Goal: Task Accomplishment & Management: Manage account settings

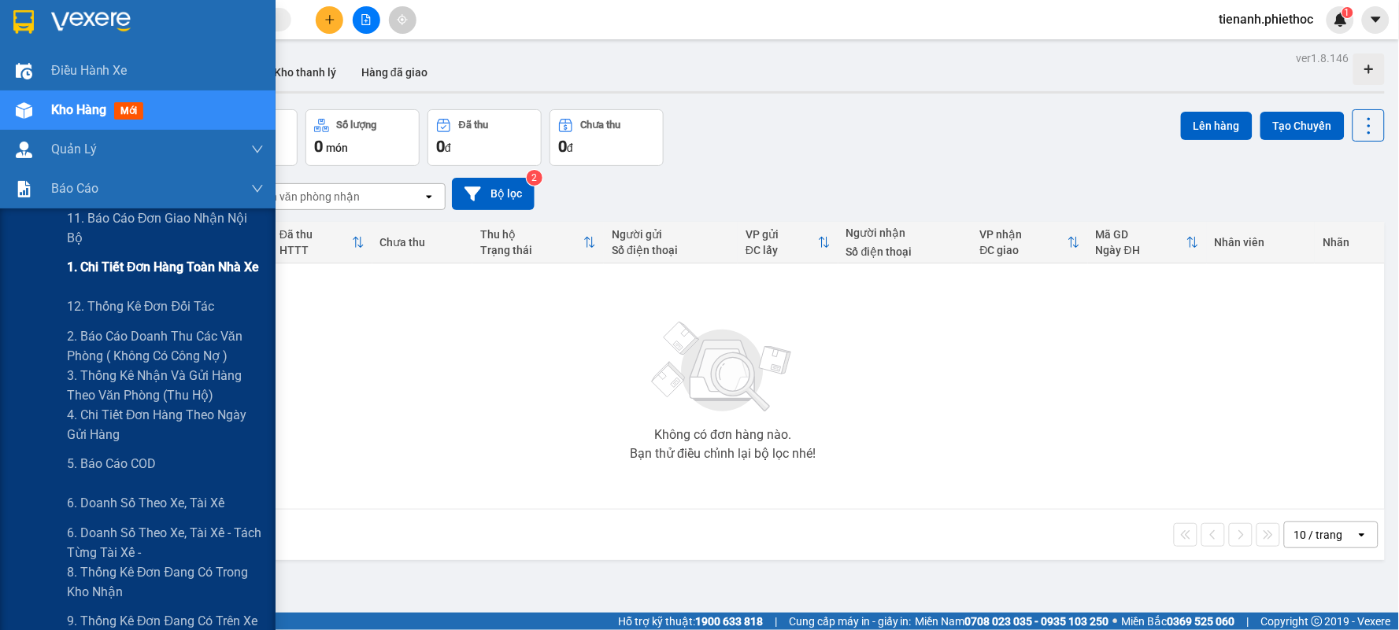
click at [83, 276] on span "1. Chi tiết đơn hàng toàn nhà xe" at bounding box center [163, 267] width 193 height 20
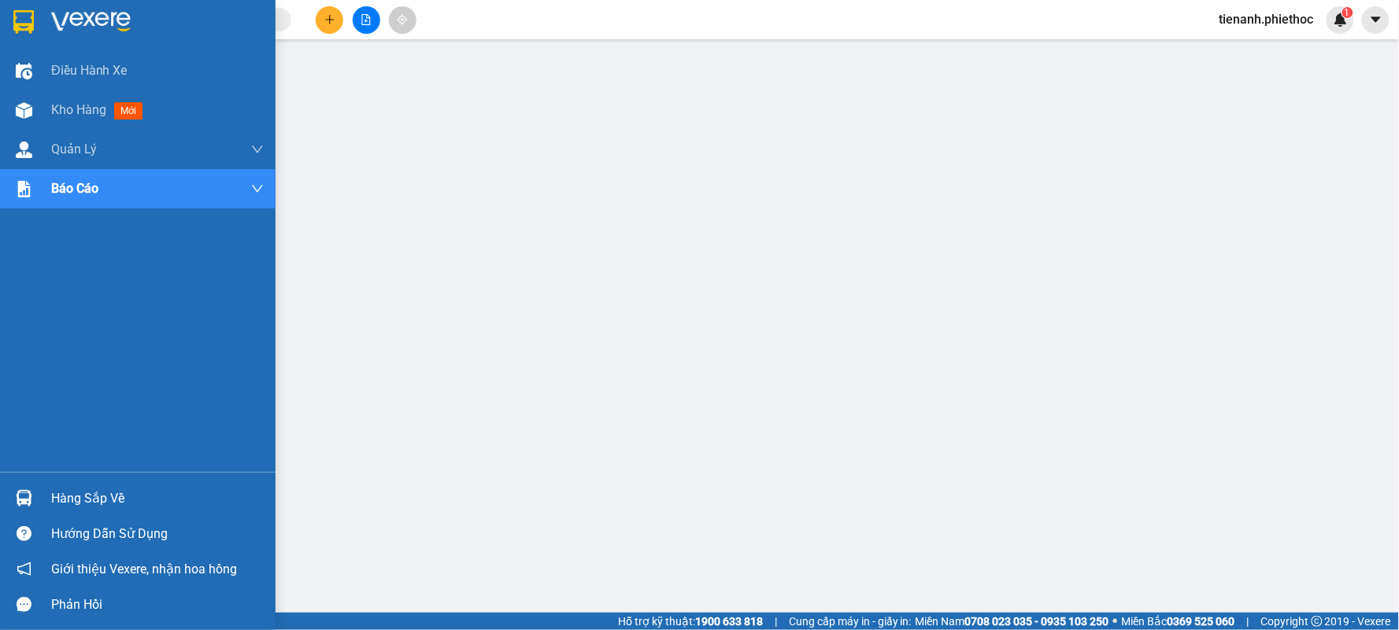
drag, startPoint x: 65, startPoint y: 113, endPoint x: 154, endPoint y: 3, distance: 141.5
click at [65, 113] on span "Kho hàng" at bounding box center [78, 109] width 55 height 15
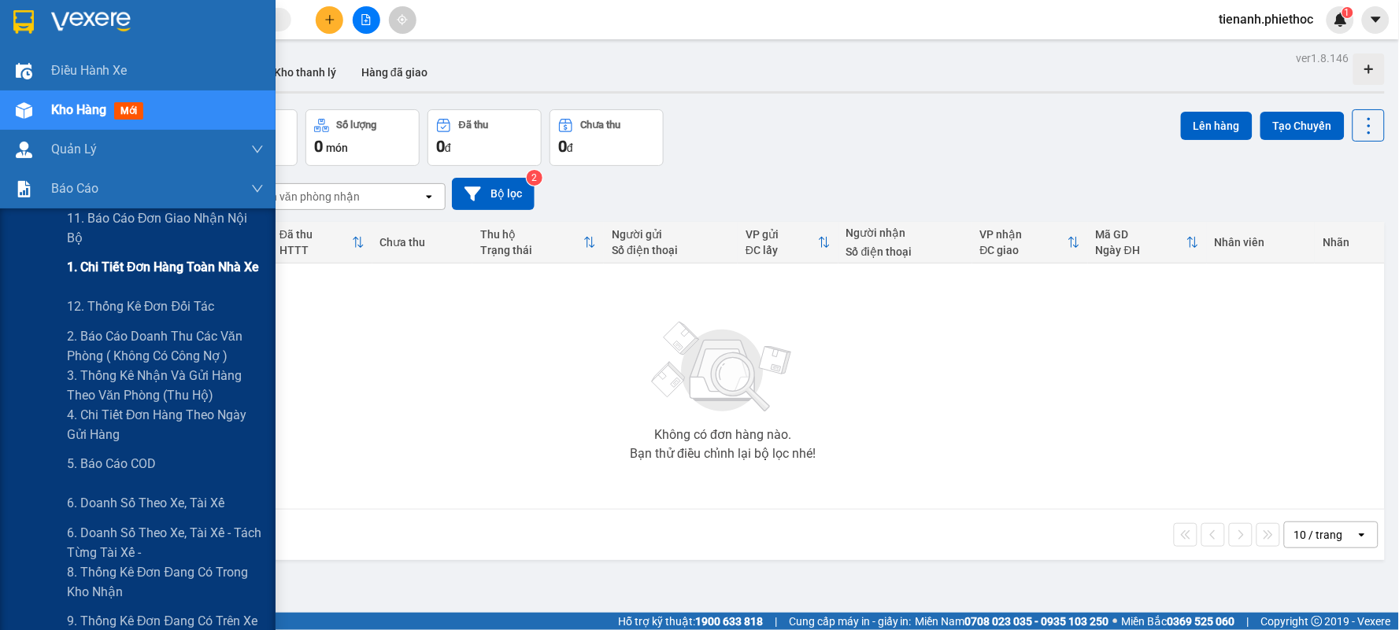
click at [121, 276] on span "1. Chi tiết đơn hàng toàn nhà xe" at bounding box center [163, 267] width 193 height 20
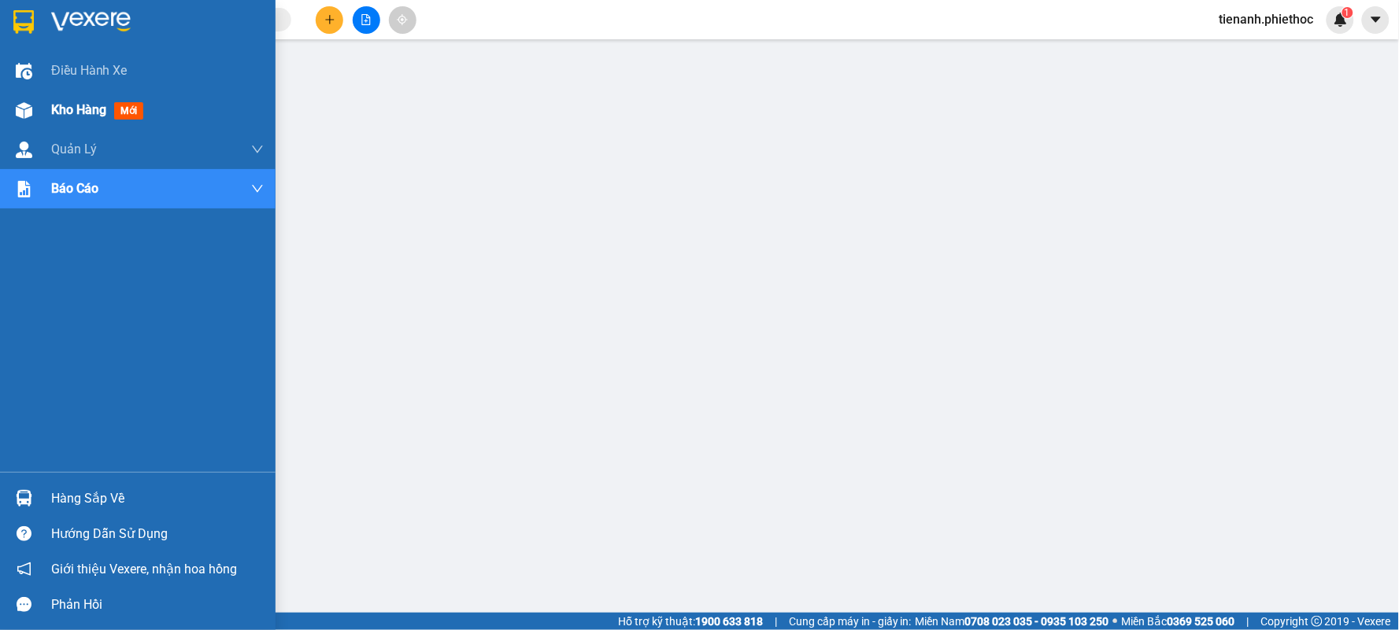
click at [42, 120] on div "Kho hàng mới" at bounding box center [137, 110] width 275 height 39
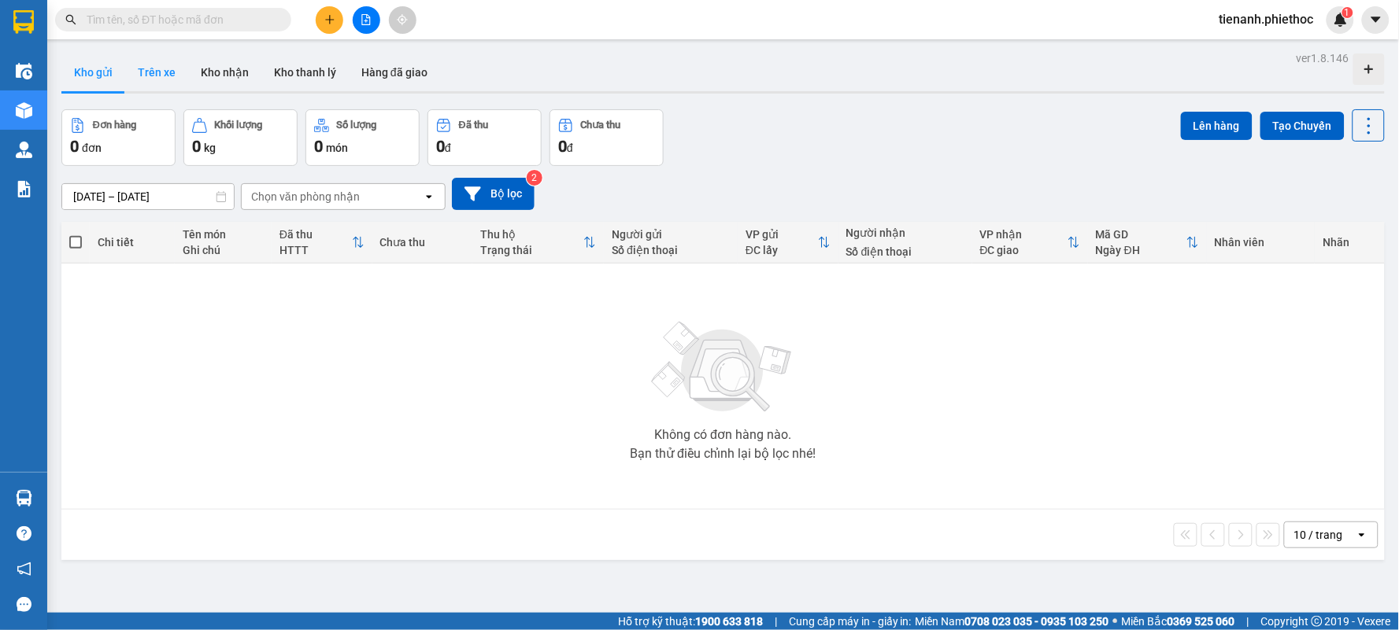
click at [179, 81] on button "Trên xe" at bounding box center [156, 73] width 63 height 38
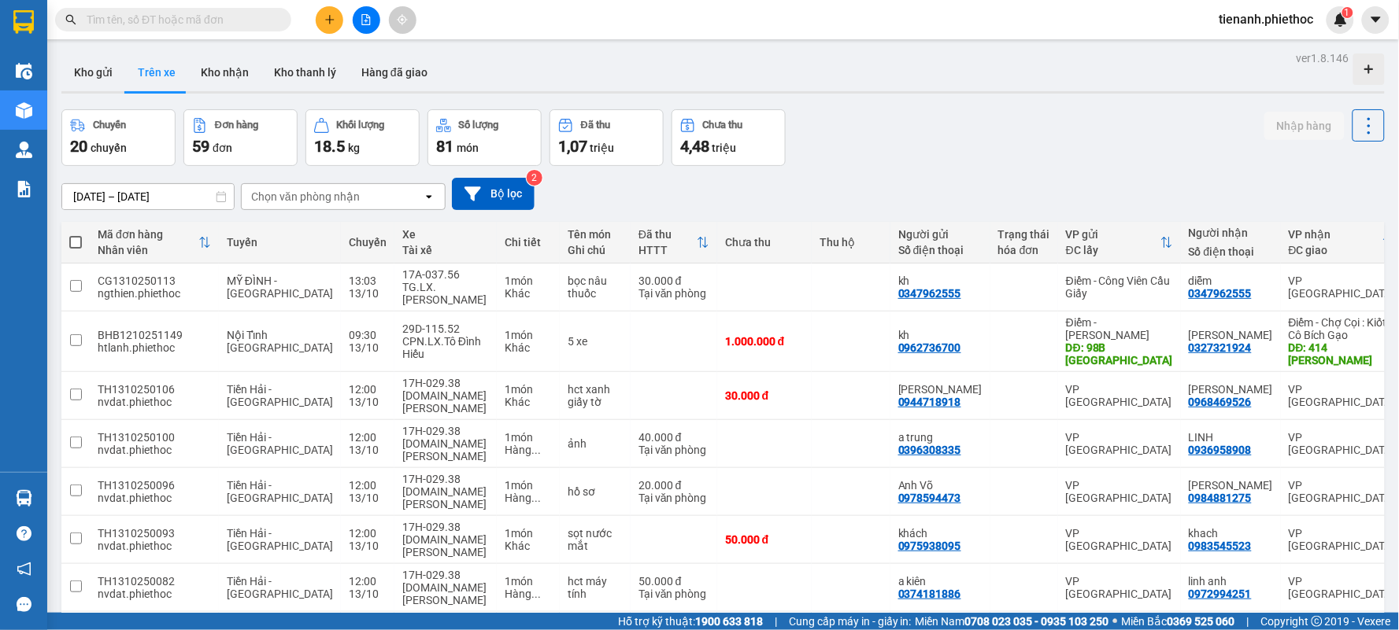
click at [256, 185] on div "Chọn văn phòng nhận" at bounding box center [332, 196] width 181 height 25
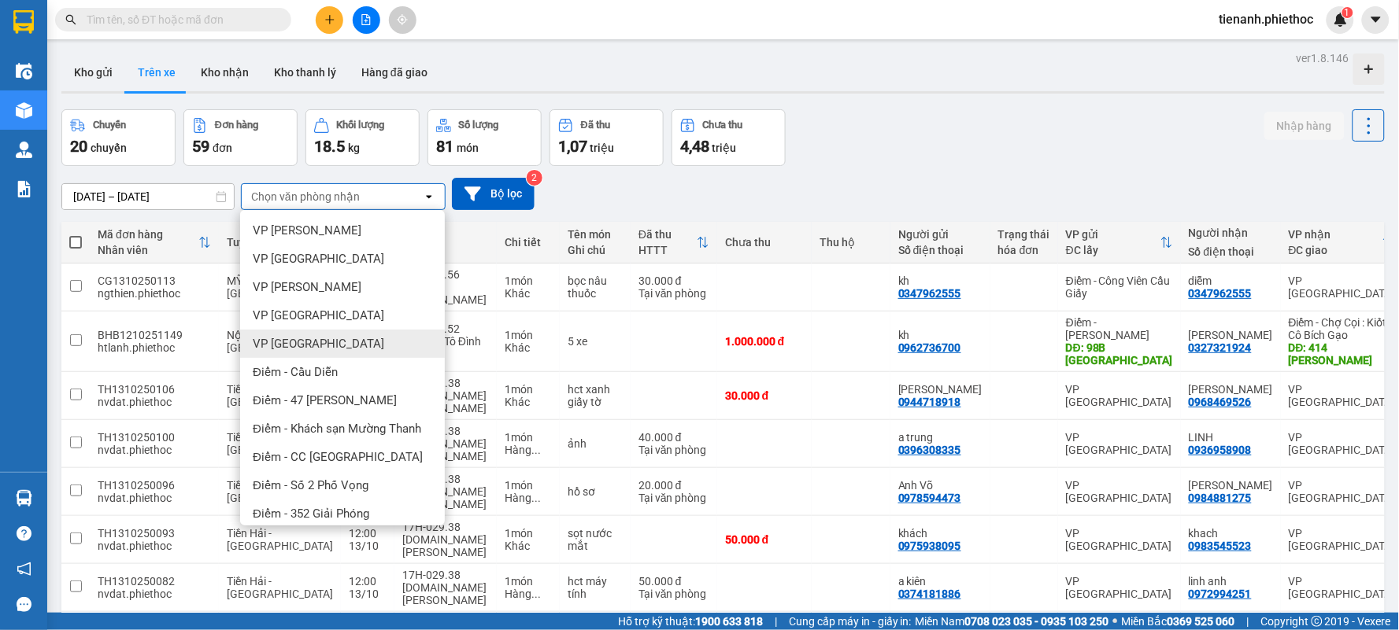
click at [336, 349] on div "VP [GEOGRAPHIC_DATA]" at bounding box center [342, 344] width 205 height 28
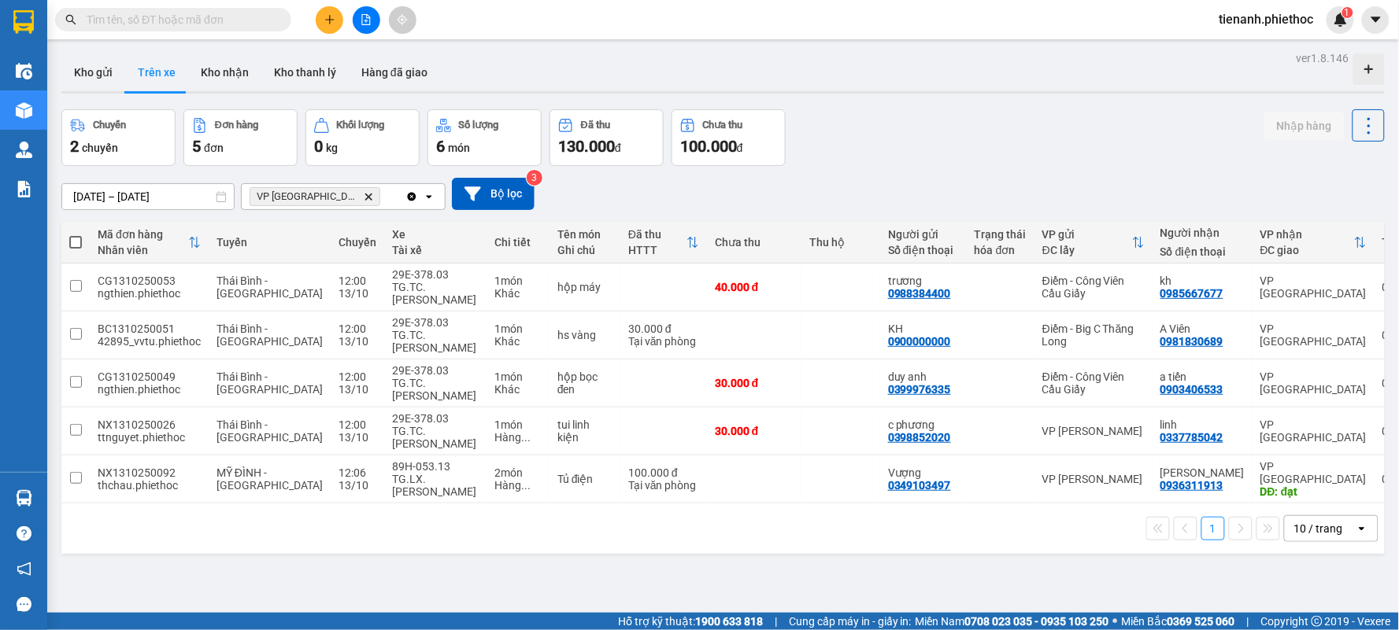
click at [202, 16] on input "text" at bounding box center [180, 19] width 186 height 17
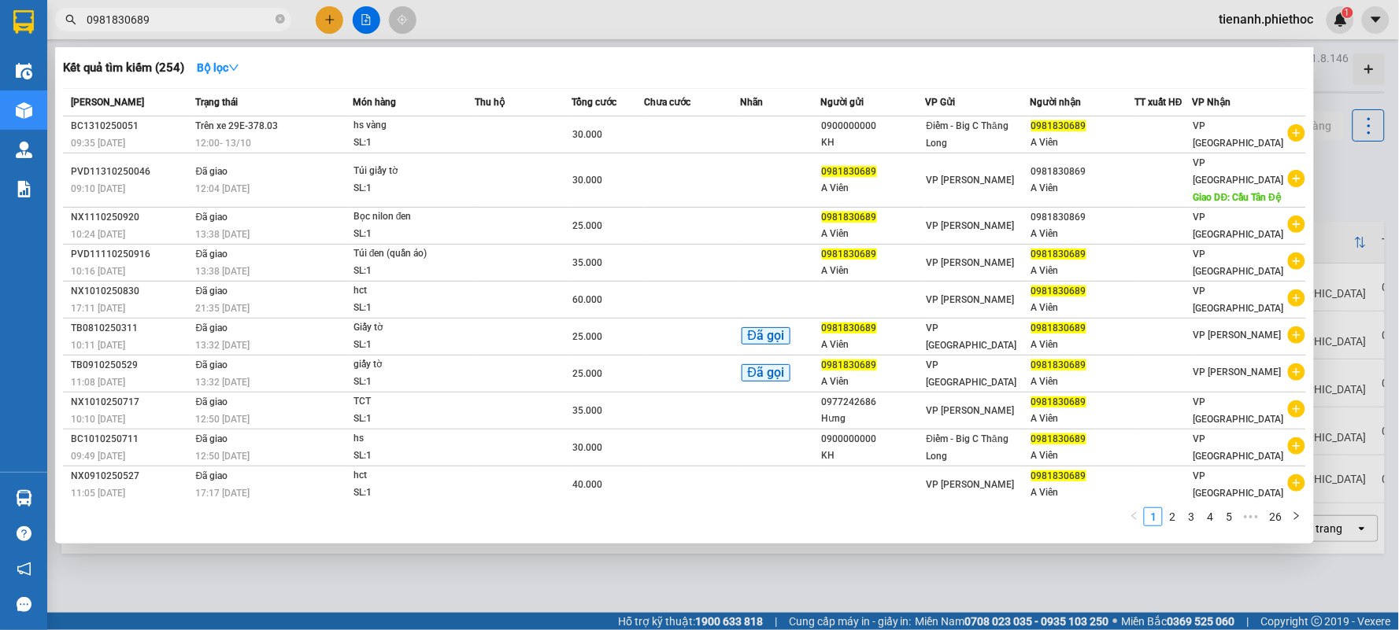
type input "0981830689"
drag, startPoint x: 332, startPoint y: 13, endPoint x: 331, endPoint y: 26, distance: 13.4
click at [331, 13] on div at bounding box center [699, 315] width 1399 height 630
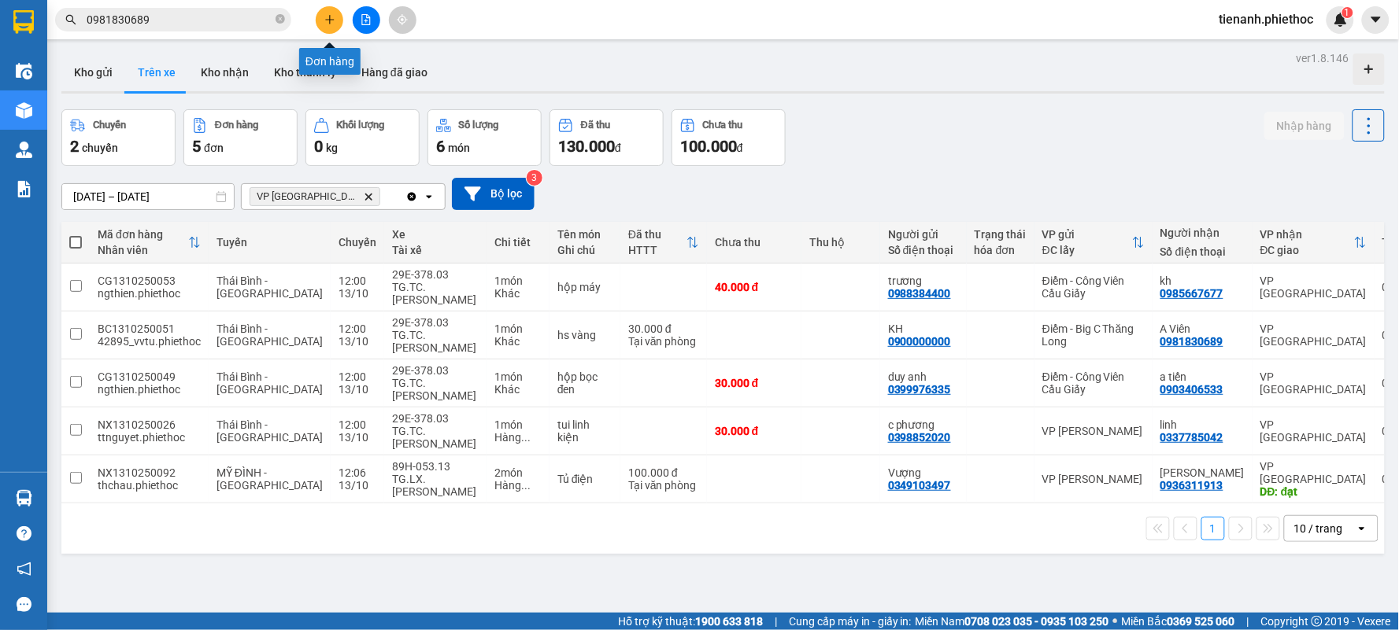
click at [336, 26] on button at bounding box center [330, 20] width 28 height 28
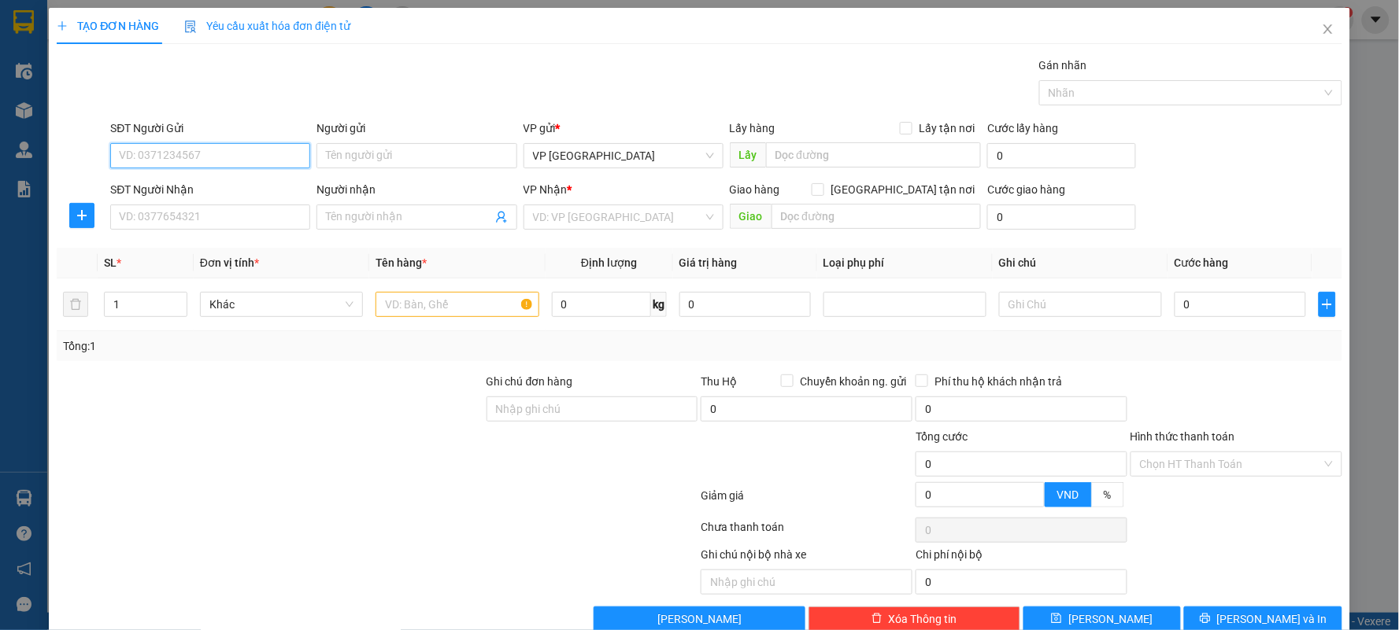
click at [190, 158] on input "SĐT Người Gửi" at bounding box center [210, 155] width 200 height 25
click at [225, 187] on div "0941245459 - hiền" at bounding box center [208, 187] width 179 height 17
type input "0941245459"
type input "hiền"
type input "..."
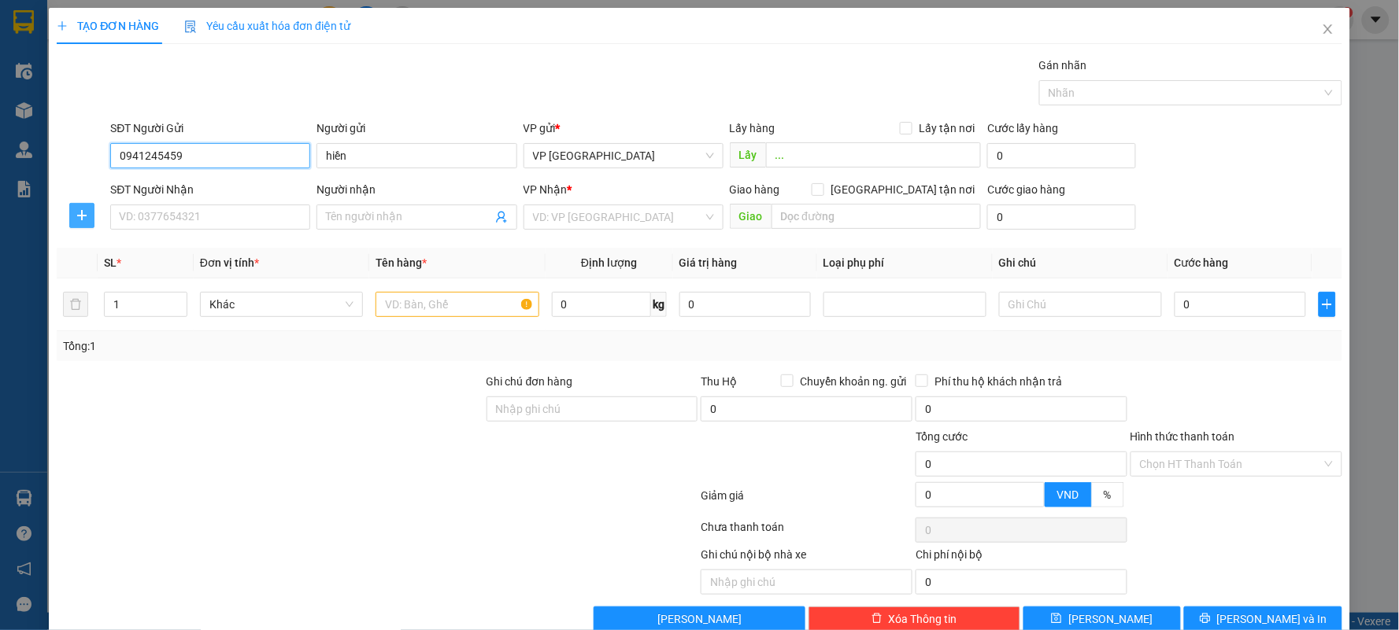
type input "0941245459"
click at [76, 216] on icon "plus" at bounding box center [82, 215] width 13 height 13
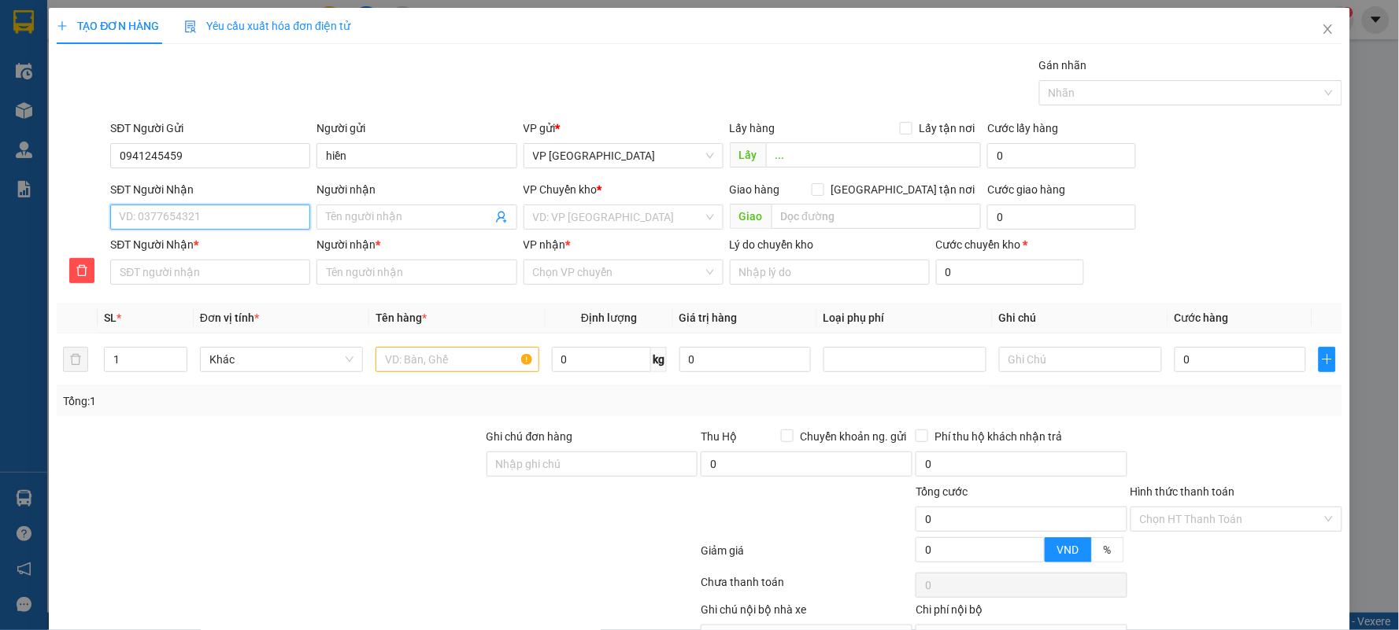
click at [219, 226] on input "SĐT Người Nhận" at bounding box center [210, 217] width 200 height 25
type input "0"
type input "09"
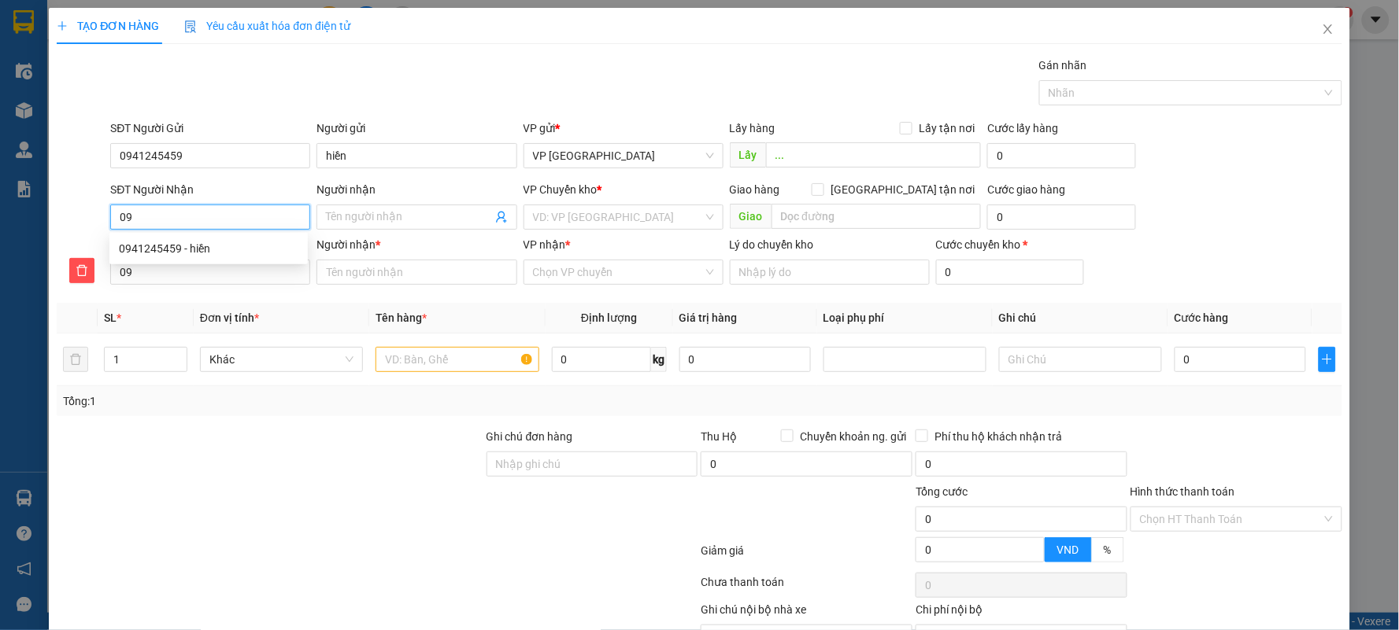
type input "098"
type input "0981"
type input "09817"
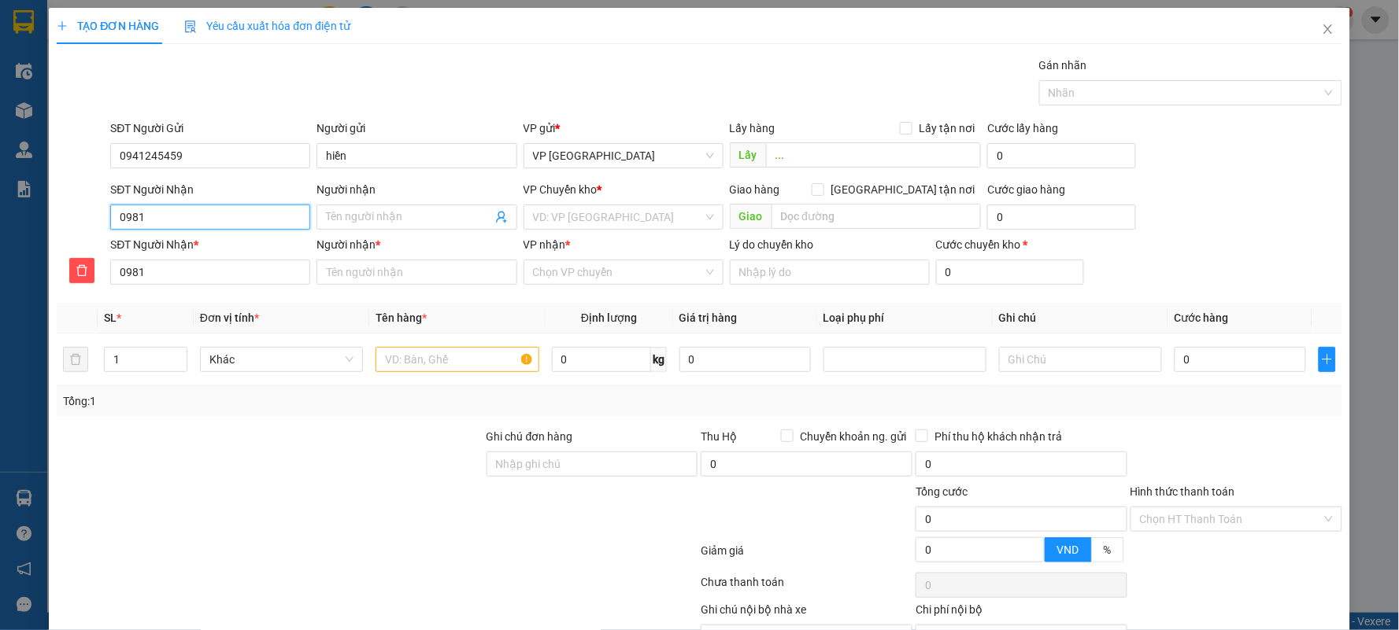
type input "09817"
type input "098178"
type input "0981788"
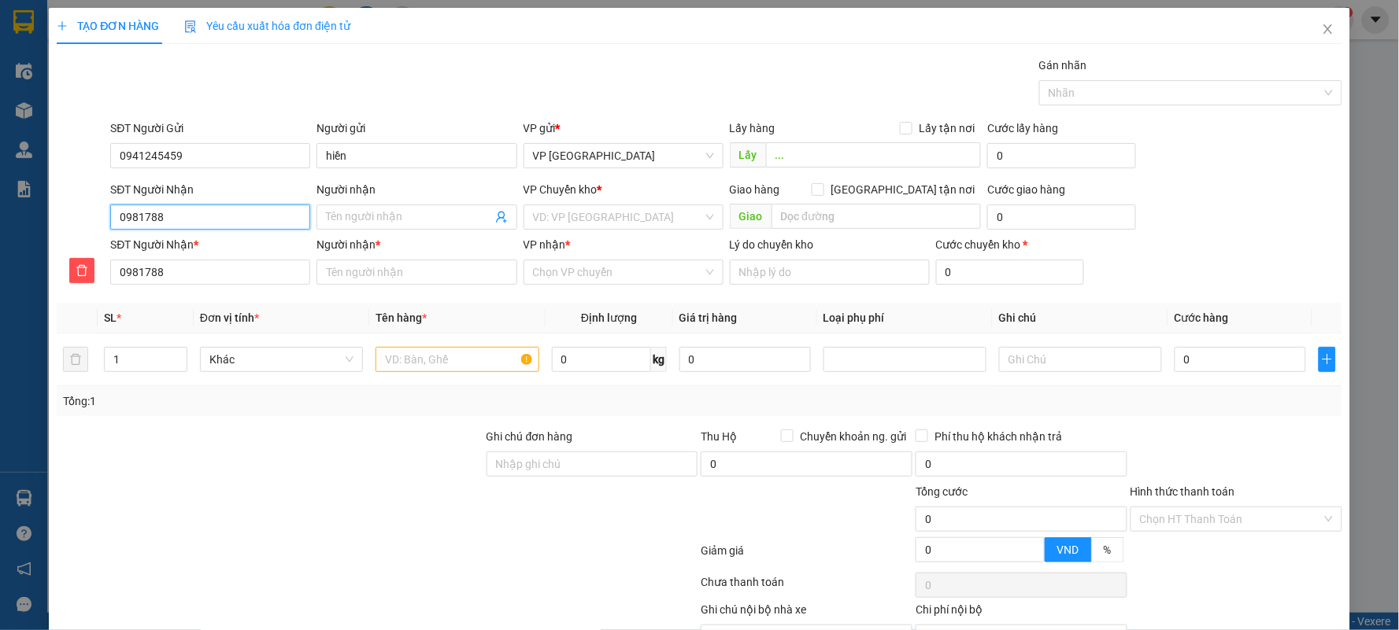
type input "09817882"
type input "098178823"
type input "0981788232"
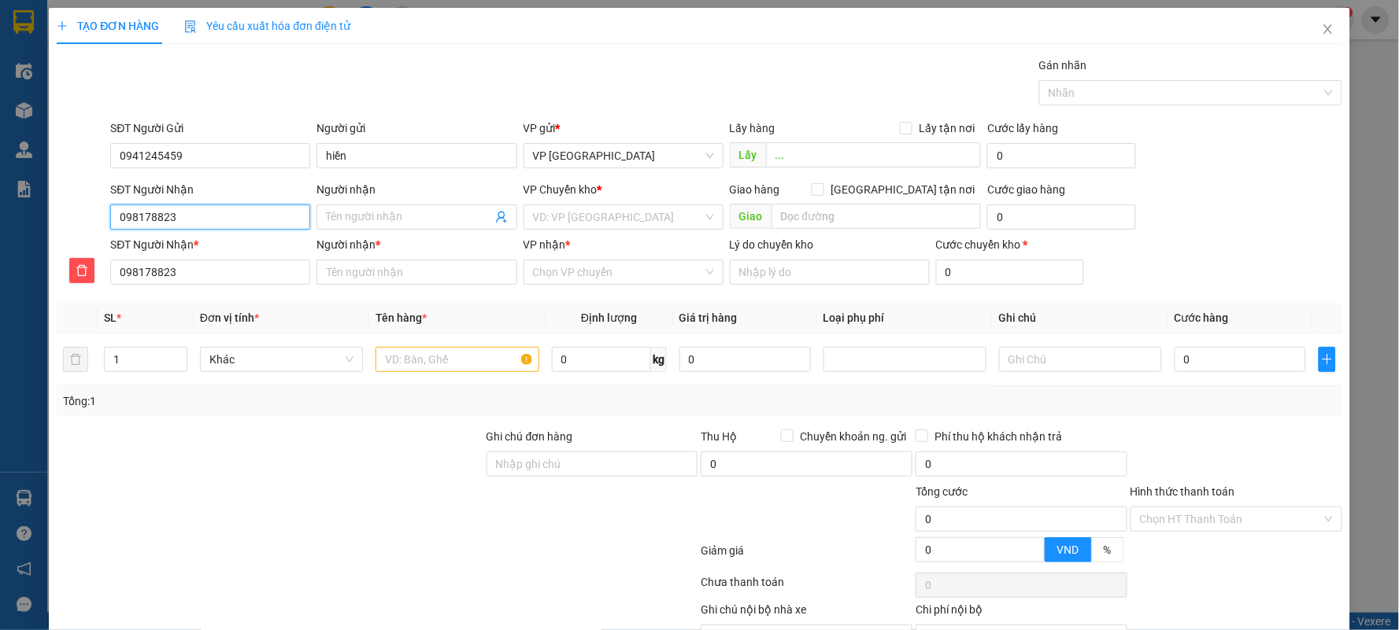
type input "0981788232"
click at [206, 212] on input "0981788232" at bounding box center [210, 217] width 200 height 25
type input "0981788232"
click at [404, 215] on input "Người nhận" at bounding box center [408, 217] width 165 height 17
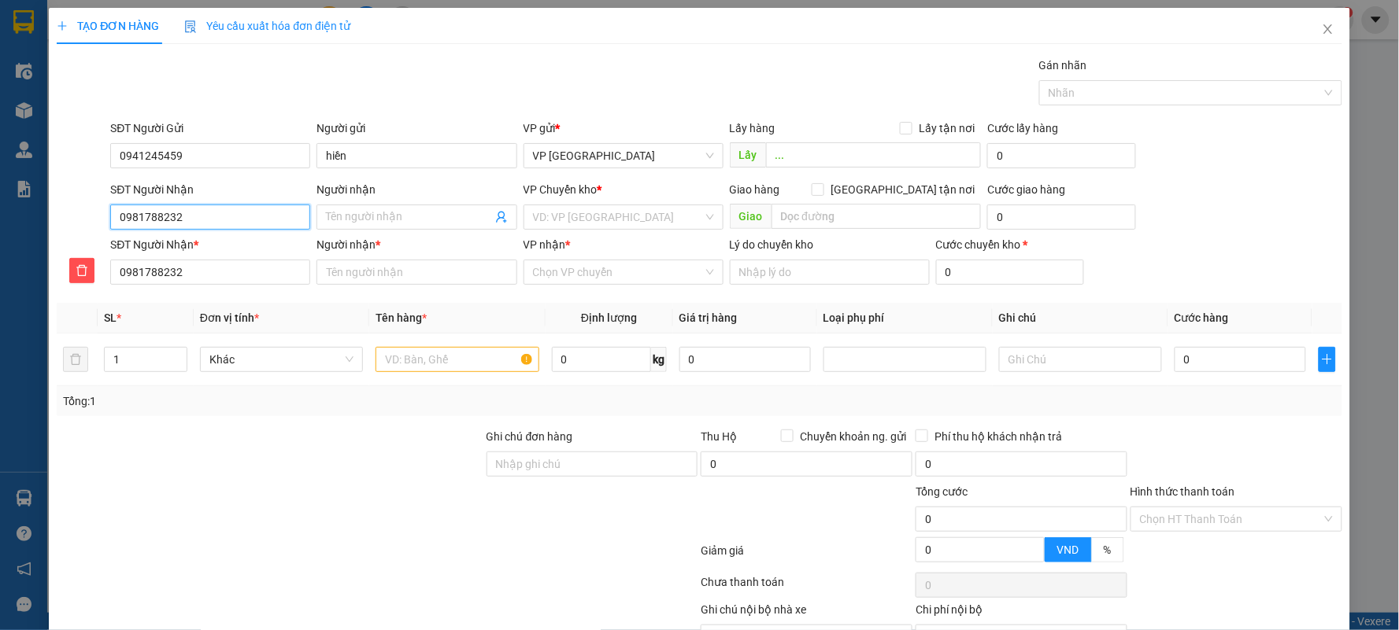
click at [224, 217] on input "0981788232" at bounding box center [210, 217] width 200 height 25
click at [215, 257] on div "0981788232 - long" at bounding box center [208, 248] width 198 height 25
type input "long"
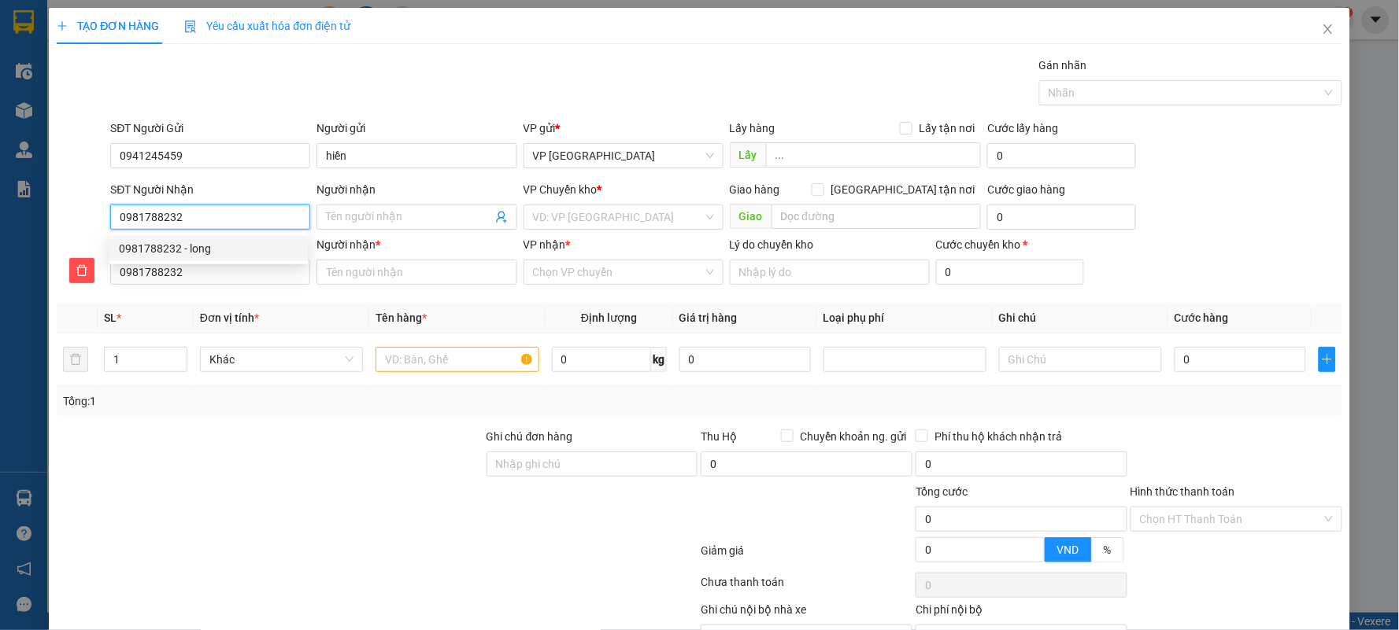
type input "long"
click at [635, 207] on span "Điểm - Công Viên Cầu Giấy" at bounding box center [623, 217] width 181 height 24
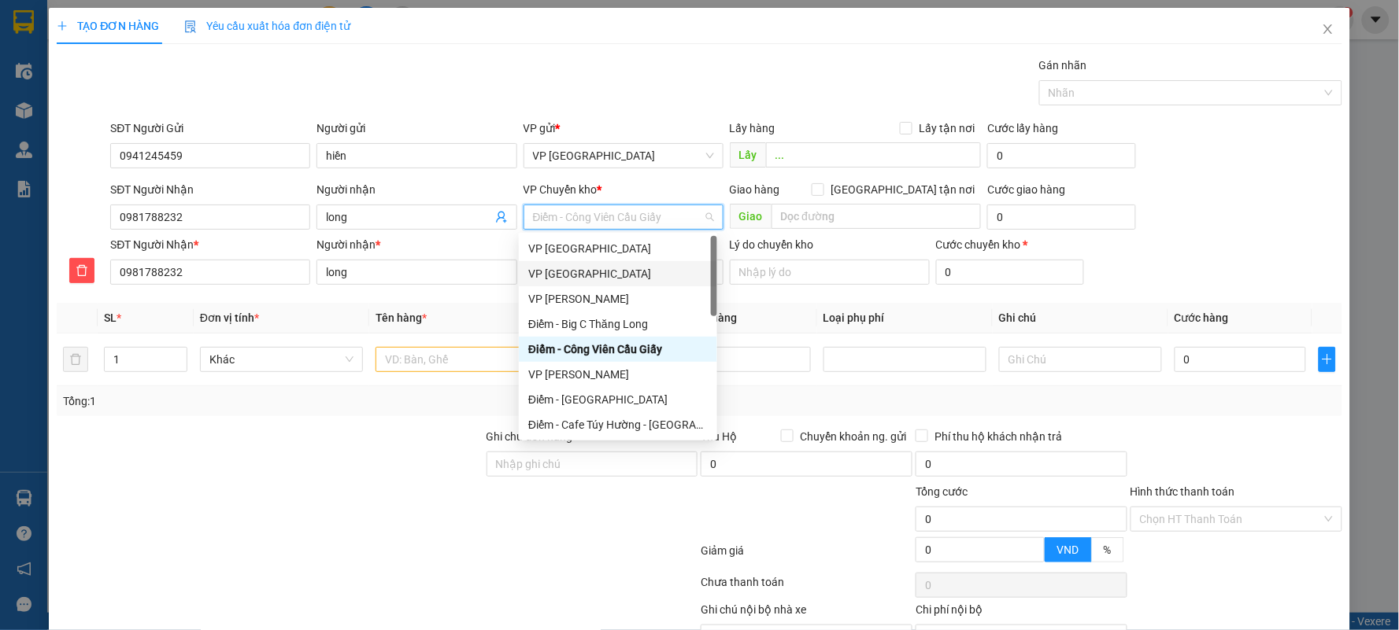
click at [596, 274] on div "VP [GEOGRAPHIC_DATA]" at bounding box center [617, 273] width 179 height 17
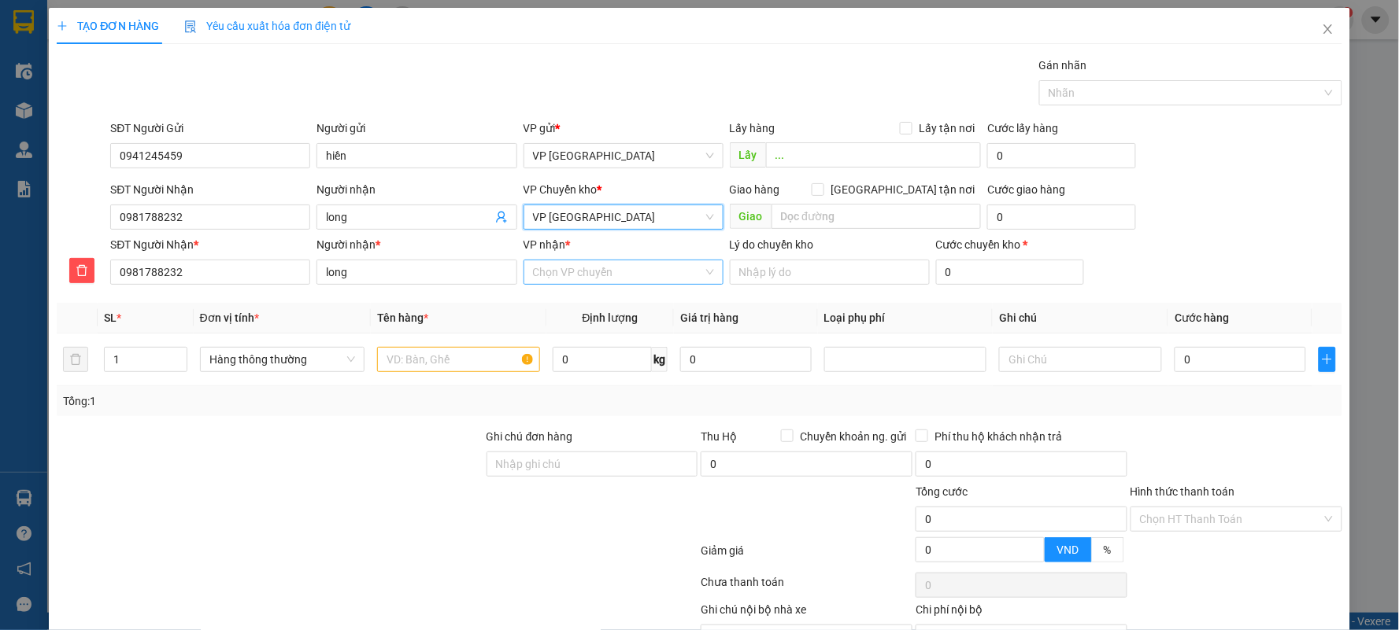
click at [582, 278] on input "VP nhận *" at bounding box center [618, 273] width 170 height 24
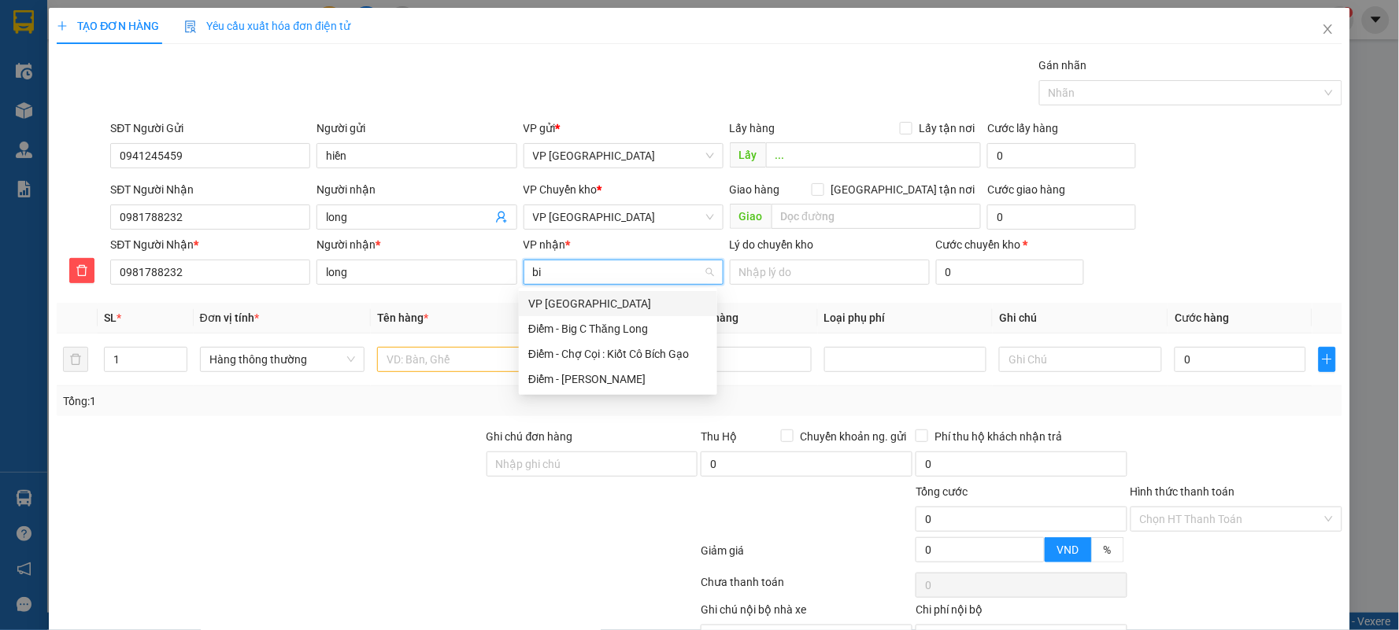
type input "big"
click at [584, 303] on div "Điểm - Big C Thăng Long" at bounding box center [617, 303] width 179 height 17
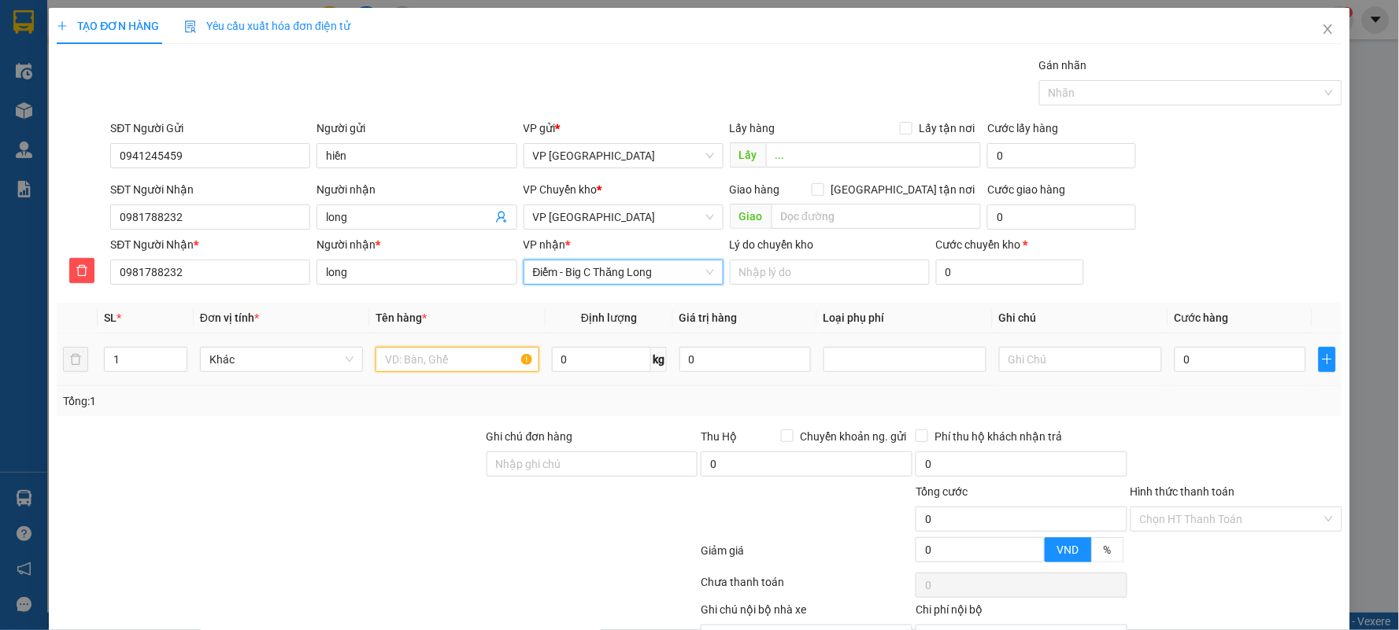
click at [471, 349] on input "text" at bounding box center [456, 359] width 163 height 25
click at [469, 353] on input "text" at bounding box center [456, 359] width 163 height 25
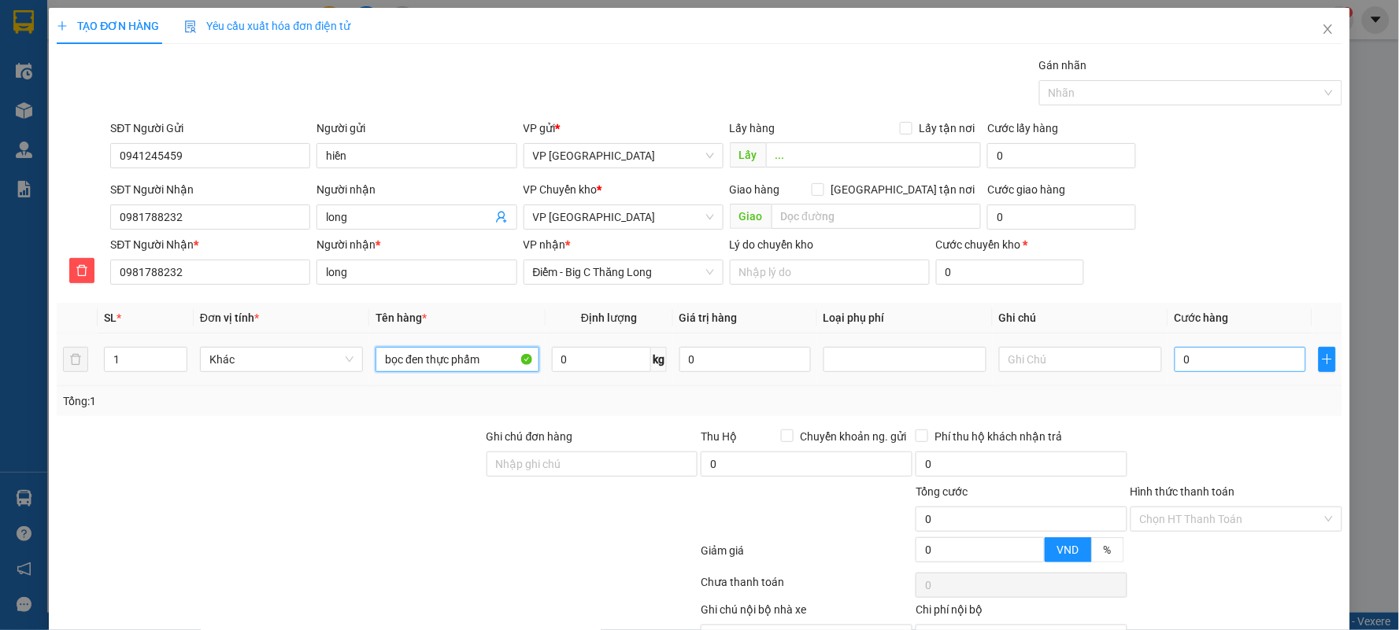
type input "bọc đen thực phẩm"
click at [1194, 364] on input "0" at bounding box center [1239, 359] width 131 height 25
type input "4"
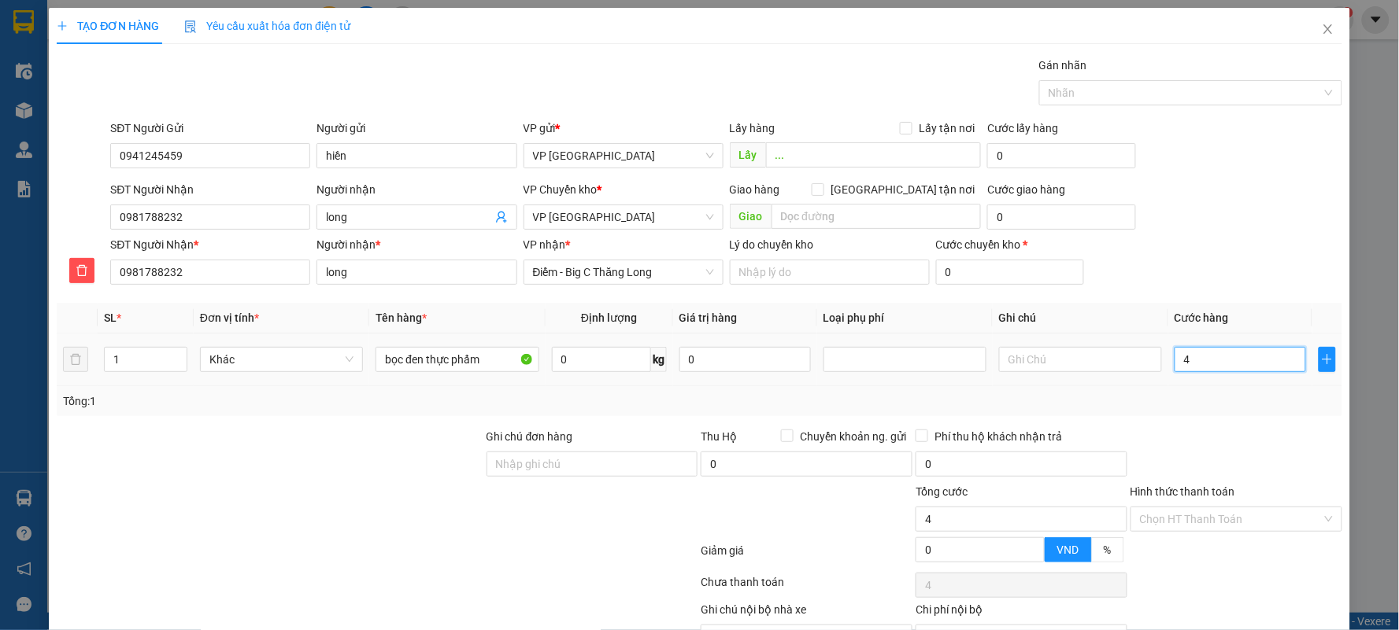
type input "40"
type input "40.000"
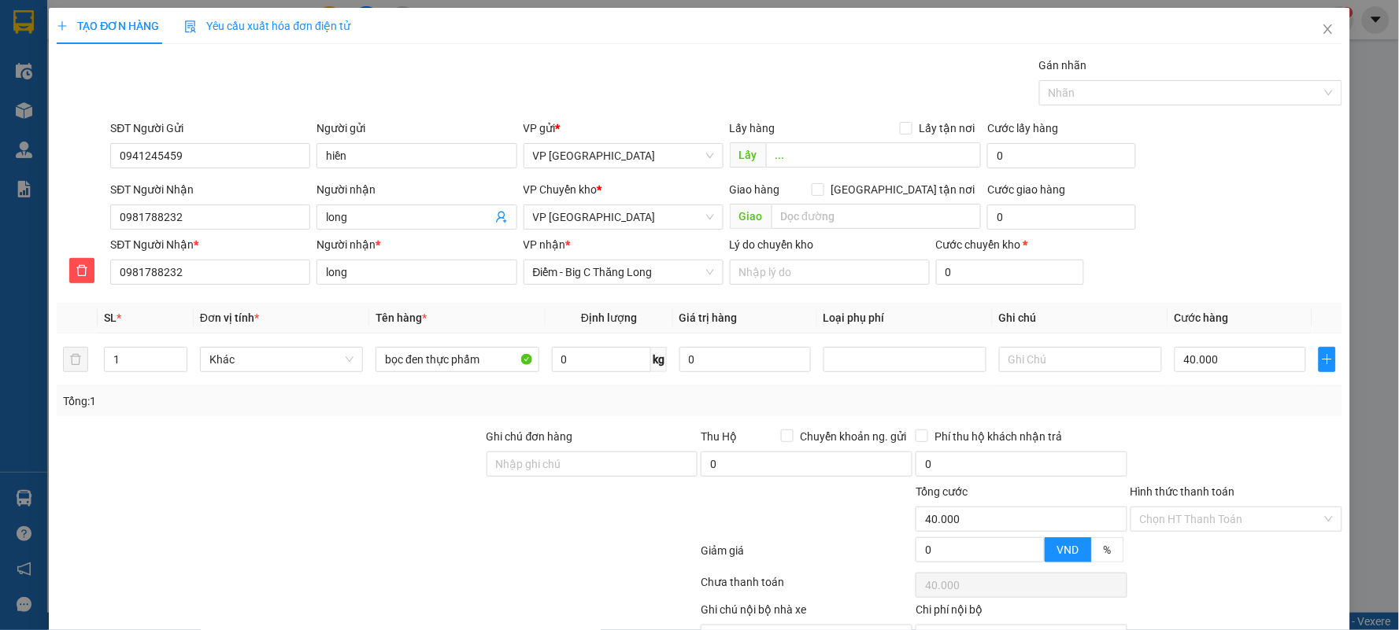
click at [1209, 405] on div "Tổng: 1" at bounding box center [699, 401] width 1273 height 17
click at [1205, 516] on input "Hình thức thanh toán" at bounding box center [1231, 520] width 182 height 24
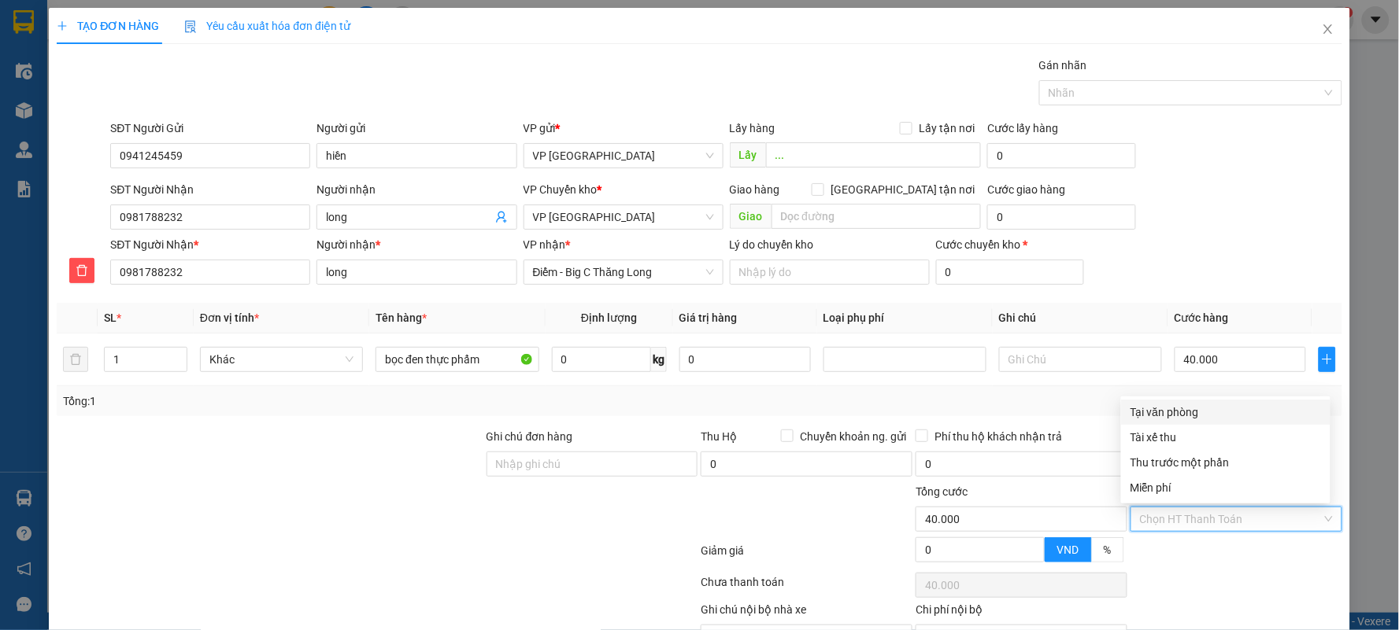
click at [1184, 410] on div "Tại văn phòng" at bounding box center [1225, 412] width 190 height 17
type input "0"
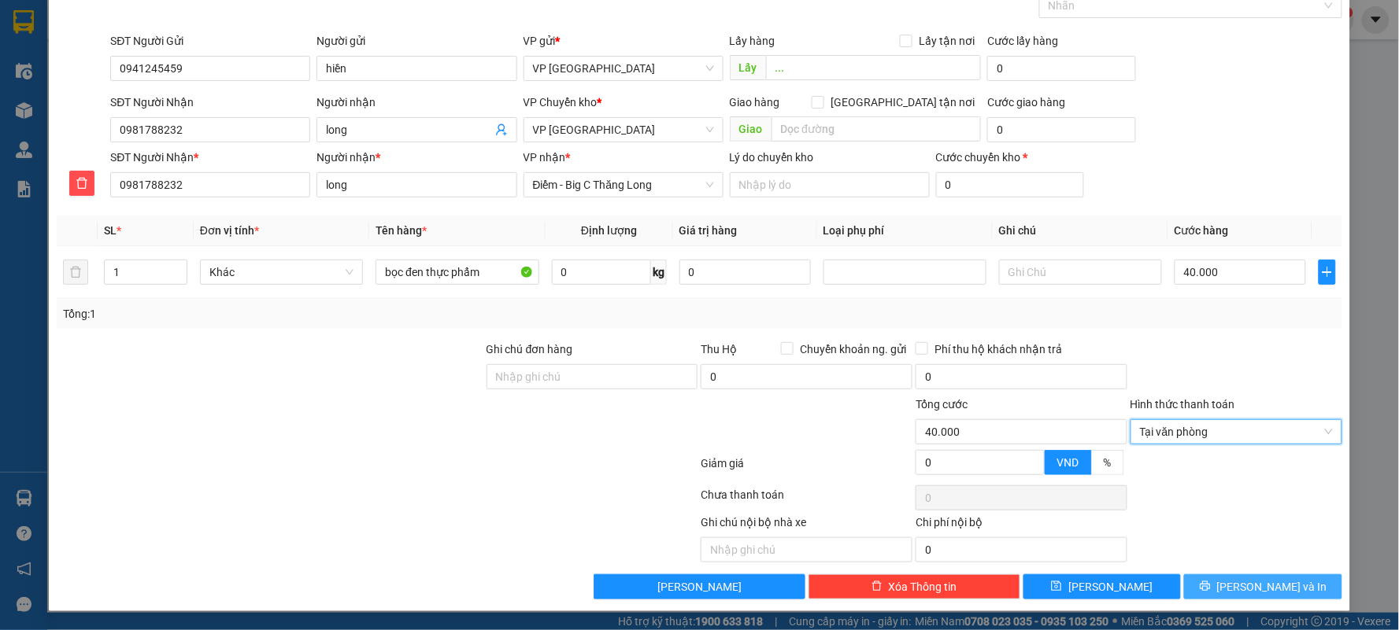
click at [1236, 583] on button "[PERSON_NAME] và In" at bounding box center [1263, 587] width 158 height 25
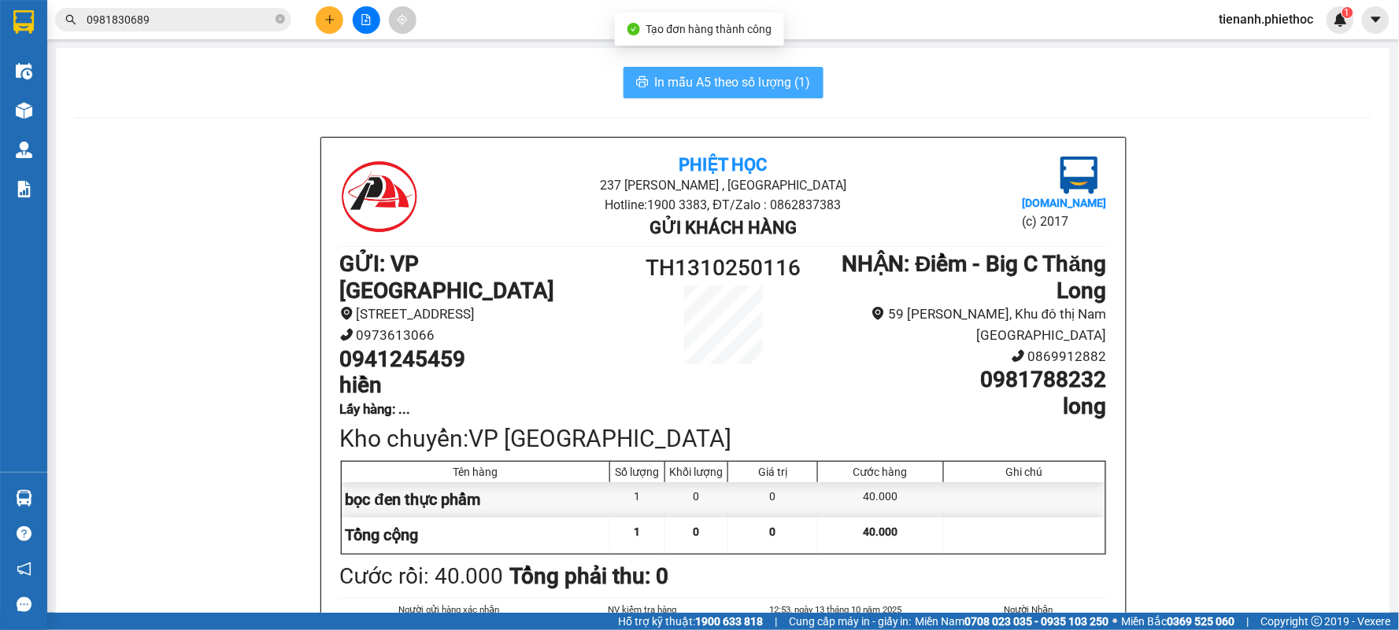
click at [725, 89] on span "In mẫu A5 theo số lượng (1)" at bounding box center [733, 82] width 156 height 20
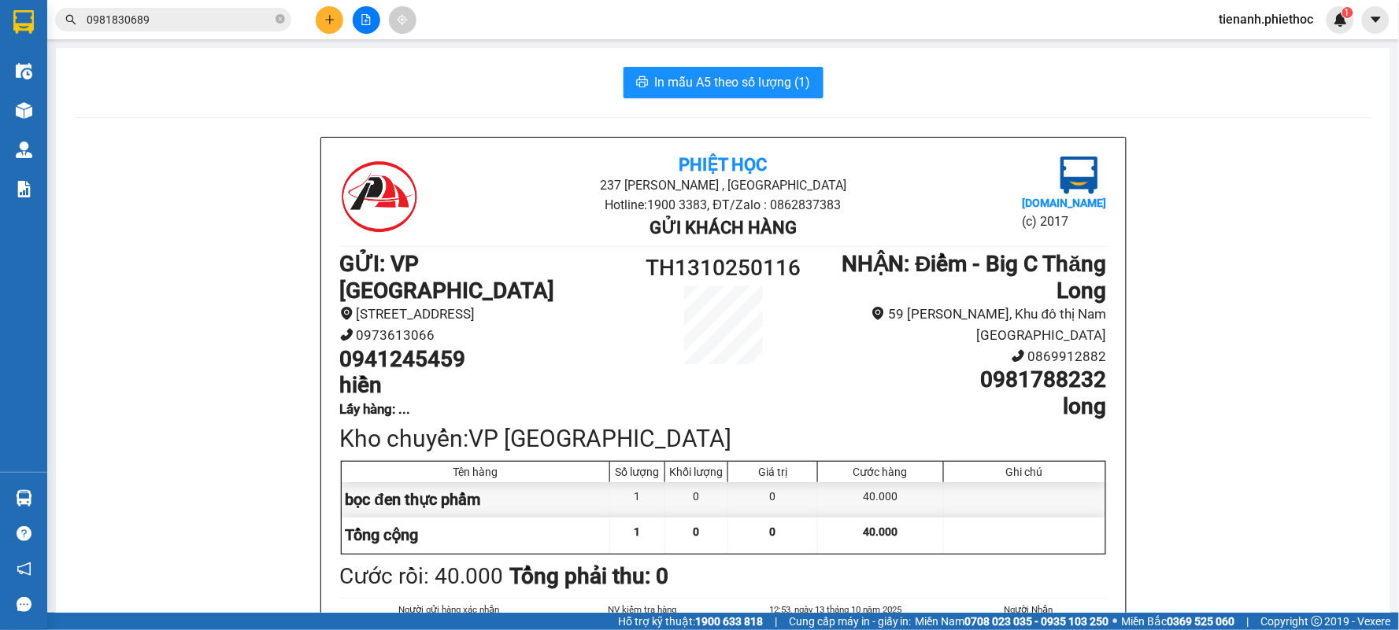
click at [331, 24] on icon "plus" at bounding box center [329, 19] width 11 height 11
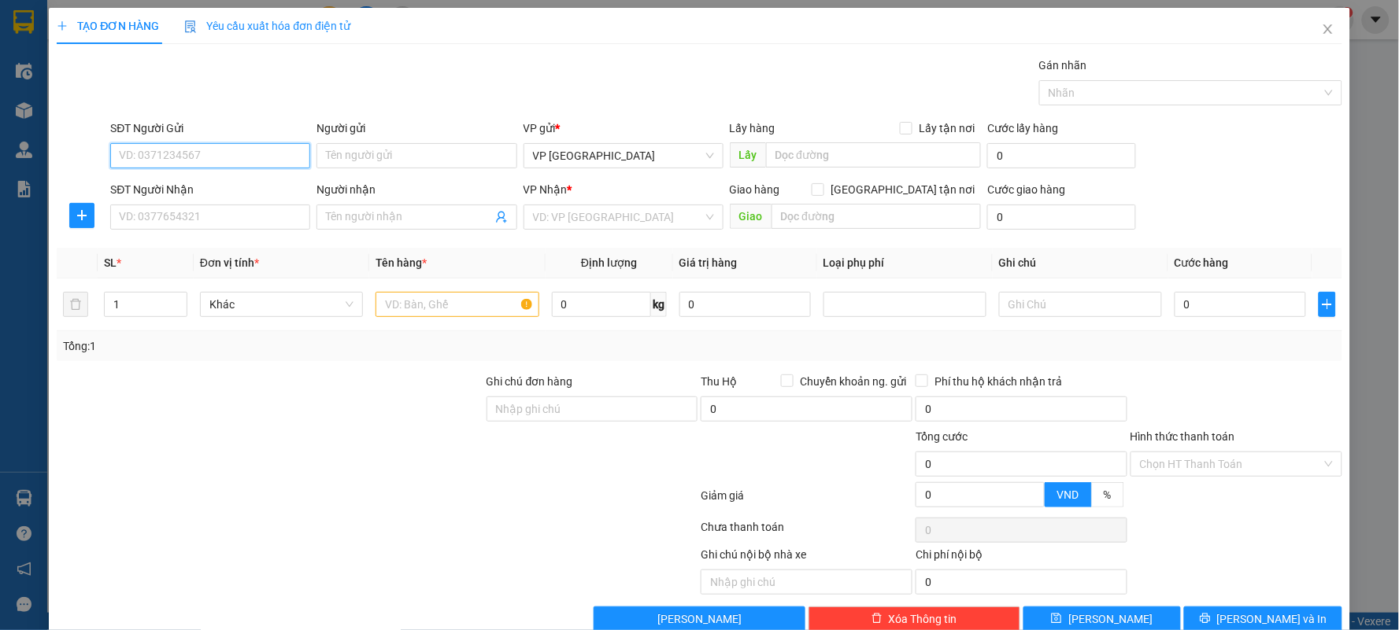
click at [190, 153] on input "SĐT Người Gửi" at bounding box center [210, 155] width 200 height 25
click at [211, 186] on div "0374878327 - Cô Giang" at bounding box center [208, 187] width 179 height 17
type input "0374878327"
type input "[GEOGRAPHIC_DATA]"
type input "0374878327"
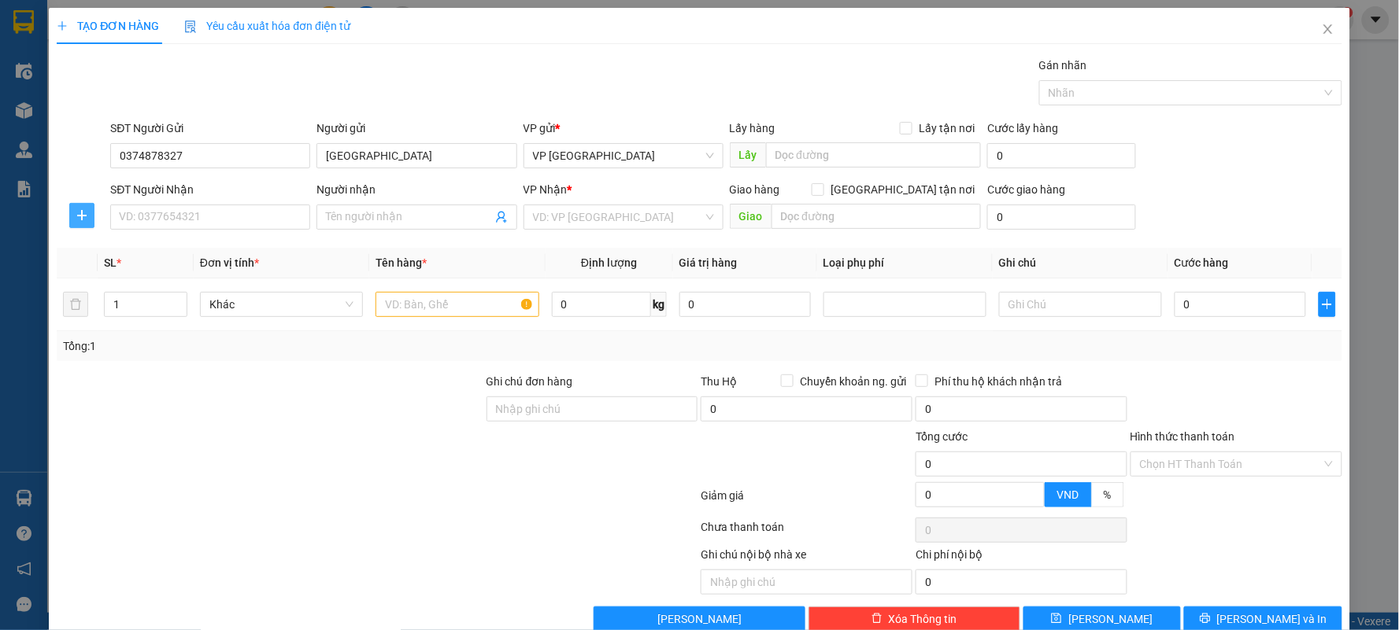
click at [84, 226] on button "button" at bounding box center [81, 215] width 25 height 25
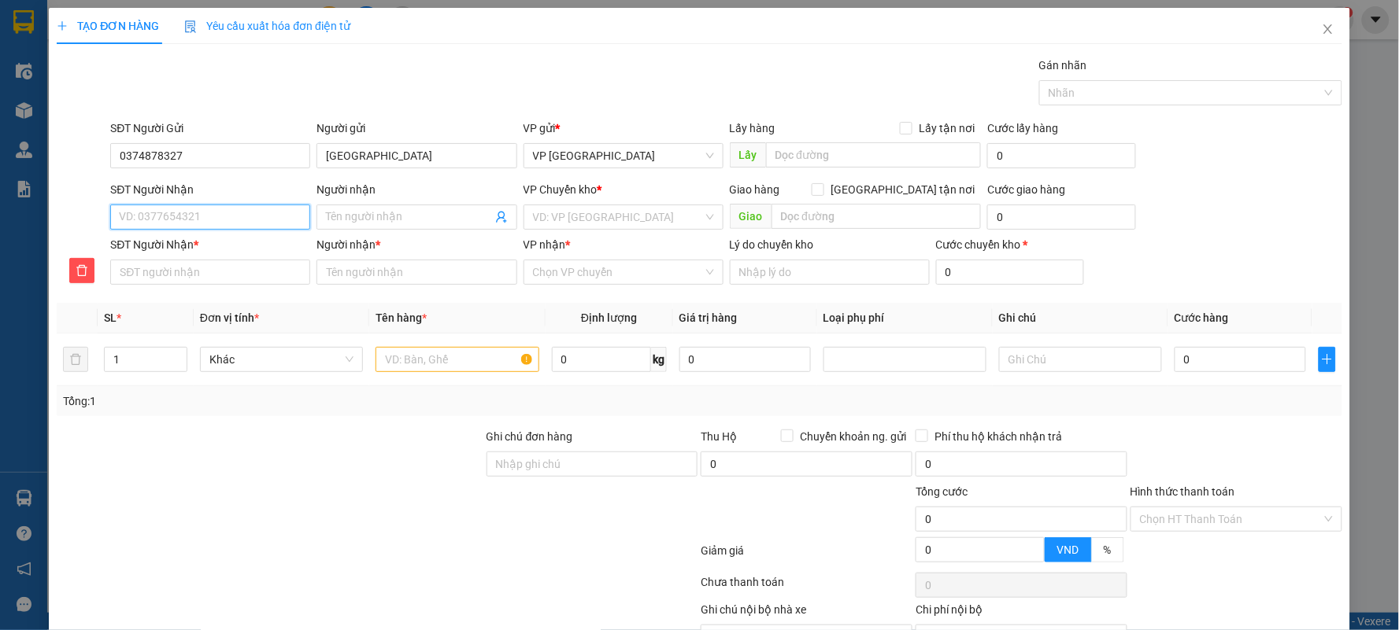
click at [197, 219] on input "SĐT Người Nhận" at bounding box center [210, 217] width 200 height 25
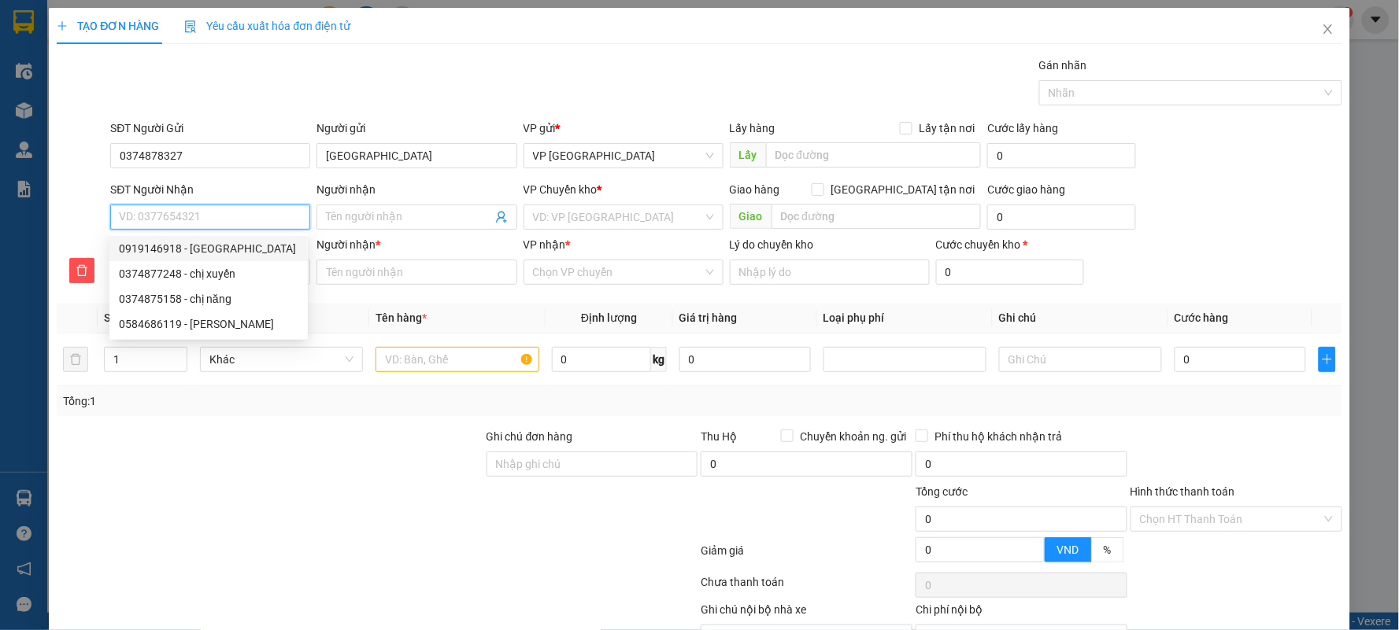
click at [190, 253] on div "0919146918 - Anh Phúc" at bounding box center [208, 248] width 179 height 17
type input "0919146918"
type input "[PERSON_NAME]"
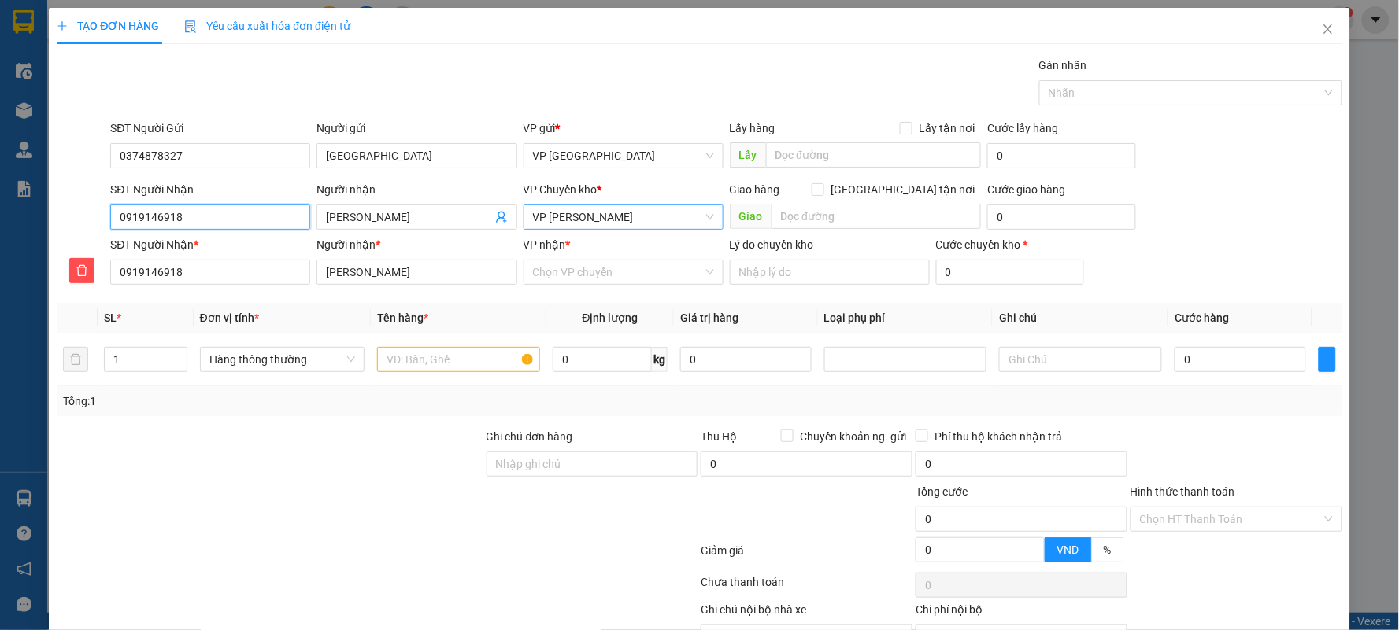
click at [586, 215] on span "VP [PERSON_NAME]" at bounding box center [623, 217] width 181 height 24
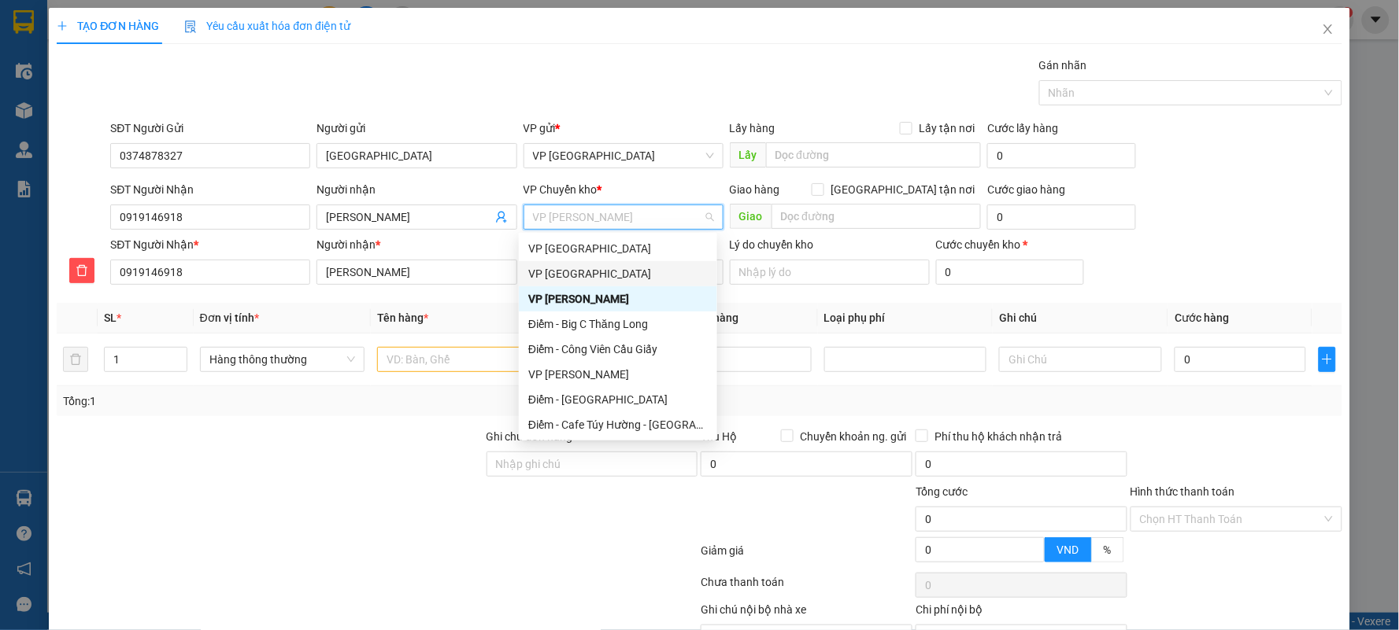
click at [578, 277] on div "VP [GEOGRAPHIC_DATA]" at bounding box center [617, 273] width 179 height 17
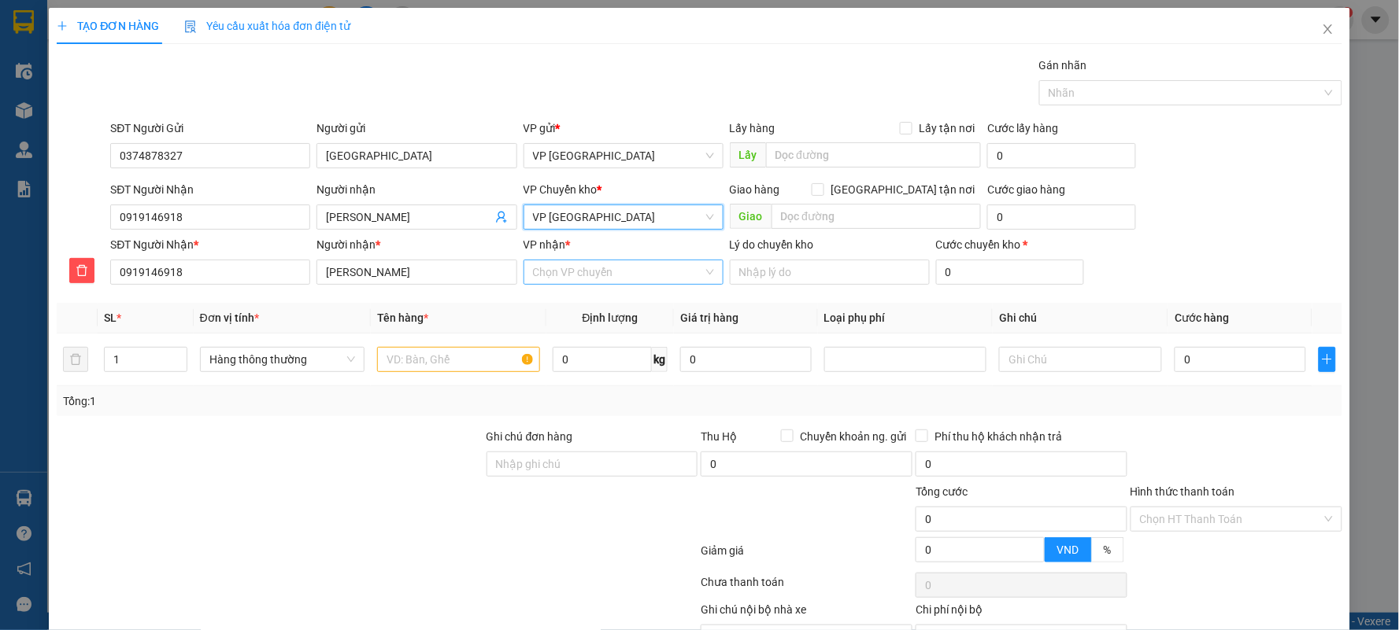
click at [584, 274] on input "VP nhận *" at bounding box center [618, 273] width 170 height 24
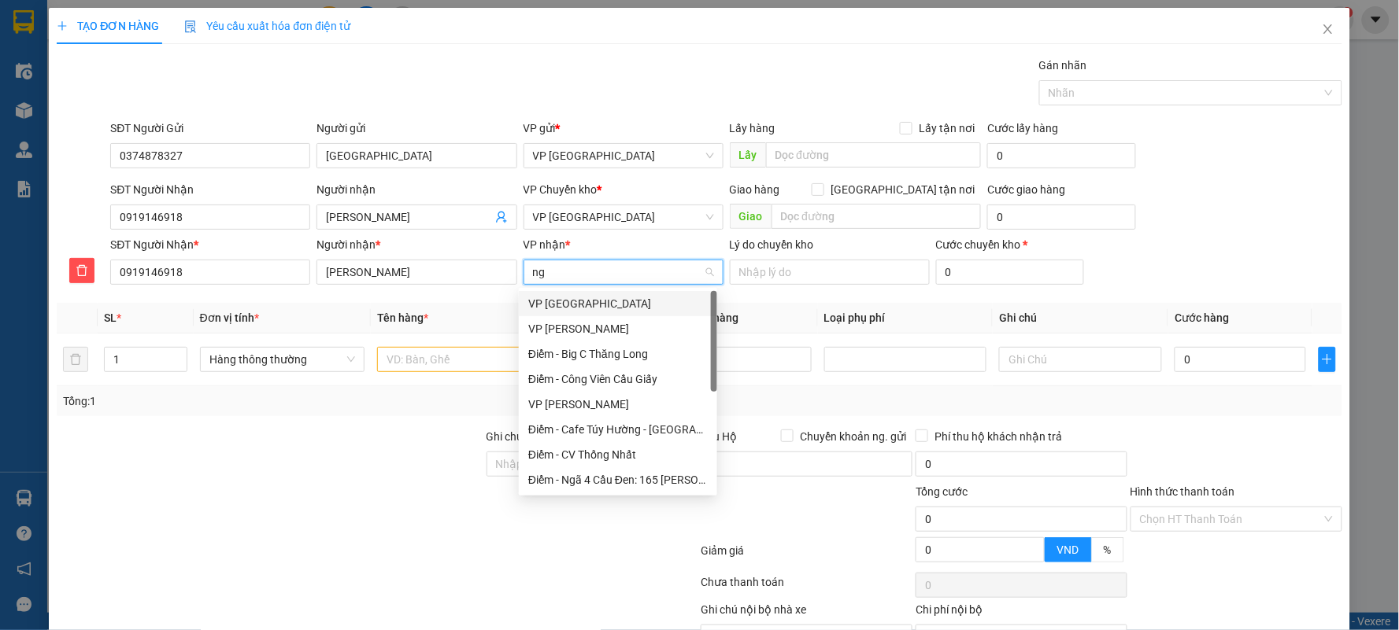
type input "ngu"
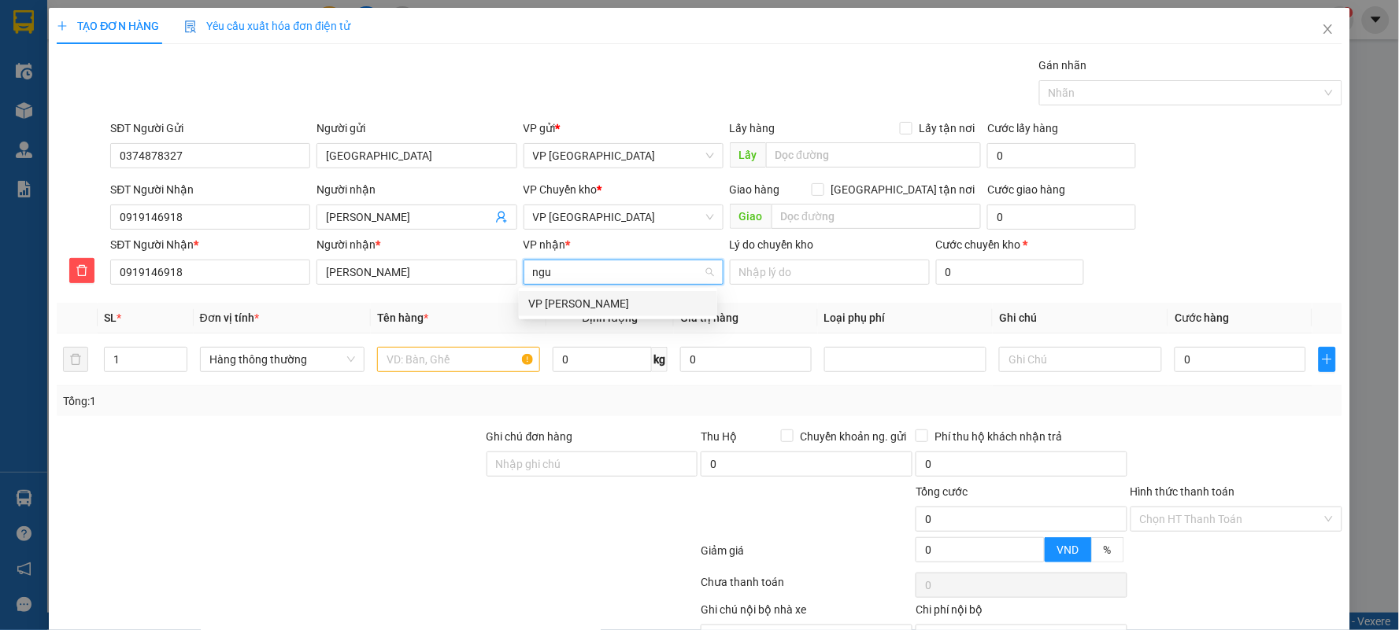
click at [591, 304] on div "VP [PERSON_NAME]" at bounding box center [617, 303] width 179 height 17
click at [1182, 360] on input "0" at bounding box center [1239, 359] width 131 height 25
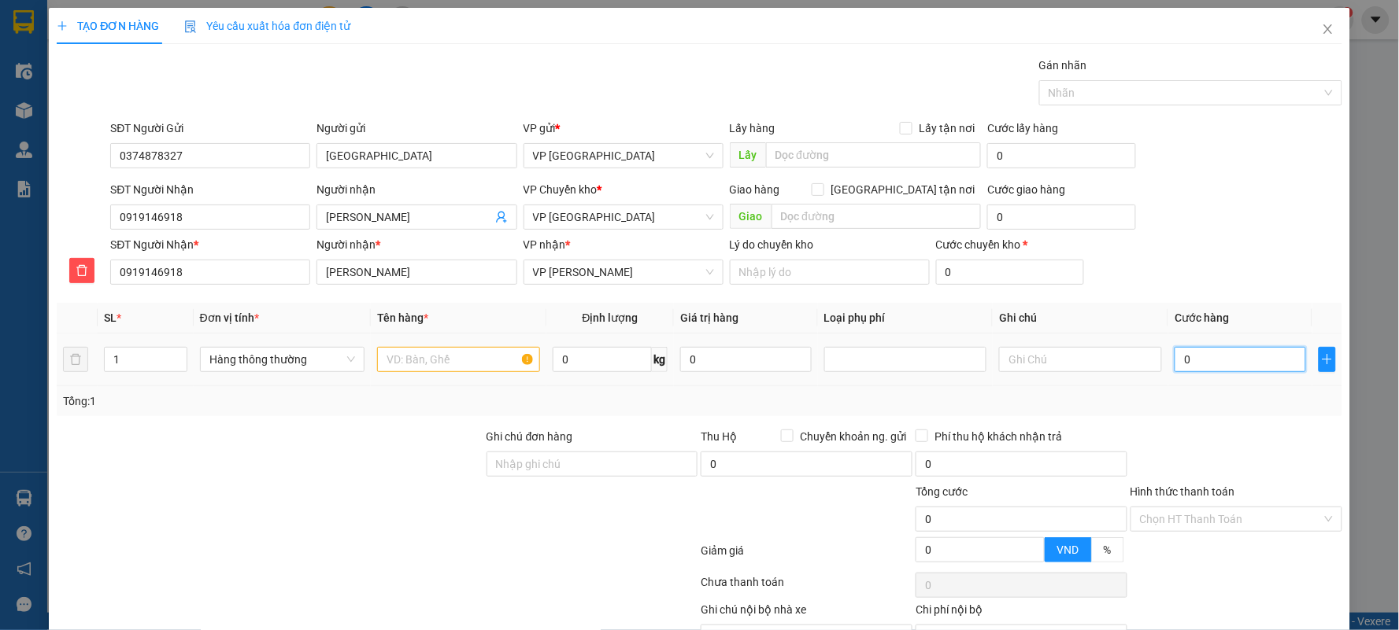
type input "3"
type input "30"
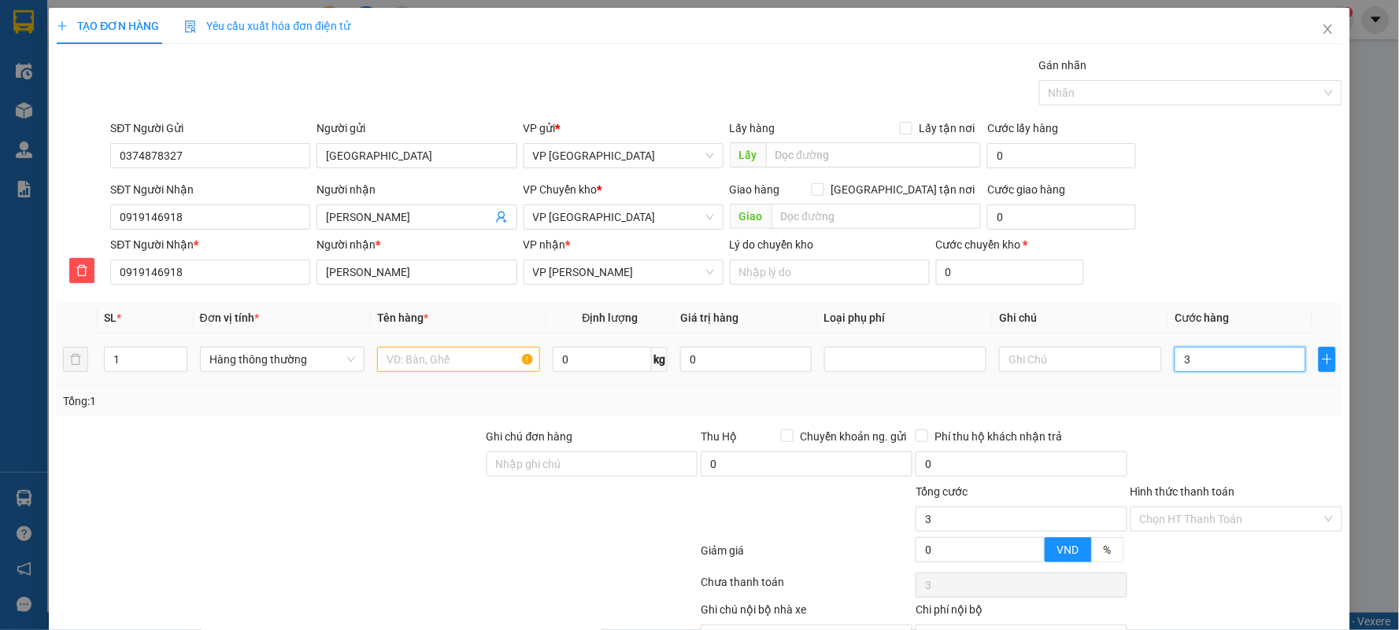
type input "30"
type input "30.000"
click at [468, 353] on input "text" at bounding box center [458, 359] width 163 height 25
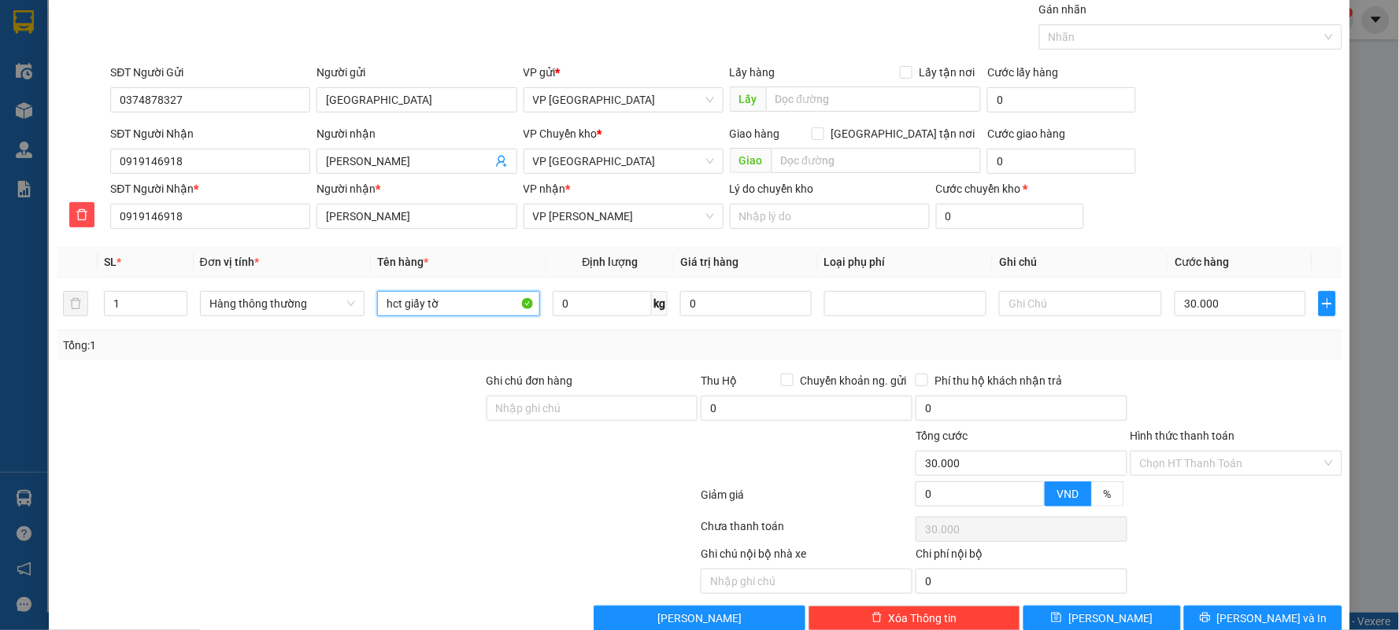
scroll to position [87, 0]
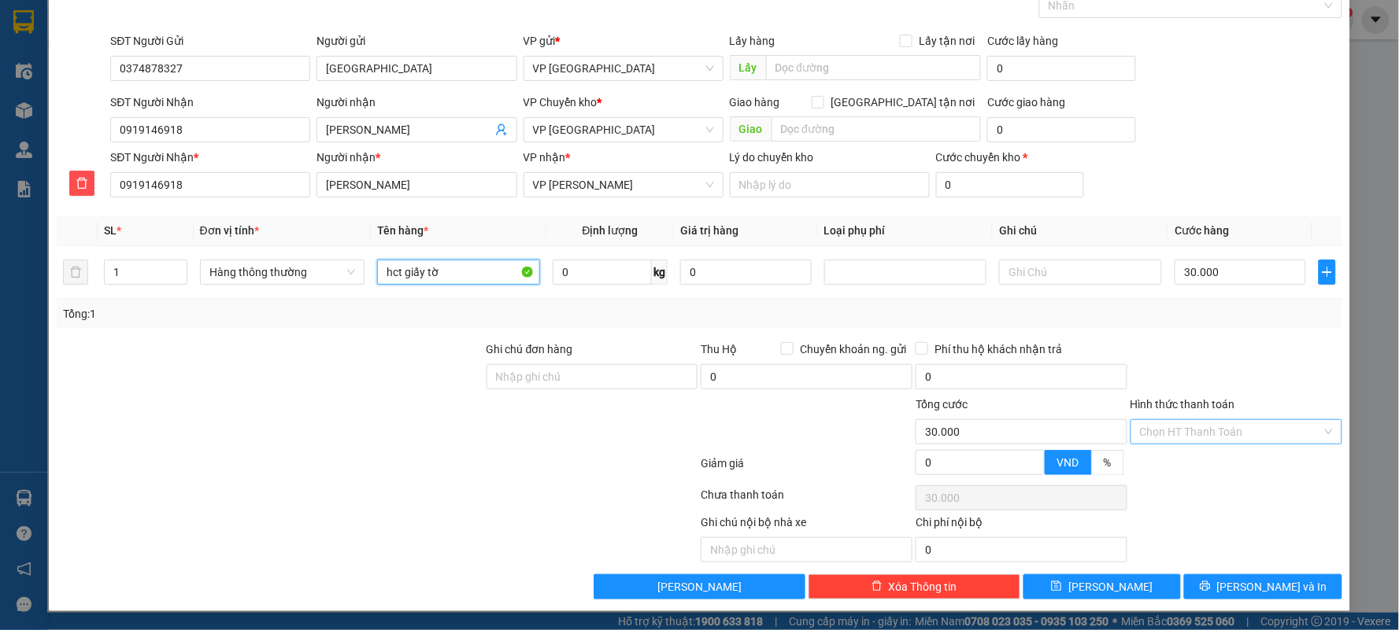
type input "hct giấy tờ"
click at [1240, 435] on input "Hình thức thanh toán" at bounding box center [1231, 432] width 182 height 24
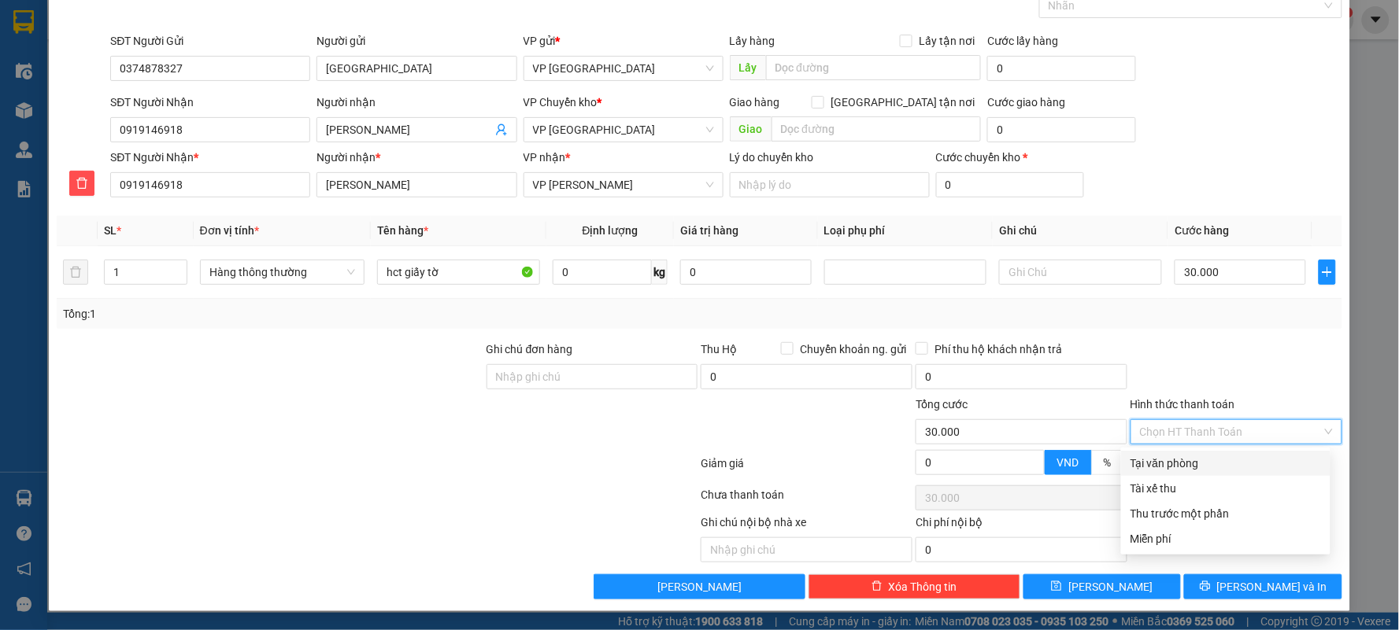
click at [1206, 461] on div "Tại văn phòng" at bounding box center [1225, 463] width 190 height 17
type input "0"
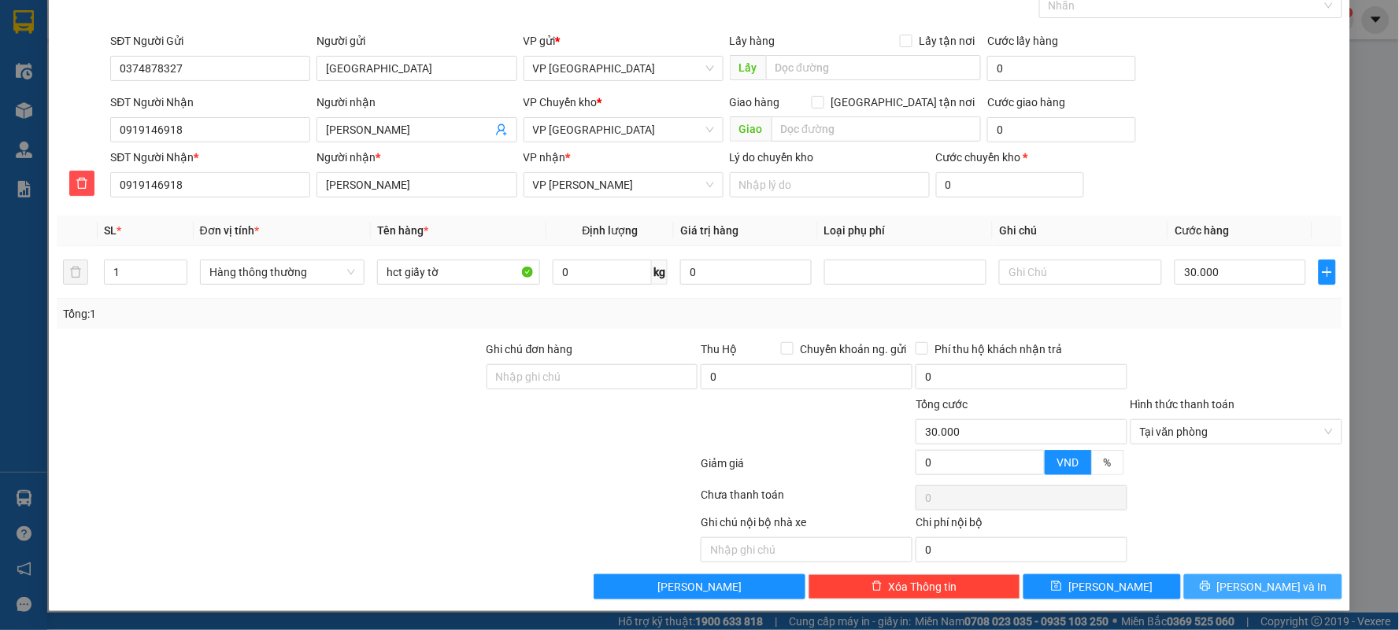
click at [1262, 582] on span "[PERSON_NAME] và In" at bounding box center [1272, 586] width 110 height 17
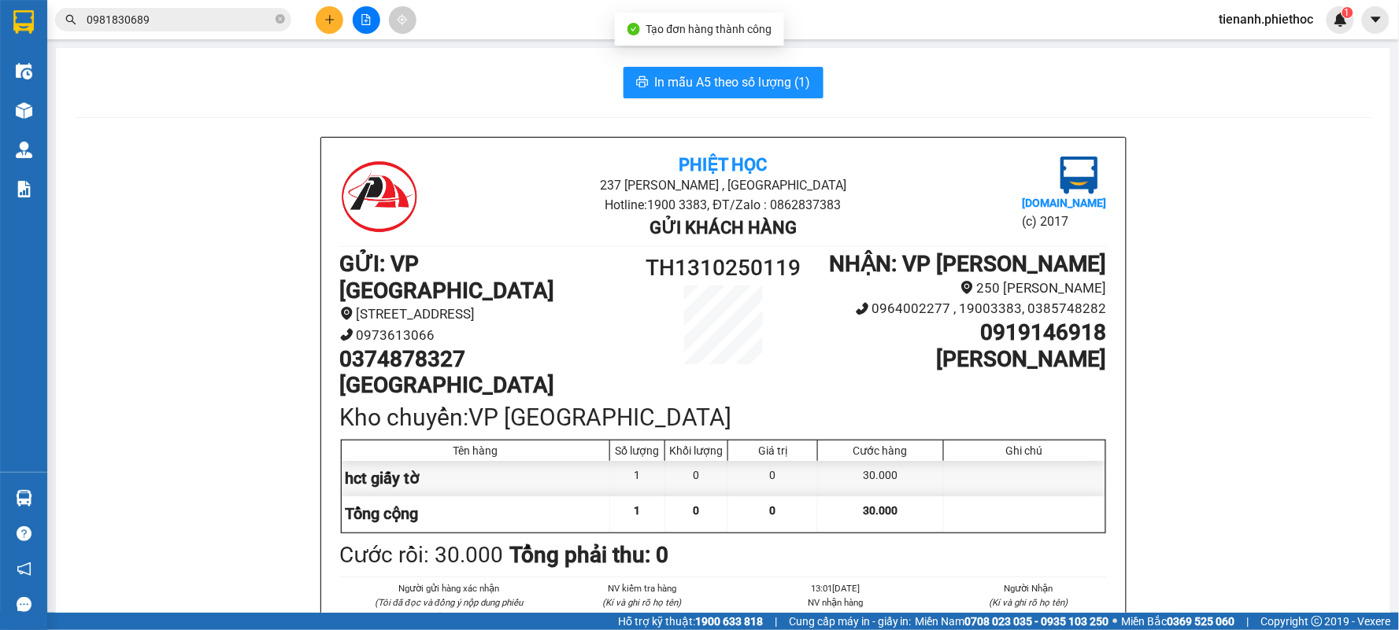
click at [745, 81] on span "In mẫu A5 theo số lượng (1)" at bounding box center [733, 82] width 156 height 20
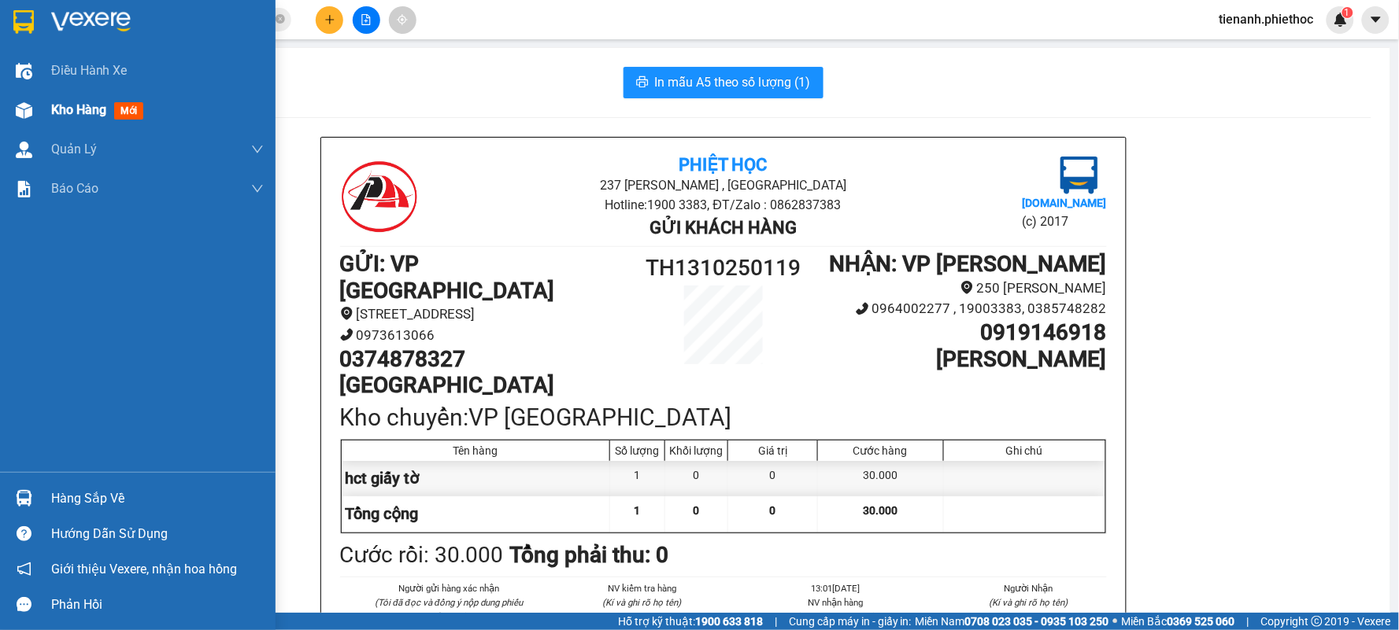
click at [80, 113] on span "Kho hàng" at bounding box center [78, 109] width 55 height 15
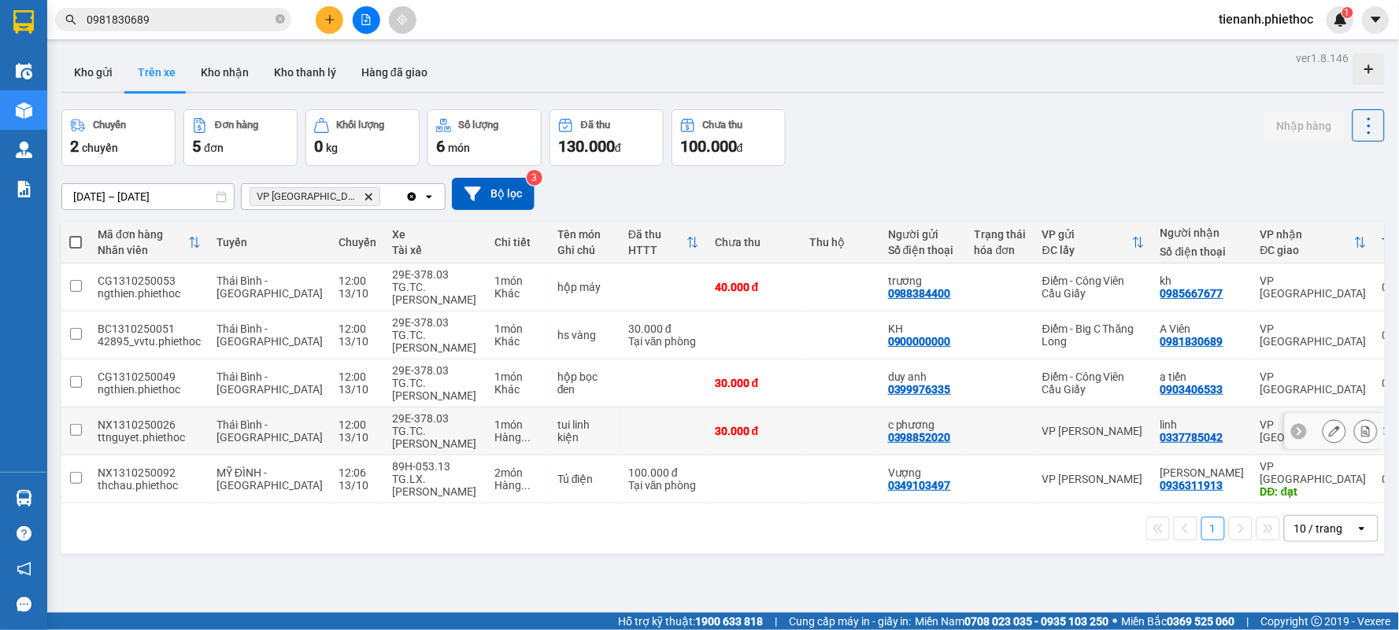
click at [620, 442] on td at bounding box center [663, 432] width 87 height 48
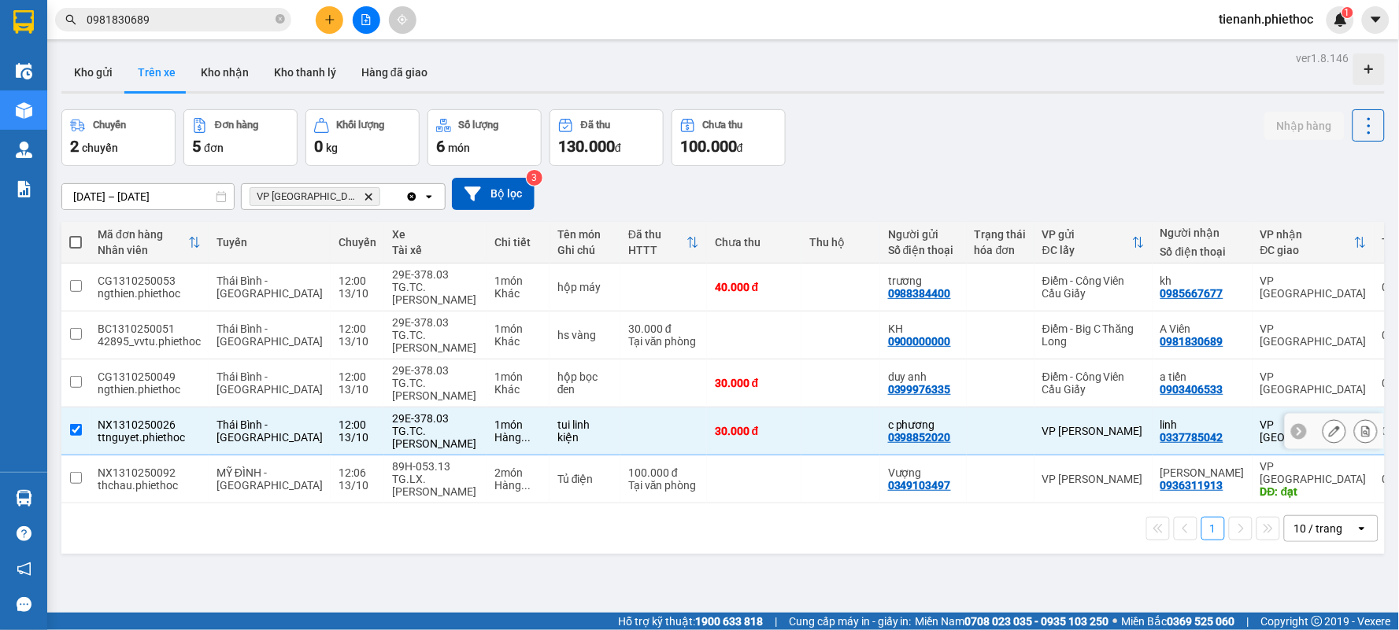
checkbox input "true"
click at [620, 386] on td at bounding box center [663, 384] width 87 height 48
checkbox input "true"
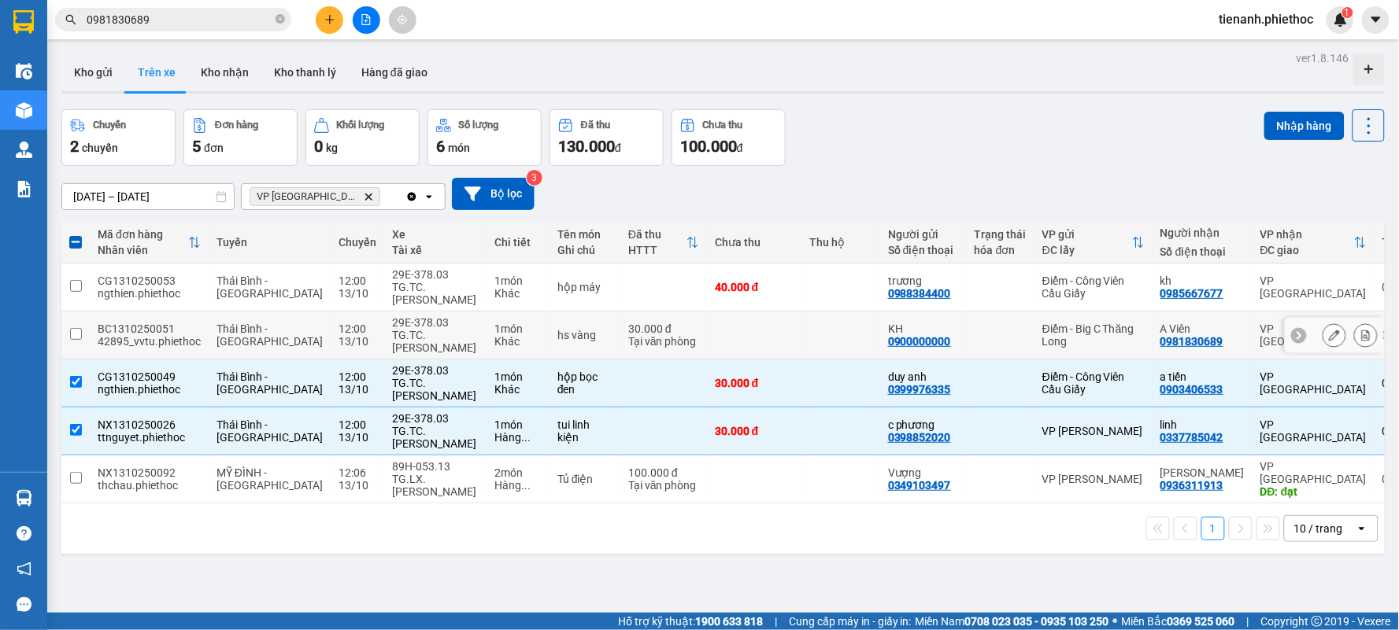
click at [620, 352] on td "30.000 đ Tại văn phòng" at bounding box center [663, 336] width 87 height 48
checkbox input "true"
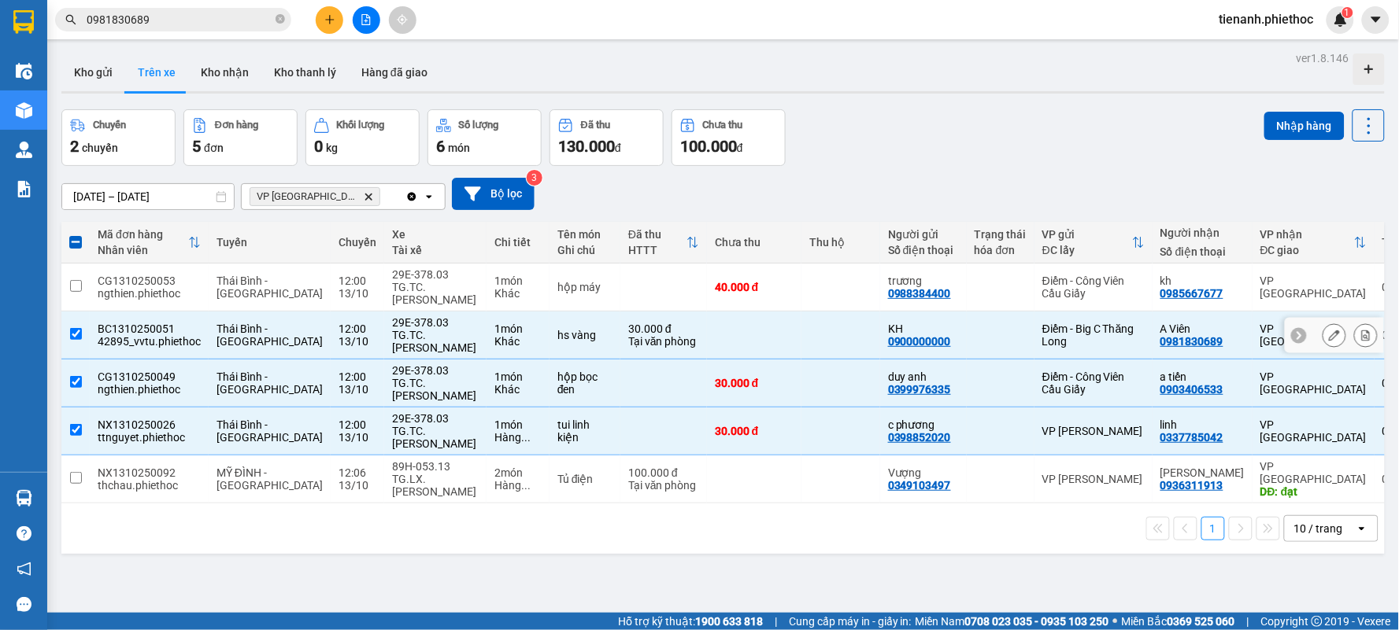
click at [620, 295] on td at bounding box center [663, 288] width 87 height 48
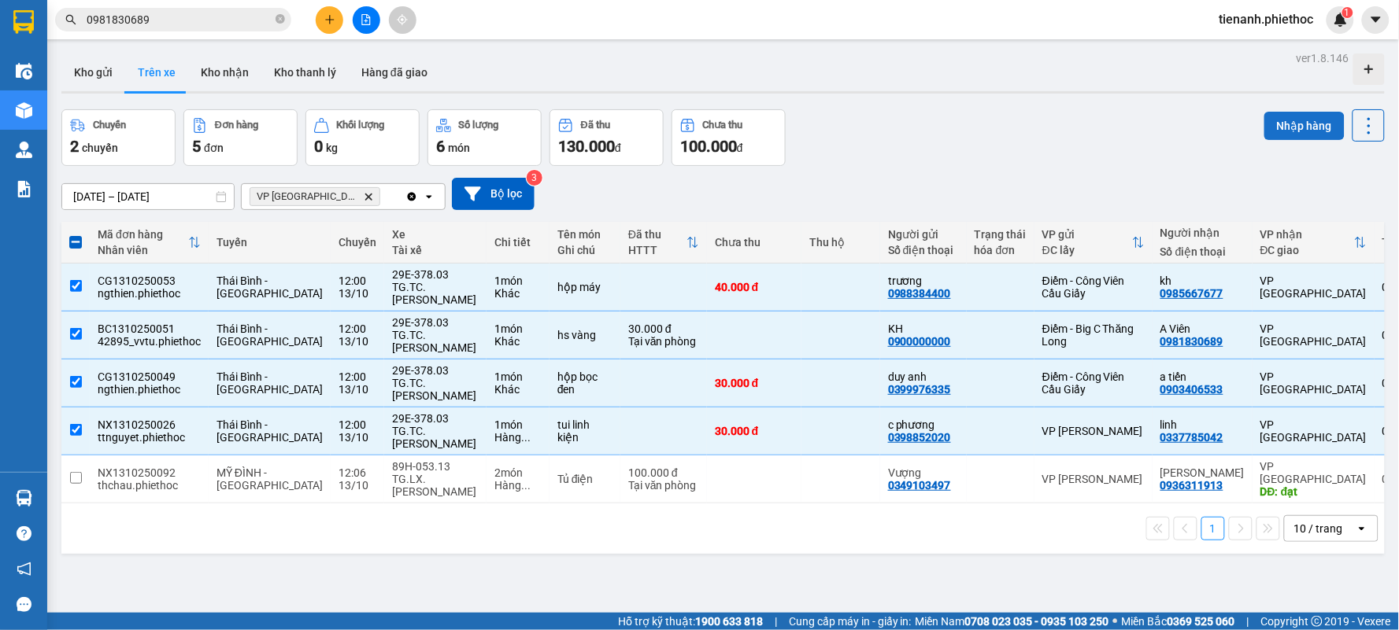
click at [1265, 121] on button "Nhập hàng" at bounding box center [1304, 126] width 80 height 28
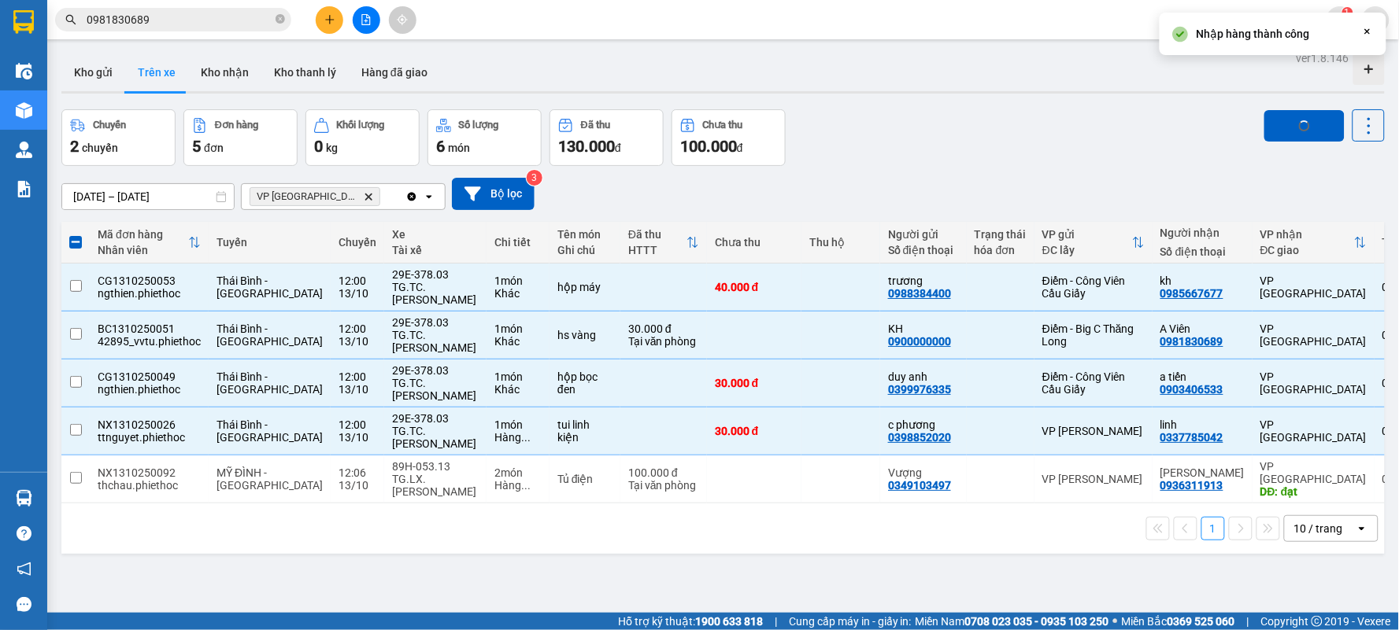
checkbox input "false"
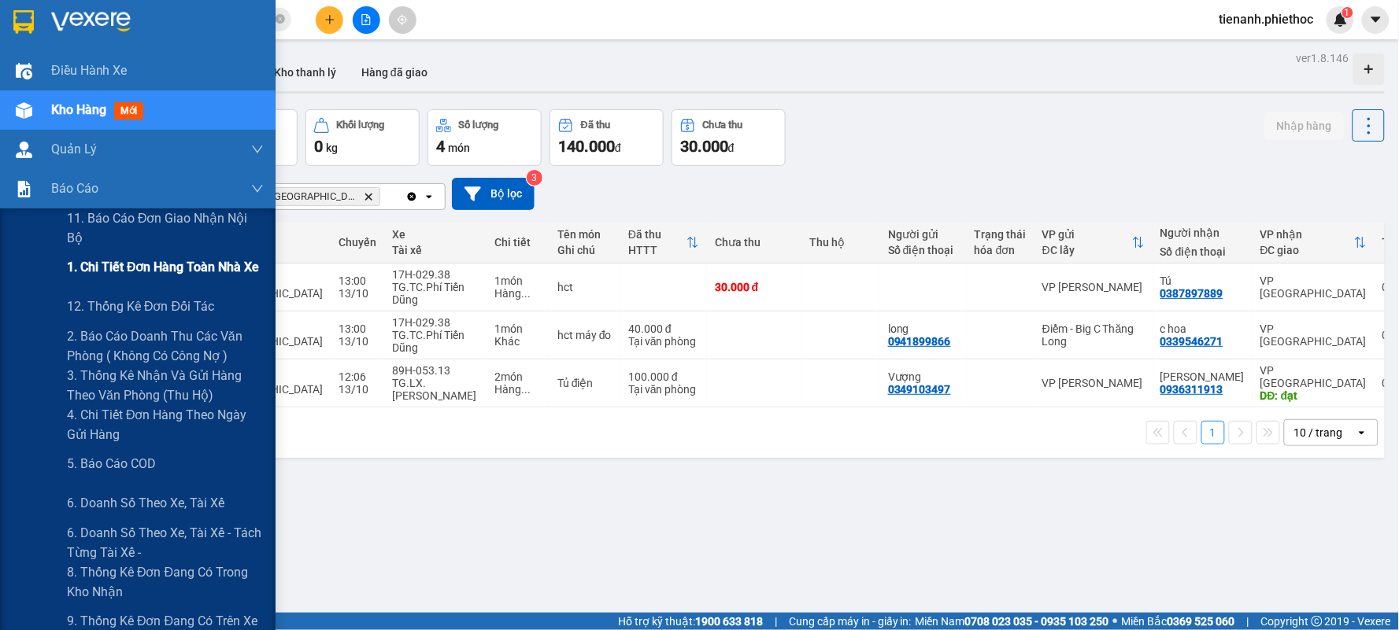
click at [100, 263] on span "1. Chi tiết đơn hàng toàn nhà xe" at bounding box center [163, 267] width 193 height 20
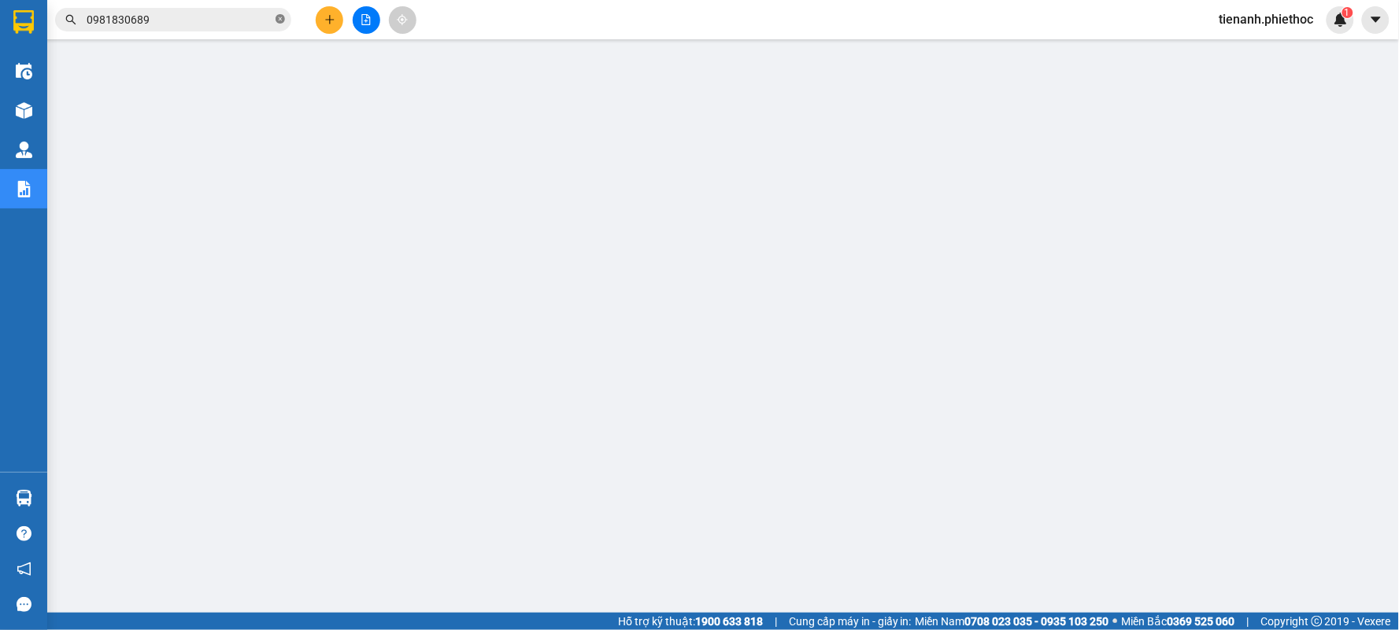
click at [277, 16] on icon "close-circle" at bounding box center [279, 18] width 9 height 9
click at [226, 27] on input "text" at bounding box center [180, 19] width 186 height 17
click at [225, 24] on input "text" at bounding box center [180, 19] width 186 height 17
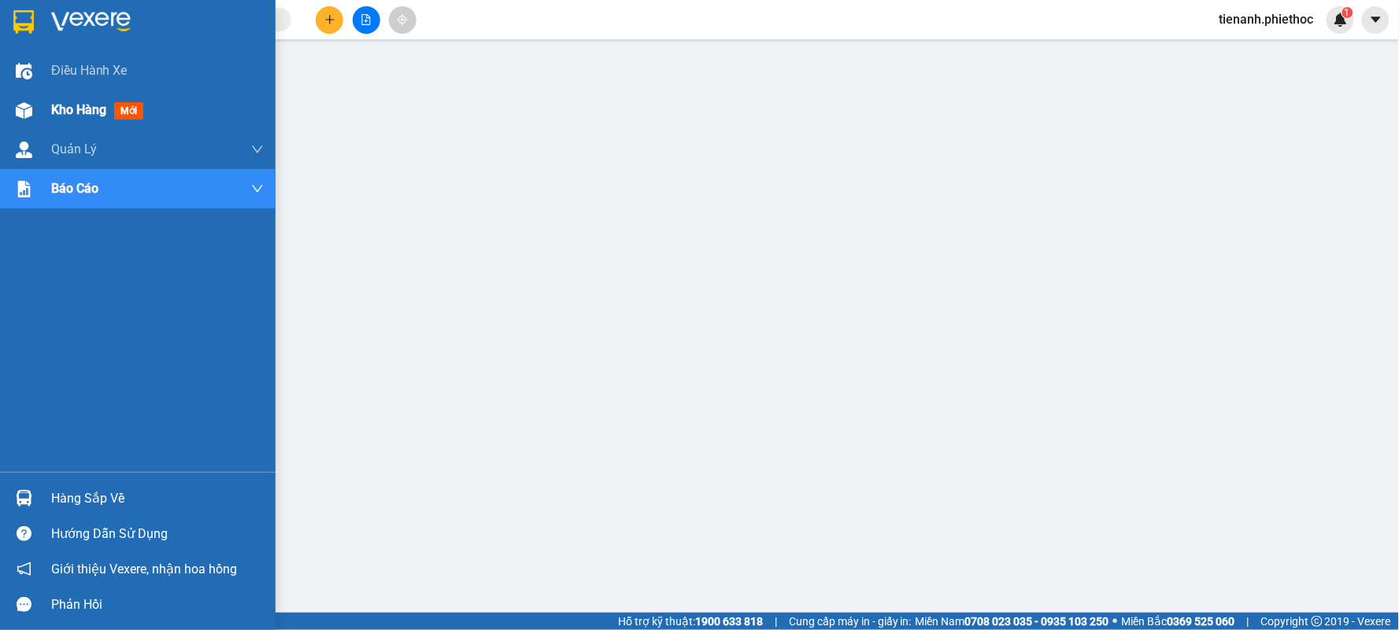
click at [82, 112] on span "Kho hàng" at bounding box center [78, 109] width 55 height 15
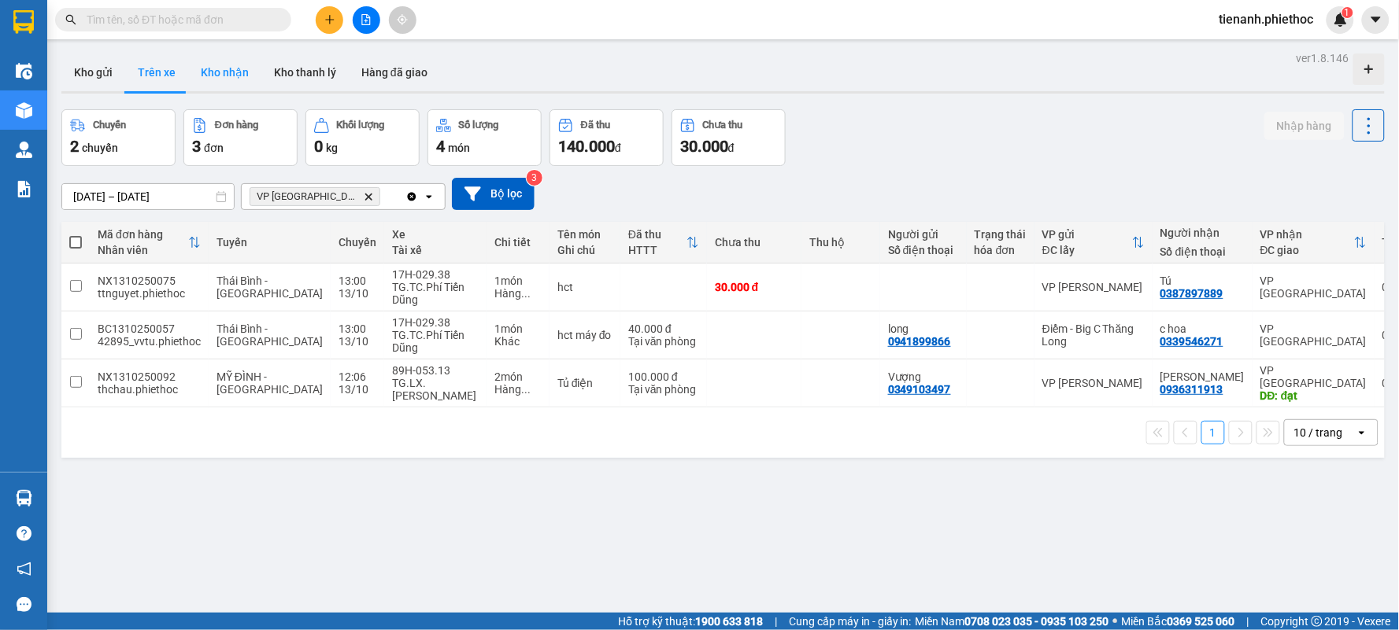
click at [202, 83] on button "Kho nhận" at bounding box center [224, 73] width 73 height 38
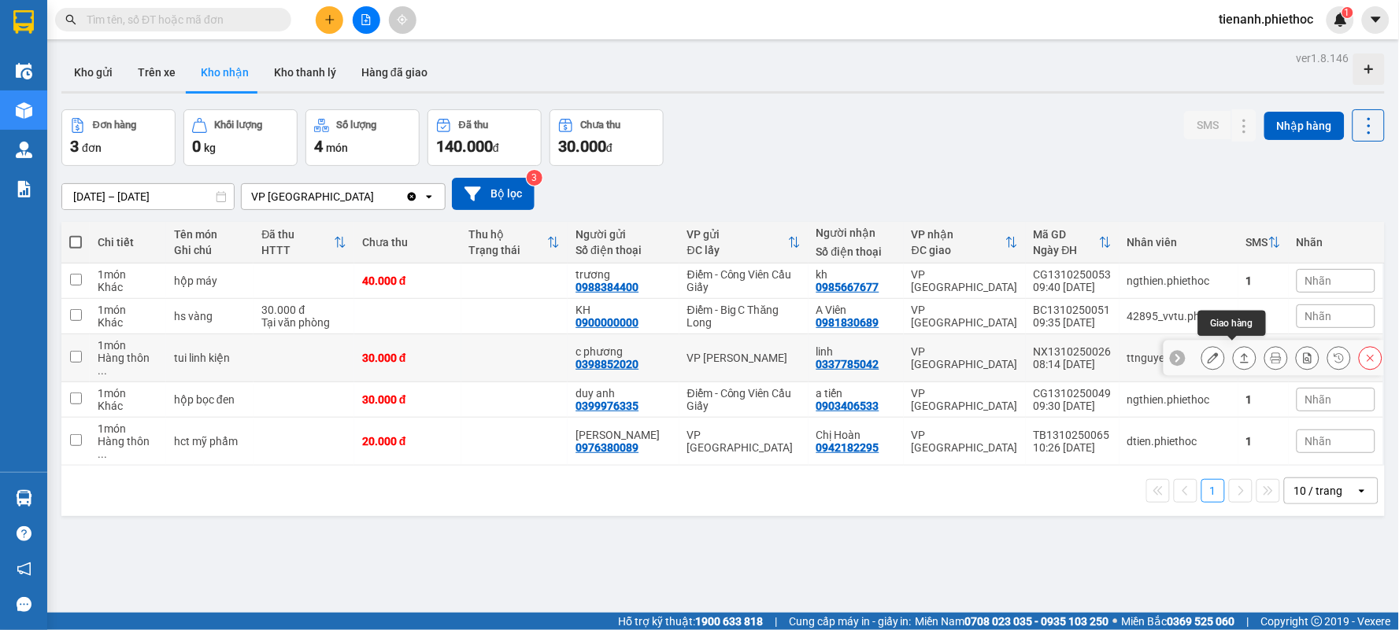
click at [1233, 357] on button at bounding box center [1244, 359] width 22 height 28
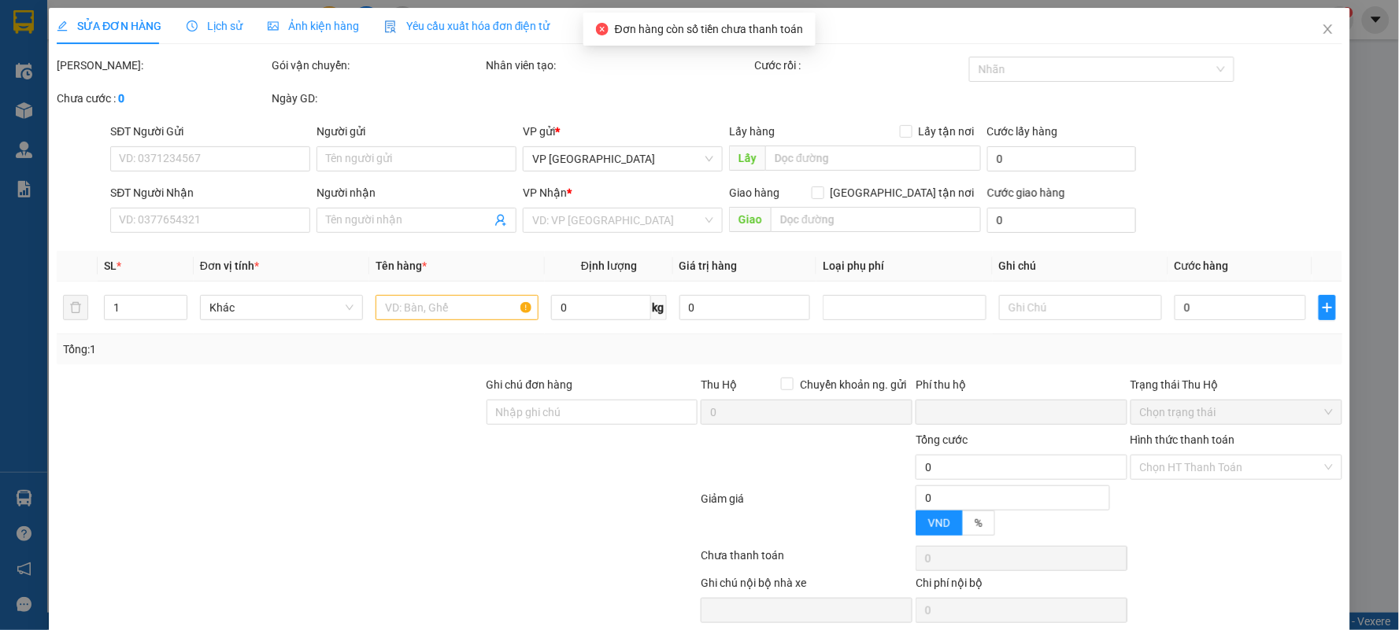
type input "0398852020"
type input "c phương"
type input "0337785042"
type input "linh"
type input "0"
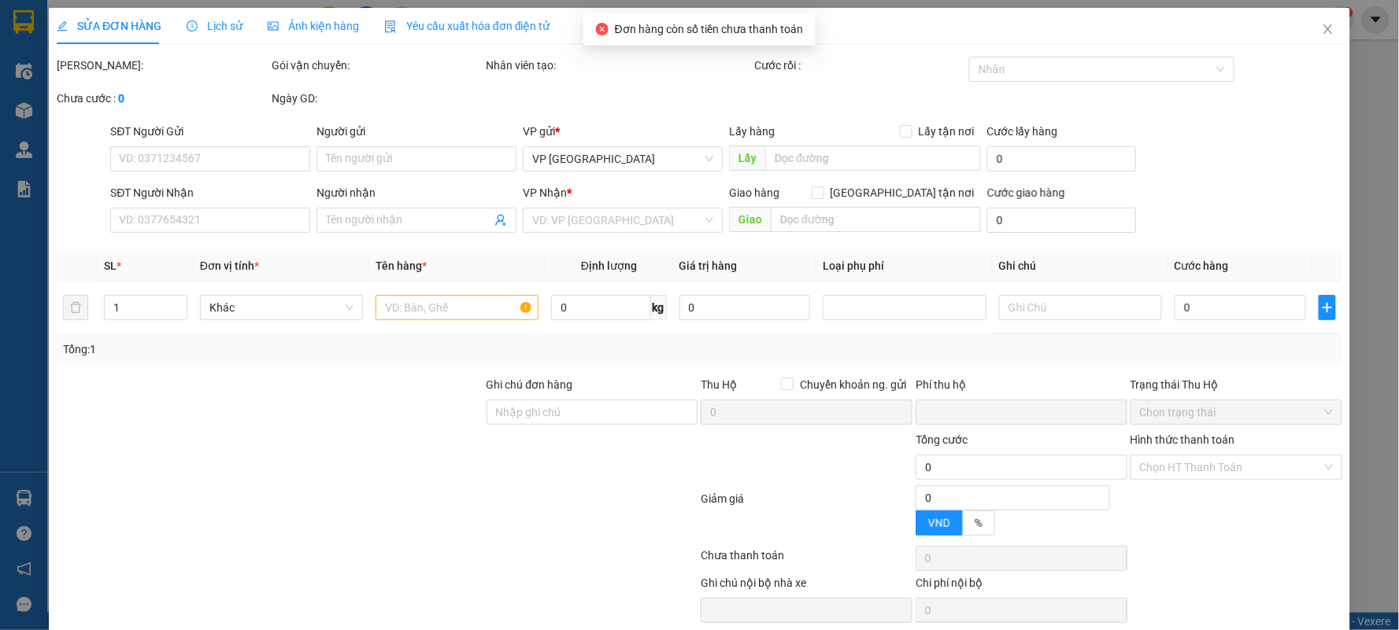
type input "30.000"
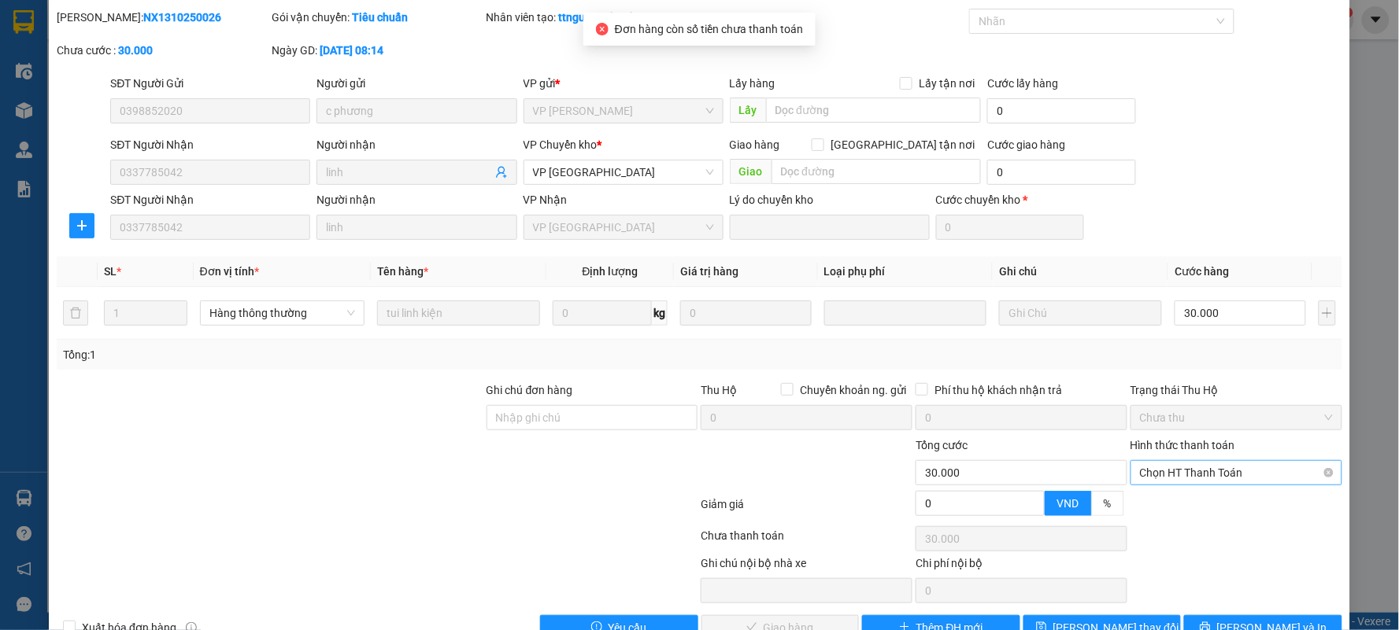
scroll to position [89, 0]
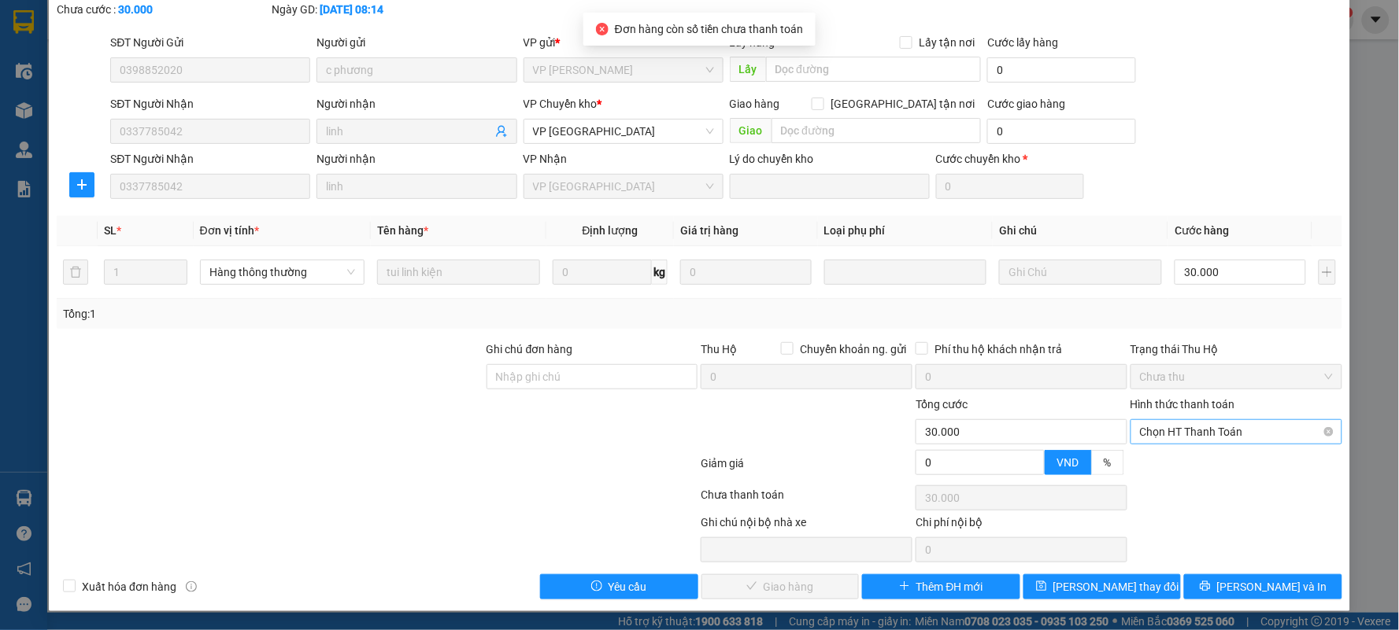
click at [1158, 433] on span "Chọn HT Thanh Toán" at bounding box center [1236, 432] width 193 height 24
click at [1161, 453] on div "Tại văn phòng" at bounding box center [1225, 463] width 209 height 25
type input "0"
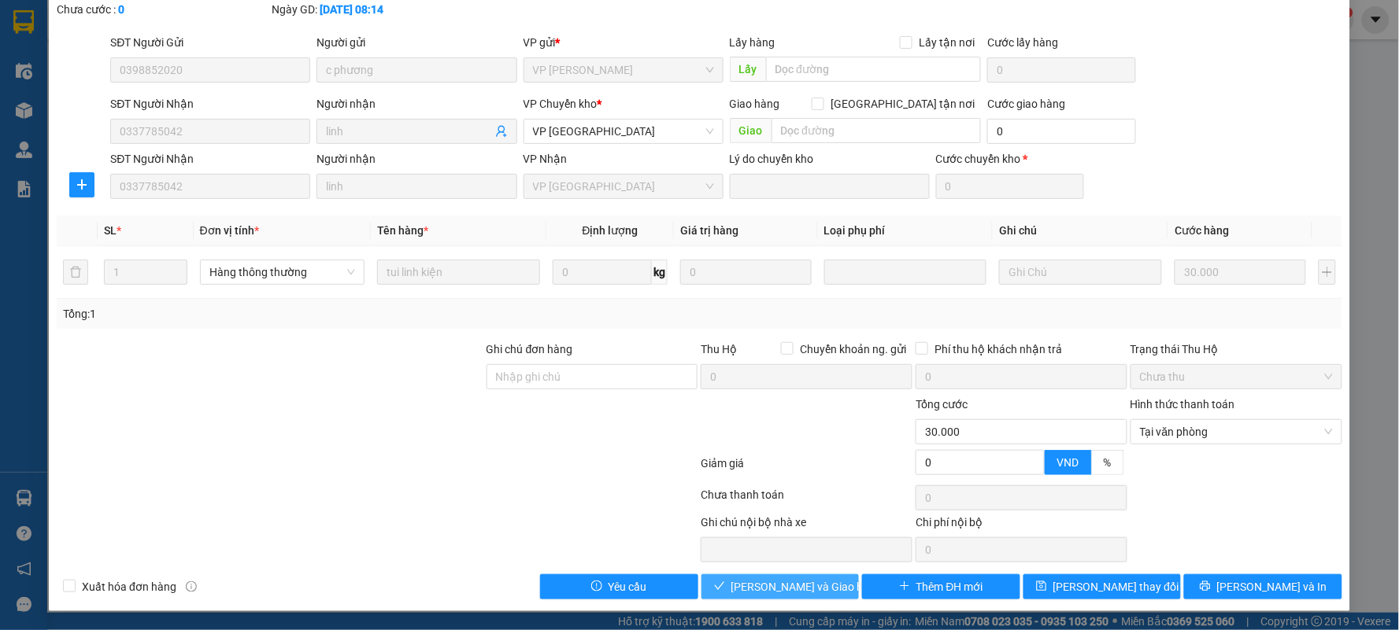
click at [795, 590] on span "[PERSON_NAME] và Giao hàng" at bounding box center [806, 586] width 151 height 17
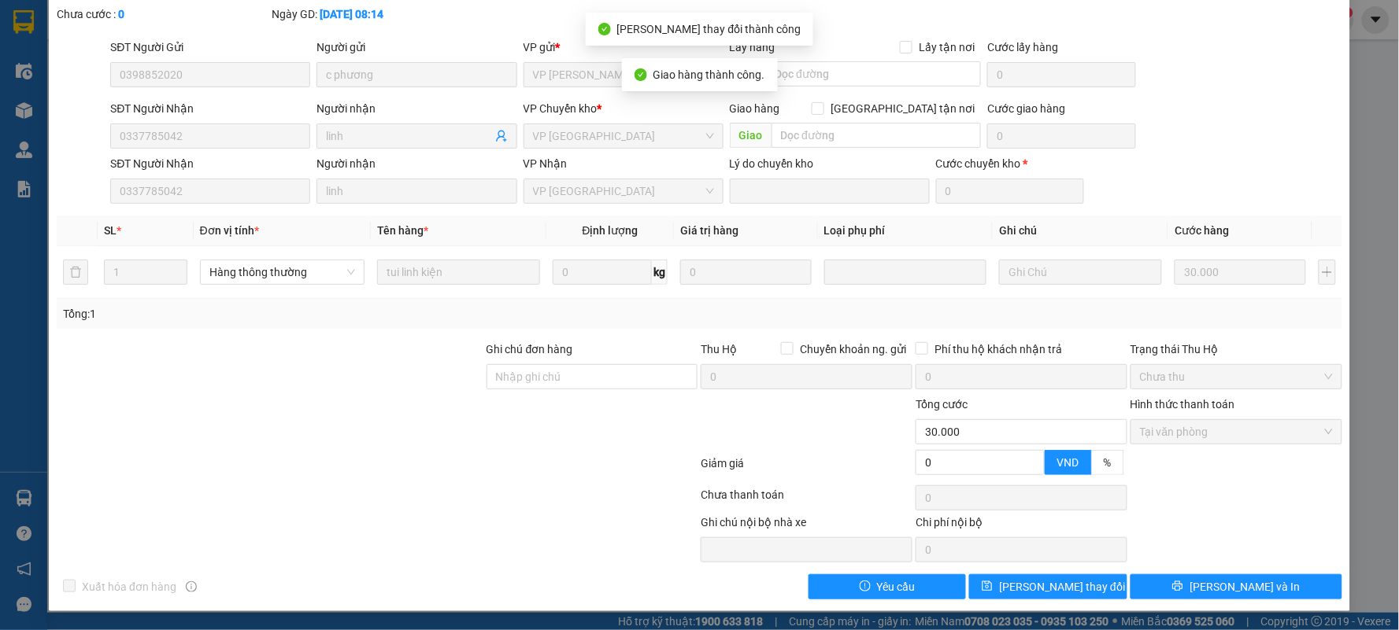
scroll to position [0, 0]
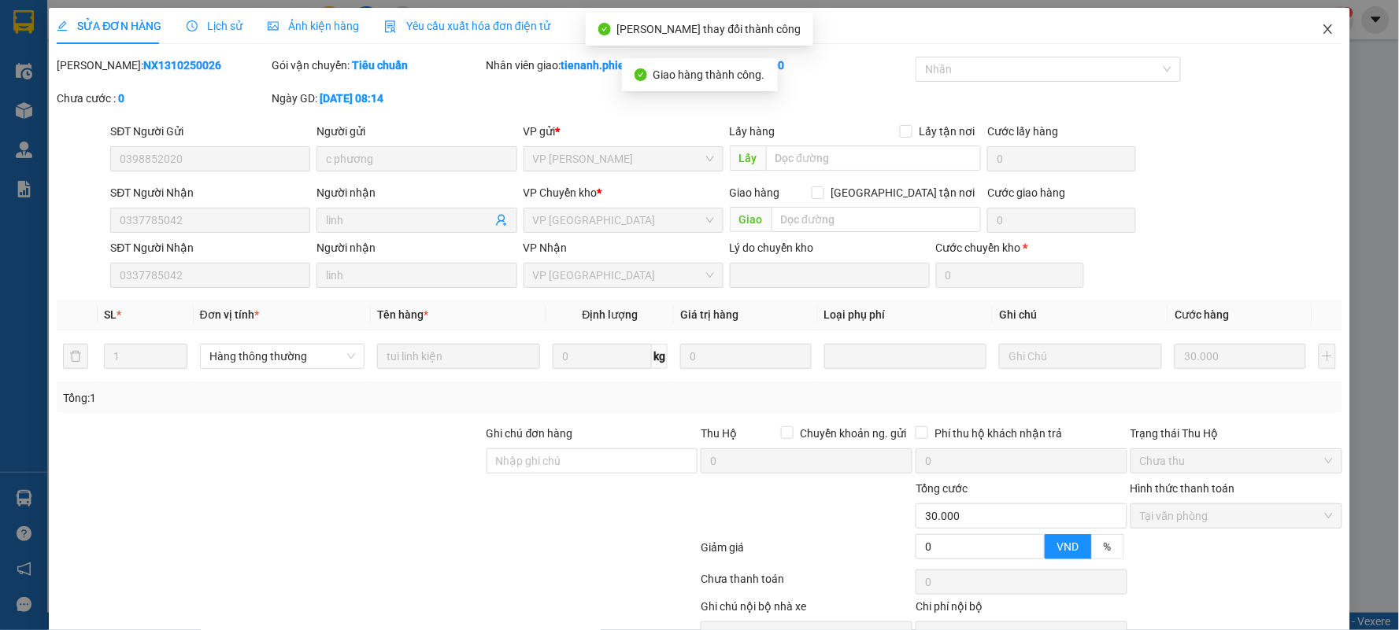
click at [1306, 29] on span "Close" at bounding box center [1328, 30] width 44 height 44
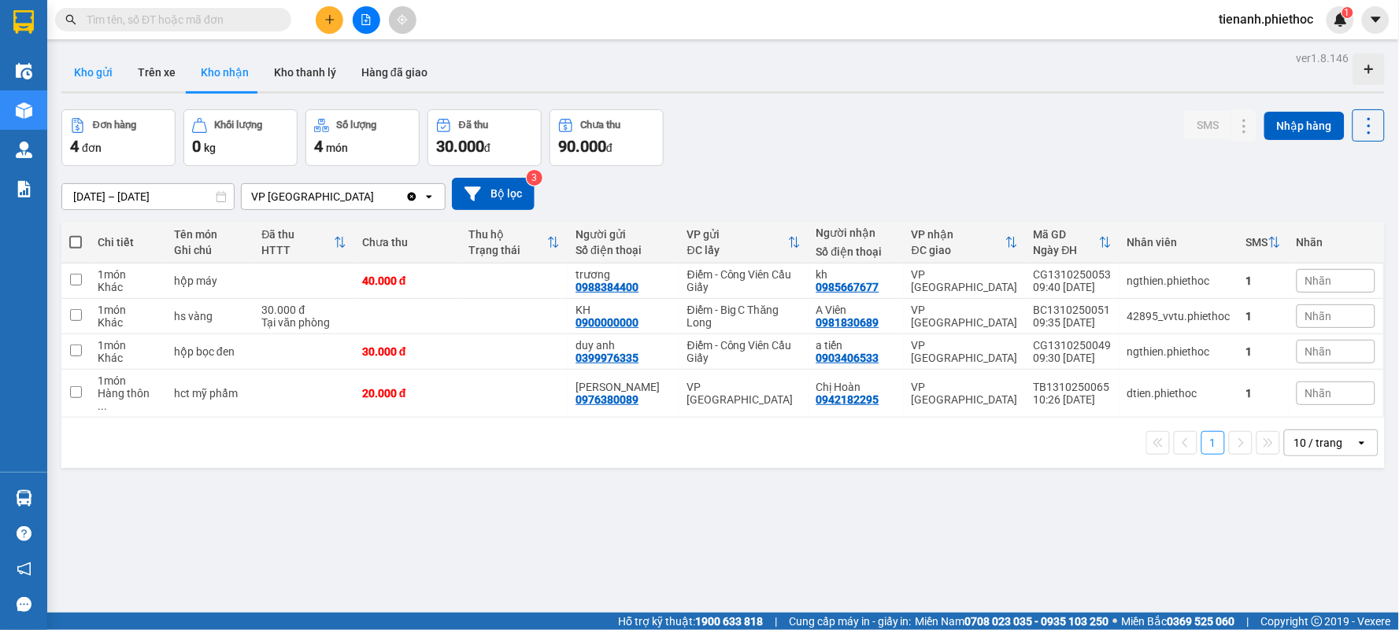
click at [110, 77] on button "Kho gửi" at bounding box center [93, 73] width 64 height 38
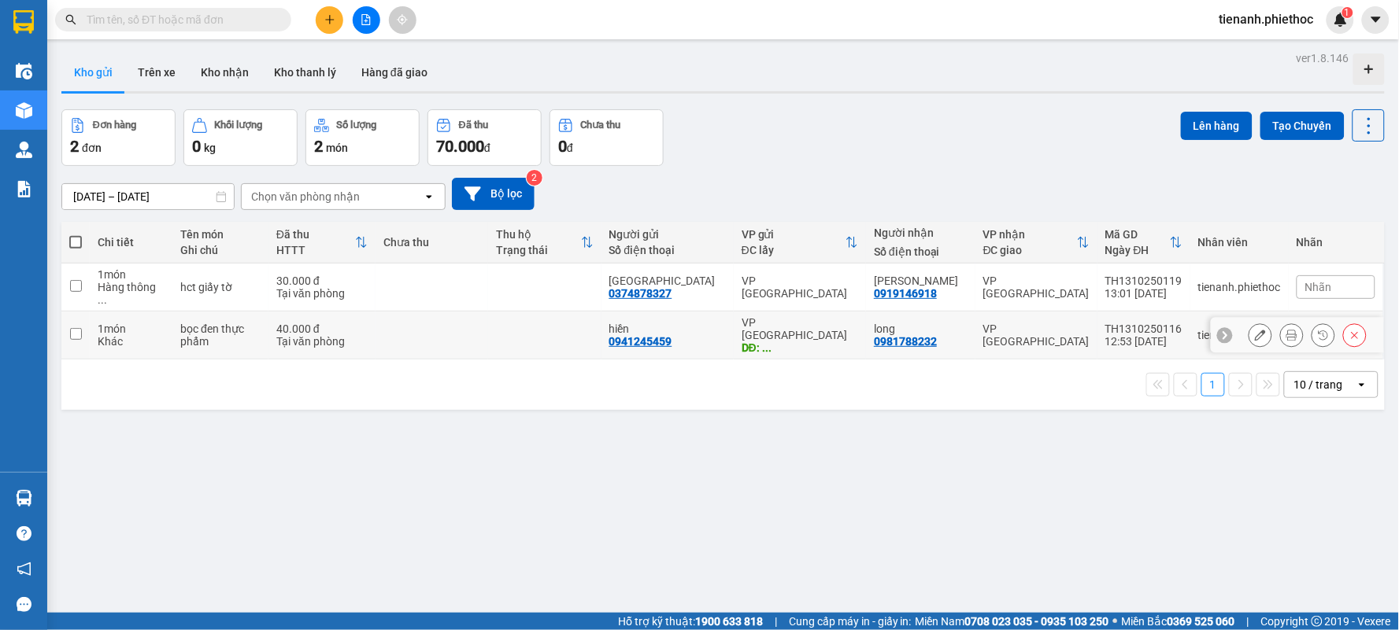
click at [423, 312] on td at bounding box center [431, 336] width 113 height 48
checkbox input "true"
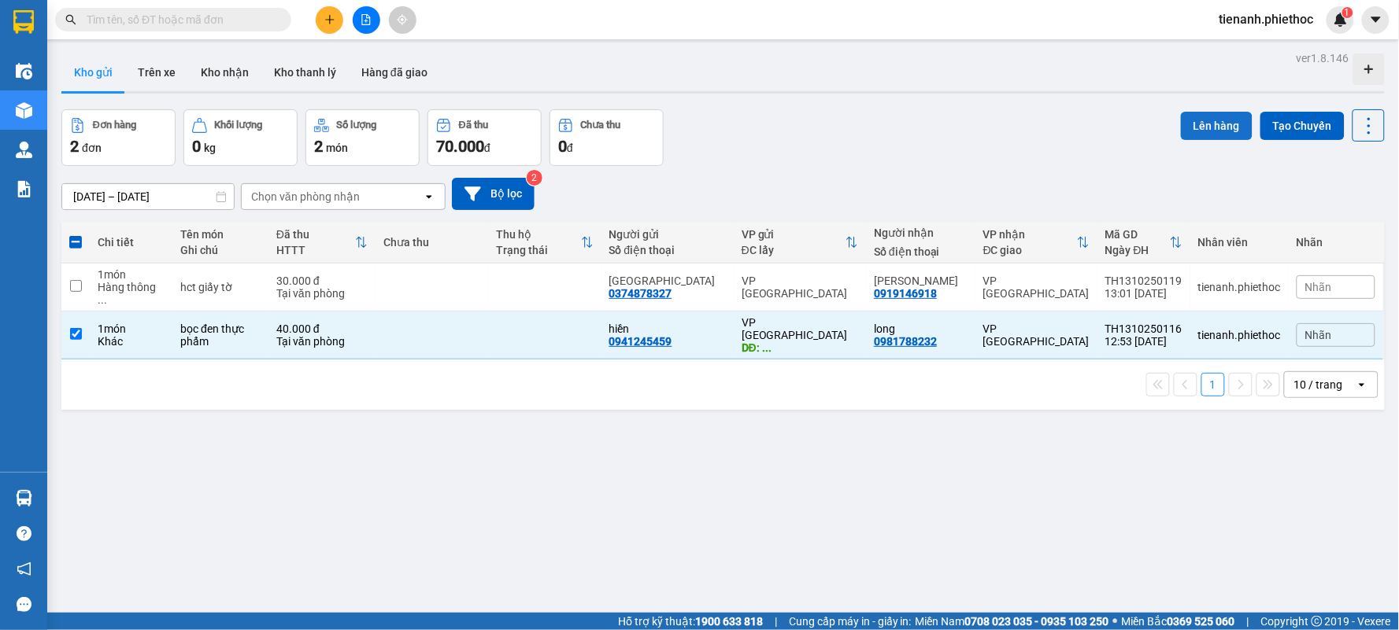
click at [1210, 124] on button "Lên hàng" at bounding box center [1217, 126] width 72 height 28
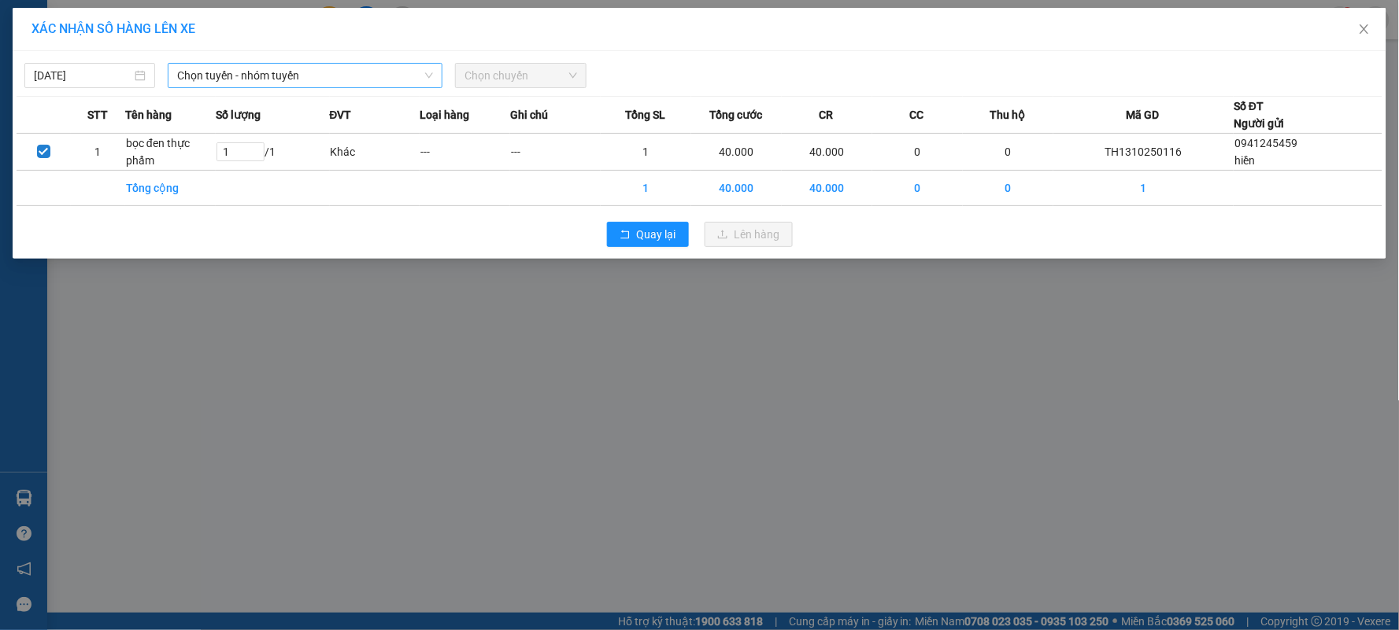
click at [230, 72] on span "Chọn tuyến - nhóm tuyến" at bounding box center [305, 76] width 256 height 24
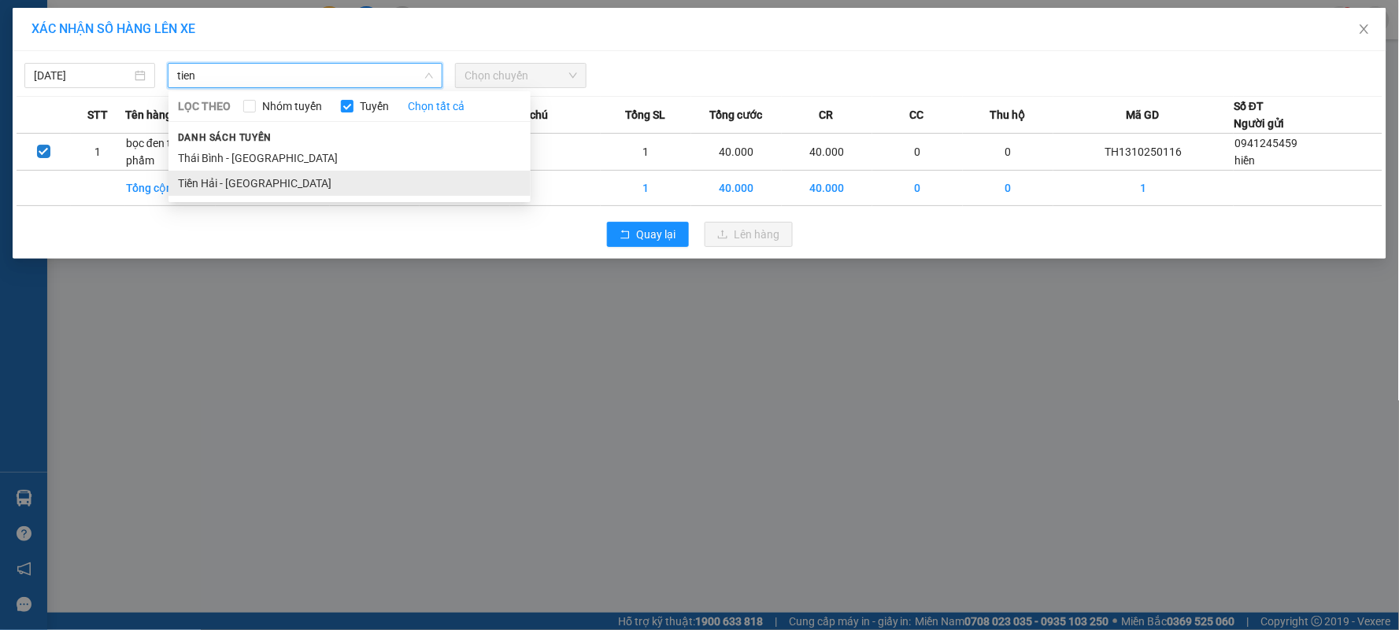
type input "tien"
click at [225, 183] on li "Tiền Hải - [GEOGRAPHIC_DATA]" at bounding box center [349, 183] width 362 height 25
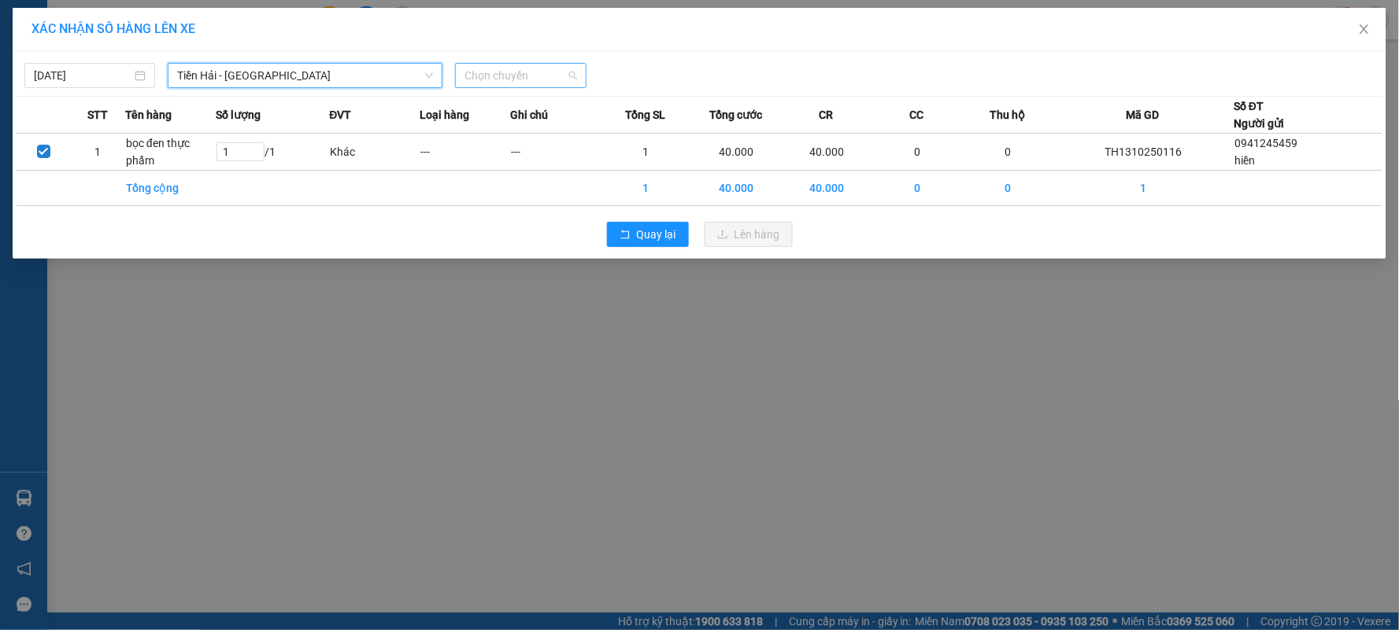
click at [501, 76] on span "Chọn chuyến" at bounding box center [520, 76] width 112 height 24
type input "13"
click at [530, 129] on div "Thêm chuyến " 13:00 "" at bounding box center [540, 133] width 168 height 27
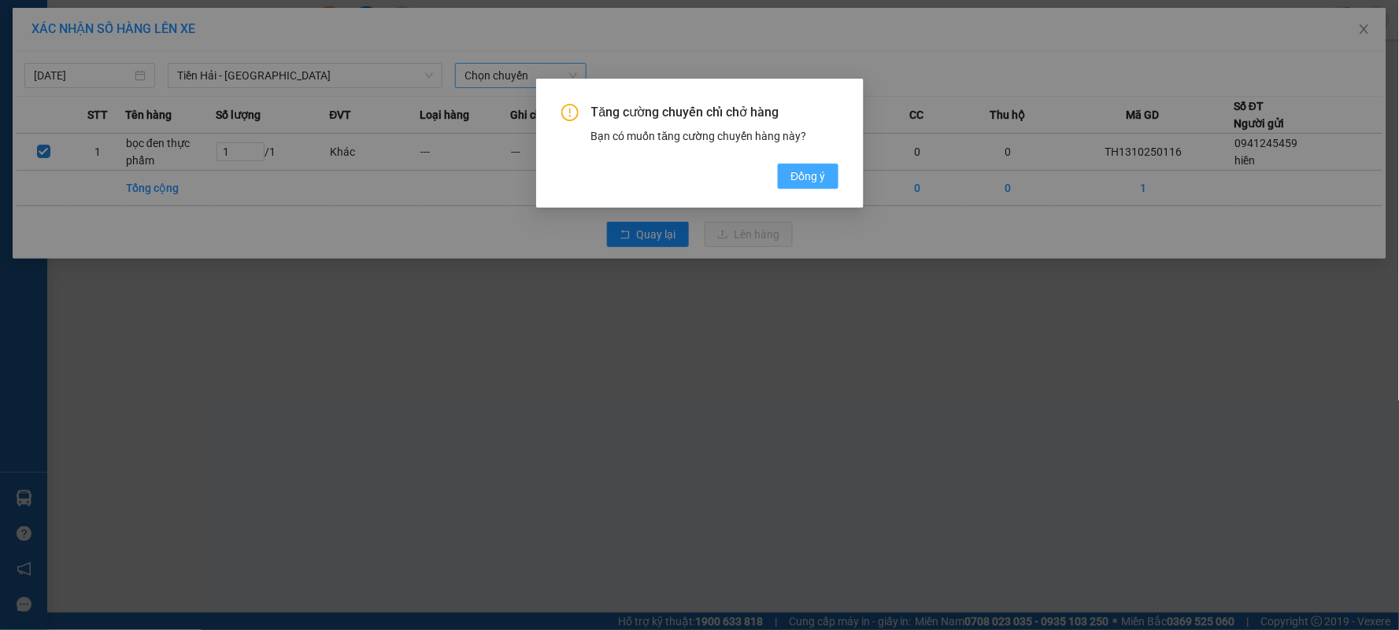
click at [800, 168] on span "Đồng ý" at bounding box center [807, 176] width 35 height 17
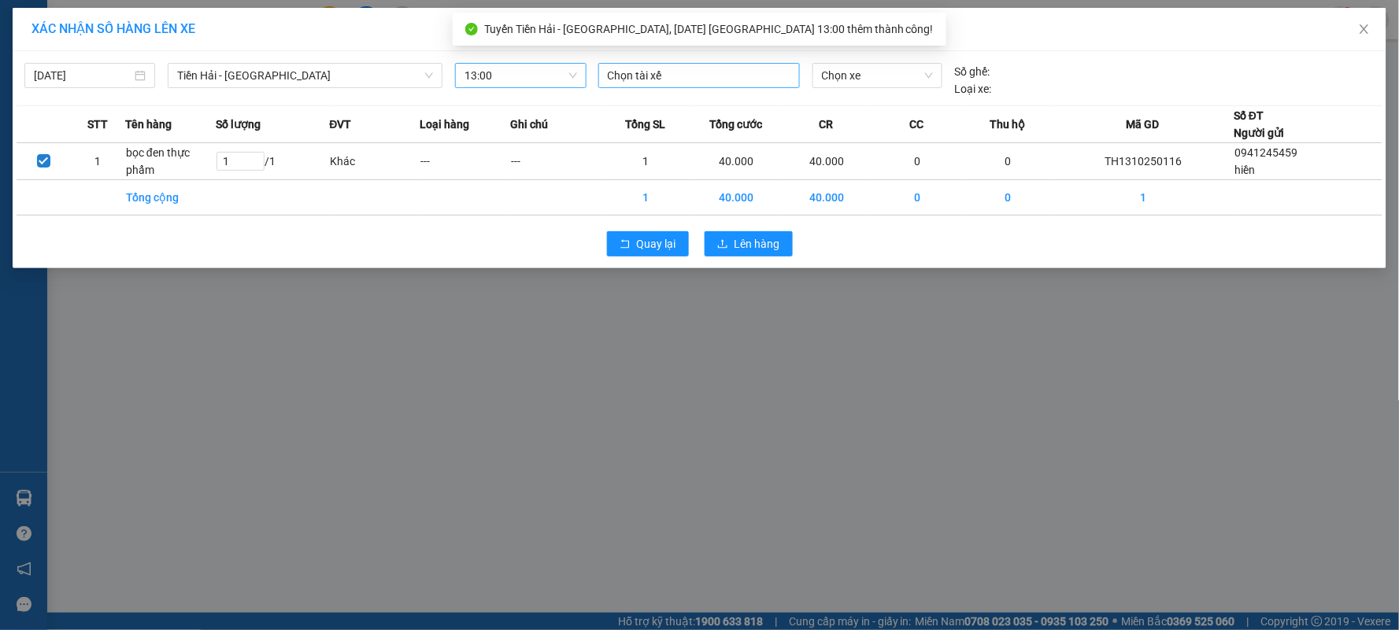
click at [677, 79] on div at bounding box center [699, 75] width 194 height 19
type input "phiên"
click at [693, 102] on div "TG.TC.[PERSON_NAME]" at bounding box center [716, 106] width 217 height 17
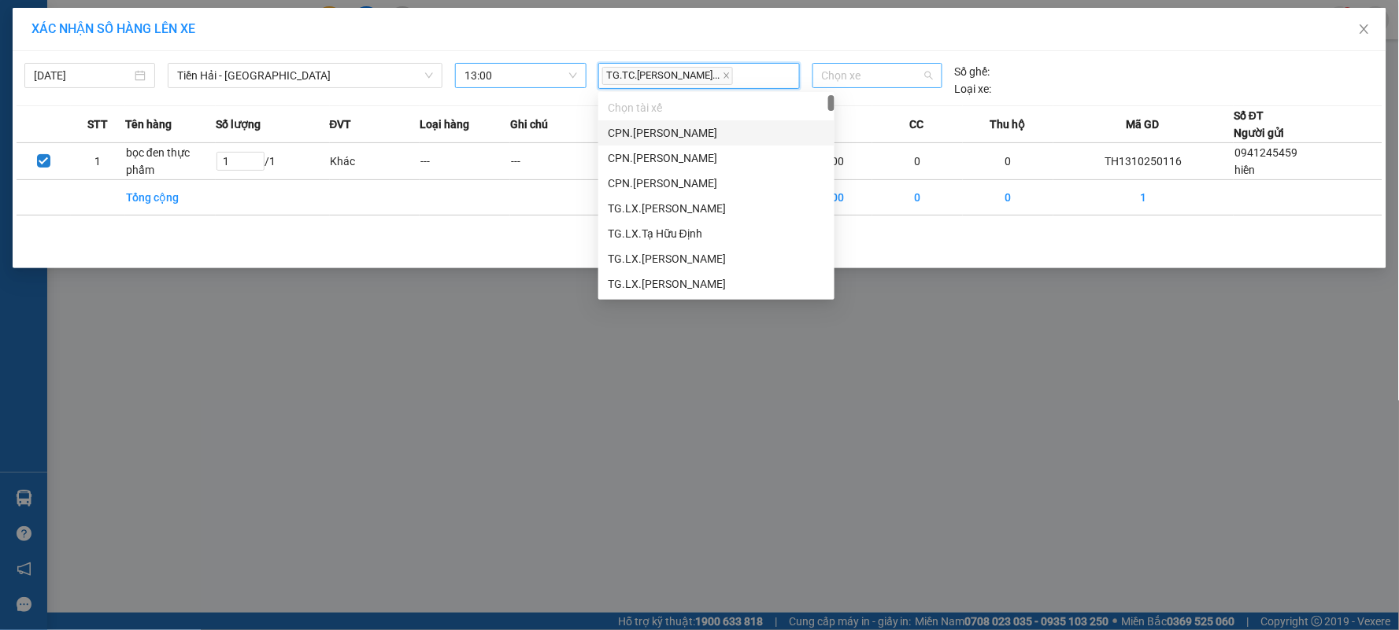
click at [870, 81] on span "Chọn xe" at bounding box center [877, 76] width 111 height 24
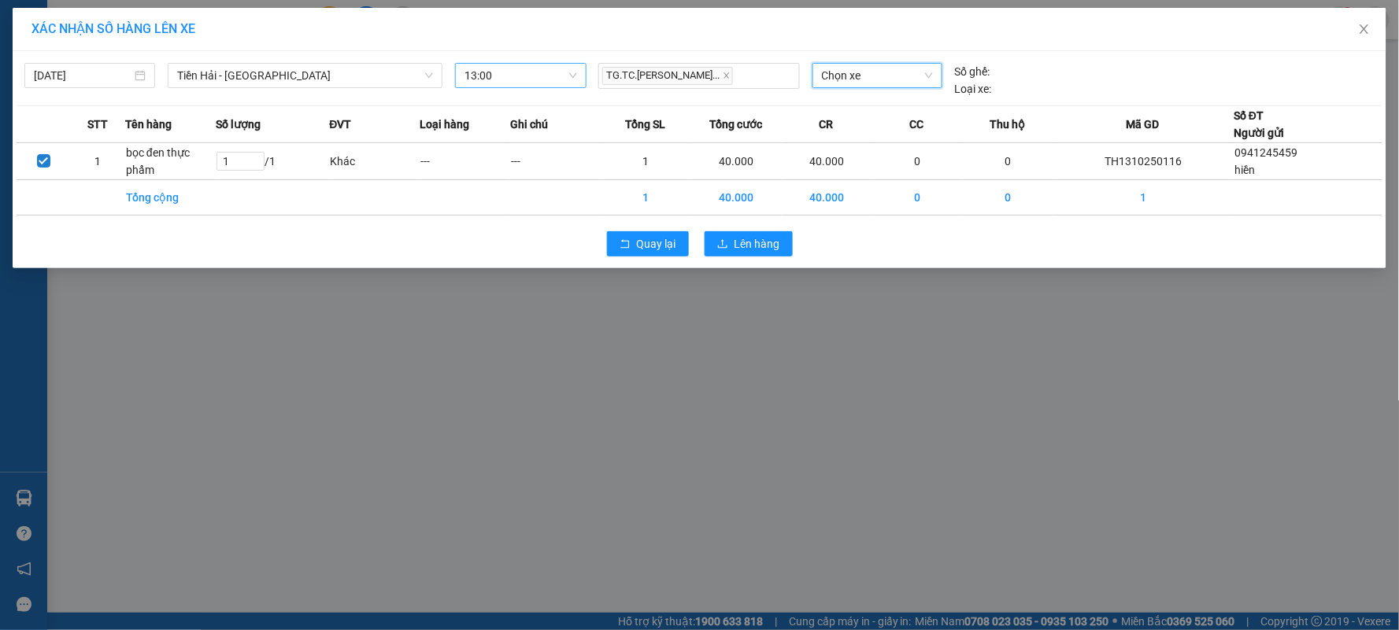
click at [863, 72] on span "Chọn xe" at bounding box center [877, 76] width 111 height 24
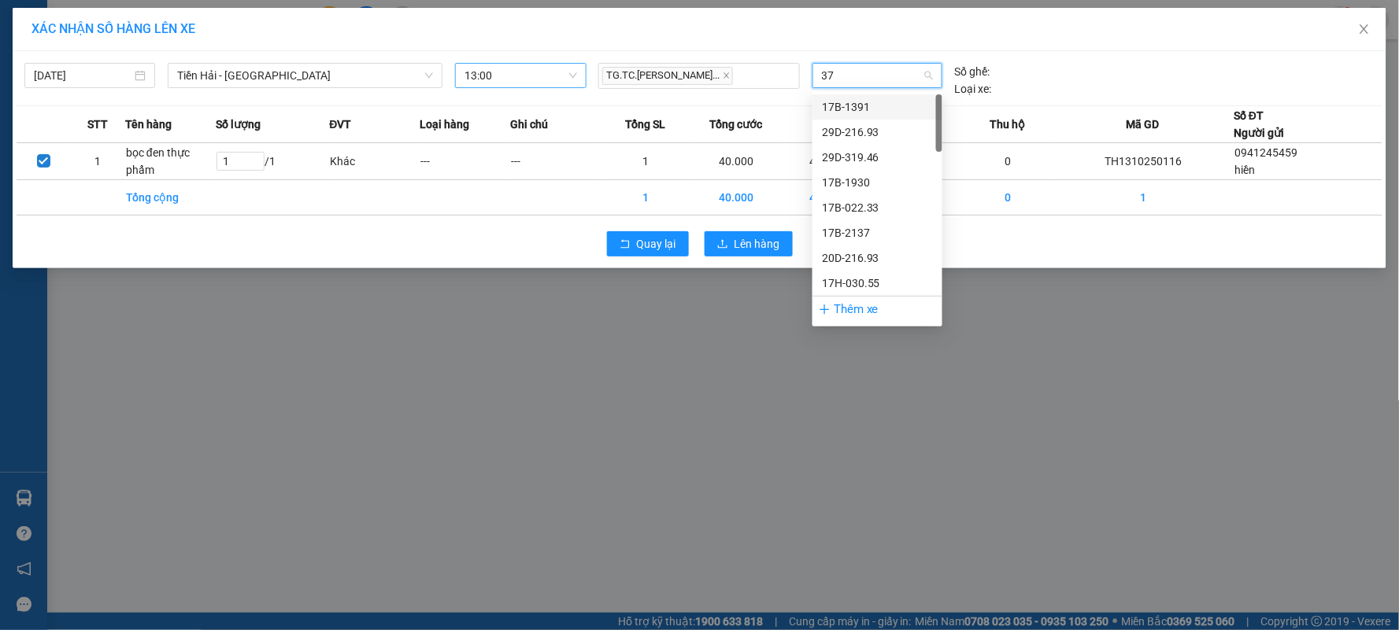
type input "378"
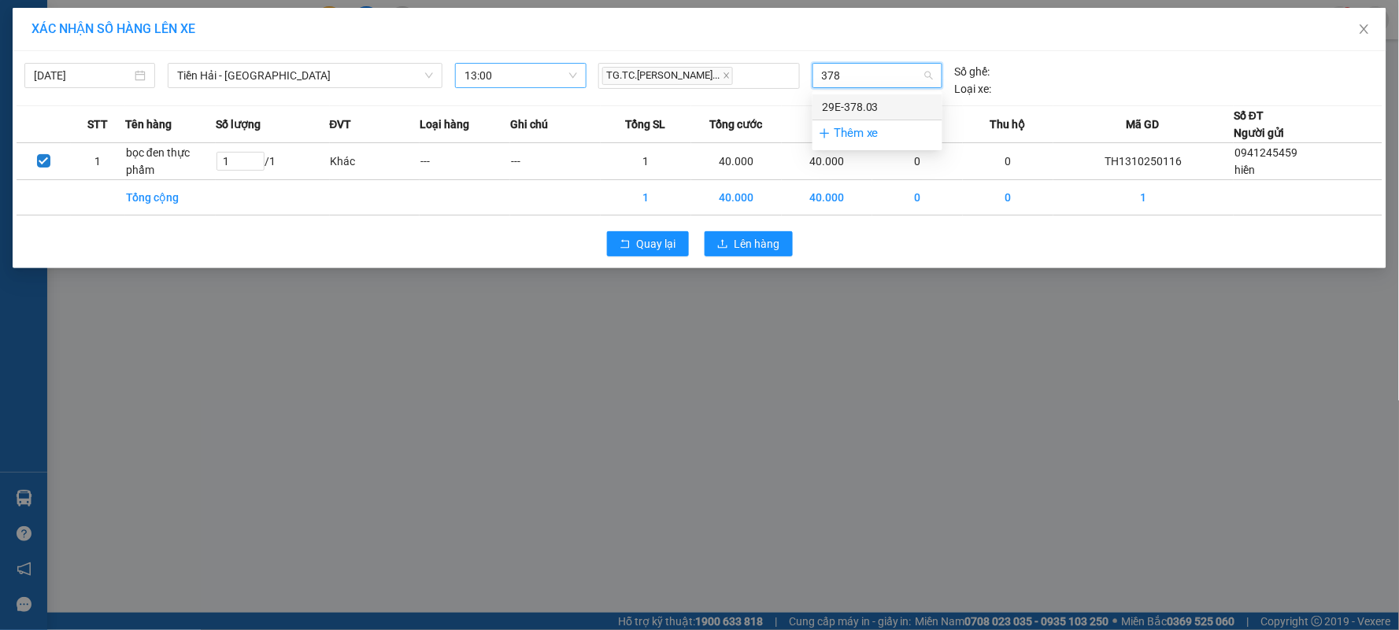
click at [864, 110] on div "29E-378.03" at bounding box center [877, 106] width 111 height 17
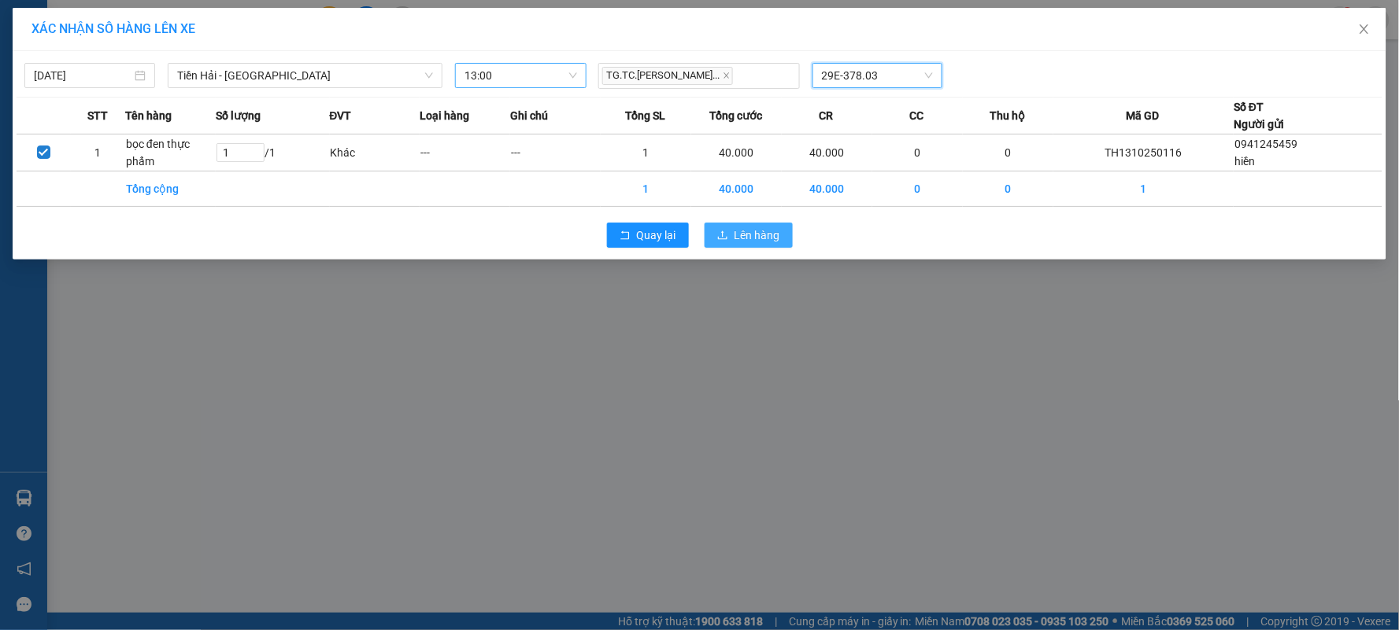
click at [761, 240] on span "Lên hàng" at bounding box center [757, 235] width 46 height 17
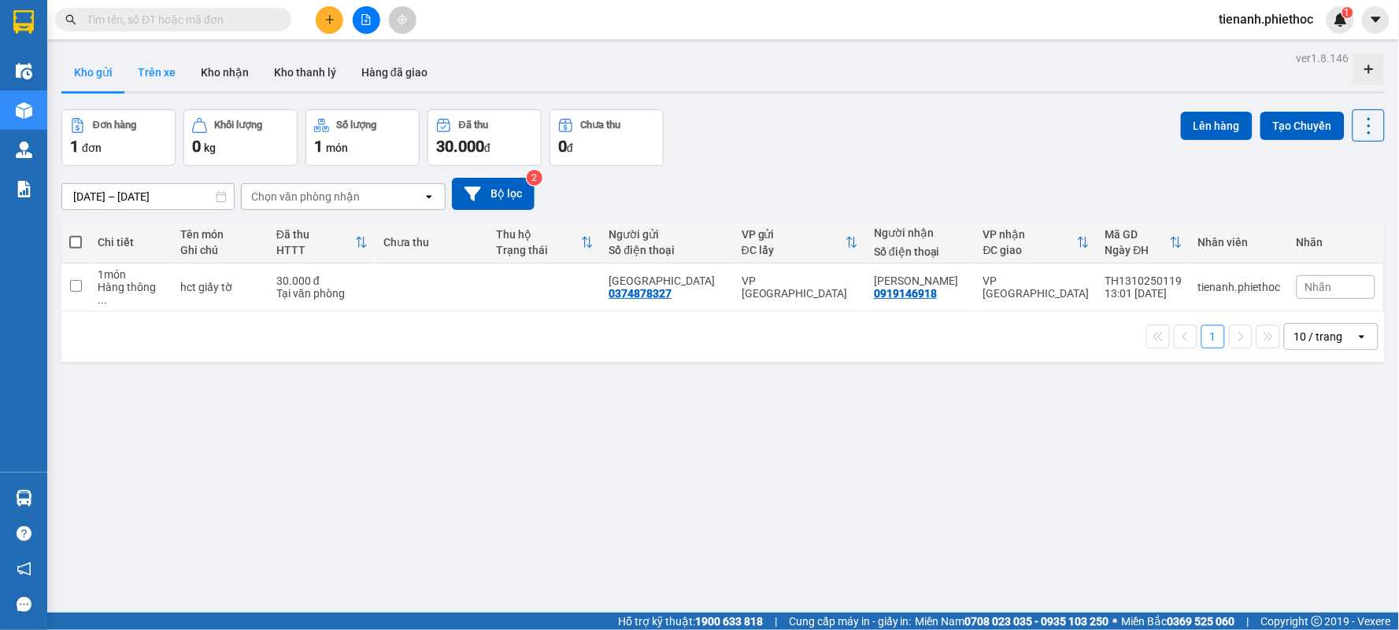
click at [167, 71] on button "Trên xe" at bounding box center [156, 73] width 63 height 38
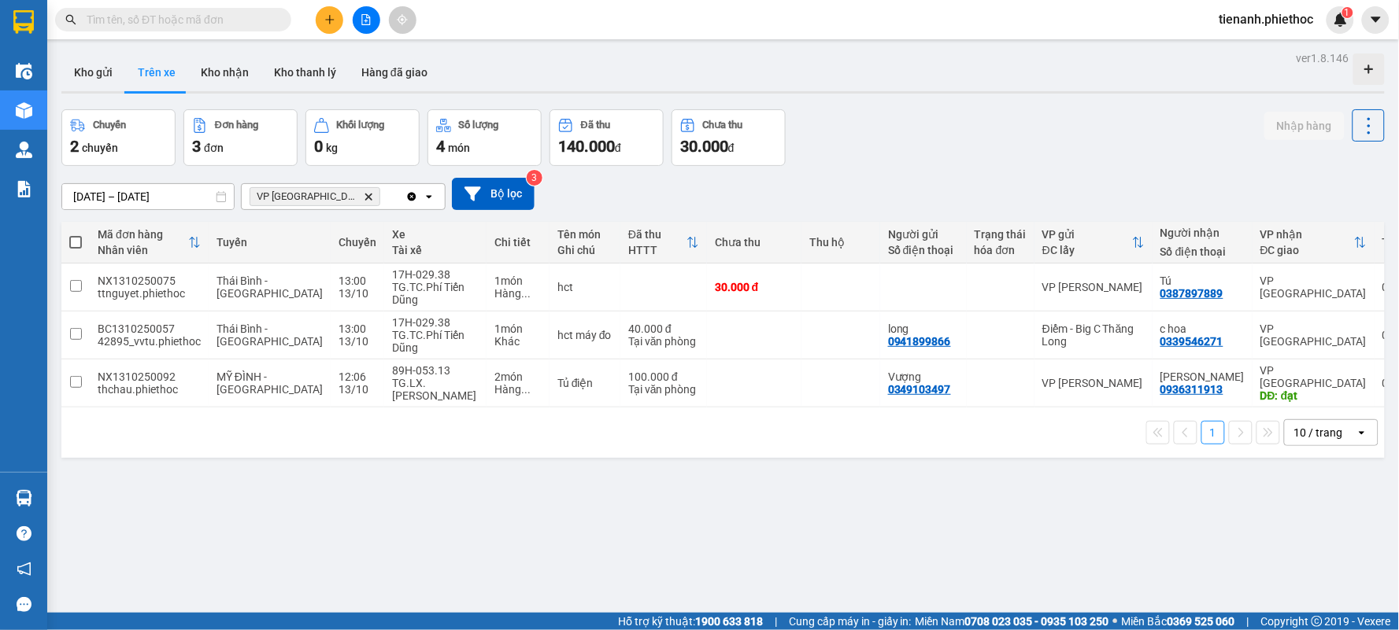
click at [364, 199] on icon "Delete" at bounding box center [368, 196] width 9 height 9
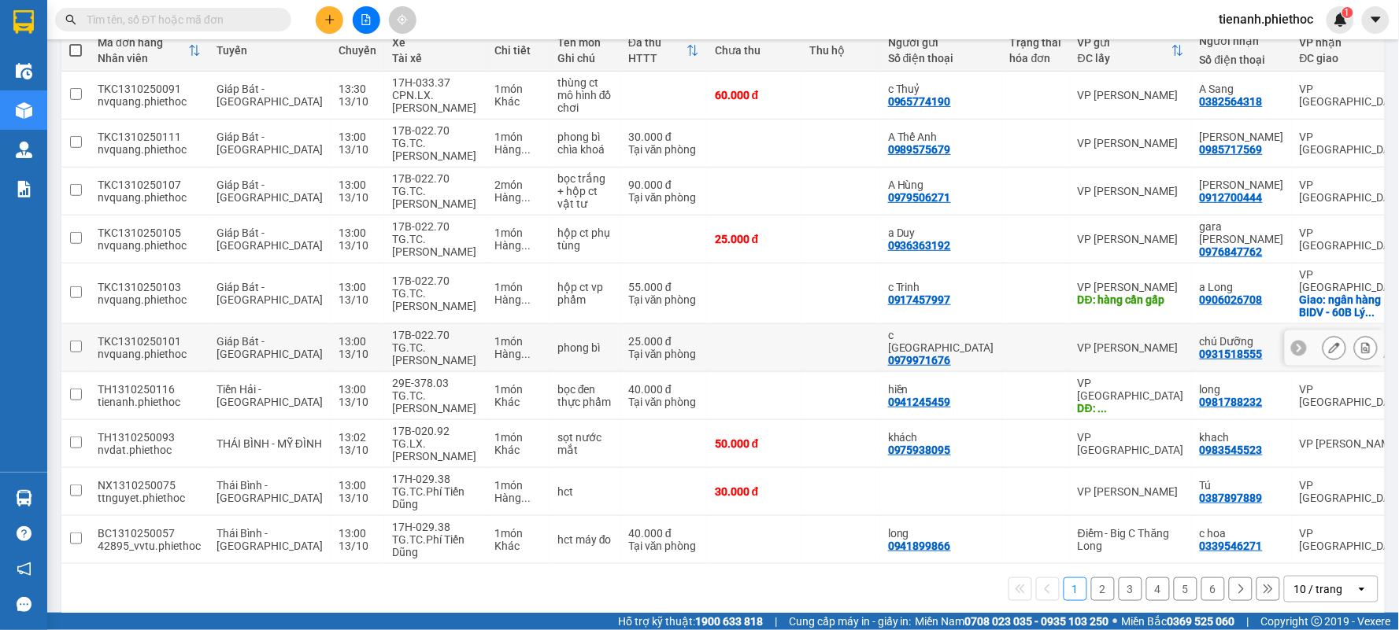
scroll to position [197, 0]
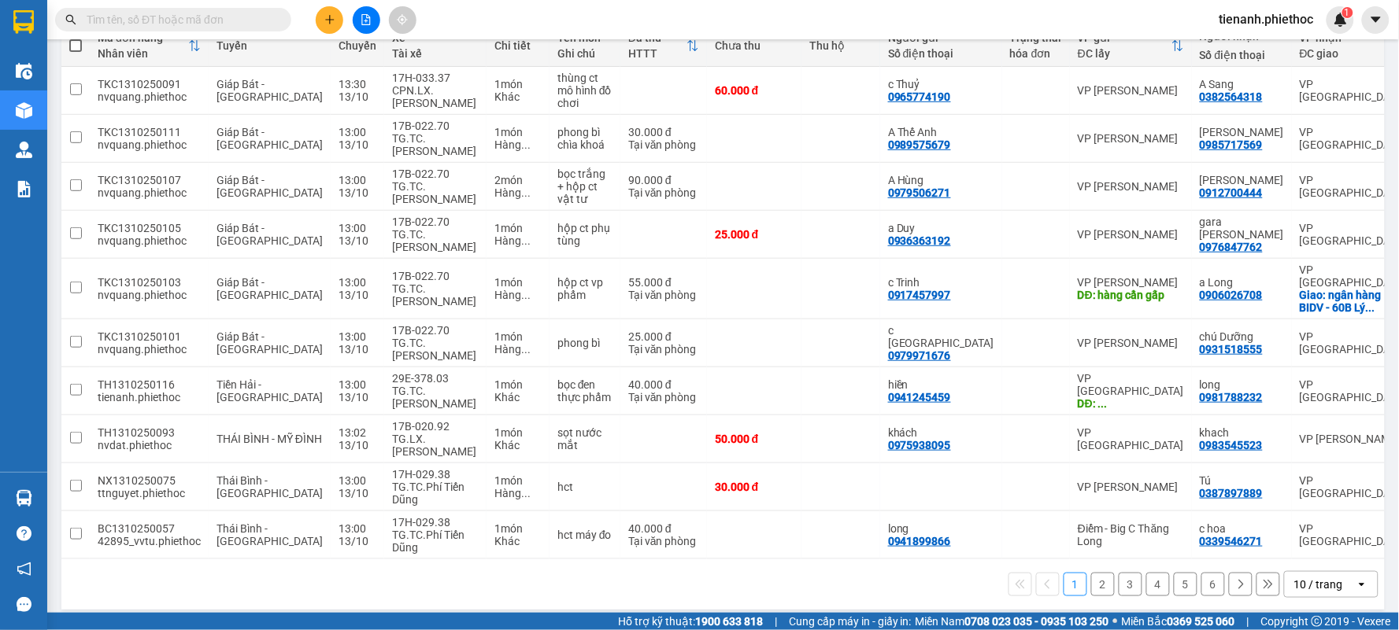
click at [1317, 577] on div "10 / trang" at bounding box center [1318, 585] width 49 height 16
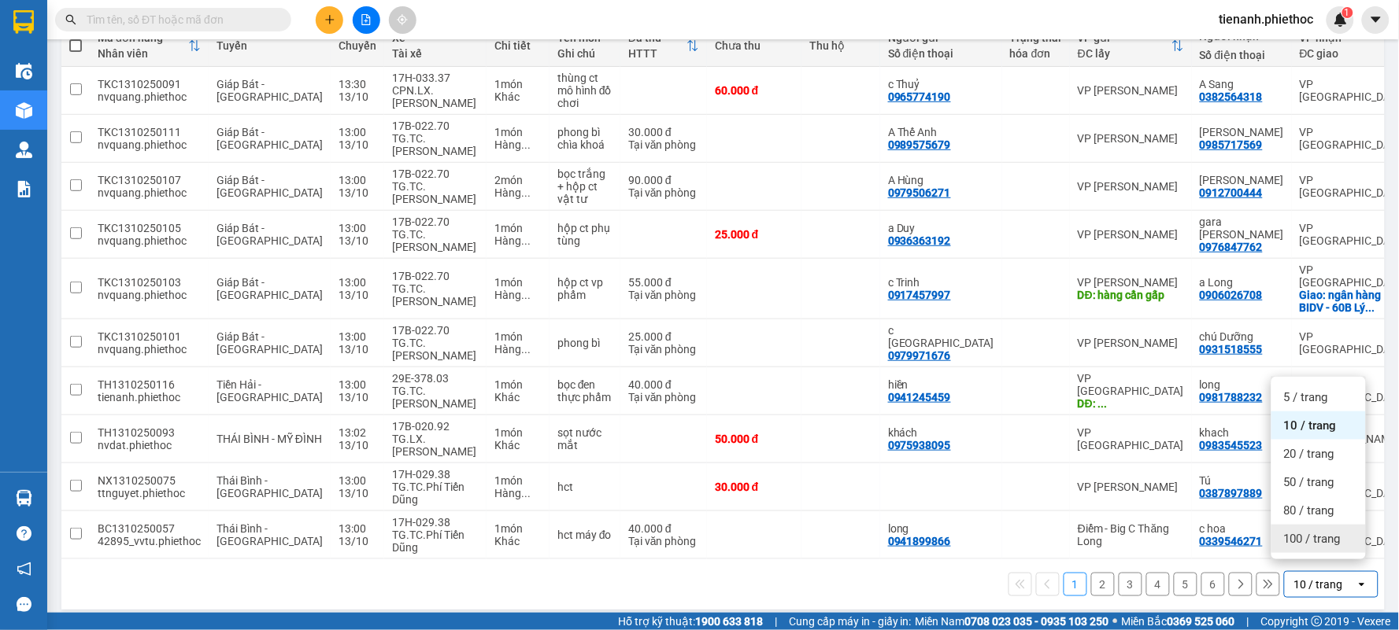
click at [1309, 545] on span "100 / trang" at bounding box center [1312, 539] width 57 height 16
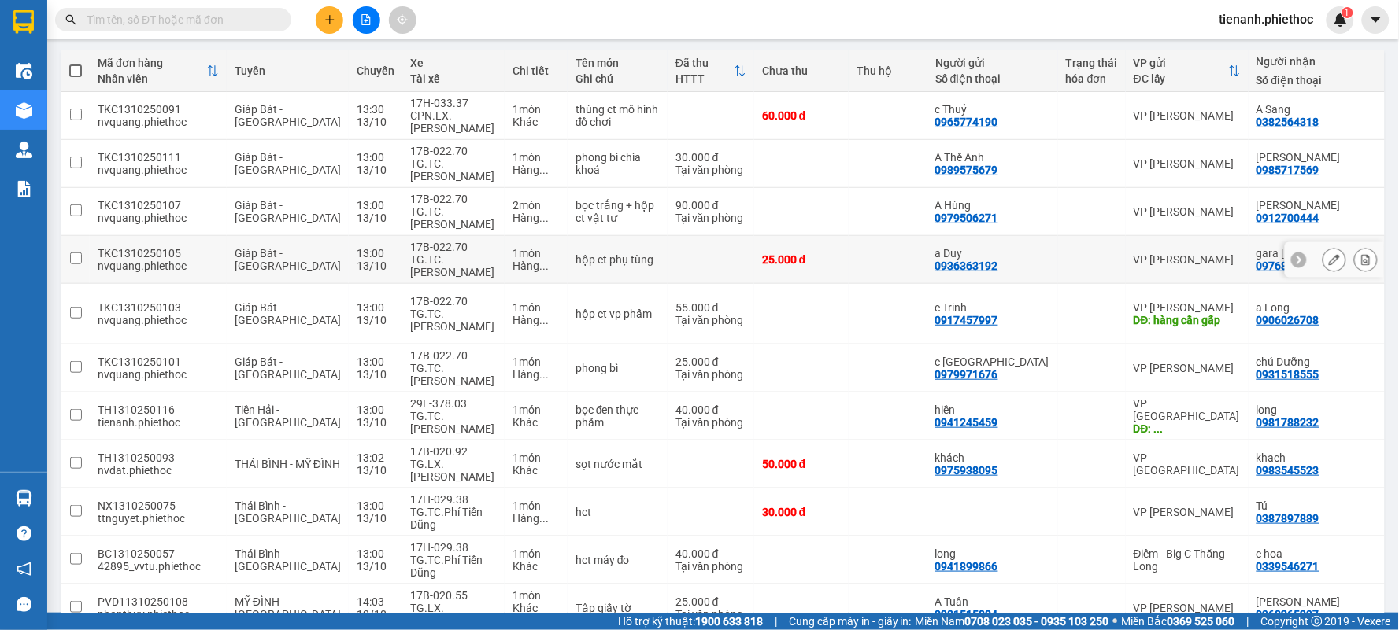
scroll to position [0, 0]
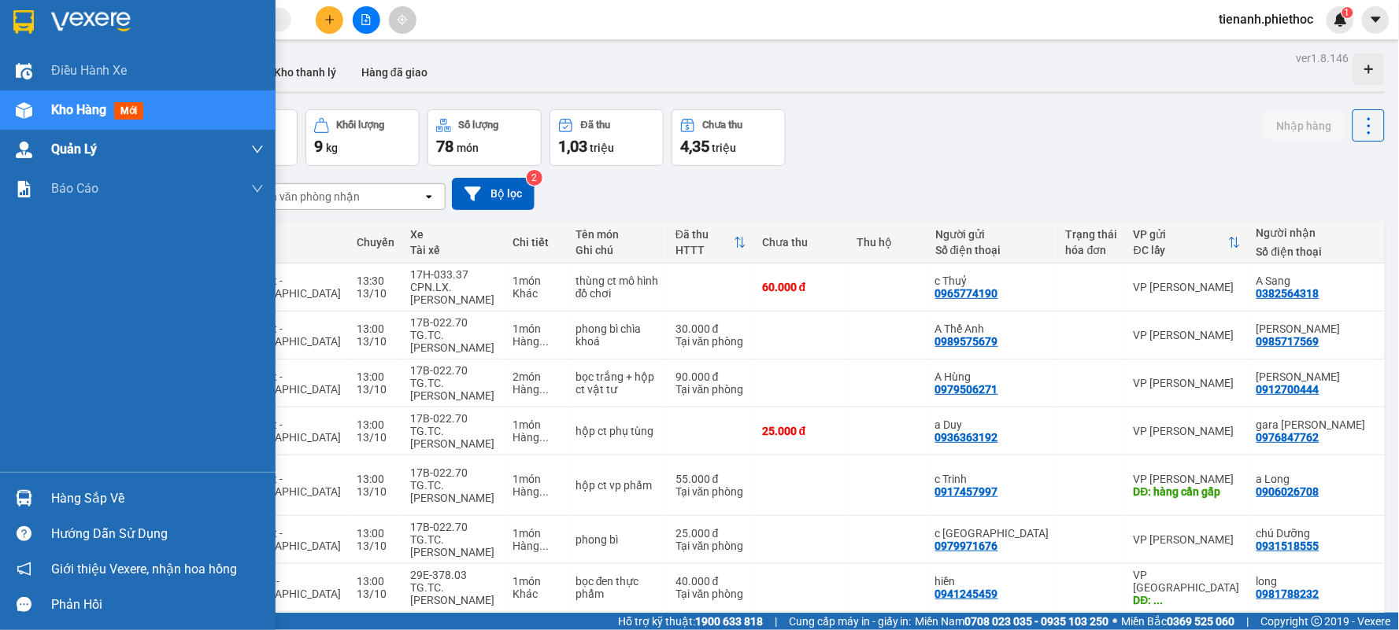
click at [69, 113] on span "Kho hàng" at bounding box center [78, 109] width 55 height 15
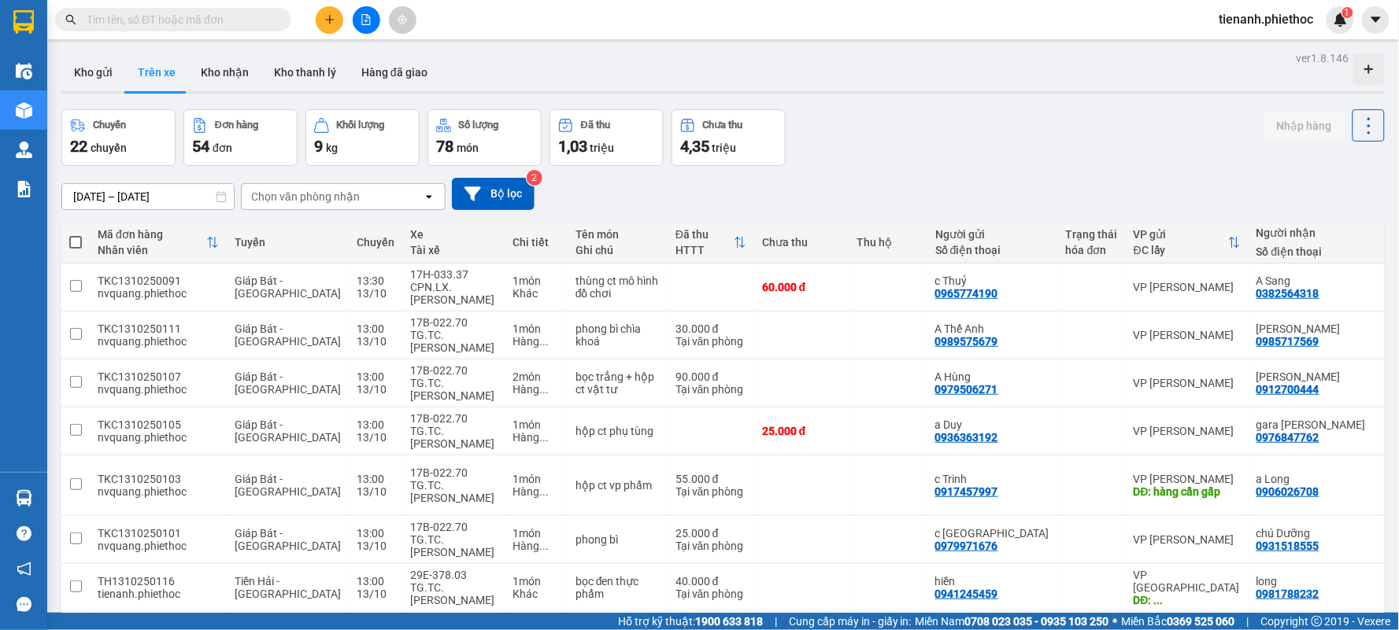
click at [327, 189] on div "Chọn văn phòng nhận" at bounding box center [305, 197] width 109 height 16
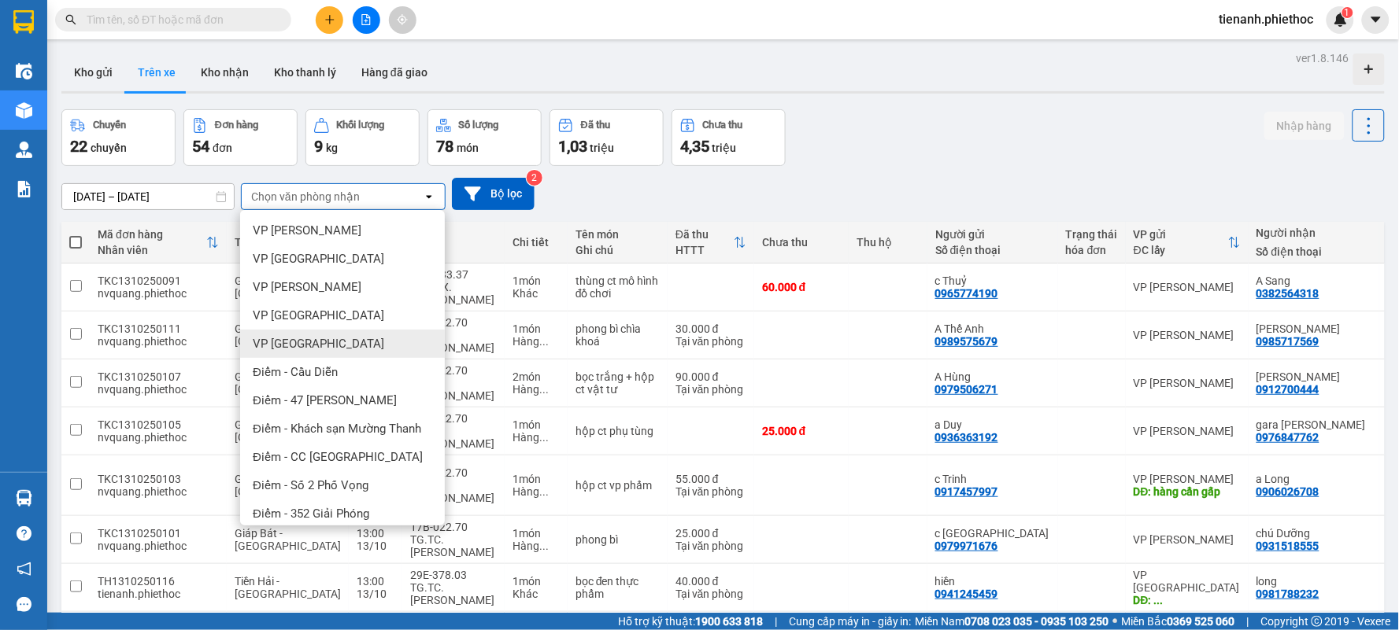
click at [312, 334] on div "VP [GEOGRAPHIC_DATA]" at bounding box center [342, 344] width 205 height 28
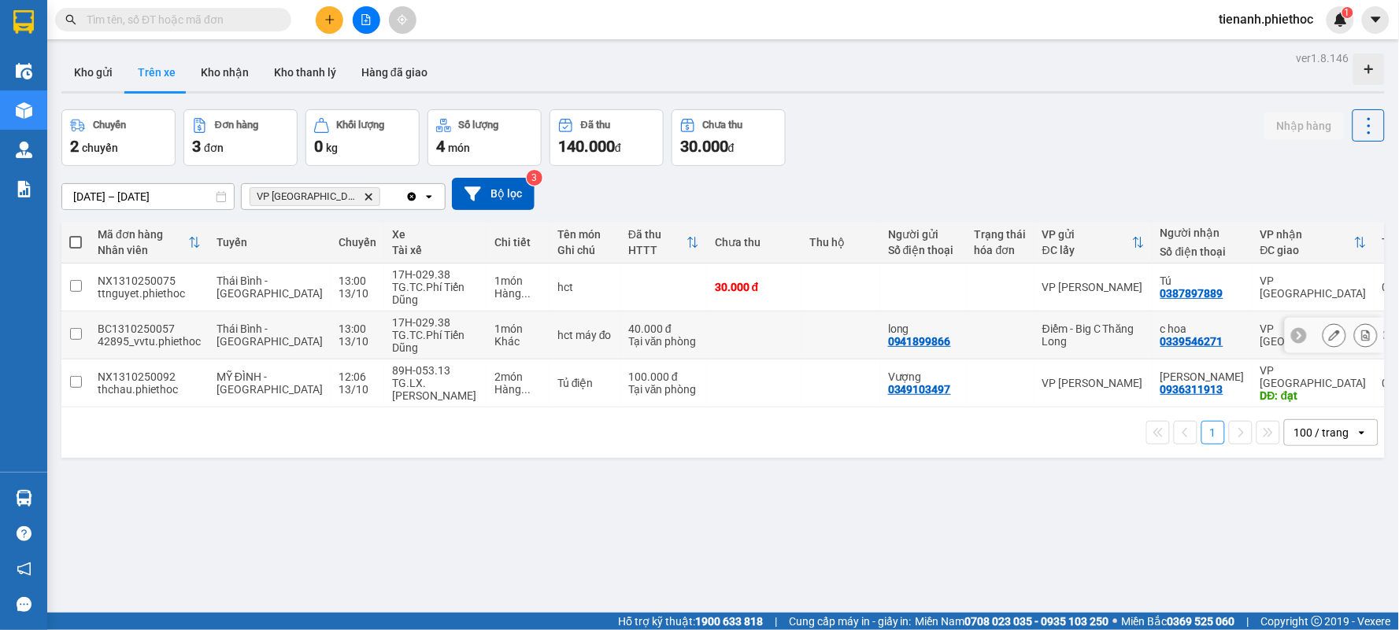
click at [504, 334] on td "1 món Khác" at bounding box center [517, 336] width 63 height 48
checkbox input "true"
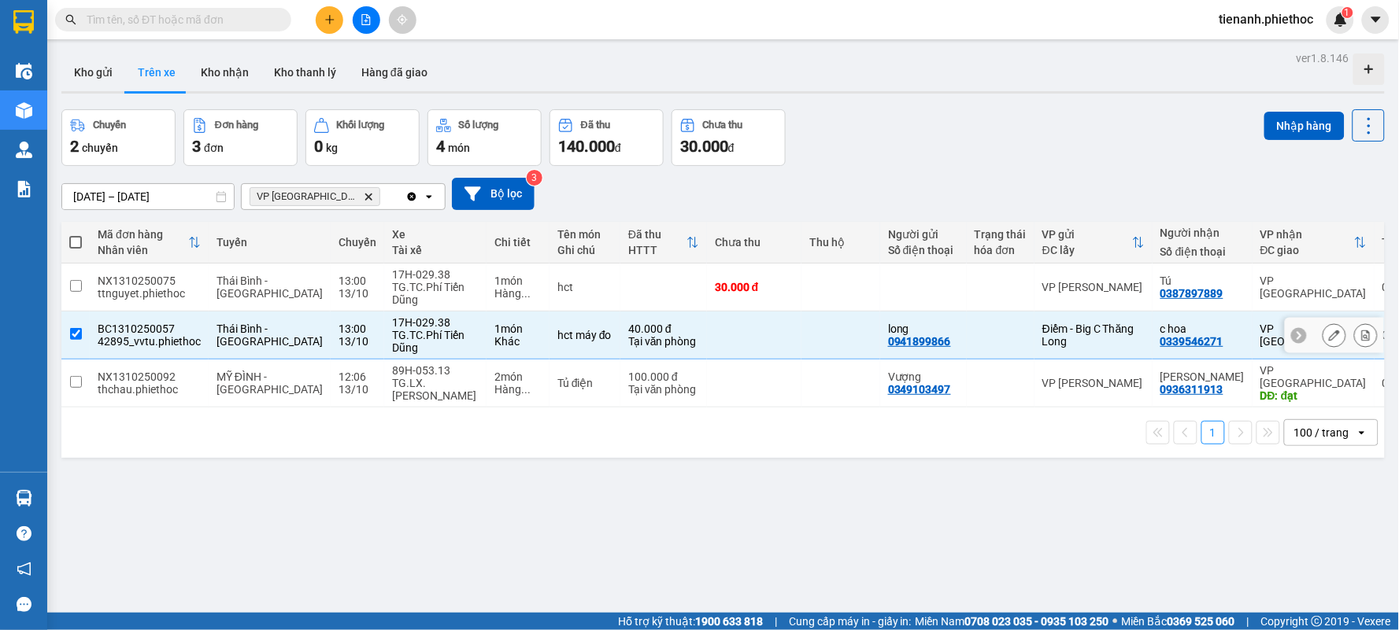
click at [557, 290] on div "hct" at bounding box center [584, 287] width 55 height 13
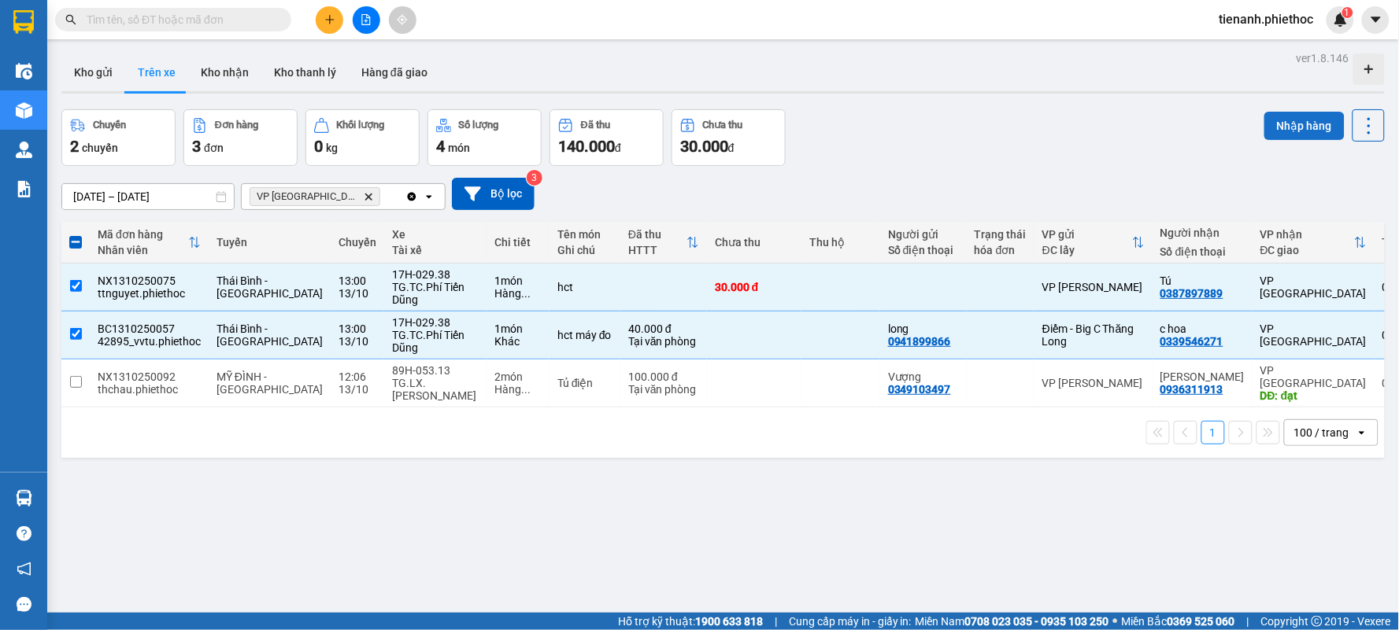
click at [1303, 129] on button "Nhập hàng" at bounding box center [1304, 126] width 80 height 28
checkbox input "false"
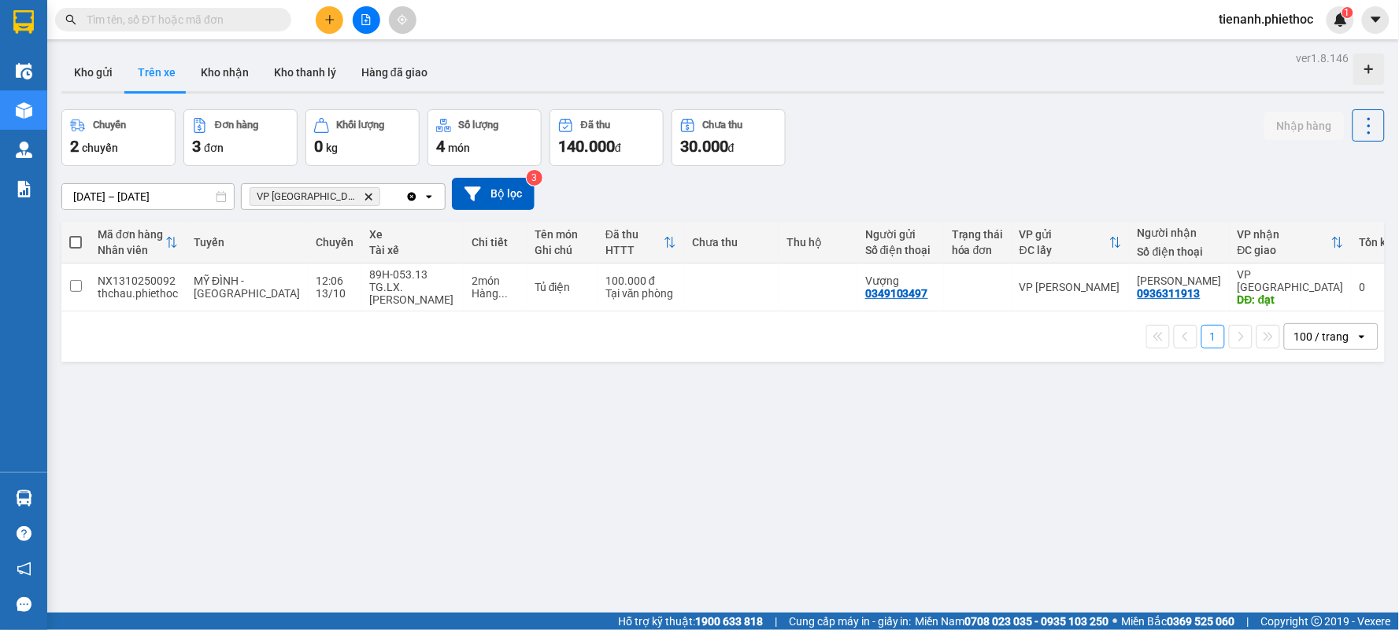
click at [192, 20] on input "text" at bounding box center [180, 19] width 186 height 17
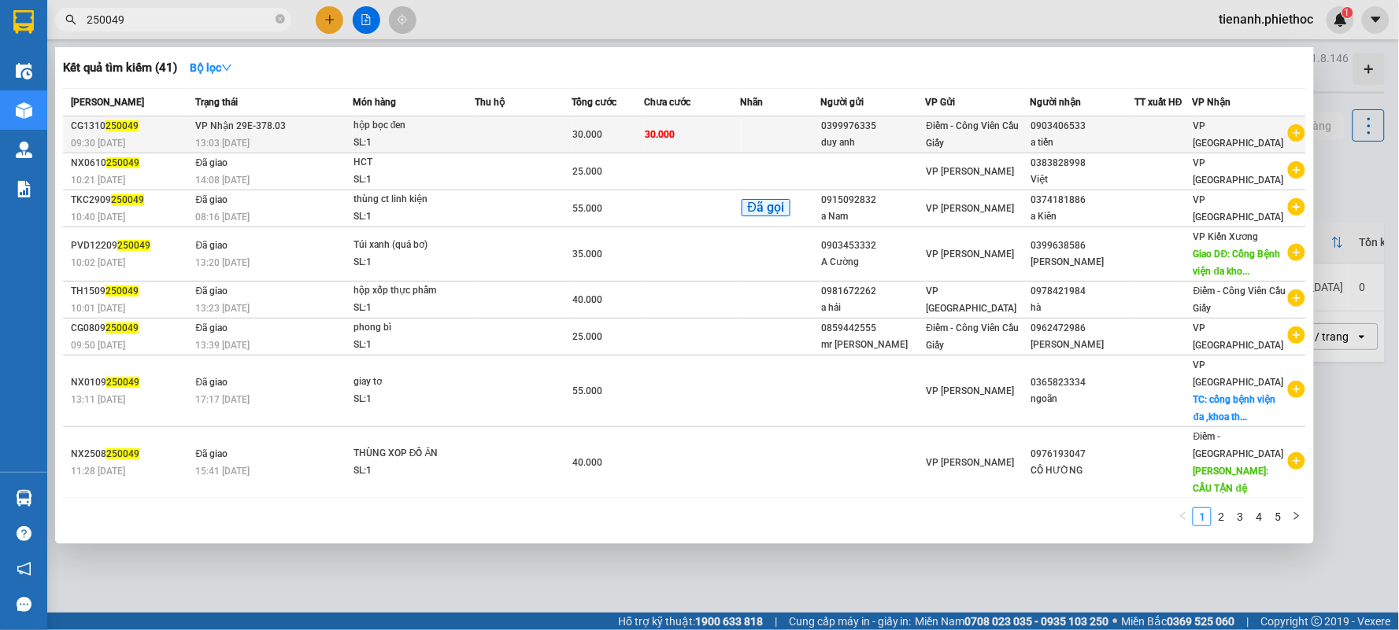
type input "250049"
click at [759, 136] on td at bounding box center [781, 134] width 80 height 37
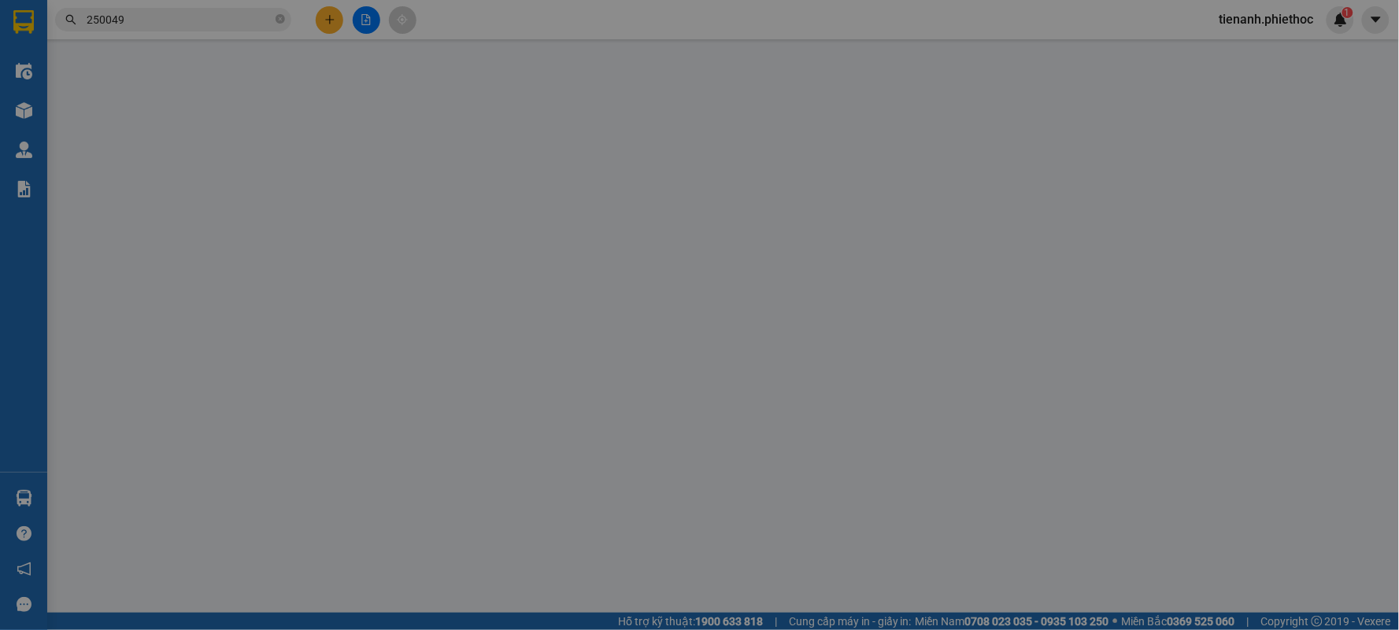
type input "0399976335"
type input "duy anh"
type input "0903406533"
type input "a tiến"
type input "0"
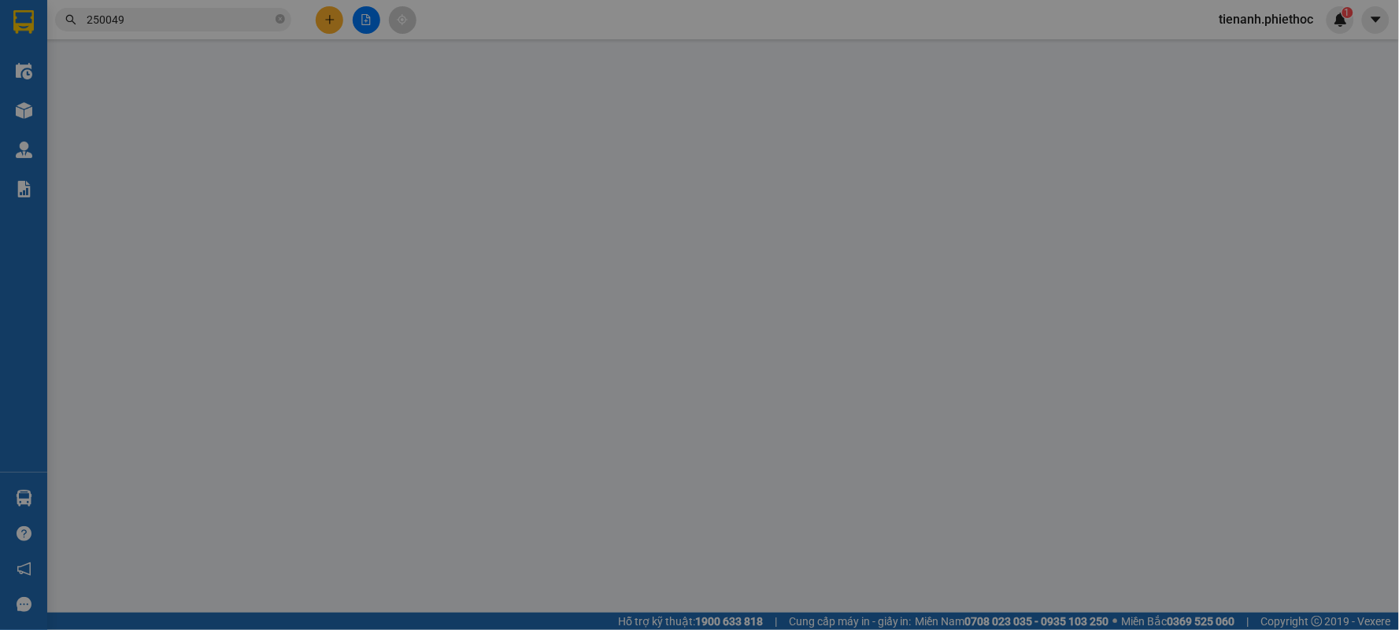
type input "30.000"
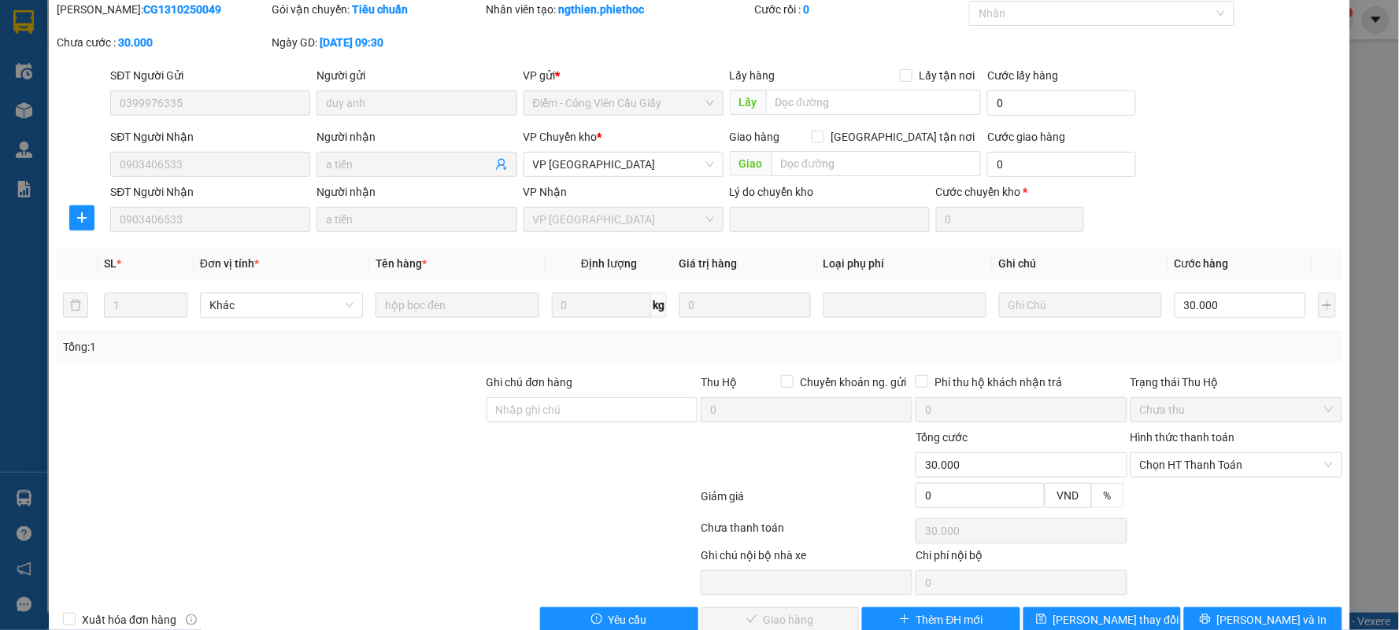
scroll to position [89, 0]
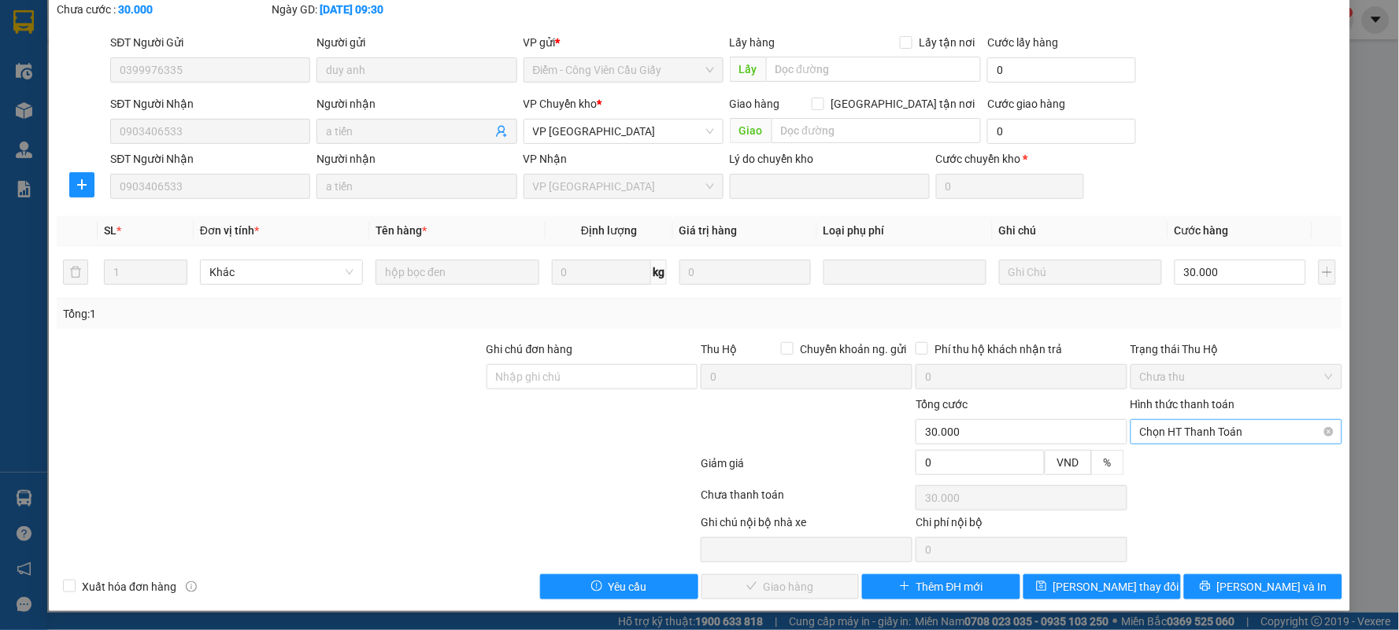
click at [1151, 431] on span "Chọn HT Thanh Toán" at bounding box center [1236, 432] width 193 height 24
click at [1162, 458] on div "Tại văn phòng" at bounding box center [1225, 463] width 190 height 17
type input "0"
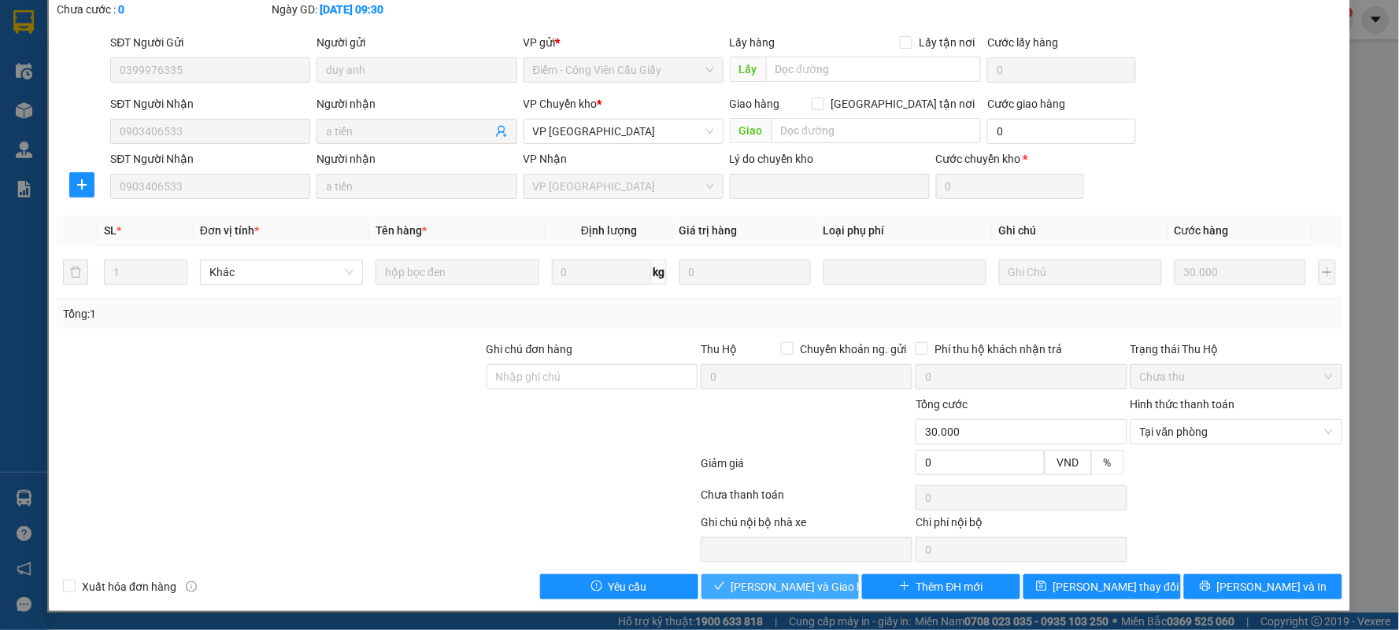
click at [793, 583] on span "[PERSON_NAME] và Giao hàng" at bounding box center [806, 586] width 151 height 17
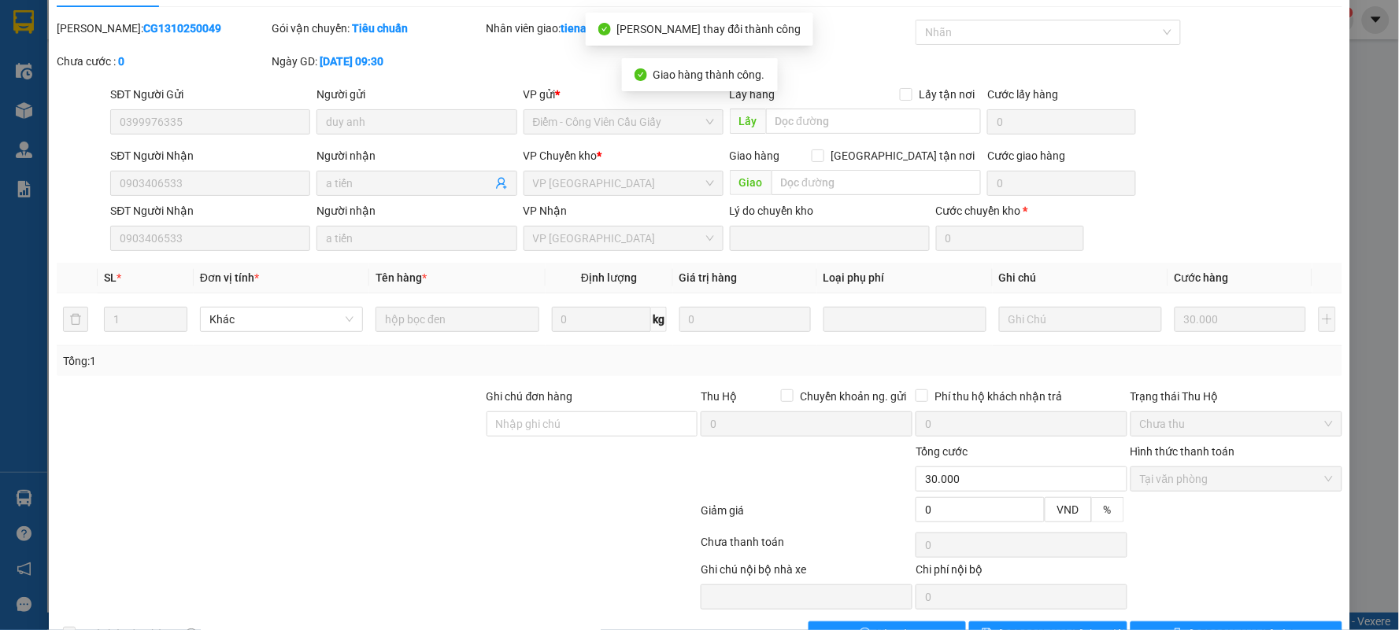
scroll to position [0, 0]
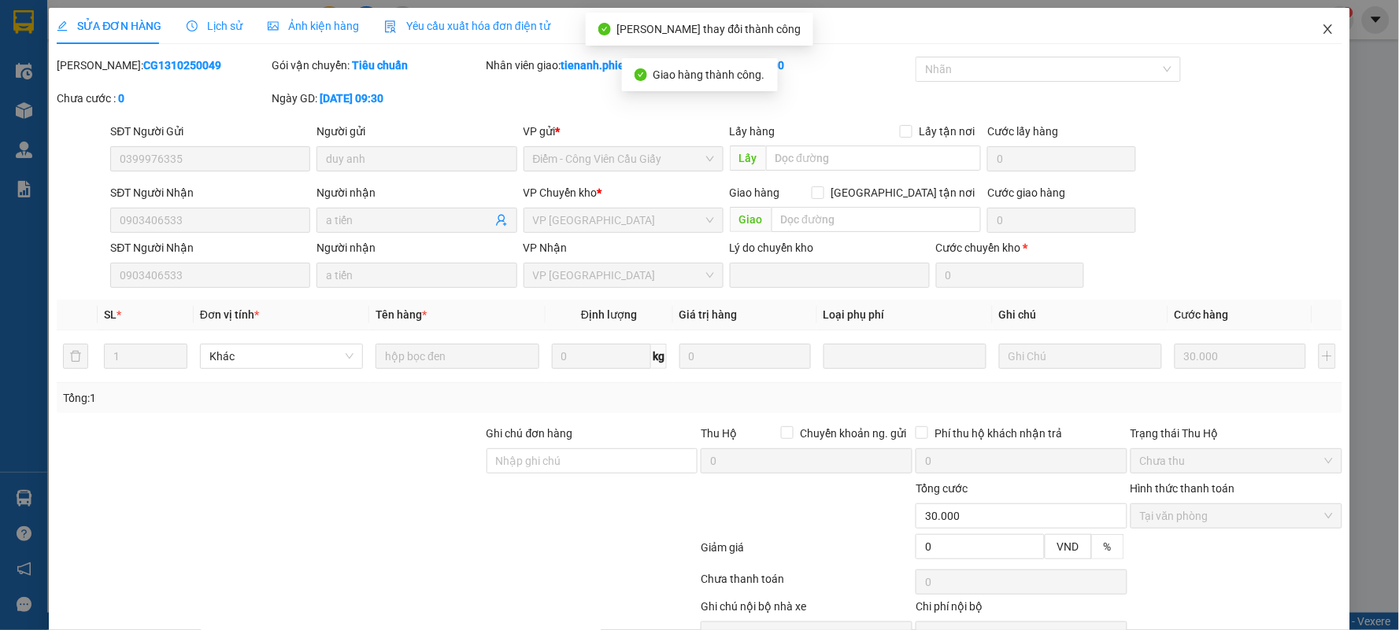
click at [1321, 31] on icon "close" at bounding box center [1327, 29] width 13 height 13
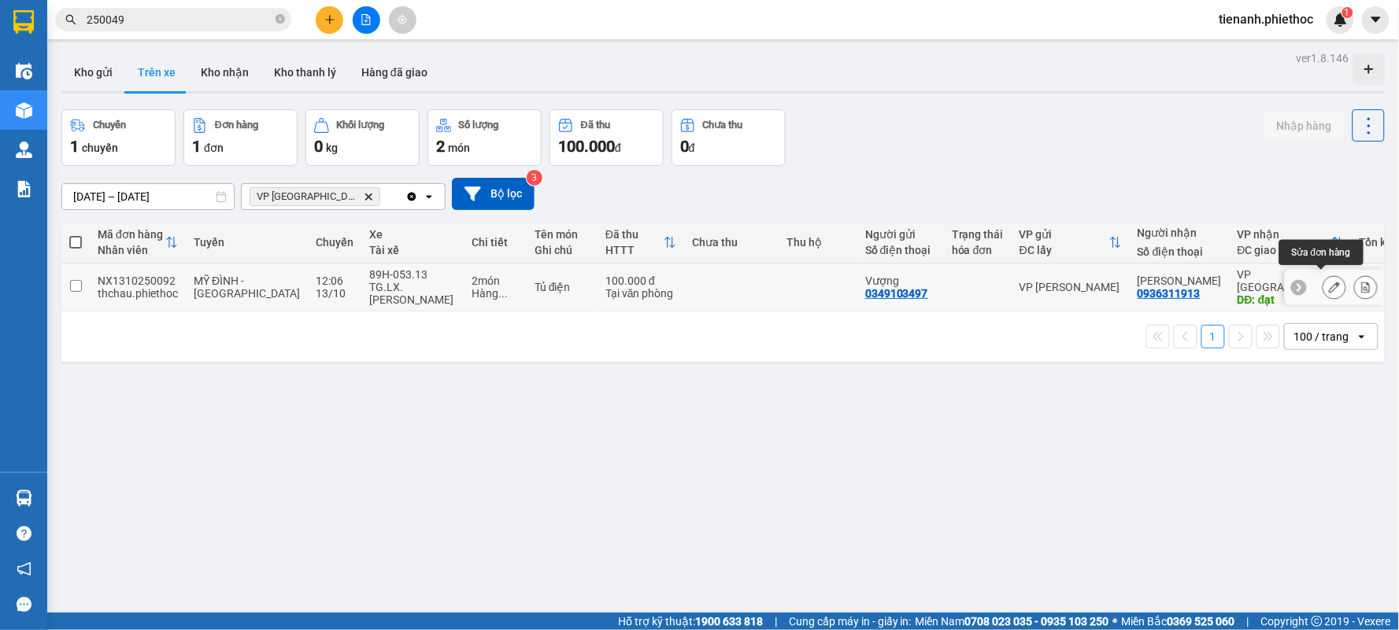
click at [1329, 282] on icon at bounding box center [1334, 287] width 11 height 11
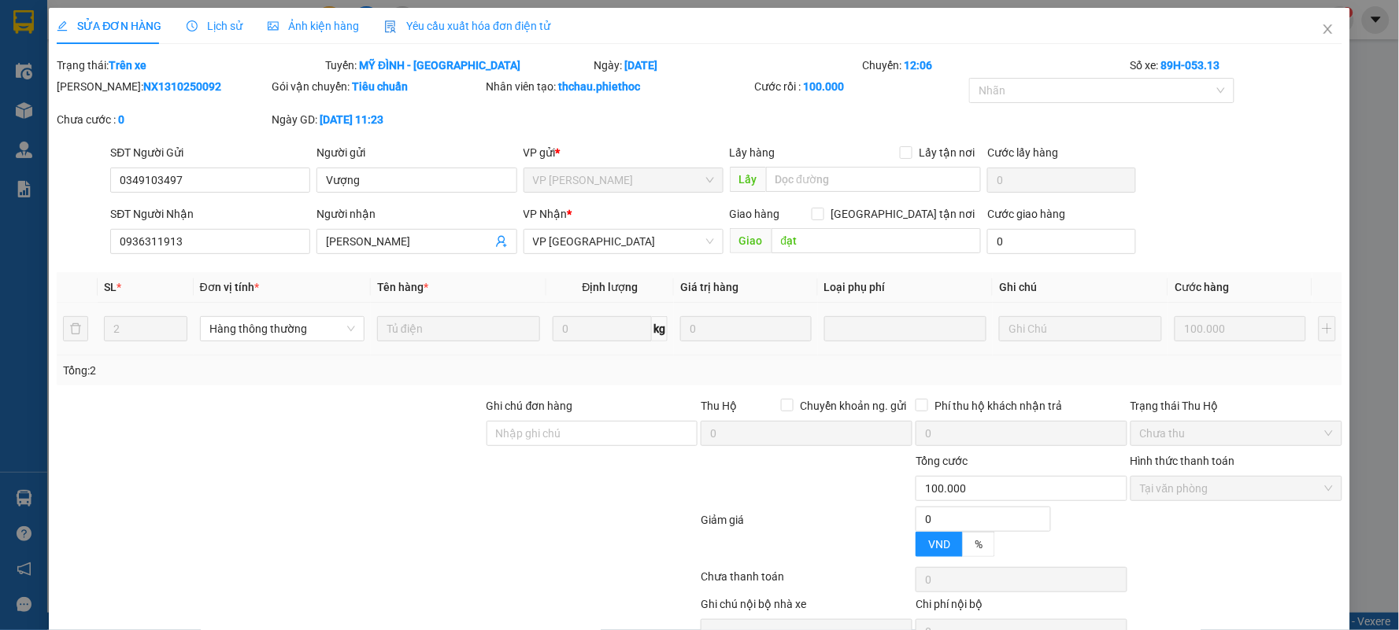
type input "0349103497"
type input "Vượng"
type input "0936311913"
type input "[PERSON_NAME]"
type input "đạt"
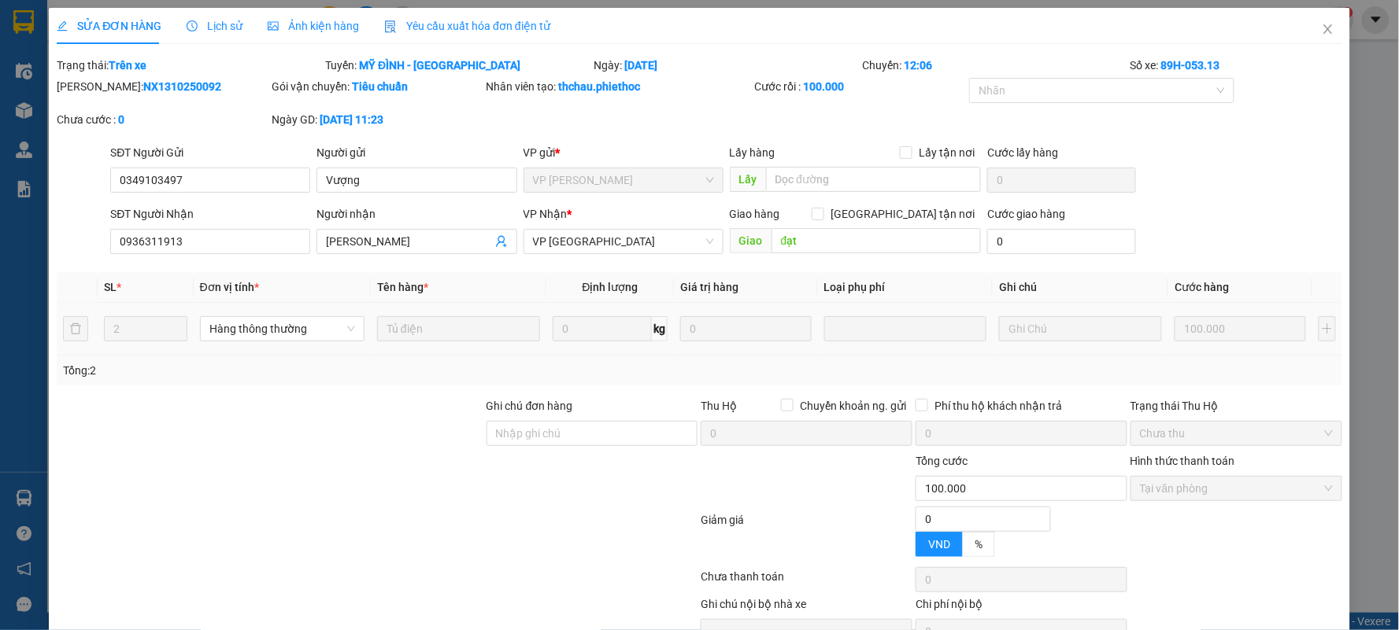
type input "0"
type input "100.000"
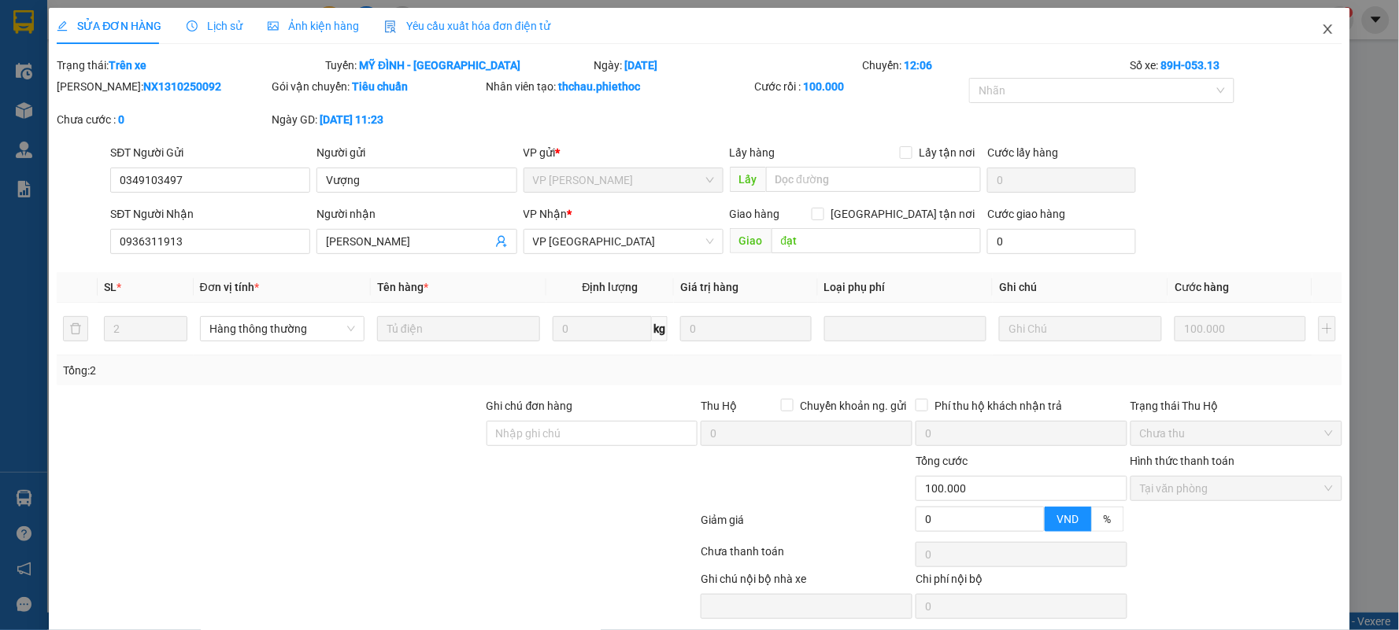
click at [1321, 28] on icon "close" at bounding box center [1327, 29] width 13 height 13
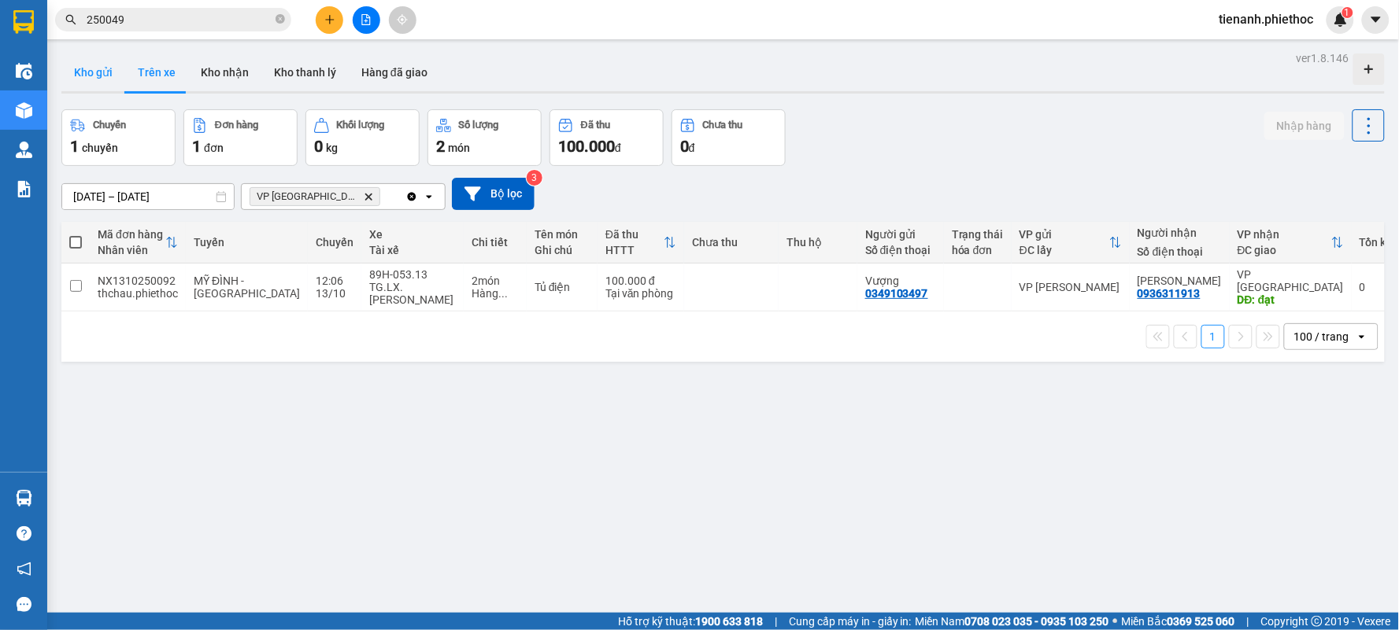
click at [105, 75] on button "Kho gửi" at bounding box center [93, 73] width 64 height 38
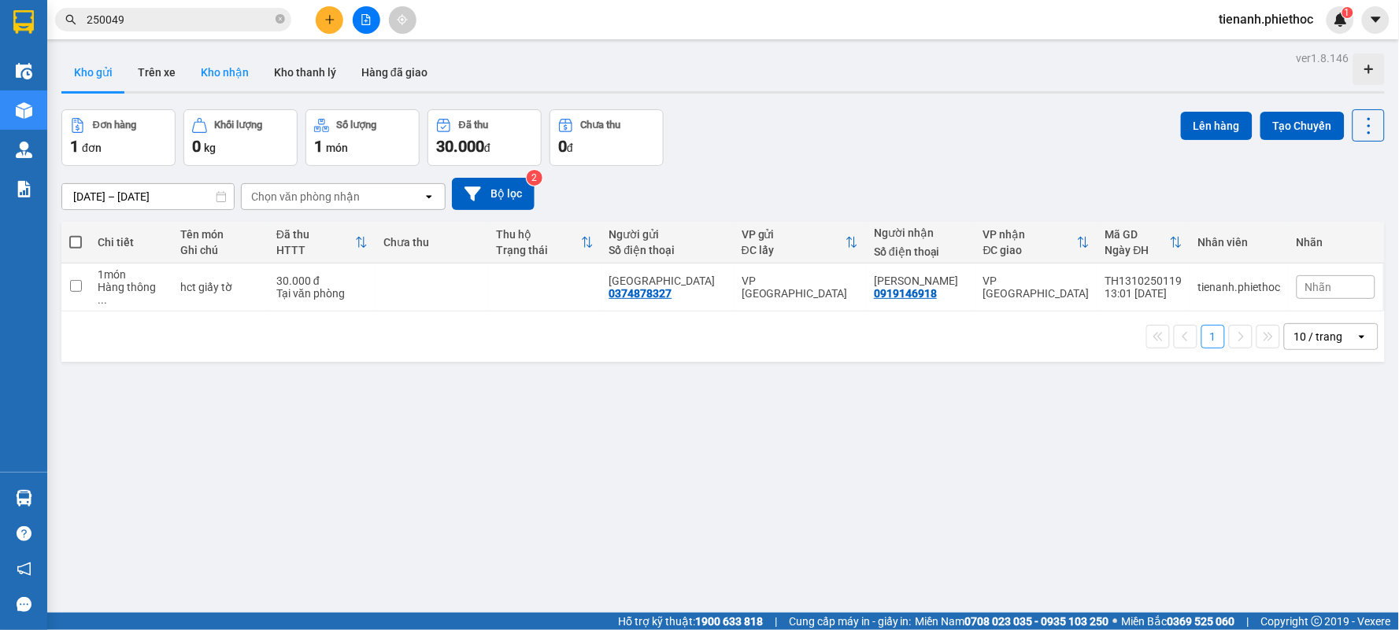
click at [231, 71] on button "Kho nhận" at bounding box center [224, 73] width 73 height 38
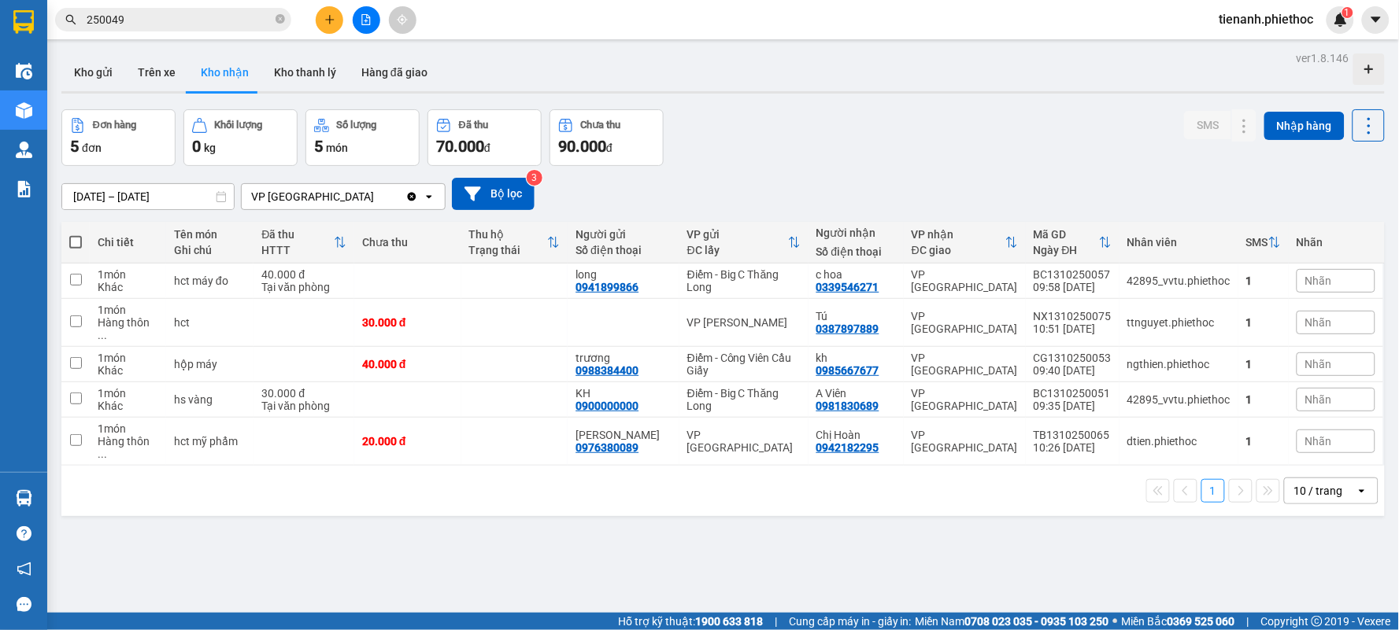
click at [87, 197] on input "[DATE] – [DATE]" at bounding box center [148, 196] width 172 height 25
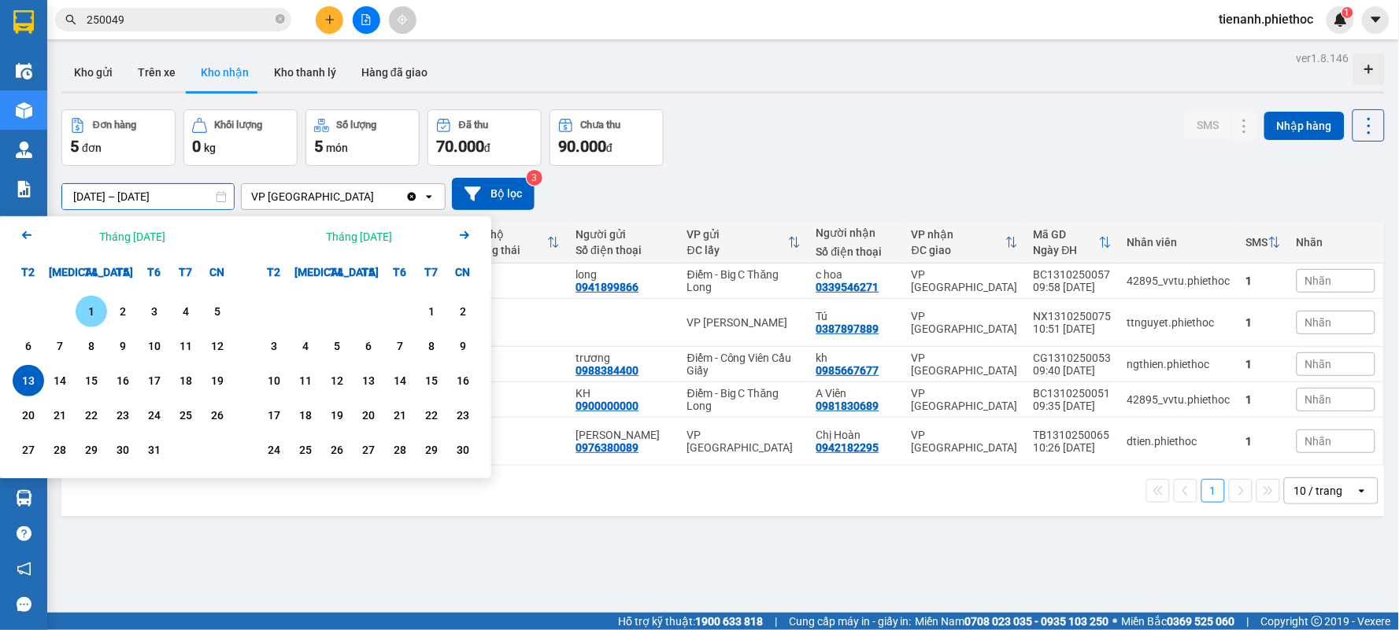
click at [92, 307] on div "1" at bounding box center [91, 311] width 22 height 19
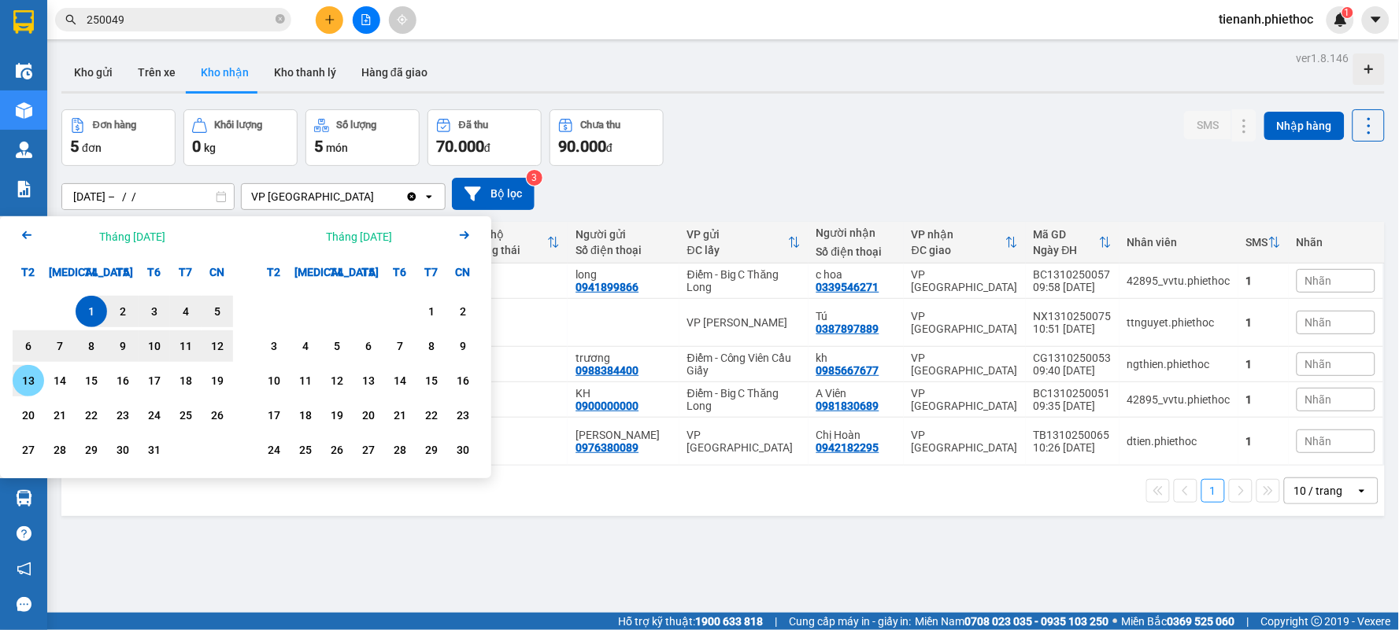
click at [25, 389] on div "13" at bounding box center [28, 380] width 22 height 19
type input "[DATE] – [DATE]"
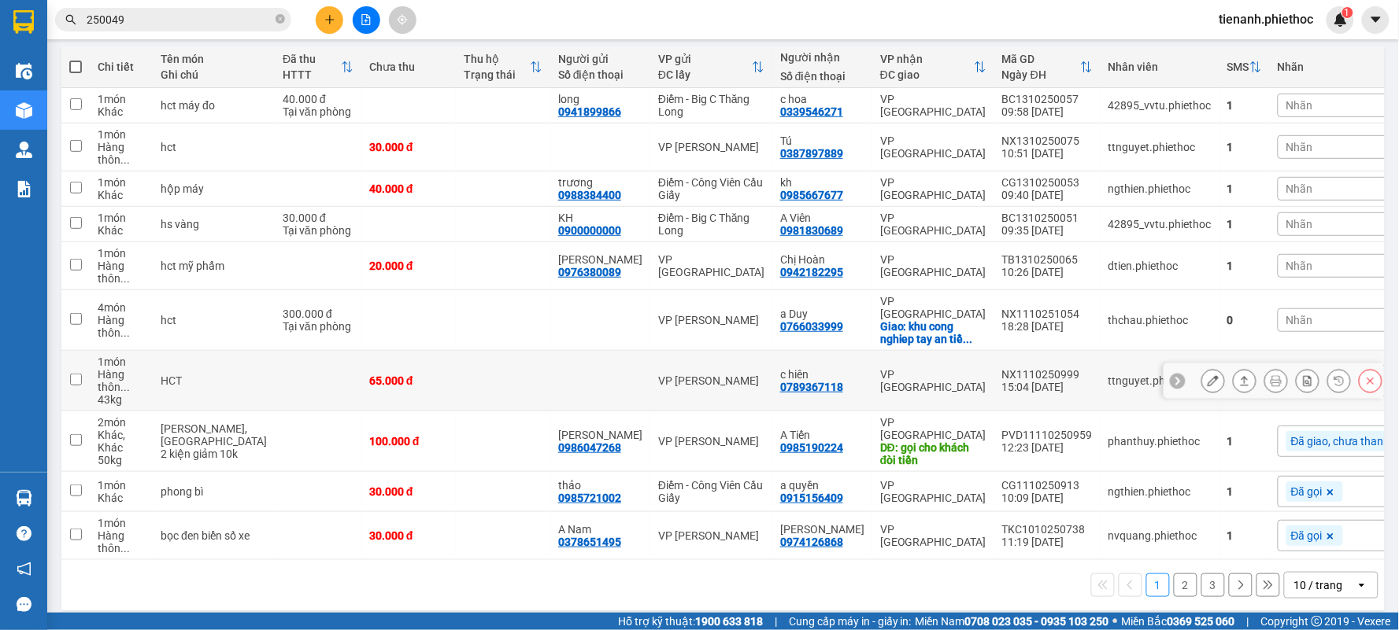
scroll to position [176, 0]
click at [1306, 577] on div "10 / trang" at bounding box center [1318, 585] width 49 height 16
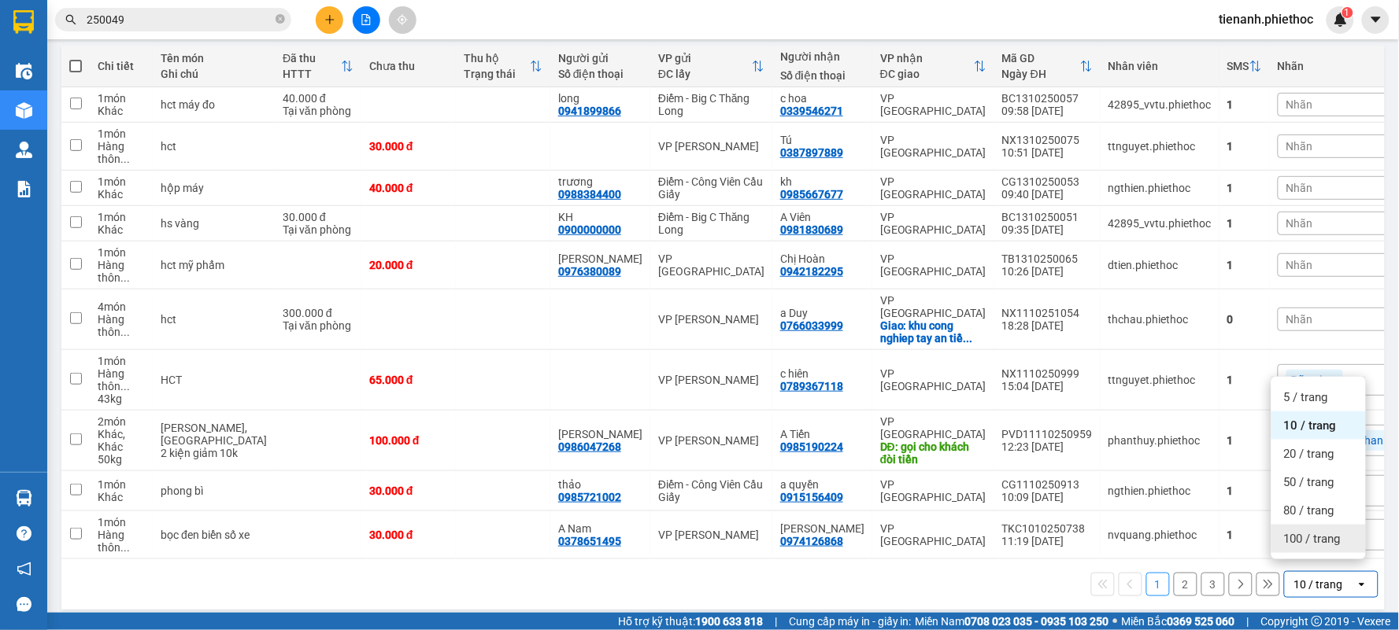
click at [1303, 543] on span "100 / trang" at bounding box center [1312, 539] width 57 height 16
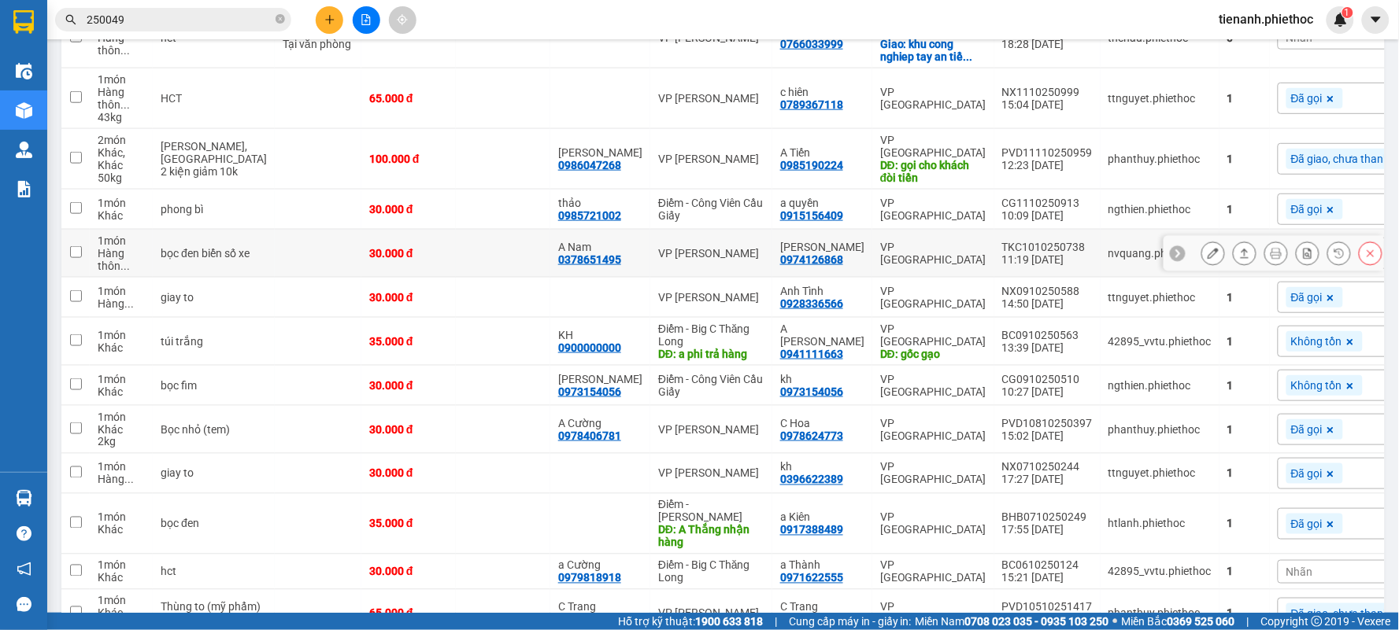
scroll to position [662, 0]
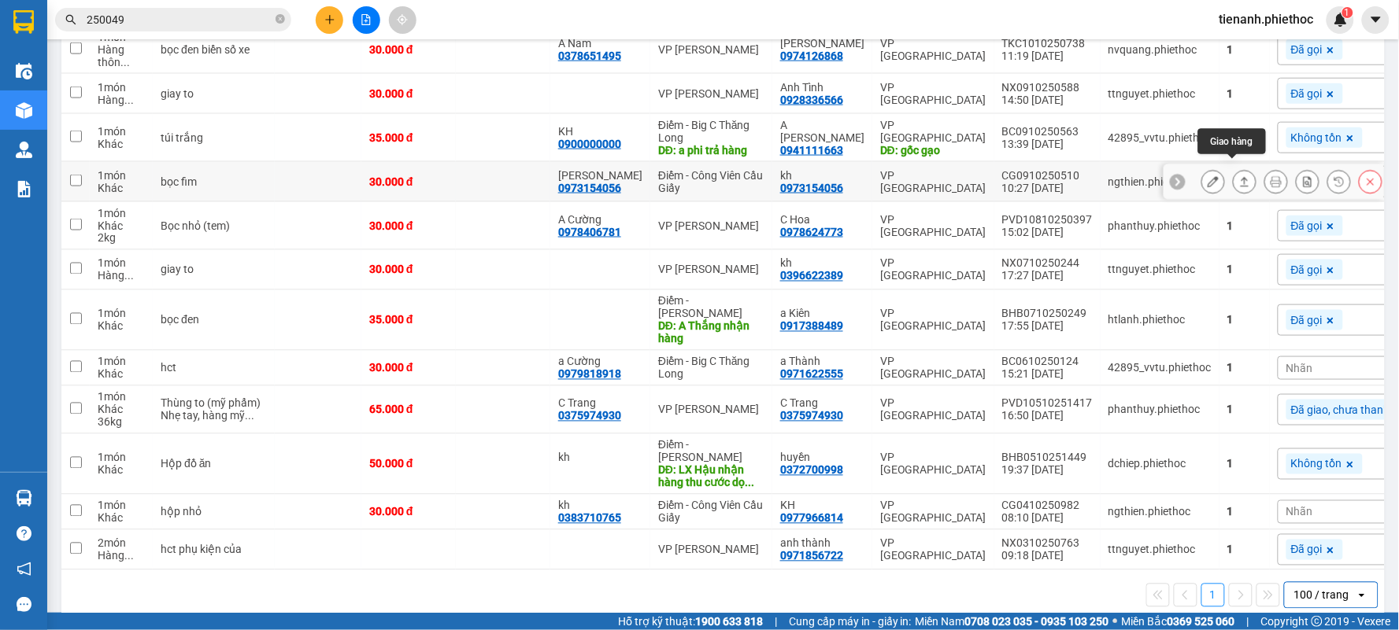
click at [1239, 176] on icon at bounding box center [1244, 181] width 11 height 11
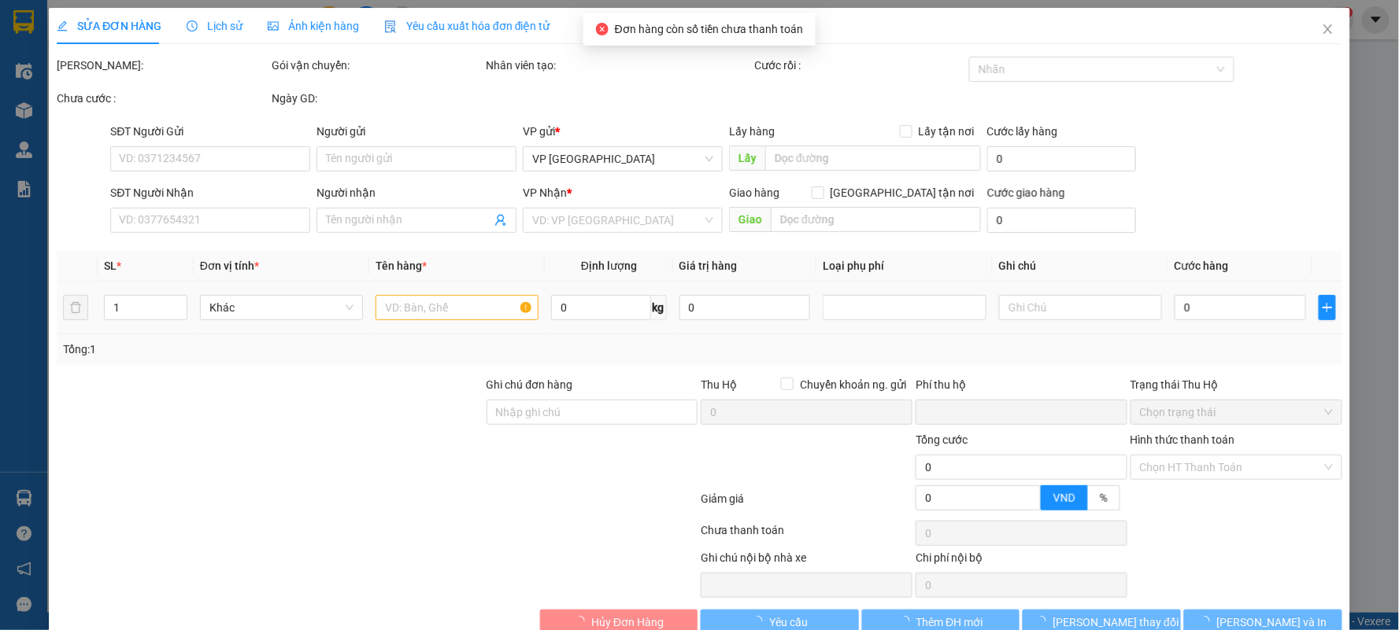
type input "0973154056"
type input "minh ngọc"
type input "0973154056"
type input "kh"
type input "0"
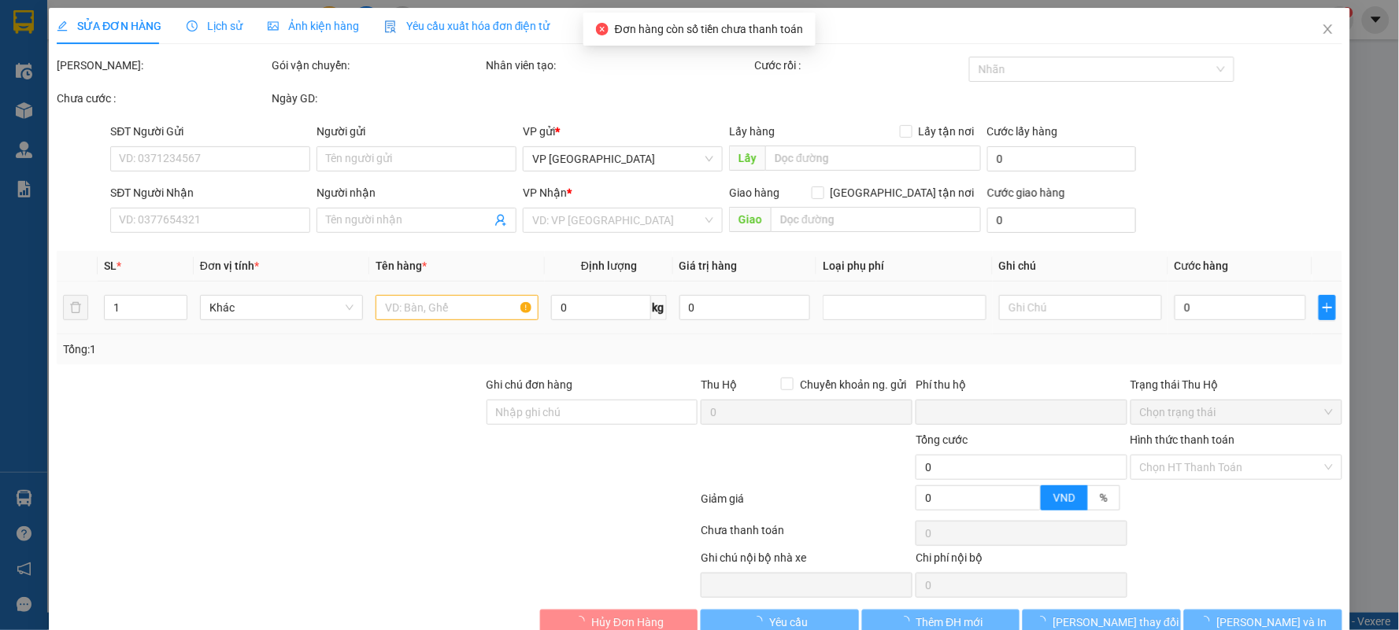
type input "30.000"
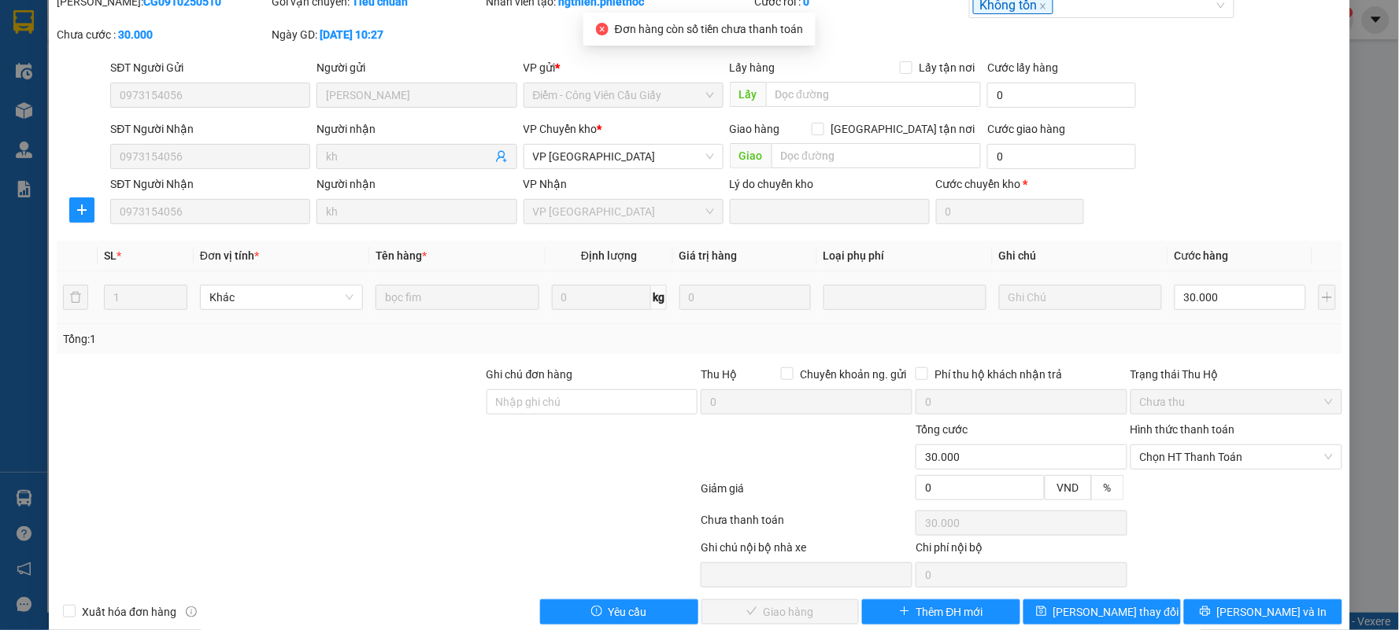
scroll to position [89, 0]
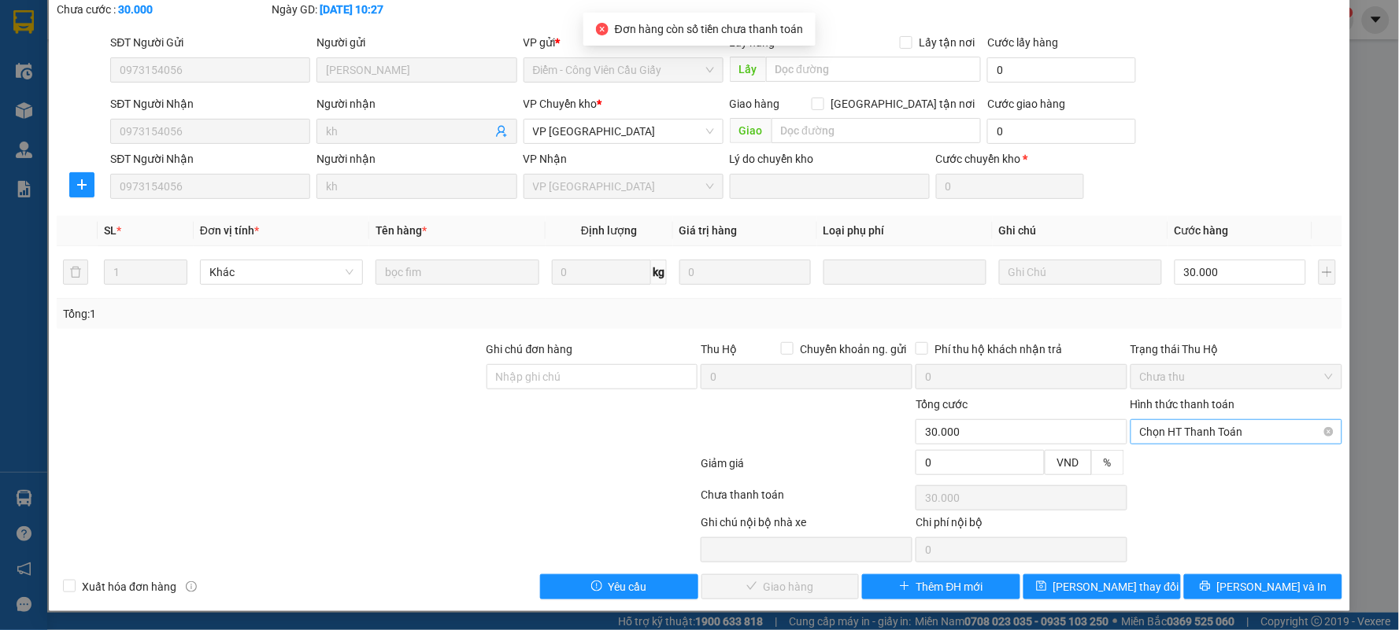
click at [1186, 435] on span "Chọn HT Thanh Toán" at bounding box center [1236, 432] width 193 height 24
click at [1178, 457] on div "Tại văn phòng" at bounding box center [1225, 463] width 190 height 17
type input "0"
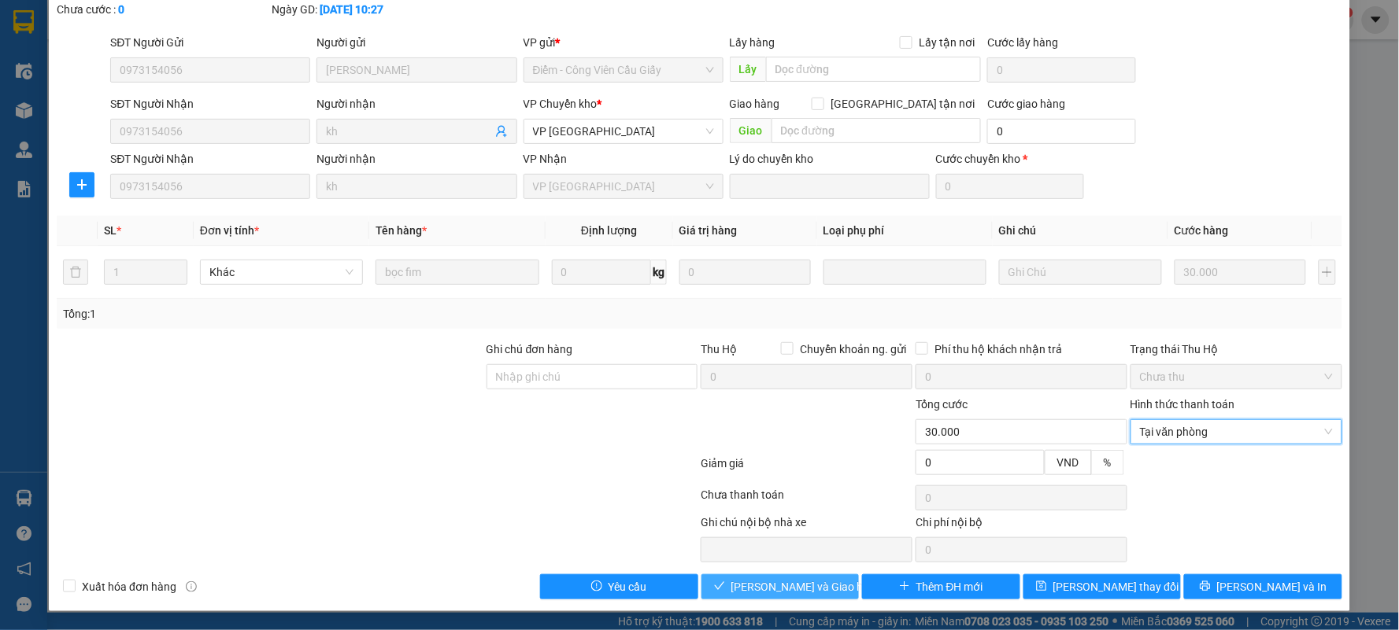
click at [785, 590] on span "[PERSON_NAME] và Giao hàng" at bounding box center [806, 586] width 151 height 17
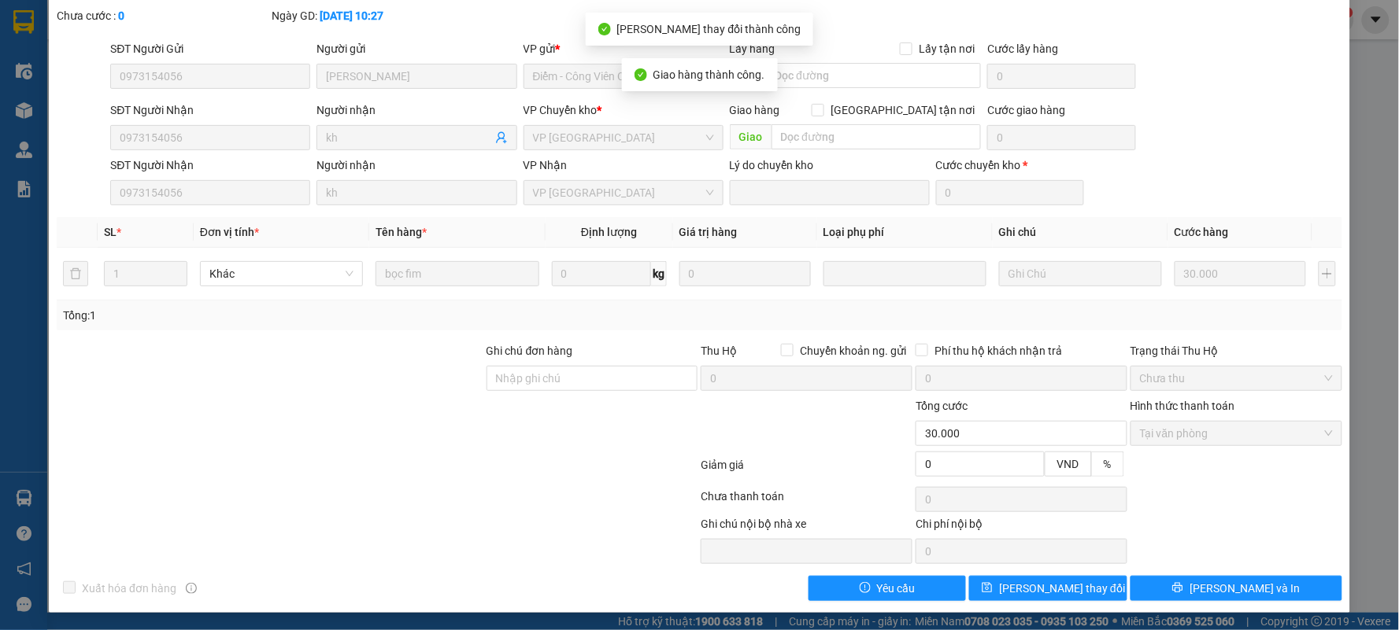
scroll to position [0, 0]
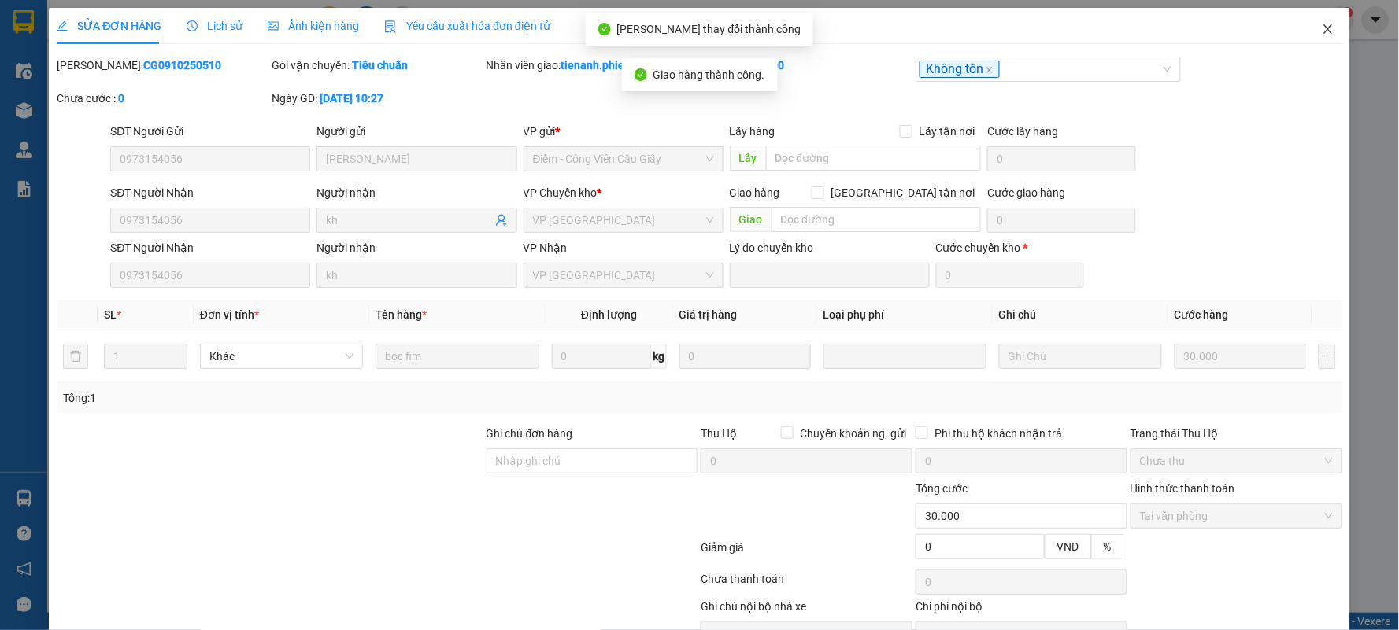
click at [1323, 34] on icon "close" at bounding box center [1327, 28] width 9 height 9
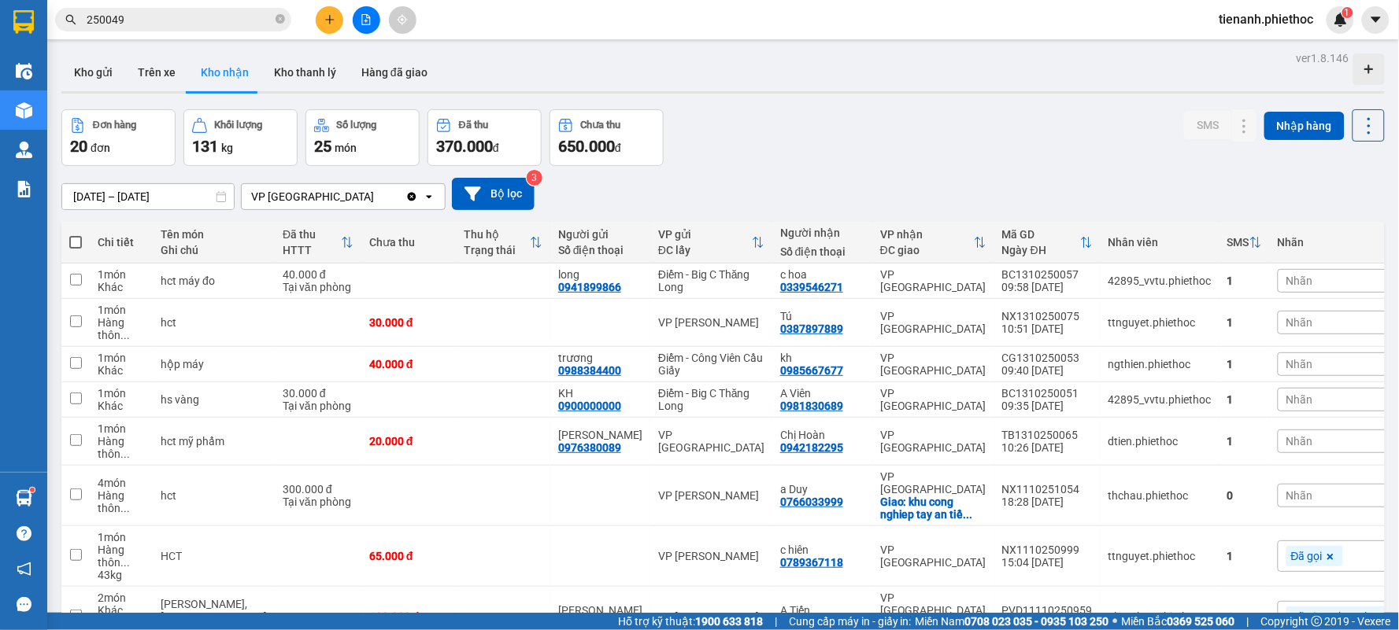
click at [101, 91] on div at bounding box center [722, 92] width 1323 height 2
click at [110, 79] on button "Kho gửi" at bounding box center [93, 73] width 64 height 38
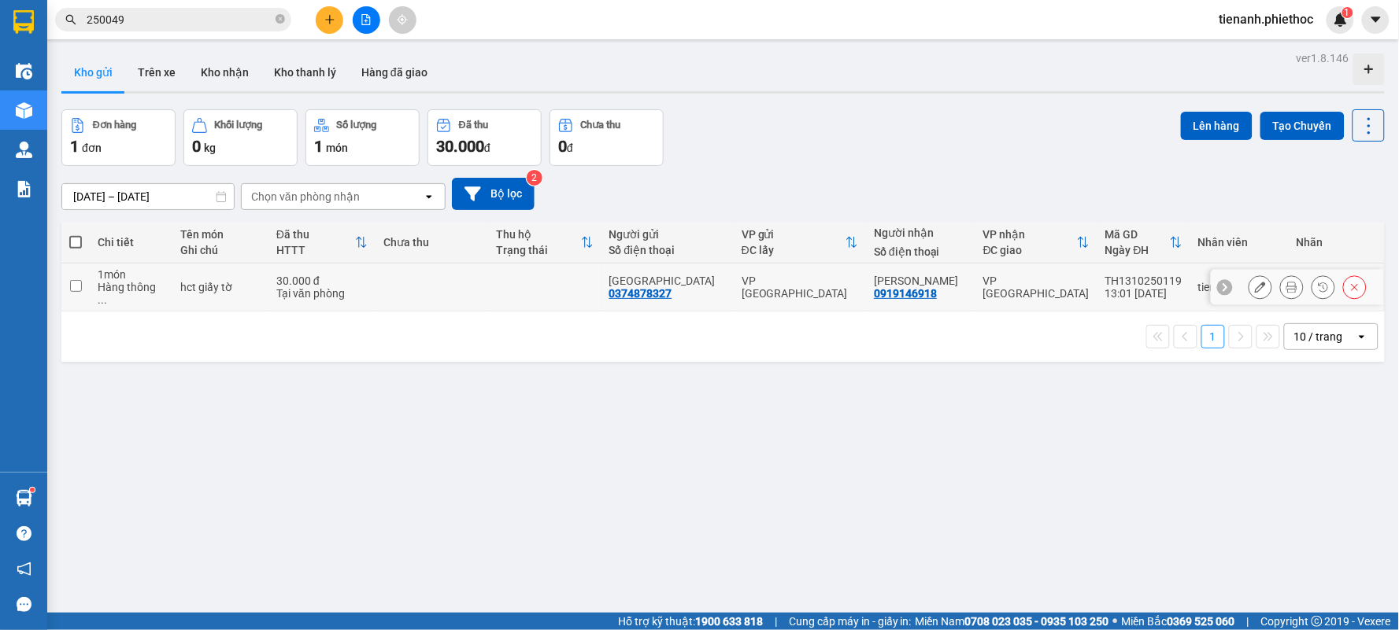
click at [439, 286] on td at bounding box center [431, 288] width 113 height 48
checkbox input "true"
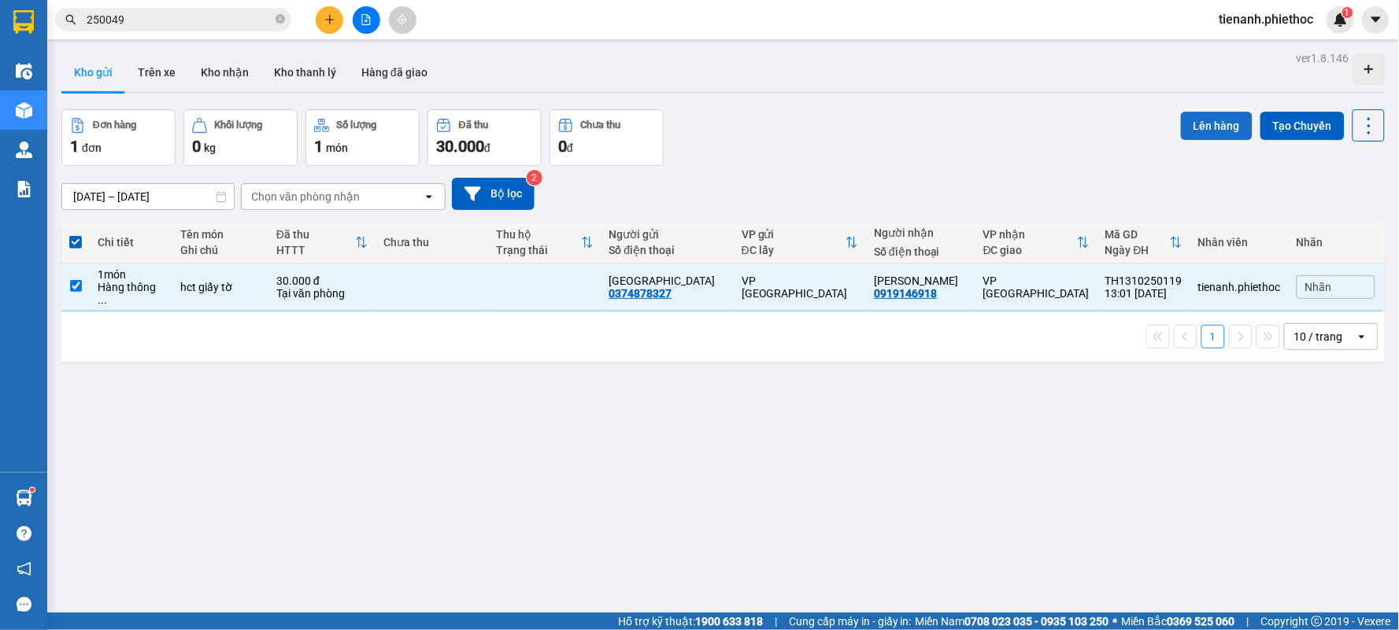
click at [1223, 135] on button "Lên hàng" at bounding box center [1217, 126] width 72 height 28
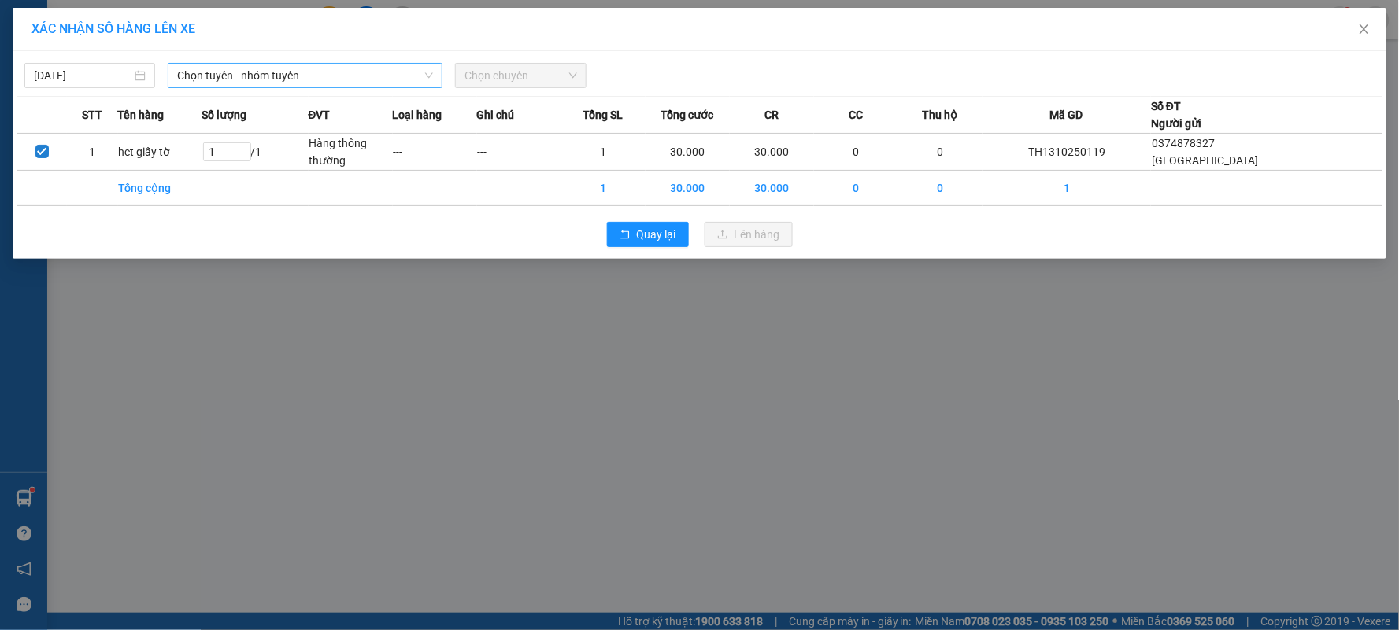
click at [262, 74] on span "Chọn tuyến - nhóm tuyến" at bounding box center [305, 76] width 256 height 24
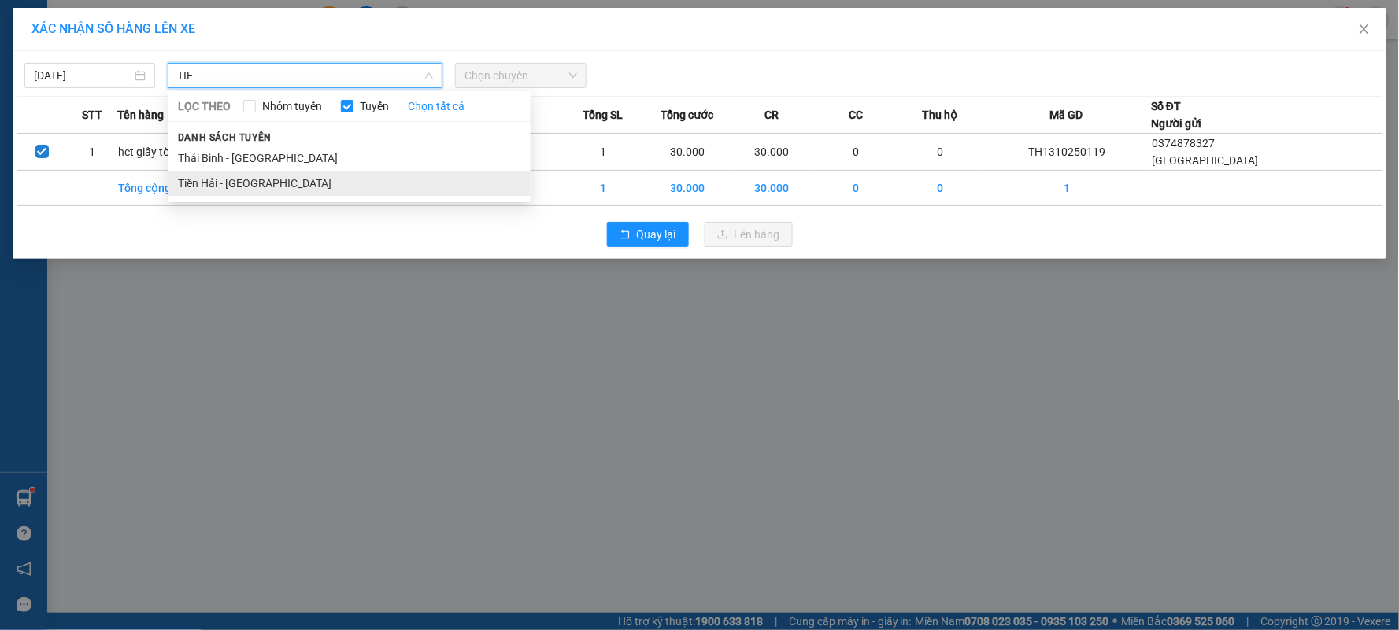
type input "TIE"
click at [247, 179] on li "Tiền Hải - [GEOGRAPHIC_DATA]" at bounding box center [349, 183] width 362 height 25
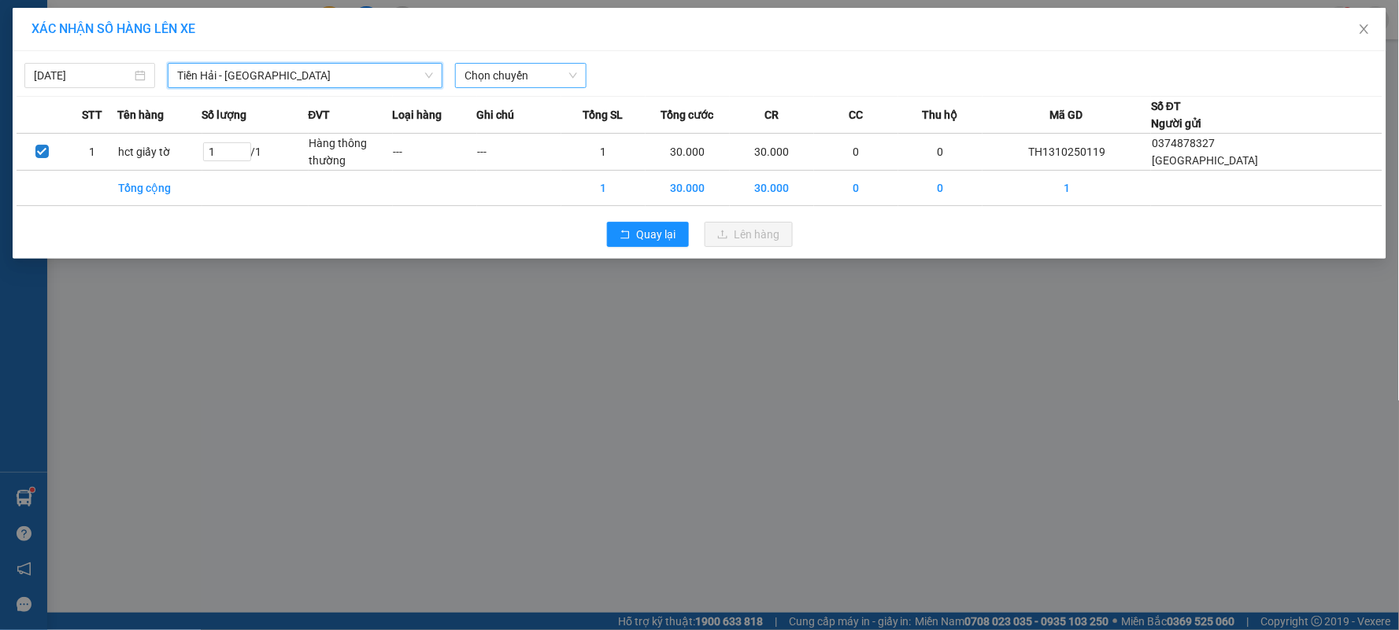
click at [489, 69] on span "Chọn chuyến" at bounding box center [520, 76] width 112 height 24
type input "14"
click at [510, 139] on div "Thêm chuyến " 14:00 "" at bounding box center [540, 133] width 168 height 27
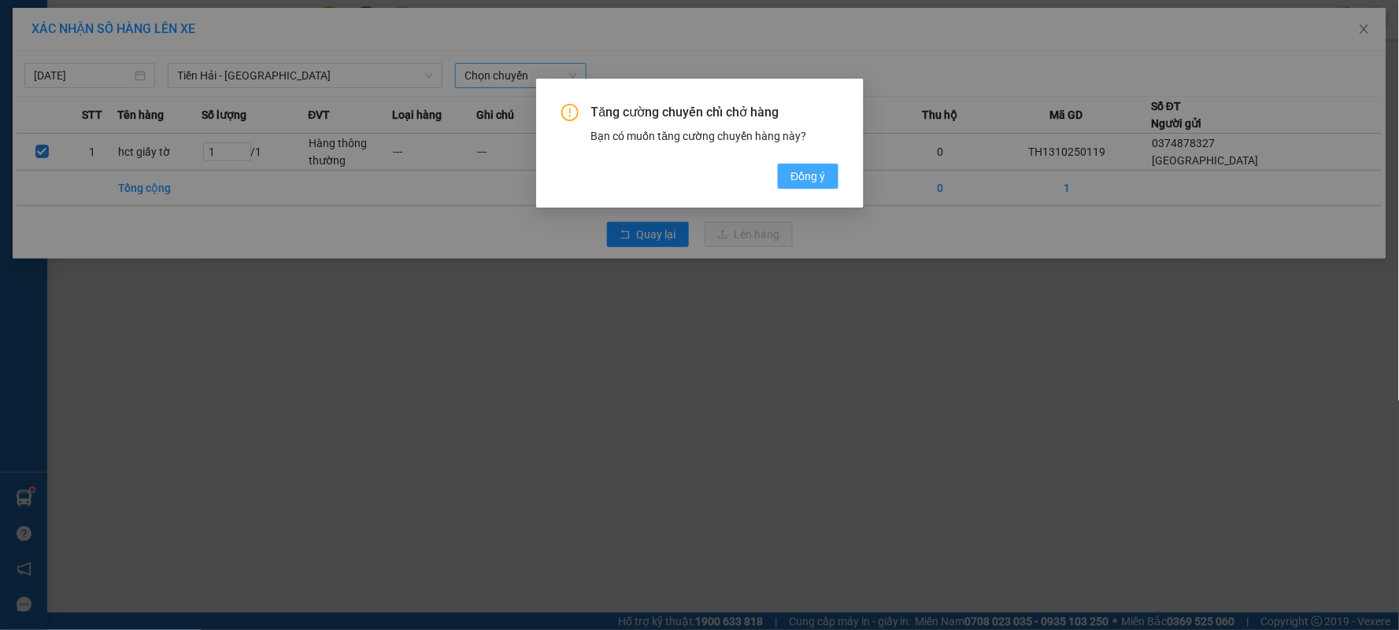
click at [821, 178] on span "Đồng ý" at bounding box center [807, 176] width 35 height 17
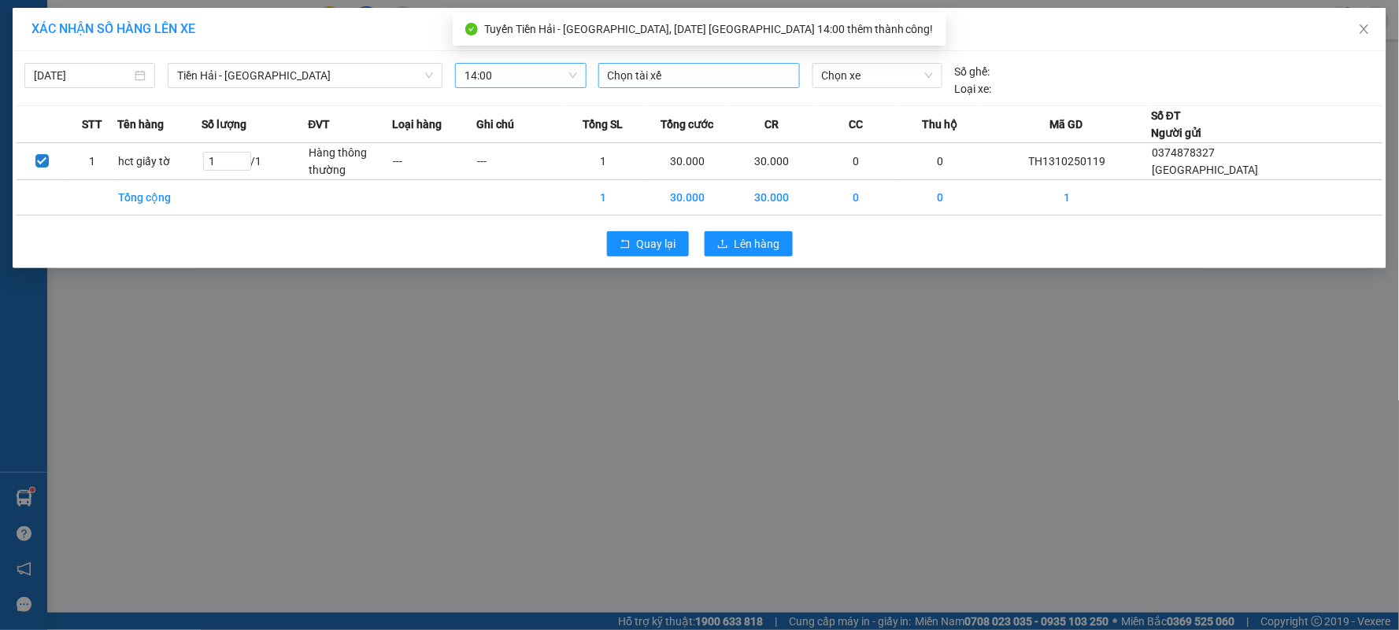
click at [682, 87] on div "Chọn tài xế" at bounding box center [698, 75] width 201 height 25
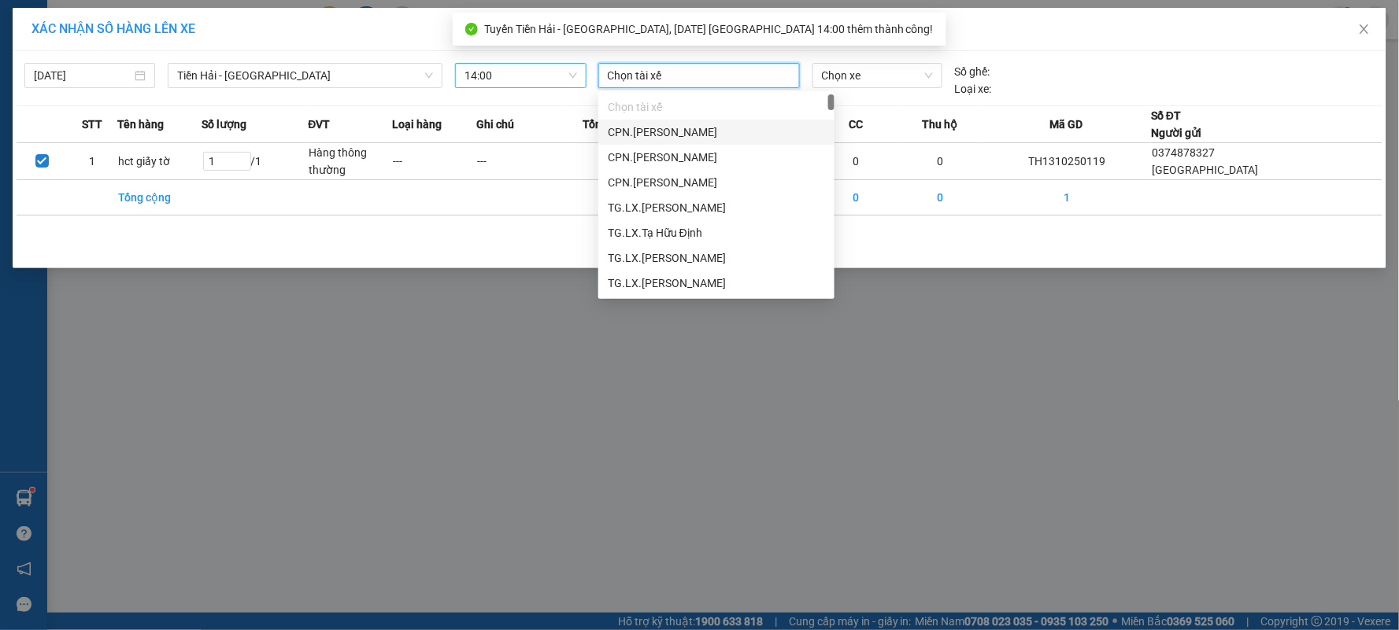
type input "D"
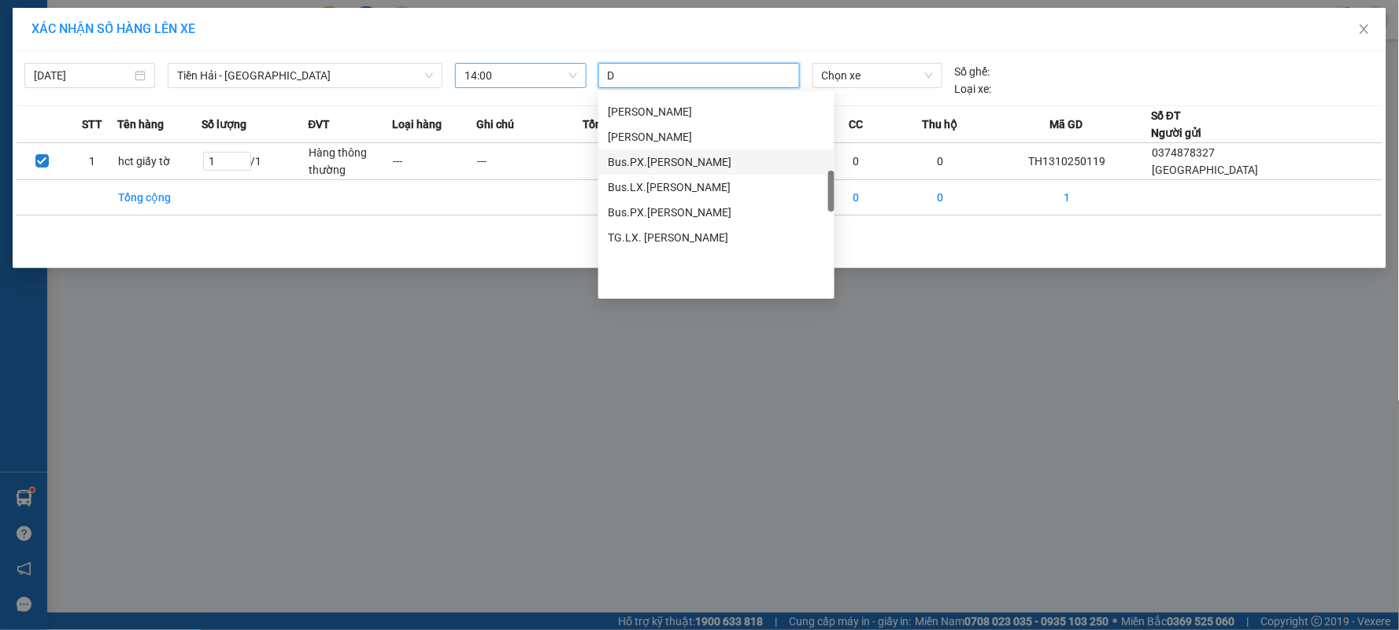
scroll to position [437, 0]
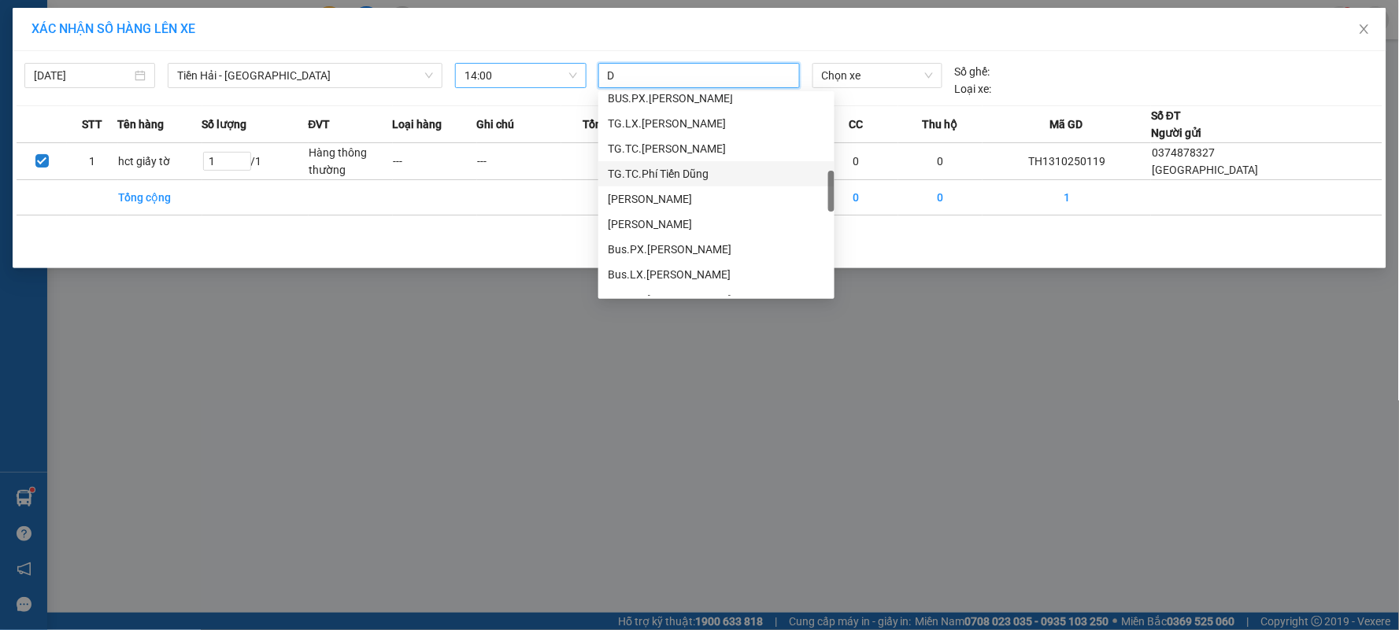
click at [726, 173] on div "TG.TC.Phí Tiến Dũng" at bounding box center [716, 173] width 217 height 17
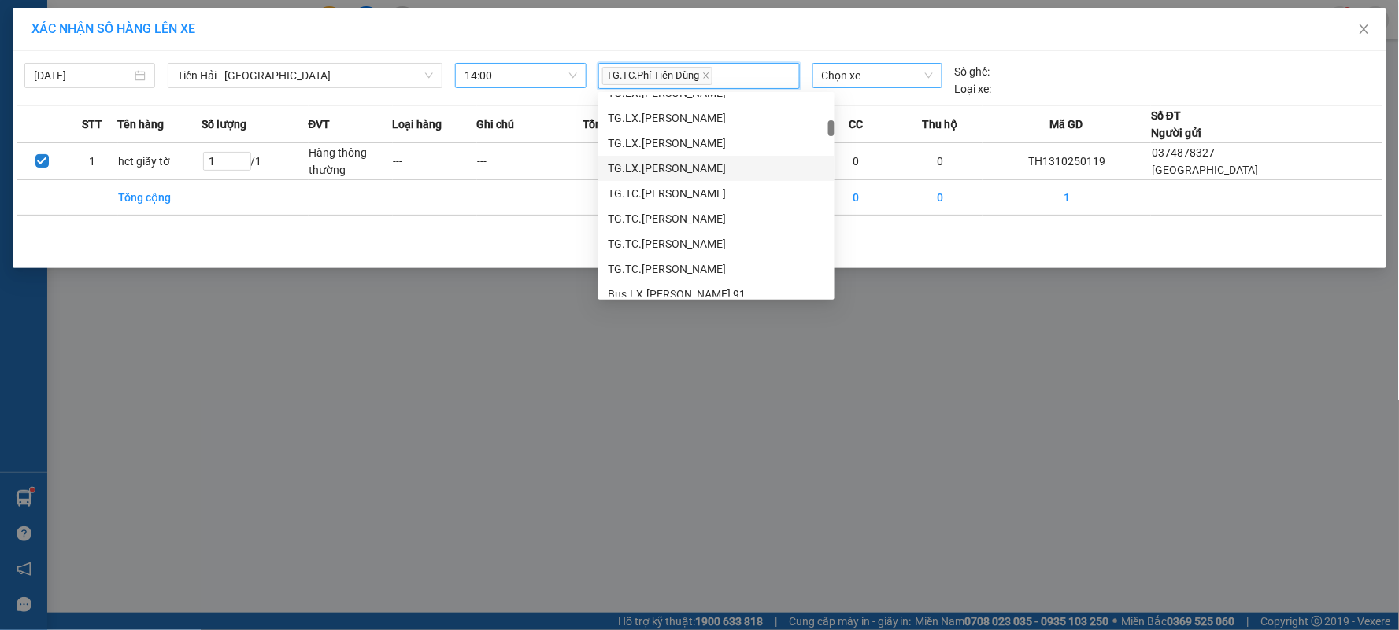
click at [867, 71] on span "Chọn xe" at bounding box center [877, 76] width 111 height 24
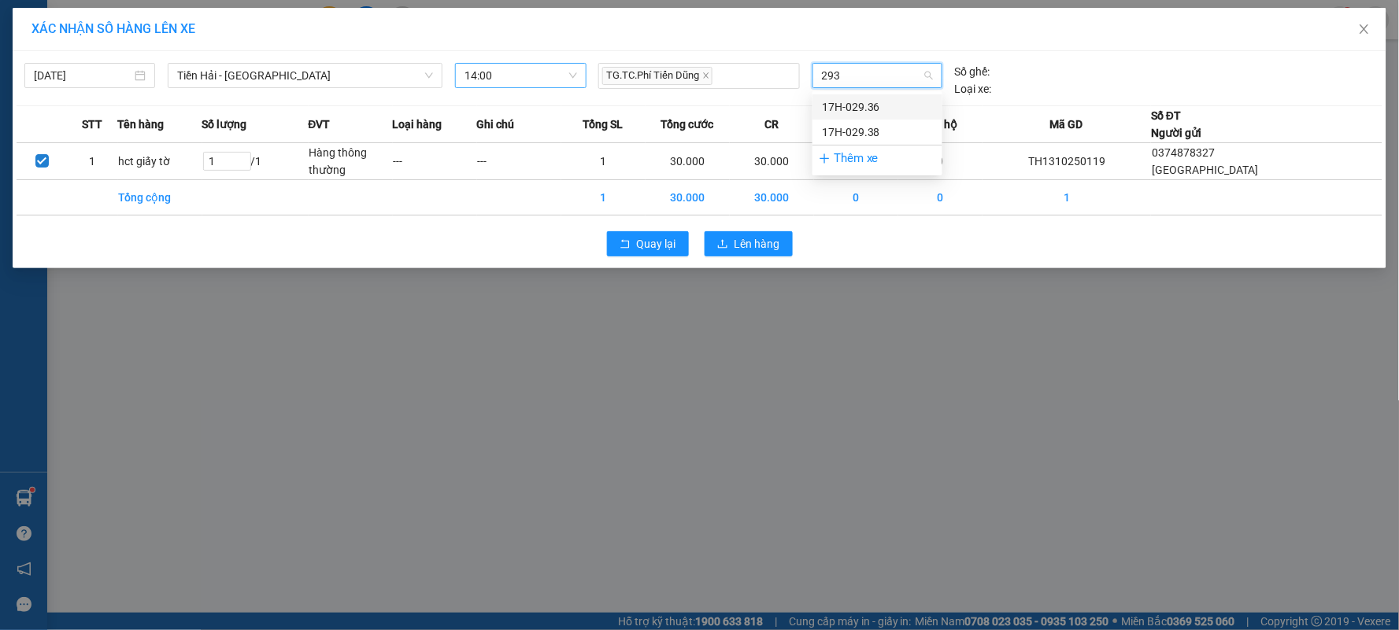
type input "2938"
click at [852, 110] on div "17H-029.38" at bounding box center [877, 106] width 111 height 17
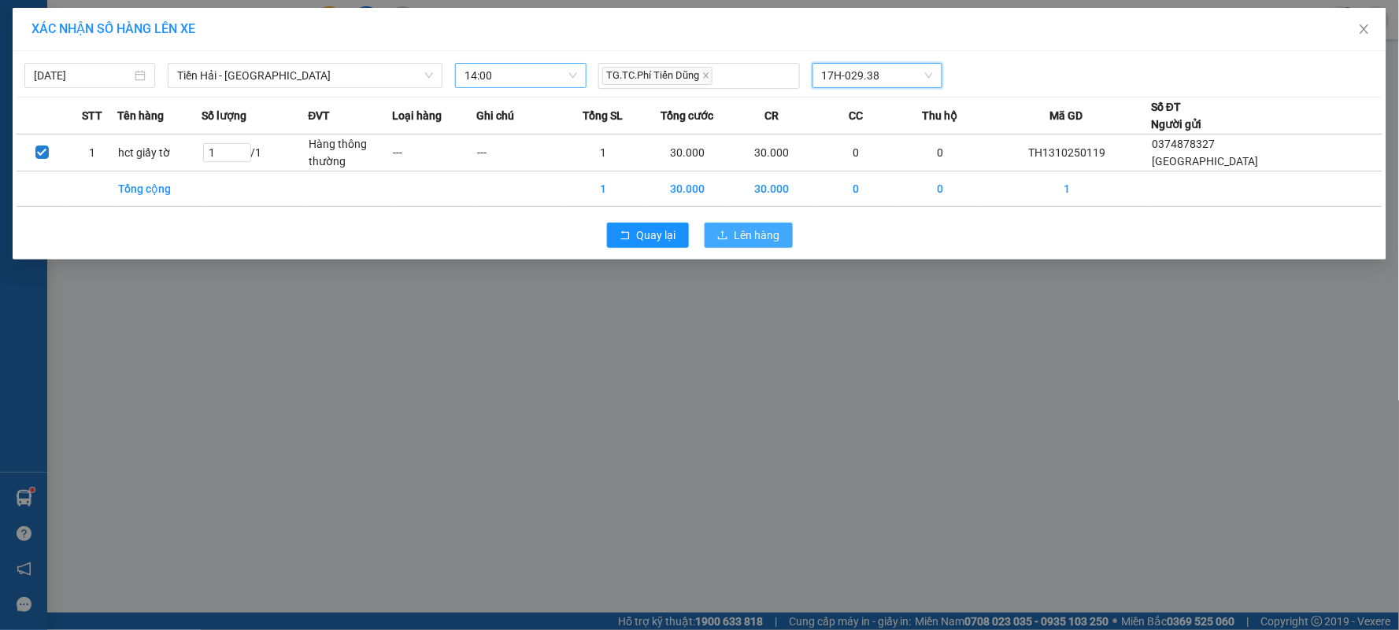
click at [774, 233] on span "Lên hàng" at bounding box center [757, 235] width 46 height 17
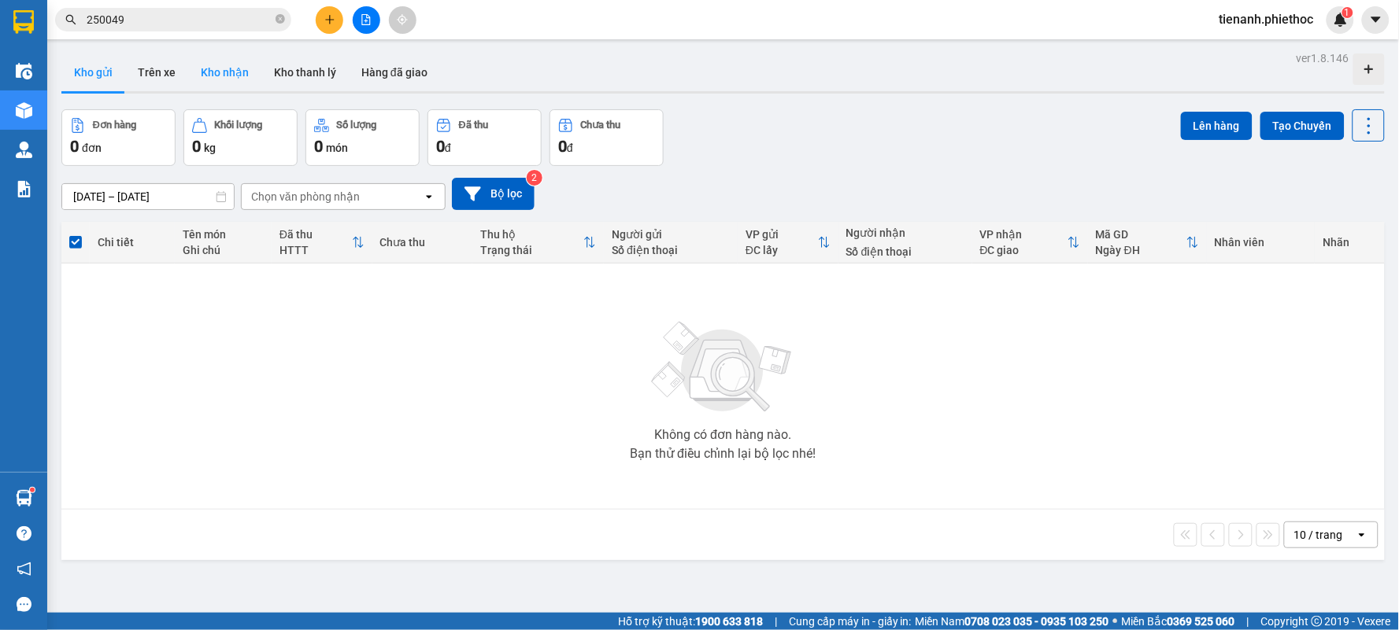
click at [188, 74] on button "Kho nhận" at bounding box center [224, 73] width 73 height 38
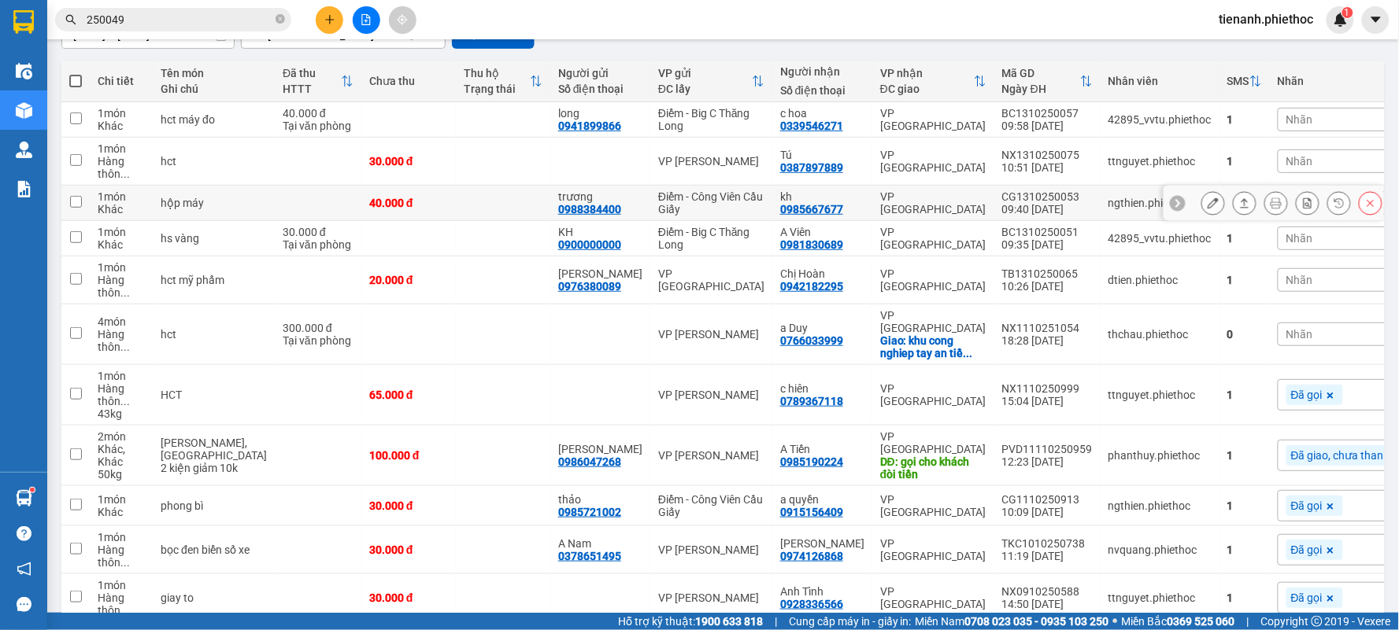
scroll to position [175, 0]
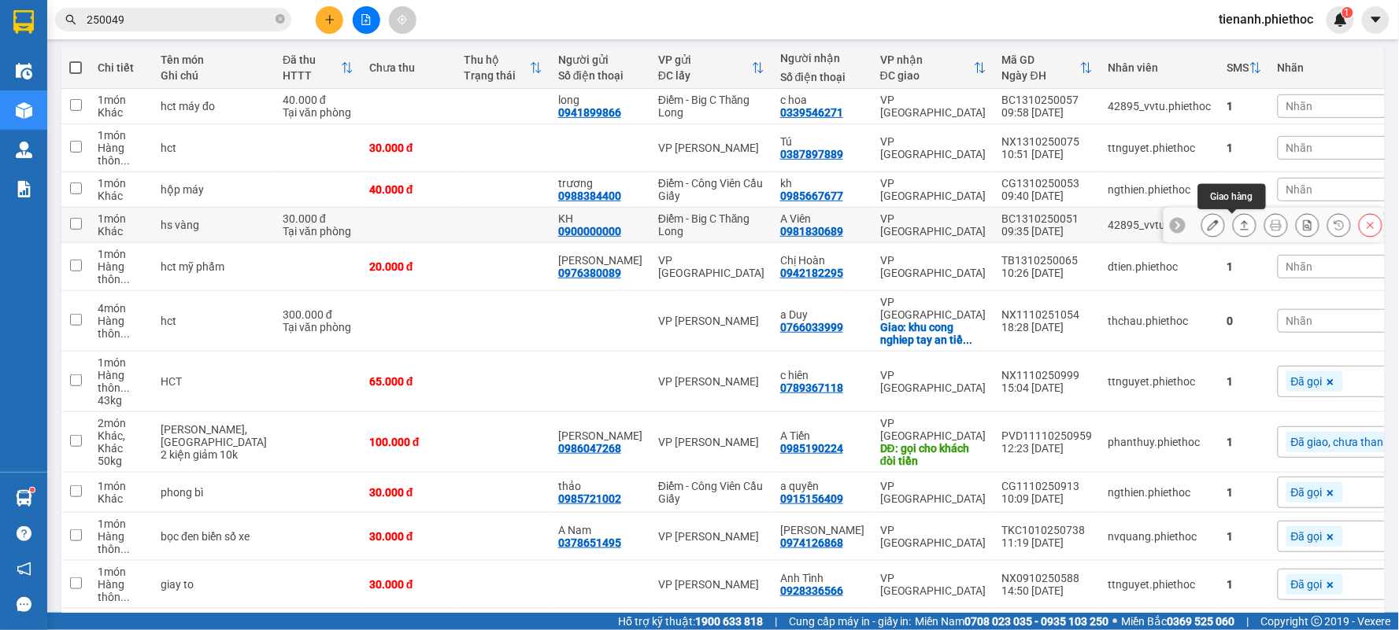
click at [1239, 227] on icon at bounding box center [1244, 225] width 11 height 11
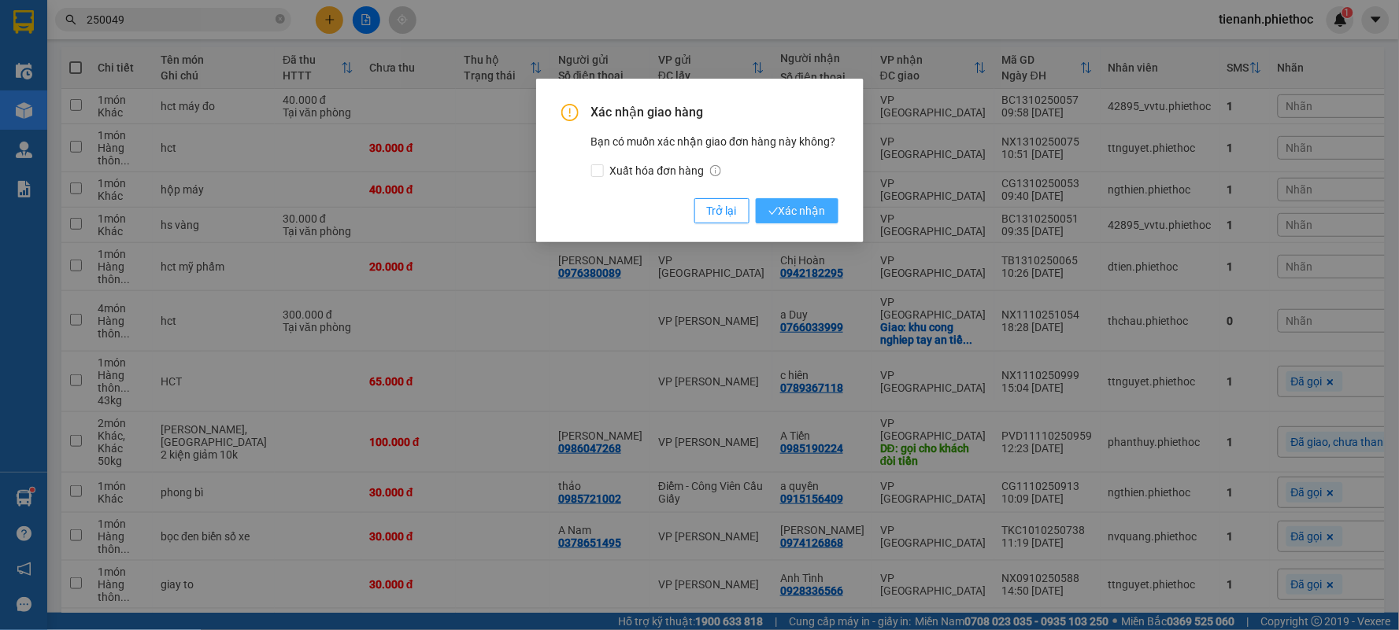
click at [790, 205] on span "Xác nhận" at bounding box center [796, 210] width 57 height 17
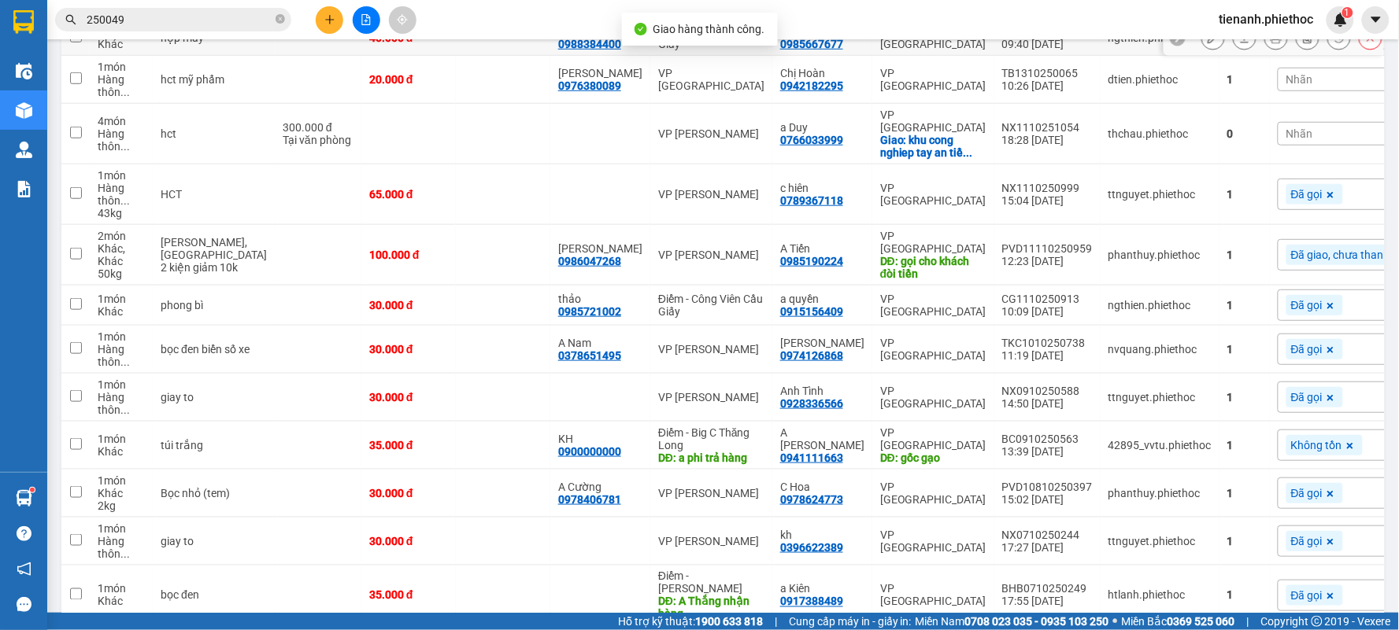
scroll to position [349, 0]
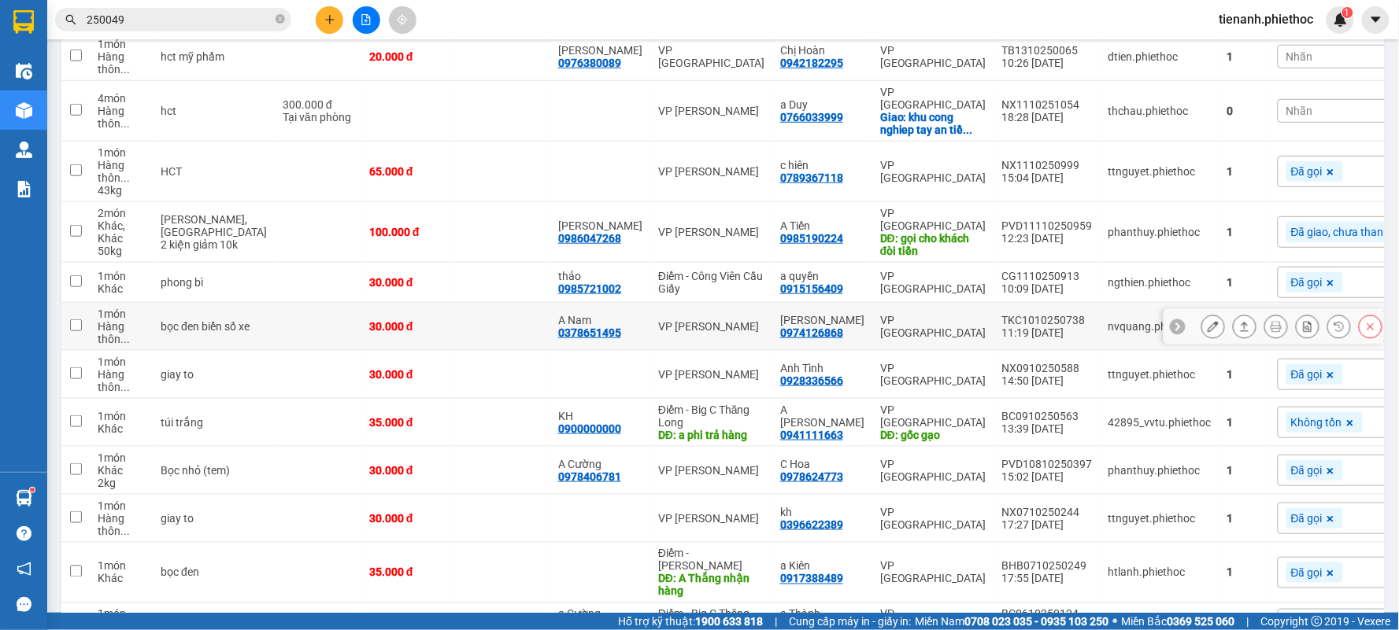
click at [1236, 323] on button at bounding box center [1244, 327] width 22 height 28
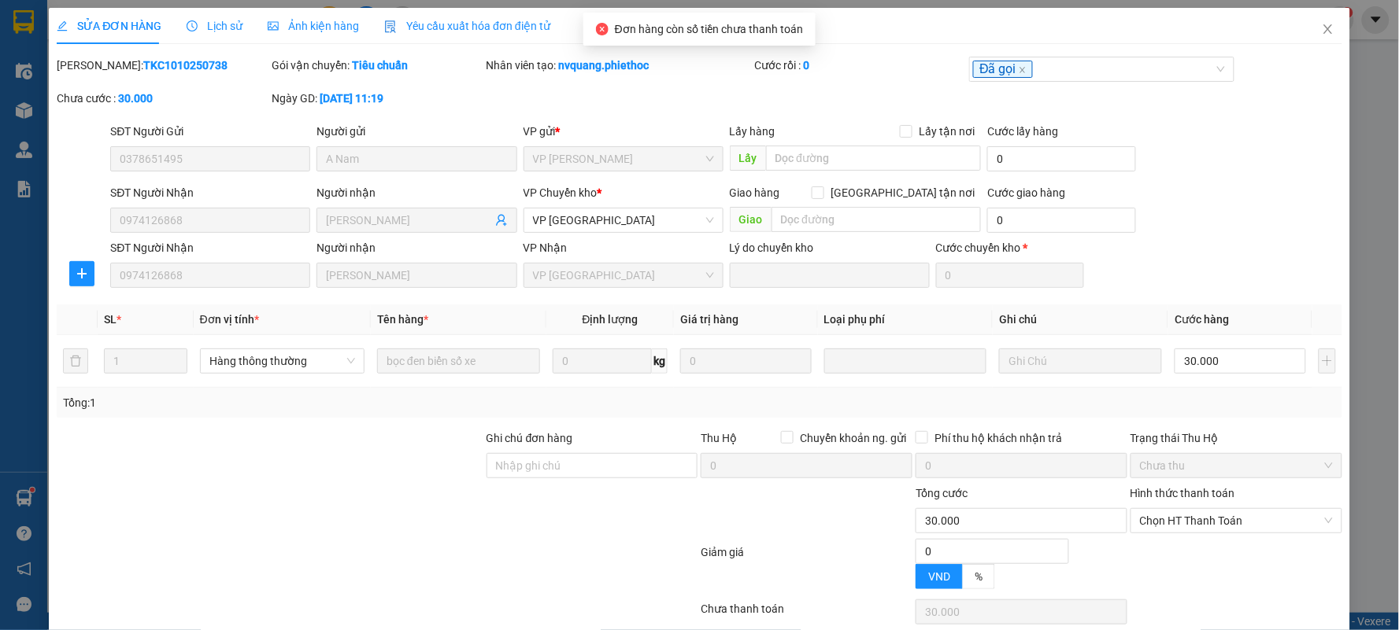
type input "0378651495"
type input "A Nam"
type input "0974126868"
type input "Vũ Trung Hiếu"
type input "0"
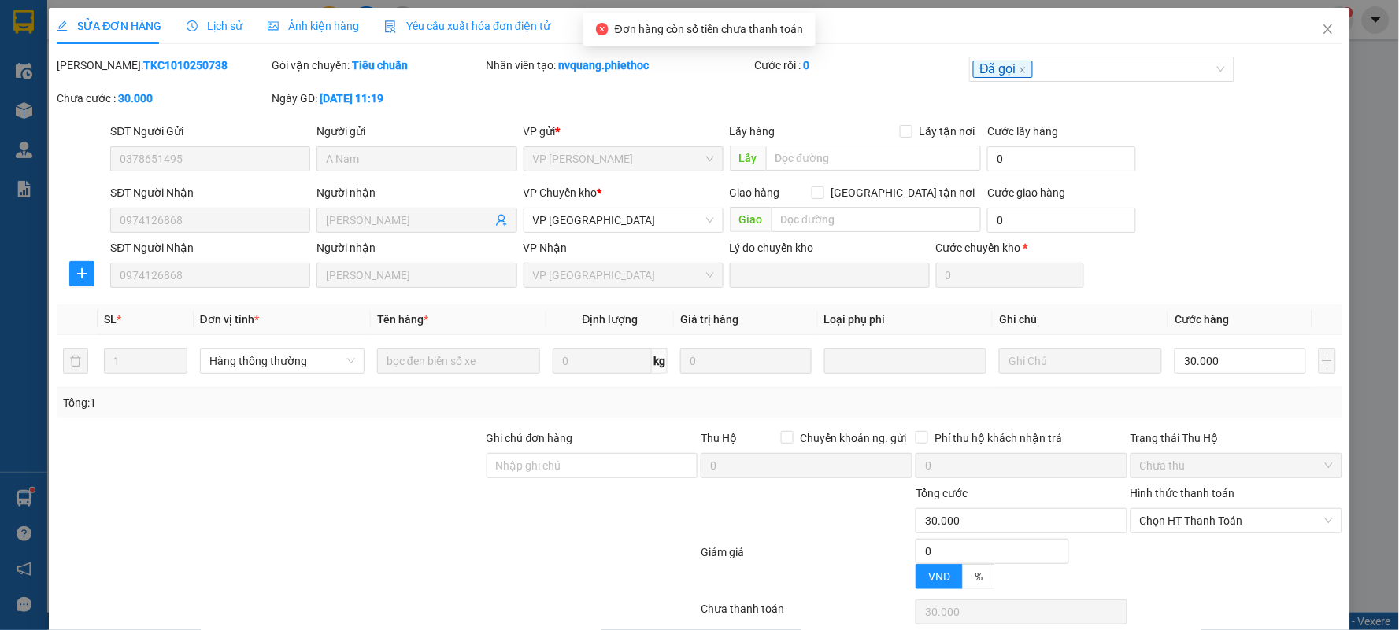
type input "30.000"
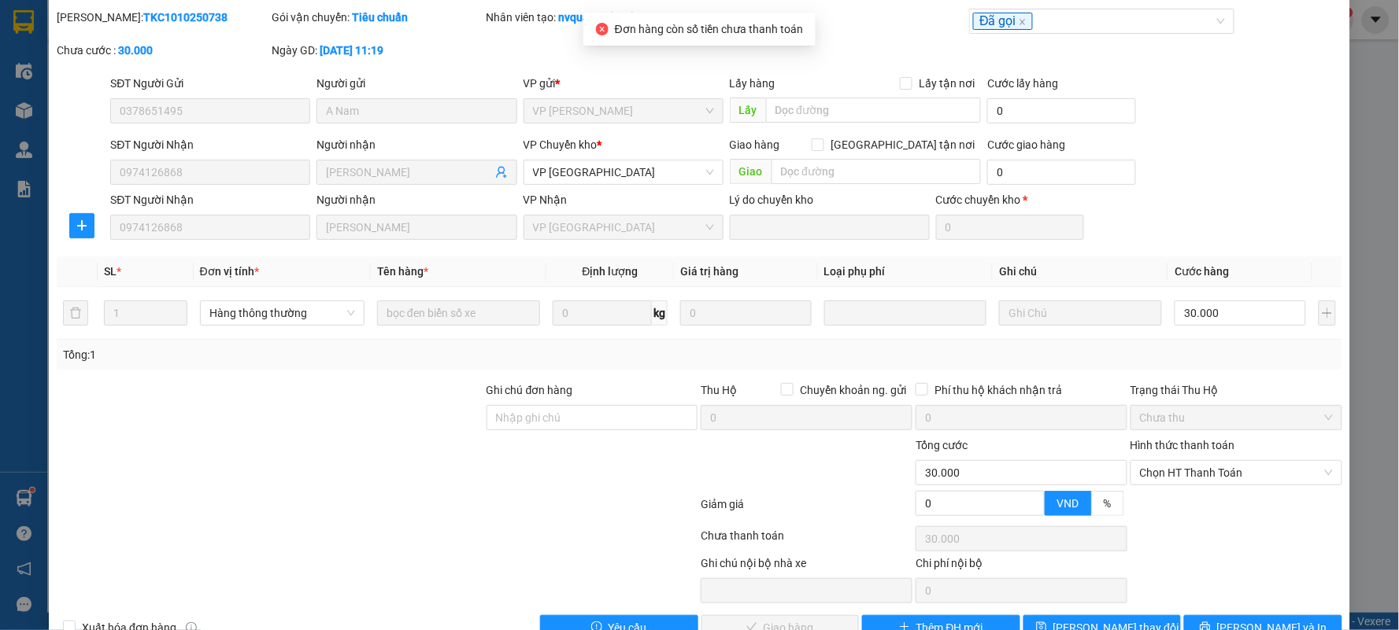
scroll to position [89, 0]
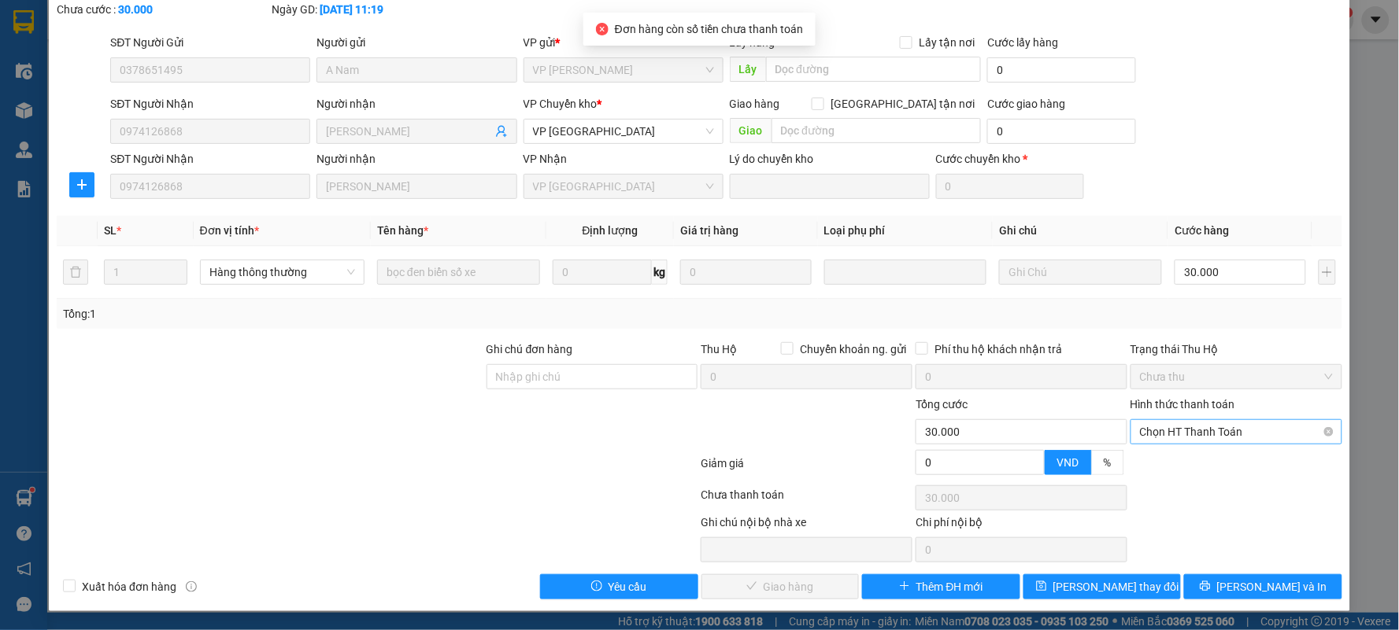
click at [1198, 430] on span "Chọn HT Thanh Toán" at bounding box center [1236, 432] width 193 height 24
click at [1177, 465] on div "Tại văn phòng" at bounding box center [1225, 463] width 190 height 17
type input "0"
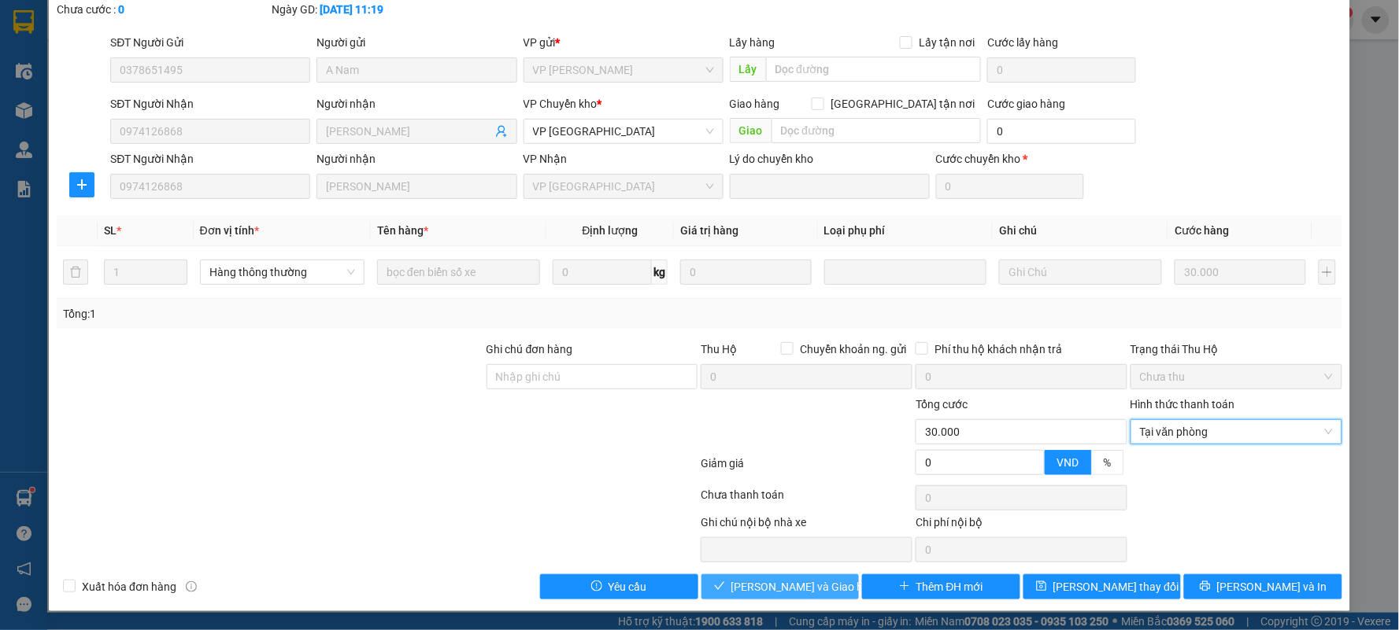
click at [782, 587] on span "[PERSON_NAME] và Giao hàng" at bounding box center [806, 586] width 151 height 17
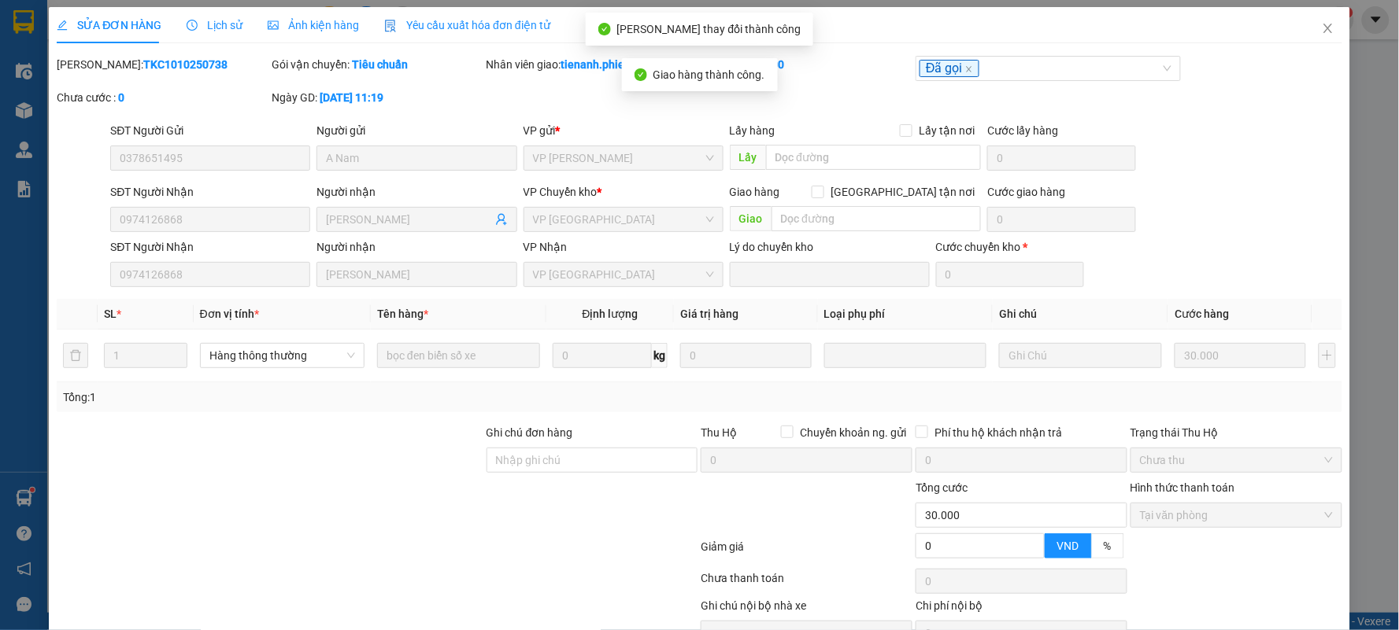
scroll to position [0, 0]
click at [1324, 28] on span "Close" at bounding box center [1328, 30] width 44 height 44
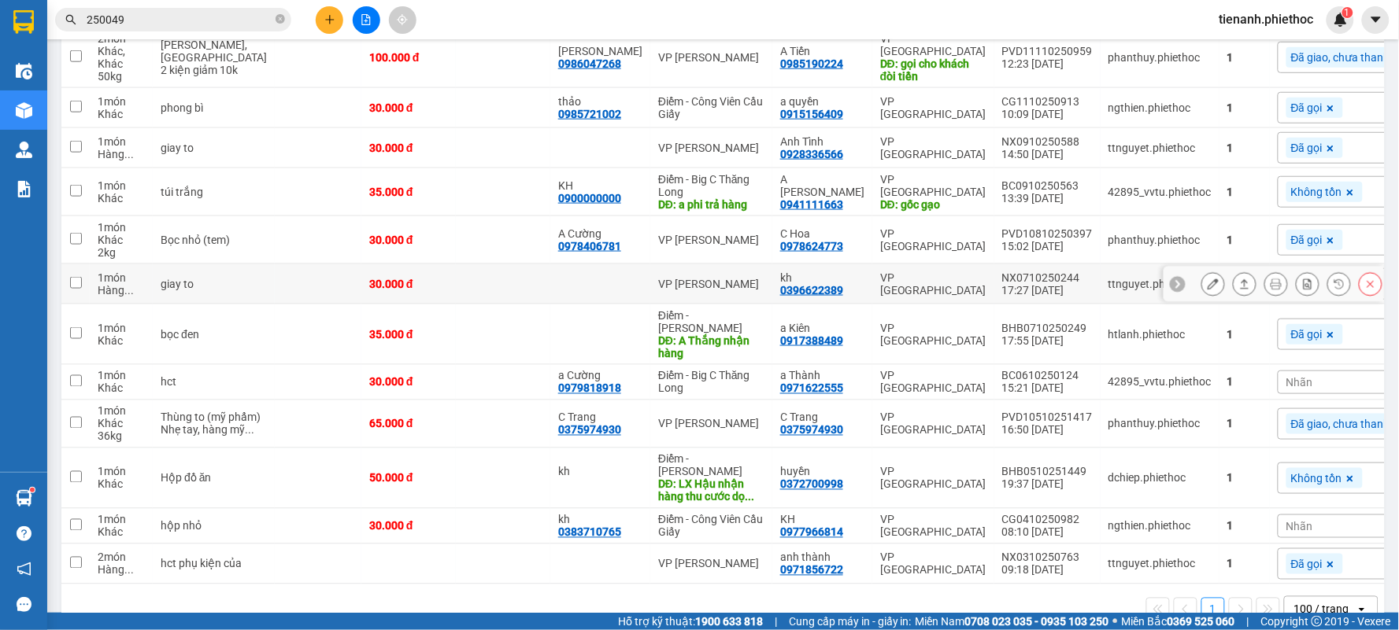
scroll to position [538, 0]
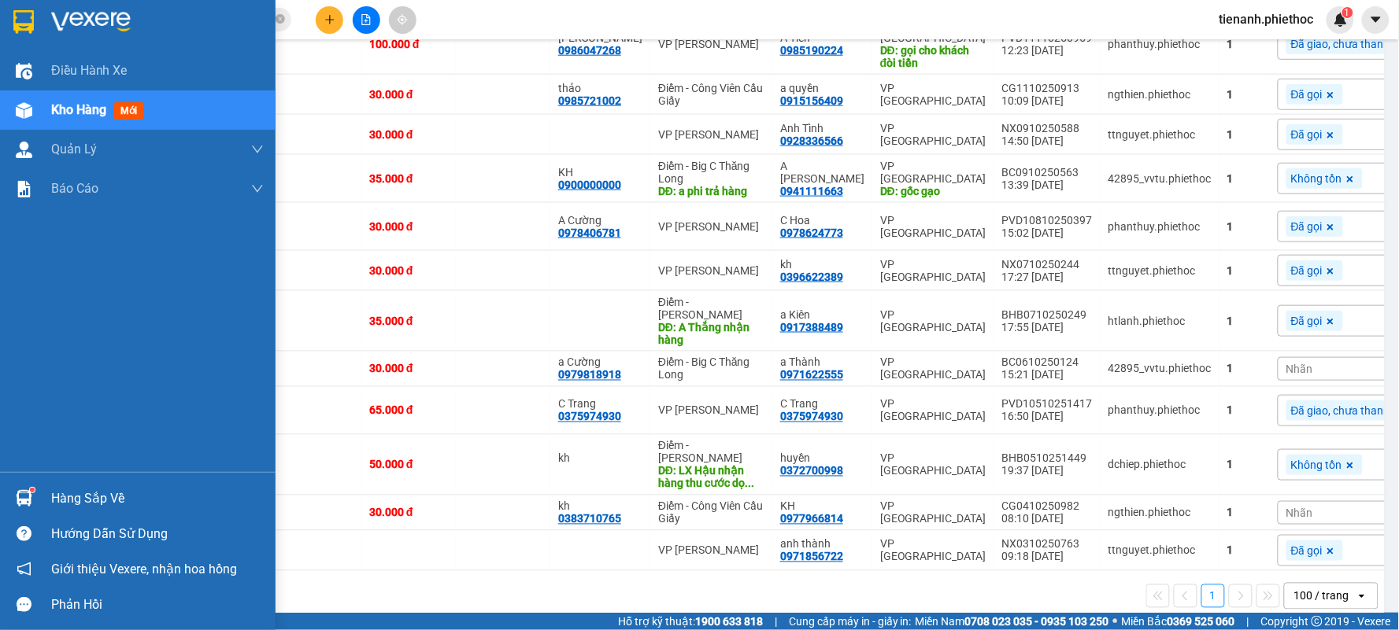
click at [81, 497] on div "Hàng sắp về" at bounding box center [157, 499] width 212 height 24
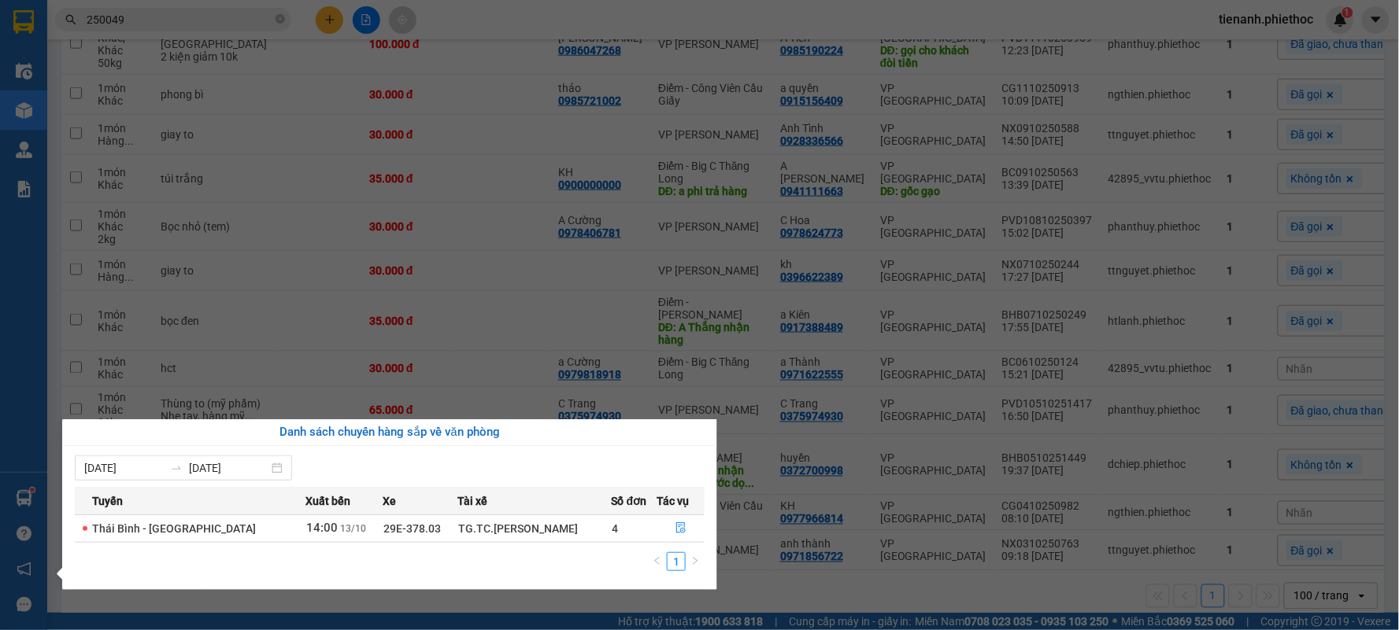
click at [467, 38] on section "Kết quả tìm kiếm ( 41 ) Bộ lọc Mã ĐH Trạng thái Món hàng Thu hộ Tổng cước Chưa …" at bounding box center [699, 315] width 1399 height 630
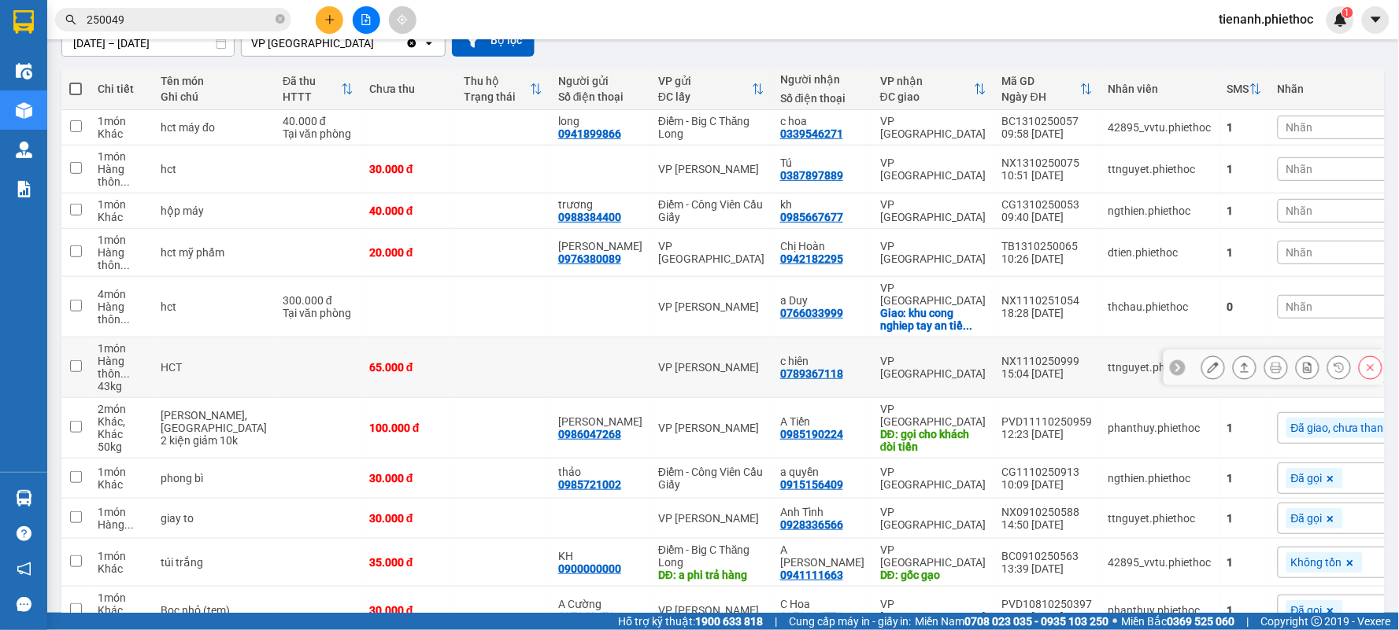
scroll to position [100, 0]
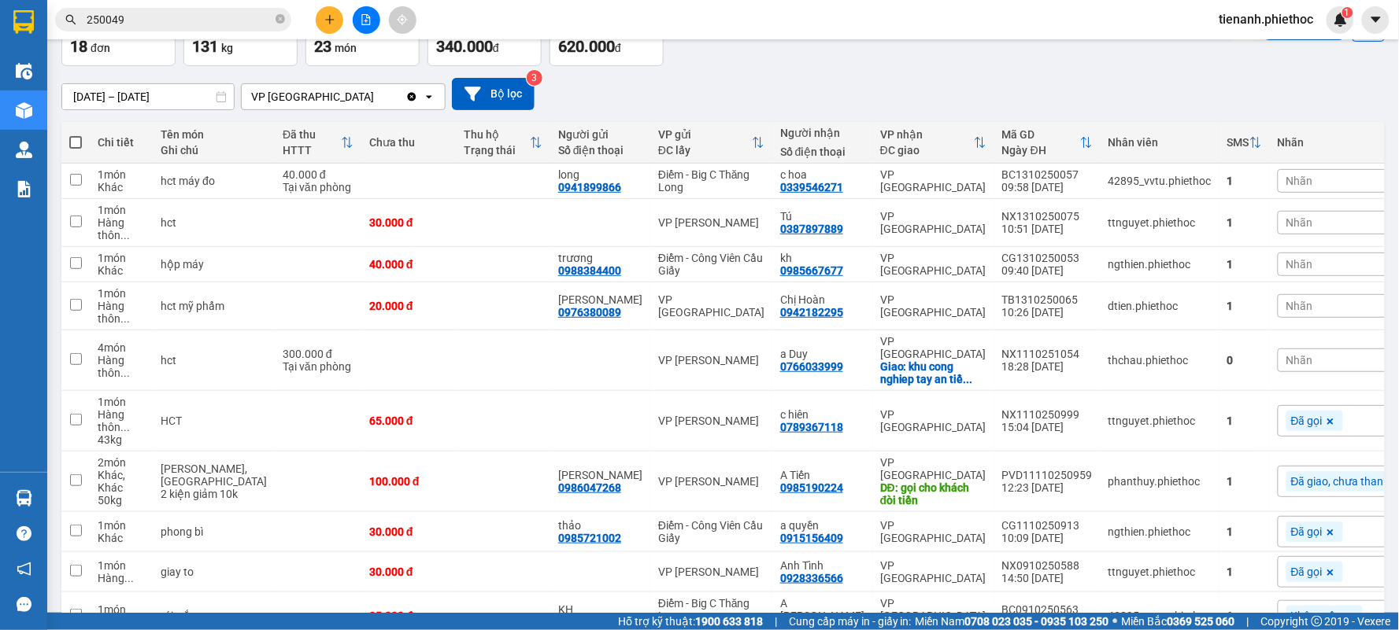
click at [956, 83] on div "[DATE] – [DATE] Press the down arrow key to interact with the calendar and sele…" at bounding box center [722, 94] width 1323 height 32
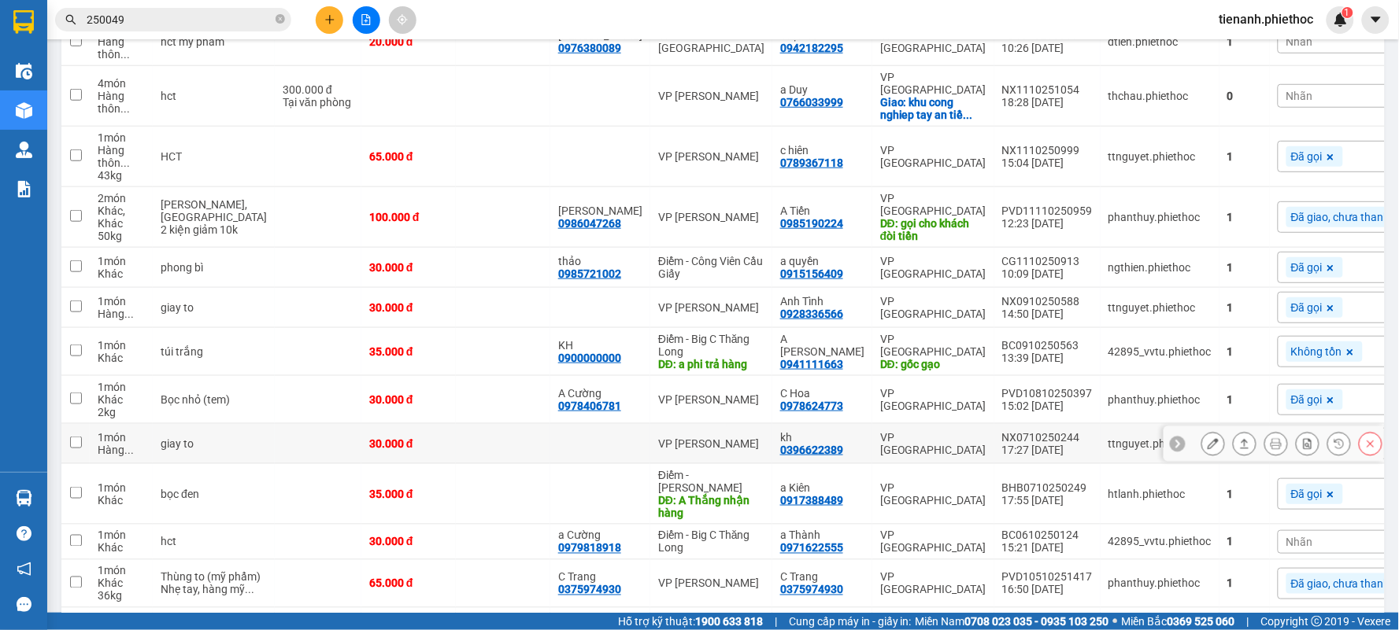
scroll to position [363, 0]
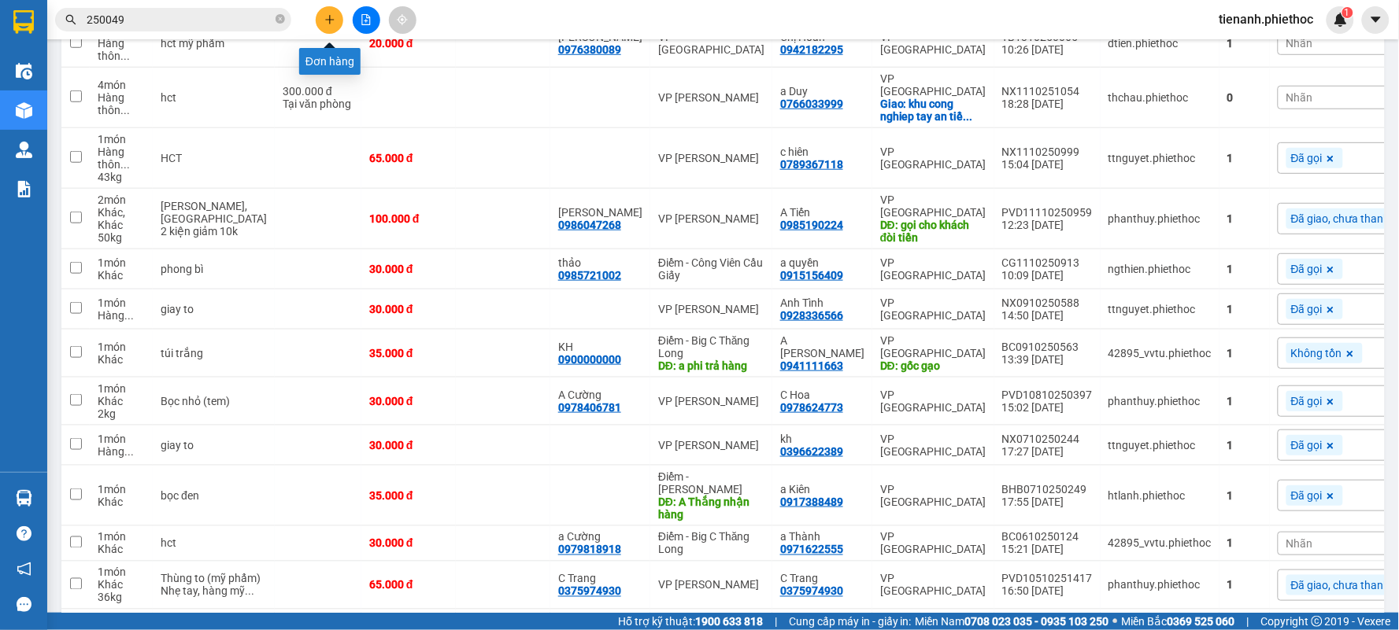
click at [329, 16] on icon "plus" at bounding box center [329, 19] width 1 height 9
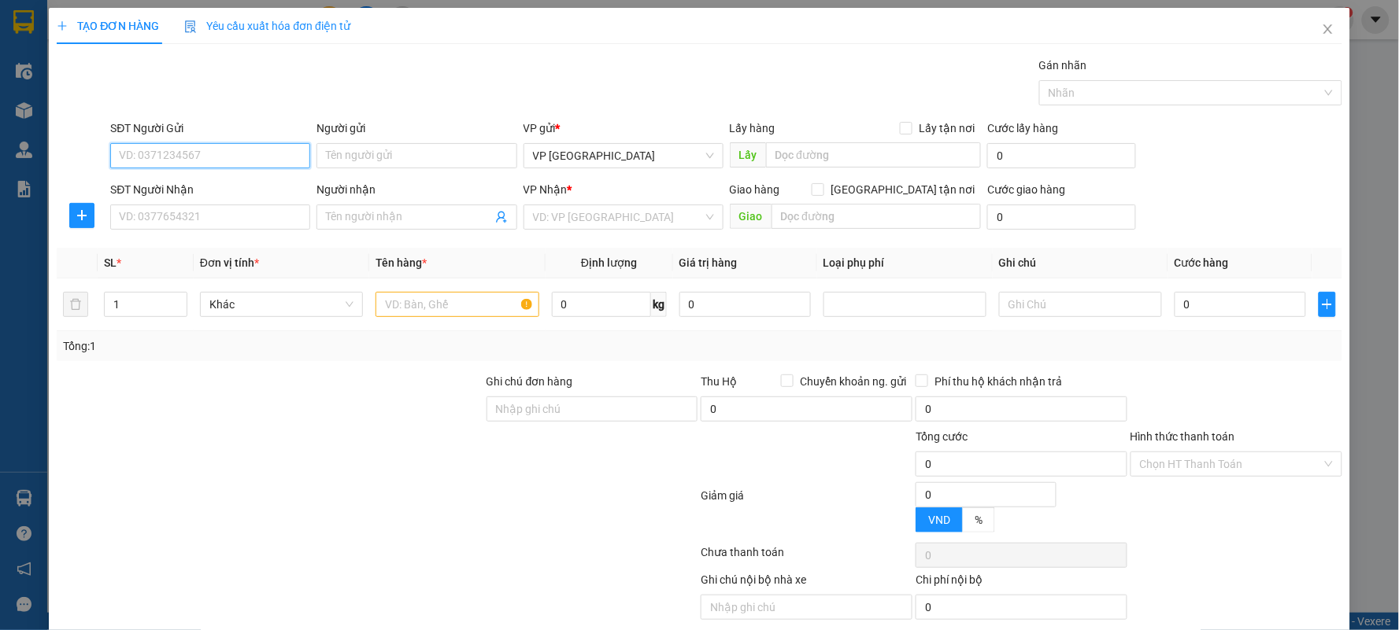
click at [194, 154] on input "SĐT Người Gửi" at bounding box center [210, 155] width 200 height 25
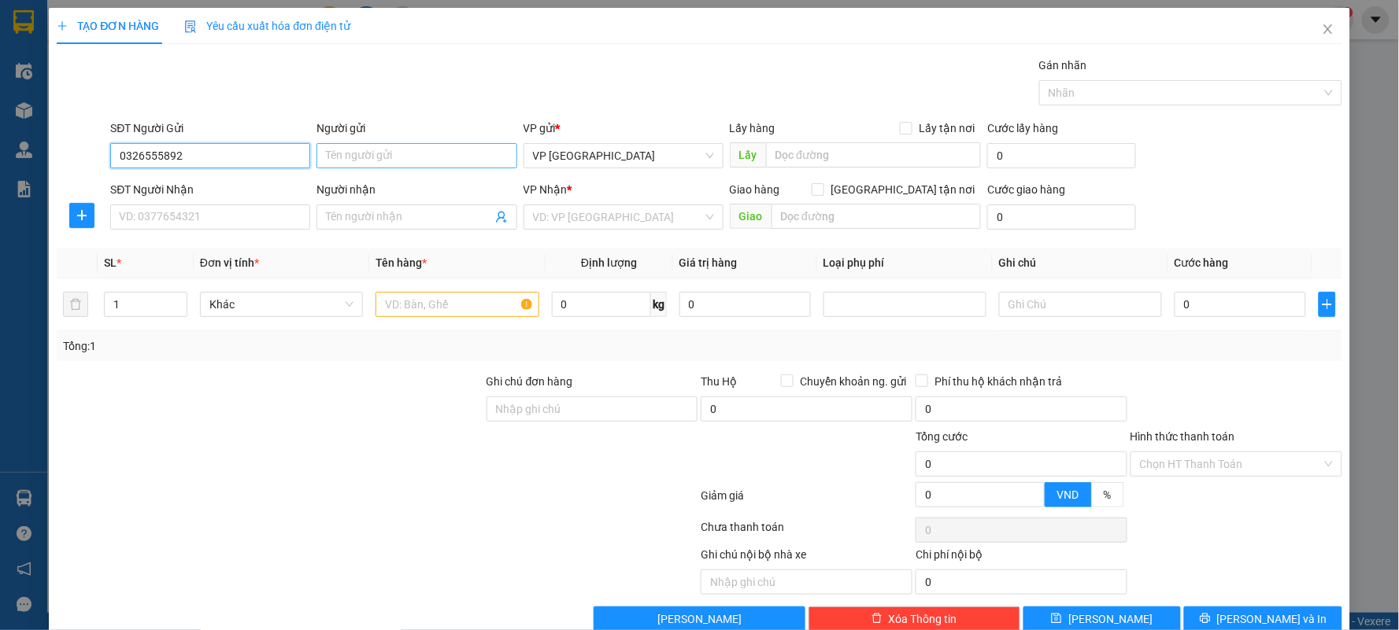
type input "0326555892"
click at [422, 151] on input "Người gửi" at bounding box center [416, 155] width 200 height 25
click at [254, 153] on input "0326555892" at bounding box center [210, 155] width 200 height 25
click at [357, 151] on input "Người gửi" at bounding box center [416, 155] width 200 height 25
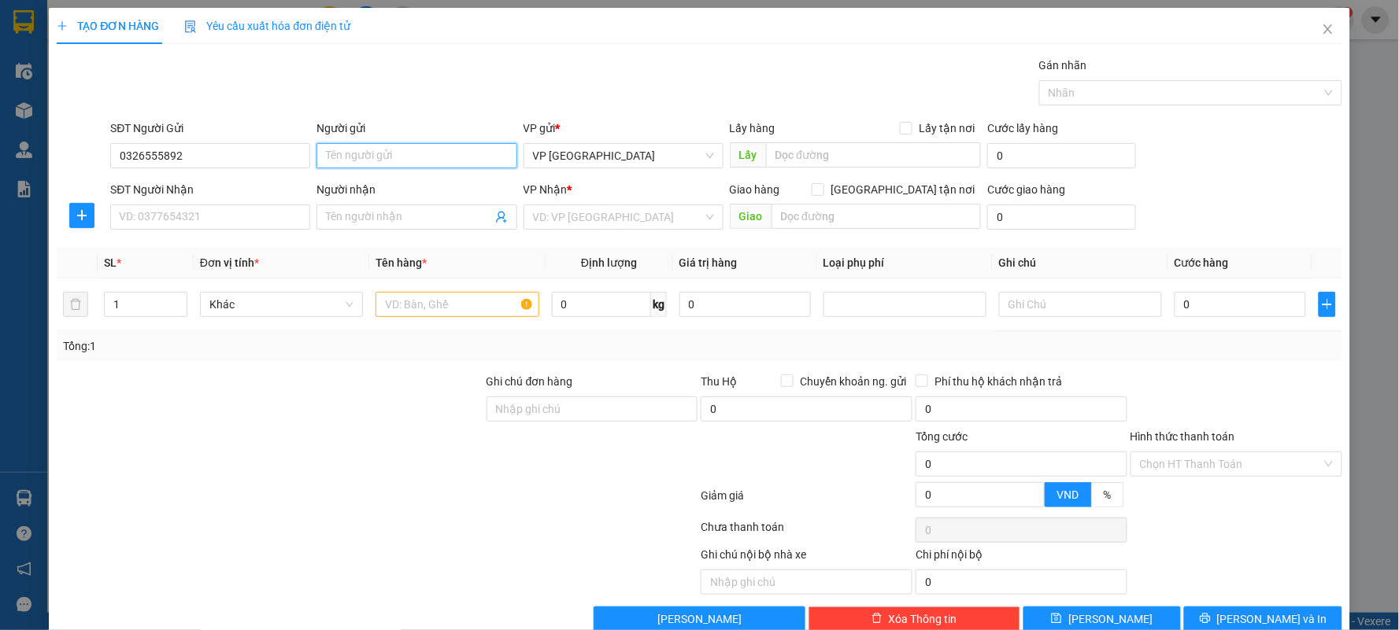
click at [357, 151] on input "Người gửi" at bounding box center [416, 155] width 200 height 25
type input "chị thỏa"
click at [82, 210] on icon "plus" at bounding box center [82, 215] width 13 height 13
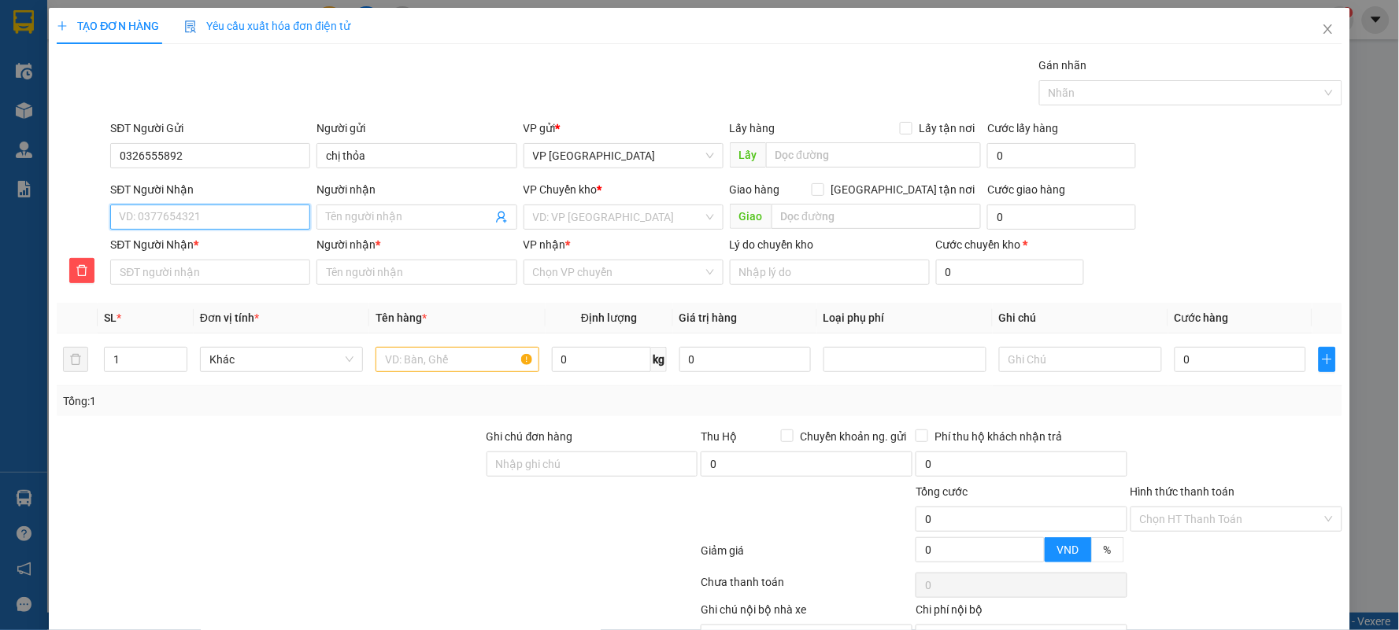
click at [142, 212] on input "SĐT Người Nhận" at bounding box center [210, 217] width 200 height 25
click at [211, 224] on input "SĐT Người Nhận" at bounding box center [210, 217] width 200 height 25
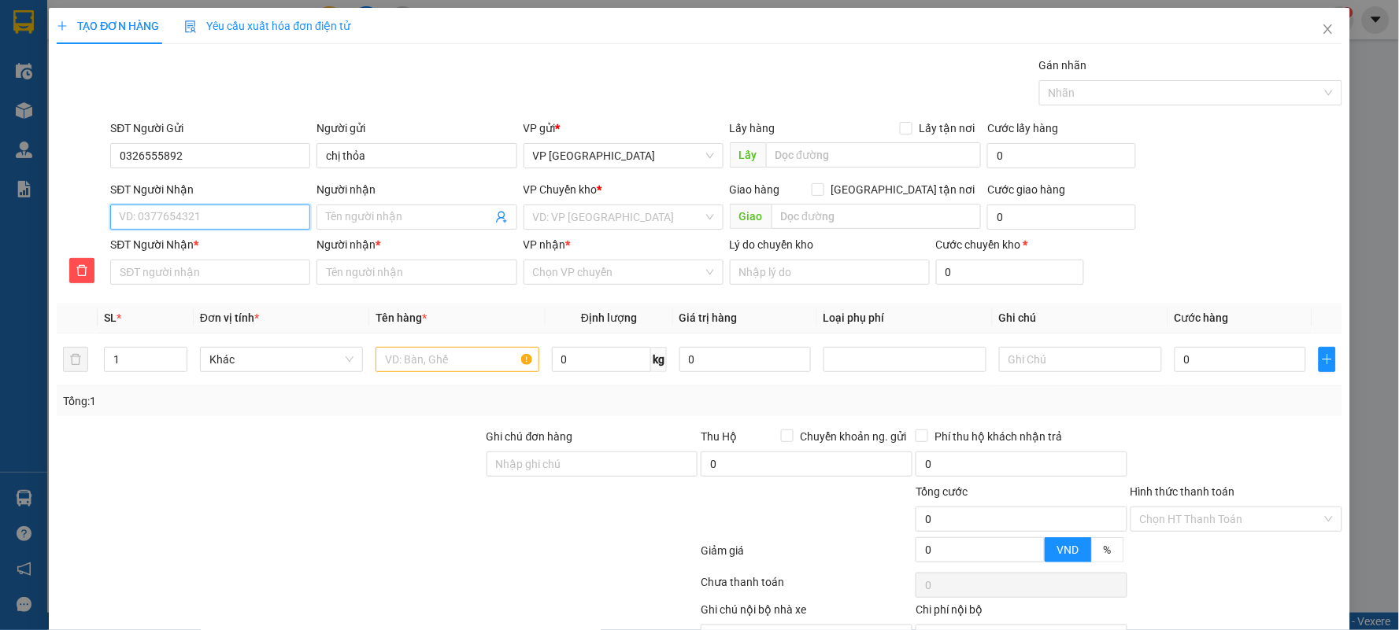
click at [211, 224] on input "SĐT Người Nhận" at bounding box center [210, 217] width 200 height 25
type input "0"
type input "09"
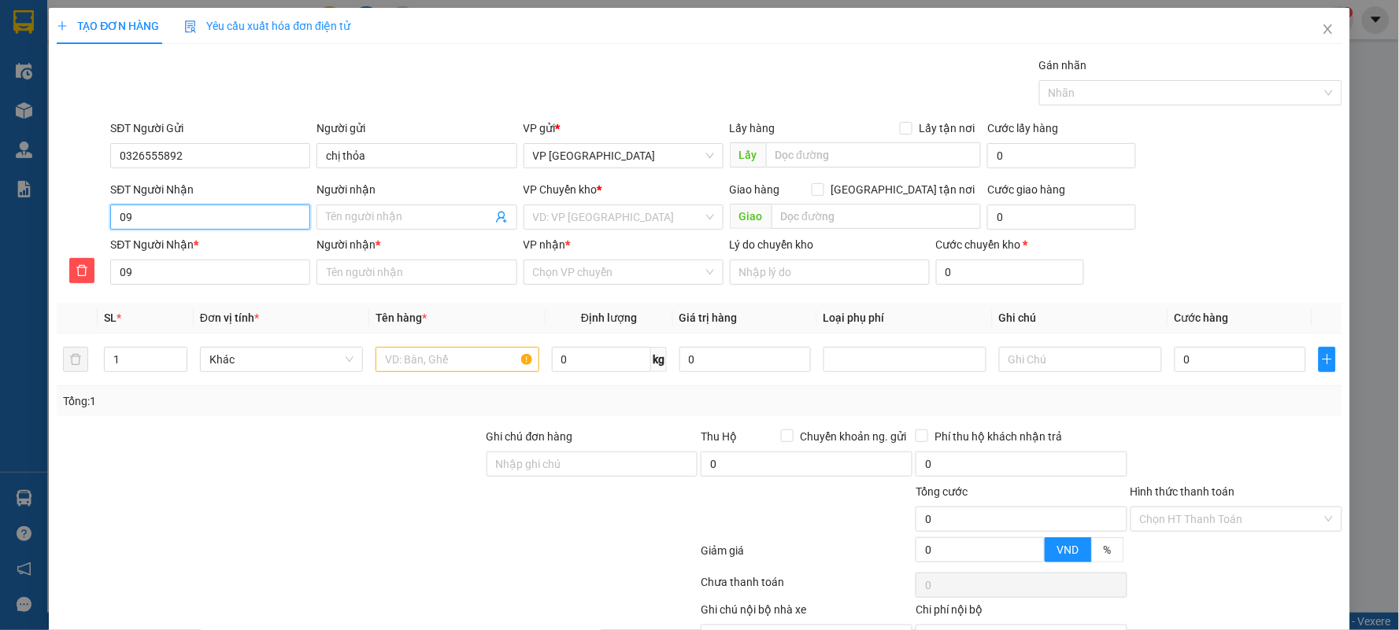
type input "091"
type input "0911"
type input "09111"
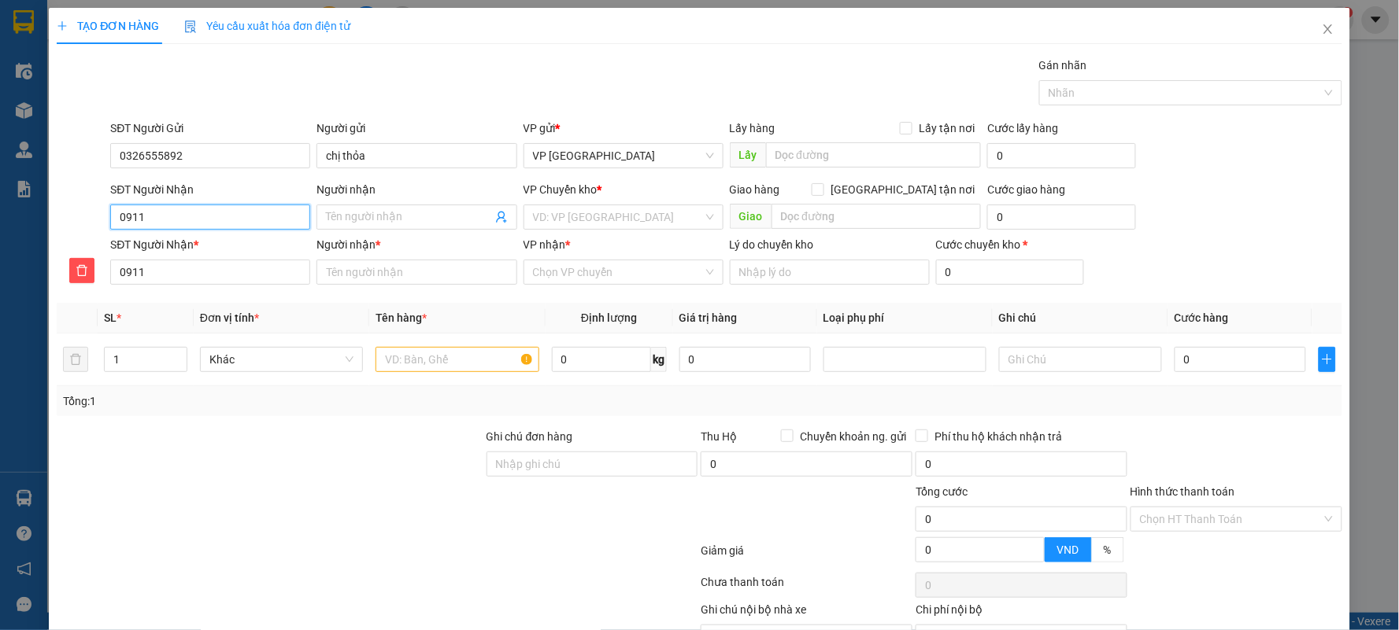
type input "09111"
type input "091111"
type input "0911117"
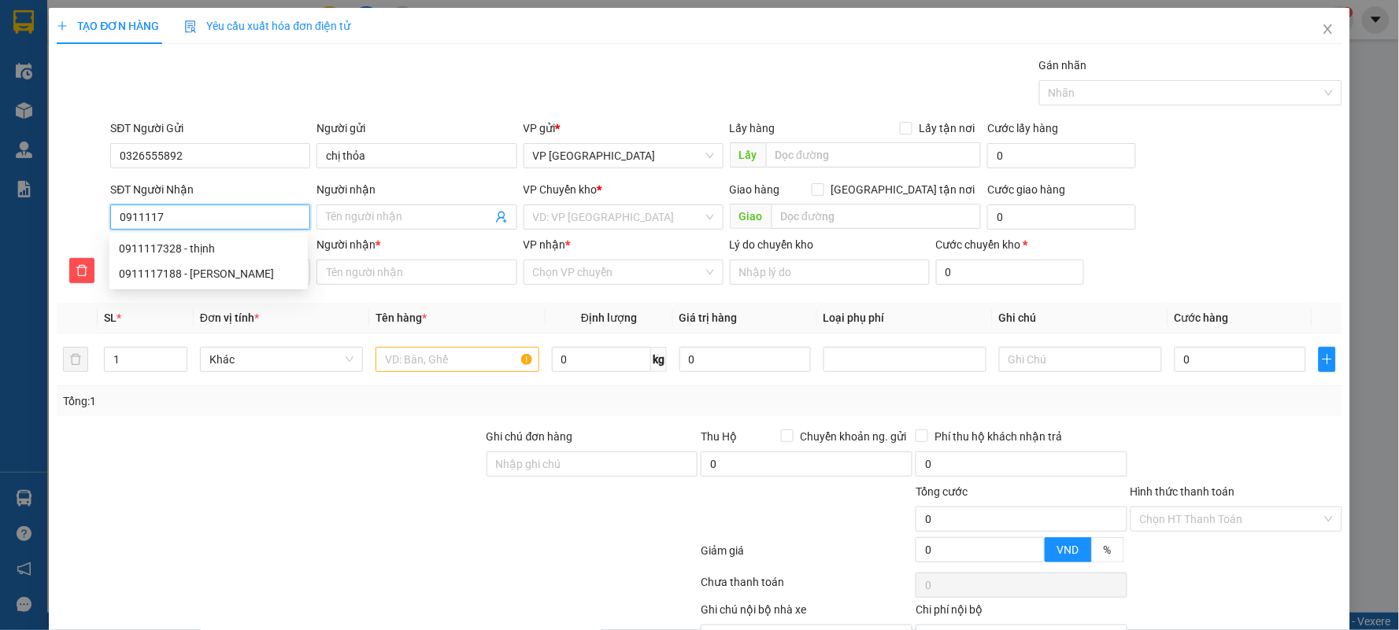
type input "09111173"
type input "091111732"
type input "0911117328"
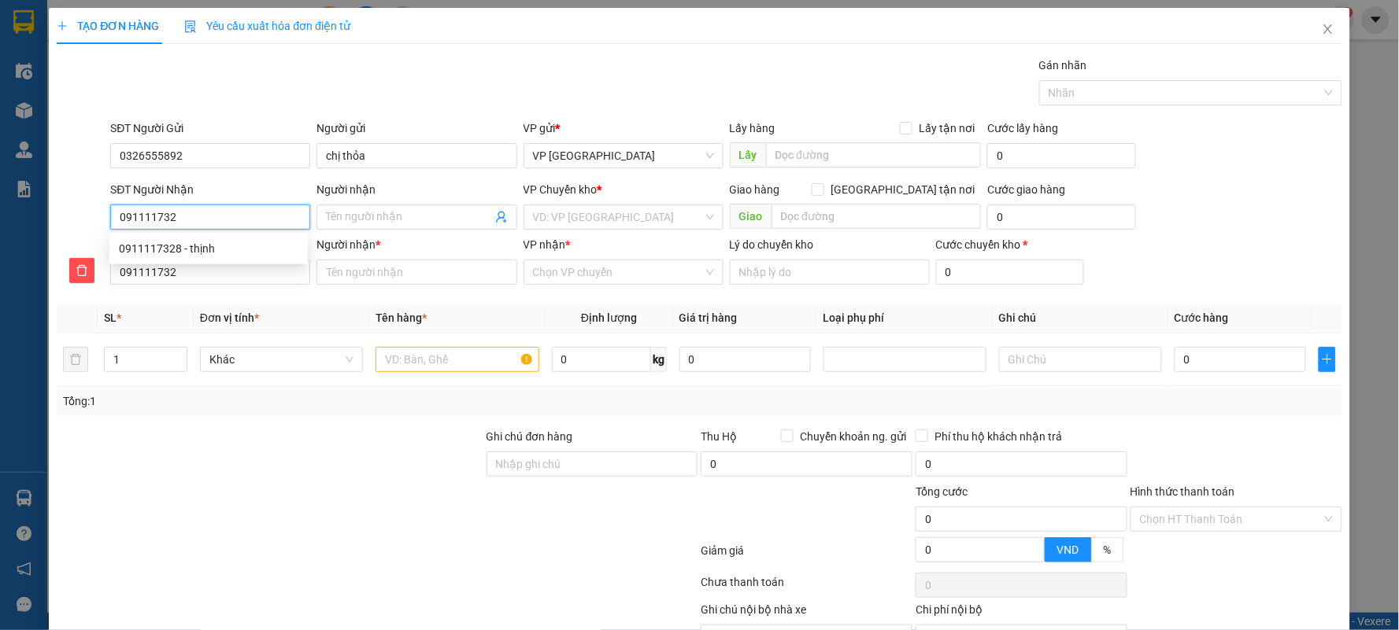
type input "0911117328"
click at [209, 248] on div "0911117328 - thịnh" at bounding box center [208, 248] width 179 height 17
type input "thịnh"
type input "bigc nđ"
type input "5.000"
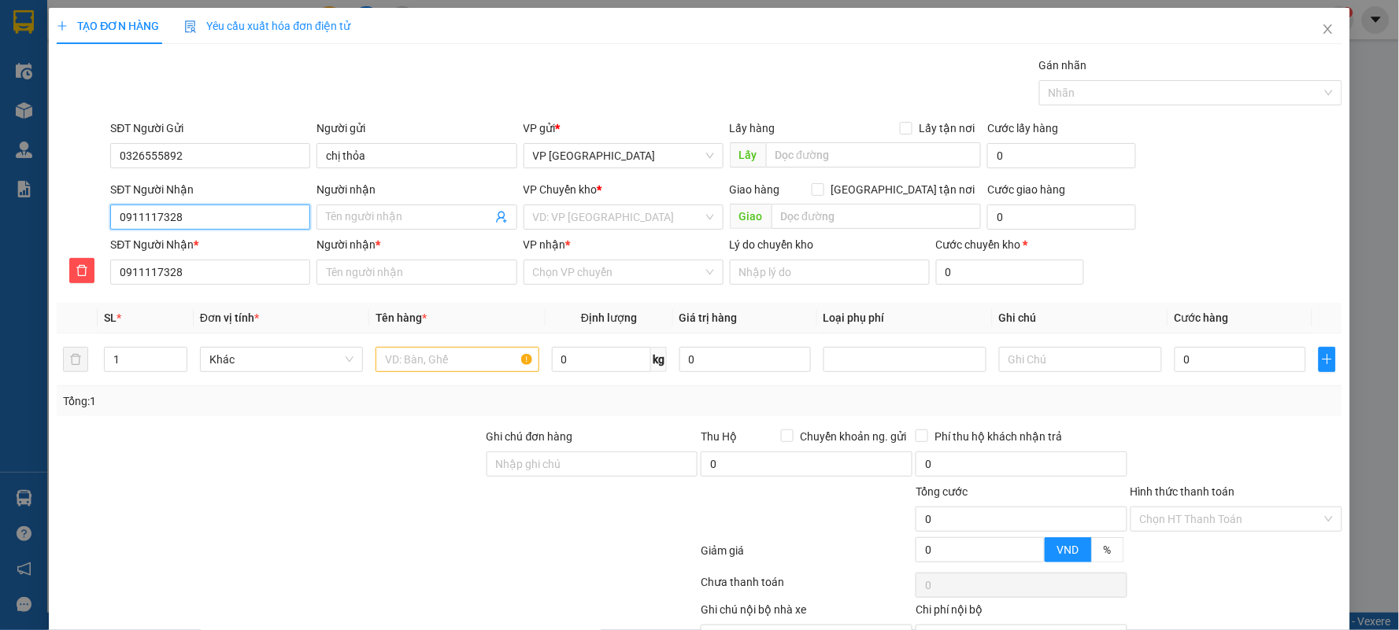
type input "5.000"
type input "thịnh"
type input "0911117328"
click at [439, 356] on input "text" at bounding box center [456, 359] width 163 height 25
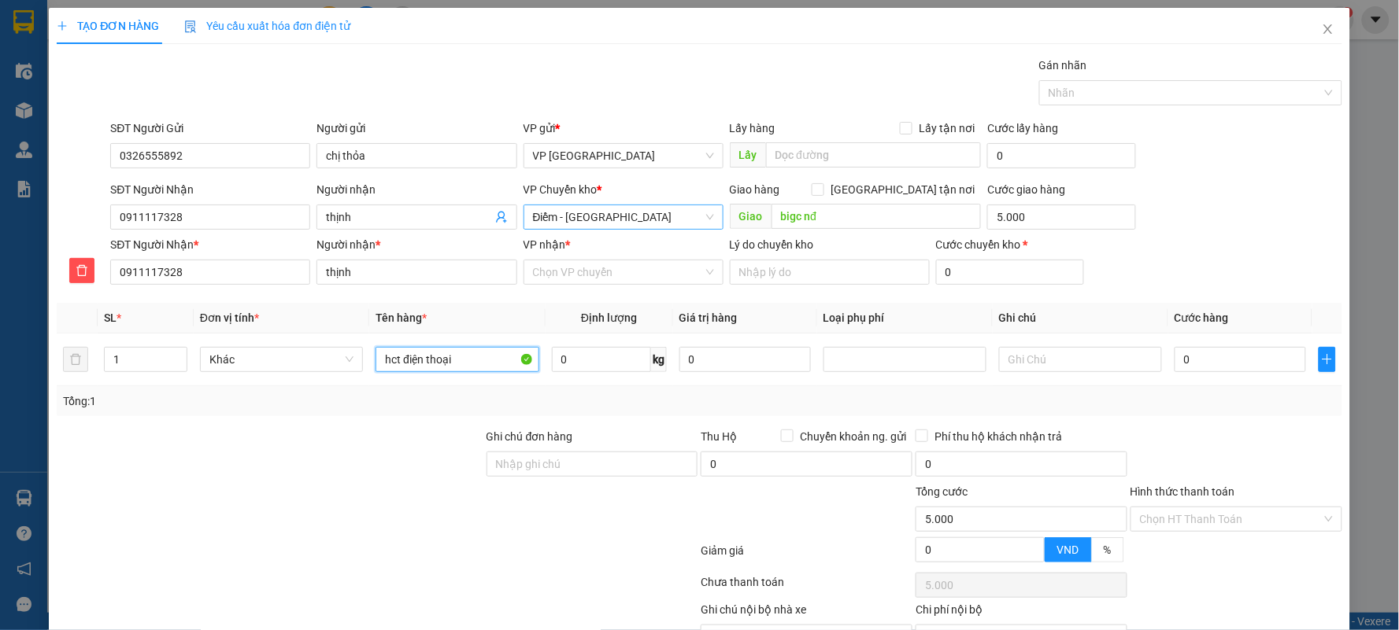
click at [640, 222] on span "Điểm - [GEOGRAPHIC_DATA]" at bounding box center [623, 217] width 181 height 24
type input "hct điện thoại"
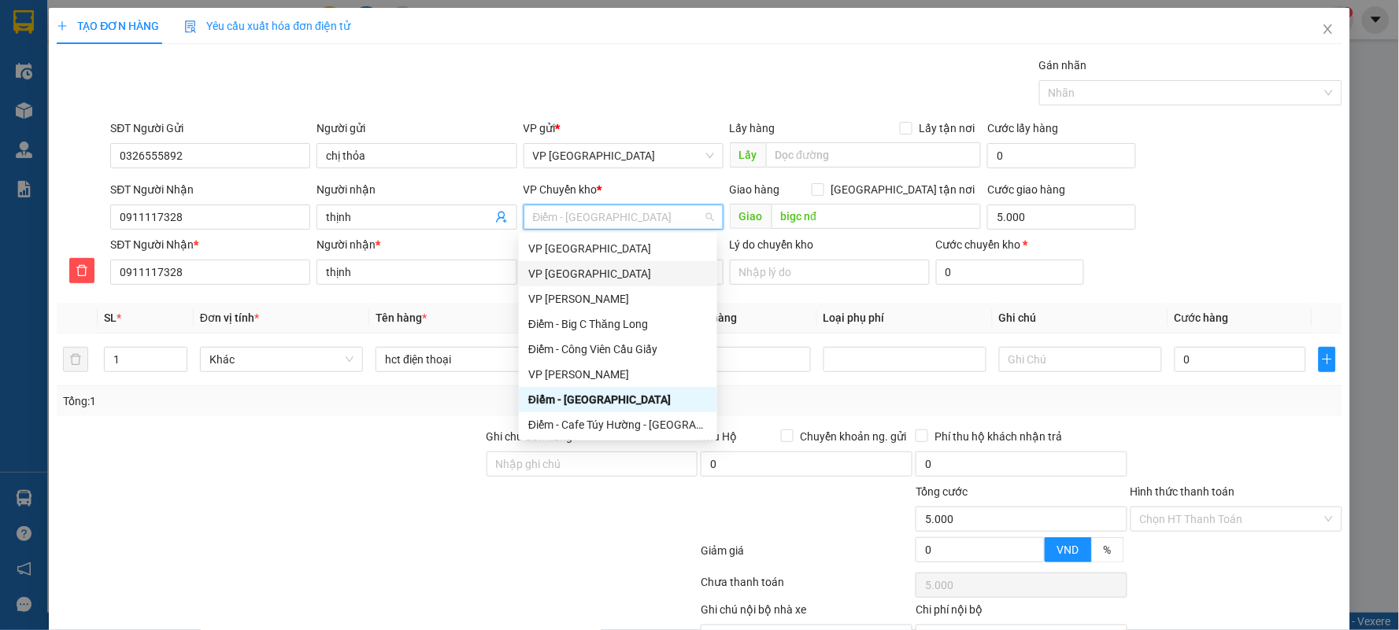
click at [586, 275] on div "VP [GEOGRAPHIC_DATA]" at bounding box center [617, 273] width 179 height 17
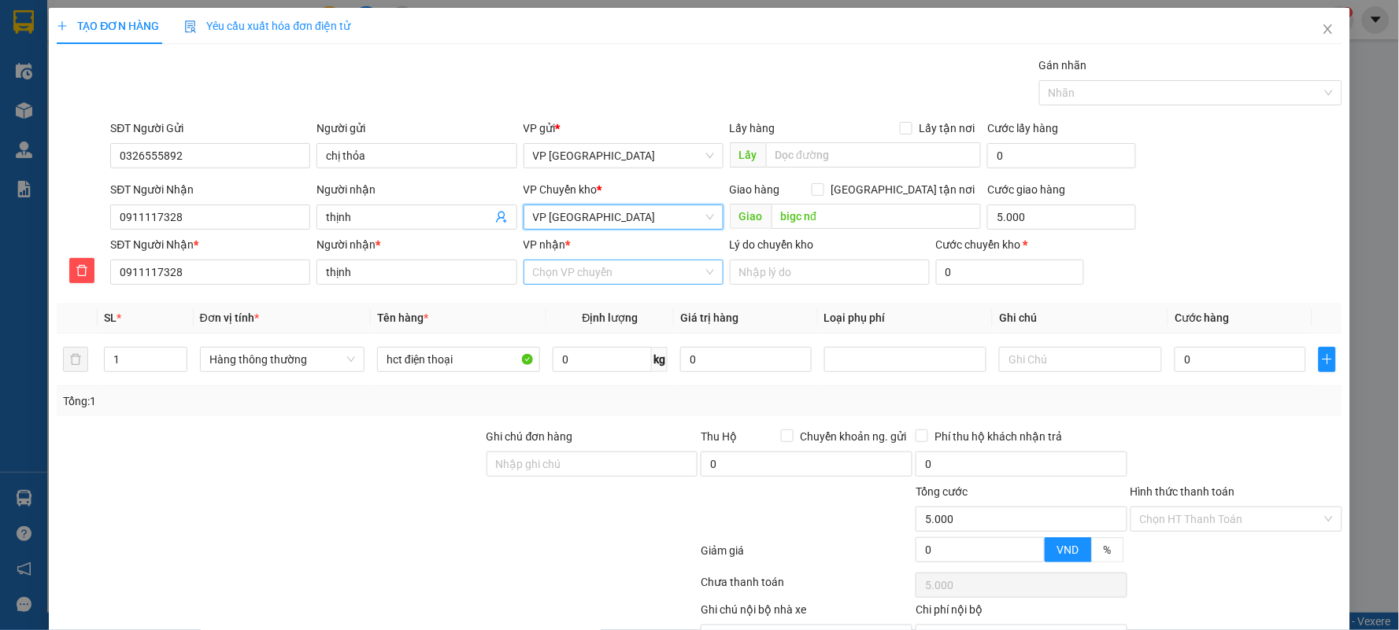
click at [597, 266] on input "VP nhận *" at bounding box center [618, 273] width 170 height 24
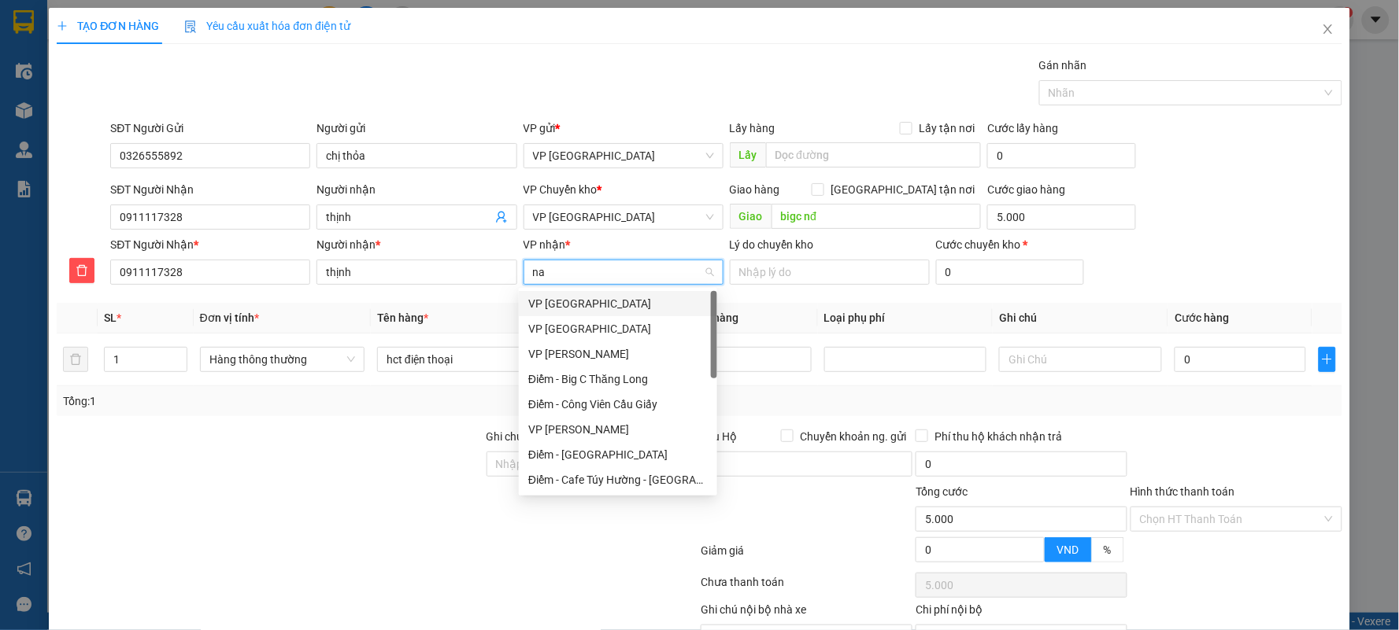
type input "nam"
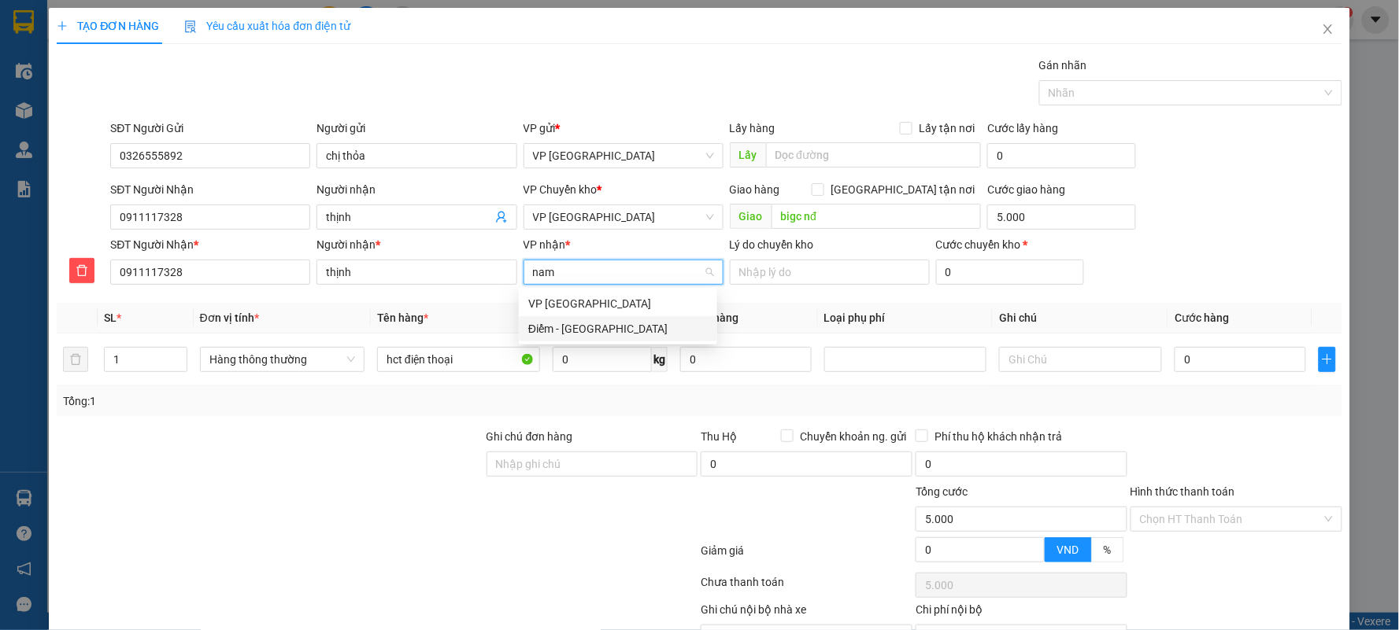
click at [576, 334] on div "Điểm - [GEOGRAPHIC_DATA]" at bounding box center [617, 328] width 179 height 17
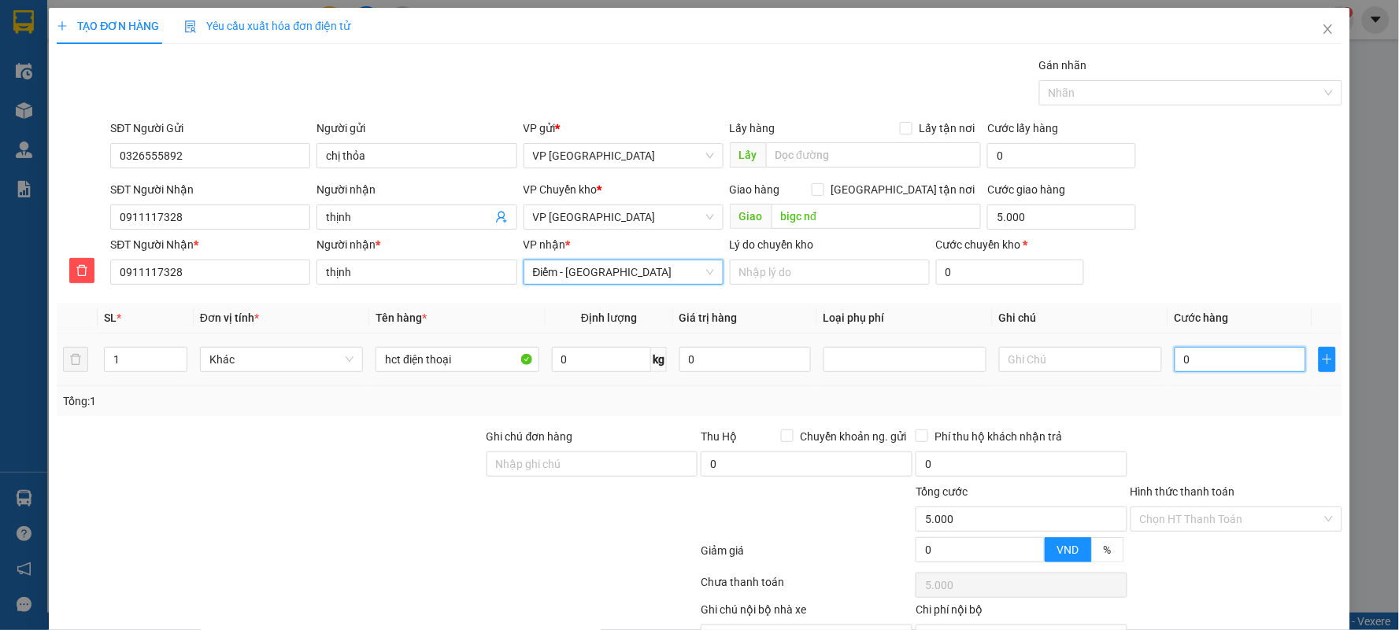
click at [1209, 360] on input "0" at bounding box center [1239, 359] width 131 height 25
type input "5"
type input "5.005"
type input "0"
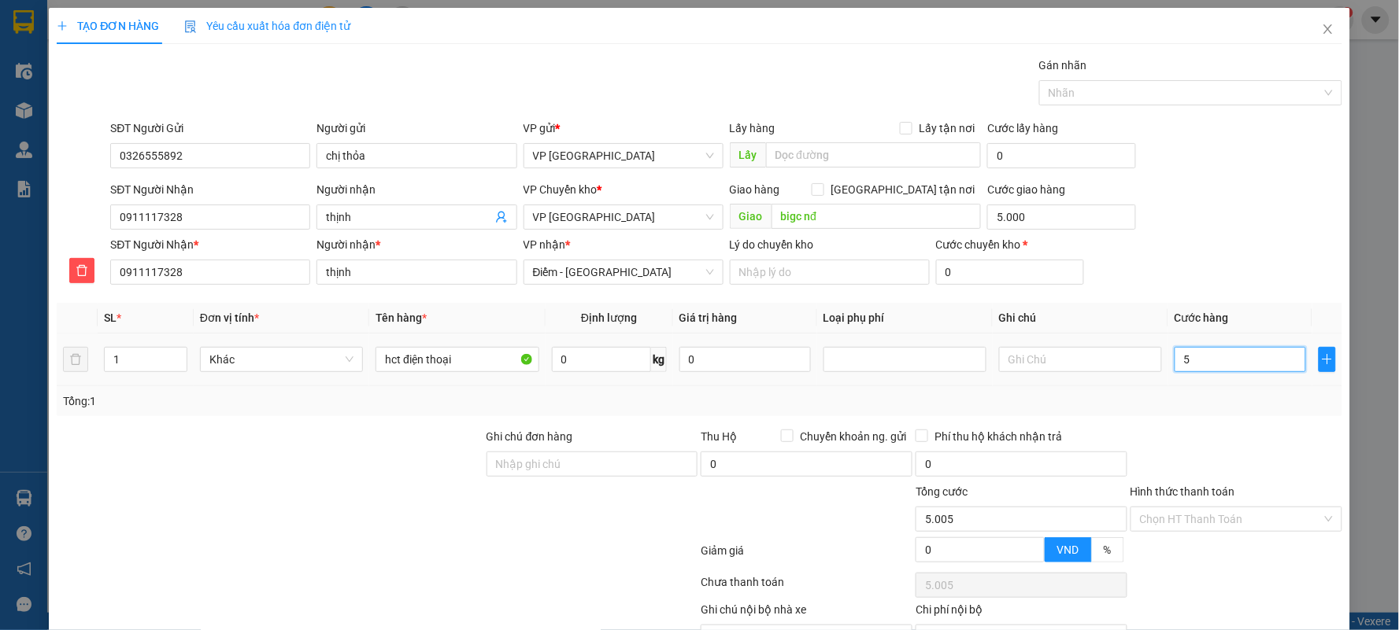
type input "5.000"
click at [915, 363] on div at bounding box center [904, 359] width 155 height 19
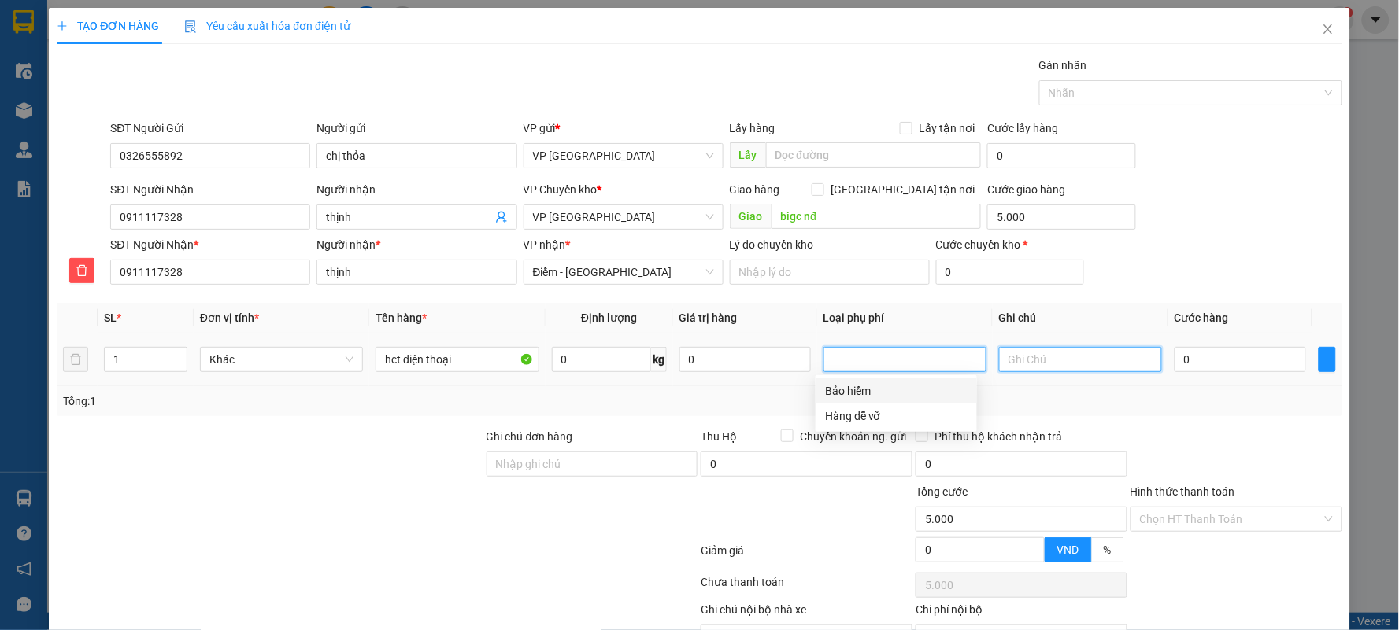
click at [1004, 357] on input "text" at bounding box center [1080, 359] width 163 height 25
click at [1005, 357] on input "text" at bounding box center [1080, 359] width 163 height 25
click at [882, 360] on div at bounding box center [904, 359] width 155 height 19
drag, startPoint x: 854, startPoint y: 412, endPoint x: 898, endPoint y: 416, distance: 44.2
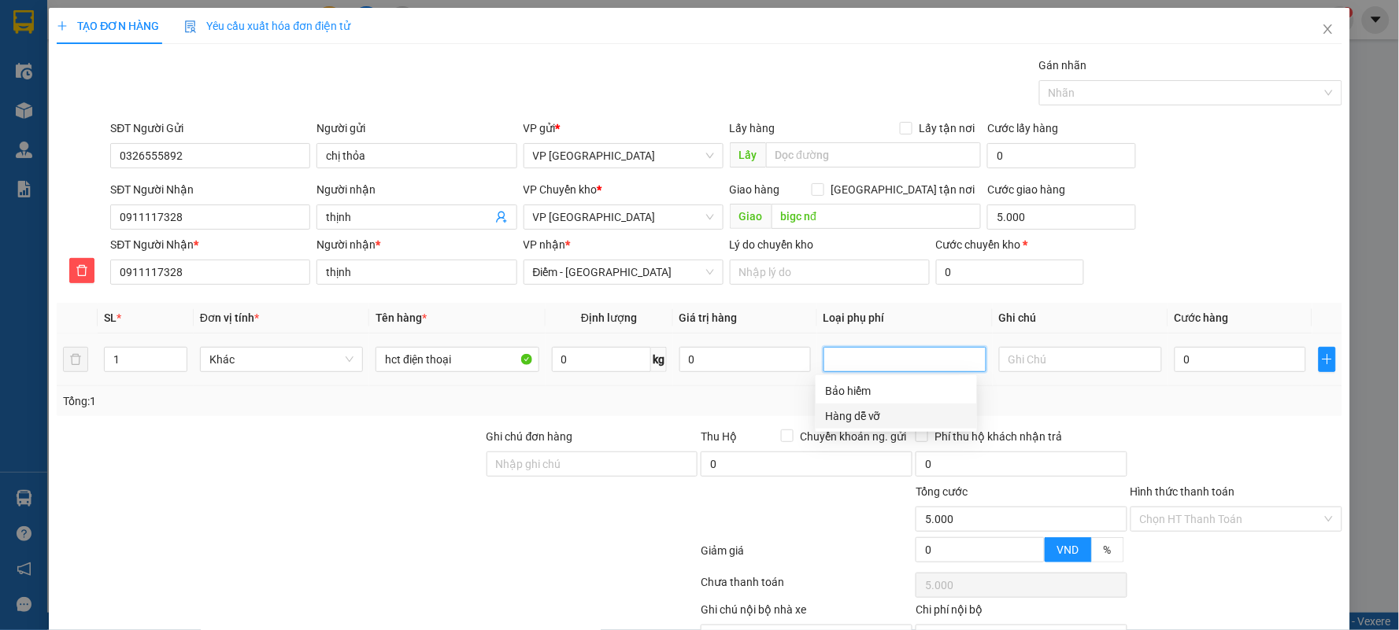
click at [854, 413] on div "Hàng dễ vỡ" at bounding box center [896, 416] width 142 height 17
type input "15.000"
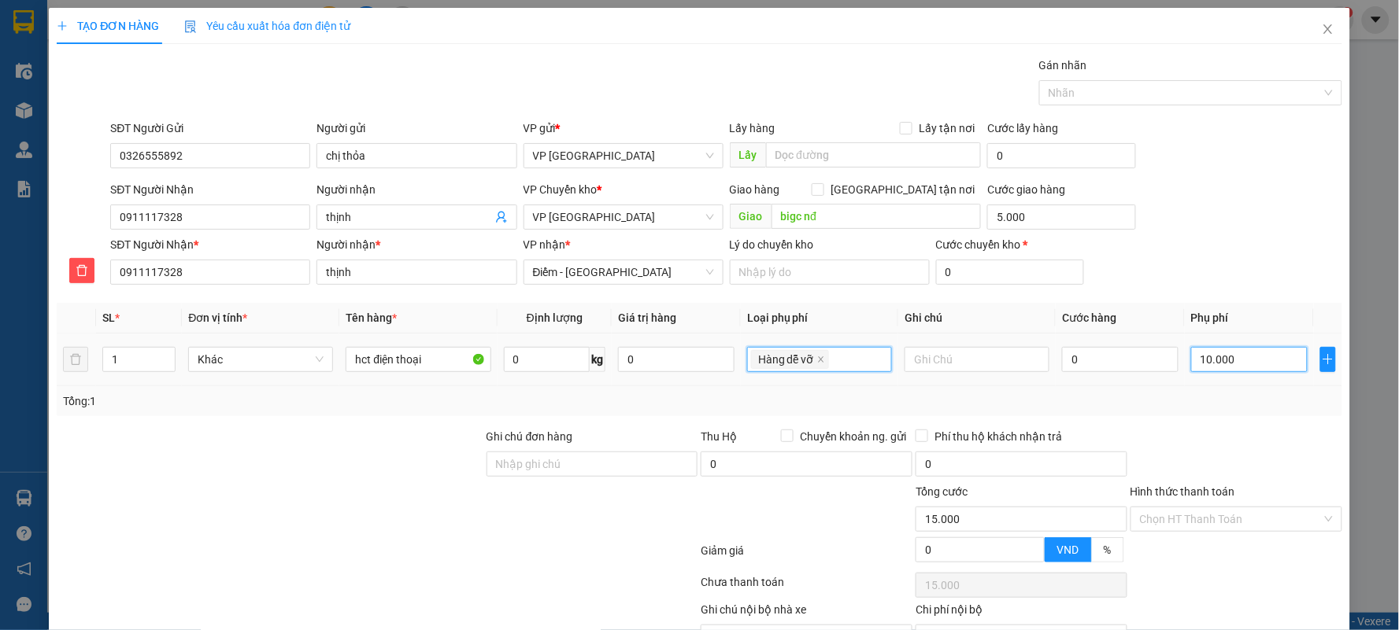
click at [1218, 350] on input "10.000" at bounding box center [1249, 359] width 116 height 25
click at [1126, 360] on input "0" at bounding box center [1120, 359] width 116 height 25
type input "4"
type input "15.004"
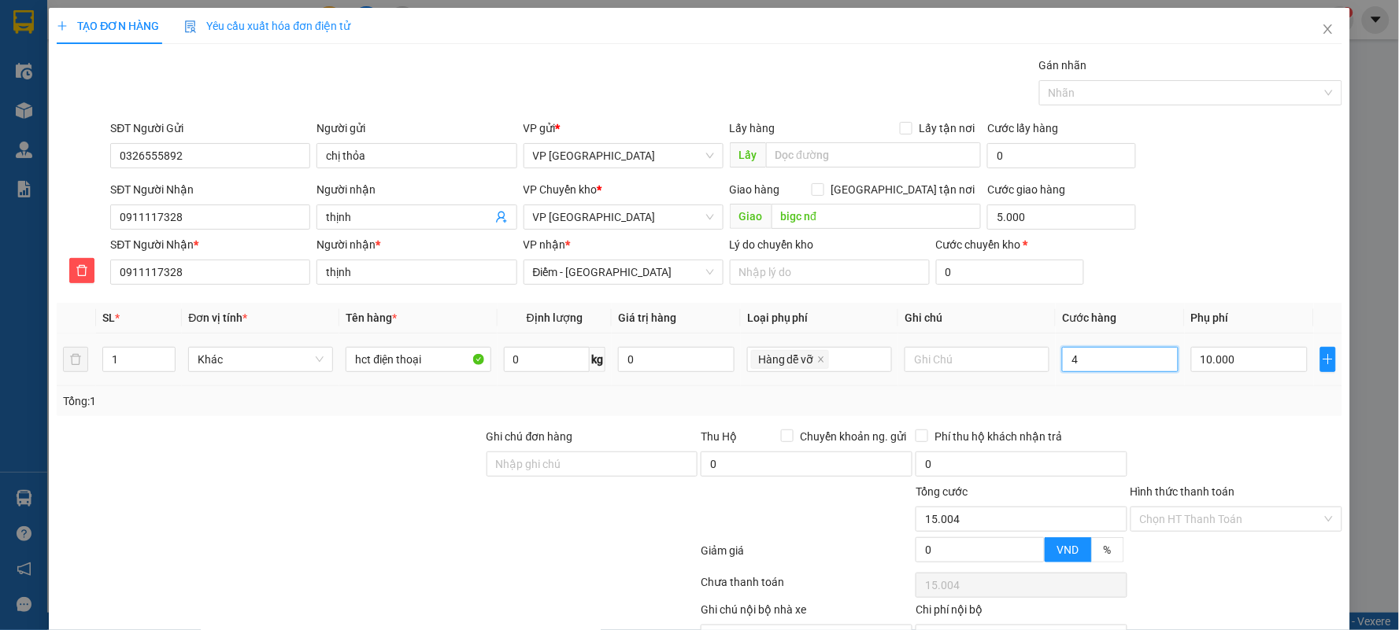
type input "40"
type input "15.040"
type input "40.000"
type input "55.000"
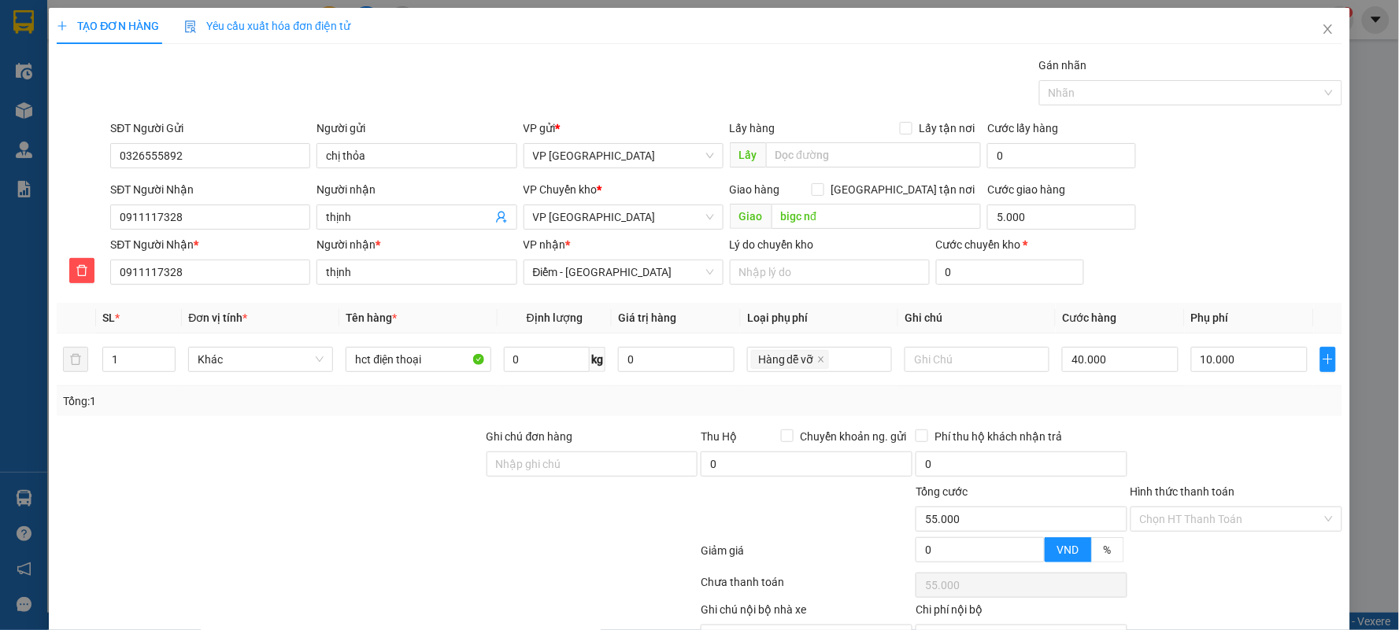
click at [1234, 246] on div "SĐT Người Nhận * 0911117328 Người nhận * thịnh VP nhận * Điểm - Nam Định Lý do …" at bounding box center [725, 263] width 1237 height 55
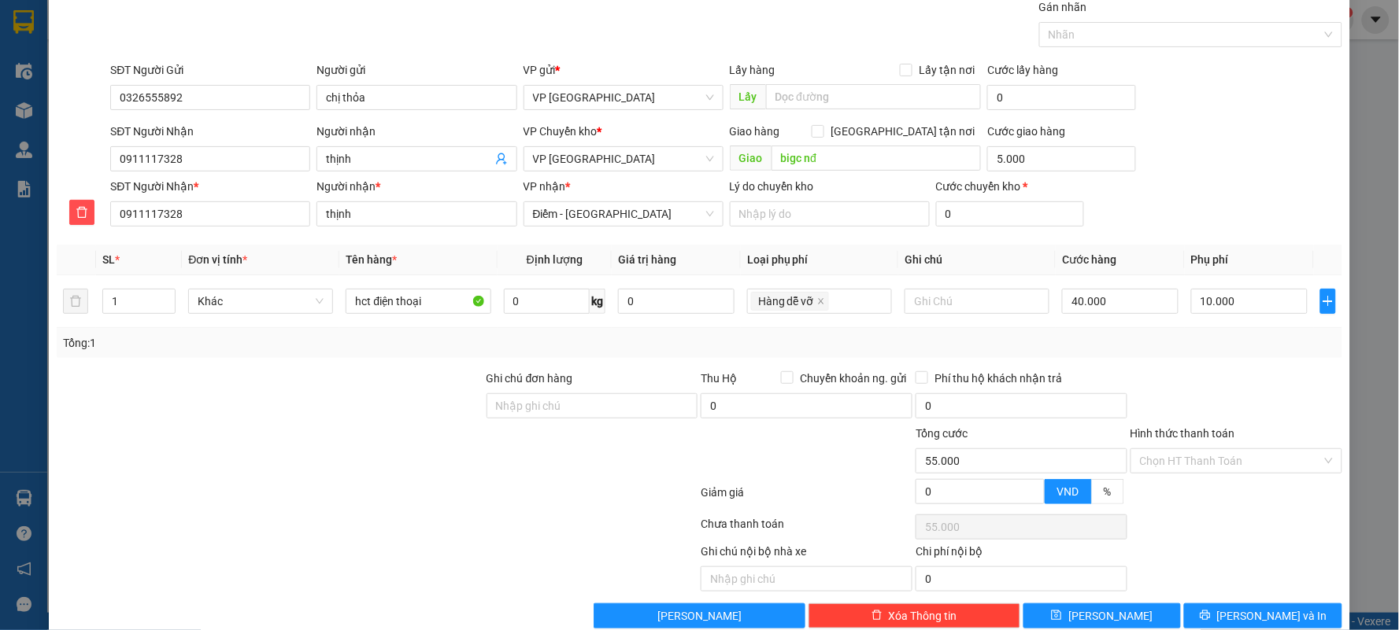
scroll to position [87, 0]
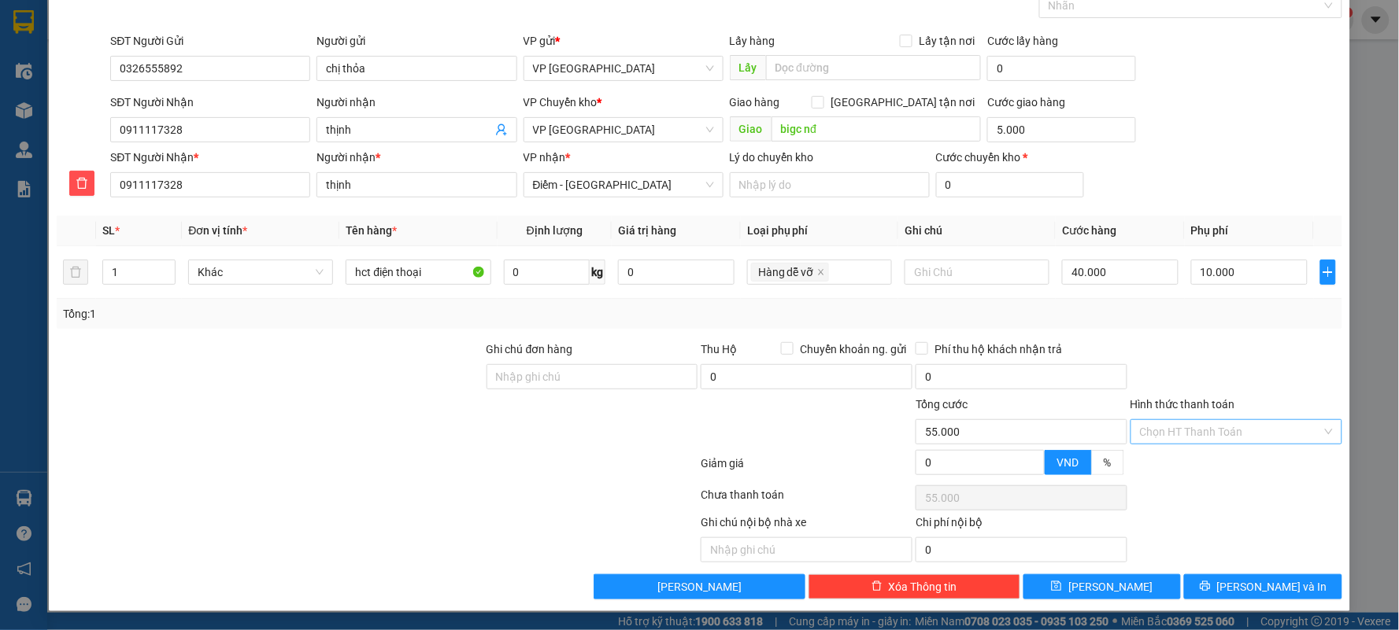
click at [1205, 429] on input "Hình thức thanh toán" at bounding box center [1231, 432] width 182 height 24
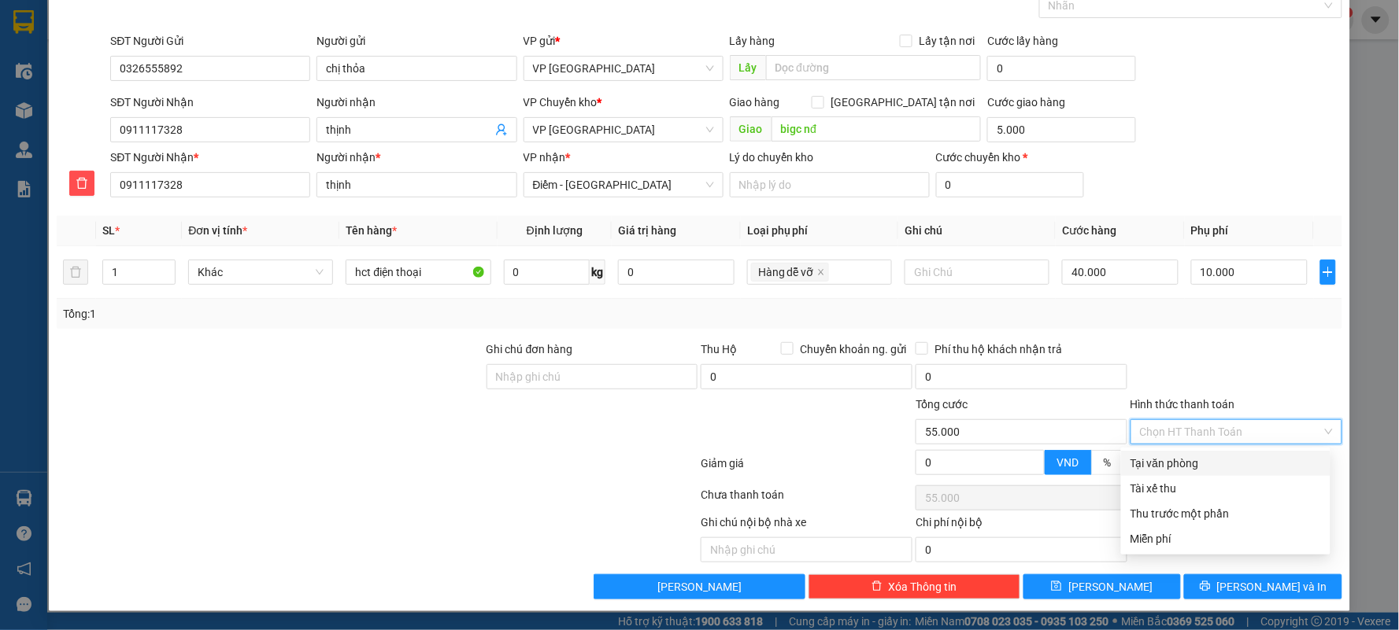
click at [1205, 459] on div "Tại văn phòng" at bounding box center [1225, 463] width 190 height 17
type input "0"
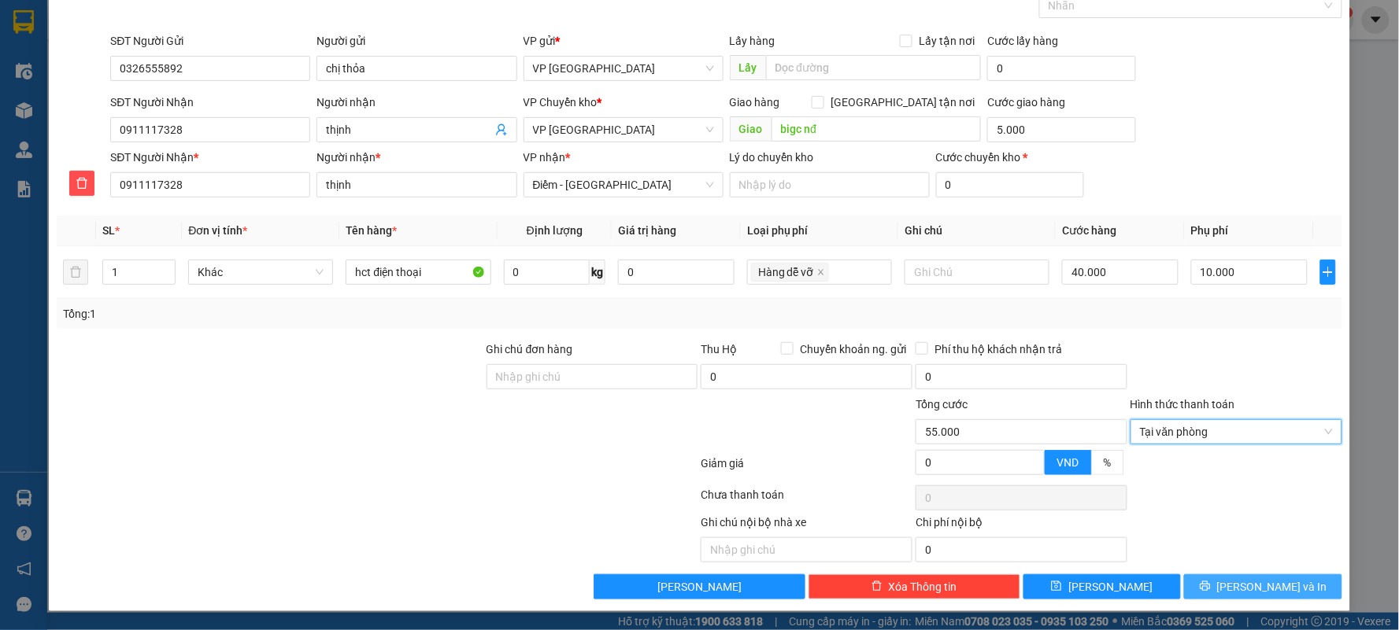
click at [1240, 580] on span "[PERSON_NAME] và In" at bounding box center [1272, 586] width 110 height 17
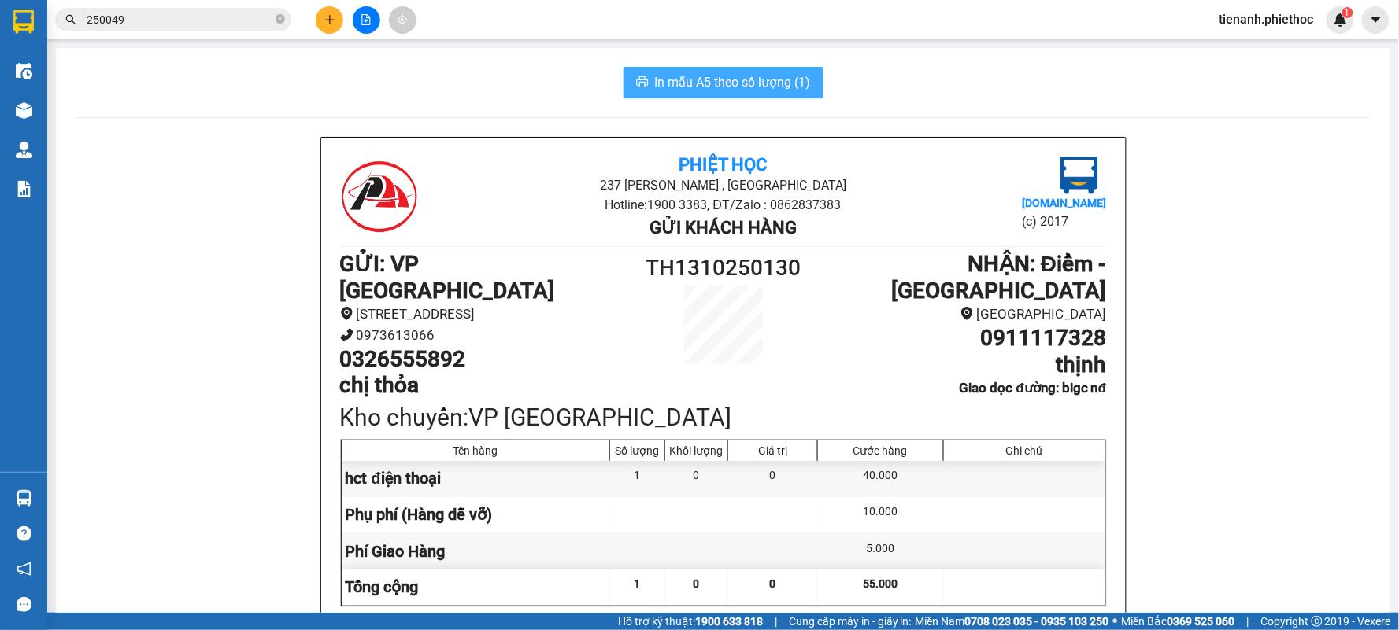
click at [763, 89] on span "In mẫu A5 theo số lượng (1)" at bounding box center [733, 82] width 156 height 20
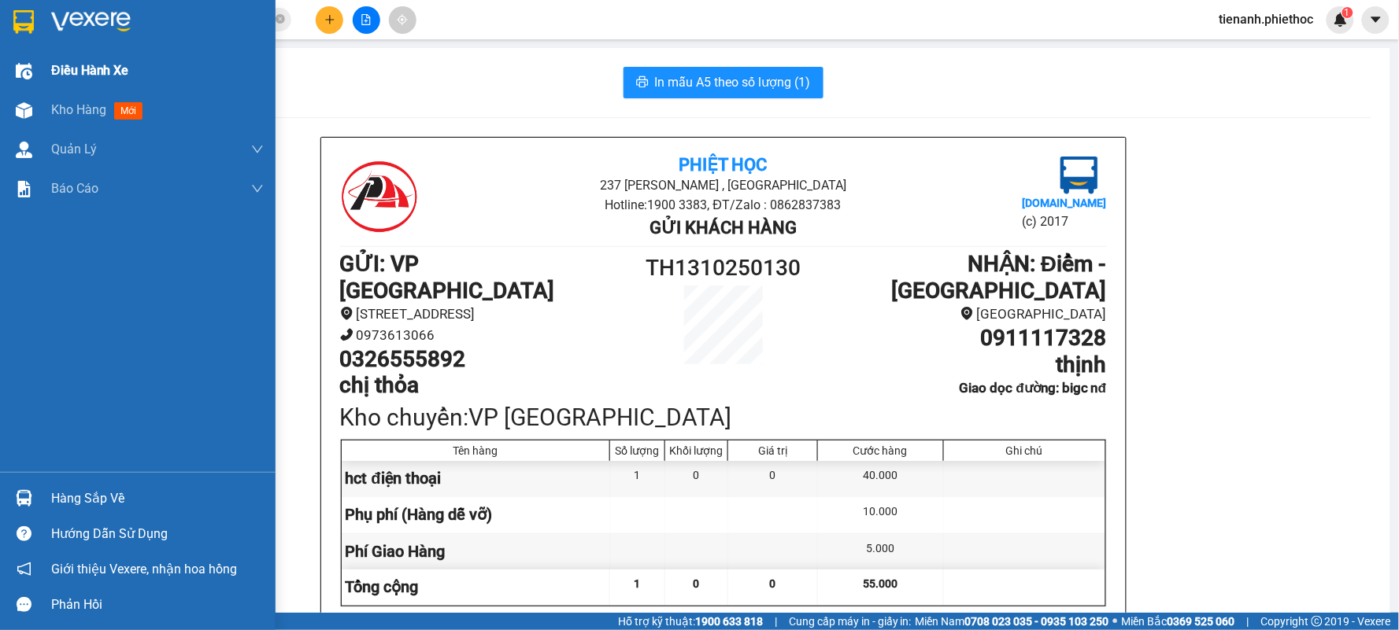
click at [59, 91] on div "Kho hàng mới" at bounding box center [157, 110] width 212 height 39
click at [76, 105] on span "Kho hàng" at bounding box center [78, 109] width 55 height 15
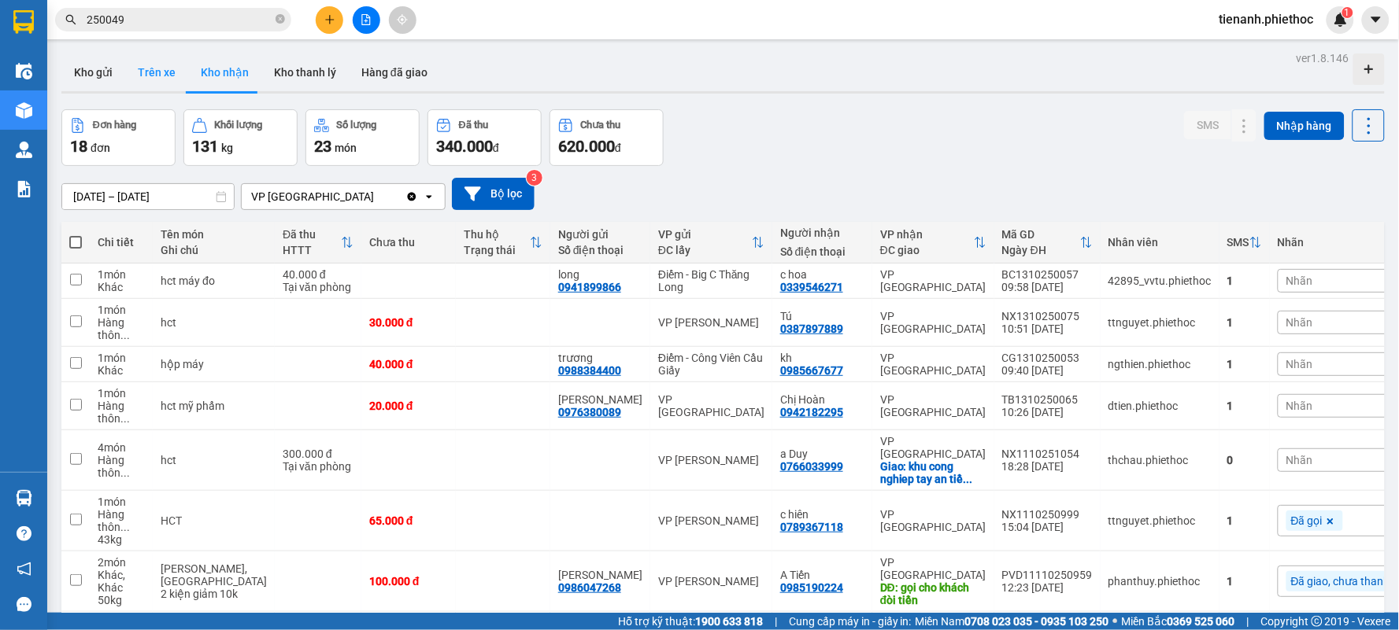
click at [156, 79] on button "Trên xe" at bounding box center [156, 73] width 63 height 38
type input "[DATE] – [DATE]"
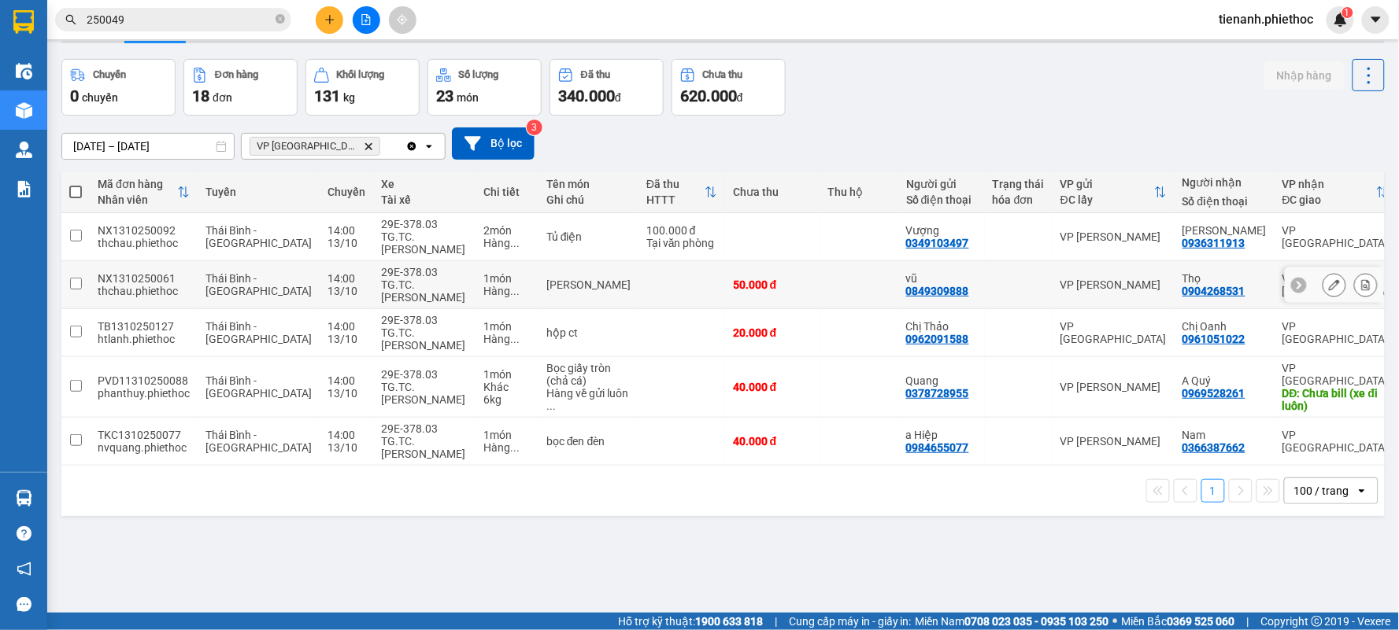
scroll to position [72, 0]
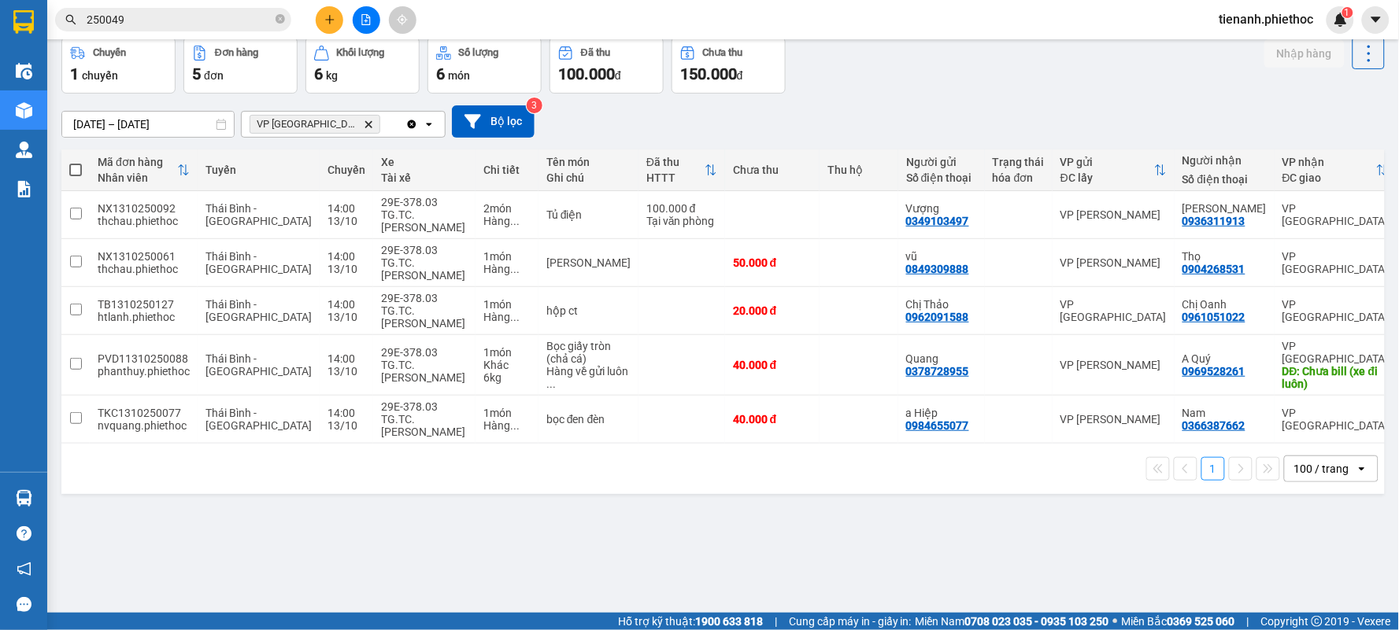
click at [331, 32] on button at bounding box center [330, 20] width 28 height 28
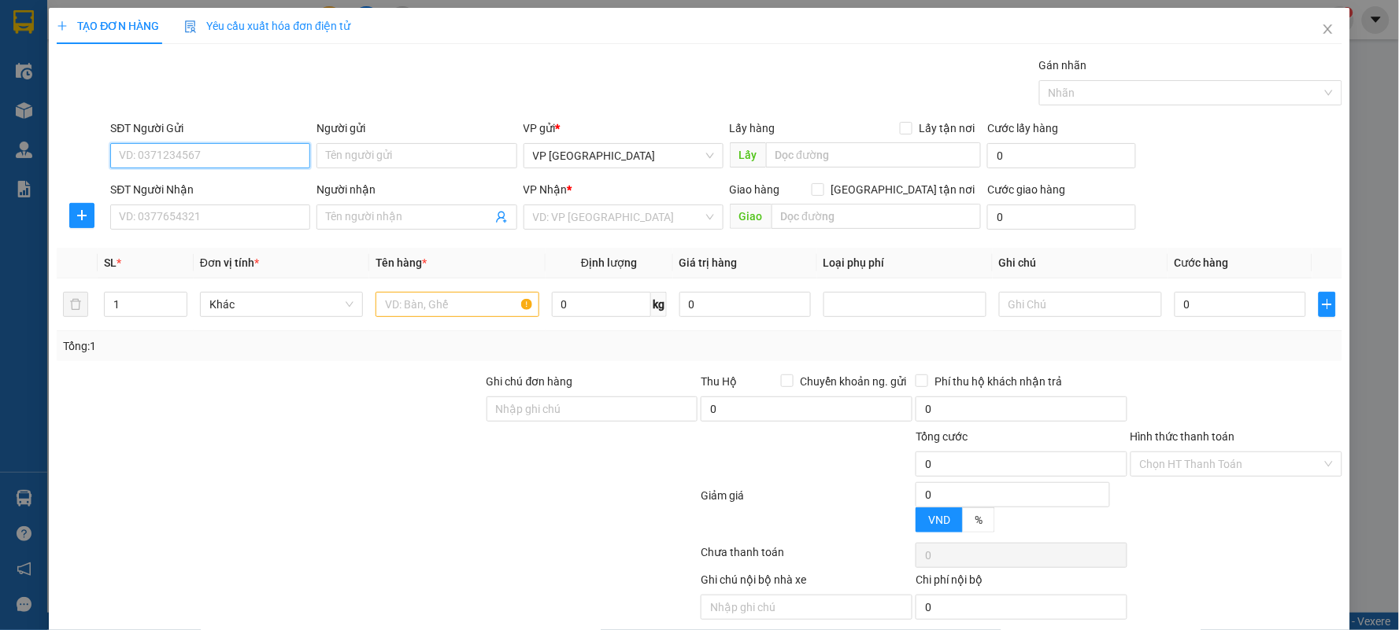
click at [238, 152] on input "SĐT Người Gửi" at bounding box center [210, 155] width 200 height 25
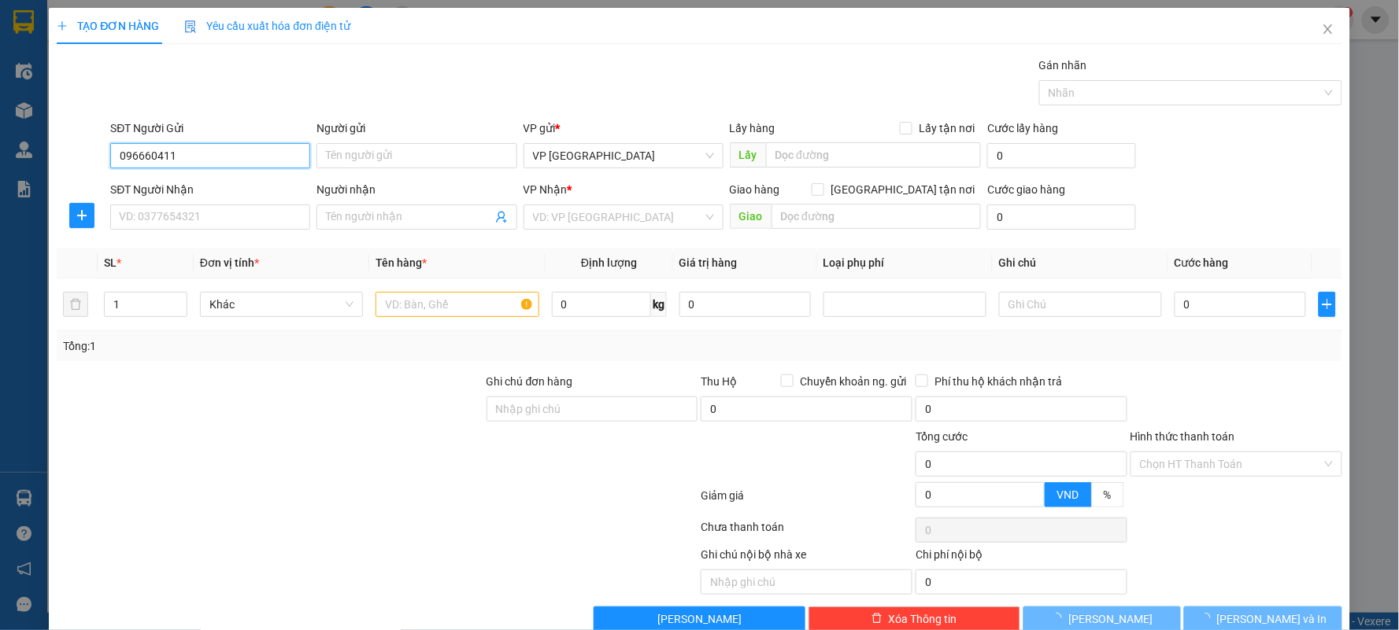
type input "0966604111"
click at [237, 152] on input "0966604111" at bounding box center [210, 155] width 200 height 25
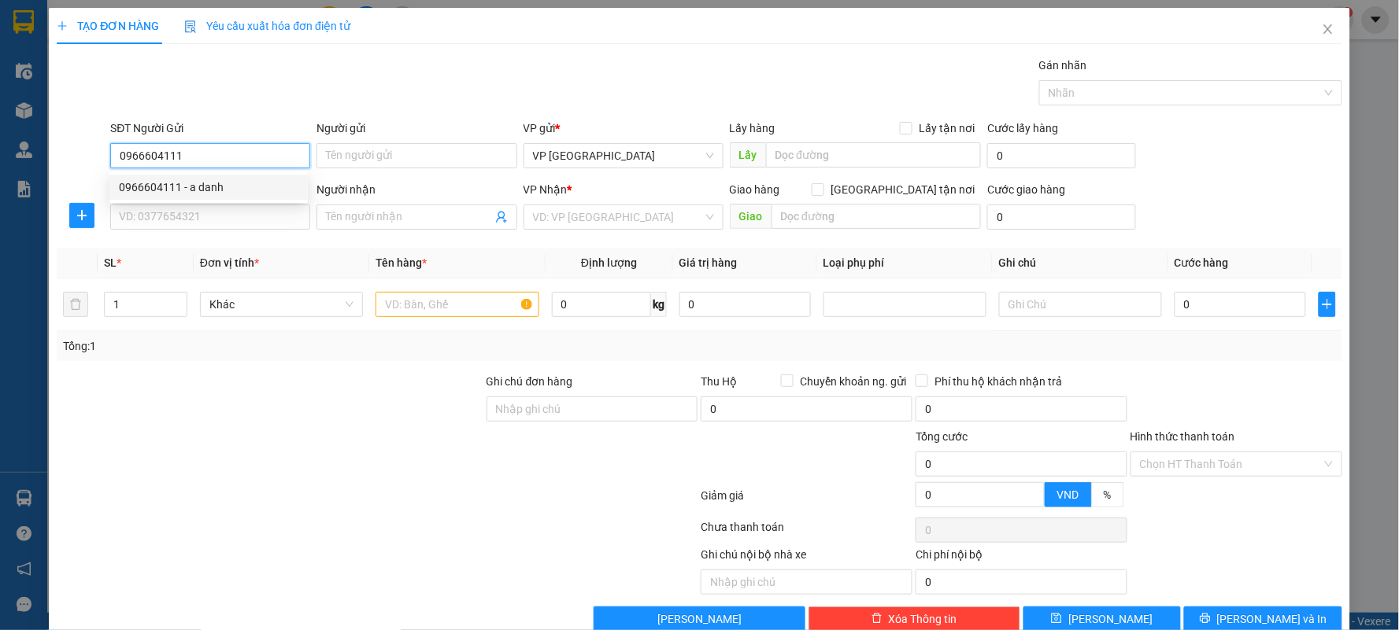
click at [226, 184] on div "0966604111 - a danh" at bounding box center [208, 187] width 179 height 17
type input "a danh"
type input "0966604111"
click at [83, 218] on icon "plus" at bounding box center [82, 215] width 13 height 13
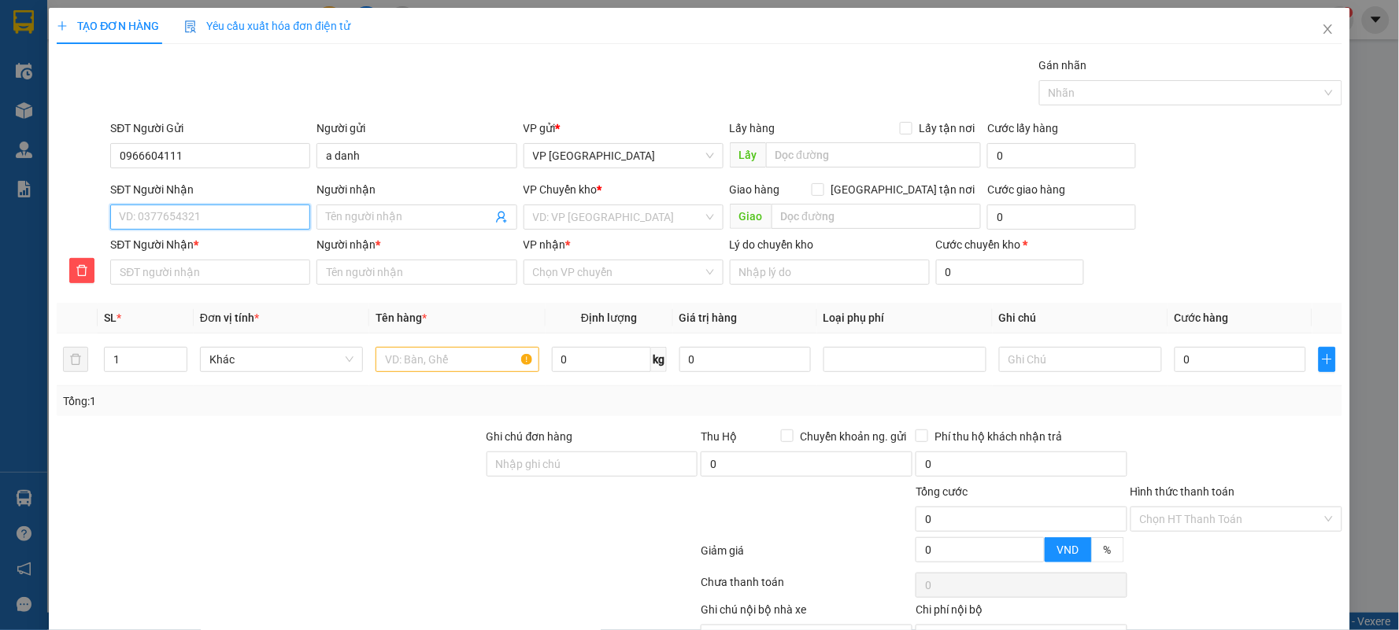
click at [147, 221] on input "SĐT Người Nhận" at bounding box center [210, 217] width 200 height 25
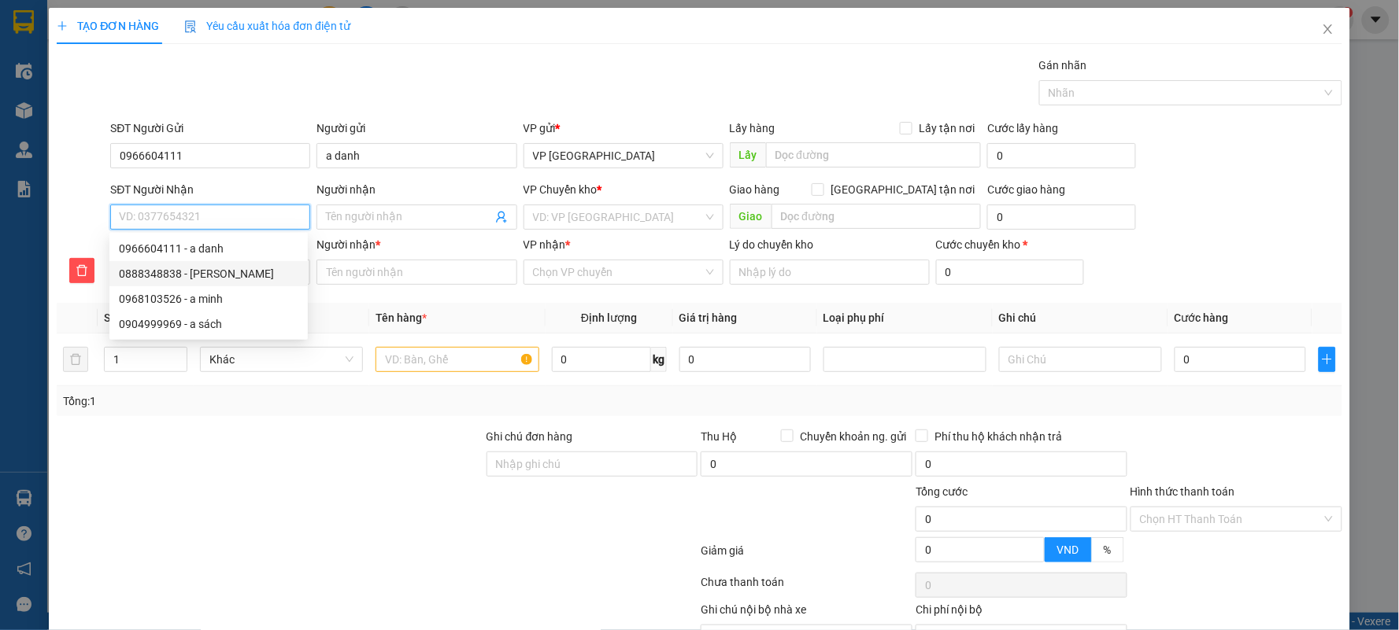
click at [199, 268] on div "0888348838 - Anh Mạnh" at bounding box center [208, 273] width 179 height 17
type input "0888348838"
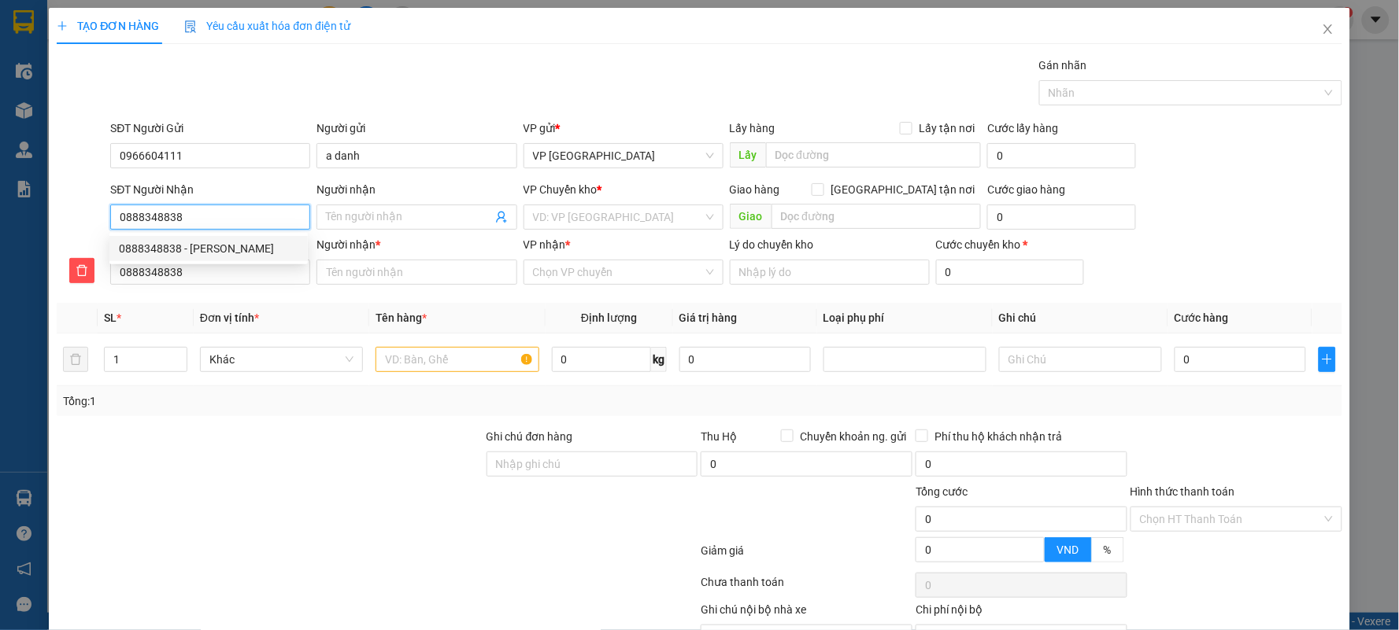
type input "[PERSON_NAME]"
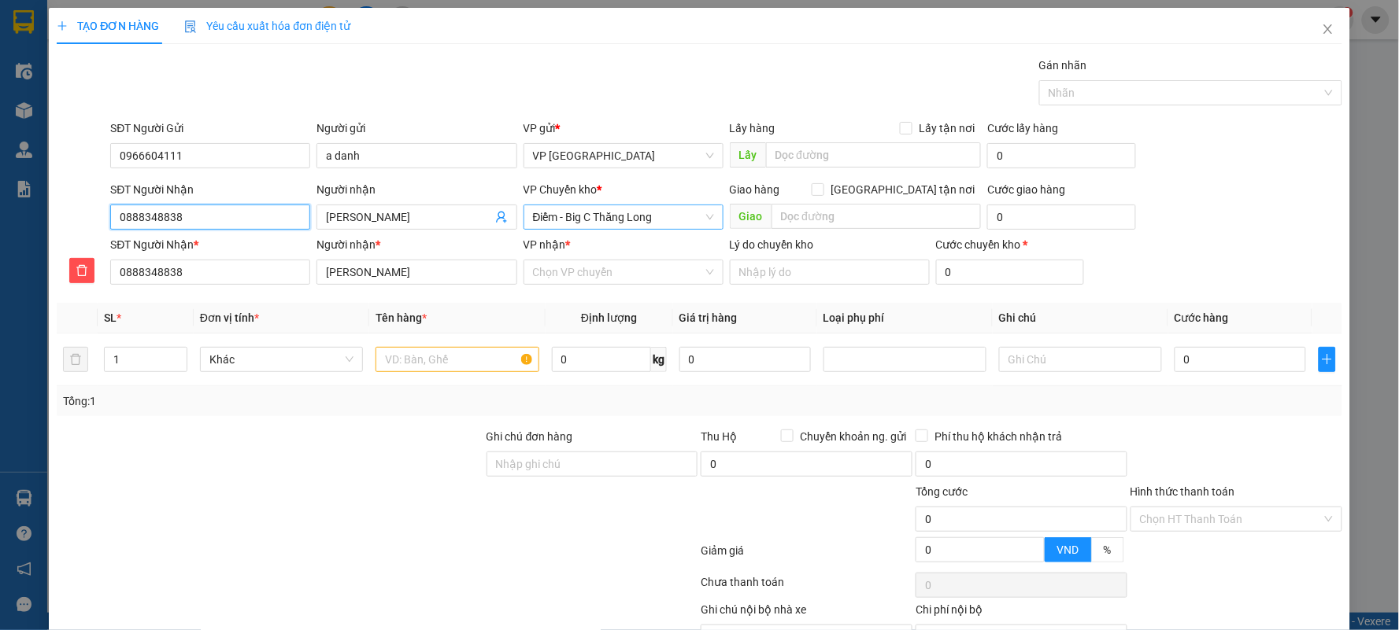
click at [628, 209] on span "Điểm - Big C Thăng Long" at bounding box center [623, 217] width 181 height 24
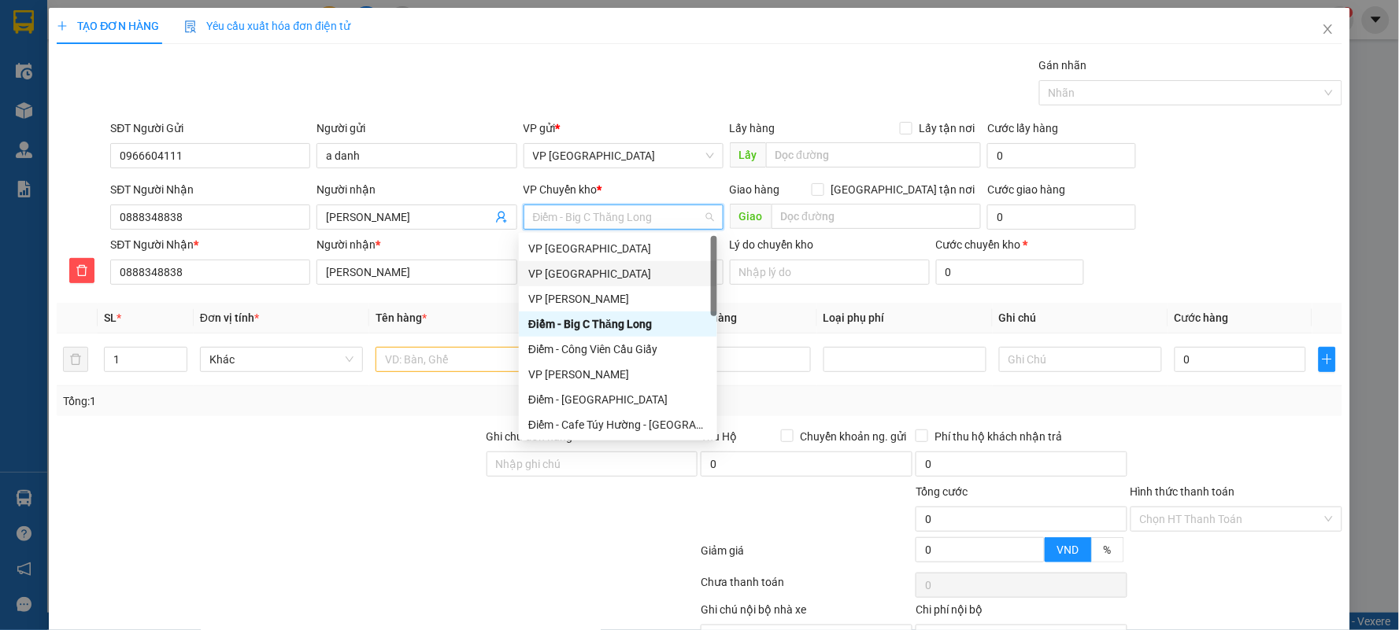
click at [592, 264] on div "VP [GEOGRAPHIC_DATA]" at bounding box center [618, 273] width 198 height 25
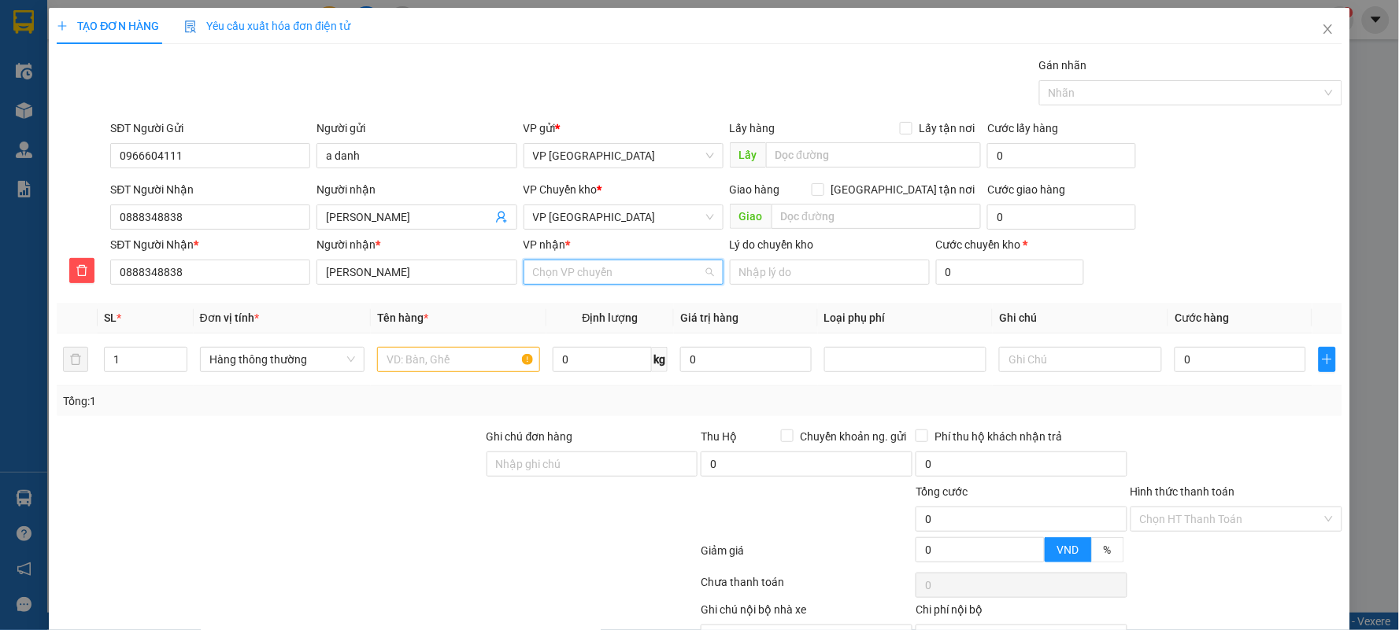
click at [603, 271] on input "VP nhận *" at bounding box center [618, 273] width 170 height 24
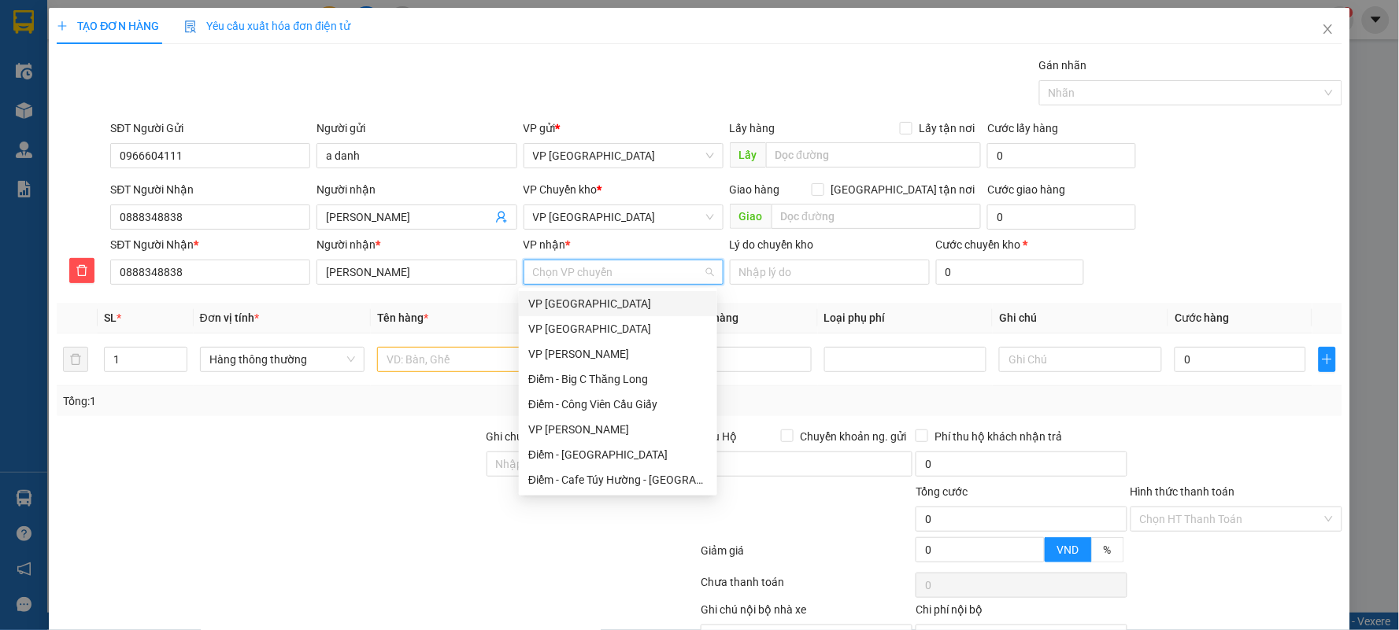
click at [603, 271] on input "VP nhận *" at bounding box center [618, 273] width 170 height 24
type input "-"
click at [591, 379] on div "Điểm - Big C Thăng Long" at bounding box center [617, 379] width 179 height 17
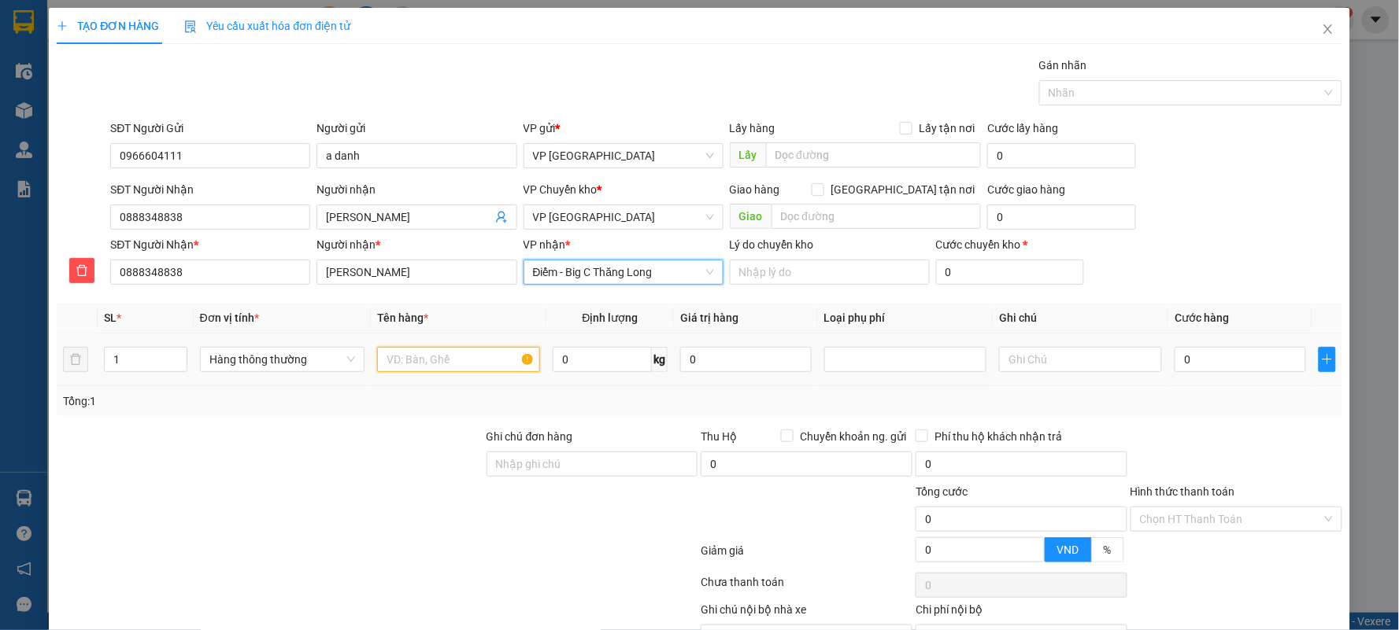
click at [446, 350] on input "text" at bounding box center [458, 359] width 163 height 25
click at [447, 349] on input "text" at bounding box center [456, 359] width 163 height 25
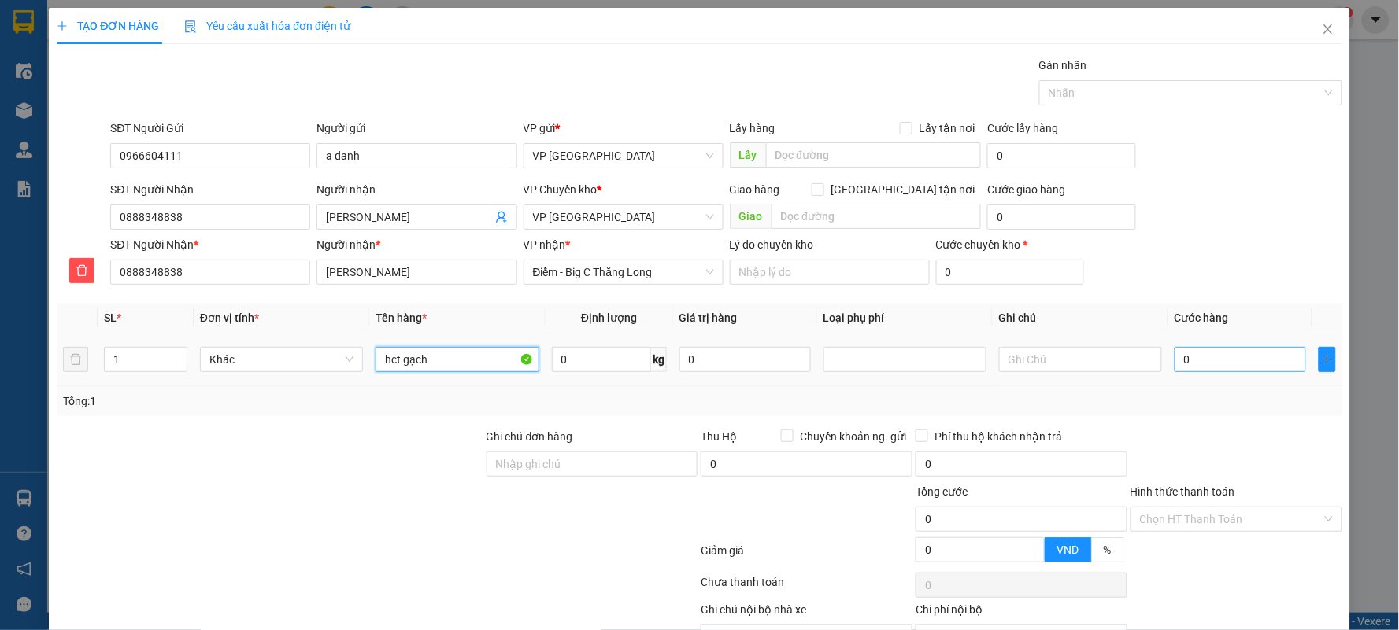
type input "hct gạch"
click at [1181, 363] on input "0" at bounding box center [1239, 359] width 131 height 25
type input "3"
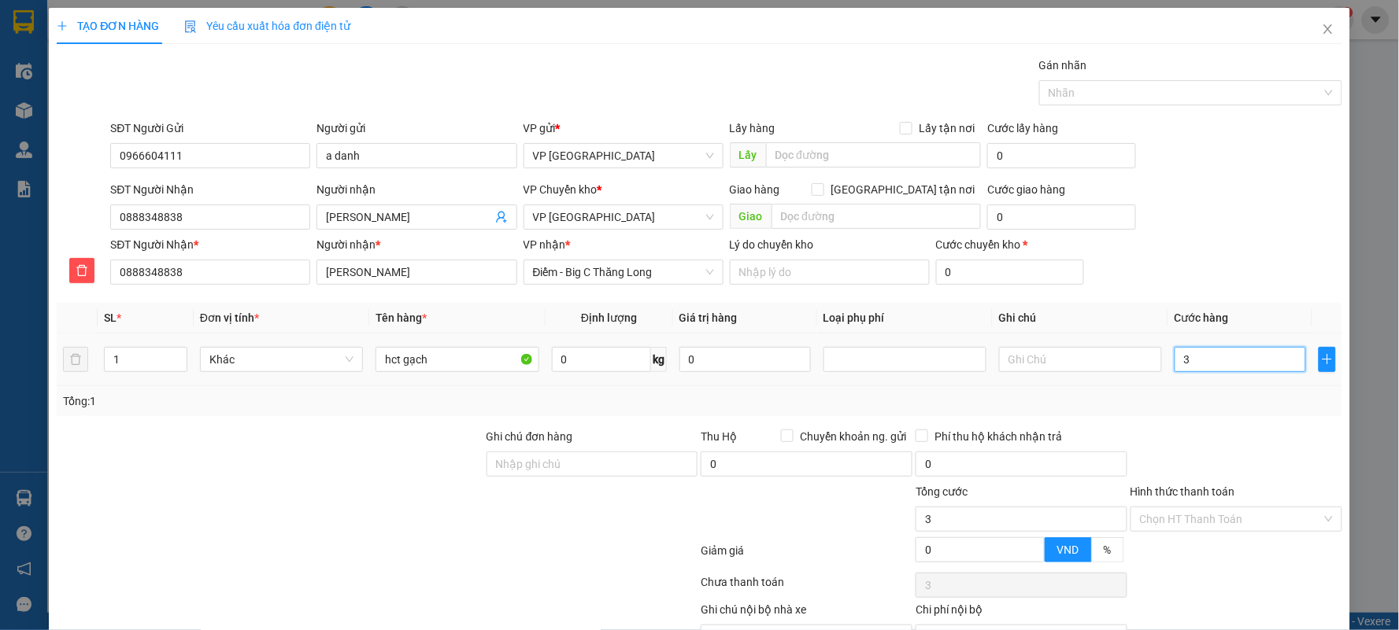
type input "30"
type input "30.000"
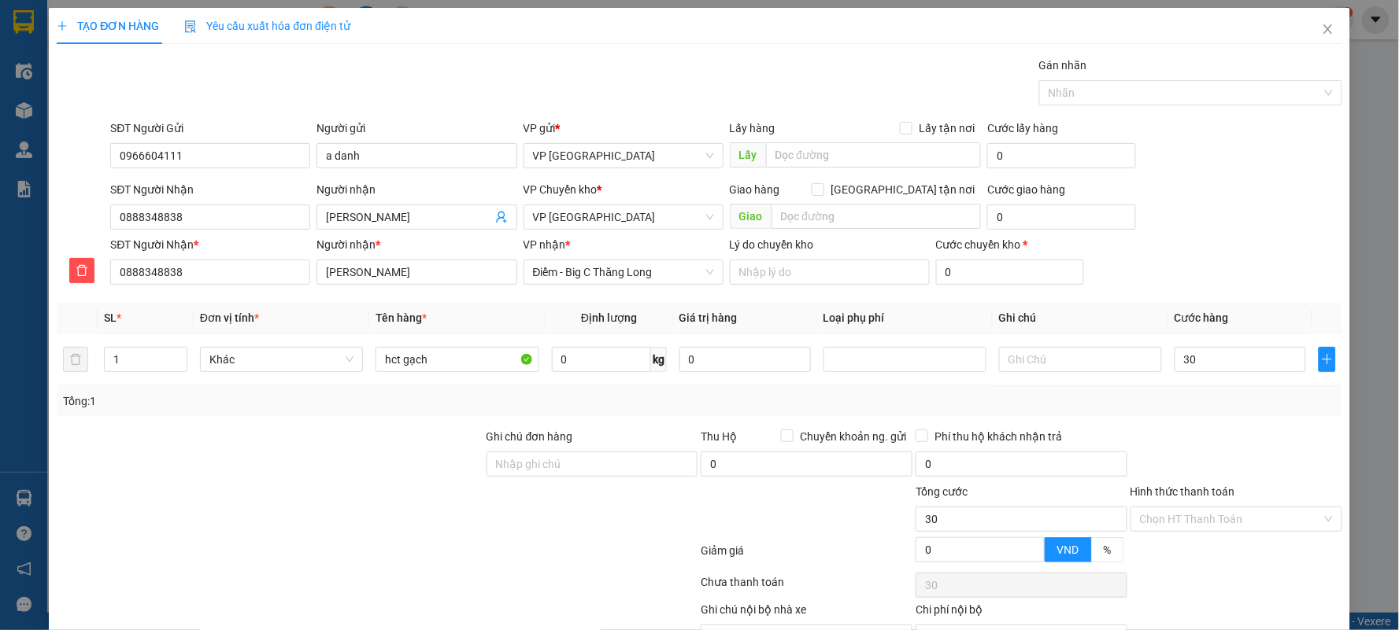
type input "30.000"
click at [1248, 239] on div "SĐT Người Nhận * 0888348838 Người nhận * Anh Mạnh VP nhận * Điểm - Big C Thăng …" at bounding box center [725, 263] width 1237 height 55
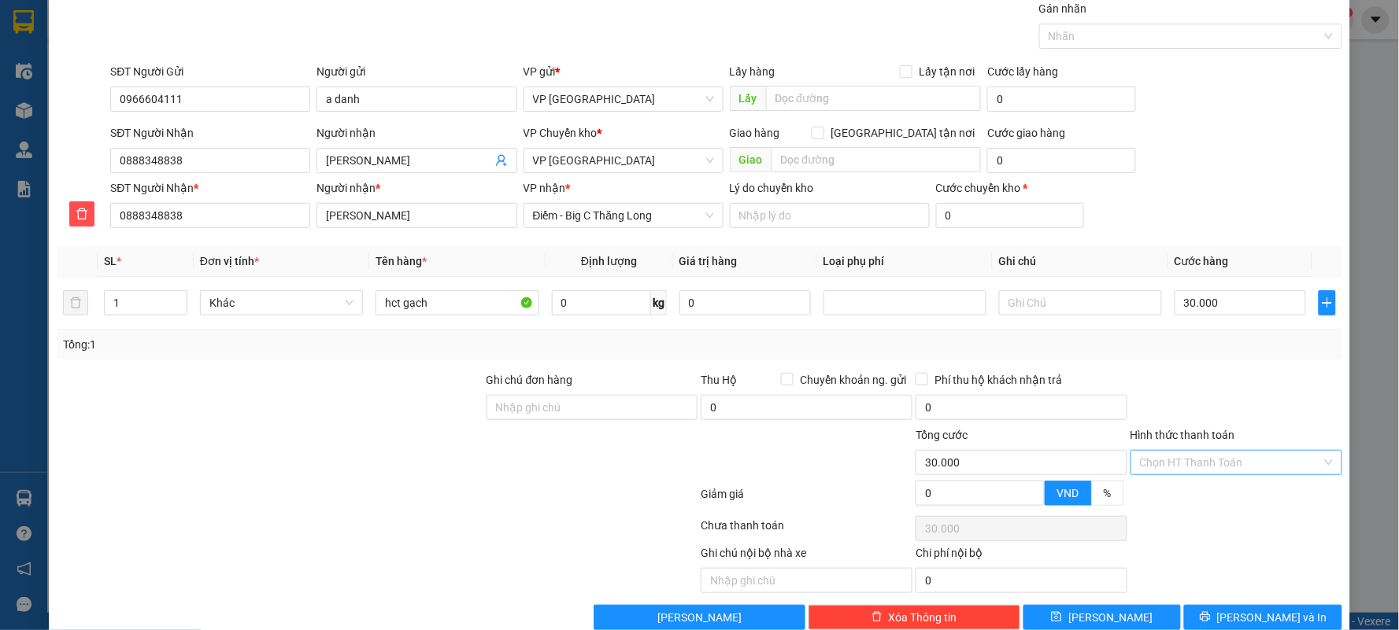
scroll to position [87, 0]
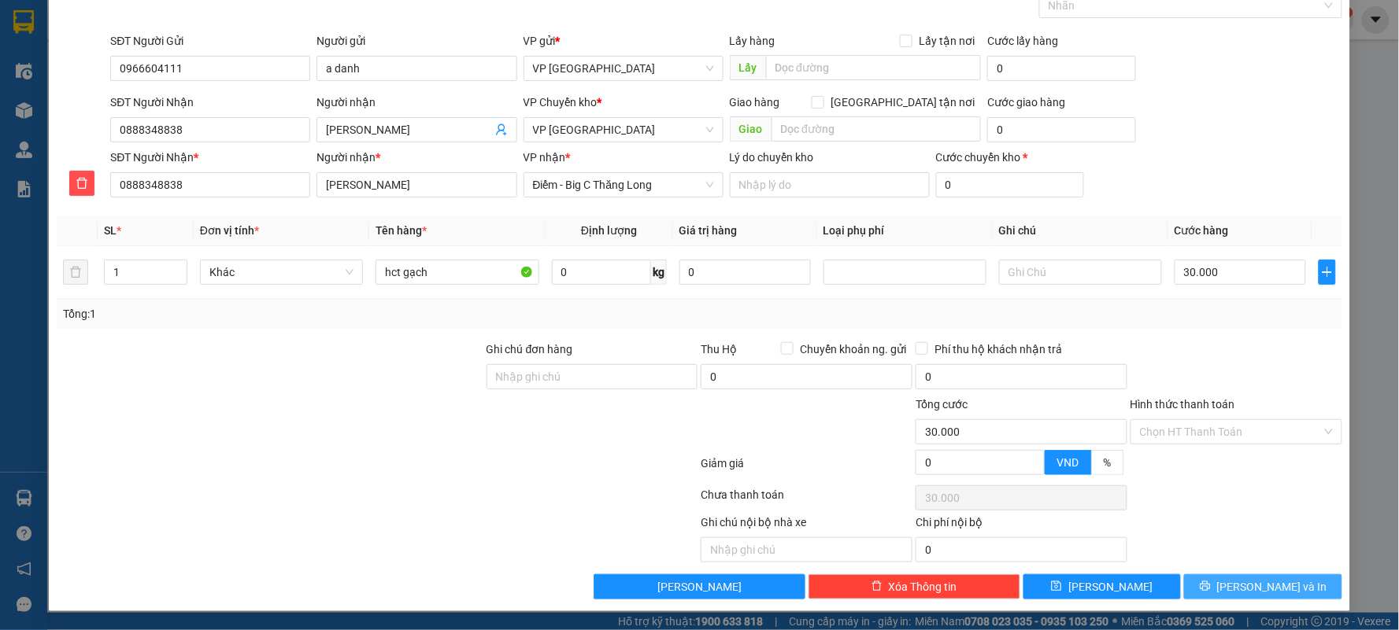
click at [1256, 589] on span "[PERSON_NAME] và In" at bounding box center [1272, 586] width 110 height 17
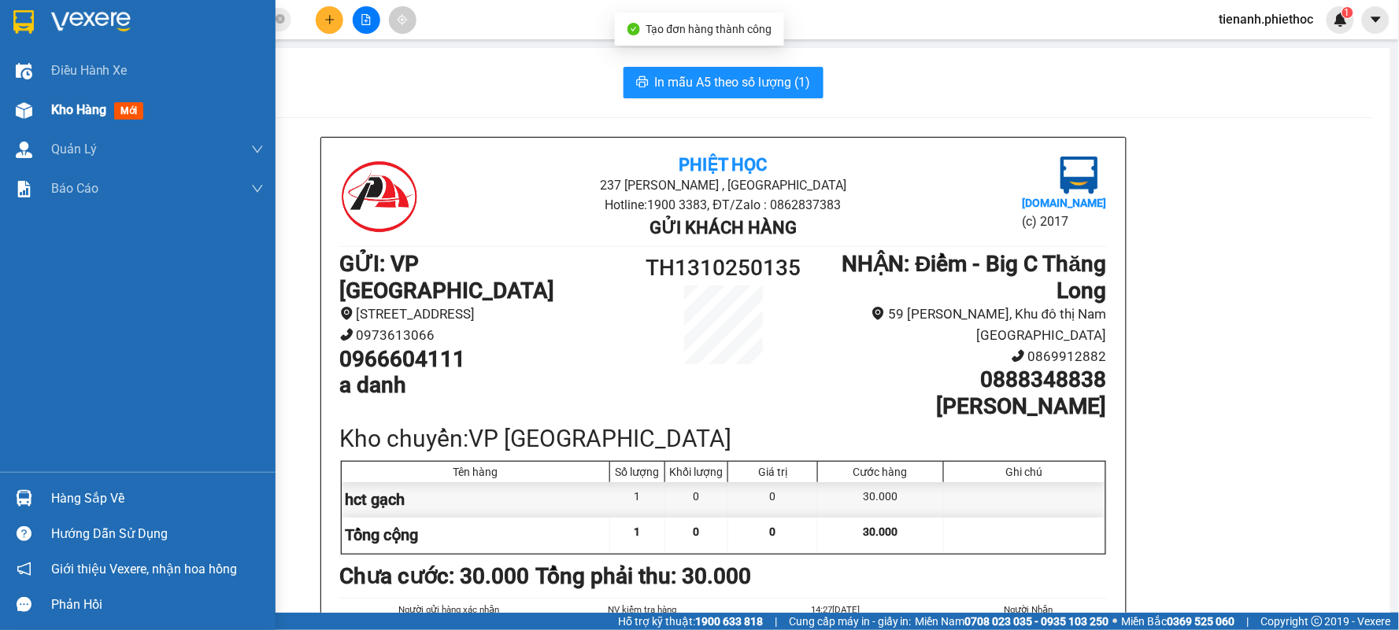
click at [91, 109] on span "Kho hàng" at bounding box center [78, 109] width 55 height 15
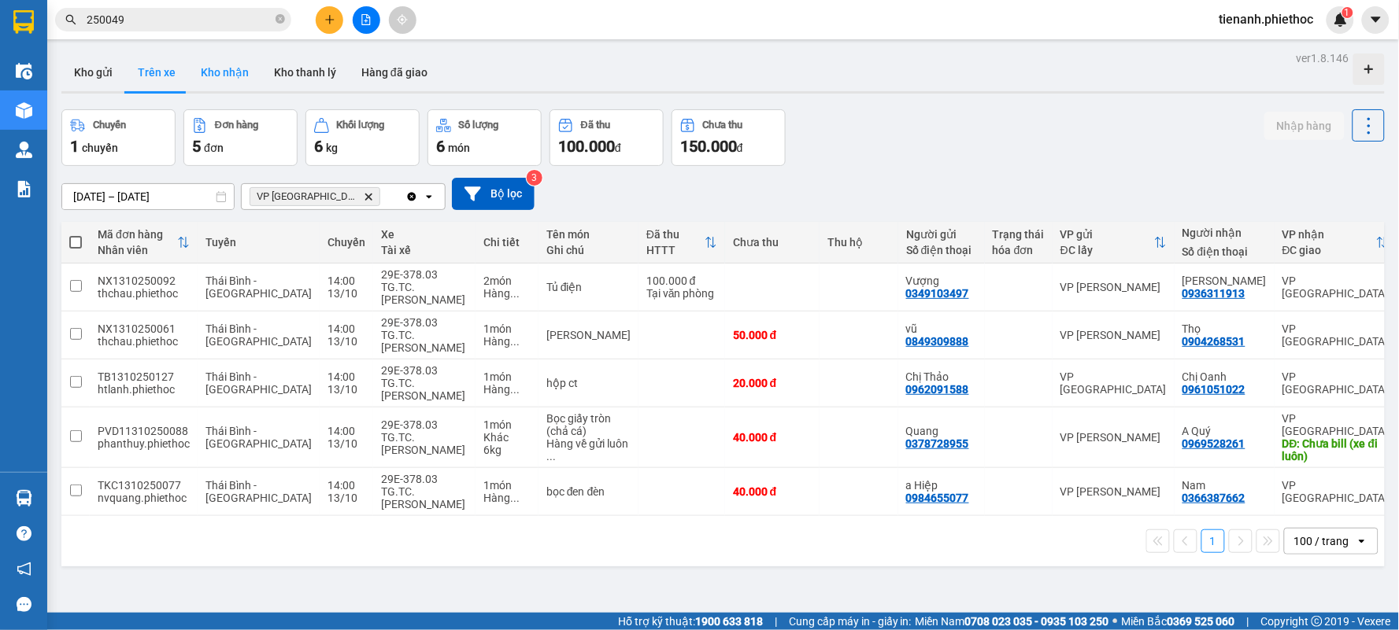
click at [237, 65] on button "Kho nhận" at bounding box center [224, 73] width 73 height 38
type input "[DATE] – [DATE]"
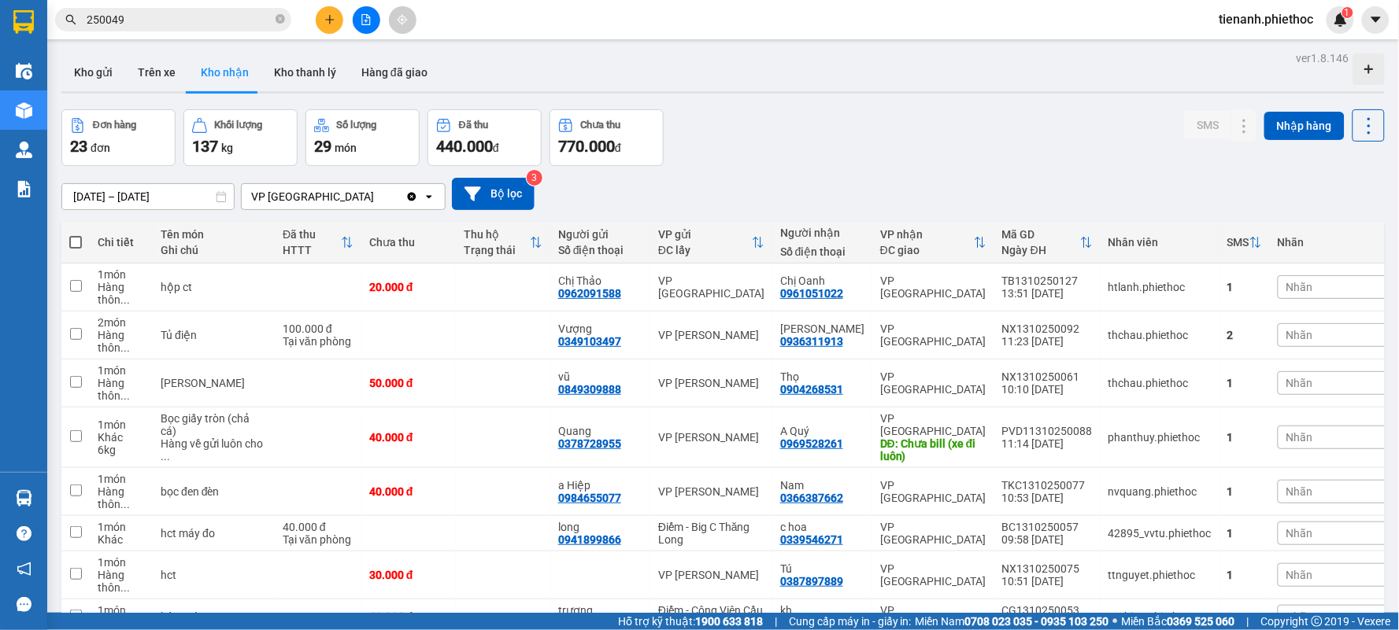
click at [198, 30] on span "250049" at bounding box center [173, 20] width 236 height 24
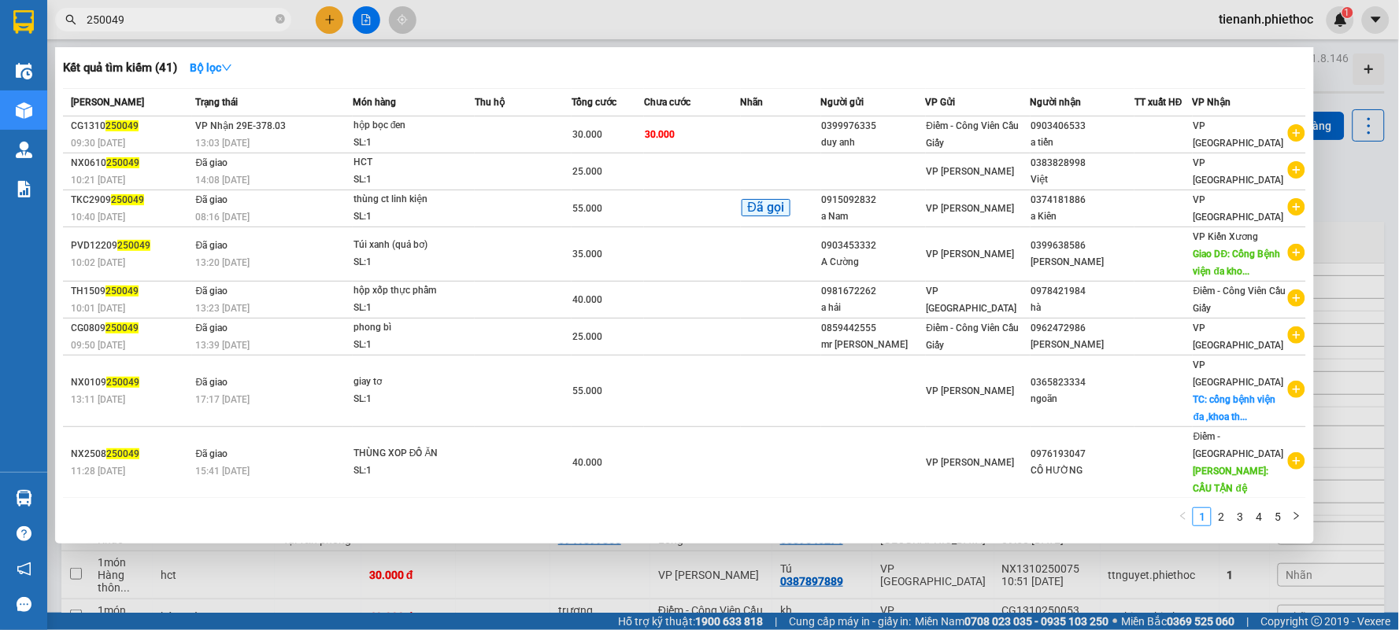
click at [200, 25] on input "250049" at bounding box center [180, 19] width 186 height 17
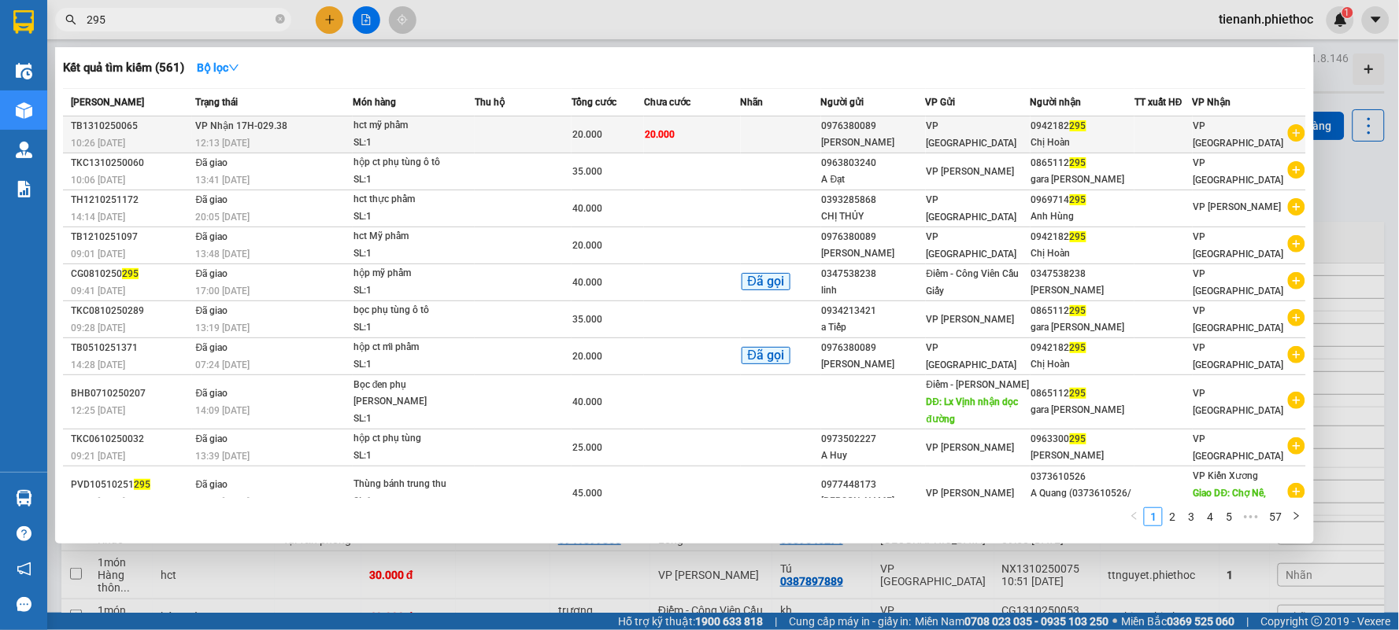
type input "295"
click at [508, 139] on td at bounding box center [523, 134] width 97 height 37
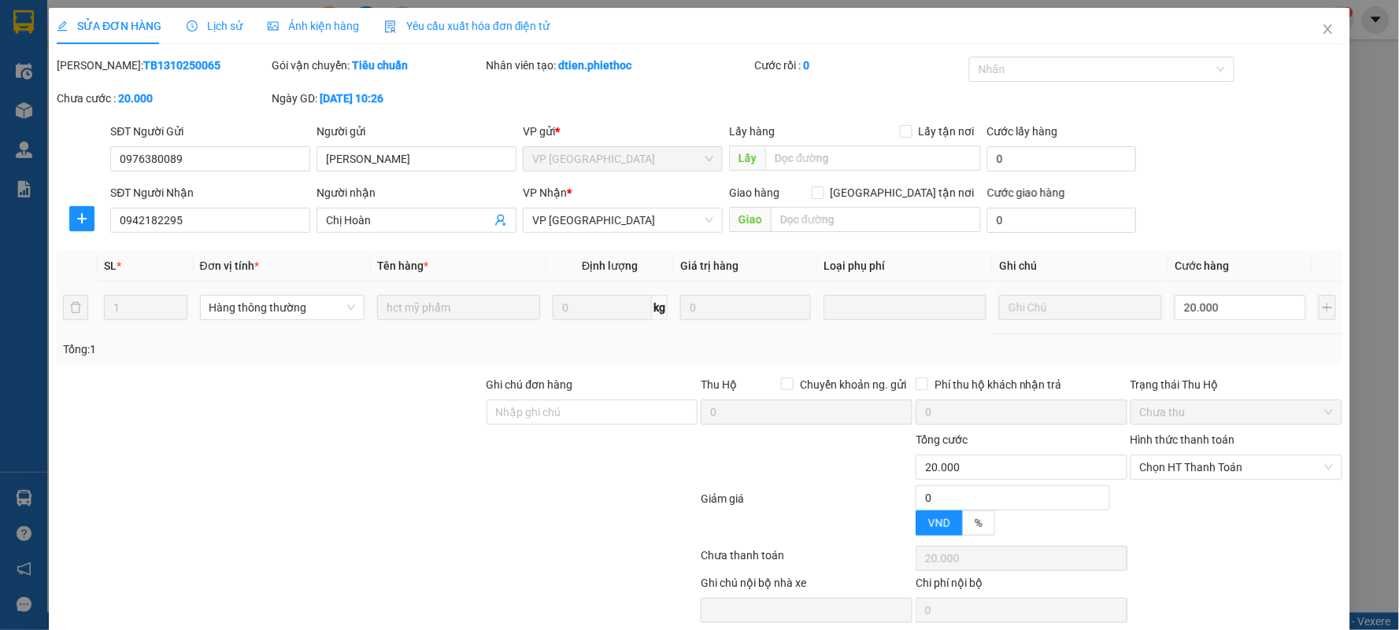
type input "0976380089"
type input "Anh Huấn"
type input "0942182295"
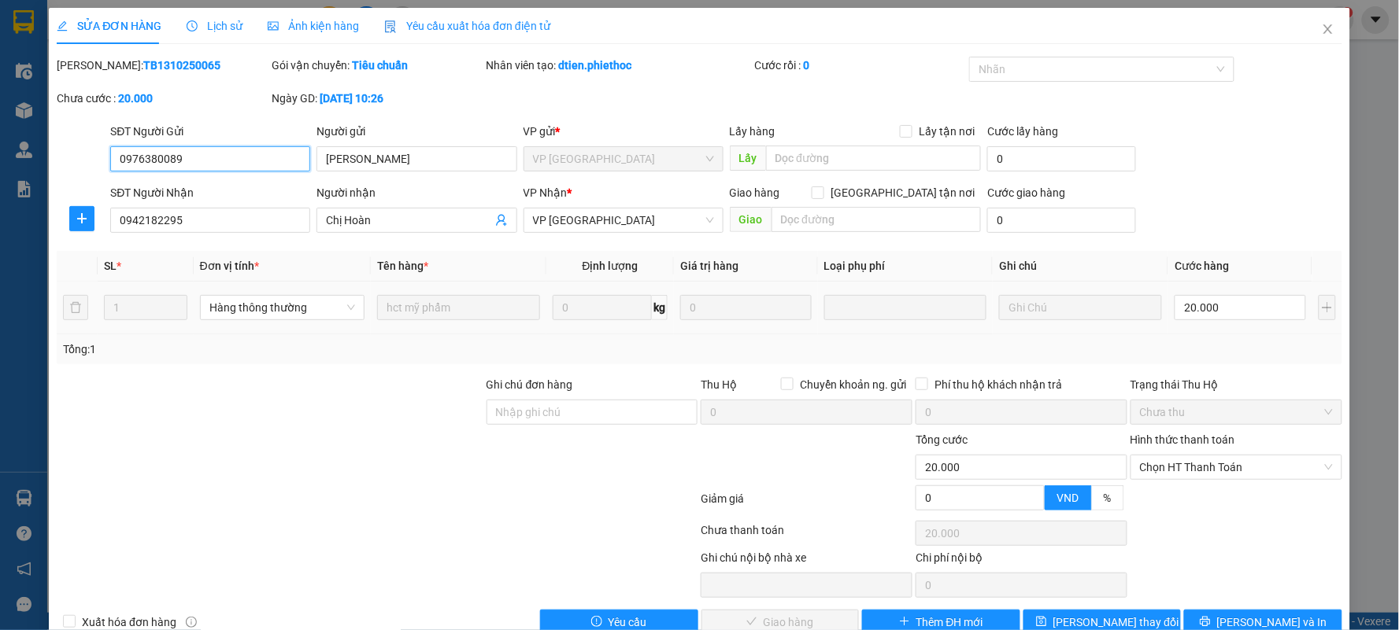
scroll to position [35, 0]
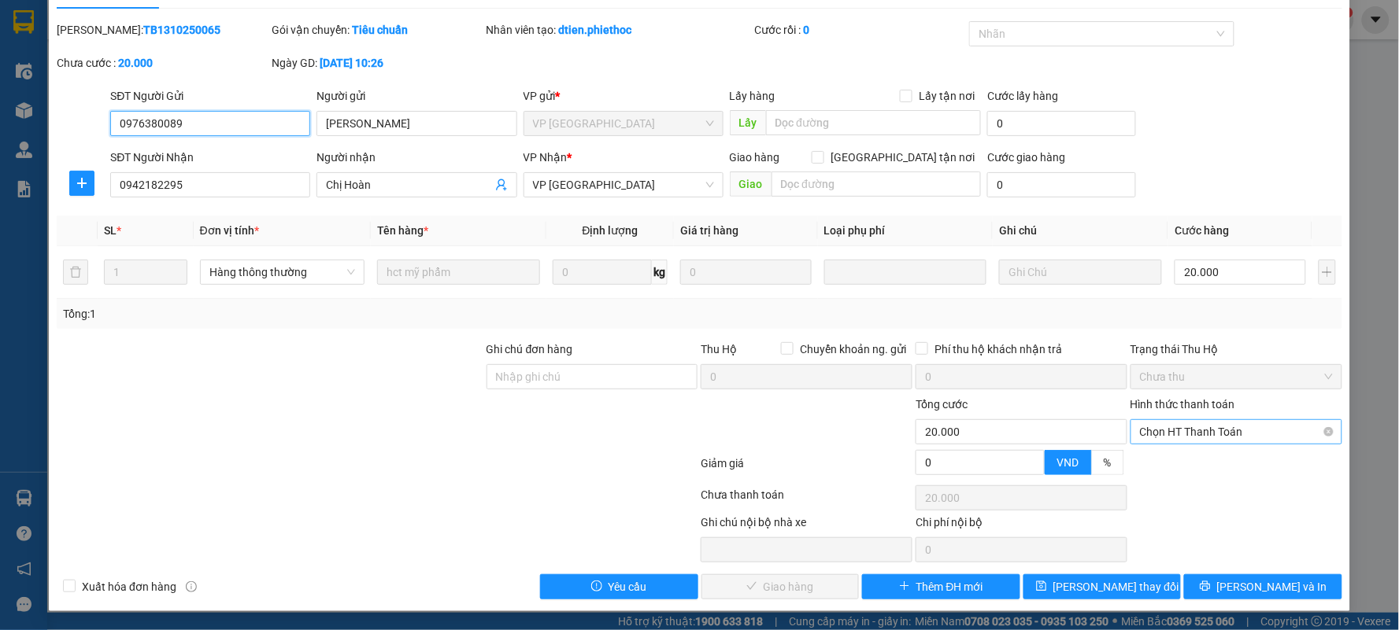
click at [1179, 431] on span "Chọn HT Thanh Toán" at bounding box center [1236, 432] width 193 height 24
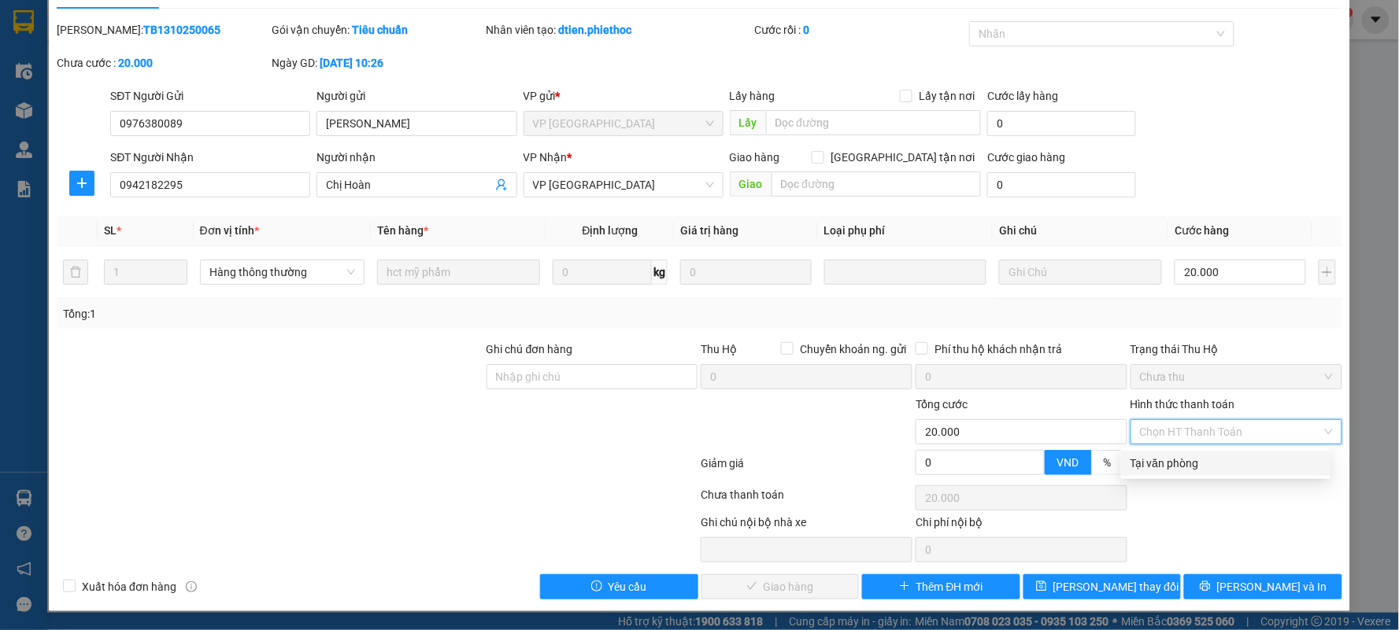
click at [1151, 471] on div "Tại văn phòng" at bounding box center [1225, 463] width 190 height 17
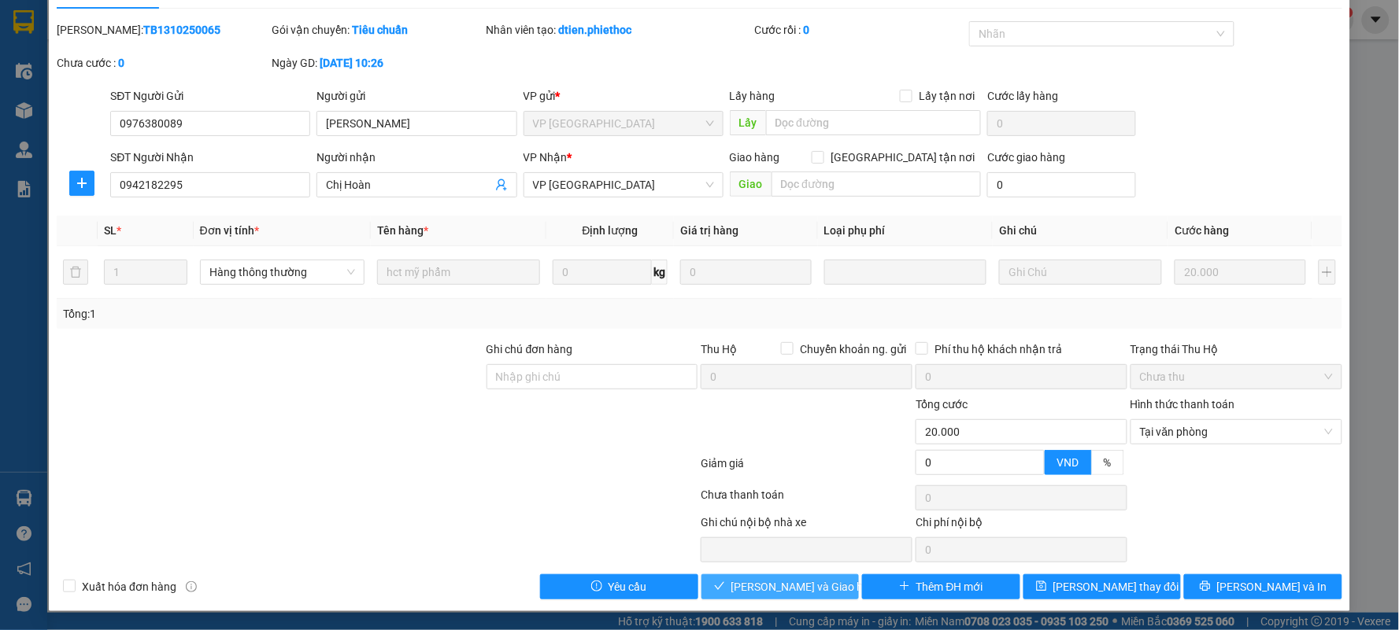
click at [763, 590] on span "[PERSON_NAME] và Giao hàng" at bounding box center [806, 586] width 151 height 17
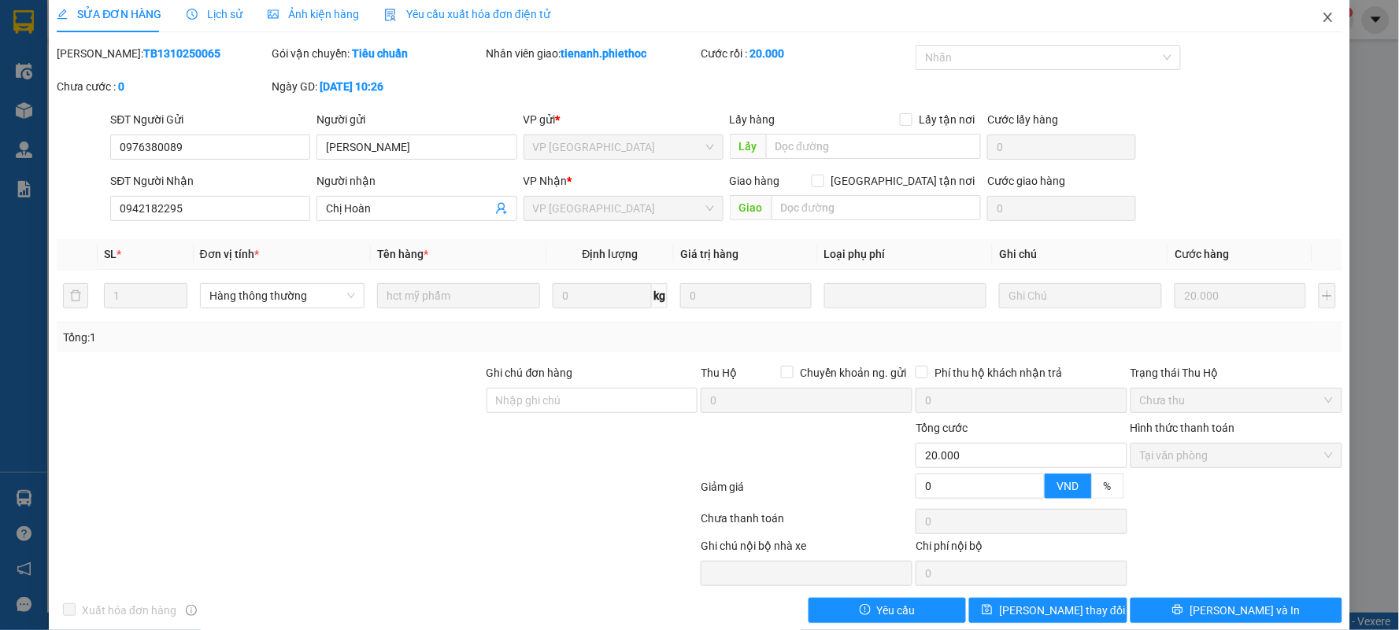
scroll to position [0, 0]
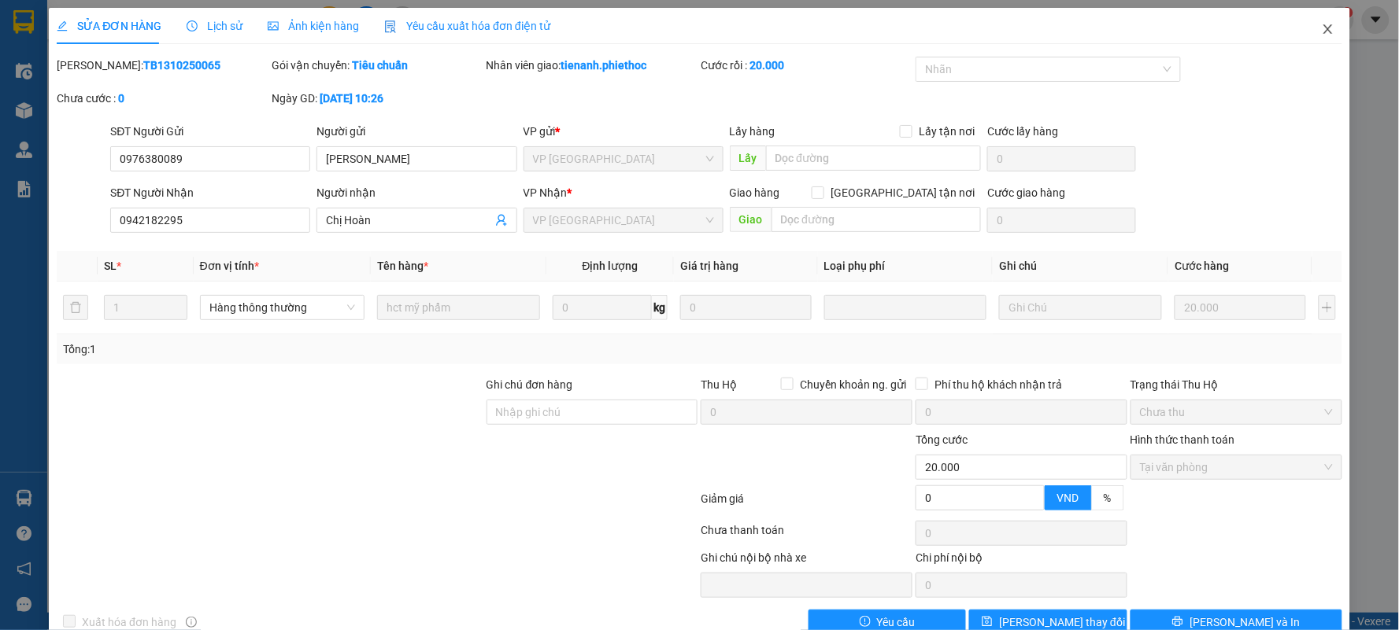
click at [1308, 30] on span "Close" at bounding box center [1328, 30] width 44 height 44
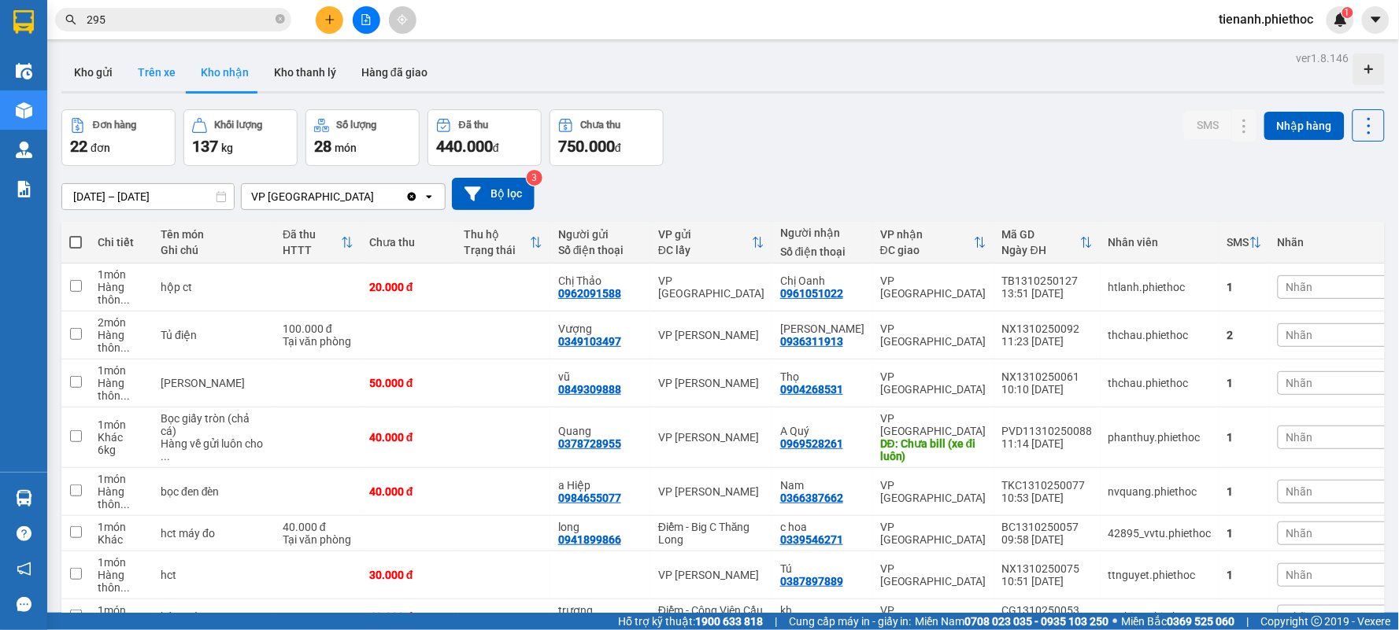
click at [164, 73] on button "Trên xe" at bounding box center [156, 73] width 63 height 38
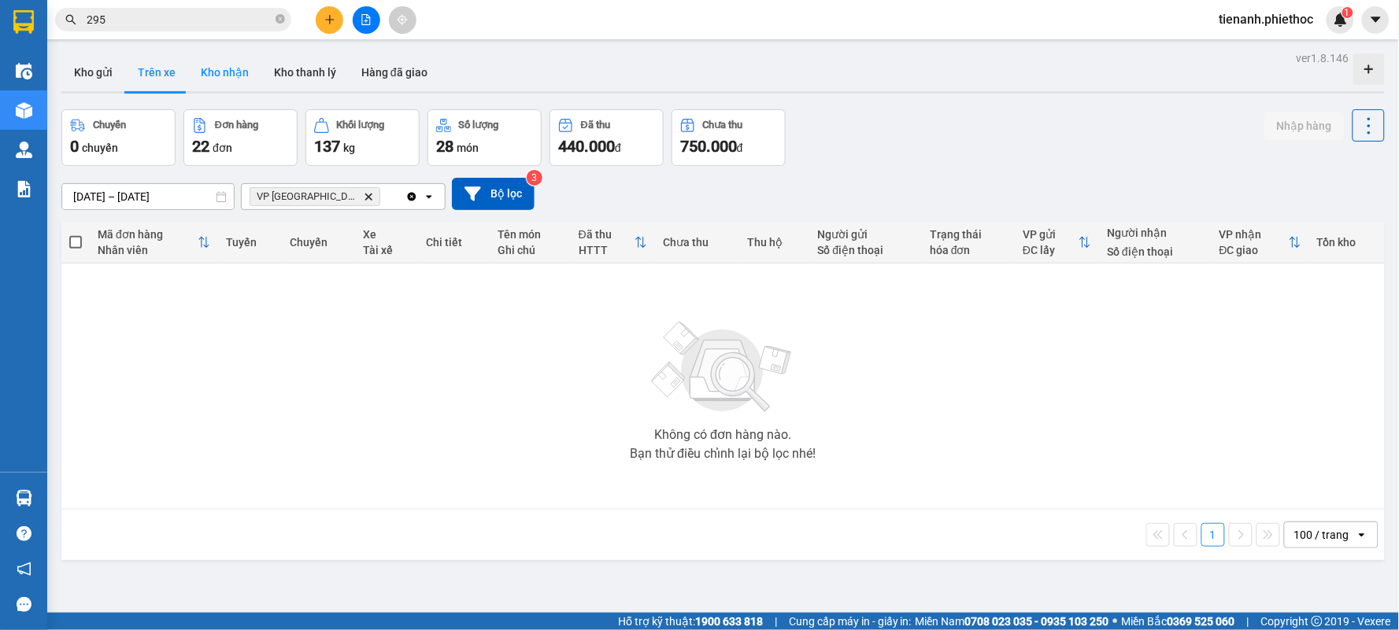
click at [209, 75] on button "Kho nhận" at bounding box center [224, 73] width 73 height 38
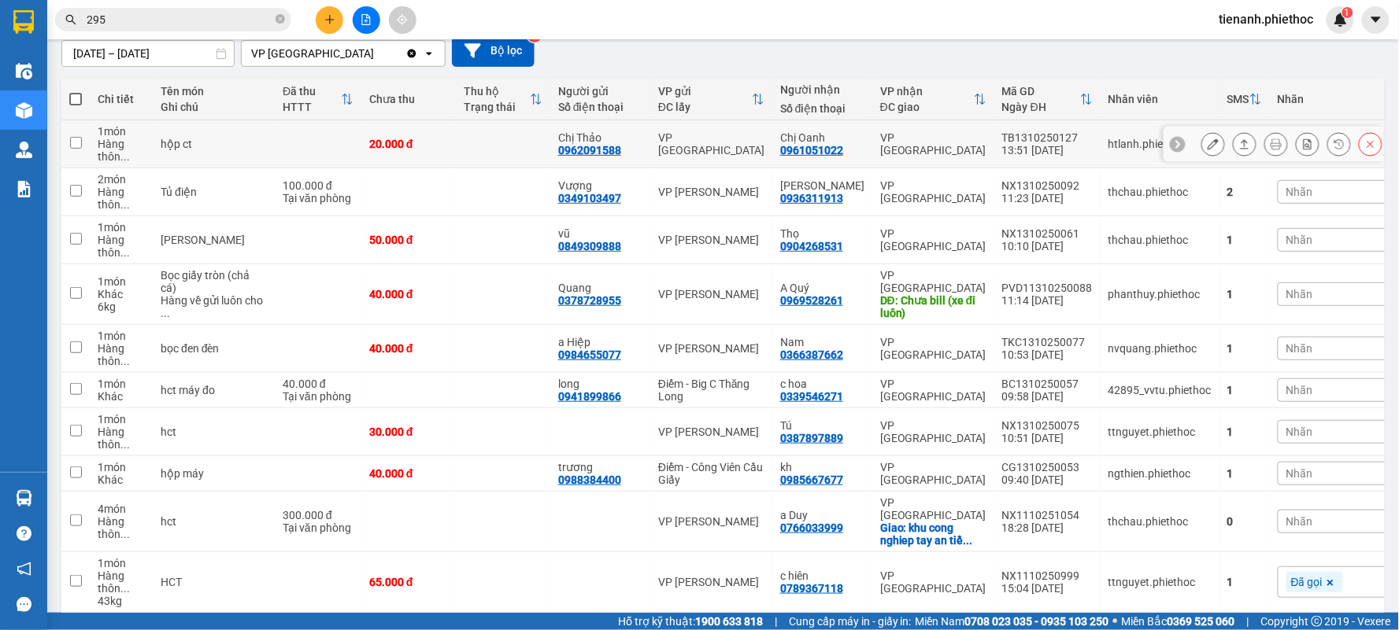
scroll to position [175, 0]
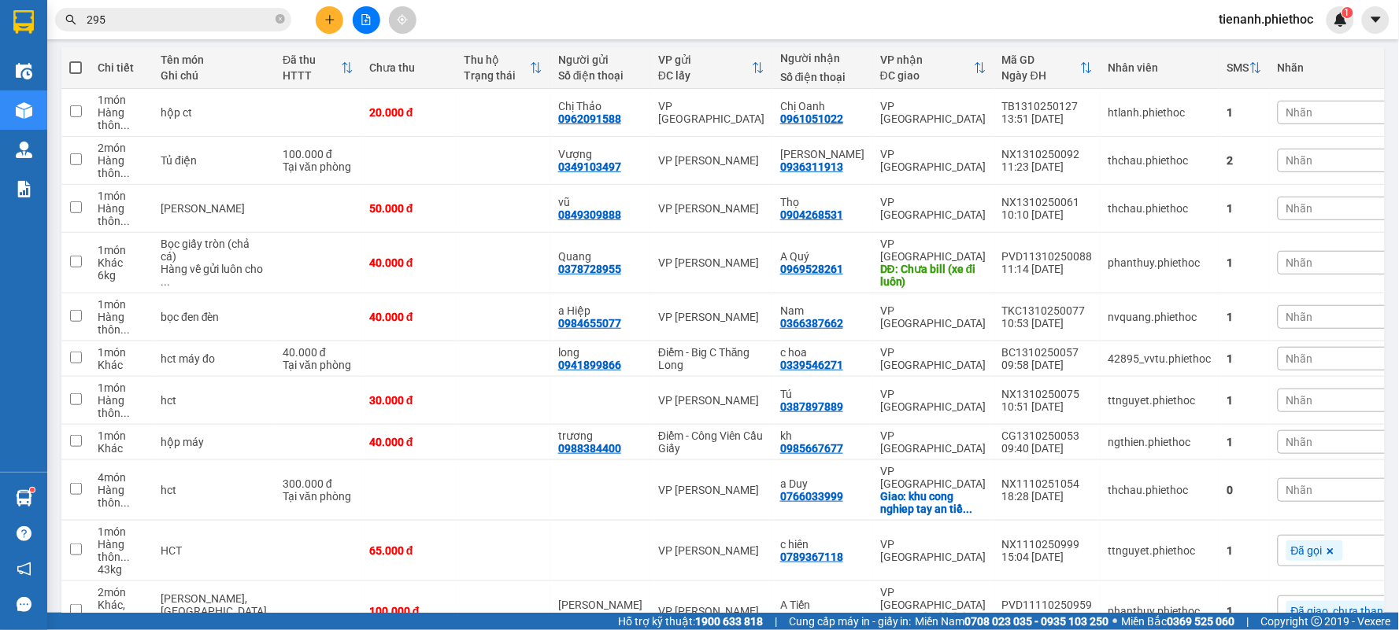
click at [1277, 275] on div "Nhãn" at bounding box center [1356, 263] width 159 height 24
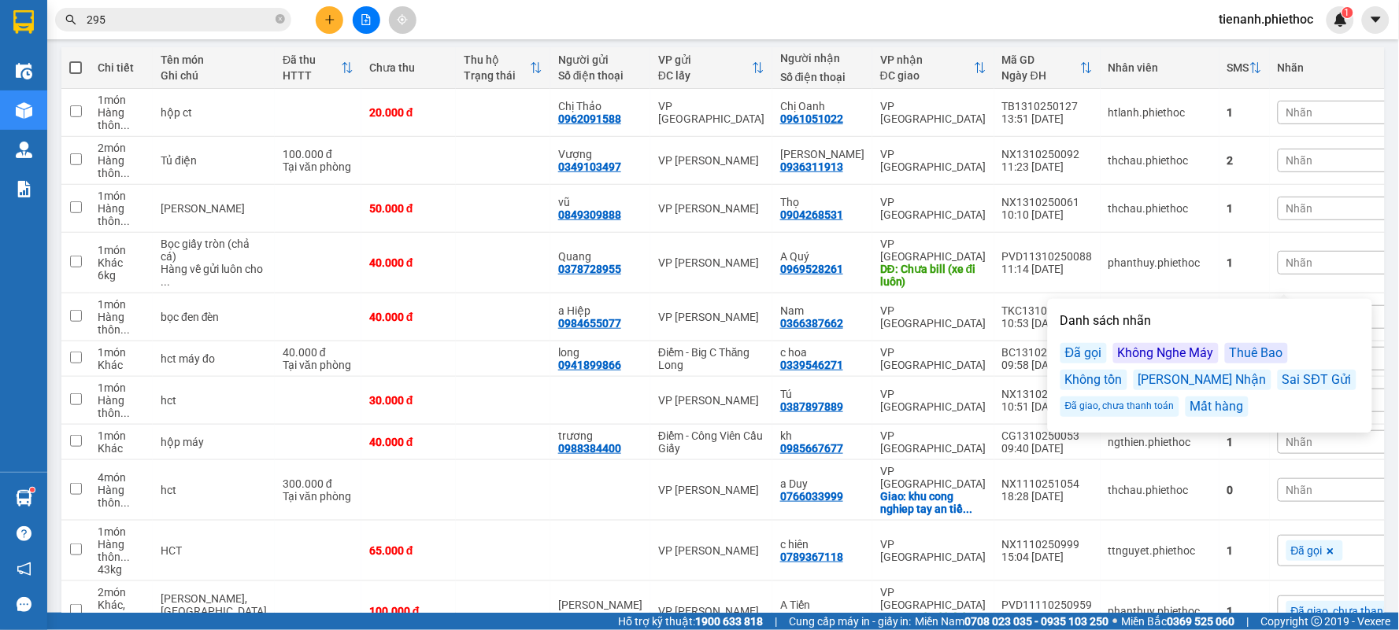
click at [1095, 354] on div "Đã gọi" at bounding box center [1083, 353] width 46 height 20
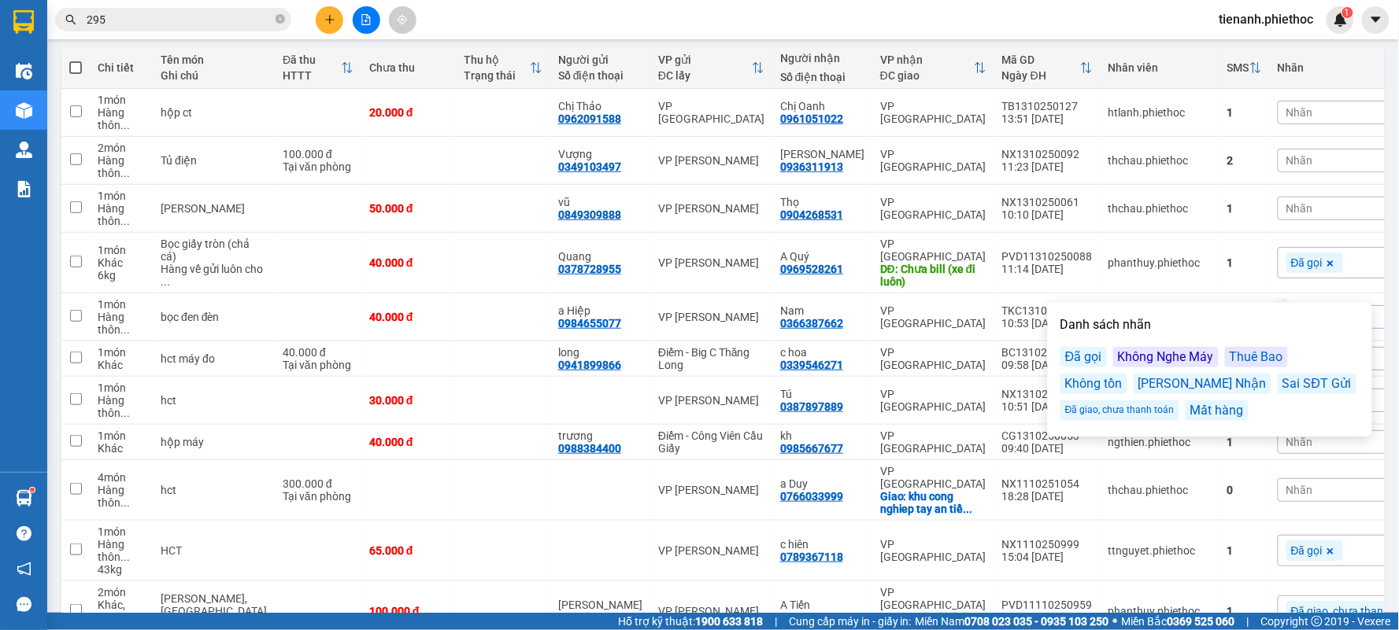
click at [932, 20] on div "Kết quả tìm kiếm ( 561 ) Bộ lọc Mã ĐH Trạng thái Món hàng Thu hộ Tổng cước Chưa…" at bounding box center [699, 19] width 1399 height 39
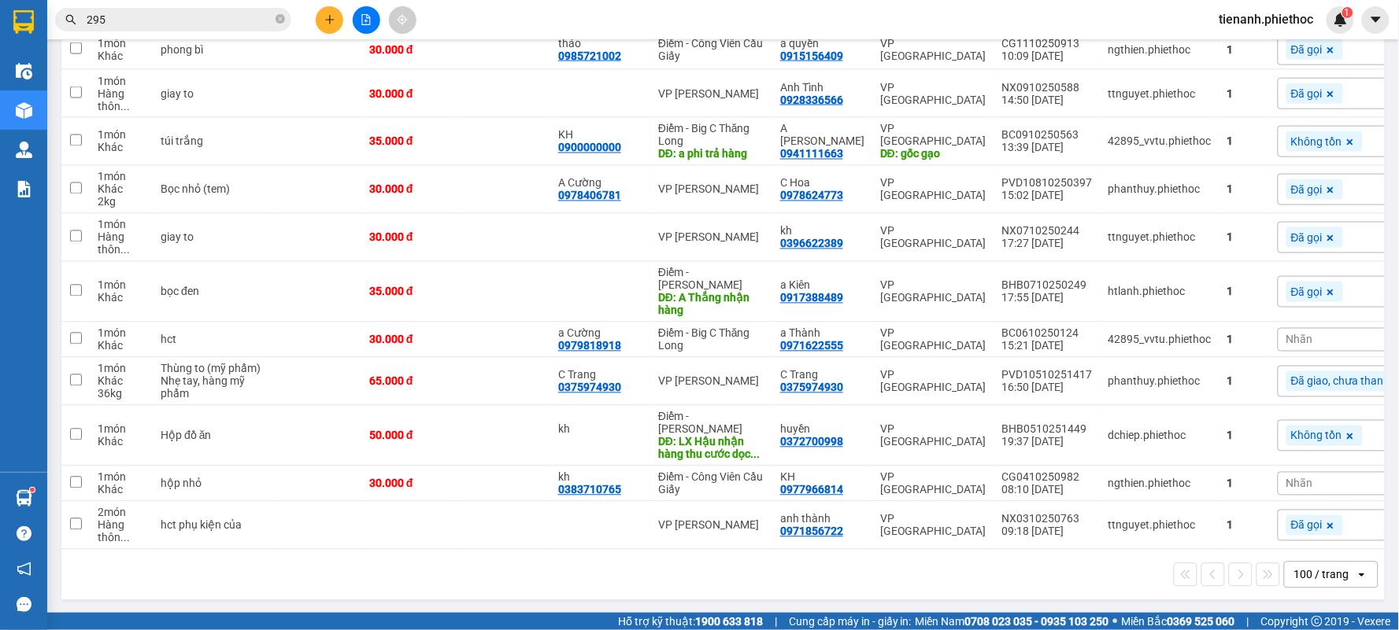
scroll to position [816, 0]
click at [182, 22] on input "295" at bounding box center [180, 19] width 186 height 17
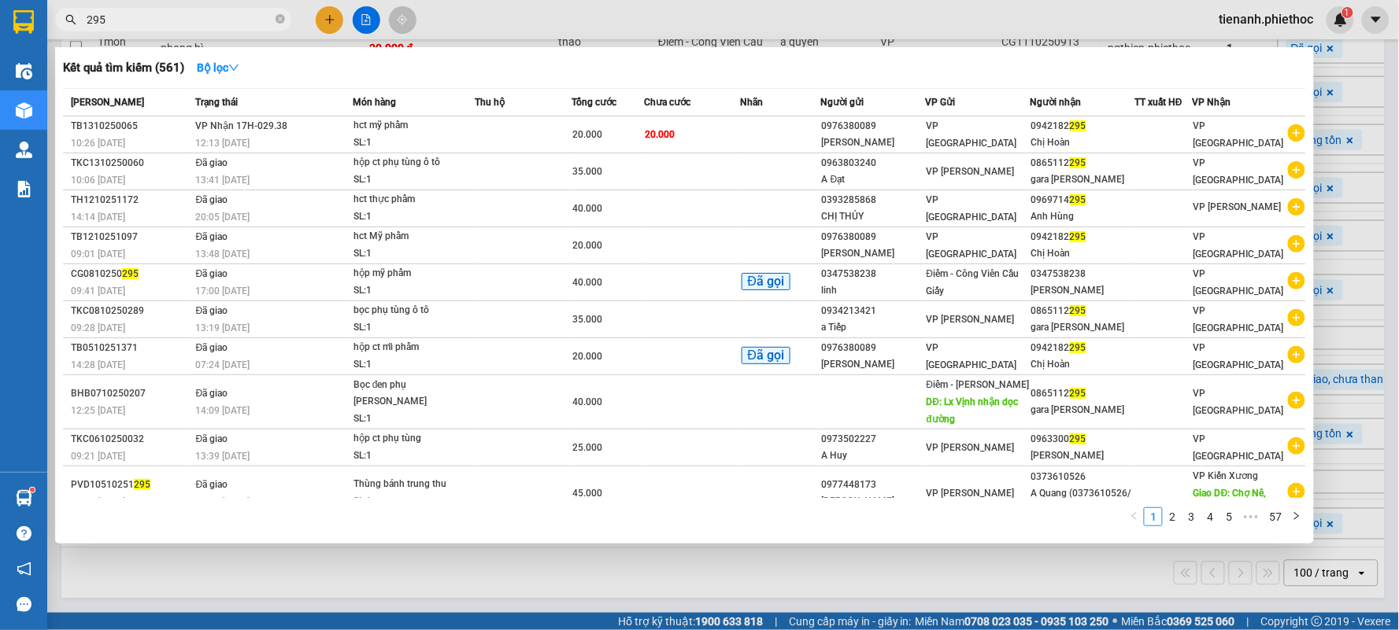
click at [182, 22] on input "295" at bounding box center [180, 19] width 186 height 17
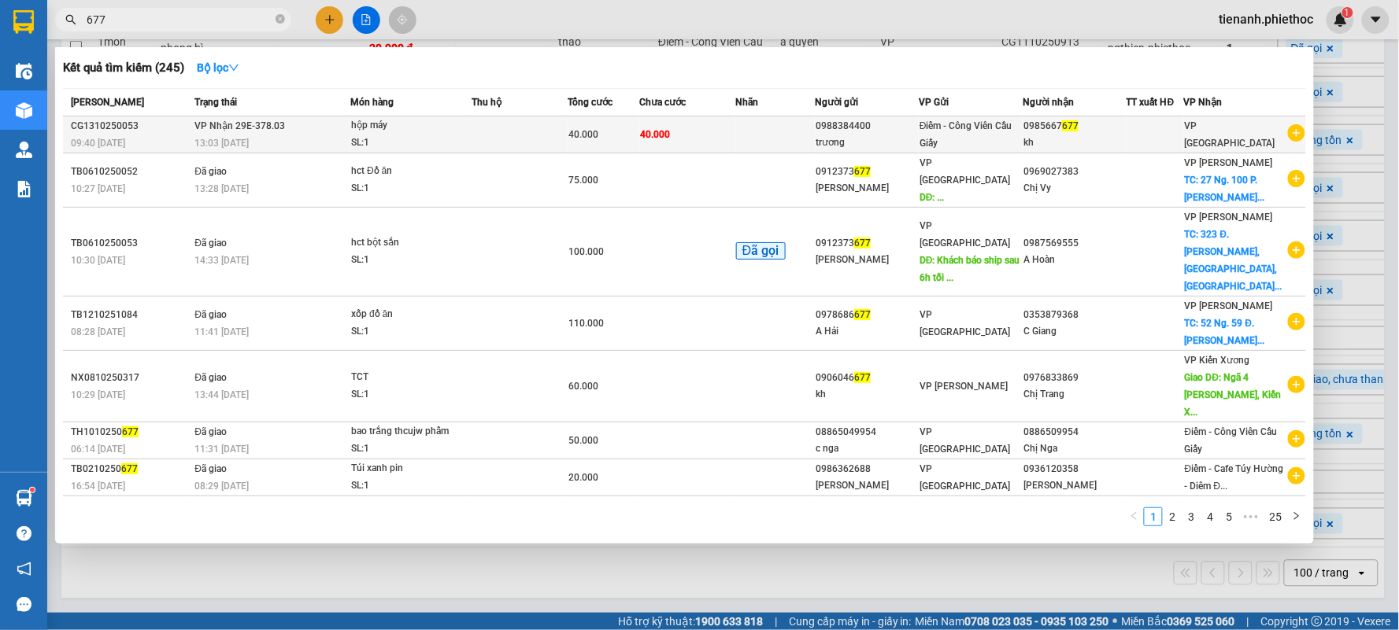
click at [782, 134] on td at bounding box center [774, 134] width 79 height 37
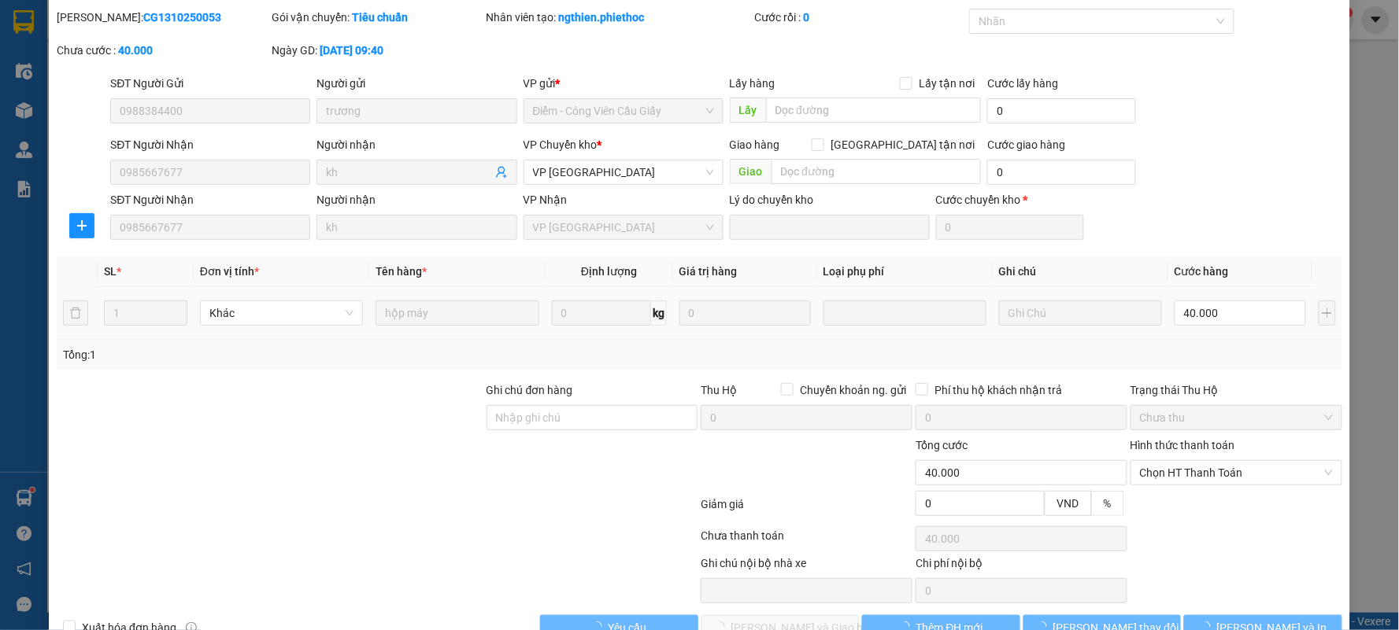
scroll to position [89, 0]
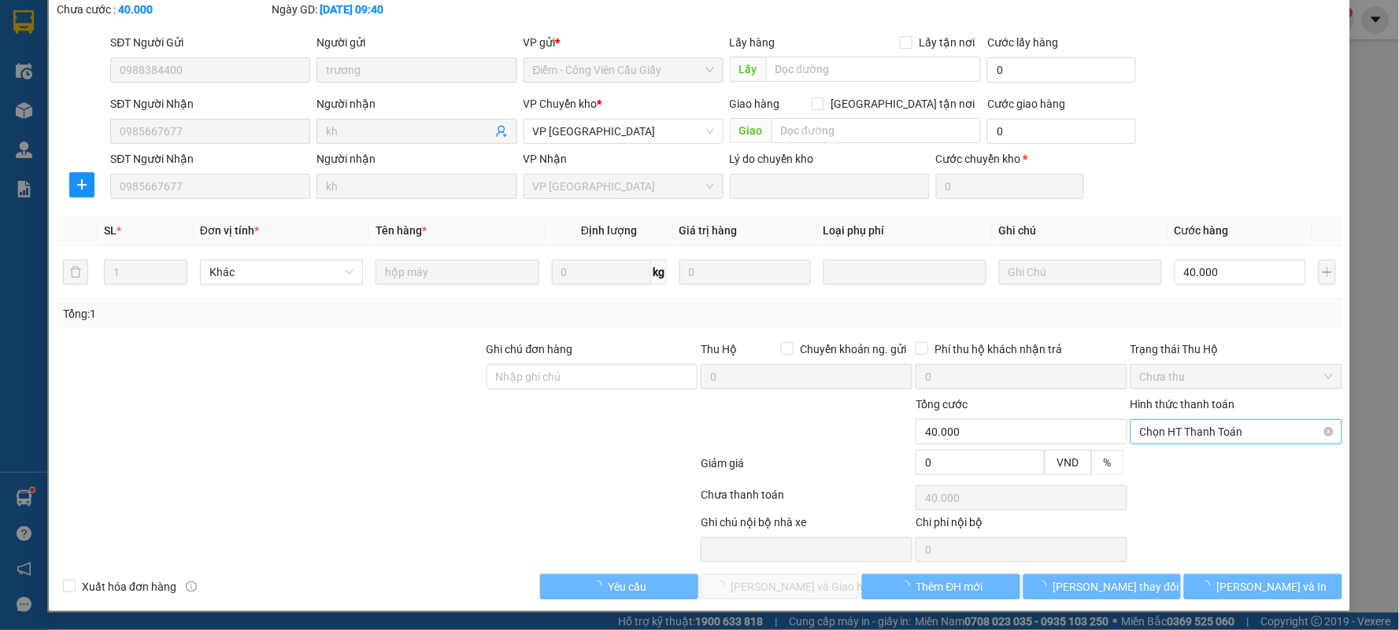
click at [1187, 422] on span "Chọn HT Thanh Toán" at bounding box center [1236, 432] width 193 height 24
drag, startPoint x: 1147, startPoint y: 456, endPoint x: 1106, endPoint y: 484, distance: 50.0
click at [1147, 458] on div "Tại văn phòng" at bounding box center [1225, 463] width 190 height 17
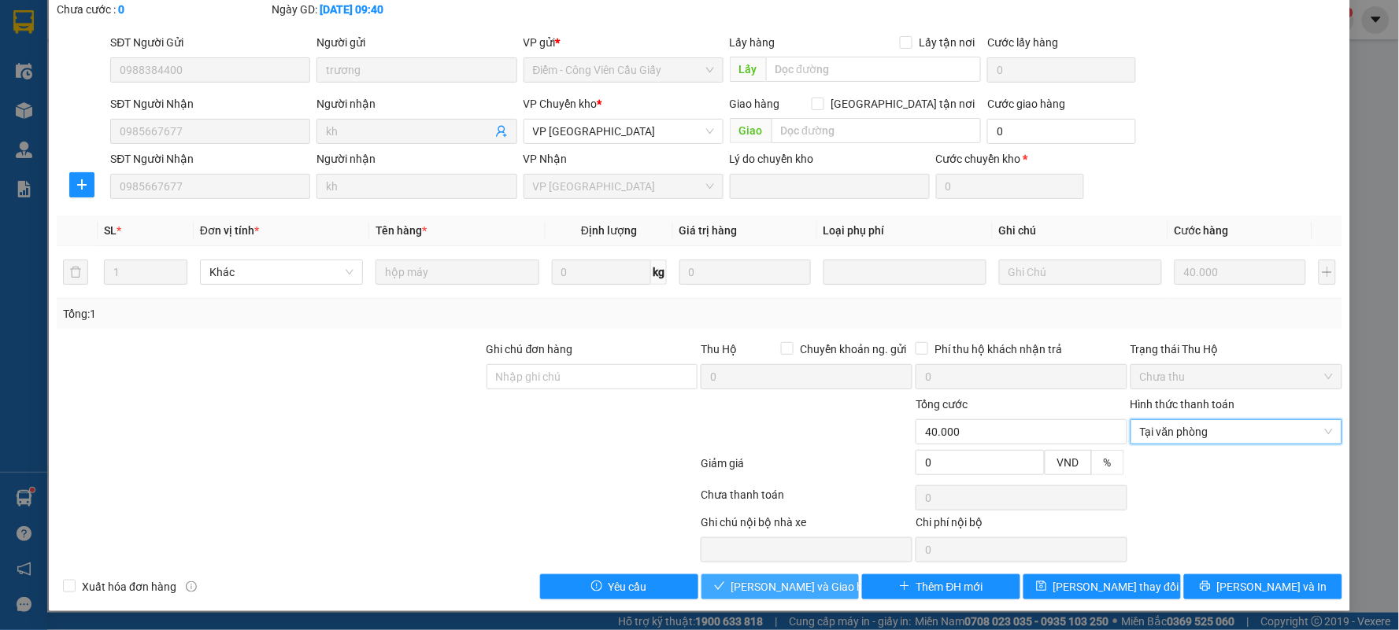
click at [784, 582] on span "[PERSON_NAME] và Giao hàng" at bounding box center [806, 586] width 151 height 17
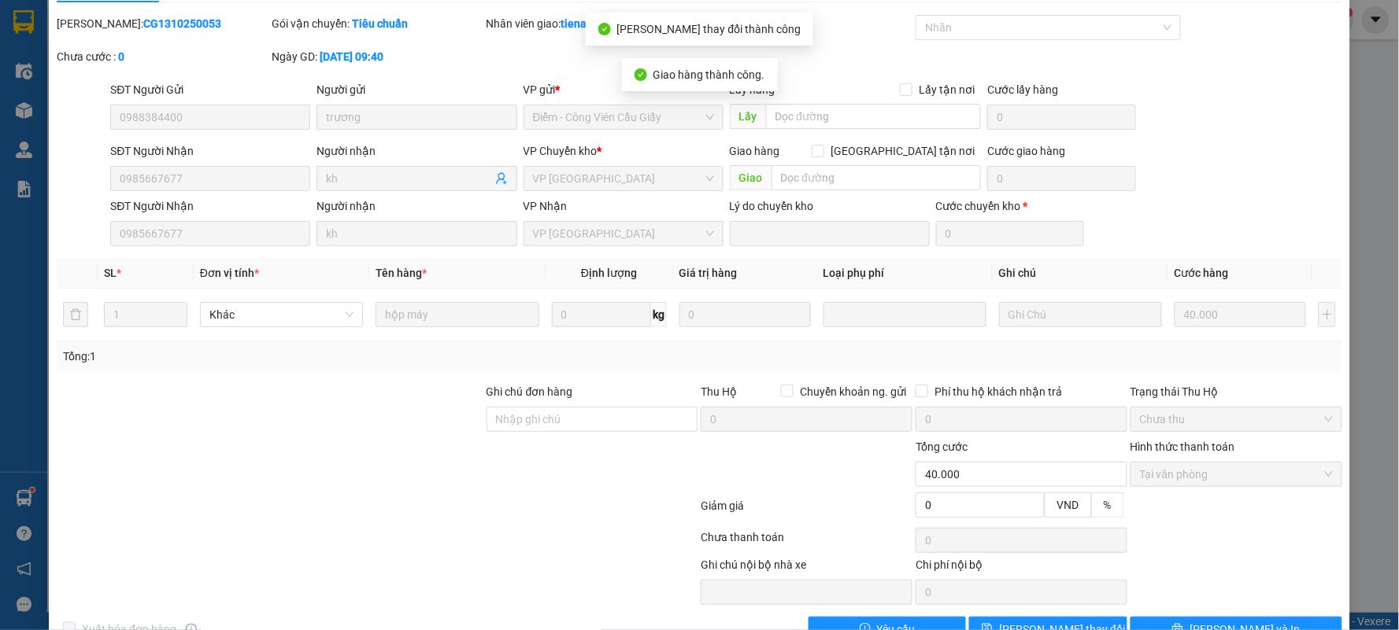
scroll to position [0, 0]
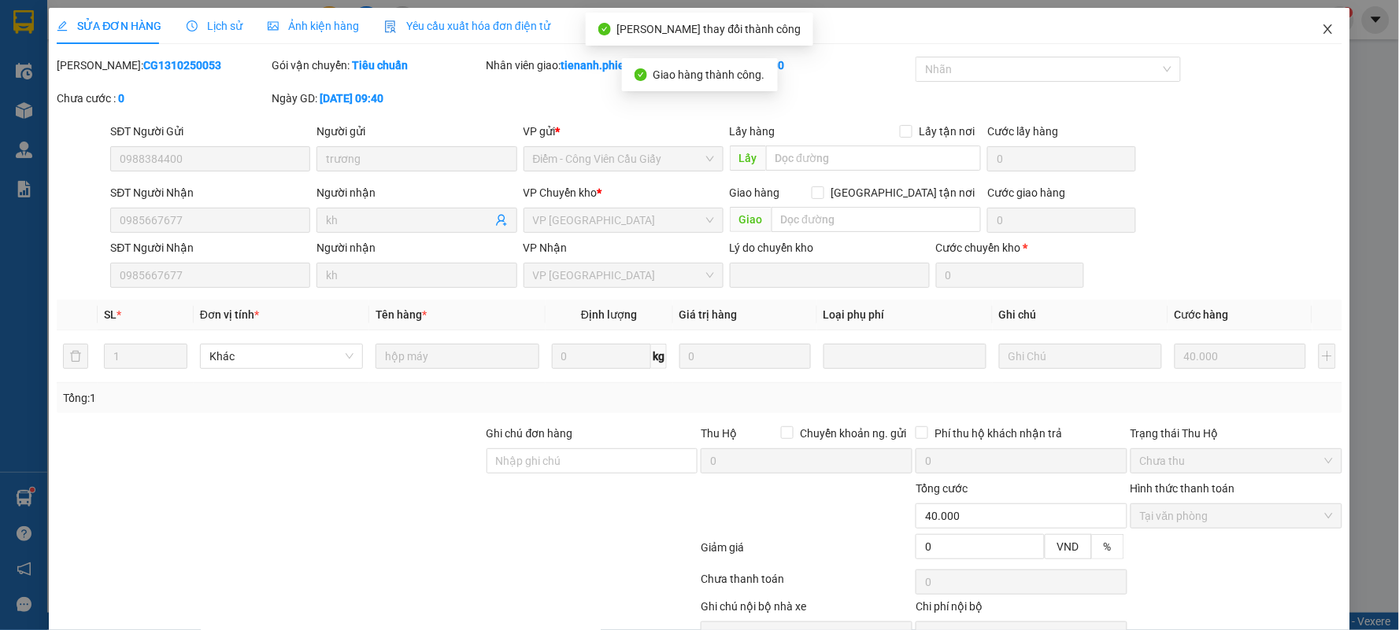
click at [1317, 22] on span "Close" at bounding box center [1328, 30] width 44 height 44
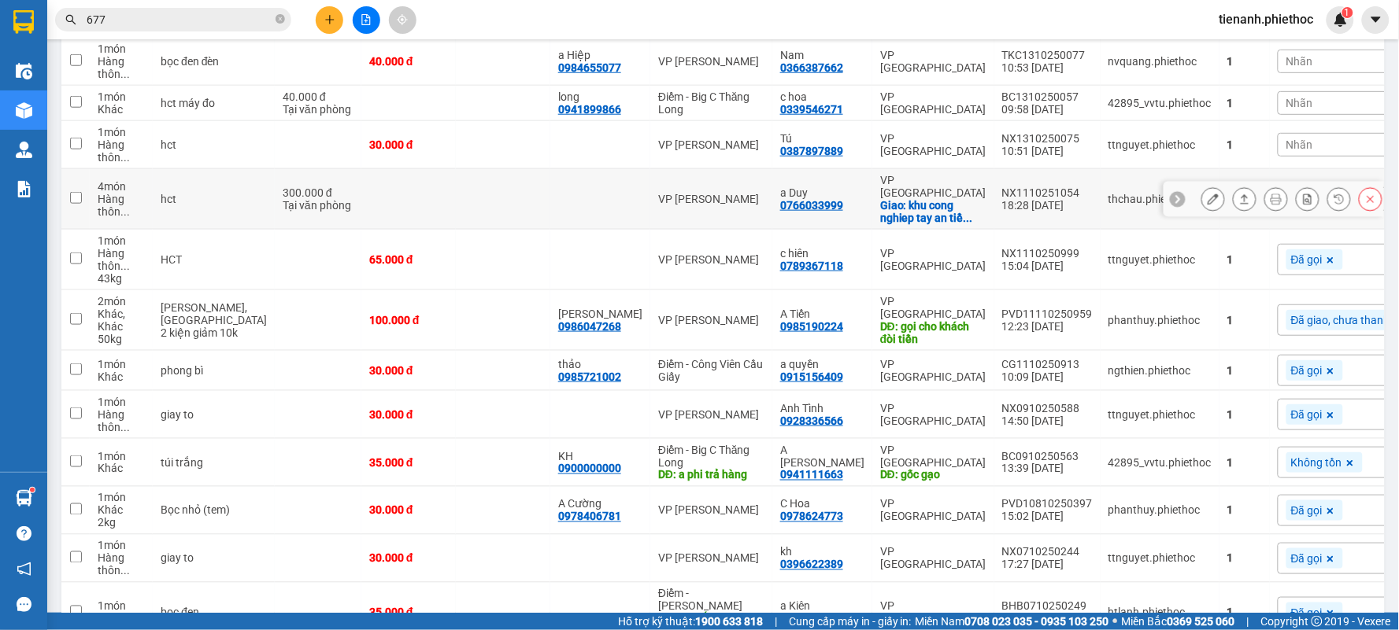
scroll to position [518, 0]
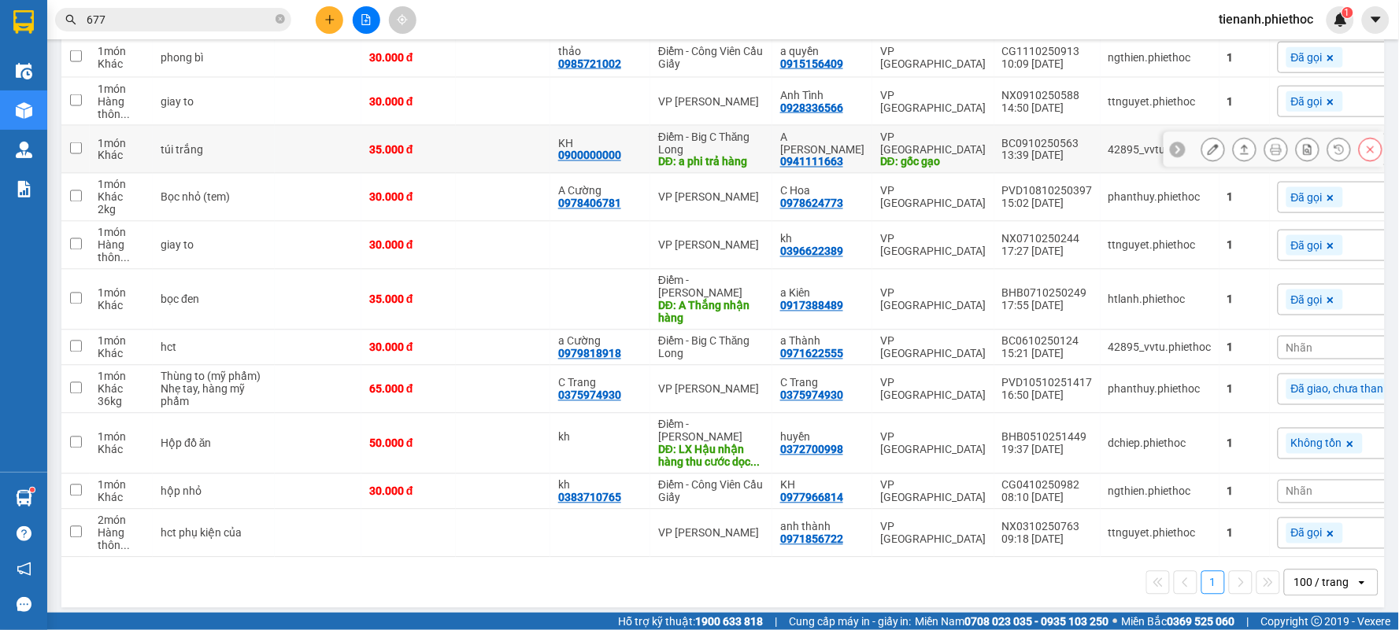
scroll to position [781, 0]
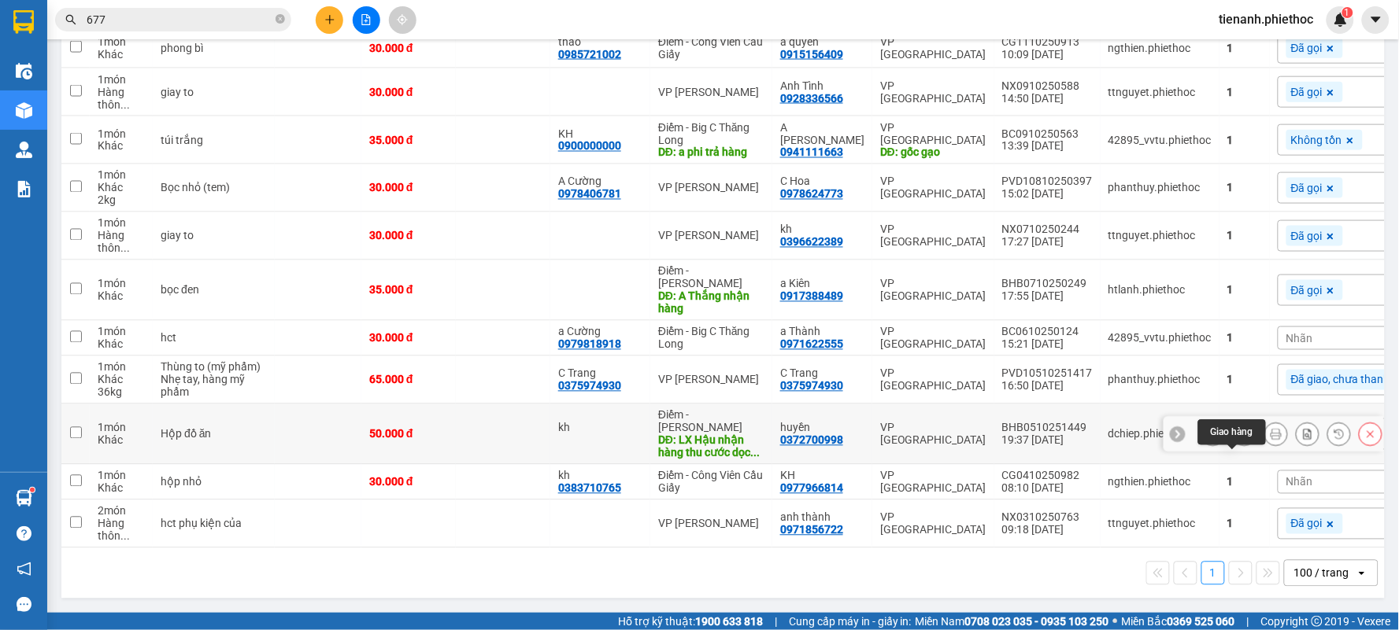
click at [1238, 439] on button at bounding box center [1244, 435] width 22 height 28
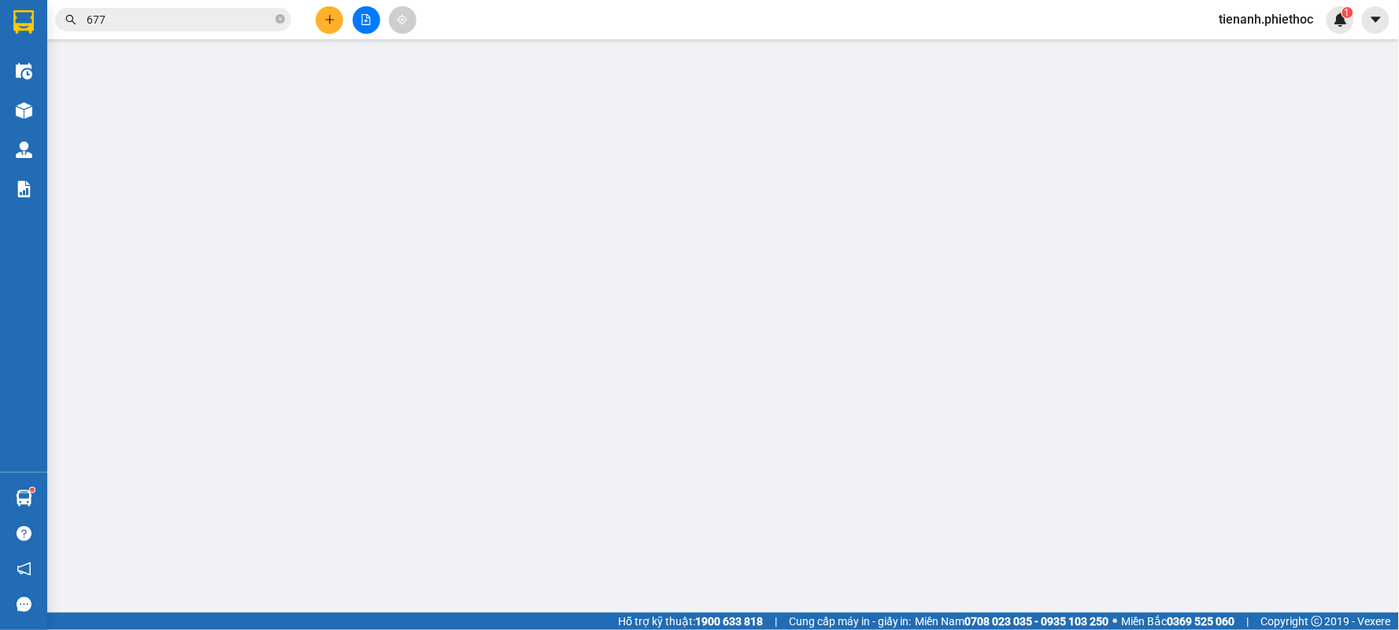
type input "kh"
type input "LX Hậu nhận hàng thu cước dọc đường 50k"
type input "5.000"
type input "0372700998"
type input "huyền"
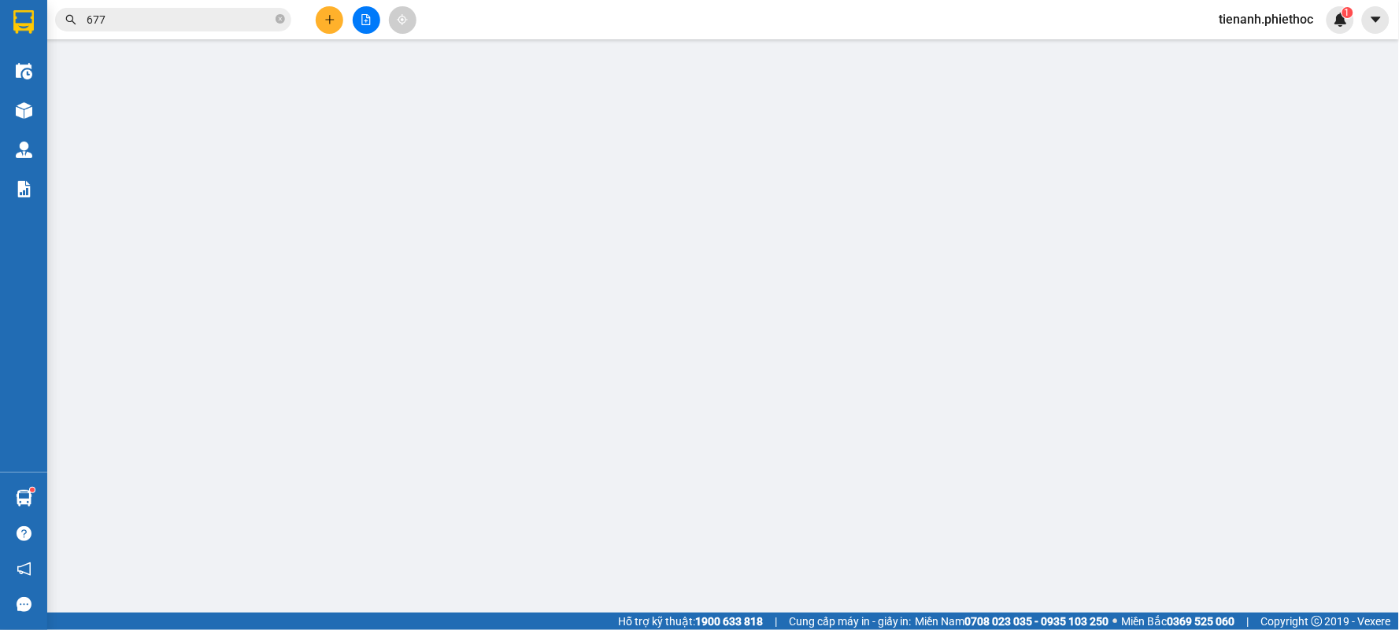
type input "0"
type input "50.000"
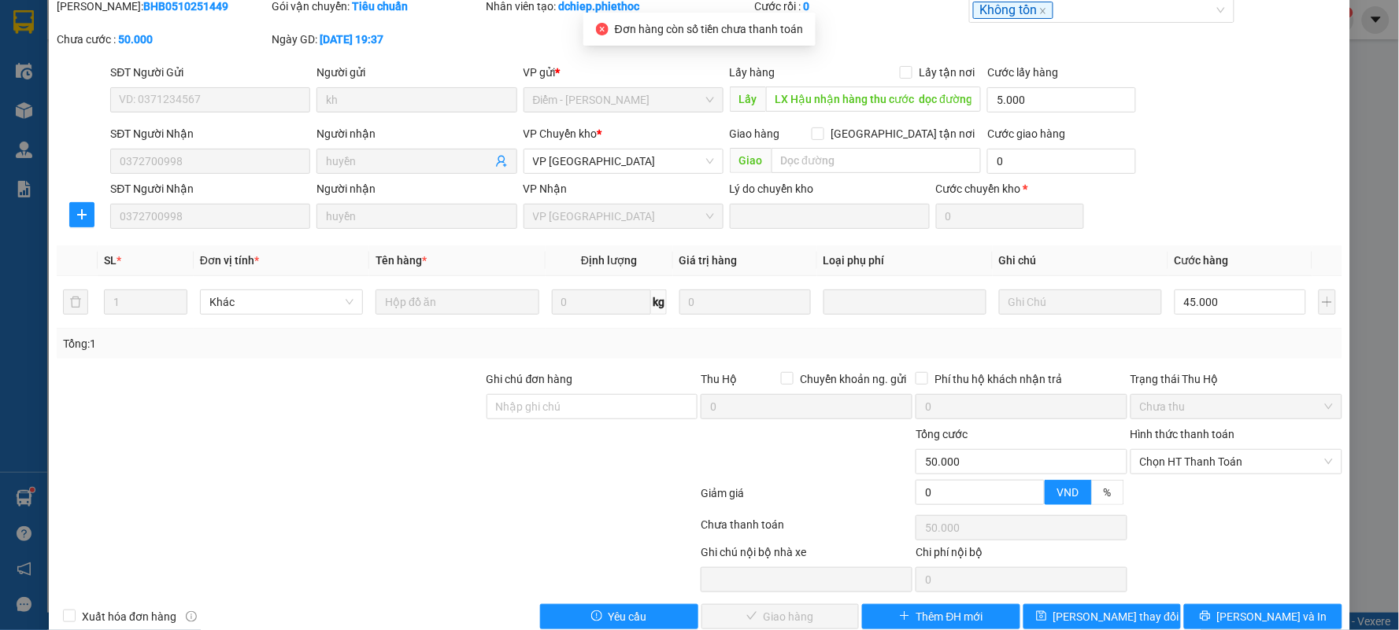
scroll to position [89, 0]
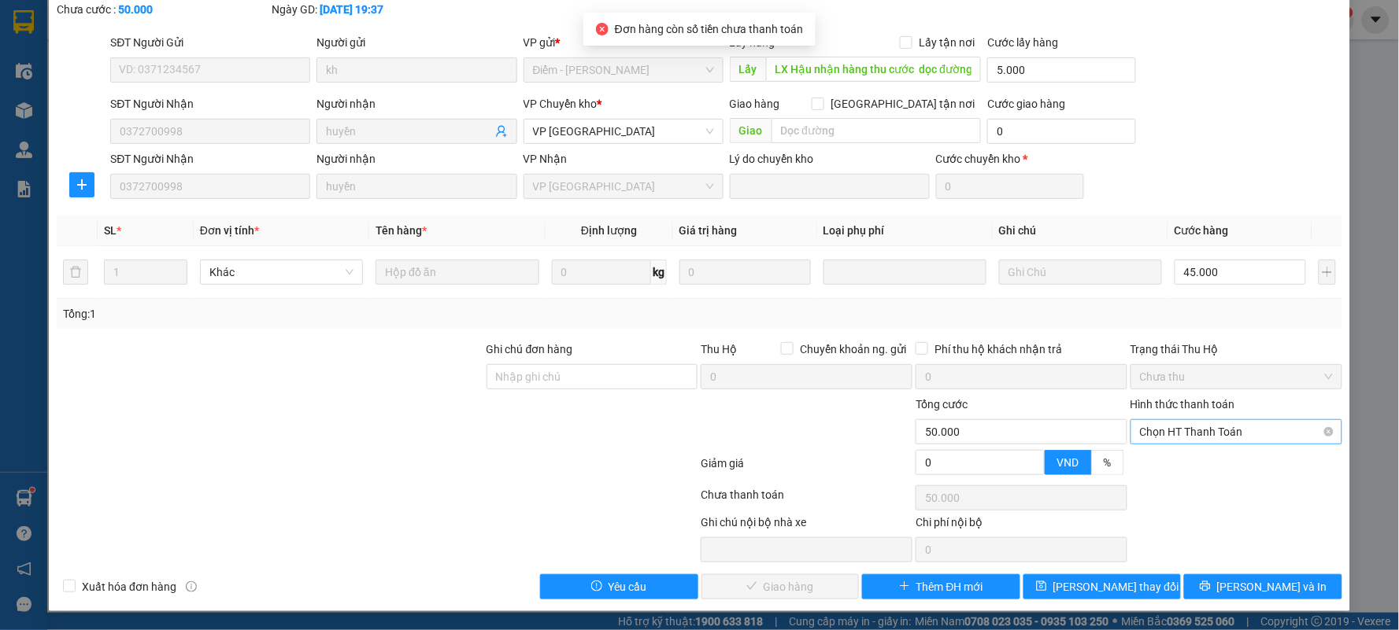
click at [1242, 442] on span "Chọn HT Thanh Toán" at bounding box center [1236, 432] width 193 height 24
click at [1204, 468] on div "Tại văn phòng" at bounding box center [1225, 463] width 190 height 17
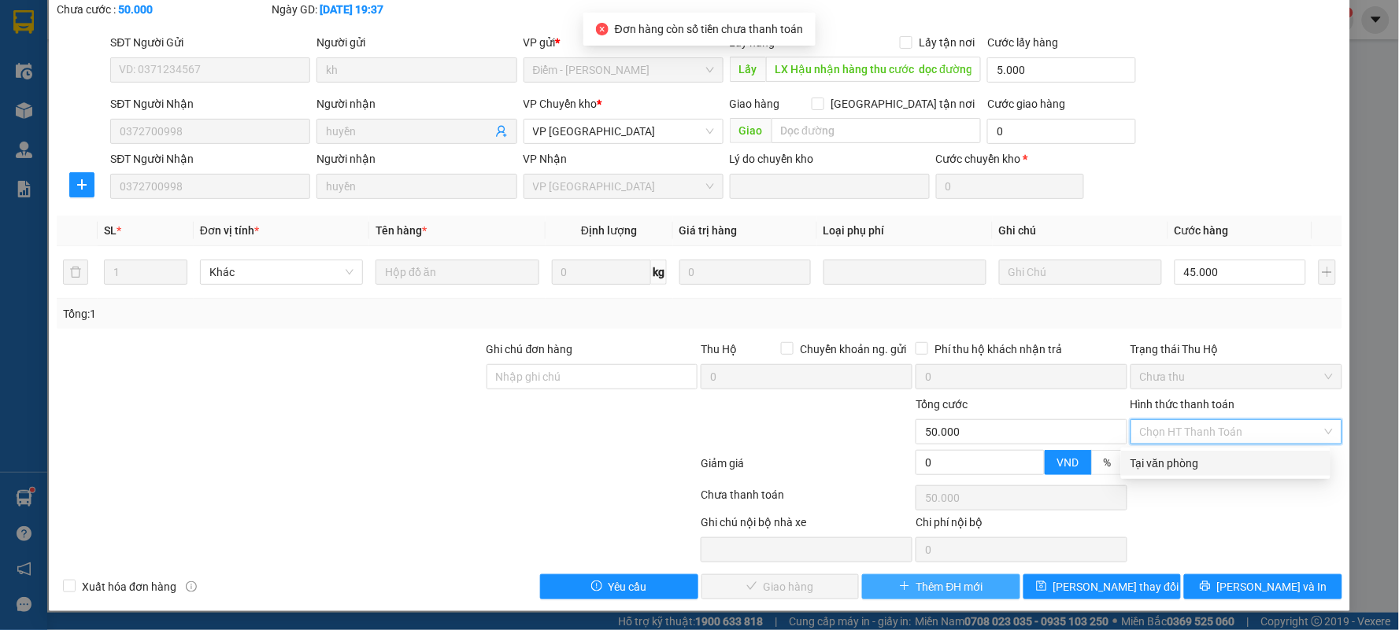
type input "0"
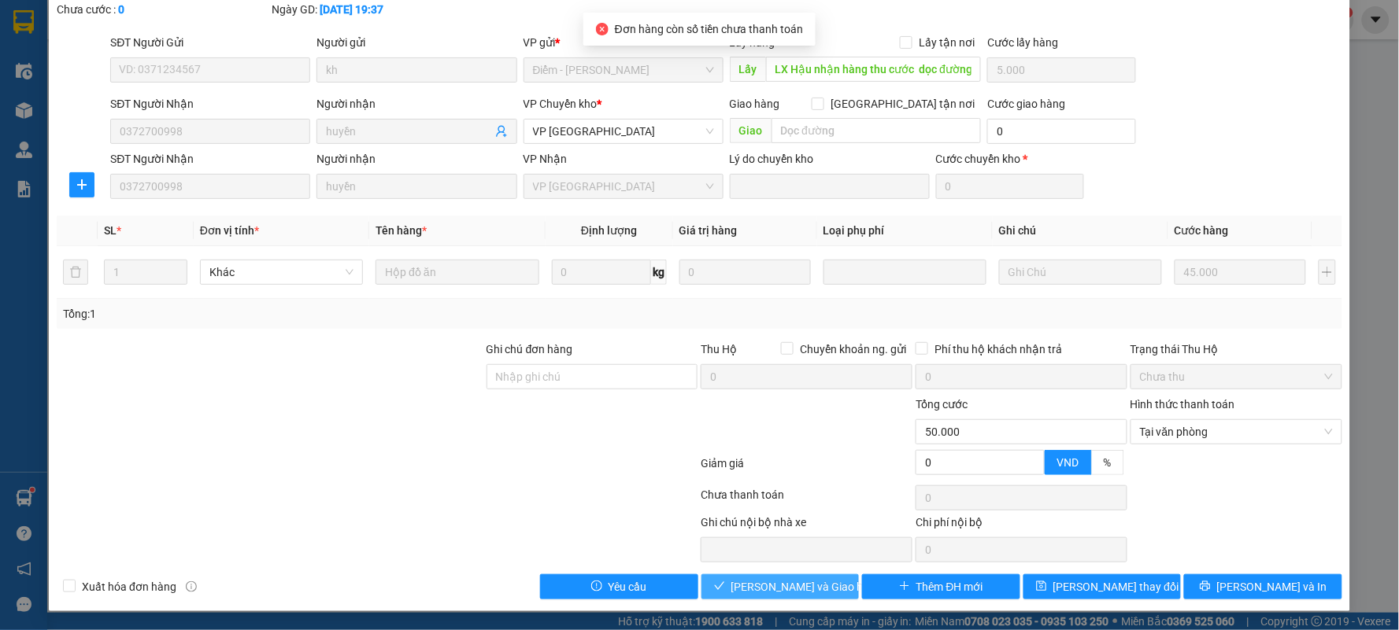
click at [822, 594] on span "[PERSON_NAME] và Giao hàng" at bounding box center [806, 586] width 151 height 17
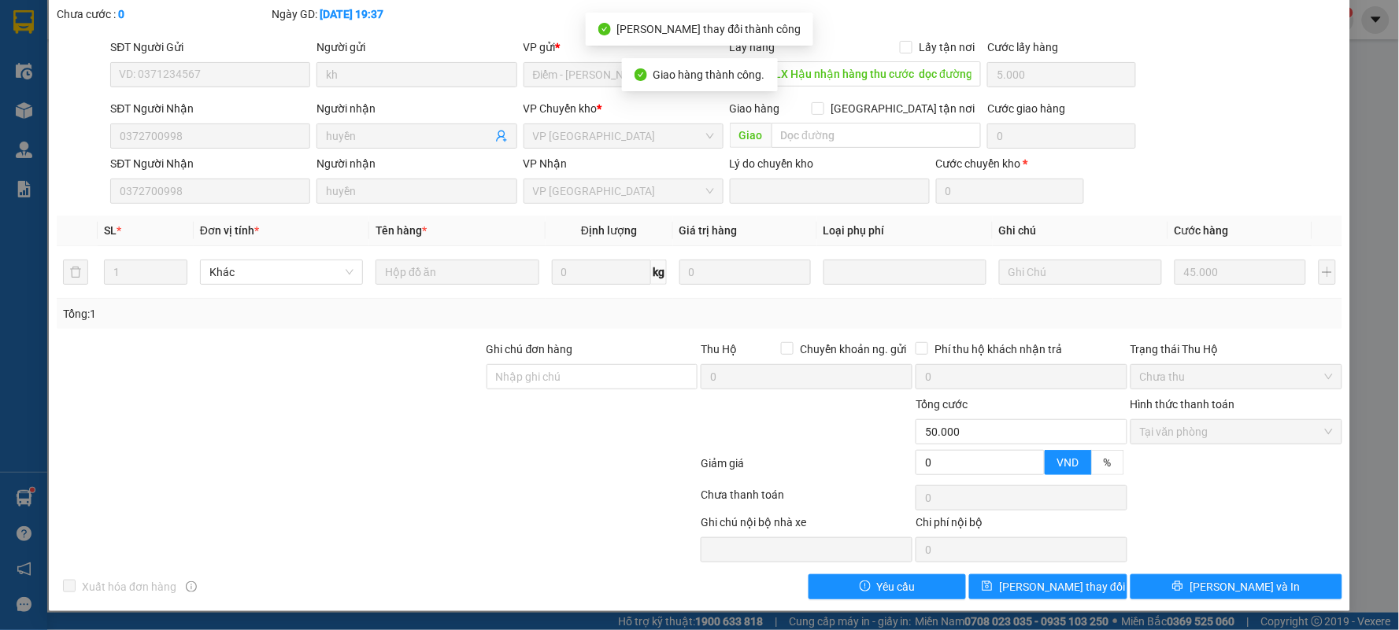
scroll to position [0, 0]
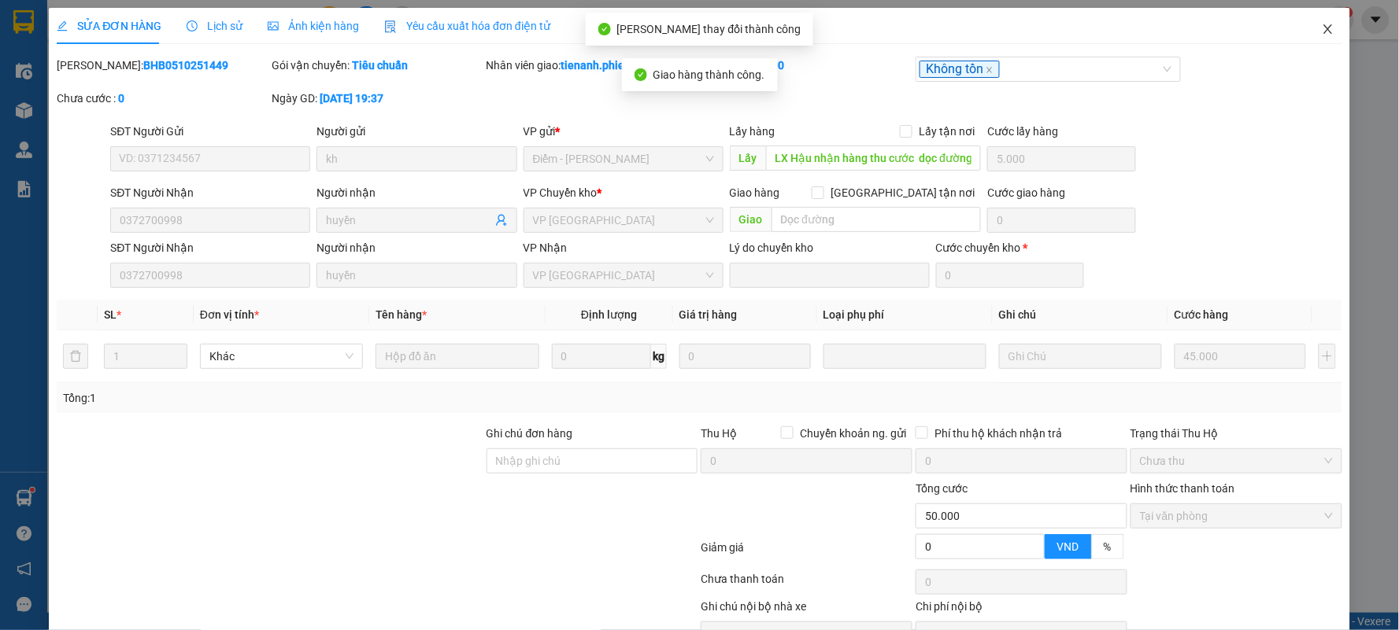
click at [1321, 19] on span "Close" at bounding box center [1328, 30] width 44 height 44
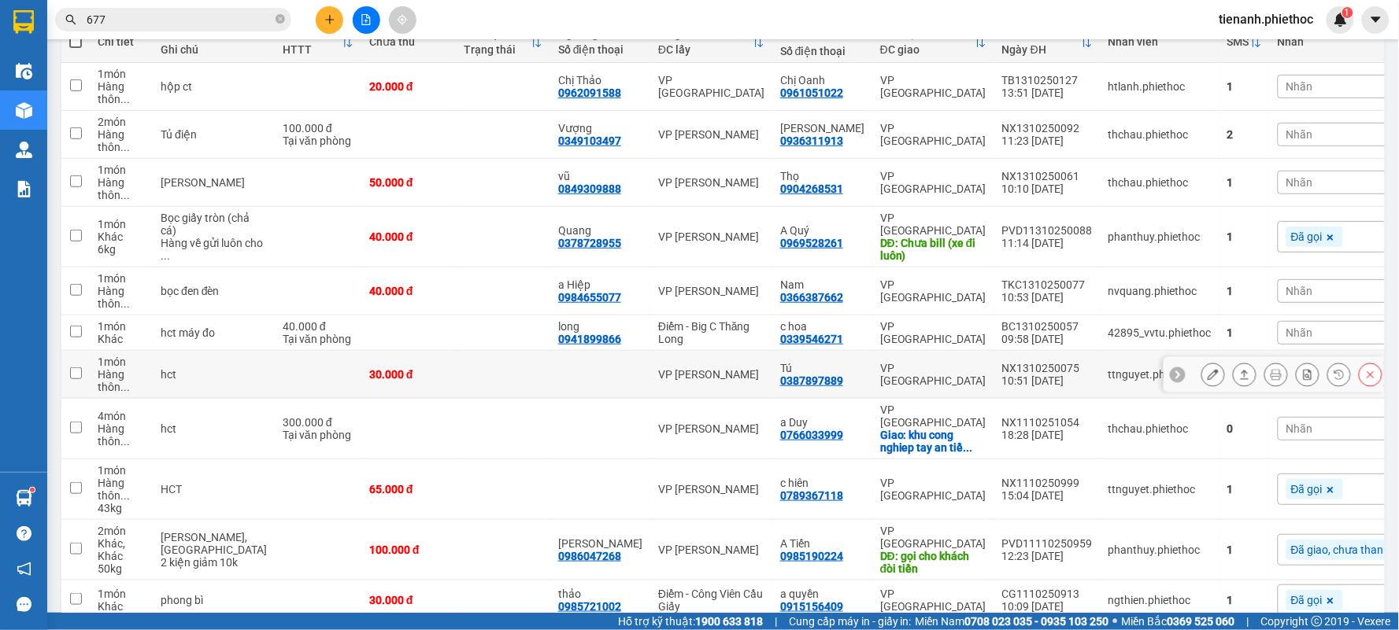
scroll to position [187, 0]
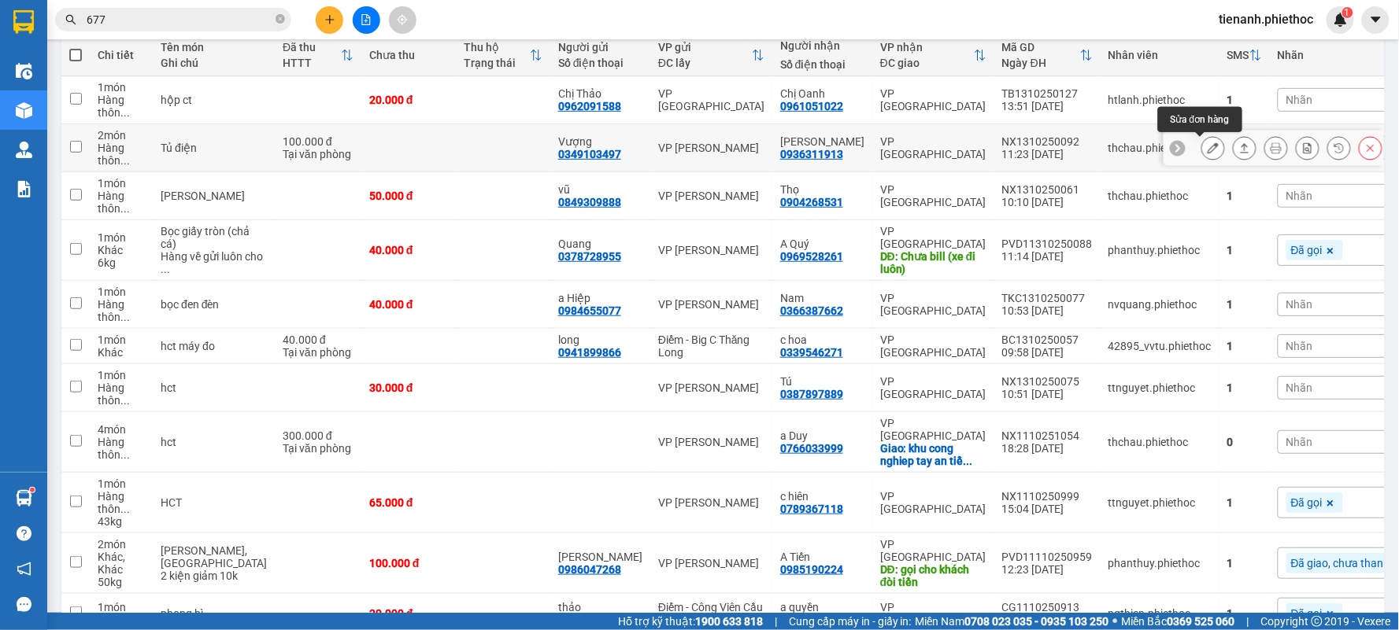
click at [1208, 151] on button at bounding box center [1213, 149] width 22 height 28
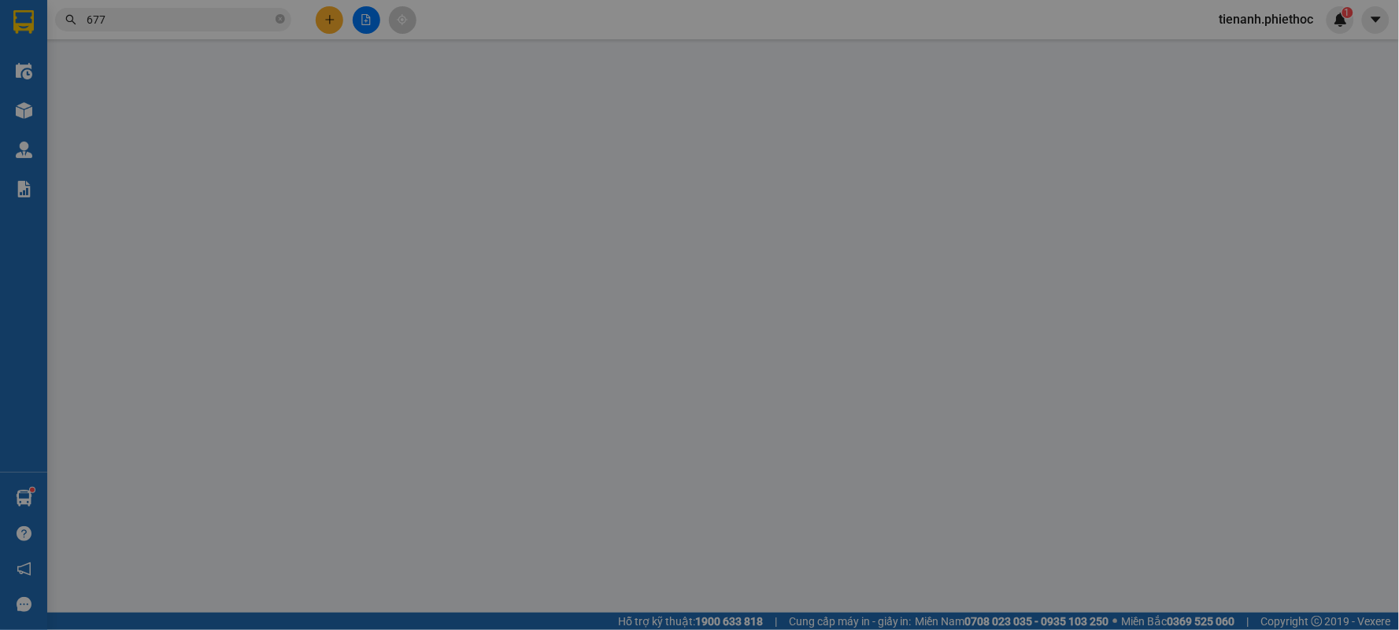
type input "0349103497"
type input "Vượng"
type input "0936311913"
type input "[PERSON_NAME]"
type input "0"
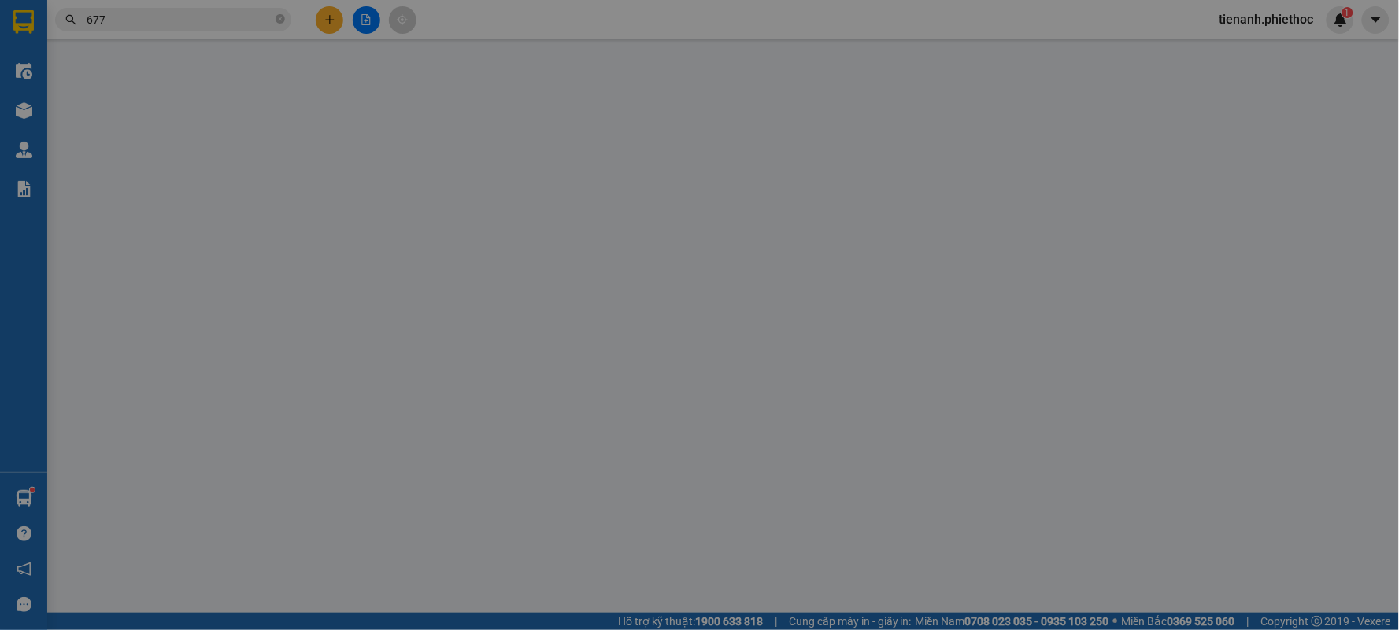
type input "100.000"
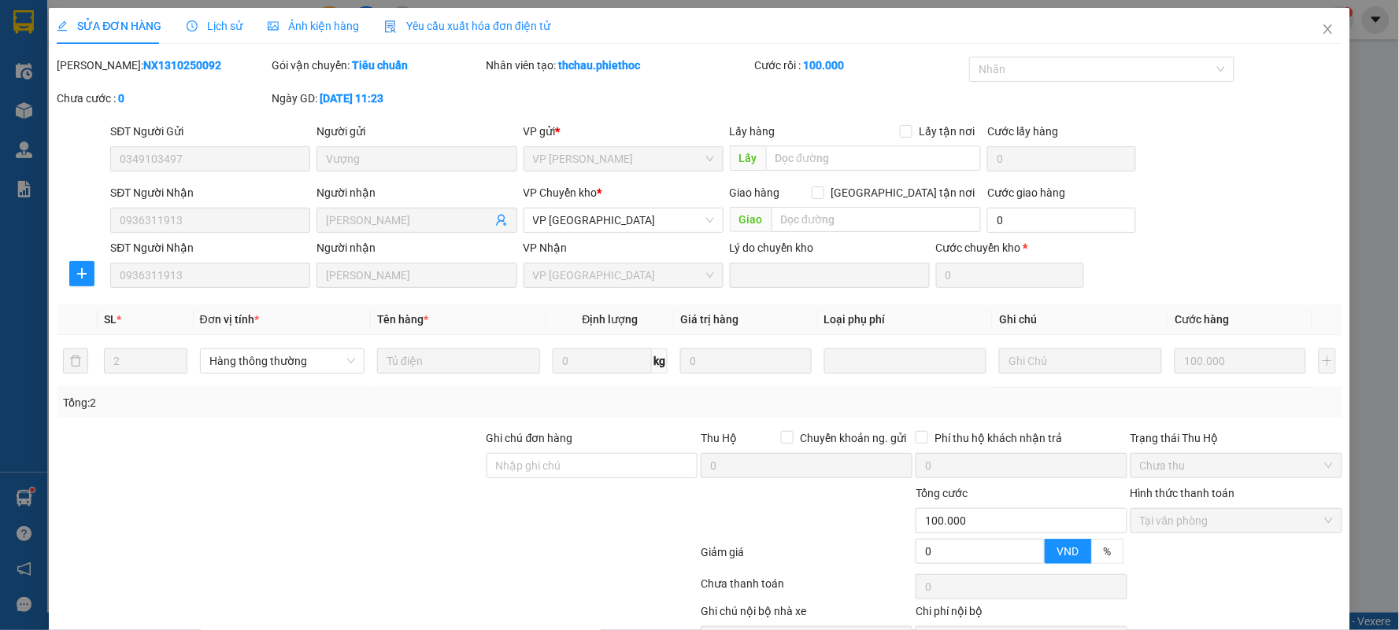
click at [190, 12] on div "Lịch sử" at bounding box center [215, 26] width 56 height 36
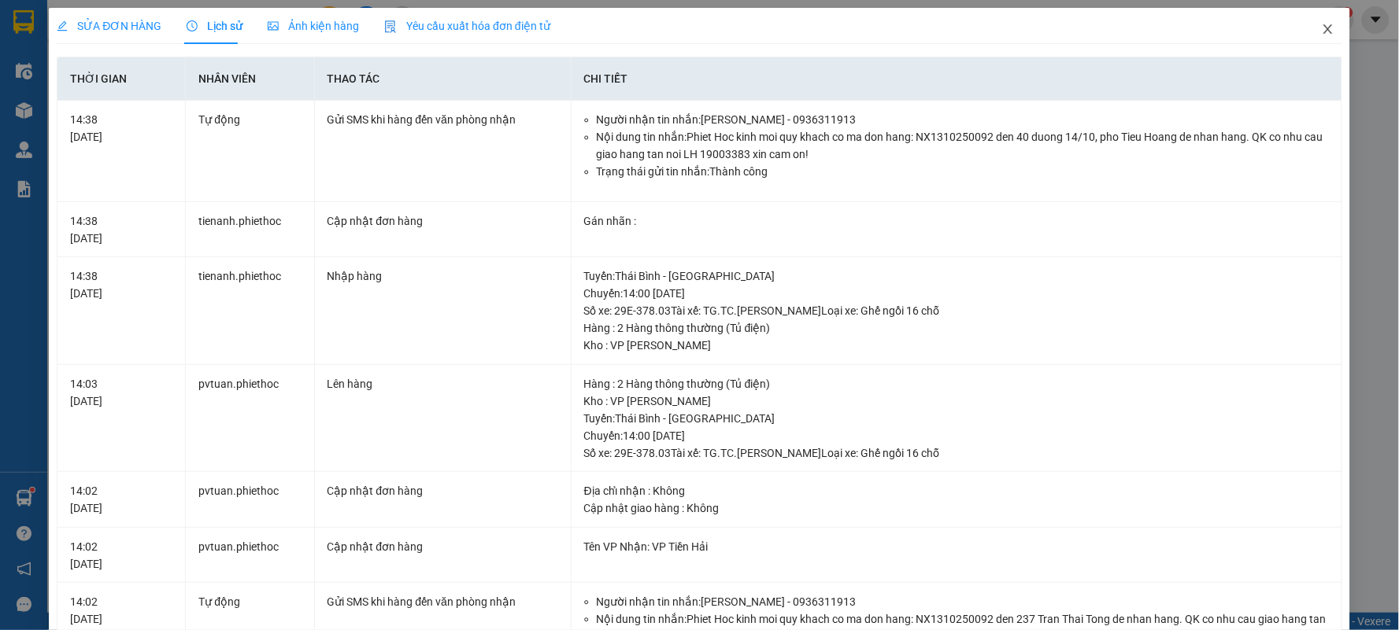
click at [1321, 30] on icon "close" at bounding box center [1327, 29] width 13 height 13
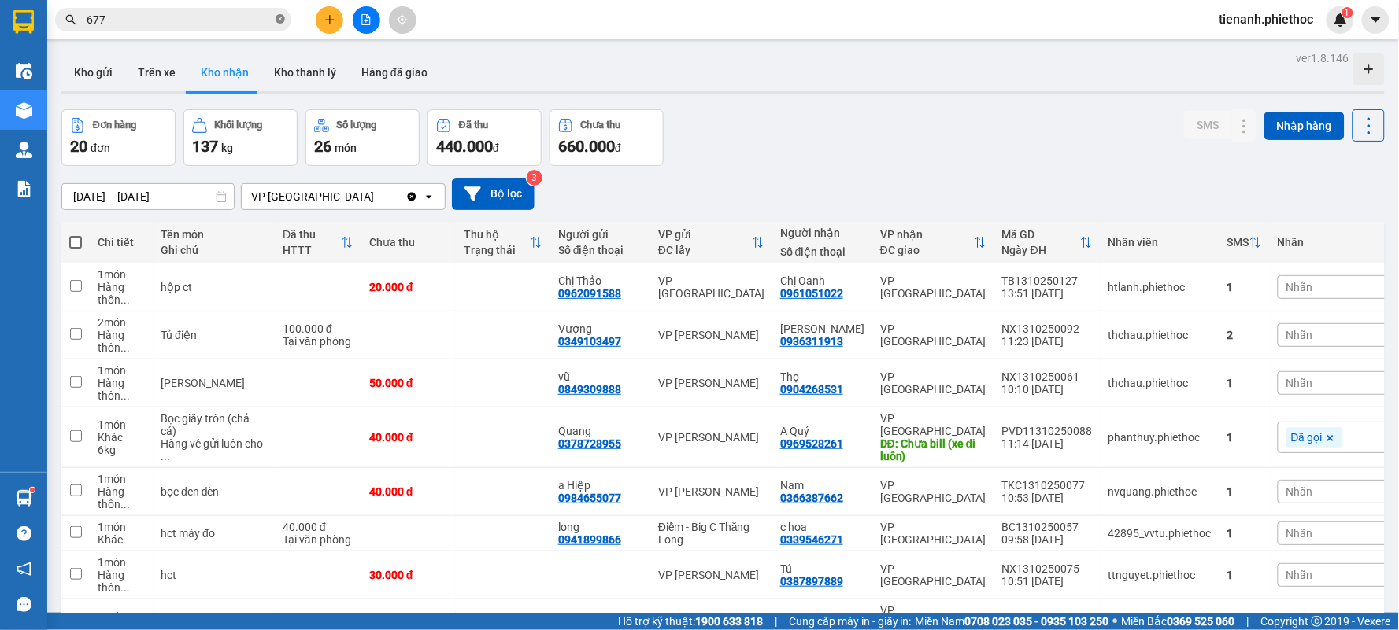
click at [280, 18] on icon "close-circle" at bounding box center [279, 18] width 9 height 9
click at [213, 22] on input "text" at bounding box center [180, 19] width 186 height 17
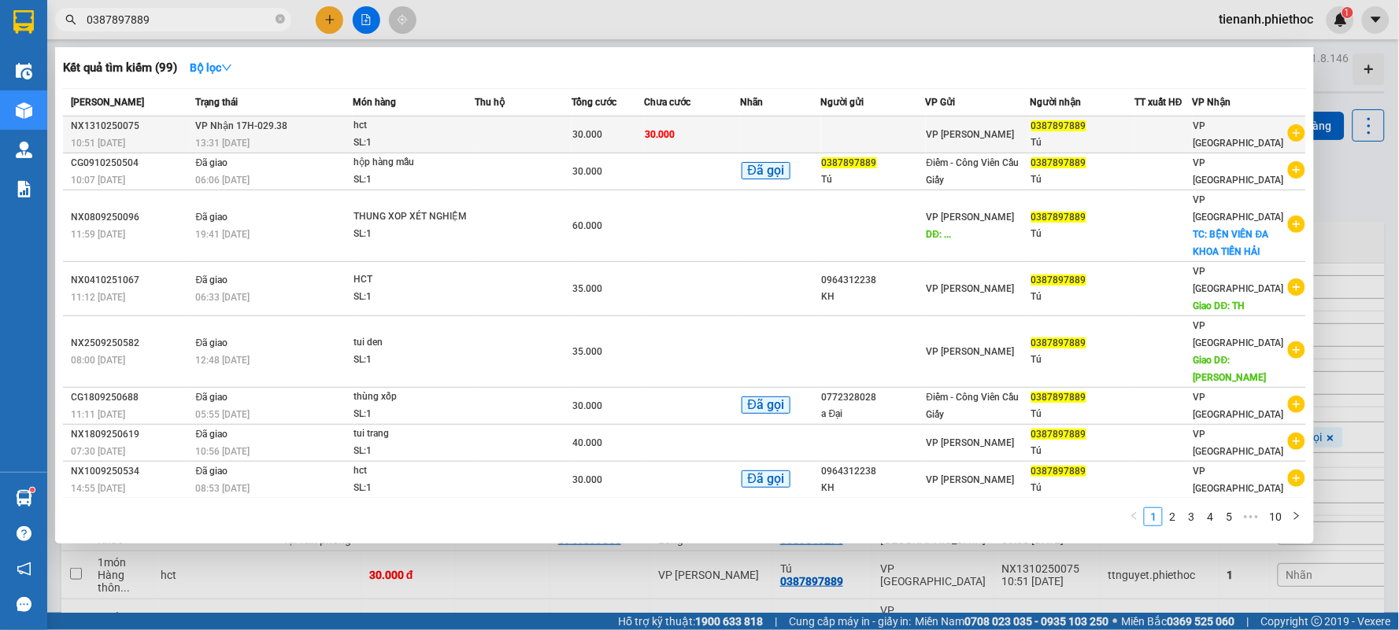
type input "0387897889"
click at [386, 137] on div "SL: 1" at bounding box center [412, 143] width 118 height 17
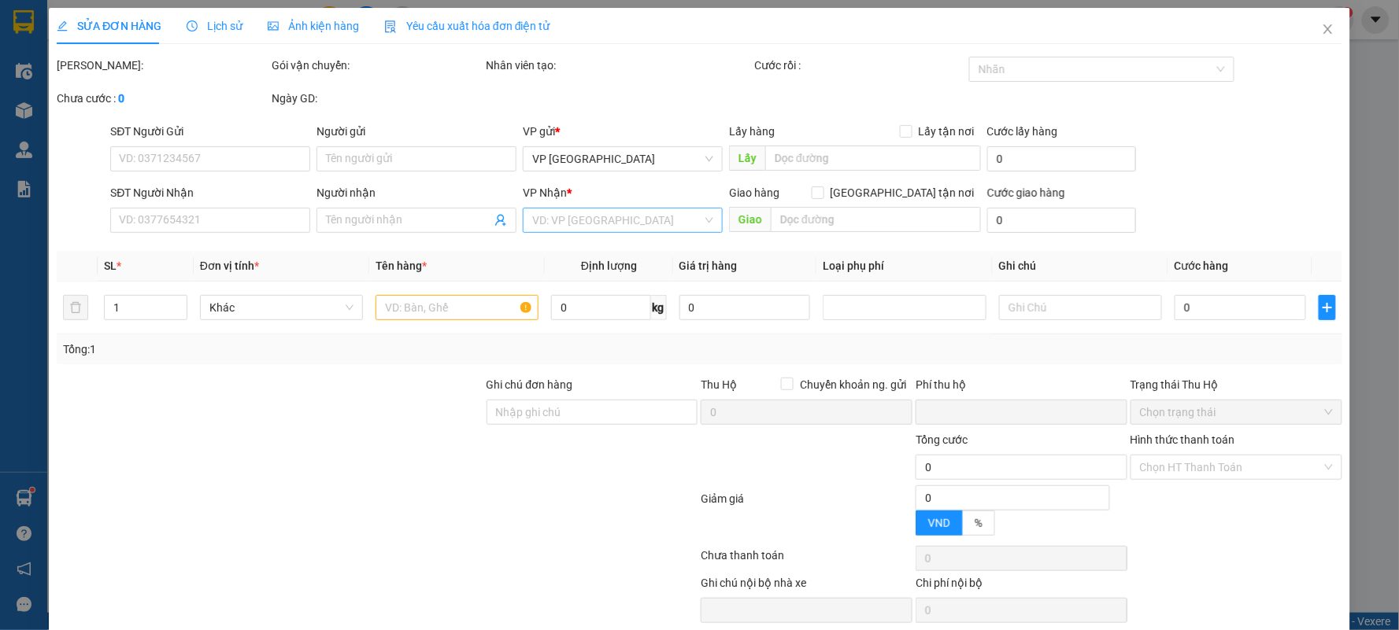
type input "0387897889"
type input "Tú"
type input "0"
type input "30.000"
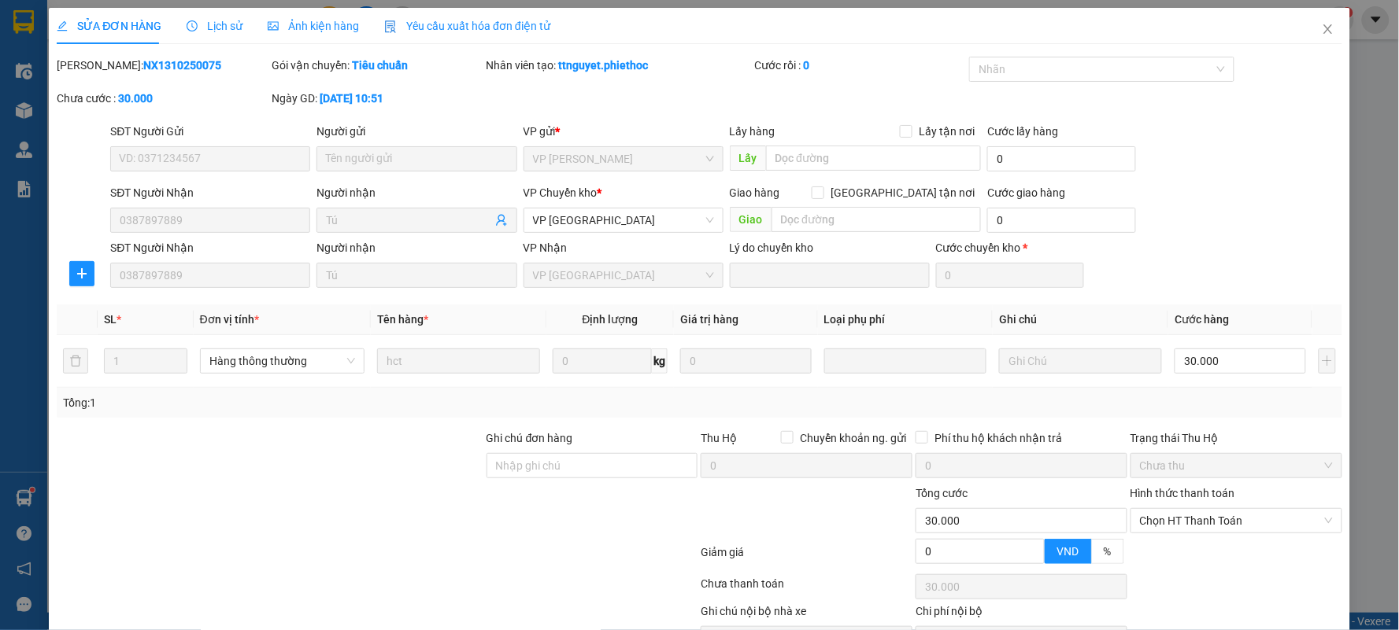
scroll to position [89, 0]
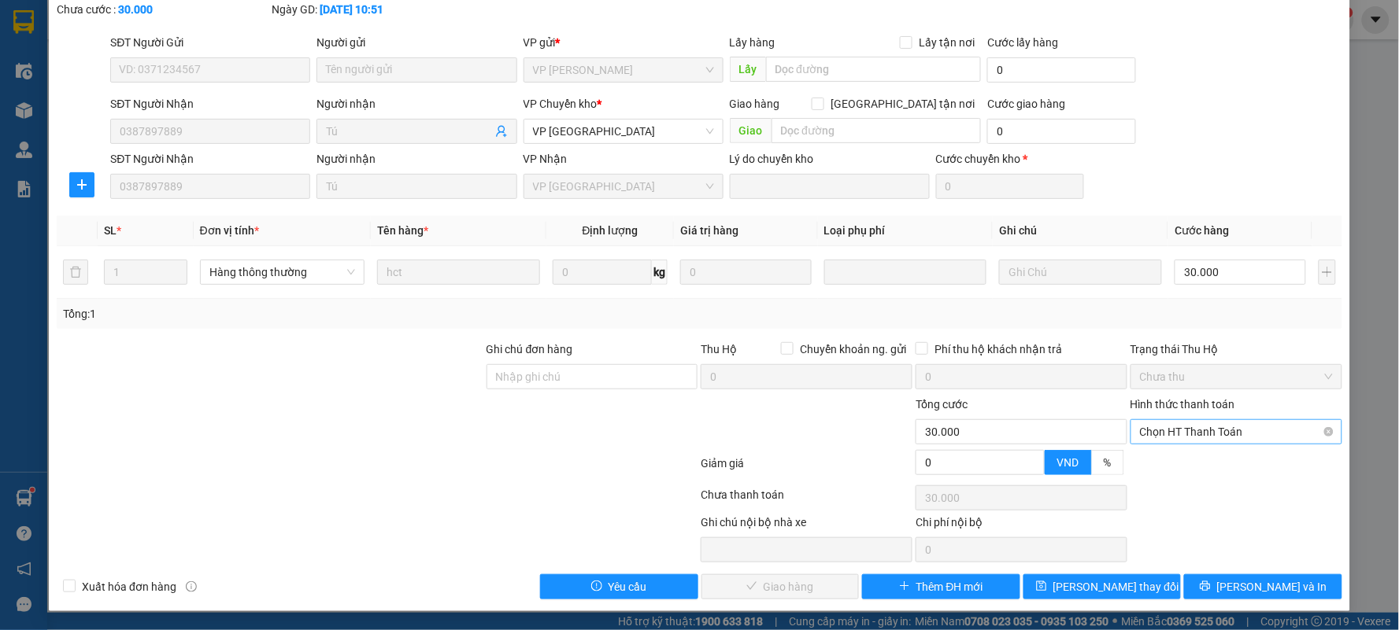
click at [1161, 436] on span "Chọn HT Thanh Toán" at bounding box center [1236, 432] width 193 height 24
click at [1152, 467] on div "Tại văn phòng" at bounding box center [1225, 463] width 190 height 17
type input "0"
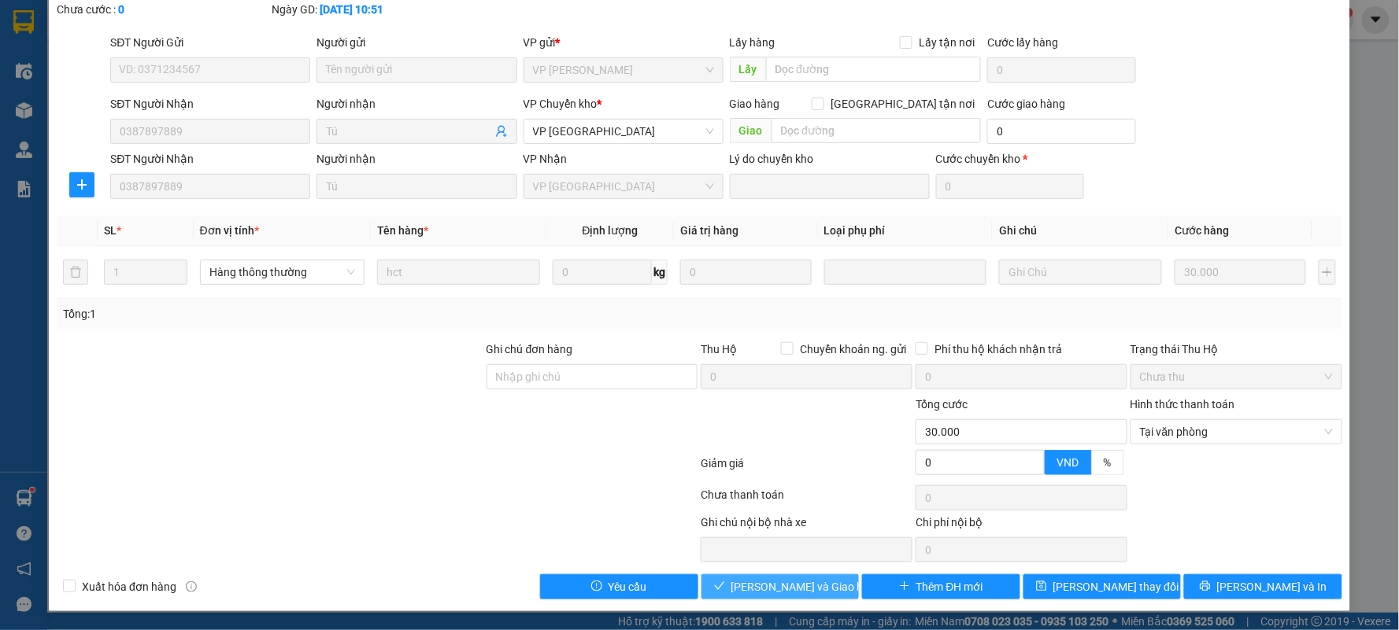
click at [798, 587] on span "[PERSON_NAME] và Giao hàng" at bounding box center [806, 586] width 151 height 17
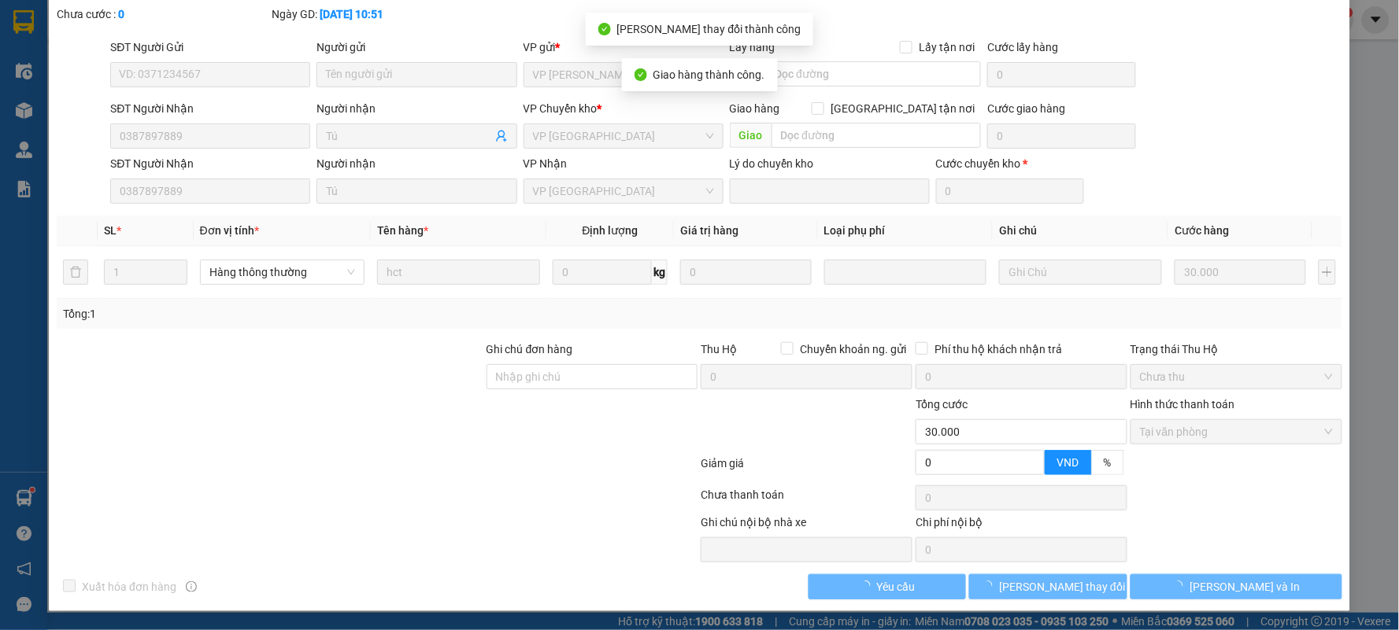
scroll to position [0, 0]
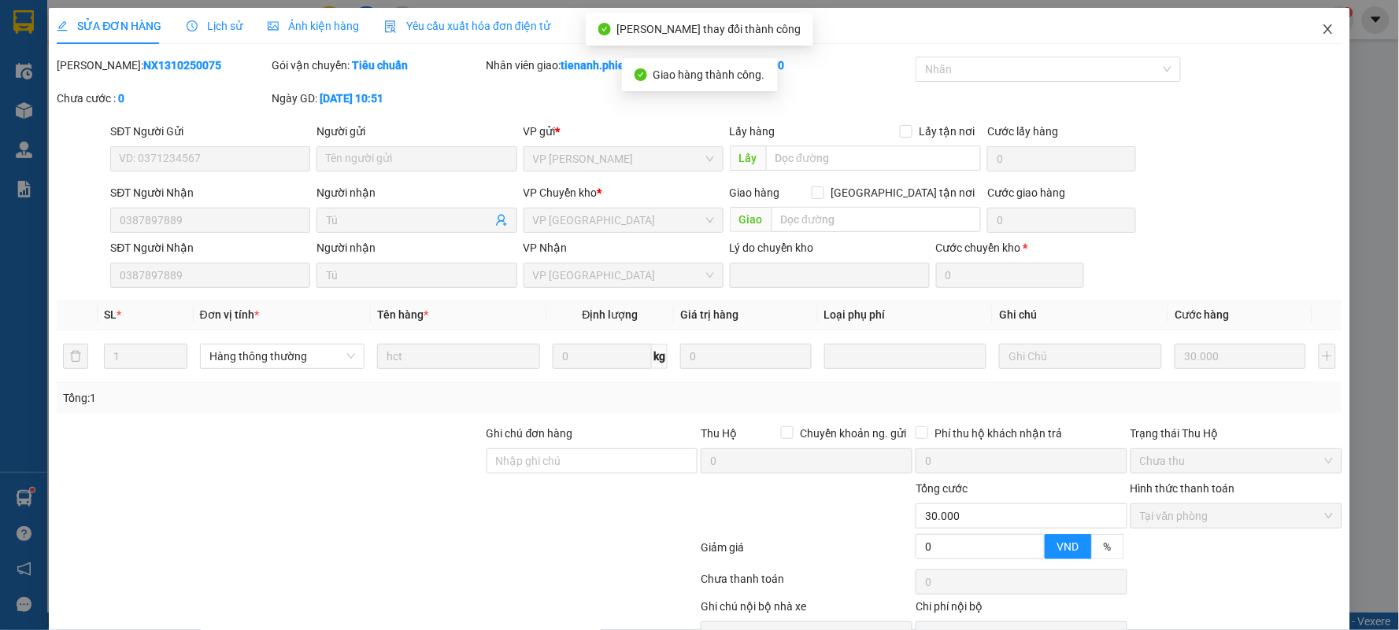
click at [1321, 35] on icon "close" at bounding box center [1327, 29] width 13 height 13
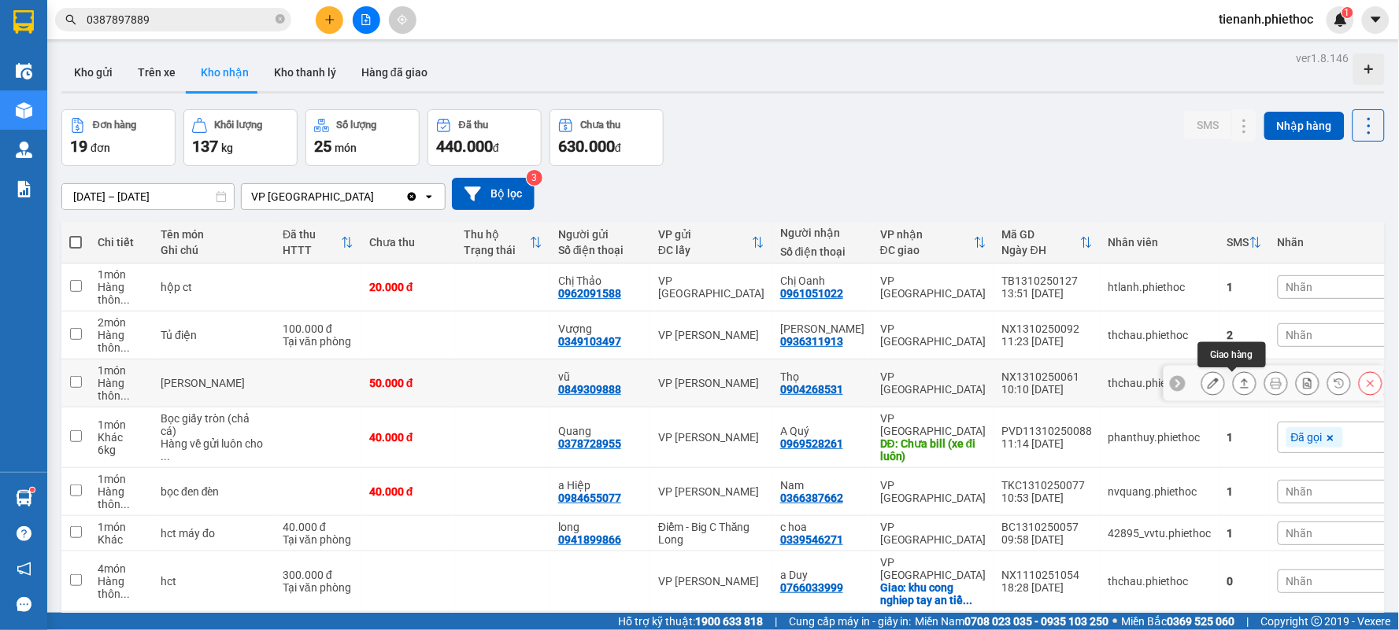
click at [1239, 387] on icon at bounding box center [1244, 383] width 11 height 11
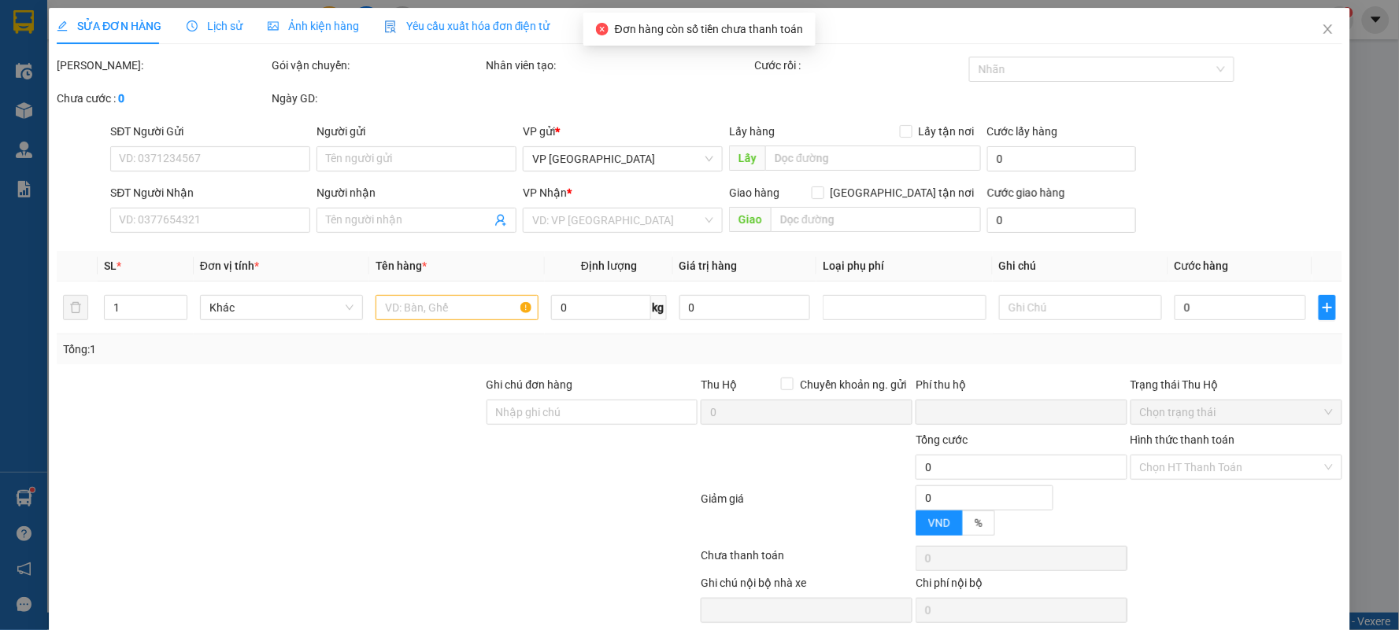
type input "0849309888"
type input "vũ"
type input "0904268531"
type input "Thọ"
type input "0"
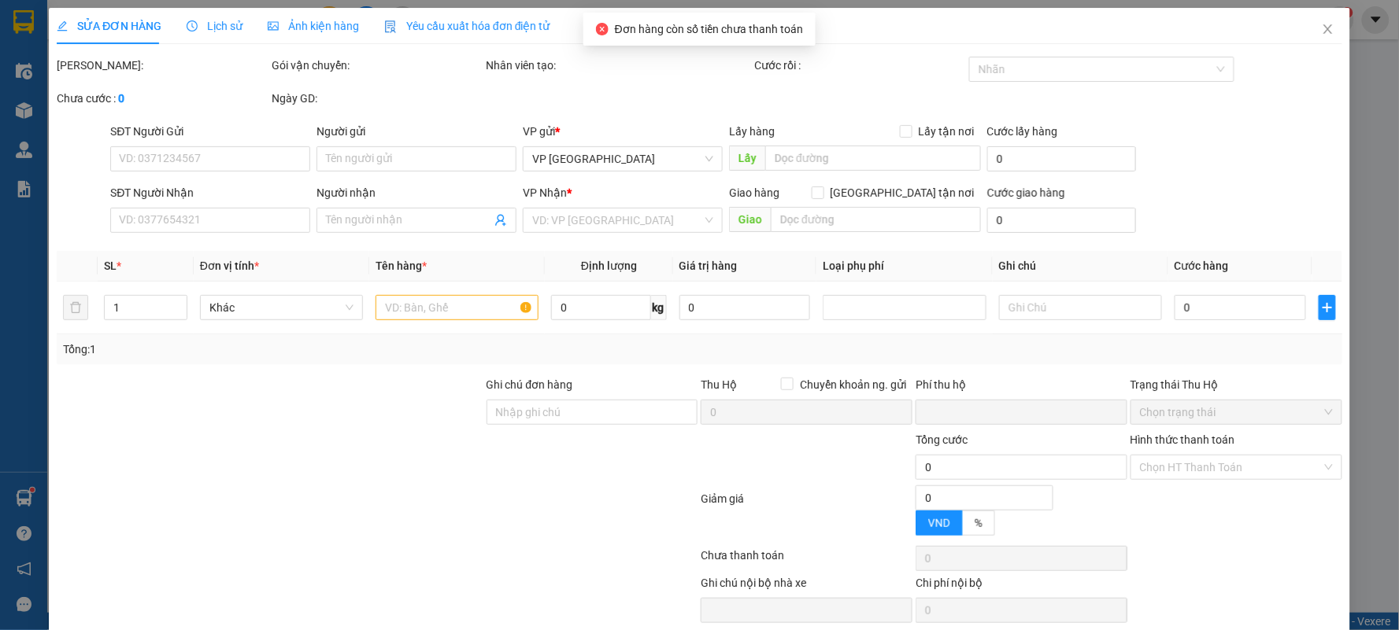
type input "50.000"
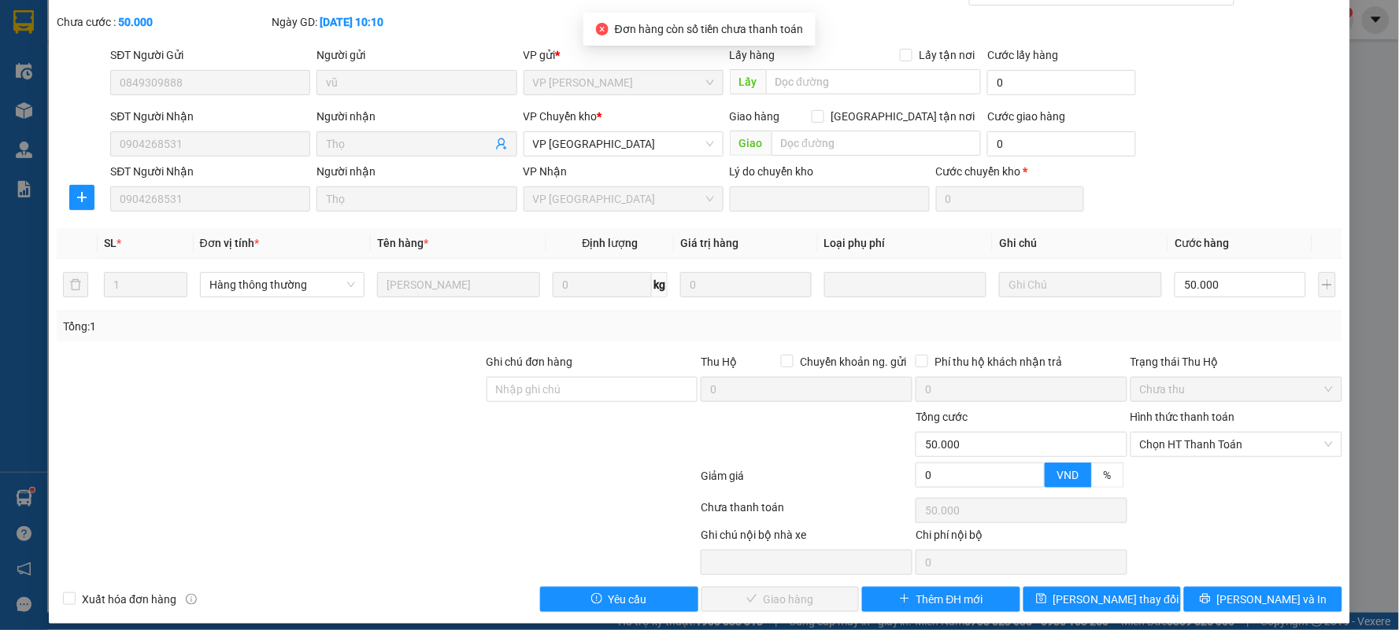
scroll to position [89, 0]
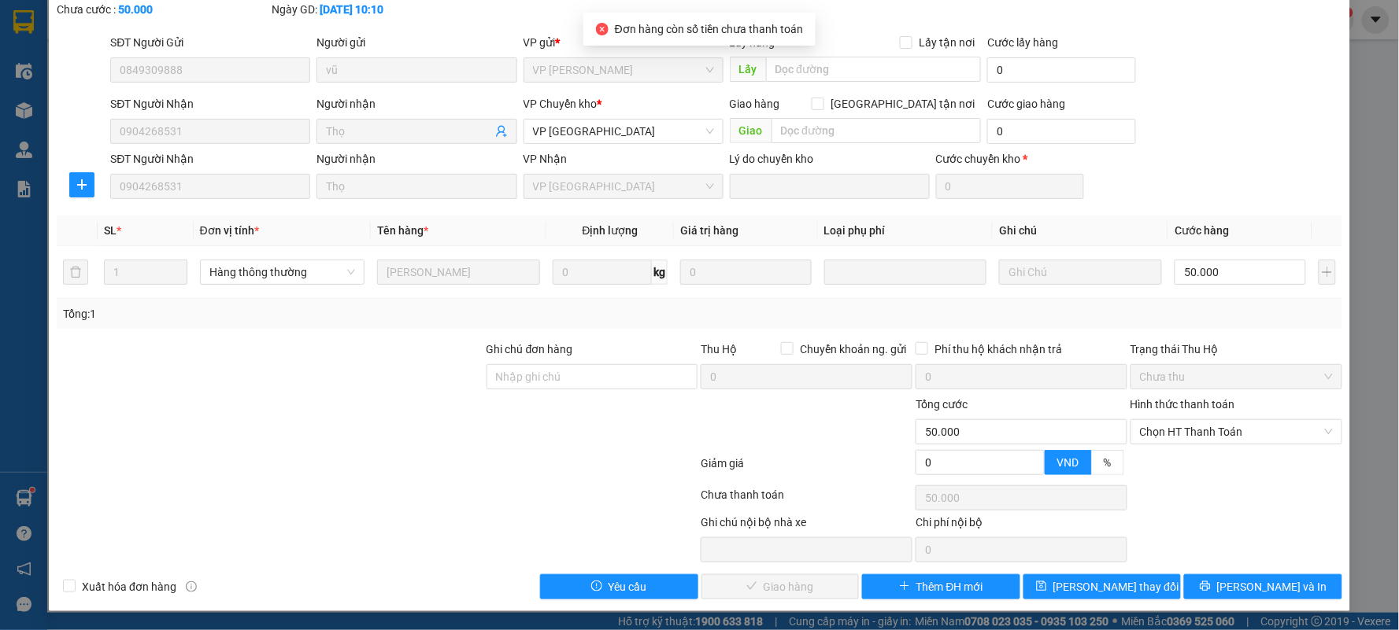
click at [1188, 417] on div "Hình thức thanh toán" at bounding box center [1236, 408] width 212 height 24
click at [1181, 435] on span "Chọn HT Thanh Toán" at bounding box center [1236, 432] width 193 height 24
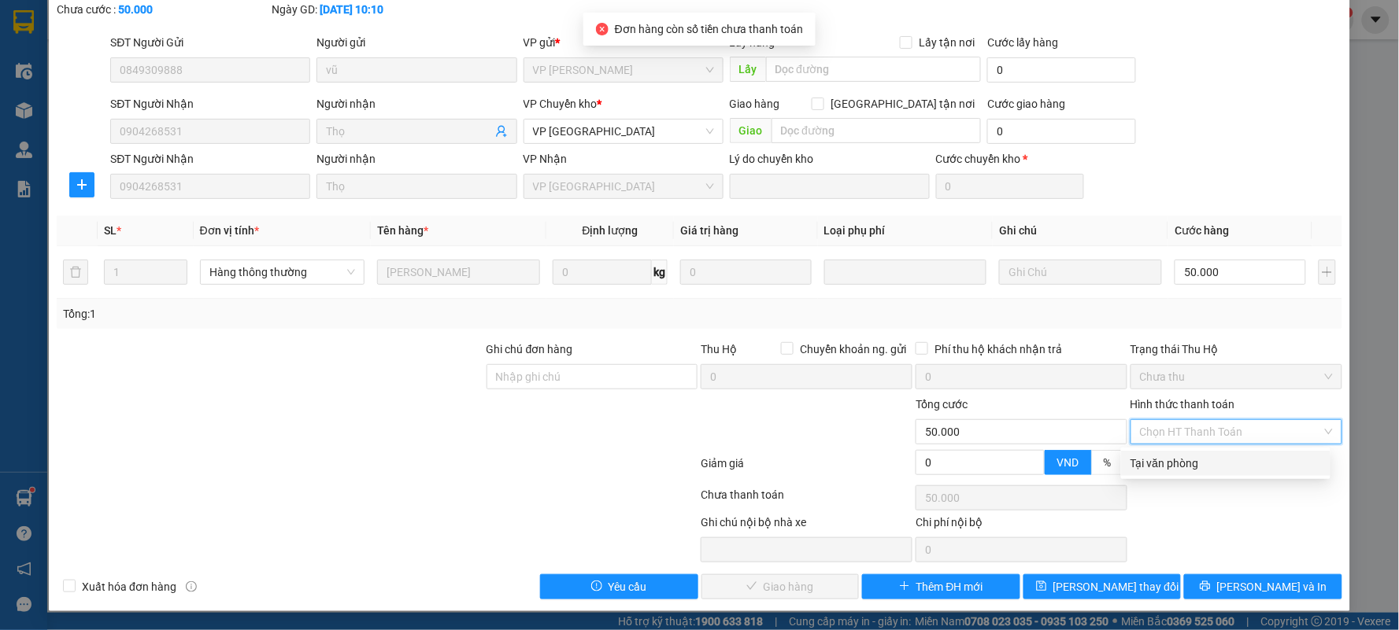
click at [1147, 470] on div "Tại văn phòng" at bounding box center [1225, 463] width 190 height 17
type input "0"
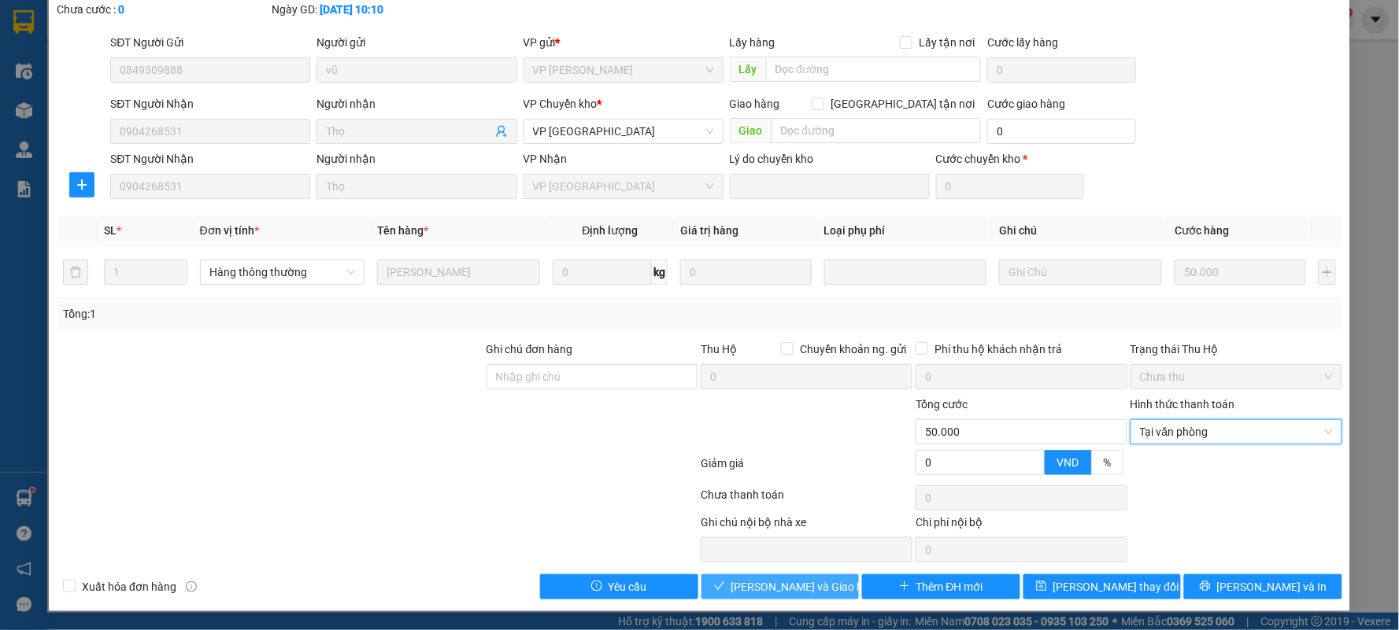
click at [789, 586] on span "[PERSON_NAME] và Giao hàng" at bounding box center [806, 586] width 151 height 17
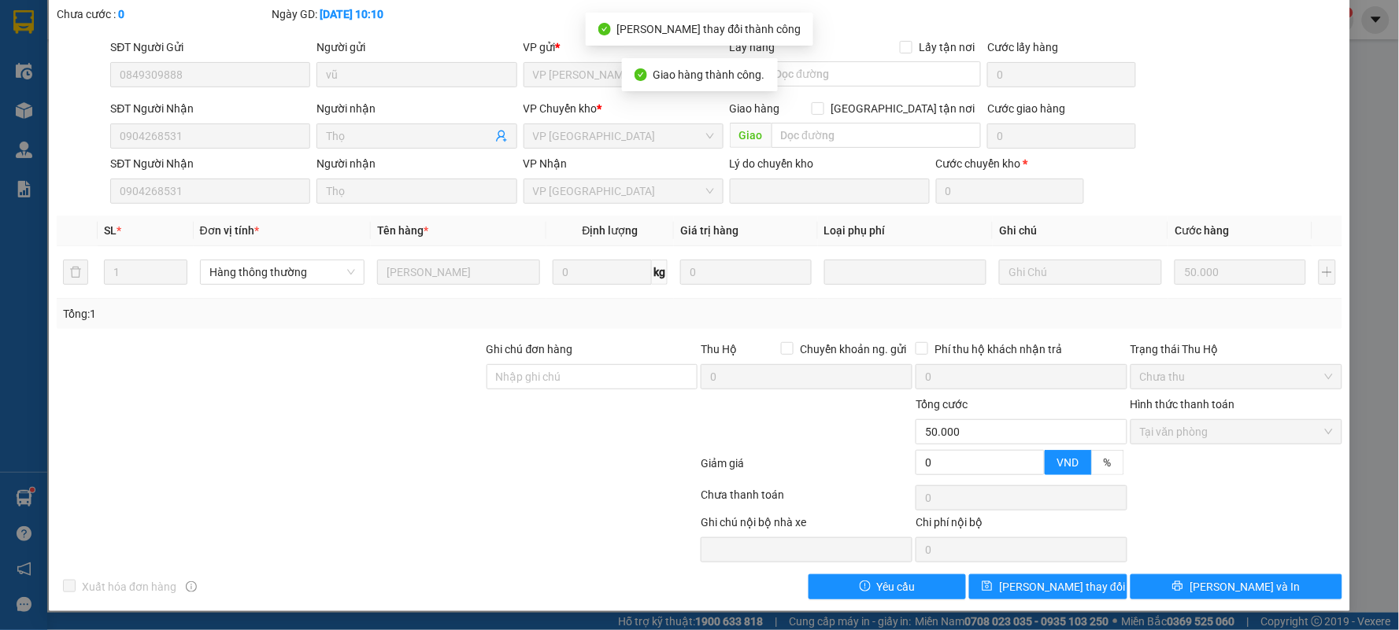
scroll to position [0, 0]
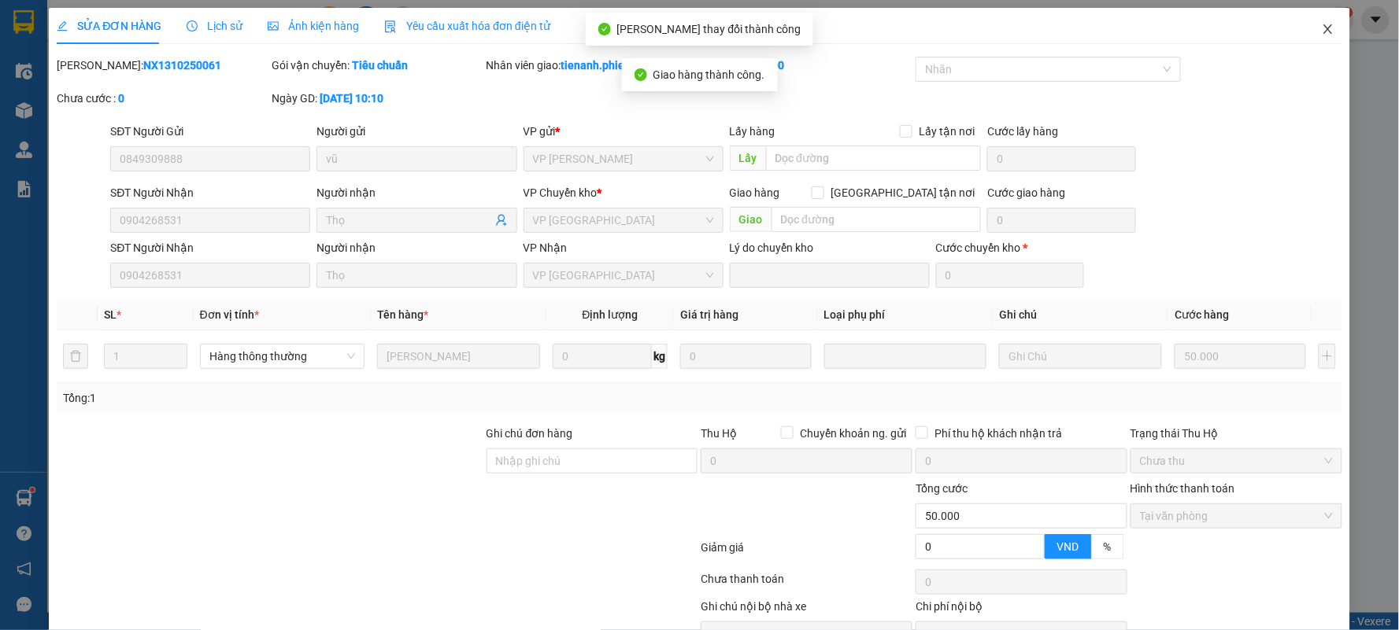
click at [1326, 32] on span "Close" at bounding box center [1328, 30] width 44 height 44
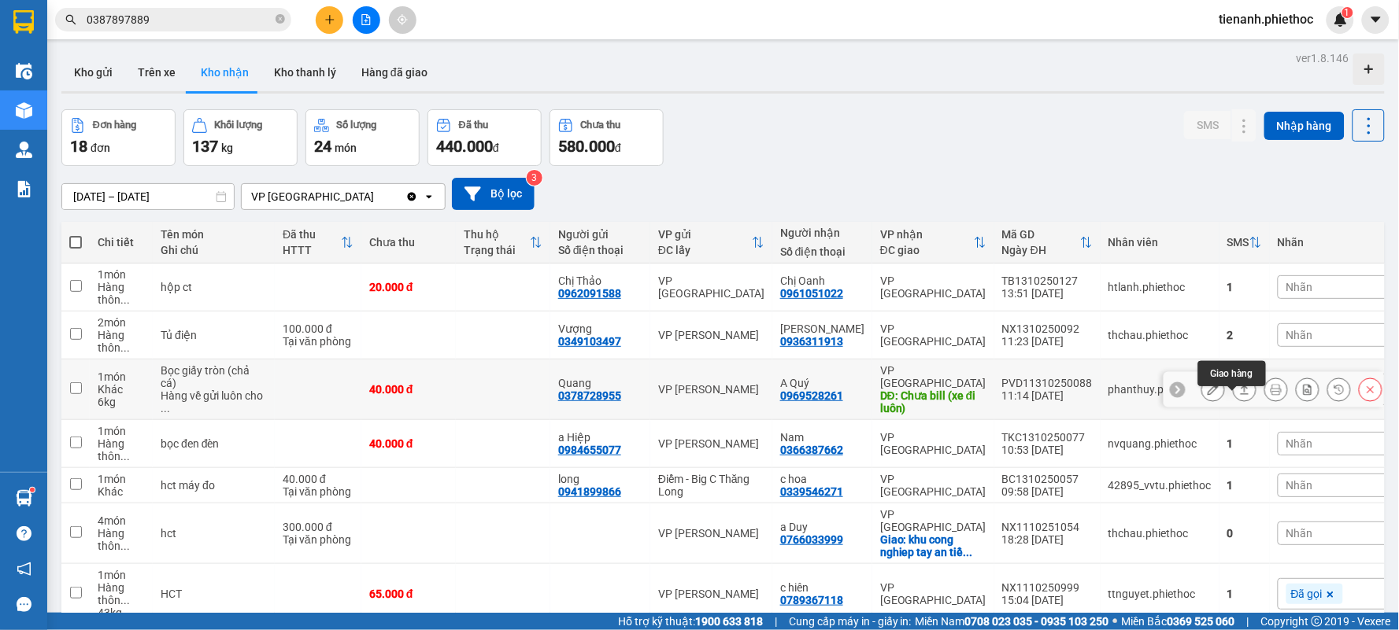
click at [1240, 394] on icon at bounding box center [1244, 389] width 9 height 9
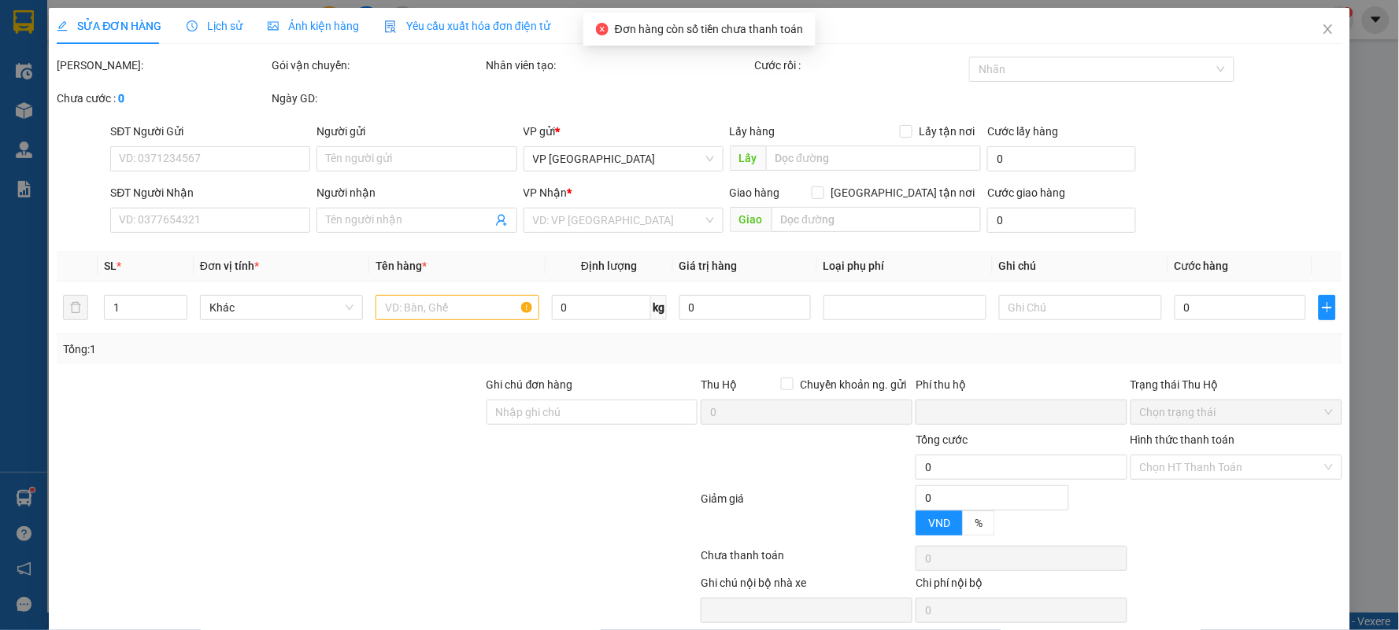
type input "0378728955"
type input "Quang"
type input "0969528261"
type input "A Quý"
type input "Chưa bill (xe đi luôn)"
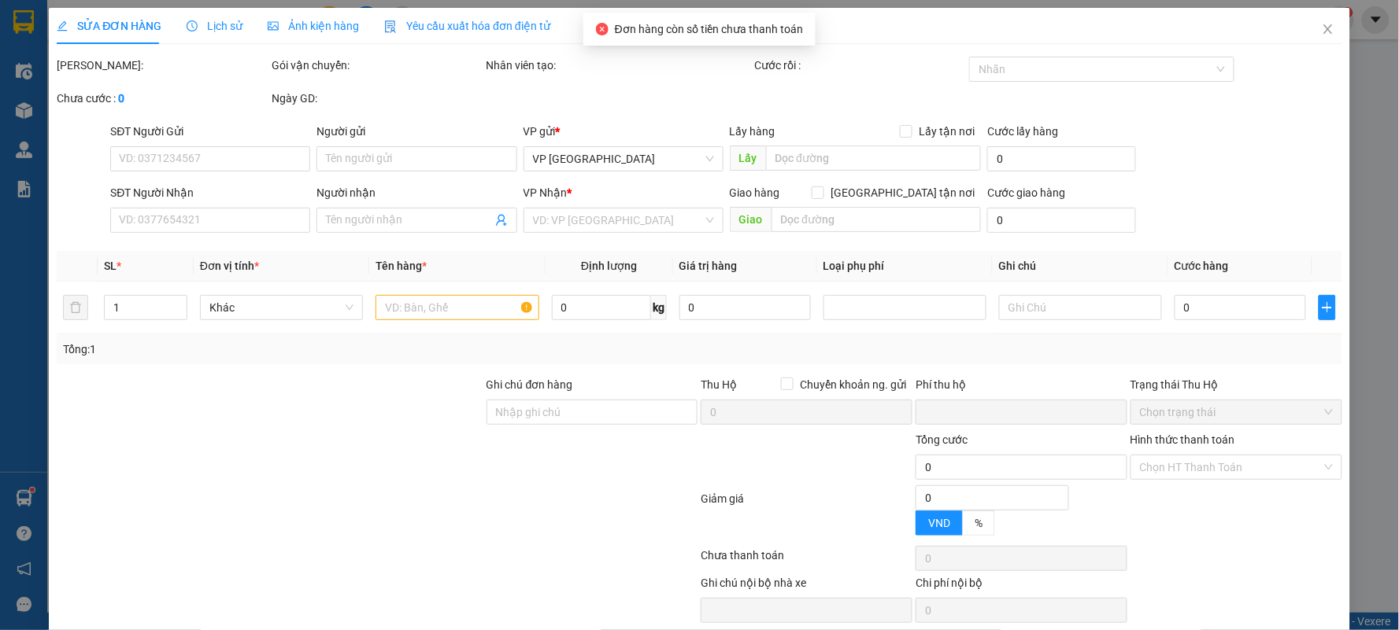
type input "0"
type input "40.000"
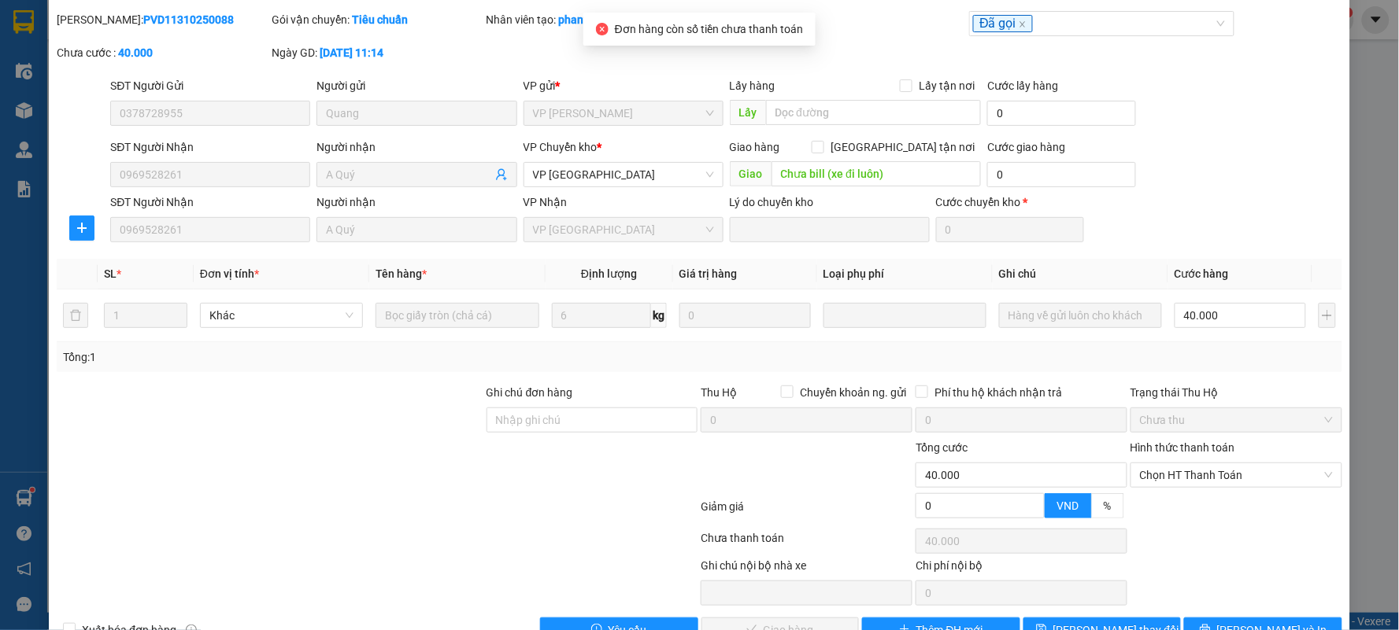
scroll to position [89, 0]
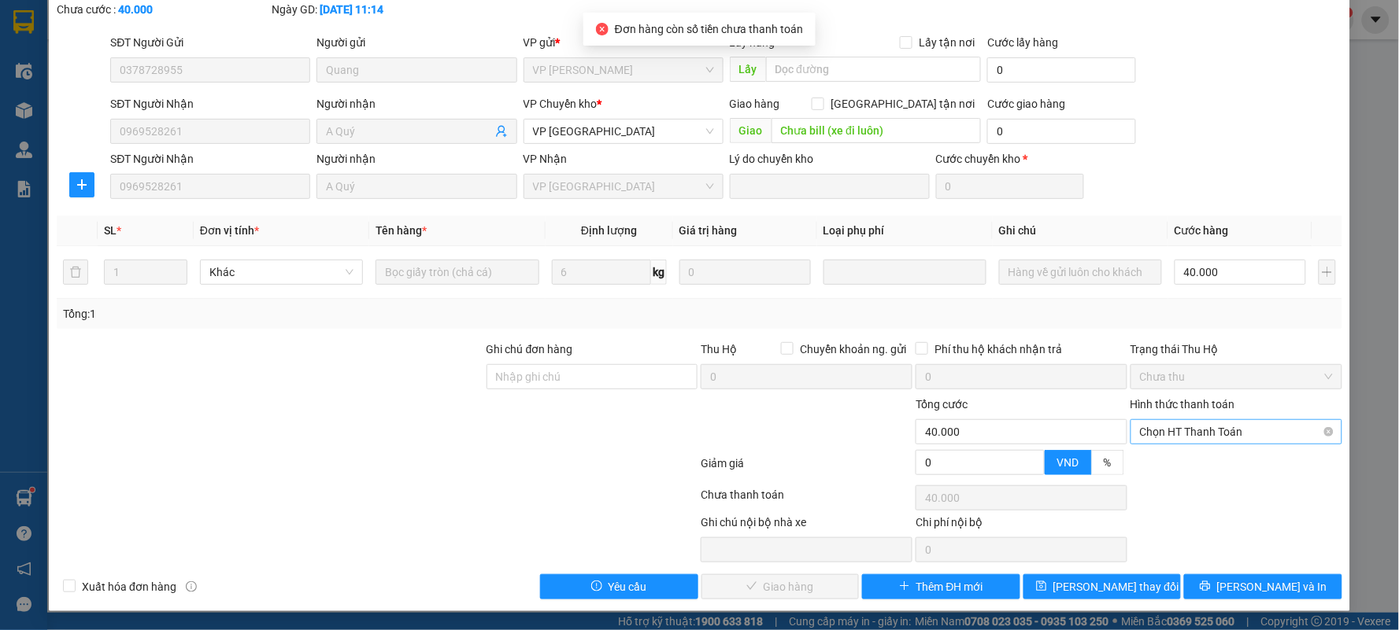
click at [1184, 428] on span "Chọn HT Thanh Toán" at bounding box center [1236, 432] width 193 height 24
click at [1168, 466] on div "Tại văn phòng" at bounding box center [1225, 463] width 190 height 17
type input "0"
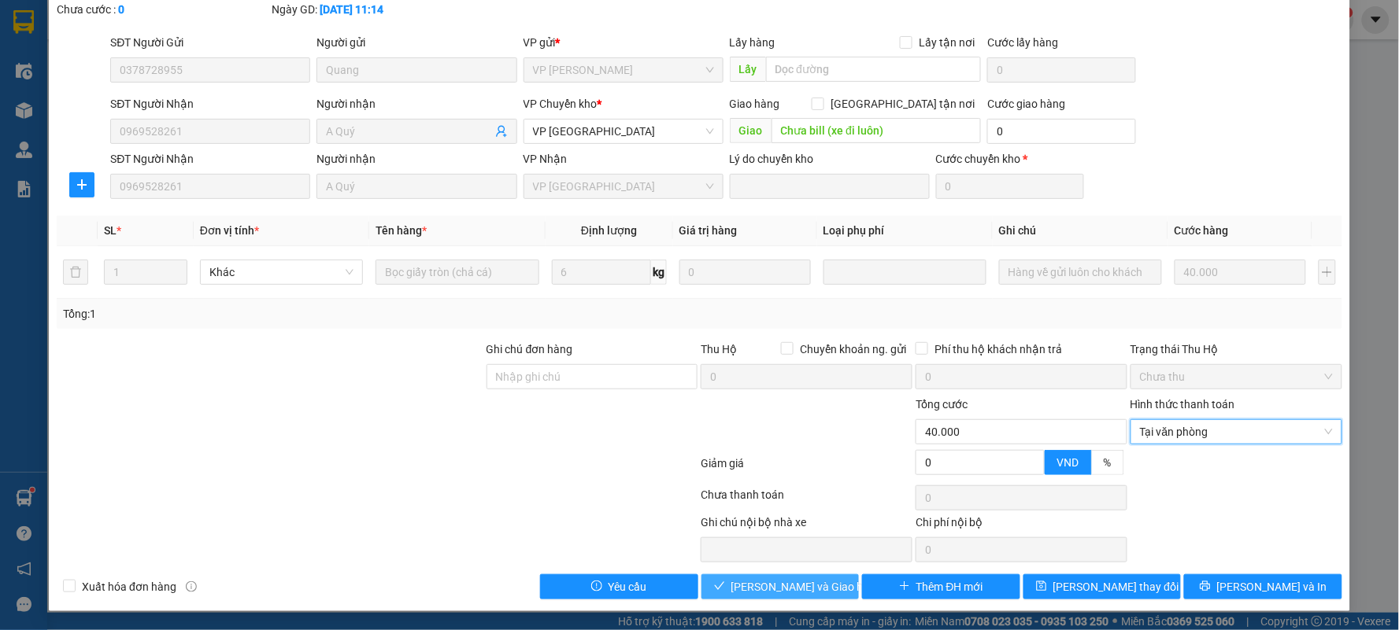
click at [789, 593] on span "[PERSON_NAME] và Giao hàng" at bounding box center [806, 586] width 151 height 17
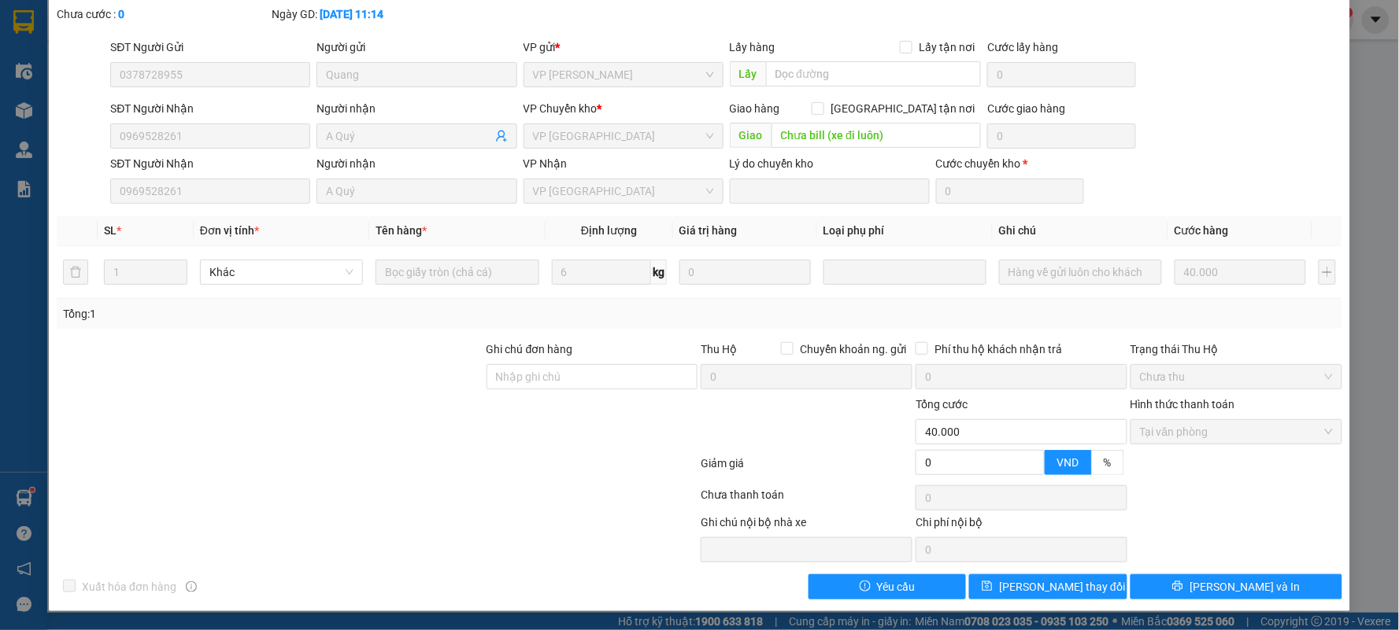
scroll to position [0, 0]
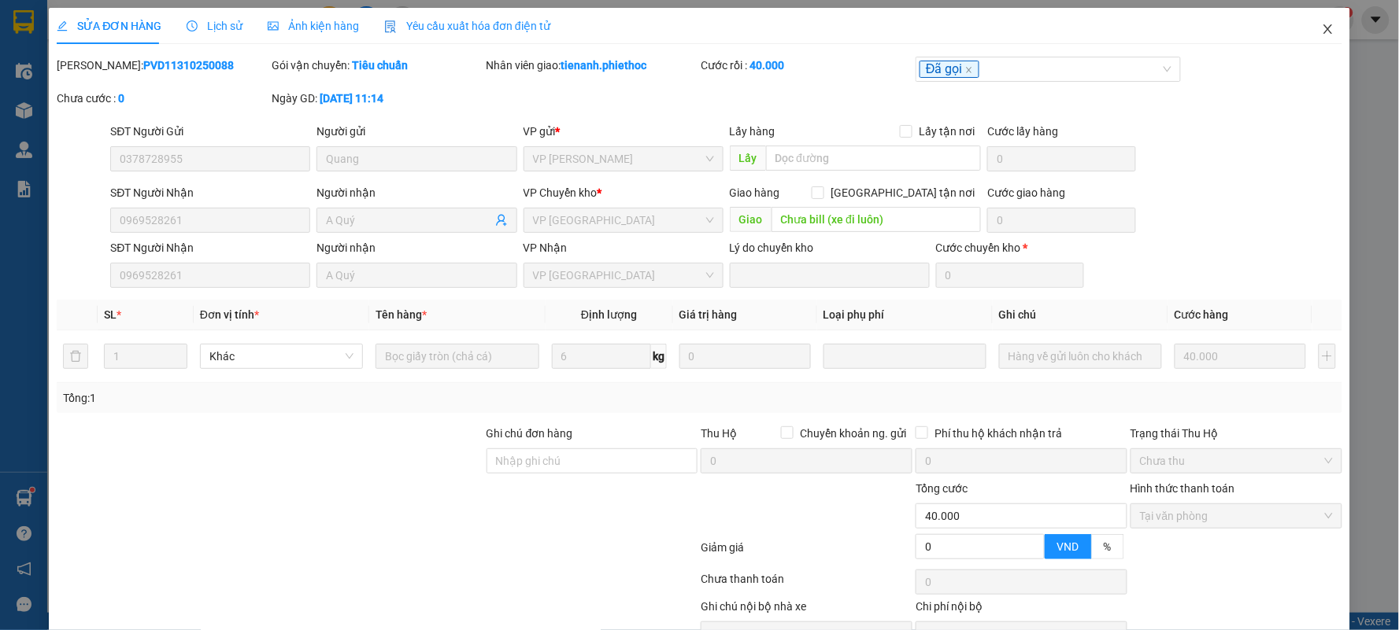
click at [1321, 27] on icon "close" at bounding box center [1327, 29] width 13 height 13
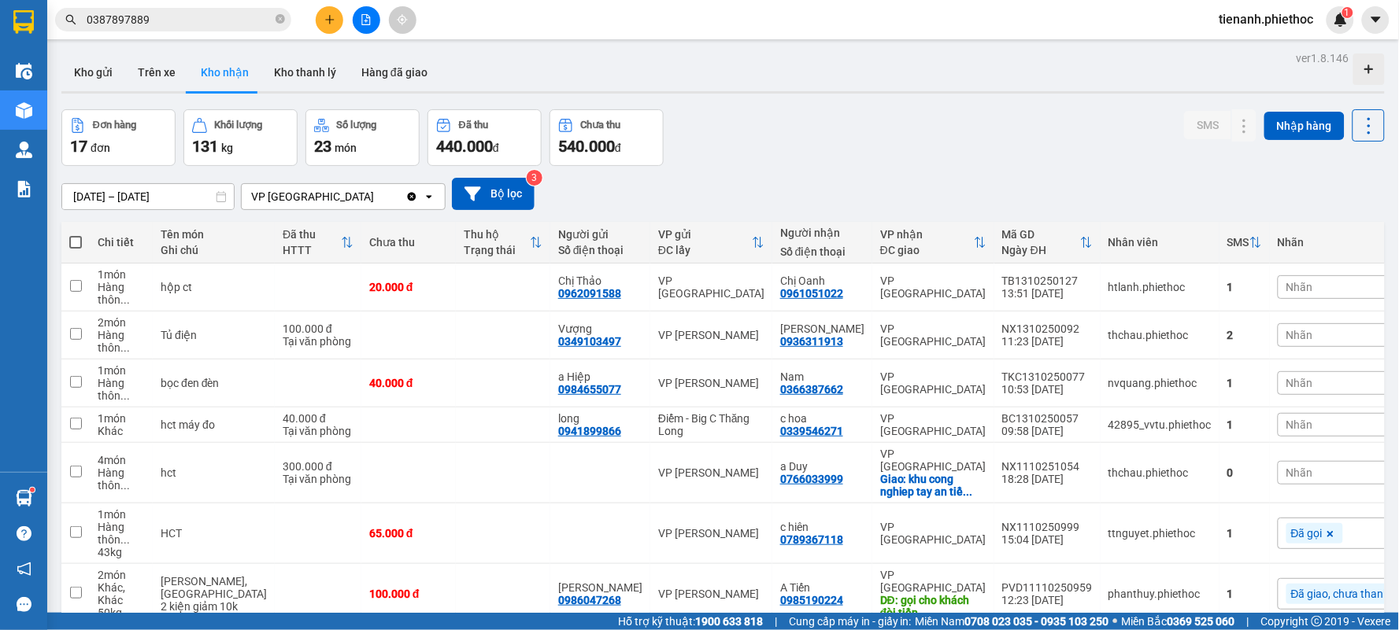
click at [166, 35] on div "Kết quả tìm kiếm ( 99 ) Bộ lọc Mã ĐH Trạng thái Món hàng Thu hộ Tổng cước Chưa …" at bounding box center [699, 19] width 1399 height 39
click at [173, 16] on input "0387897889" at bounding box center [180, 19] width 186 height 17
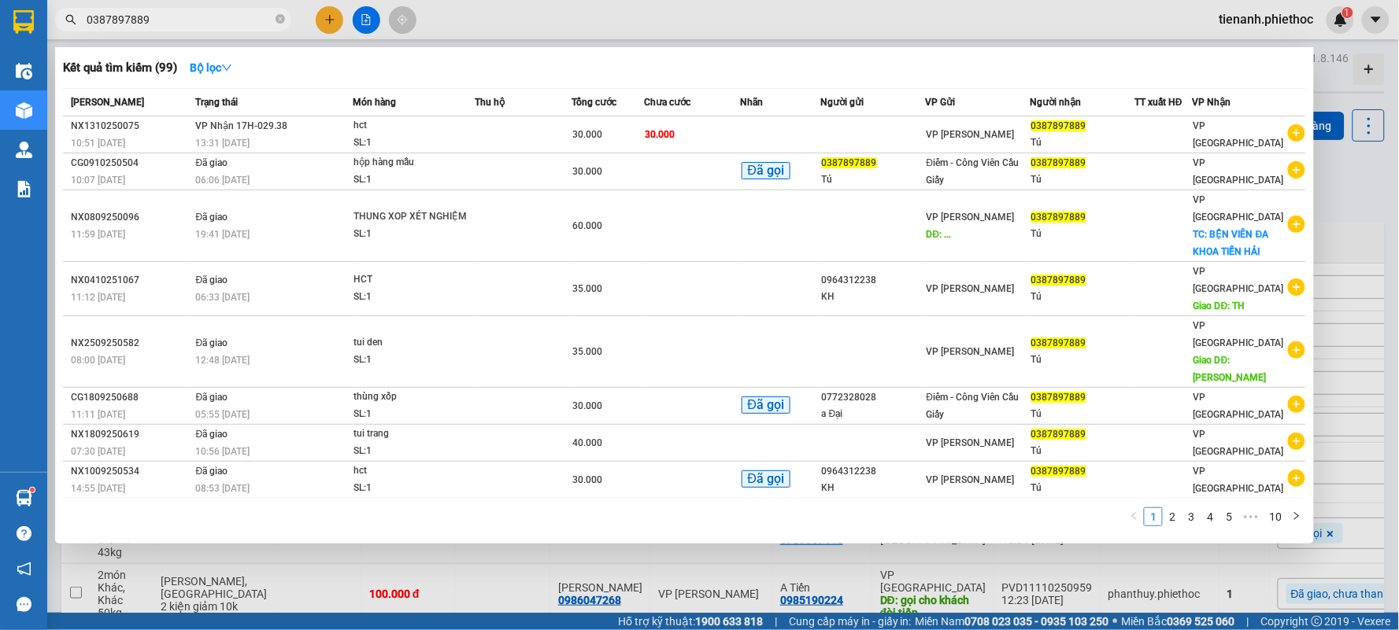
click at [173, 16] on input "0387897889" at bounding box center [180, 19] width 186 height 17
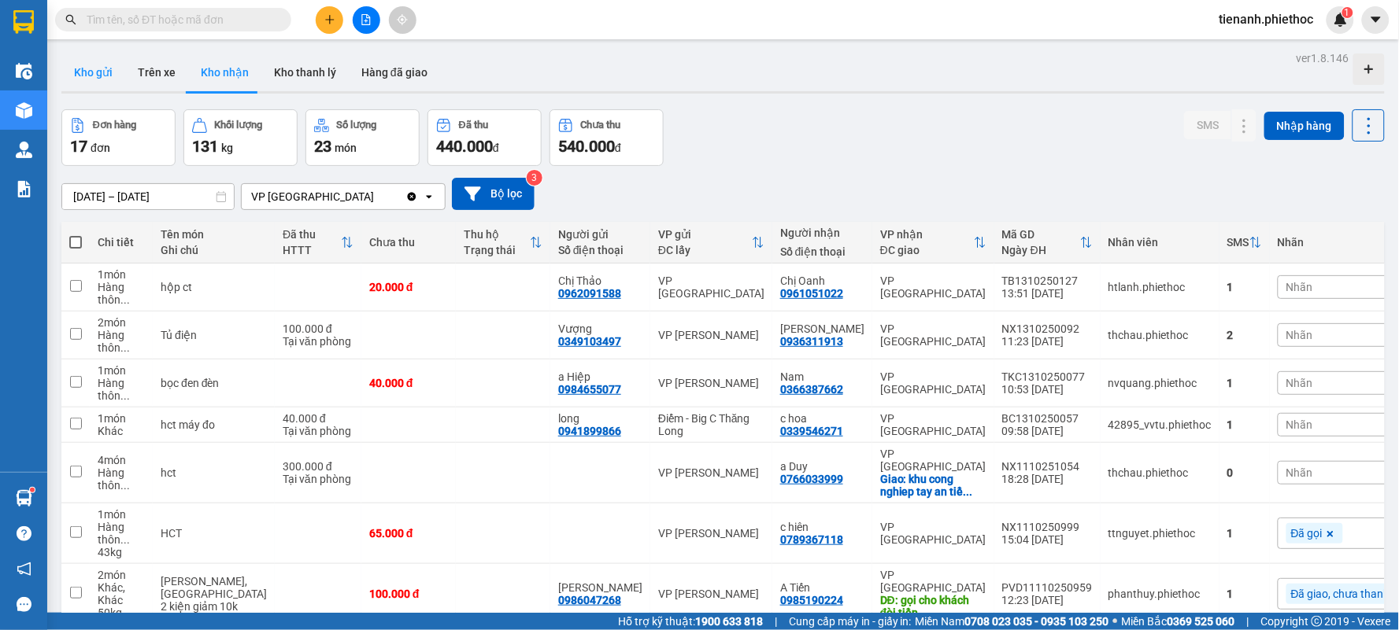
click at [99, 72] on button "Kho gửi" at bounding box center [93, 73] width 64 height 38
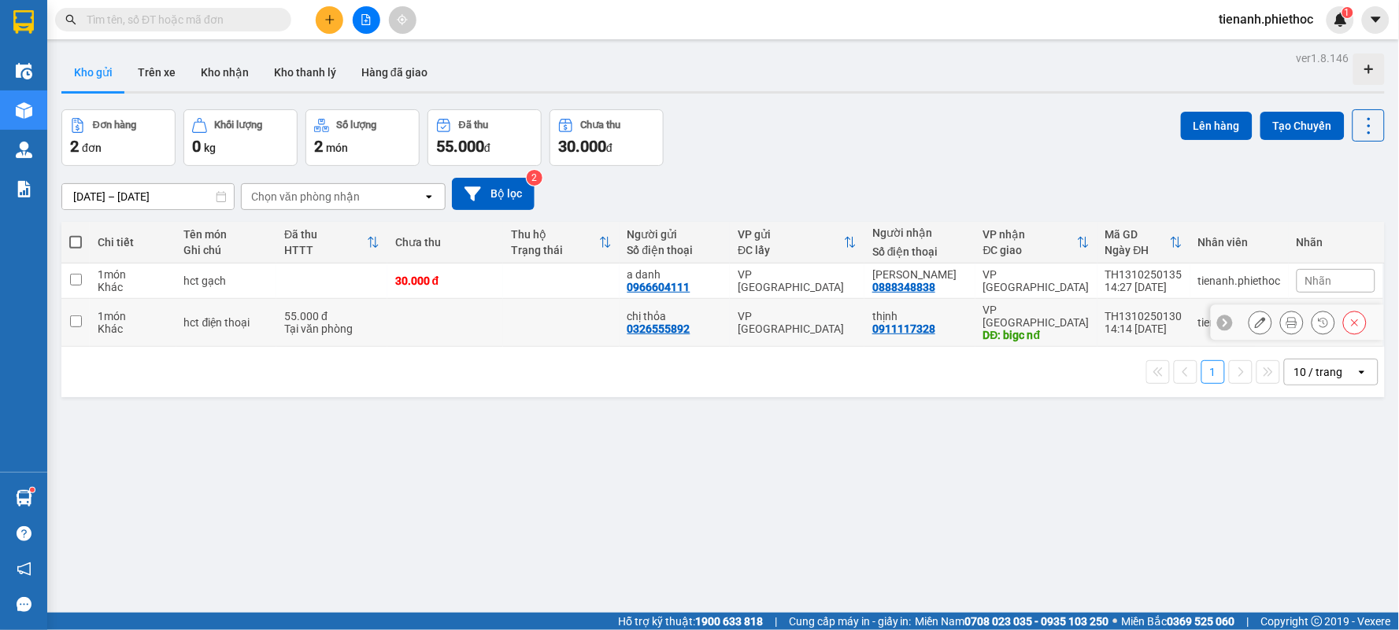
click at [258, 325] on td "hct điện thoại" at bounding box center [226, 323] width 101 height 48
checkbox input "true"
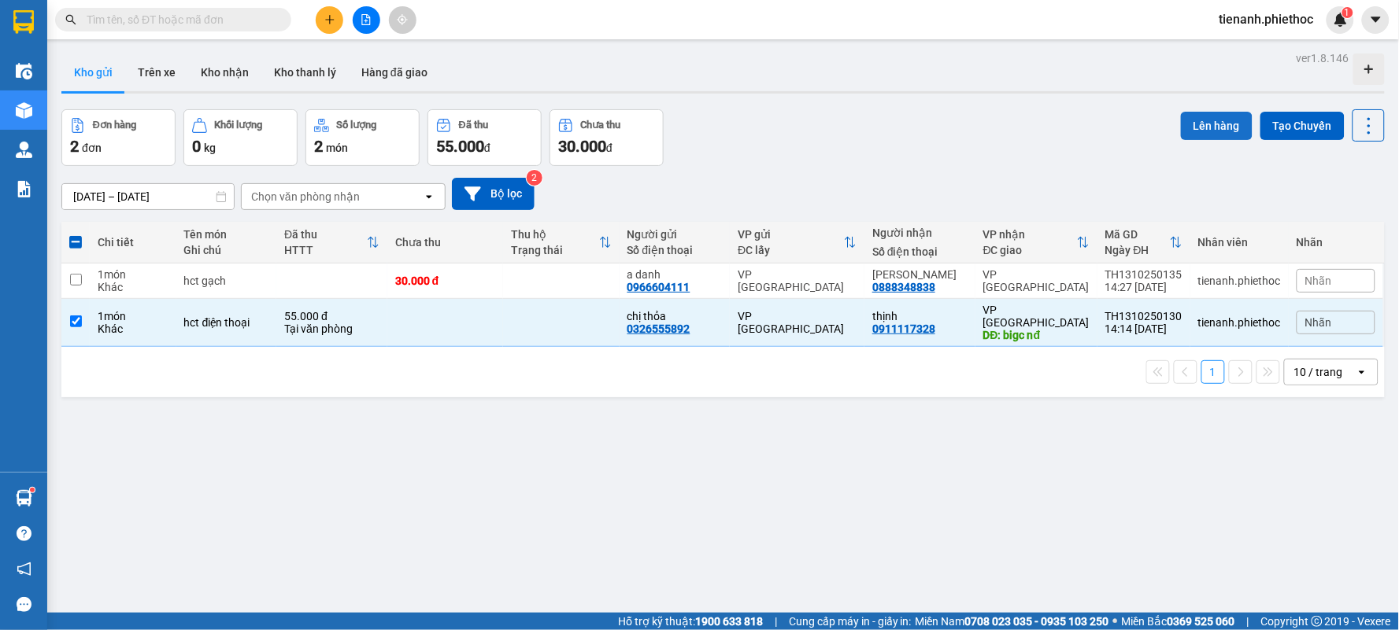
click at [1194, 132] on button "Lên hàng" at bounding box center [1217, 126] width 72 height 28
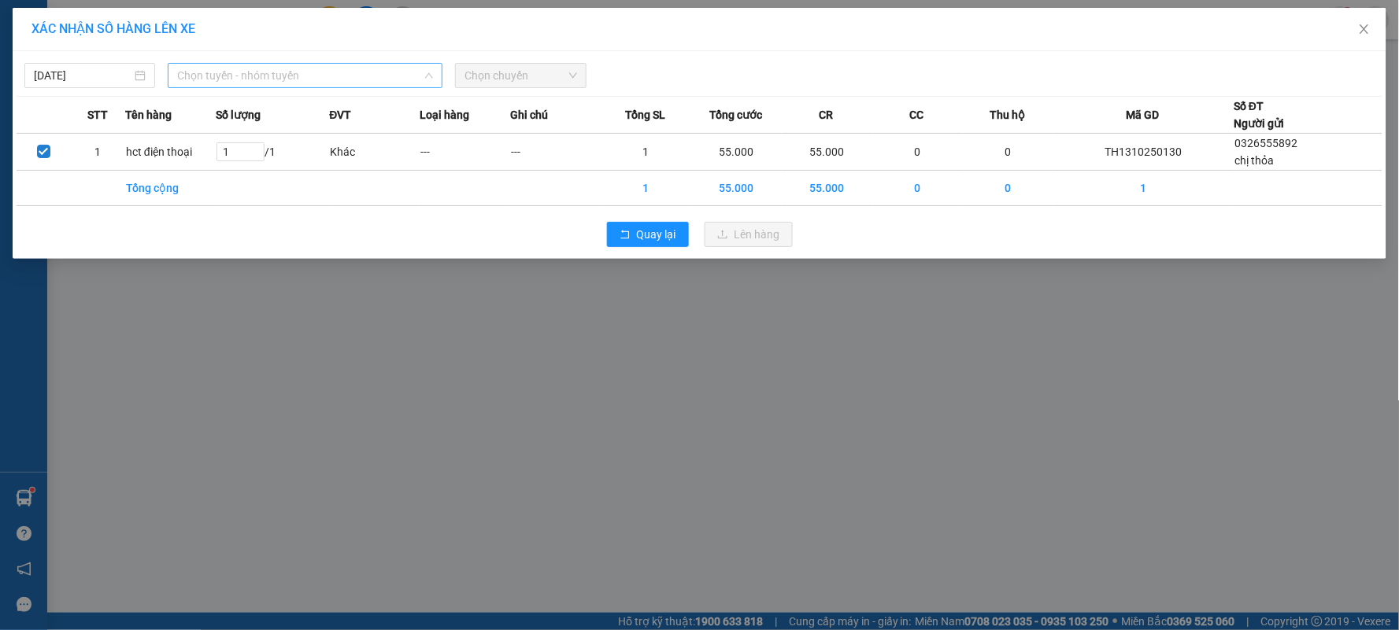
click at [305, 71] on span "Chọn tuyến - nhóm tuyến" at bounding box center [305, 76] width 256 height 24
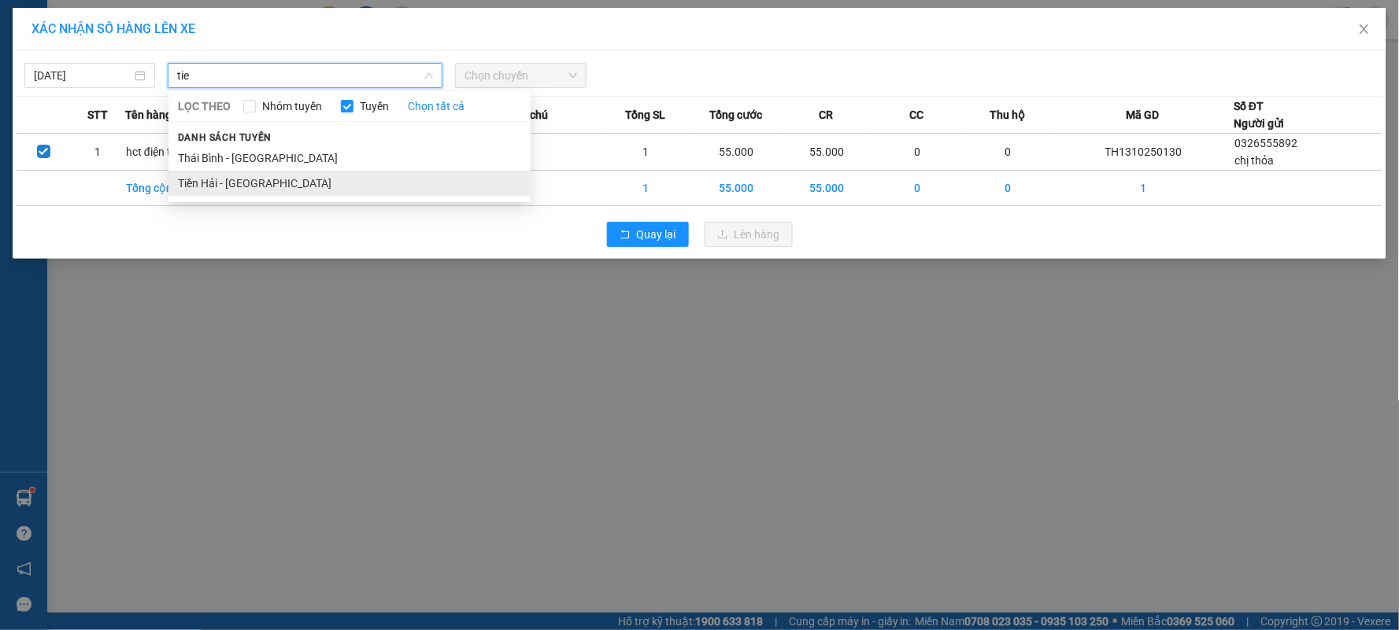
type input "tie"
click at [278, 187] on li "Tiền Hải - [GEOGRAPHIC_DATA]" at bounding box center [349, 183] width 362 height 25
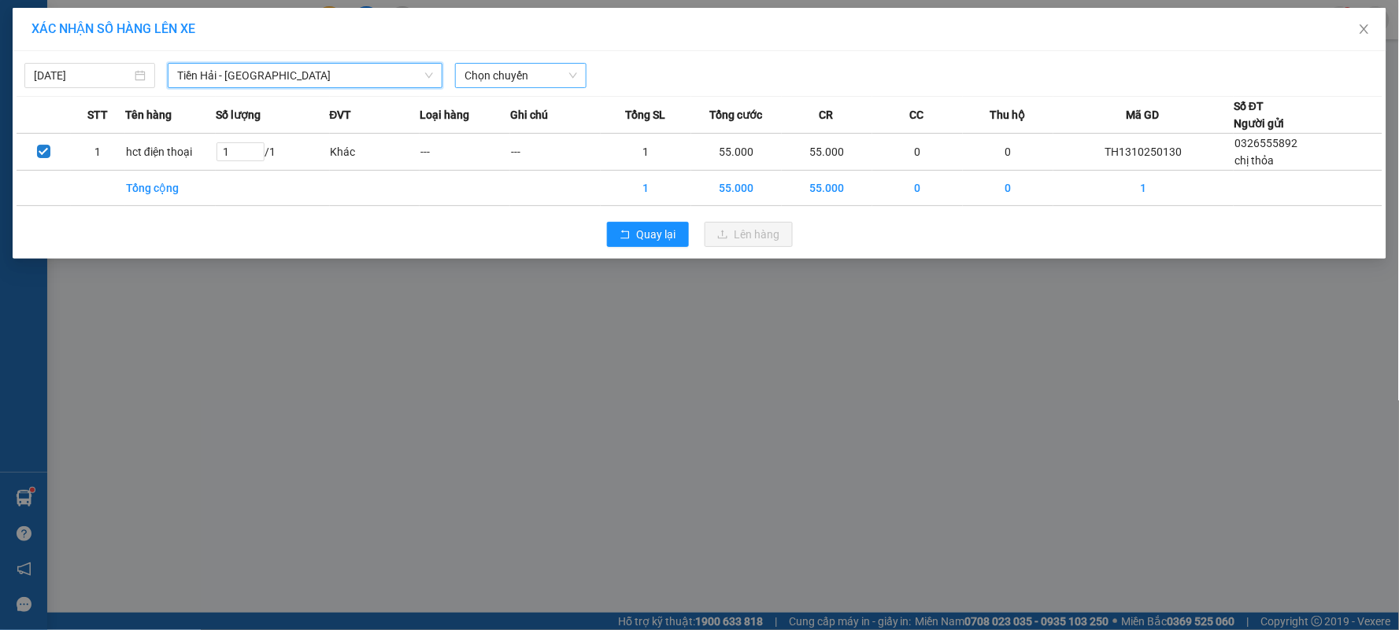
click at [516, 79] on span "Chọn chuyến" at bounding box center [520, 76] width 112 height 24
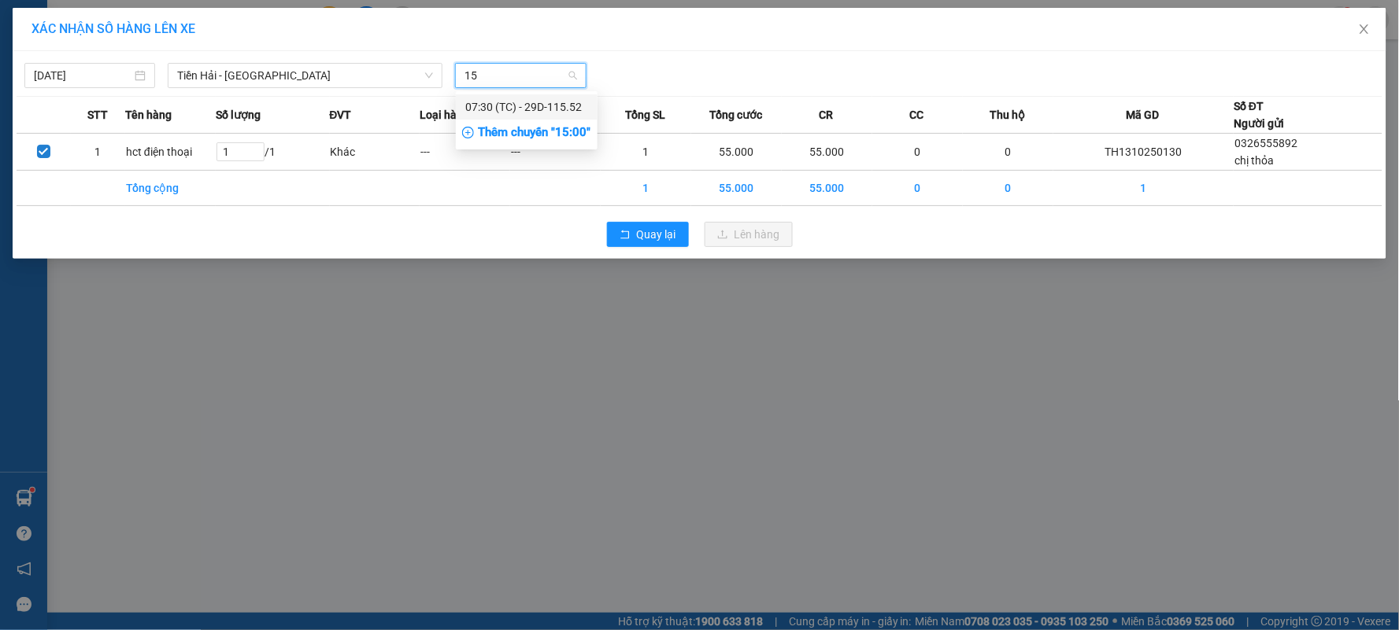
type input "15"
click at [523, 134] on div "Thêm chuyến " 15:00 "" at bounding box center [527, 133] width 142 height 27
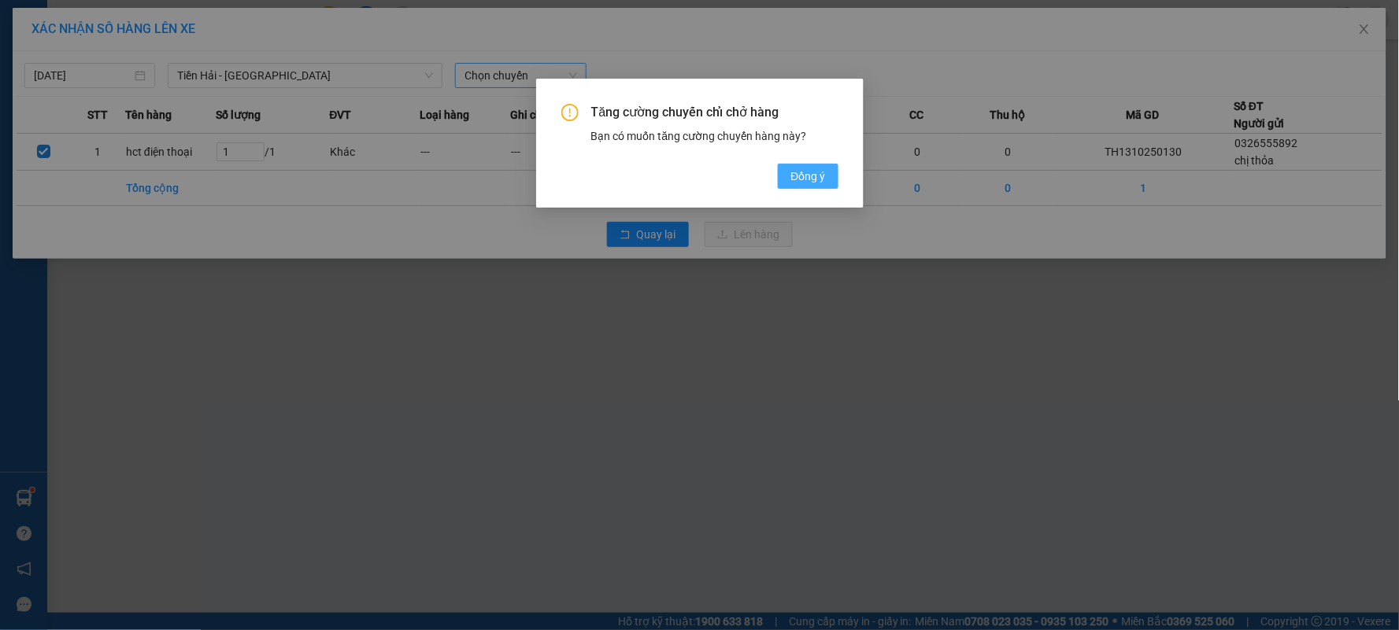
click at [790, 178] on span "Đồng ý" at bounding box center [807, 176] width 35 height 17
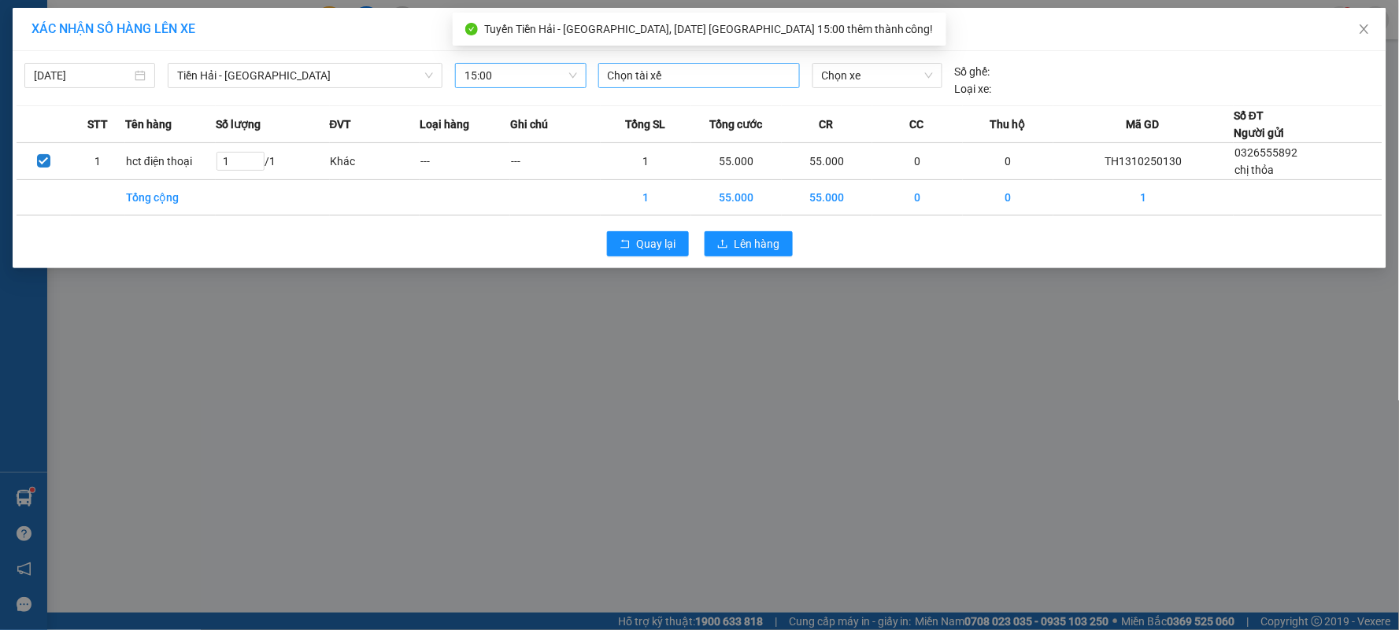
click at [686, 85] on div "Chọn tài xế" at bounding box center [698, 75] width 201 height 25
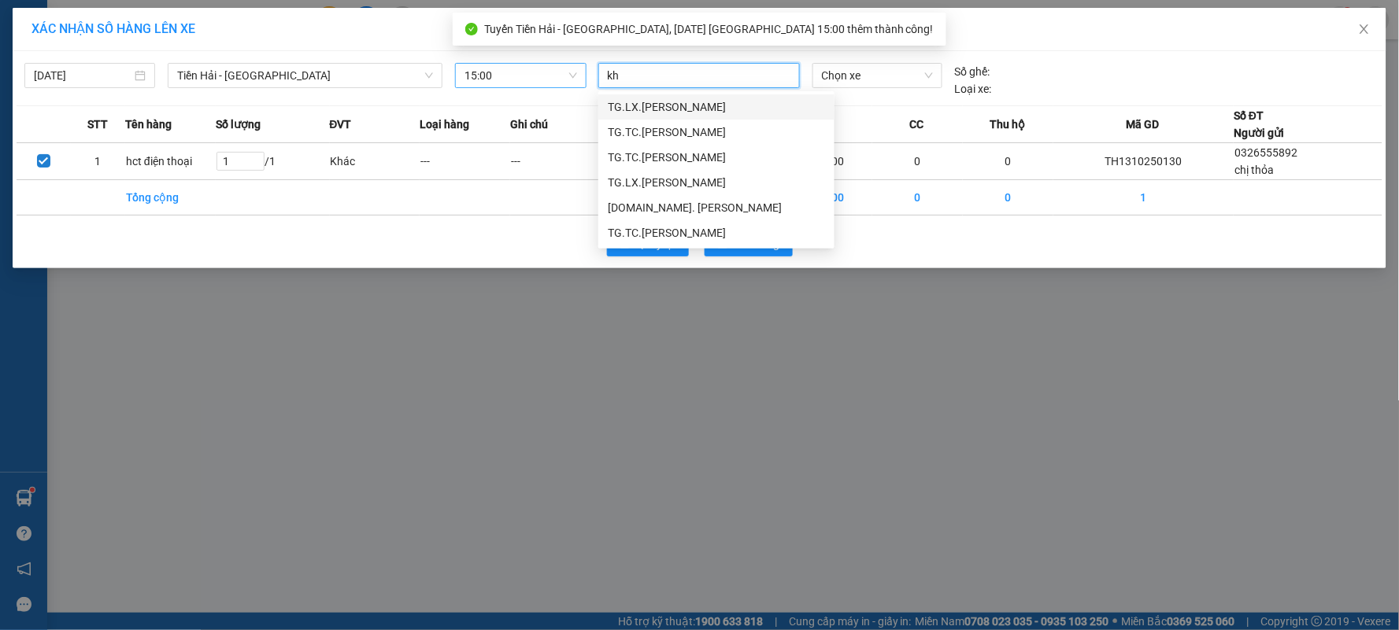
type input "khu"
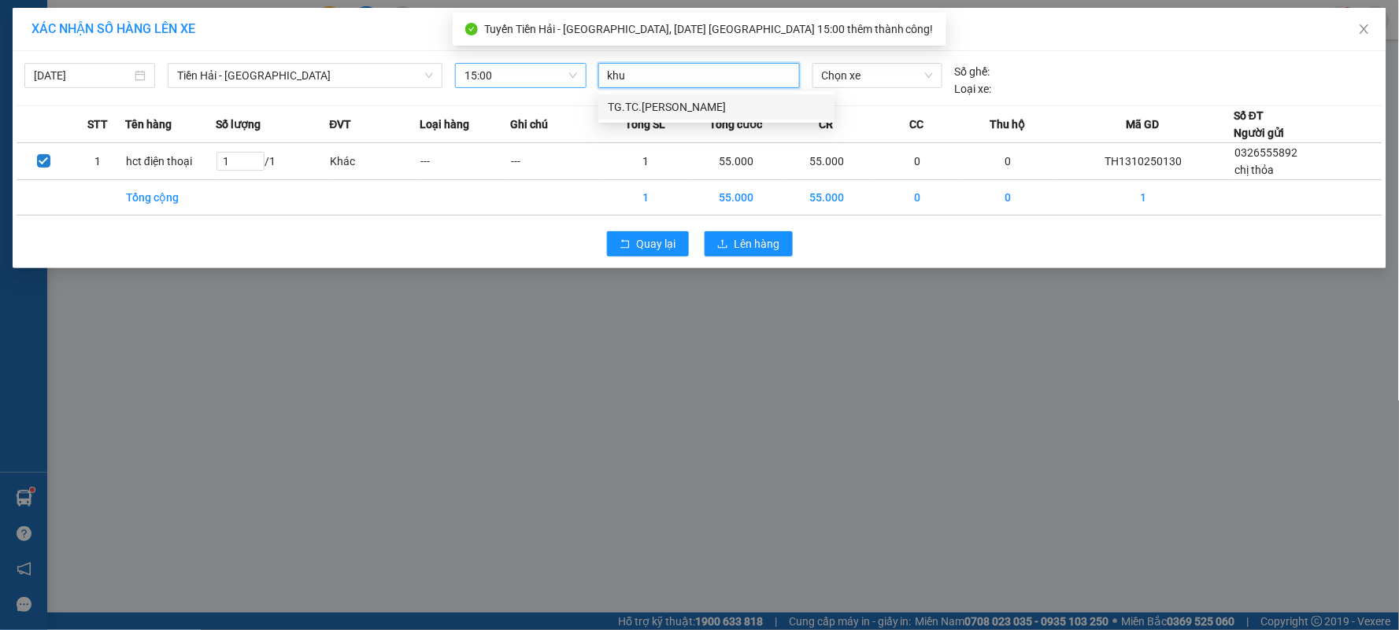
click at [687, 108] on div "TG.TC.[PERSON_NAME]" at bounding box center [716, 106] width 217 height 17
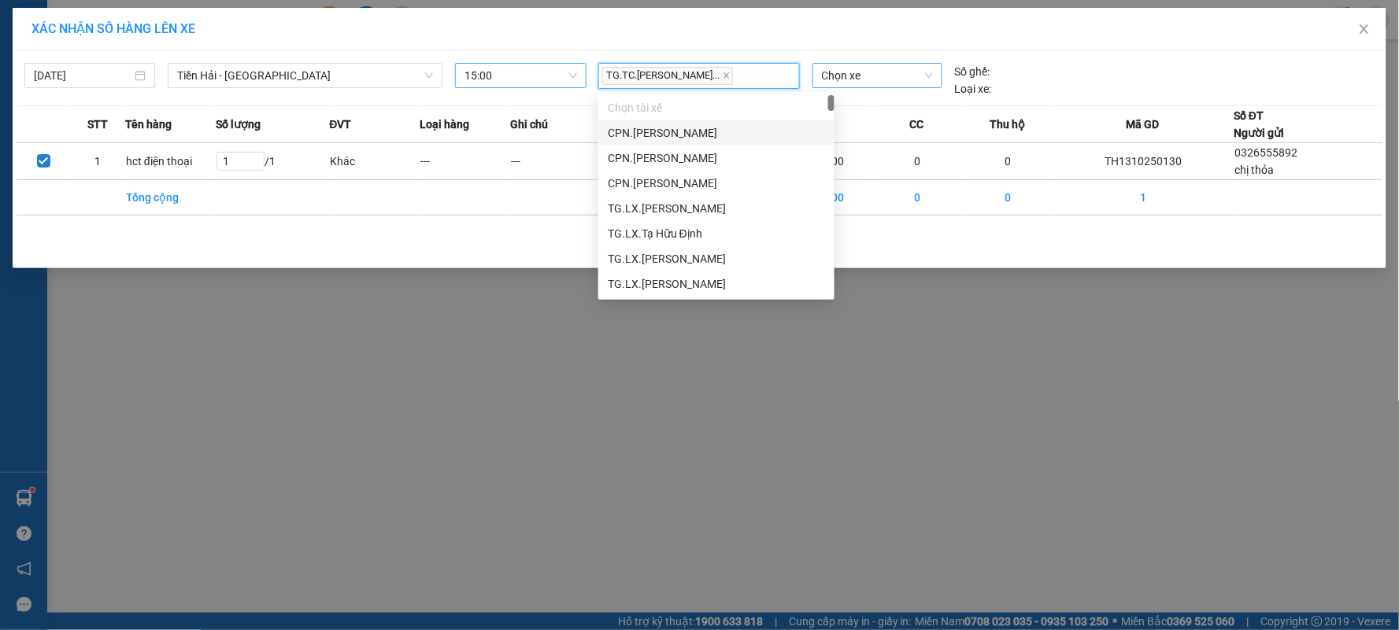
click at [825, 80] on span "Chọn xe" at bounding box center [877, 76] width 111 height 24
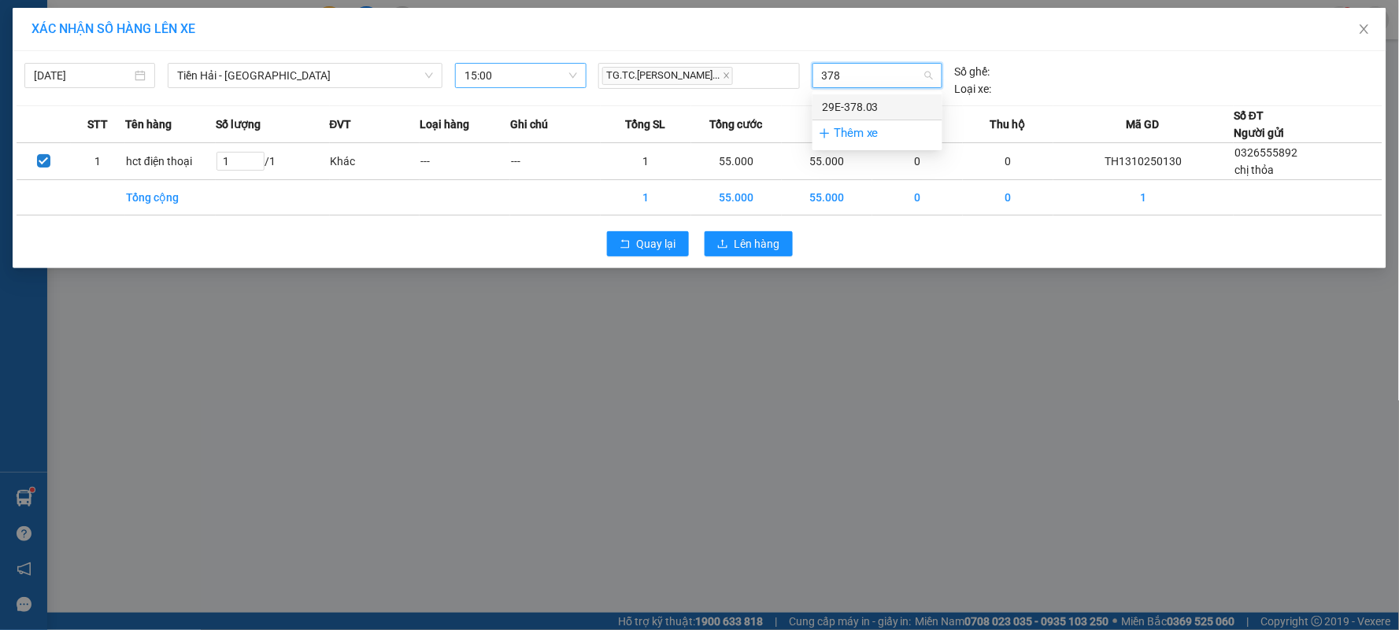
type input "3780"
click at [834, 103] on div "29E-378.03" at bounding box center [877, 106] width 111 height 17
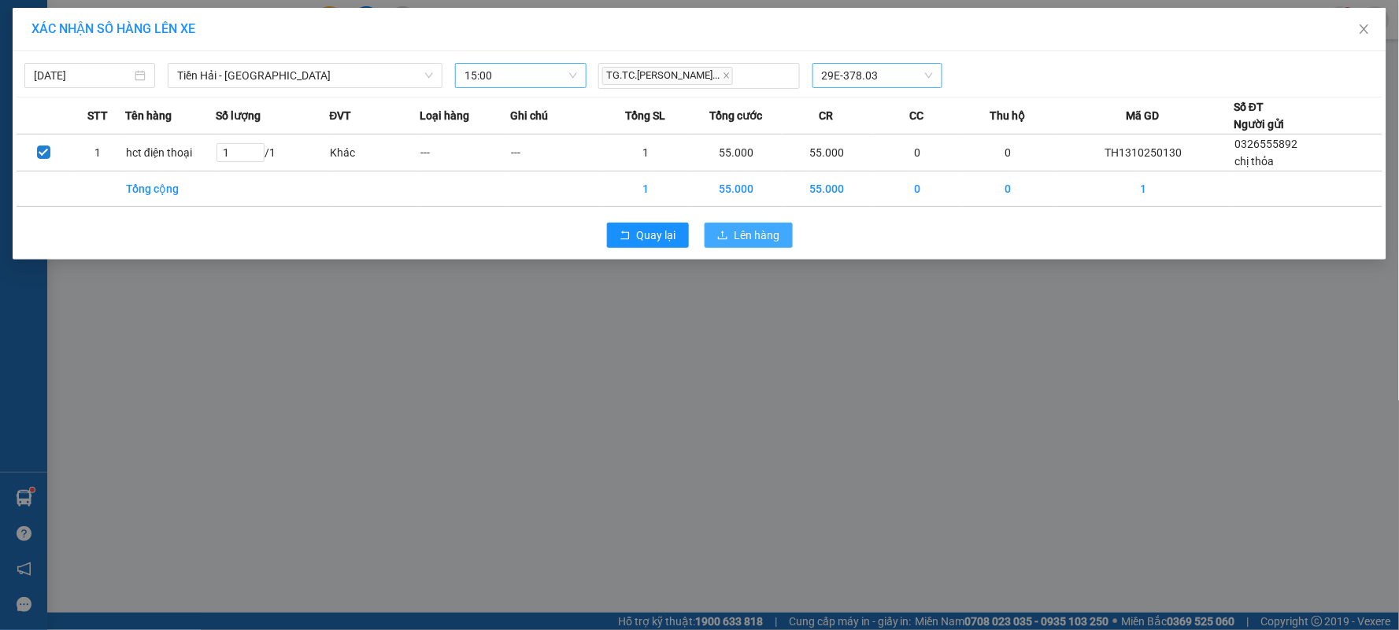
click at [748, 237] on span "Lên hàng" at bounding box center [757, 235] width 46 height 17
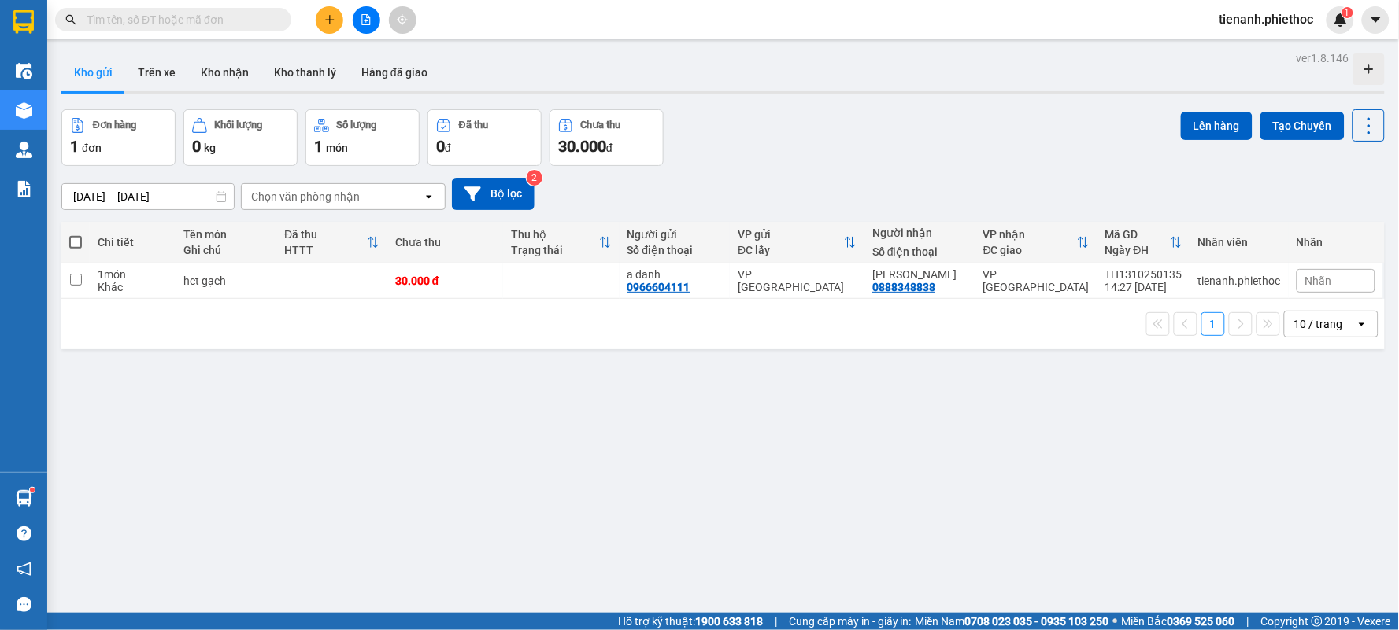
click at [198, 25] on input "text" at bounding box center [180, 19] width 186 height 17
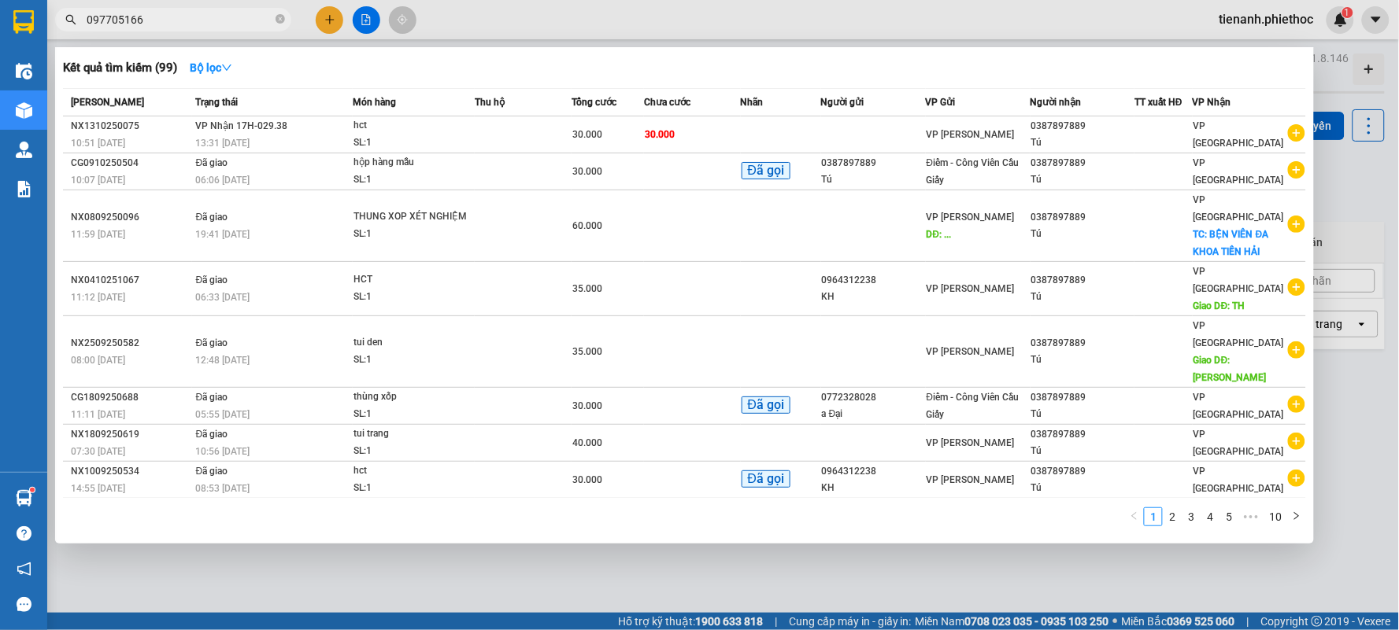
type input "0977051664"
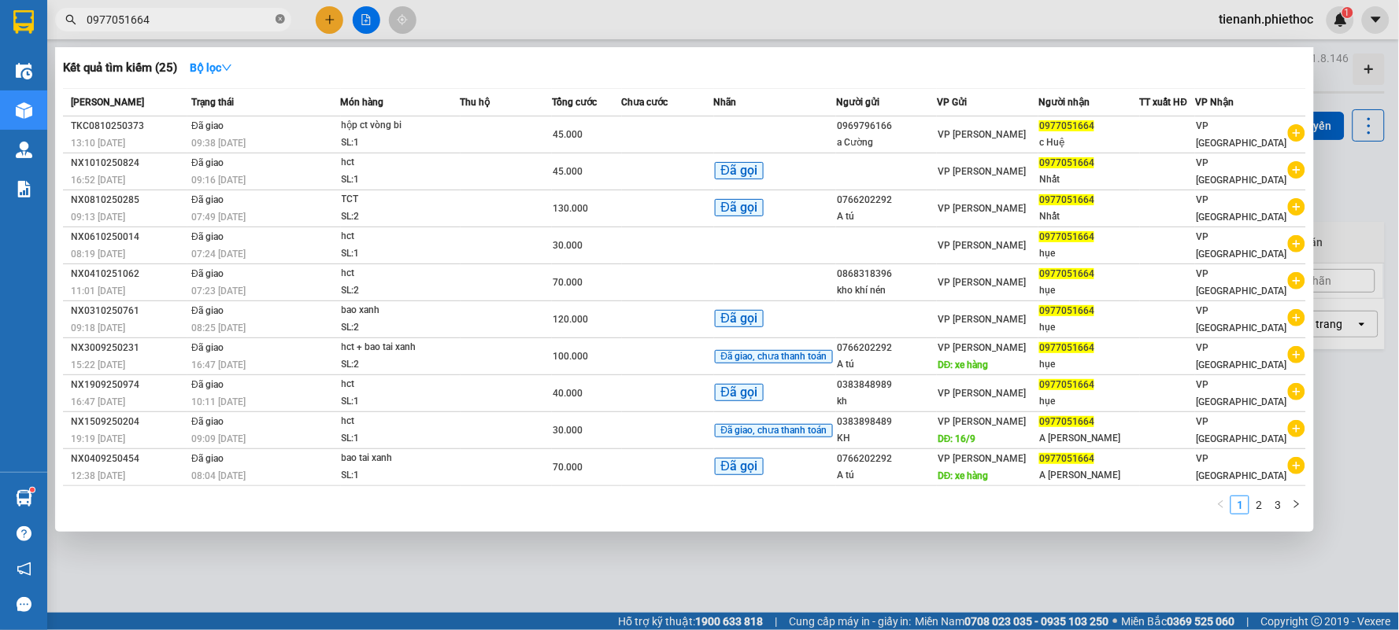
click at [282, 24] on icon "close-circle" at bounding box center [279, 18] width 9 height 9
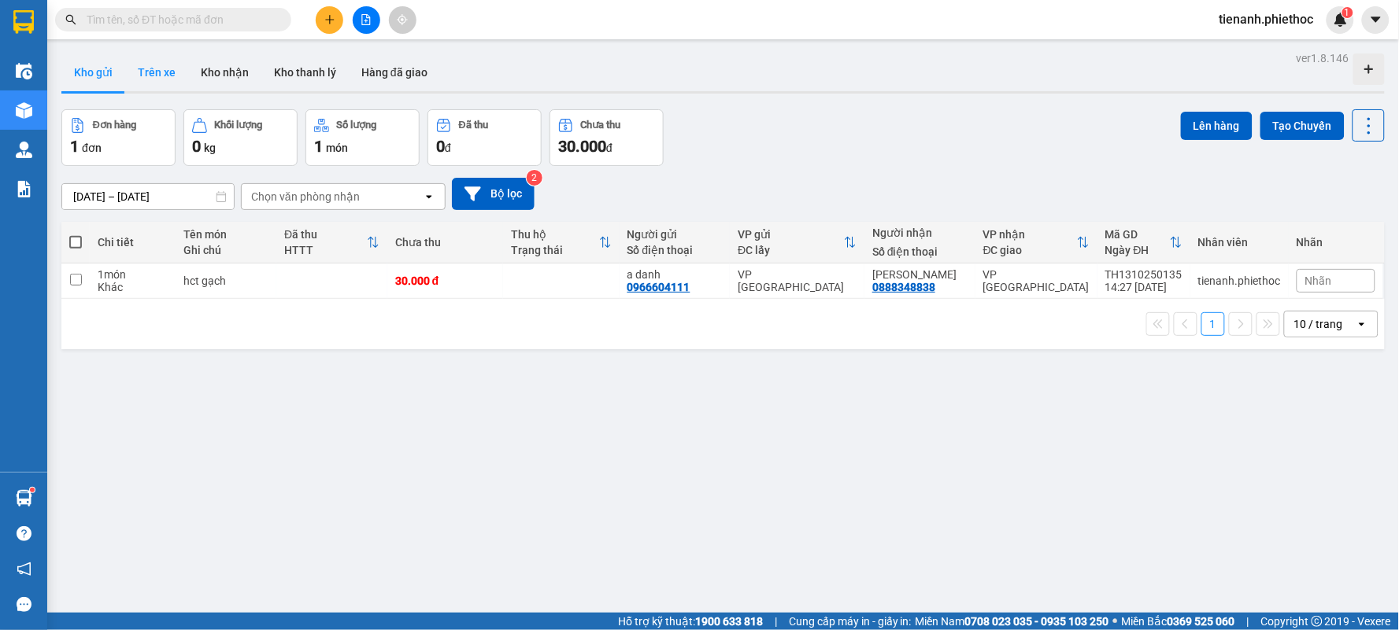
click at [160, 72] on button "Trên xe" at bounding box center [156, 73] width 63 height 38
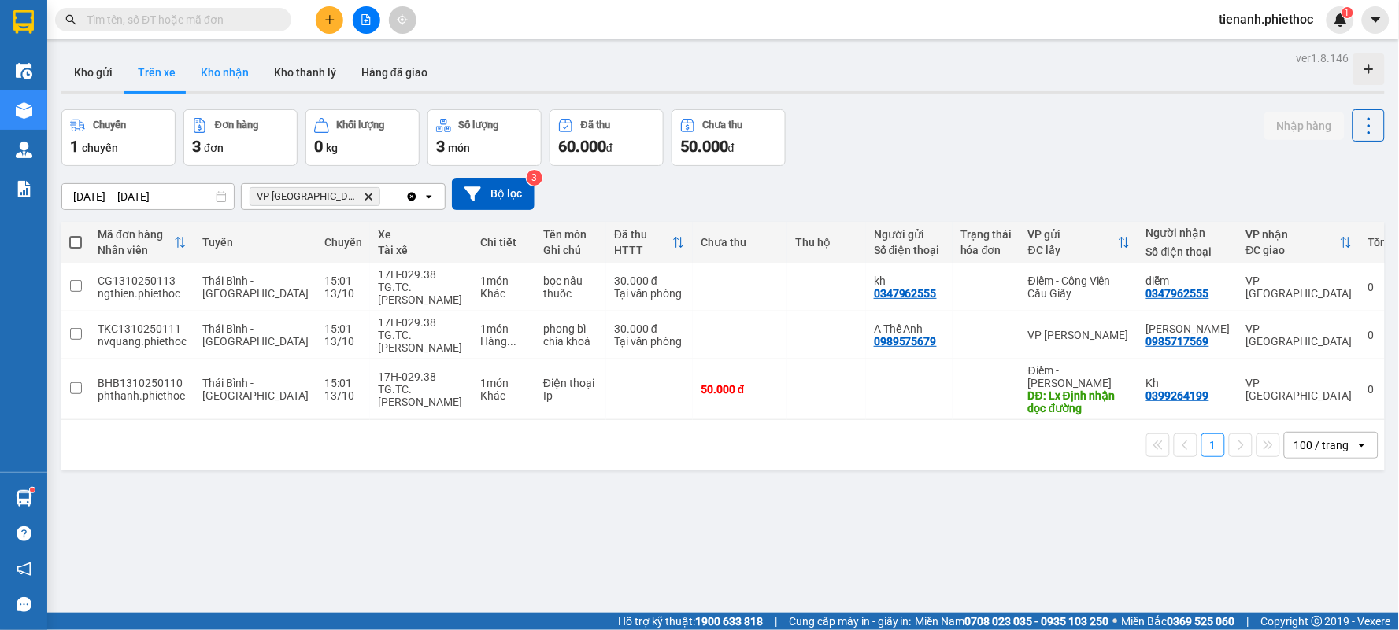
click at [229, 79] on button "Kho nhận" at bounding box center [224, 73] width 73 height 38
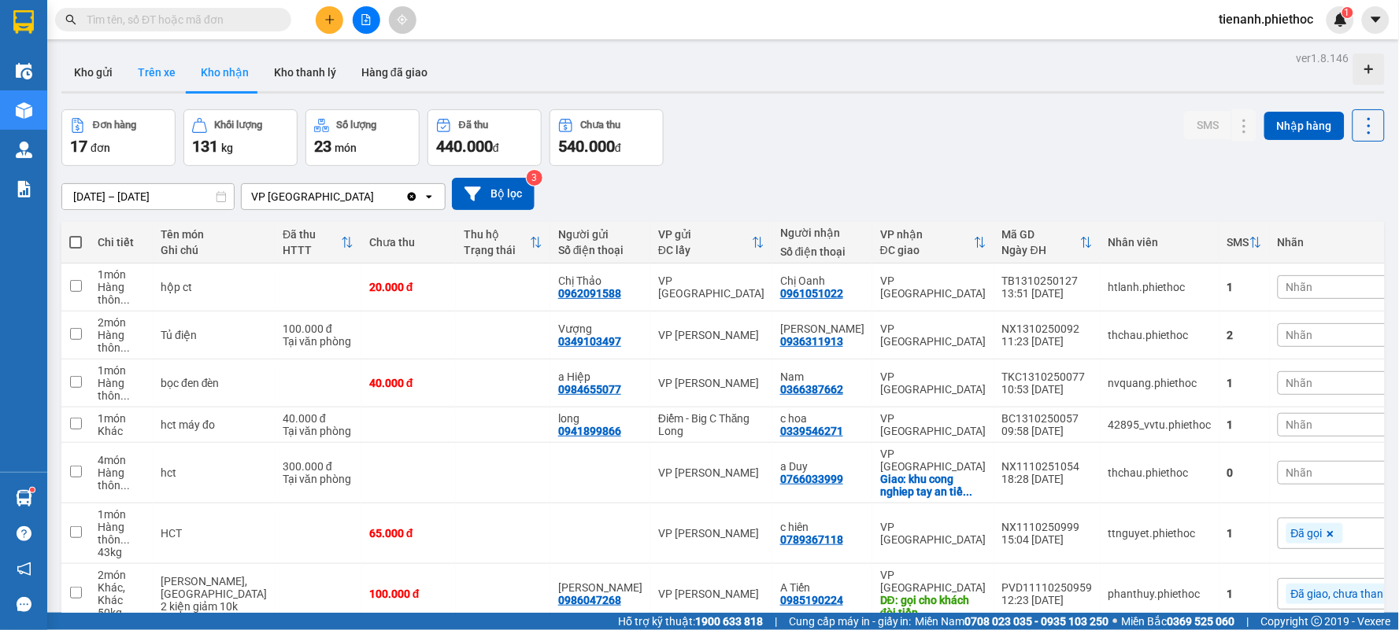
click at [167, 79] on button "Trên xe" at bounding box center [156, 73] width 63 height 38
type input "[DATE] – [DATE]"
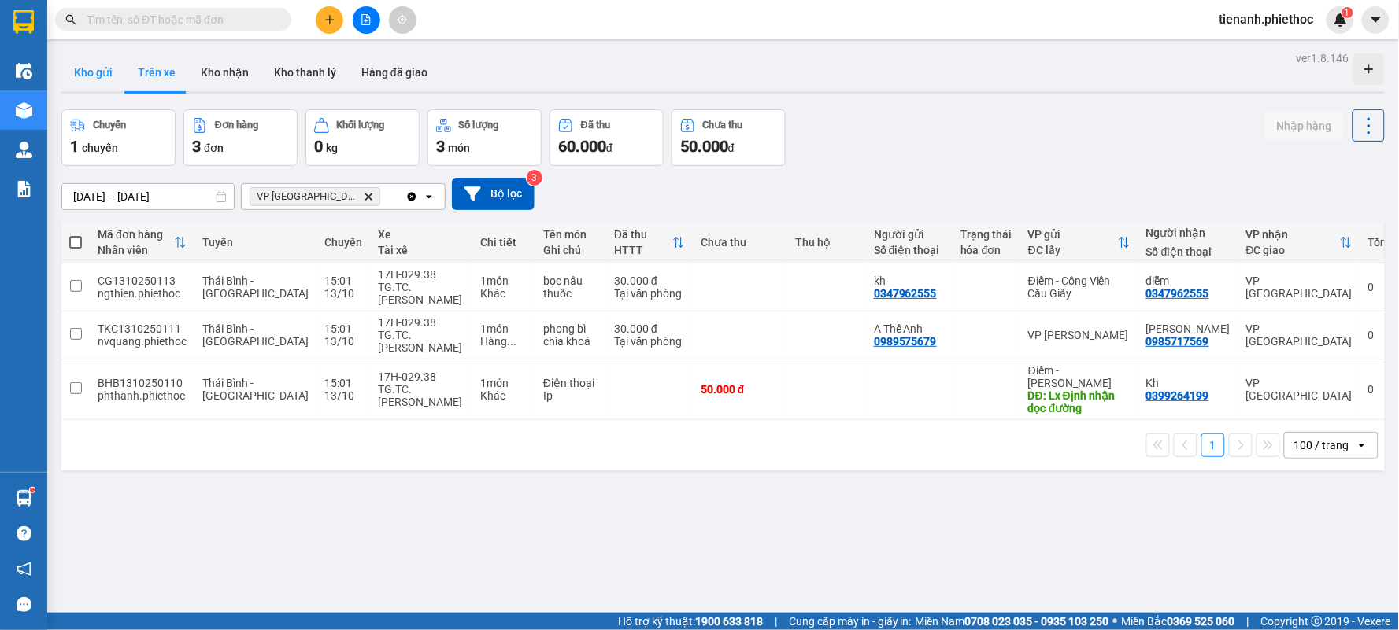
click at [95, 82] on button "Kho gửi" at bounding box center [93, 73] width 64 height 38
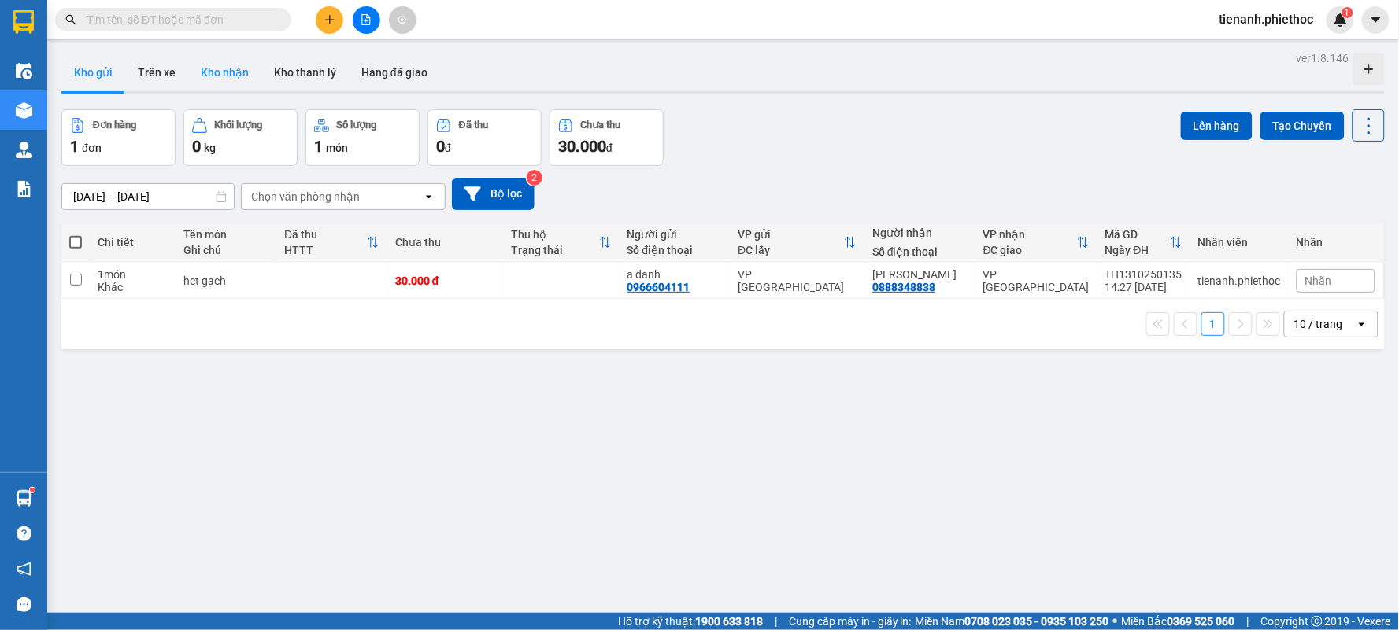
click at [228, 73] on button "Kho nhận" at bounding box center [224, 73] width 73 height 38
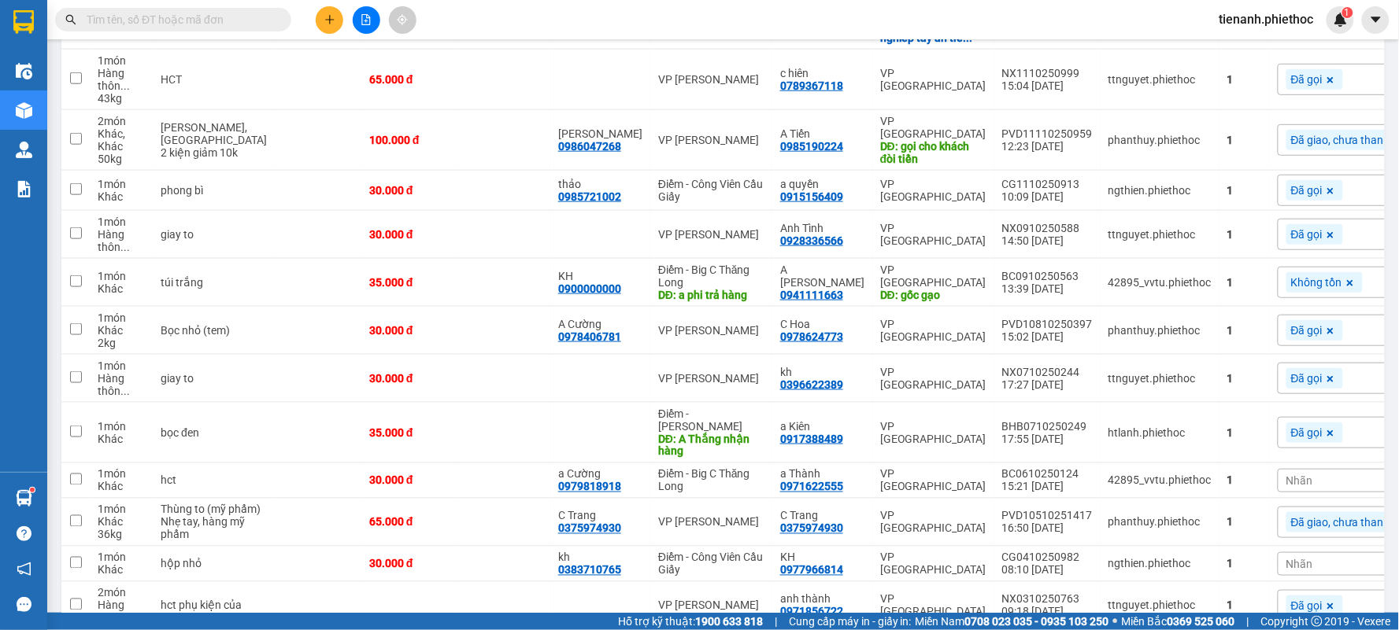
scroll to position [538, 0]
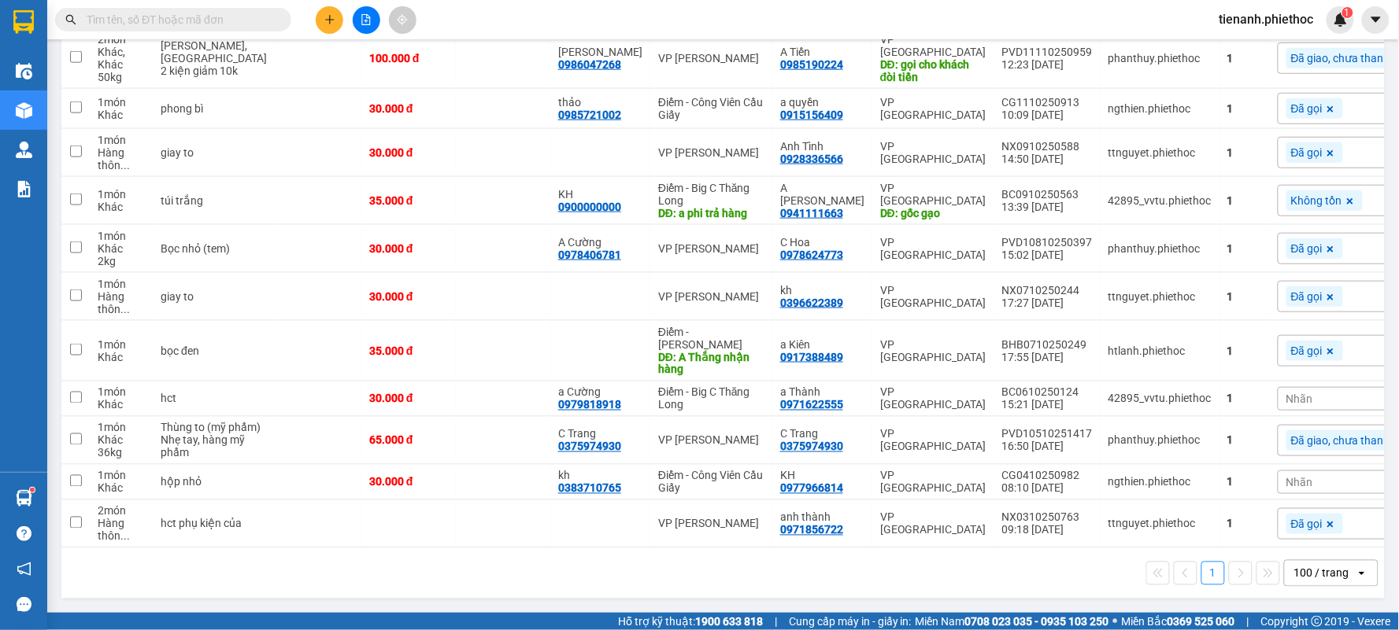
click at [804, 578] on div "1 100 / trang open" at bounding box center [723, 573] width 1310 height 27
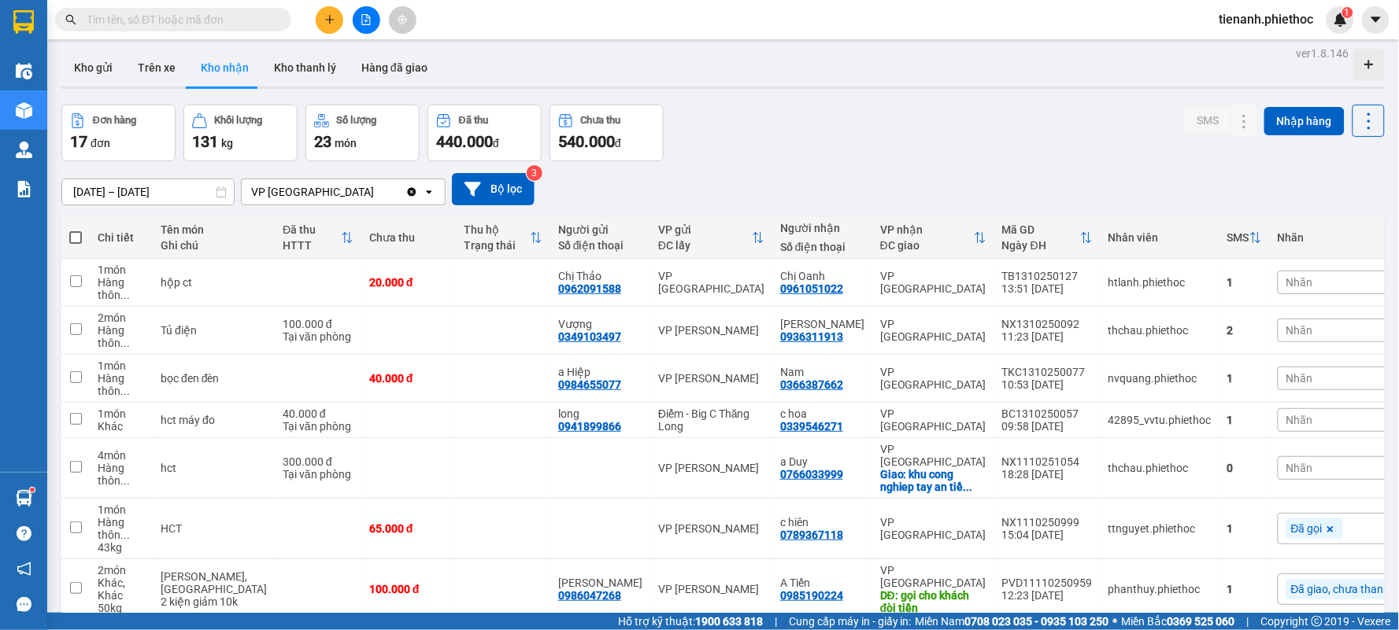
scroll to position [0, 0]
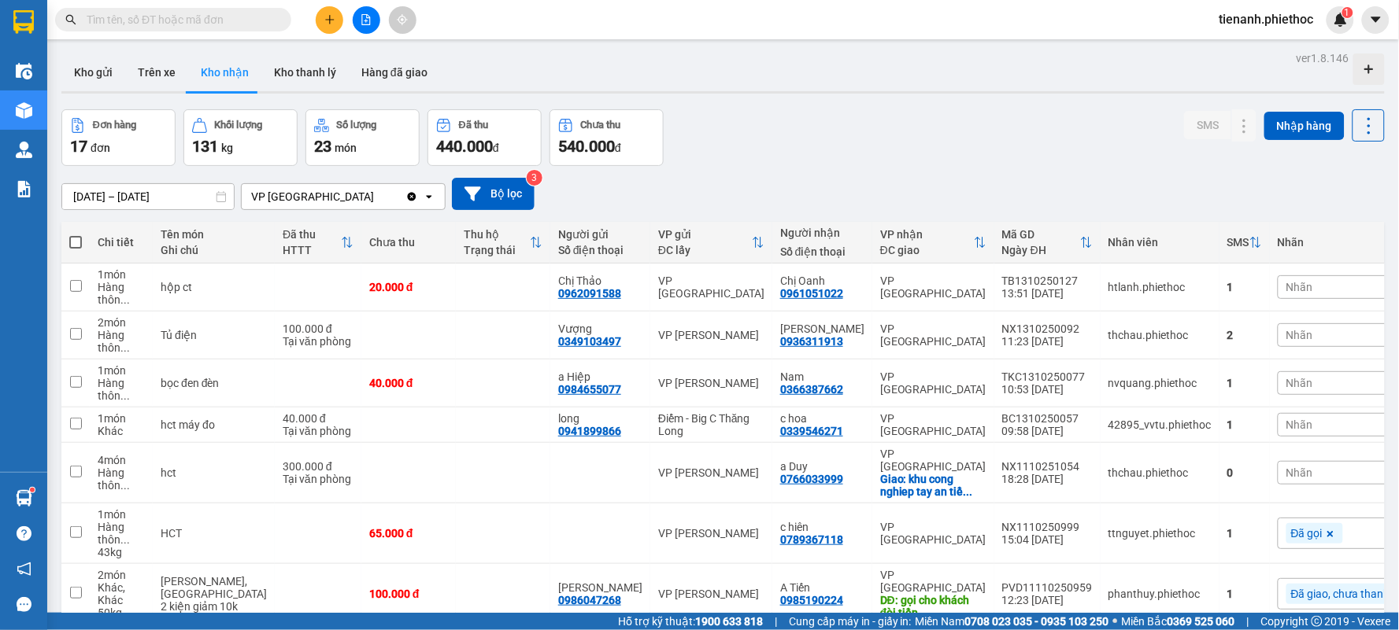
click at [737, 137] on div "Đơn hàng 17 đơn Khối lượng 131 kg Số lượng 23 món Đã thu 440.000 đ Chưa thu 540…" at bounding box center [722, 137] width 1323 height 57
click at [167, 76] on button "Trên xe" at bounding box center [156, 73] width 63 height 38
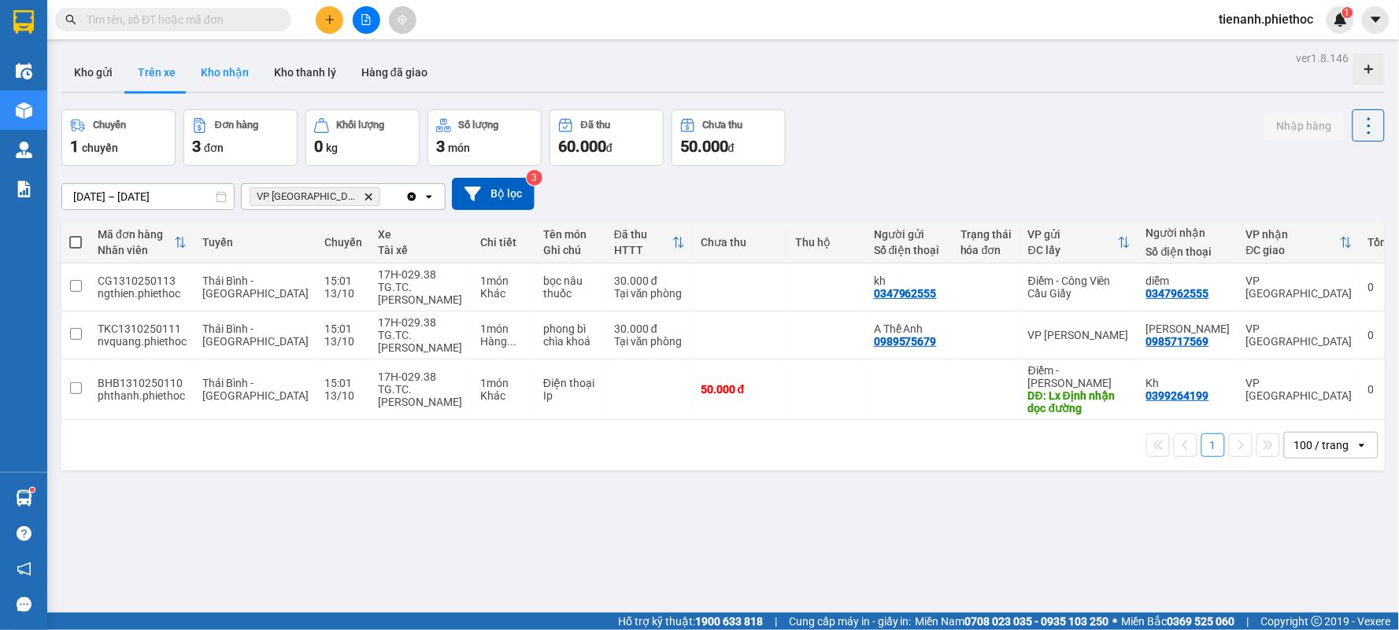
click at [242, 79] on button "Kho nhận" at bounding box center [224, 73] width 73 height 38
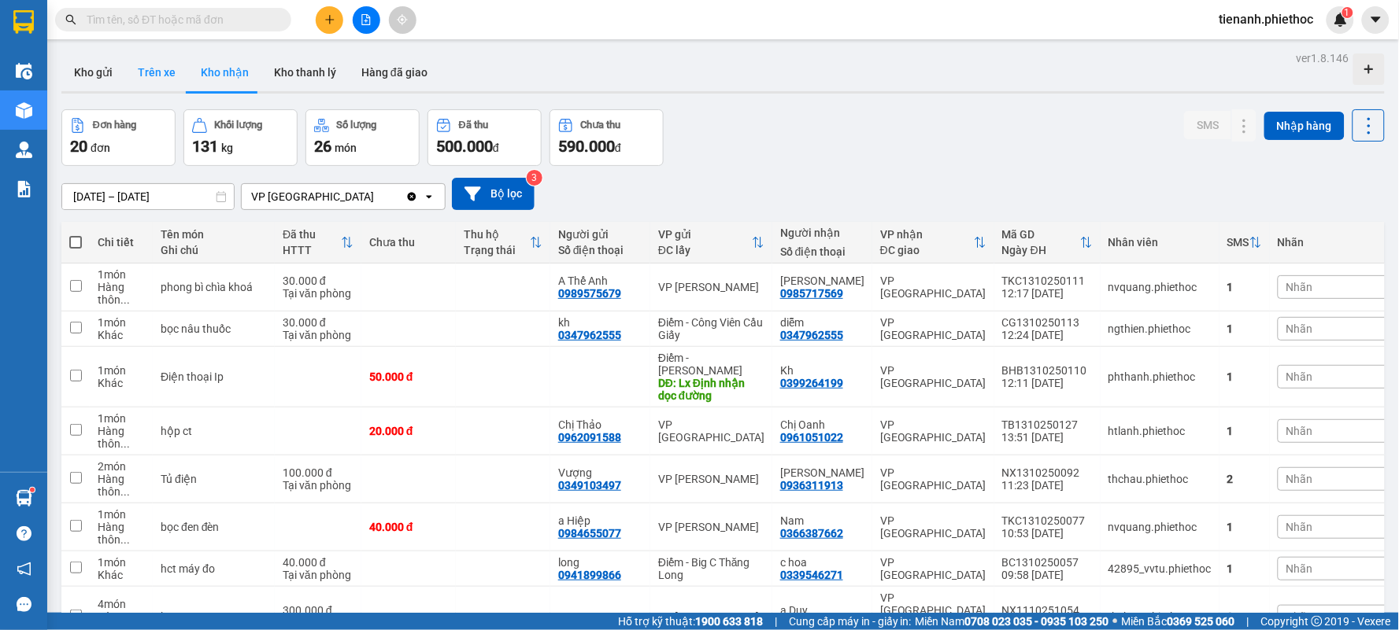
click at [158, 63] on button "Trên xe" at bounding box center [156, 73] width 63 height 38
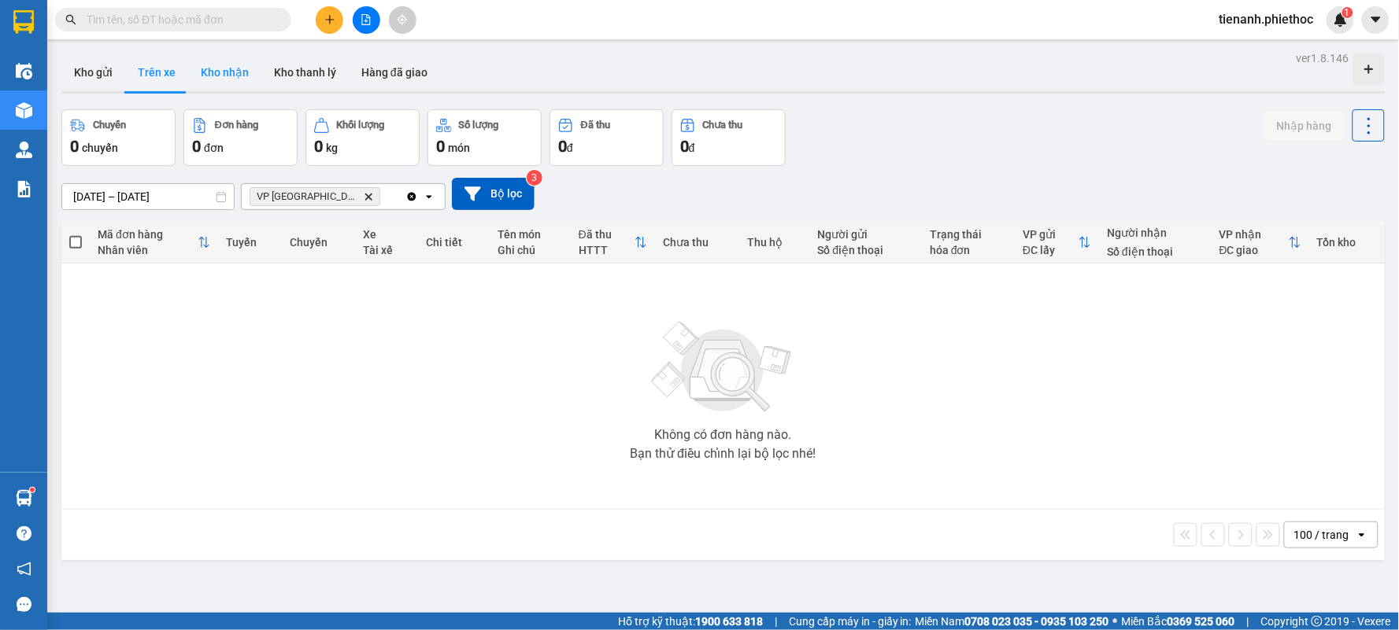
click at [212, 80] on button "Kho nhận" at bounding box center [224, 73] width 73 height 38
type input "[DATE] – [DATE]"
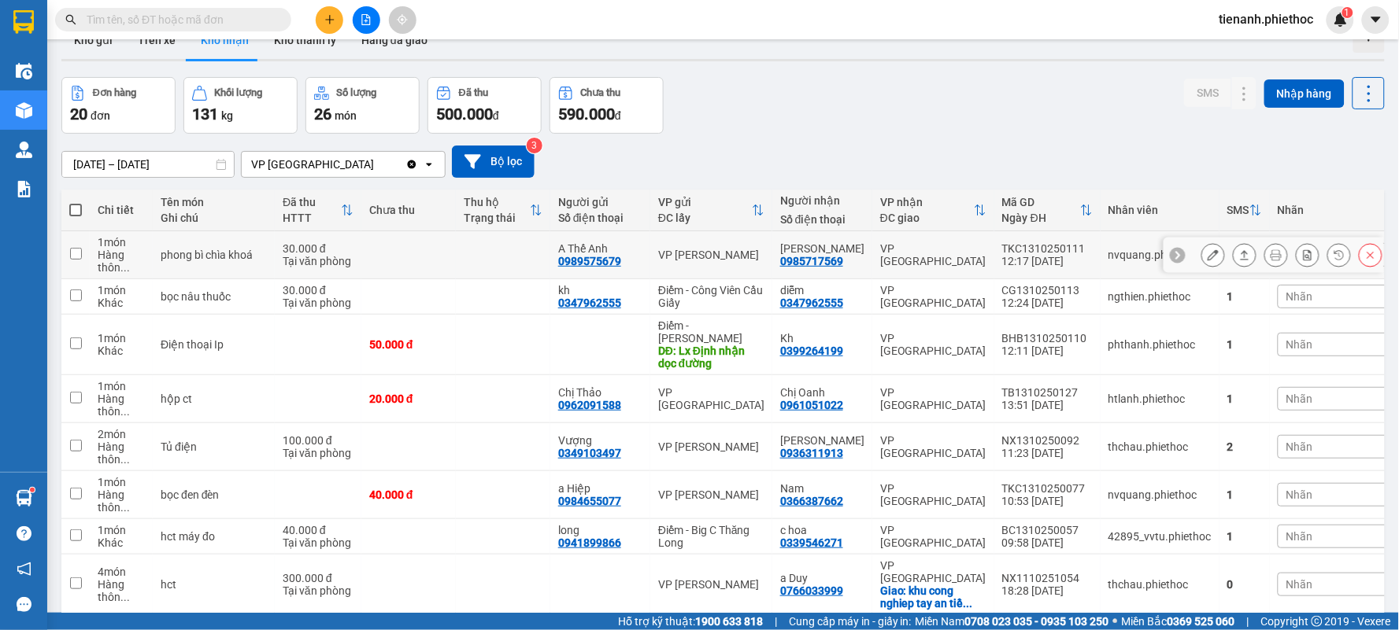
scroll to position [87, 0]
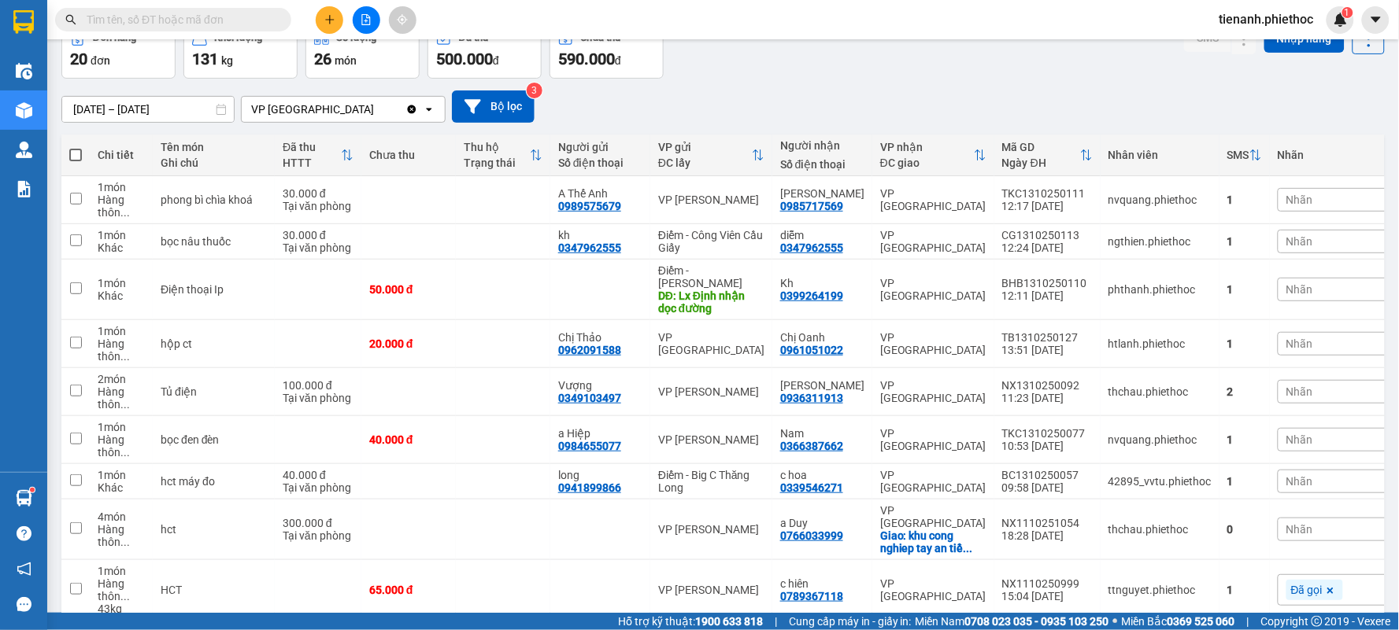
click at [1286, 287] on span "Nhãn" at bounding box center [1299, 289] width 27 height 13
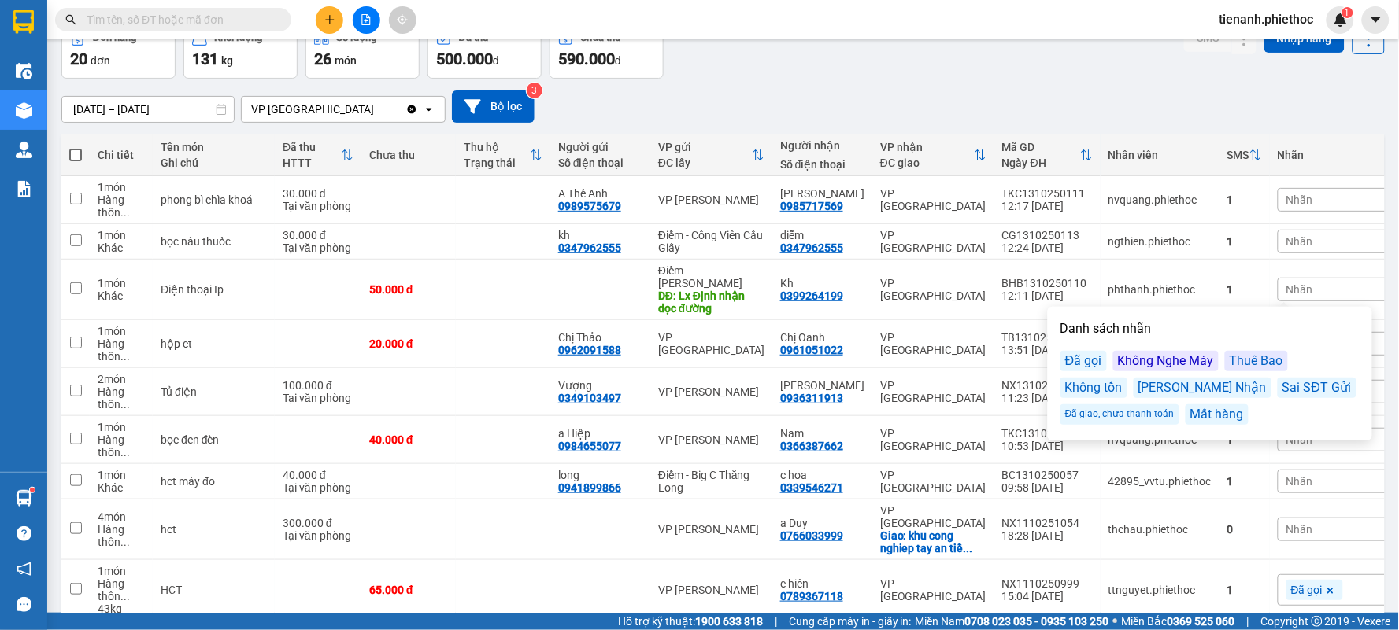
click at [1094, 360] on div "Đã gọi" at bounding box center [1083, 361] width 46 height 20
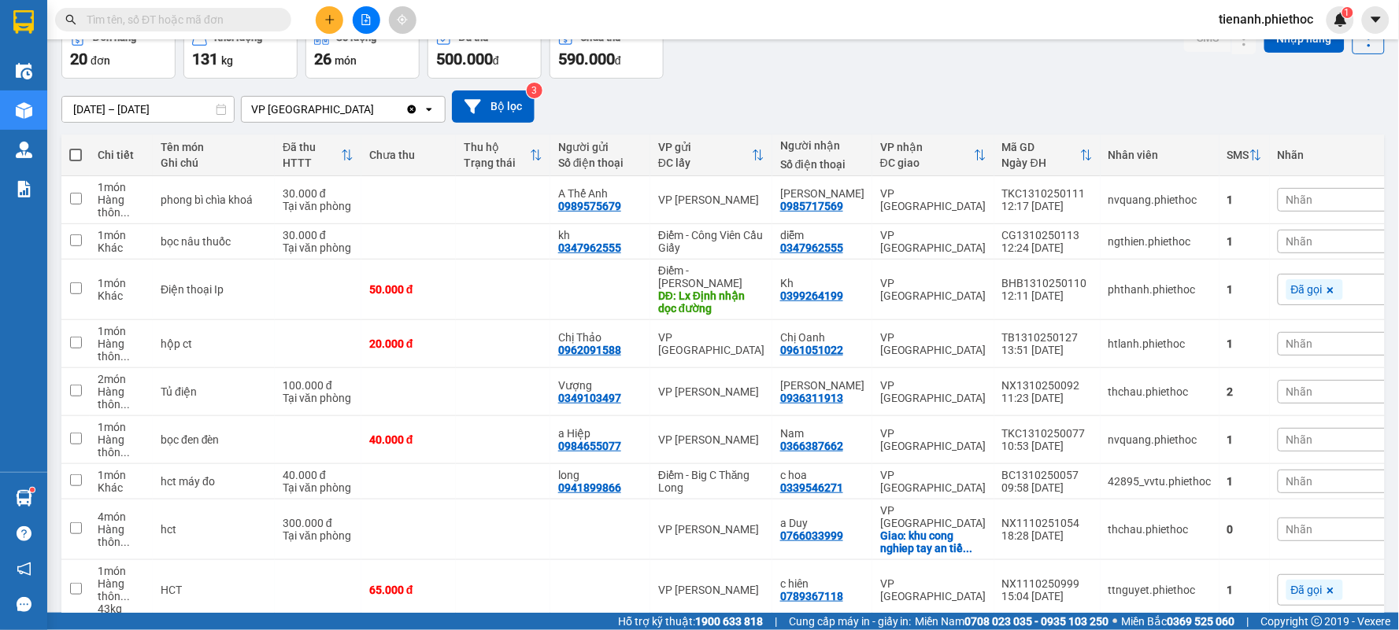
click at [1121, 107] on div "[DATE] – [DATE] Press the down arrow key to interact with the calendar and sele…" at bounding box center [722, 107] width 1323 height 32
click at [320, 13] on button at bounding box center [330, 20] width 28 height 28
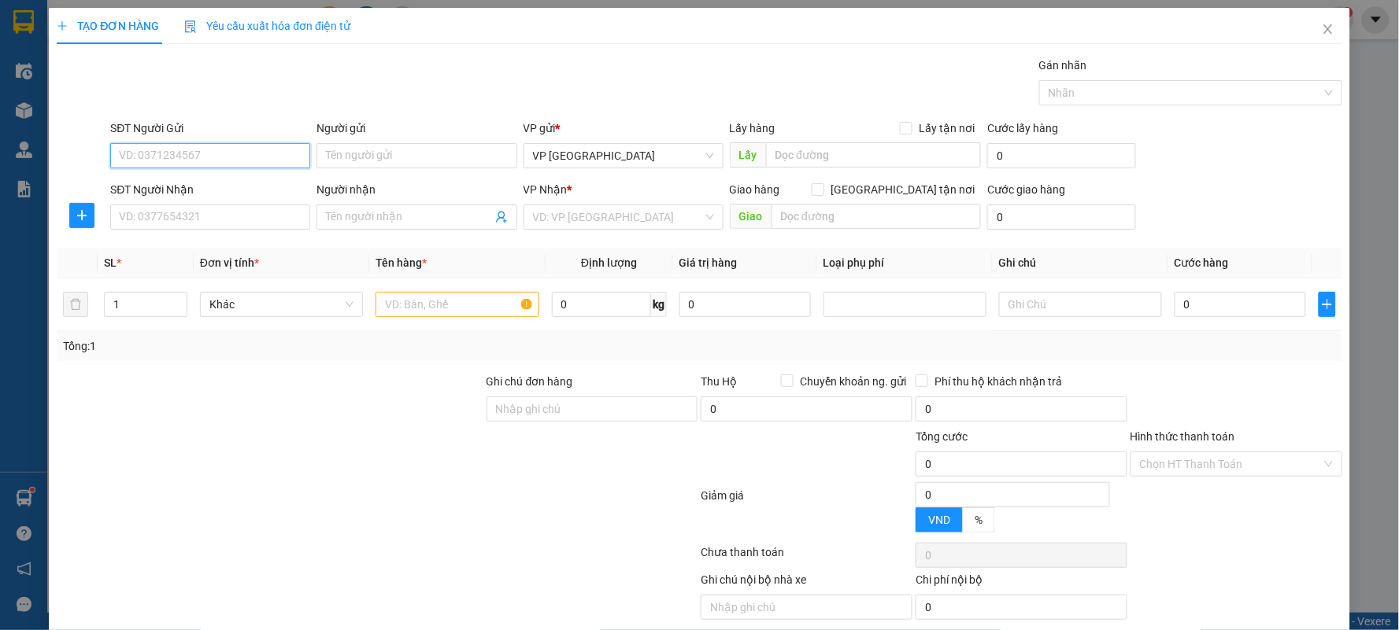
click at [208, 155] on input "SĐT Người Gửi" at bounding box center [210, 155] width 200 height 25
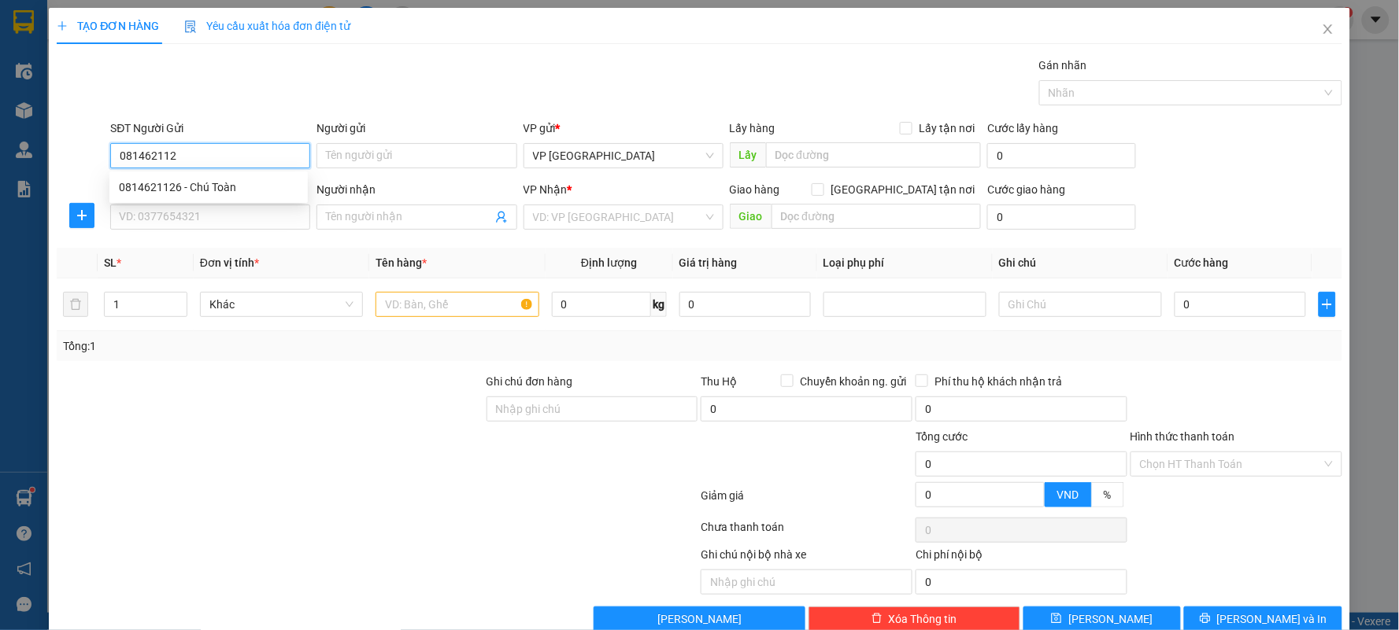
type input "0814621126"
click at [205, 198] on div "0814621126 - Chú Toàn" at bounding box center [208, 187] width 198 height 25
type input "Chú Toàn"
type input "0814621126"
click at [80, 209] on icon "plus" at bounding box center [82, 215] width 13 height 13
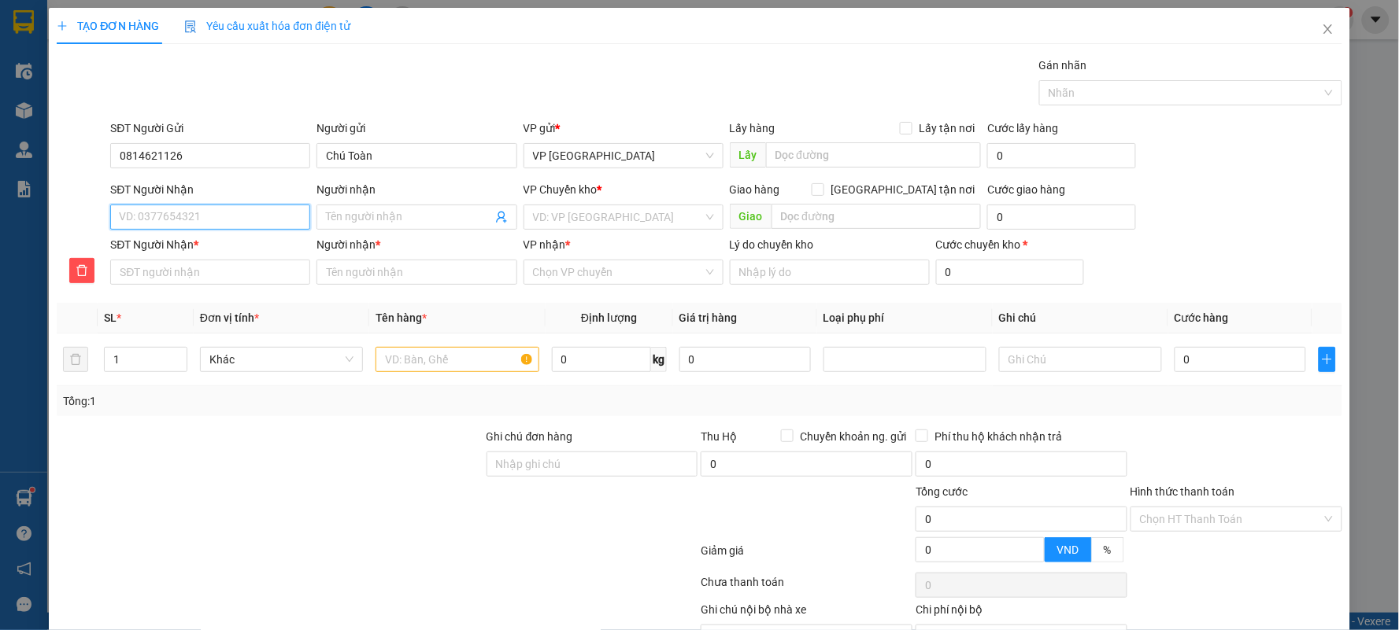
click at [206, 219] on input "SĐT Người Nhận" at bounding box center [210, 217] width 200 height 25
click at [215, 249] on div "0902205592 - [PERSON_NAME]" at bounding box center [208, 248] width 179 height 17
type input "0902205592"
type input "anh tuấn"
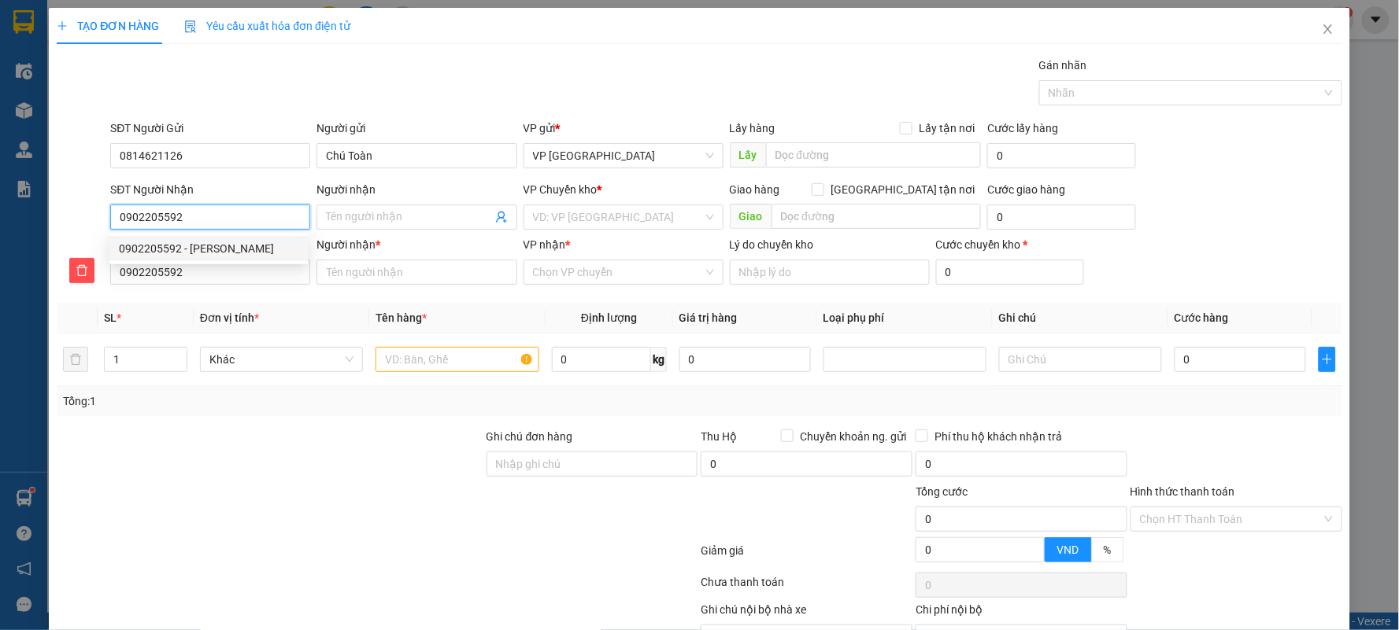
type input "."
type input "anh tuấn"
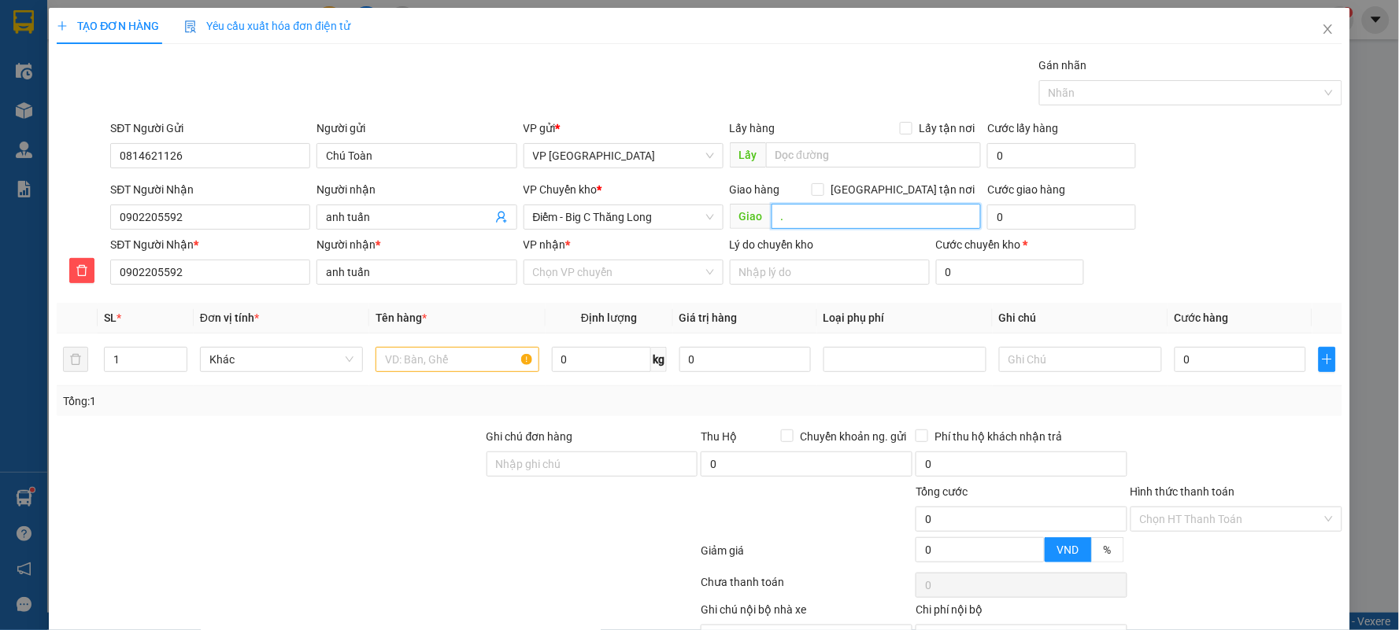
click at [847, 224] on input "." at bounding box center [876, 216] width 210 height 25
click at [673, 218] on span "Điểm - Big C Thăng Long" at bounding box center [623, 217] width 181 height 24
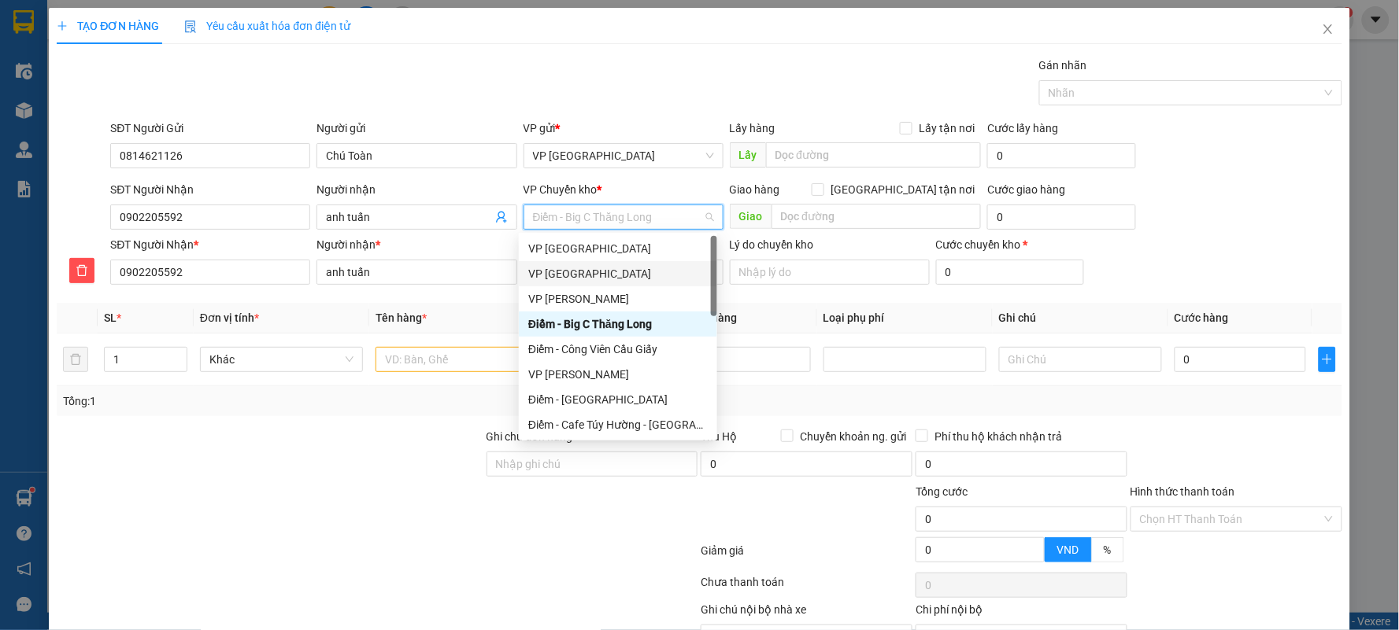
click at [592, 272] on div "VP [GEOGRAPHIC_DATA]" at bounding box center [617, 273] width 179 height 17
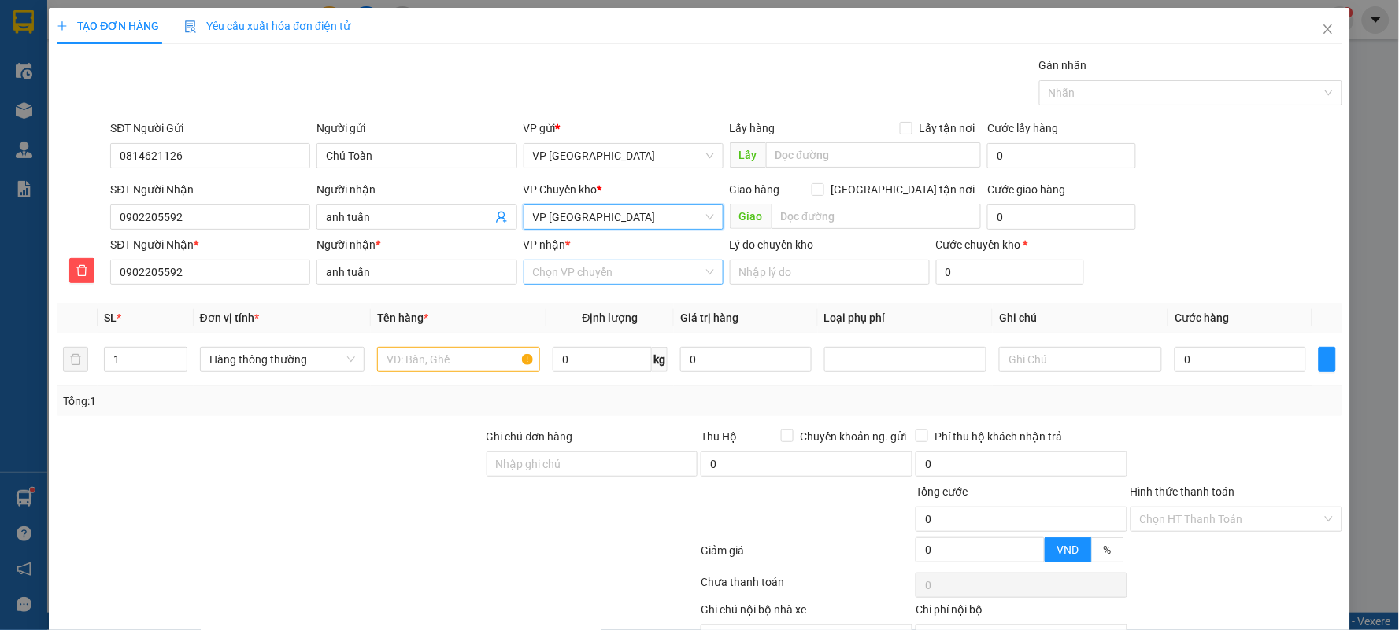
click at [580, 274] on input "VP nhận *" at bounding box center [618, 273] width 170 height 24
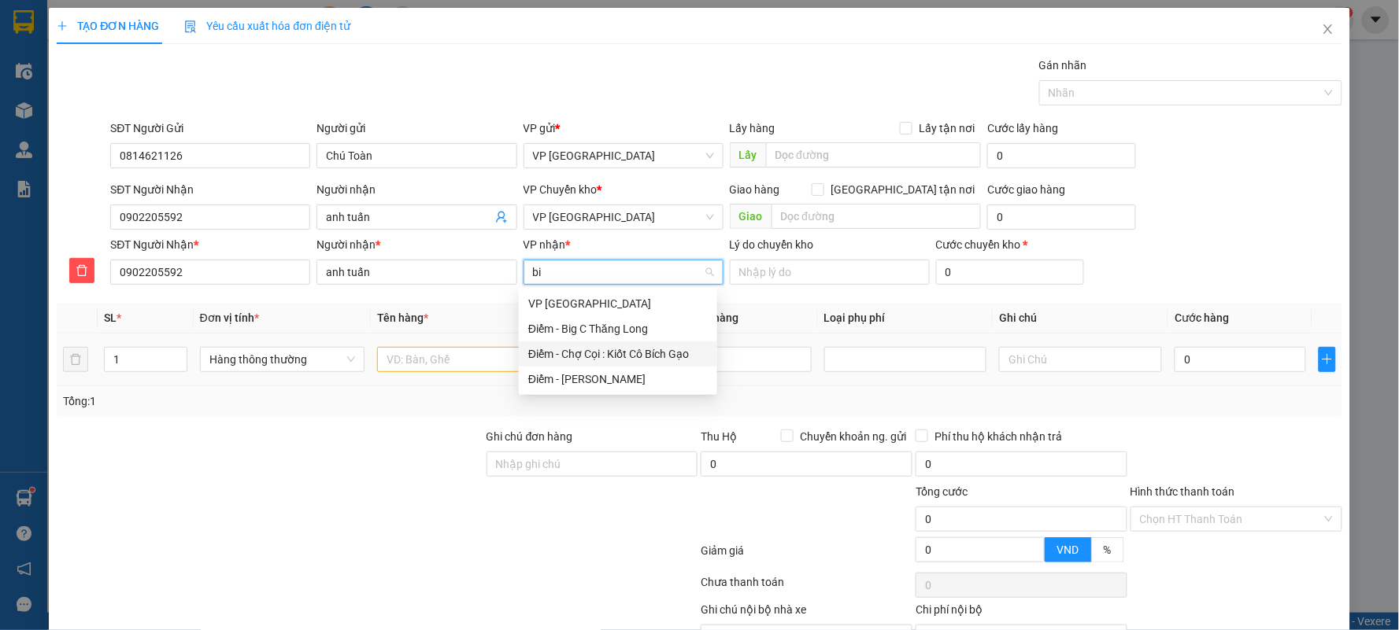
type input "bi"
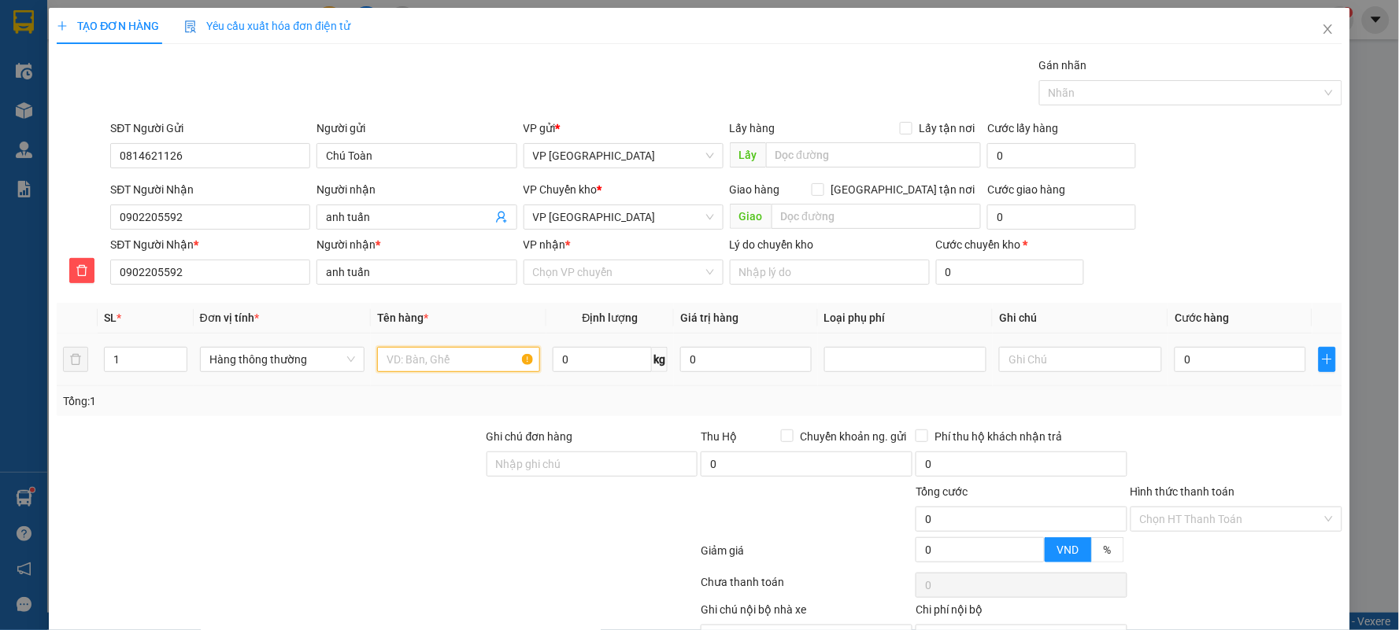
click at [472, 365] on input "text" at bounding box center [458, 359] width 163 height 25
click at [606, 286] on div "VP nhận * Chọn VP chuyển" at bounding box center [623, 263] width 200 height 55
click at [608, 276] on input "VP nhận *" at bounding box center [618, 273] width 170 height 24
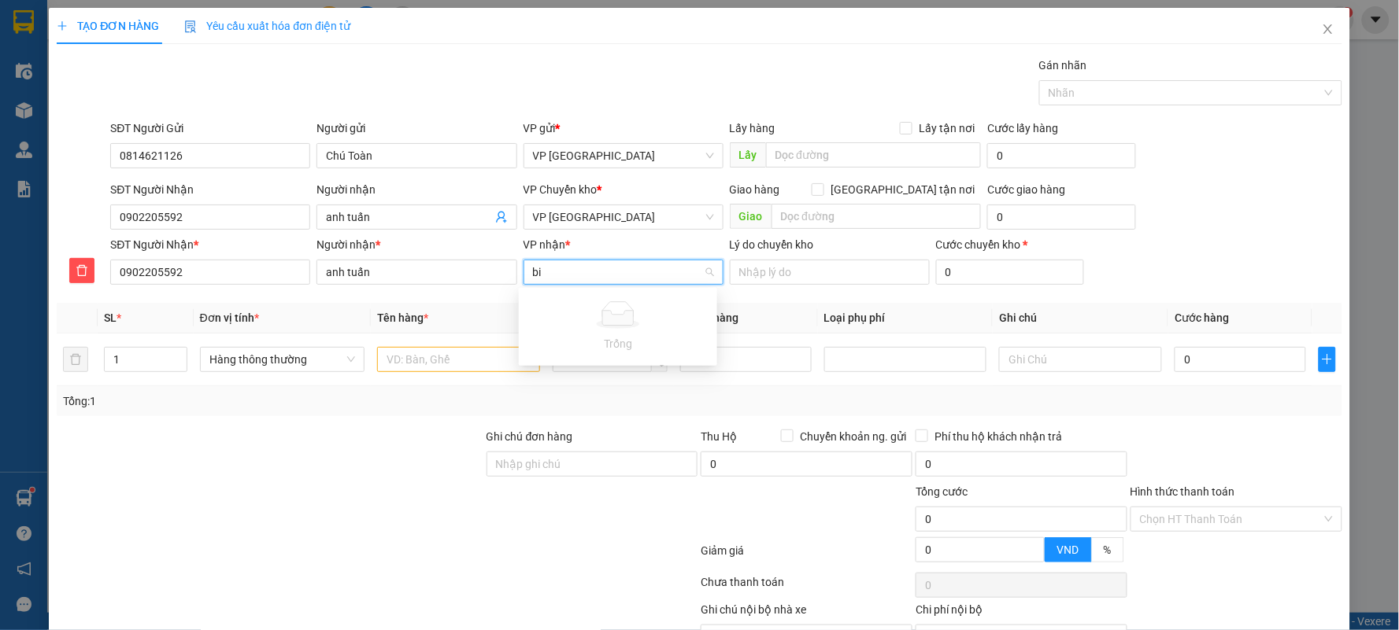
type input "b"
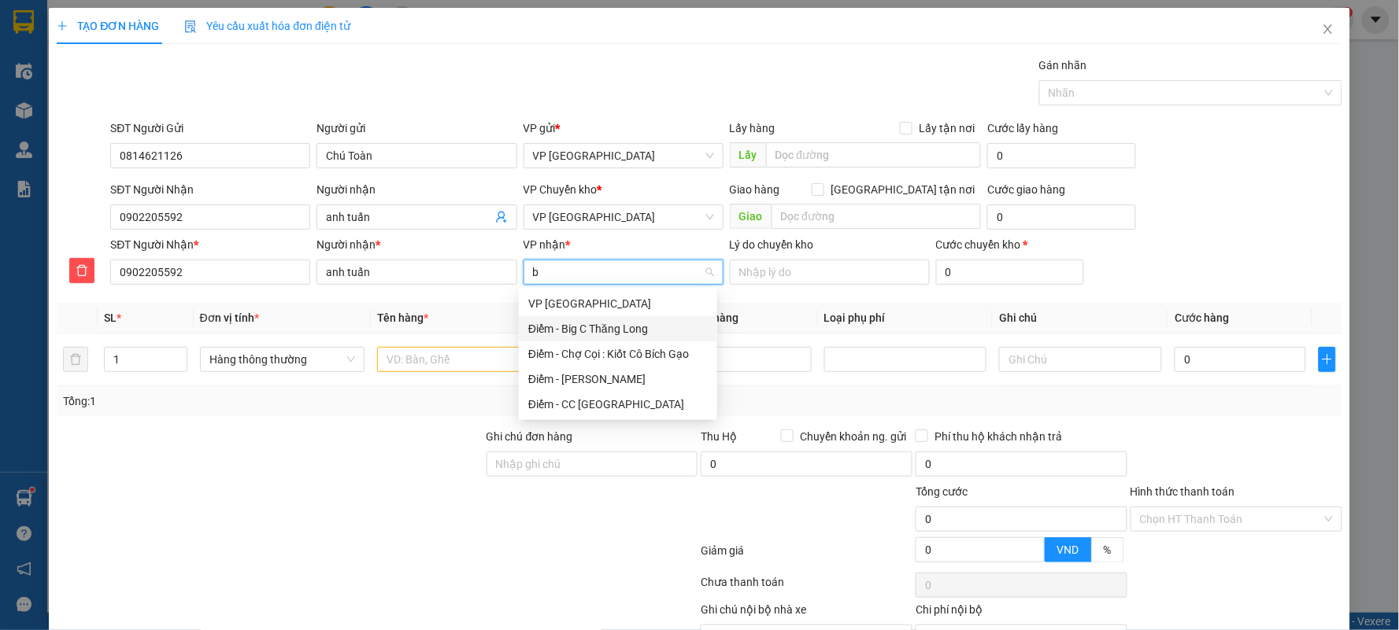
click at [601, 333] on div "Điểm - Big C Thăng Long" at bounding box center [617, 328] width 179 height 17
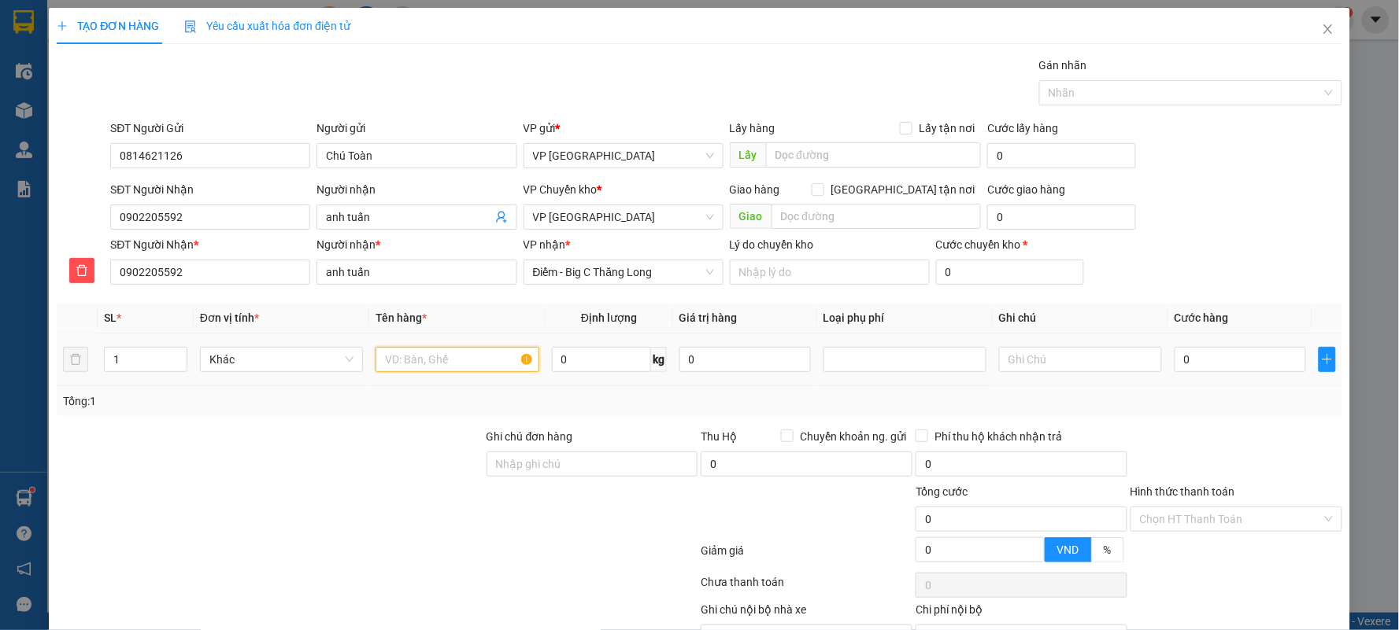
click at [461, 365] on input "text" at bounding box center [456, 359] width 163 height 25
type input "thùng xốp hải sản"
click at [1247, 354] on input "0" at bounding box center [1239, 359] width 131 height 25
type input "4"
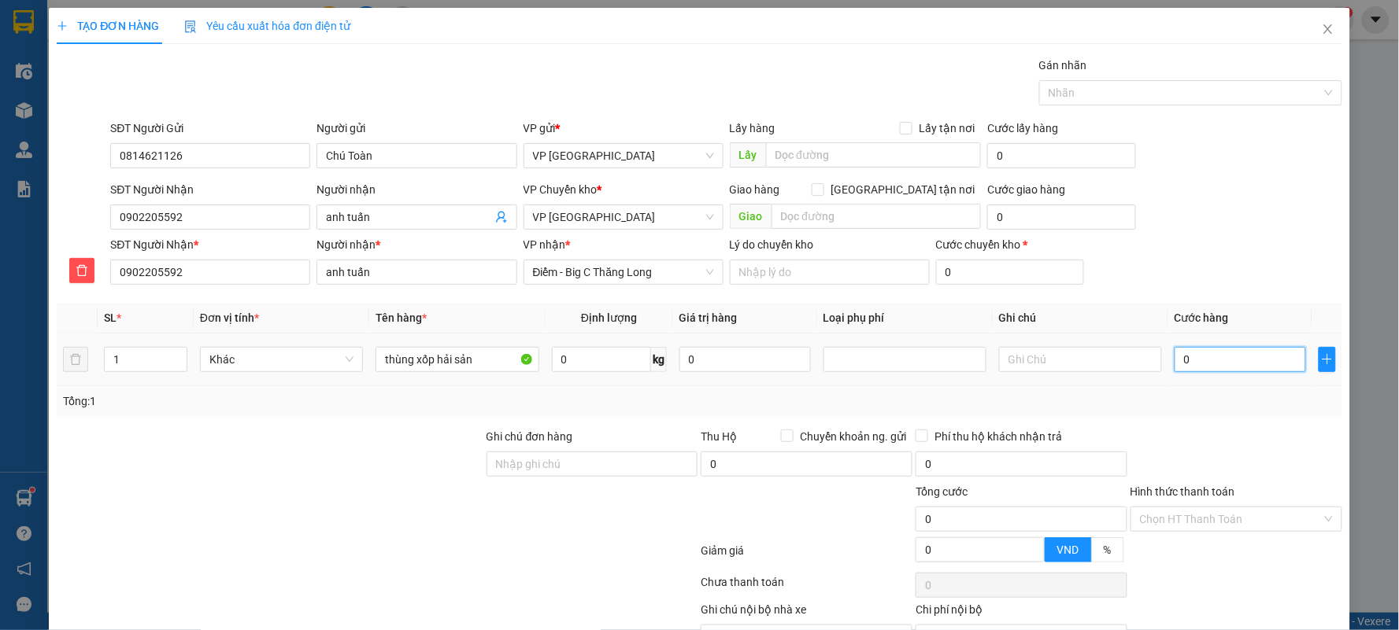
type input "4"
type input "40"
type input "40.000"
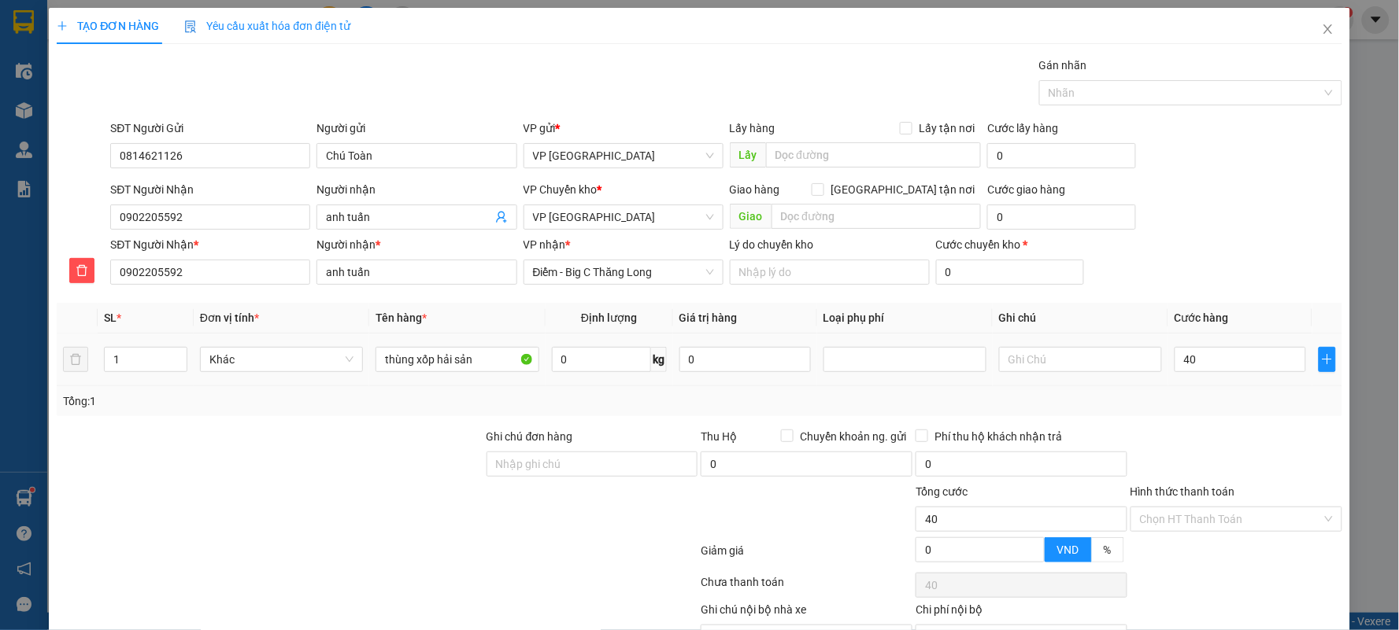
type input "40.000"
click at [1236, 252] on div "SĐT Người Nhận * 0902205592 Người nhận * anh tuấn VP nhận * Điểm - Big C Thăng …" at bounding box center [725, 263] width 1237 height 55
click at [1222, 518] on input "Hình thức thanh toán" at bounding box center [1231, 520] width 182 height 24
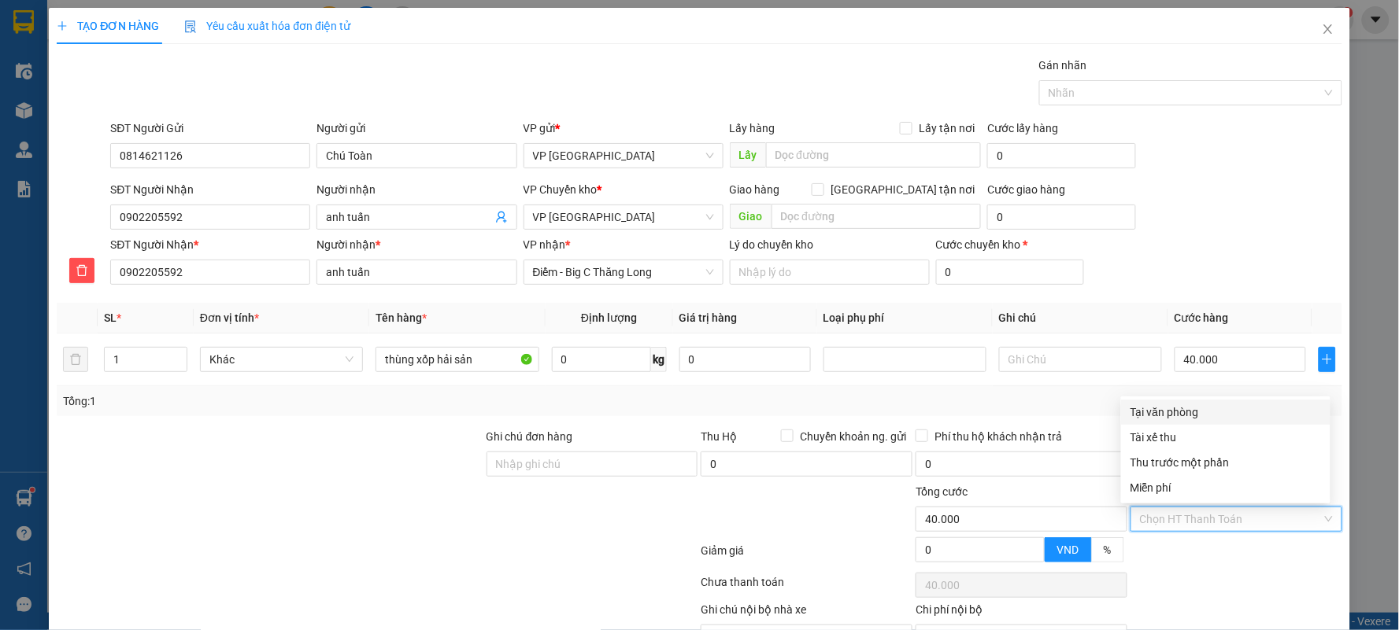
click at [1184, 405] on div "Tại văn phòng" at bounding box center [1225, 412] width 190 height 17
type input "0"
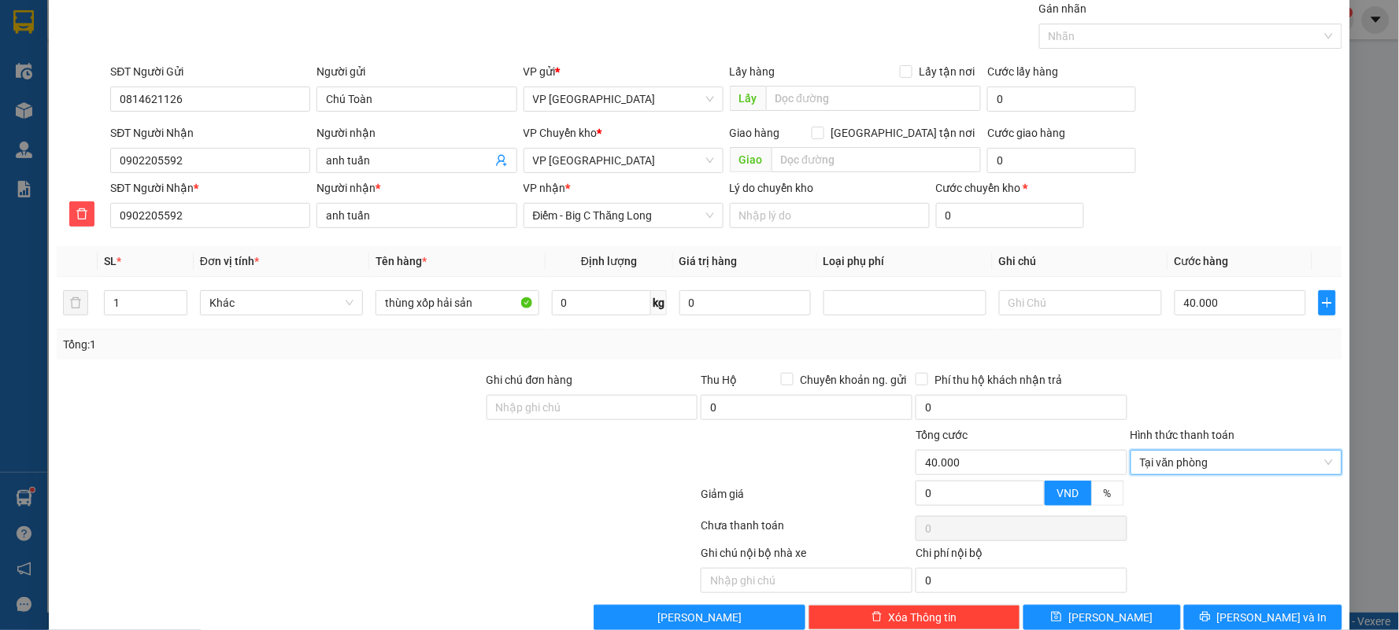
scroll to position [87, 0]
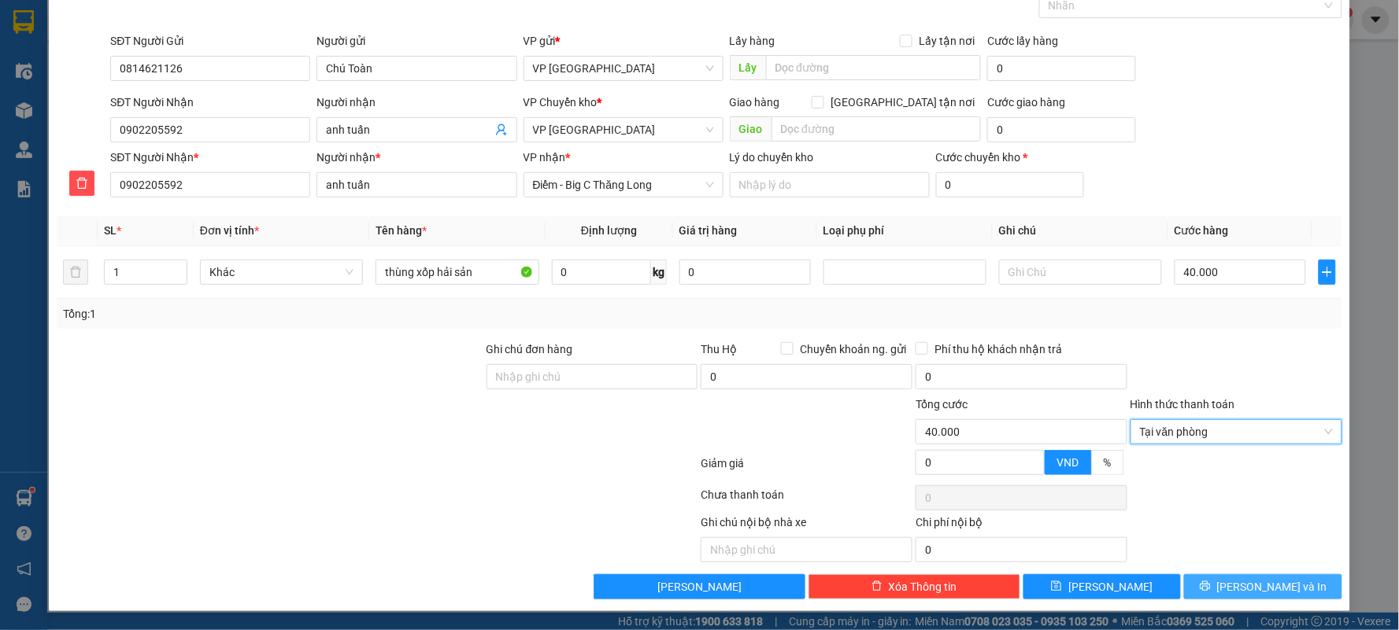
click at [1249, 586] on span "[PERSON_NAME] và In" at bounding box center [1272, 586] width 110 height 17
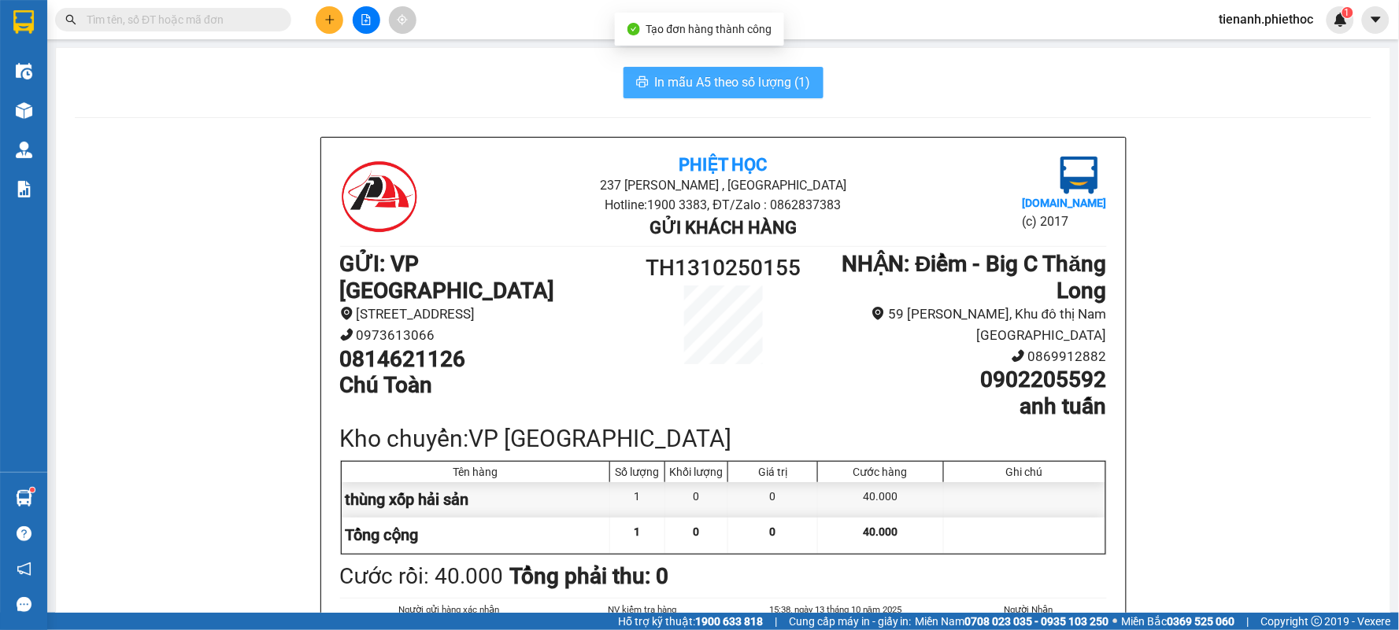
click at [711, 89] on span "In mẫu A5 theo số lượng (1)" at bounding box center [733, 82] width 156 height 20
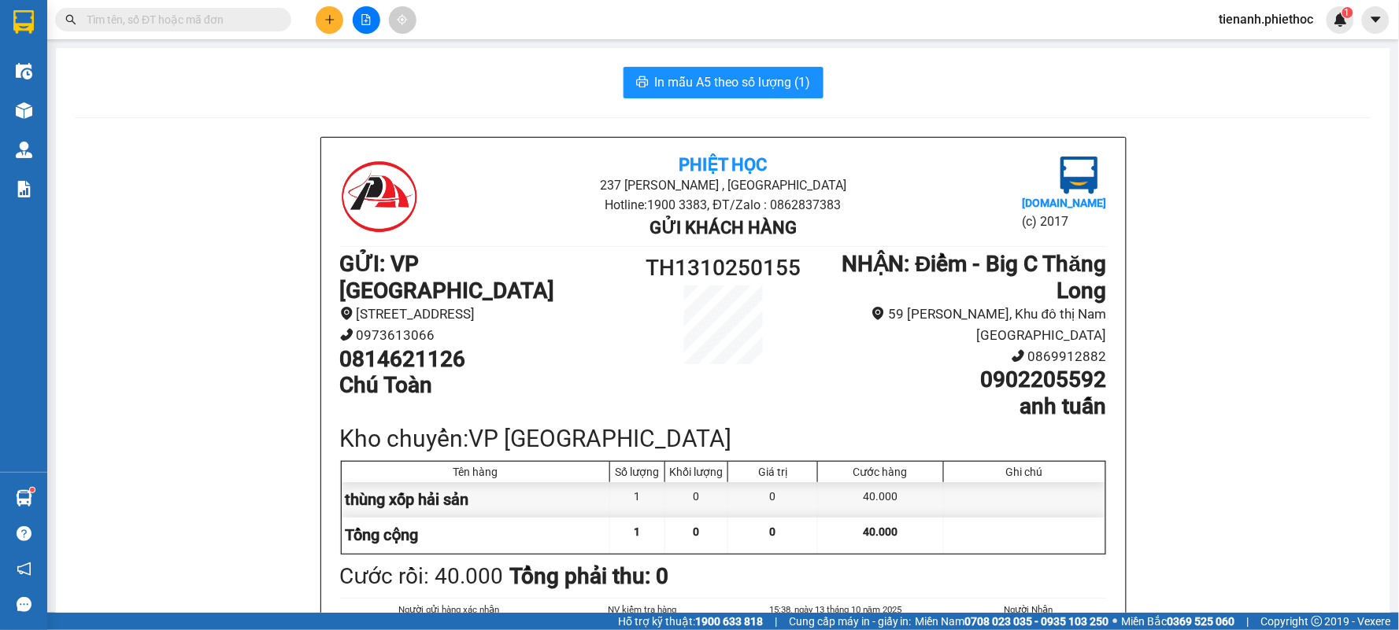
click at [173, 29] on span at bounding box center [173, 20] width 236 height 24
click at [173, 17] on input "text" at bounding box center [180, 19] width 186 height 17
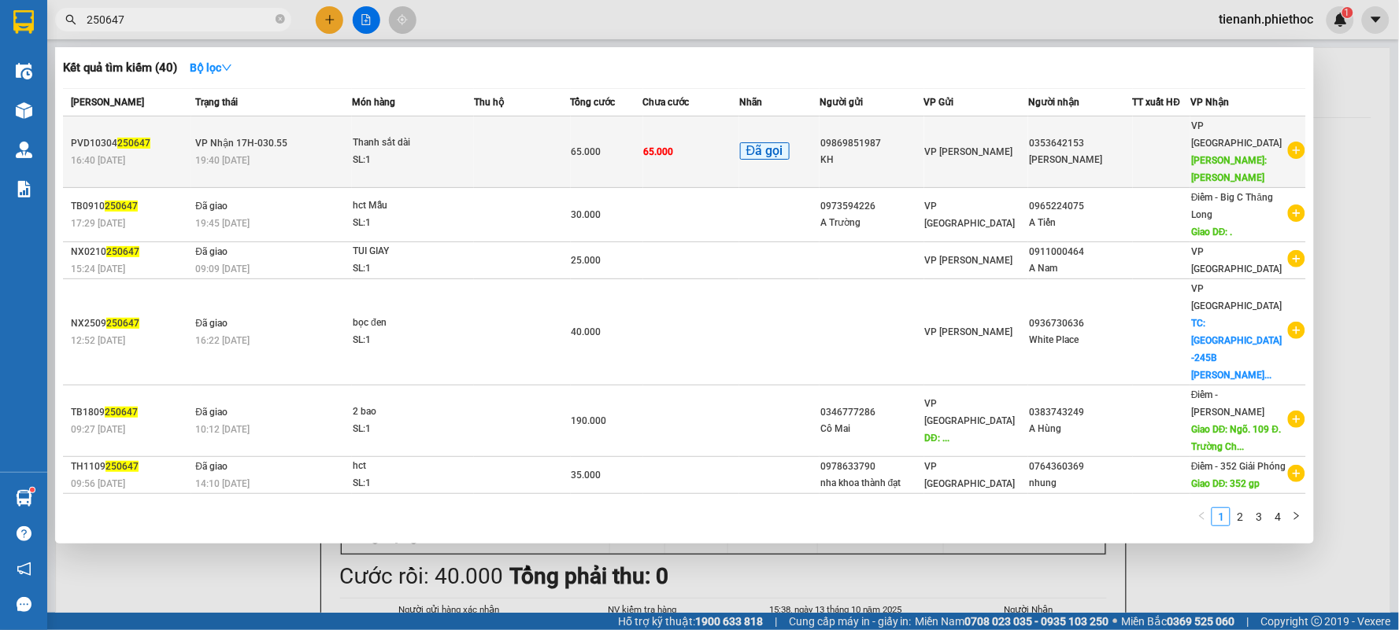
type input "250647"
click at [515, 140] on td at bounding box center [522, 152] width 96 height 72
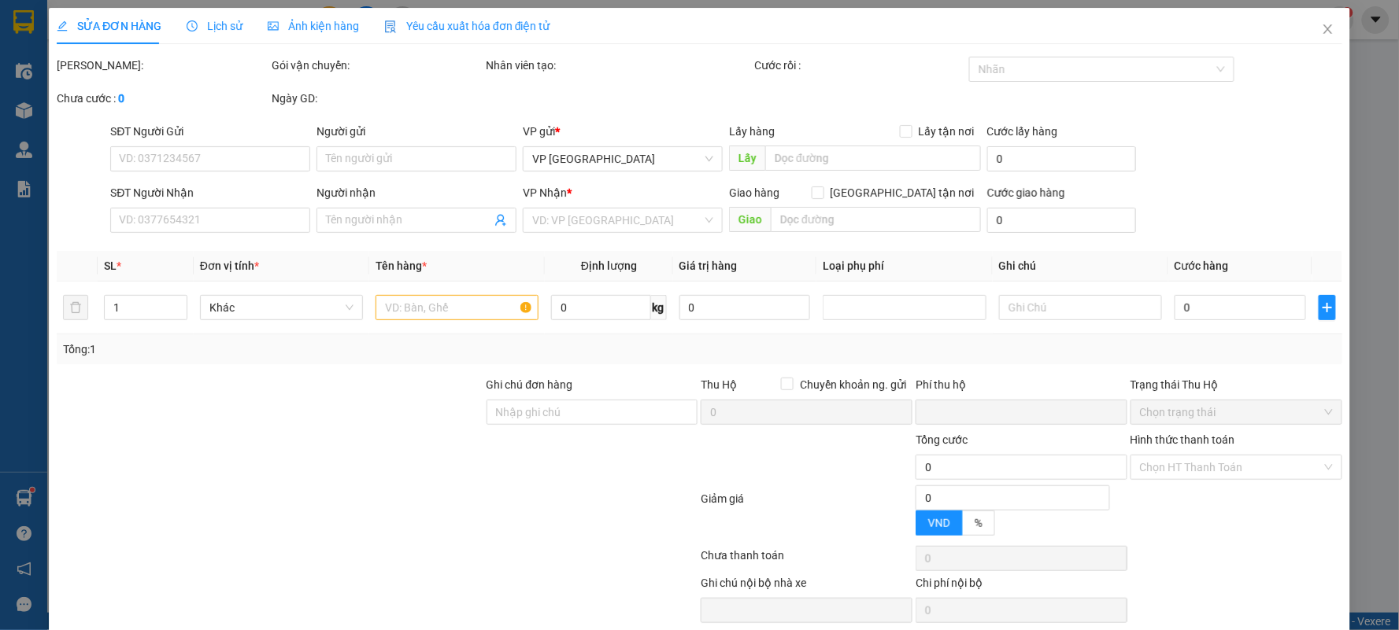
type input "09869851987"
type input "KH"
type input "0353642153"
type input "[PERSON_NAME]"
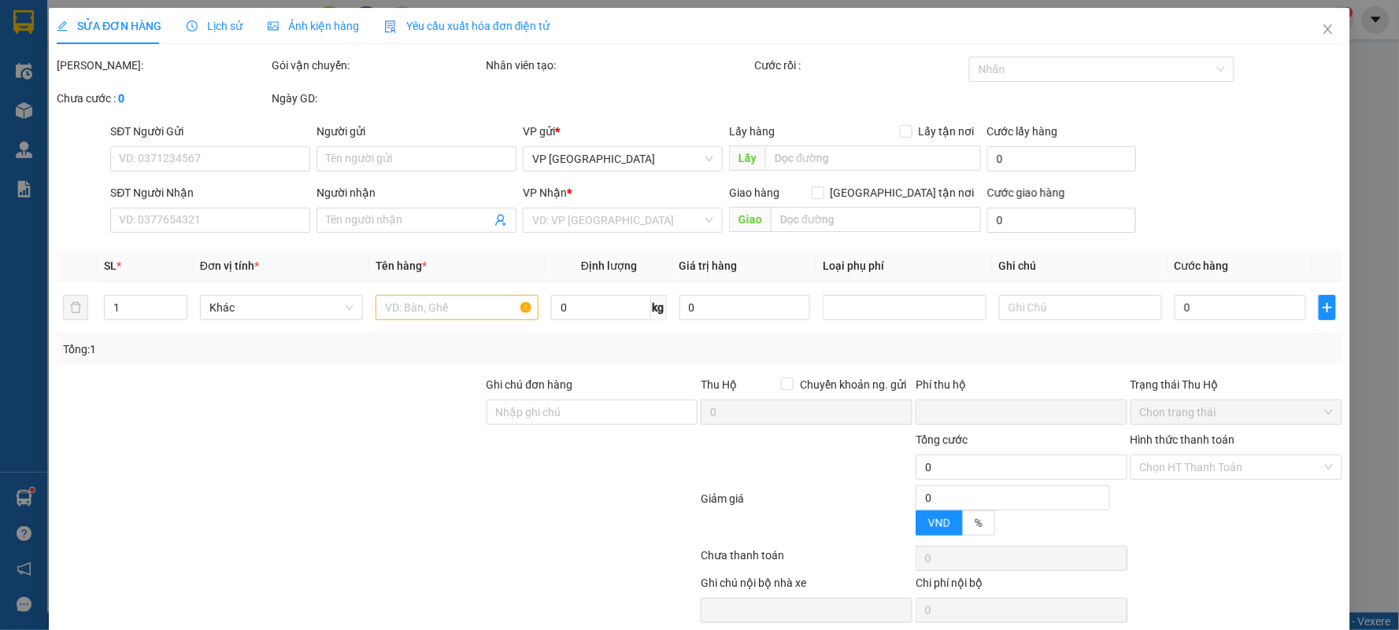
type input "0"
type input "65.000"
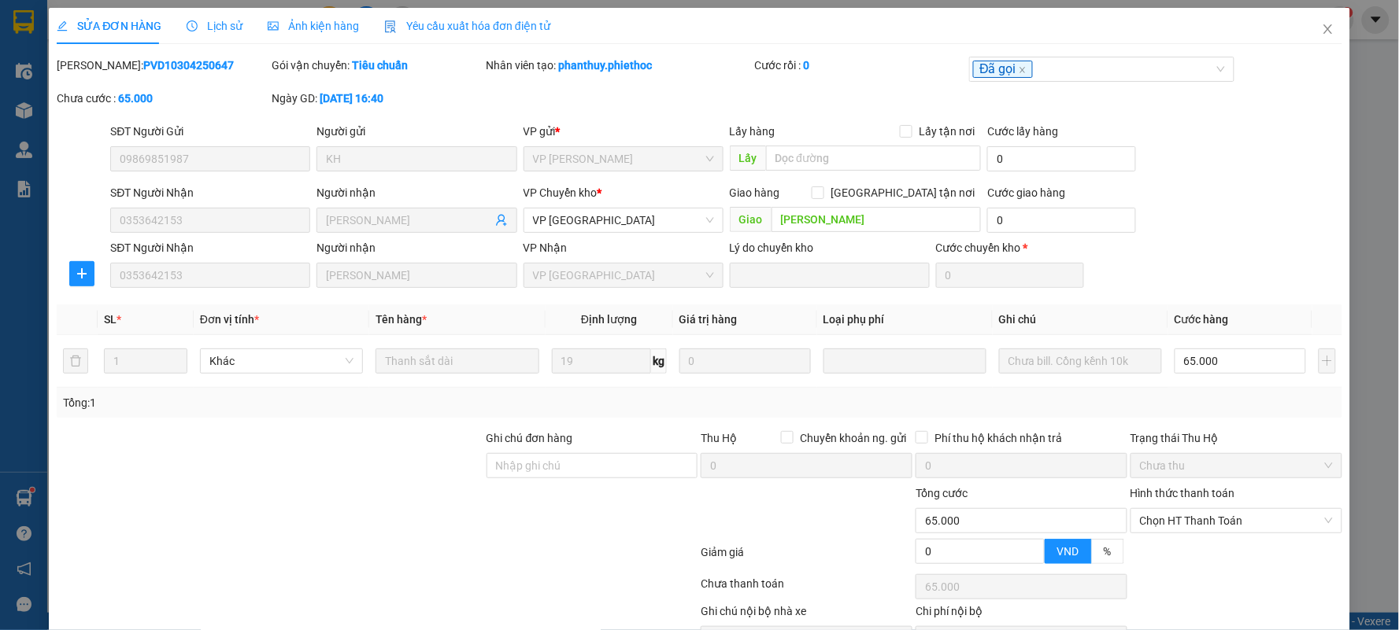
click at [220, 29] on span "Lịch sử" at bounding box center [215, 26] width 56 height 13
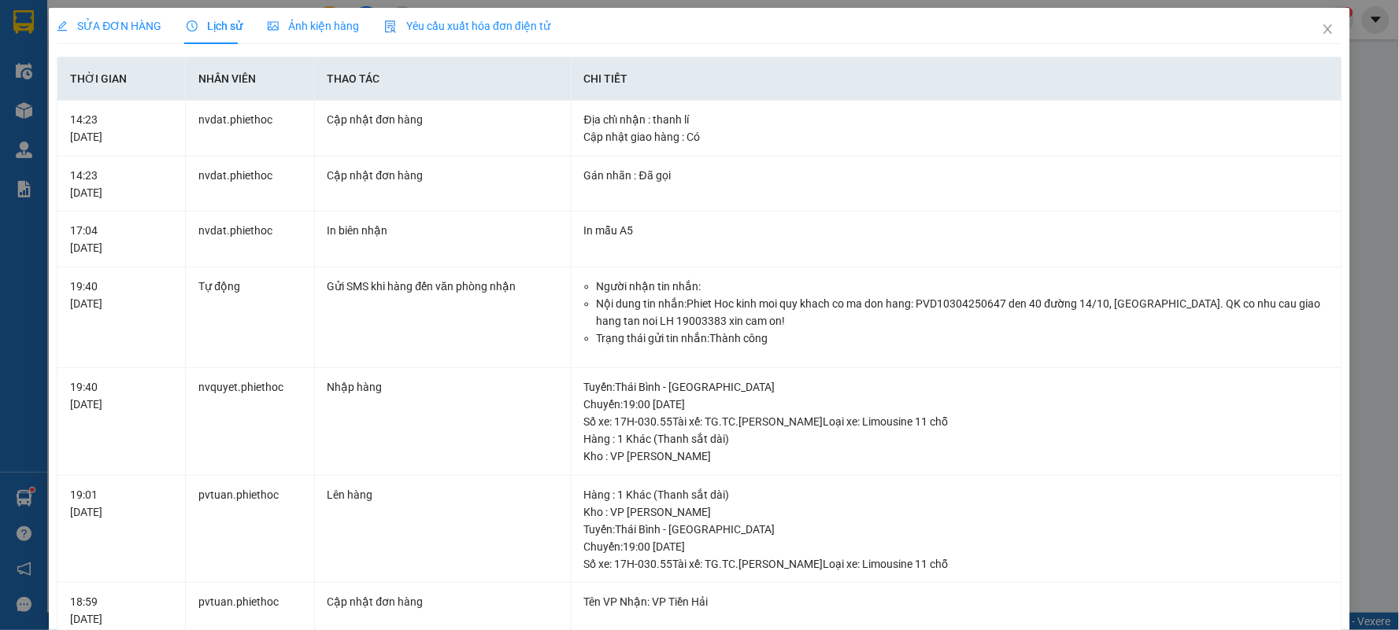
click at [116, 34] on div "SỬA ĐƠN HÀNG" at bounding box center [109, 25] width 105 height 17
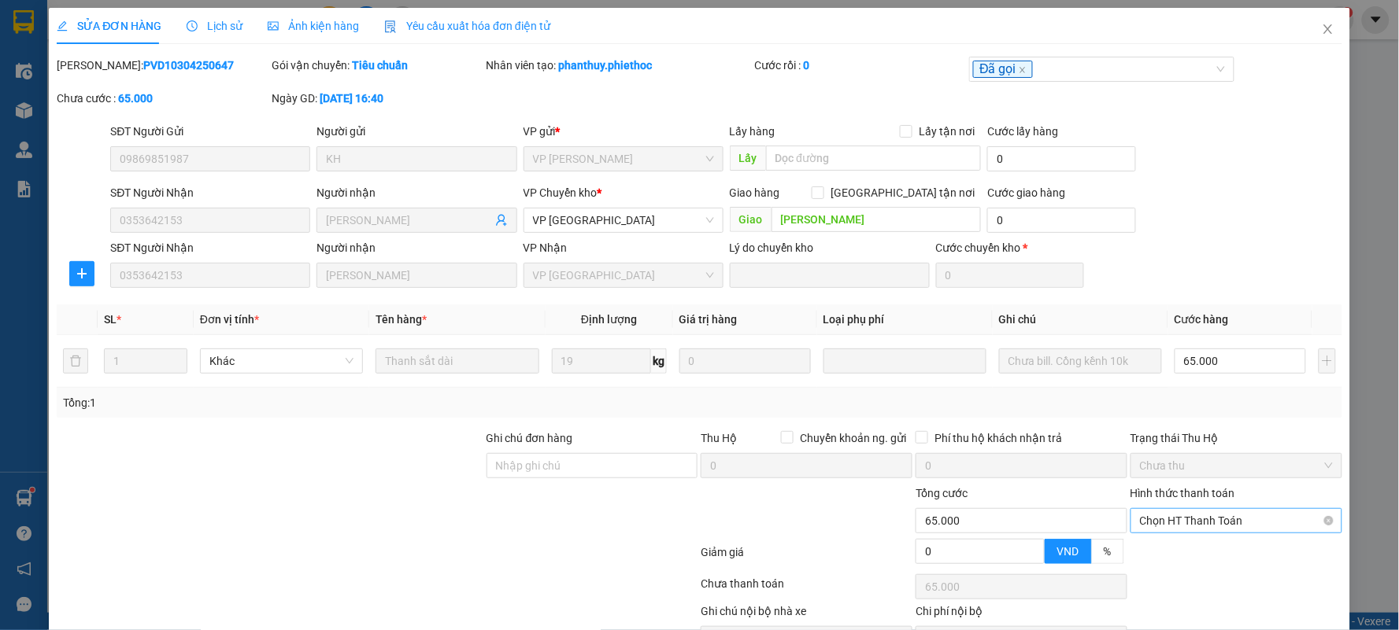
scroll to position [89, 0]
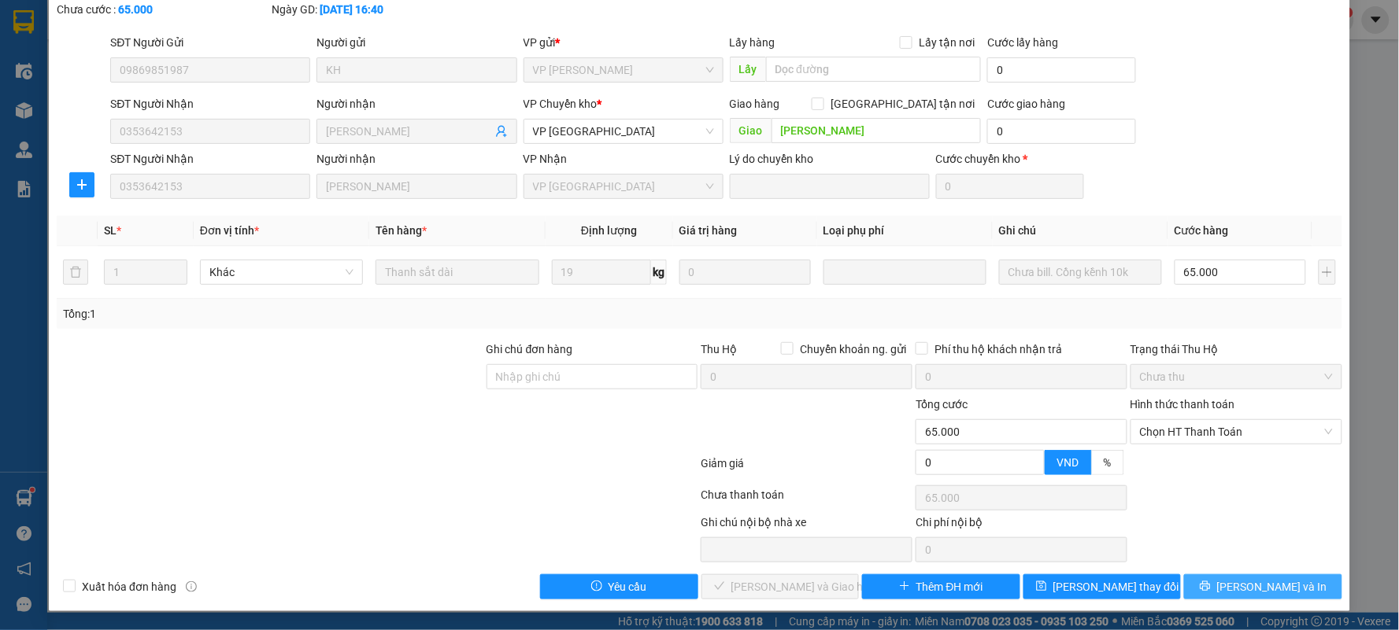
click at [1233, 589] on button "[PERSON_NAME] và In" at bounding box center [1263, 587] width 158 height 25
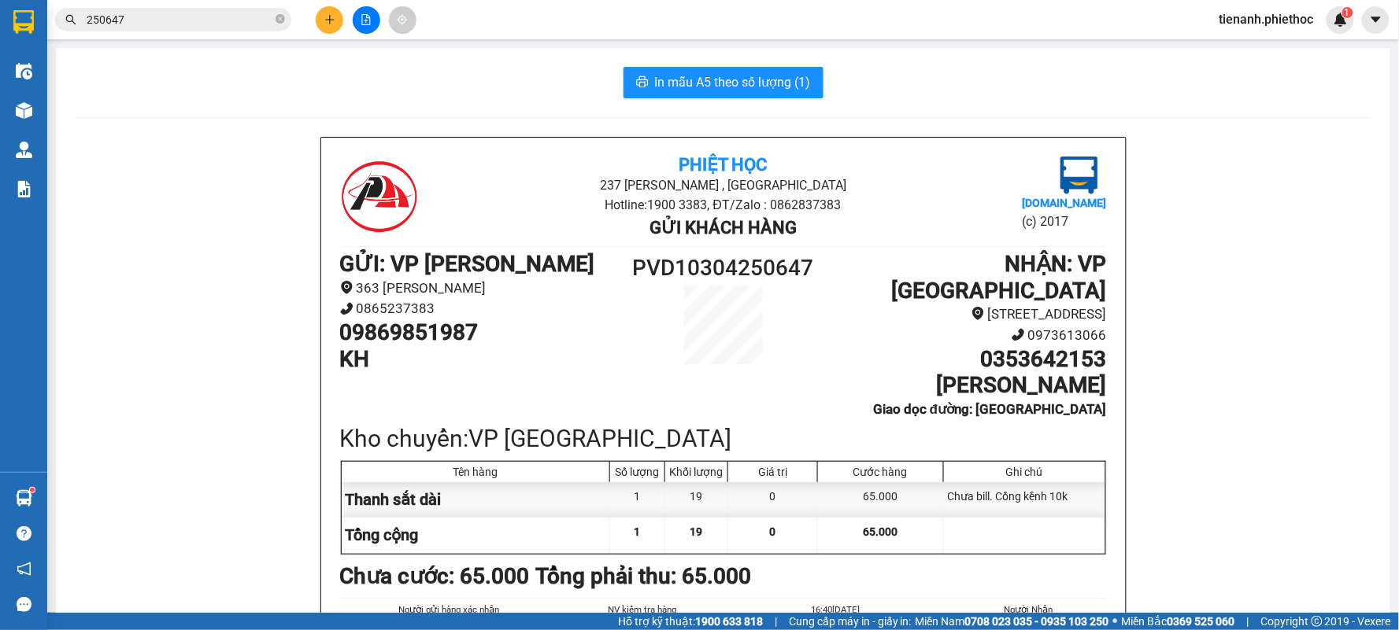
click at [176, 32] on div "Kết quả tìm kiếm ( 40 ) Bộ lọc Mã ĐH Trạng thái Món hàng Thu hộ Tổng cước Chưa …" at bounding box center [153, 20] width 307 height 28
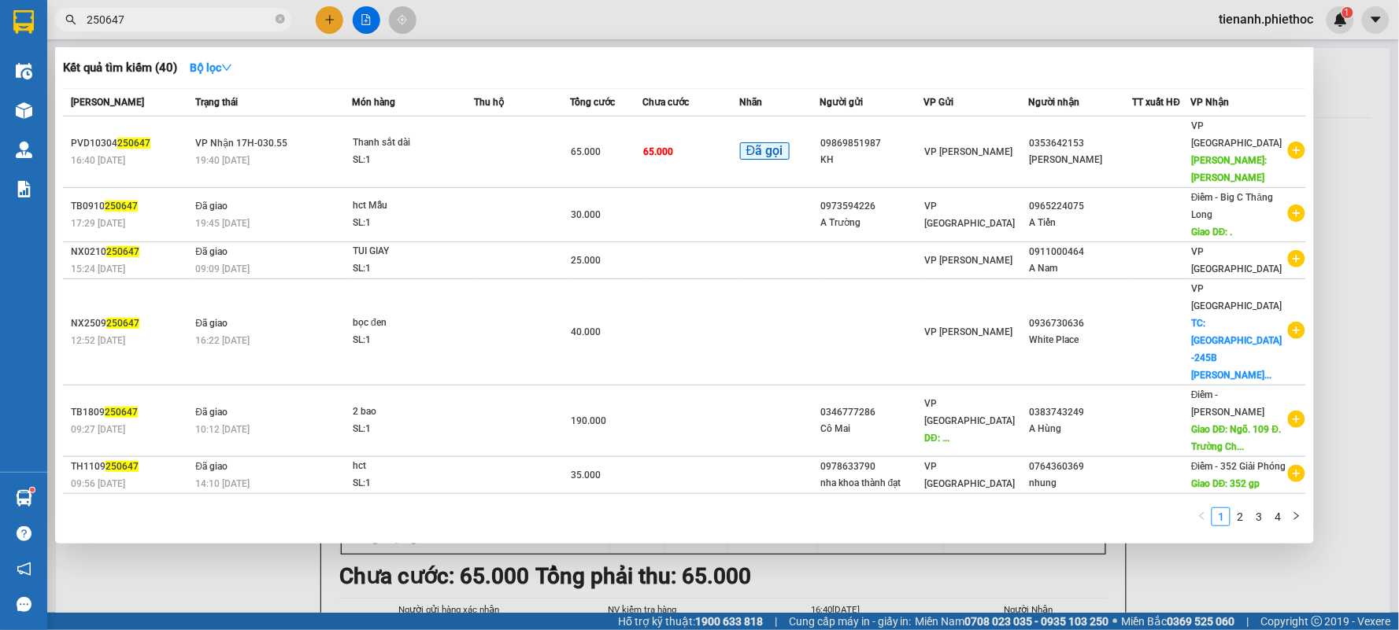
click at [181, 17] on input "250647" at bounding box center [180, 19] width 186 height 17
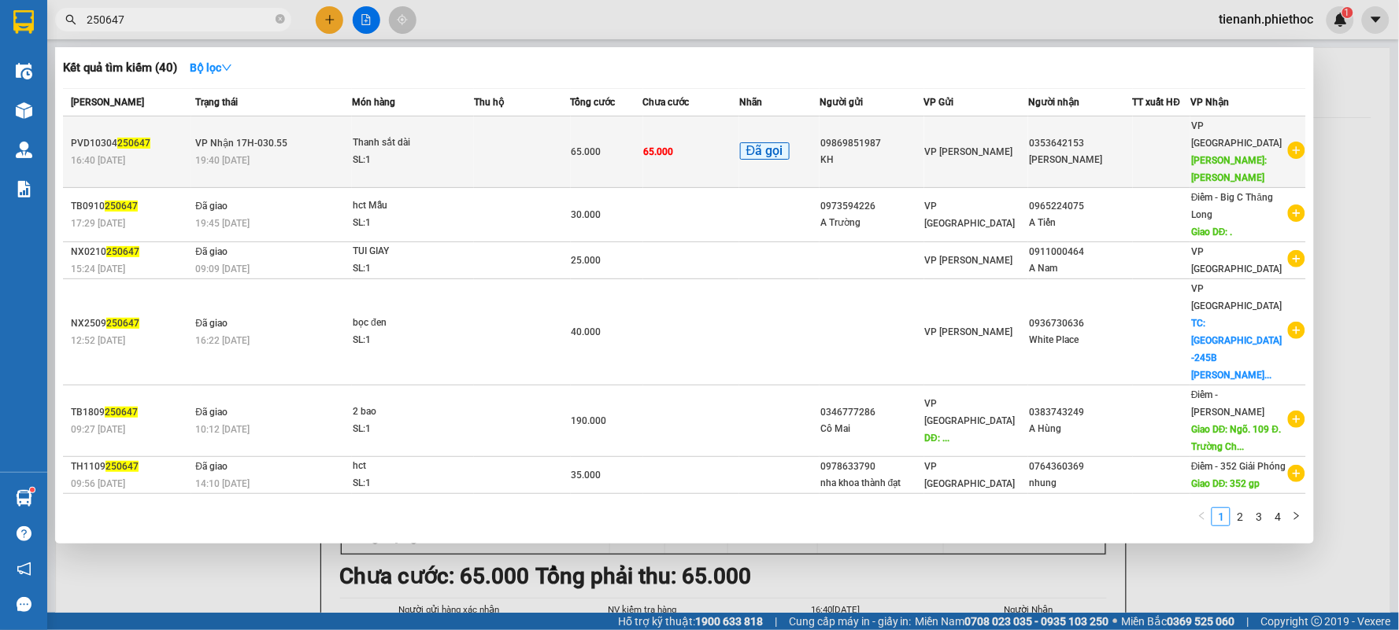
click at [232, 152] on div "19:40 [DATE]" at bounding box center [273, 160] width 156 height 17
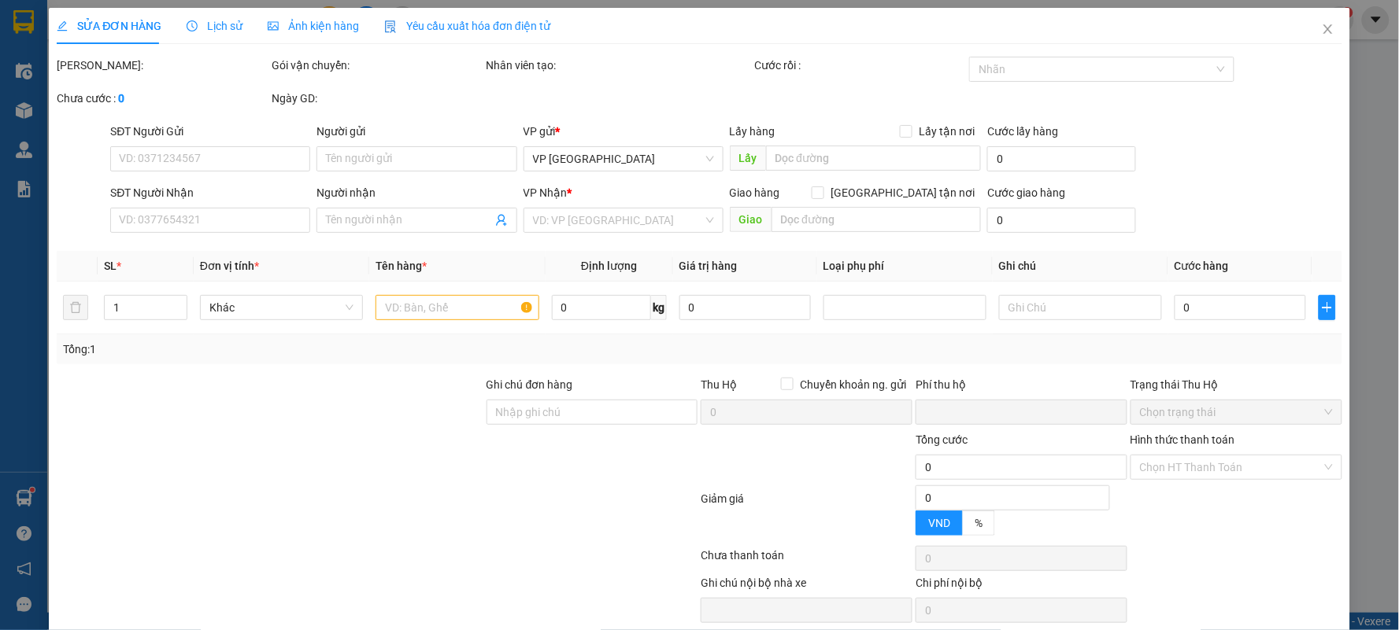
type input "09869851987"
type input "KH"
type input "0353642153"
type input "[PERSON_NAME]"
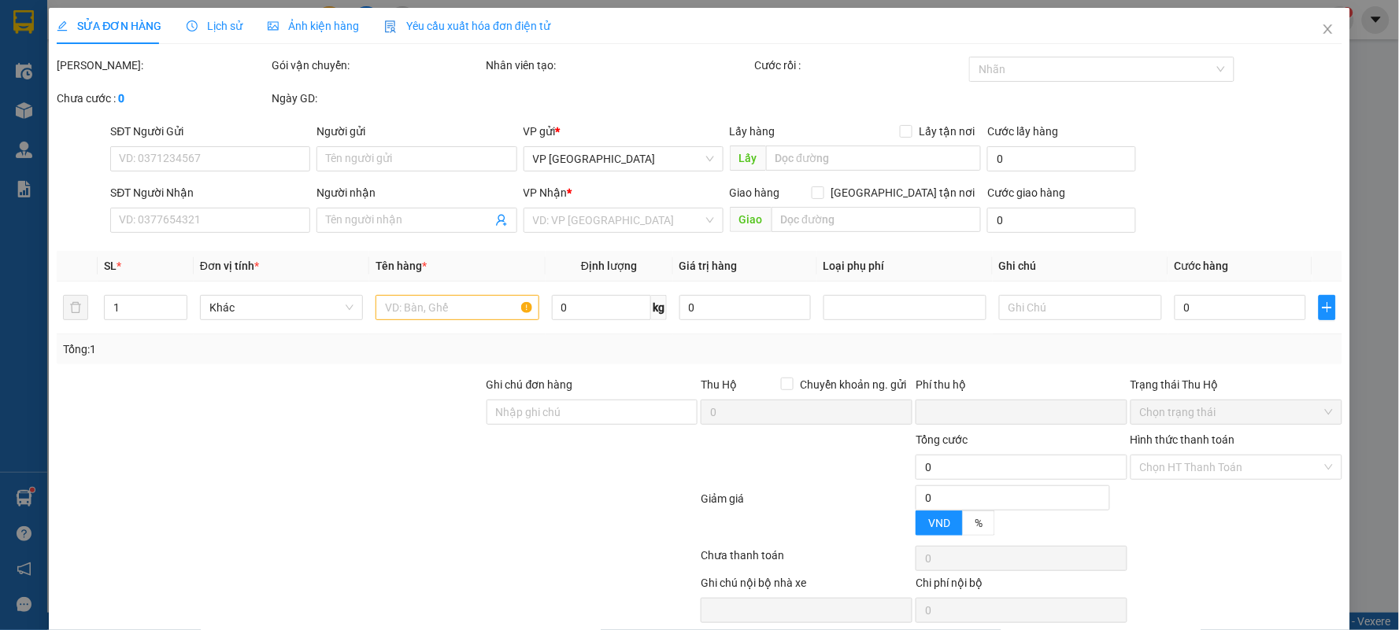
type input "0"
type input "65.000"
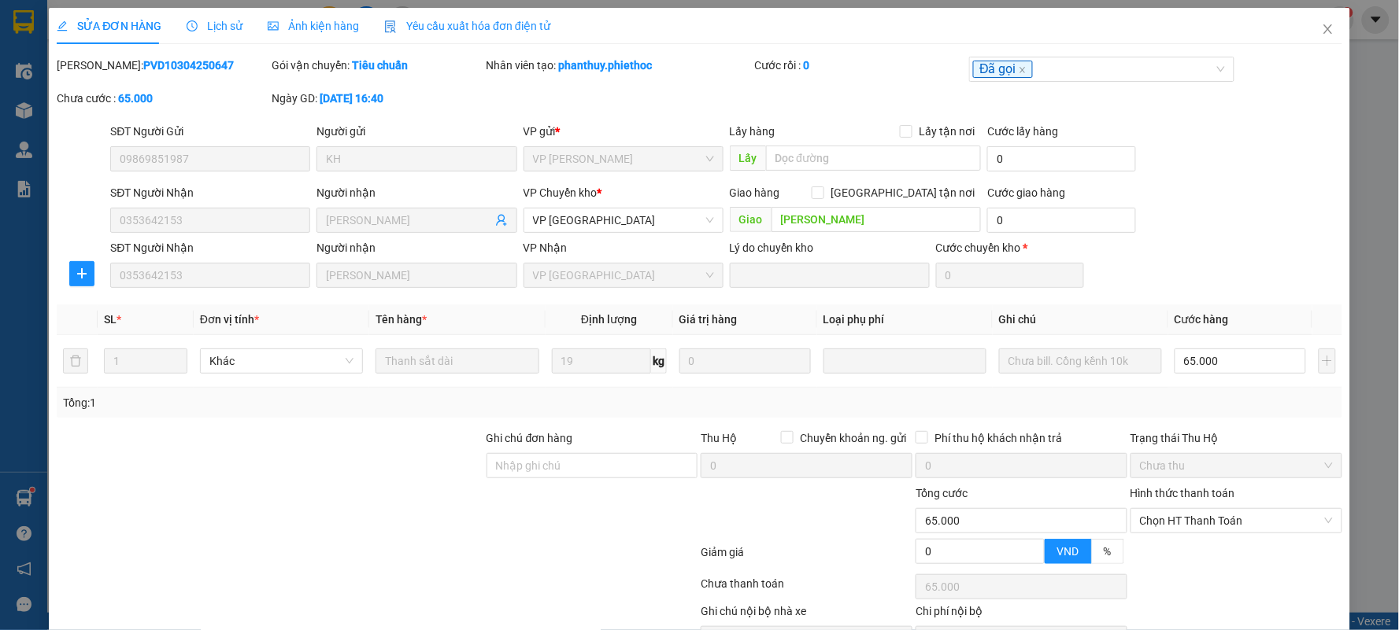
click at [206, 26] on span "Lịch sử" at bounding box center [215, 26] width 56 height 13
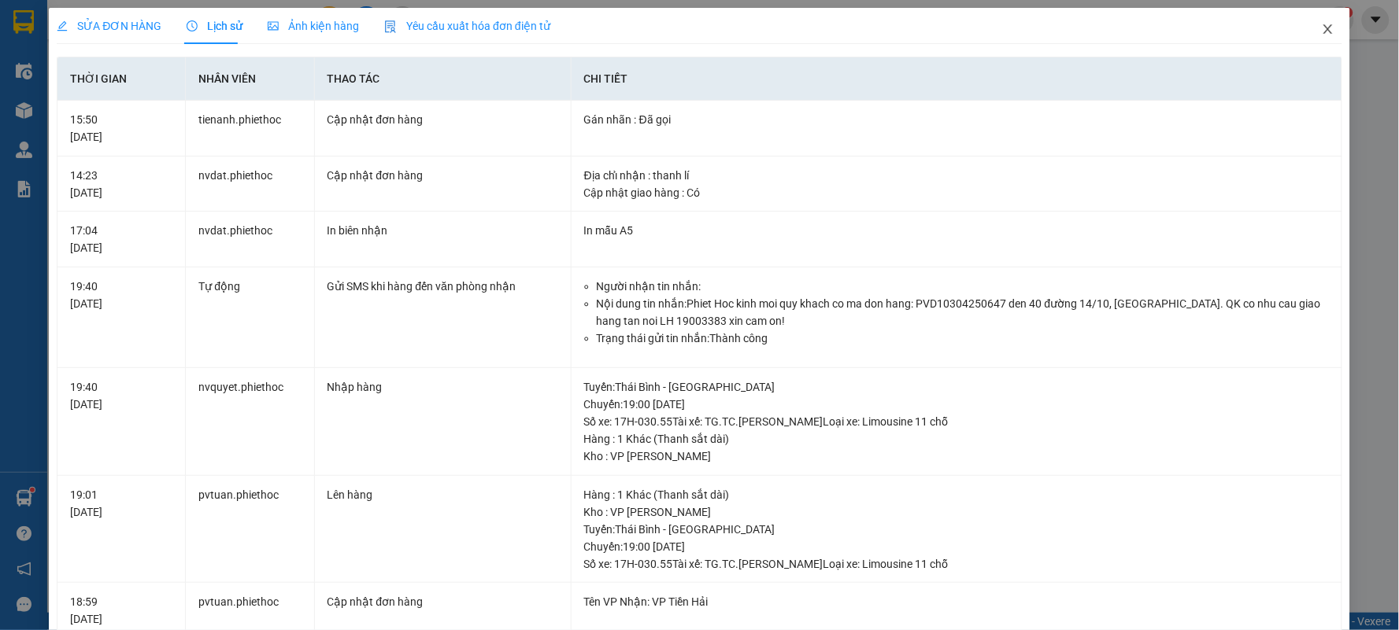
click at [1323, 25] on span "Close" at bounding box center [1328, 30] width 44 height 44
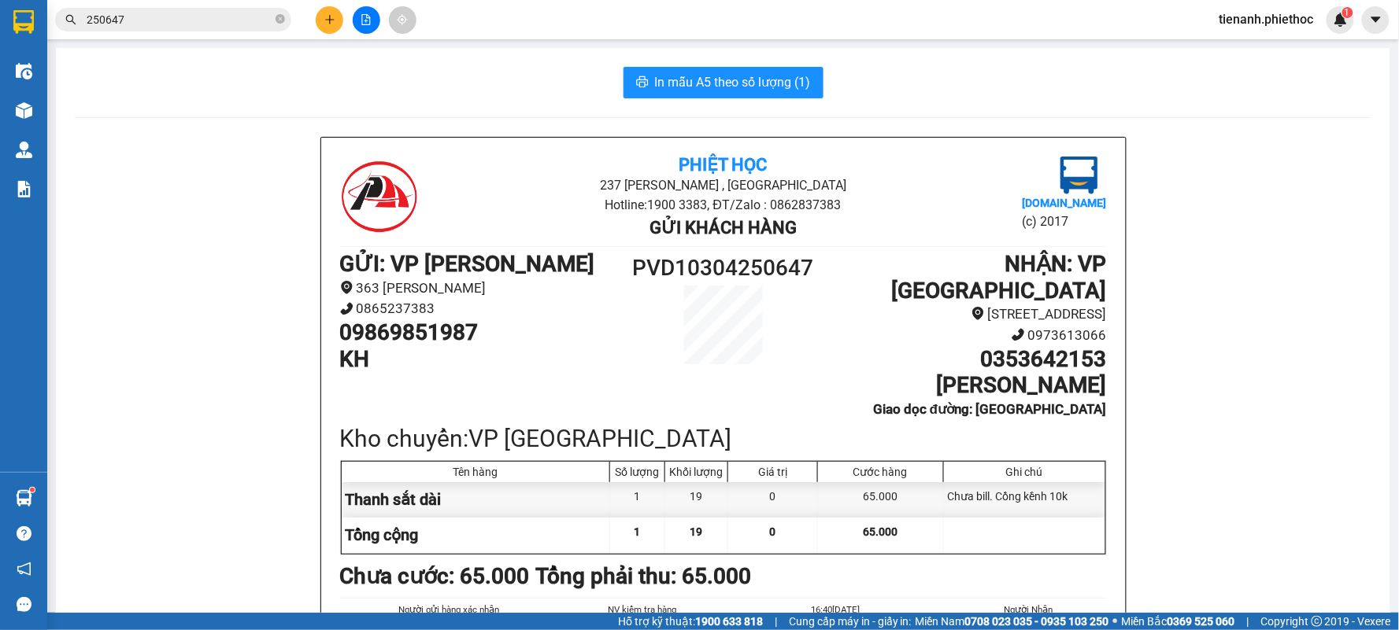
click at [326, 22] on icon "plus" at bounding box center [329, 19] width 11 height 11
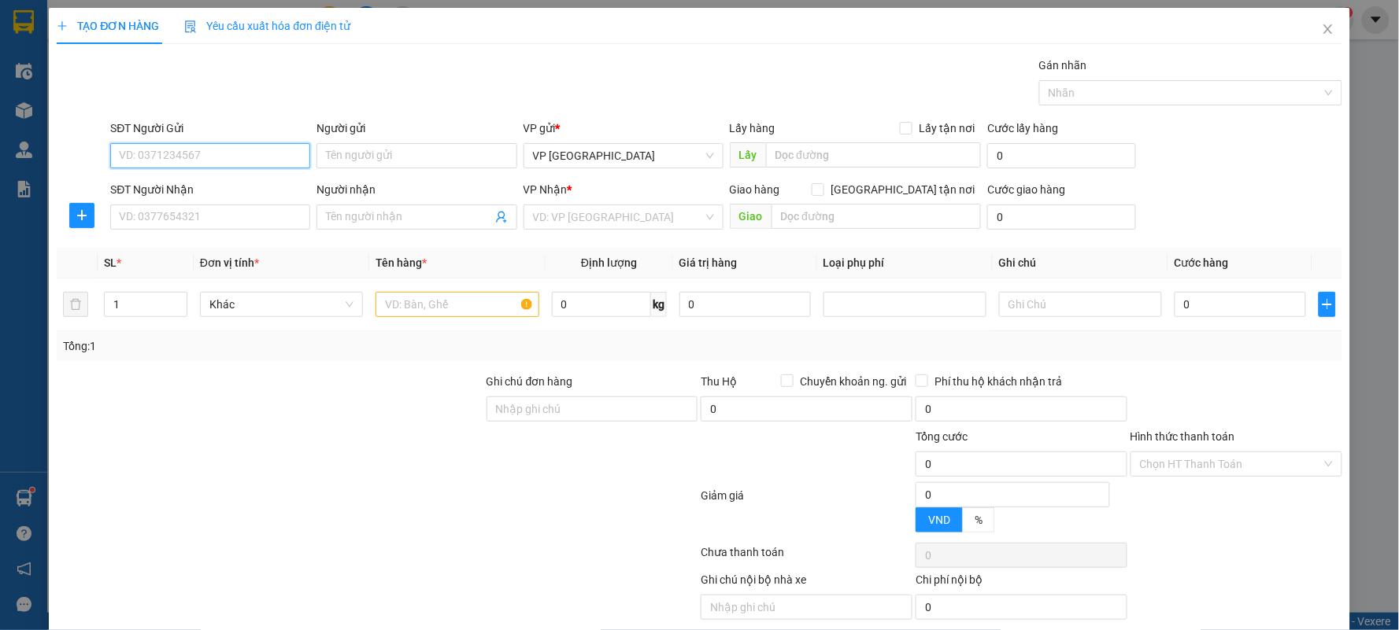
click at [238, 150] on input "SĐT Người Gửi" at bounding box center [210, 155] width 200 height 25
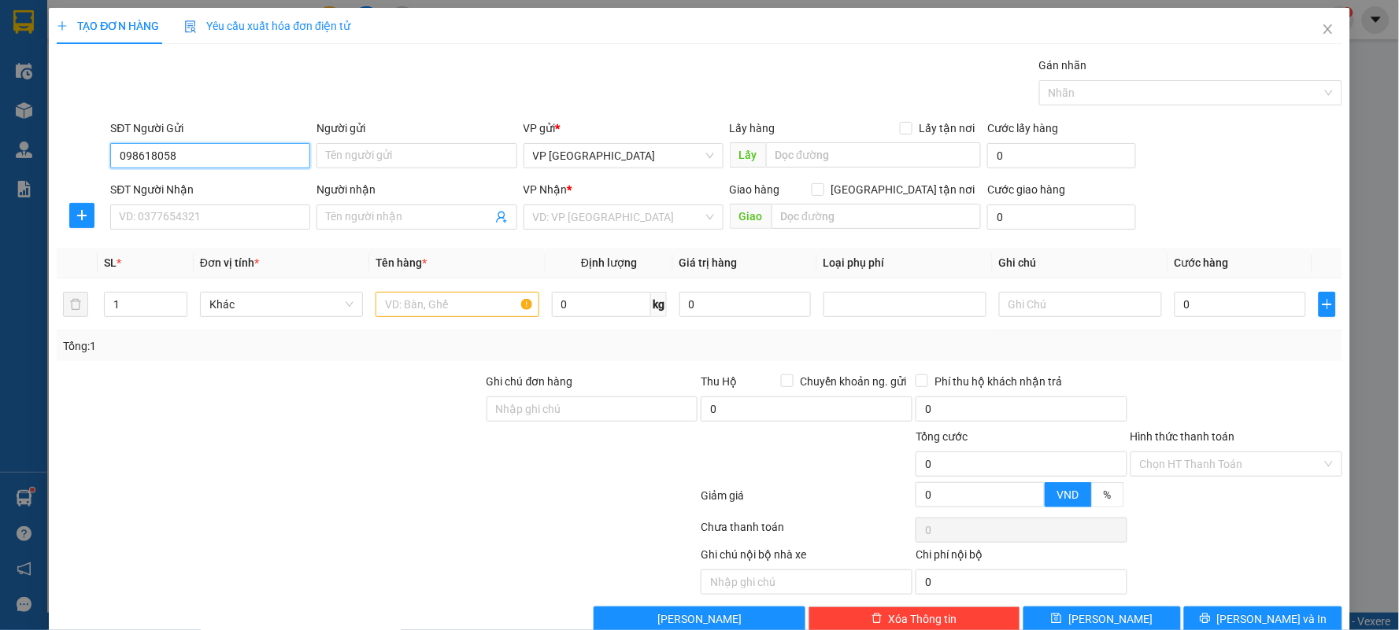
type input "0986180580"
click at [224, 183] on div "0986180580 - [GEOGRAPHIC_DATA][PERSON_NAME]" at bounding box center [249, 187] width 261 height 17
type input "Nha khoa [PERSON_NAME]"
type input "0986180580"
drag, startPoint x: 82, startPoint y: 218, endPoint x: 91, endPoint y: 219, distance: 8.7
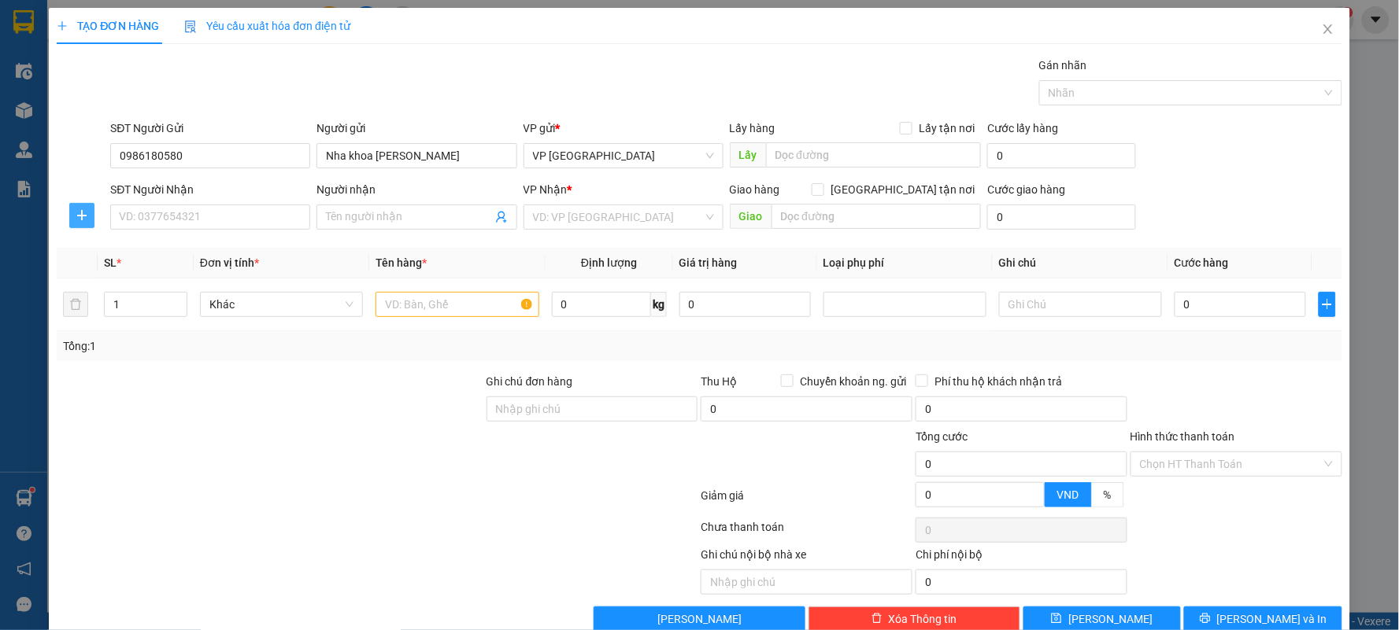
click at [82, 219] on icon "plus" at bounding box center [82, 215] width 13 height 13
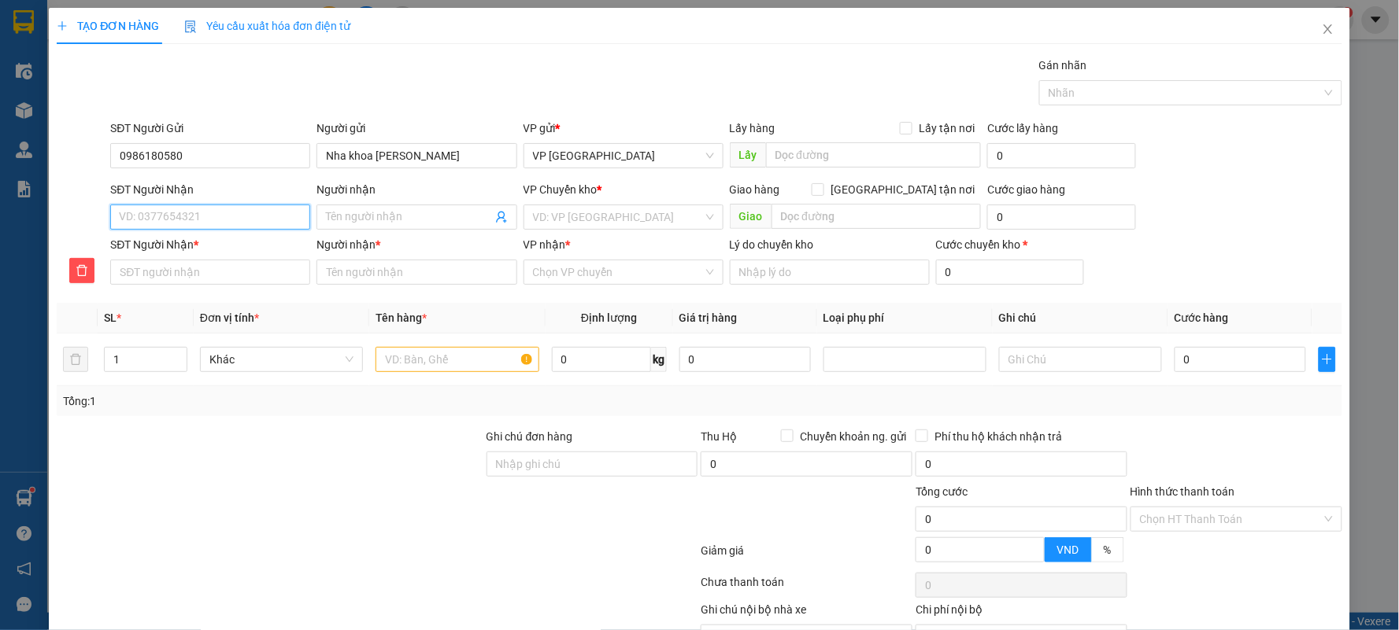
click at [155, 217] on input "SĐT Người Nhận" at bounding box center [210, 217] width 200 height 25
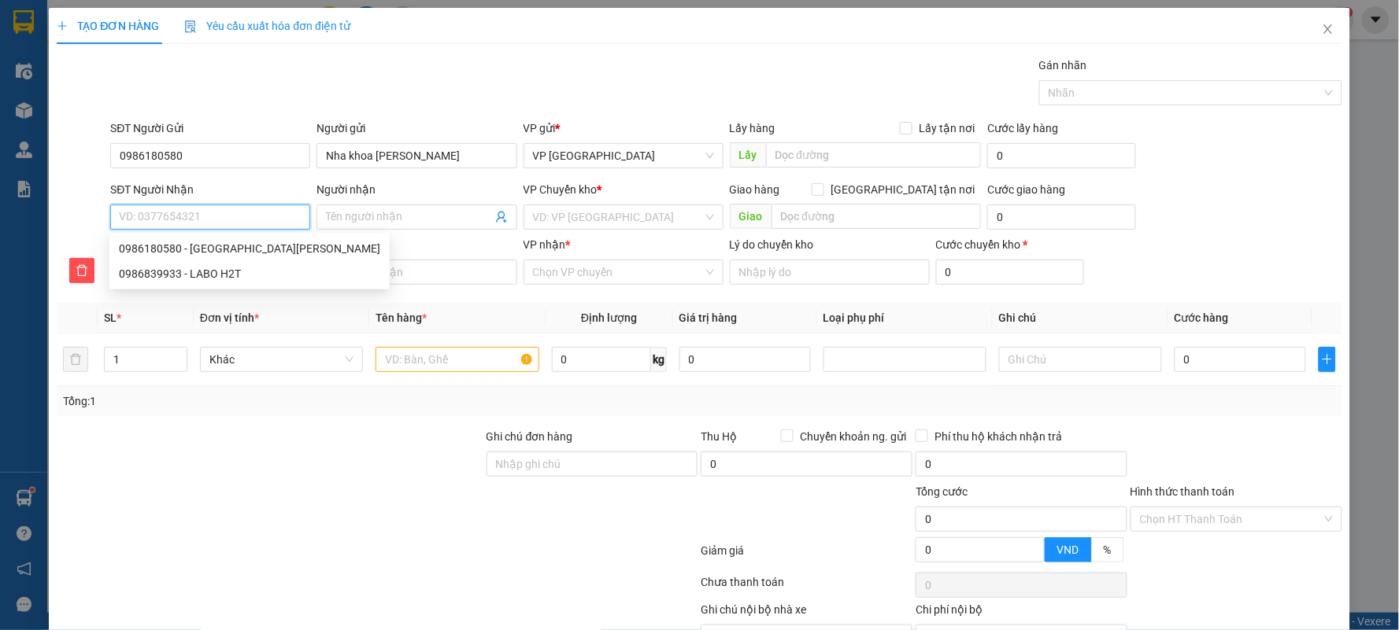
type input "0"
type input "09"
type input "098"
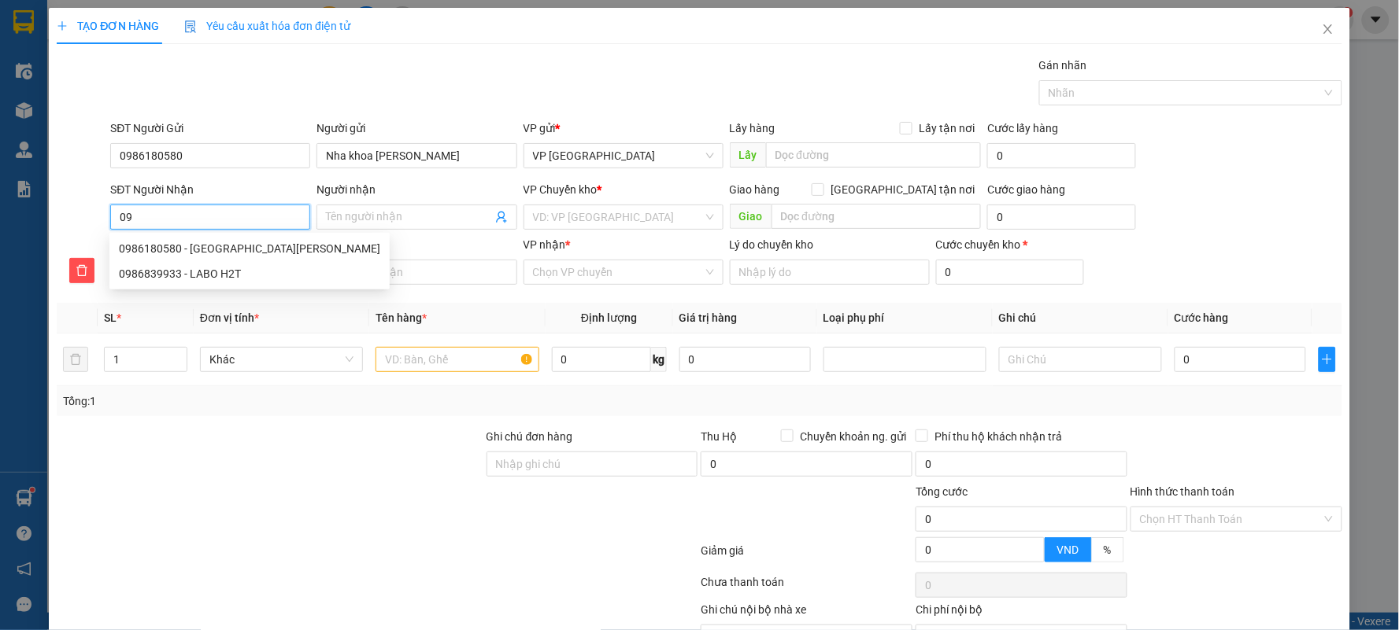
type input "098"
type input "0986"
type input "09868"
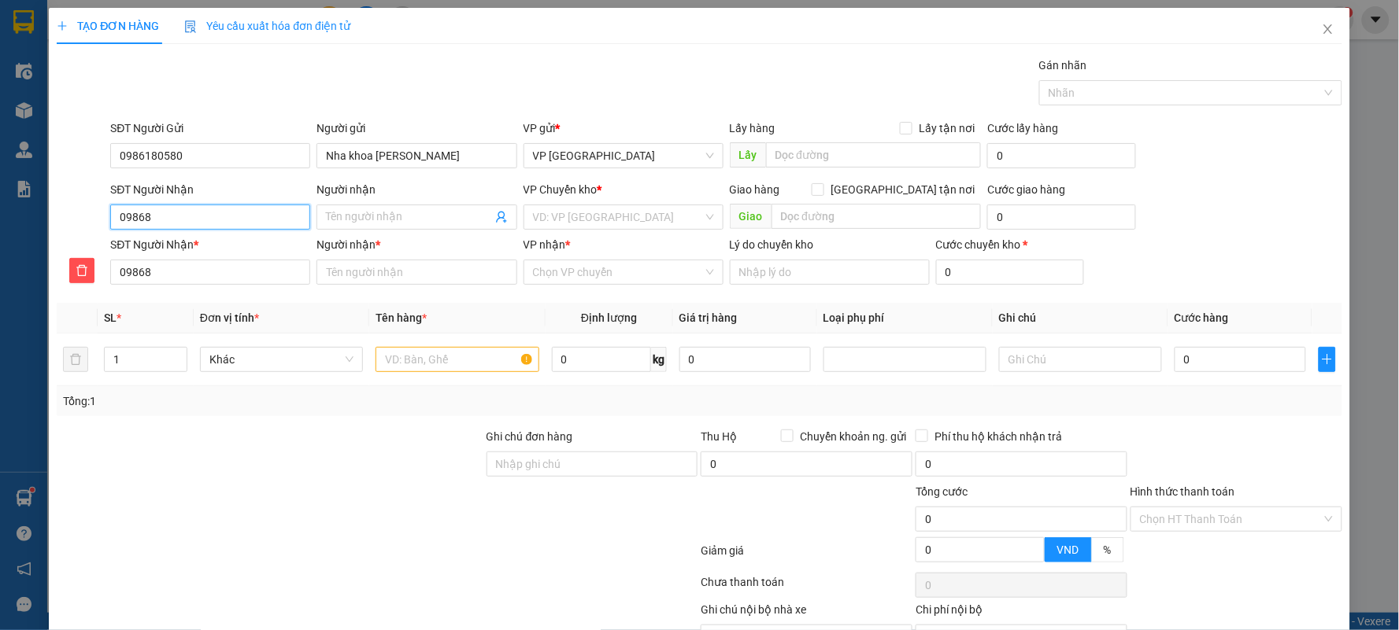
type input "098683"
type input "0986839"
type input "09868399"
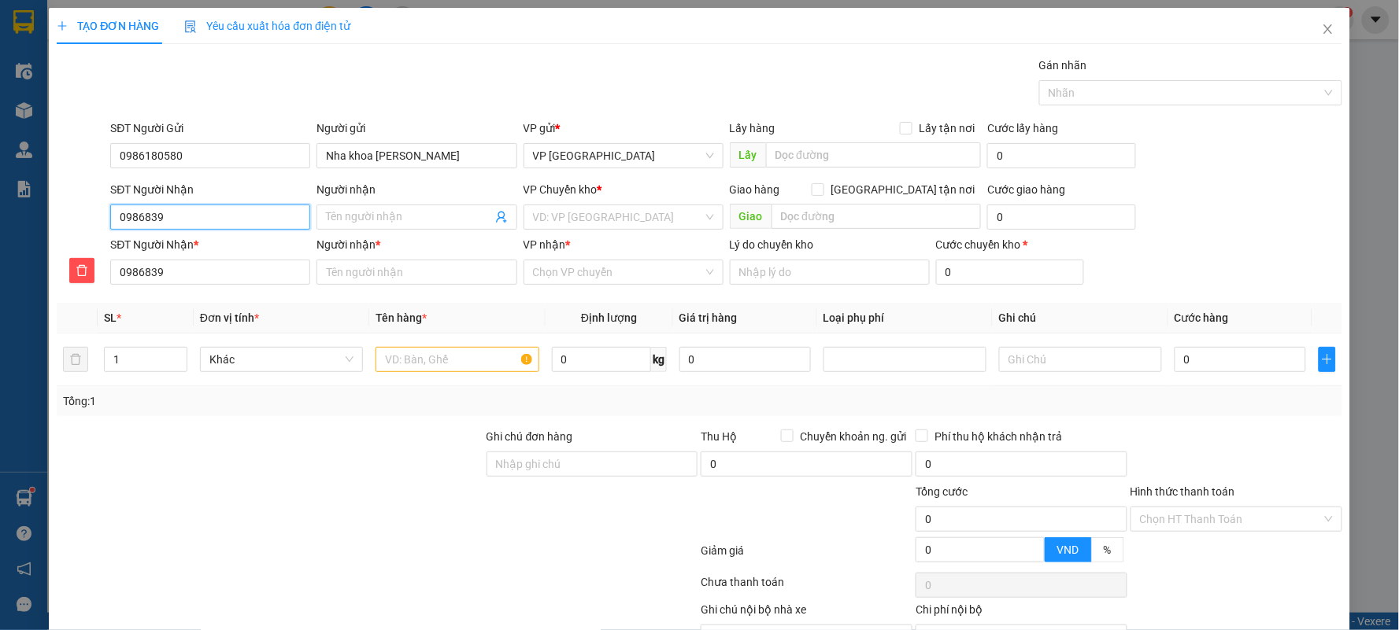
type input "09868399"
type input "098683993"
type input "0986839933"
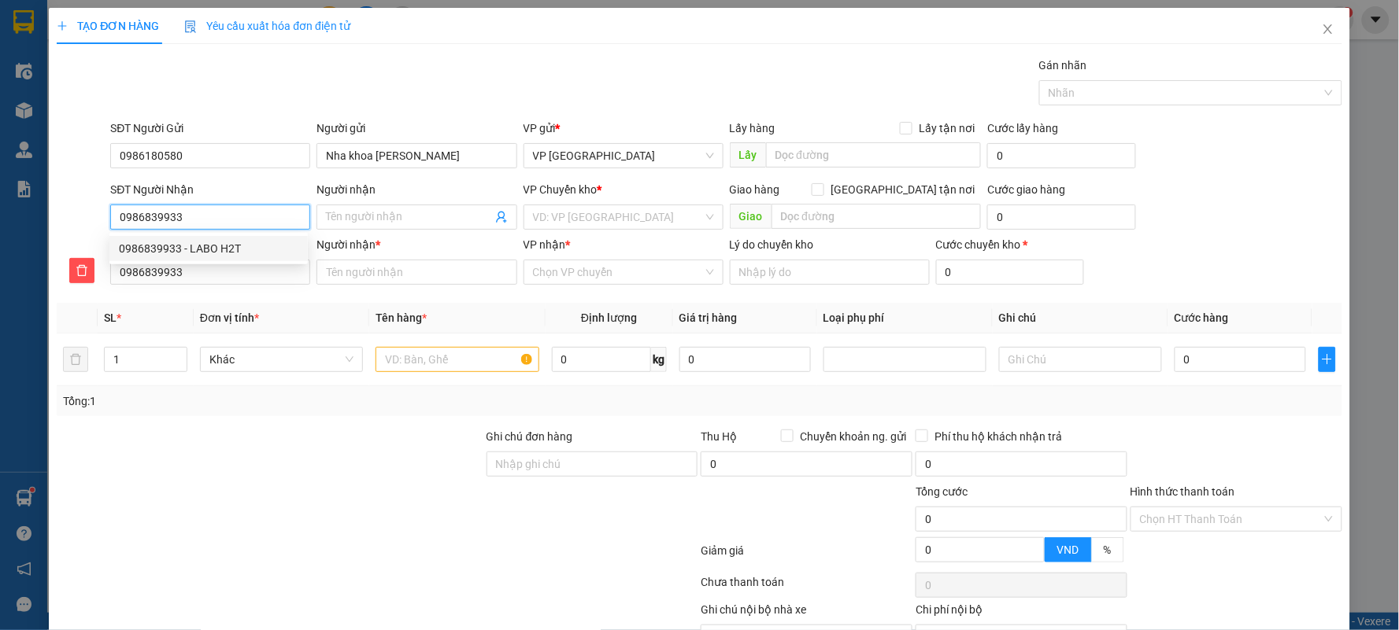
click at [242, 253] on div "0986839933 - LABO H2T" at bounding box center [208, 248] width 179 height 17
type input "LABO H2T"
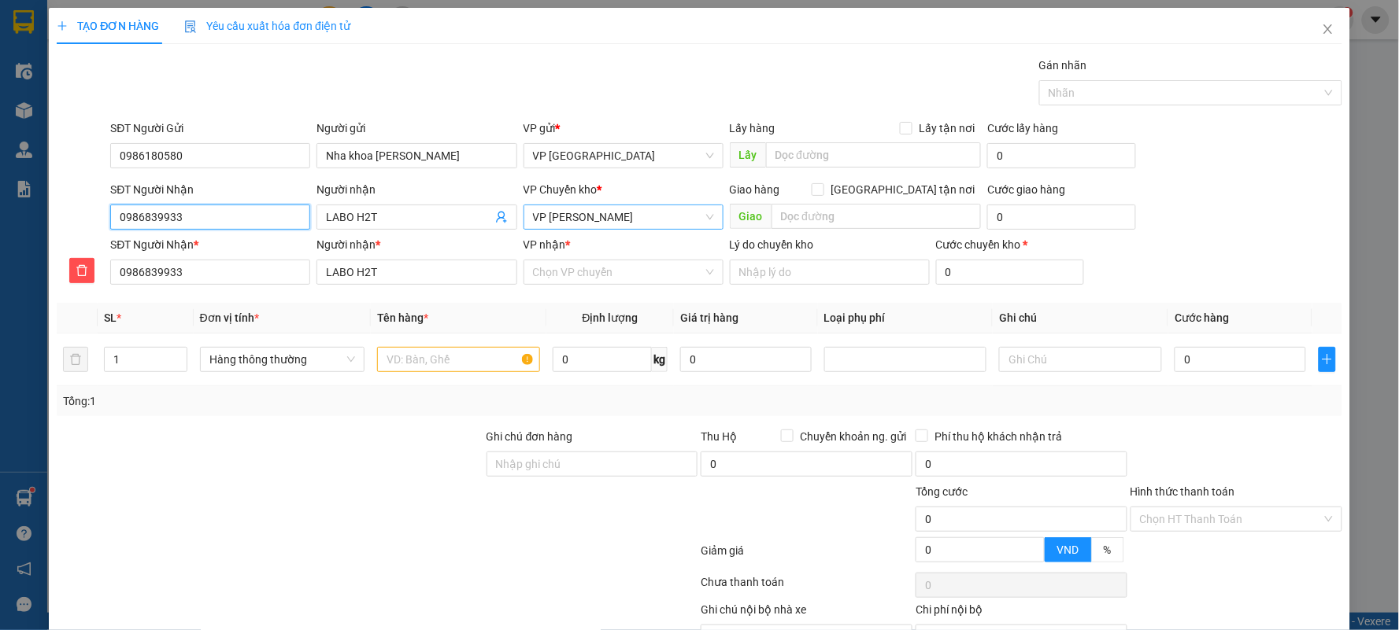
click at [571, 222] on span "VP [PERSON_NAME]" at bounding box center [623, 217] width 181 height 24
type input "0986839933"
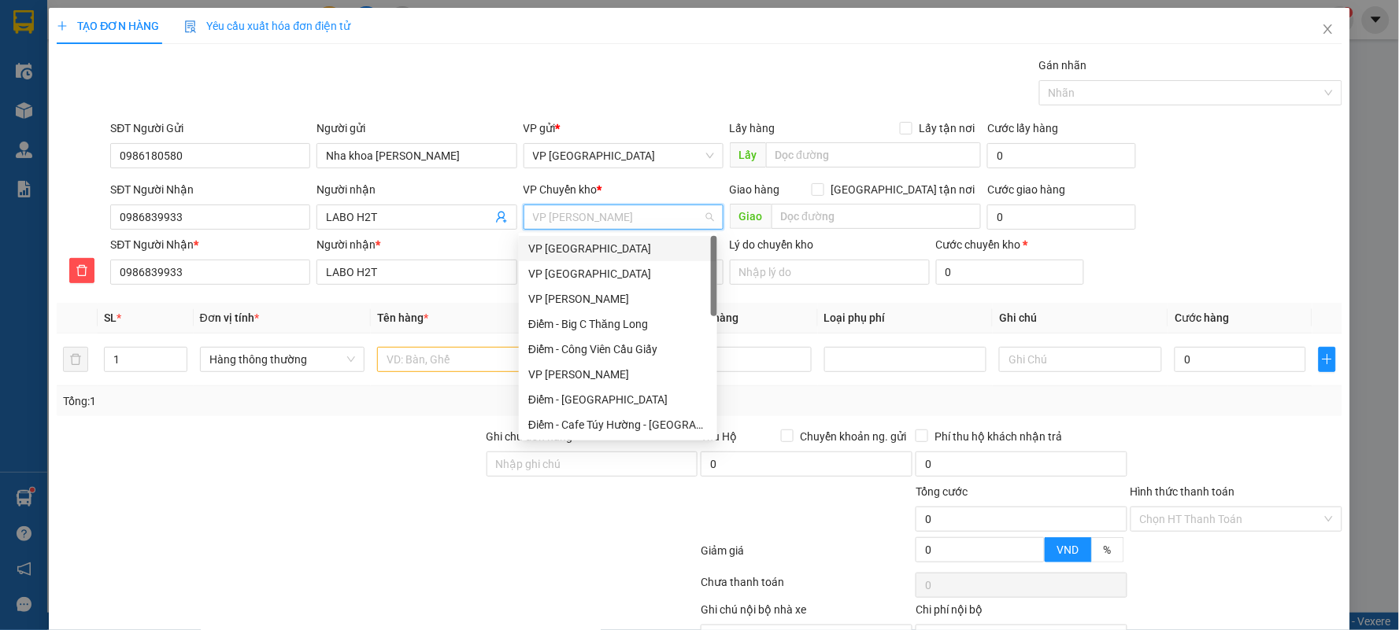
click at [573, 270] on div "VP [GEOGRAPHIC_DATA]" at bounding box center [617, 273] width 179 height 17
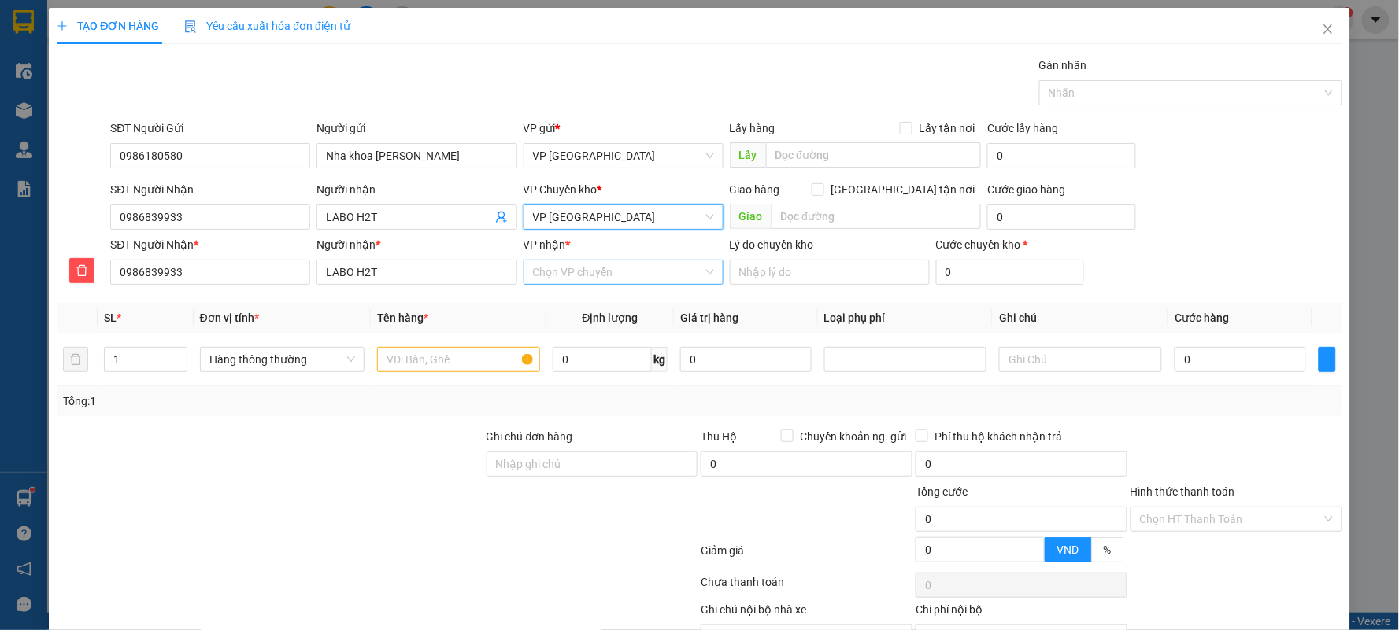
click at [580, 264] on input "VP nhận *" at bounding box center [618, 273] width 170 height 24
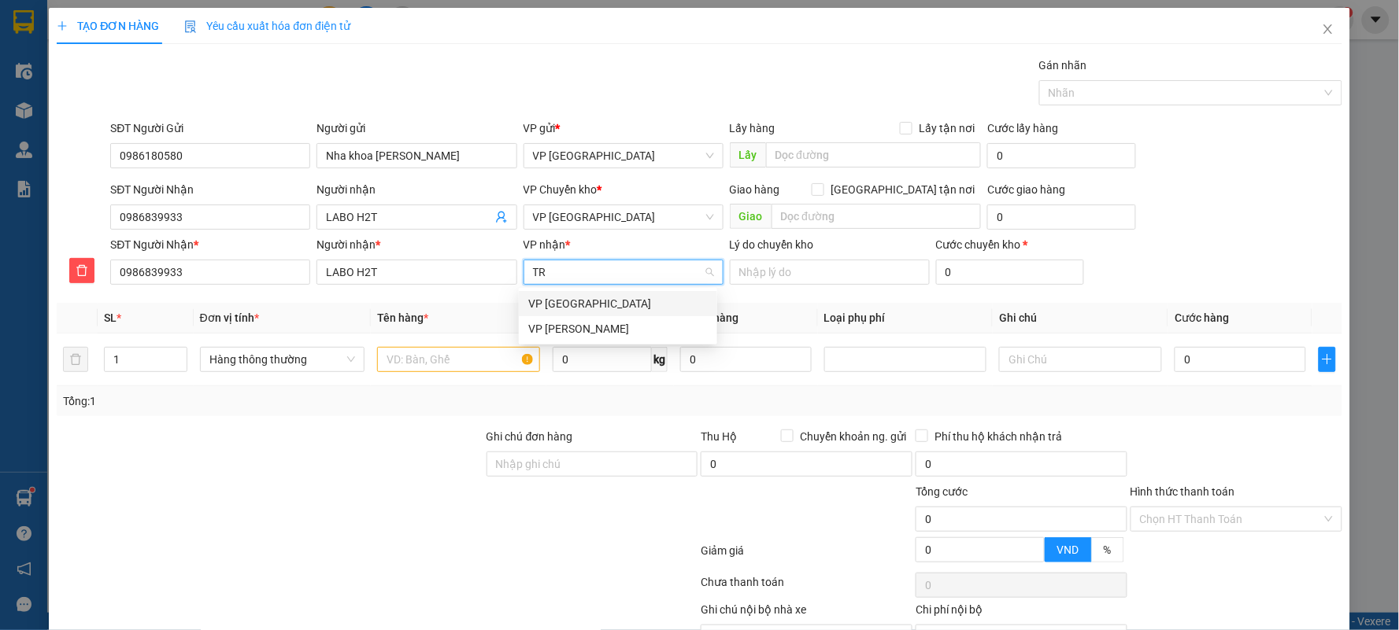
type input "TRA"
click at [564, 296] on div "VP [PERSON_NAME]" at bounding box center [617, 303] width 179 height 17
click at [460, 357] on input "text" at bounding box center [458, 359] width 163 height 25
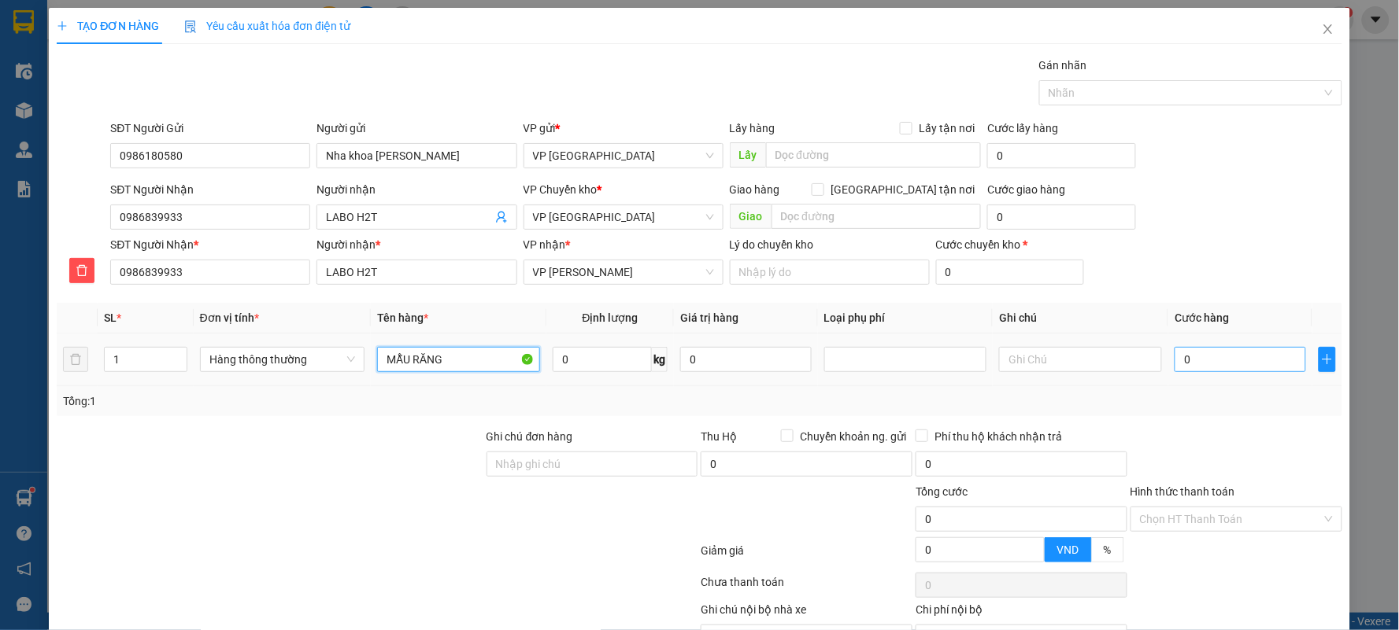
type input "MẪU RĂNG"
click at [1228, 353] on input "0" at bounding box center [1239, 359] width 131 height 25
type input "3"
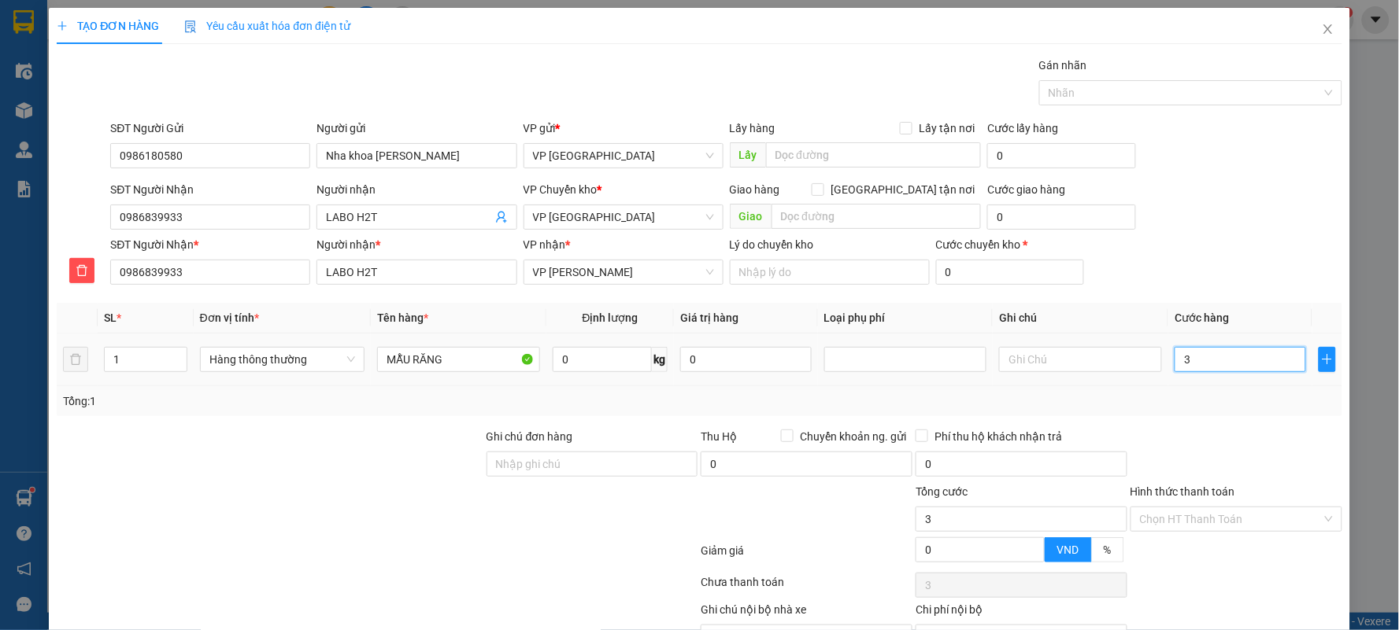
type input "30"
type input "30.000"
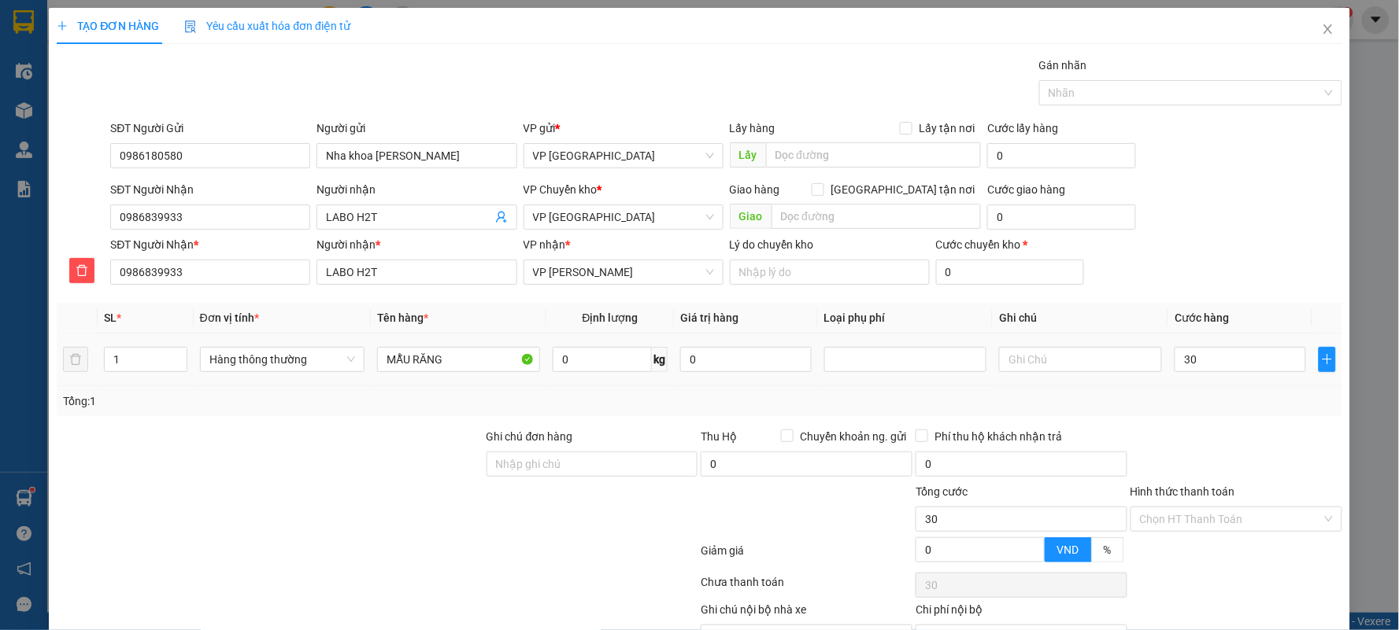
type input "30.000"
click at [1245, 273] on div "SĐT Người Nhận * 0986839933 Người nhận * LABO H2T VP nhận * VP [PERSON_NAME] Ch…" at bounding box center [725, 263] width 1237 height 55
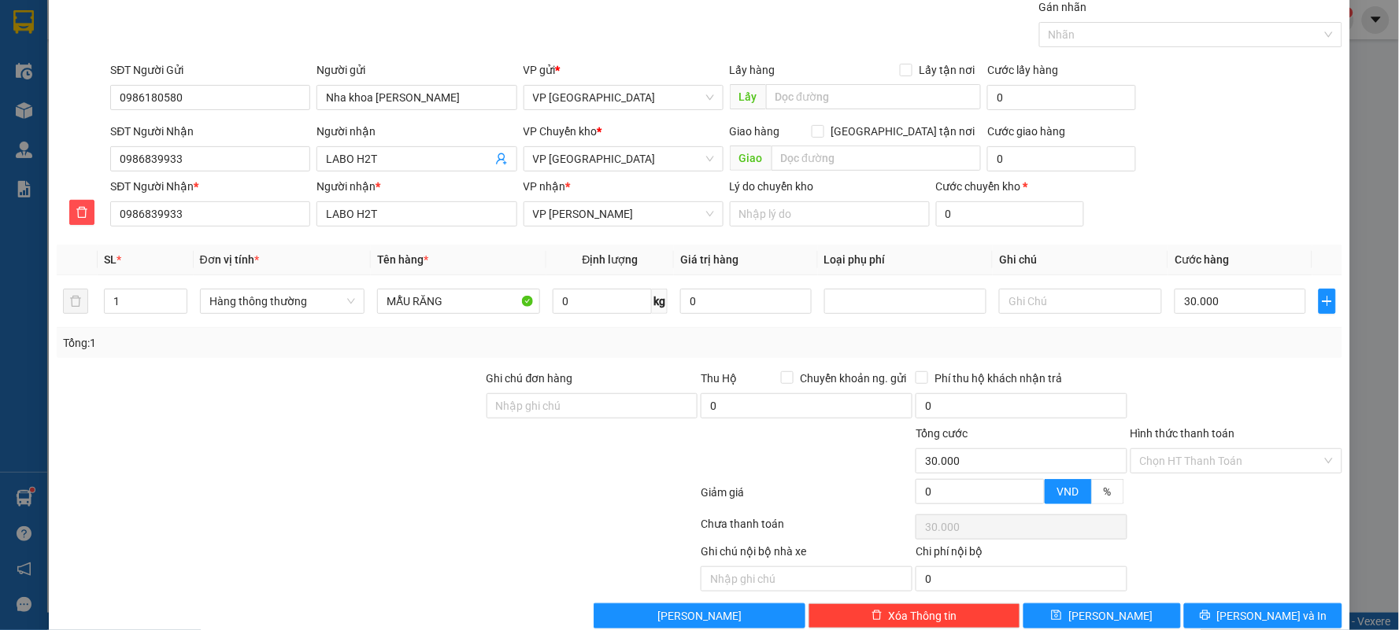
scroll to position [87, 0]
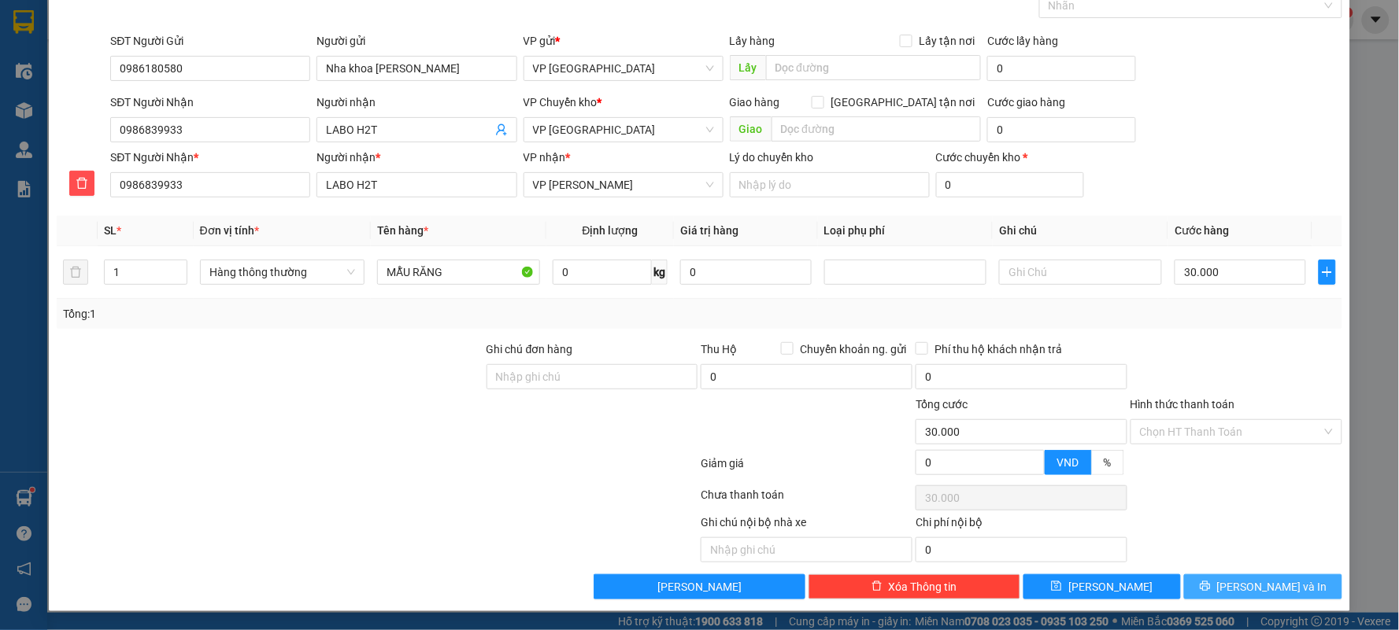
click at [1302, 593] on button "[PERSON_NAME] và In" at bounding box center [1263, 587] width 158 height 25
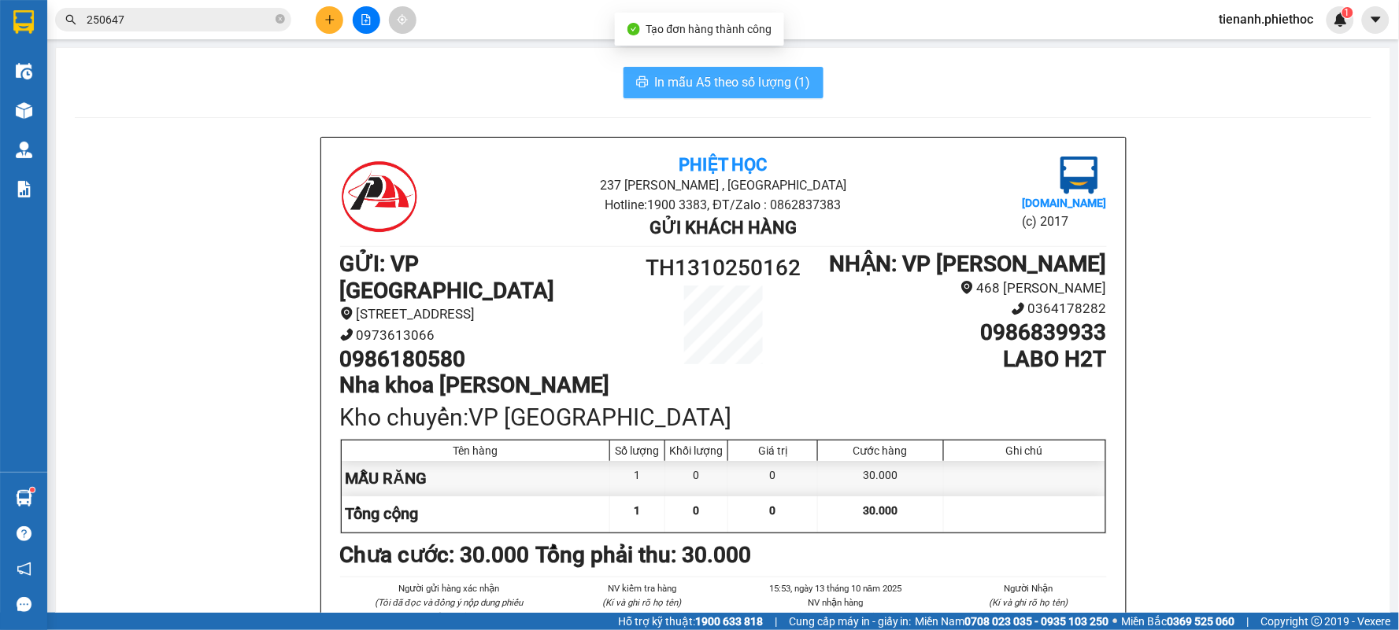
click at [658, 83] on span "In mẫu A5 theo số lượng (1)" at bounding box center [733, 82] width 156 height 20
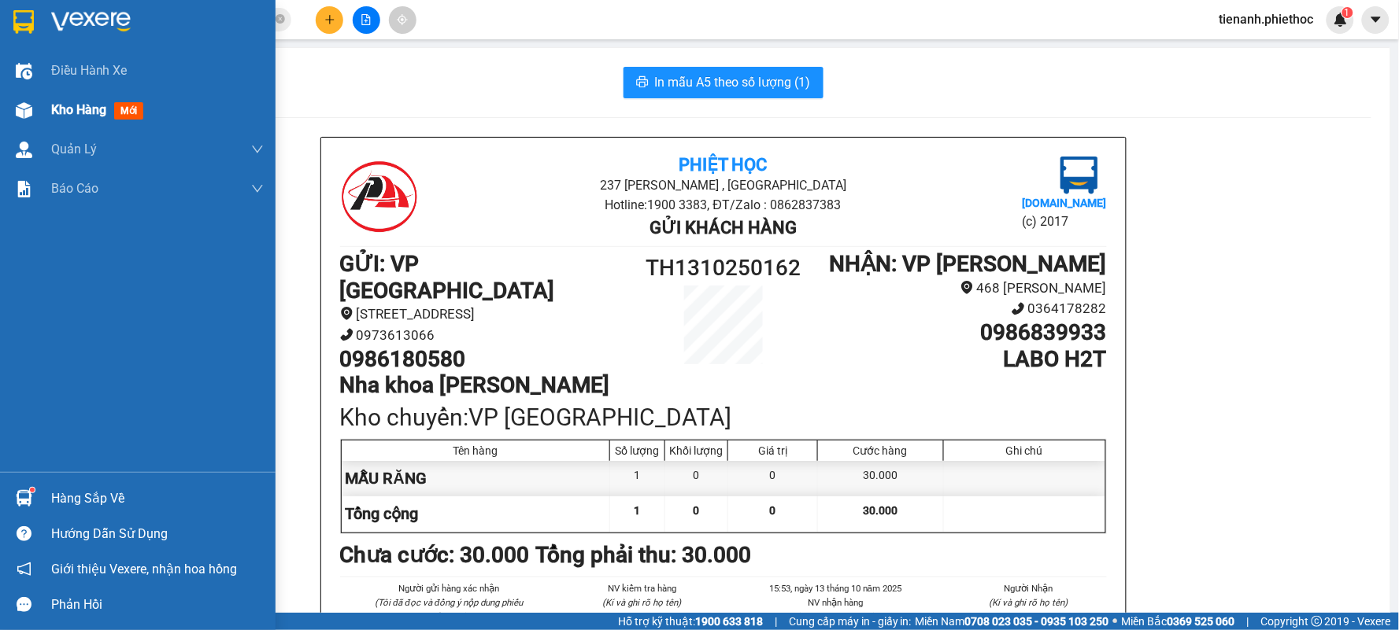
click at [80, 105] on span "Kho hàng" at bounding box center [78, 109] width 55 height 15
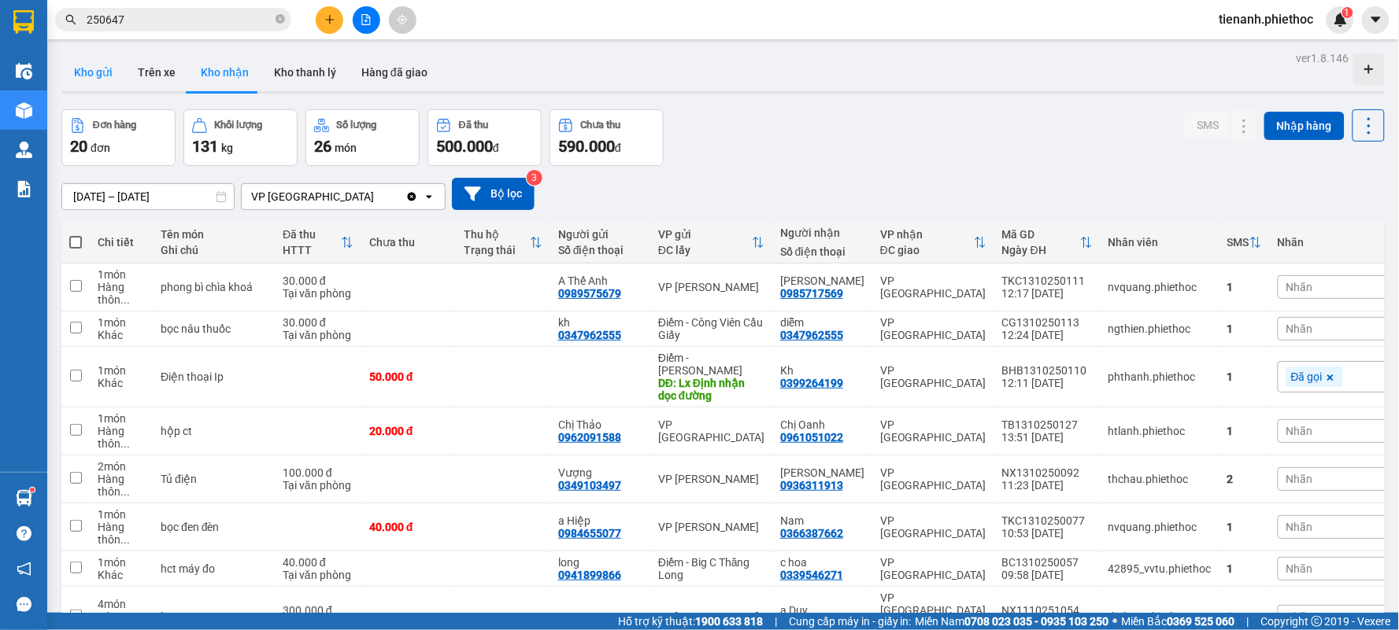
click at [102, 77] on button "Kho gửi" at bounding box center [93, 73] width 64 height 38
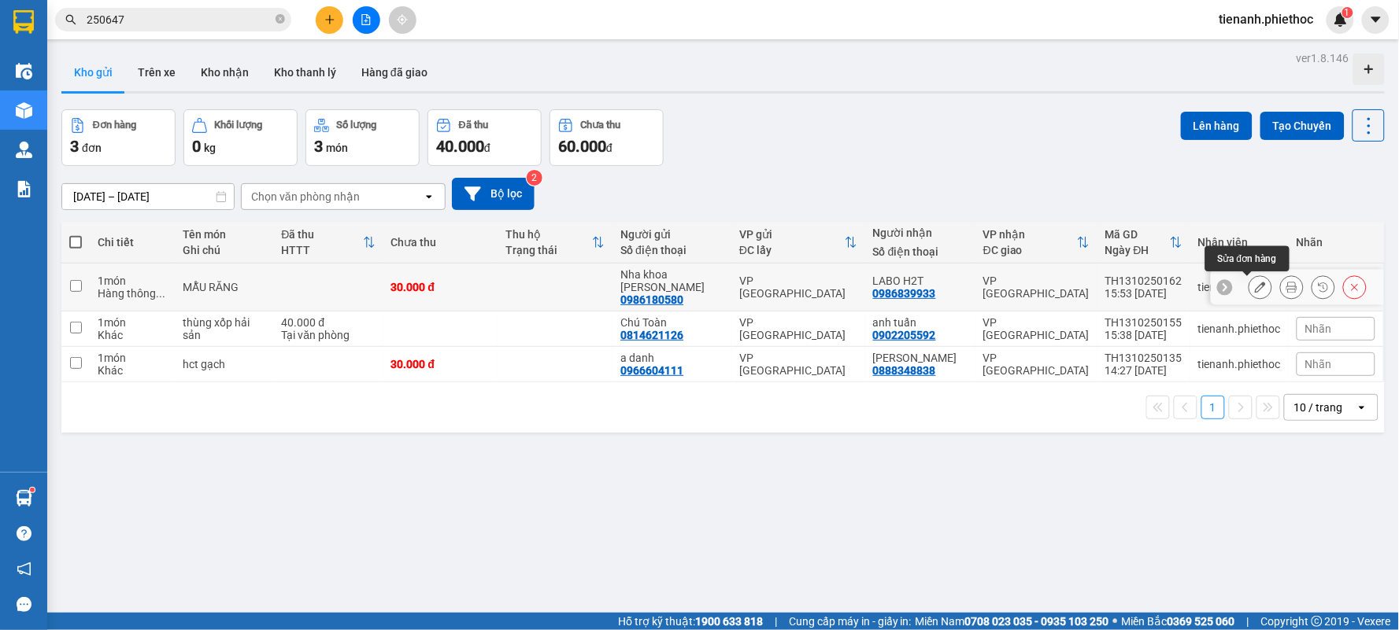
click at [1253, 289] on button at bounding box center [1260, 288] width 22 height 28
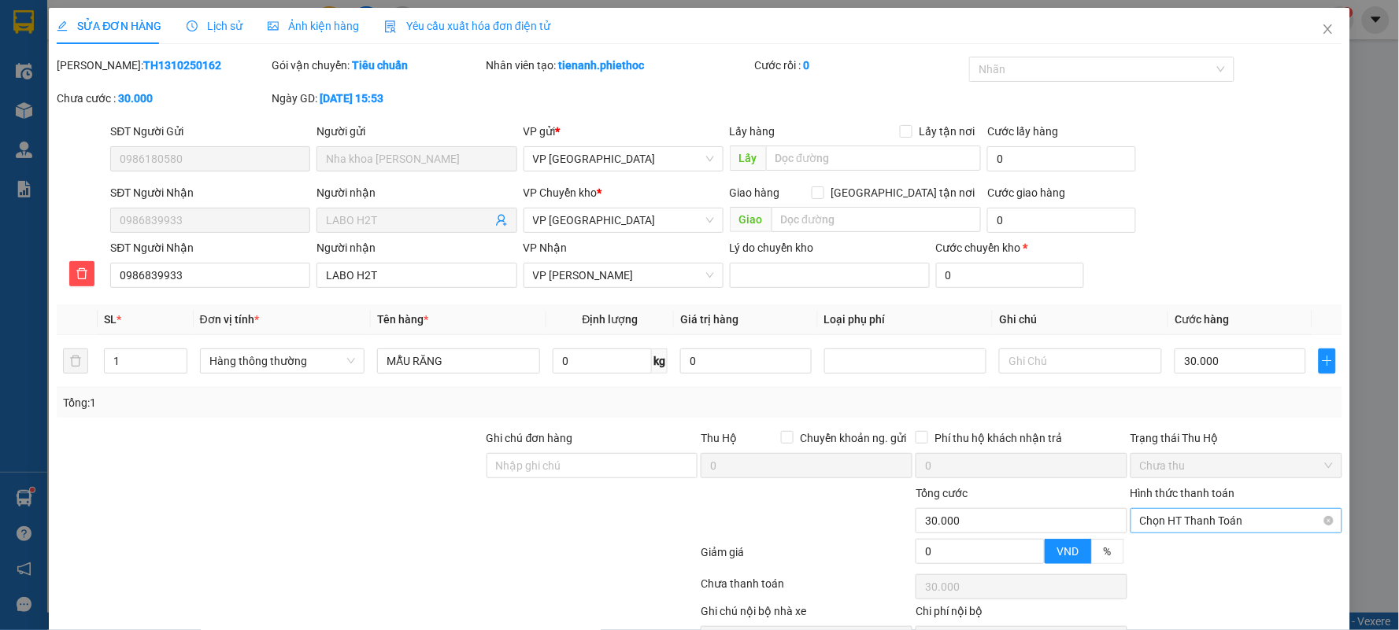
click at [1212, 509] on span "Chọn HT Thanh Toán" at bounding box center [1236, 521] width 193 height 24
click at [1190, 544] on div "Tại văn phòng" at bounding box center [1225, 552] width 190 height 17
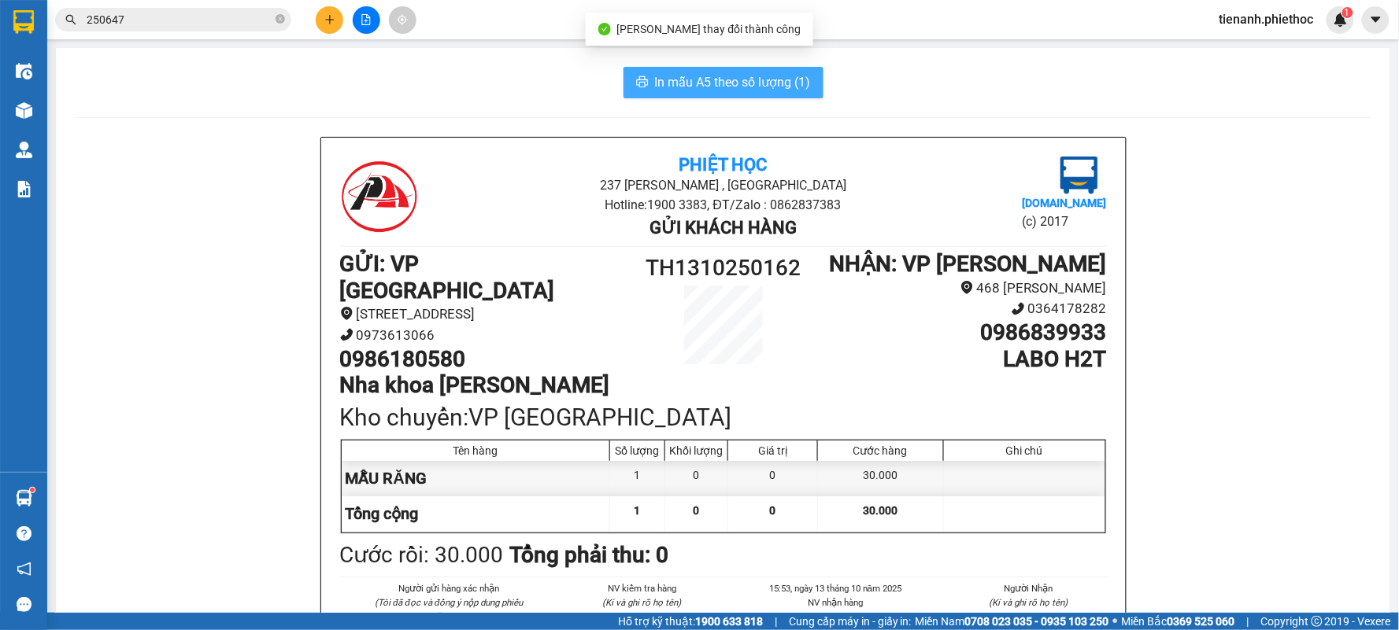
click at [753, 91] on span "In mẫu A5 theo số lượng (1)" at bounding box center [733, 82] width 156 height 20
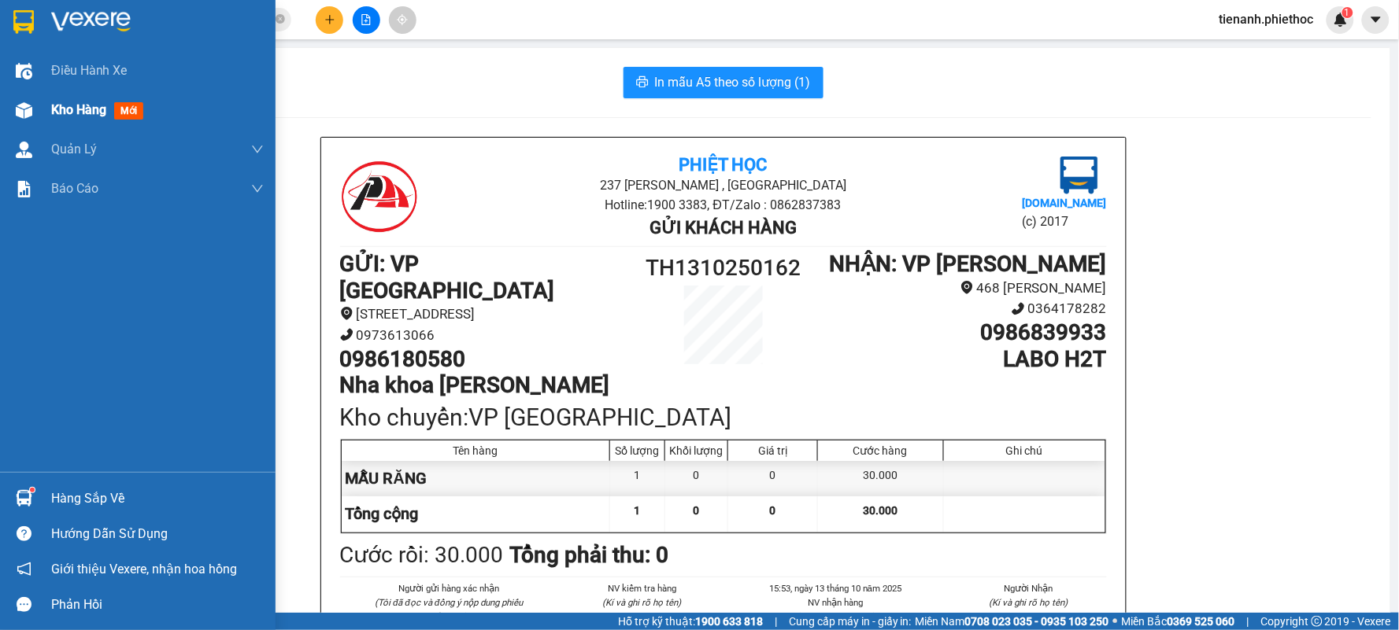
click at [74, 102] on span "Kho hàng" at bounding box center [78, 109] width 55 height 15
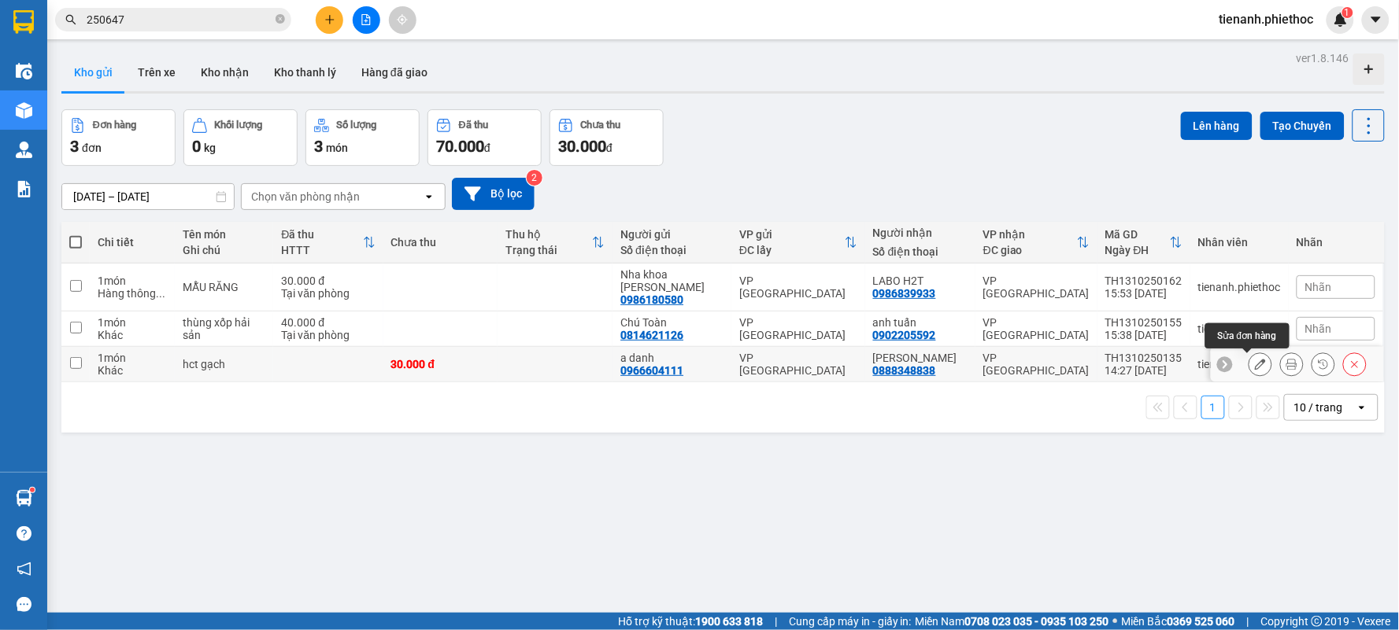
click at [1255, 359] on icon at bounding box center [1260, 364] width 11 height 11
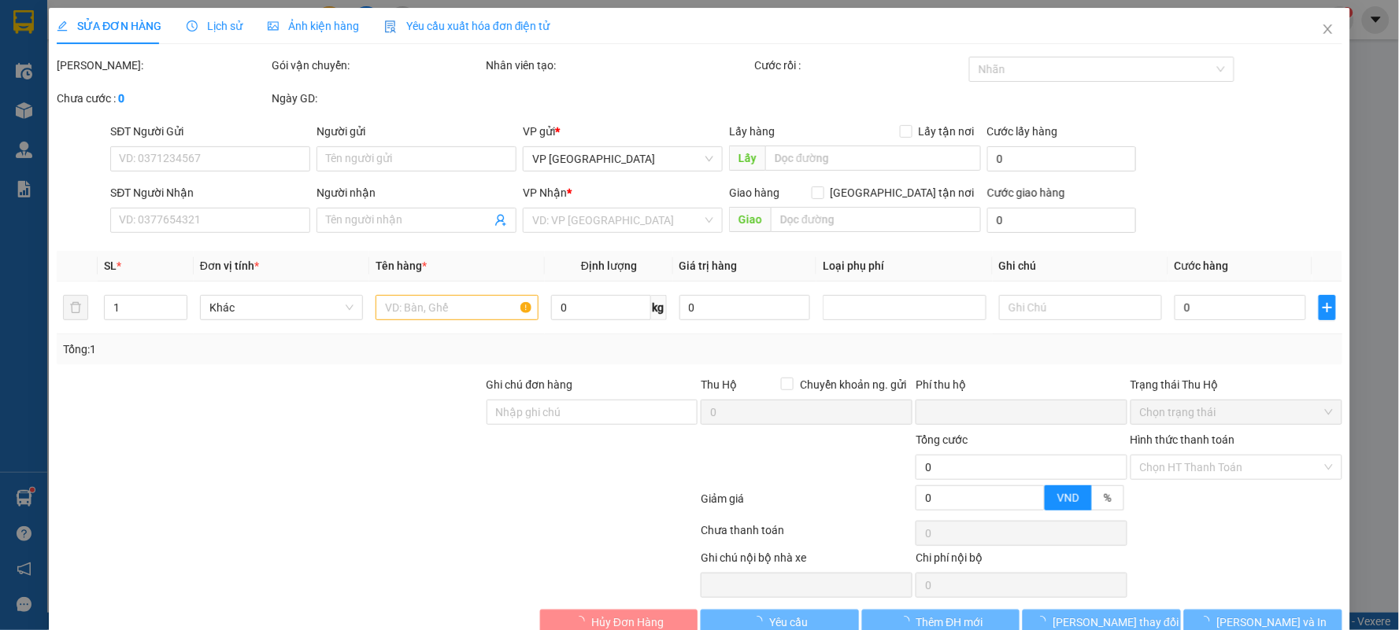
type input "0966604111"
type input "a danh"
type input "0888348838"
type input "[PERSON_NAME]"
type input "0"
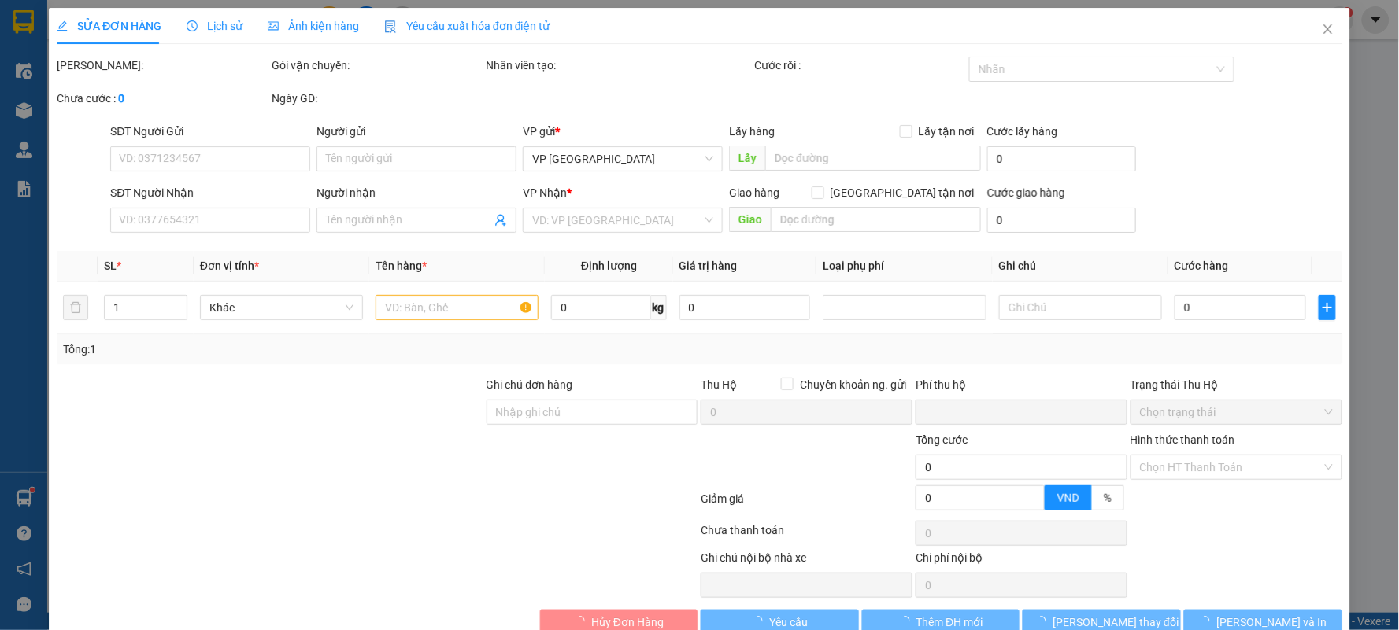
type input "30.000"
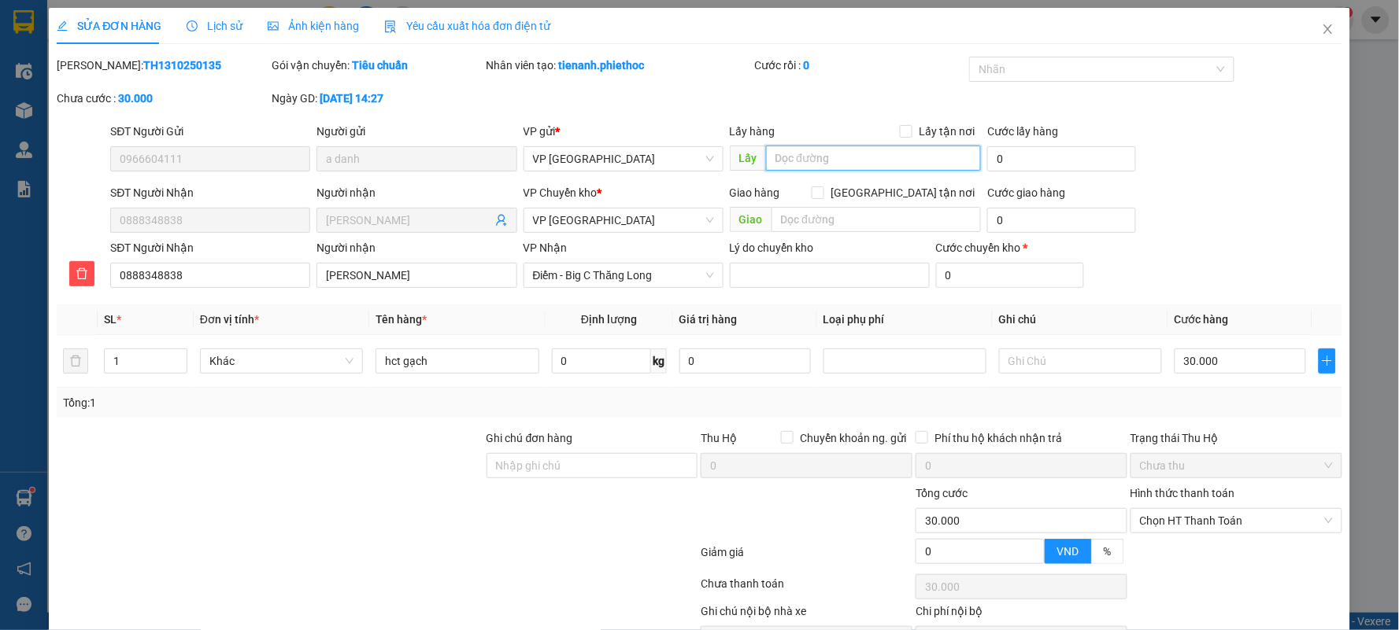
click at [863, 154] on input "text" at bounding box center [874, 158] width 216 height 25
click at [834, 165] on input "14/" at bounding box center [874, 158] width 216 height 25
click at [838, 156] on input "14/" at bounding box center [874, 158] width 216 height 25
type input "14/10"
click at [1082, 372] on input "text" at bounding box center [1080, 361] width 163 height 25
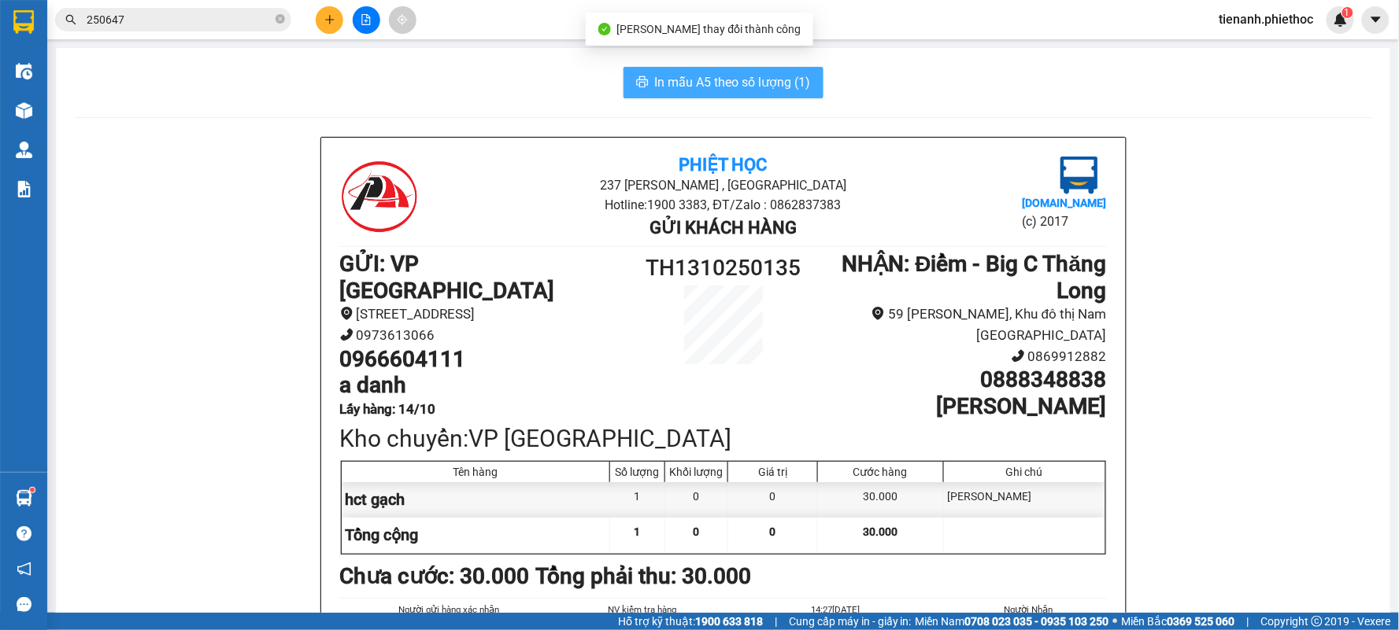
click at [694, 92] on button "In mẫu A5 theo số lượng (1)" at bounding box center [723, 82] width 200 height 31
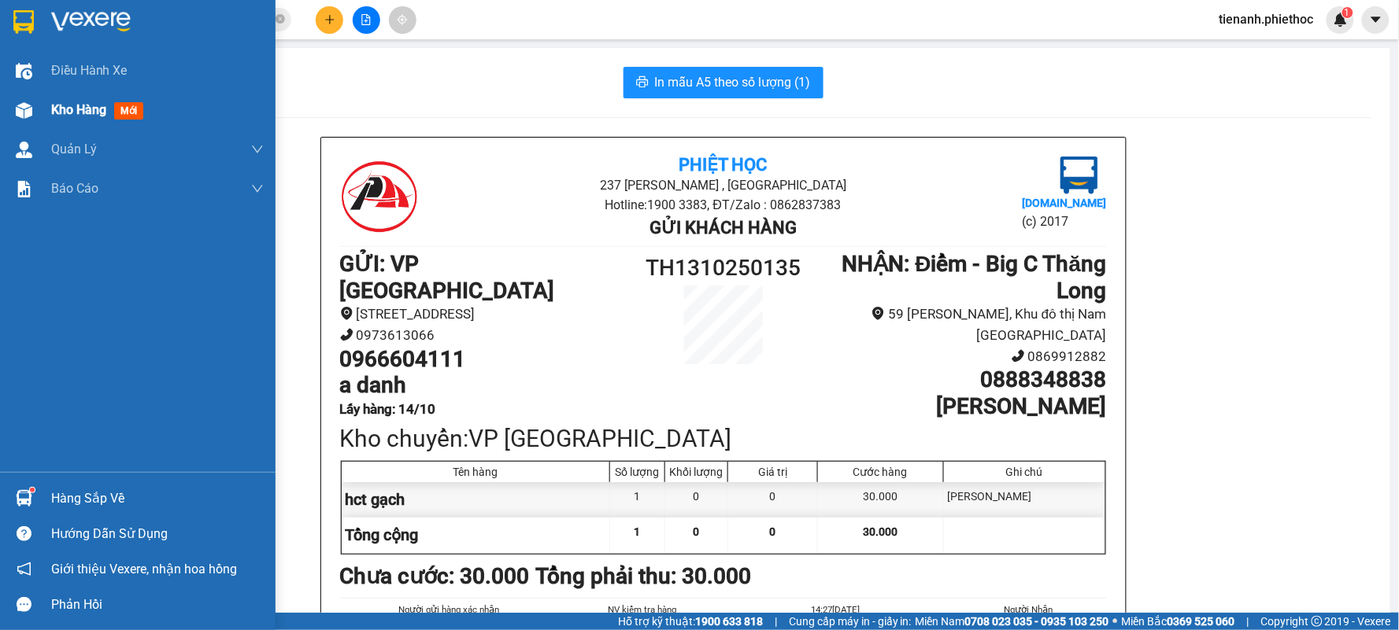
click at [81, 108] on span "Kho hàng" at bounding box center [78, 109] width 55 height 15
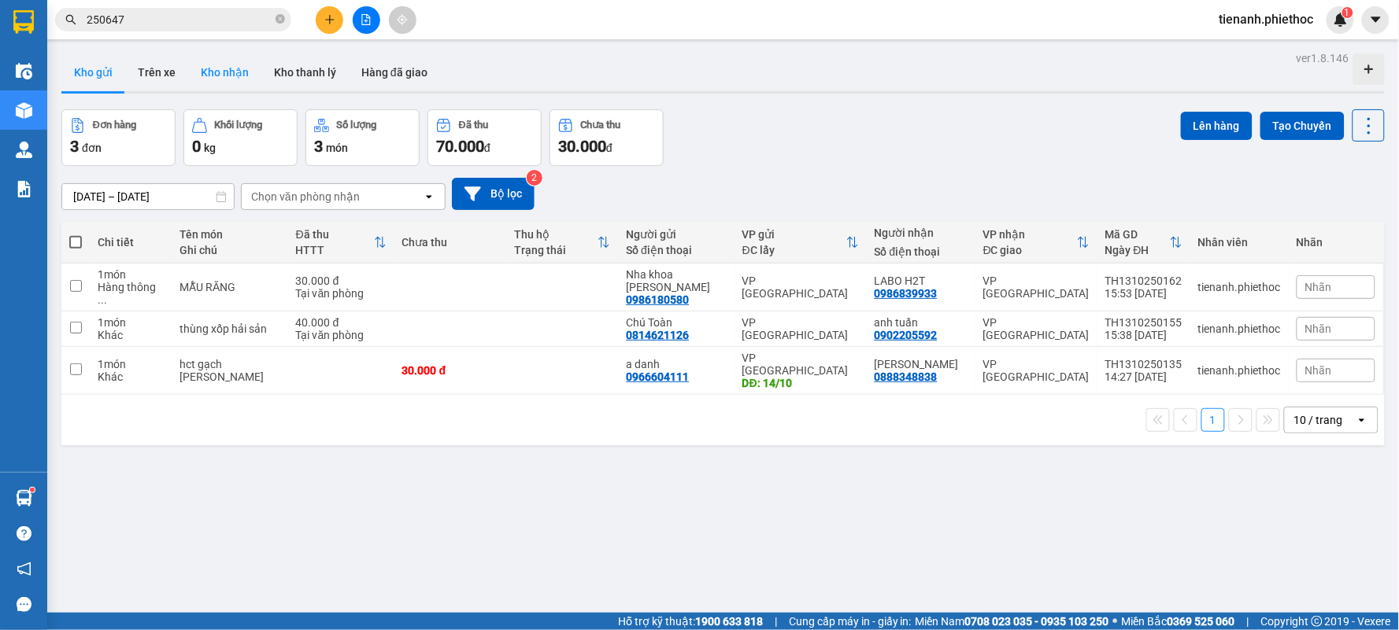
click at [220, 65] on button "Kho nhận" at bounding box center [224, 73] width 73 height 38
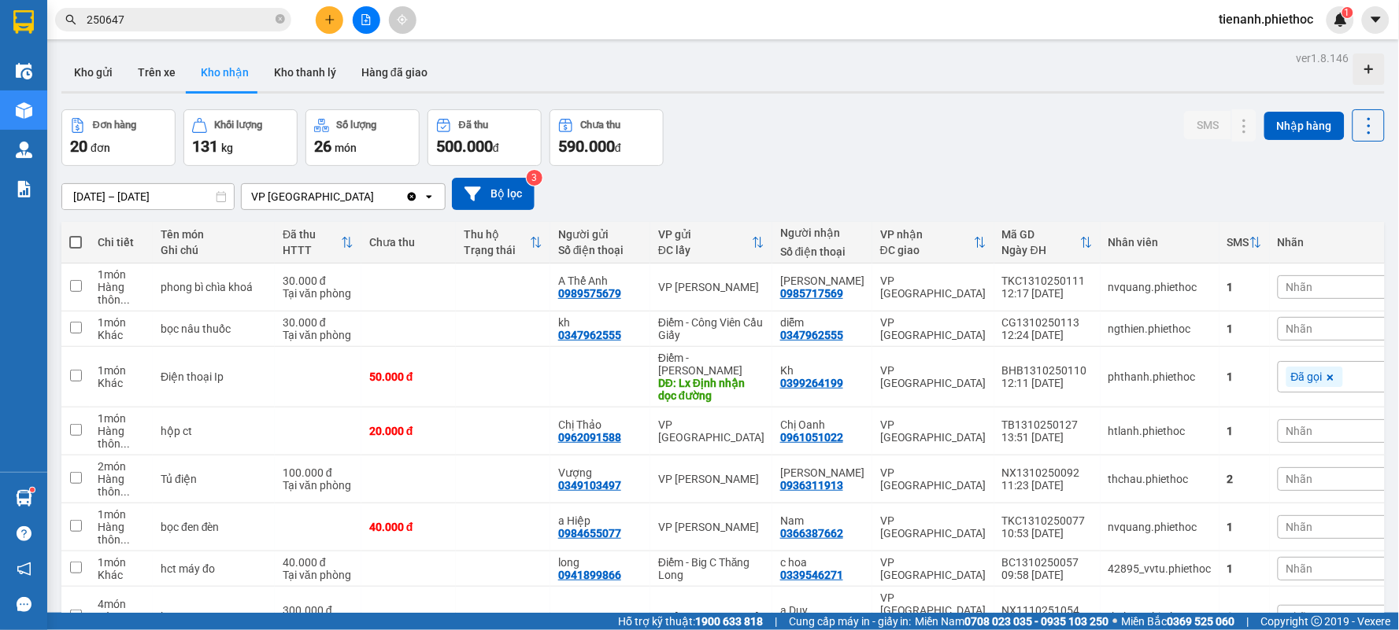
click at [323, 28] on button at bounding box center [330, 20] width 28 height 28
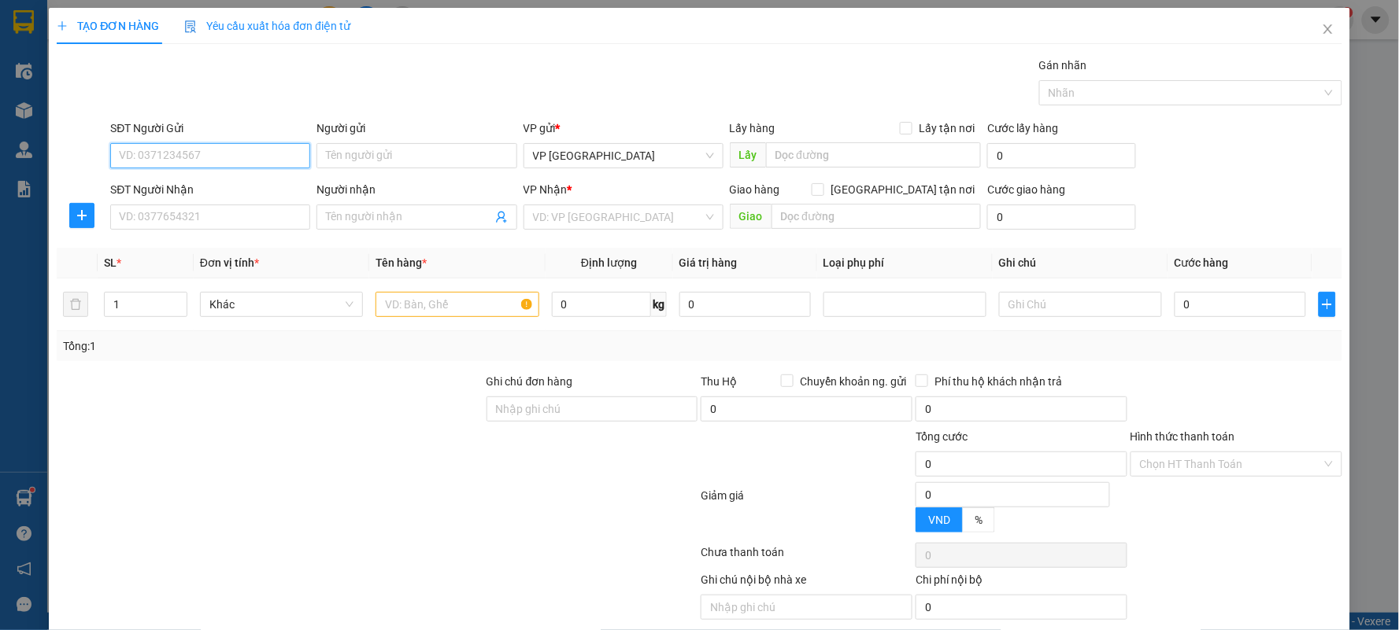
click at [184, 164] on input "SĐT Người Gửi" at bounding box center [210, 155] width 200 height 25
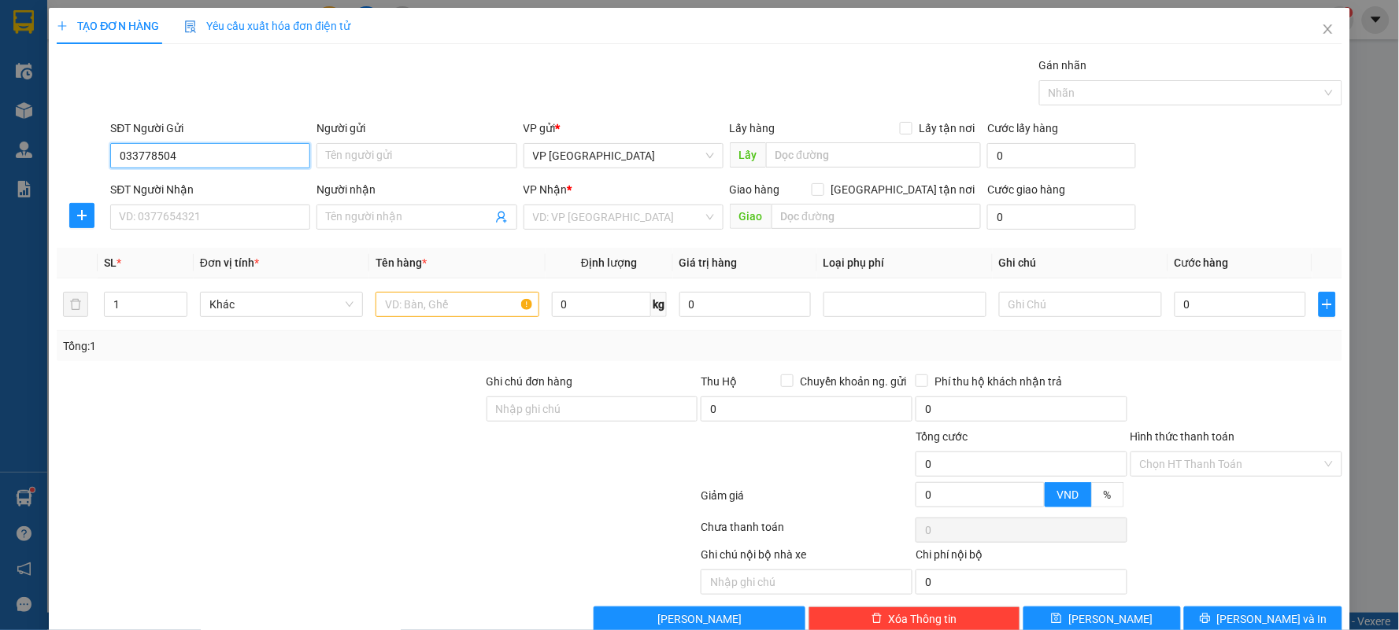
type input "0337785042"
click at [211, 157] on input "0337785042" at bounding box center [210, 155] width 200 height 25
click at [225, 186] on div "0337785042 - linh" at bounding box center [208, 187] width 179 height 17
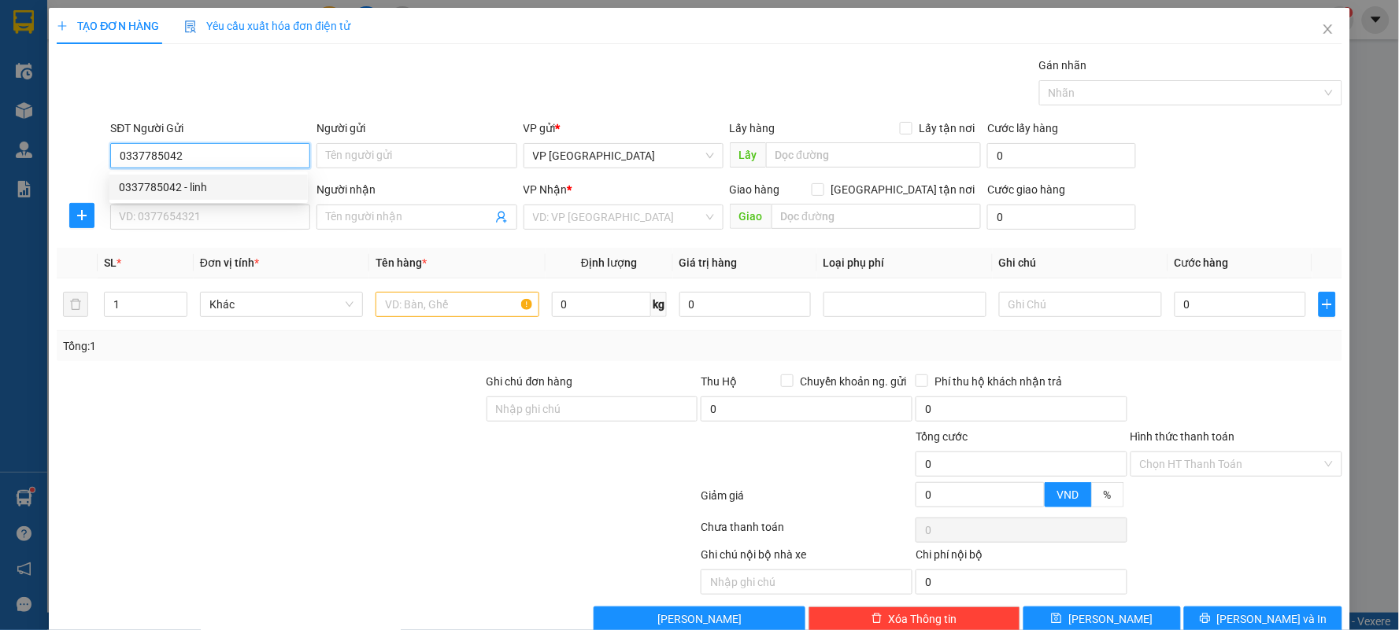
type input "linh"
type input "0337785042"
click at [79, 212] on icon "plus" at bounding box center [82, 215] width 13 height 13
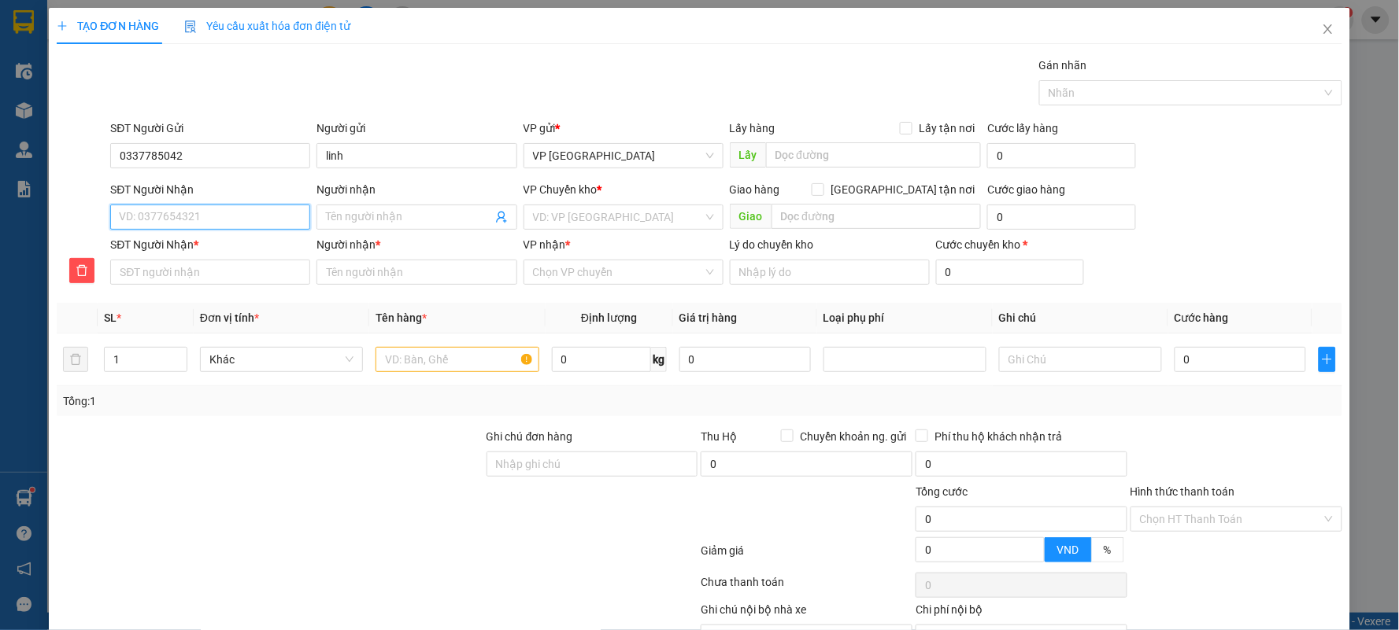
click at [143, 212] on input "SĐT Người Nhận" at bounding box center [210, 217] width 200 height 25
type input "0"
type input "03"
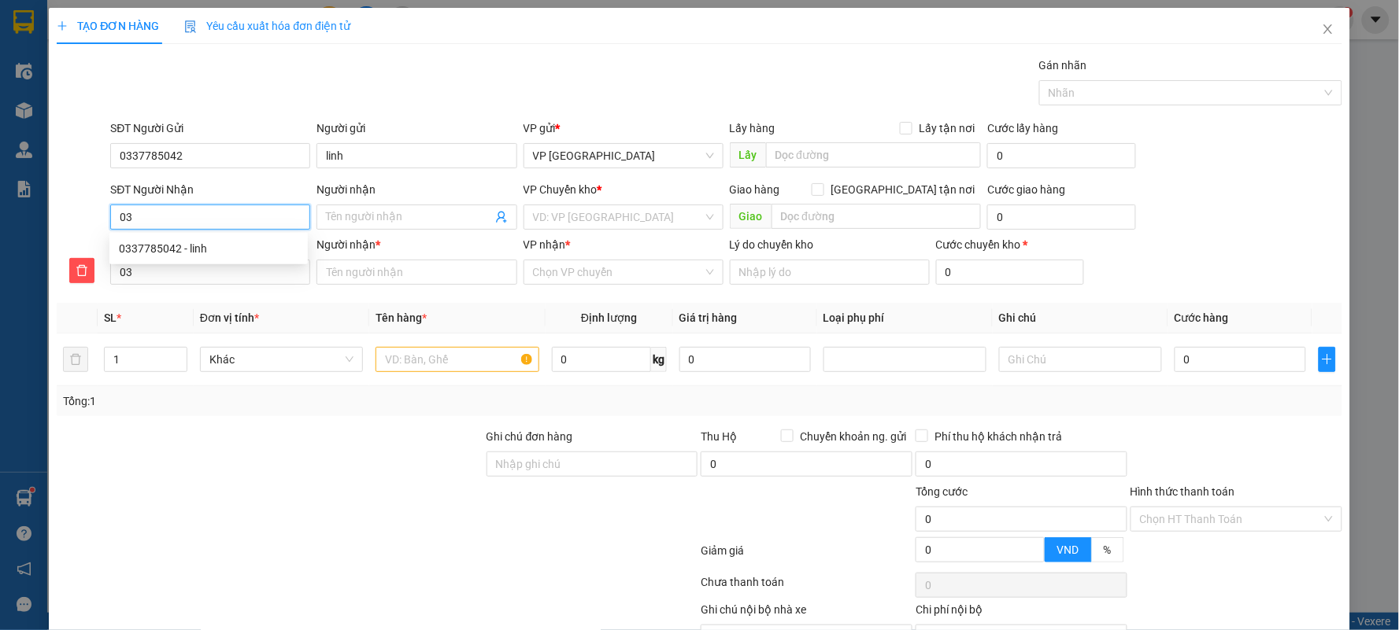
type input "039"
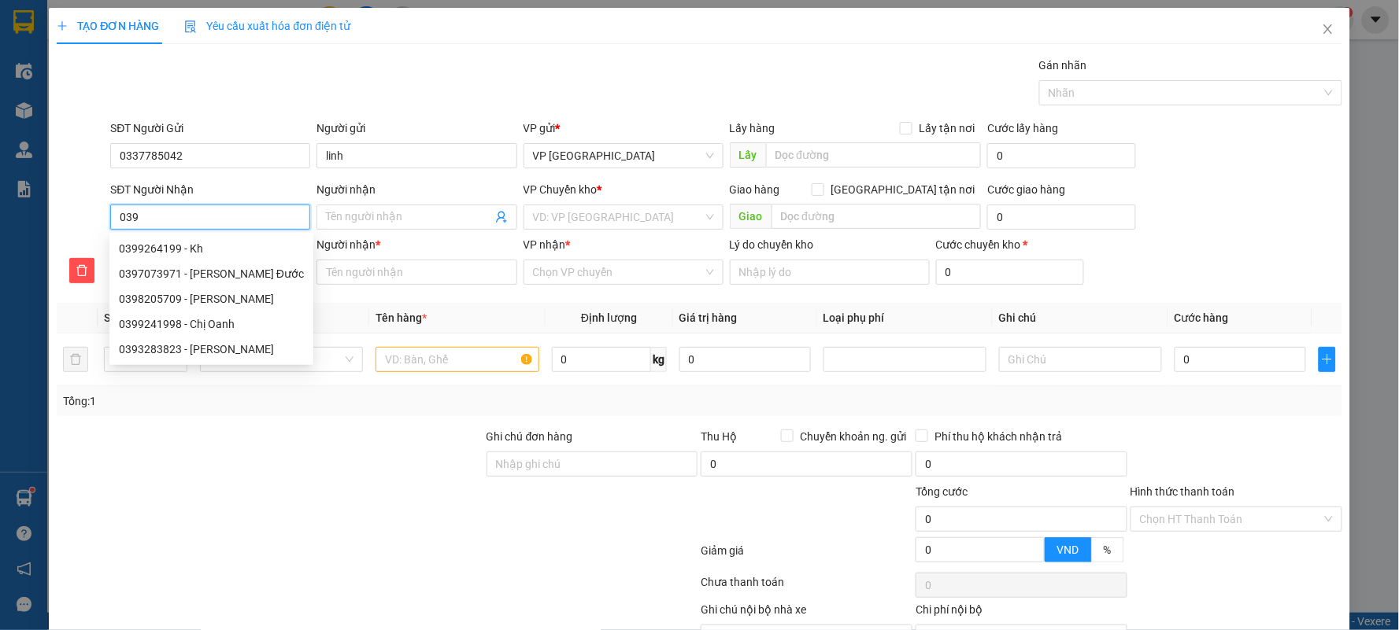
type input "0396"
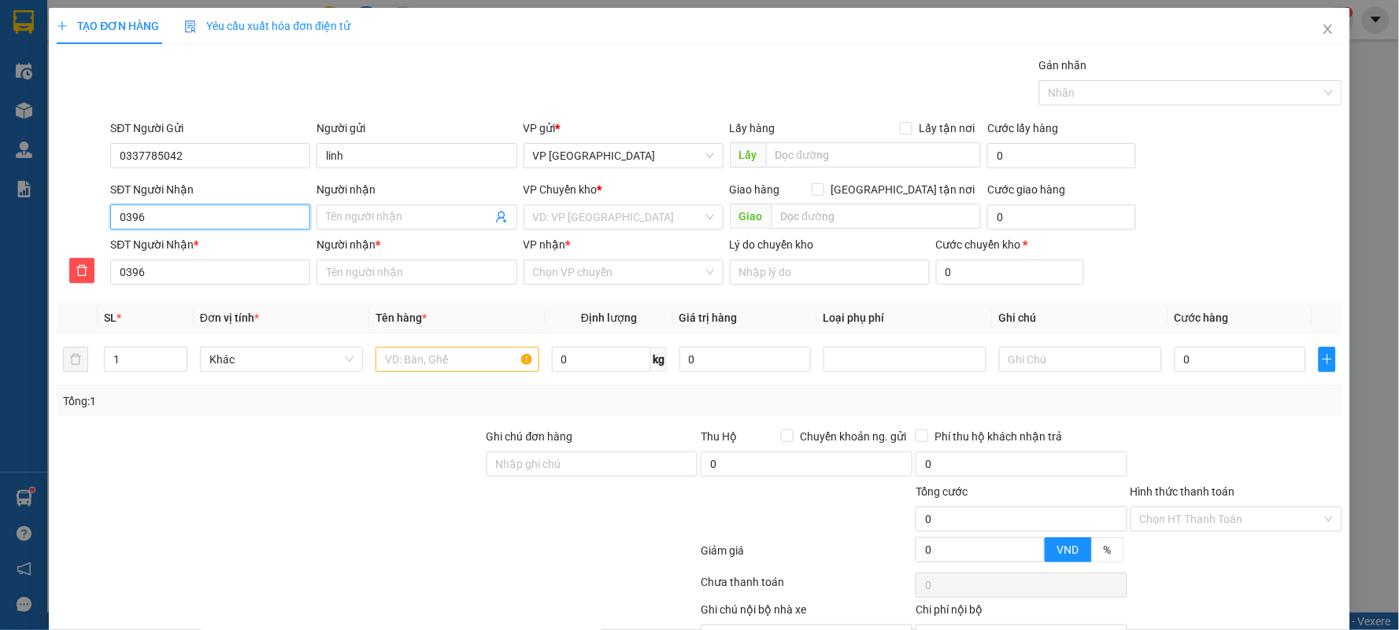
type input "03960"
type input "039603"
type input "0396037"
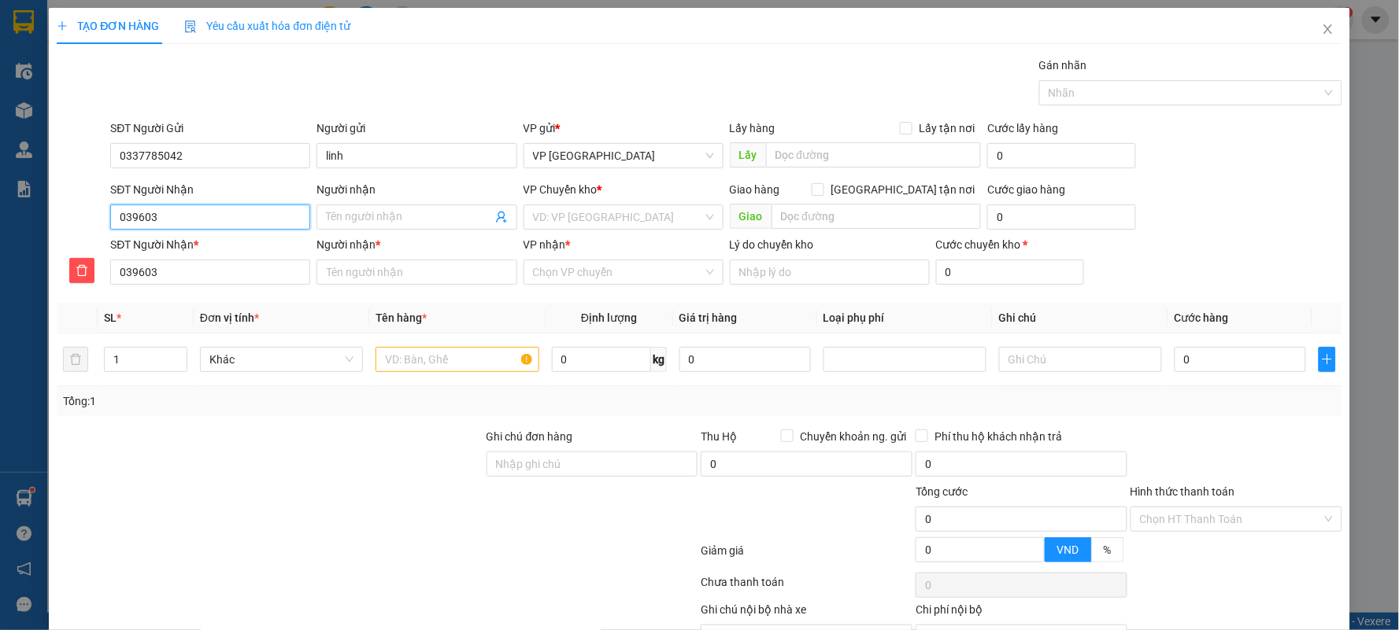
type input "0396037"
type input "03960378"
type input "039603786"
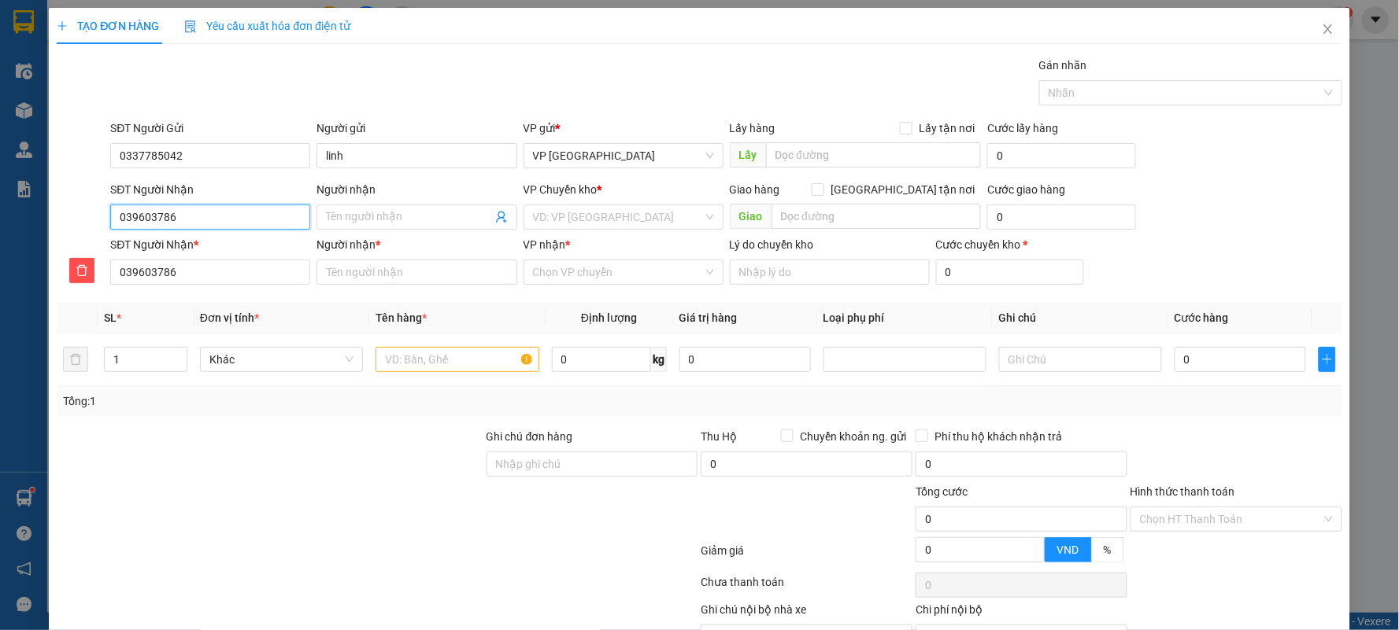
type input "0396037865"
click at [356, 224] on input "Người nhận" at bounding box center [408, 217] width 165 height 17
click at [266, 221] on input "0396037865" at bounding box center [210, 217] width 200 height 25
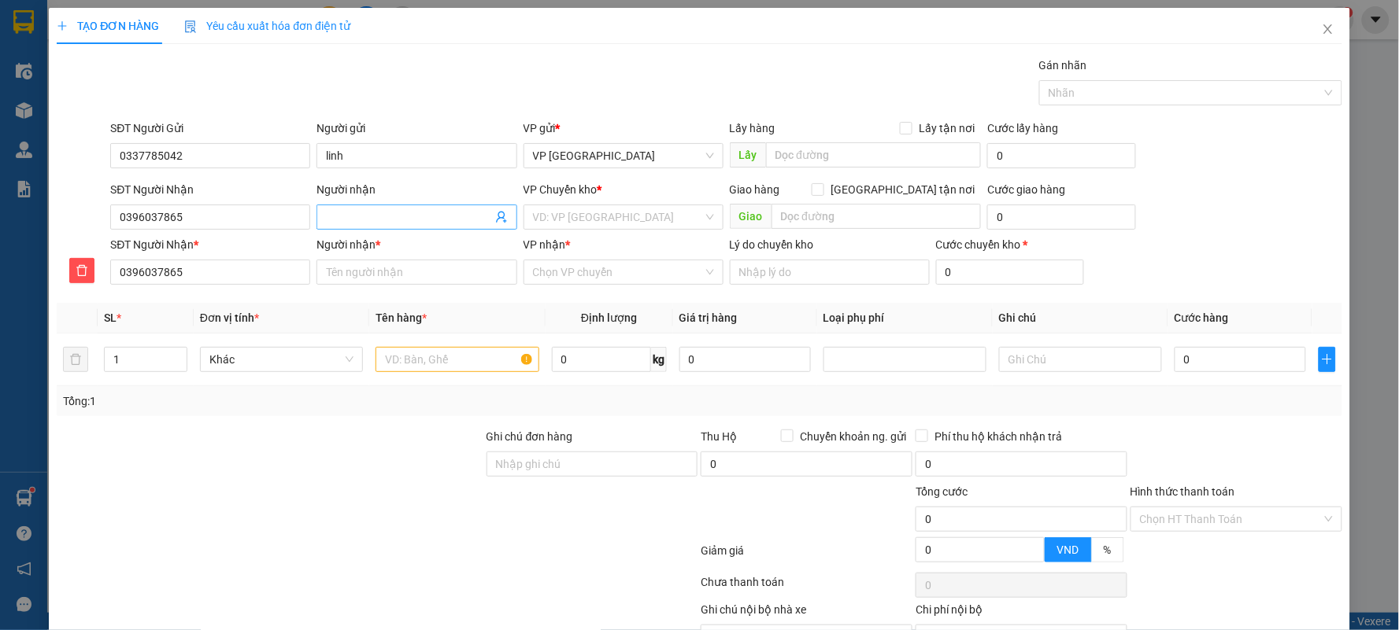
click at [366, 216] on input "Người nhận" at bounding box center [408, 217] width 165 height 17
type input "H"
type input "HA"
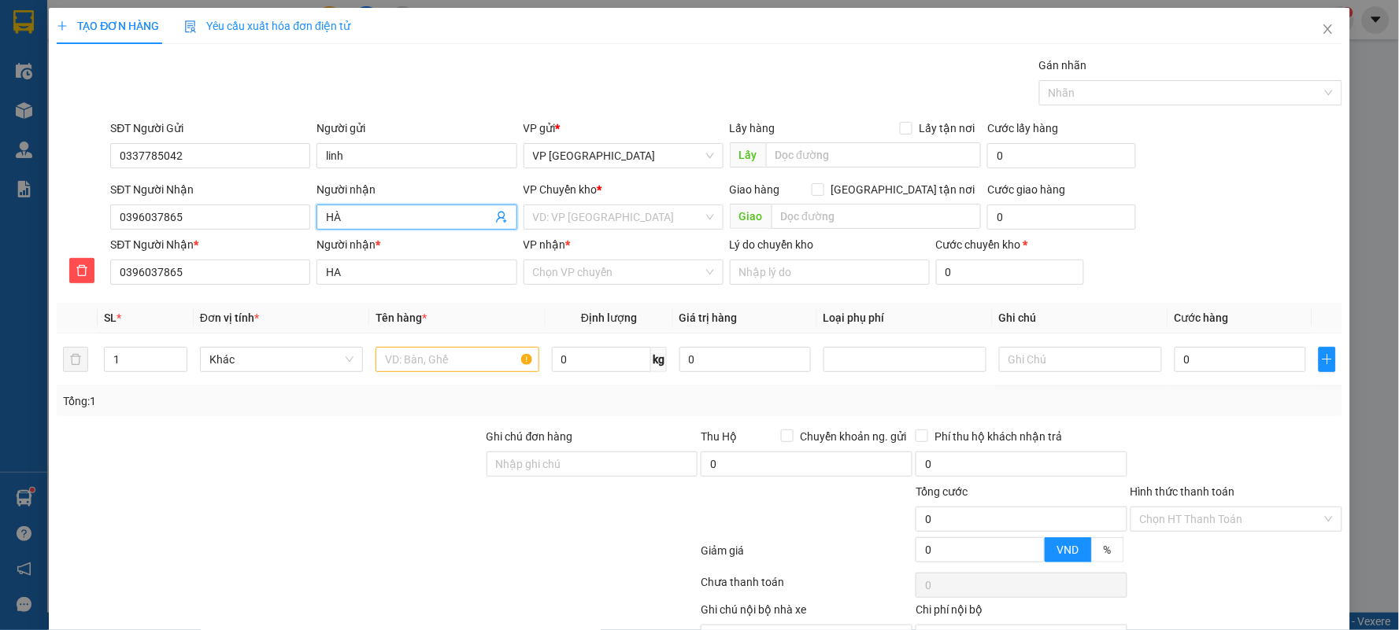
type input "HÀ"
type input "HÀ P"
type input "HÀ PH"
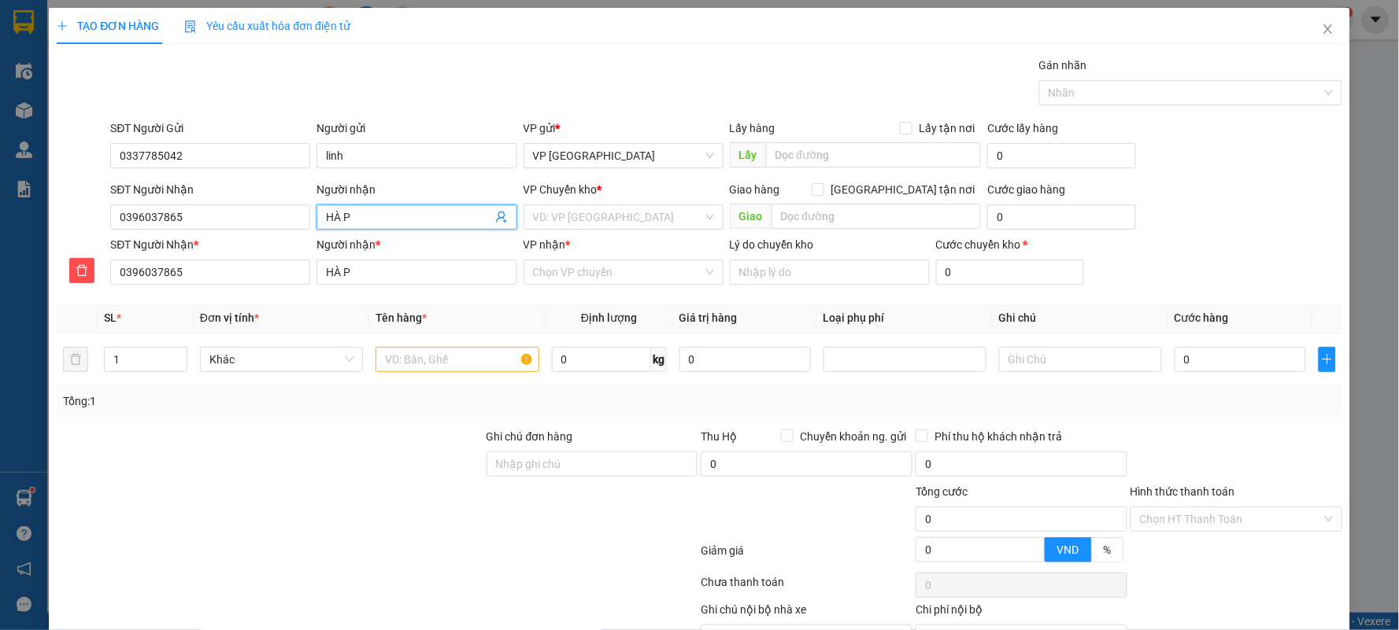
type input "HÀ PH"
type input "HÀ PHU"
type input "HÀ PHUO"
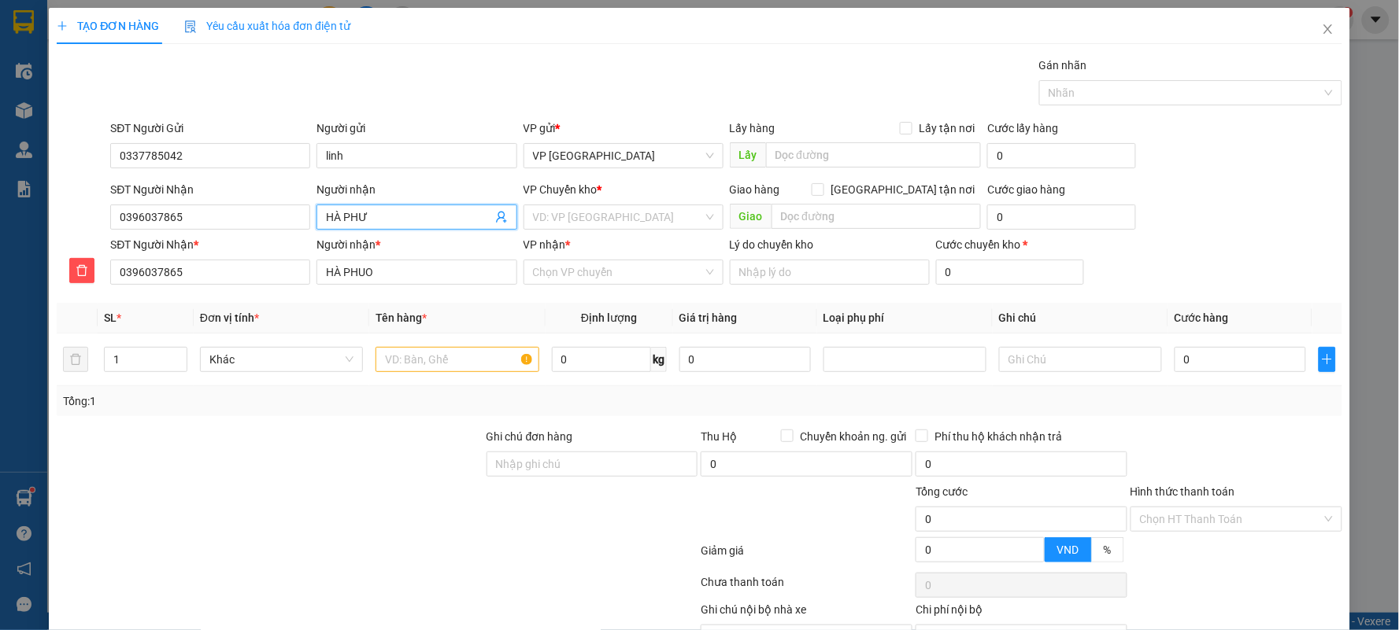
type input "HÀ PHƯƠ"
type input "HÀ PHƯƠN"
type input "[PERSON_NAME]"
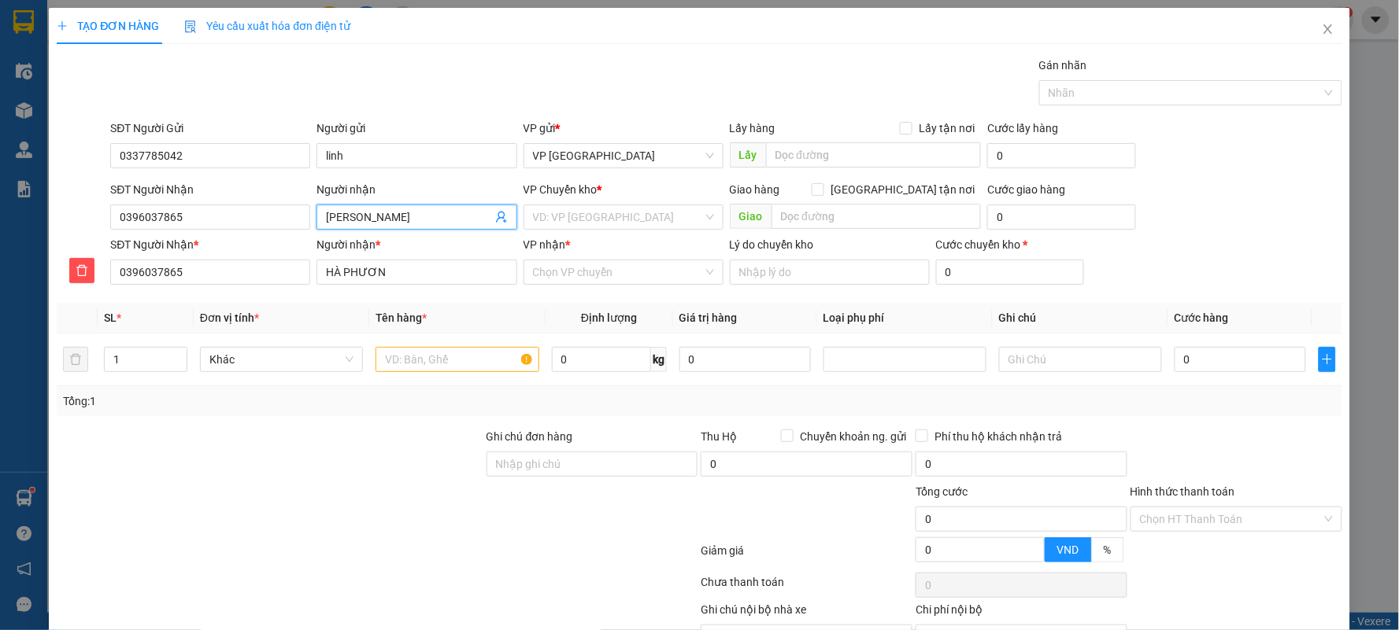
type input "[PERSON_NAME]"
click at [578, 224] on input "search" at bounding box center [618, 217] width 170 height 24
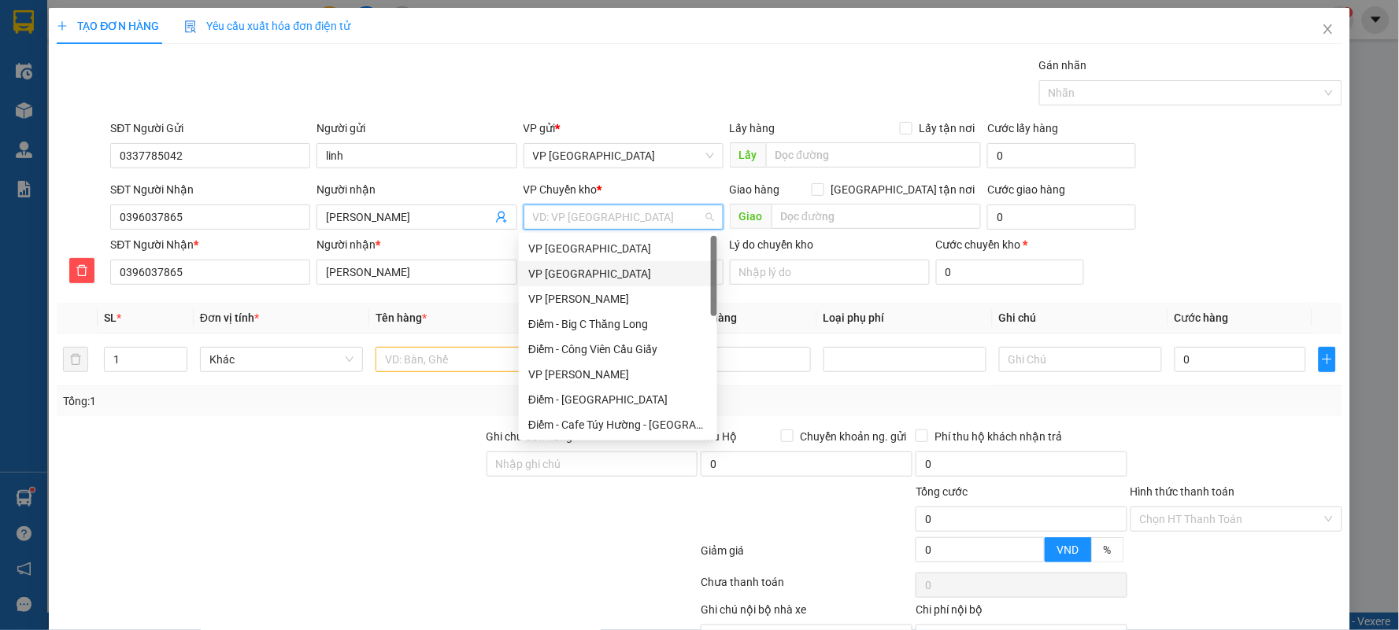
click at [577, 268] on div "VP [GEOGRAPHIC_DATA]" at bounding box center [617, 273] width 179 height 17
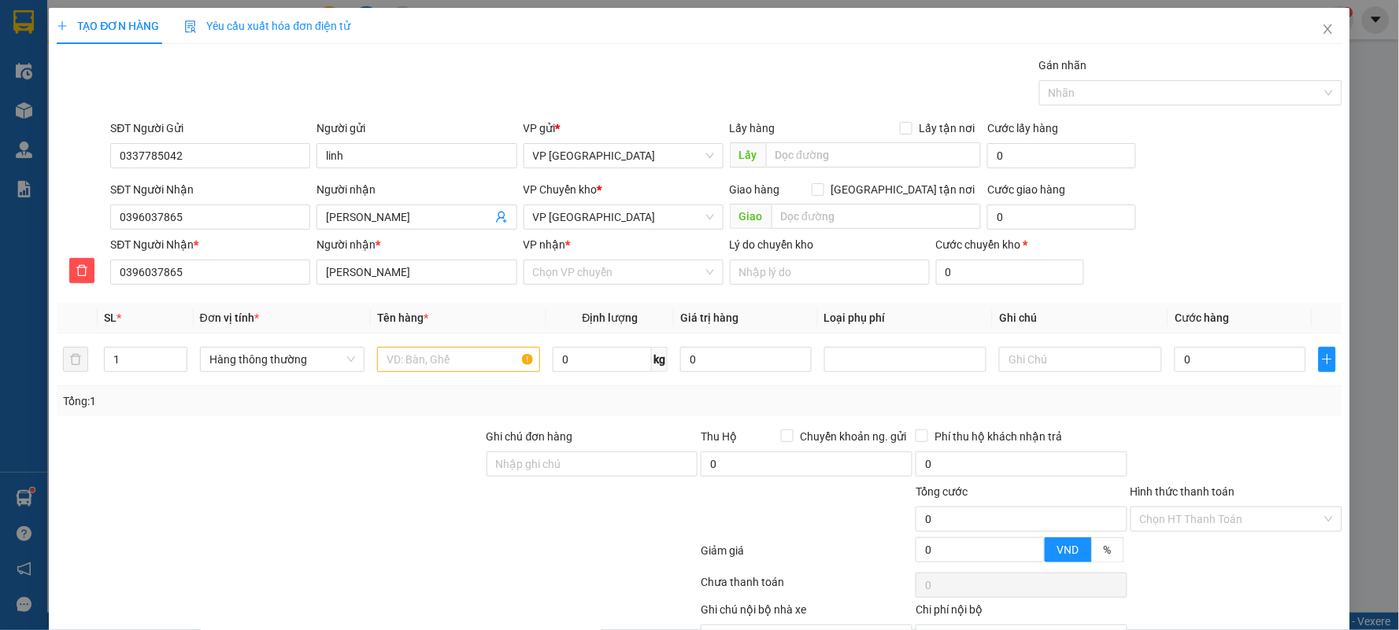
click at [589, 244] on div "VP nhận *" at bounding box center [623, 244] width 200 height 17
click at [589, 261] on input "VP nhận *" at bounding box center [618, 273] width 170 height 24
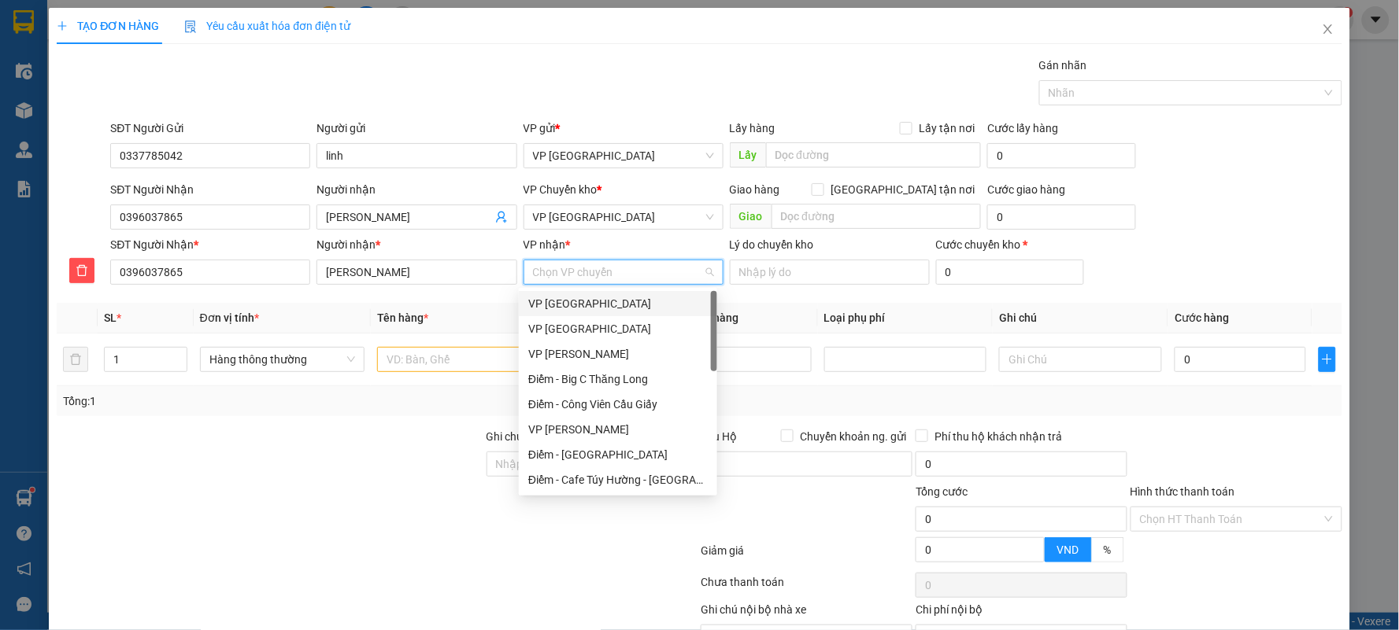
click at [586, 261] on input "VP nhận *" at bounding box center [618, 273] width 170 height 24
click at [582, 349] on div "VP [PERSON_NAME]" at bounding box center [617, 354] width 179 height 17
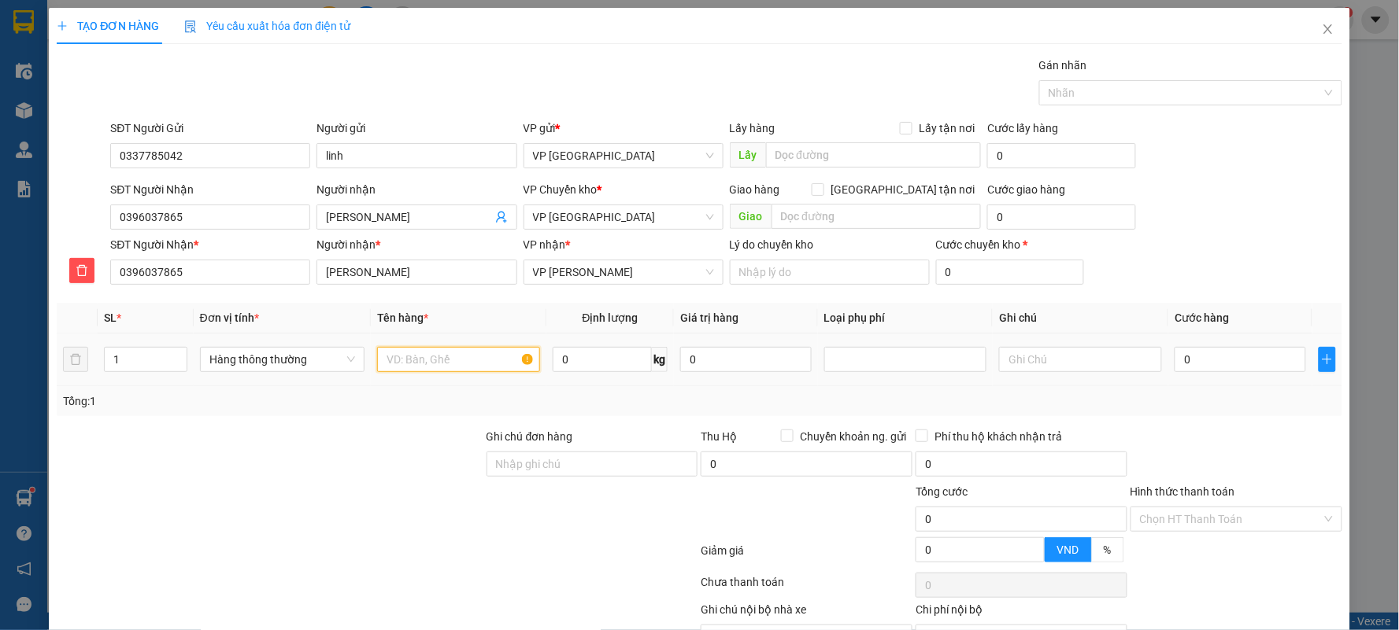
click at [465, 362] on input "text" at bounding box center [458, 359] width 163 height 25
click at [850, 349] on div at bounding box center [905, 359] width 163 height 25
type input "túi vàng linh kiện"
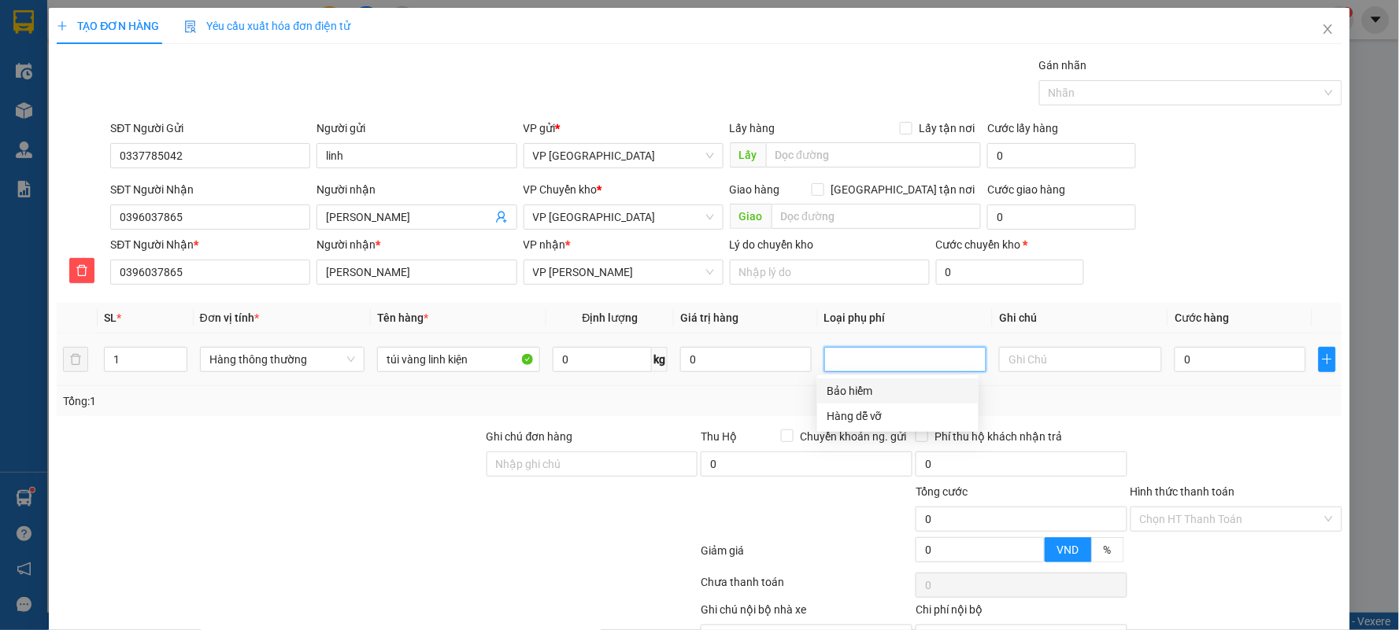
click at [863, 410] on div "Hàng dễ vỡ" at bounding box center [897, 416] width 142 height 17
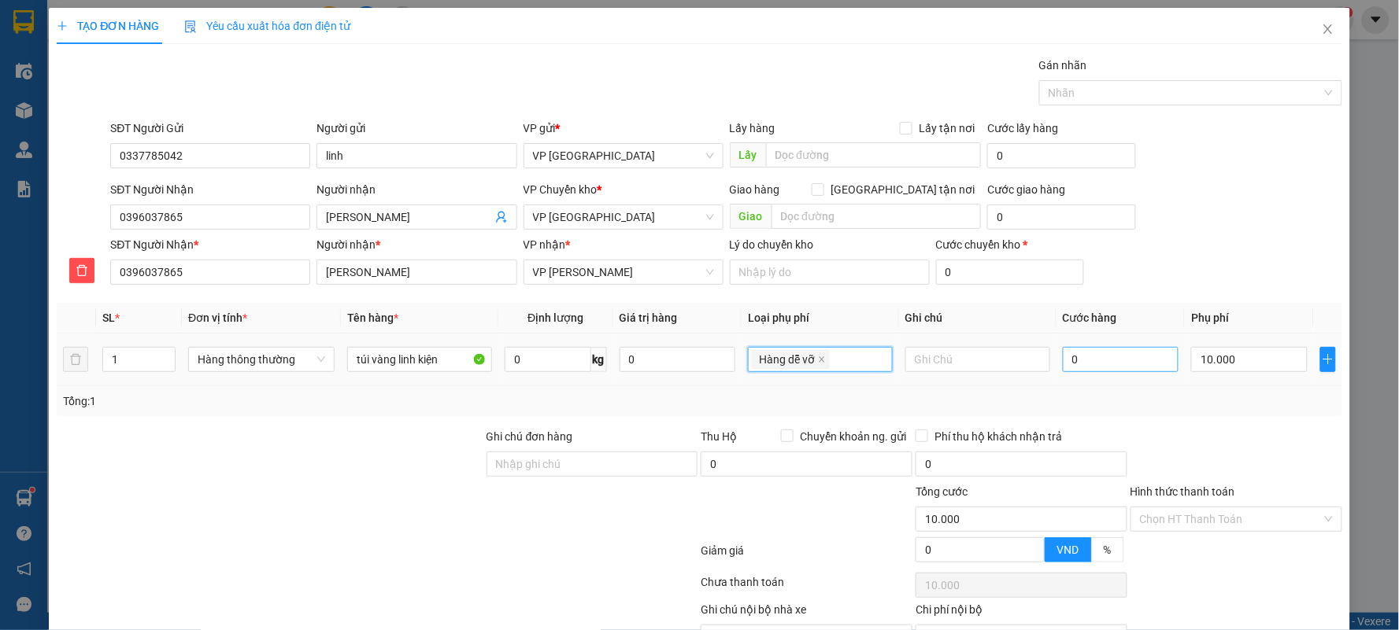
type input "10.000"
click at [1118, 357] on input "0" at bounding box center [1120, 359] width 116 height 25
type input "4"
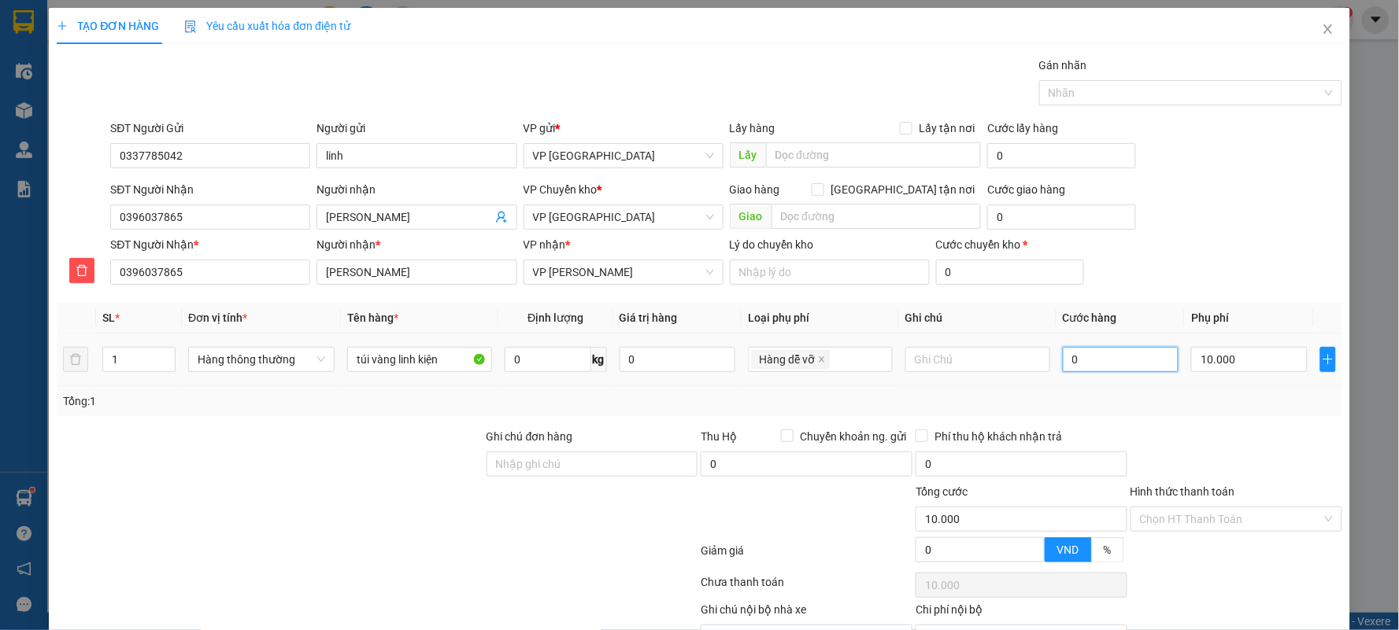
type input "10.004"
type input "40"
type input "10.040"
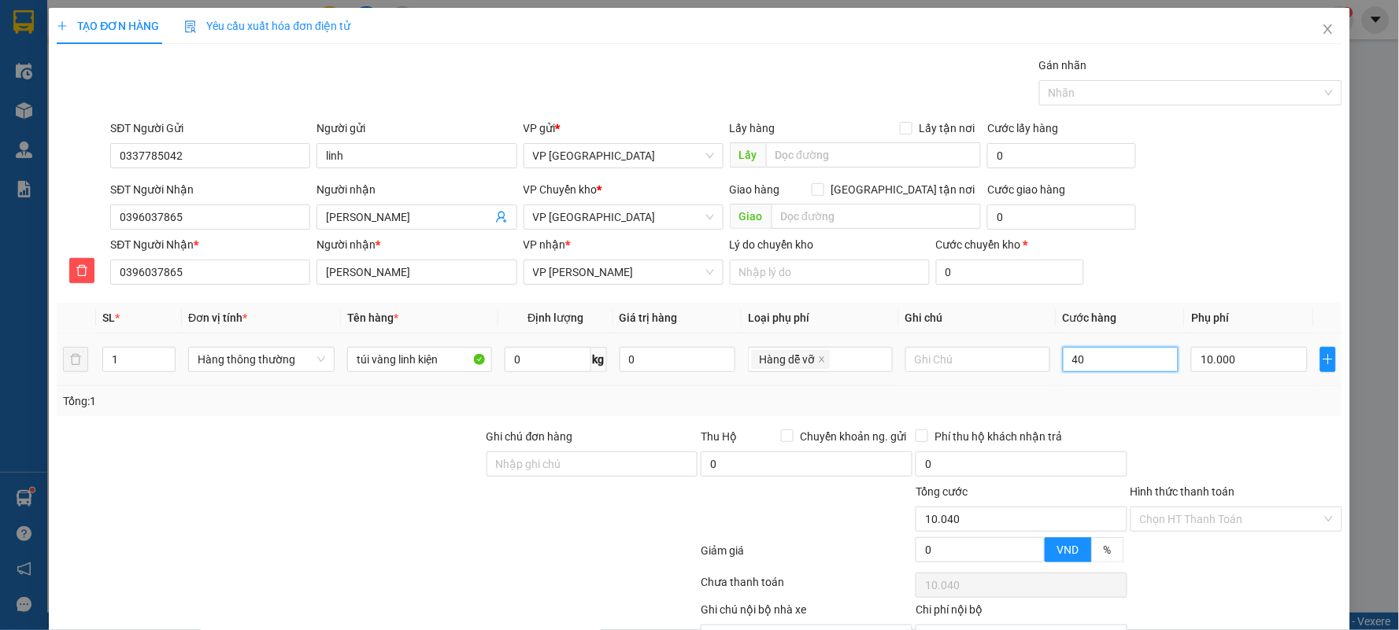
type input "4"
type input "10.004"
type input "0"
type input "10.000"
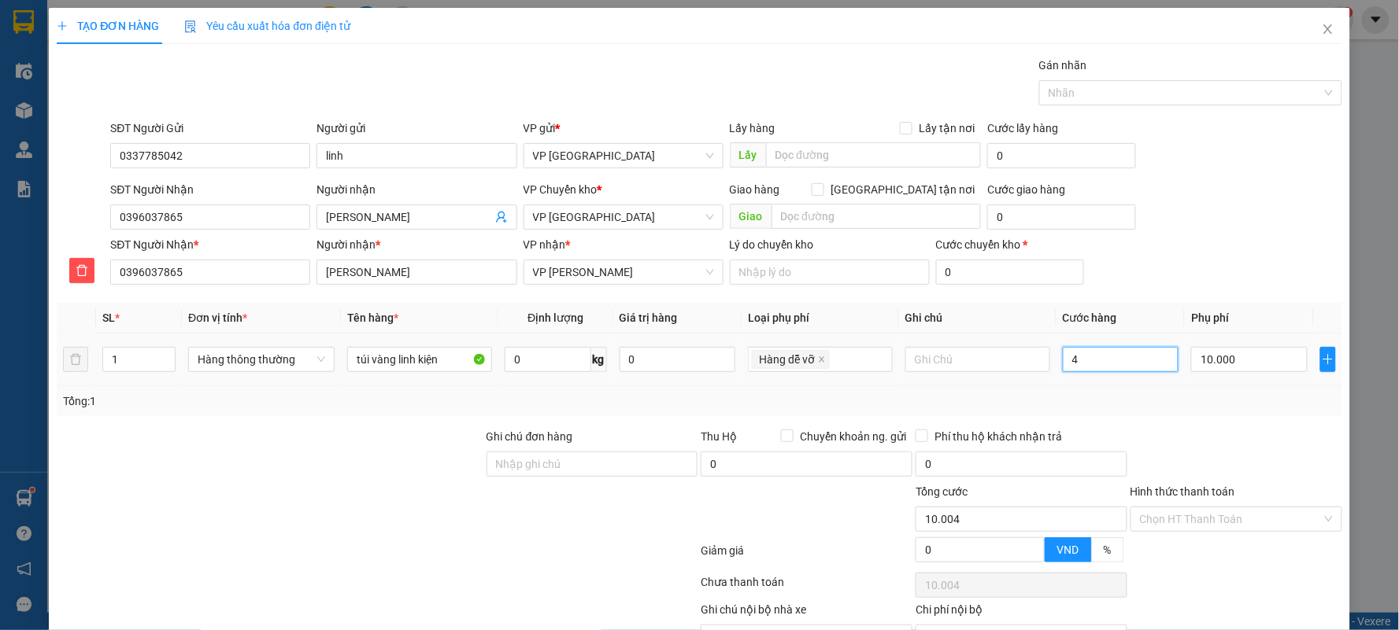
type input "10.000"
type input "03"
type input "10.003"
type input "030"
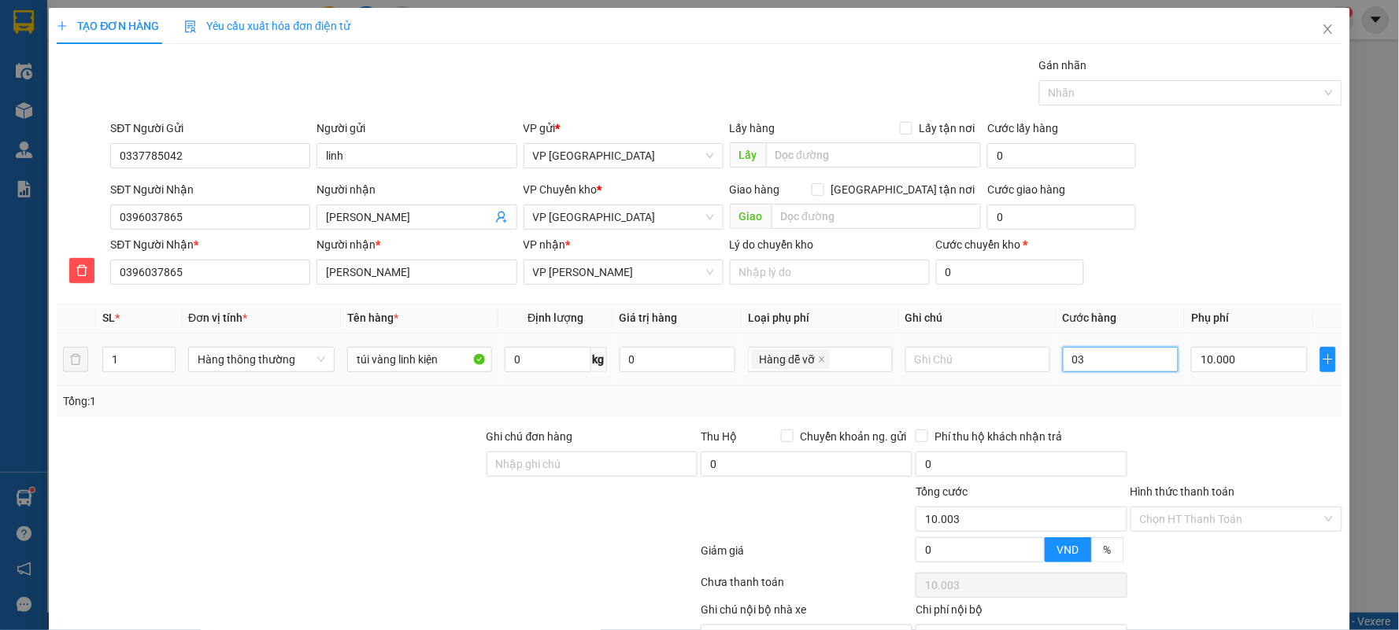
type input "10.030"
click at [1229, 431] on div at bounding box center [1236, 455] width 215 height 55
drag, startPoint x: 1205, startPoint y: 515, endPoint x: 1197, endPoint y: 561, distance: 47.1
click at [1205, 516] on input "Hình thức thanh toán" at bounding box center [1231, 520] width 182 height 24
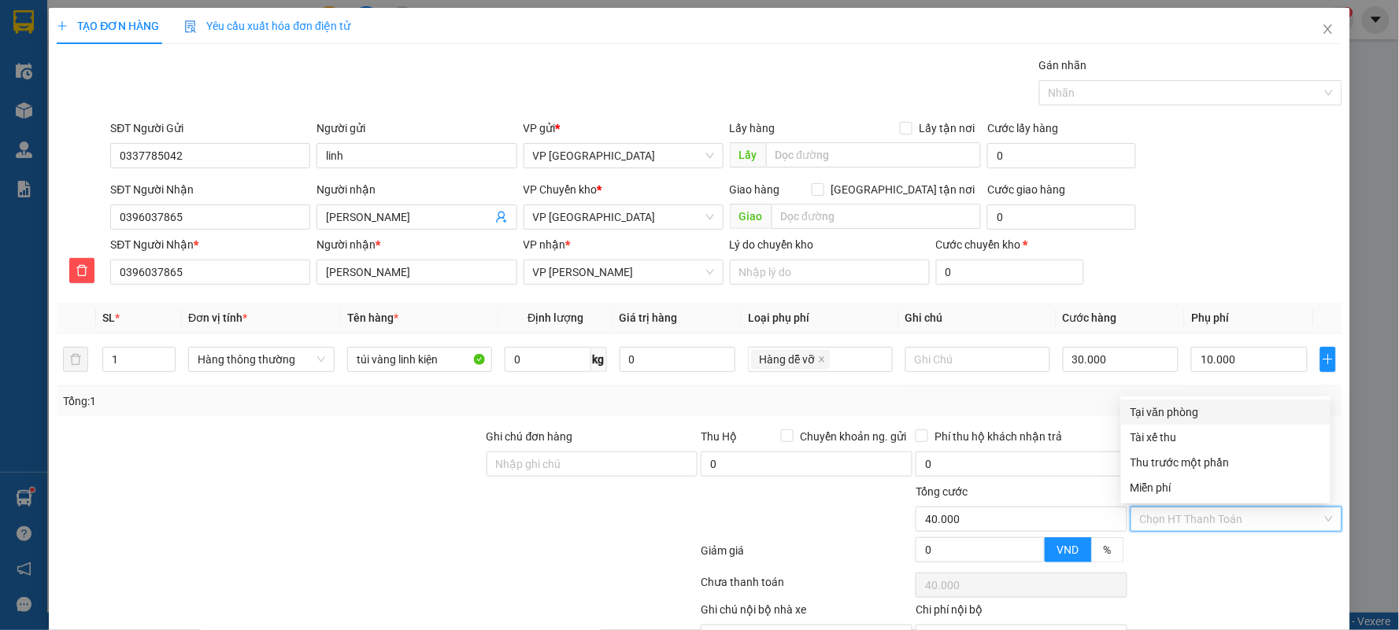
click at [1202, 415] on div "Tại văn phòng" at bounding box center [1225, 412] width 190 height 17
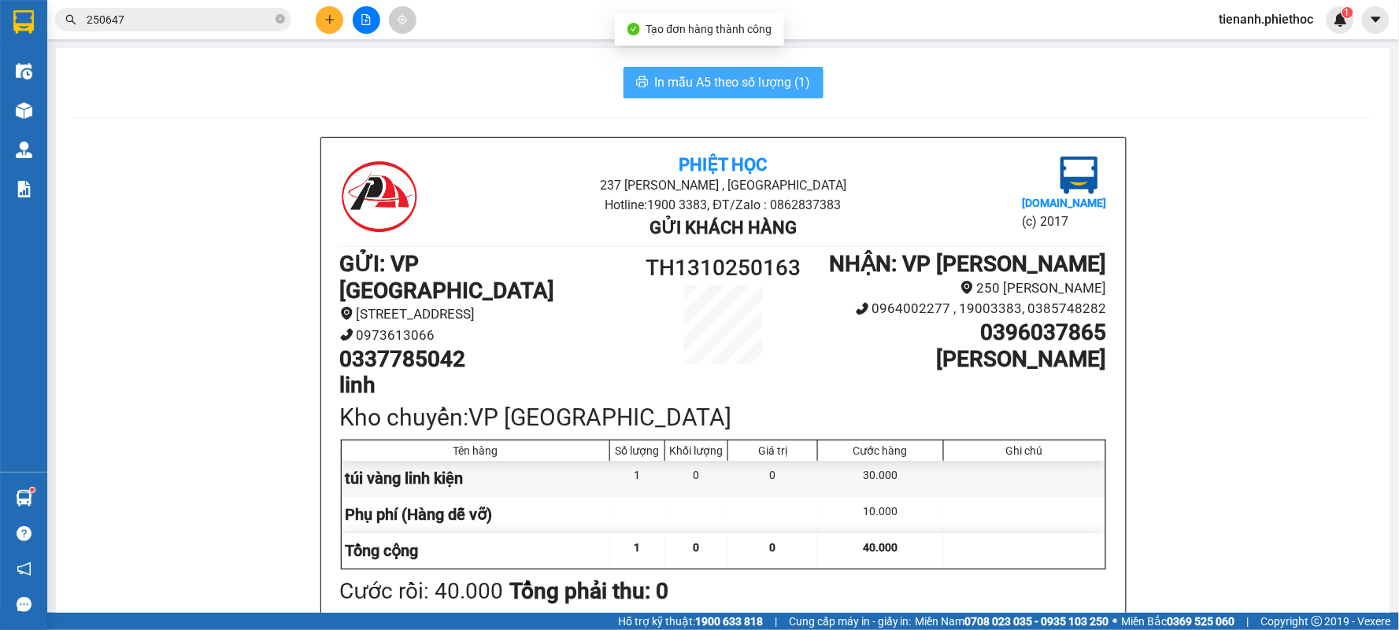
drag, startPoint x: 759, startPoint y: 80, endPoint x: 778, endPoint y: 104, distance: 30.2
click at [759, 79] on span "In mẫu A5 theo số lượng (1)" at bounding box center [733, 82] width 156 height 20
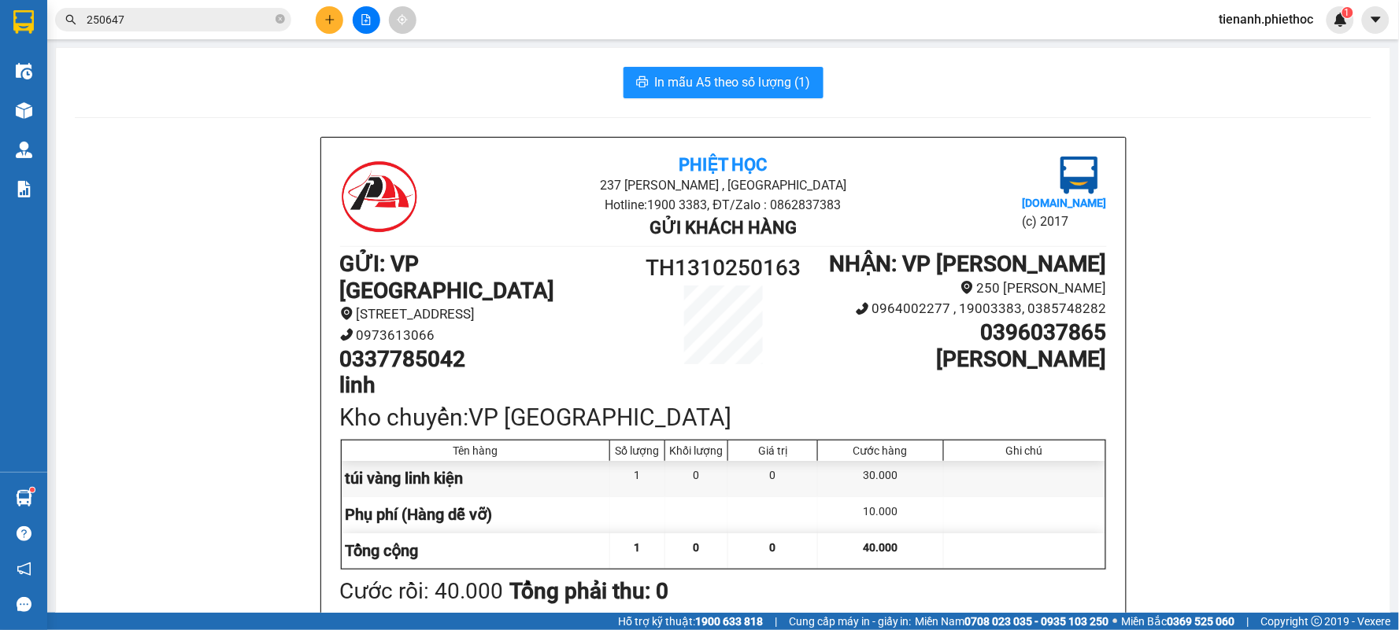
click at [333, 13] on button at bounding box center [330, 20] width 28 height 28
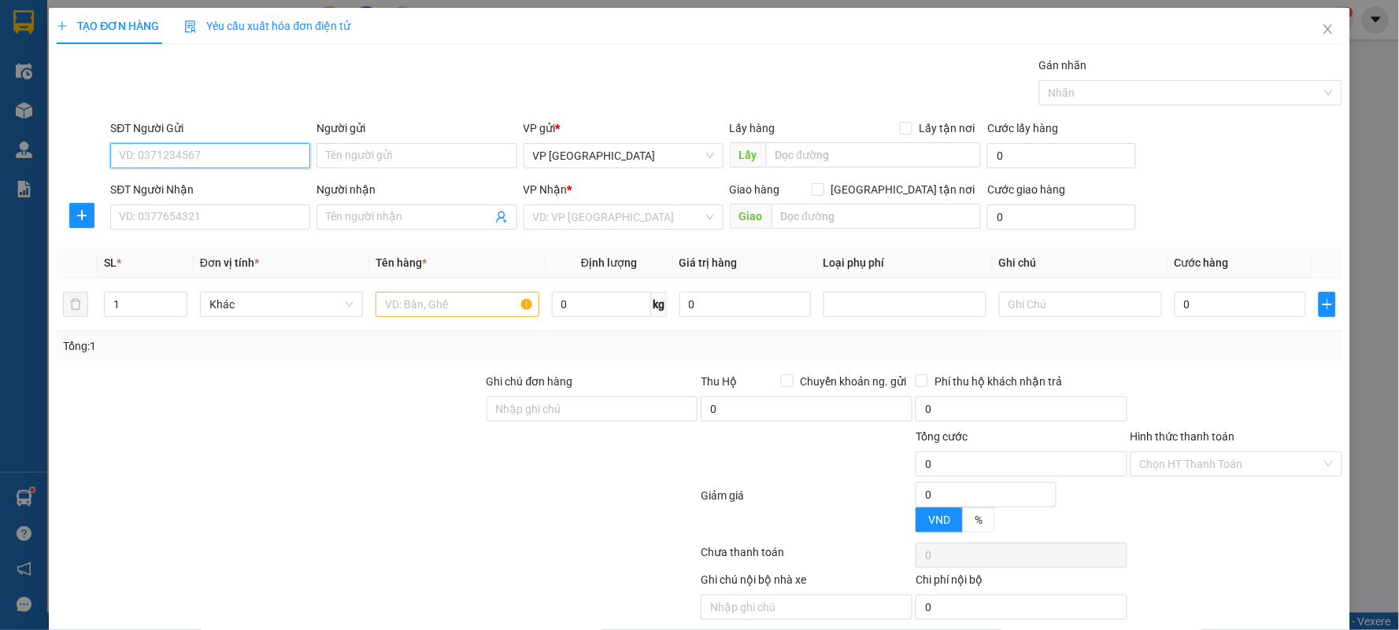
click at [187, 151] on input "SĐT Người Gửi" at bounding box center [210, 155] width 200 height 25
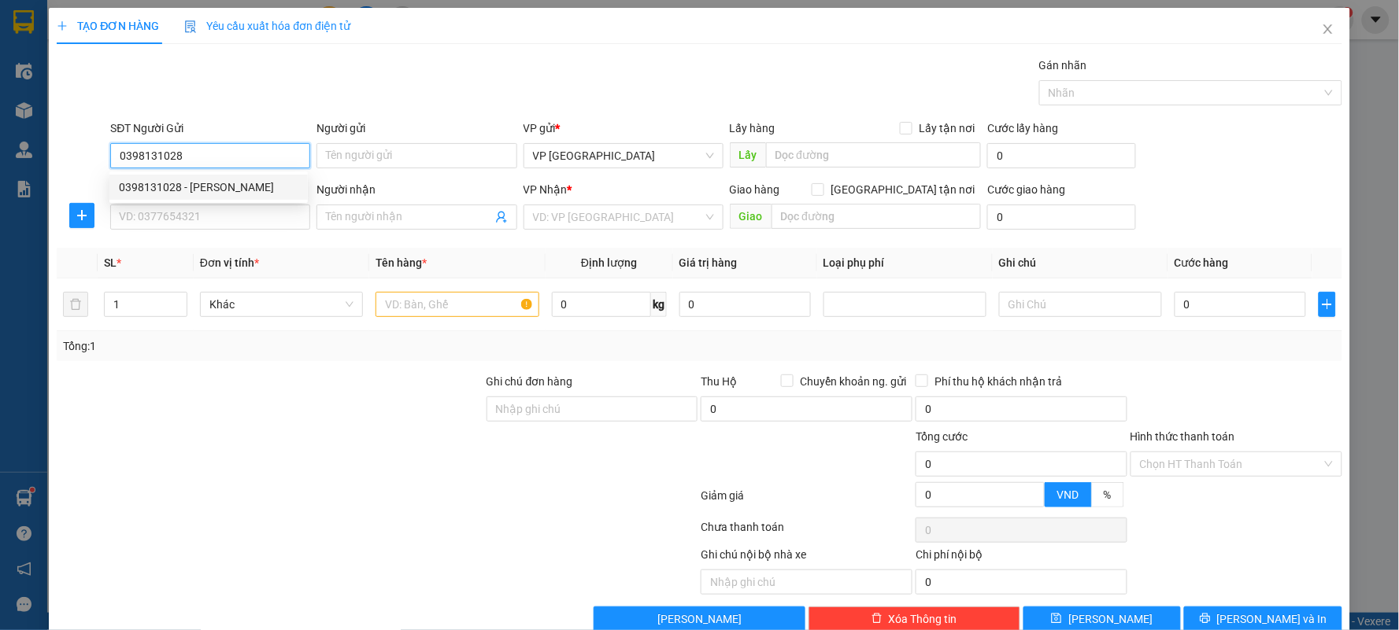
drag, startPoint x: 222, startPoint y: 197, endPoint x: 234, endPoint y: 178, distance: 22.3
click at [222, 195] on div "0398131028 - [PERSON_NAME]" at bounding box center [208, 187] width 198 height 25
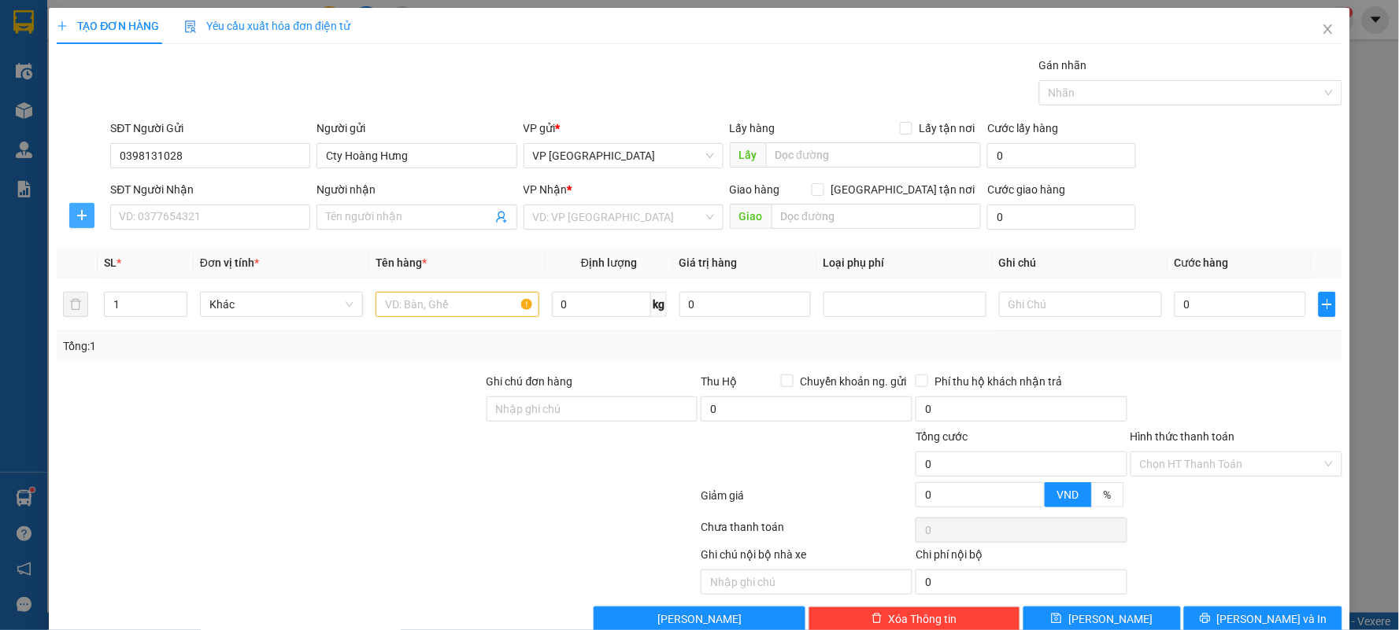
click at [76, 208] on button "button" at bounding box center [81, 215] width 25 height 25
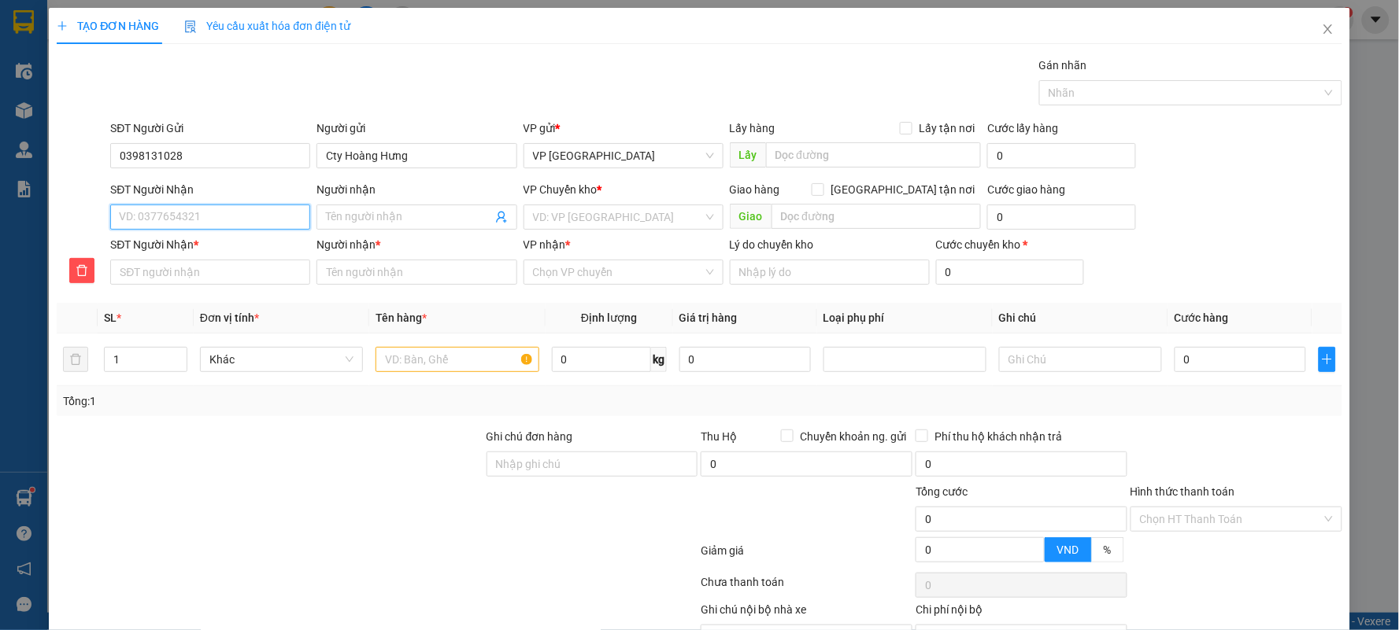
click at [176, 213] on input "SĐT Người Nhận" at bounding box center [210, 217] width 200 height 25
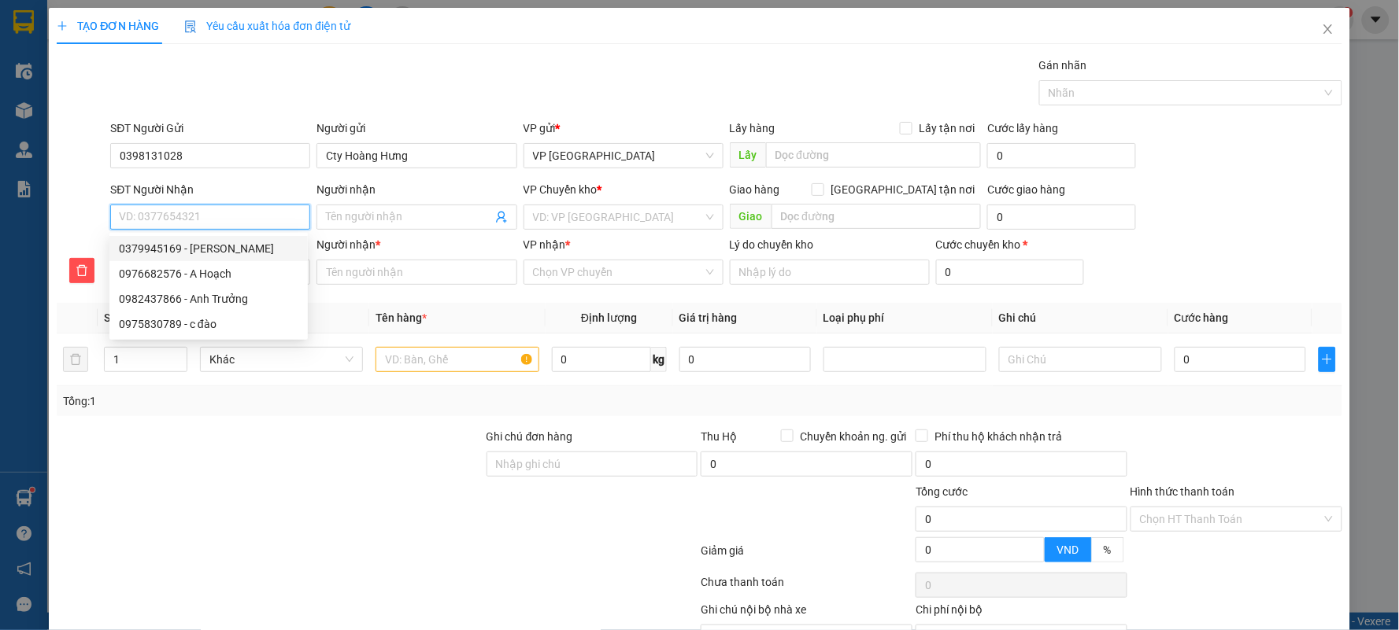
click at [173, 249] on div "0379945169 - [PERSON_NAME]" at bounding box center [208, 248] width 179 height 17
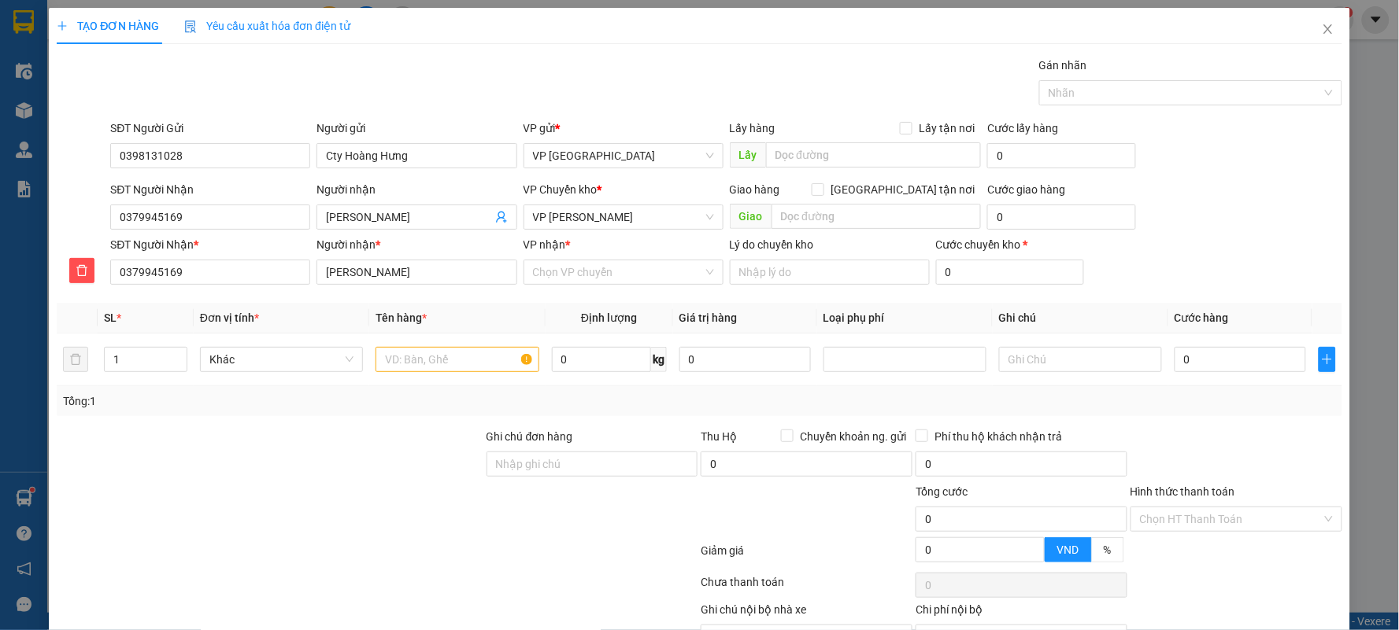
click at [646, 203] on div "VP Chuyển kho *" at bounding box center [623, 193] width 200 height 24
click at [637, 208] on span "VP [PERSON_NAME]" at bounding box center [623, 217] width 181 height 24
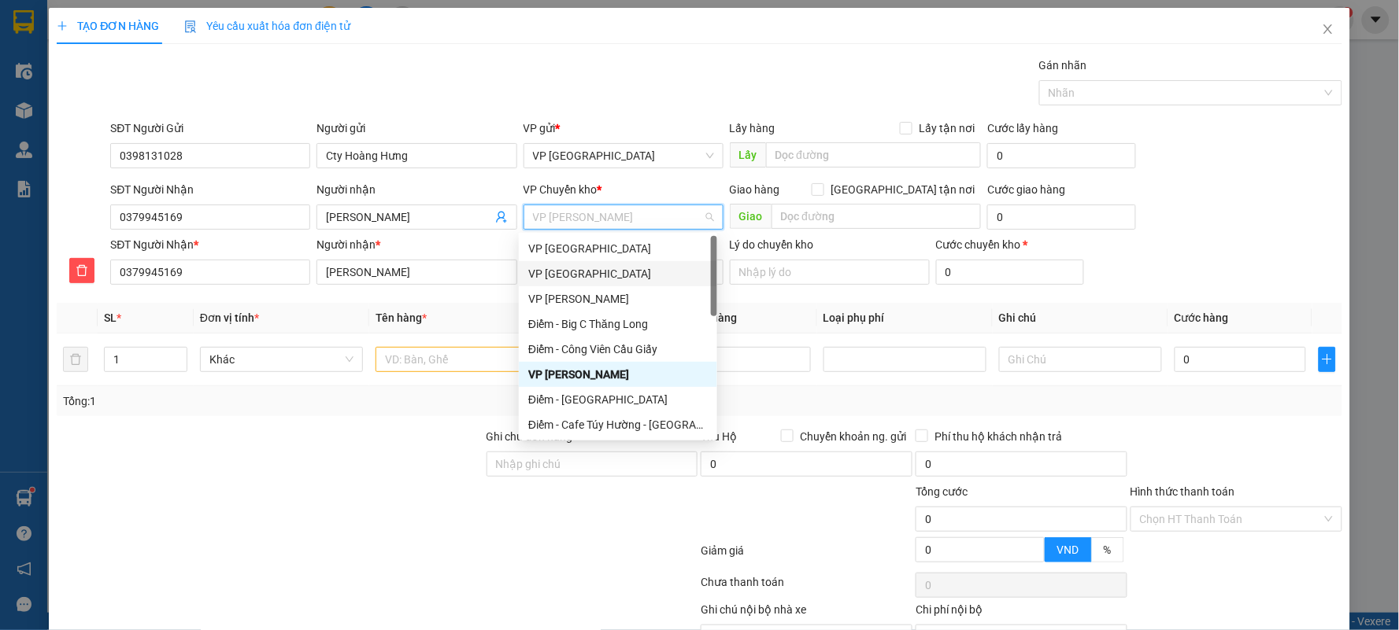
click at [581, 272] on div "VP [GEOGRAPHIC_DATA]" at bounding box center [617, 273] width 179 height 17
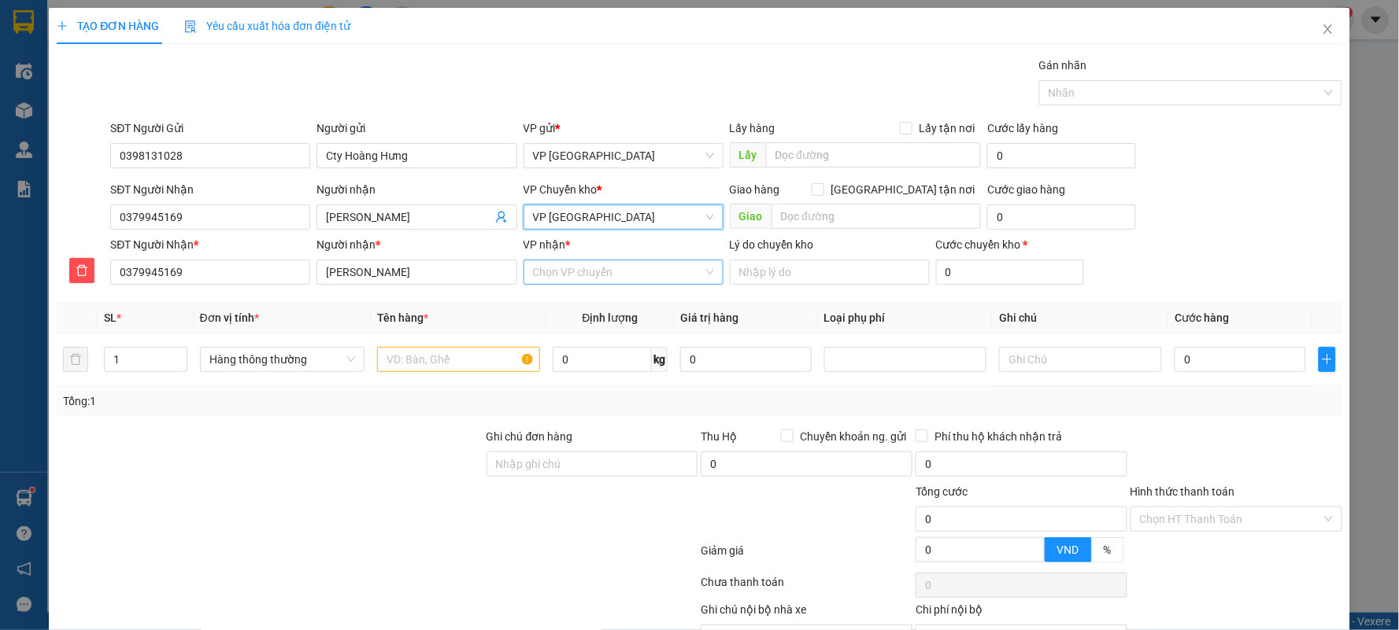
click at [604, 280] on input "VP nhận *" at bounding box center [618, 273] width 170 height 24
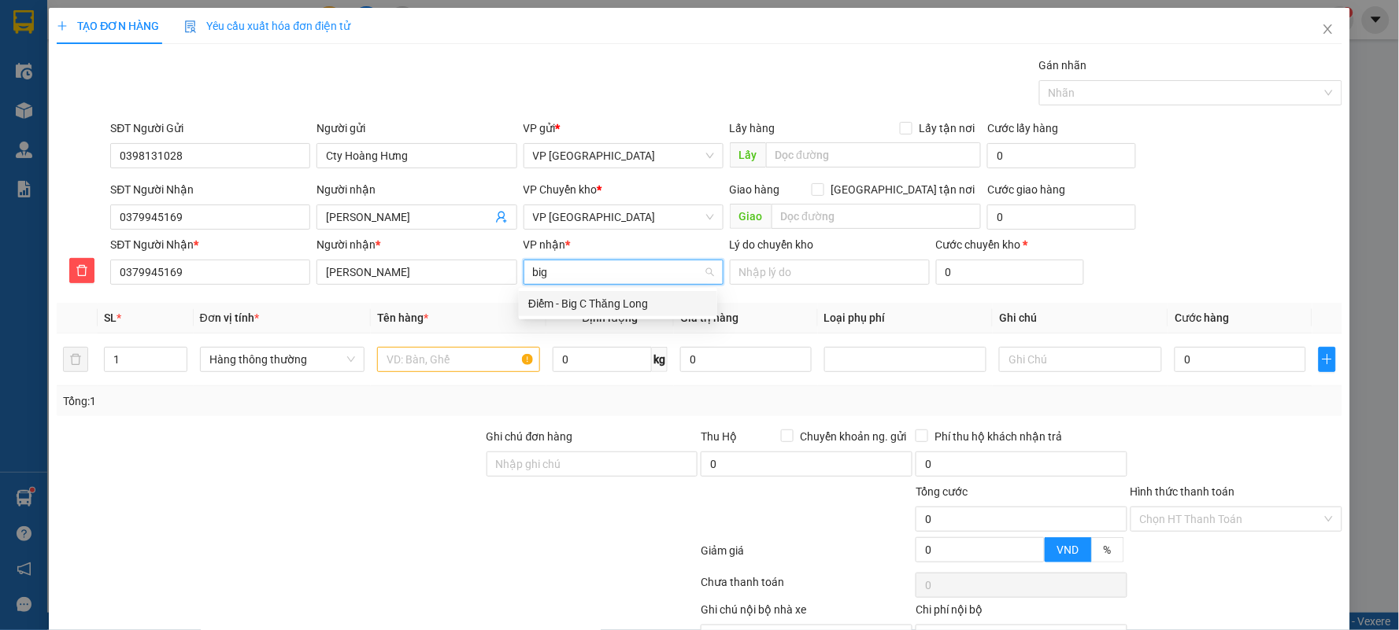
click at [601, 301] on div "Điểm - Big C Thăng Long" at bounding box center [617, 303] width 179 height 17
click at [428, 352] on input "text" at bounding box center [456, 359] width 163 height 25
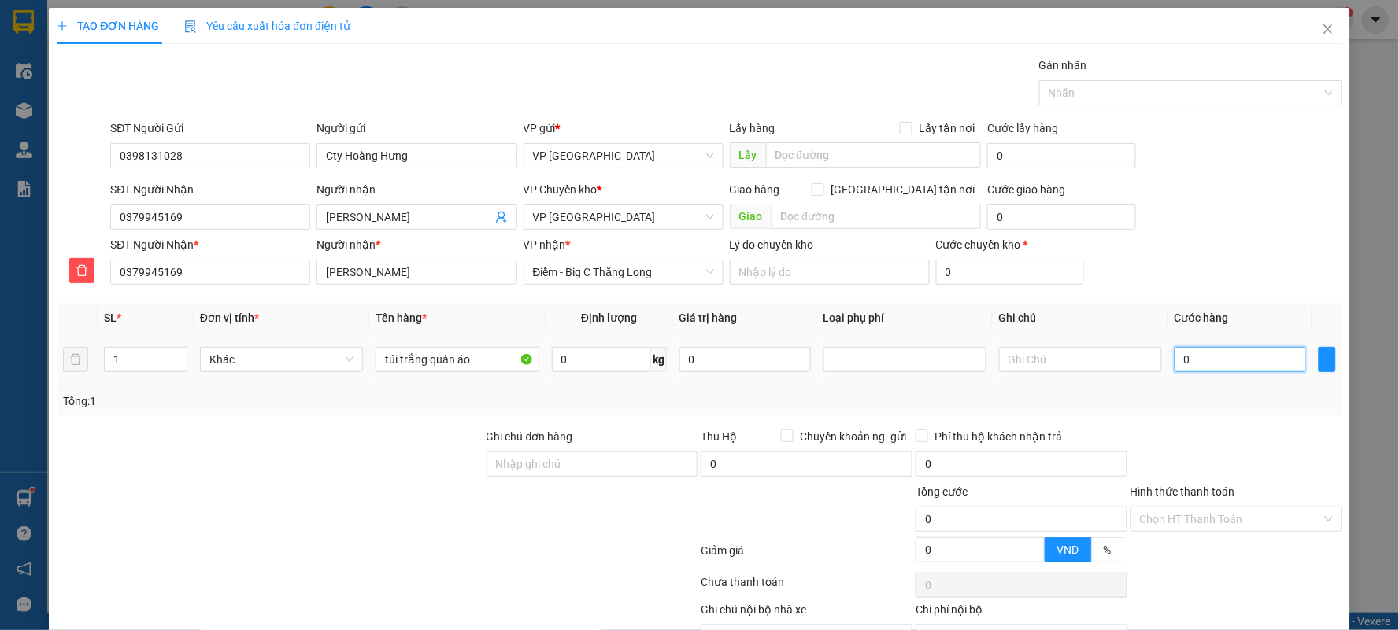
click at [1221, 357] on input "0" at bounding box center [1239, 359] width 131 height 25
click at [1253, 437] on div at bounding box center [1236, 455] width 215 height 55
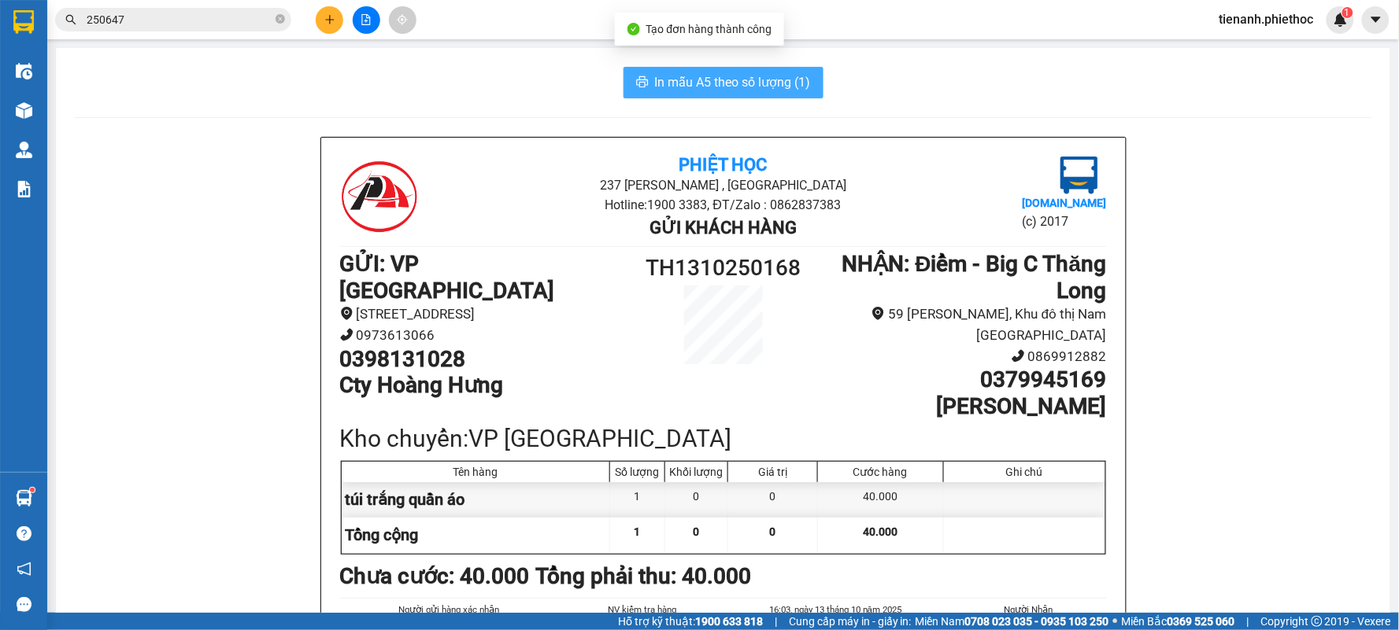
click at [782, 83] on span "In mẫu A5 theo số lượng (1)" at bounding box center [733, 82] width 156 height 20
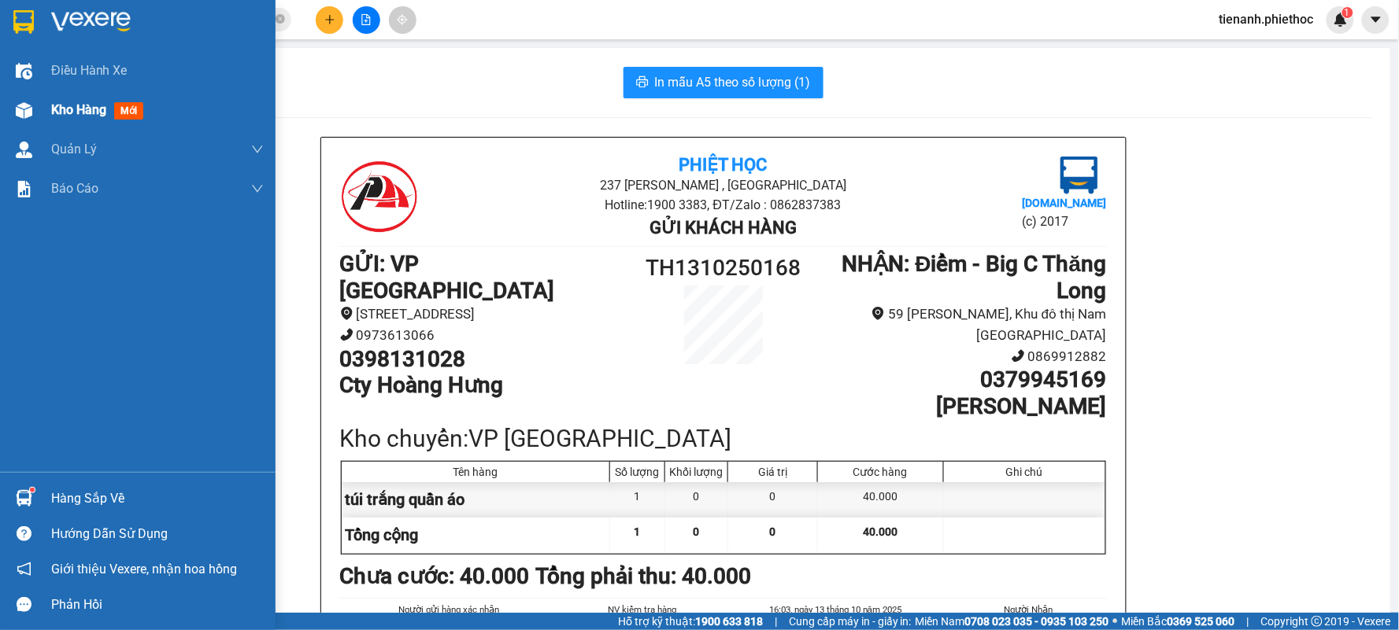
click at [114, 106] on div "Kho hàng mới" at bounding box center [100, 110] width 98 height 20
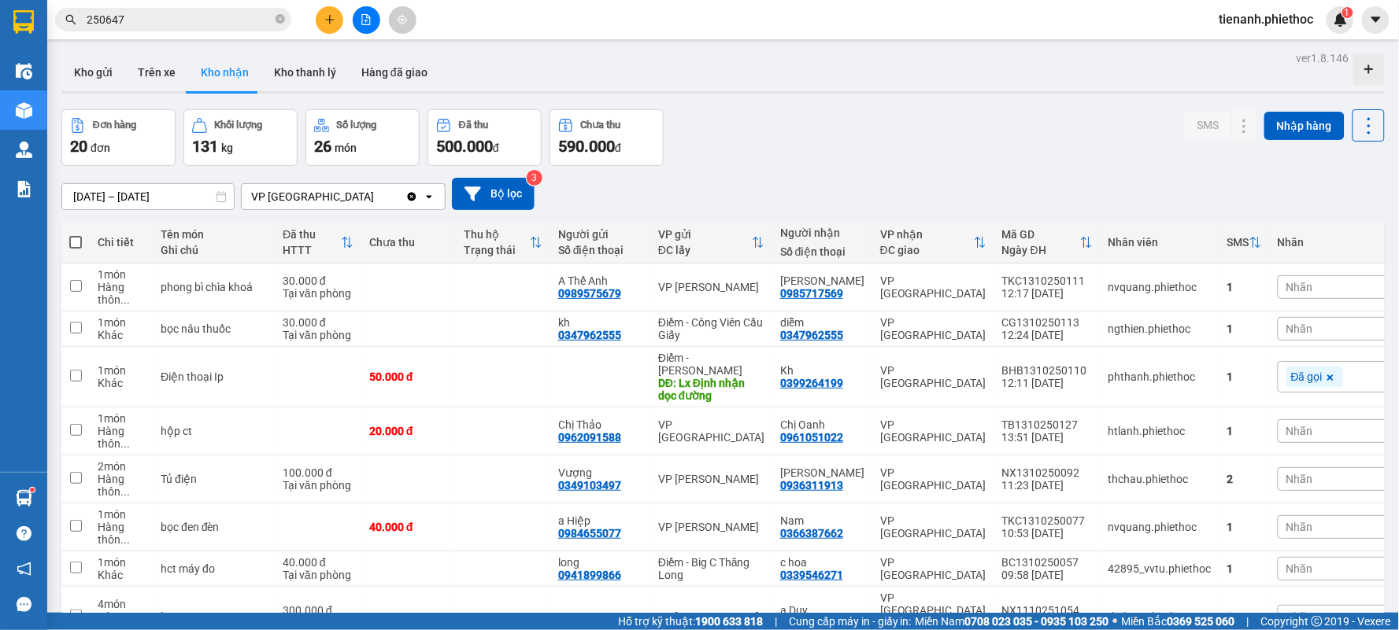
drag, startPoint x: 105, startPoint y: 77, endPoint x: 145, endPoint y: 105, distance: 48.7
click at [105, 76] on button "Kho gửi" at bounding box center [93, 73] width 64 height 38
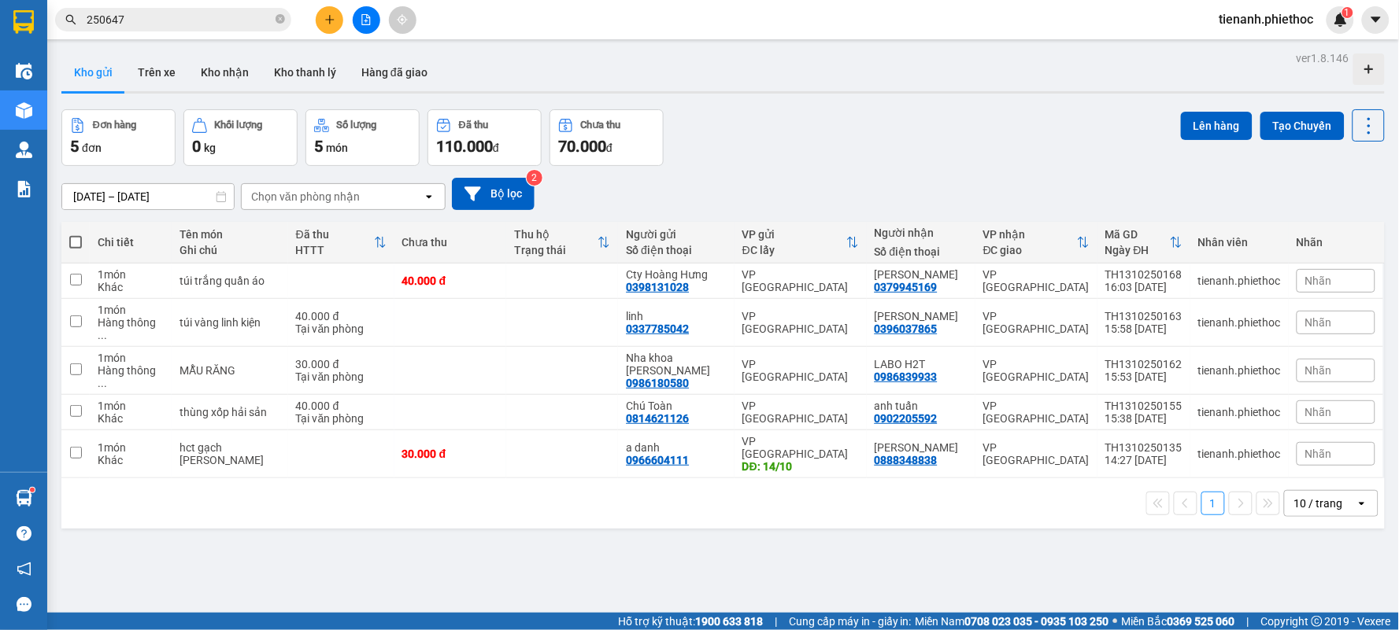
click at [327, 194] on div "Chọn văn phòng nhận" at bounding box center [305, 197] width 109 height 16
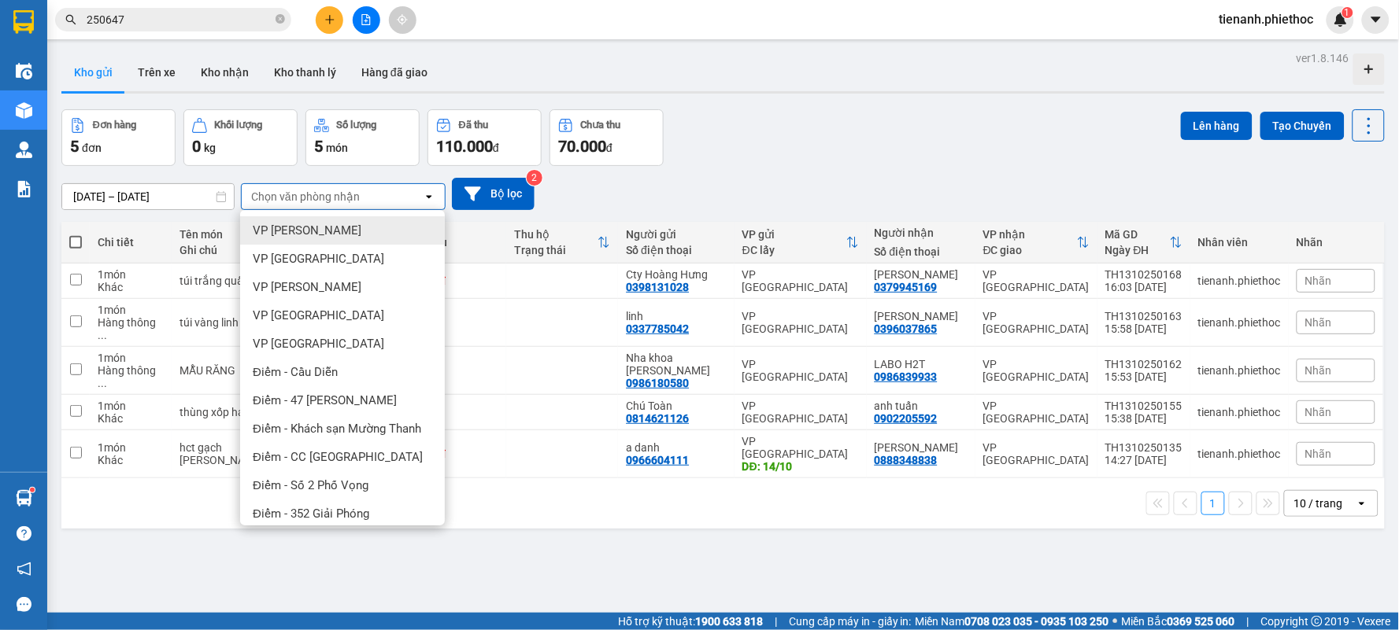
click at [327, 194] on div "Chọn văn phòng nhận" at bounding box center [305, 197] width 109 height 16
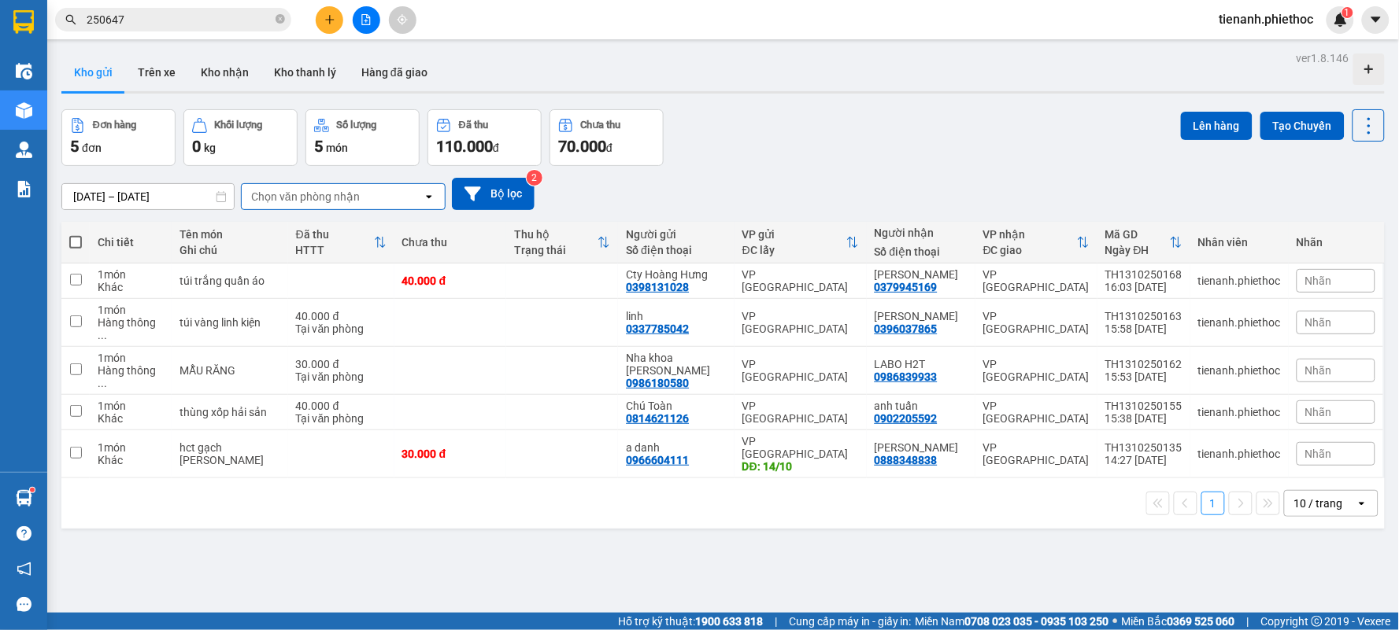
click at [79, 249] on label at bounding box center [75, 243] width 13 height 16
click at [76, 235] on input "checkbox" at bounding box center [76, 235] width 0 height 0
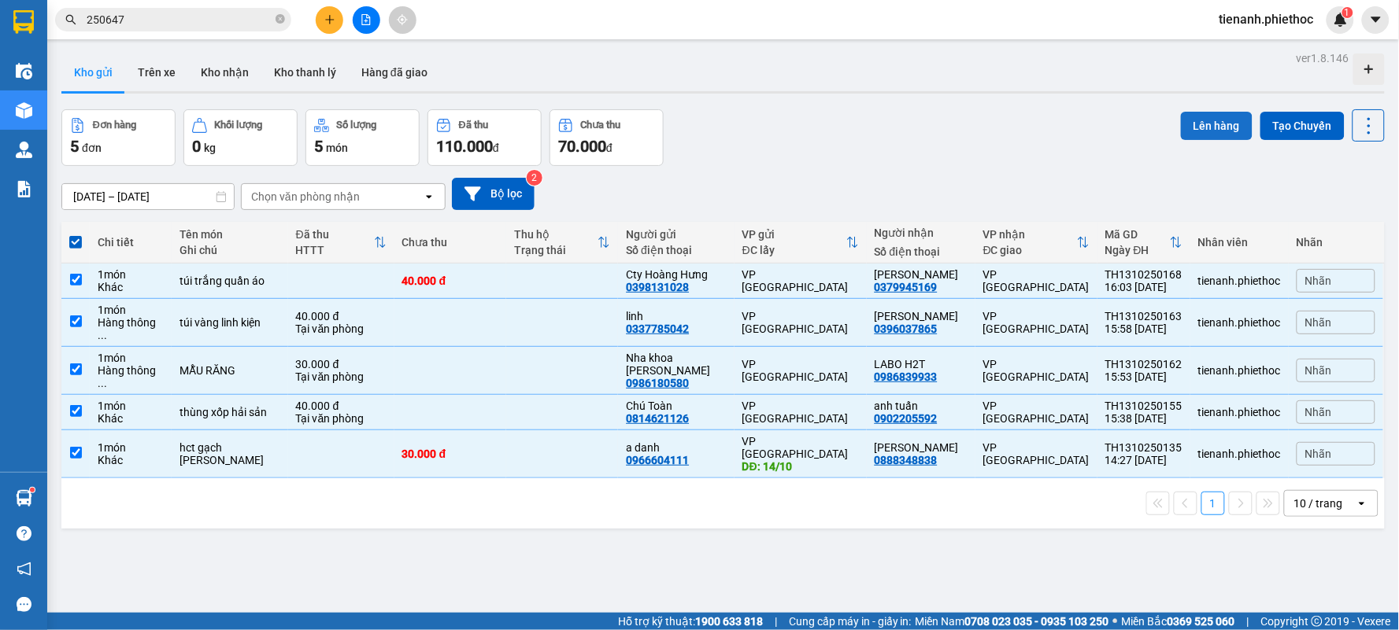
click at [1207, 127] on button "Lên hàng" at bounding box center [1217, 126] width 72 height 28
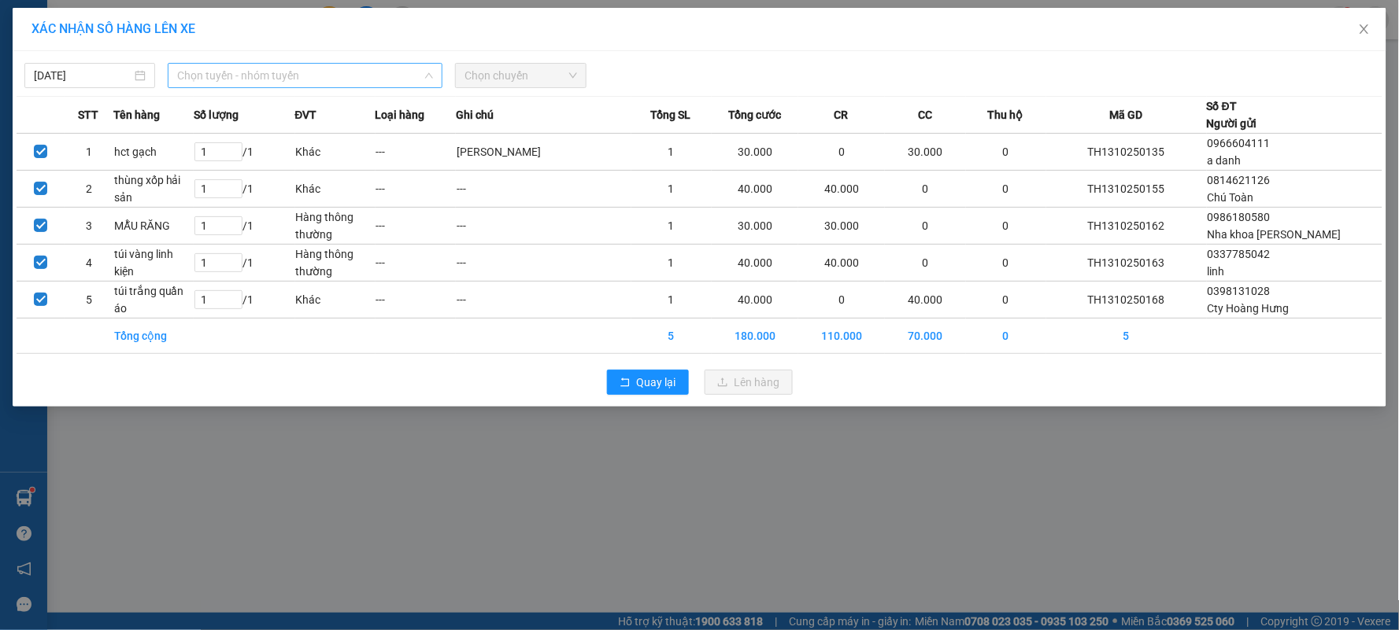
click at [334, 79] on span "Chọn tuyến - nhóm tuyến" at bounding box center [305, 76] width 256 height 24
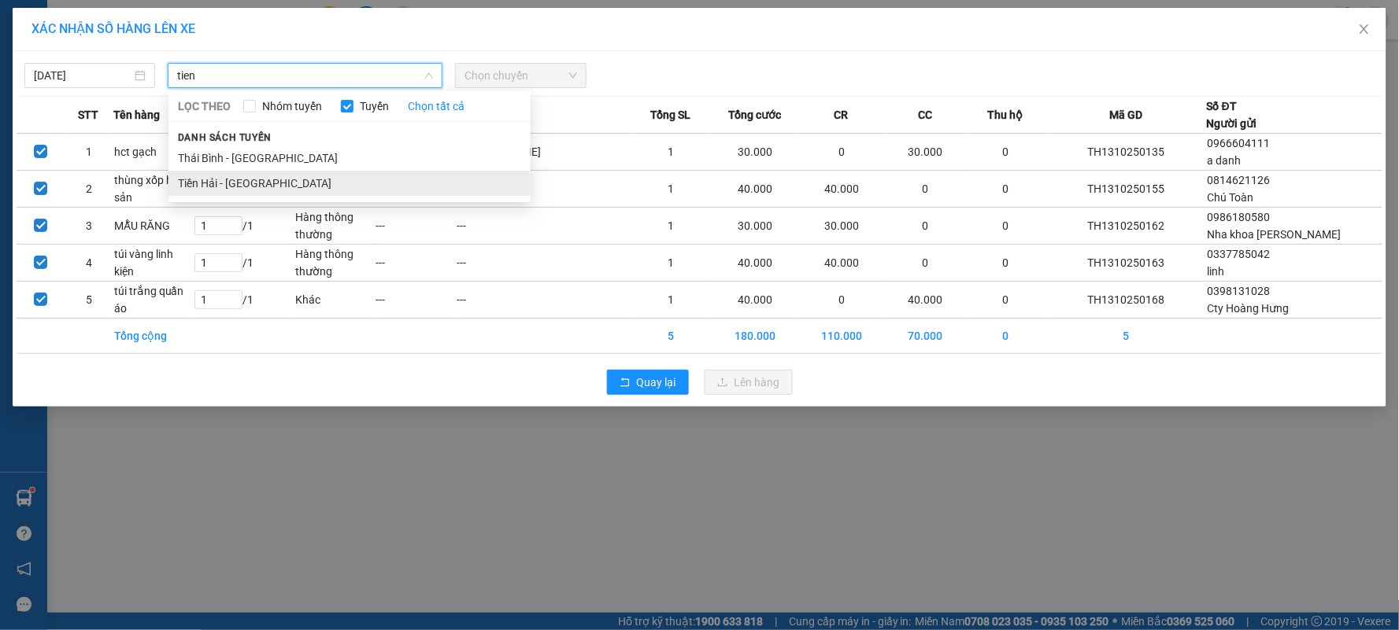
click at [271, 182] on li "Tiền Hải - [GEOGRAPHIC_DATA]" at bounding box center [349, 183] width 362 height 25
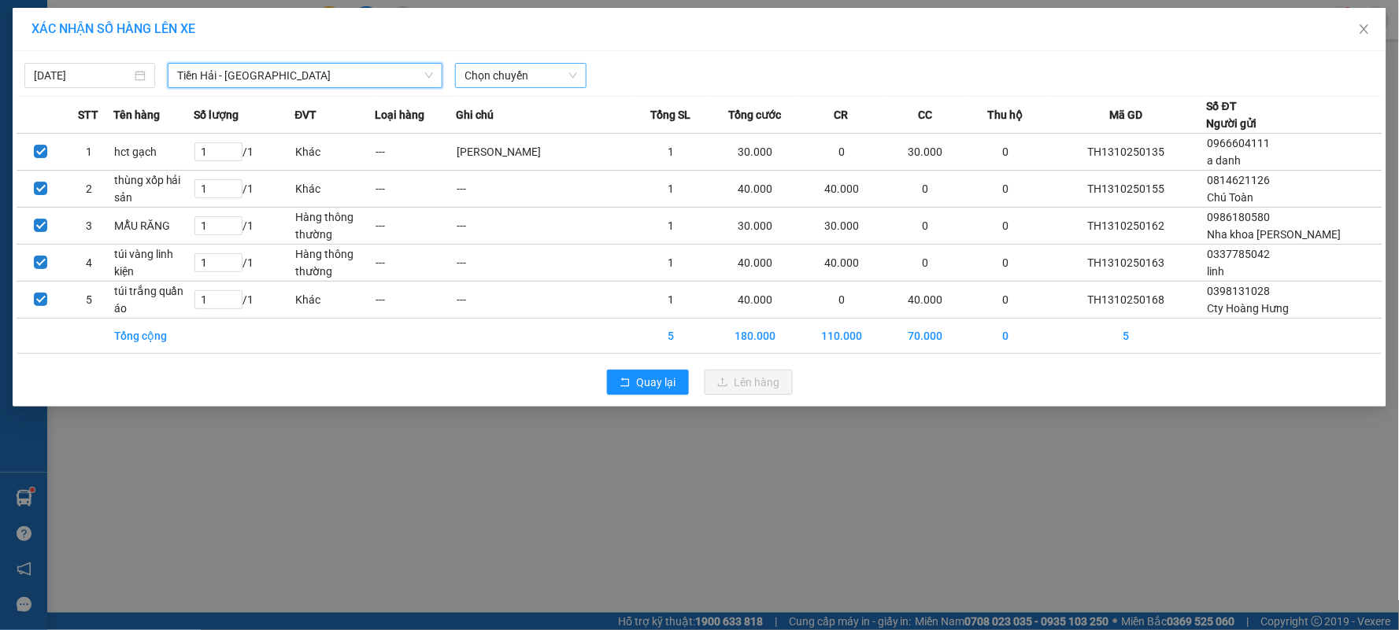
click at [527, 65] on span "Chọn chuyến" at bounding box center [520, 76] width 112 height 24
click at [545, 131] on div "Thêm chuyến " 16:00 "" at bounding box center [540, 133] width 168 height 27
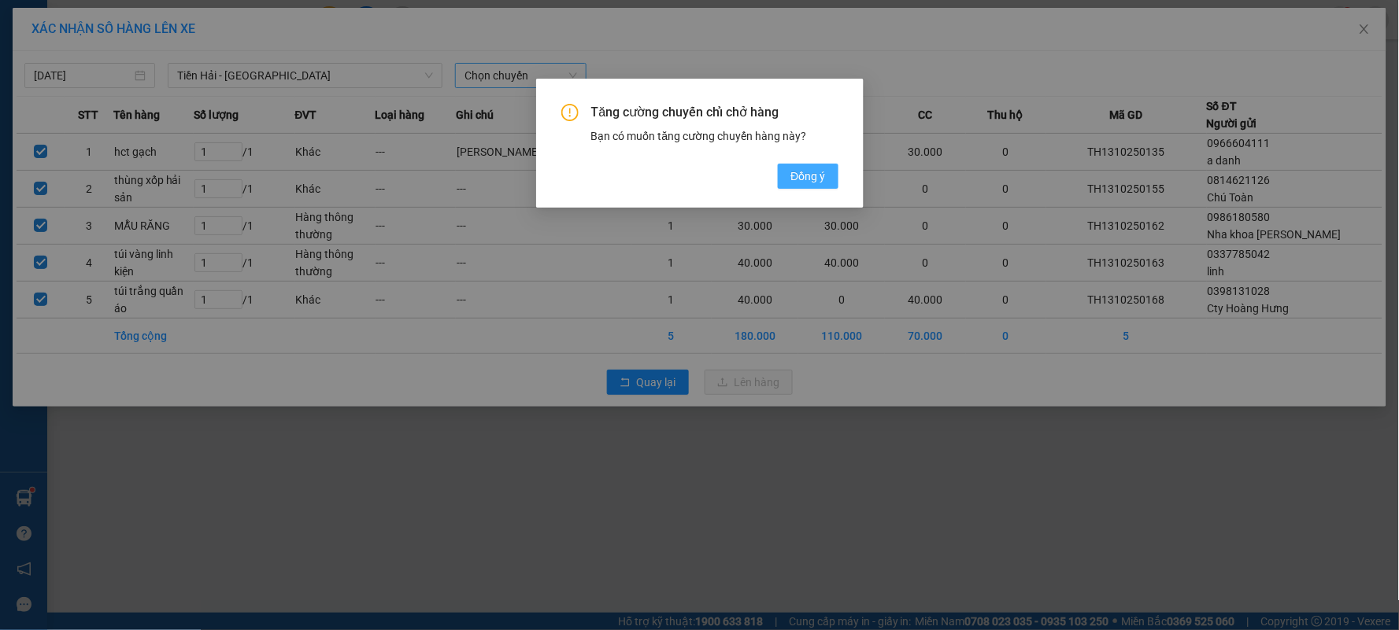
click at [792, 186] on button "Đồng ý" at bounding box center [808, 176] width 60 height 25
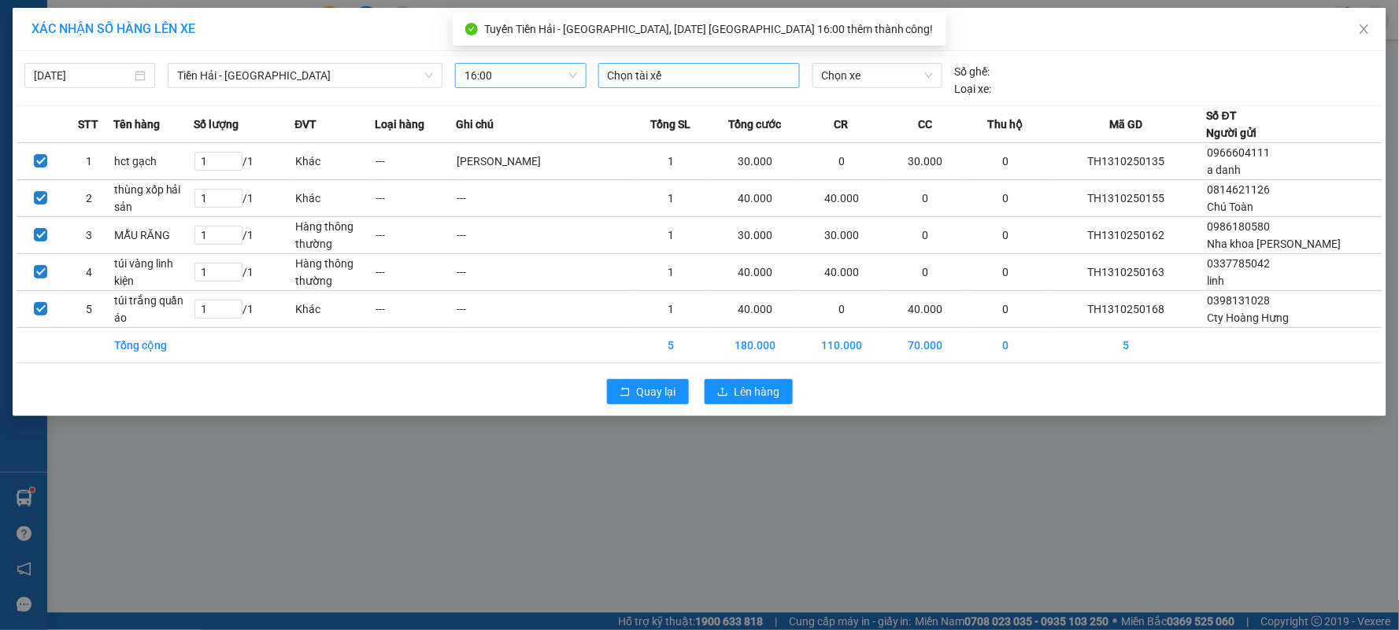
click at [719, 83] on div at bounding box center [699, 75] width 194 height 19
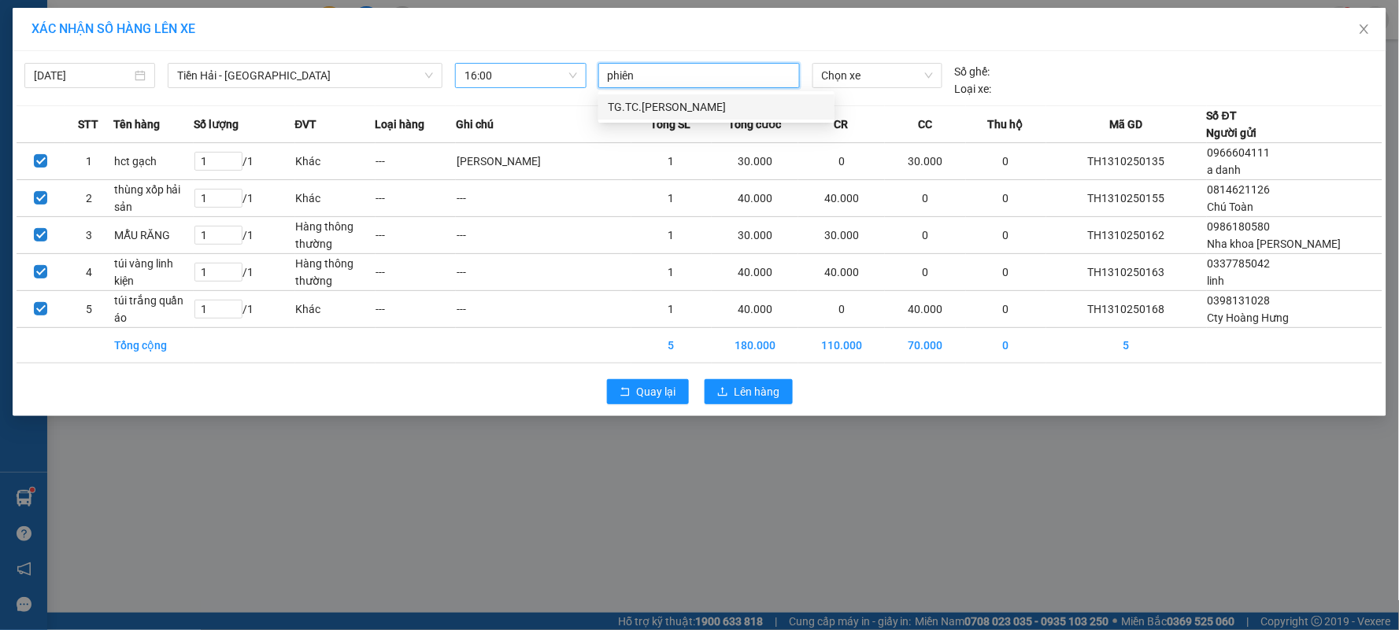
click at [711, 108] on div "TG.TC.[PERSON_NAME]" at bounding box center [716, 106] width 217 height 17
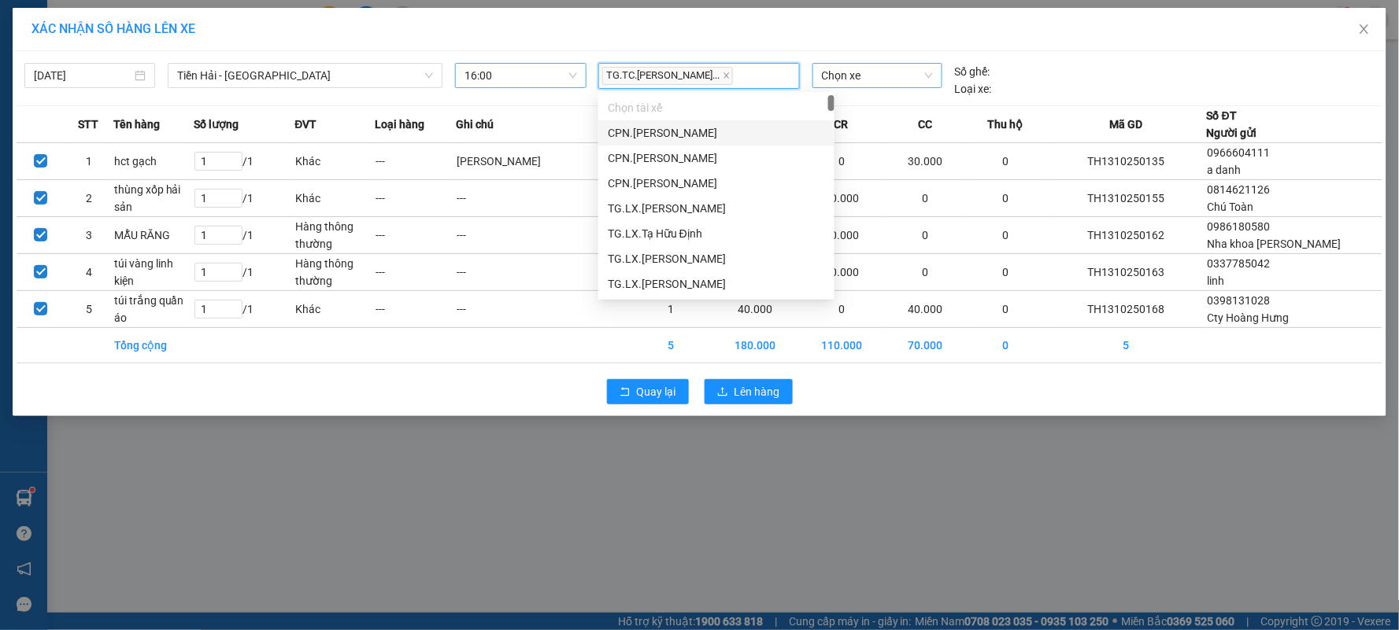
click at [863, 64] on span "Chọn xe" at bounding box center [877, 76] width 111 height 24
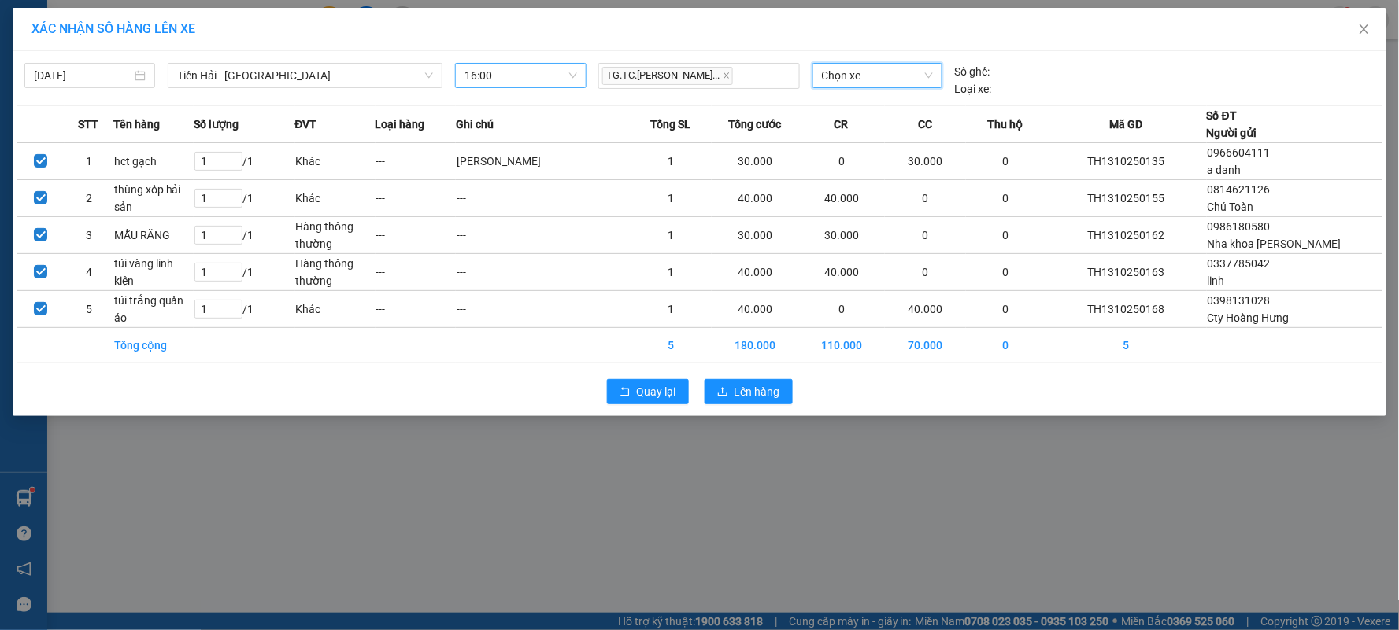
click at [847, 76] on span "Chọn xe" at bounding box center [877, 76] width 111 height 24
click at [854, 108] on div "17H-029.38" at bounding box center [877, 106] width 111 height 17
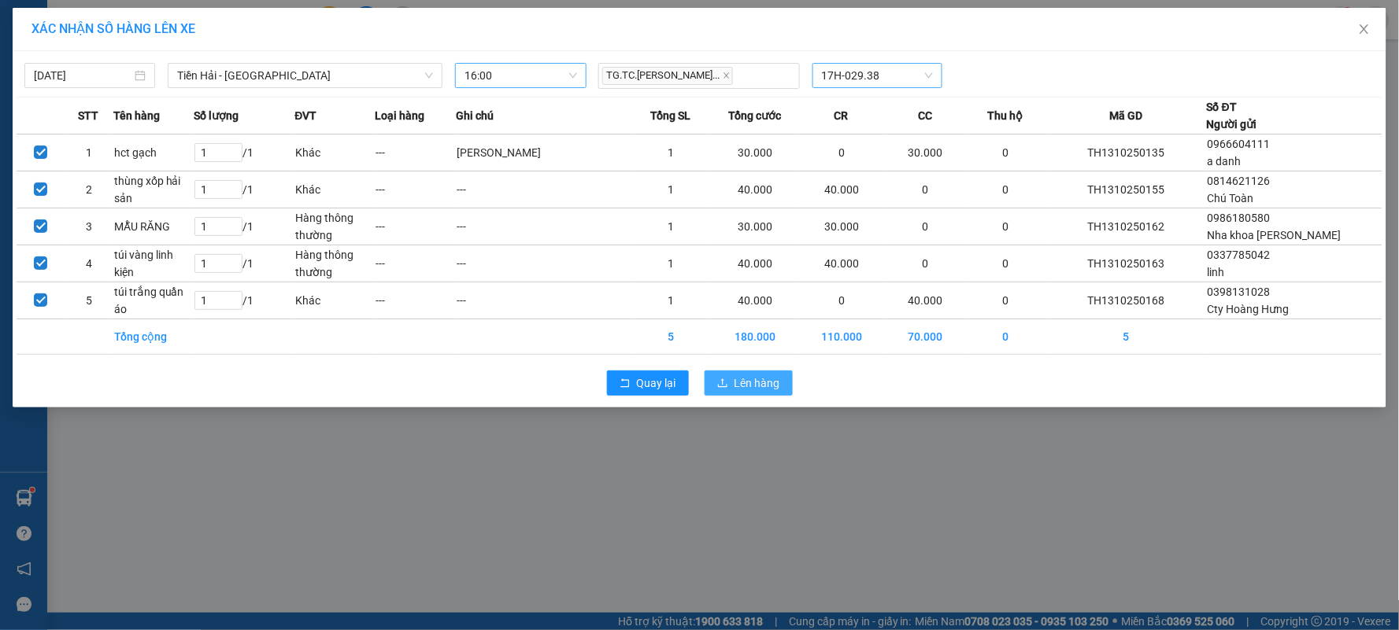
click at [745, 375] on span "Lên hàng" at bounding box center [757, 383] width 46 height 17
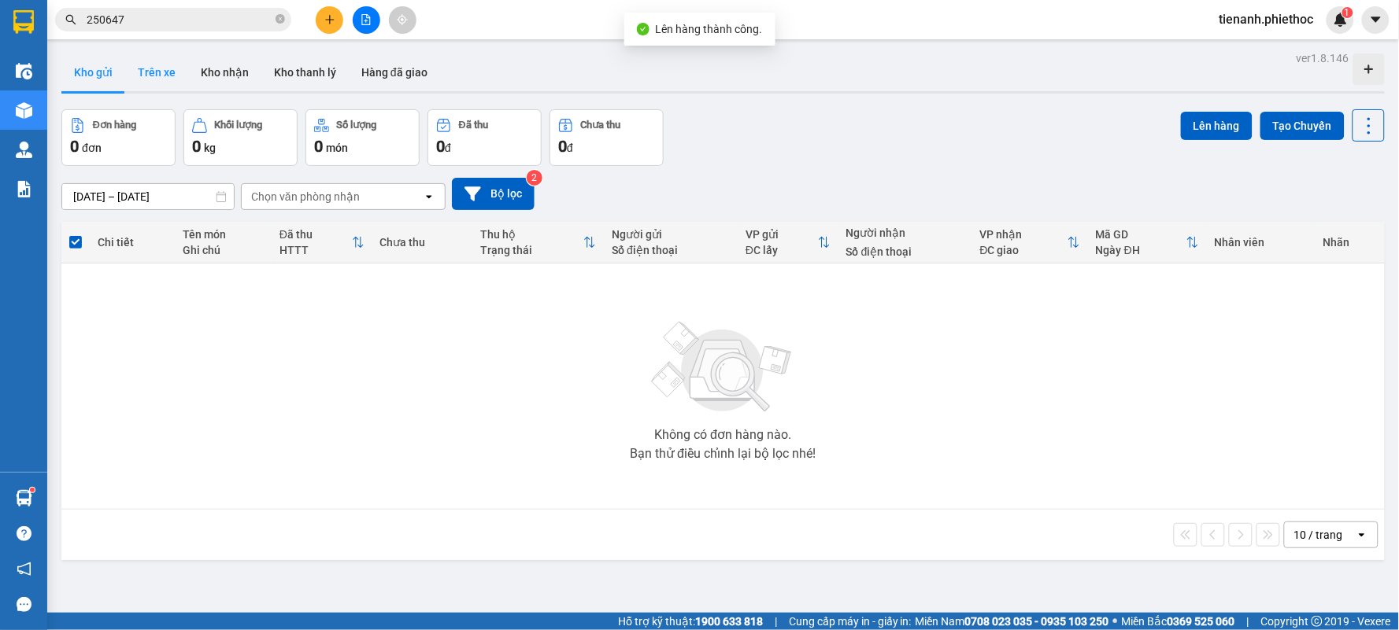
click at [159, 79] on button "Trên xe" at bounding box center [156, 73] width 63 height 38
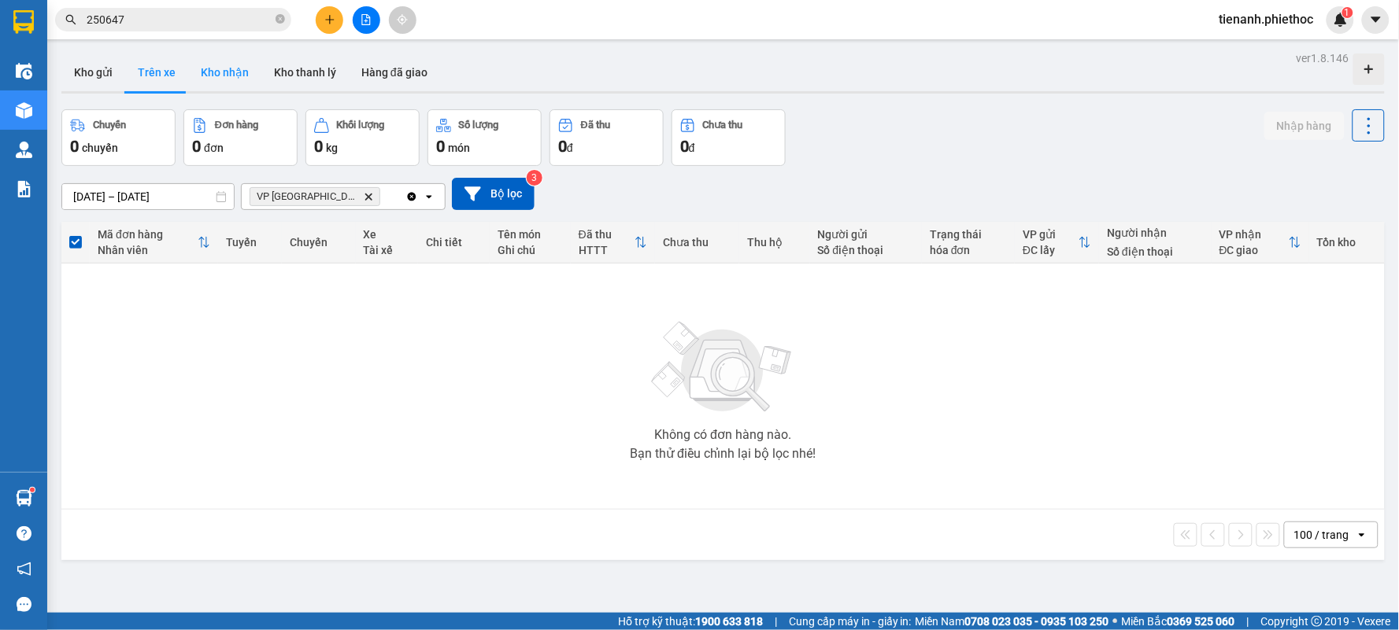
click at [208, 82] on button "Kho nhận" at bounding box center [224, 73] width 73 height 38
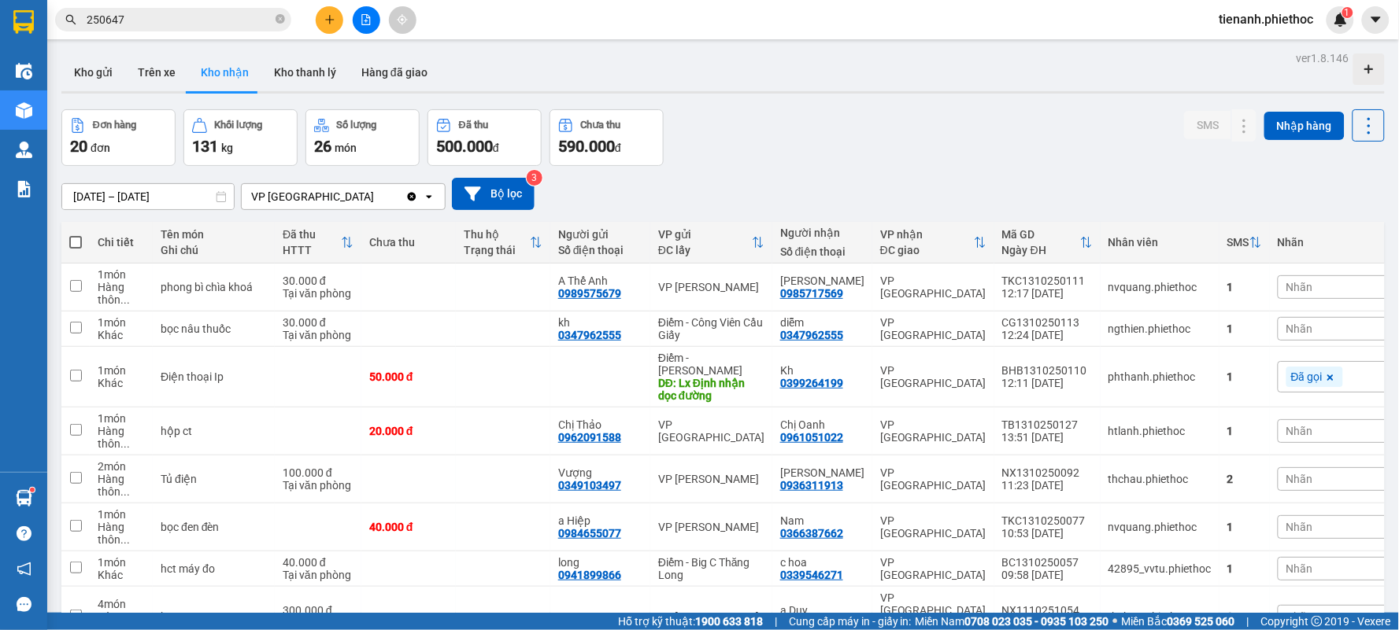
click at [91, 201] on input "[DATE] – [DATE]" at bounding box center [148, 196] width 172 height 25
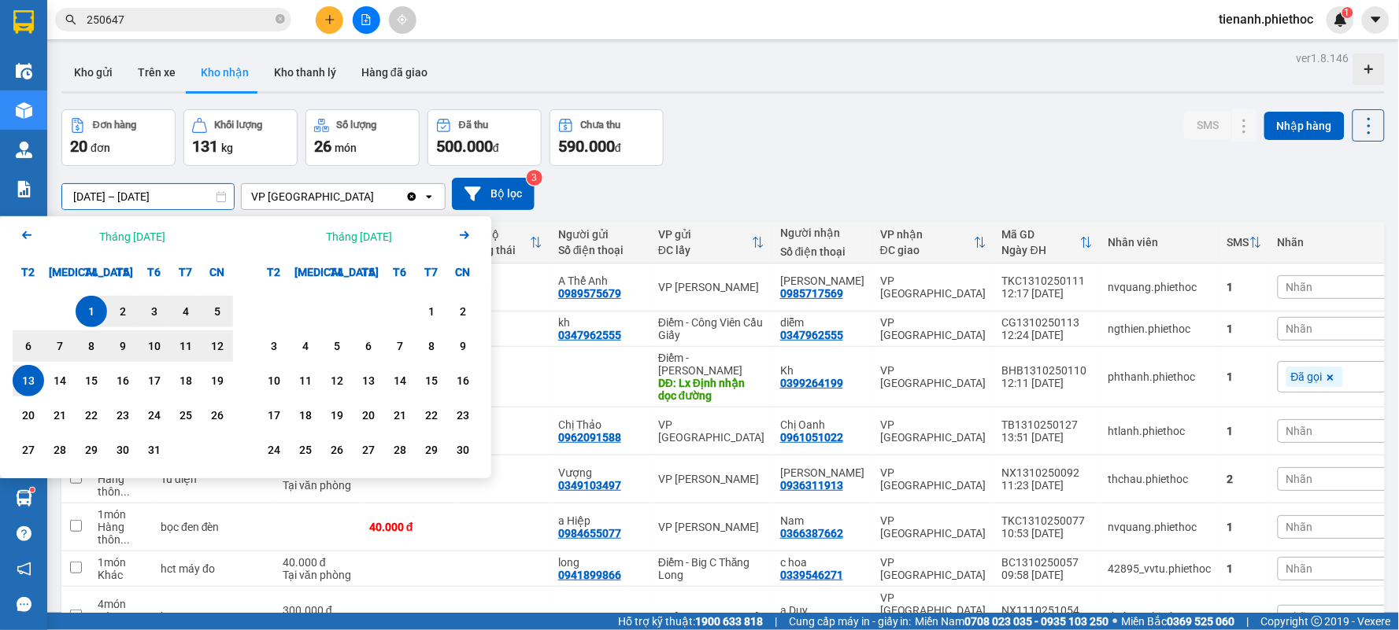
click at [28, 227] on icon "Arrow Left" at bounding box center [26, 235] width 19 height 19
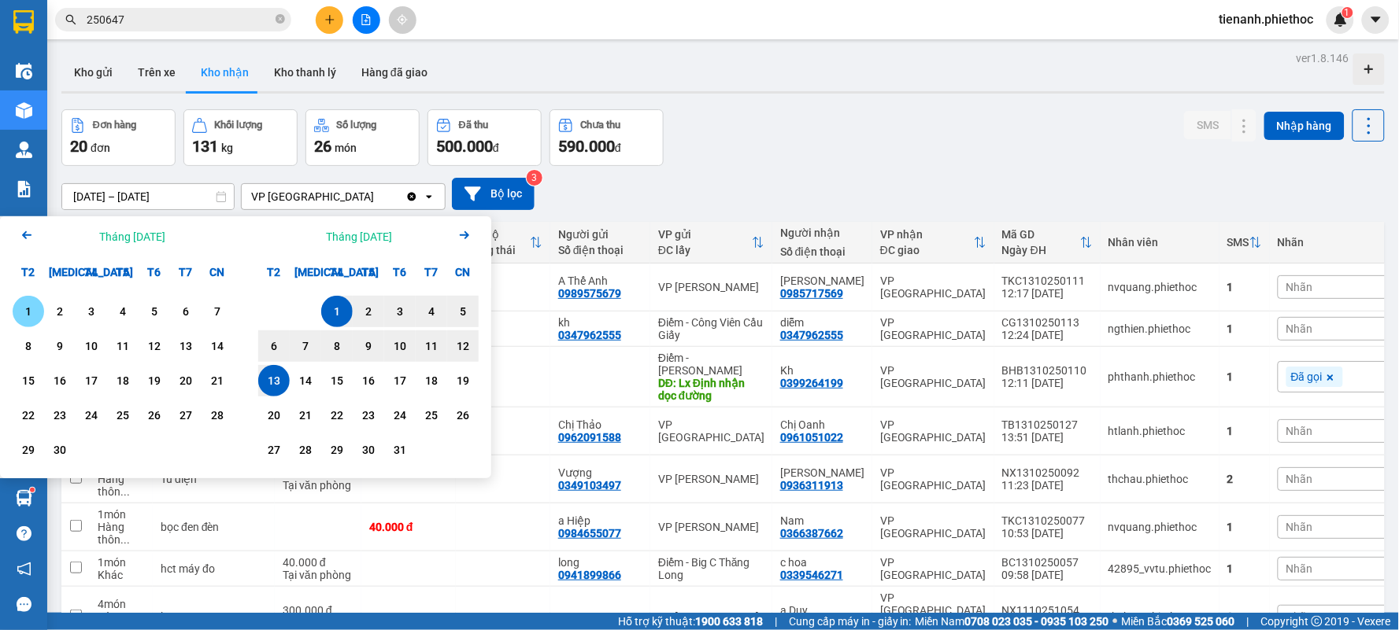
click at [35, 311] on div "1" at bounding box center [28, 311] width 22 height 19
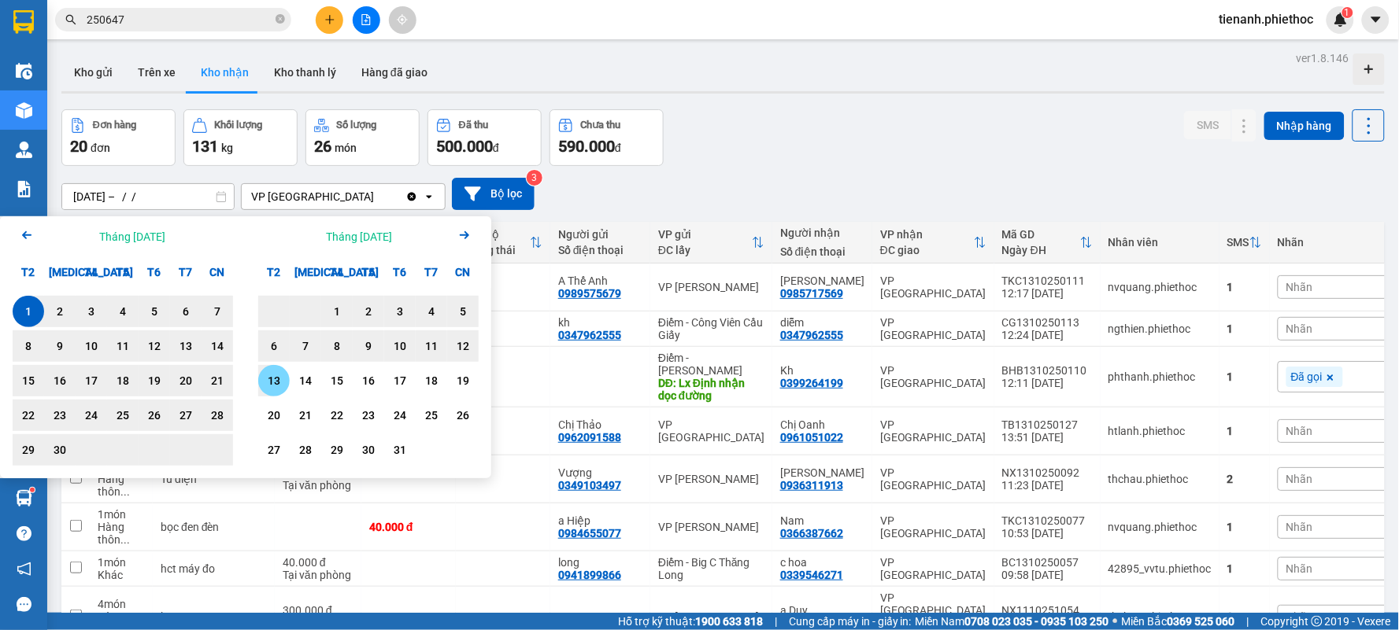
click at [281, 375] on div "13" at bounding box center [274, 380] width 22 height 19
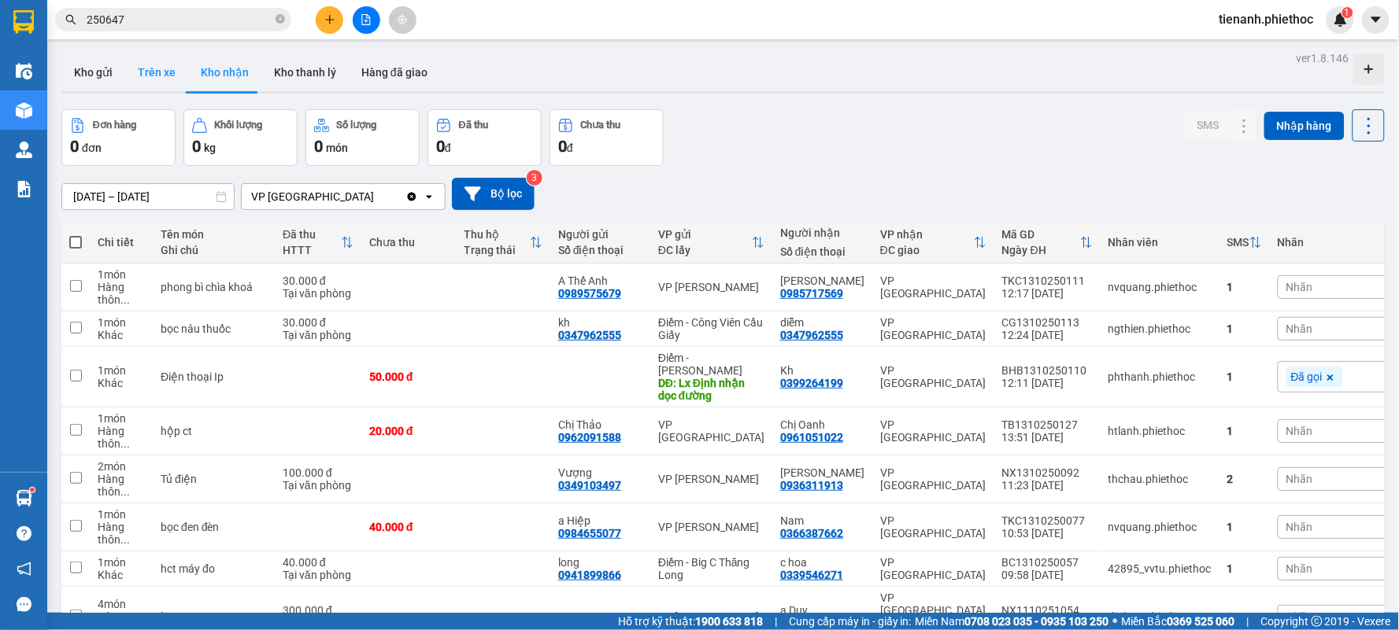
click at [178, 76] on button "Trên xe" at bounding box center [156, 73] width 63 height 38
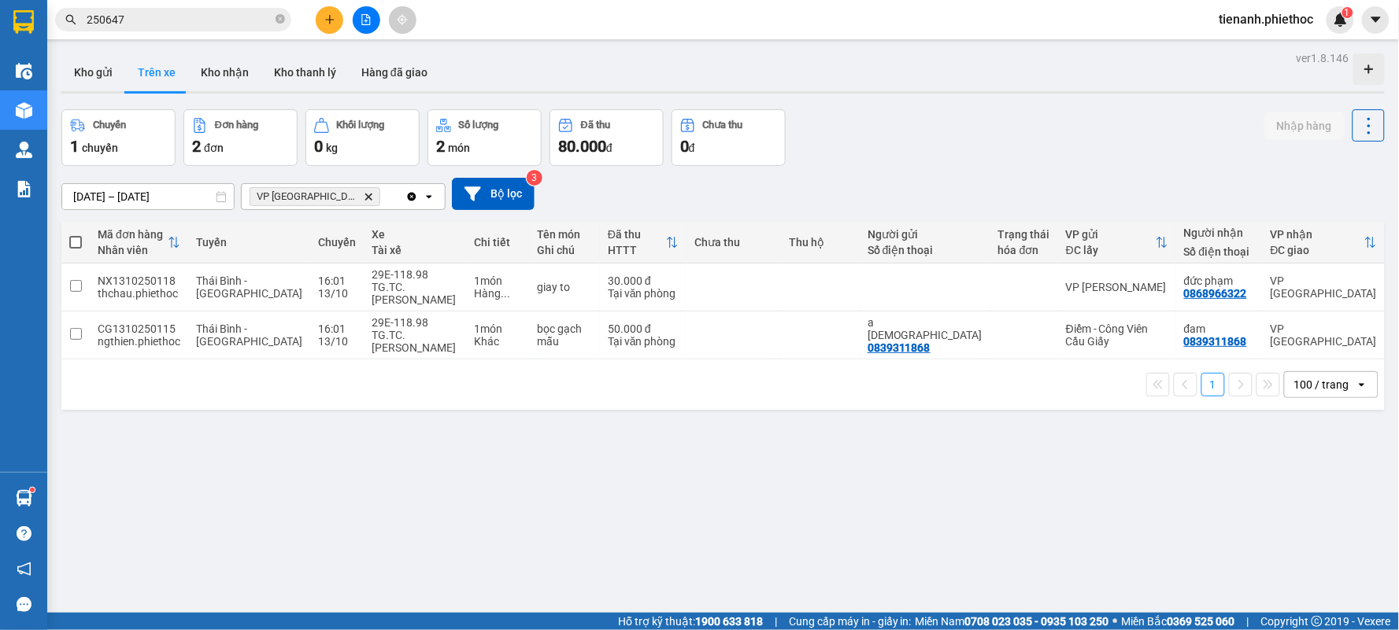
click at [165, 13] on input "250647" at bounding box center [180, 19] width 186 height 17
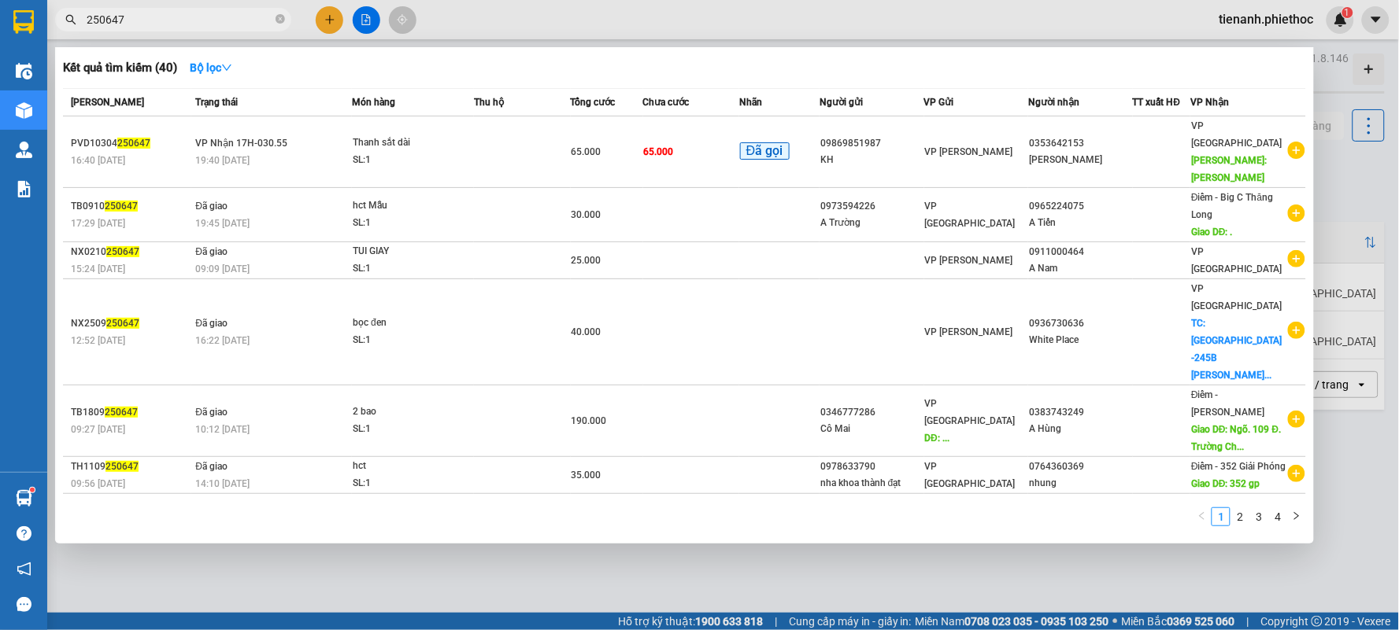
click at [165, 13] on input "250647" at bounding box center [180, 19] width 186 height 17
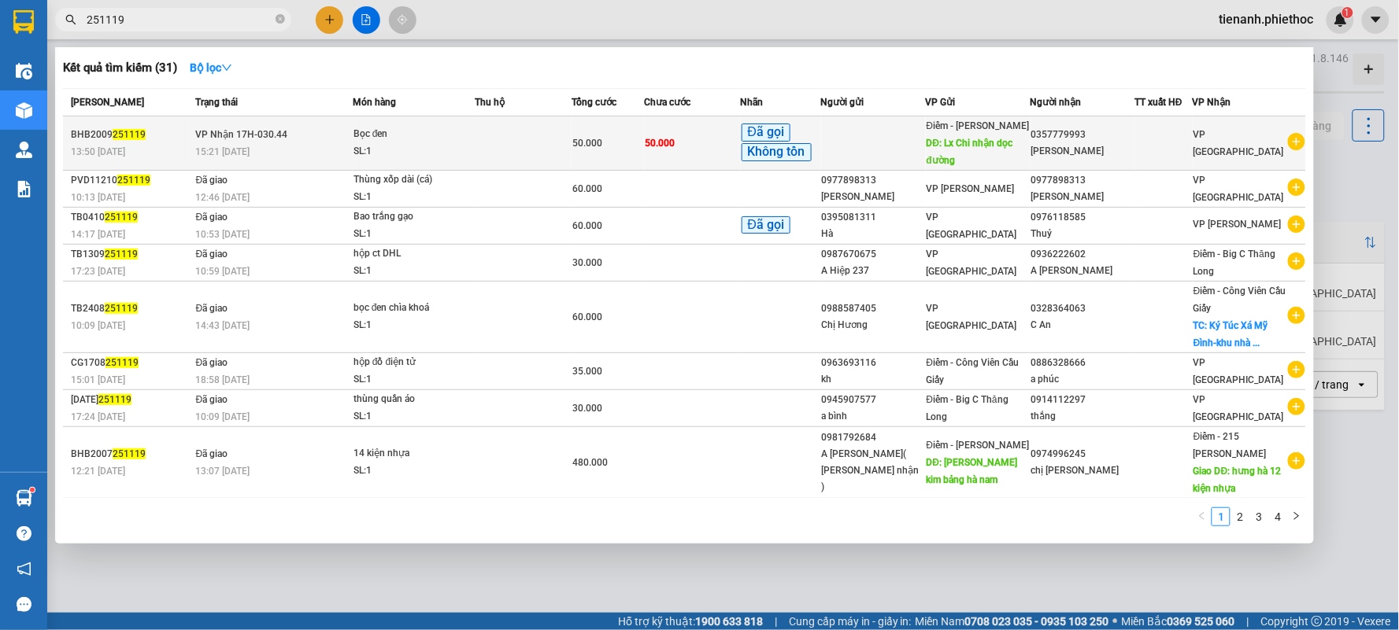
click at [506, 123] on td at bounding box center [523, 143] width 97 height 54
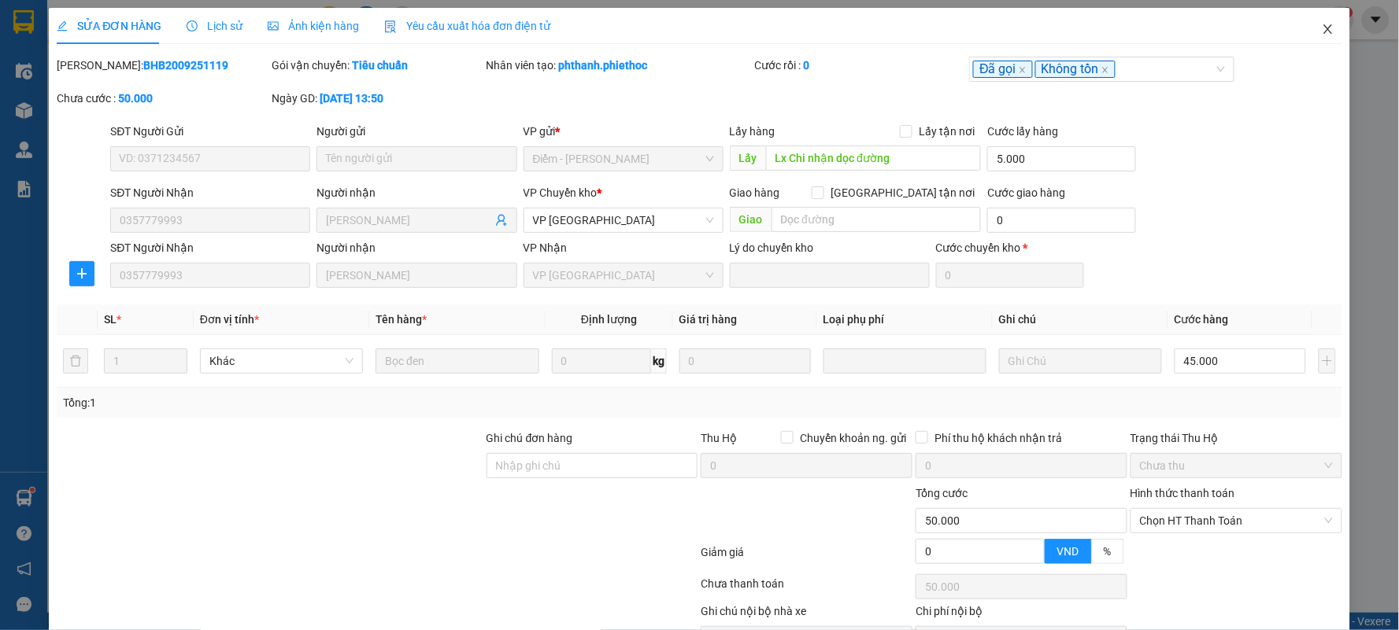
click at [1323, 33] on icon "close" at bounding box center [1327, 28] width 9 height 9
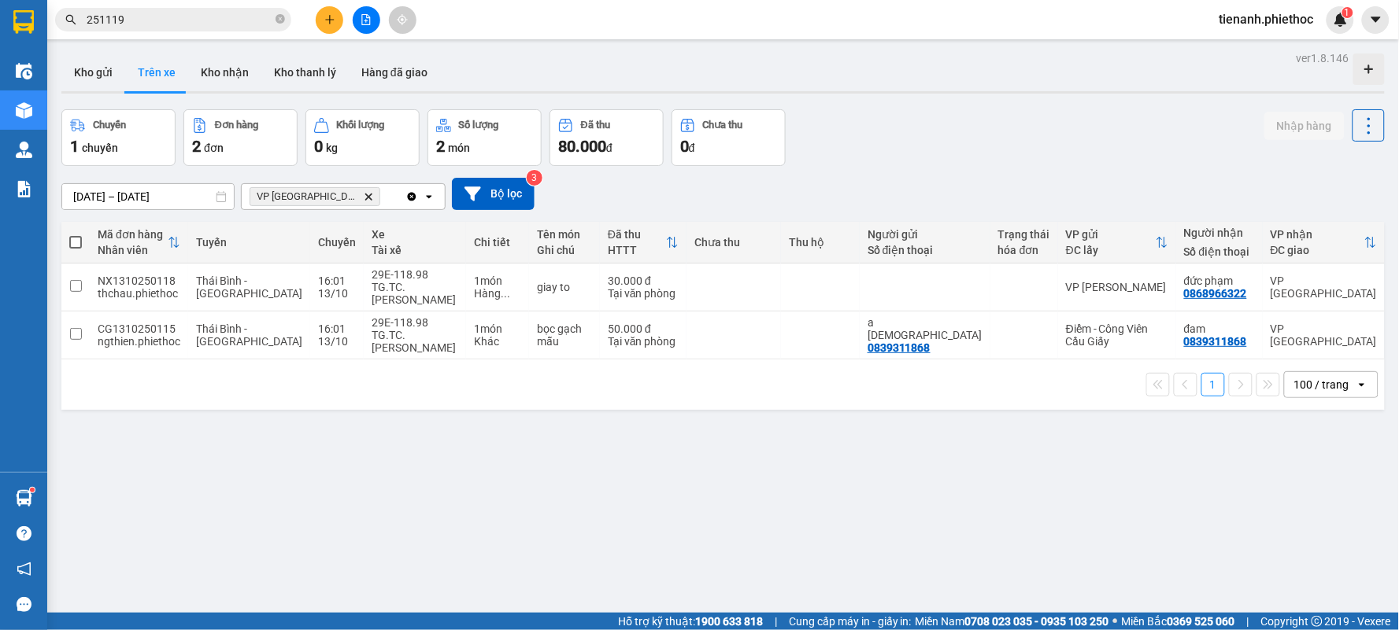
click at [98, 201] on input "[DATE] – [DATE]" at bounding box center [148, 196] width 172 height 25
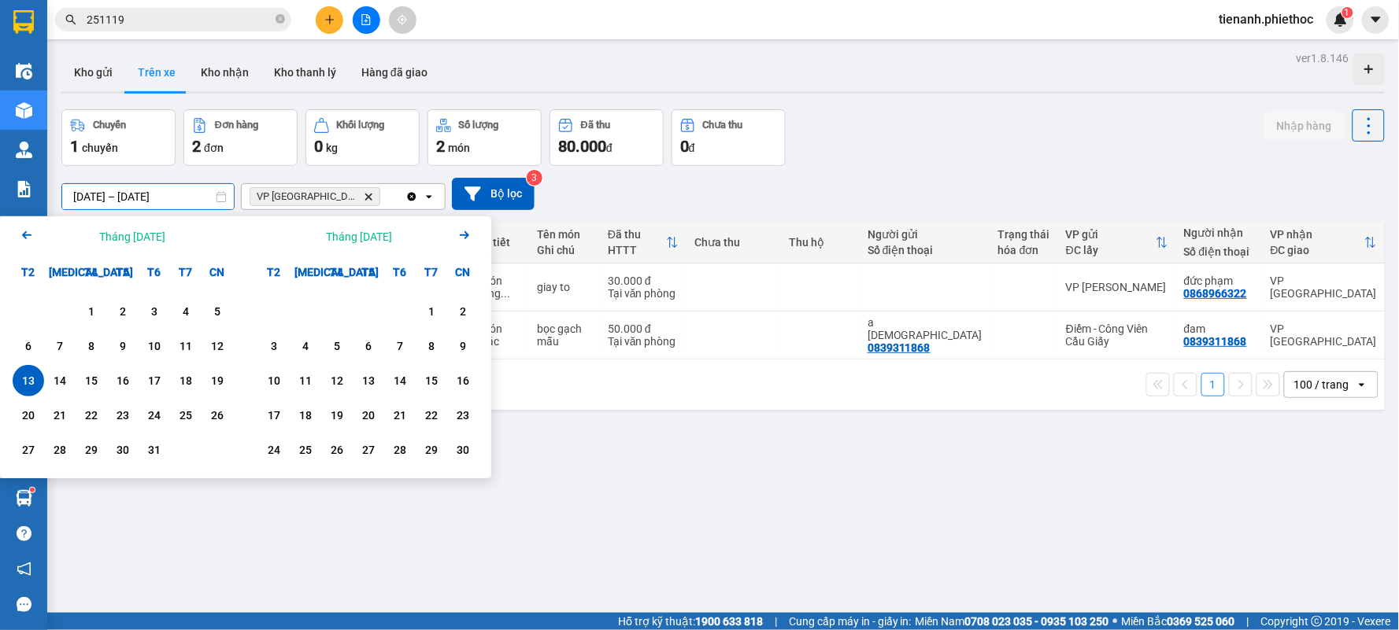
click at [24, 238] on icon "Arrow Left" at bounding box center [26, 235] width 19 height 19
click at [271, 313] on div "1" at bounding box center [274, 311] width 22 height 19
click at [471, 242] on icon "Arrow Right" at bounding box center [464, 235] width 19 height 19
click at [471, 238] on icon "Arrow Right" at bounding box center [464, 235] width 19 height 19
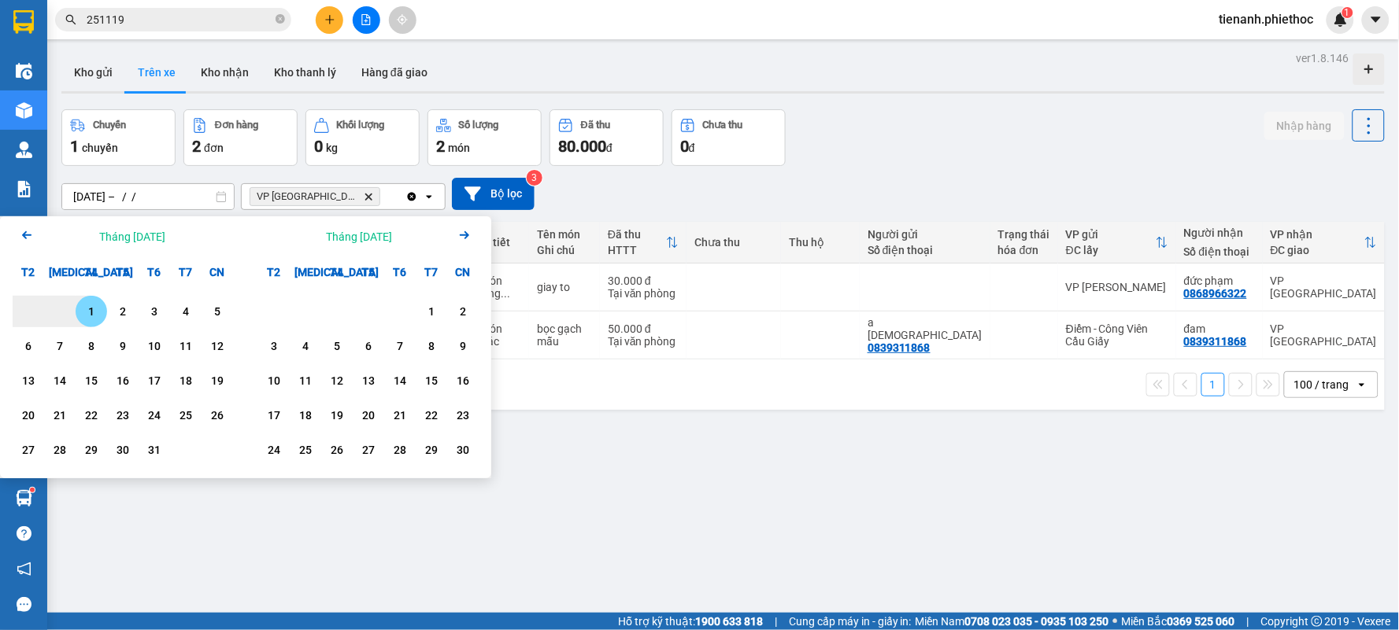
click at [20, 236] on icon "Arrow Left" at bounding box center [26, 235] width 19 height 19
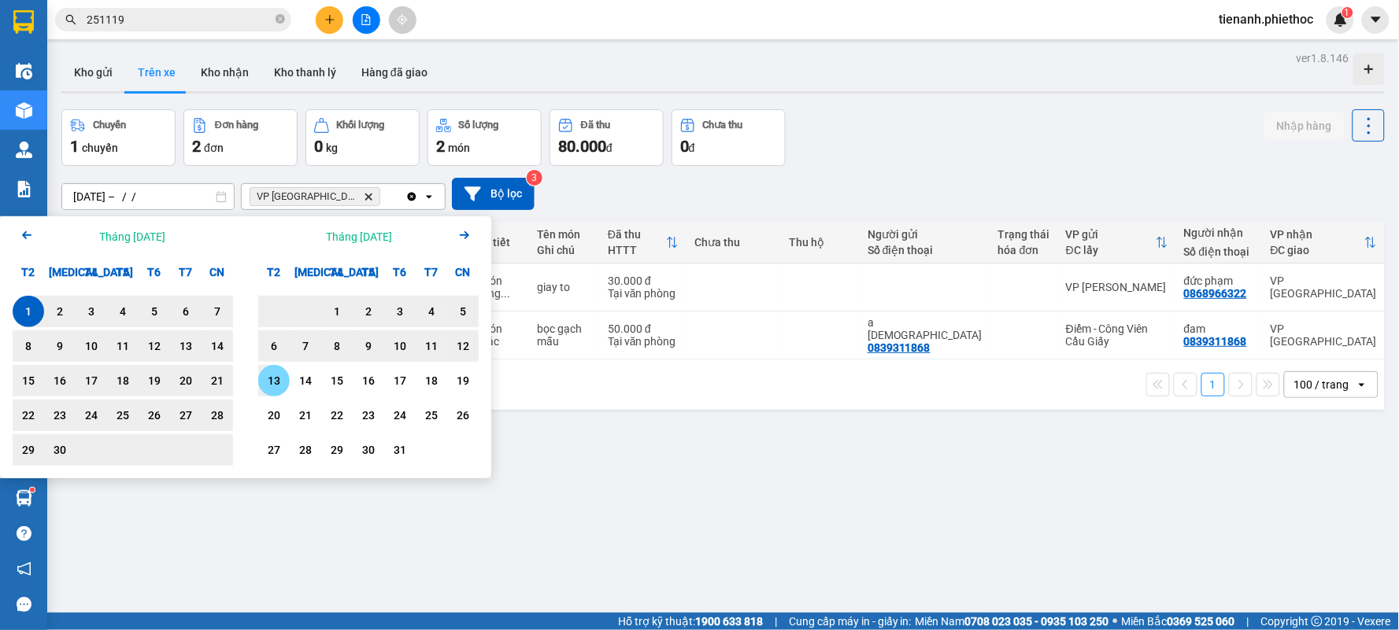
click at [283, 379] on div "13" at bounding box center [274, 380] width 22 height 19
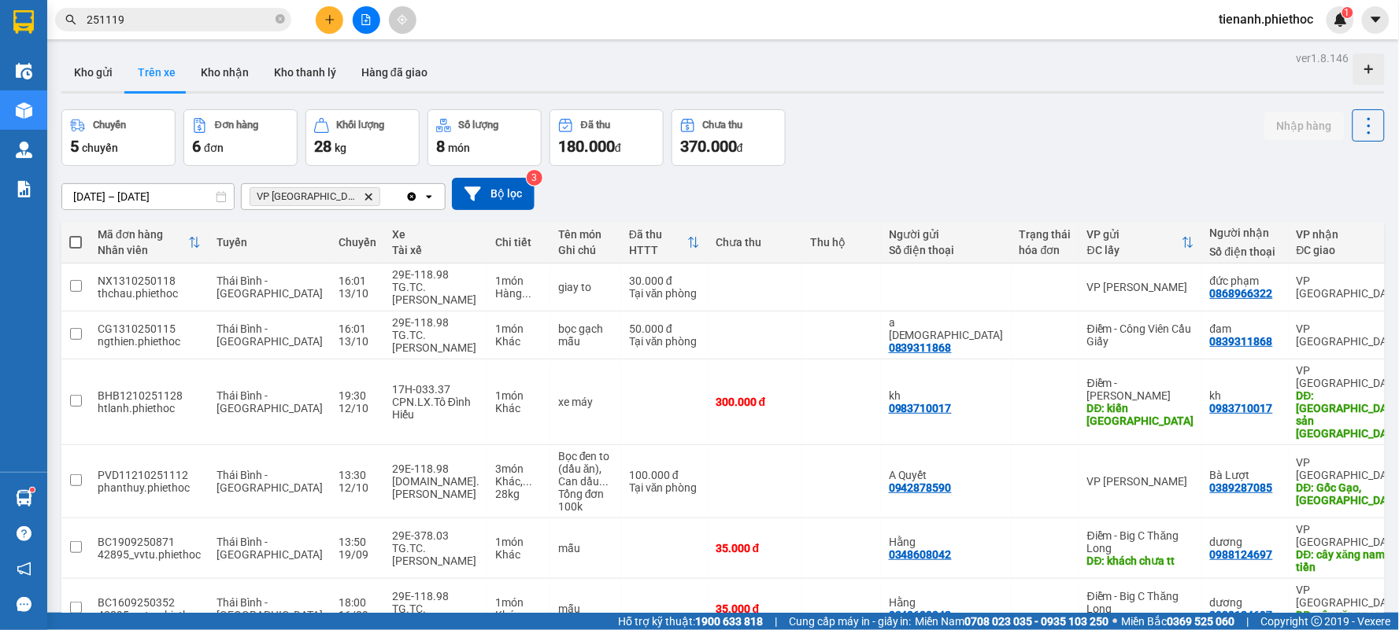
click at [91, 201] on input "[DATE] – [DATE]" at bounding box center [148, 196] width 172 height 25
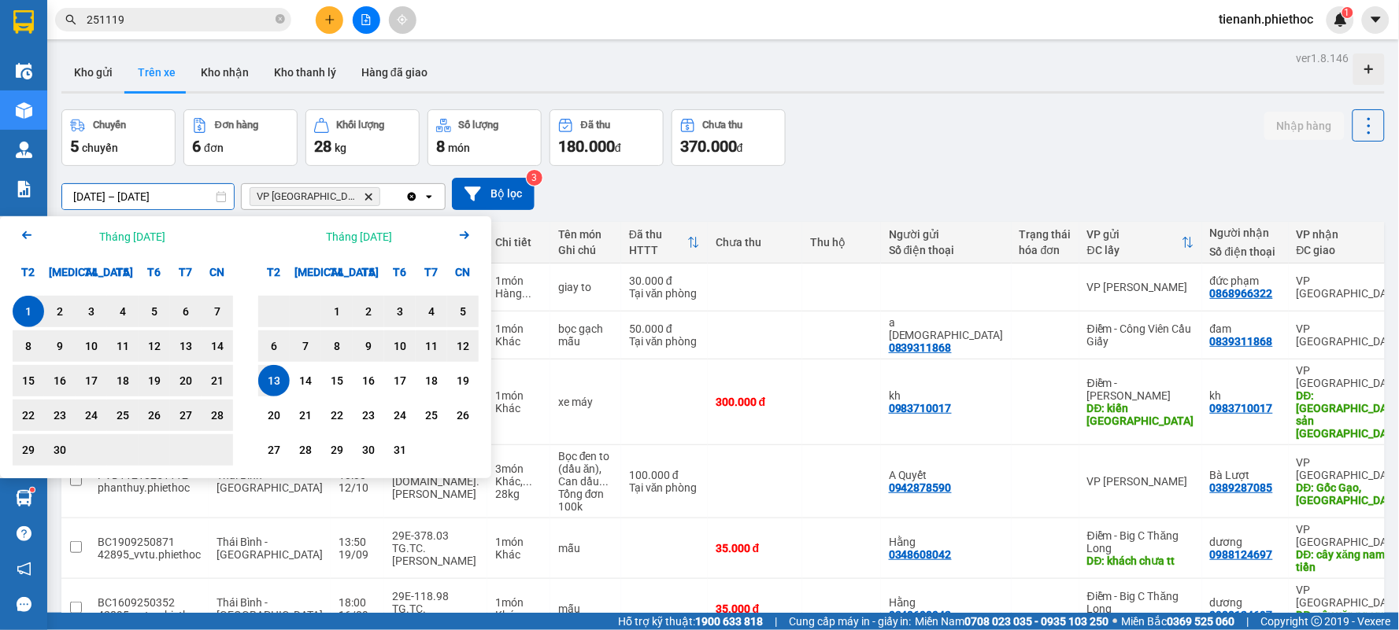
click at [24, 236] on icon "Previous month." at bounding box center [26, 235] width 9 height 8
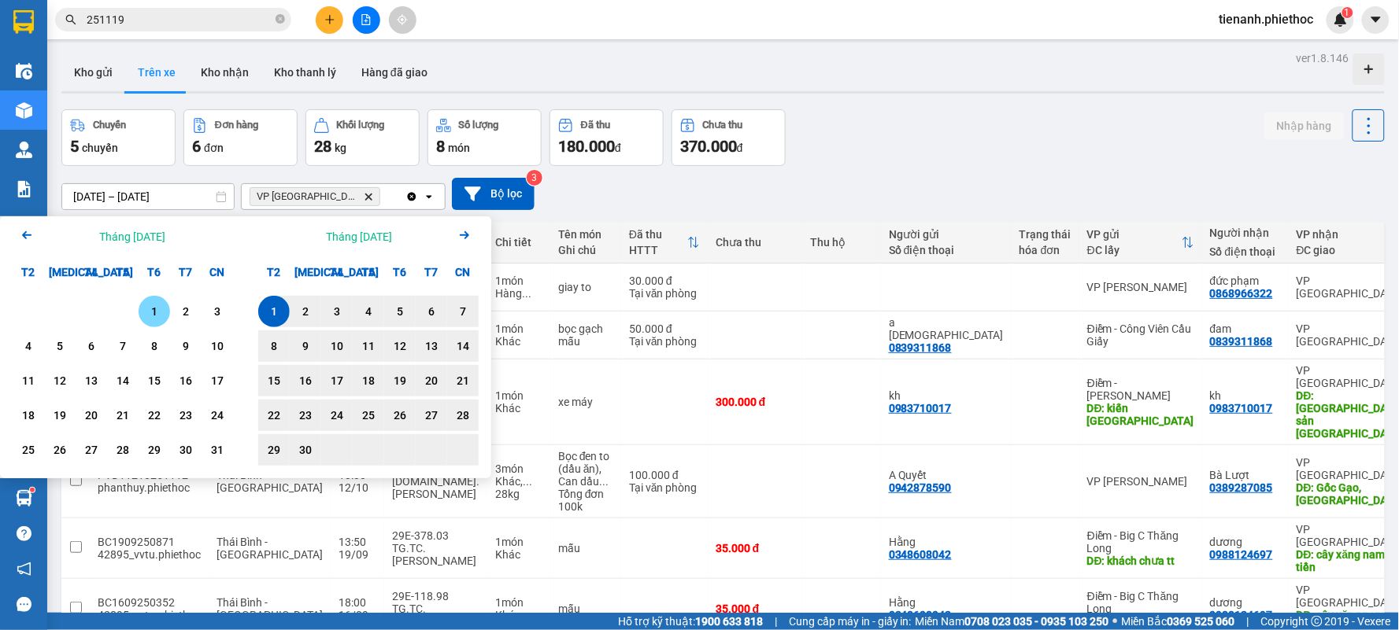
click at [24, 236] on icon "Previous month." at bounding box center [26, 235] width 9 height 8
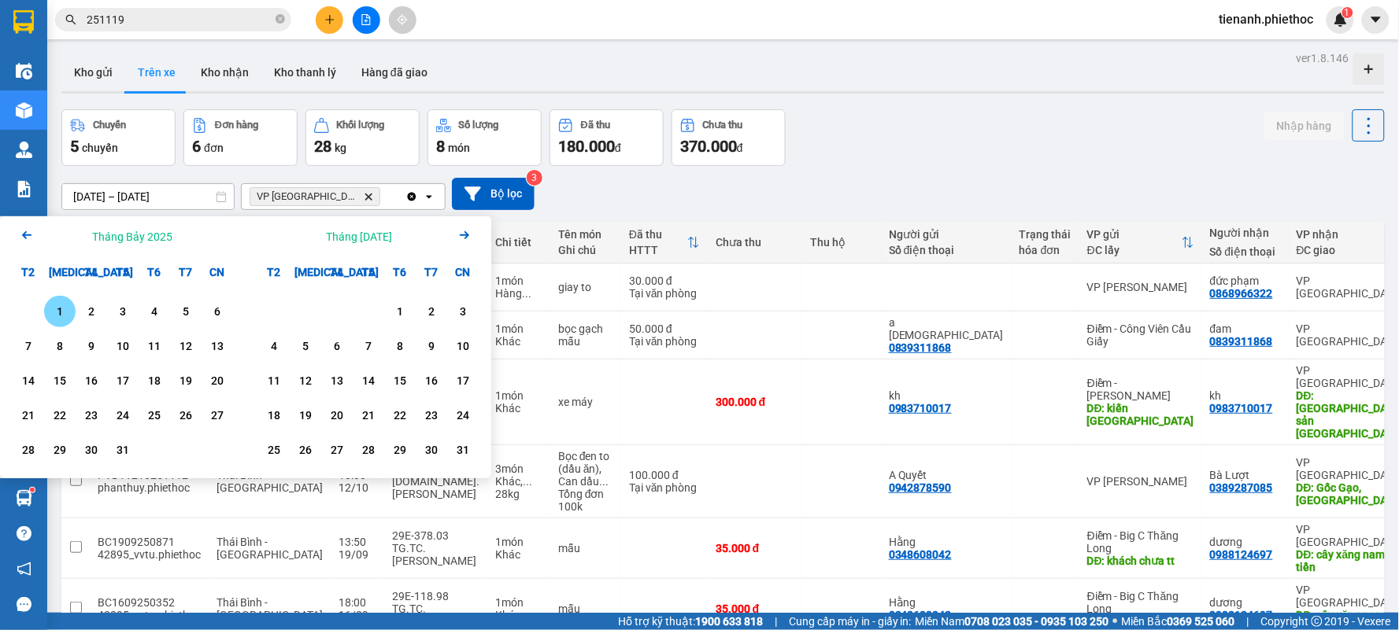
click at [52, 305] on div "1" at bounding box center [60, 311] width 22 height 19
click at [447, 231] on div "Tháng [DATE] Arrow Right" at bounding box center [369, 236] width 246 height 40
click at [457, 231] on icon "Arrow Right" at bounding box center [464, 235] width 19 height 19
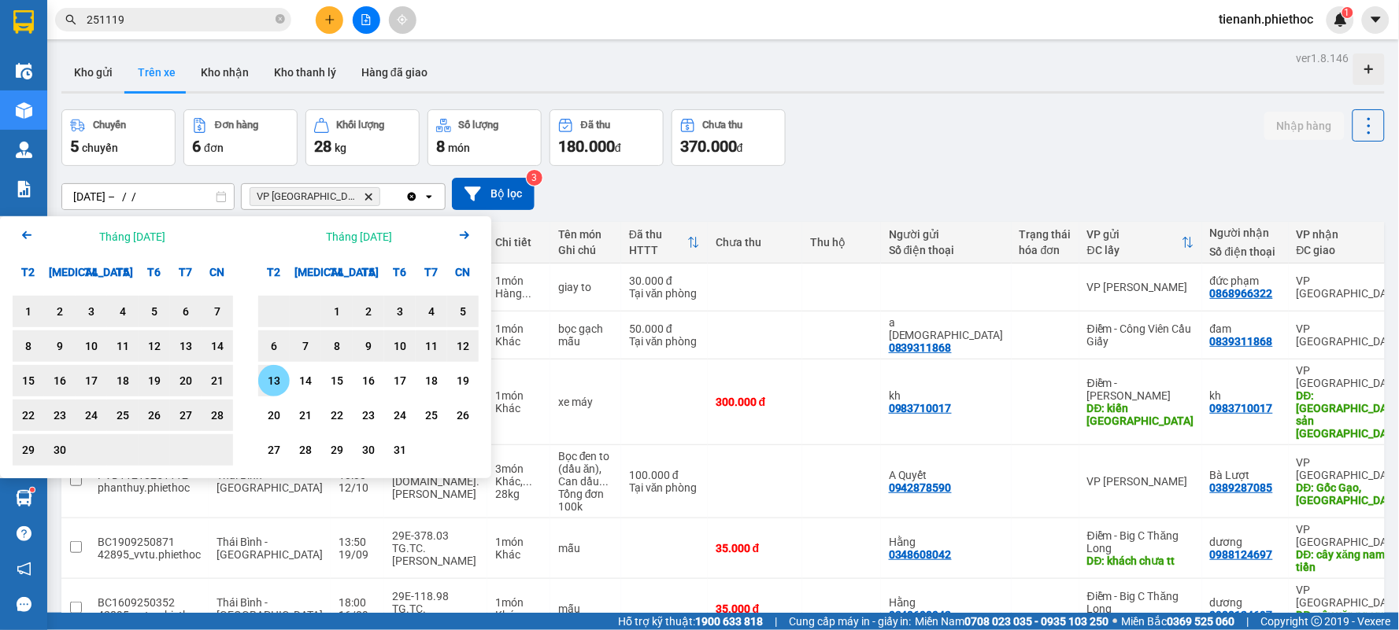
click at [270, 386] on div "13" at bounding box center [274, 380] width 22 height 19
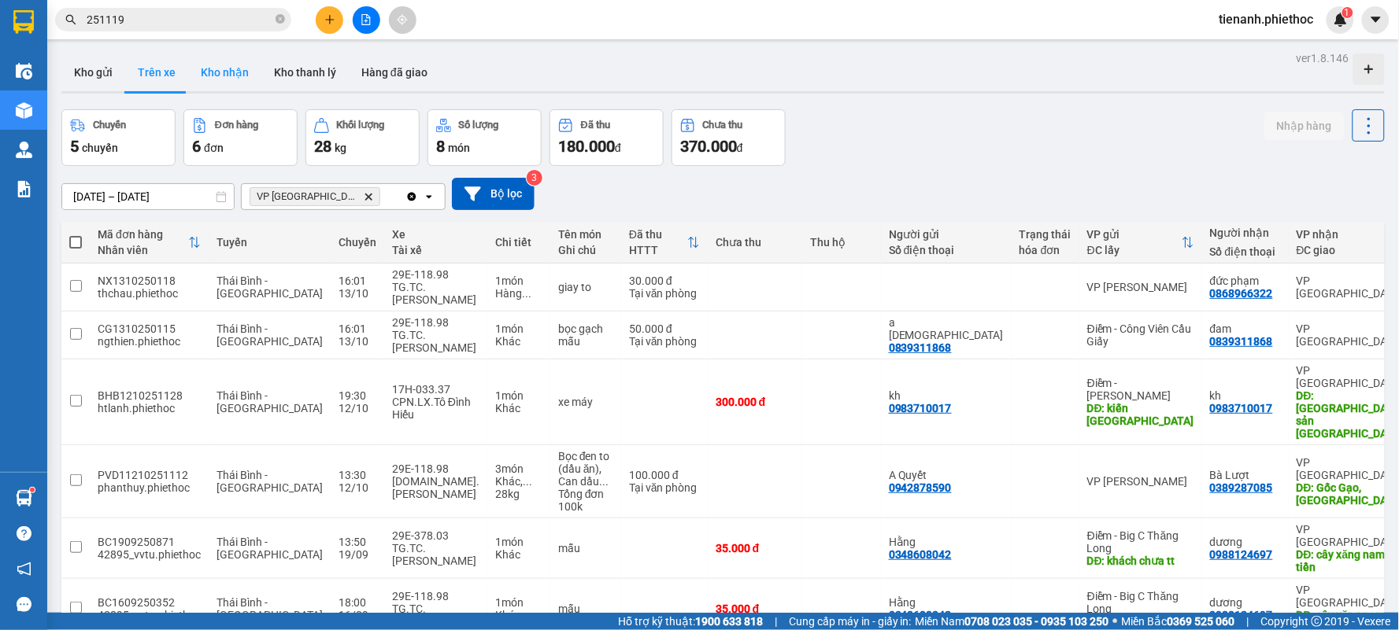
click at [230, 80] on button "Kho nhận" at bounding box center [224, 73] width 73 height 38
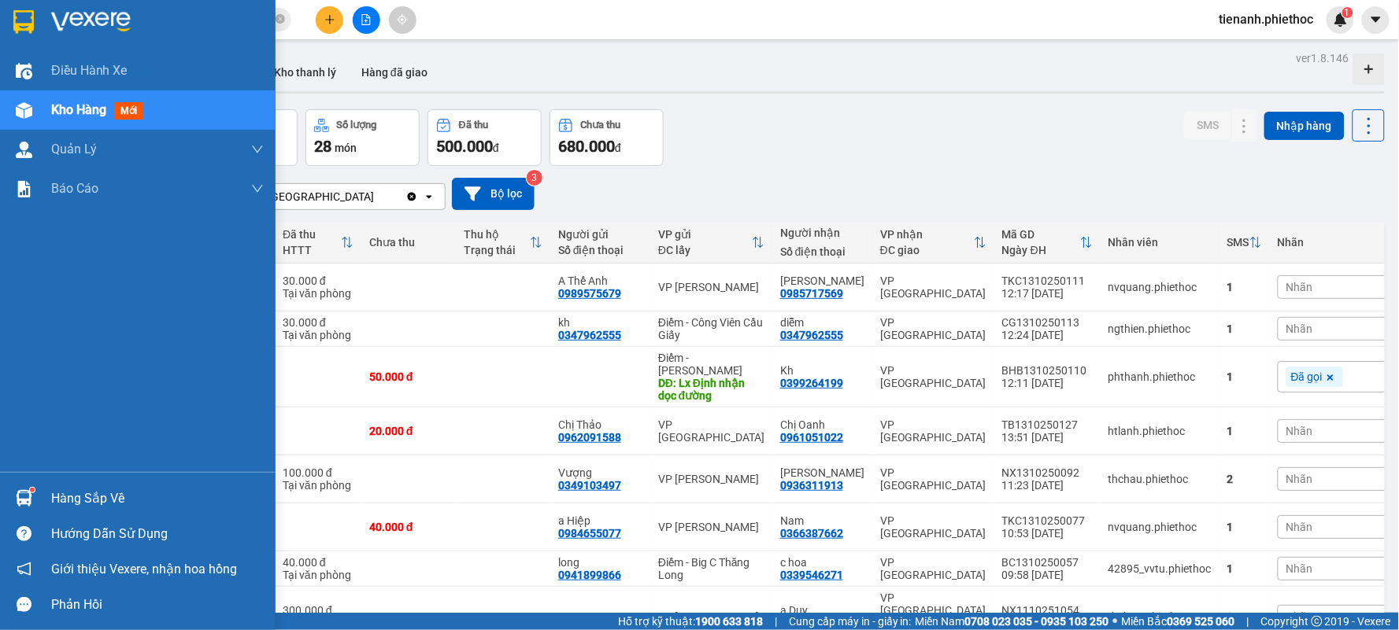
click at [94, 505] on div "Hàng sắp về" at bounding box center [157, 499] width 212 height 24
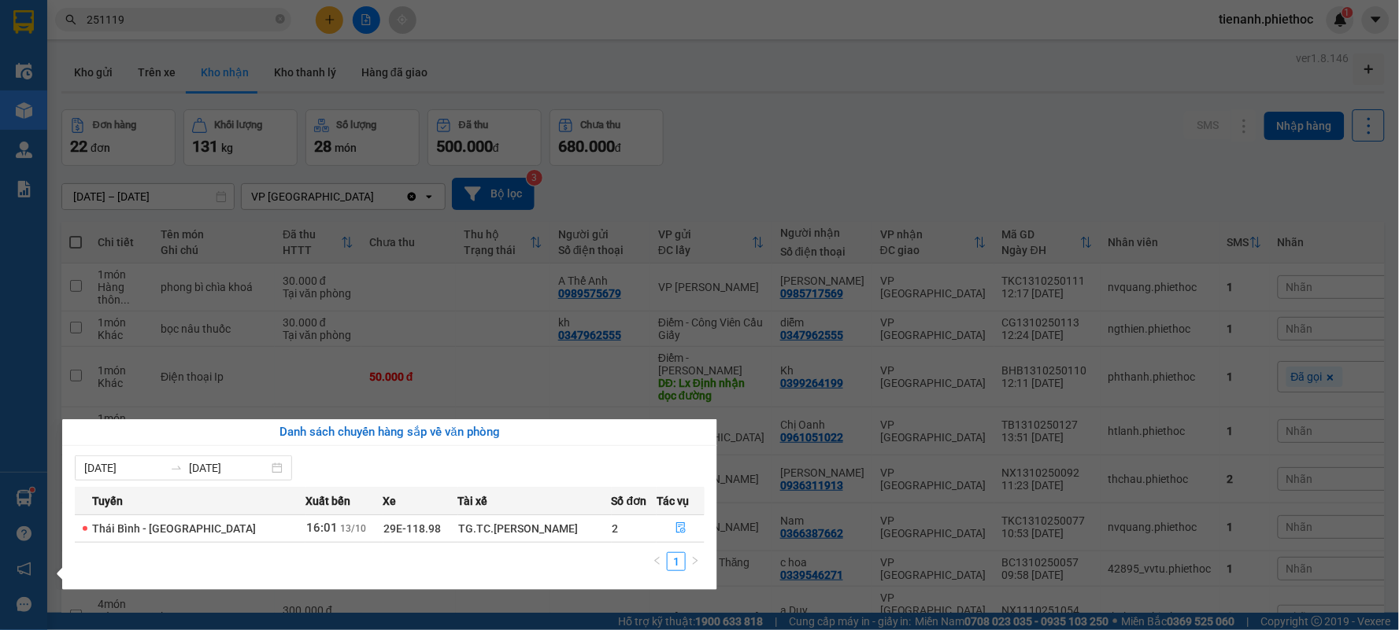
click at [482, 18] on section "Kết quả tìm kiếm ( 31 ) Bộ lọc Mã ĐH Trạng thái Món hàng Thu hộ Tổng cước Chưa …" at bounding box center [699, 315] width 1399 height 630
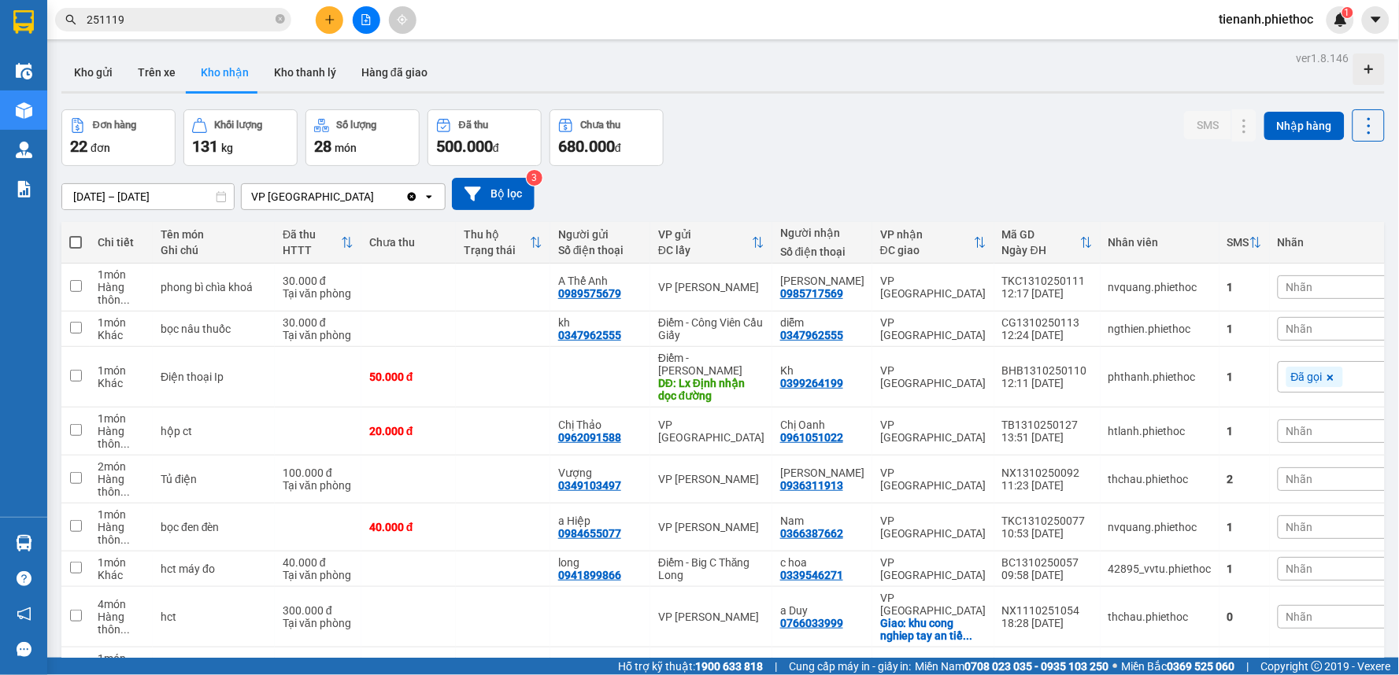
click at [776, 121] on div "Đơn hàng 22 đơn Khối lượng 131 kg Số lượng 28 món Đã thu 500.000 đ Chưa thu 680…" at bounding box center [722, 137] width 1323 height 57
drag, startPoint x: 160, startPoint y: 69, endPoint x: 176, endPoint y: 83, distance: 20.7
click at [160, 68] on button "Trên xe" at bounding box center [156, 73] width 63 height 38
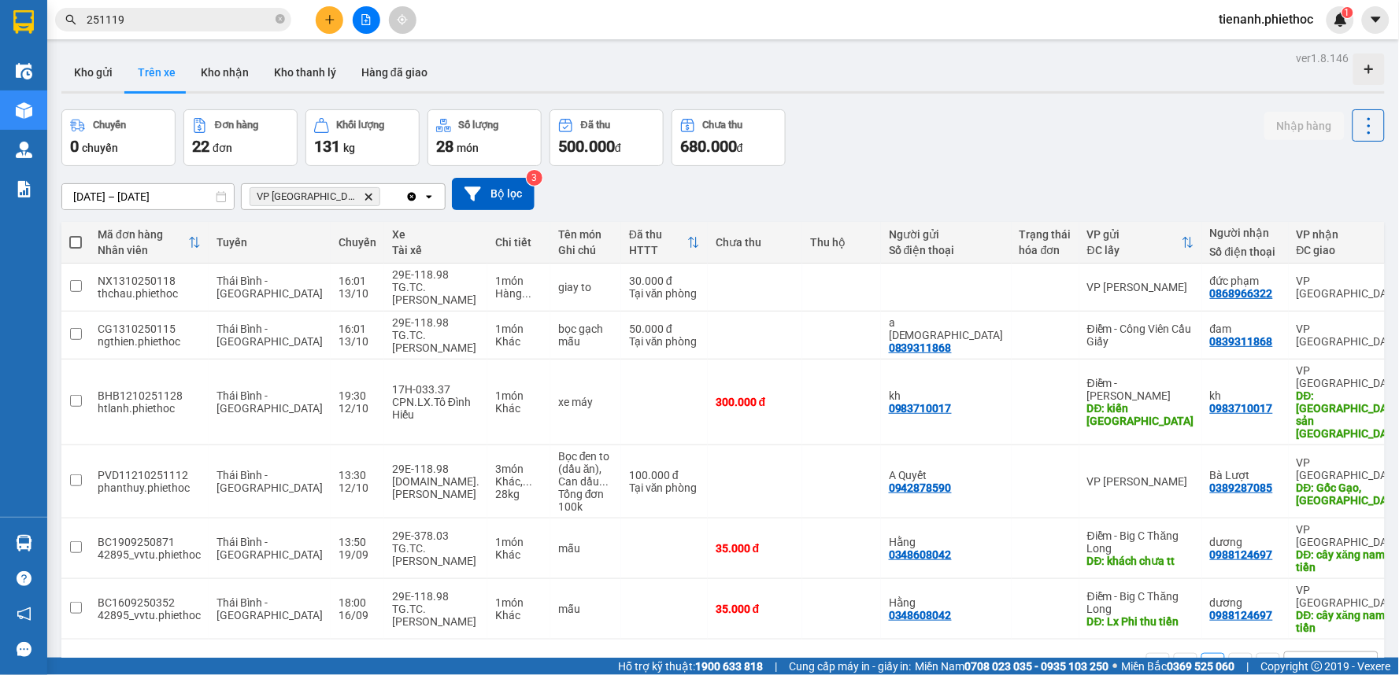
click at [155, 197] on input "[DATE] – [DATE]" at bounding box center [148, 196] width 172 height 25
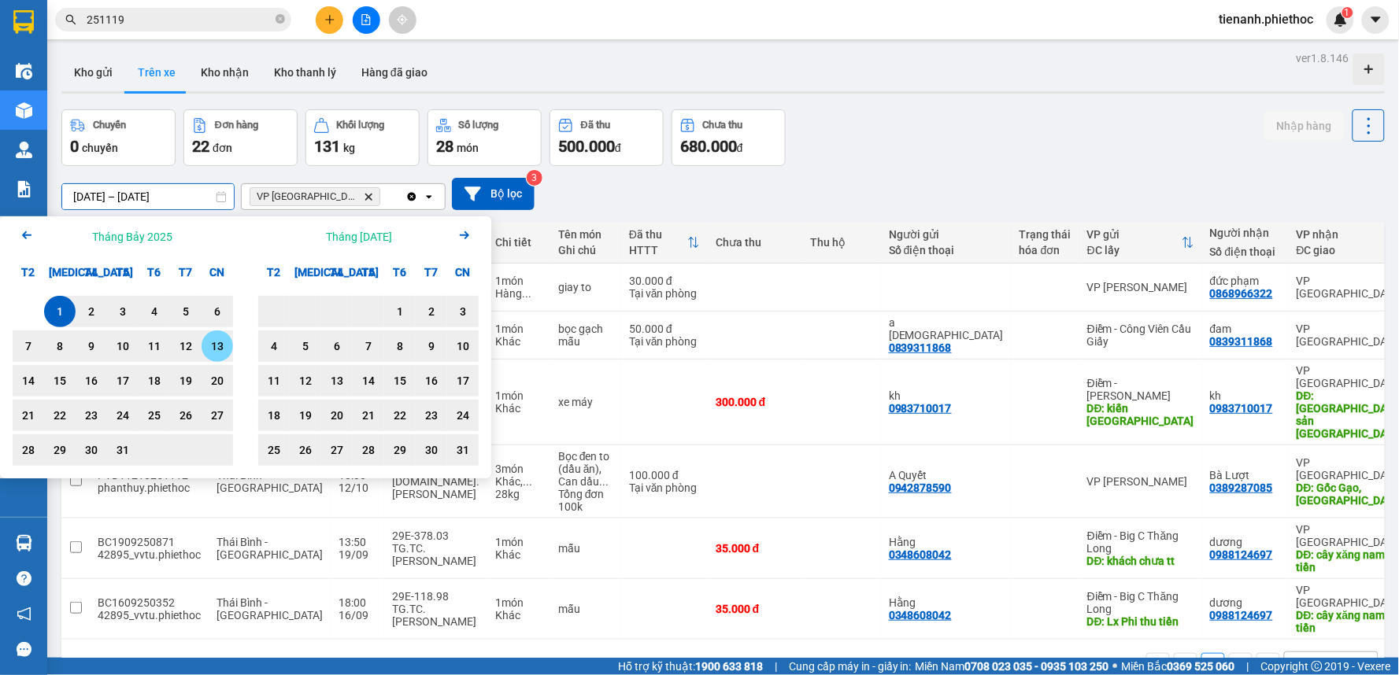
click at [212, 341] on div "13" at bounding box center [217, 346] width 22 height 19
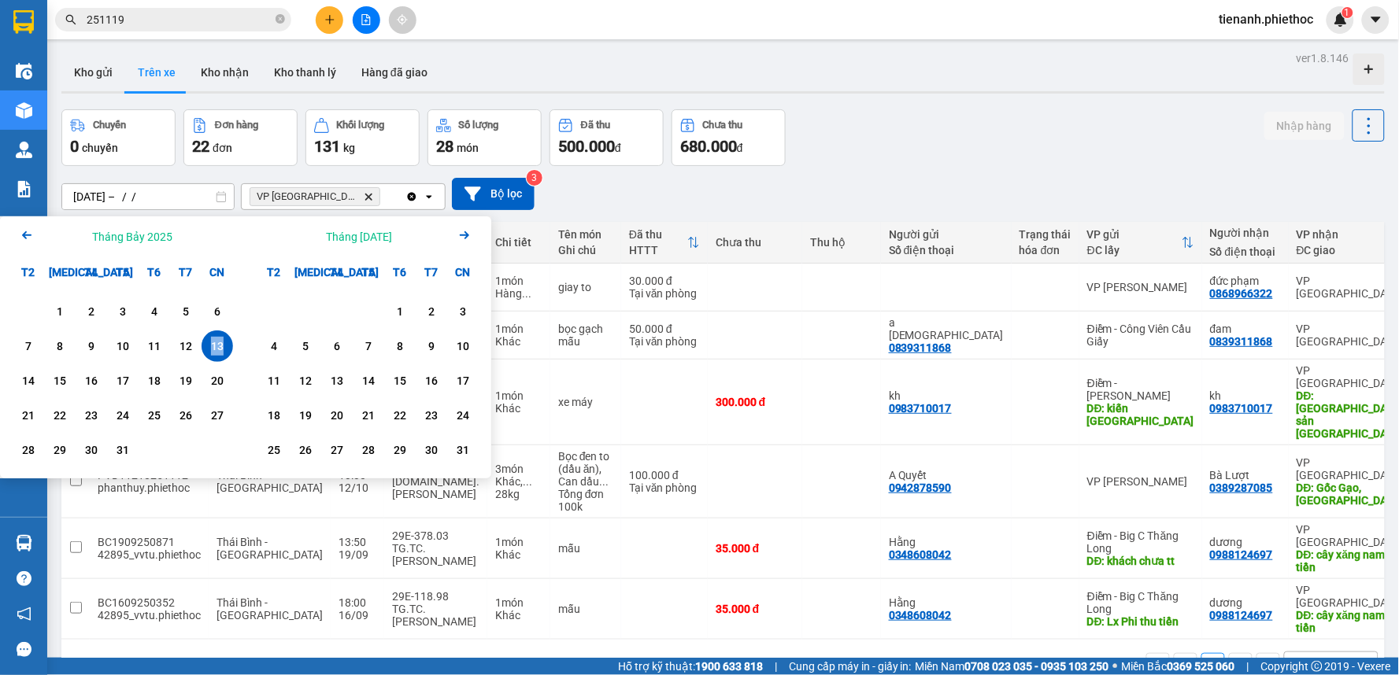
click at [212, 341] on div "13" at bounding box center [217, 346] width 22 height 19
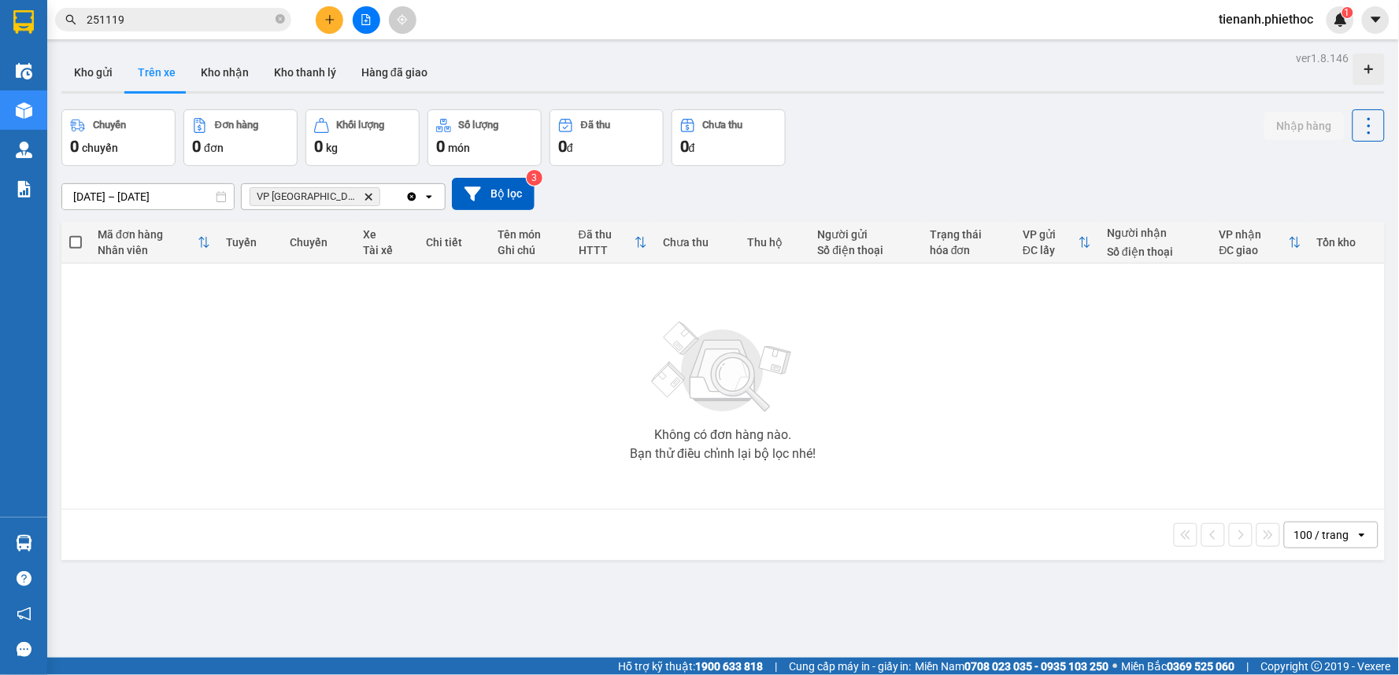
click at [1244, 26] on span "tienanh.phiethoc" at bounding box center [1267, 19] width 120 height 20
click at [1246, 48] on span "Đăng xuất" at bounding box center [1273, 48] width 87 height 17
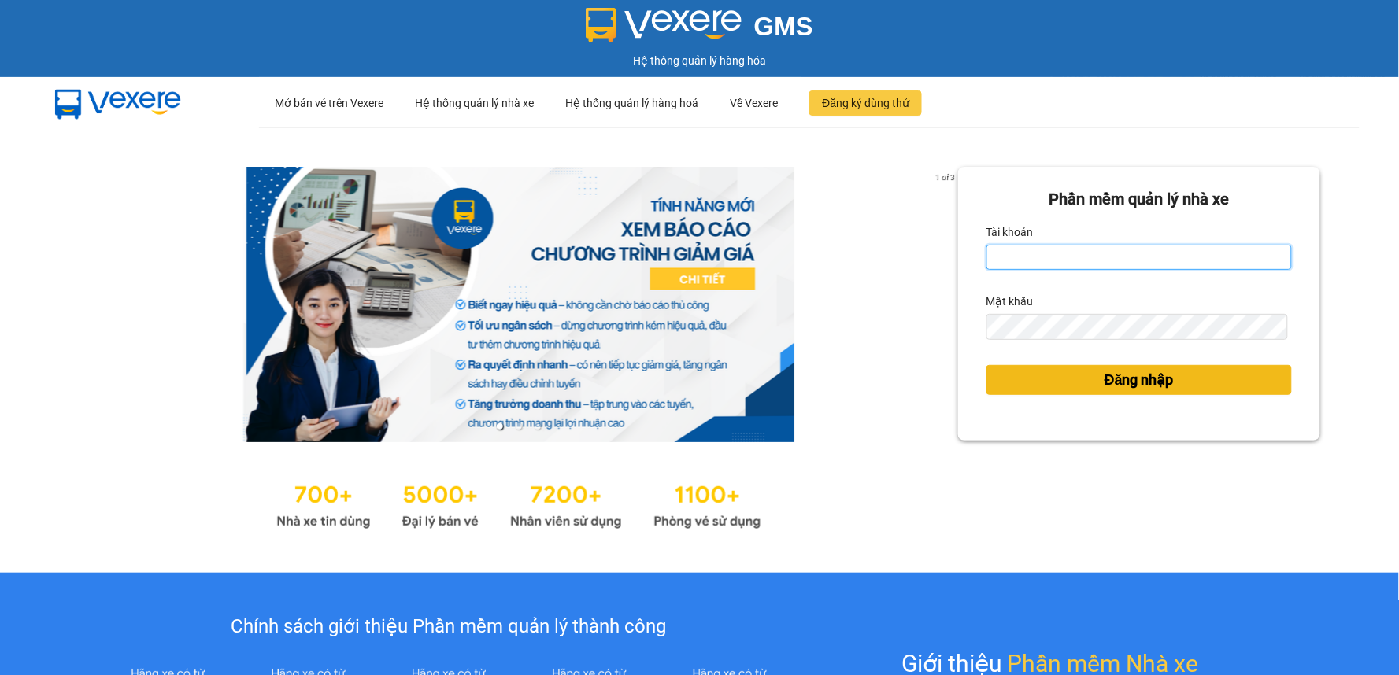
type input "tienanh.phiethoc"
click at [1061, 378] on button "Đăng nhập" at bounding box center [1138, 380] width 305 height 30
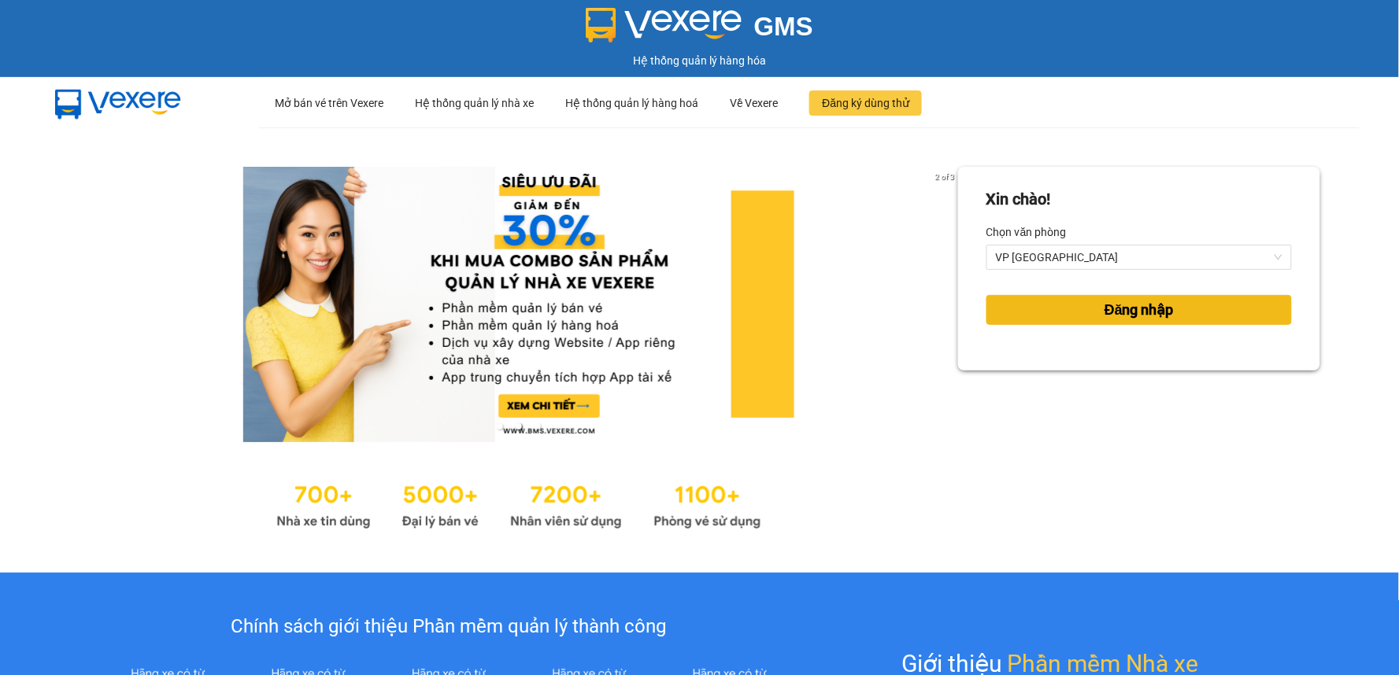
click at [1078, 316] on button "Đăng nhập" at bounding box center [1138, 310] width 305 height 30
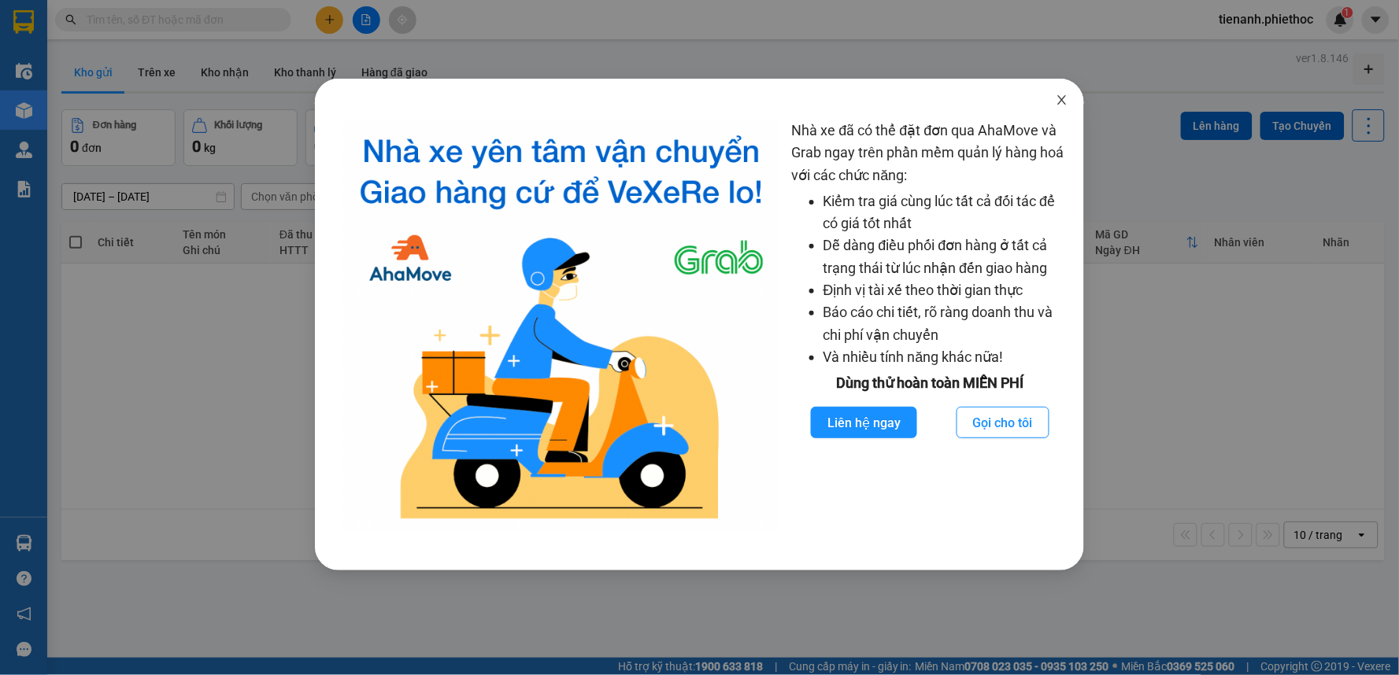
click at [1057, 106] on icon "close" at bounding box center [1061, 100] width 13 height 13
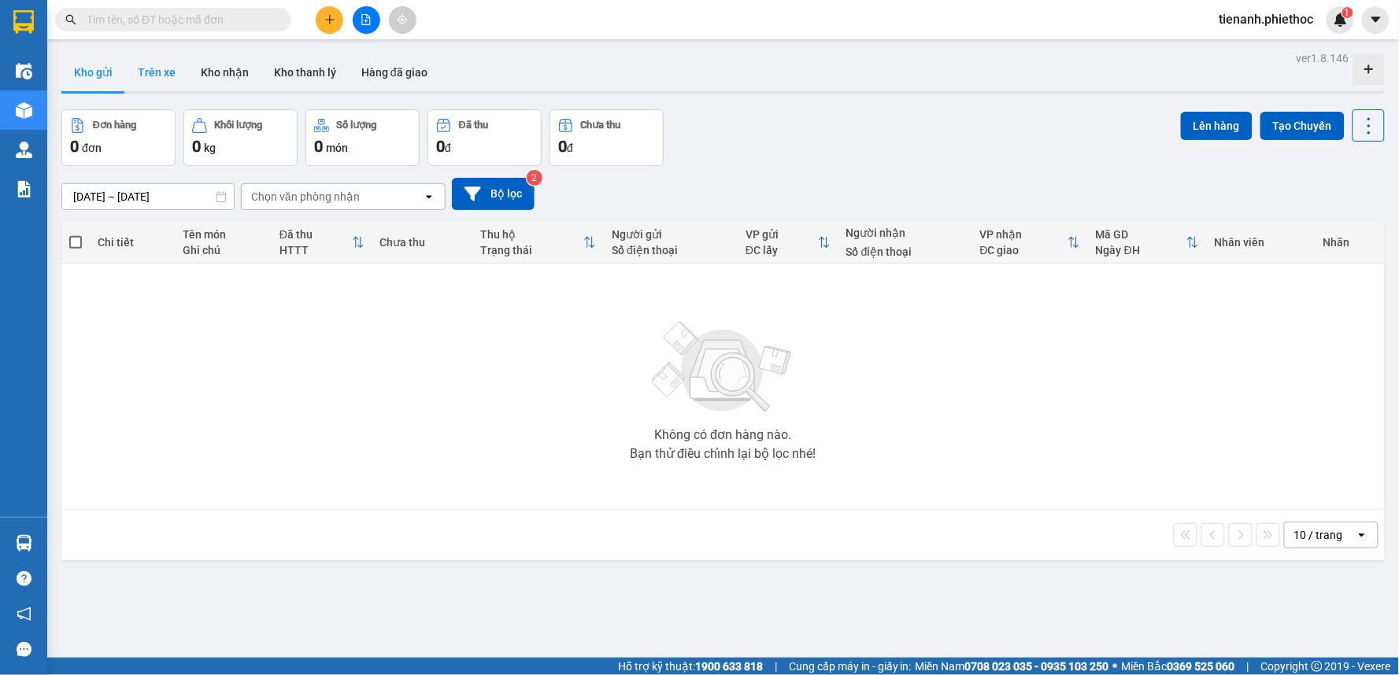
click at [165, 77] on button "Trên xe" at bounding box center [156, 73] width 63 height 38
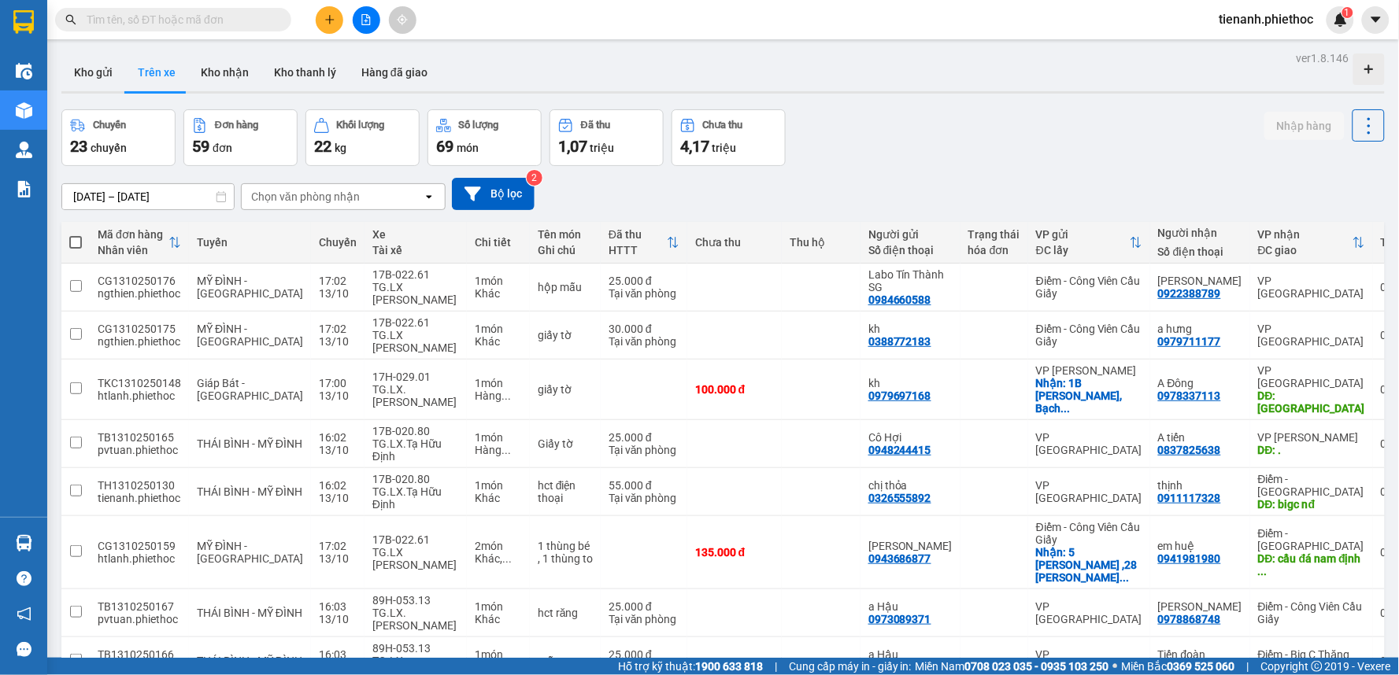
click at [357, 186] on div "Chọn văn phòng nhận" at bounding box center [332, 196] width 181 height 25
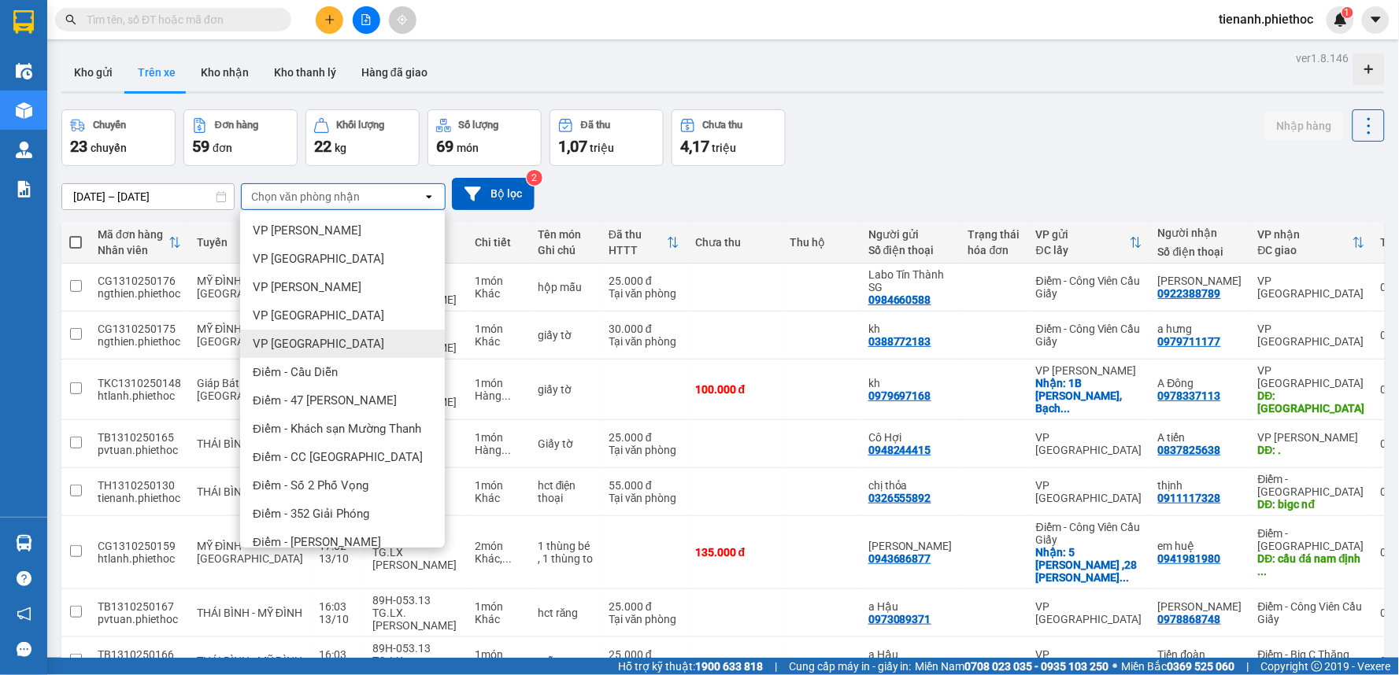
click at [323, 341] on div "VP [GEOGRAPHIC_DATA]" at bounding box center [342, 344] width 205 height 28
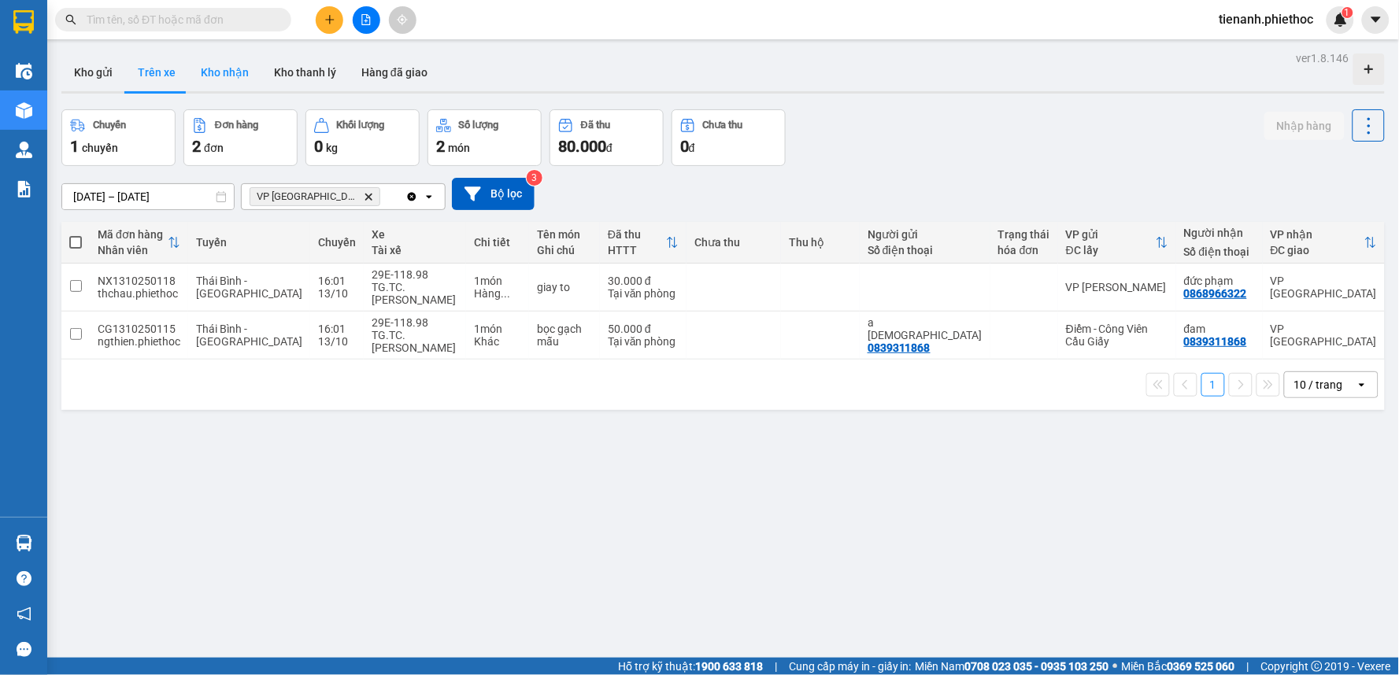
click at [225, 68] on button "Kho nhận" at bounding box center [224, 73] width 73 height 38
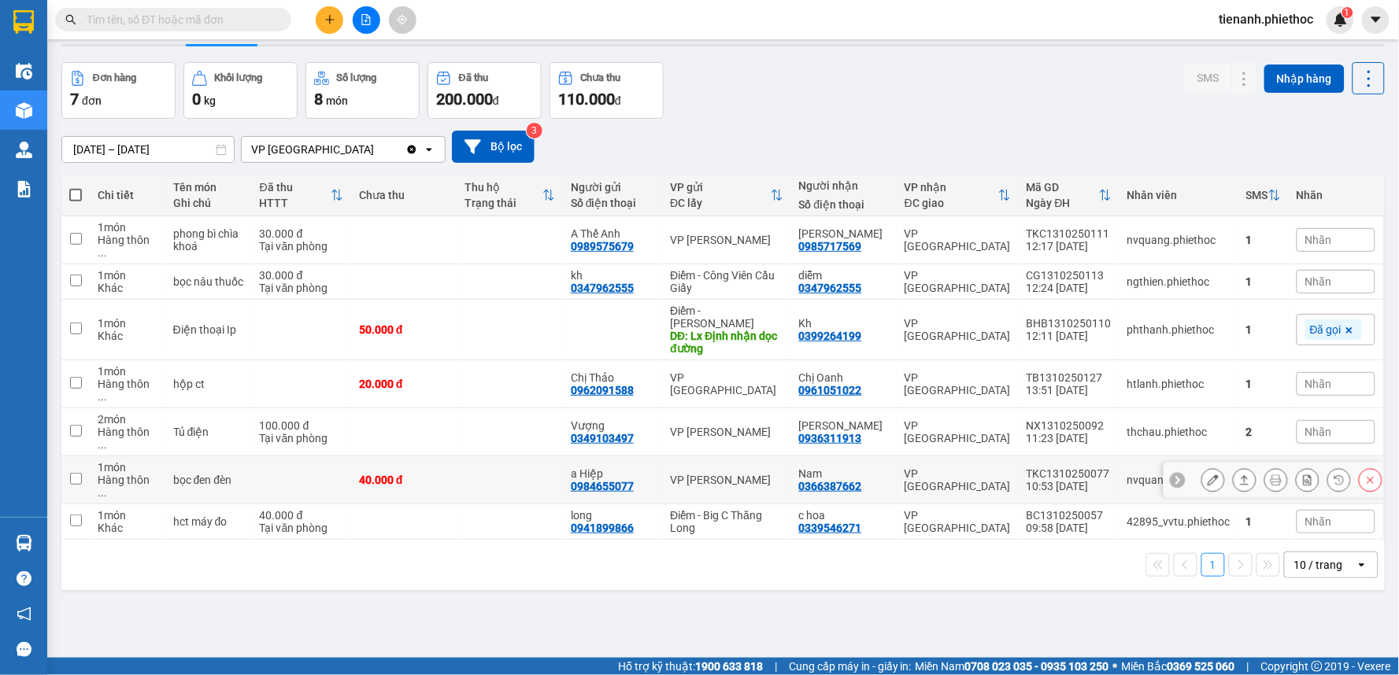
scroll to position [72, 0]
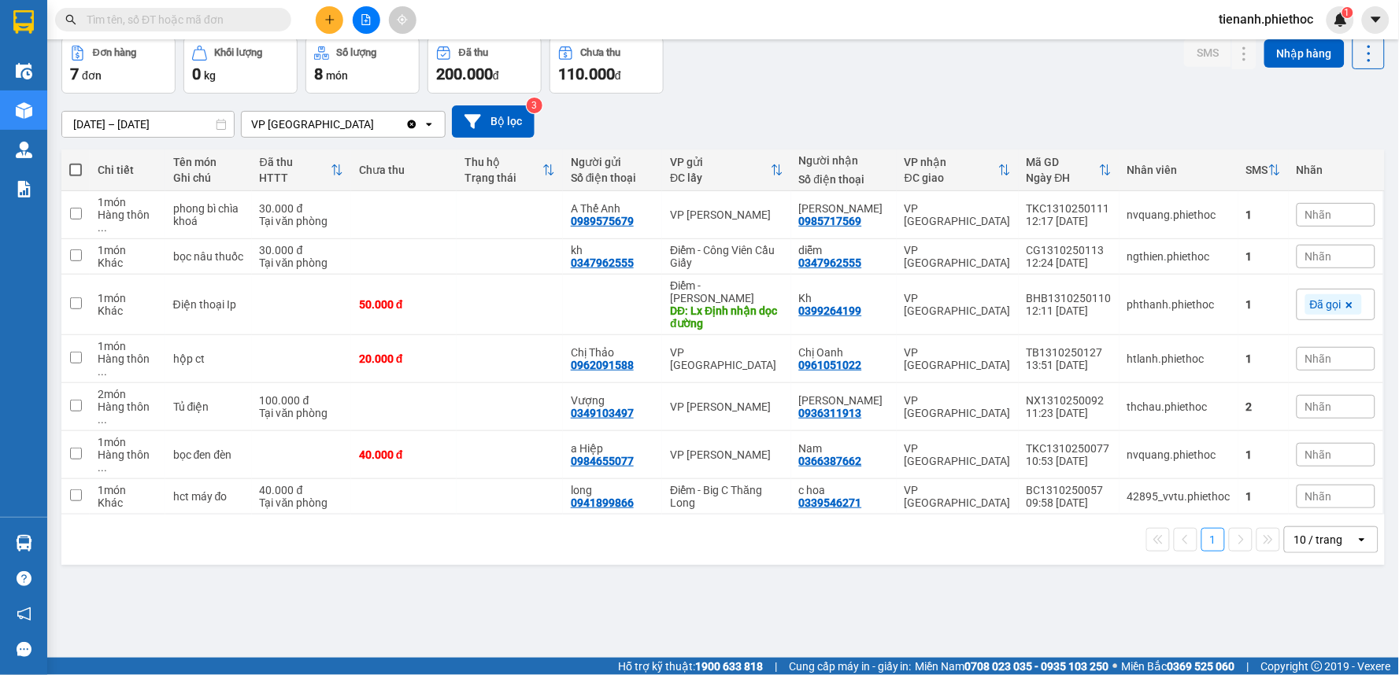
click at [87, 120] on input "[DATE] – [DATE]" at bounding box center [148, 124] width 172 height 25
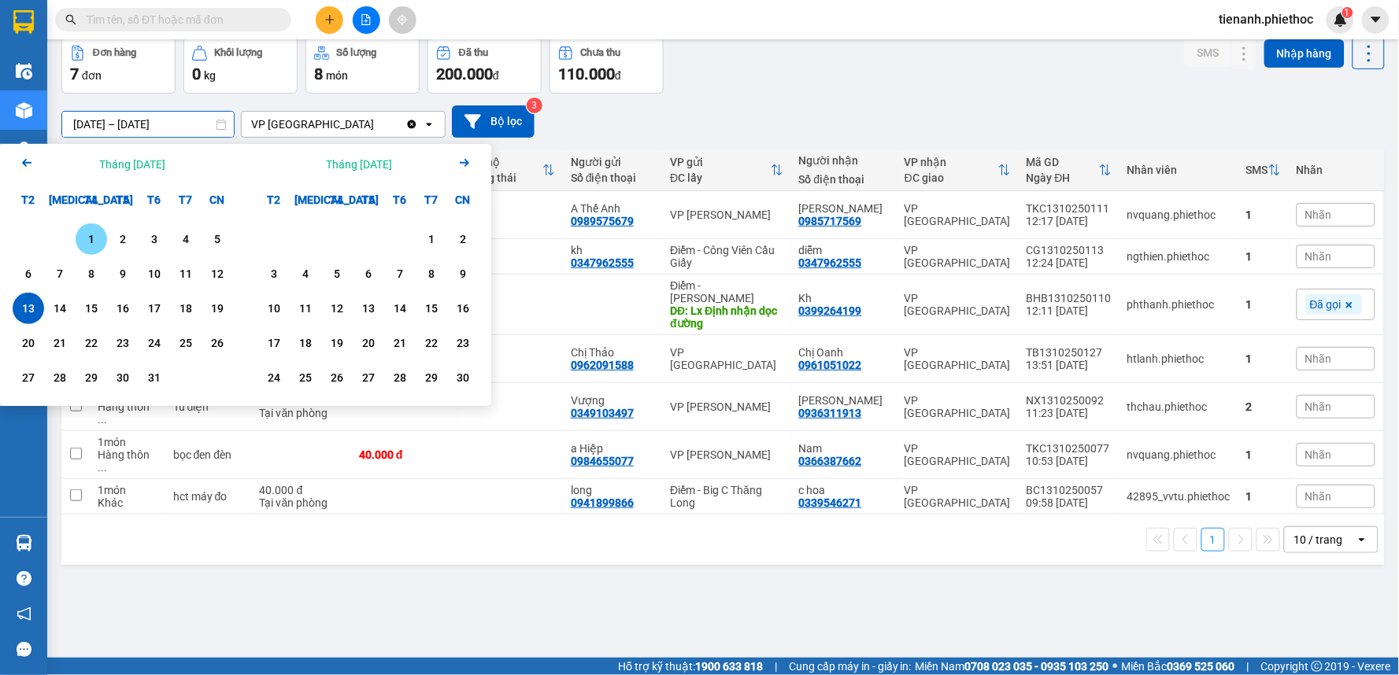
click at [92, 244] on div "1" at bounding box center [91, 239] width 22 height 19
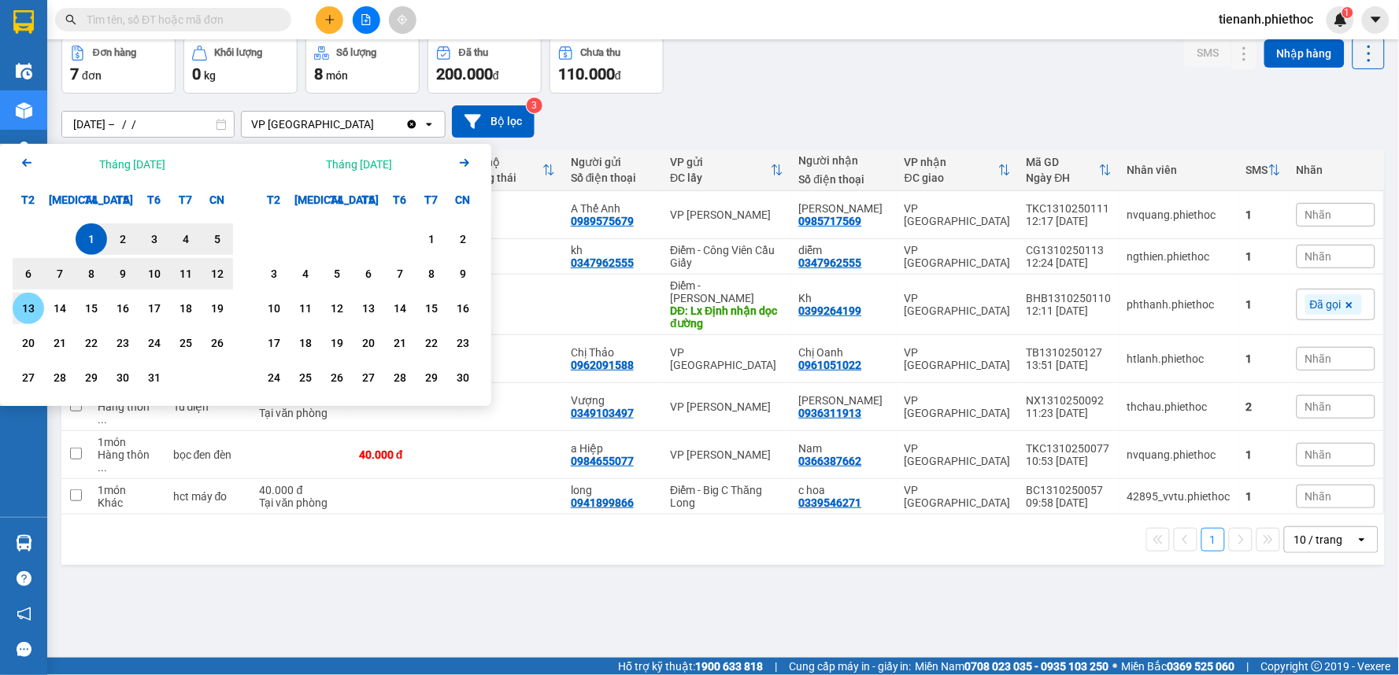
click at [24, 320] on div "13" at bounding box center [28, 308] width 31 height 31
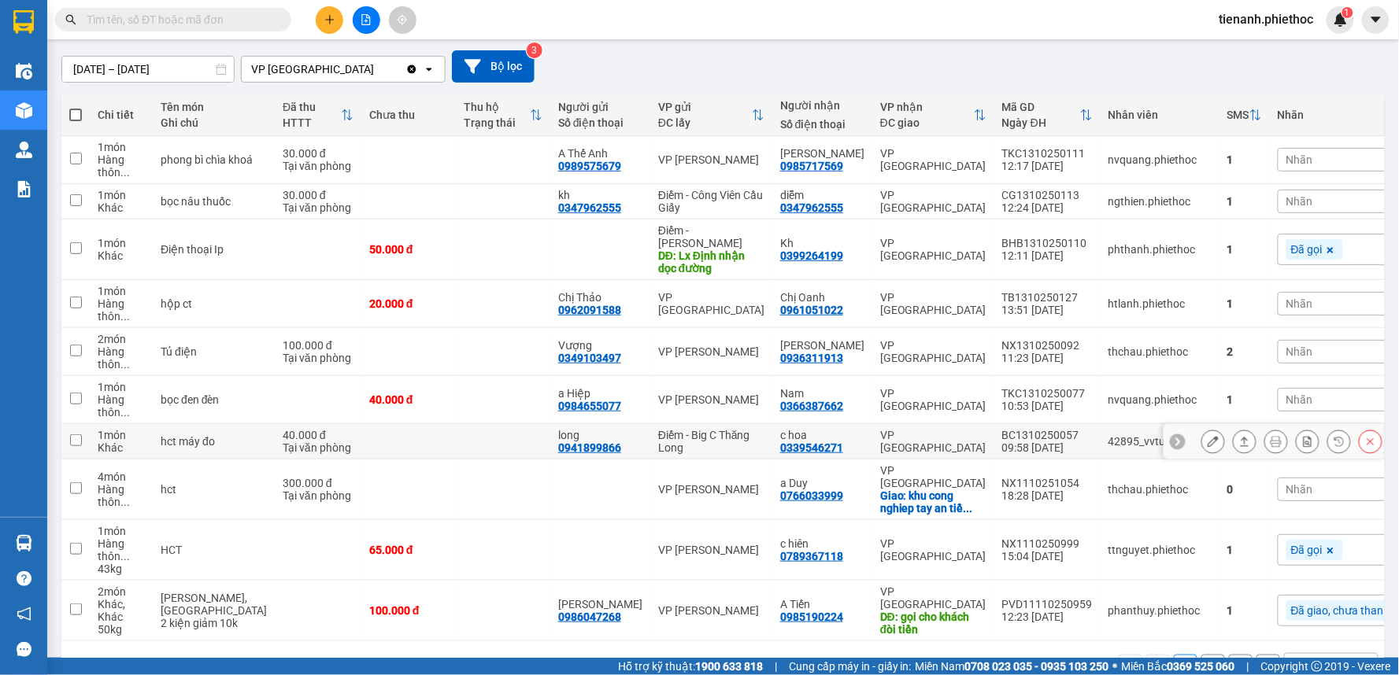
scroll to position [151, 0]
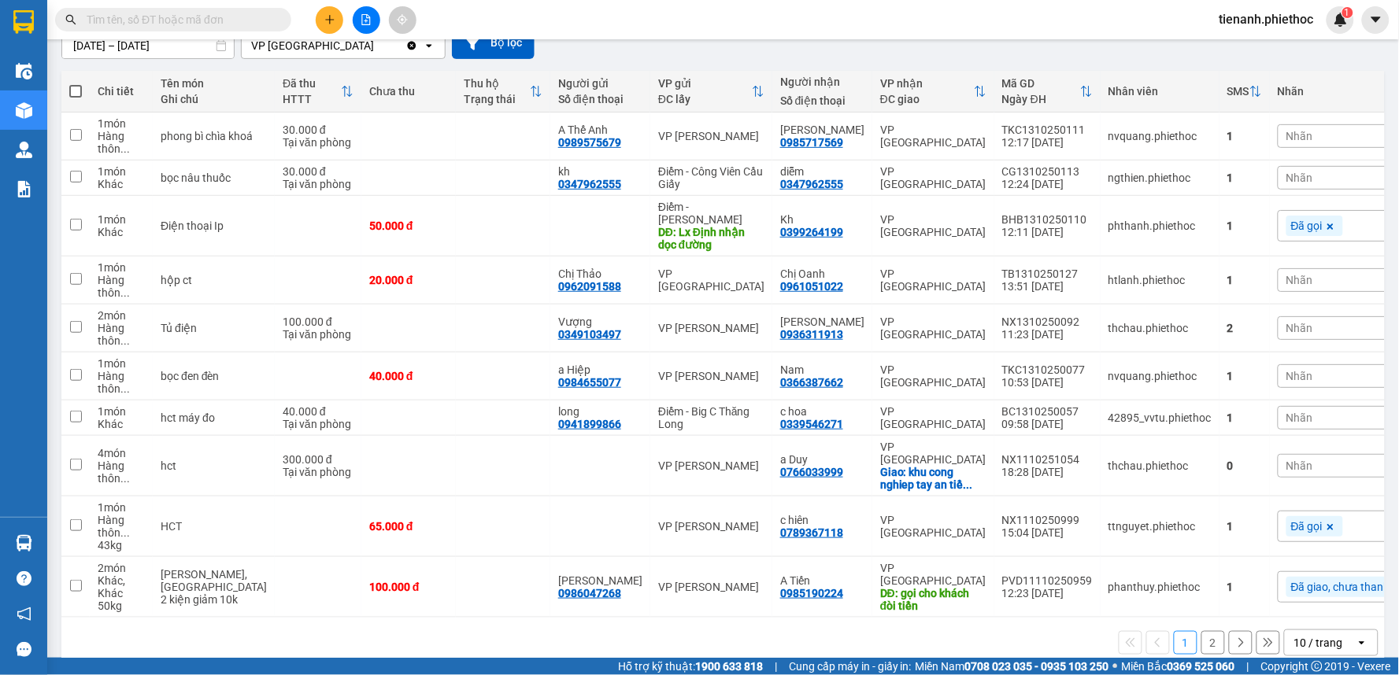
click at [1319, 635] on div "10 / trang" at bounding box center [1318, 643] width 49 height 16
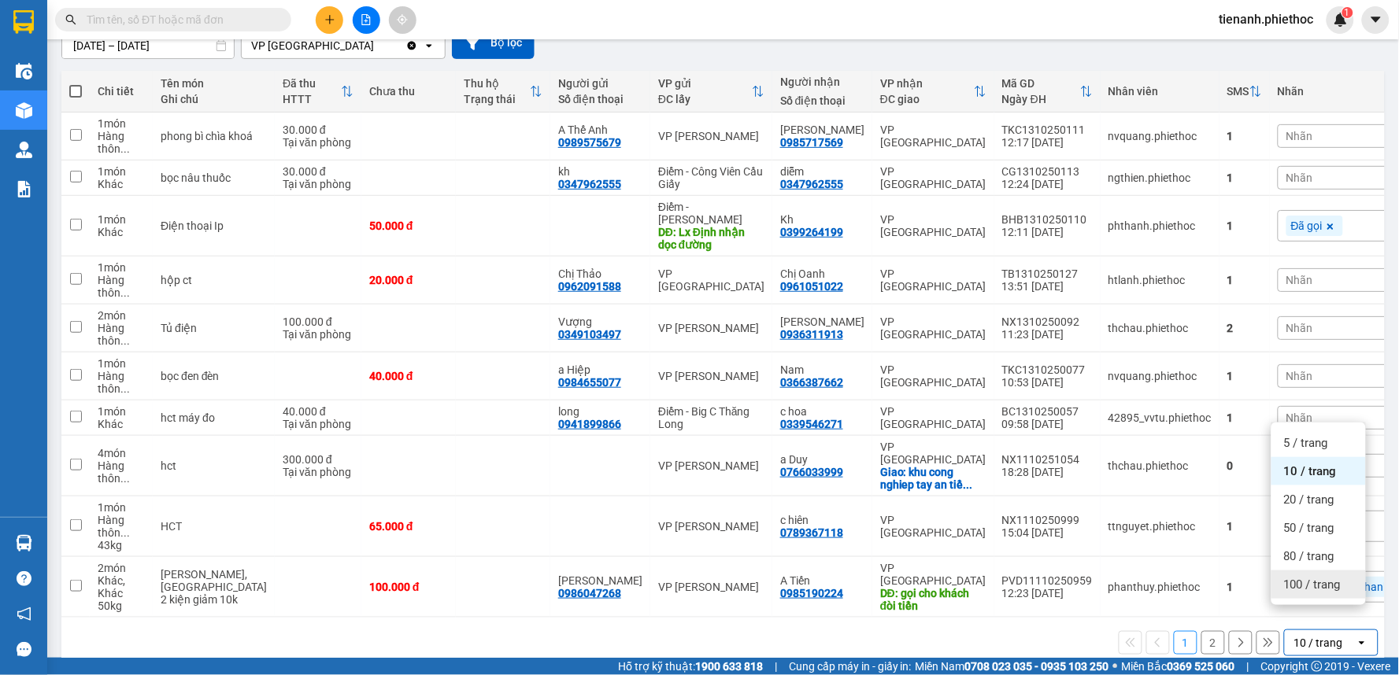
click at [1304, 582] on span "100 / trang" at bounding box center [1312, 585] width 57 height 16
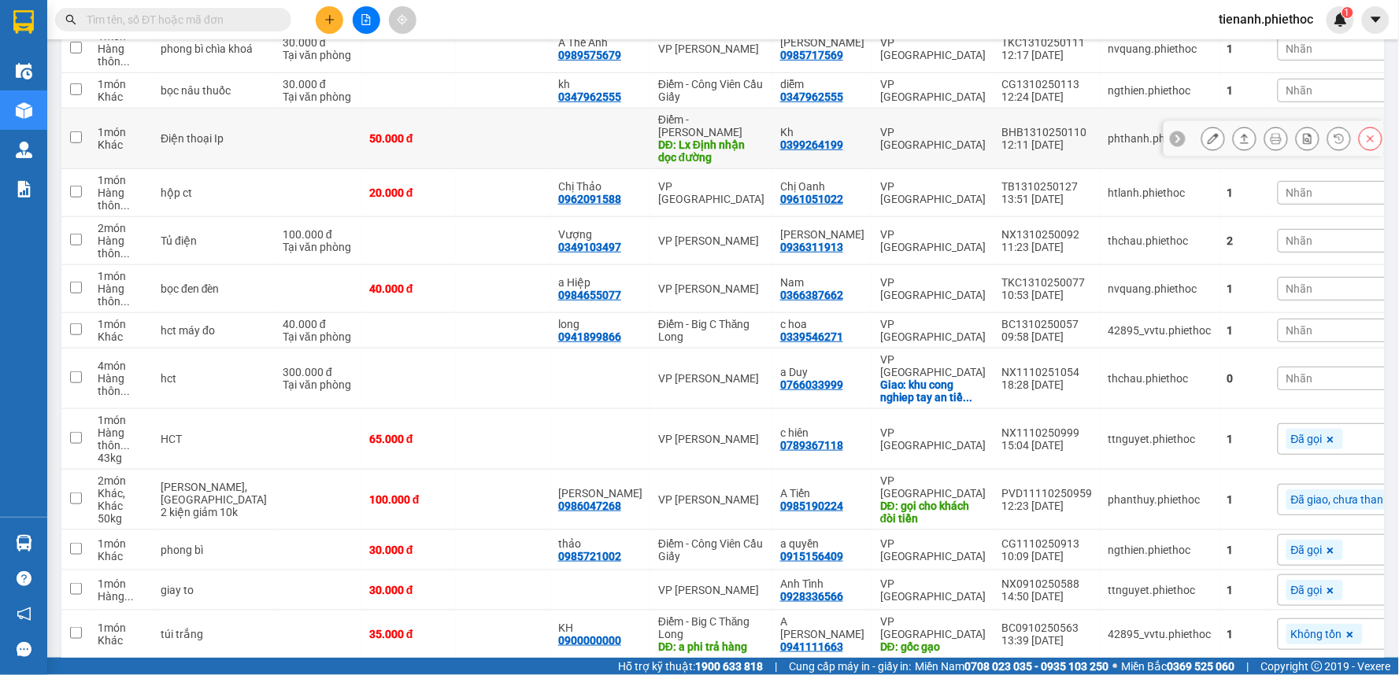
scroll to position [0, 0]
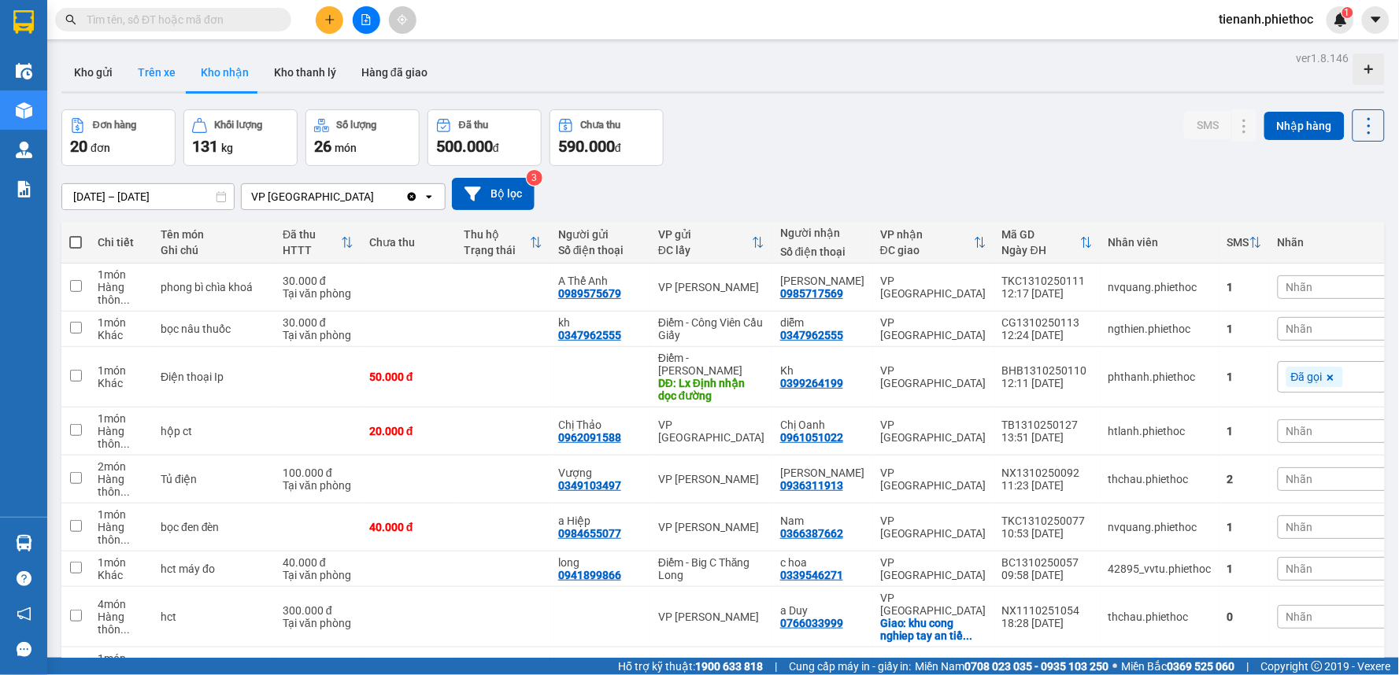
click at [129, 65] on button "Trên xe" at bounding box center [156, 73] width 63 height 38
type input "[DATE] – [DATE]"
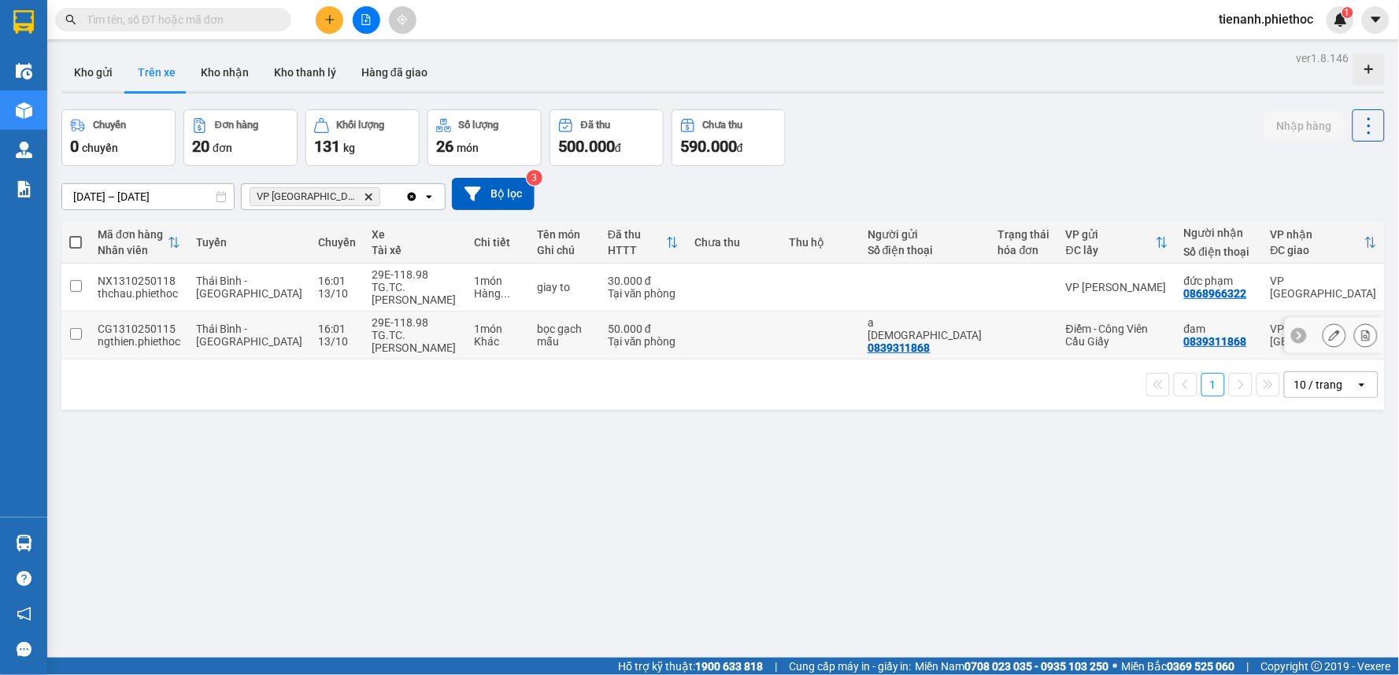
click at [807, 344] on td at bounding box center [820, 336] width 79 height 48
checkbox input "true"
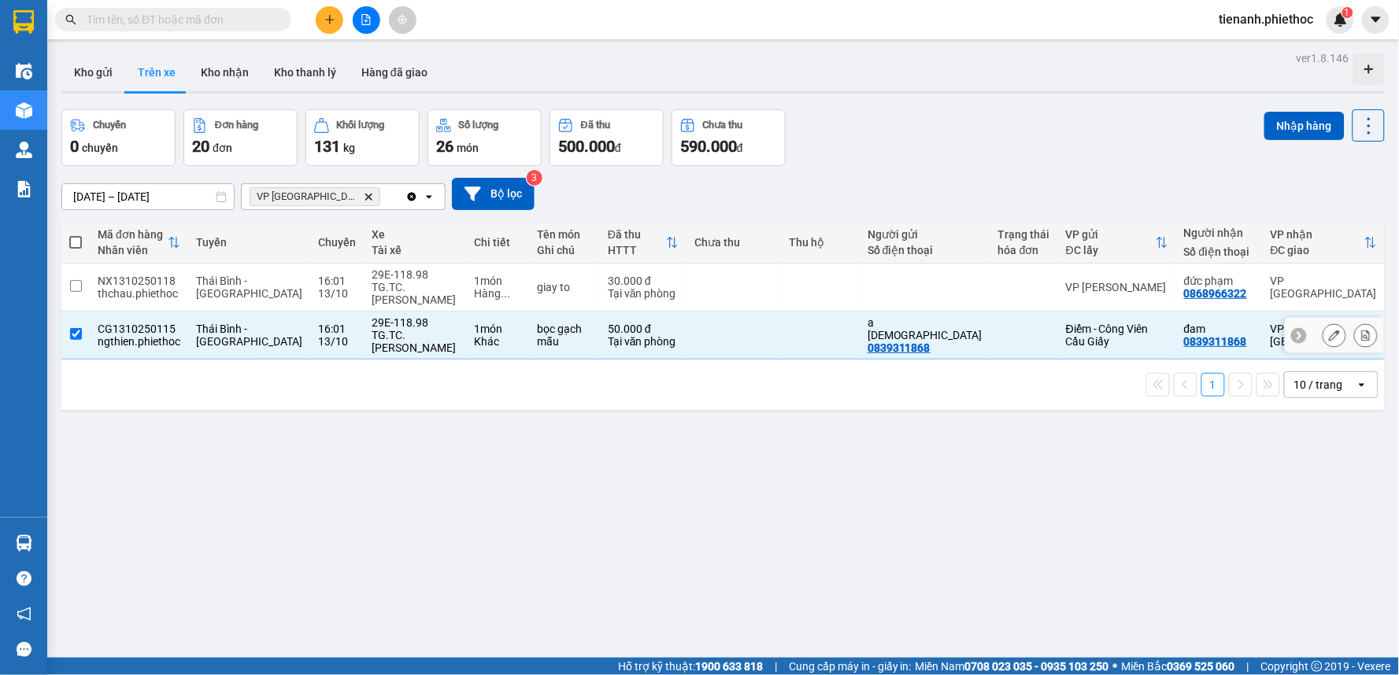
click at [832, 301] on td at bounding box center [820, 288] width 79 height 48
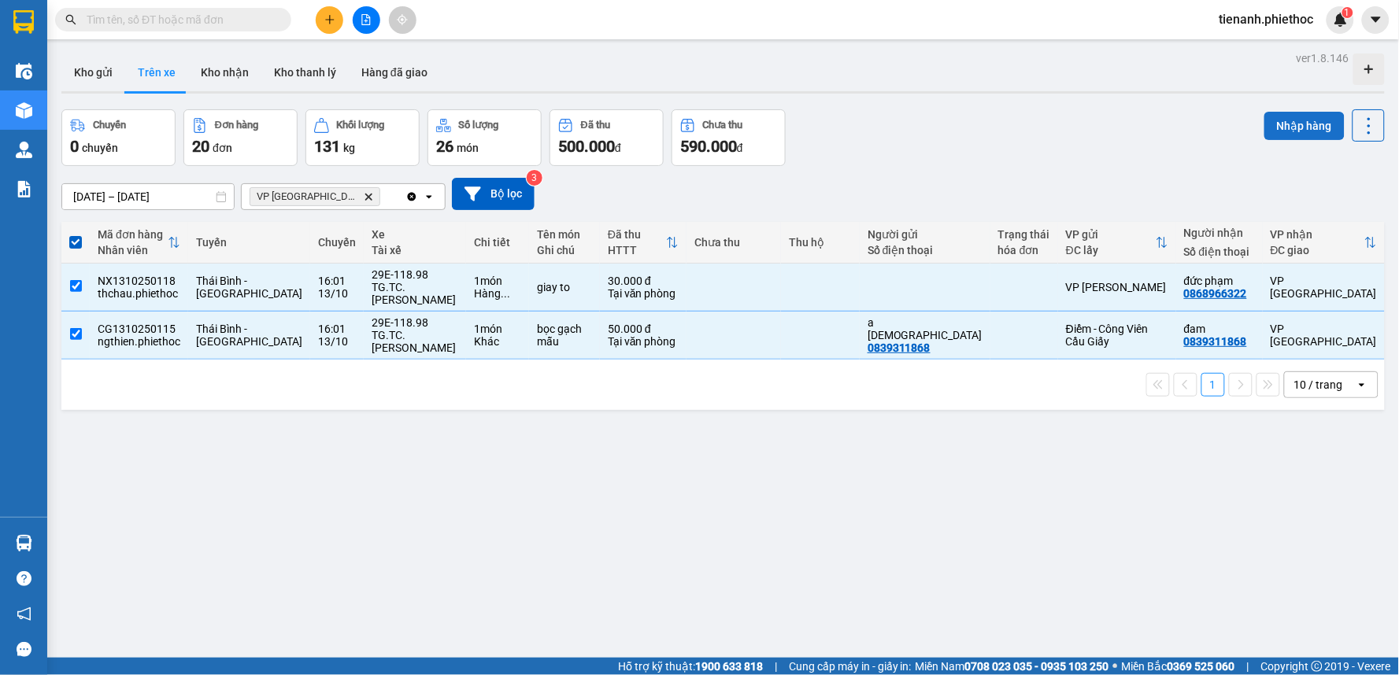
click at [1273, 123] on button "Nhập hàng" at bounding box center [1304, 126] width 80 height 28
checkbox input "false"
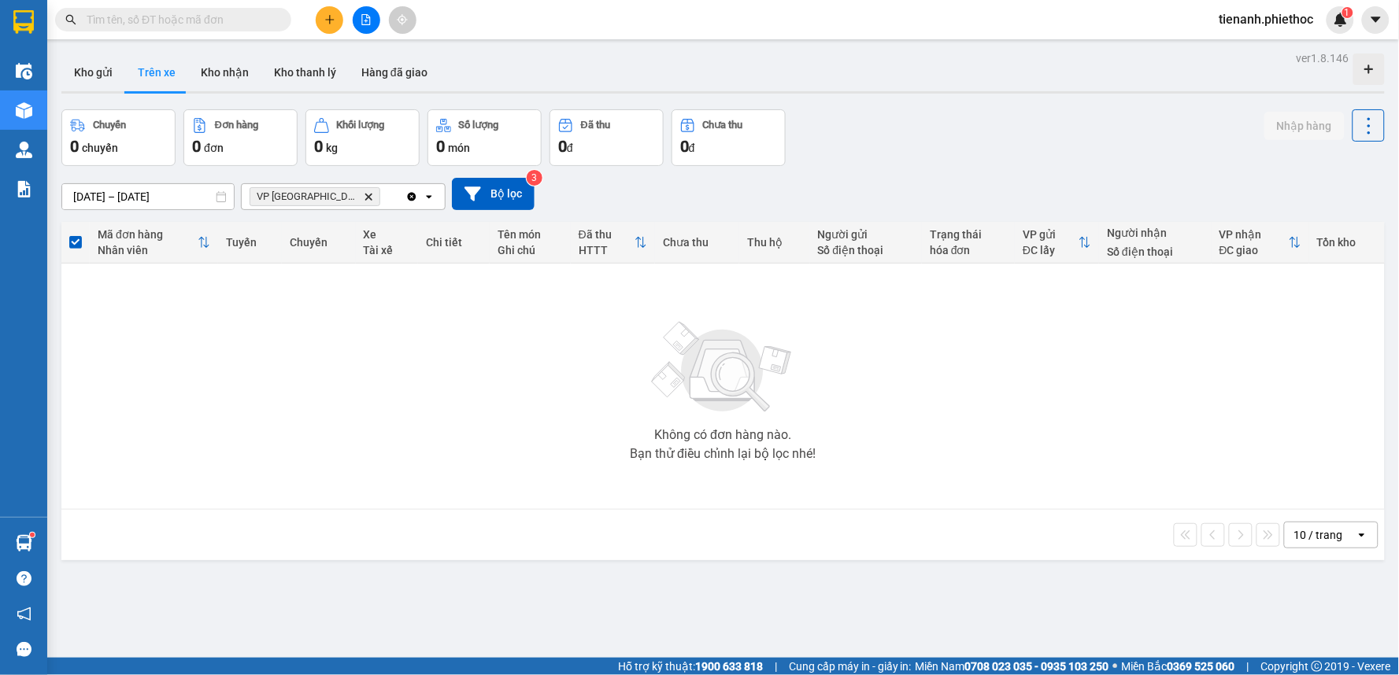
click at [224, 16] on input "text" at bounding box center [180, 19] width 186 height 17
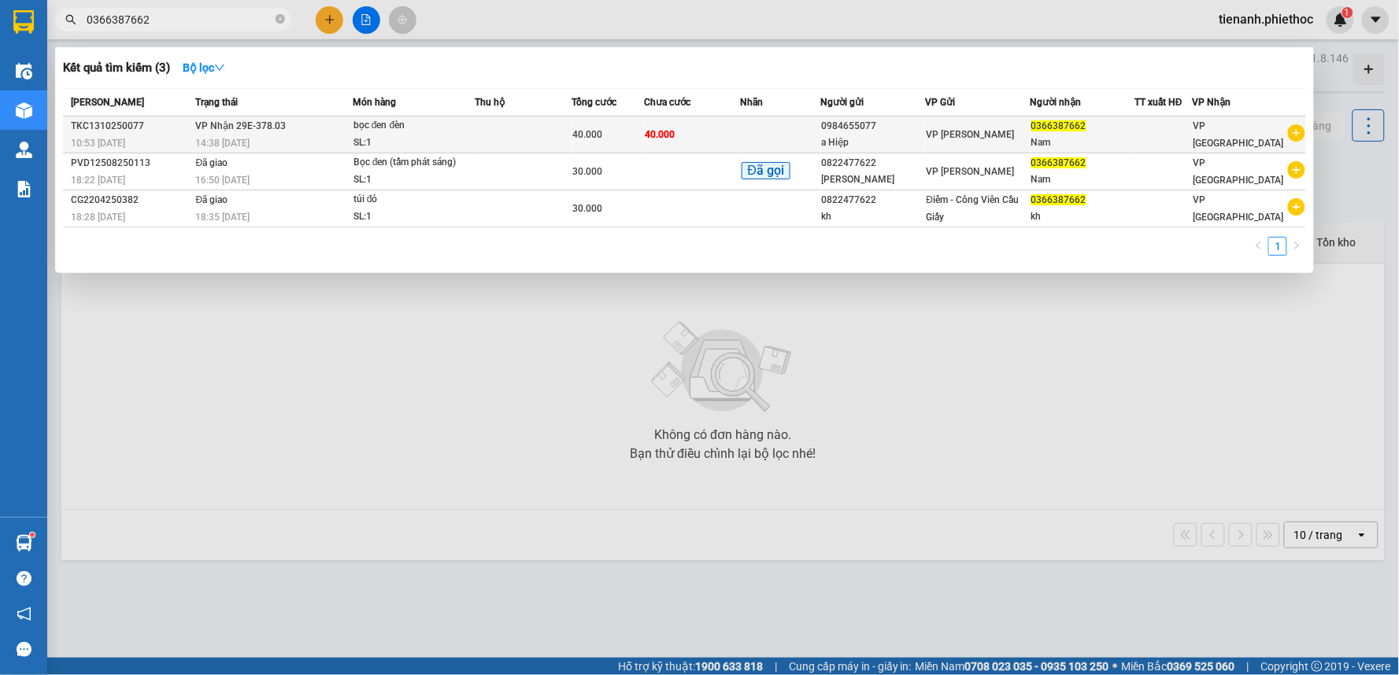
type input "0366387662"
click at [450, 127] on div "bọc đen đèn" at bounding box center [412, 125] width 118 height 17
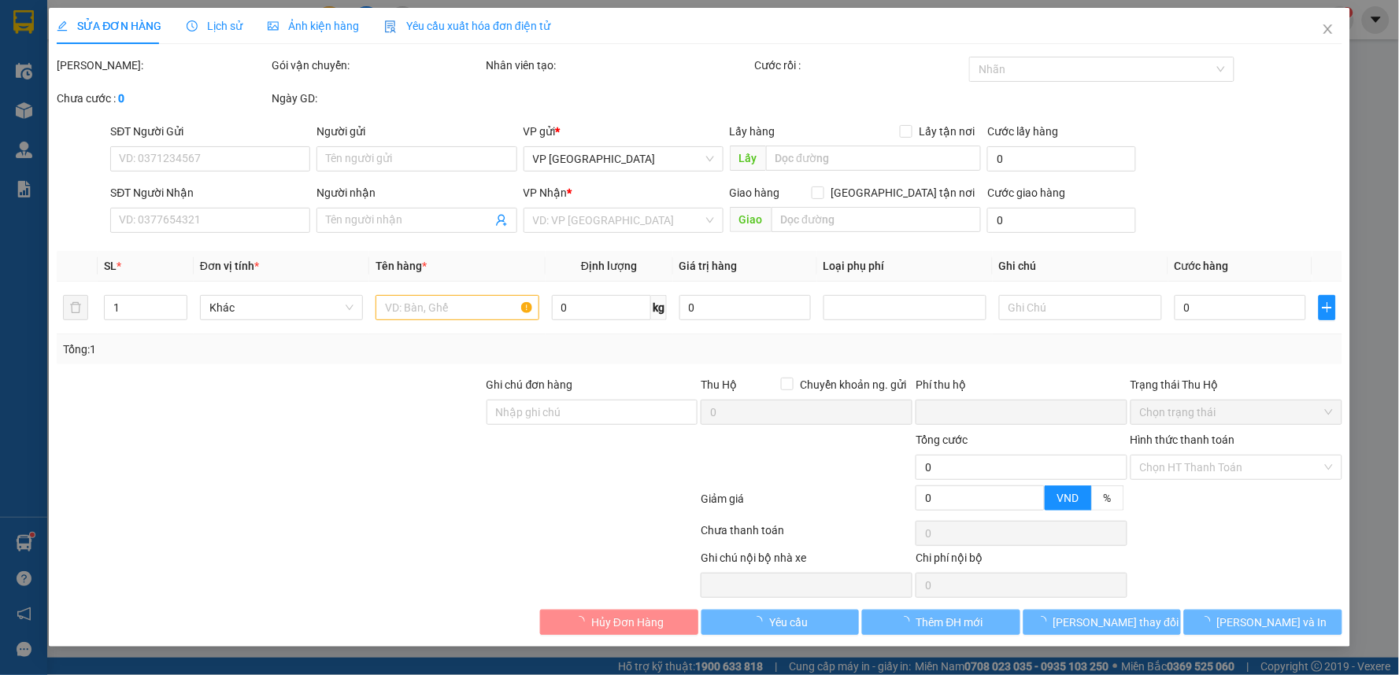
type input "0984655077"
type input "a Hiệp"
type input "0366387662"
type input "Nam"
type input "0"
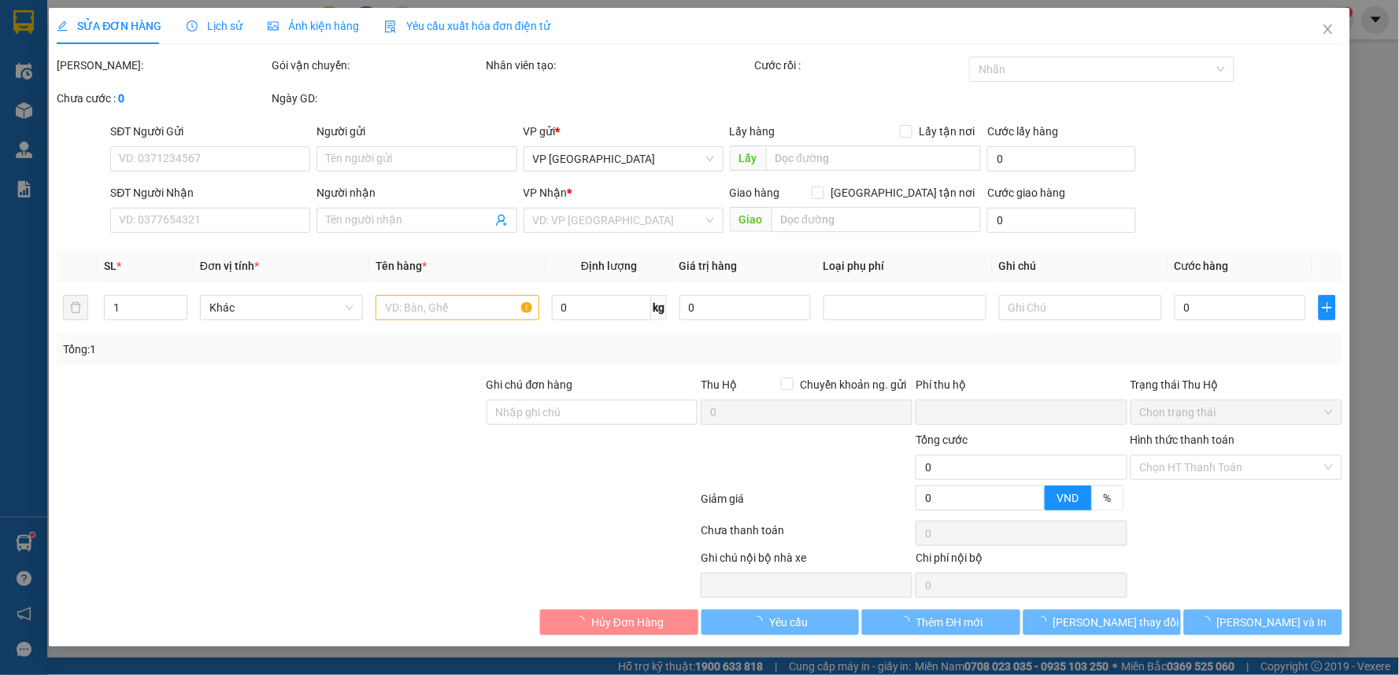
type input "40.000"
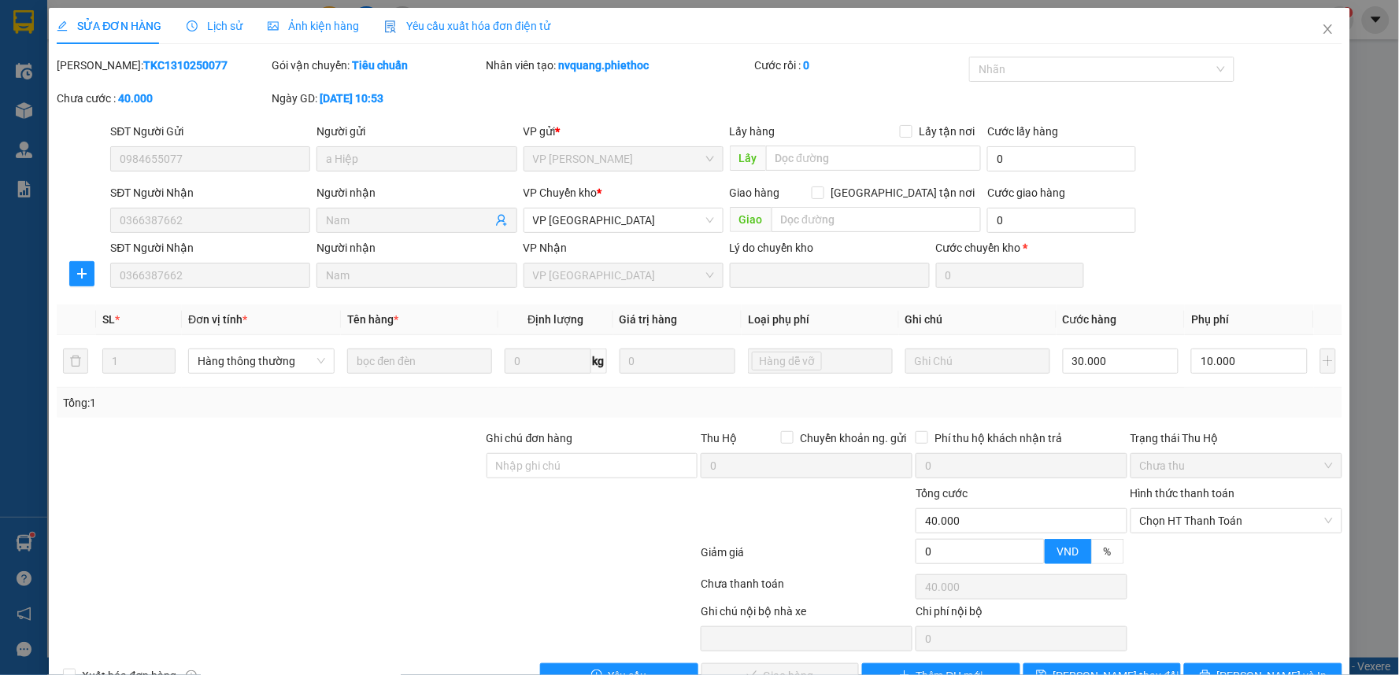
click at [1190, 534] on div "Hình thức thanh toán Chọn HT Thanh Toán" at bounding box center [1236, 512] width 212 height 55
click at [1192, 525] on span "Chọn HT Thanh Toán" at bounding box center [1236, 521] width 193 height 24
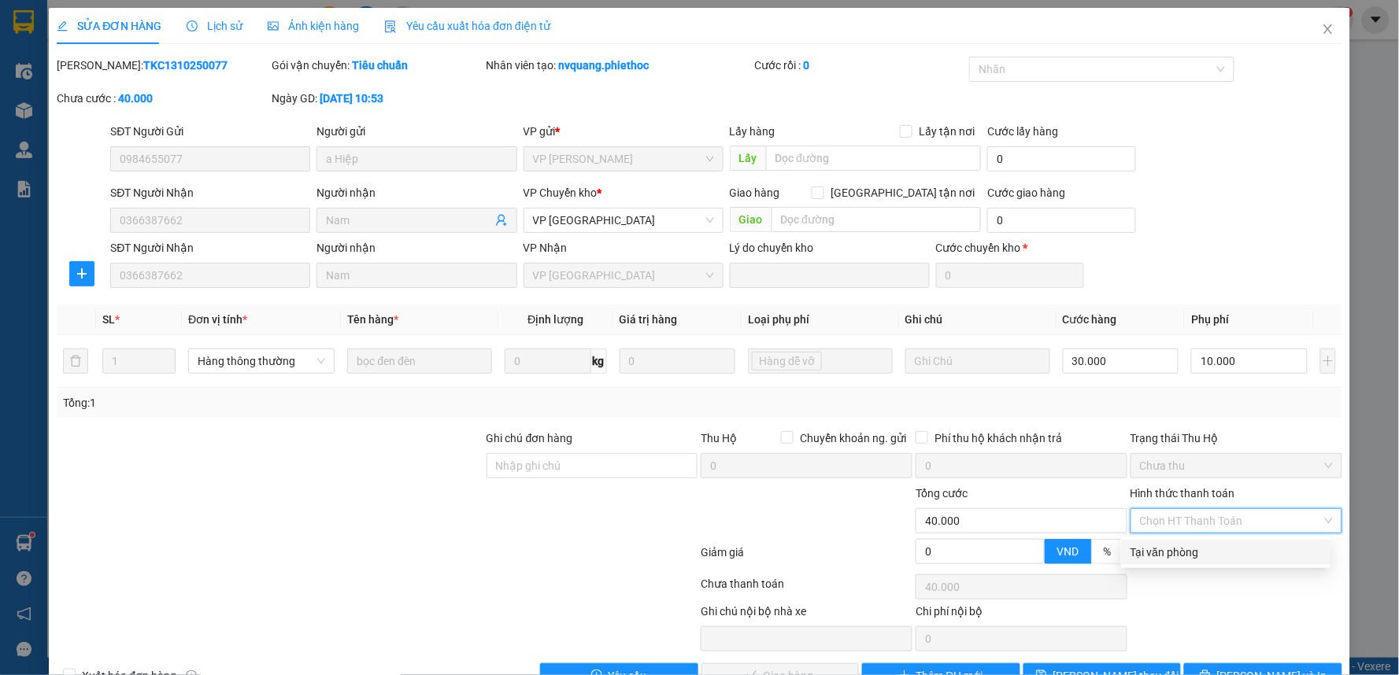
click at [1183, 555] on div "Tại văn phòng" at bounding box center [1225, 552] width 190 height 17
type input "0"
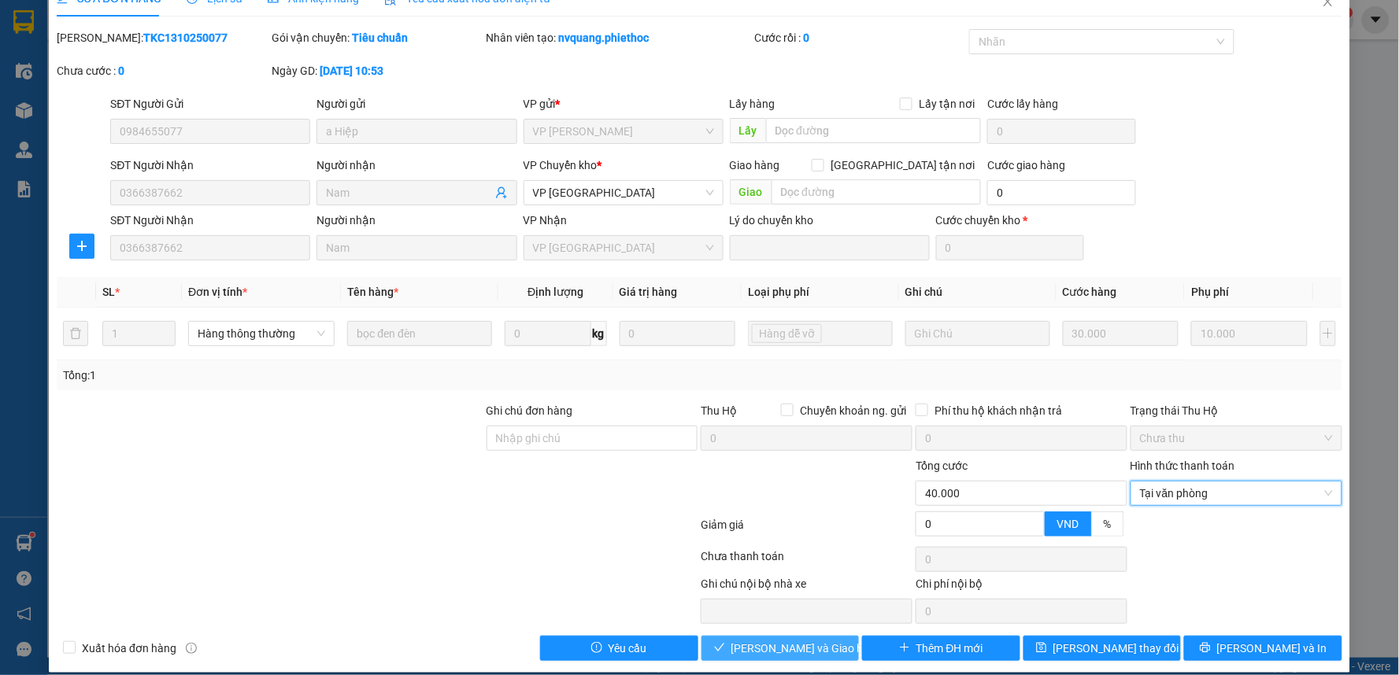
scroll to position [43, 0]
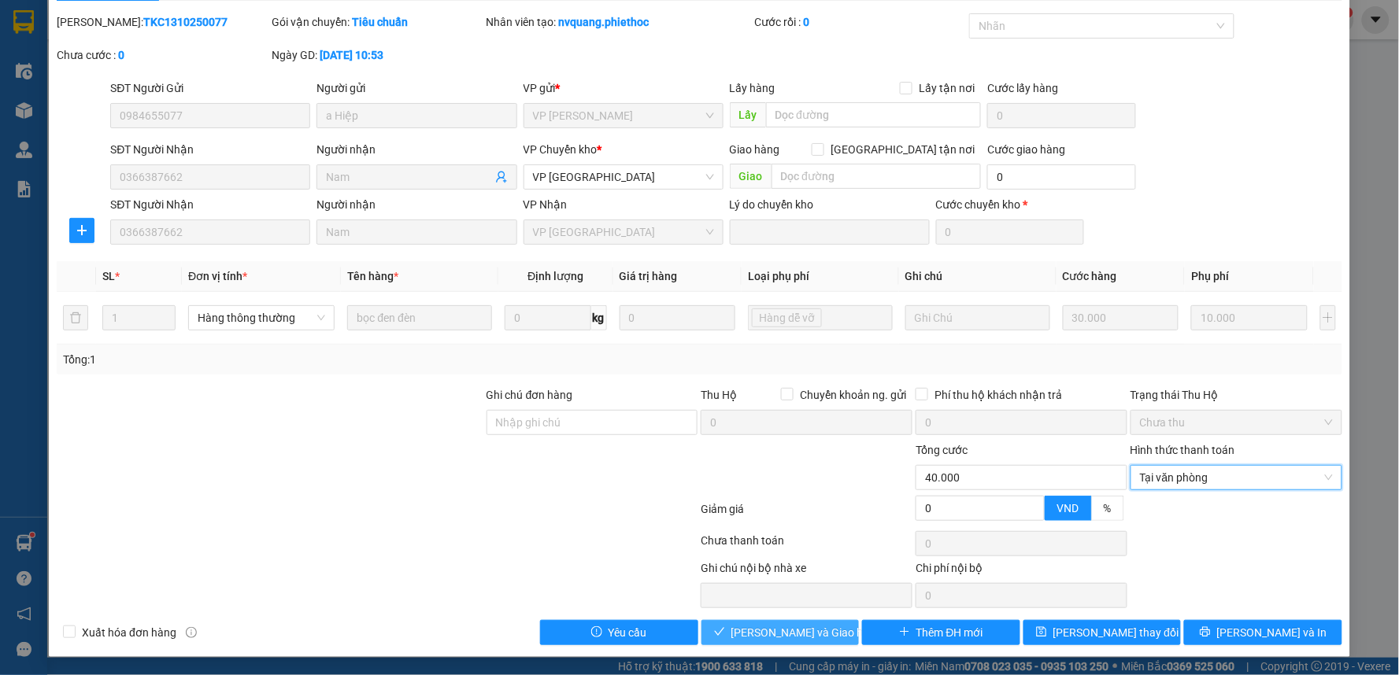
click at [783, 636] on span "[PERSON_NAME] và Giao hàng" at bounding box center [806, 632] width 151 height 17
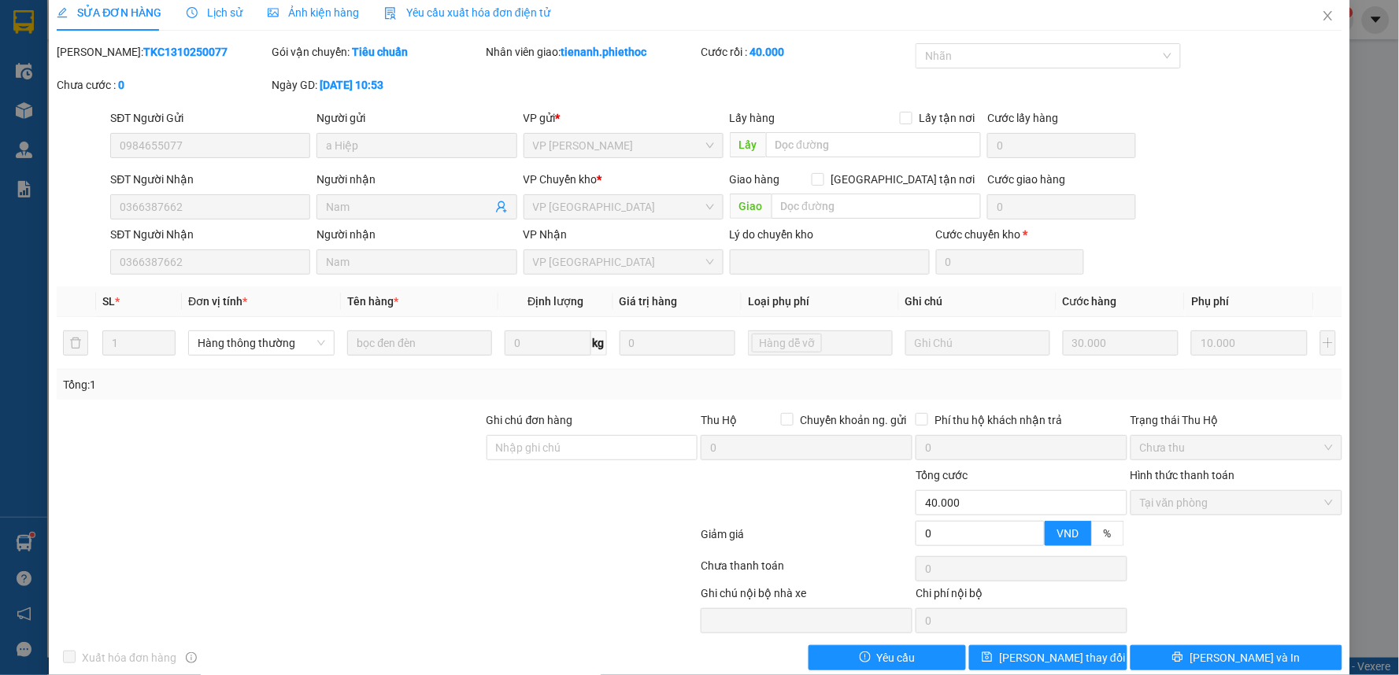
scroll to position [0, 0]
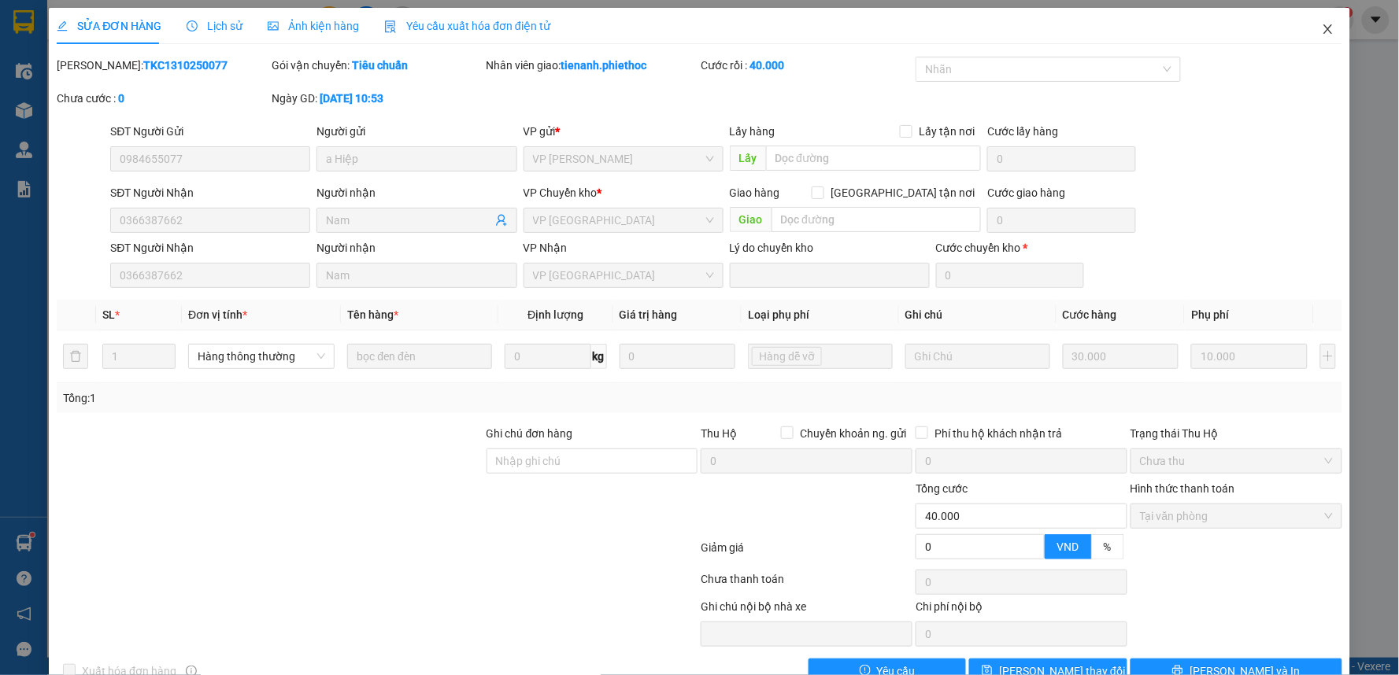
click at [1323, 30] on icon "close" at bounding box center [1327, 28] width 9 height 9
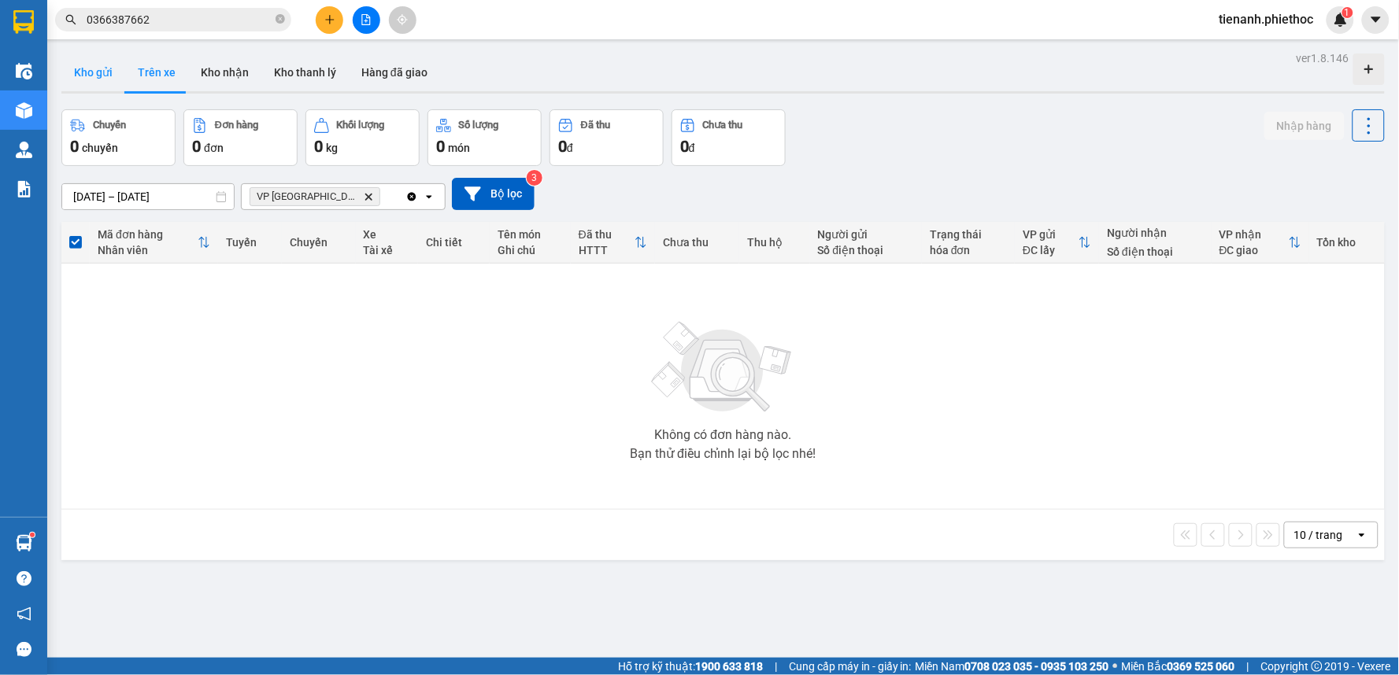
click at [109, 67] on button "Kho gửi" at bounding box center [93, 73] width 64 height 38
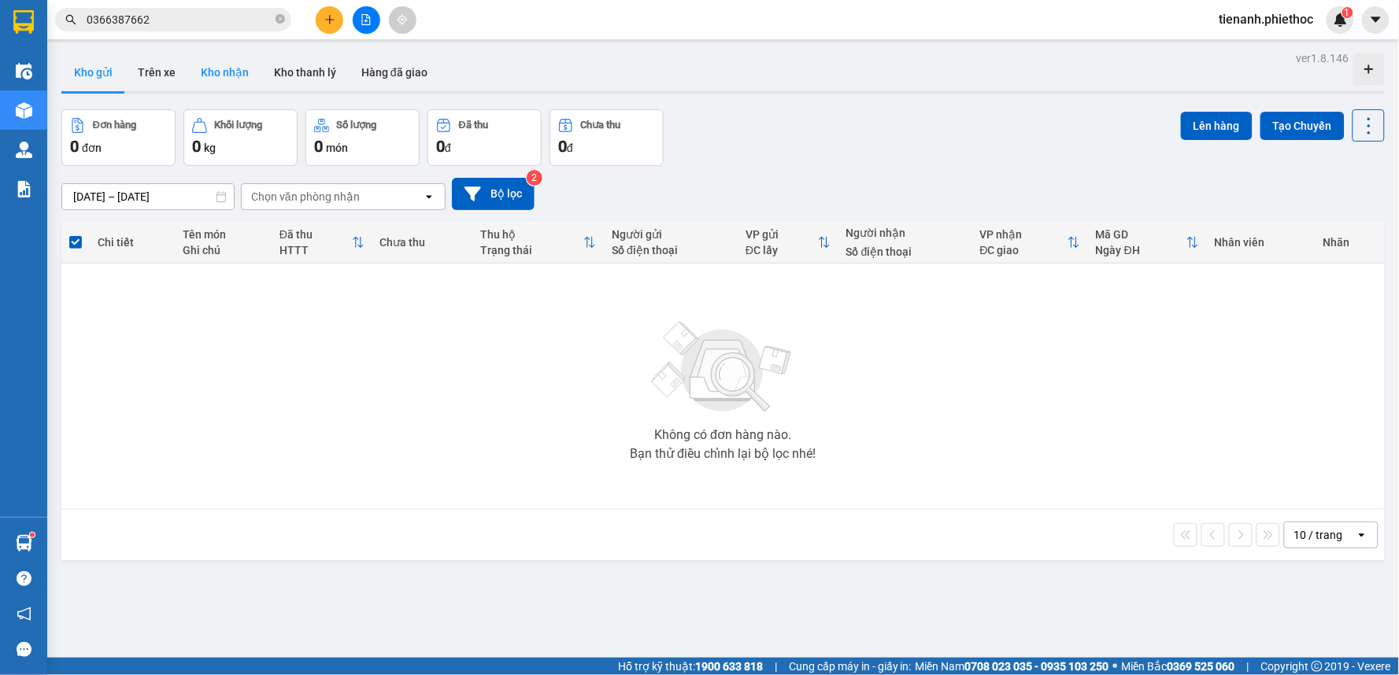
click at [228, 76] on button "Kho nhận" at bounding box center [224, 73] width 73 height 38
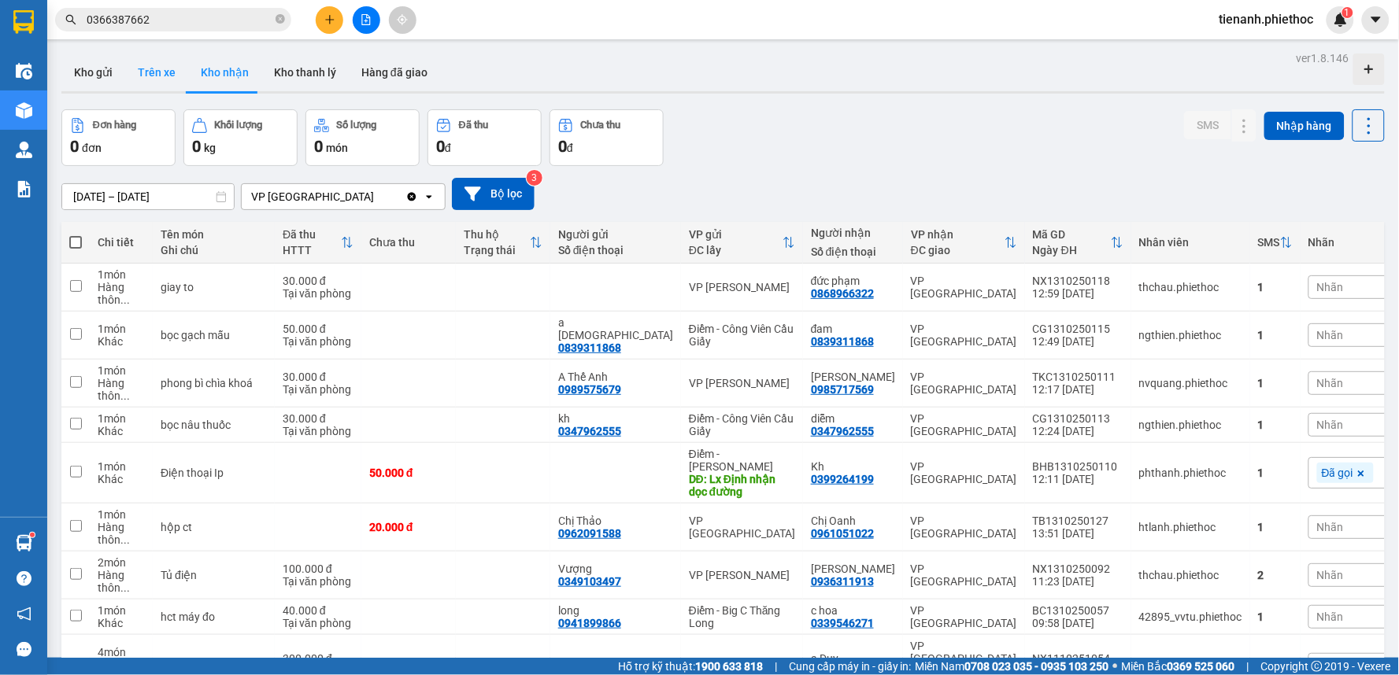
click at [174, 68] on button "Trên xe" at bounding box center [156, 73] width 63 height 38
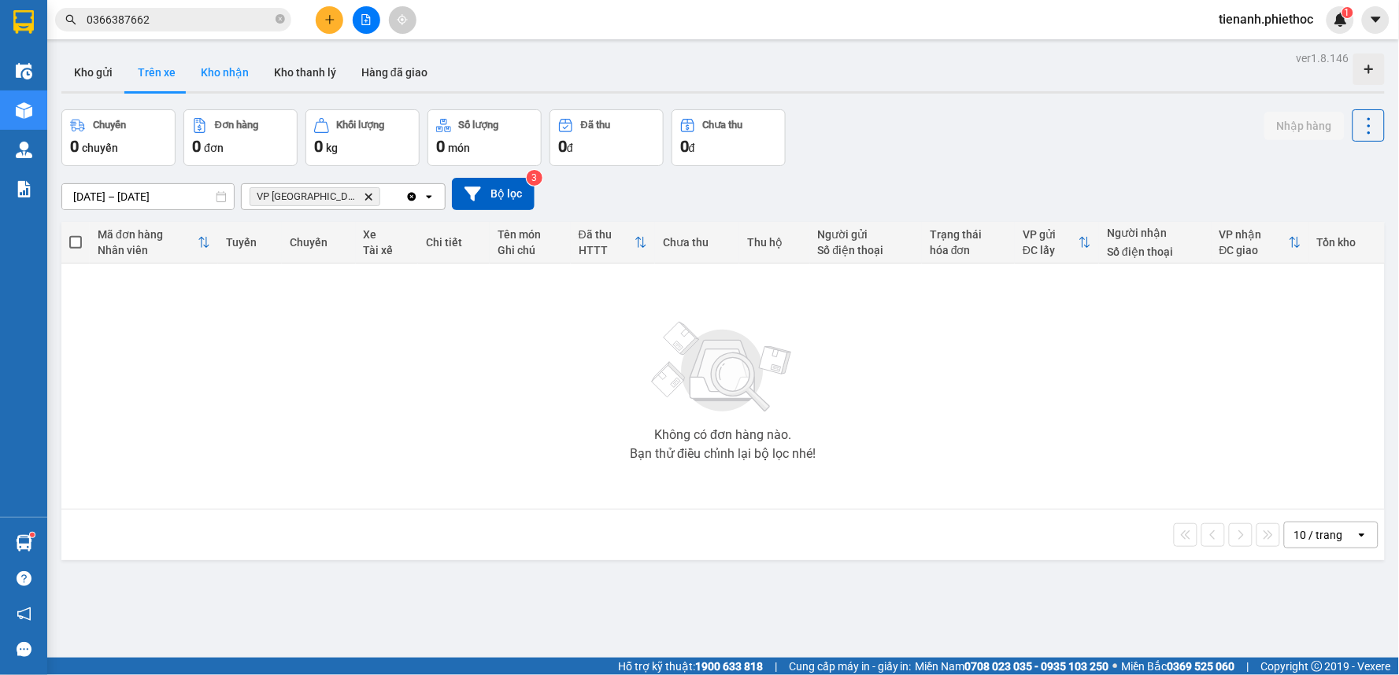
click at [208, 66] on button "Kho nhận" at bounding box center [224, 73] width 73 height 38
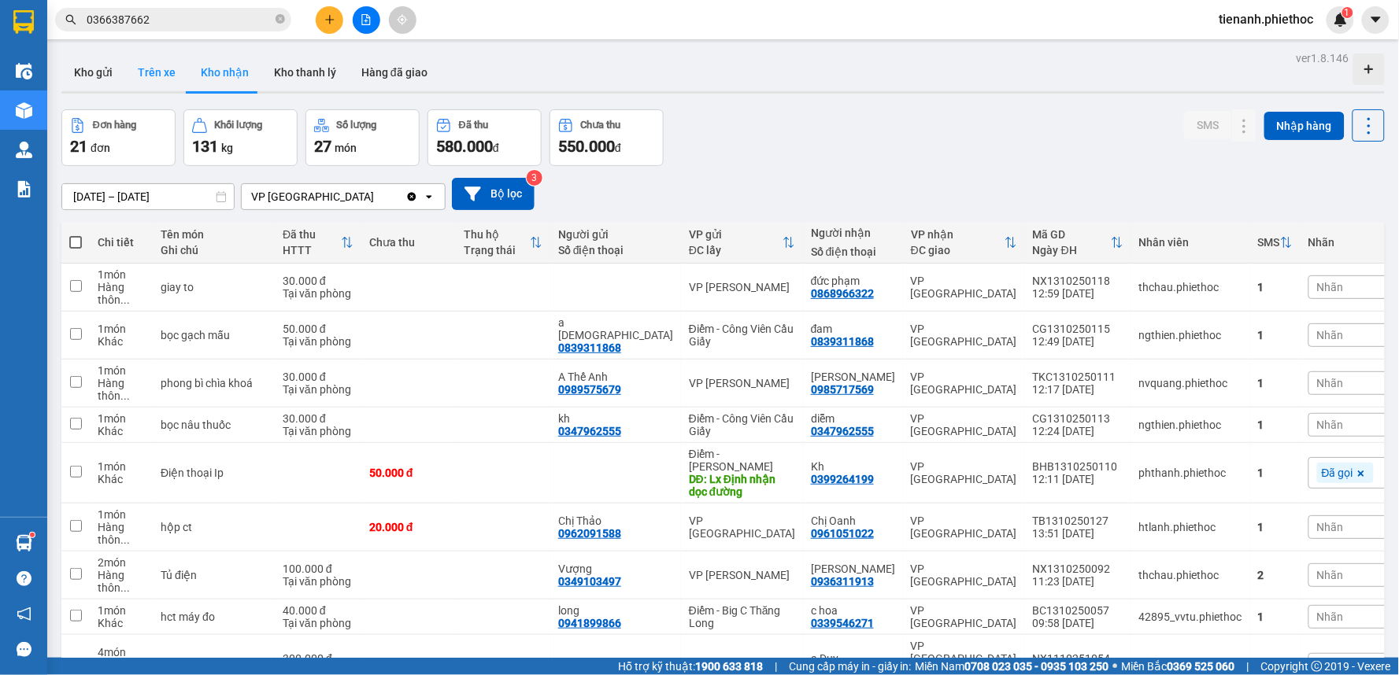
click at [150, 76] on button "Trên xe" at bounding box center [156, 73] width 63 height 38
type input "[DATE] – [DATE]"
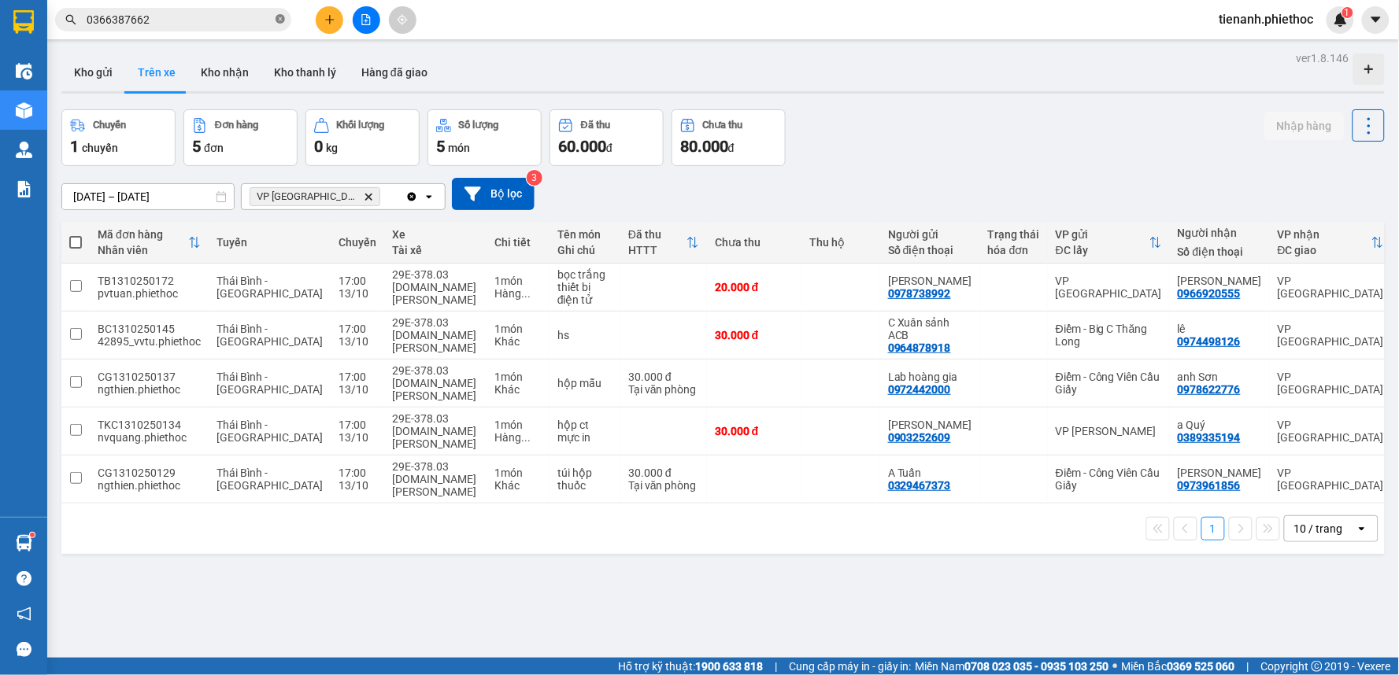
click at [278, 17] on icon "close-circle" at bounding box center [279, 18] width 9 height 9
click at [226, 22] on input "text" at bounding box center [180, 19] width 186 height 17
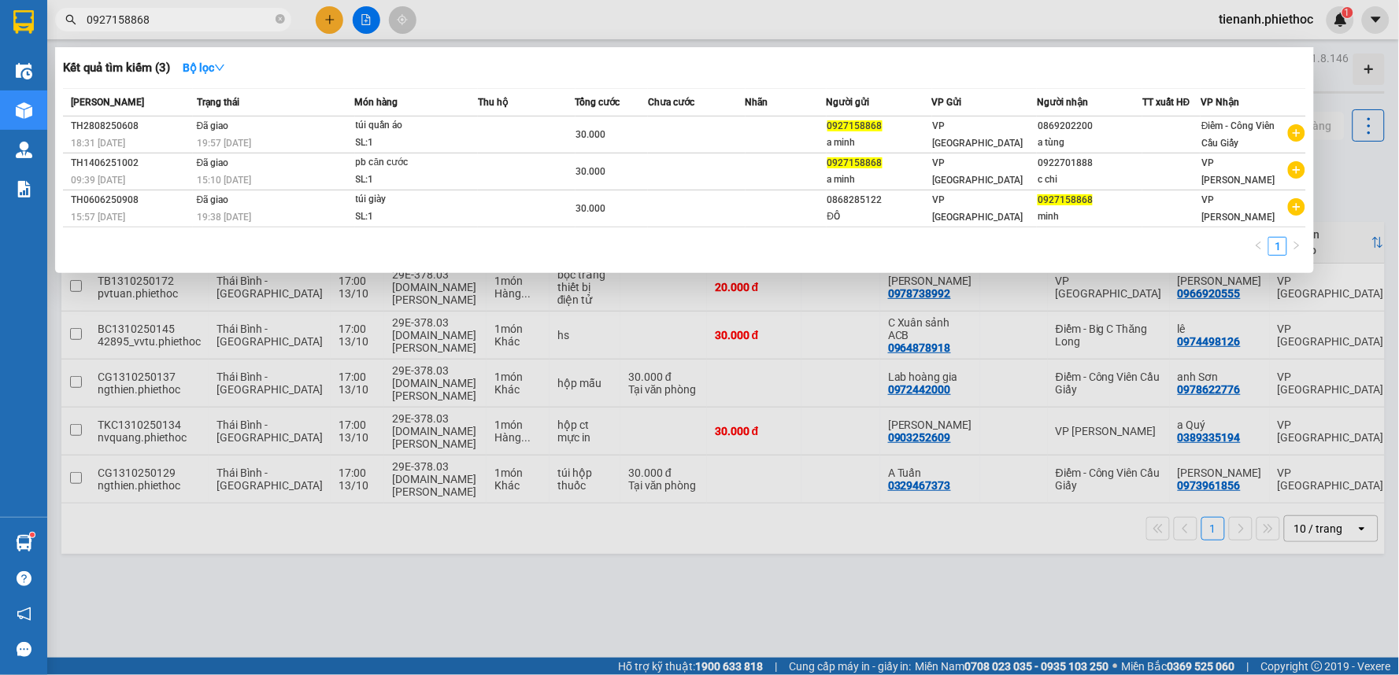
type input "0927158868"
click at [792, 586] on div at bounding box center [699, 337] width 1399 height 675
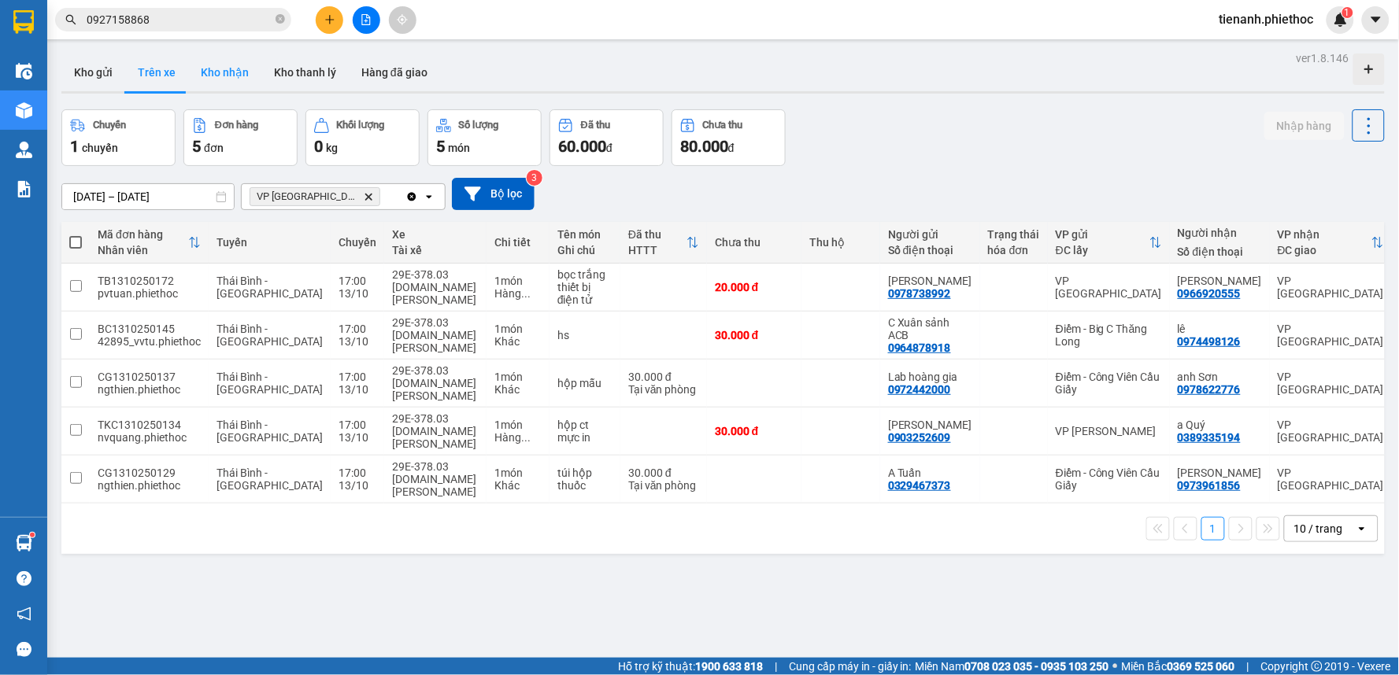
click at [219, 68] on button "Kho nhận" at bounding box center [224, 73] width 73 height 38
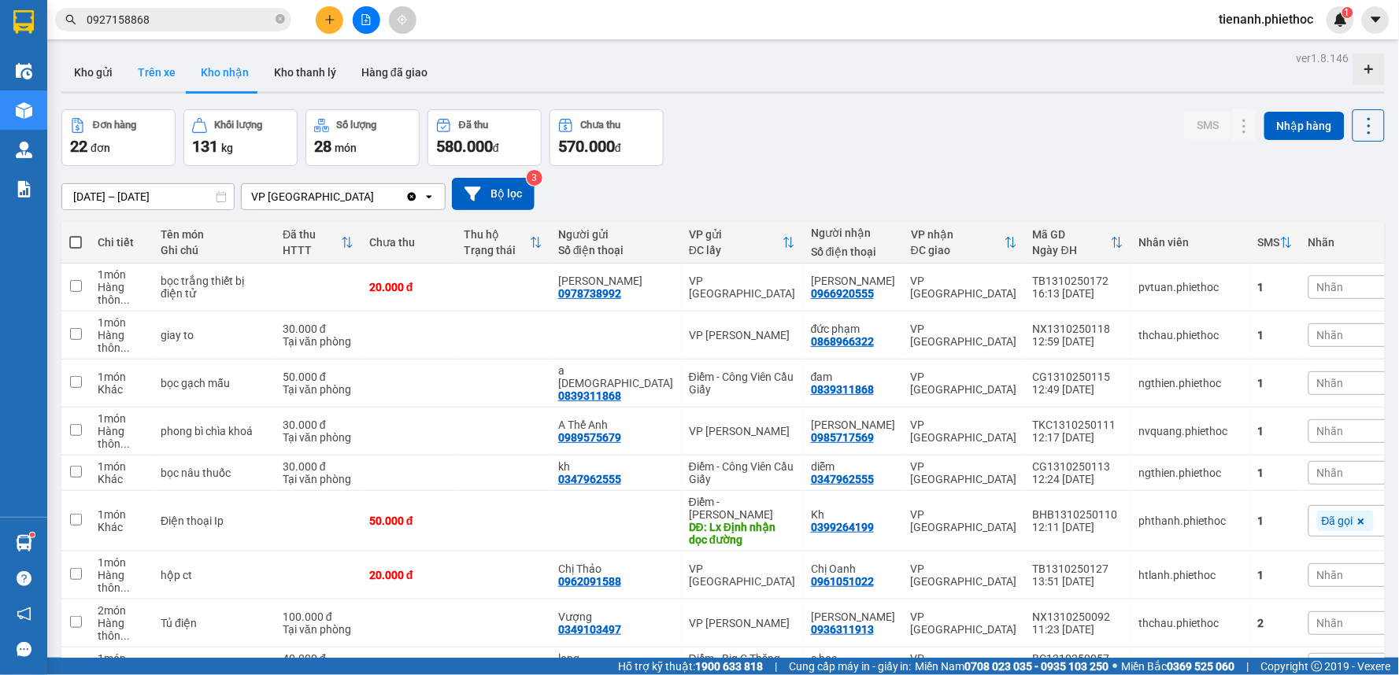
click at [160, 74] on button "Trên xe" at bounding box center [156, 73] width 63 height 38
type input "[DATE] – [DATE]"
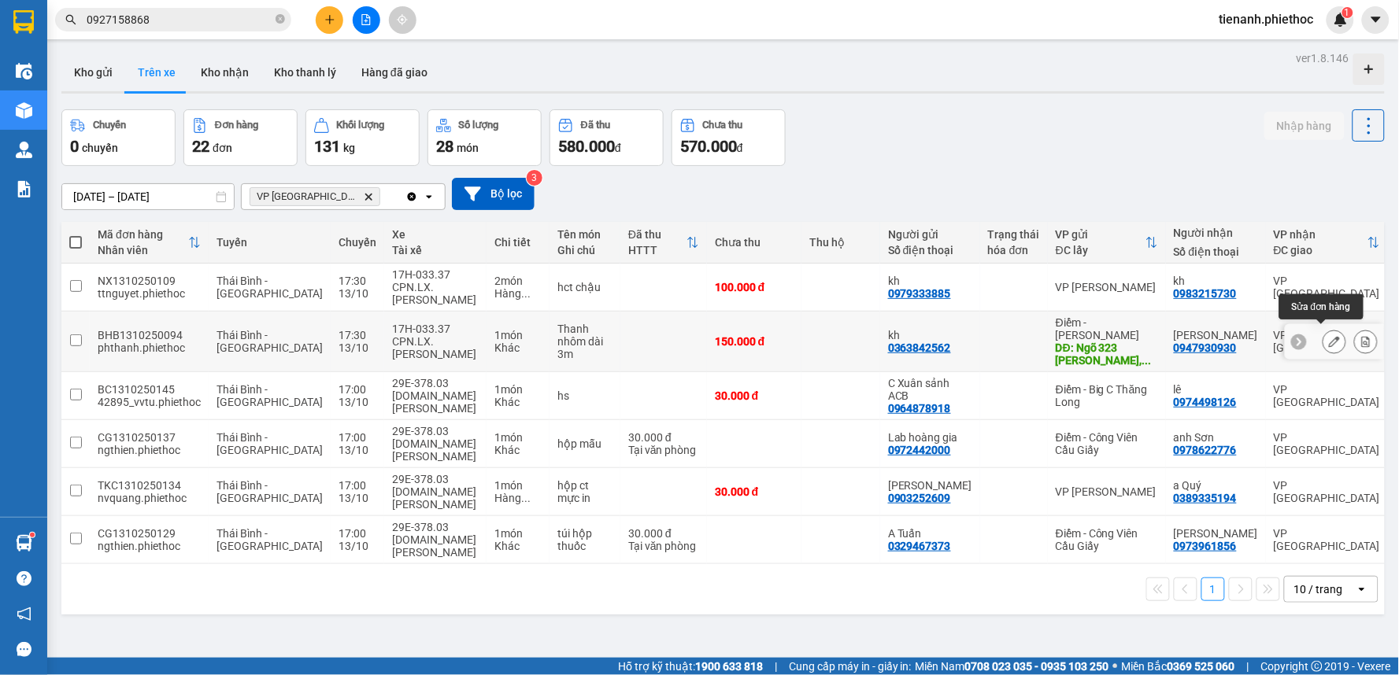
click at [1329, 336] on icon at bounding box center [1334, 341] width 11 height 11
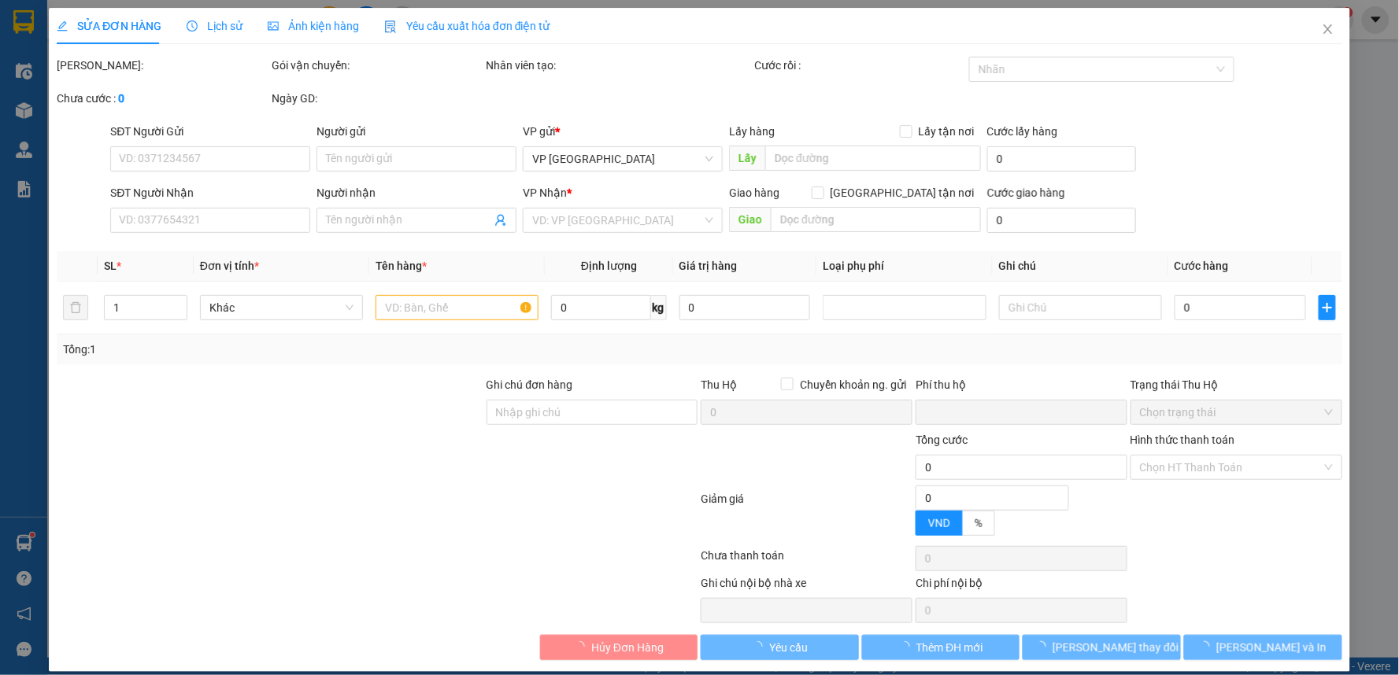
type input "0363842562"
type input "kh"
type input "Ngõ 323 Lương Thế Vinh, Trung Văn, Nam Từ Liêm, Hà Nội, Việt Nam"
type input "50.000"
type input "0947930930"
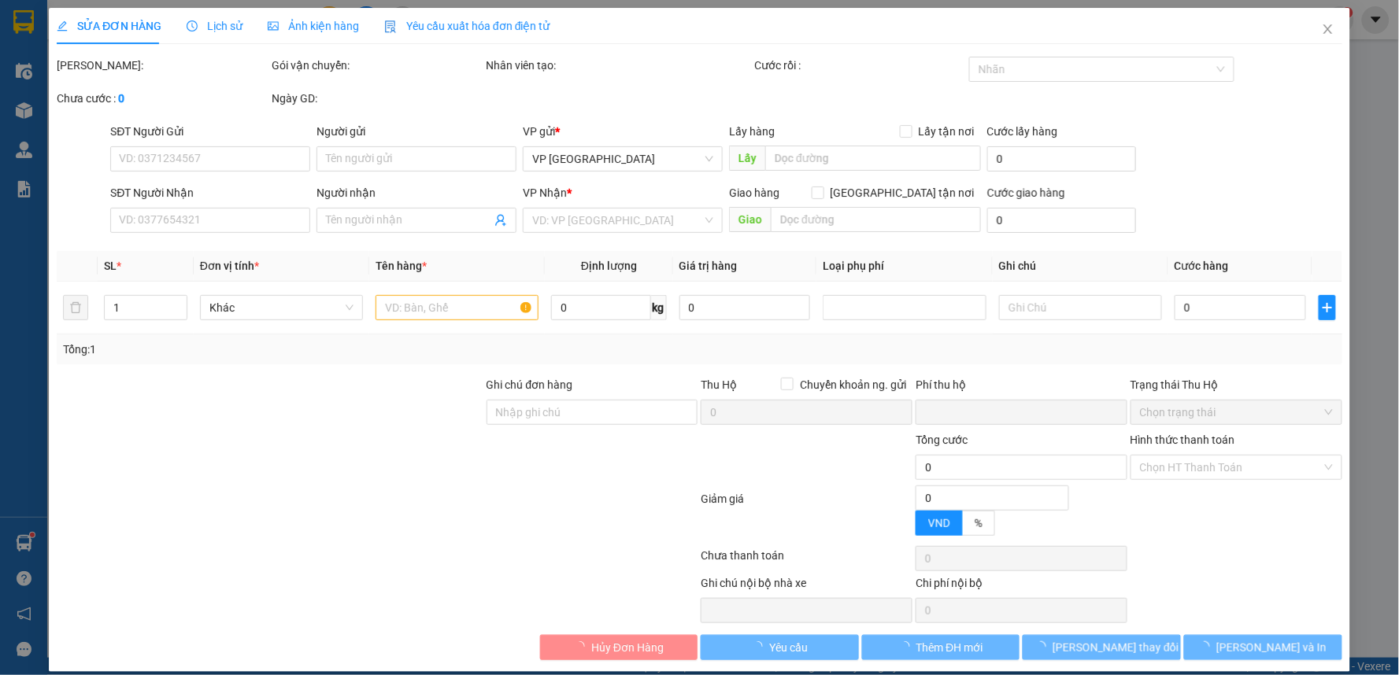
type input "Anh Nhân"
type input "0"
type input "150.000"
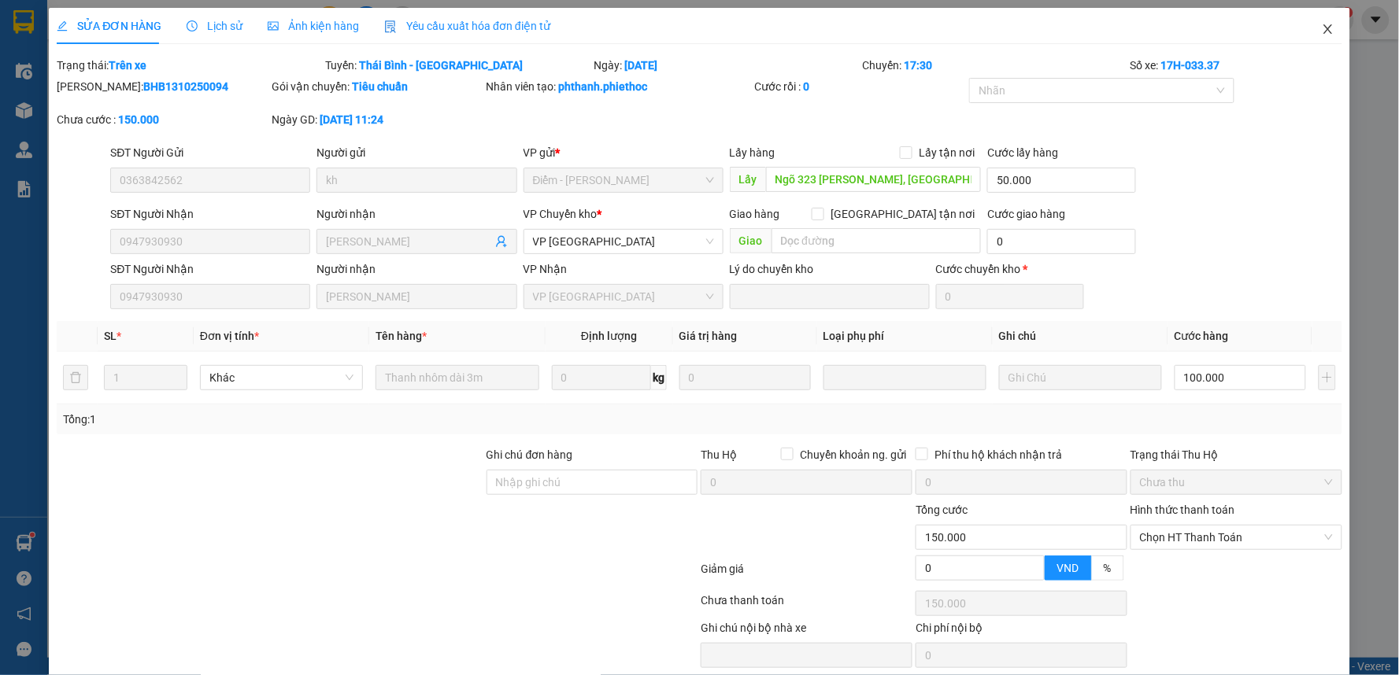
click at [1321, 28] on icon "close" at bounding box center [1327, 29] width 13 height 13
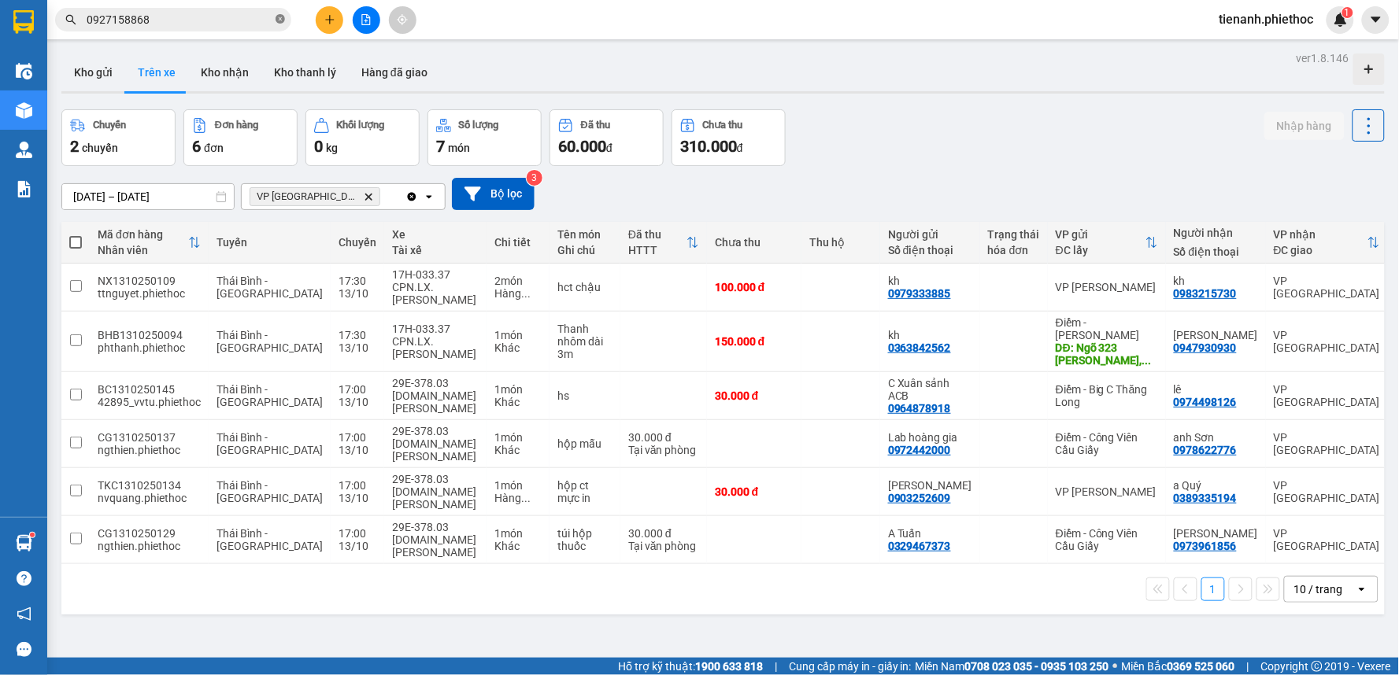
click at [280, 21] on icon "close-circle" at bounding box center [279, 18] width 9 height 9
click at [207, 17] on input "text" at bounding box center [180, 19] width 186 height 17
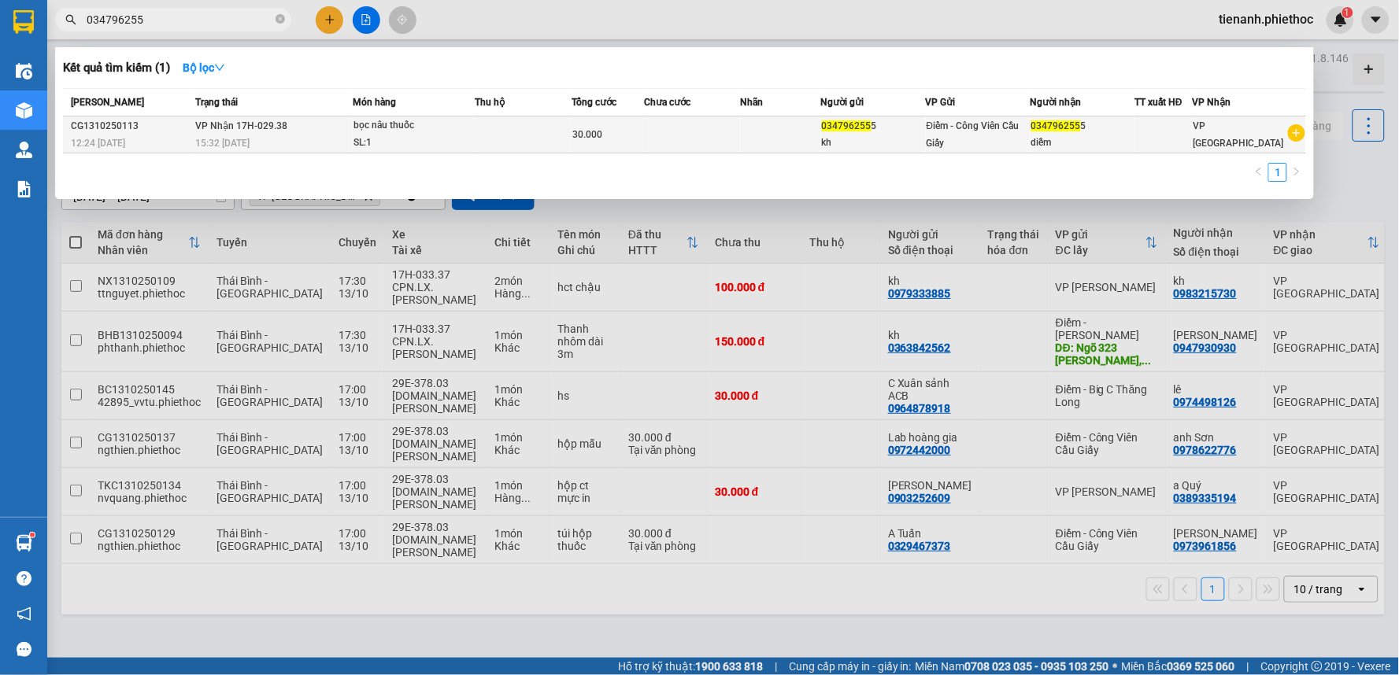
type input "034796255"
click at [357, 143] on div "SL: 1" at bounding box center [412, 143] width 118 height 17
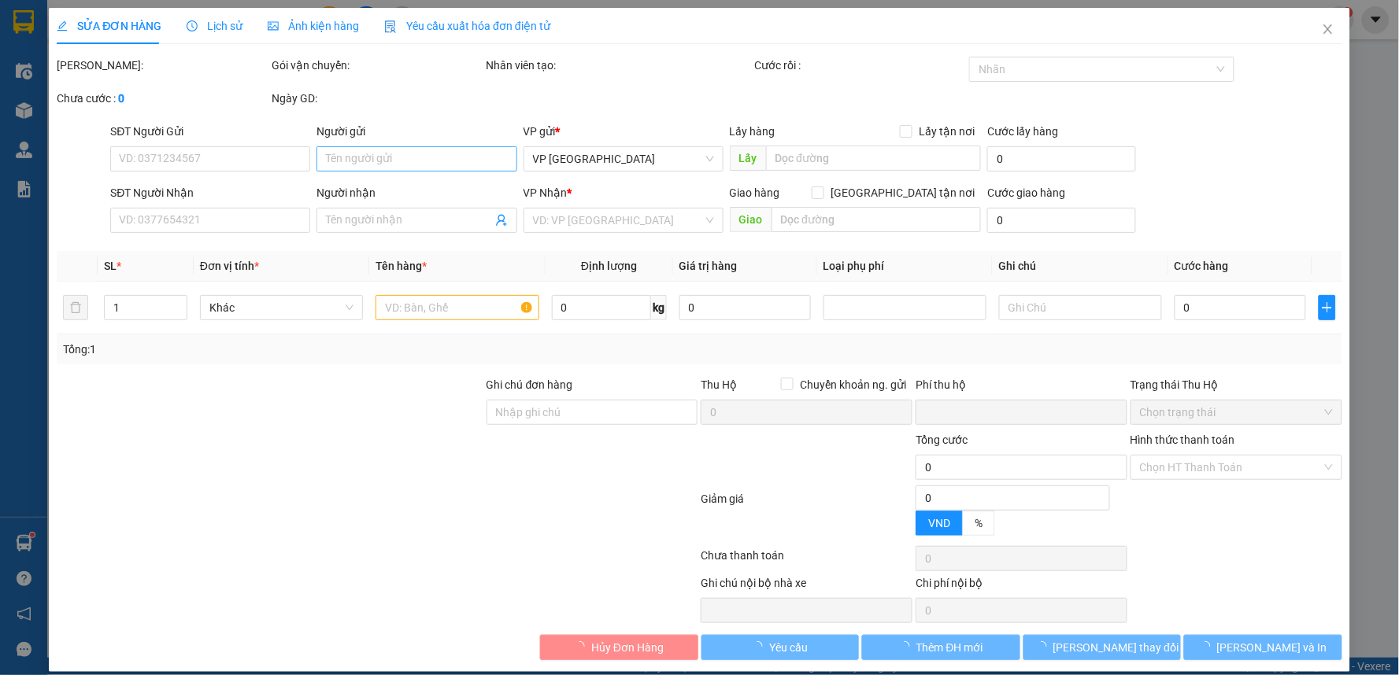
type input "0347962555"
type input "kh"
type input "0347962555"
type input "diễm"
type input "0"
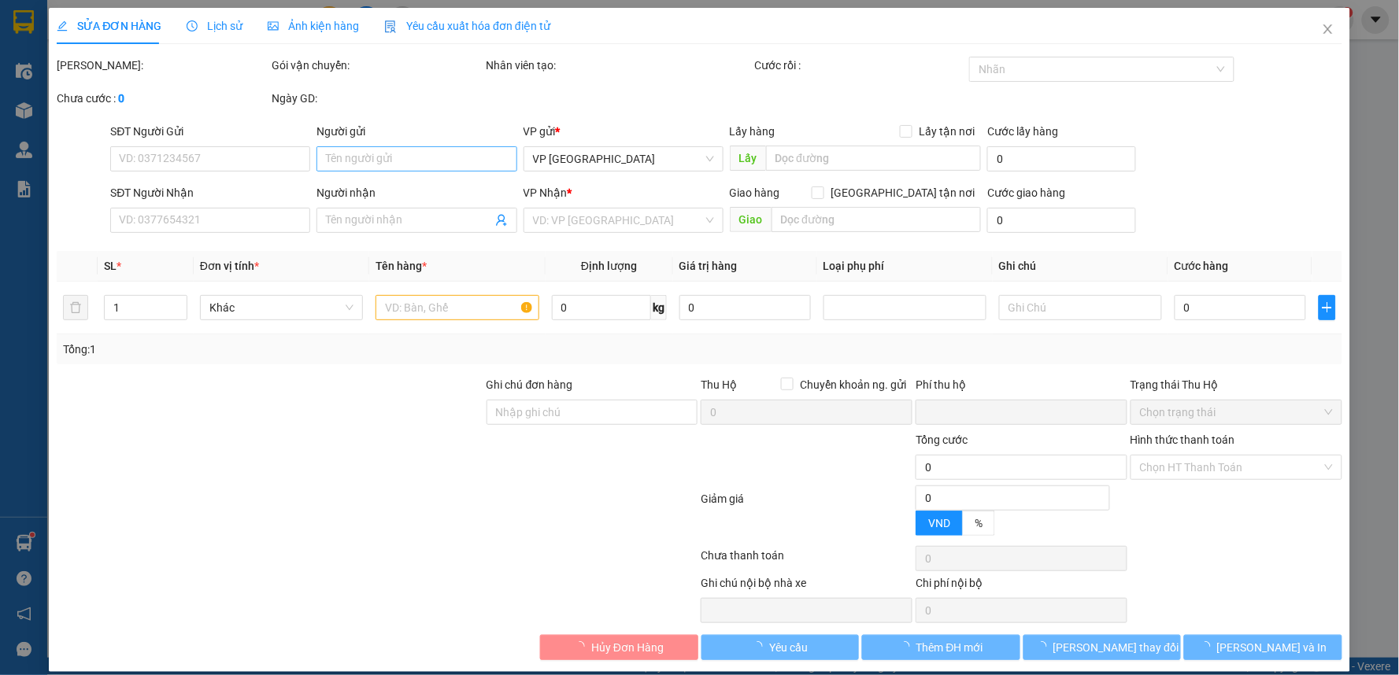
type input "30.000"
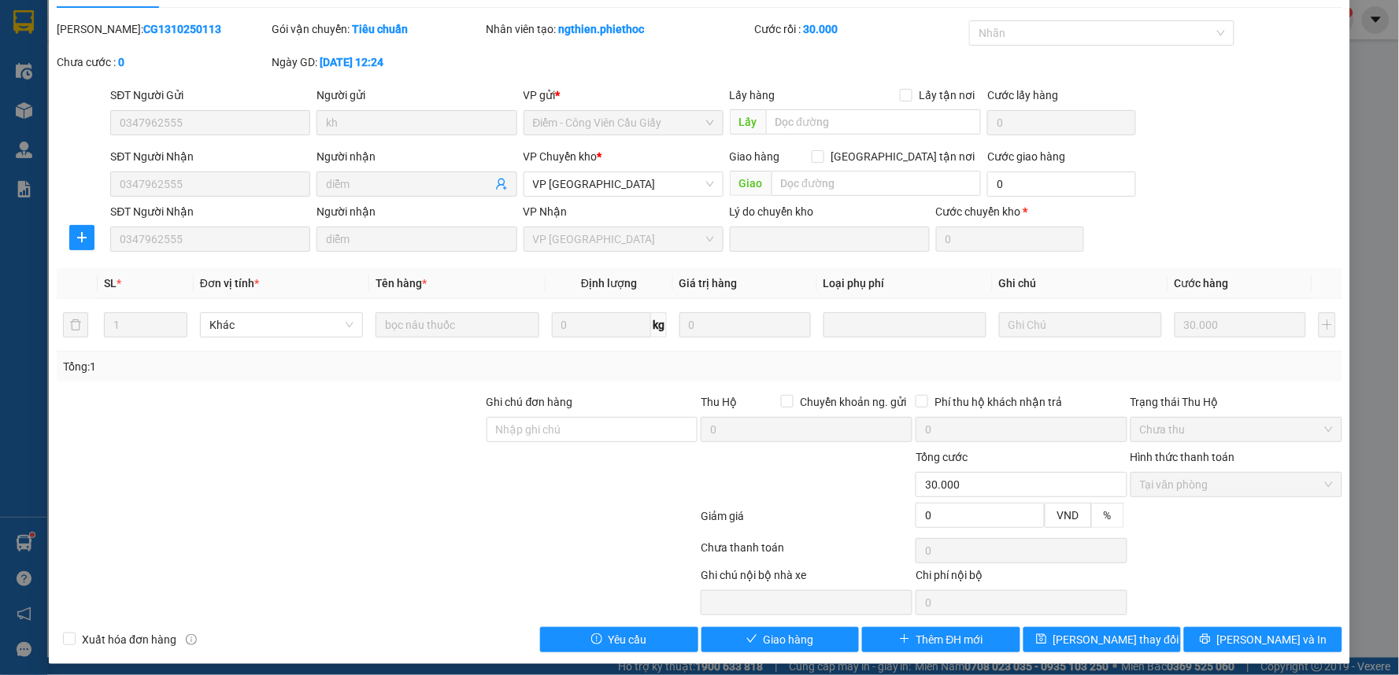
scroll to position [43, 0]
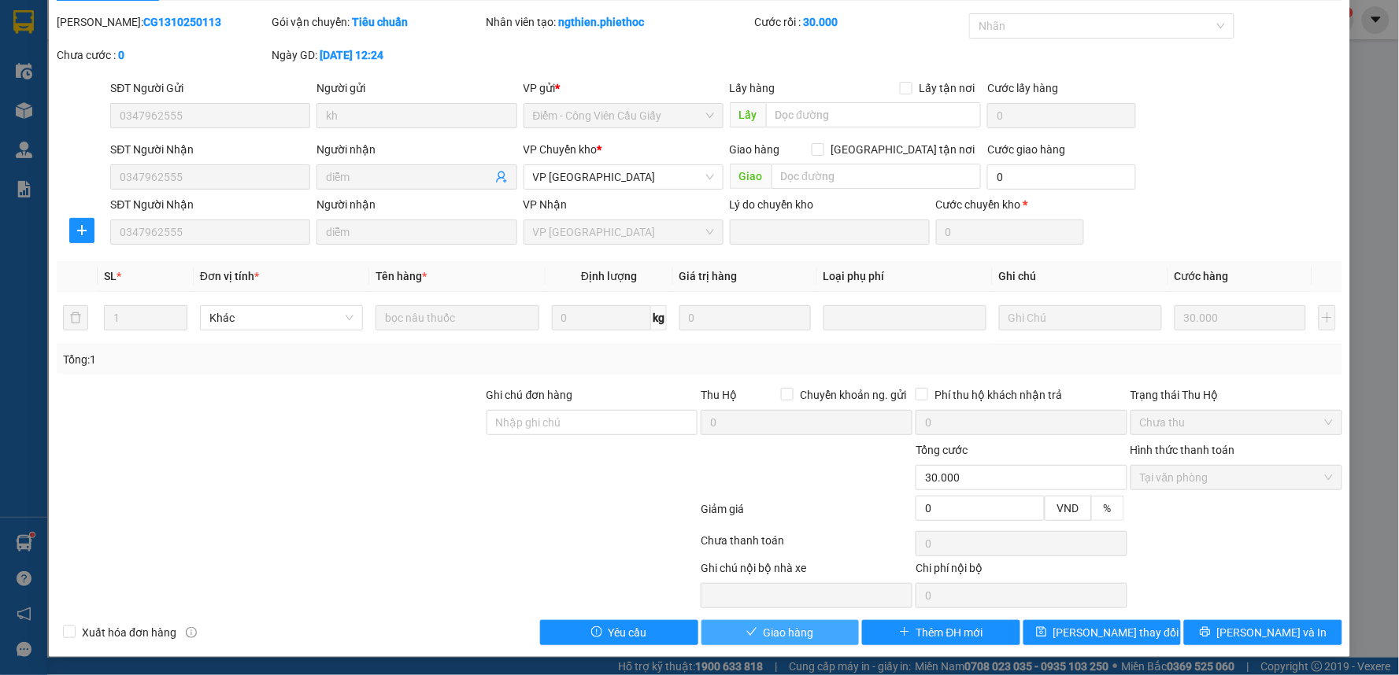
click at [800, 627] on span "Giao hàng" at bounding box center [788, 632] width 50 height 17
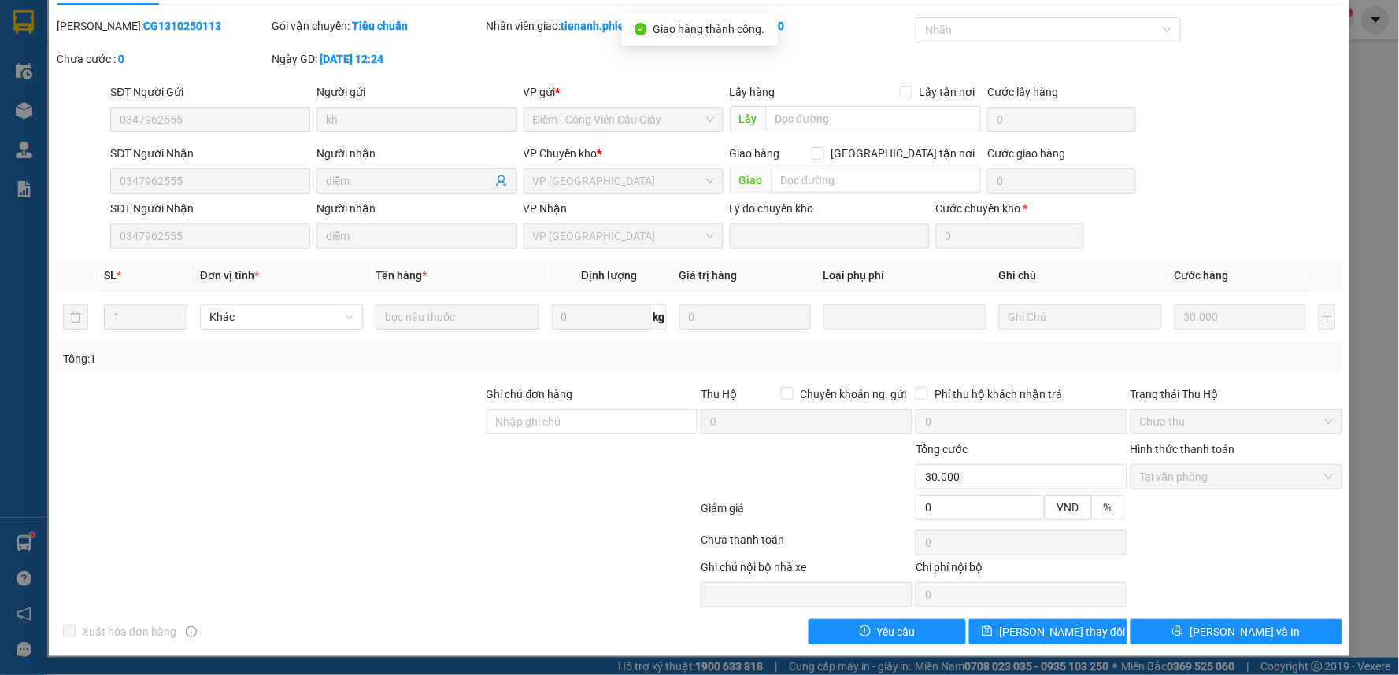
scroll to position [0, 0]
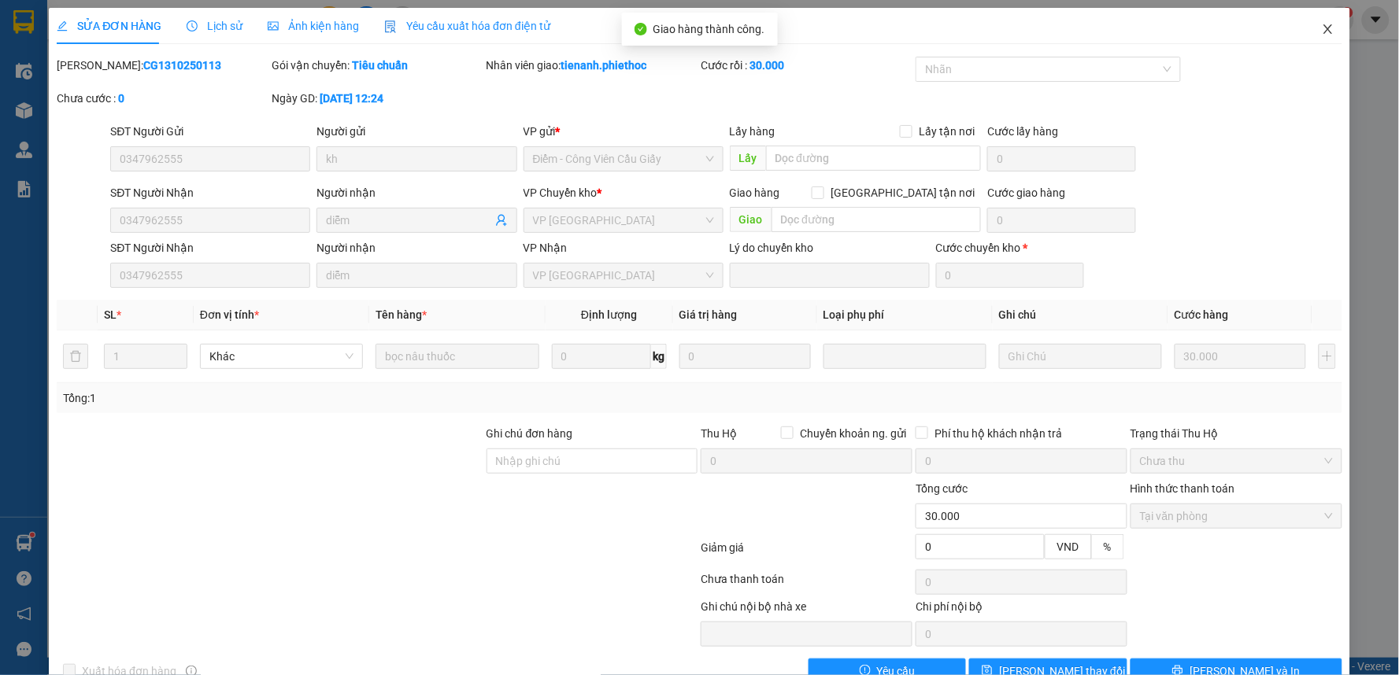
click at [1321, 28] on icon "close" at bounding box center [1327, 29] width 13 height 13
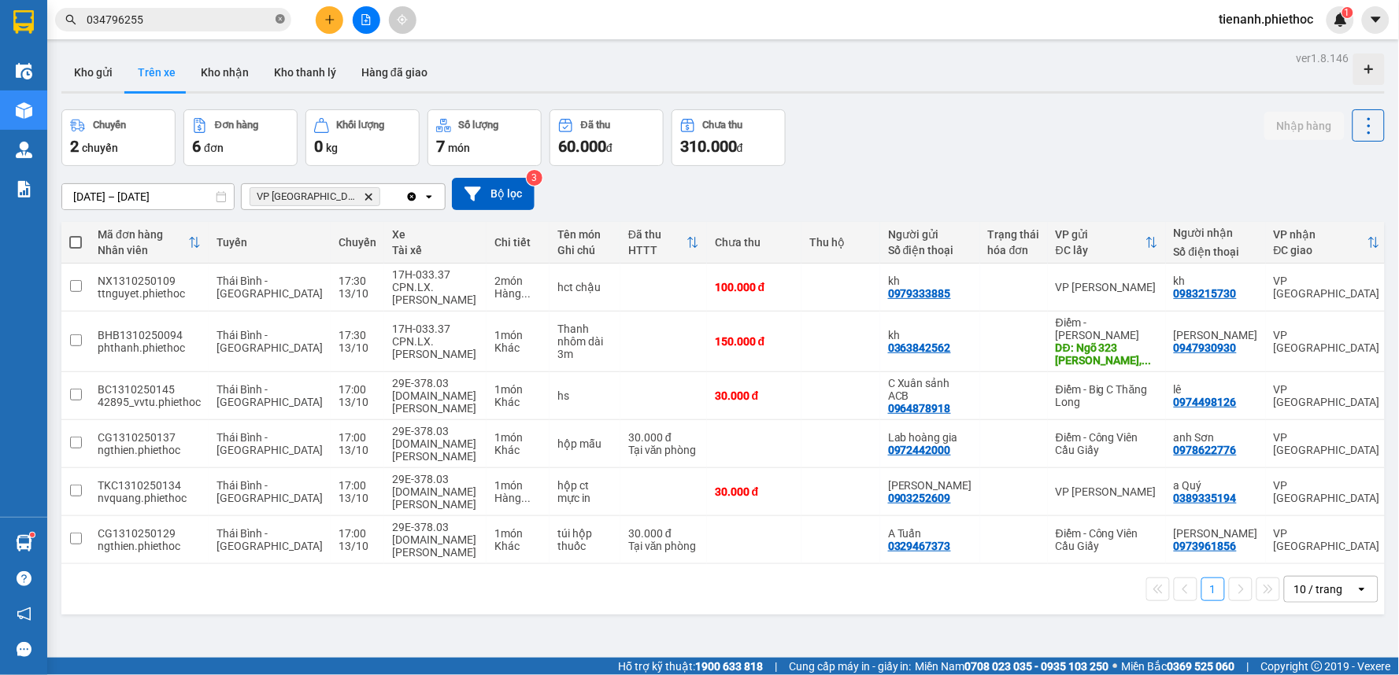
click at [276, 19] on icon "close-circle" at bounding box center [279, 18] width 9 height 9
click at [221, 20] on input "text" at bounding box center [180, 19] width 186 height 17
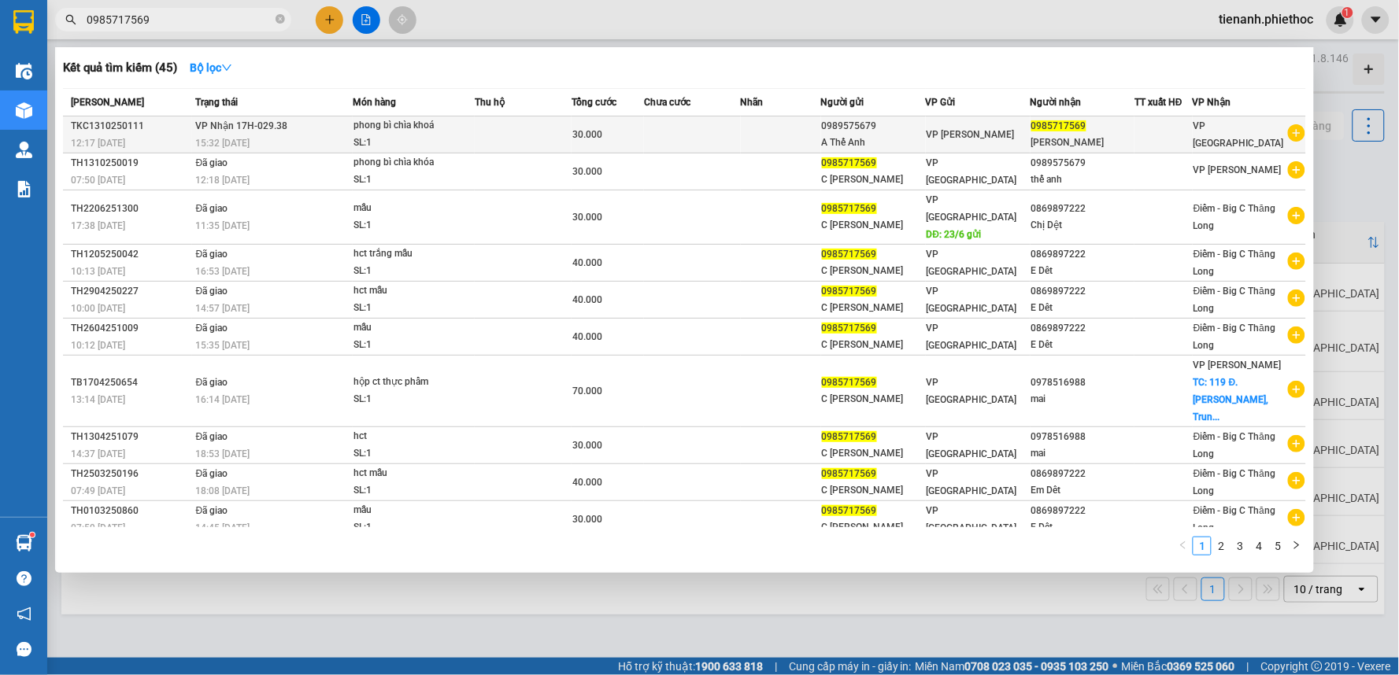
type input "0985717569"
click at [453, 132] on div "phong bì chìa khoá" at bounding box center [412, 125] width 118 height 17
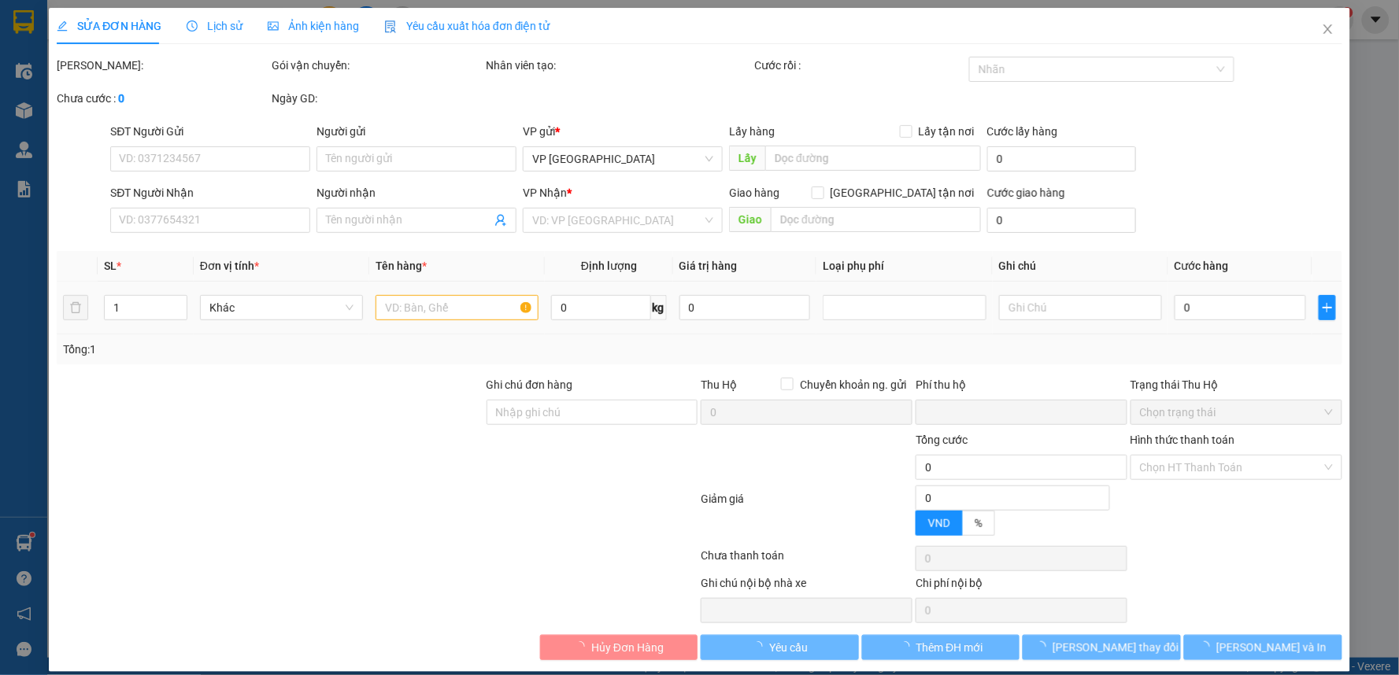
type input "0989575679"
type input "A Thế Anh"
type input "0985717569"
type input "[PERSON_NAME]"
type input "0"
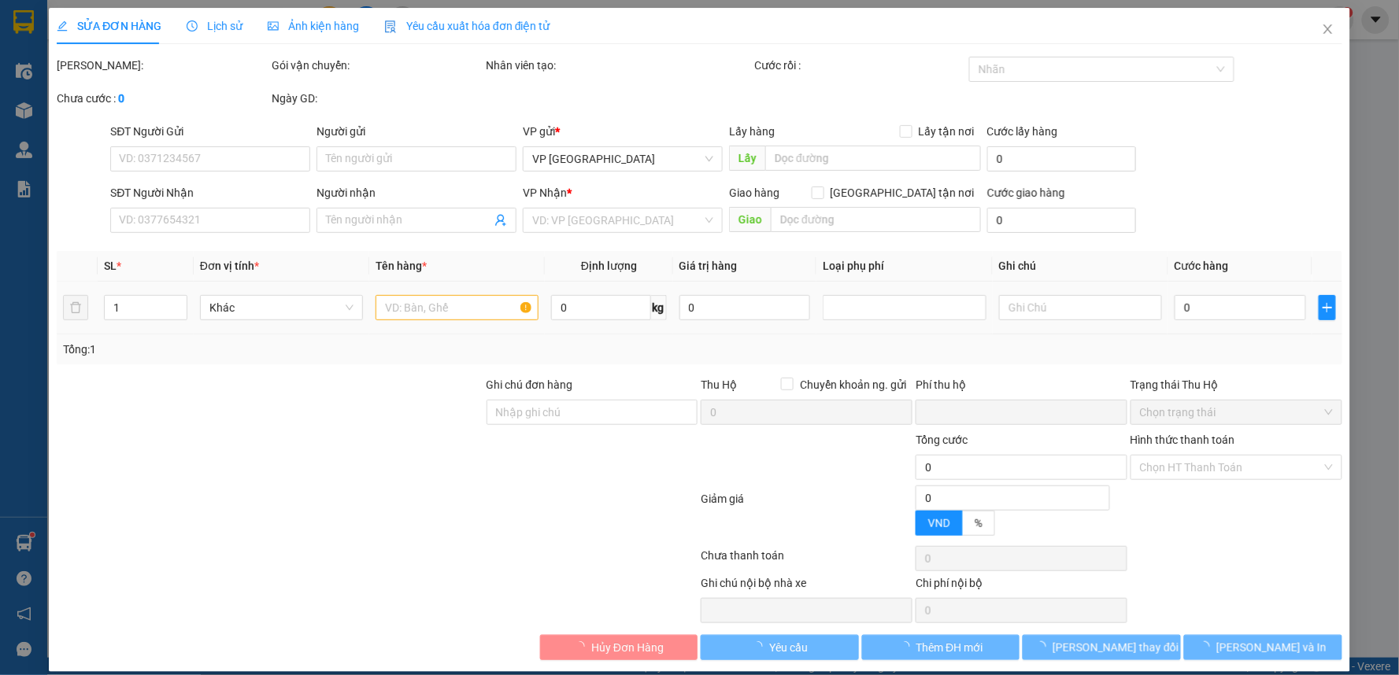
type input "30.000"
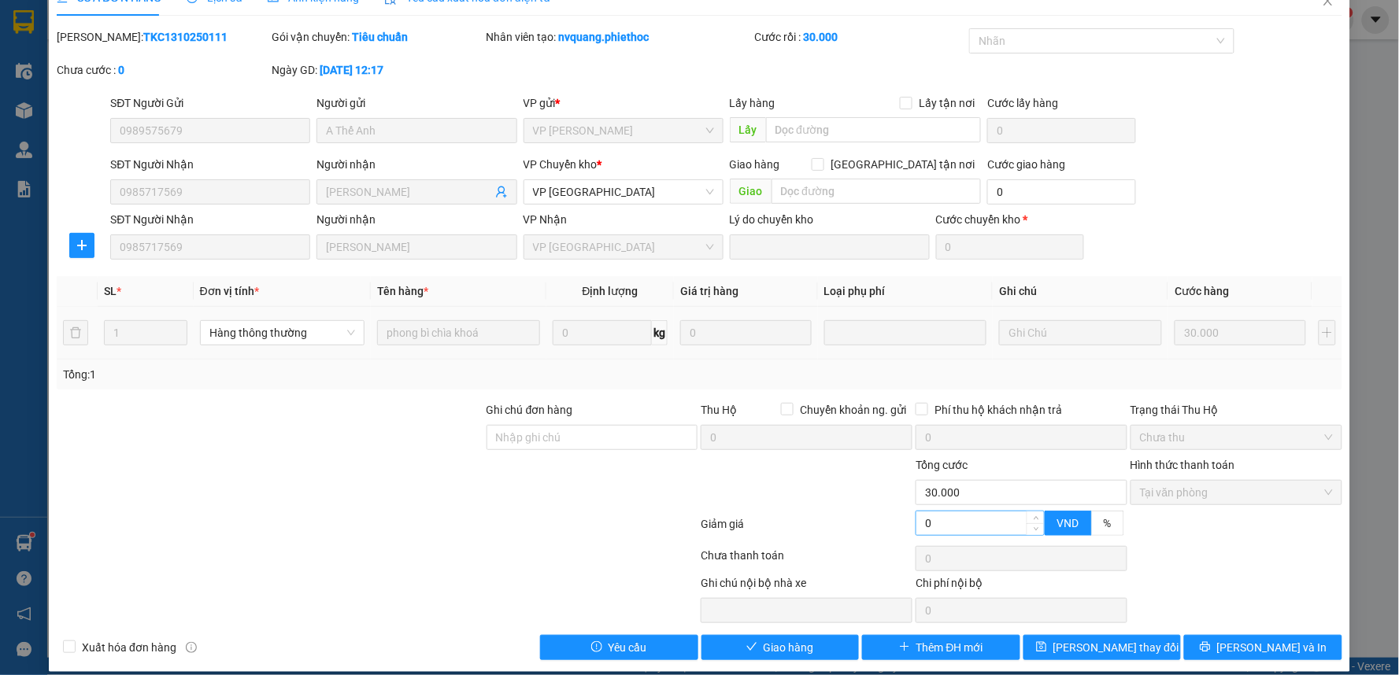
scroll to position [43, 0]
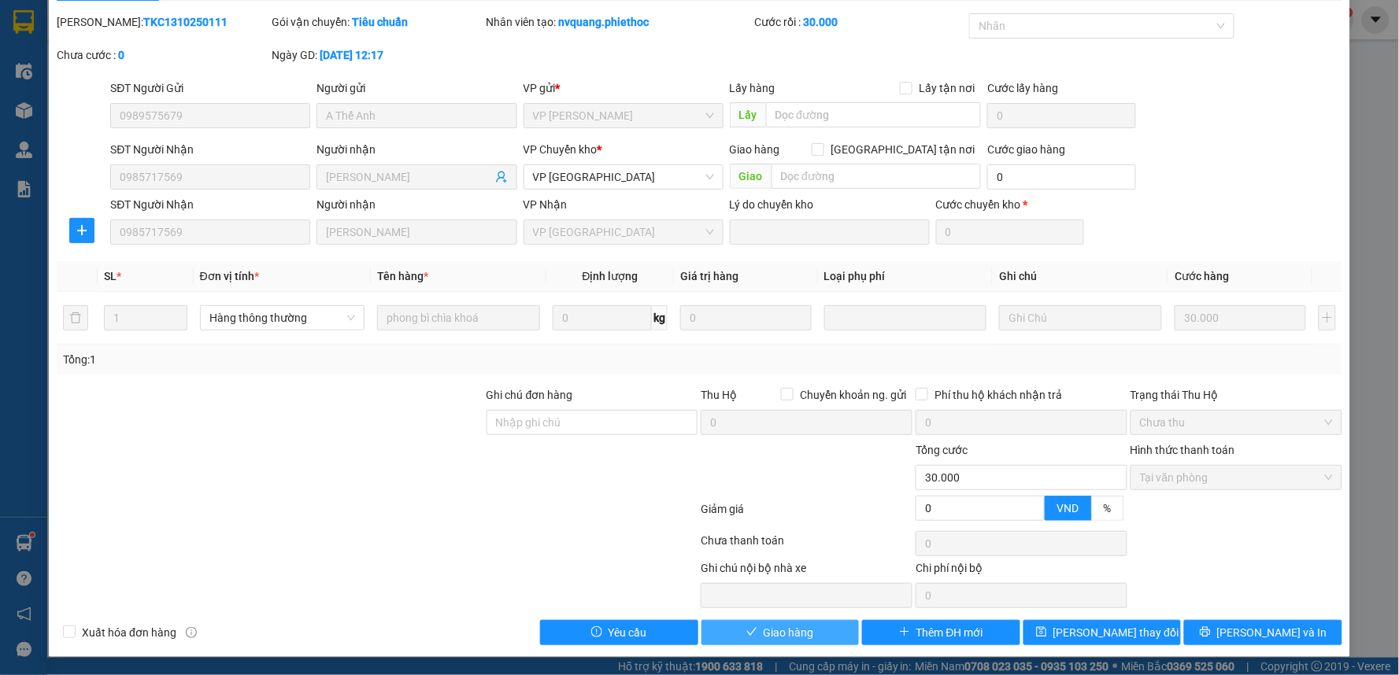
click at [774, 634] on span "Giao hàng" at bounding box center [788, 632] width 50 height 17
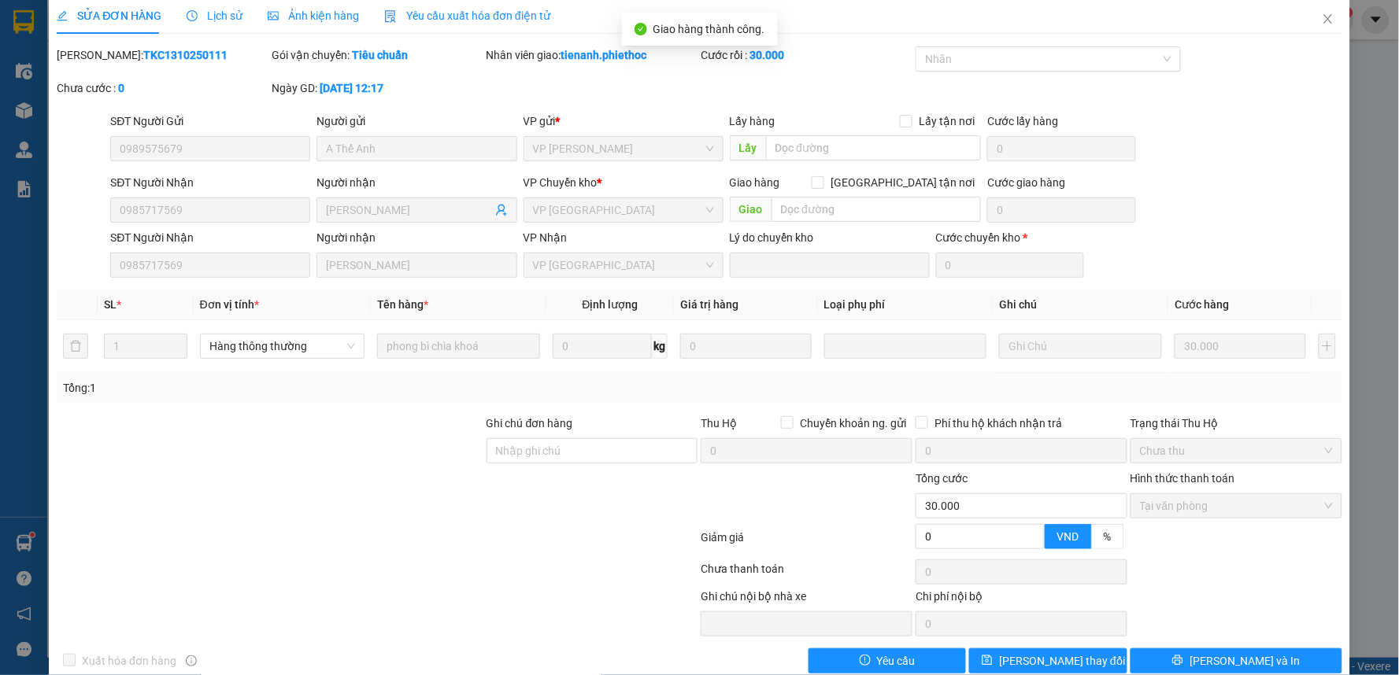
scroll to position [0, 0]
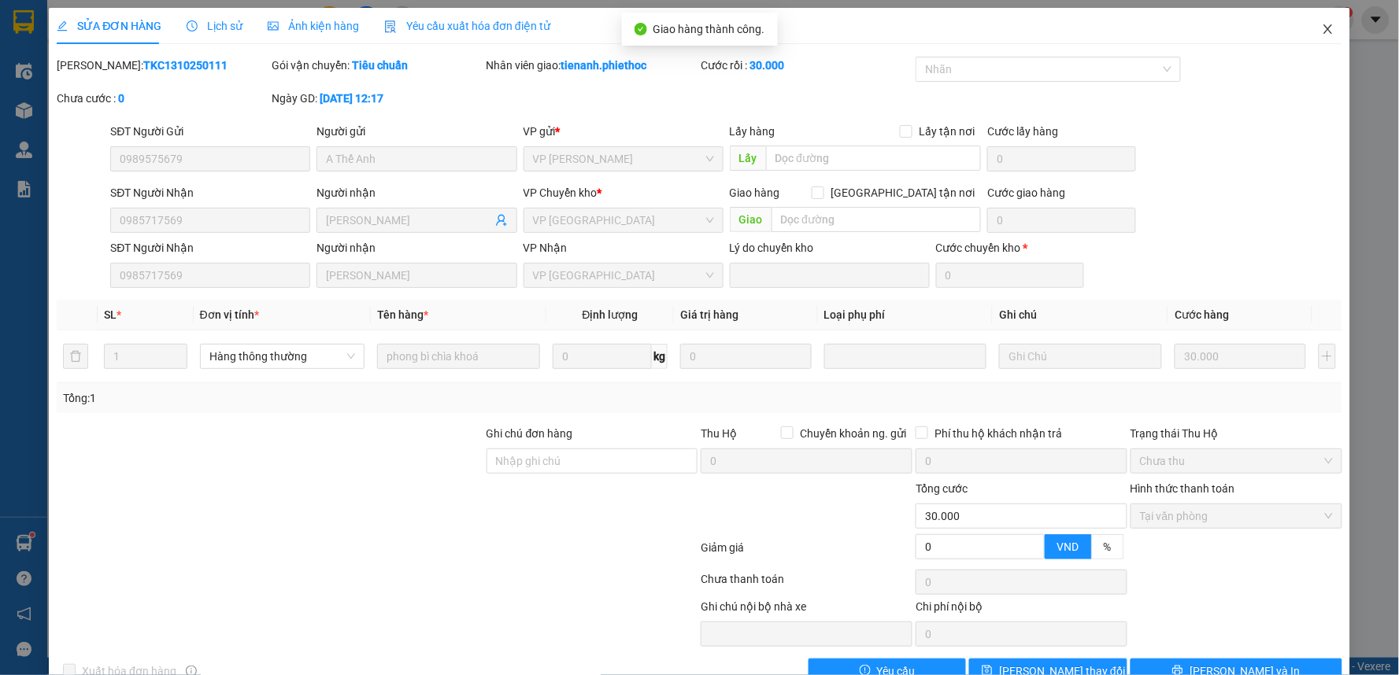
click at [1321, 35] on icon "close" at bounding box center [1327, 29] width 13 height 13
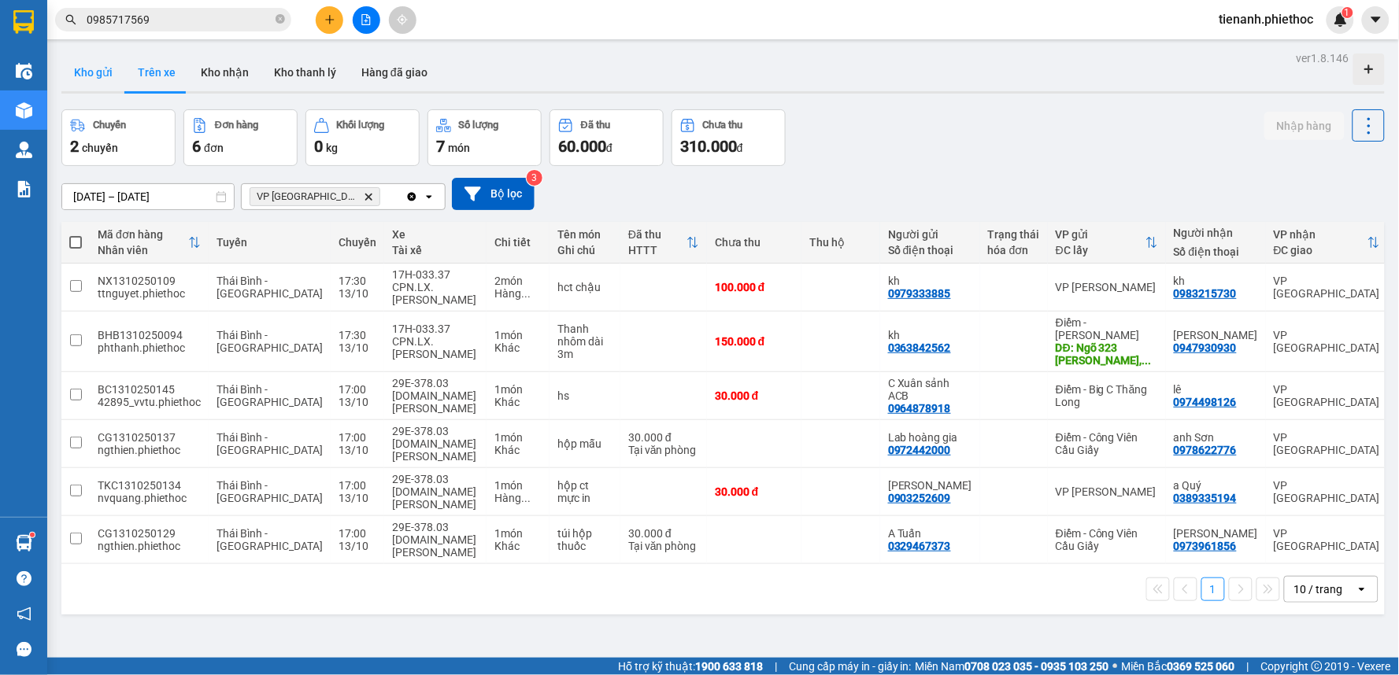
click at [107, 76] on button "Kho gửi" at bounding box center [93, 73] width 64 height 38
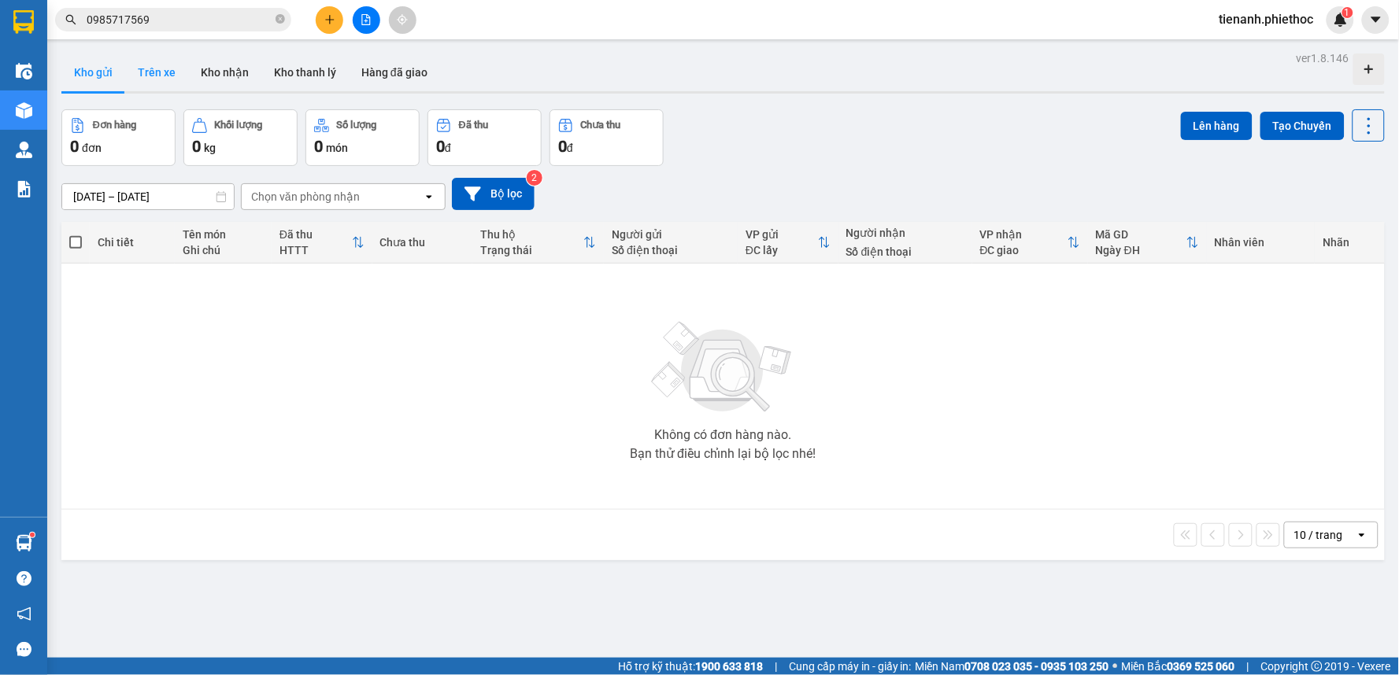
drag, startPoint x: 163, startPoint y: 65, endPoint x: 174, endPoint y: 83, distance: 21.2
click at [163, 68] on button "Trên xe" at bounding box center [156, 73] width 63 height 38
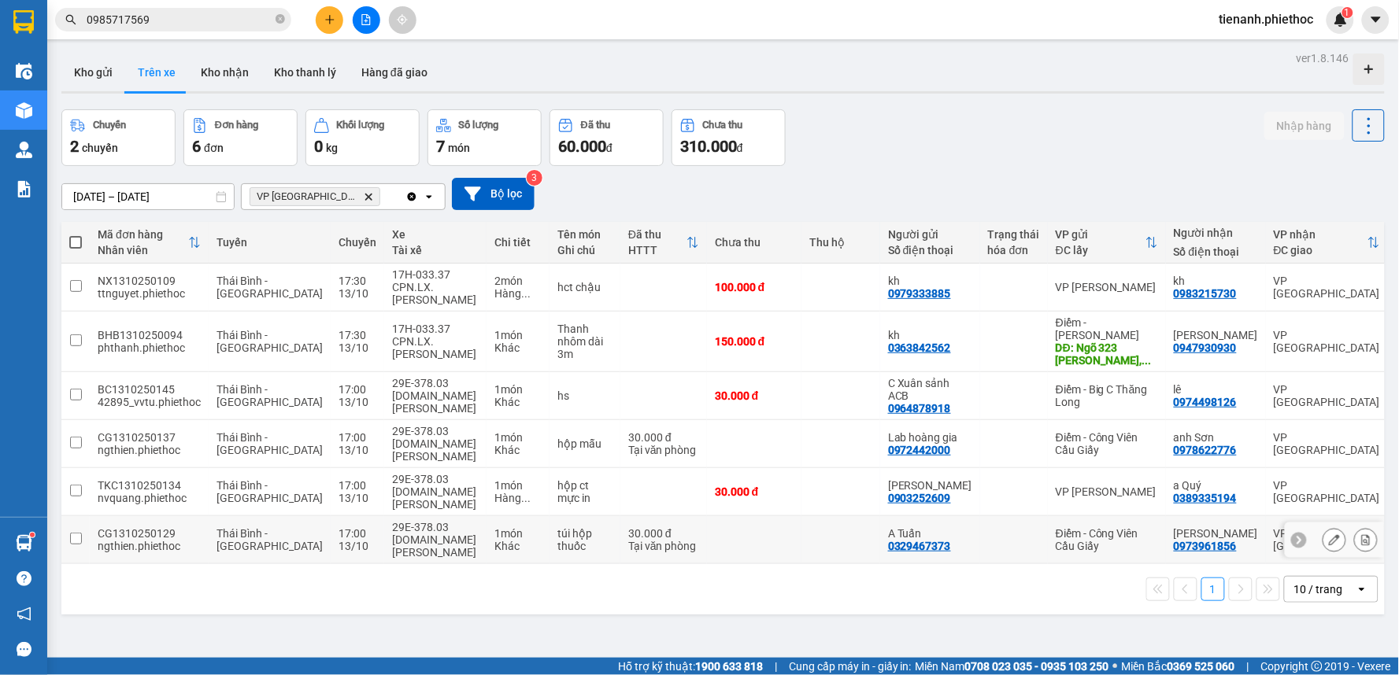
click at [338, 540] on div "13/10" at bounding box center [357, 546] width 38 height 13
checkbox input "true"
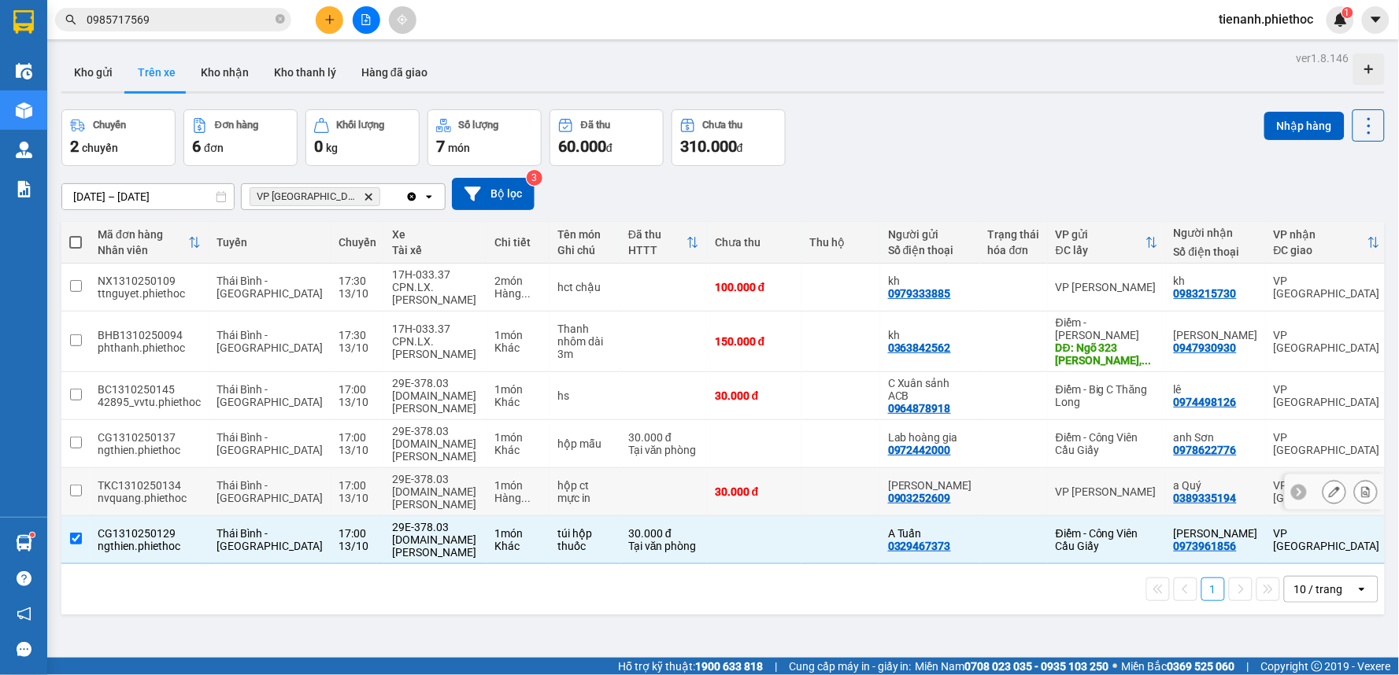
click at [338, 479] on div "17:00" at bounding box center [357, 485] width 38 height 13
checkbox input "true"
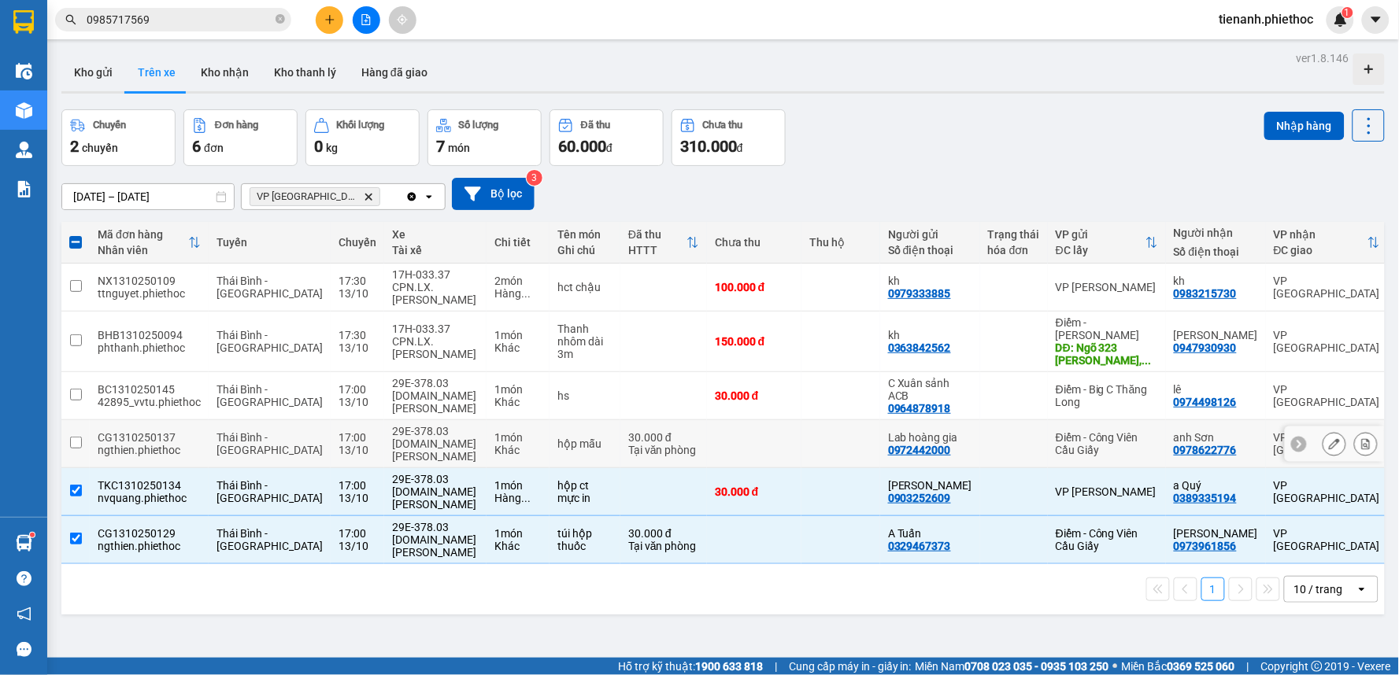
click at [392, 438] on div "TG.TC Bùi Văn Quảng" at bounding box center [435, 450] width 87 height 25
checkbox input "true"
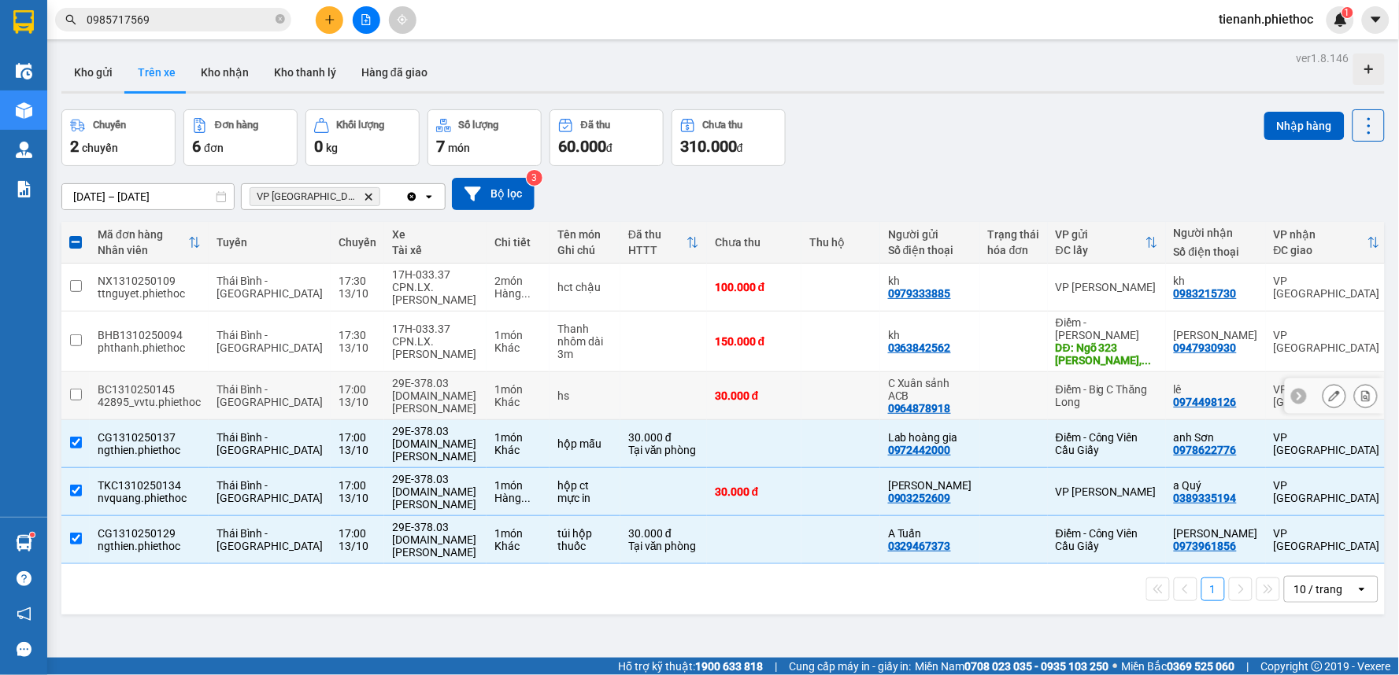
click at [392, 390] on div "TG.TC Bùi Văn Quảng" at bounding box center [435, 402] width 87 height 25
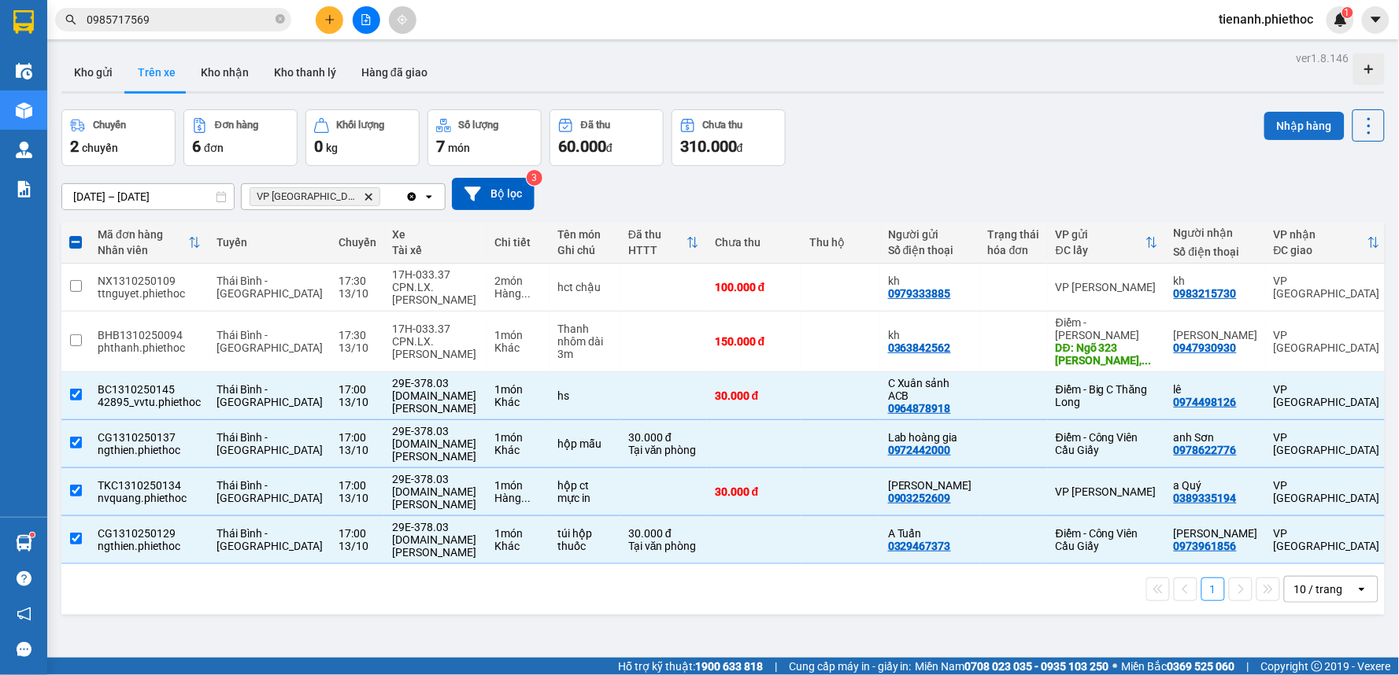
click at [1277, 131] on button "Nhập hàng" at bounding box center [1304, 126] width 80 height 28
checkbox input "false"
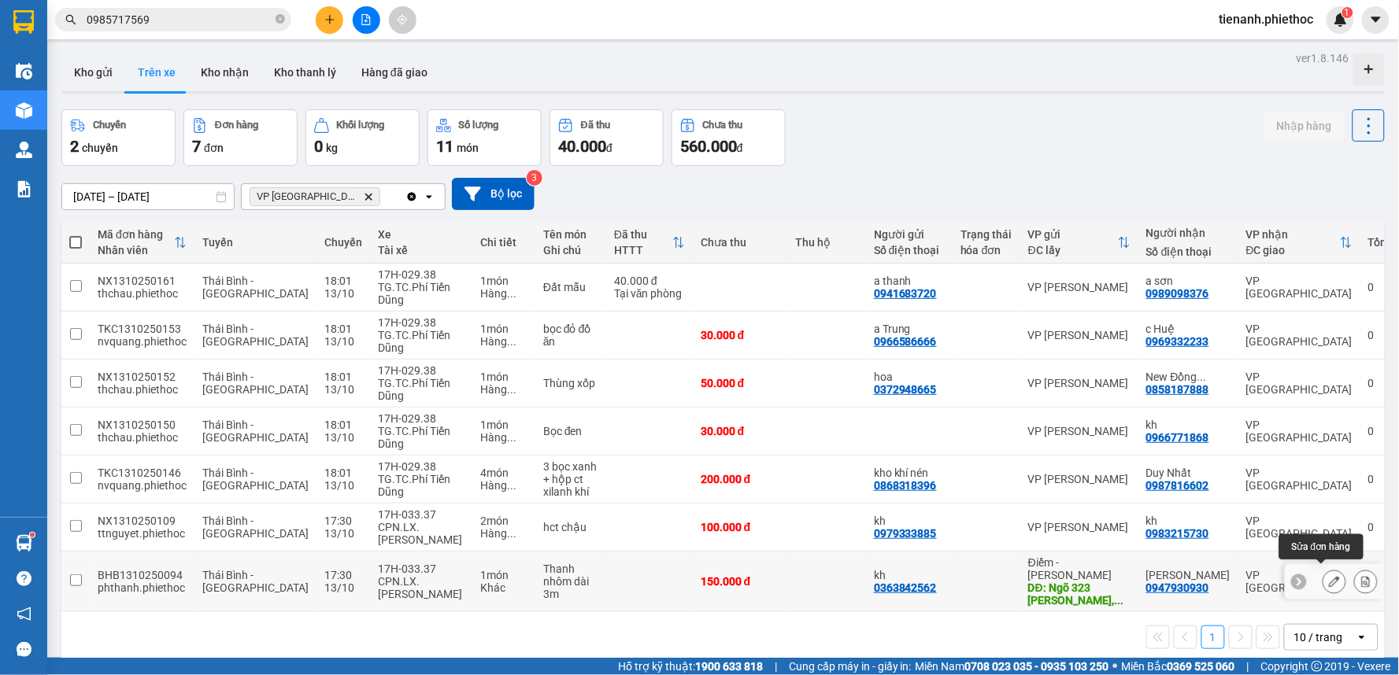
click at [1329, 577] on icon at bounding box center [1334, 581] width 11 height 11
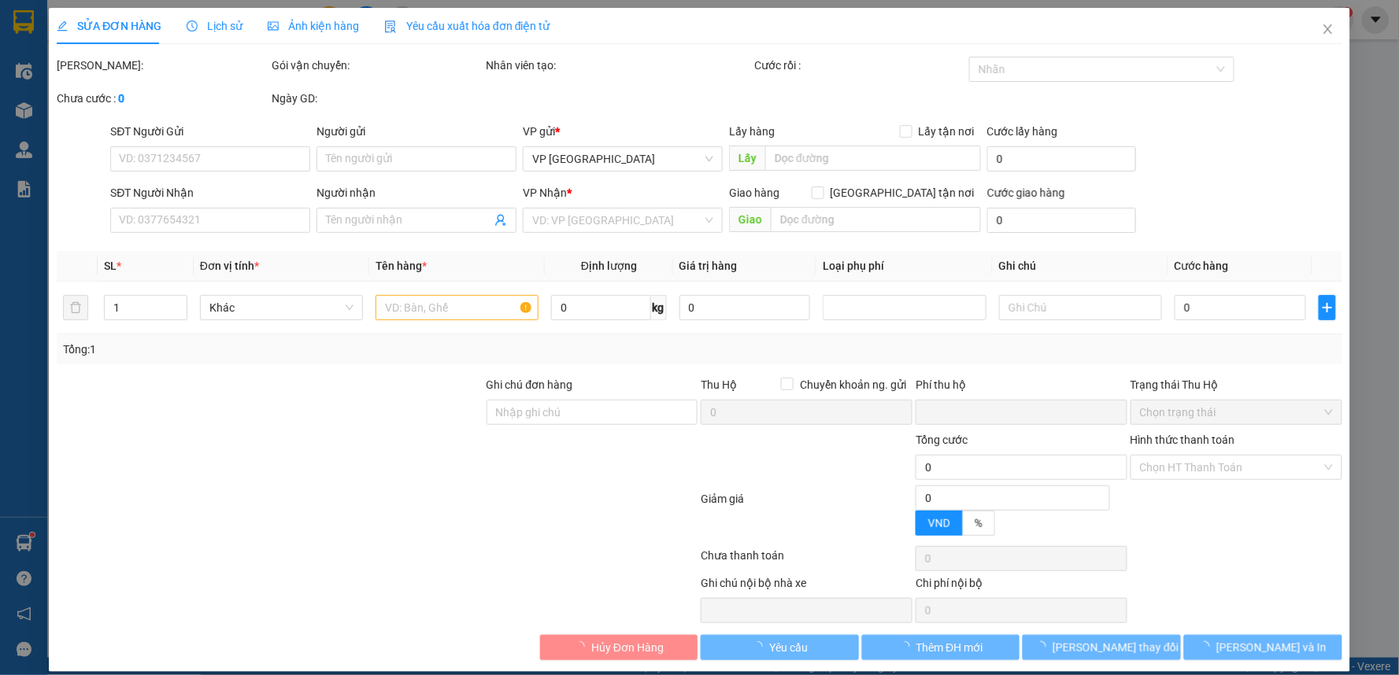
type input "0363842562"
type input "kh"
type input "Ngõ 323 Lương Thế Vinh, Trung Văn, Nam Từ Liêm, Hà Nội, Việt Nam"
type input "50.000"
type input "0947930930"
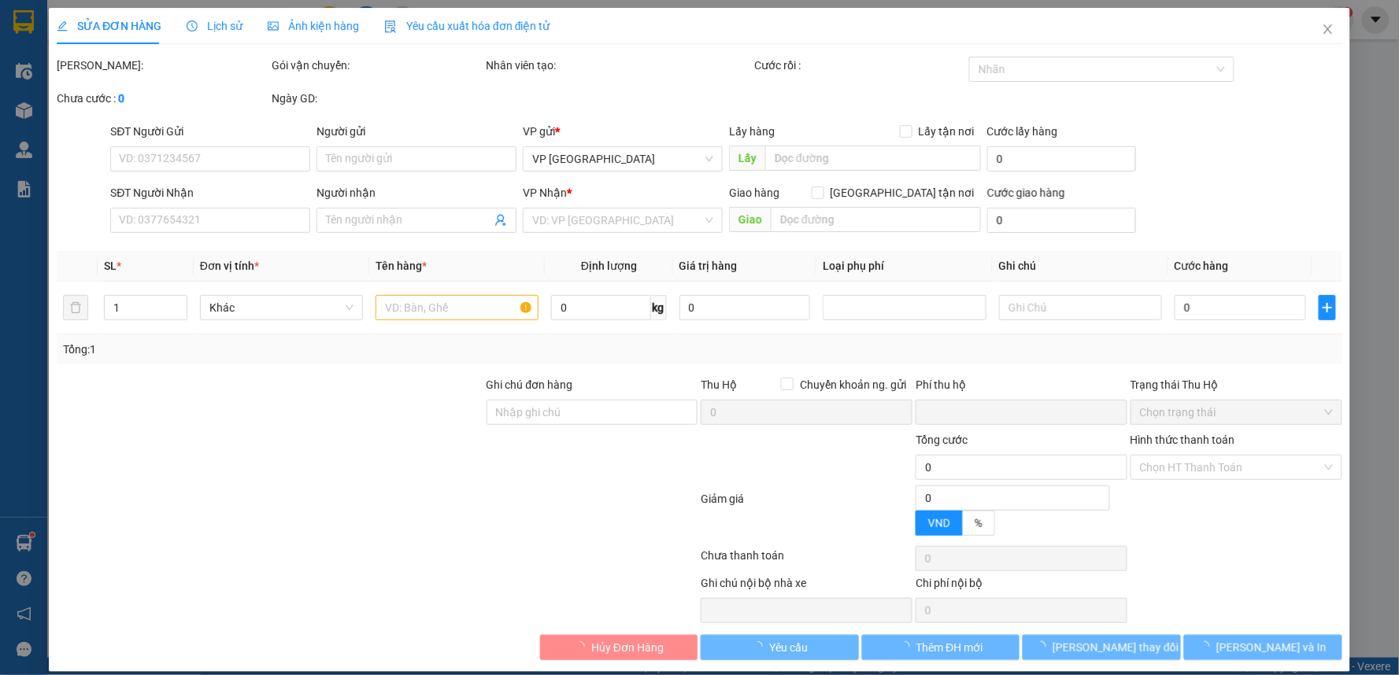
type input "Anh Nhân"
type input "0"
type input "150.000"
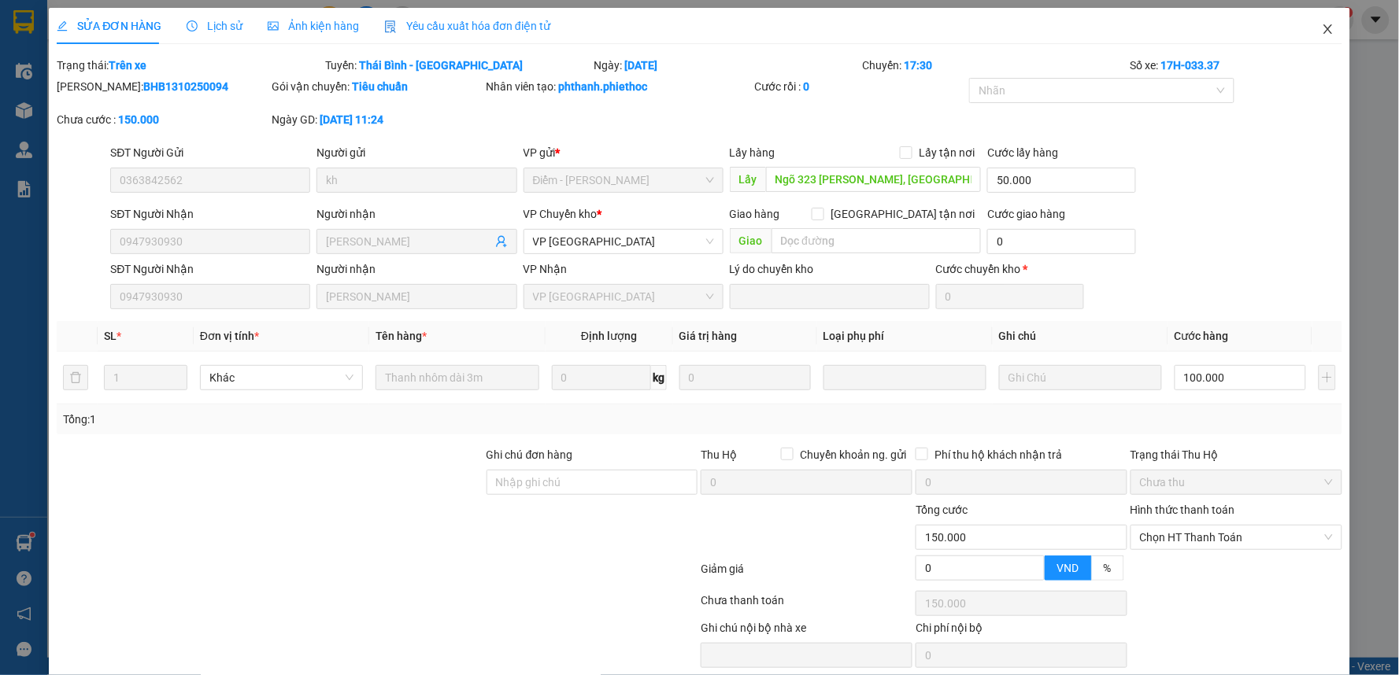
click at [1321, 28] on icon "close" at bounding box center [1327, 29] width 13 height 13
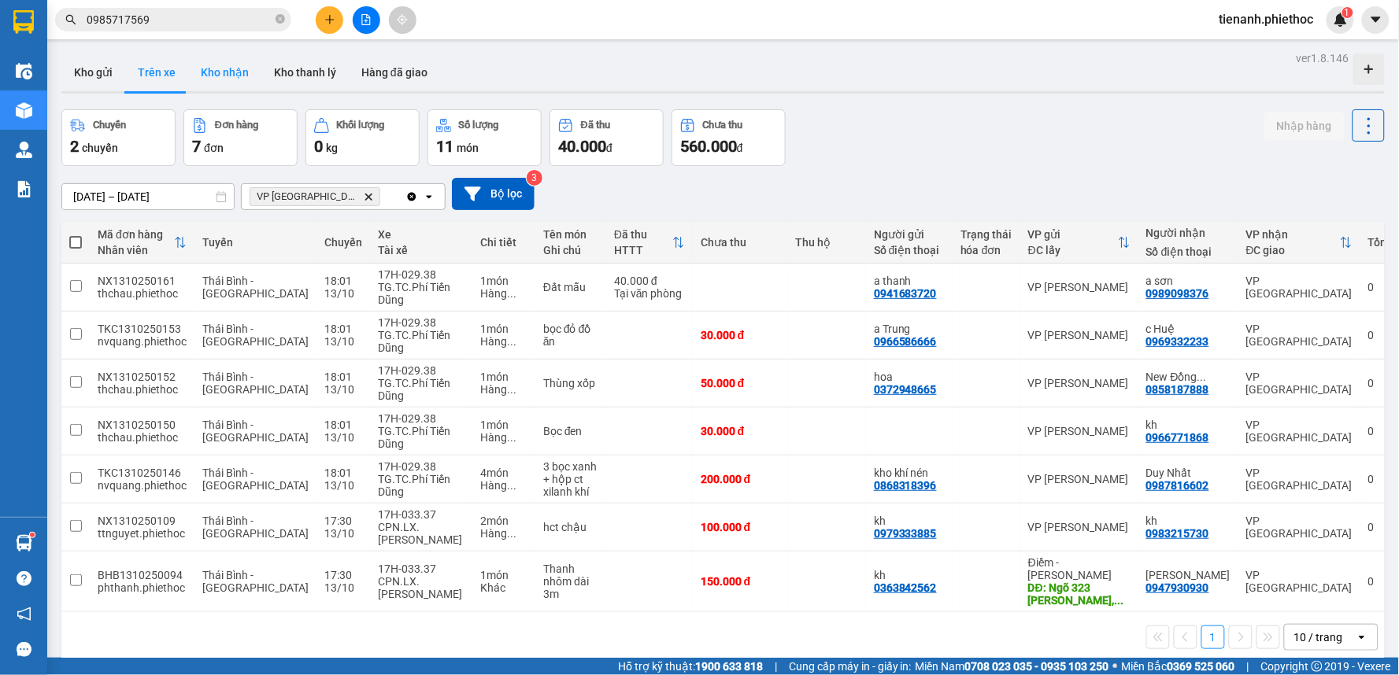
click at [236, 59] on button "Kho nhận" at bounding box center [224, 73] width 73 height 38
type input "[DATE] – [DATE]"
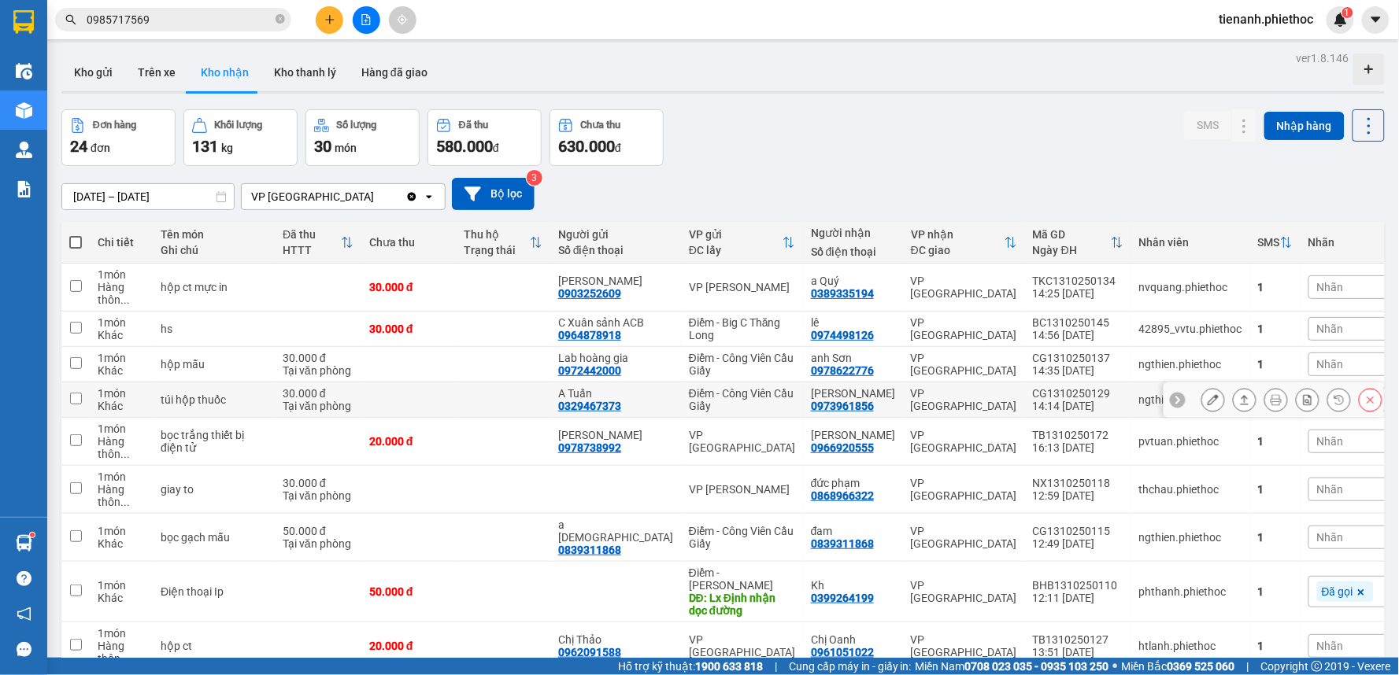
click at [1239, 405] on icon at bounding box center [1244, 399] width 11 height 11
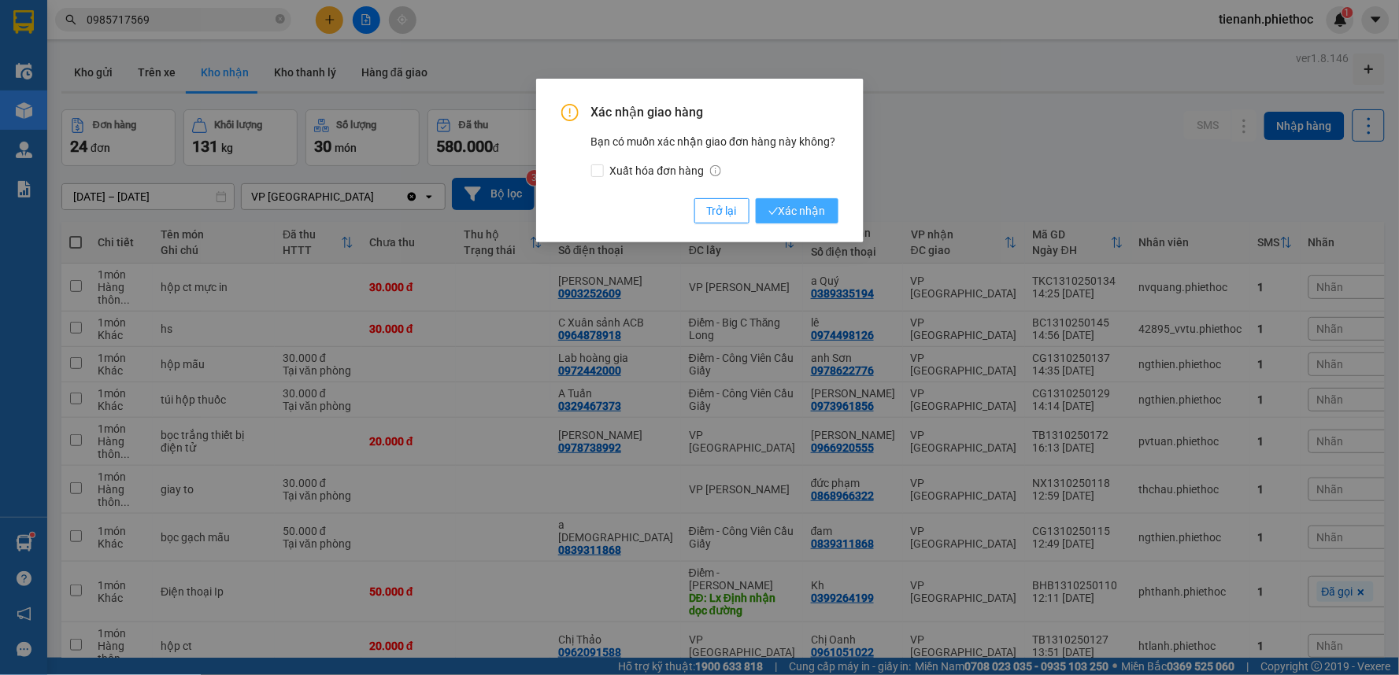
click at [800, 213] on span "Xác nhận" at bounding box center [796, 210] width 57 height 17
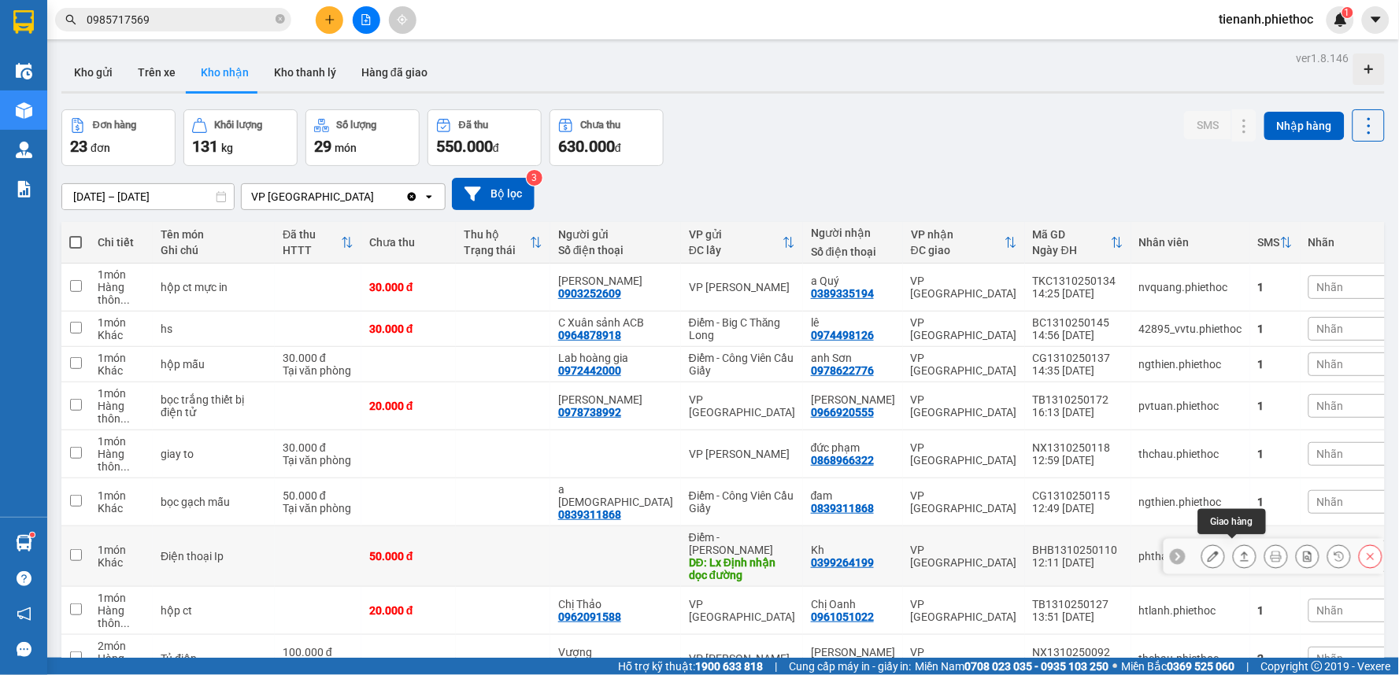
click at [1240, 552] on icon at bounding box center [1244, 556] width 9 height 9
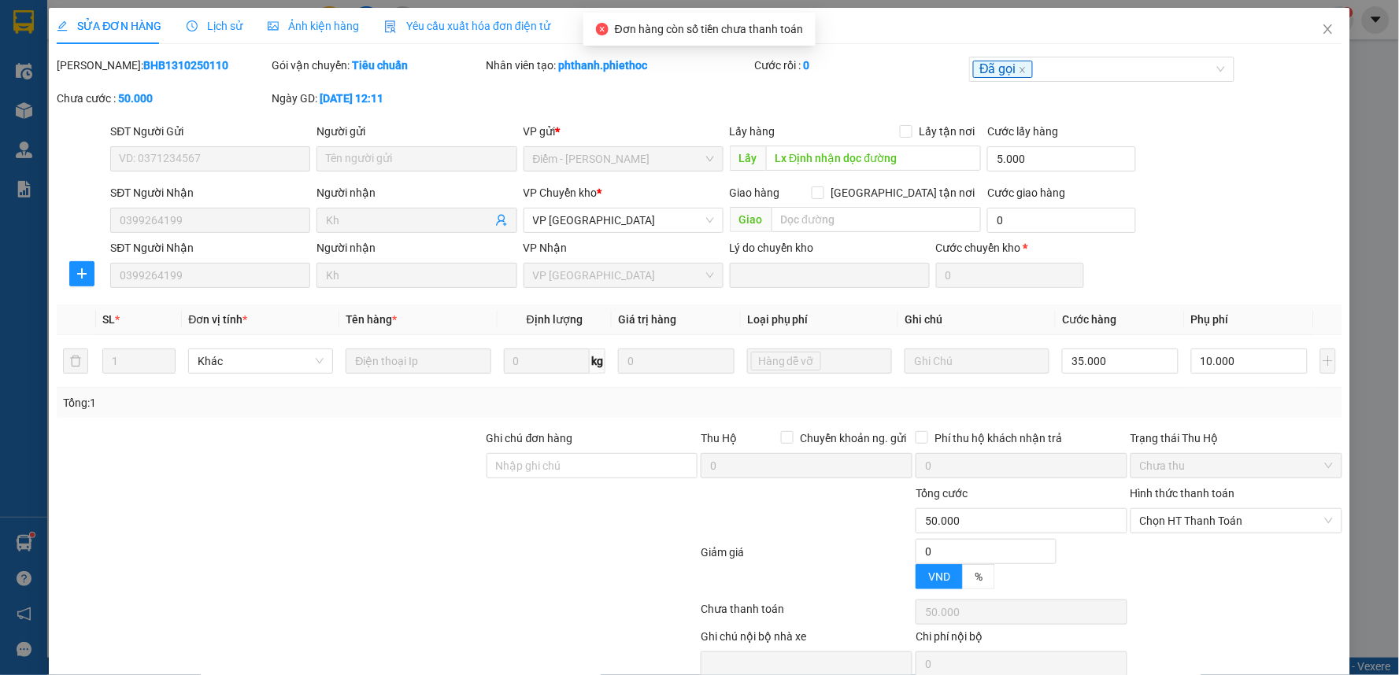
type input "Lx Định nhận dọc đường"
type input "5.000"
type input "0399264199"
type input "Kh"
type input "0"
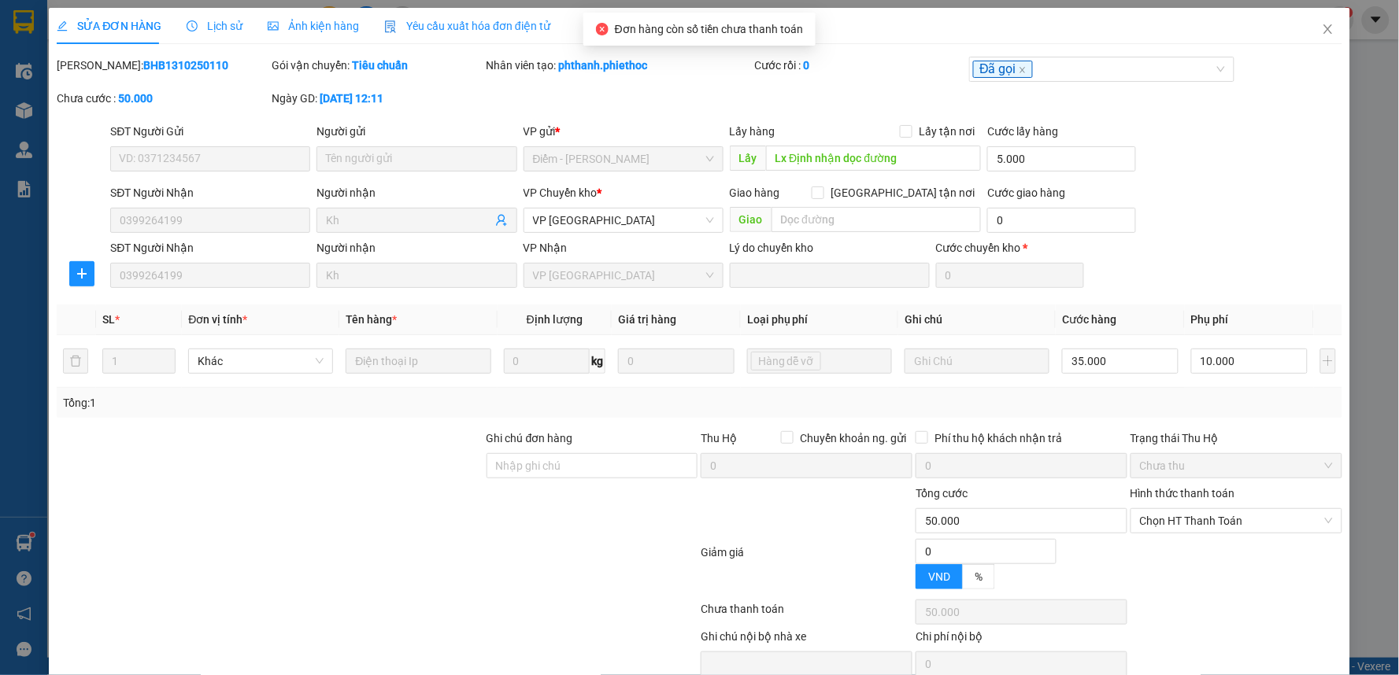
type input "50.000"
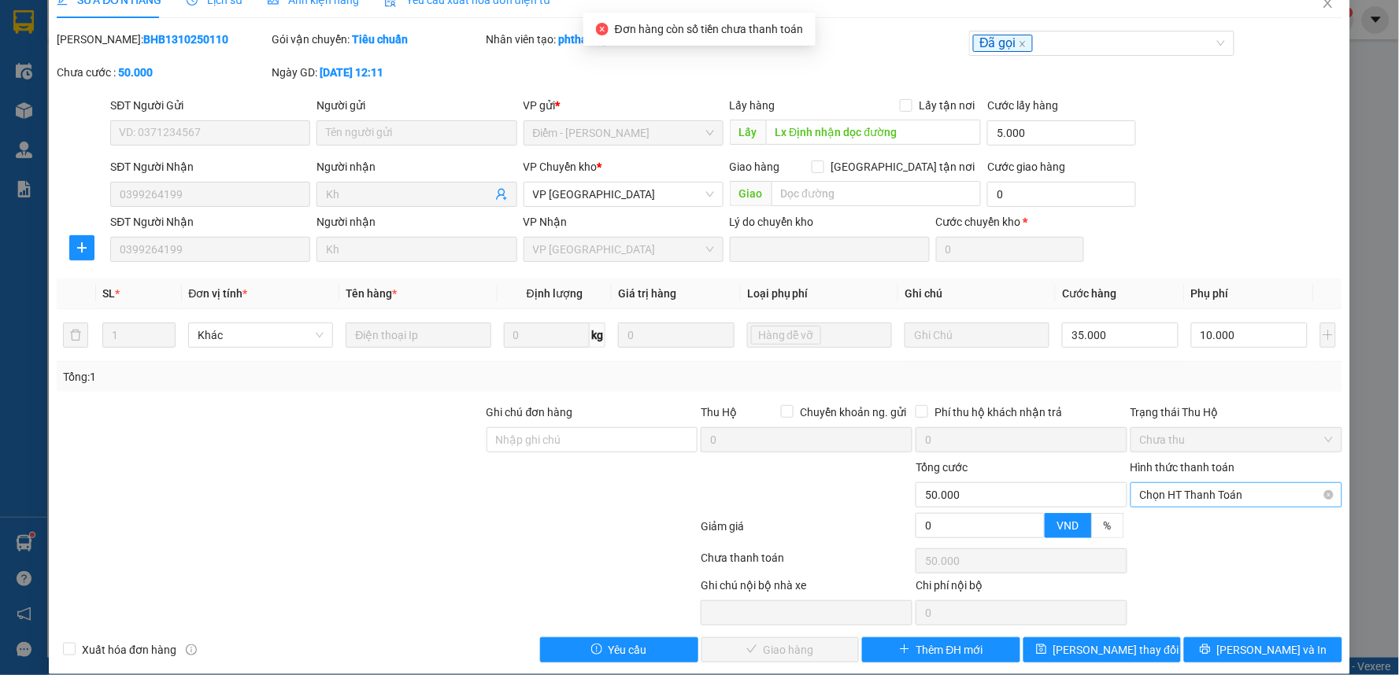
scroll to position [43, 0]
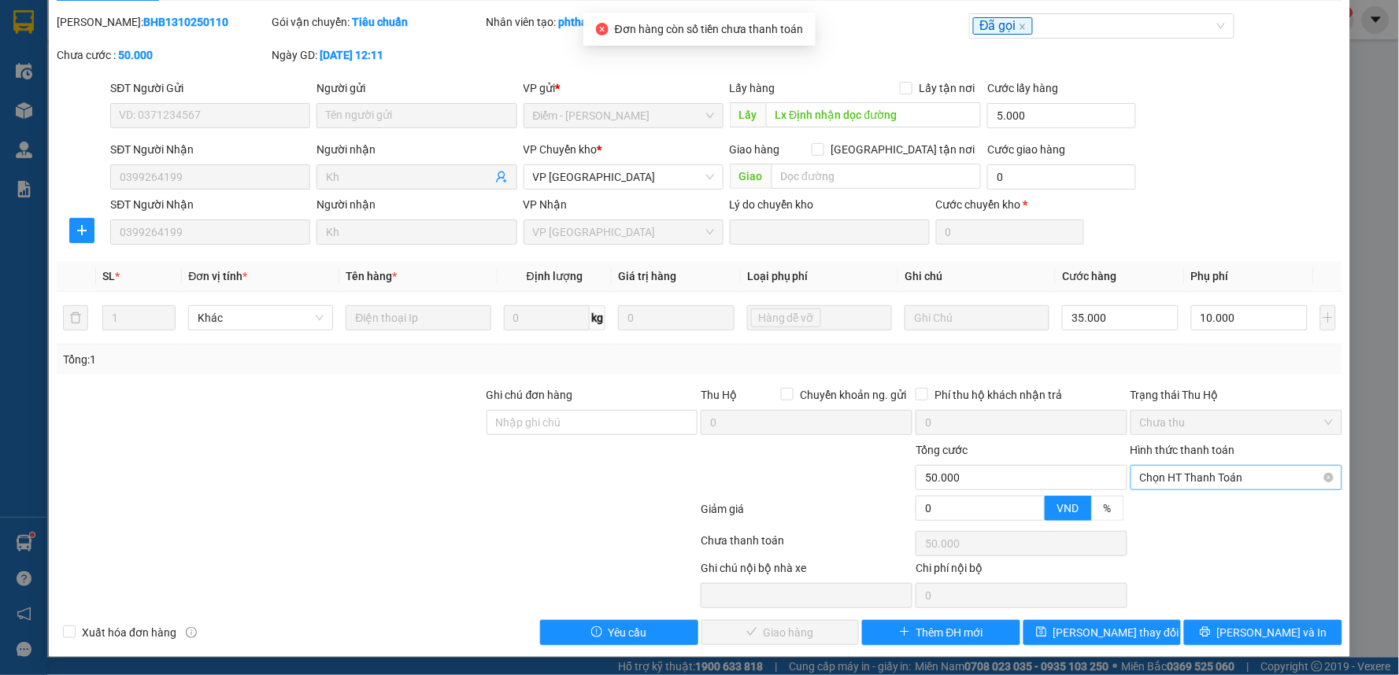
click at [1207, 481] on span "Chọn HT Thanh Toán" at bounding box center [1236, 478] width 193 height 24
click at [1197, 501] on div "Tại văn phòng" at bounding box center [1225, 509] width 190 height 17
type input "0"
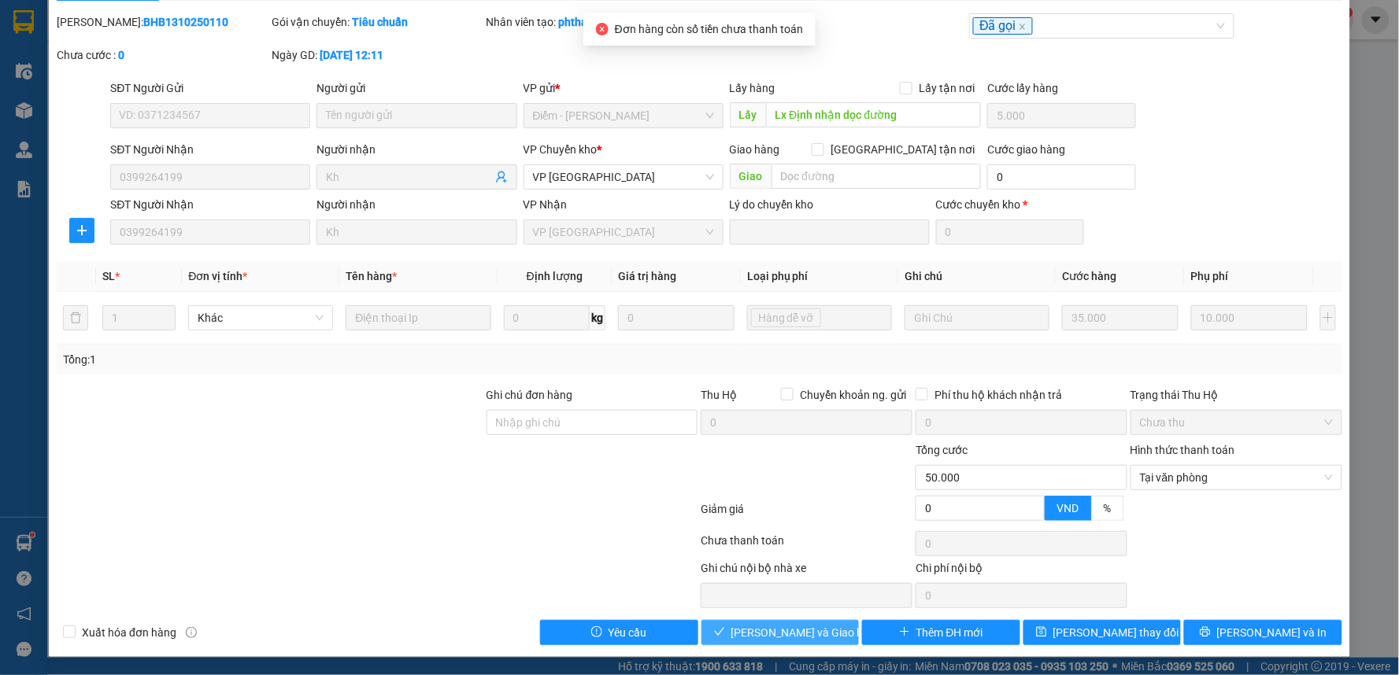
click at [787, 640] on span "[PERSON_NAME] và Giao hàng" at bounding box center [806, 632] width 151 height 17
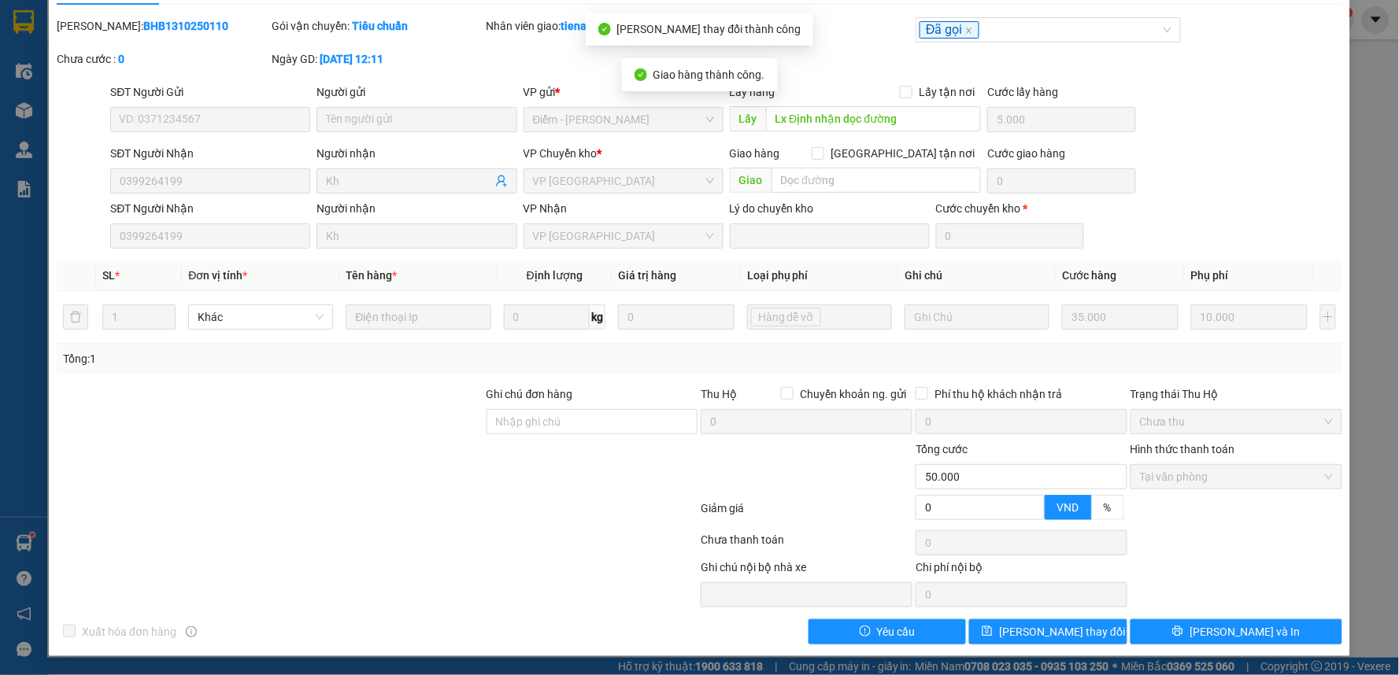
scroll to position [0, 0]
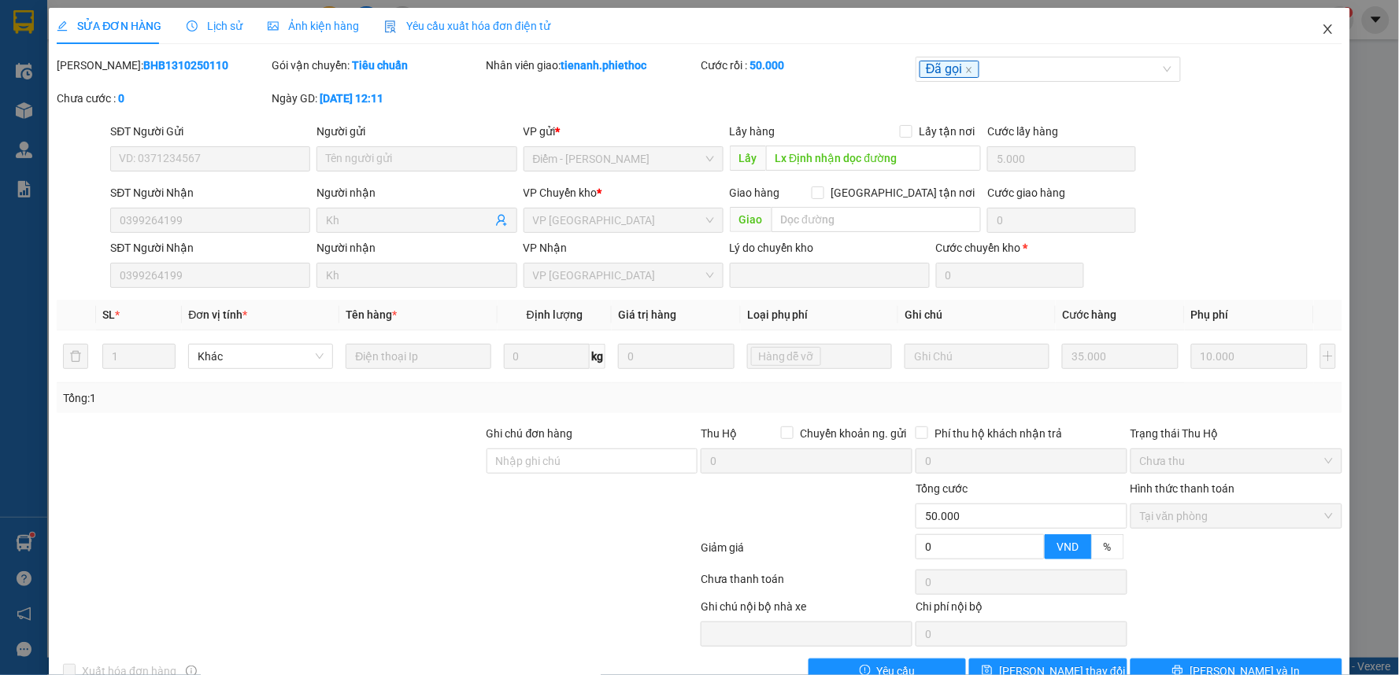
click at [1306, 25] on span "Close" at bounding box center [1328, 30] width 44 height 44
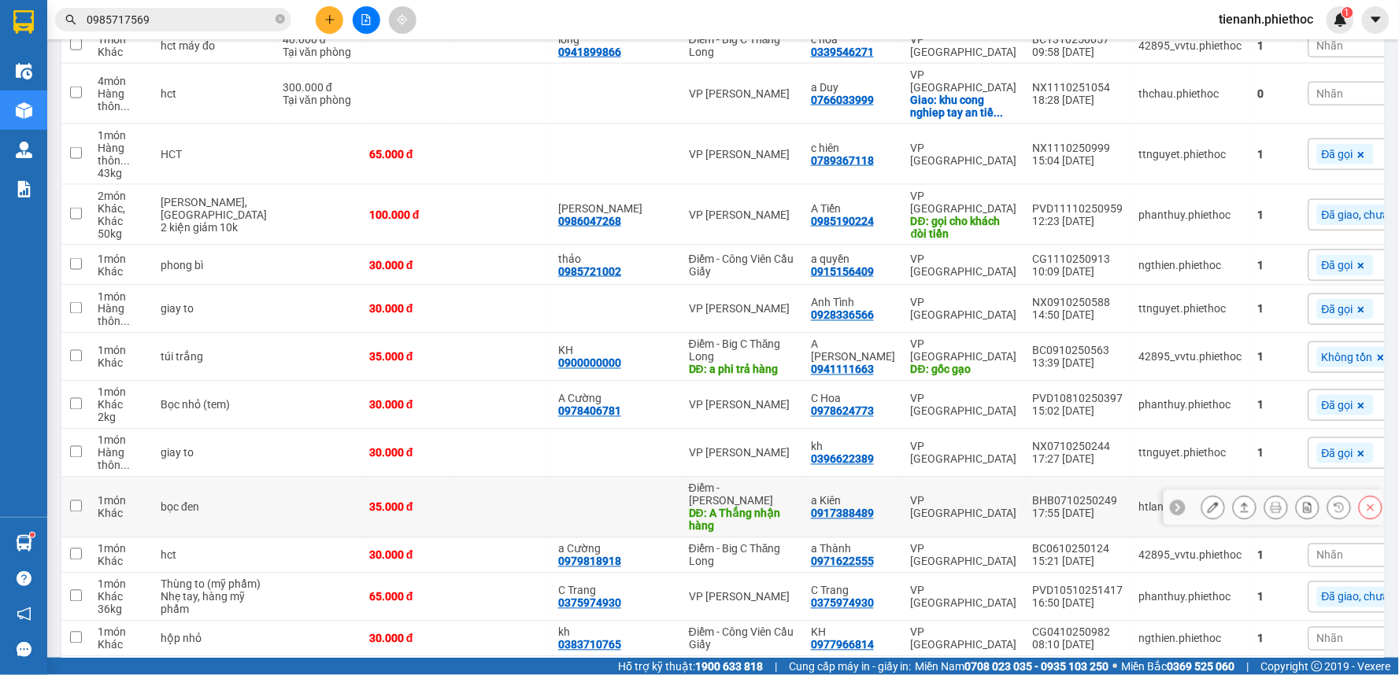
scroll to position [612, 0]
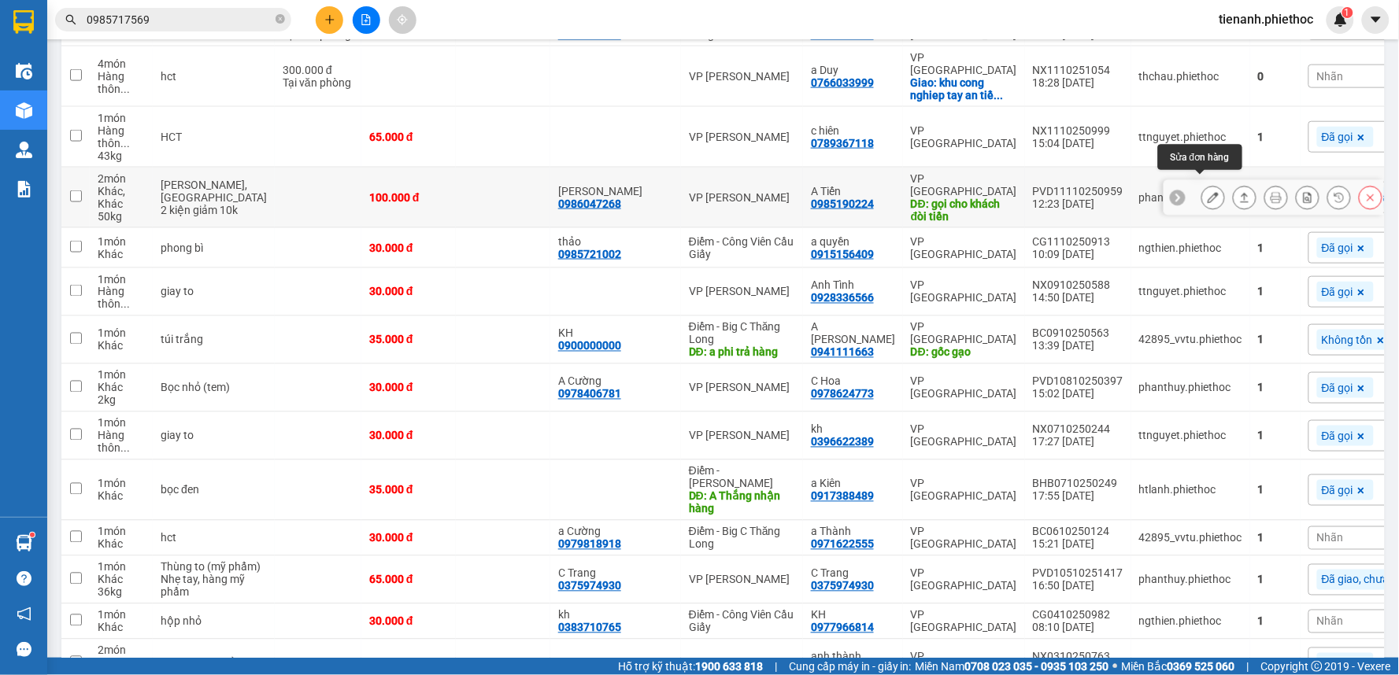
click at [1202, 187] on button at bounding box center [1213, 198] width 22 height 28
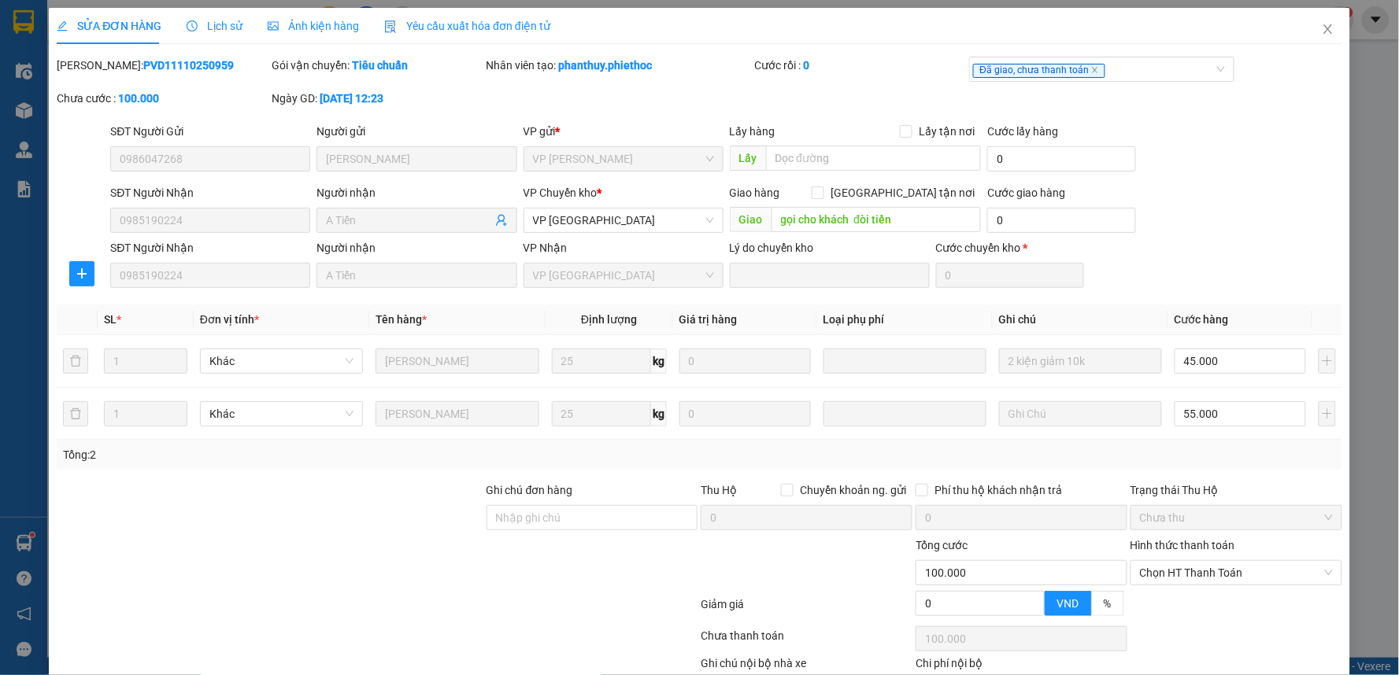
drag, startPoint x: 216, startPoint y: 17, endPoint x: 250, endPoint y: 45, distance: 43.6
click at [216, 18] on div "Lịch sử" at bounding box center [215, 25] width 56 height 17
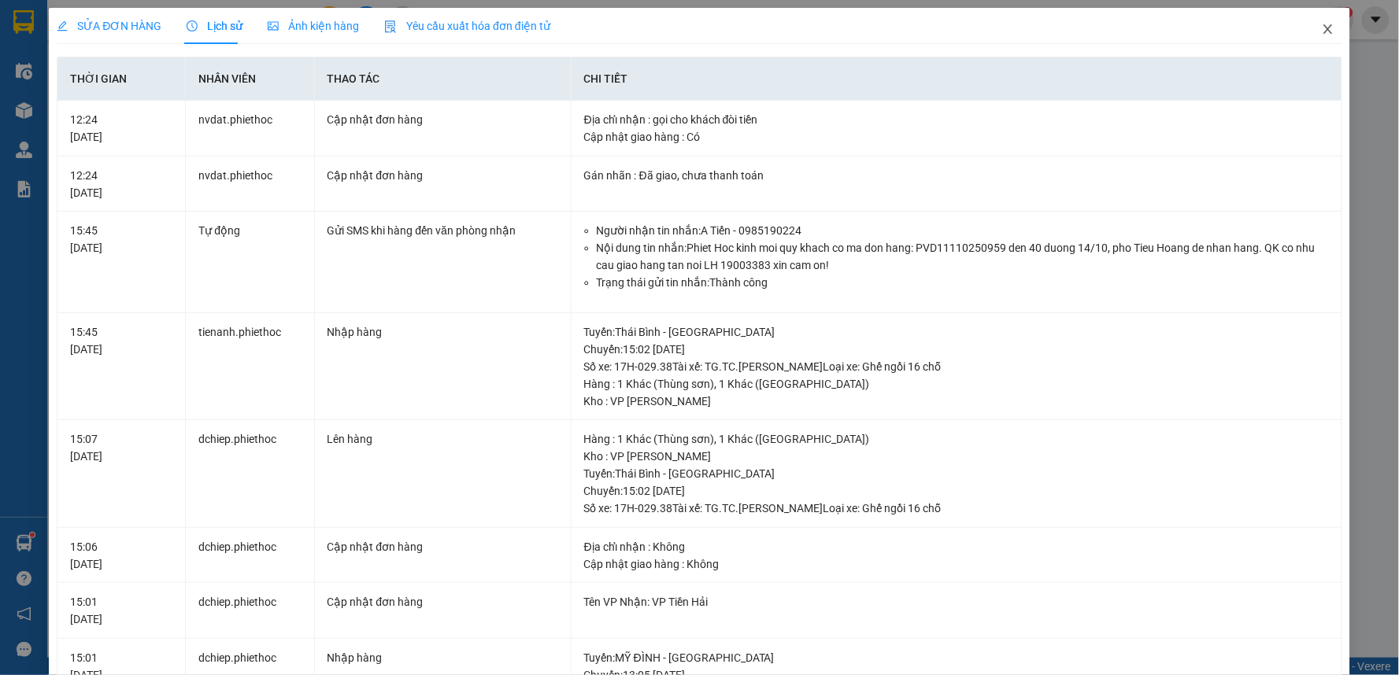
click at [1323, 28] on icon "close" at bounding box center [1327, 28] width 9 height 9
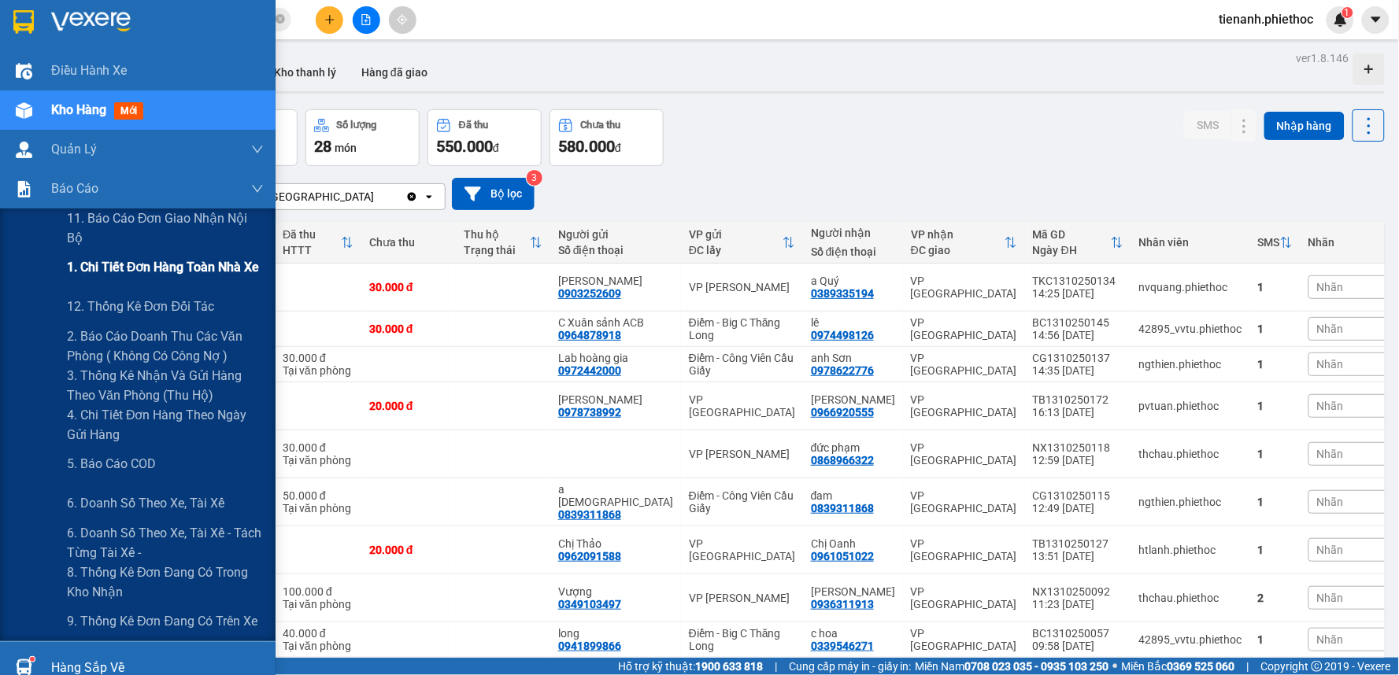
click at [120, 272] on span "1. Chi tiết đơn hàng toàn nhà xe" at bounding box center [163, 267] width 193 height 20
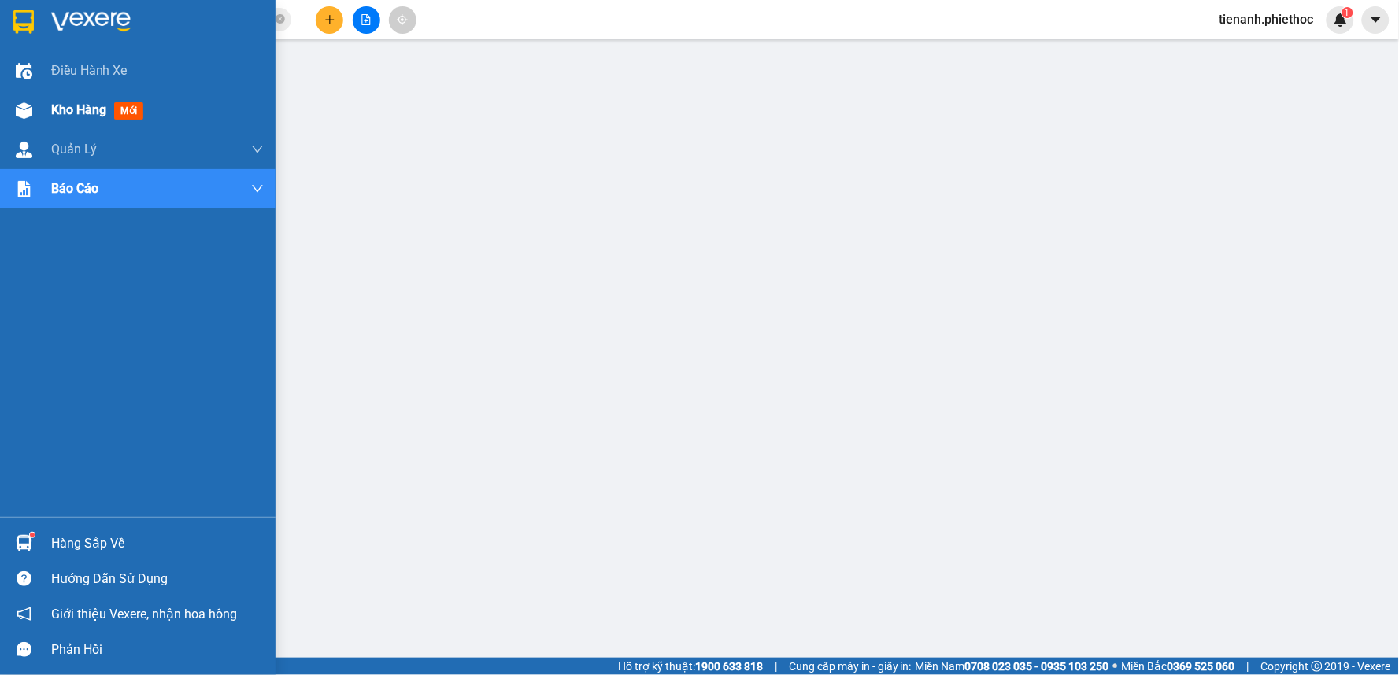
click at [91, 110] on span "Kho hàng" at bounding box center [78, 109] width 55 height 15
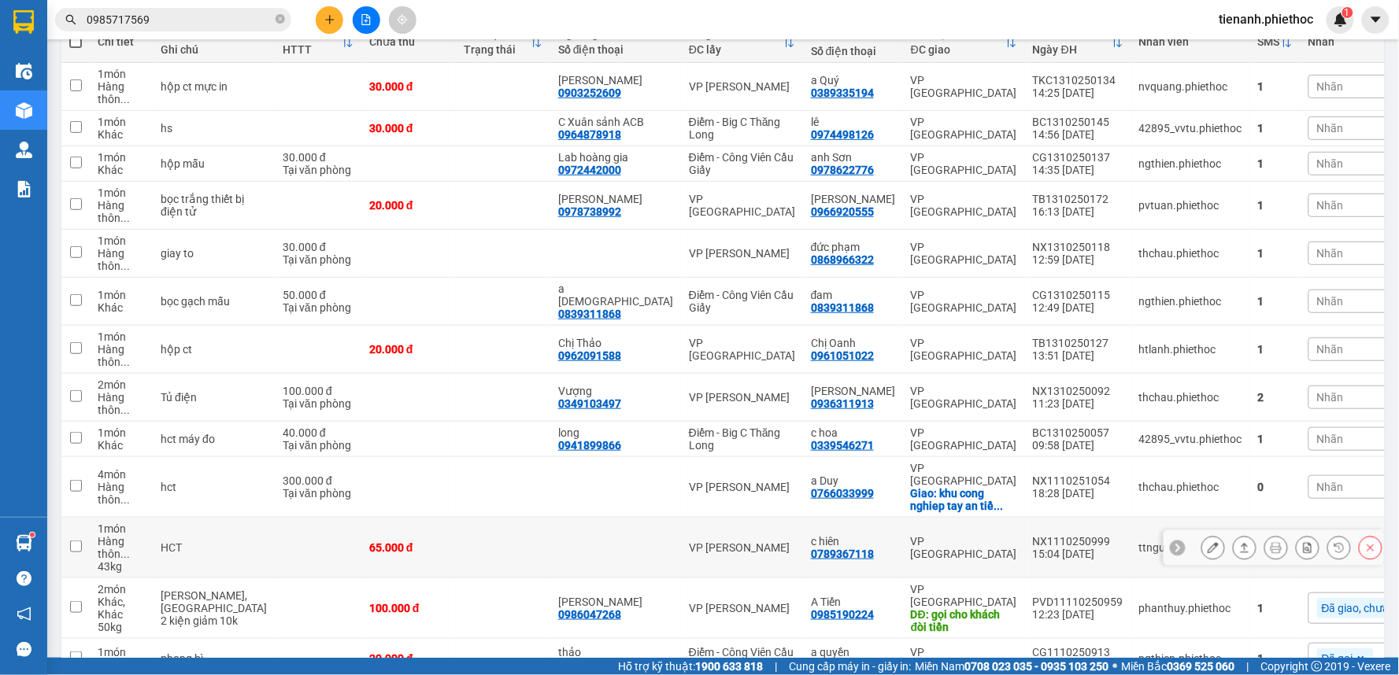
scroll to position [183, 0]
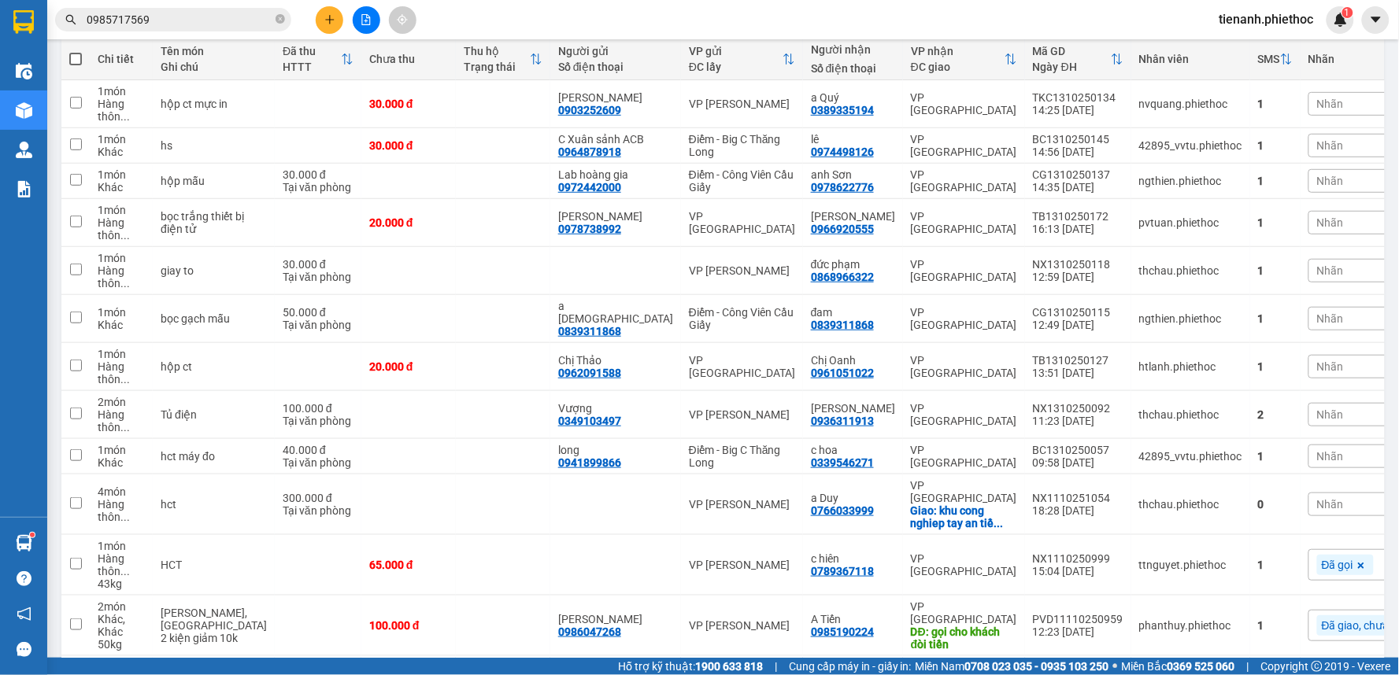
click at [1308, 497] on div "Nhãn" at bounding box center [1387, 505] width 159 height 24
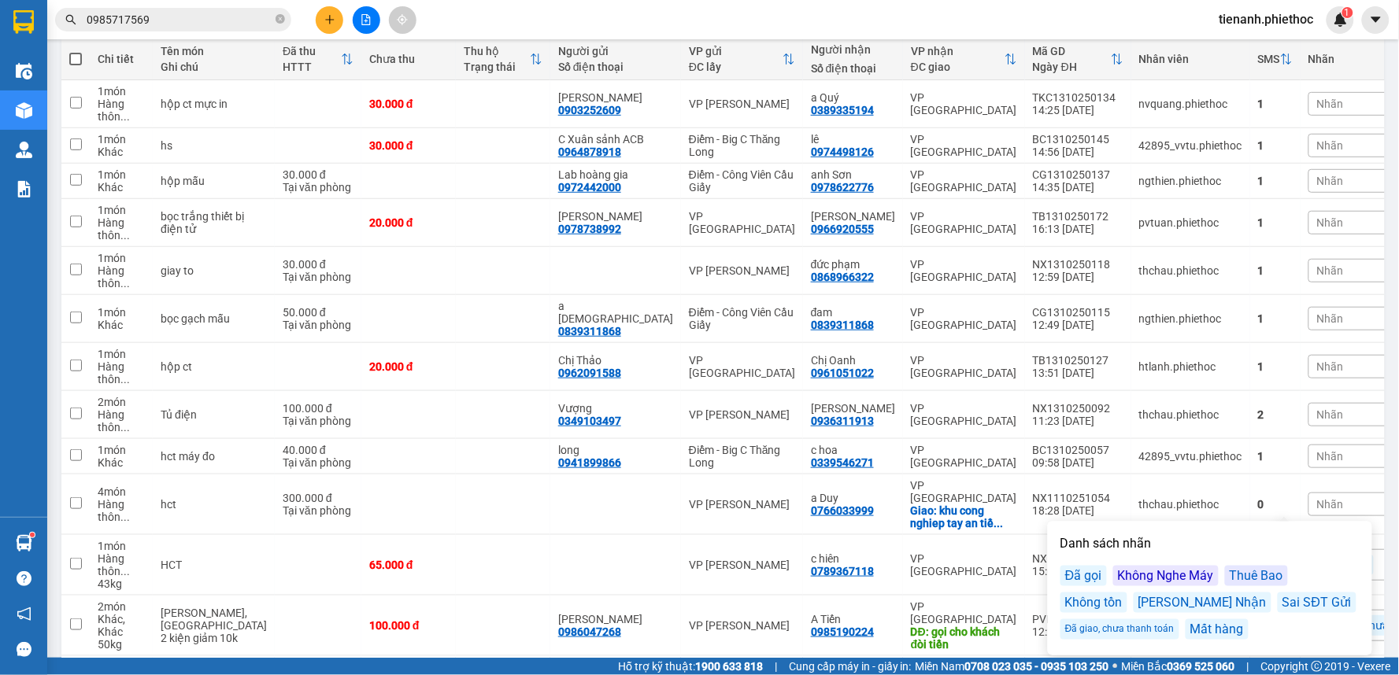
click at [1080, 576] on div "Đã gọi" at bounding box center [1083, 576] width 46 height 20
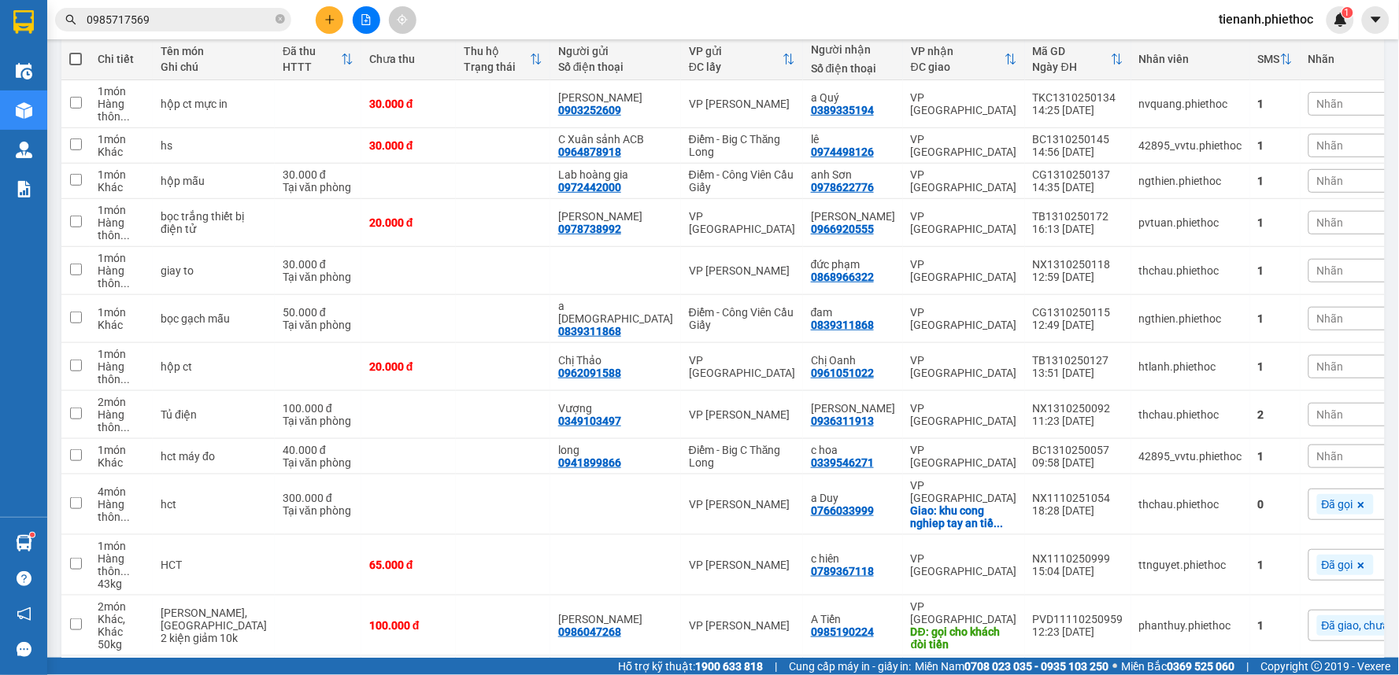
click at [1308, 331] on div "Nhãn" at bounding box center [1387, 319] width 159 height 24
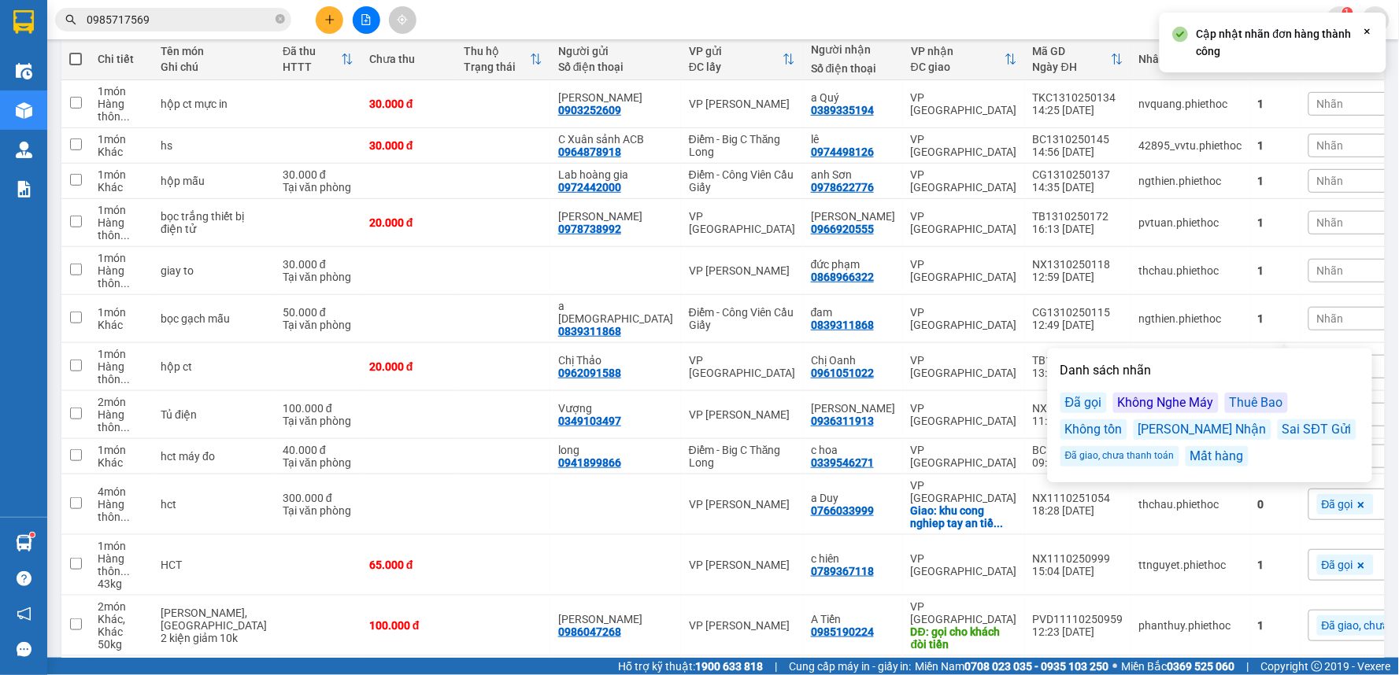
click at [1086, 399] on div "Đã gọi" at bounding box center [1083, 403] width 46 height 20
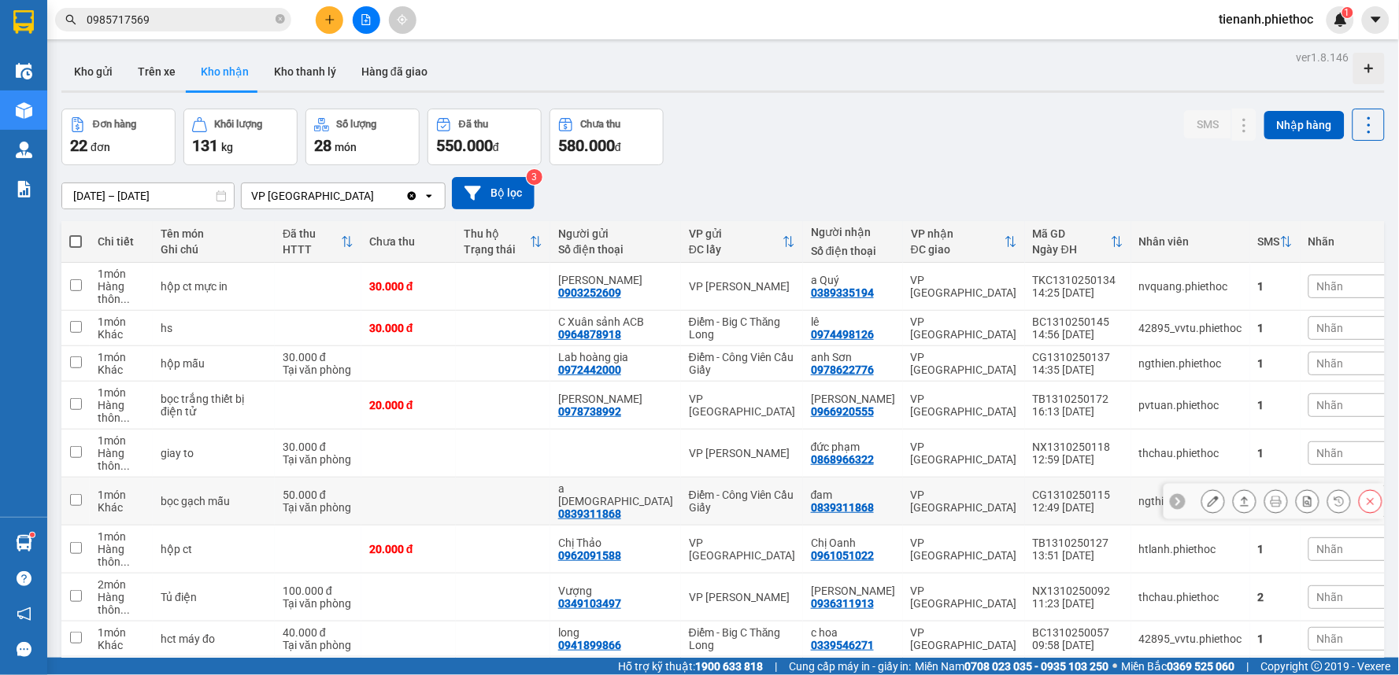
scroll to position [0, 0]
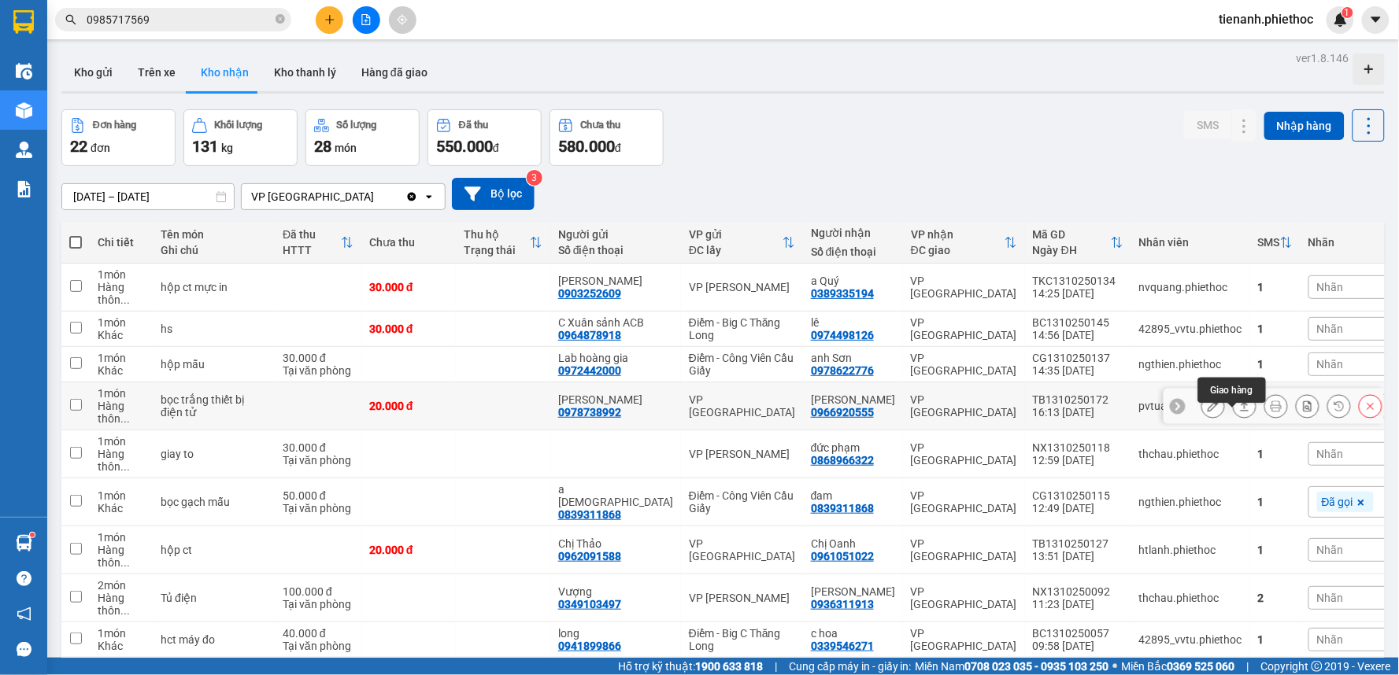
click at [1239, 412] on icon at bounding box center [1244, 406] width 11 height 11
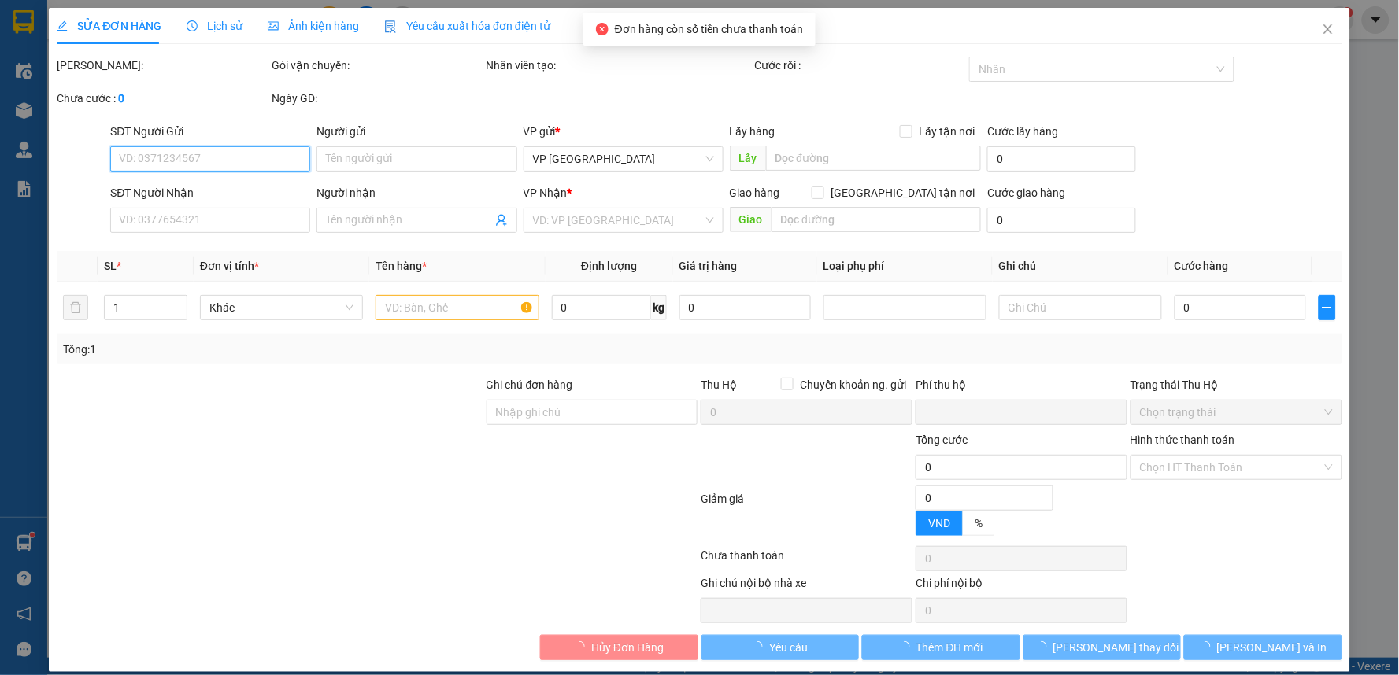
type input "0978738992"
type input "Anh đức anh"
type input "0966920555"
type input "Anh Nam"
type input "0"
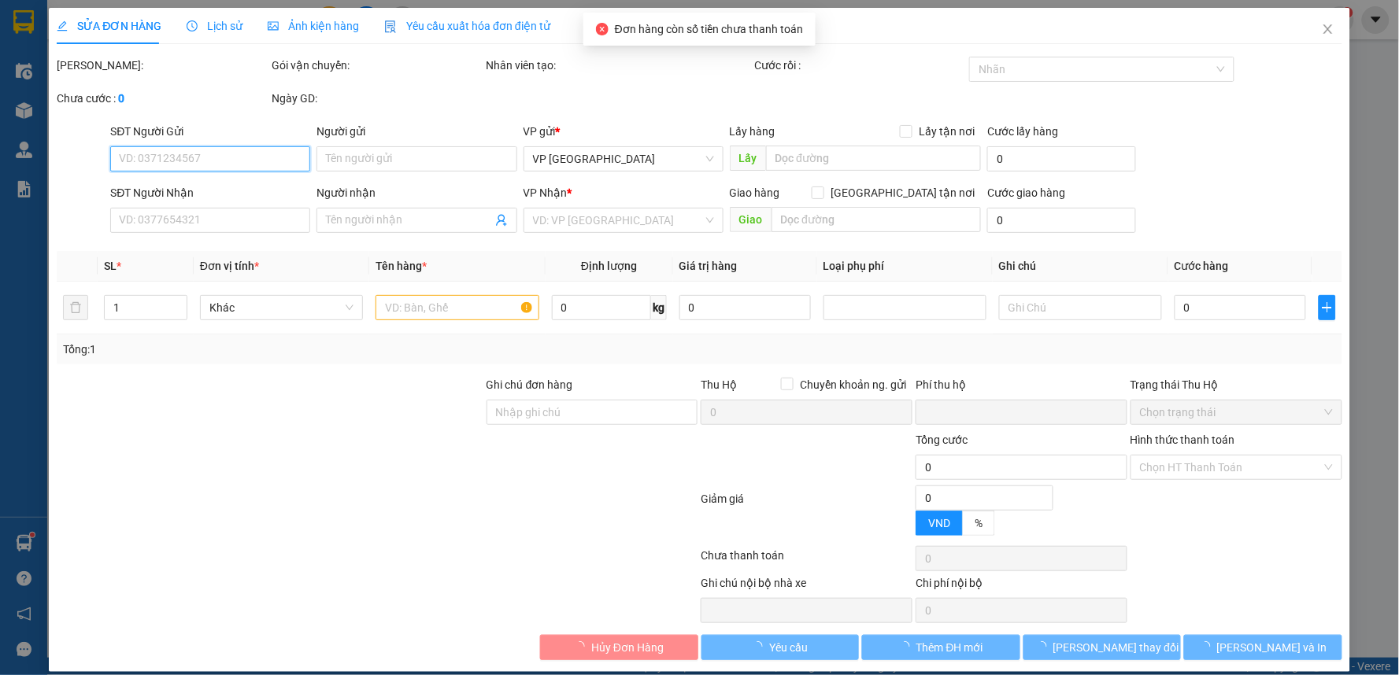
type input "20.000"
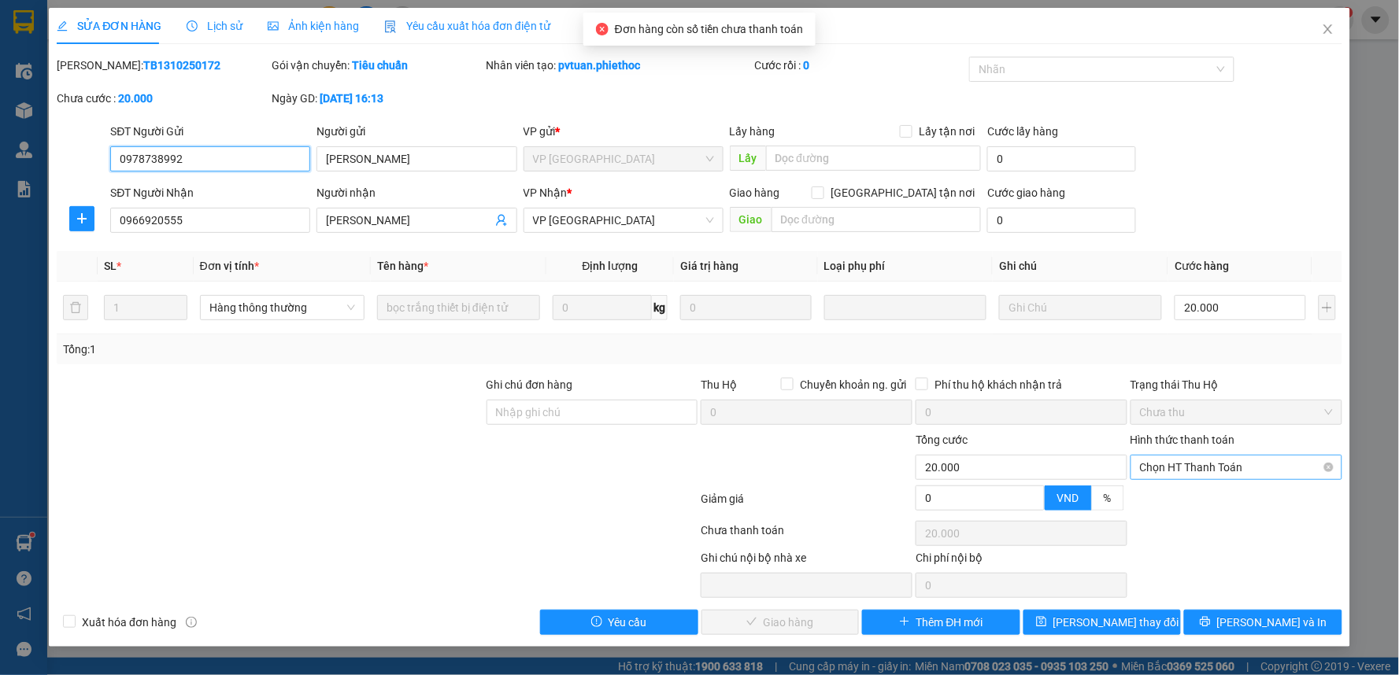
click at [1192, 474] on span "Chọn HT Thanh Toán" at bounding box center [1236, 468] width 193 height 24
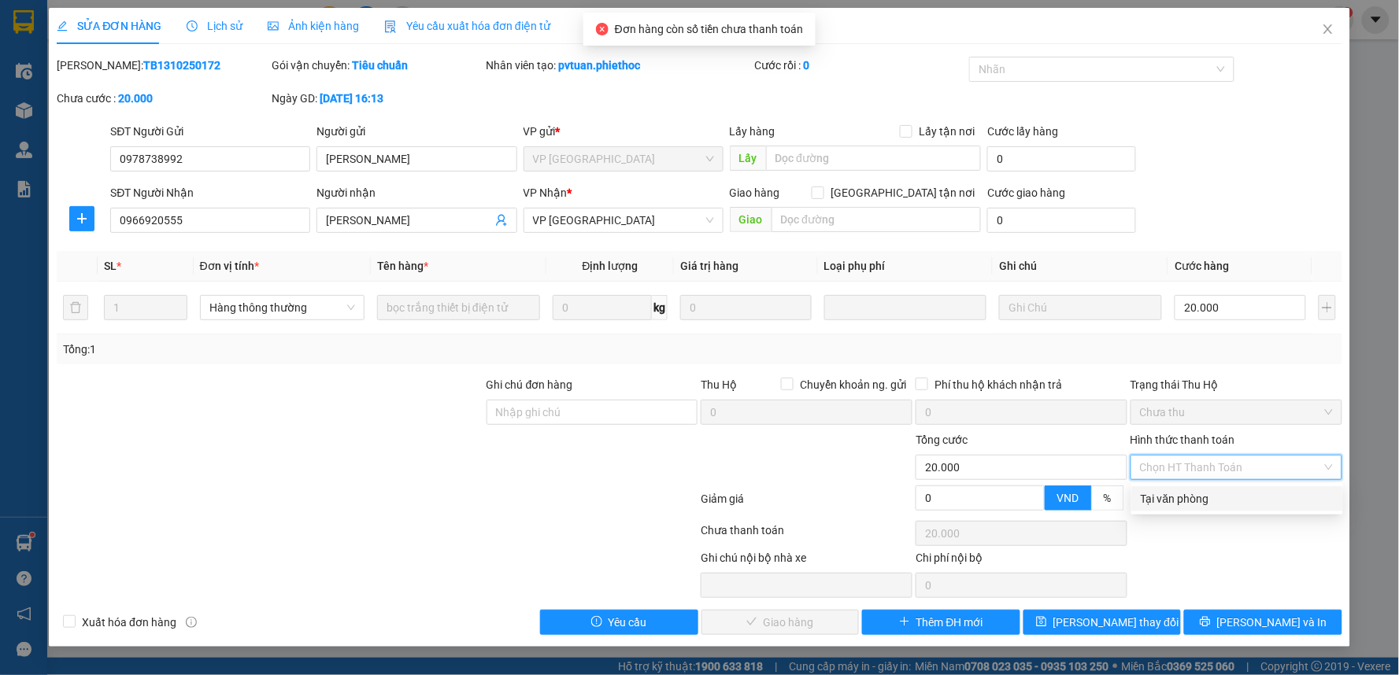
drag, startPoint x: 1187, startPoint y: 501, endPoint x: 937, endPoint y: 592, distance: 265.7
click at [1185, 501] on div "Tại văn phòng" at bounding box center [1236, 498] width 193 height 17
type input "0"
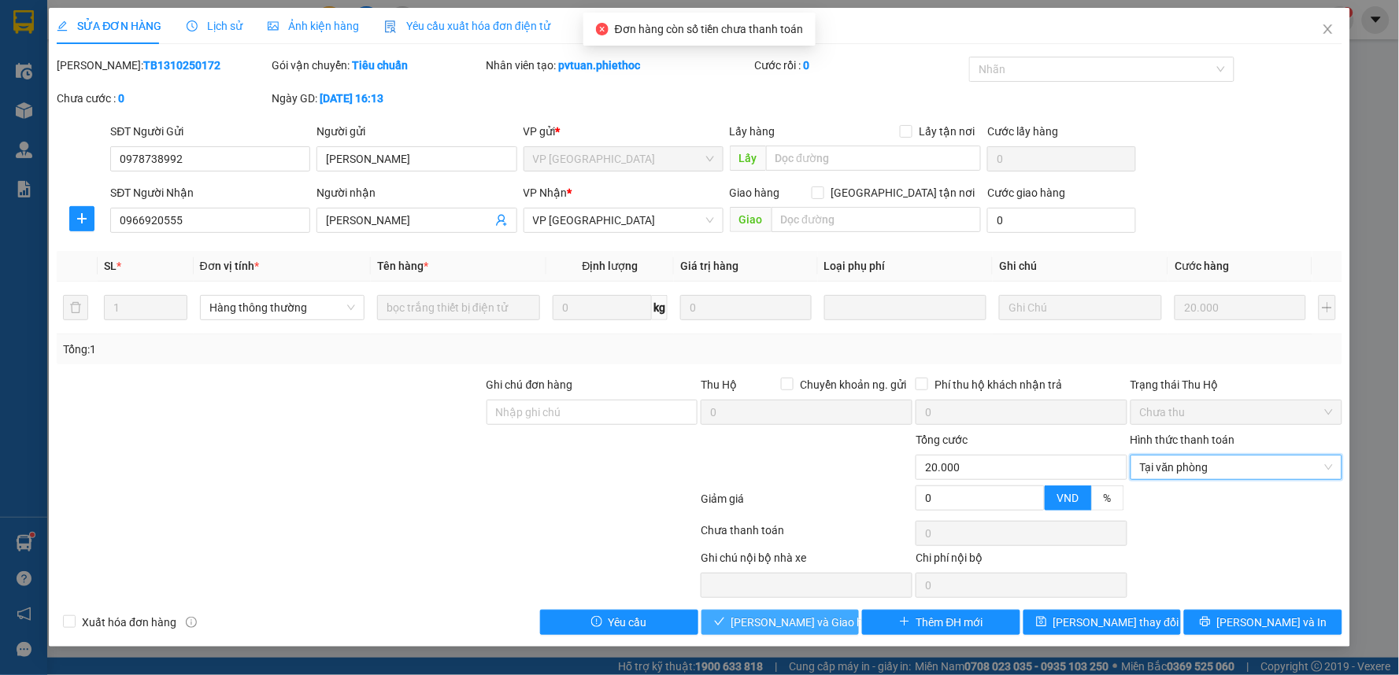
click at [812, 626] on span "[PERSON_NAME] và Giao hàng" at bounding box center [806, 622] width 151 height 17
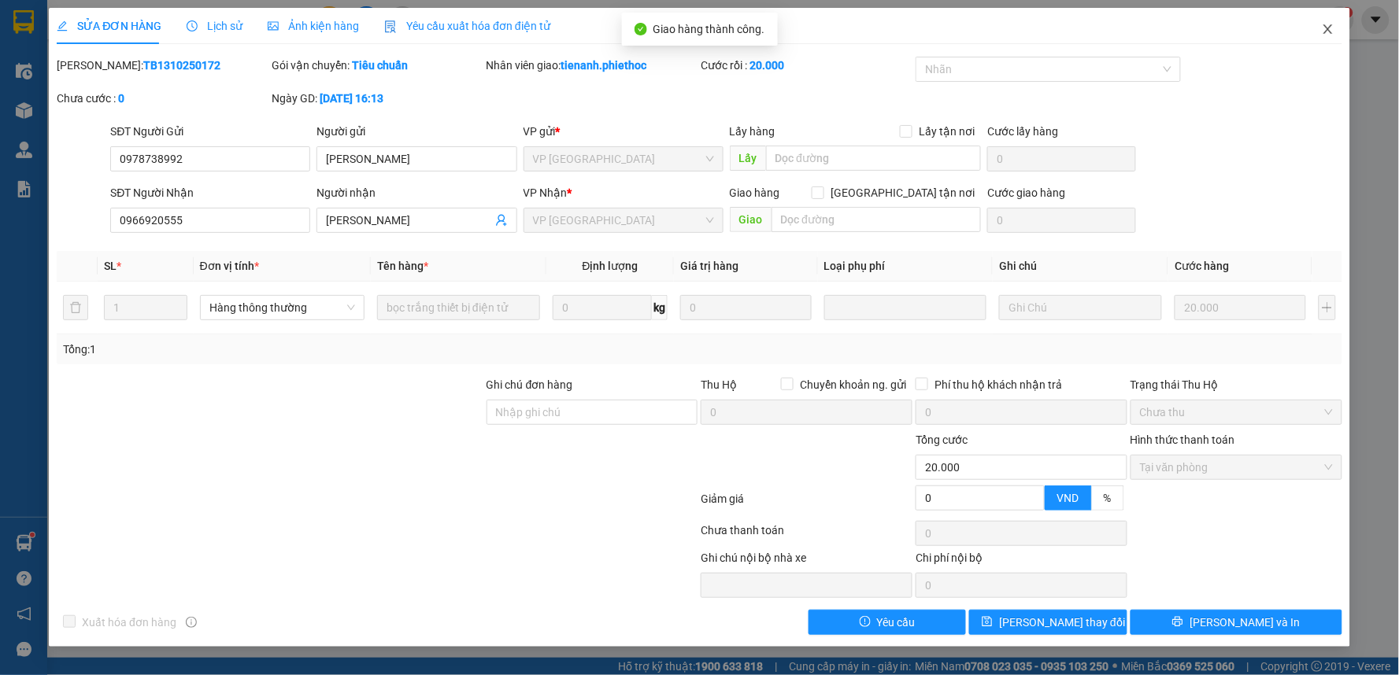
click at [1325, 25] on icon "close" at bounding box center [1327, 29] width 13 height 13
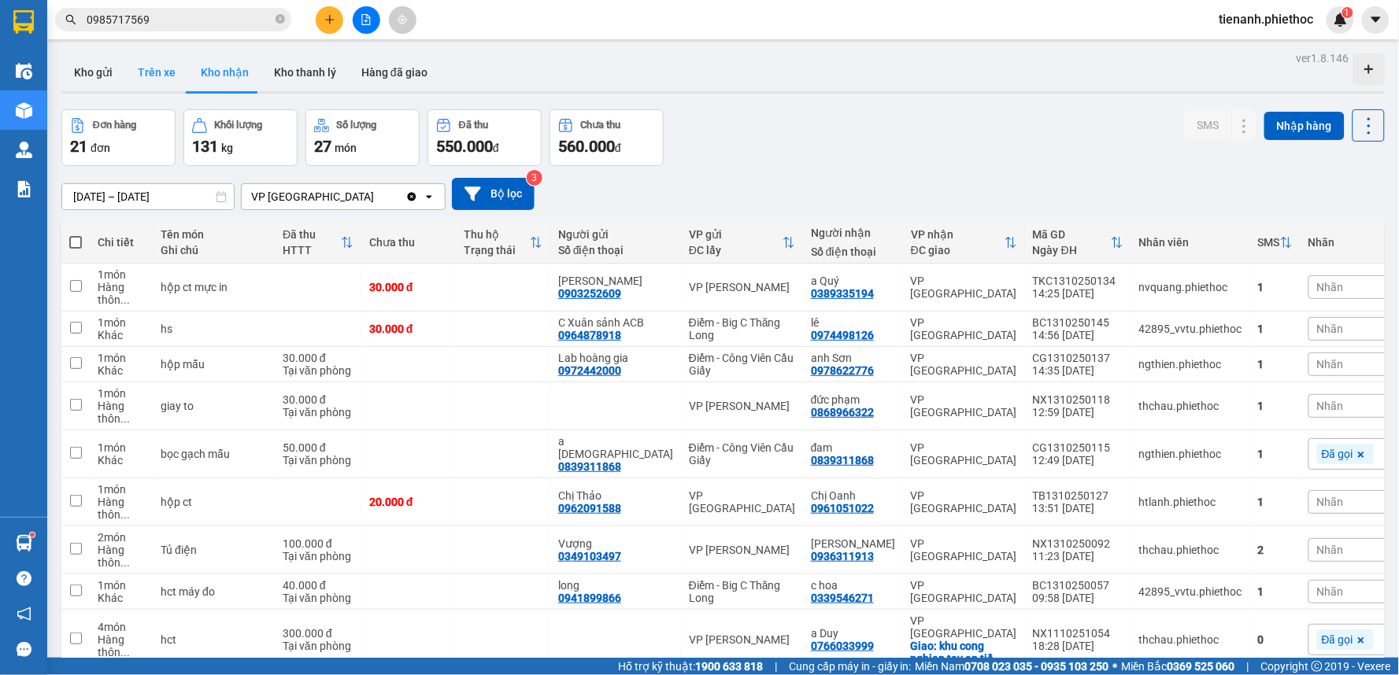
click at [161, 85] on button "Trên xe" at bounding box center [156, 73] width 63 height 38
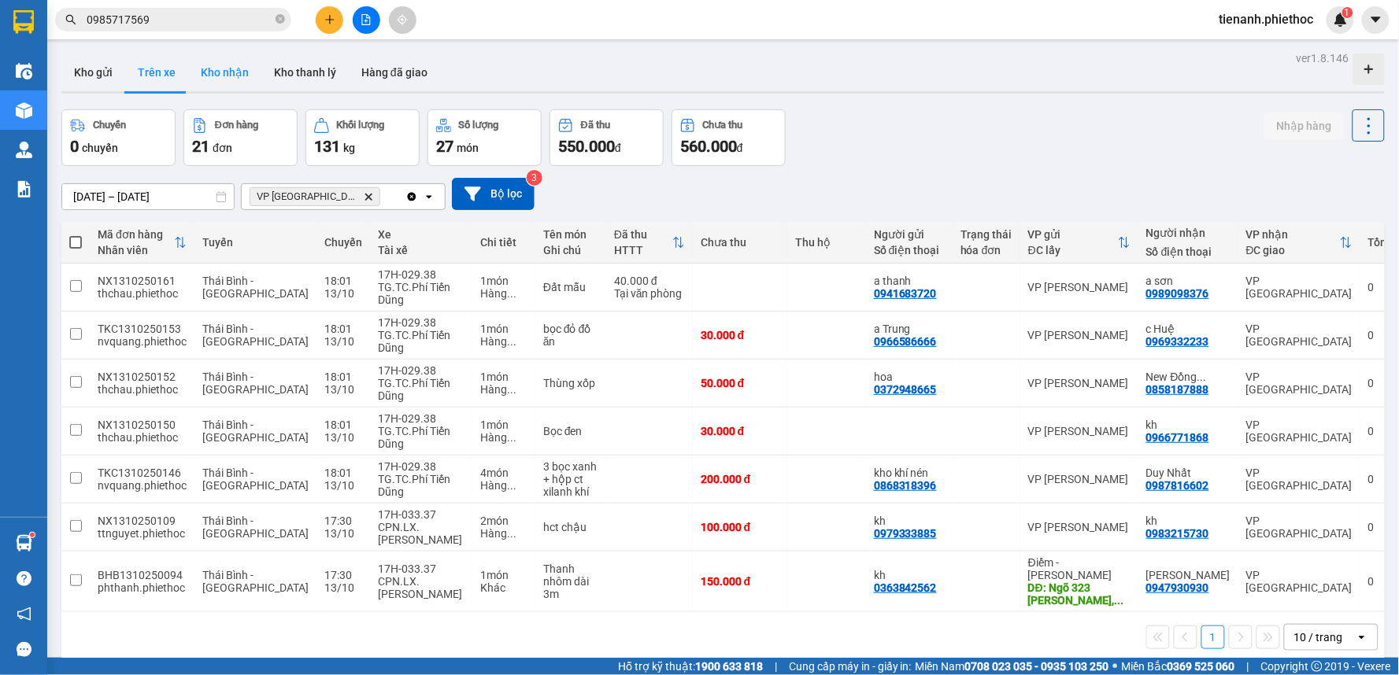
click at [195, 73] on button "Kho nhận" at bounding box center [224, 73] width 73 height 38
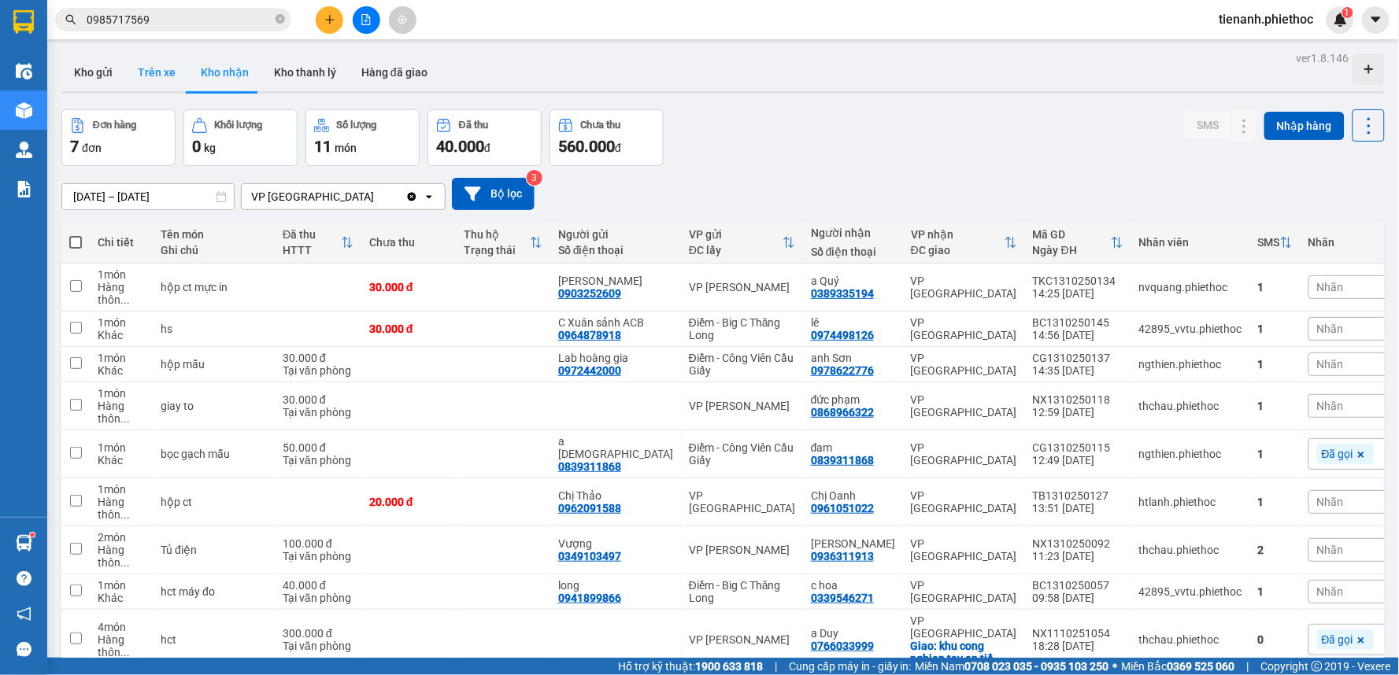
drag, startPoint x: 155, startPoint y: 64, endPoint x: 249, endPoint y: 161, distance: 135.2
click at [155, 65] on button "Trên xe" at bounding box center [156, 73] width 63 height 38
type input "[DATE] – [DATE]"
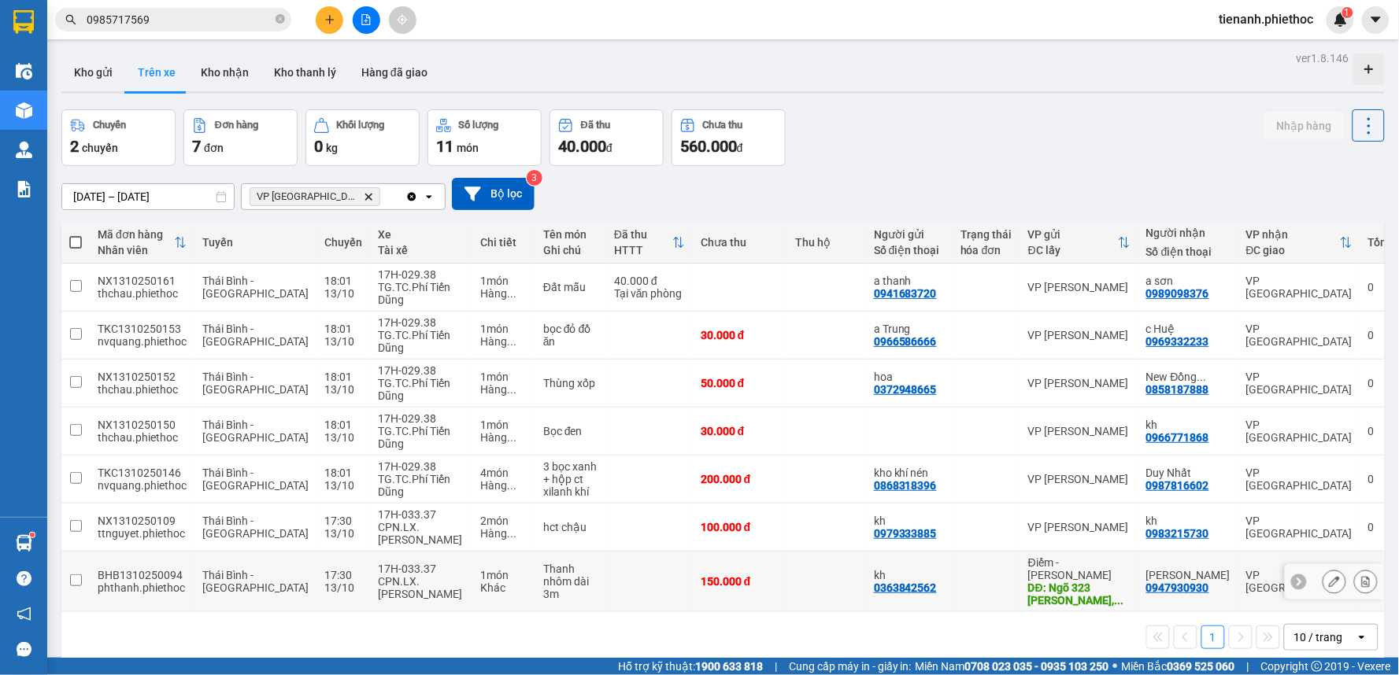
click at [792, 564] on td at bounding box center [826, 582] width 79 height 61
checkbox input "true"
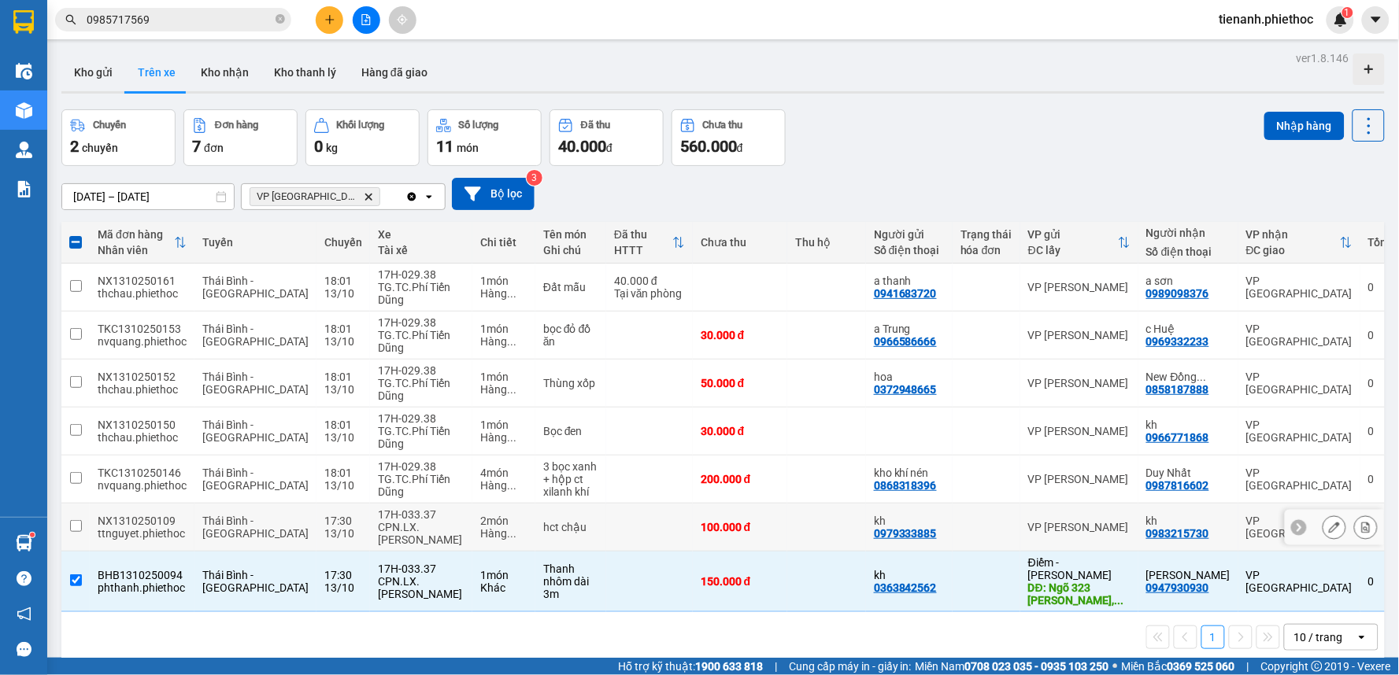
click at [804, 525] on td at bounding box center [826, 528] width 79 height 48
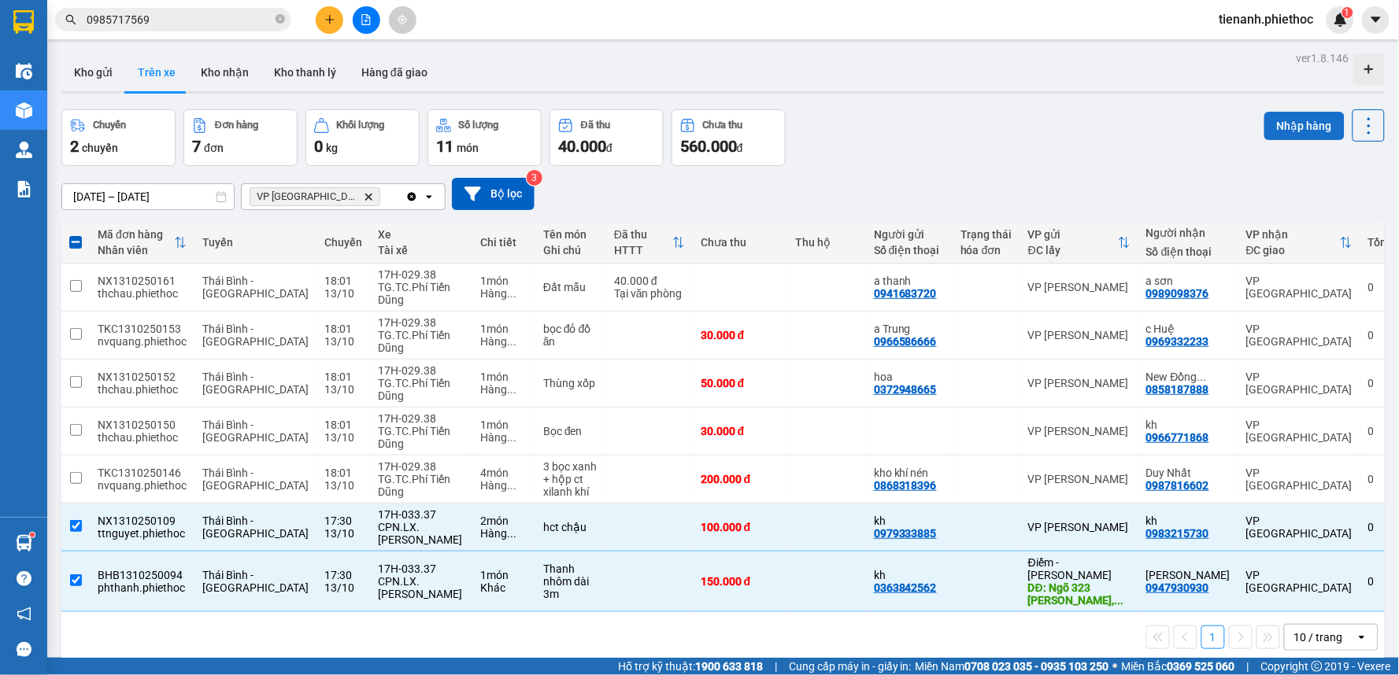
click at [1273, 114] on button "Nhập hàng" at bounding box center [1304, 126] width 80 height 28
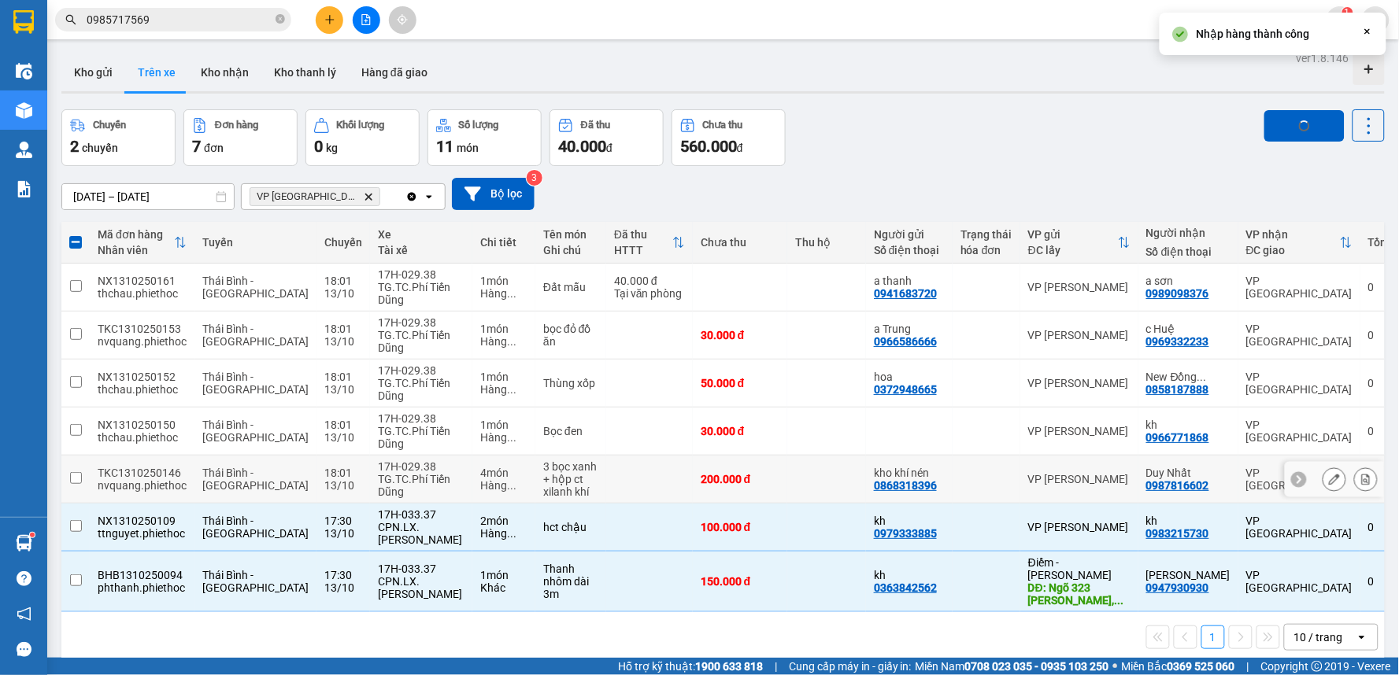
checkbox input "false"
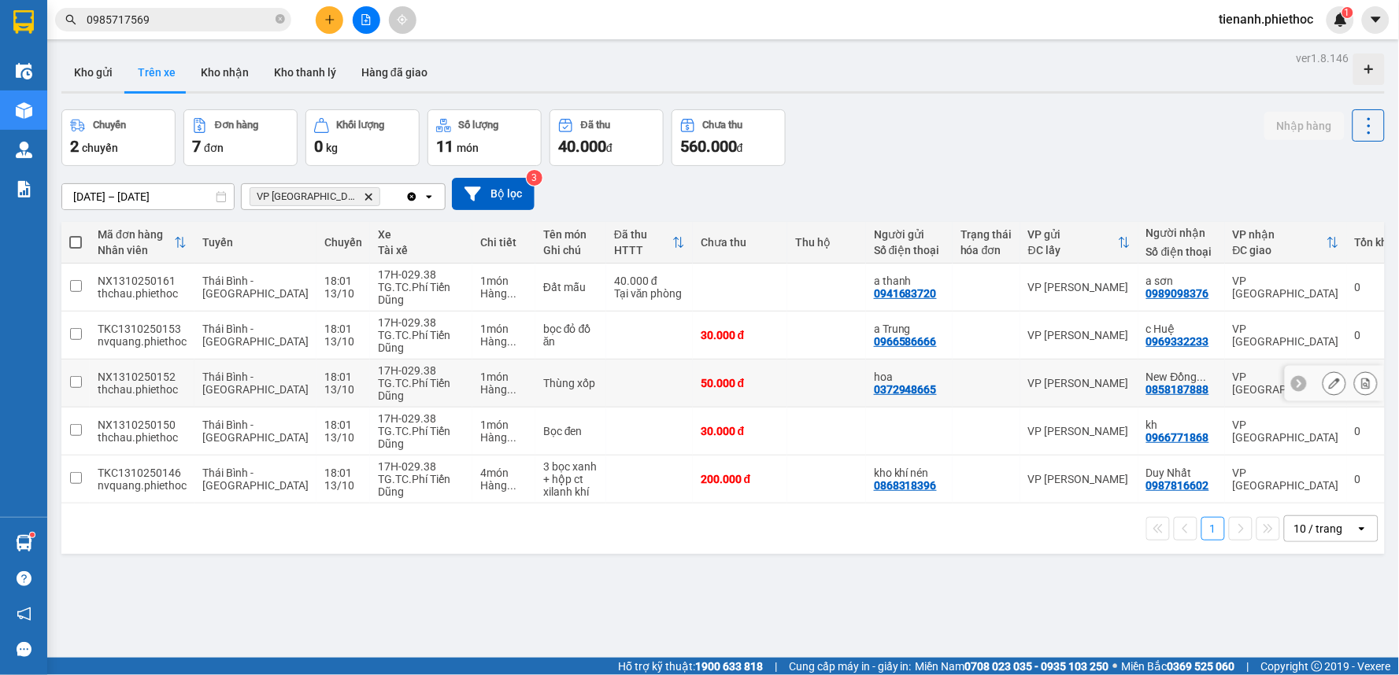
click at [562, 377] on div "Thùng xốp" at bounding box center [570, 383] width 55 height 13
checkbox input "true"
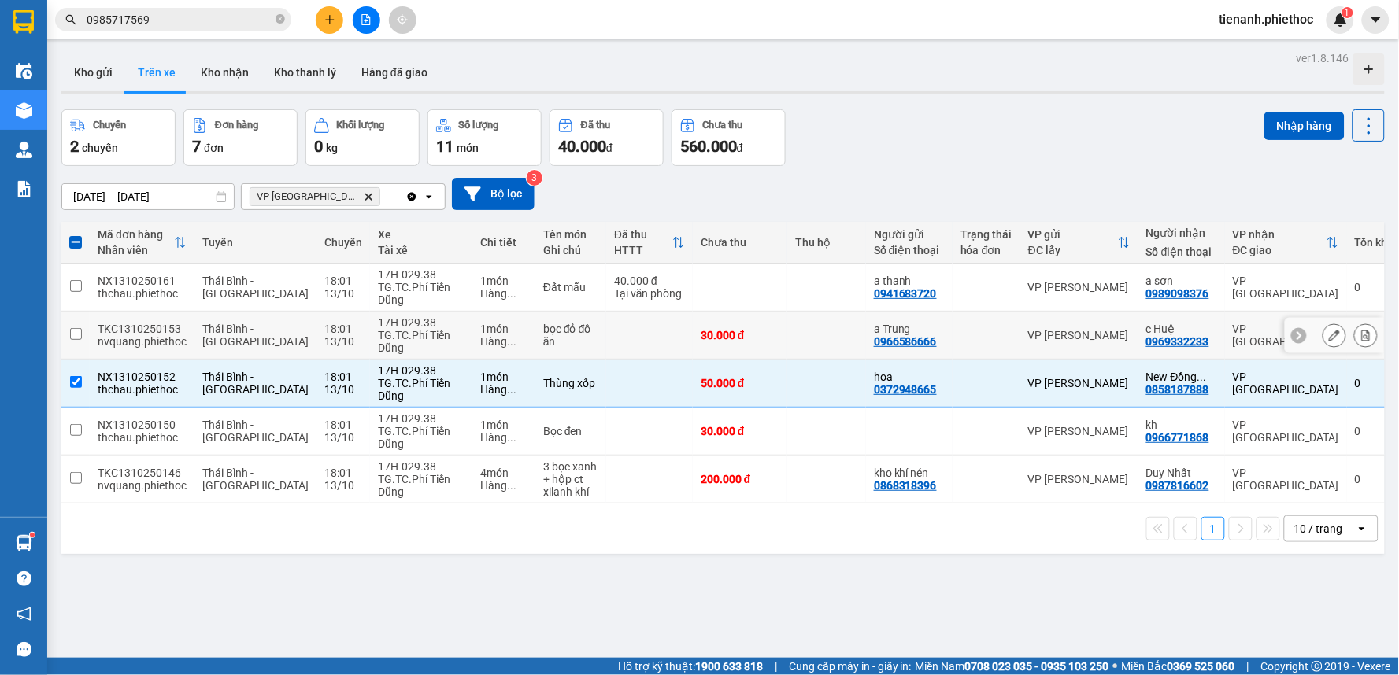
click at [611, 344] on td at bounding box center [649, 336] width 87 height 48
checkbox input "true"
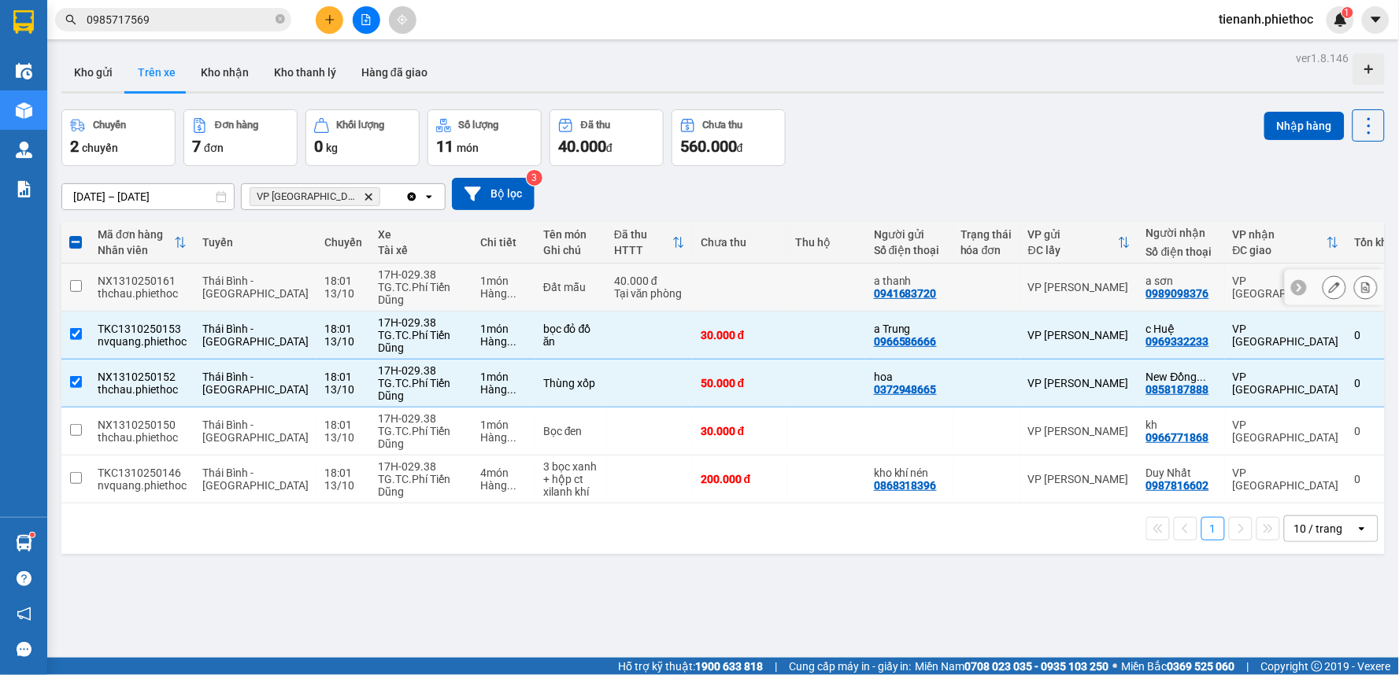
click at [638, 296] on div "Tại văn phòng" at bounding box center [649, 293] width 71 height 13
checkbox input "true"
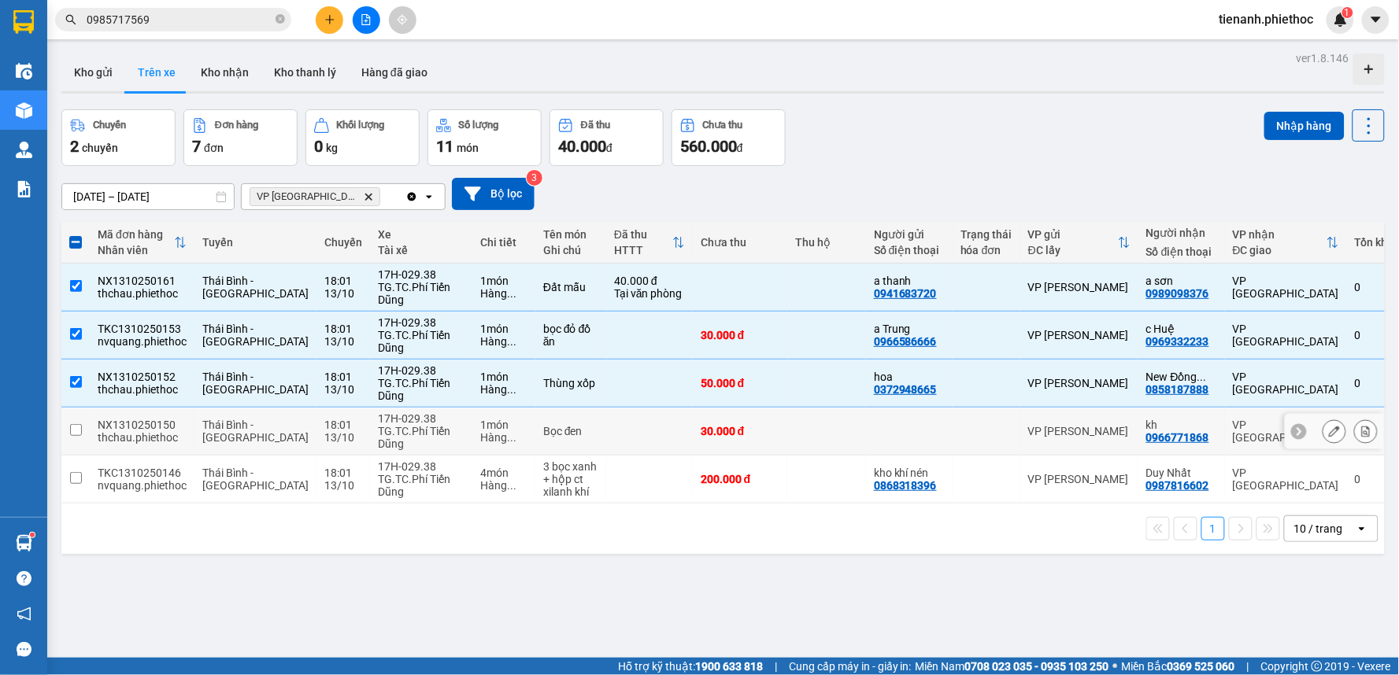
click at [606, 435] on td at bounding box center [649, 432] width 87 height 48
checkbox input "true"
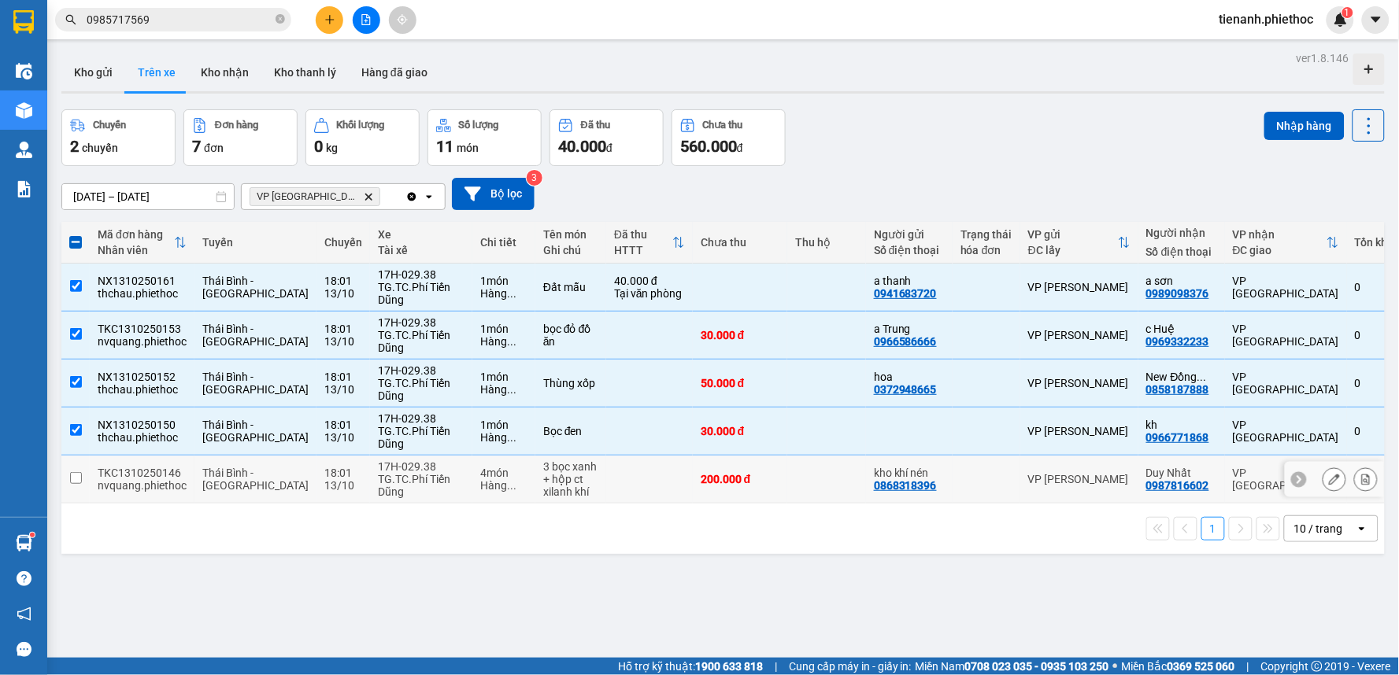
click at [606, 489] on td at bounding box center [649, 480] width 87 height 48
checkbox input "true"
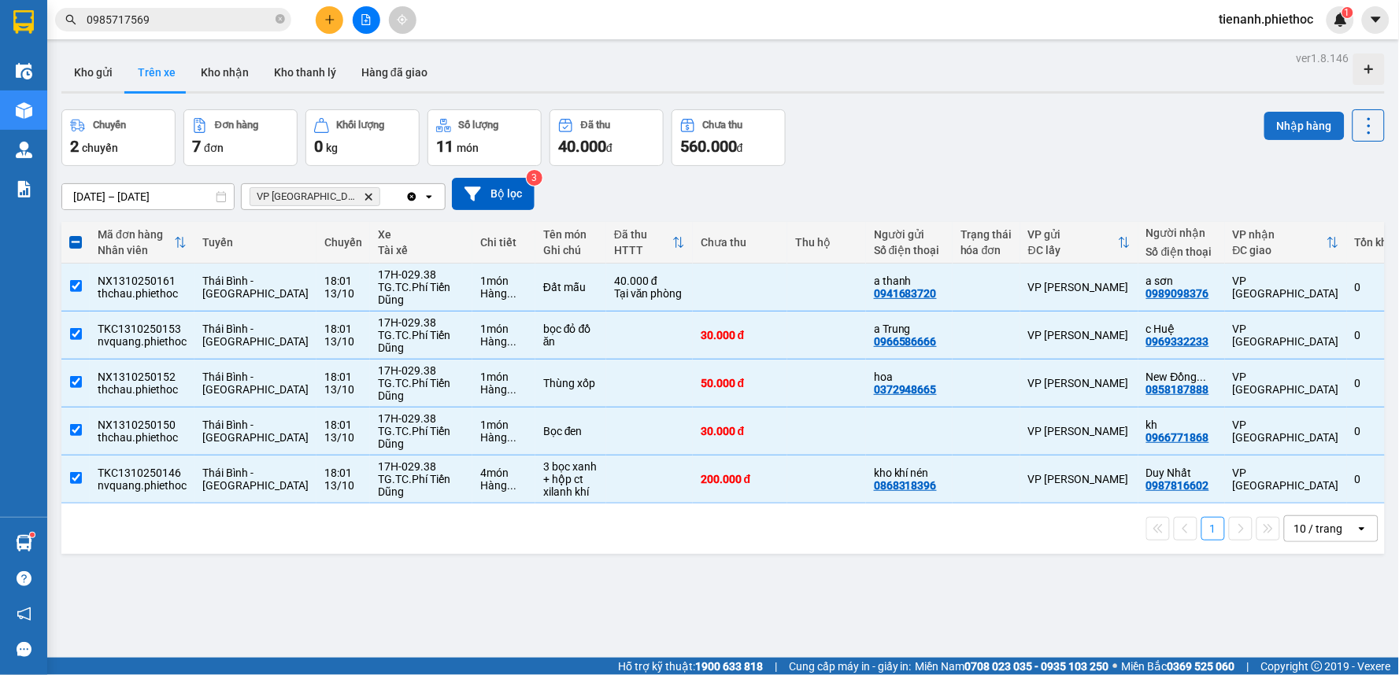
click at [1303, 131] on button "Nhập hàng" at bounding box center [1304, 126] width 80 height 28
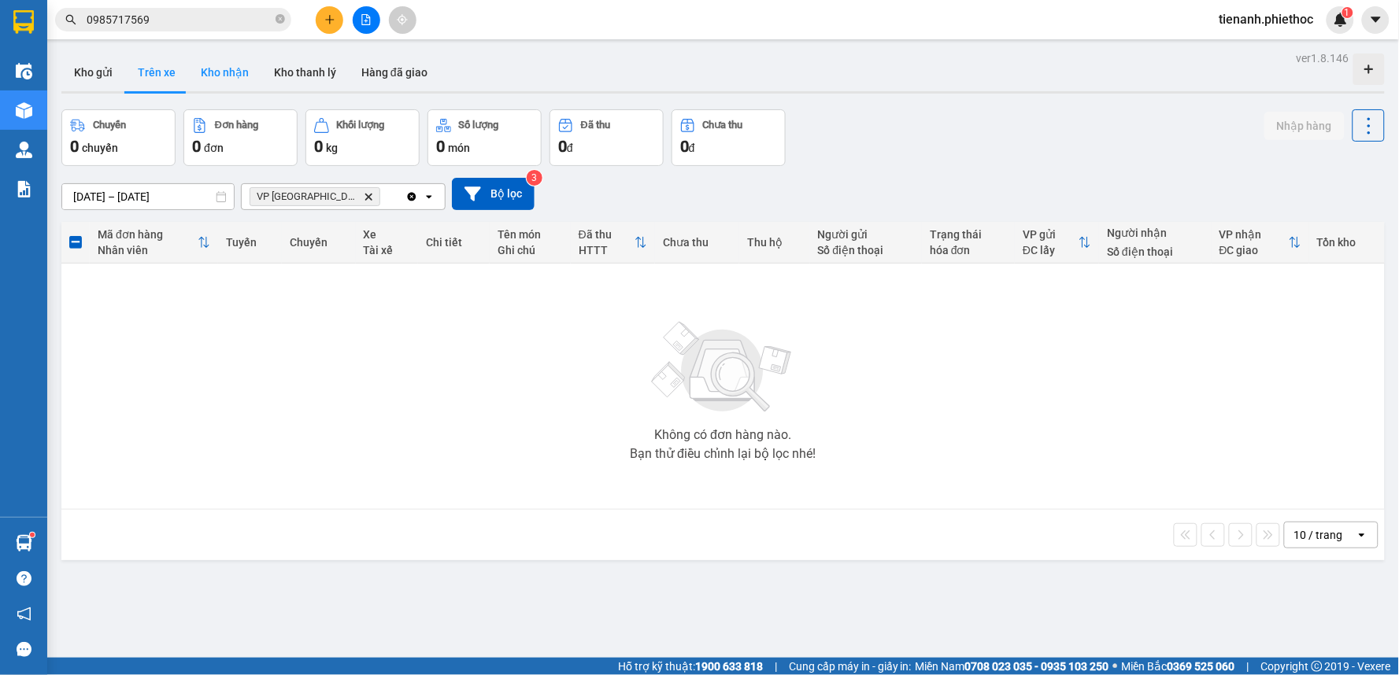
click at [238, 72] on button "Kho nhận" at bounding box center [224, 73] width 73 height 38
type input "[DATE] – [DATE]"
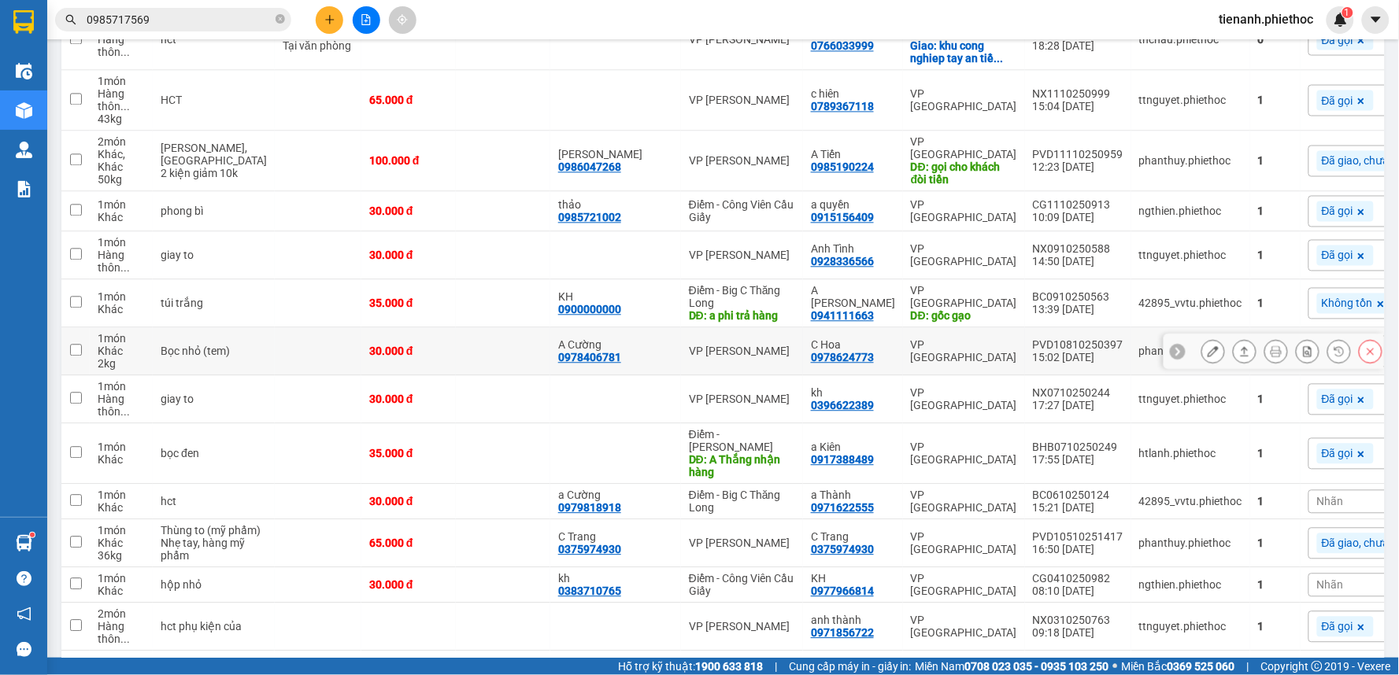
scroll to position [874, 0]
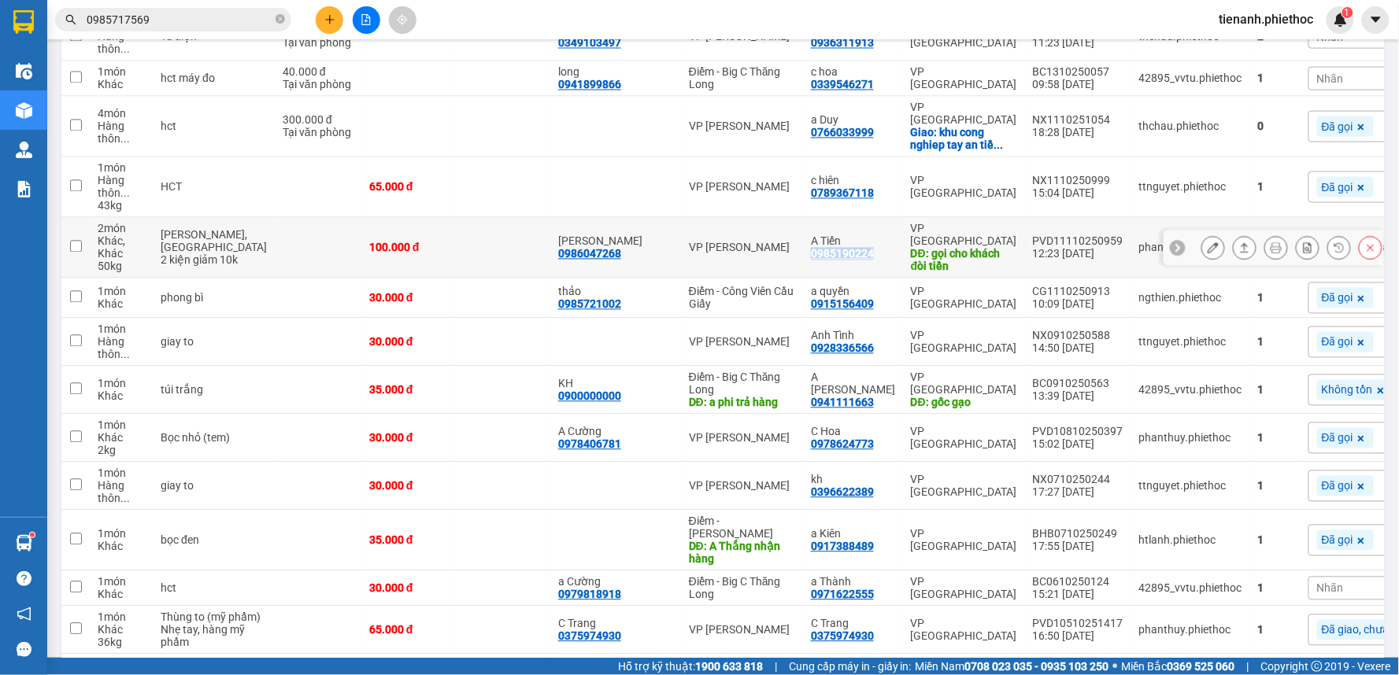
drag, startPoint x: 730, startPoint y: 238, endPoint x: 793, endPoint y: 237, distance: 63.0
click at [811, 237] on div "A Tiến 0985190224" at bounding box center [853, 247] width 84 height 25
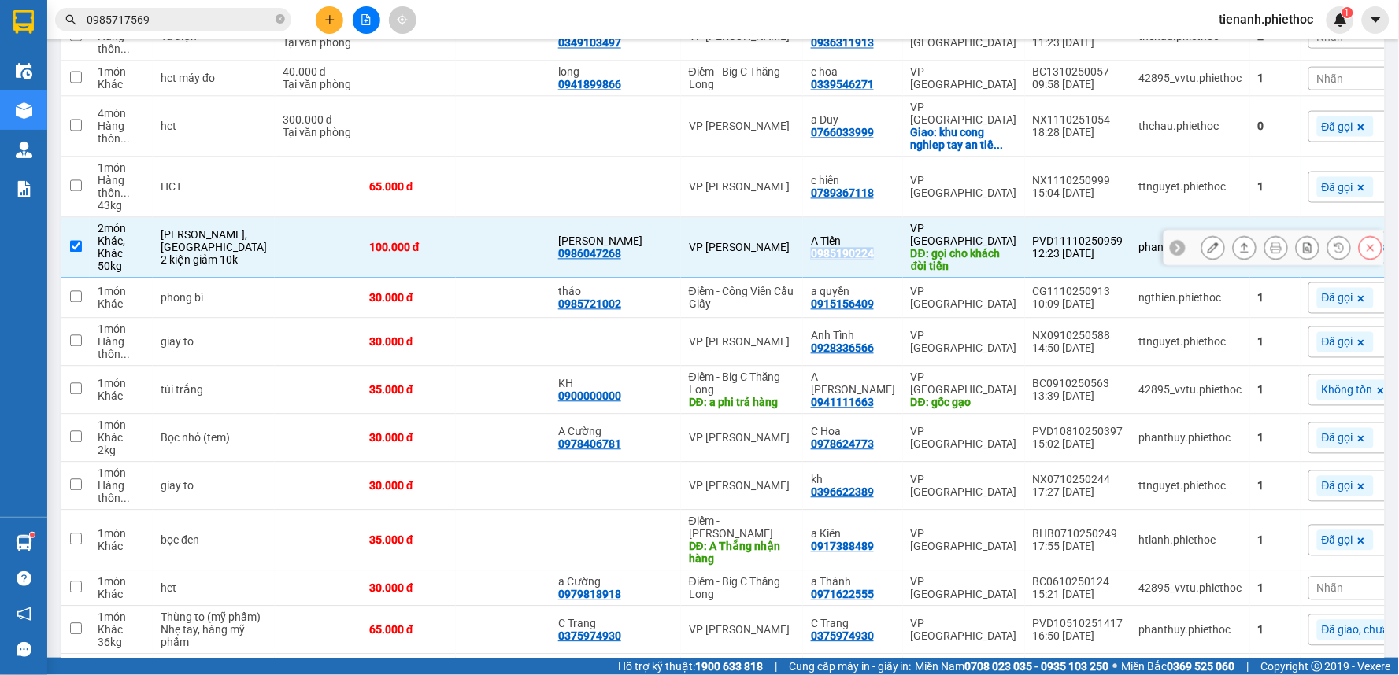
copy div "0985190224"
click at [90, 236] on td "2 món Khác, Khác 50 kg" at bounding box center [121, 248] width 63 height 61
checkbox input "false"
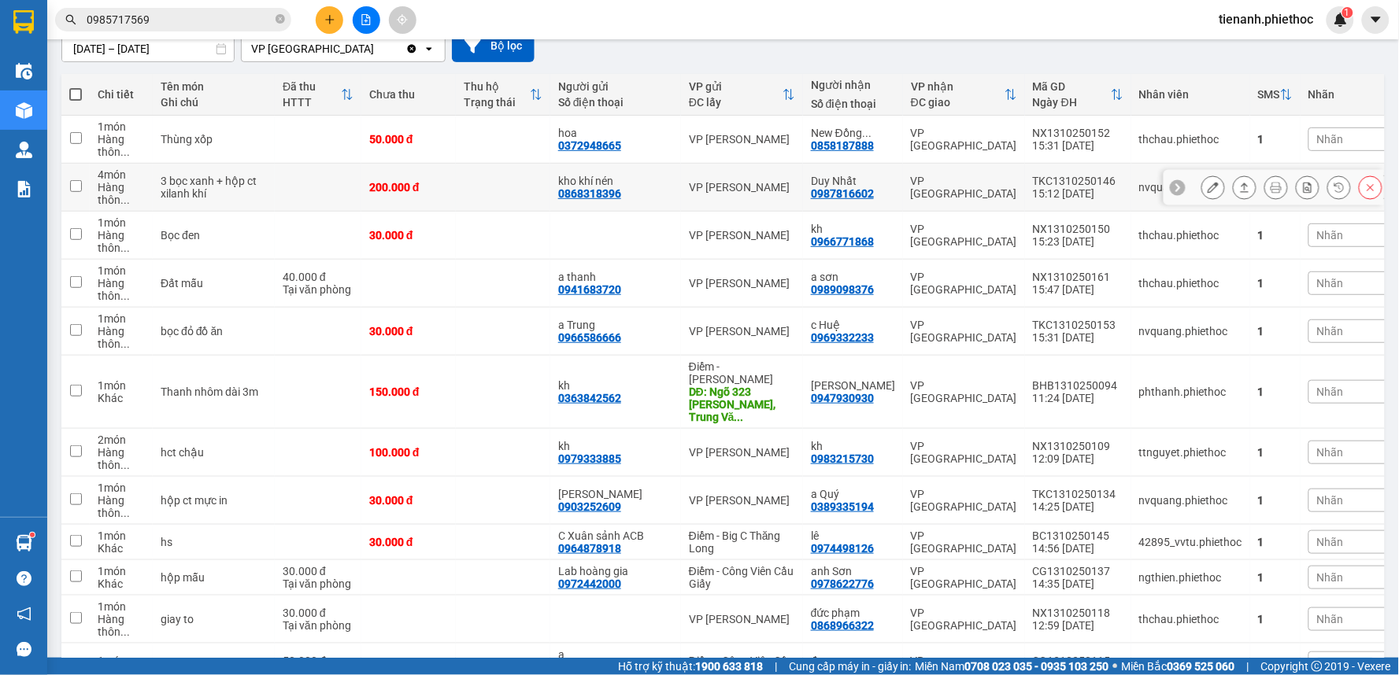
scroll to position [0, 0]
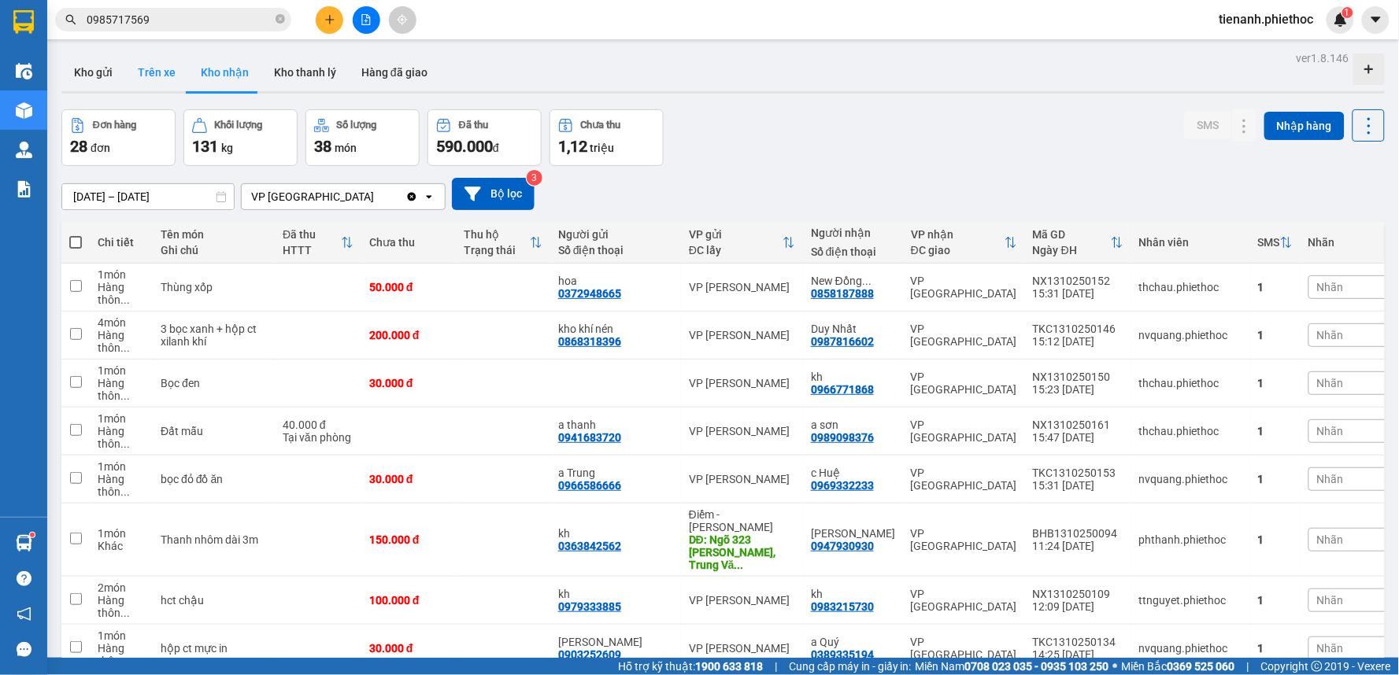
click at [165, 66] on button "Trên xe" at bounding box center [156, 73] width 63 height 38
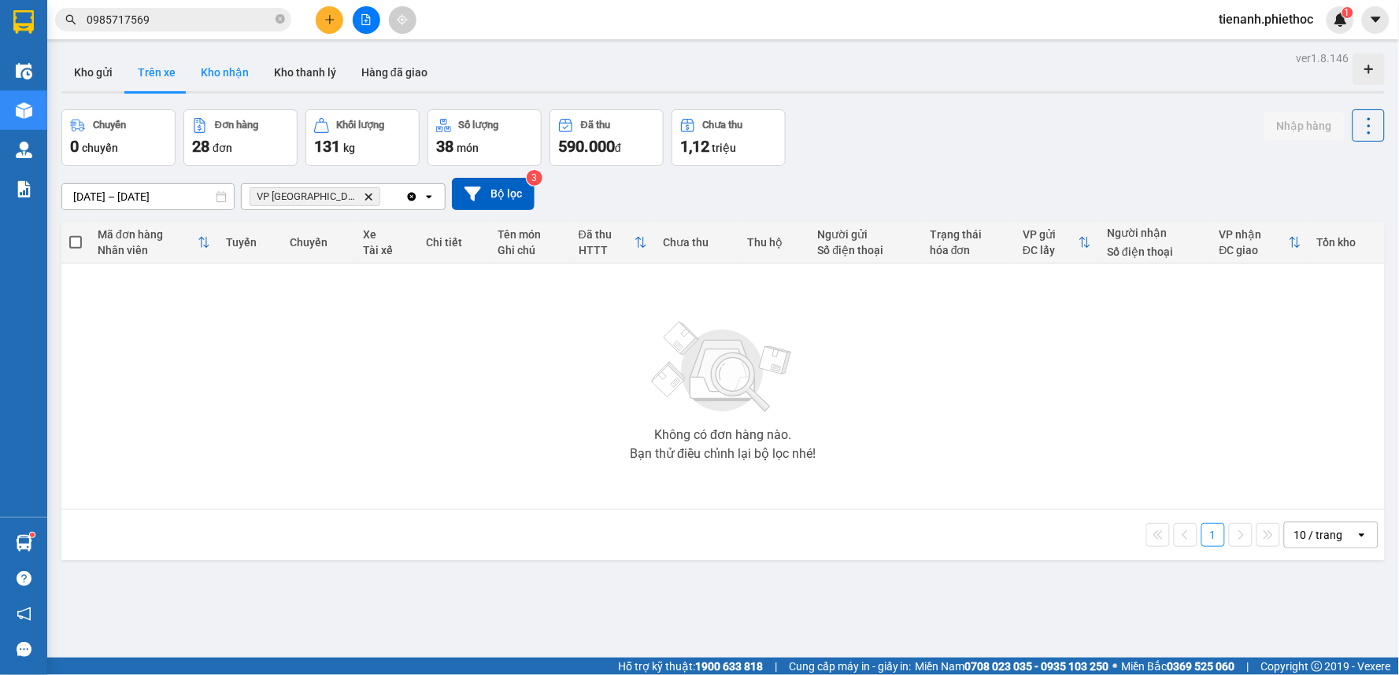
click at [212, 76] on button "Kho nhận" at bounding box center [224, 73] width 73 height 38
type input "[DATE] – [DATE]"
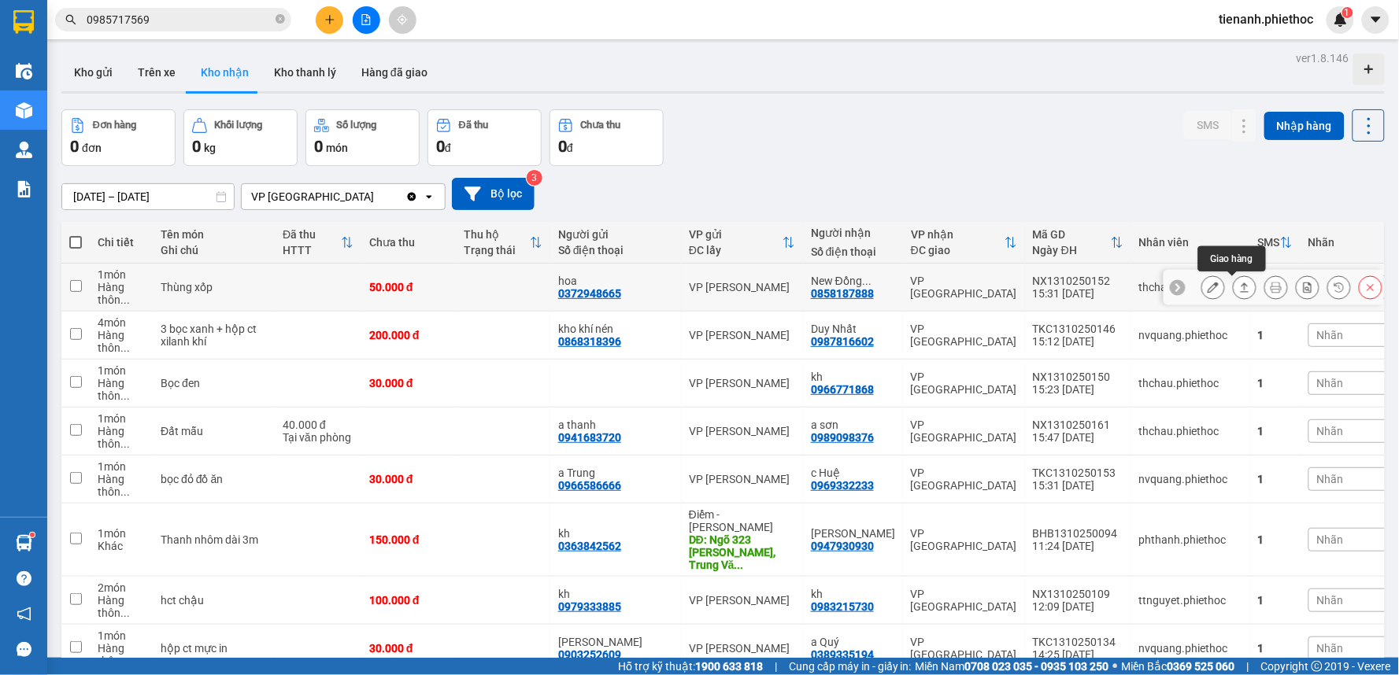
click at [1239, 285] on icon at bounding box center [1244, 287] width 11 height 11
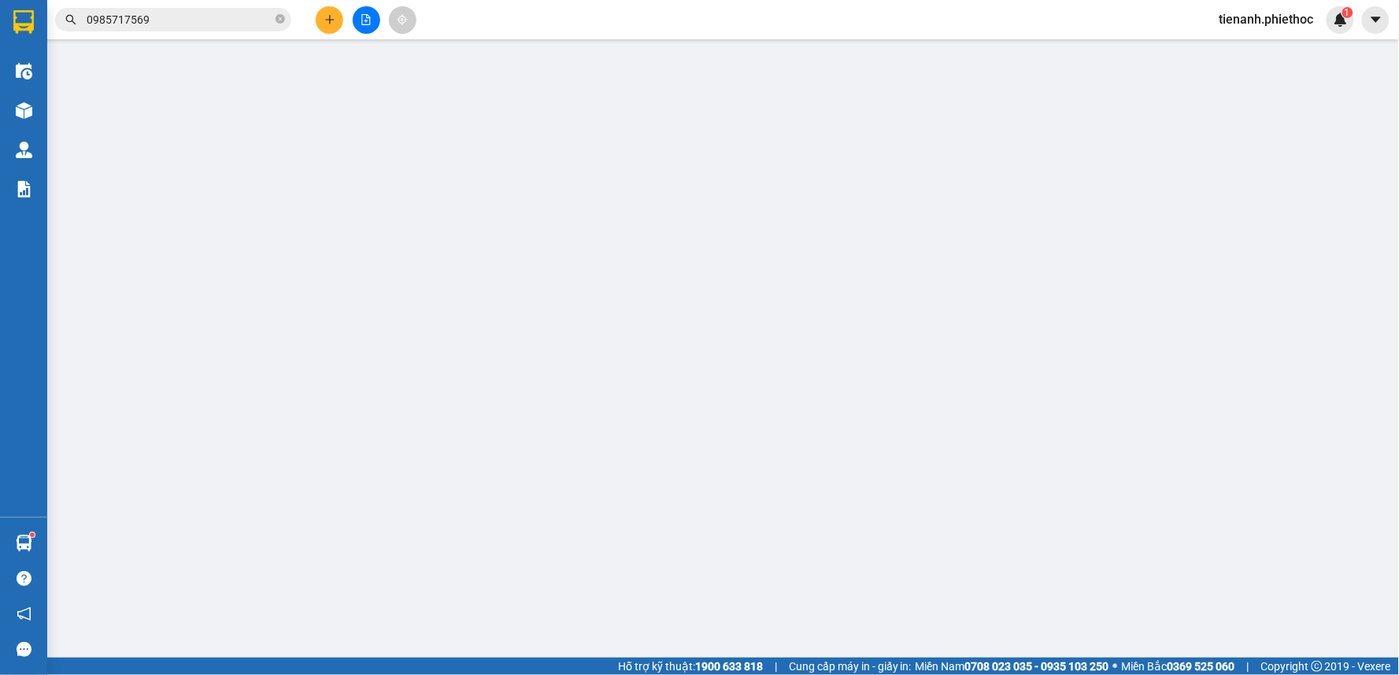
type input "0372948665"
type input "hoa"
type input "0858187888"
type input "New Đồng Châu"
type input "0"
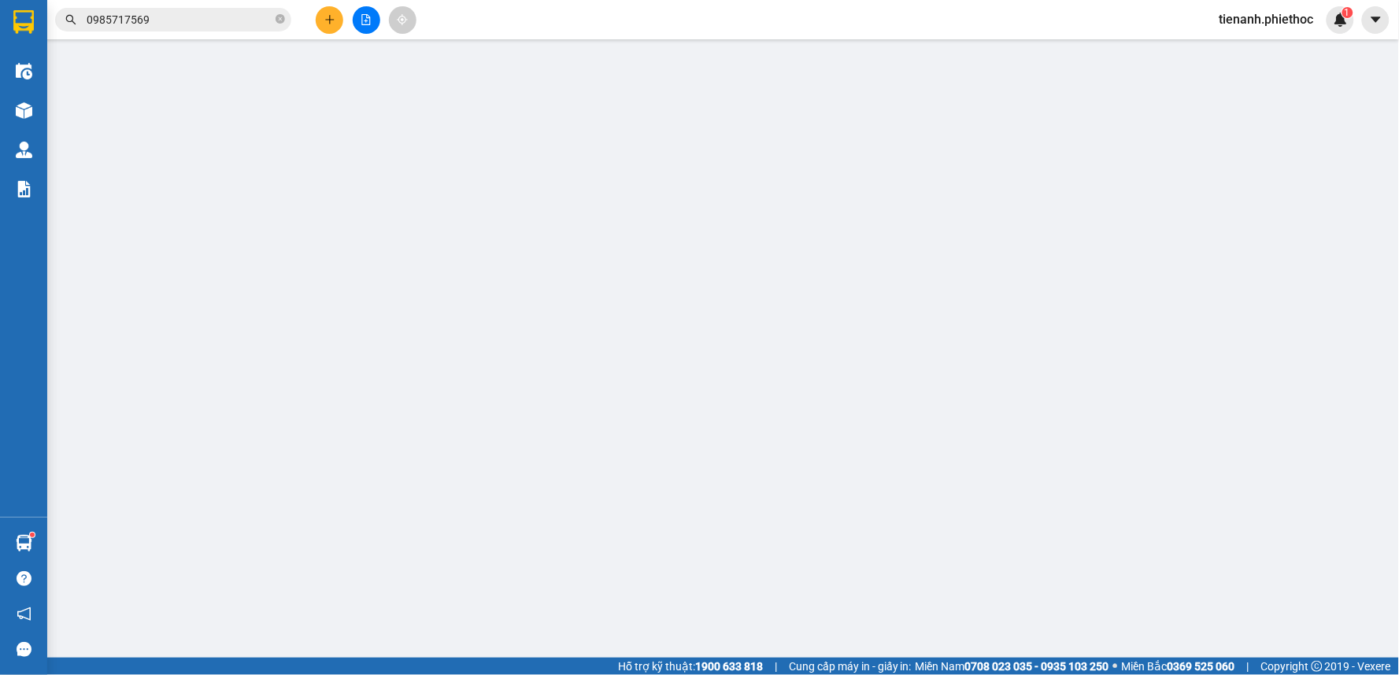
type input "50.000"
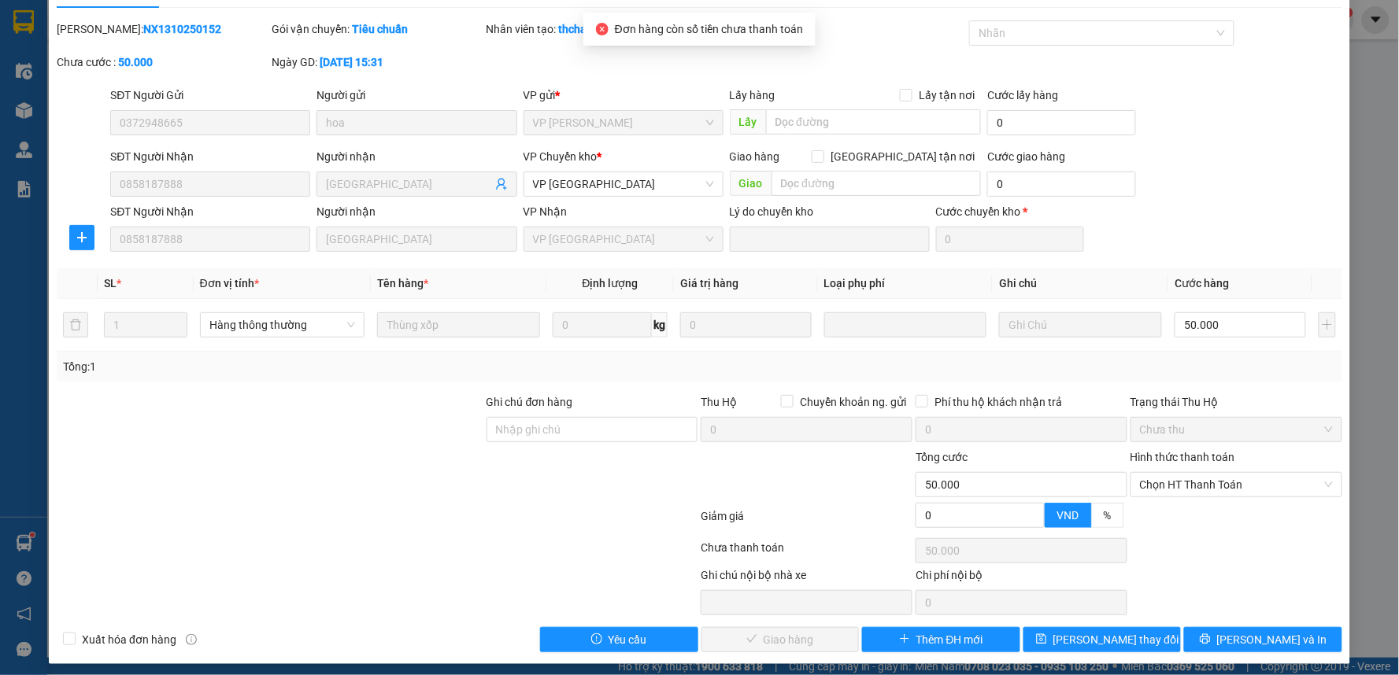
scroll to position [43, 0]
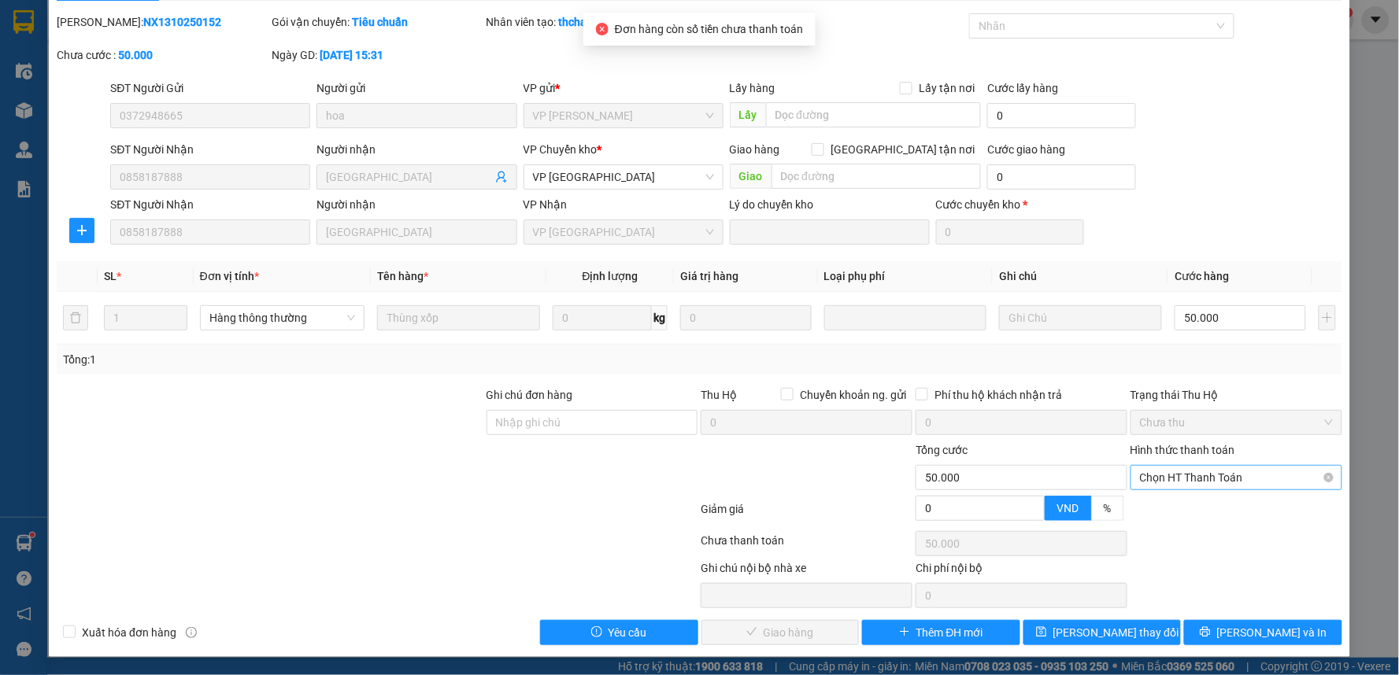
click at [1182, 474] on span "Chọn HT Thanh Toán" at bounding box center [1236, 478] width 193 height 24
click at [1181, 510] on div "Tại văn phòng" at bounding box center [1225, 509] width 190 height 17
type input "0"
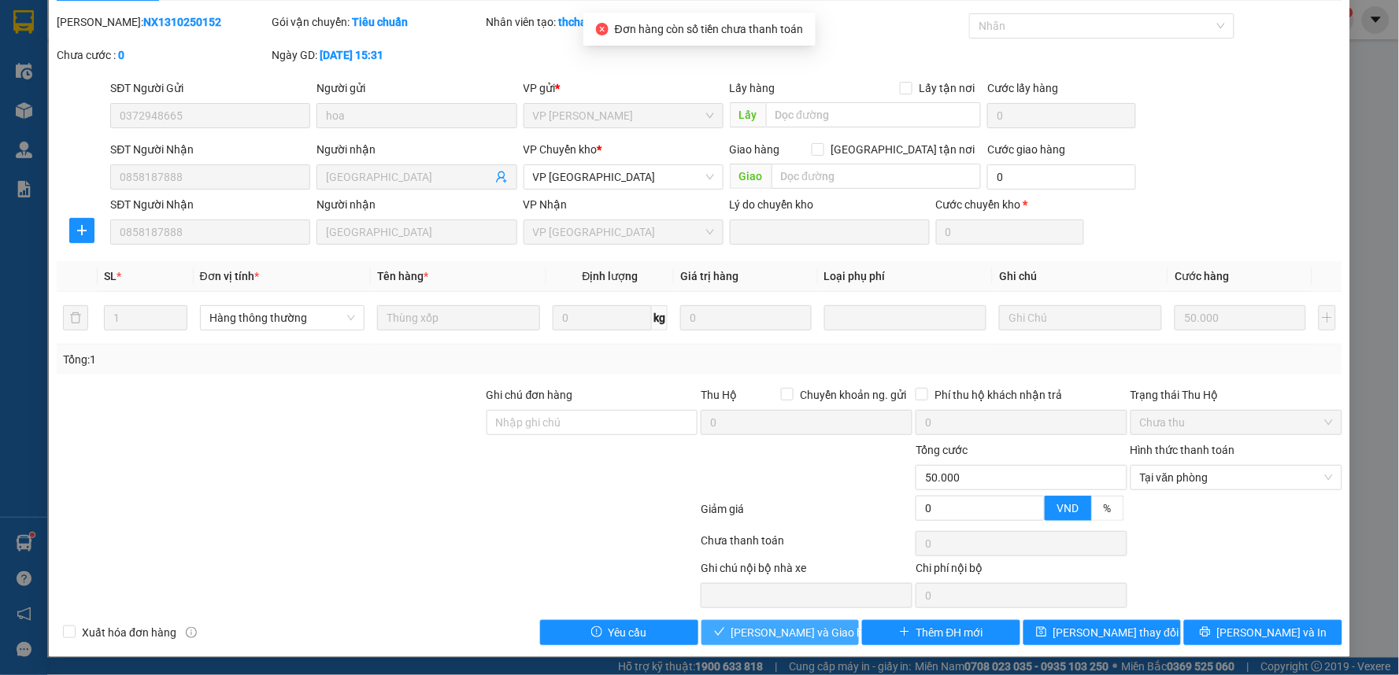
click at [804, 641] on button "[PERSON_NAME] và Giao hàng" at bounding box center [780, 632] width 158 height 25
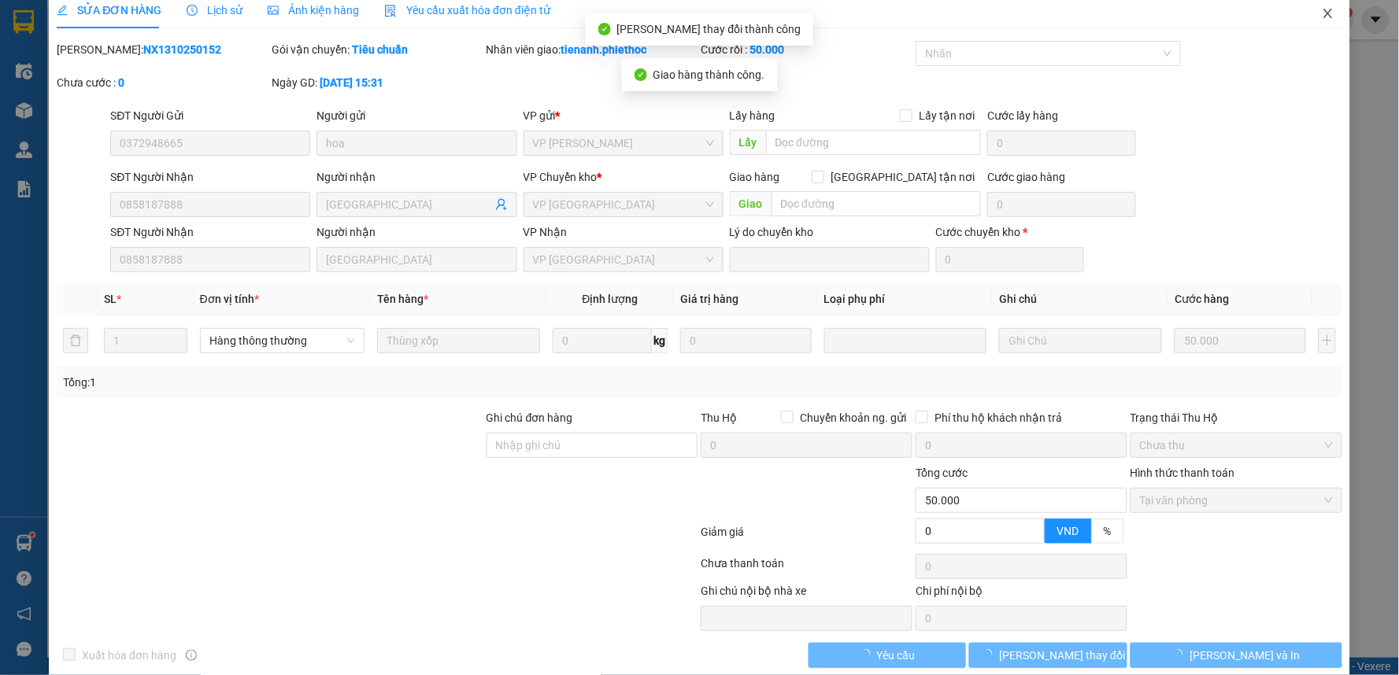
scroll to position [0, 0]
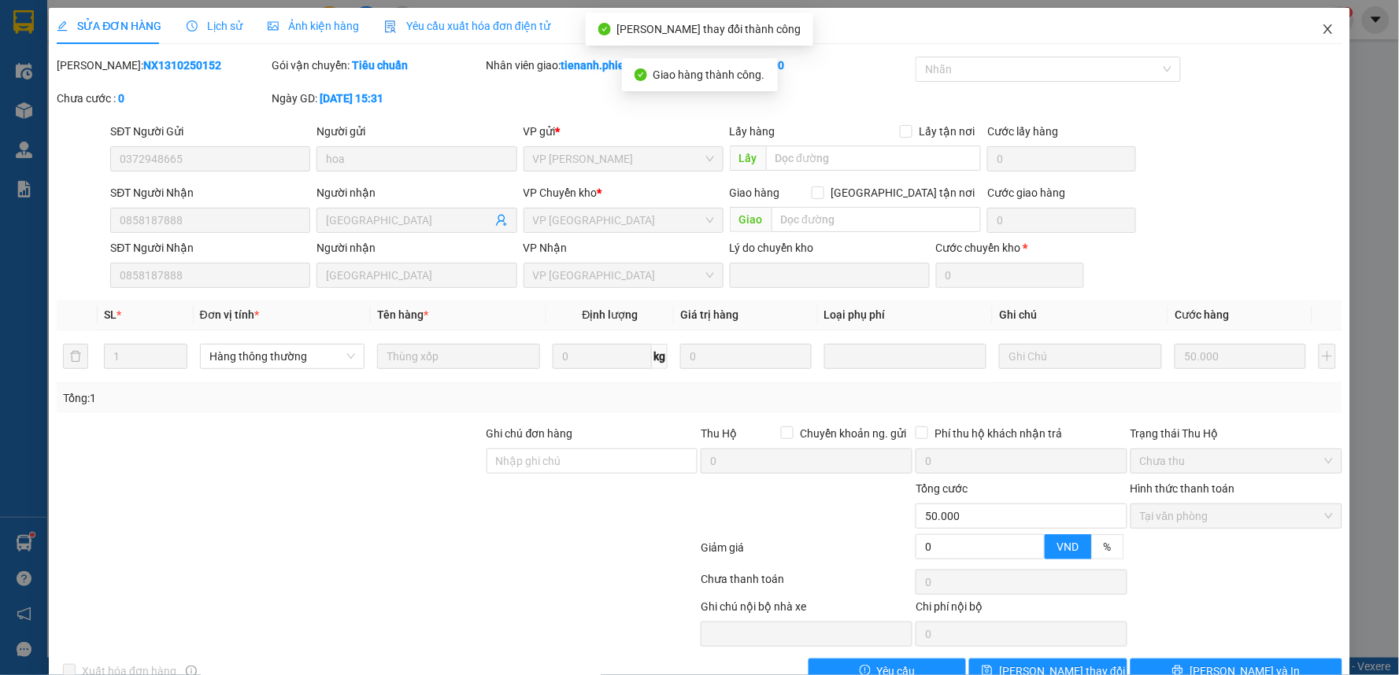
click at [1321, 25] on icon "close" at bounding box center [1327, 29] width 13 height 13
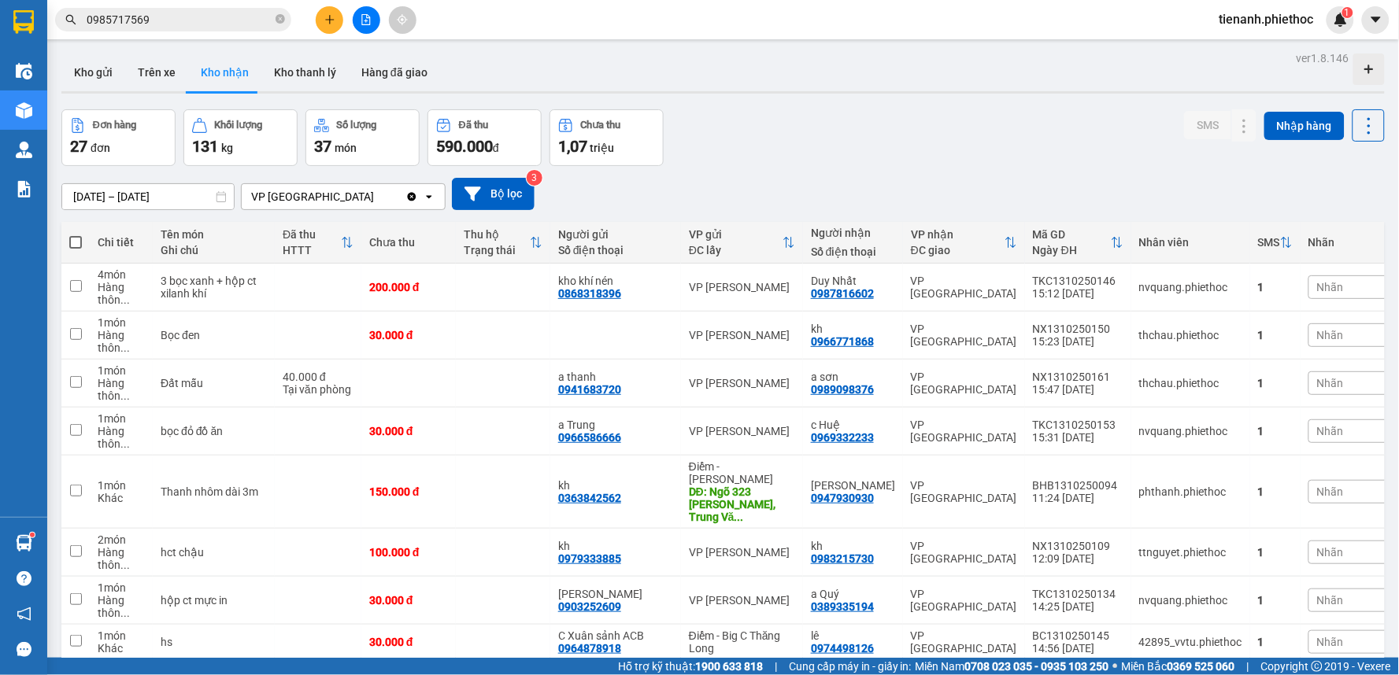
click at [136, 193] on input "[DATE] – [DATE]" at bounding box center [148, 196] width 172 height 25
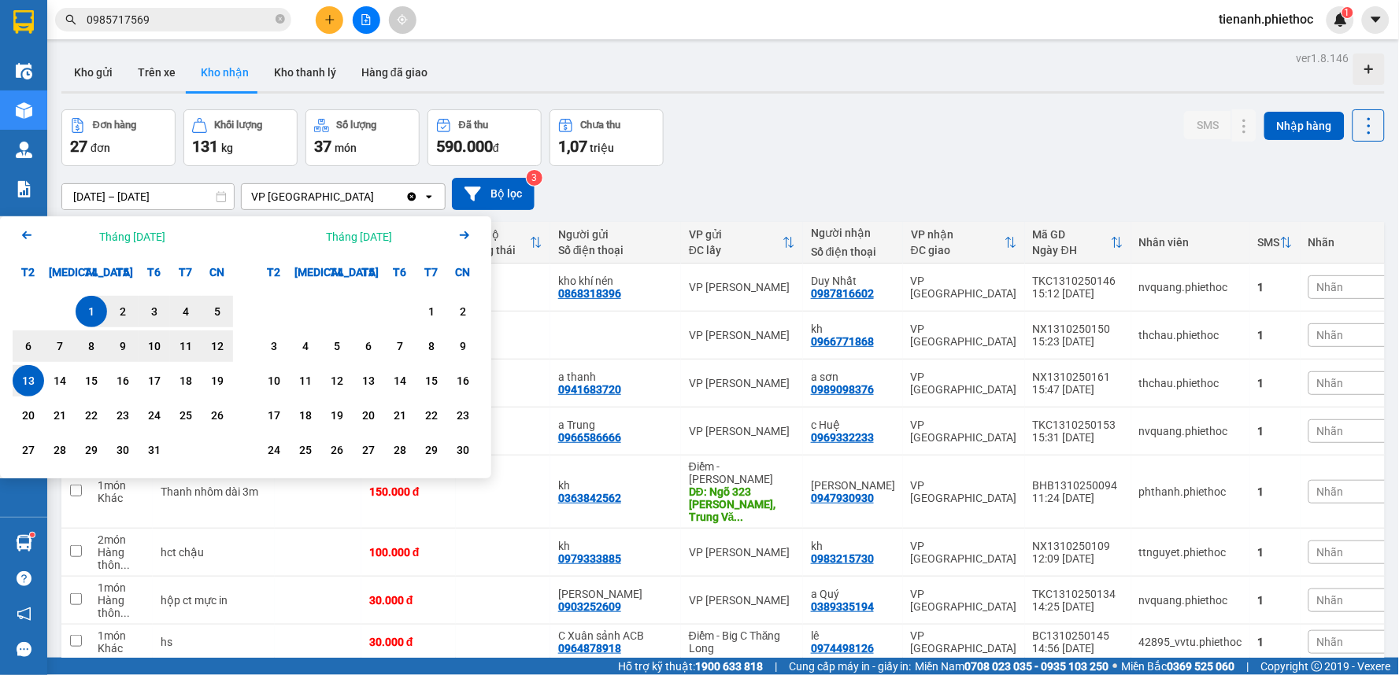
click at [27, 372] on div "13" at bounding box center [28, 380] width 22 height 19
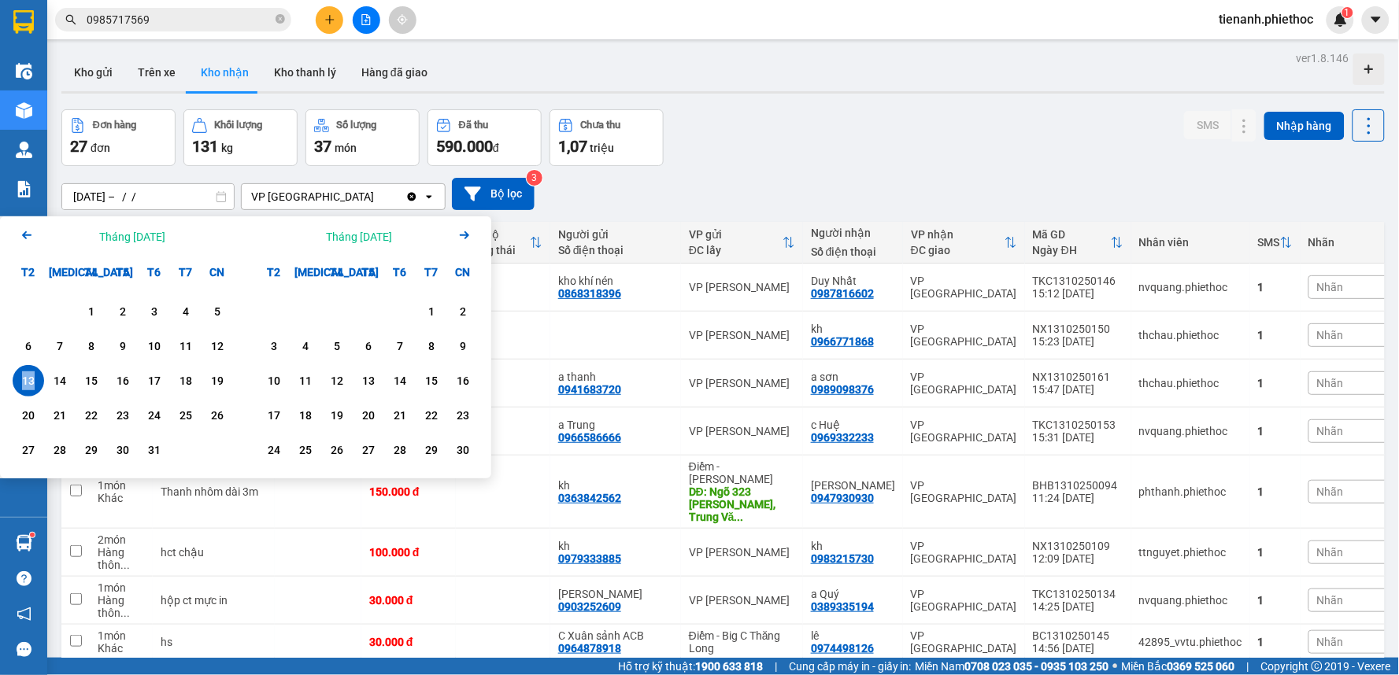
click at [27, 372] on div "13" at bounding box center [28, 380] width 22 height 19
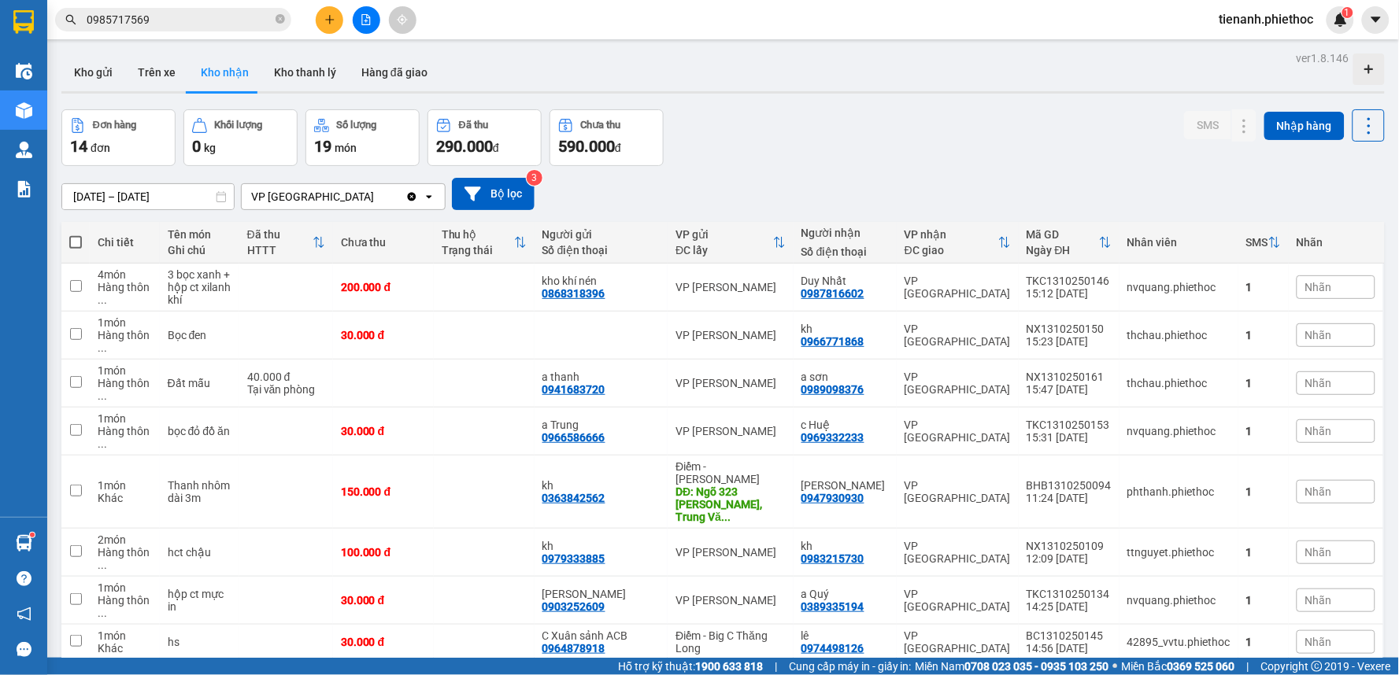
click at [87, 198] on input "[DATE] – [DATE]" at bounding box center [148, 196] width 172 height 25
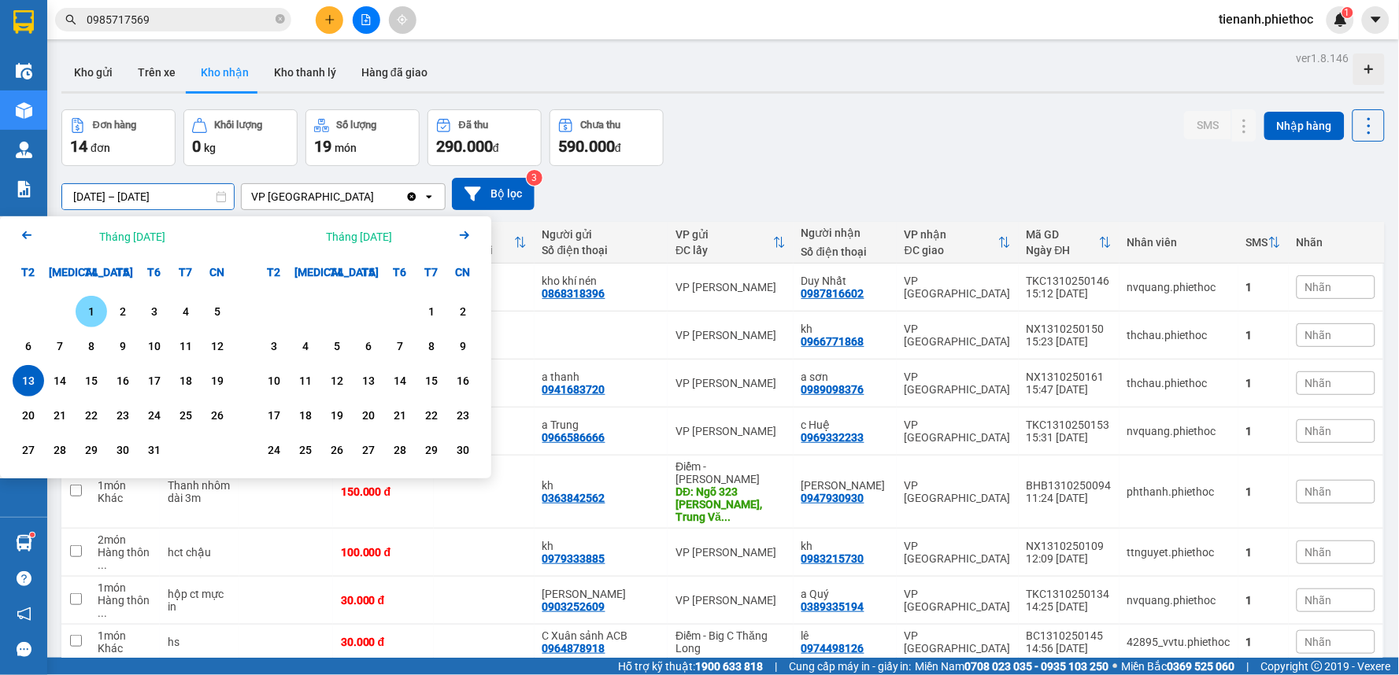
click at [97, 302] on div "1" at bounding box center [91, 311] width 22 height 19
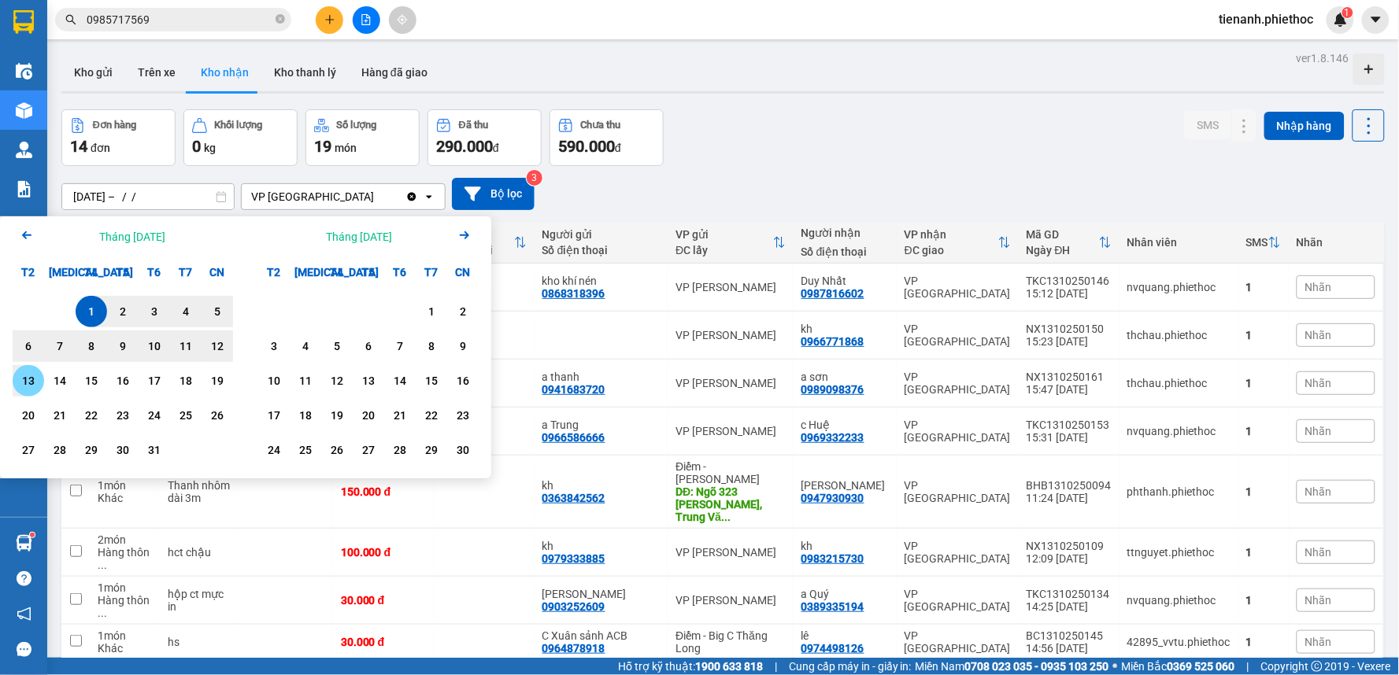
click at [26, 390] on div "13" at bounding box center [28, 380] width 22 height 19
type input "[DATE] – [DATE]"
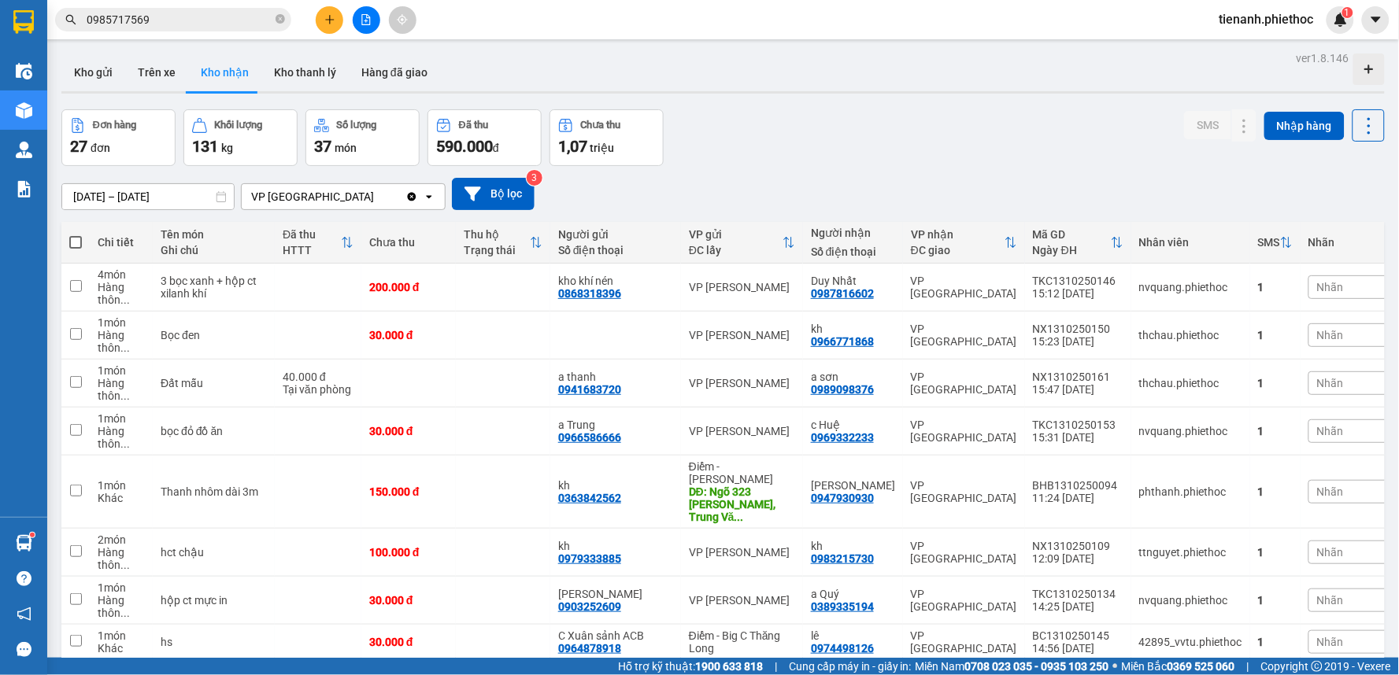
click at [1308, 286] on div "Nhãn" at bounding box center [1387, 287] width 159 height 24
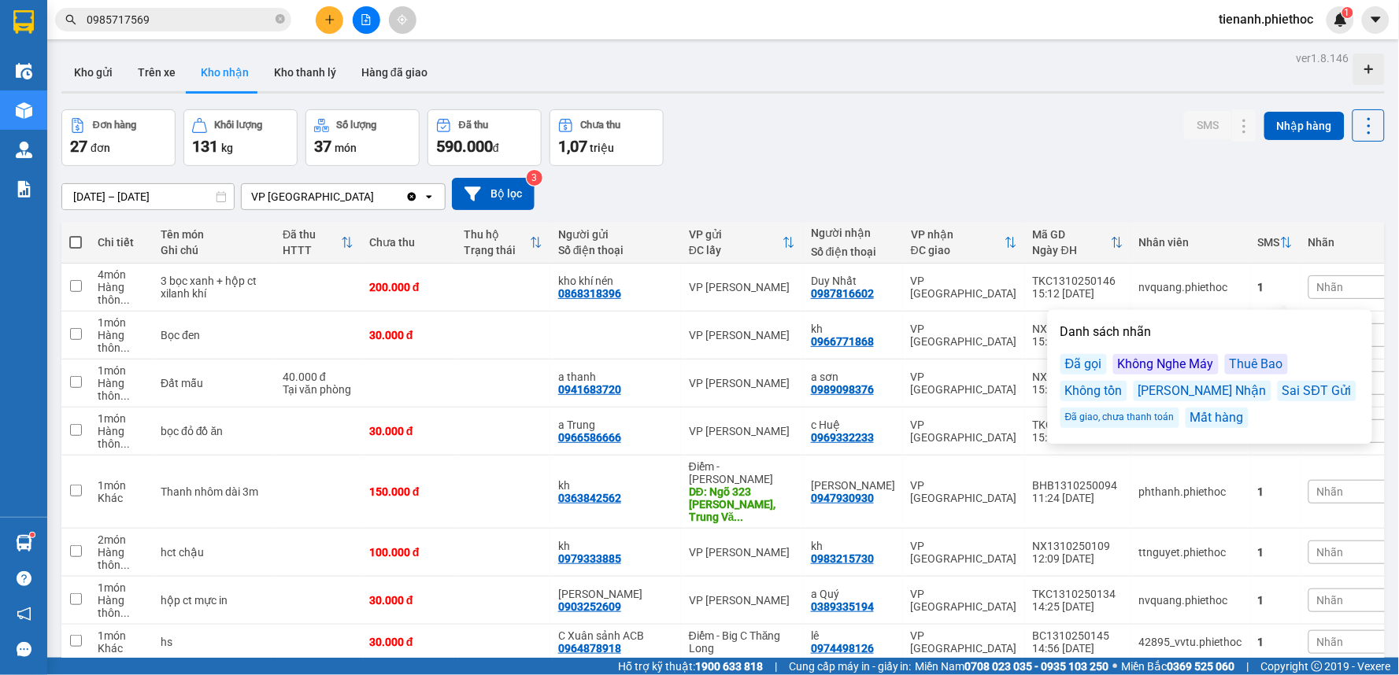
click at [1092, 366] on div "Đã gọi" at bounding box center [1083, 364] width 46 height 20
click at [1091, 199] on div "[DATE] – [DATE] Press the down arrow key to interact with the calendar and sele…" at bounding box center [722, 194] width 1323 height 32
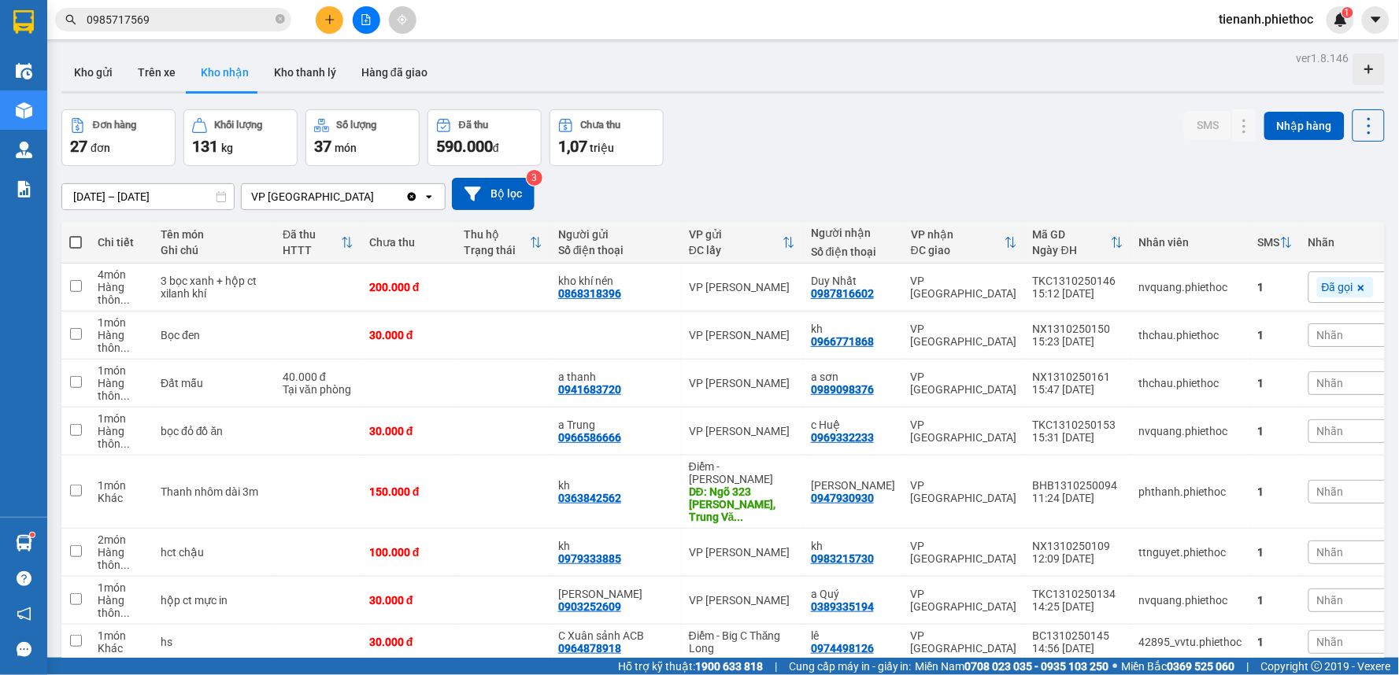
click at [1089, 166] on div "[DATE] – [DATE] Press the down arrow key to interact with the calendar and sele…" at bounding box center [722, 194] width 1323 height 56
click at [1308, 332] on div "Nhãn" at bounding box center [1387, 335] width 159 height 24
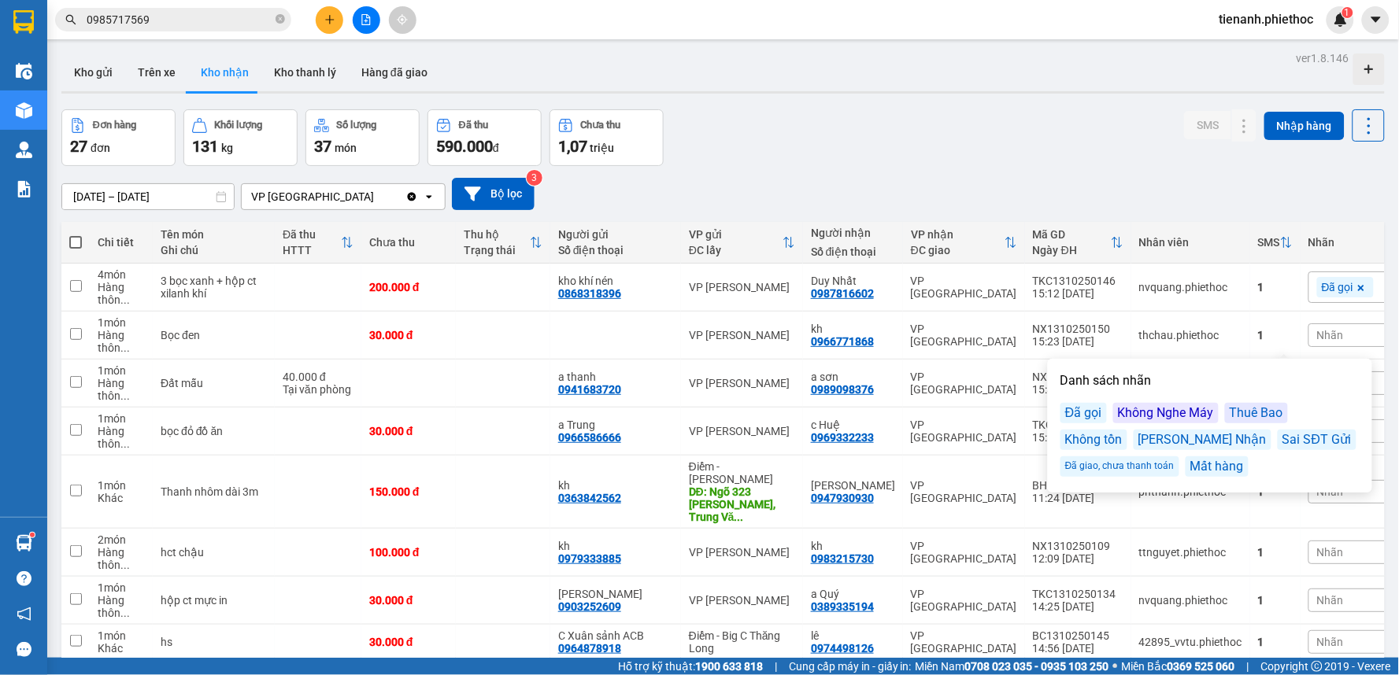
click at [1081, 418] on div "Đã gọi" at bounding box center [1083, 413] width 46 height 20
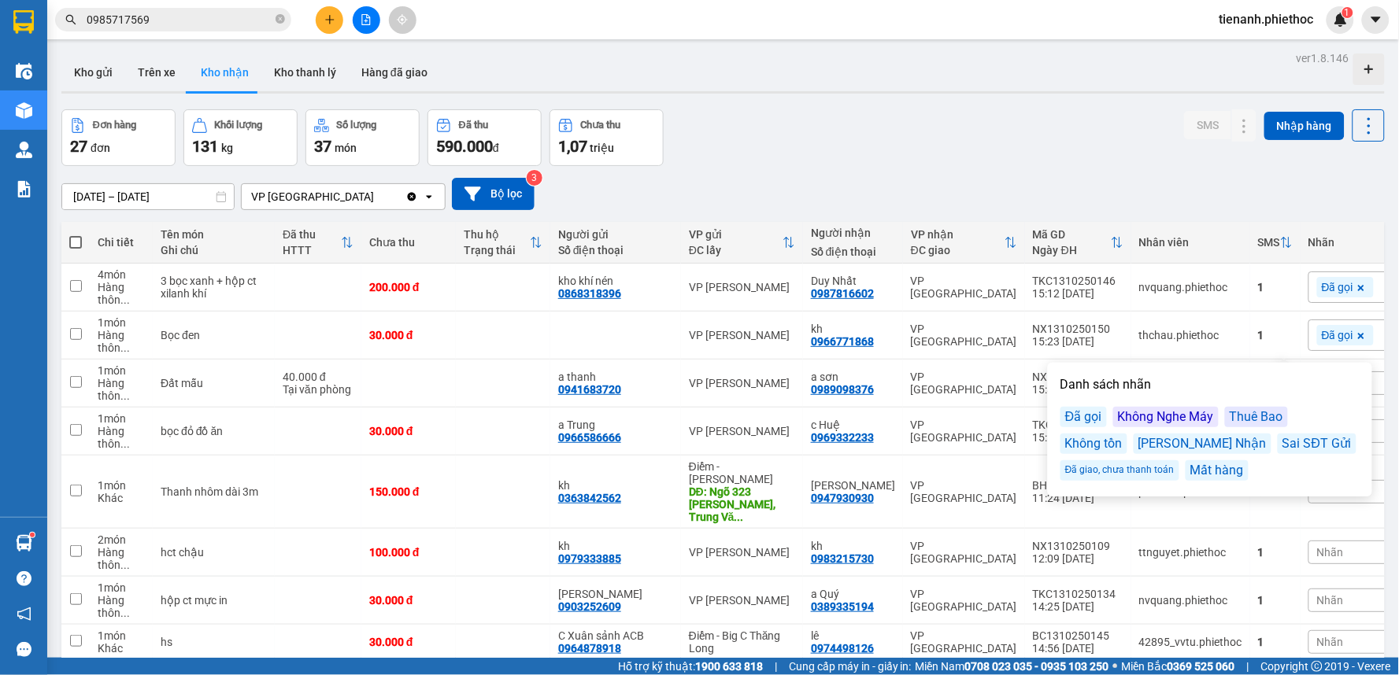
click at [1082, 208] on div "[DATE] – [DATE] Press the down arrow key to interact with the calendar and sele…" at bounding box center [722, 194] width 1323 height 32
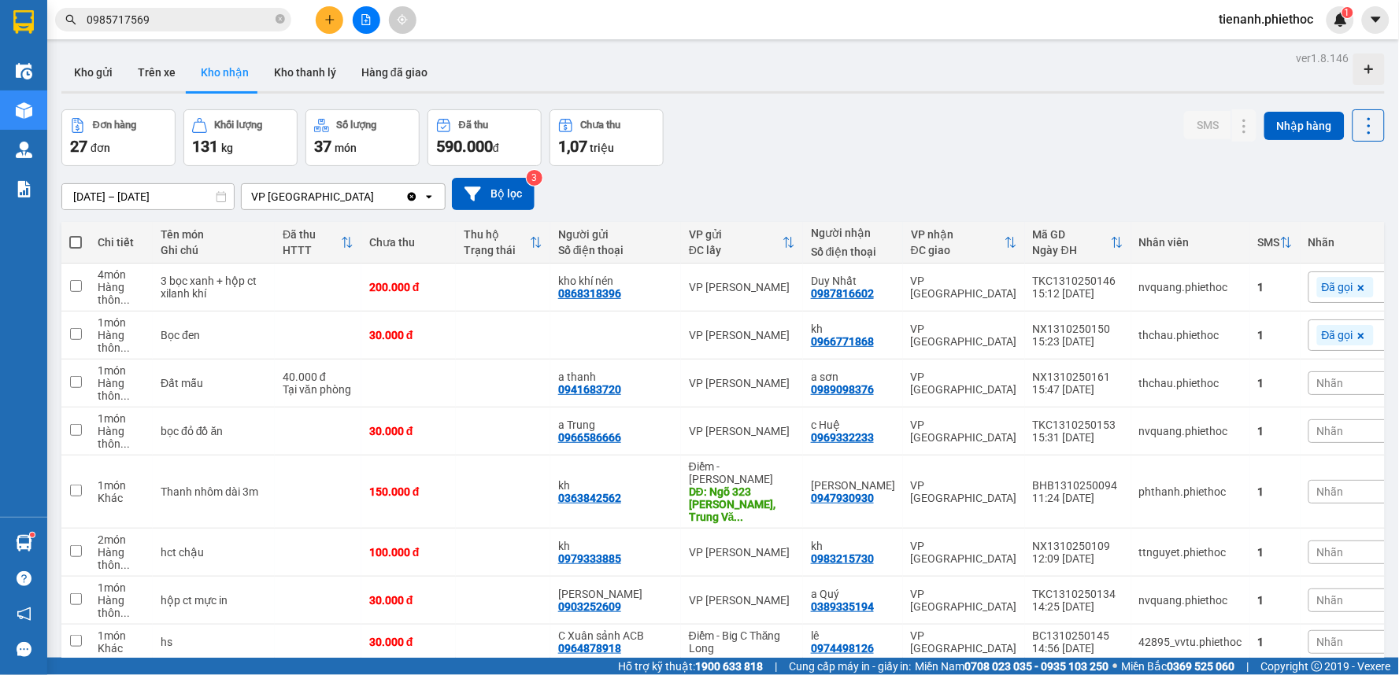
click at [1317, 390] on span "Nhãn" at bounding box center [1330, 383] width 27 height 13
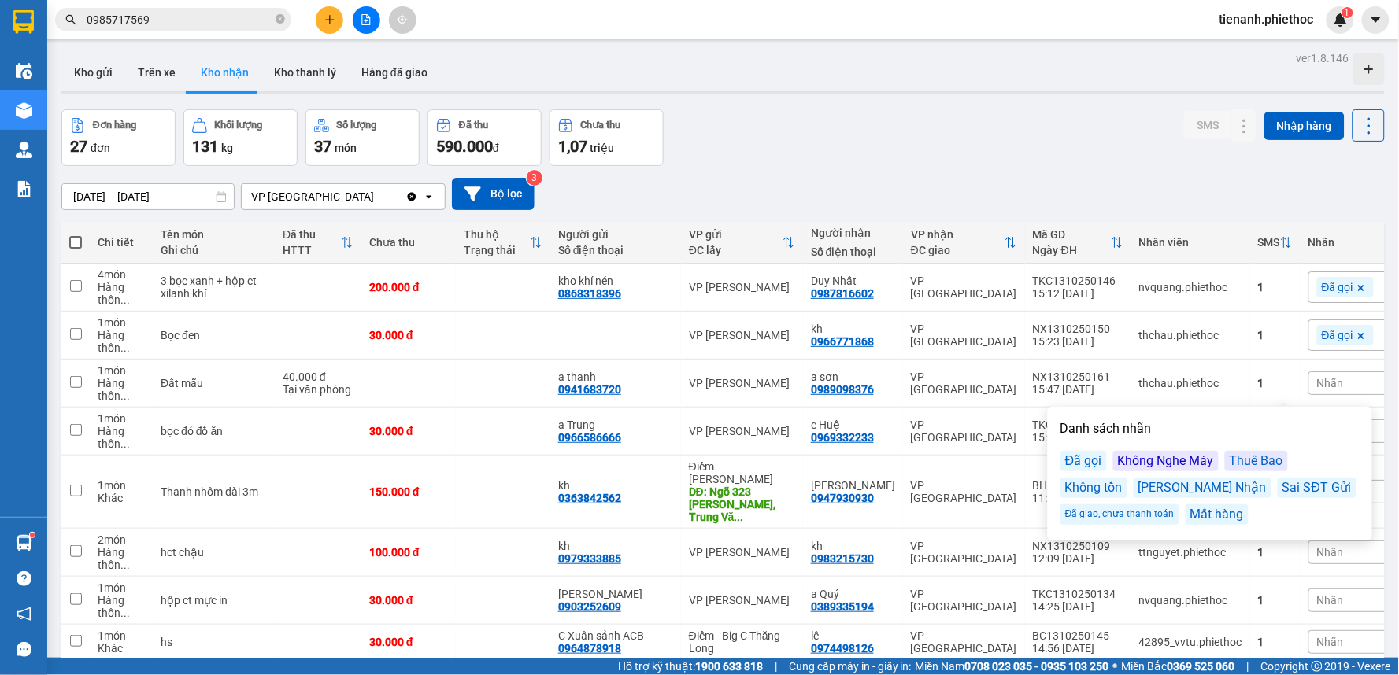
click at [1088, 460] on div "Đã gọi" at bounding box center [1083, 461] width 46 height 20
click at [1075, 178] on div "[DATE] – [DATE] Press the down arrow key to interact with the calendar and sele…" at bounding box center [722, 194] width 1323 height 32
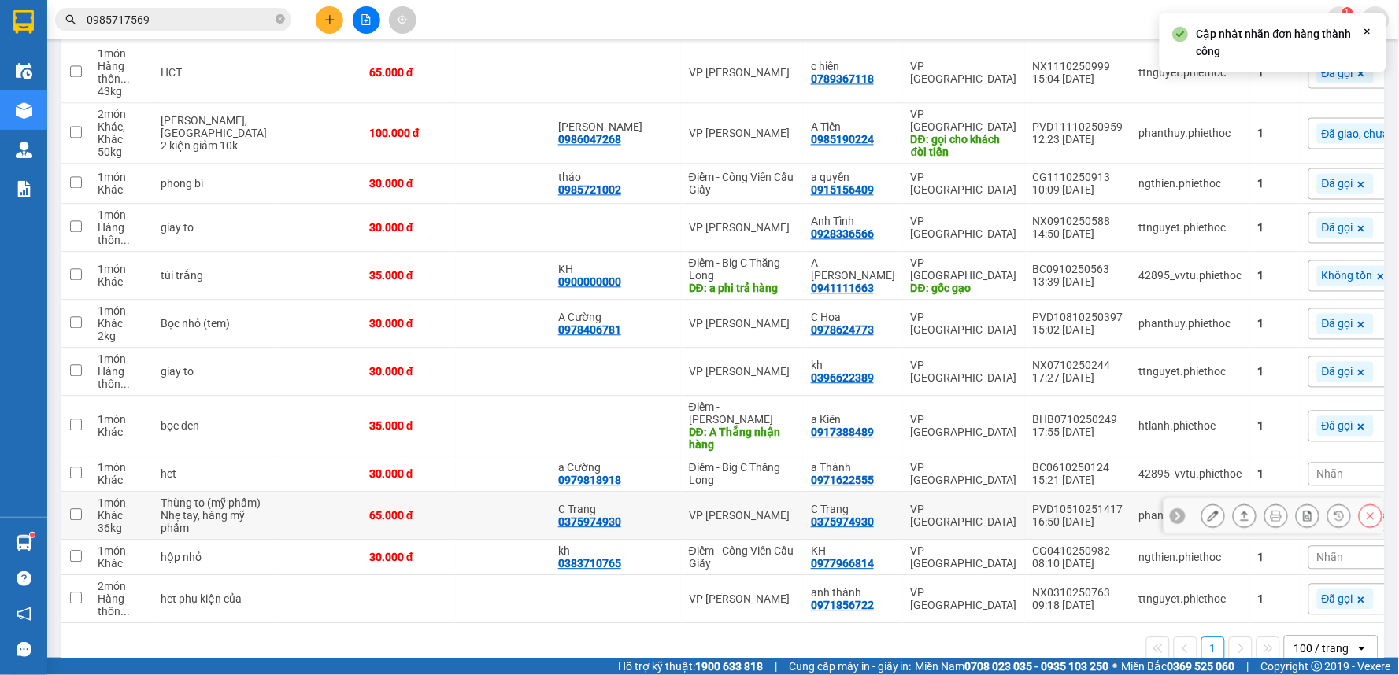
scroll to position [966, 0]
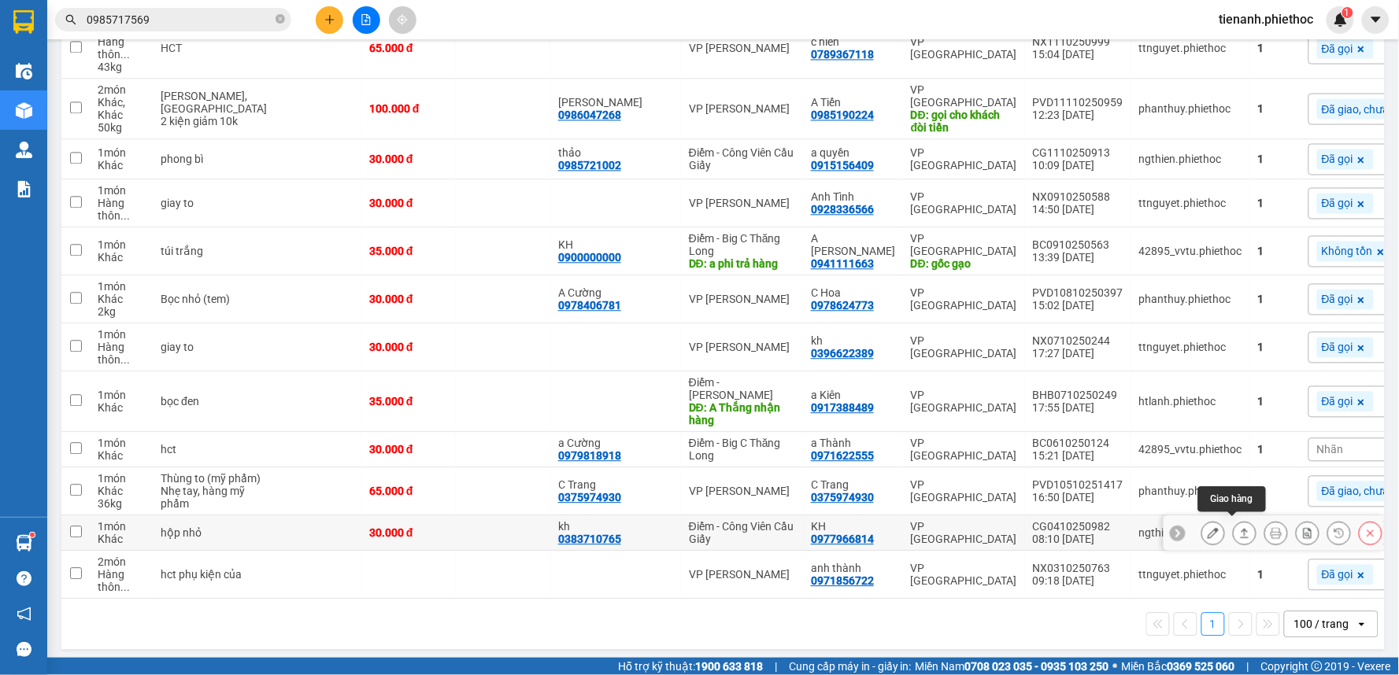
click at [1240, 531] on icon at bounding box center [1244, 532] width 9 height 9
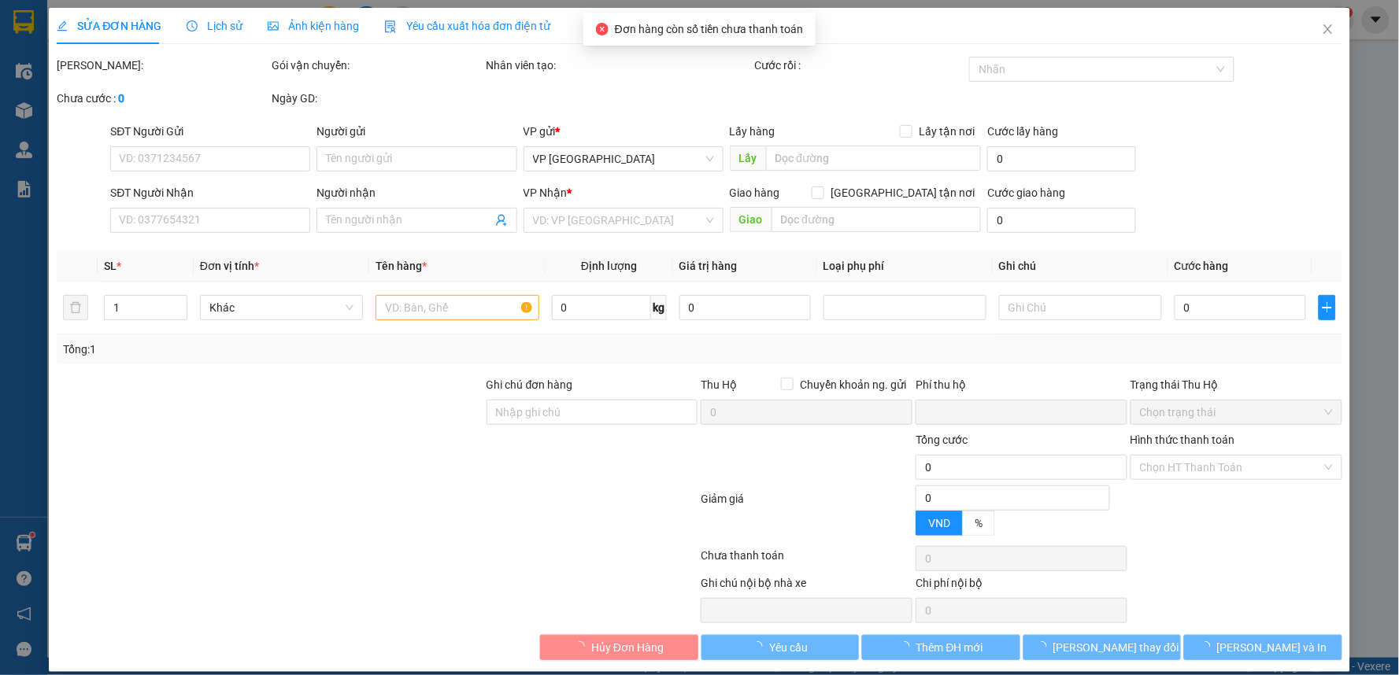
type input "0383710765"
type input "kh"
type input "0977966814"
type input "KH"
type input "0"
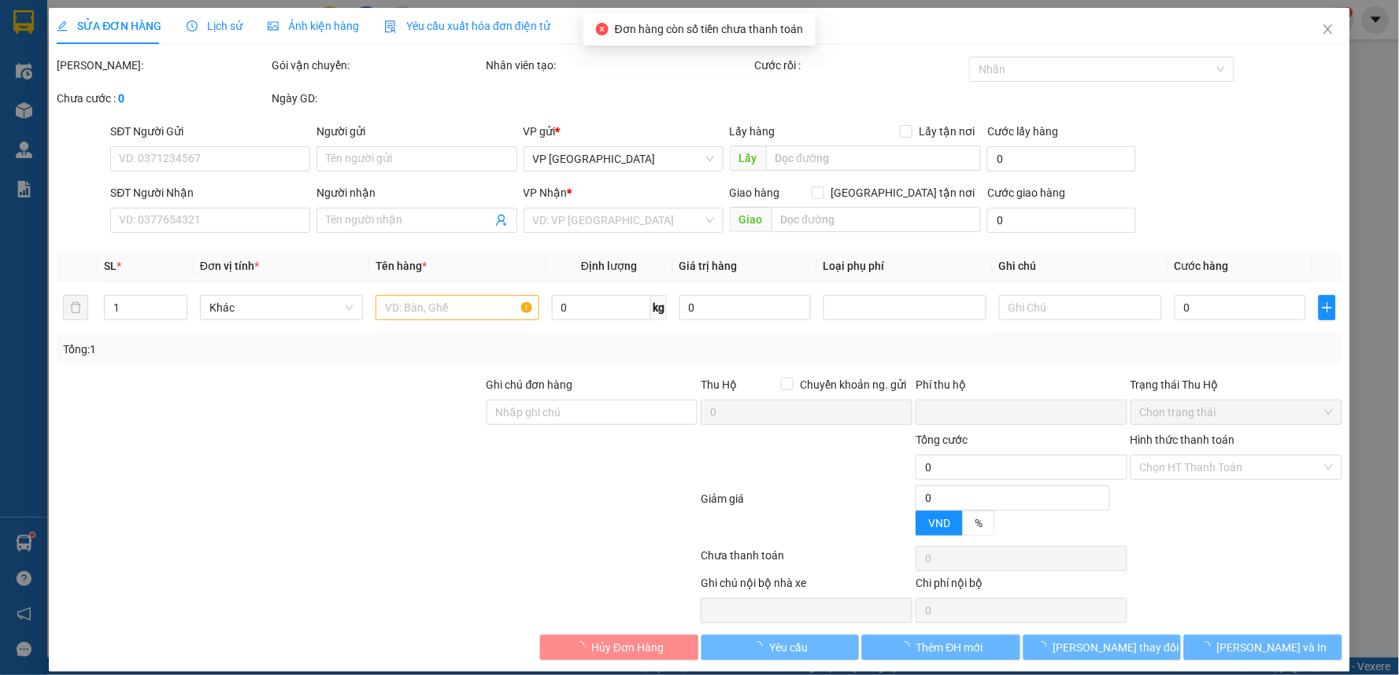
type input "30.000"
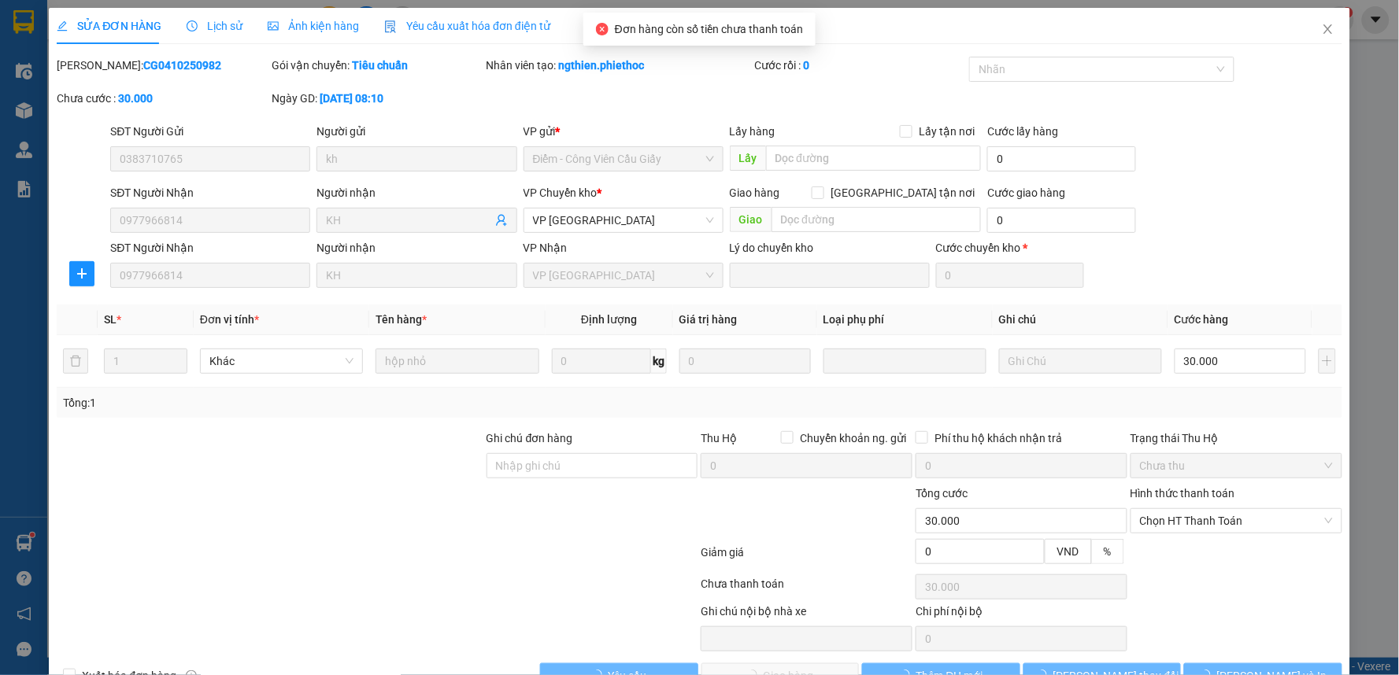
scroll to position [16, 0]
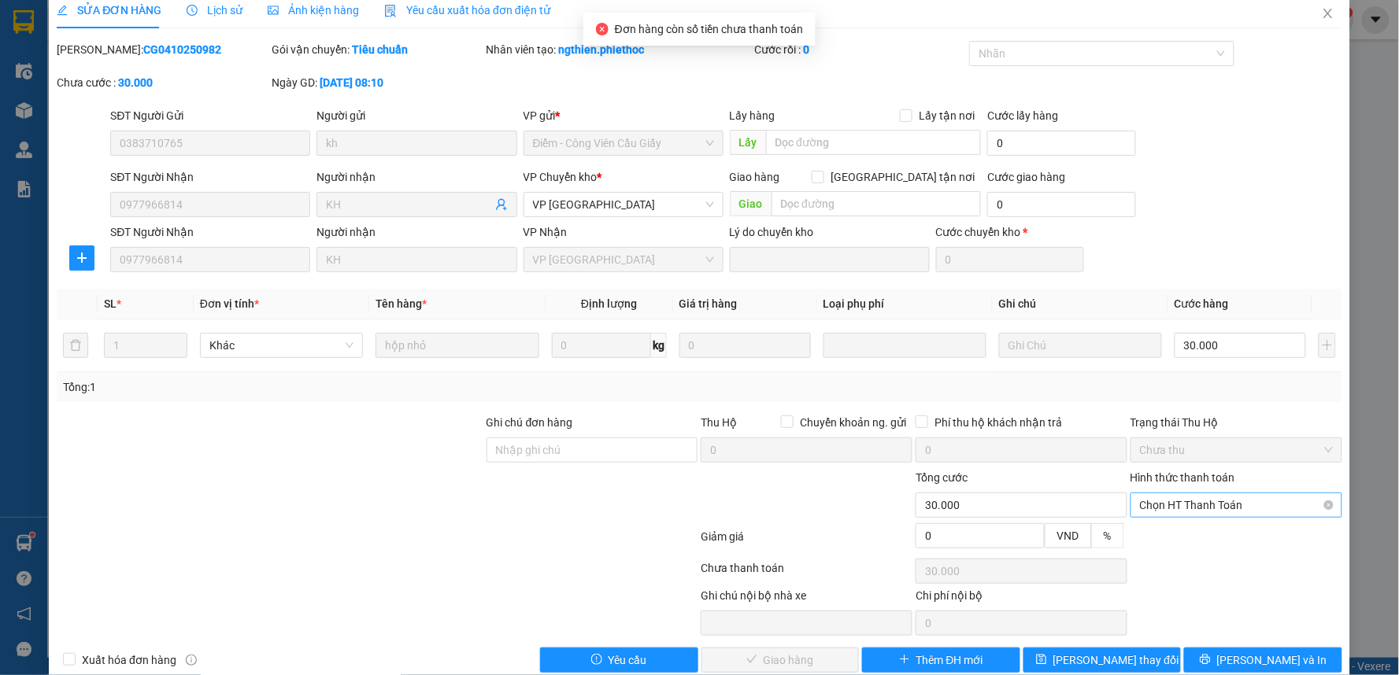
click at [1181, 507] on span "Chọn HT Thanh Toán" at bounding box center [1236, 505] width 193 height 24
click at [1161, 524] on div "Tại văn phòng" at bounding box center [1225, 536] width 209 height 25
type input "0"
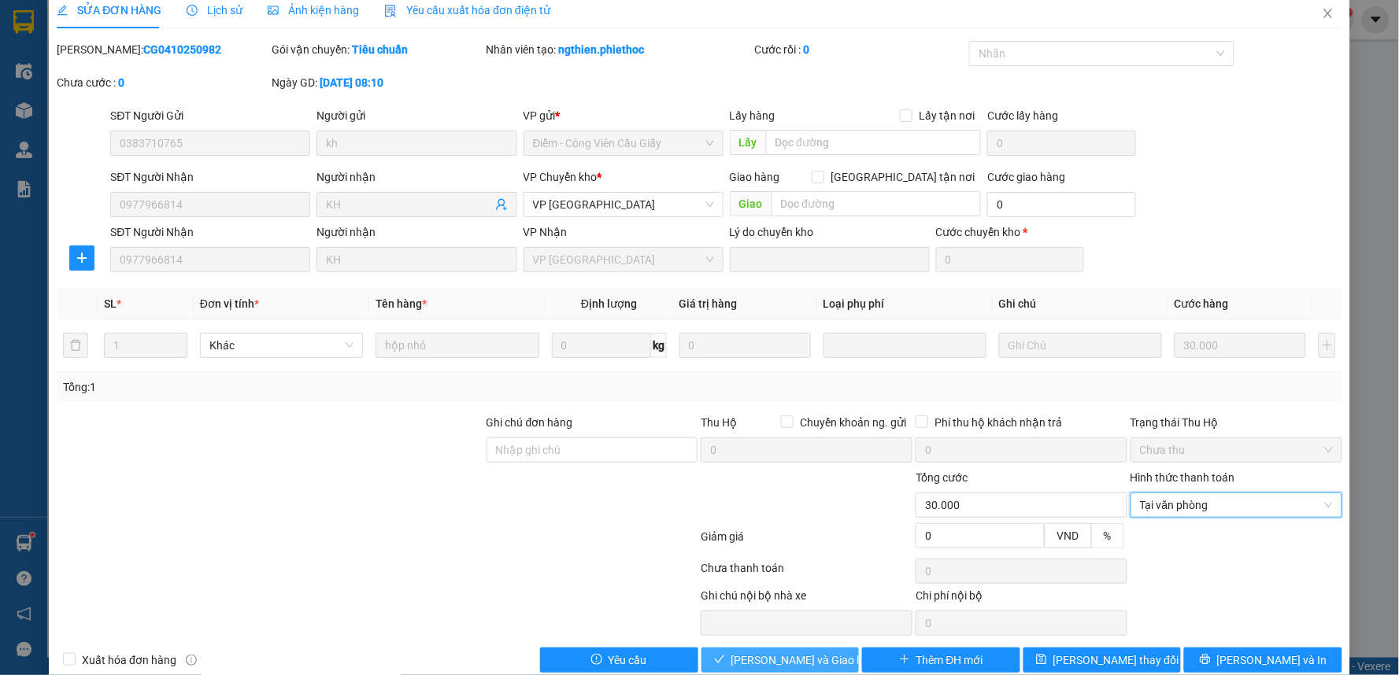
click at [780, 662] on span "[PERSON_NAME] và Giao hàng" at bounding box center [806, 660] width 151 height 17
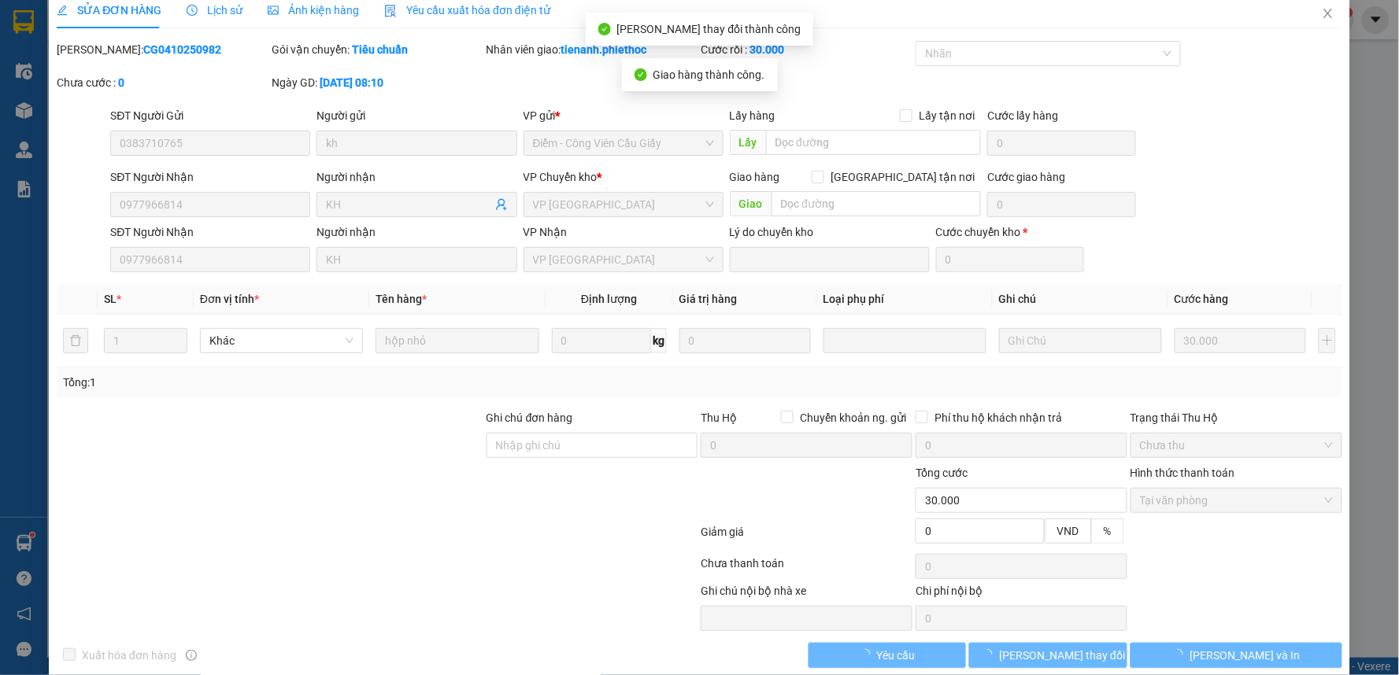
scroll to position [0, 0]
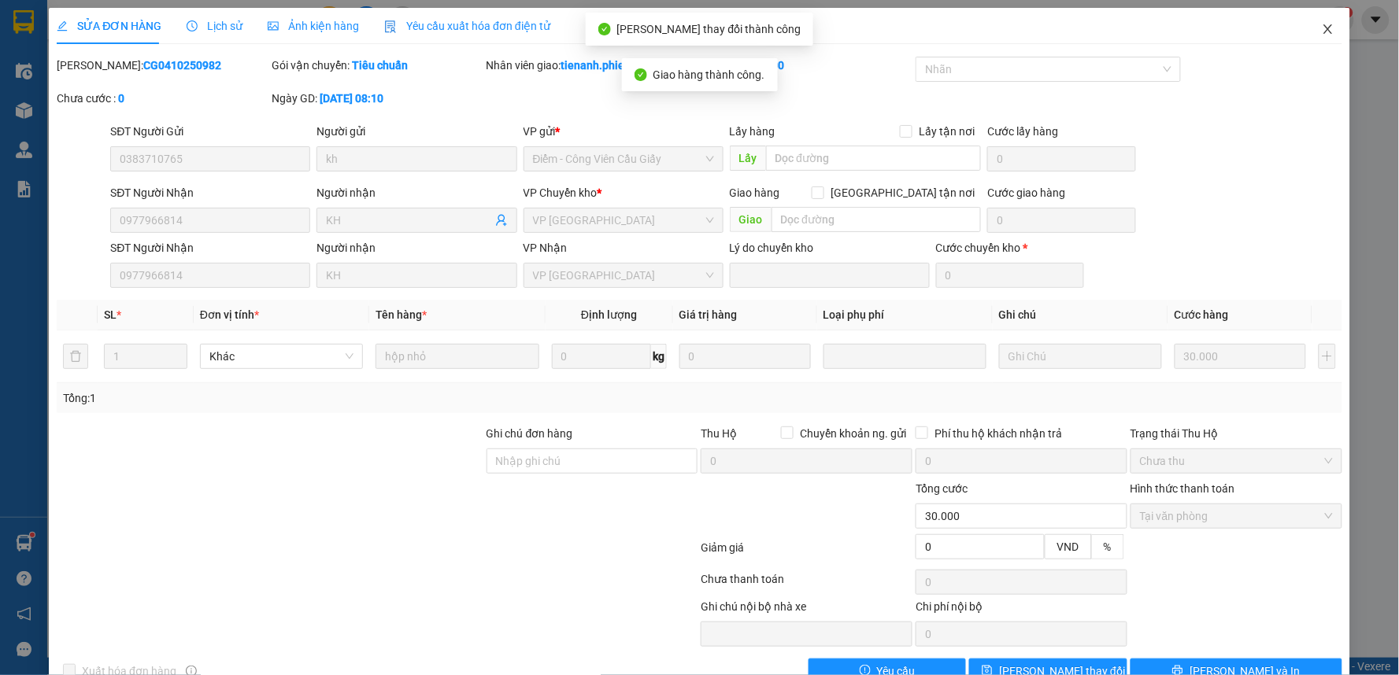
click at [1317, 36] on span "Close" at bounding box center [1328, 30] width 44 height 44
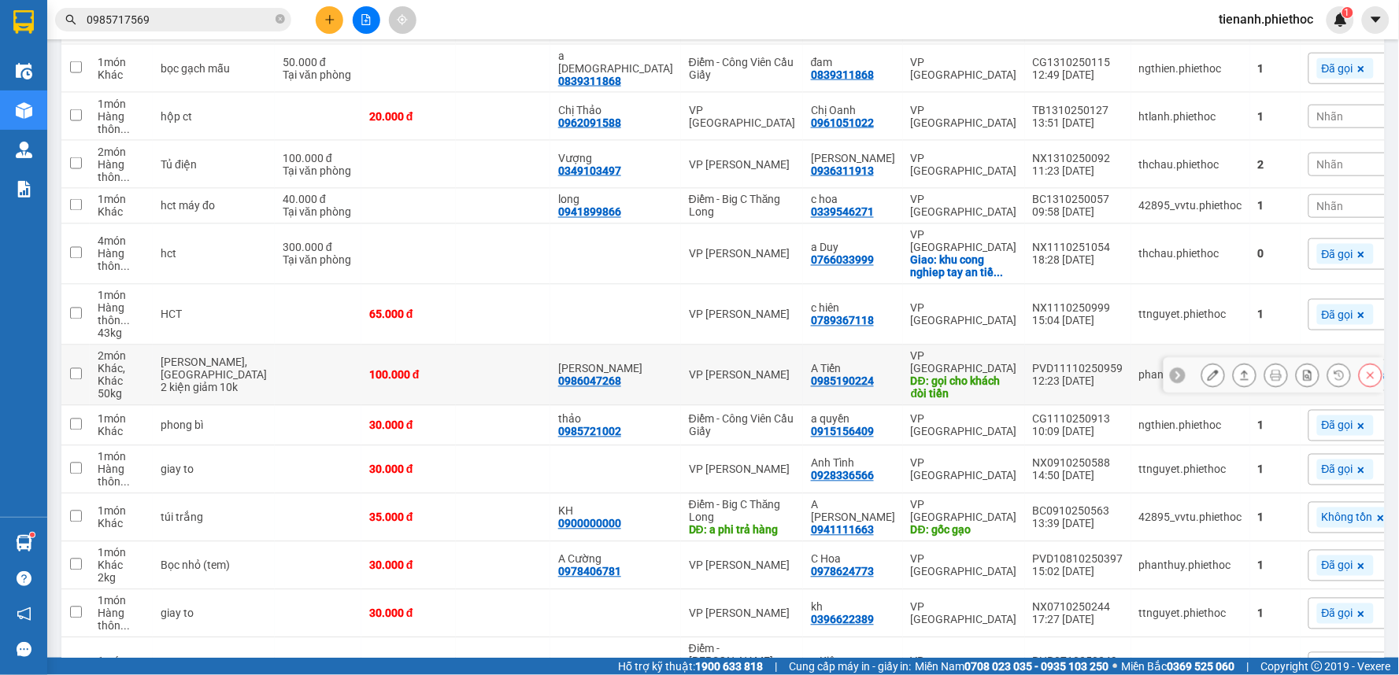
scroll to position [922, 0]
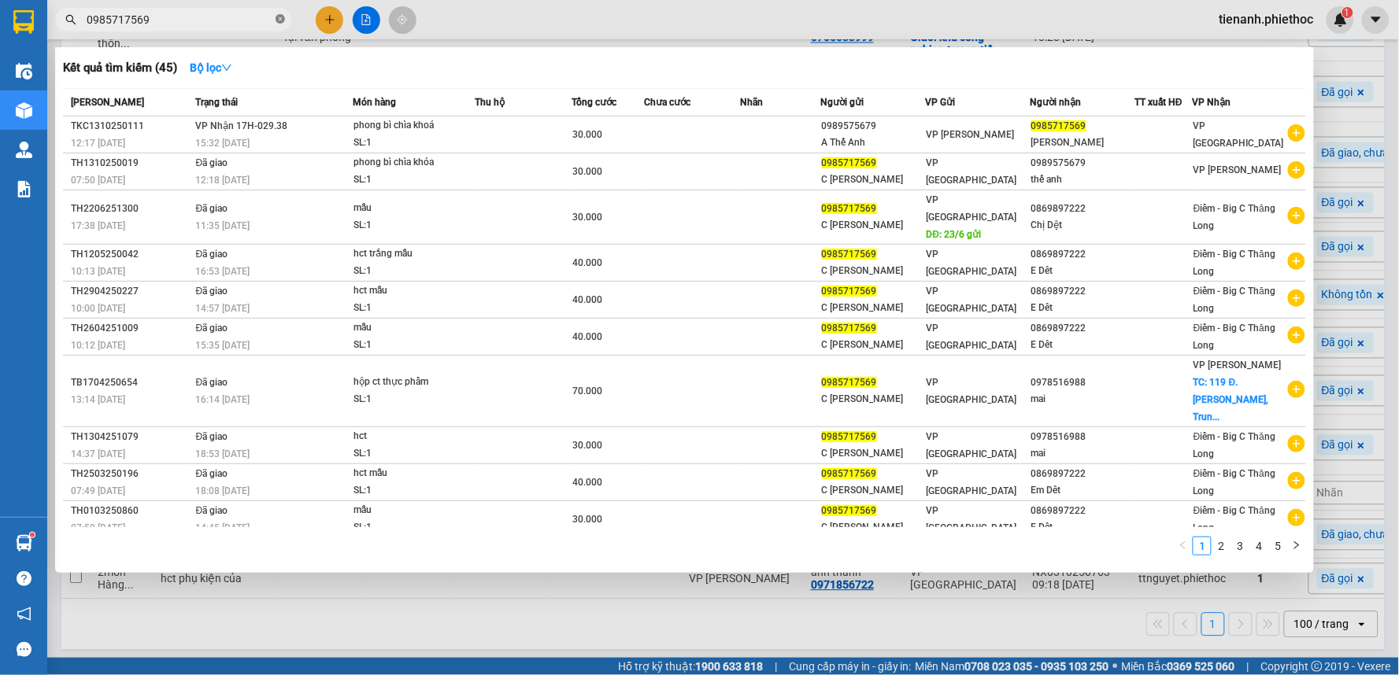
click at [282, 18] on icon "close-circle" at bounding box center [279, 18] width 9 height 9
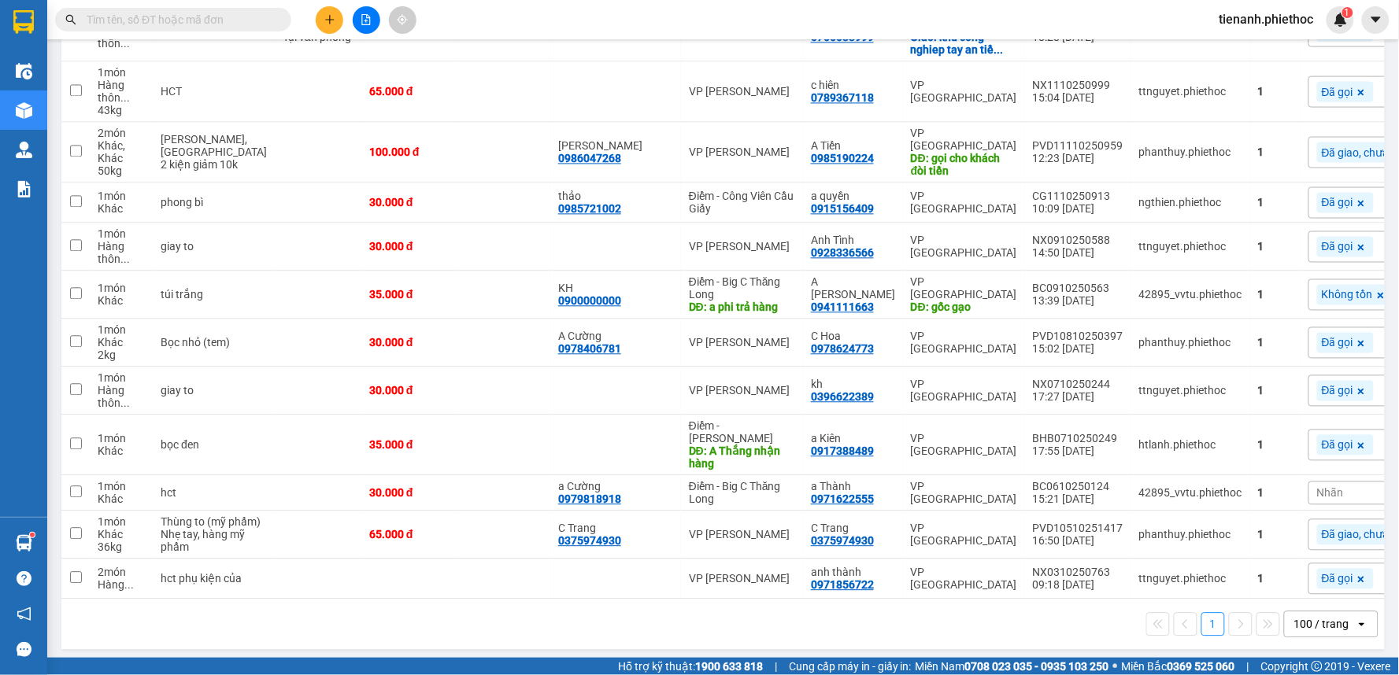
click at [238, 18] on input "text" at bounding box center [180, 19] width 186 height 17
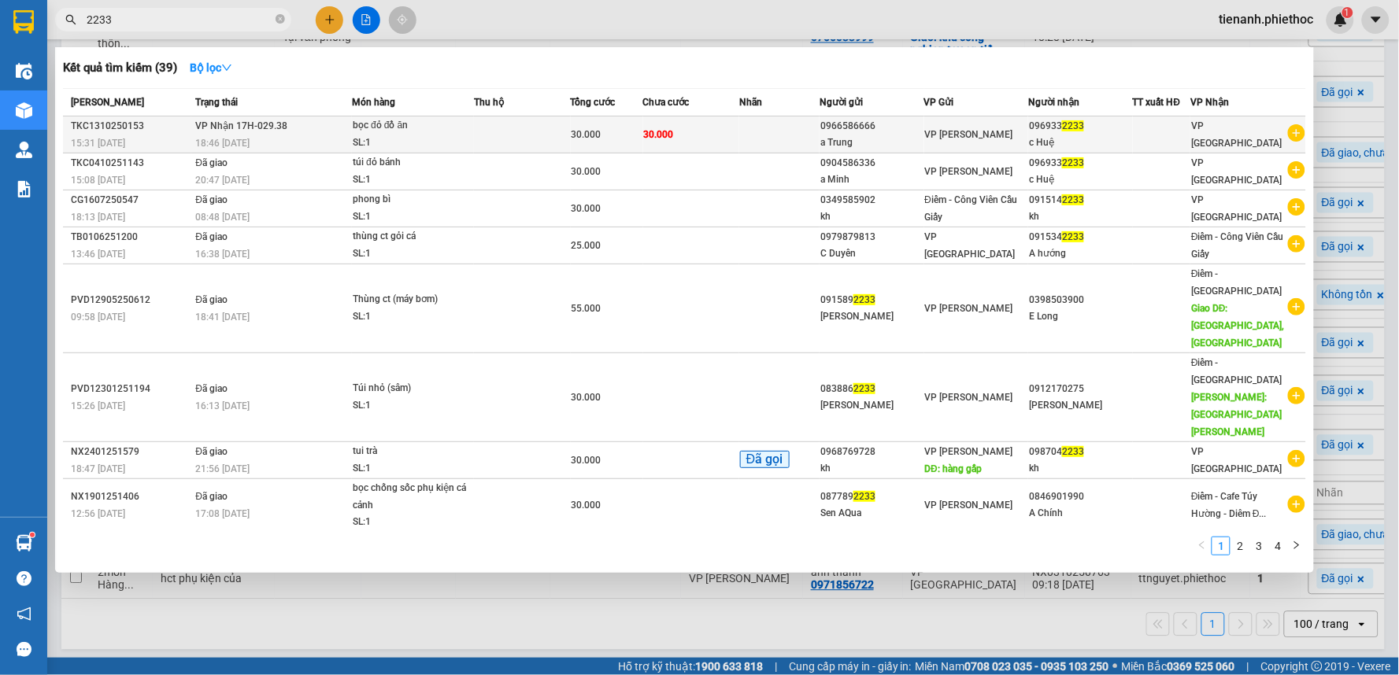
type input "2233"
click at [720, 140] on td "30.000" at bounding box center [691, 134] width 96 height 37
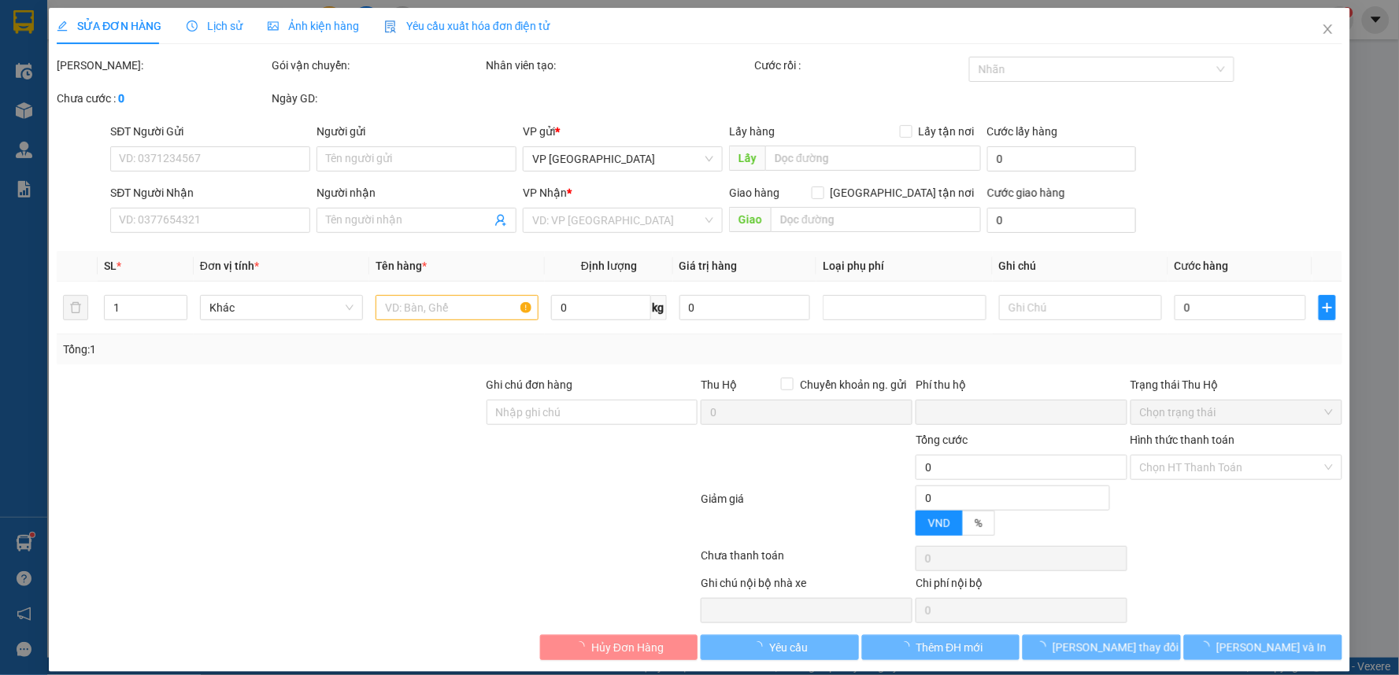
type input "0966586666"
type input "a Trung"
type input "0969332233"
type input "c Huệ"
type input "0"
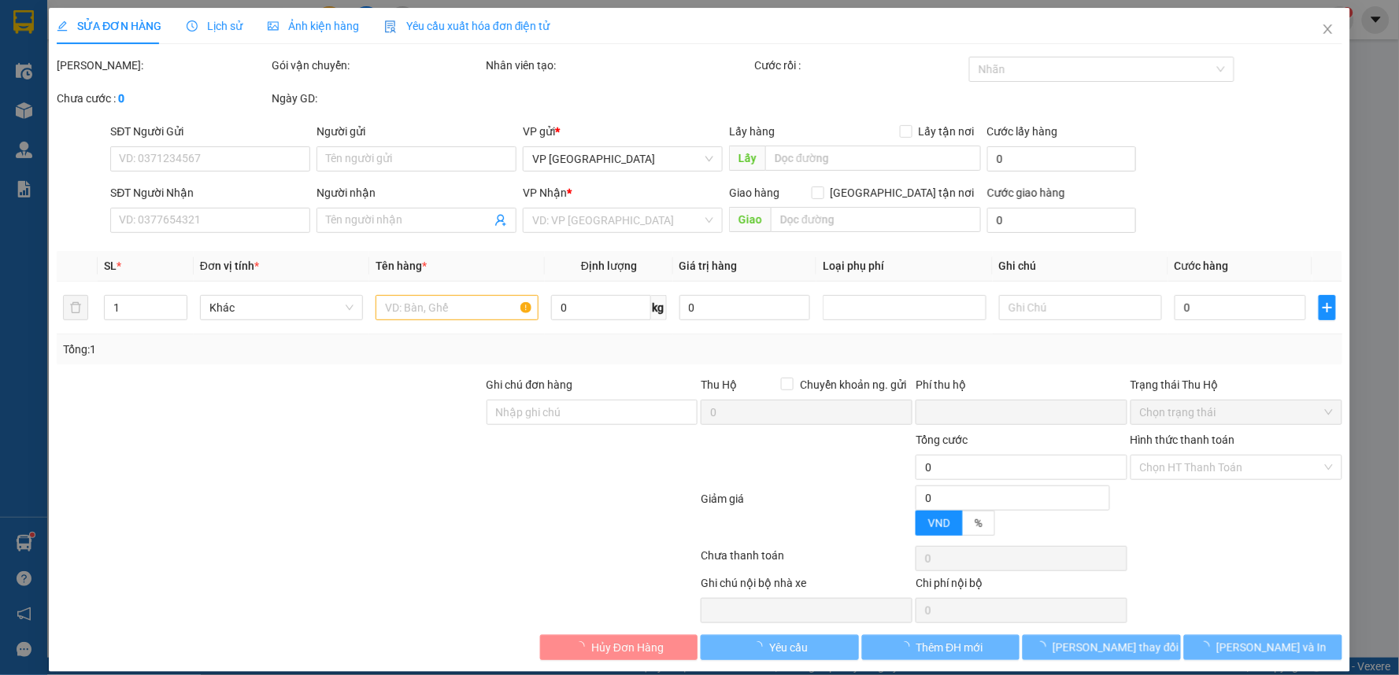
type input "30.000"
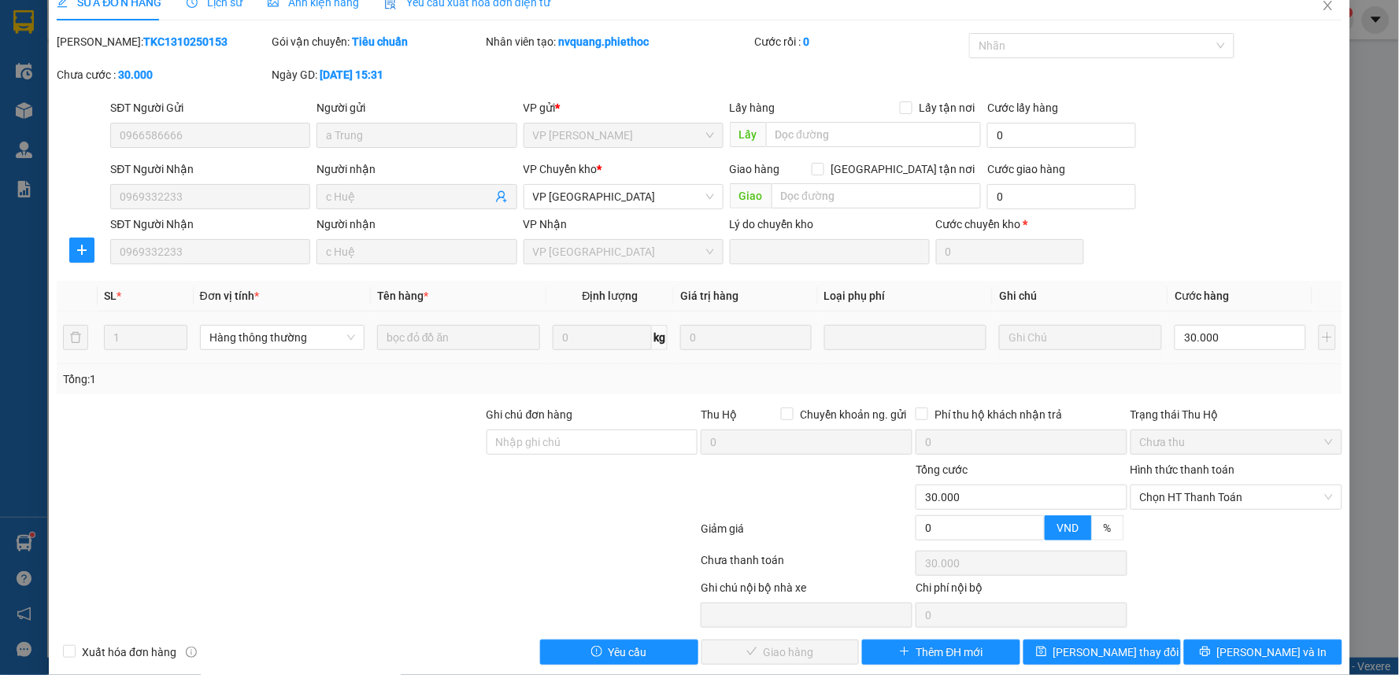
scroll to position [43, 0]
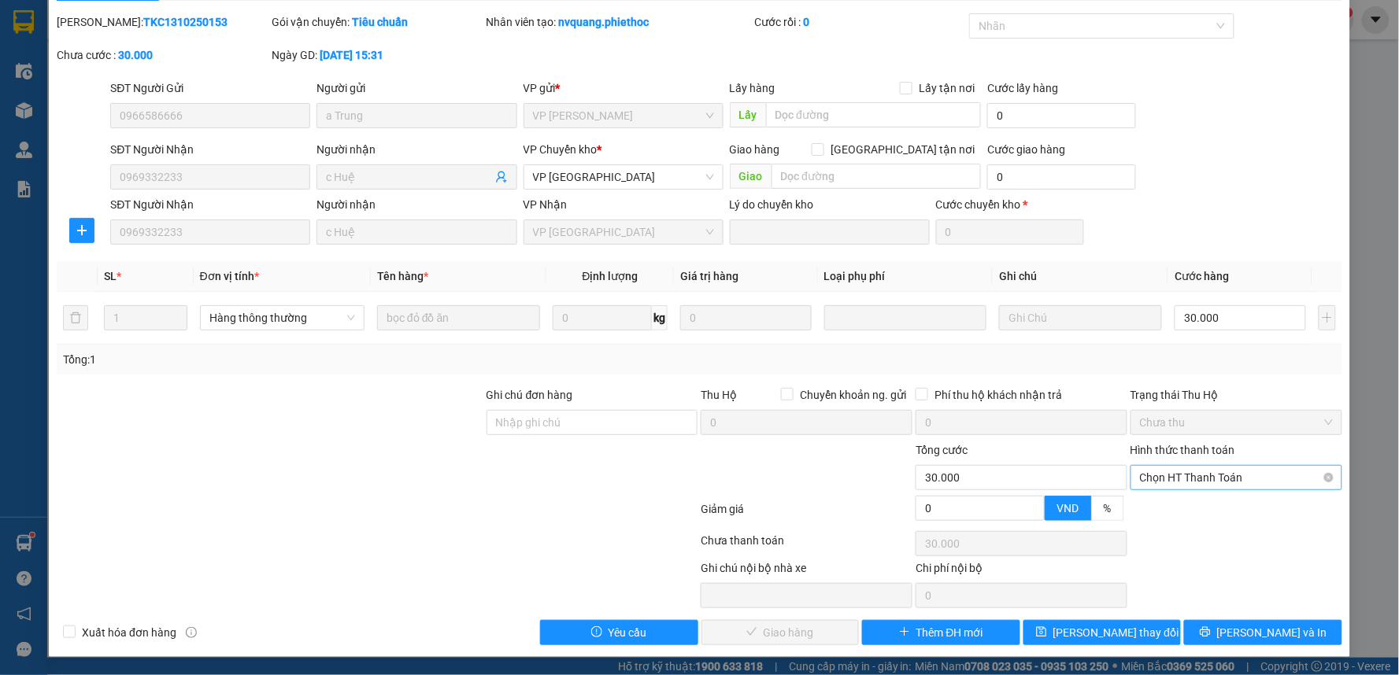
click at [1214, 472] on span "Chọn HT Thanh Toán" at bounding box center [1236, 478] width 193 height 24
click at [1147, 509] on div "Tại văn phòng" at bounding box center [1225, 509] width 190 height 17
type input "0"
click at [767, 641] on span "[PERSON_NAME] và Giao hàng" at bounding box center [806, 632] width 151 height 17
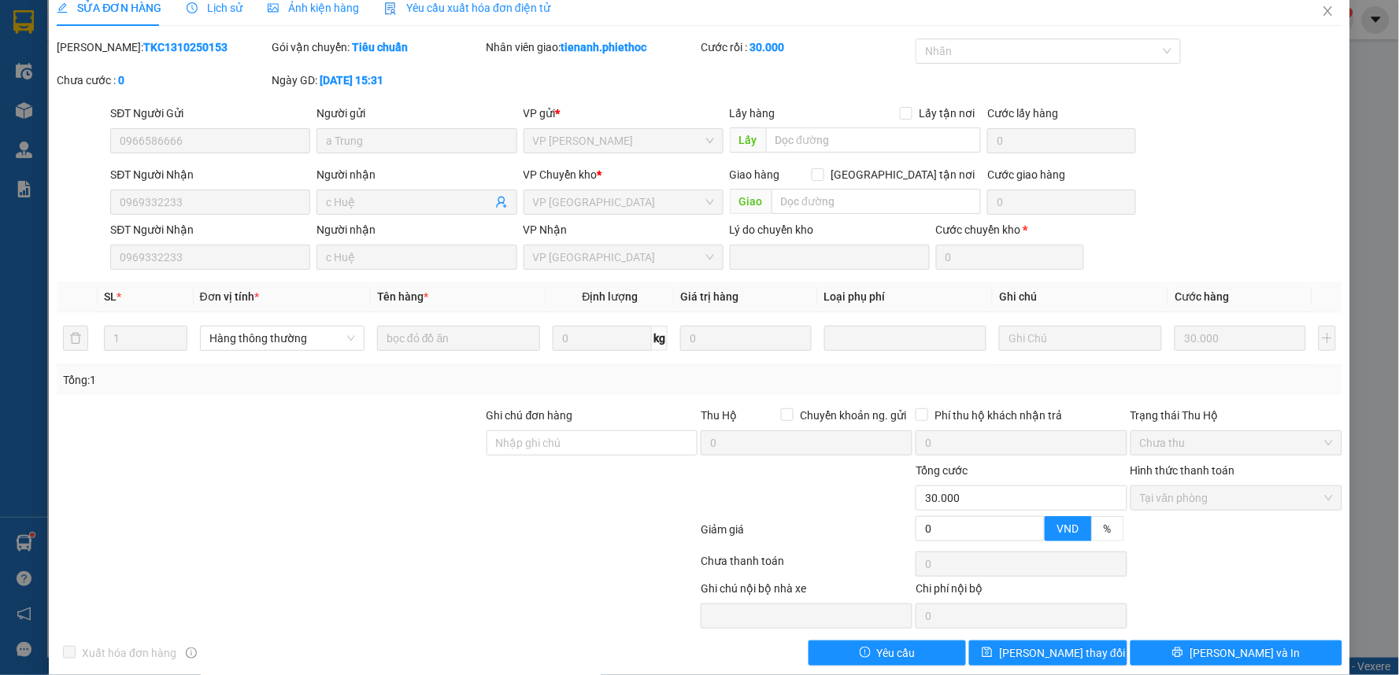
scroll to position [0, 0]
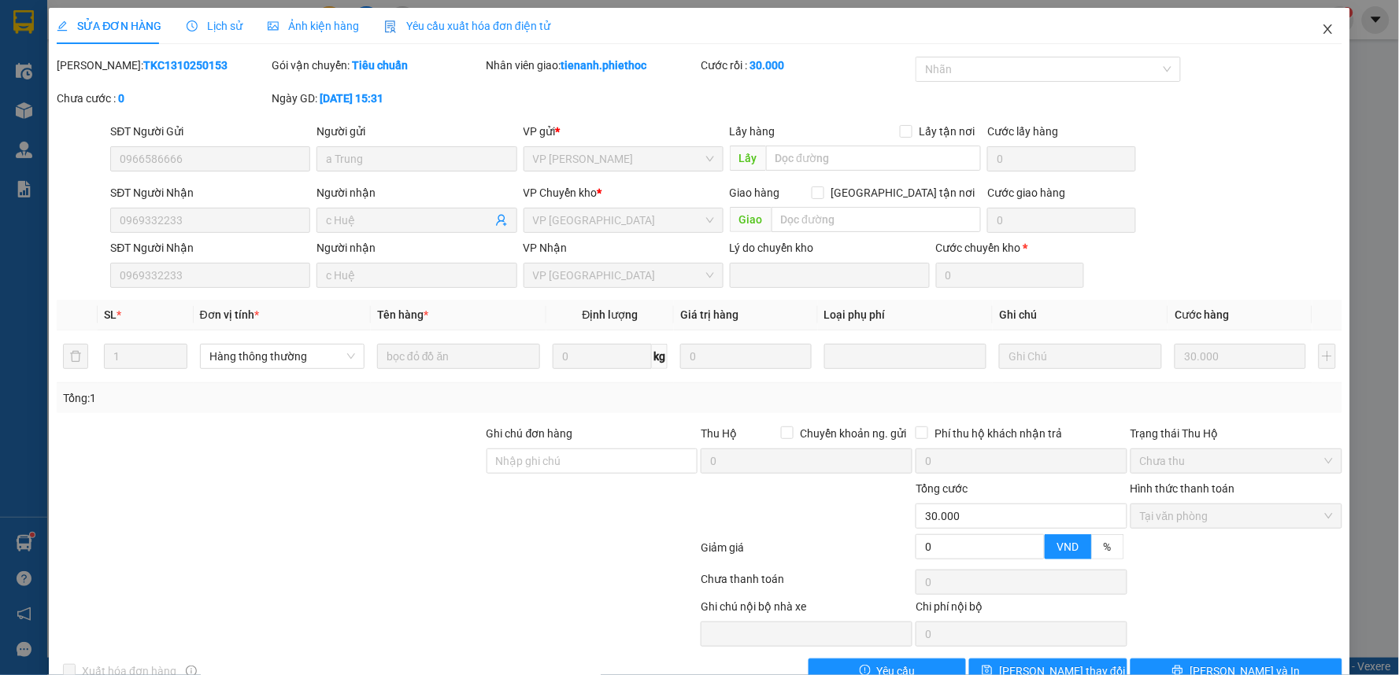
click at [1321, 28] on icon "close" at bounding box center [1327, 29] width 13 height 13
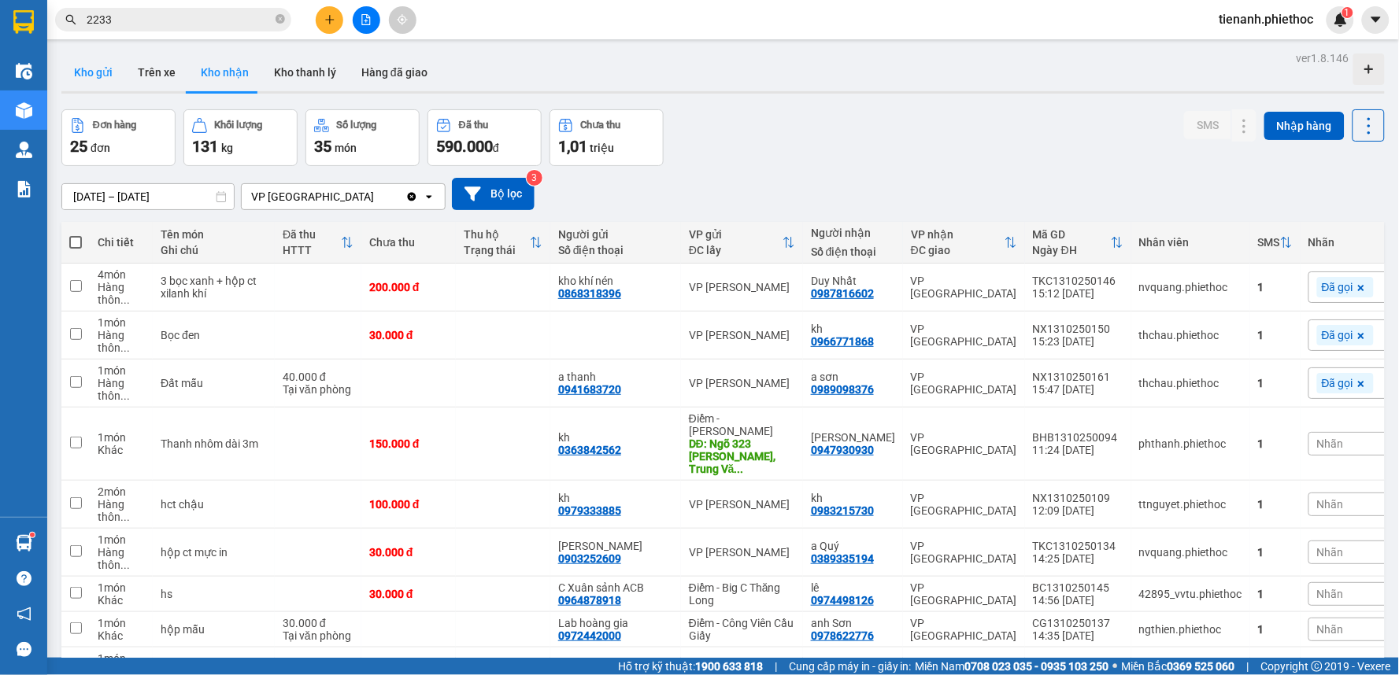
click at [112, 75] on button "Kho gửi" at bounding box center [93, 73] width 64 height 38
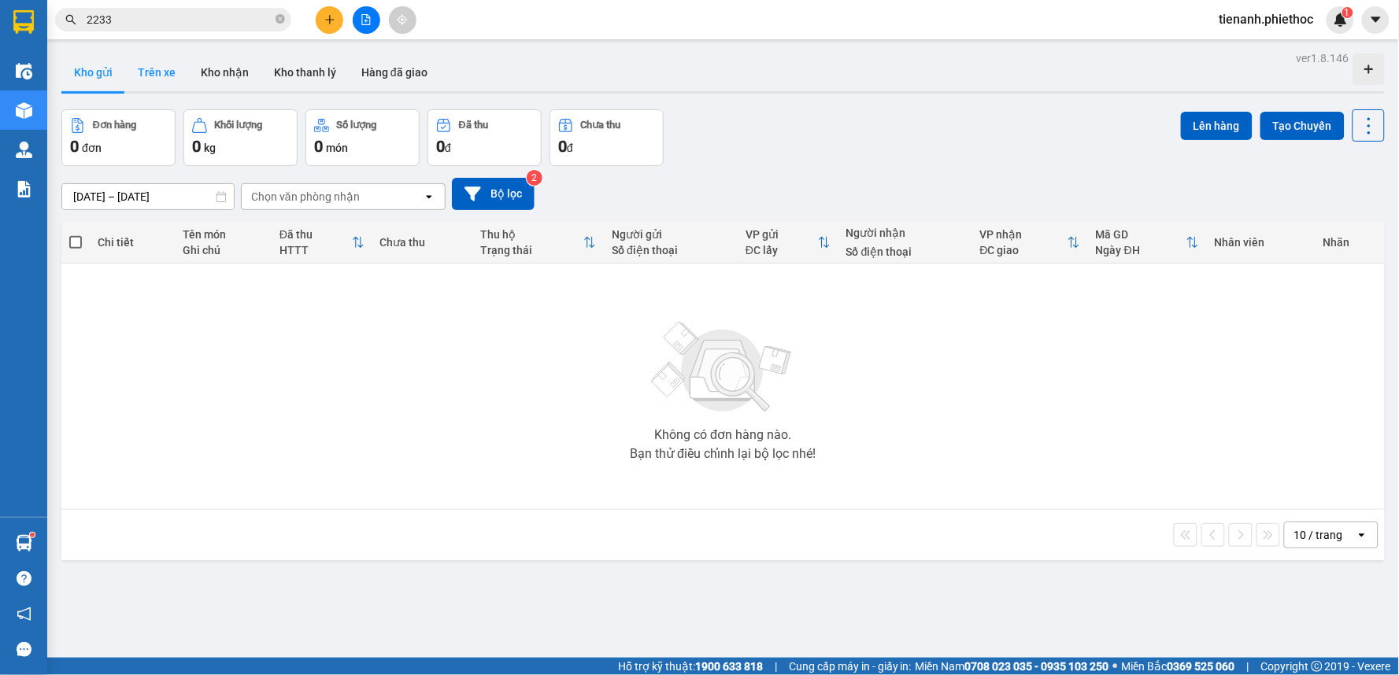
click at [167, 87] on button "Trên xe" at bounding box center [156, 73] width 63 height 38
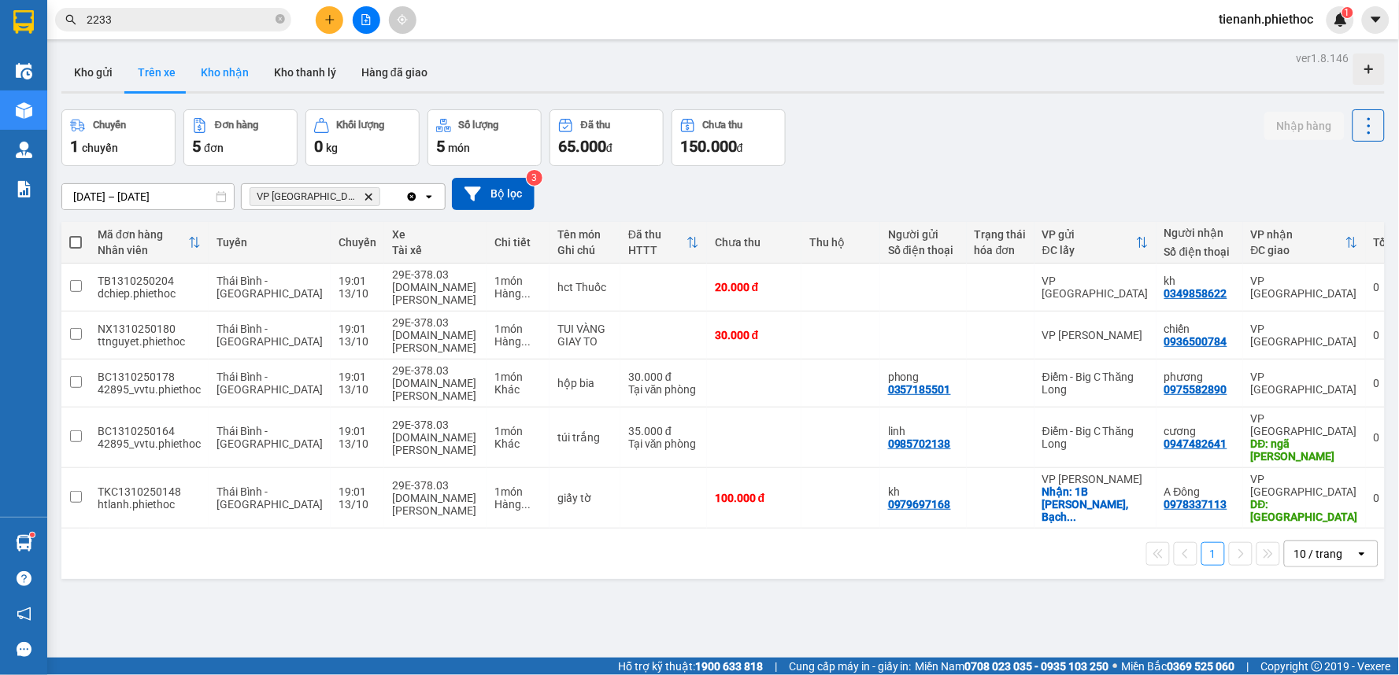
click at [234, 81] on button "Kho nhận" at bounding box center [224, 73] width 73 height 38
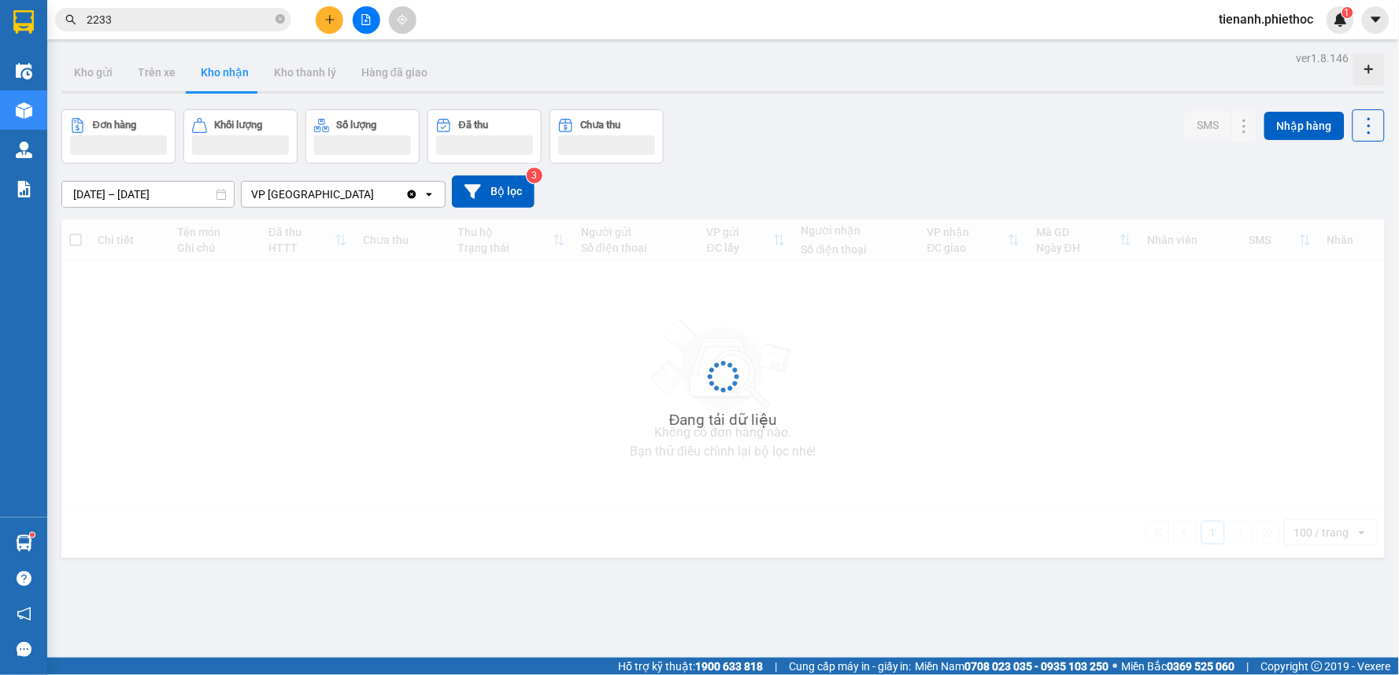
type input "[DATE] – [DATE]"
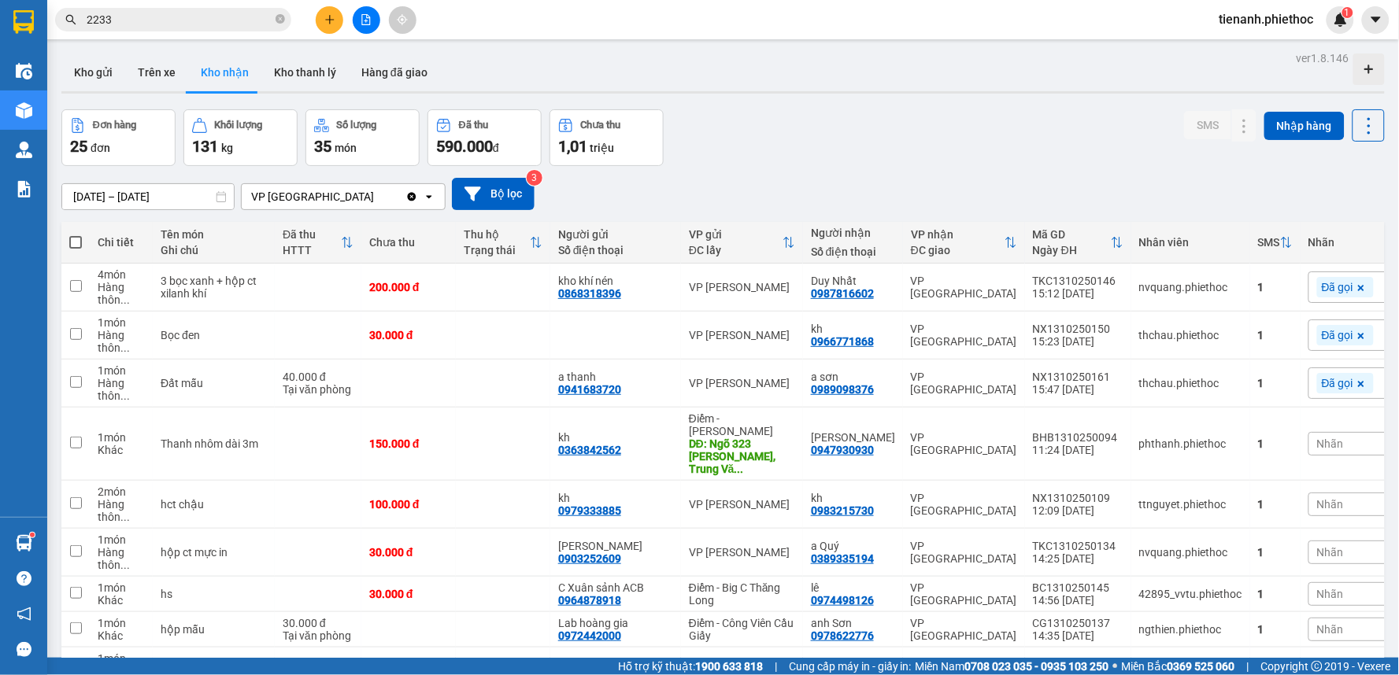
click at [1308, 432] on div "Nhãn" at bounding box center [1387, 444] width 159 height 24
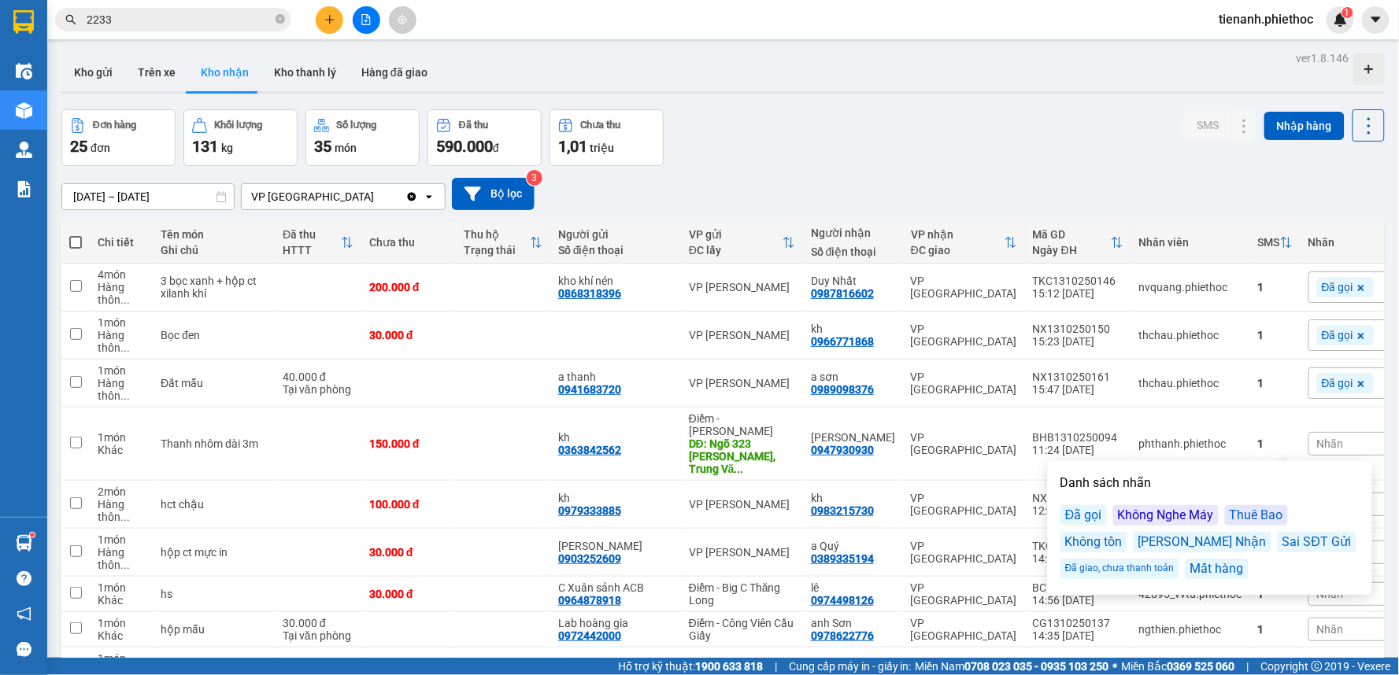
click at [1083, 519] on div "Đã gọi" at bounding box center [1083, 515] width 46 height 20
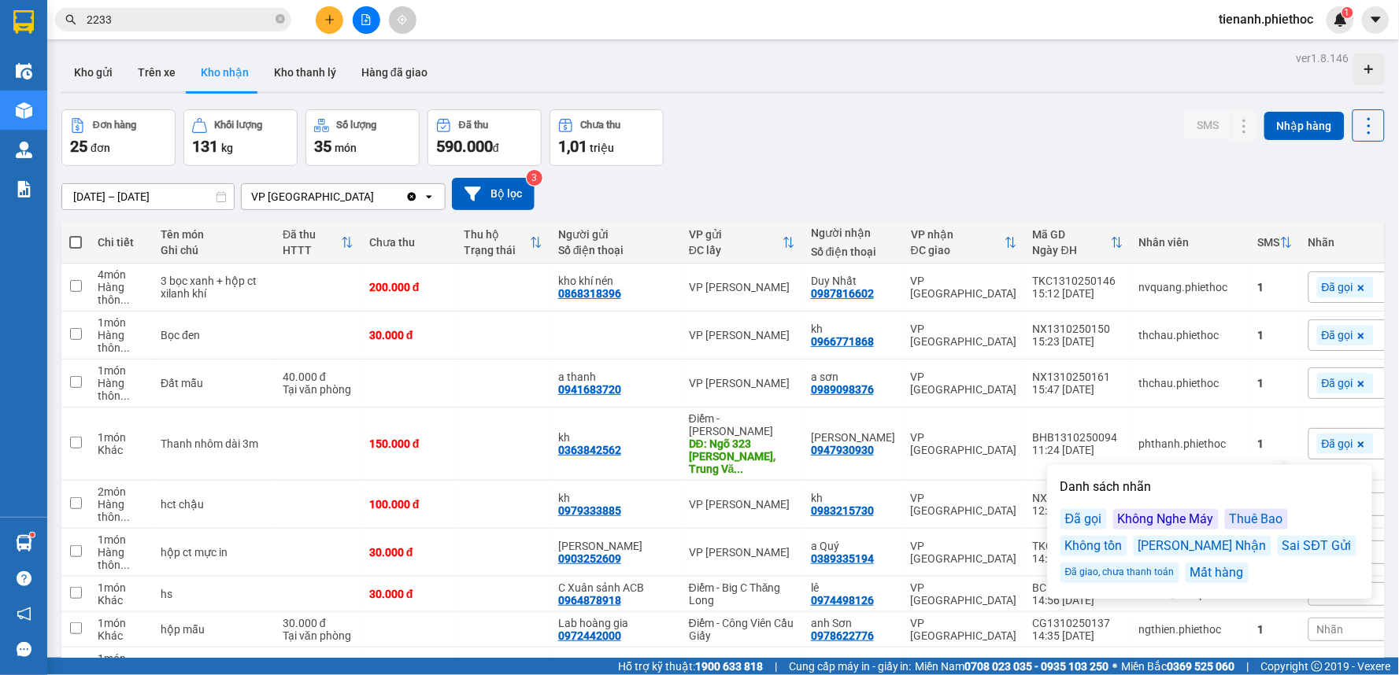
click at [1060, 113] on div "Đơn hàng 25 đơn Khối lượng 131 kg Số lượng 35 món Đã thu 590.000 đ Chưa thu 1,0…" at bounding box center [722, 137] width 1323 height 57
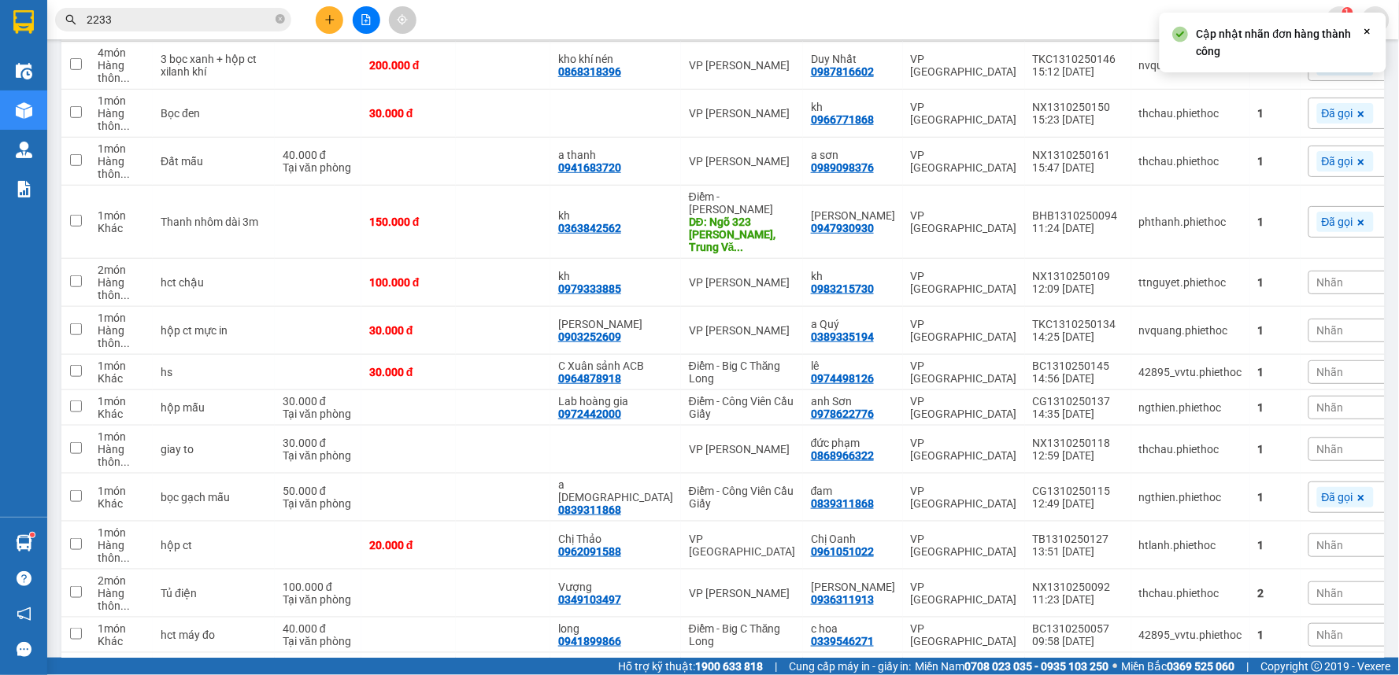
scroll to position [262, 0]
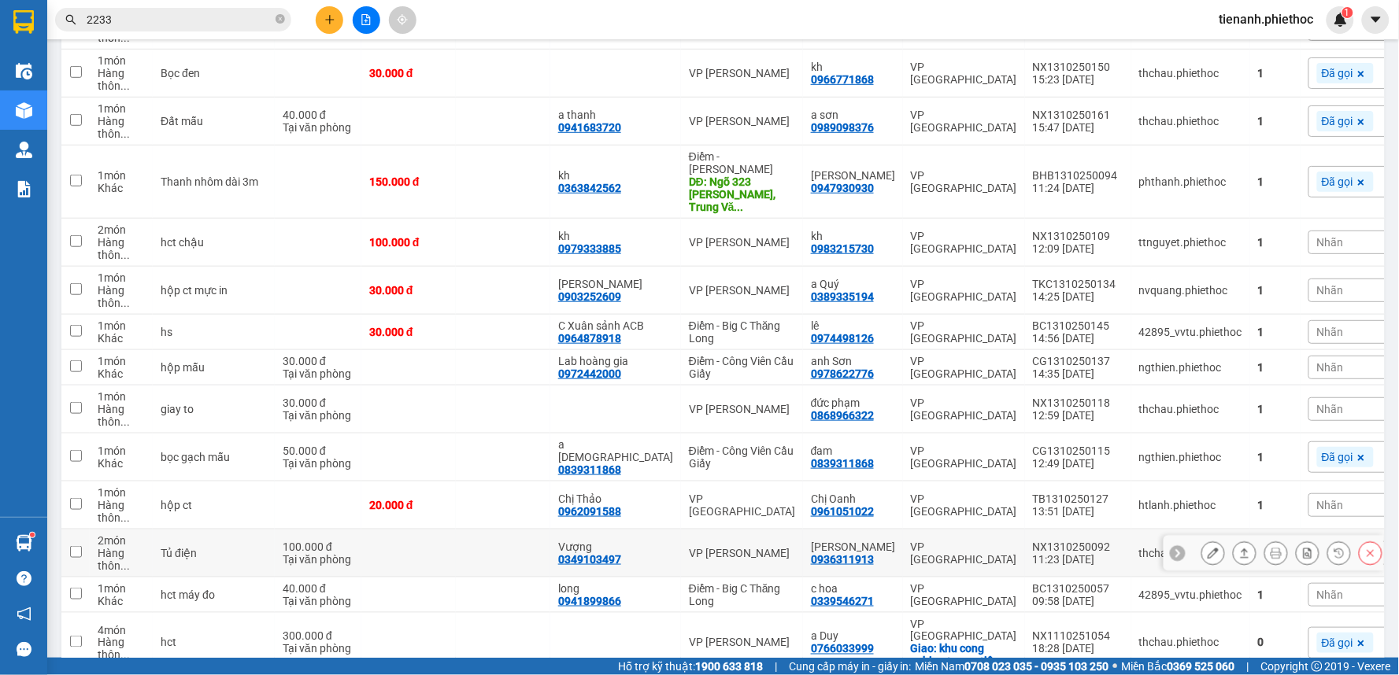
click at [1202, 543] on button at bounding box center [1213, 554] width 22 height 28
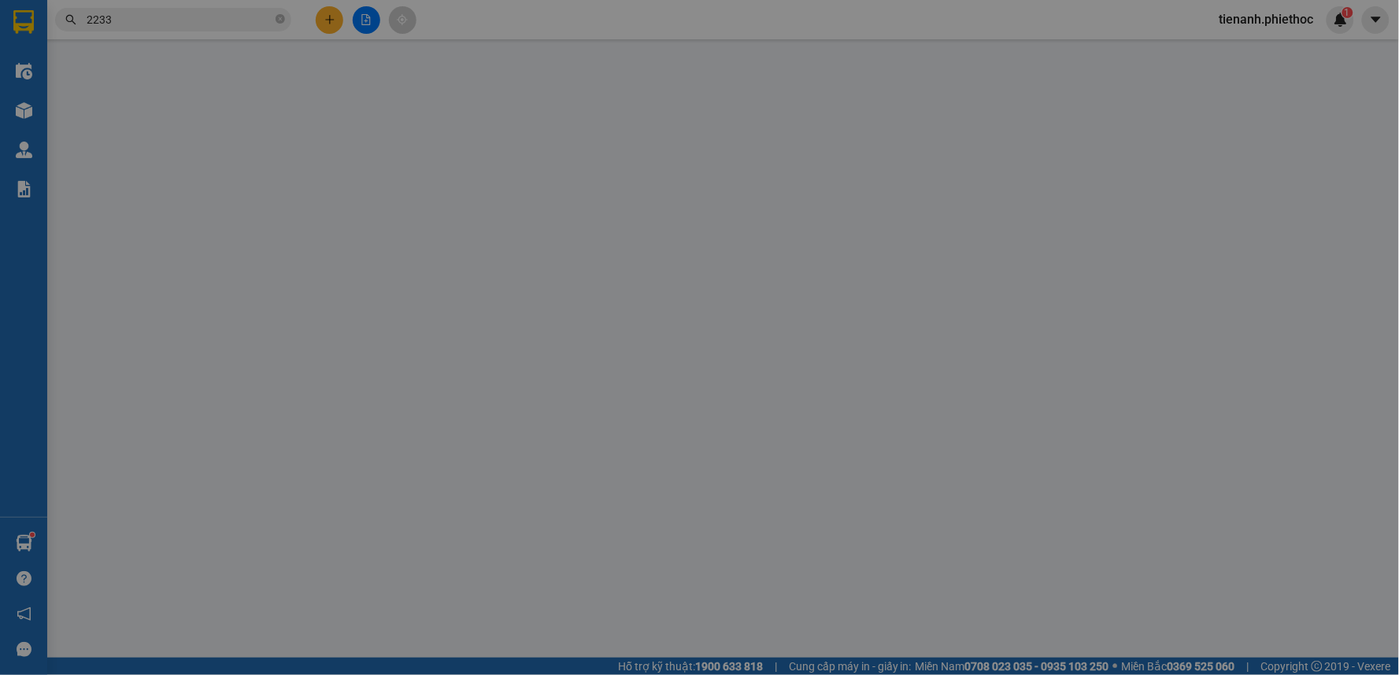
type input "0349103497"
type input "Vượng"
type input "0936311913"
type input "[PERSON_NAME]"
type input "0"
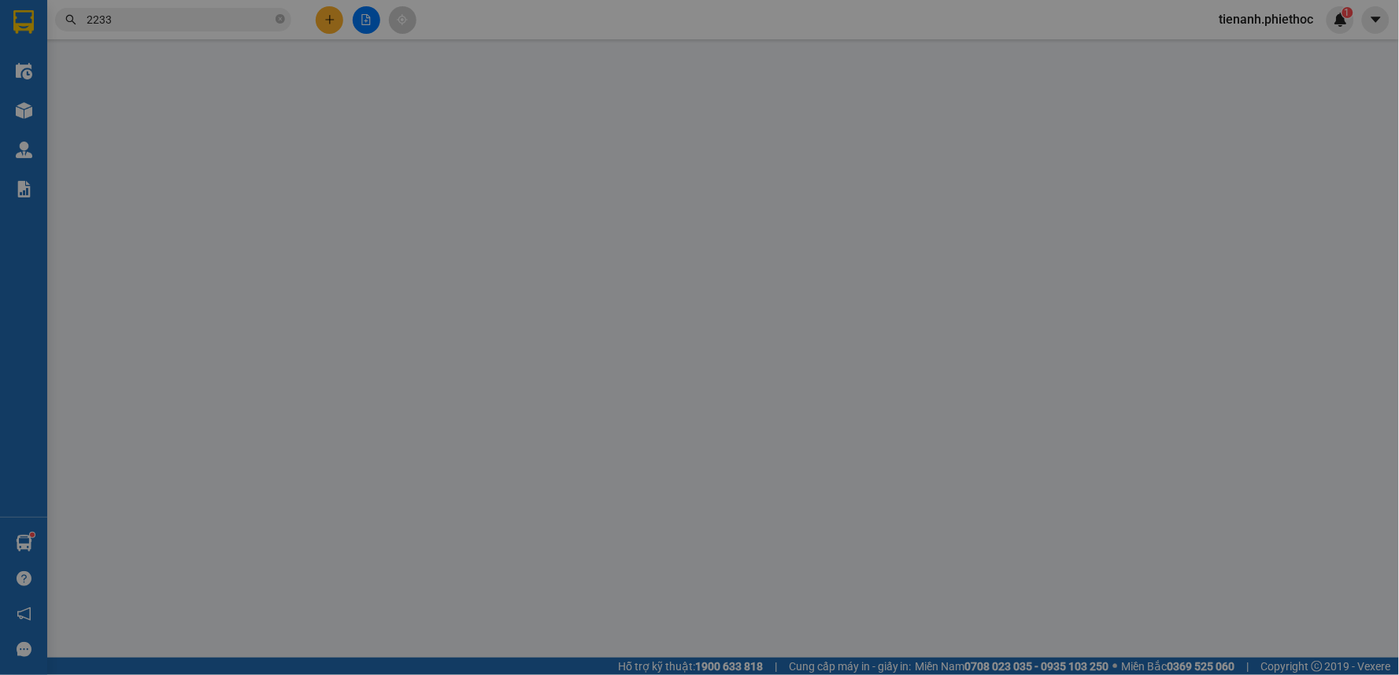
type input "100.000"
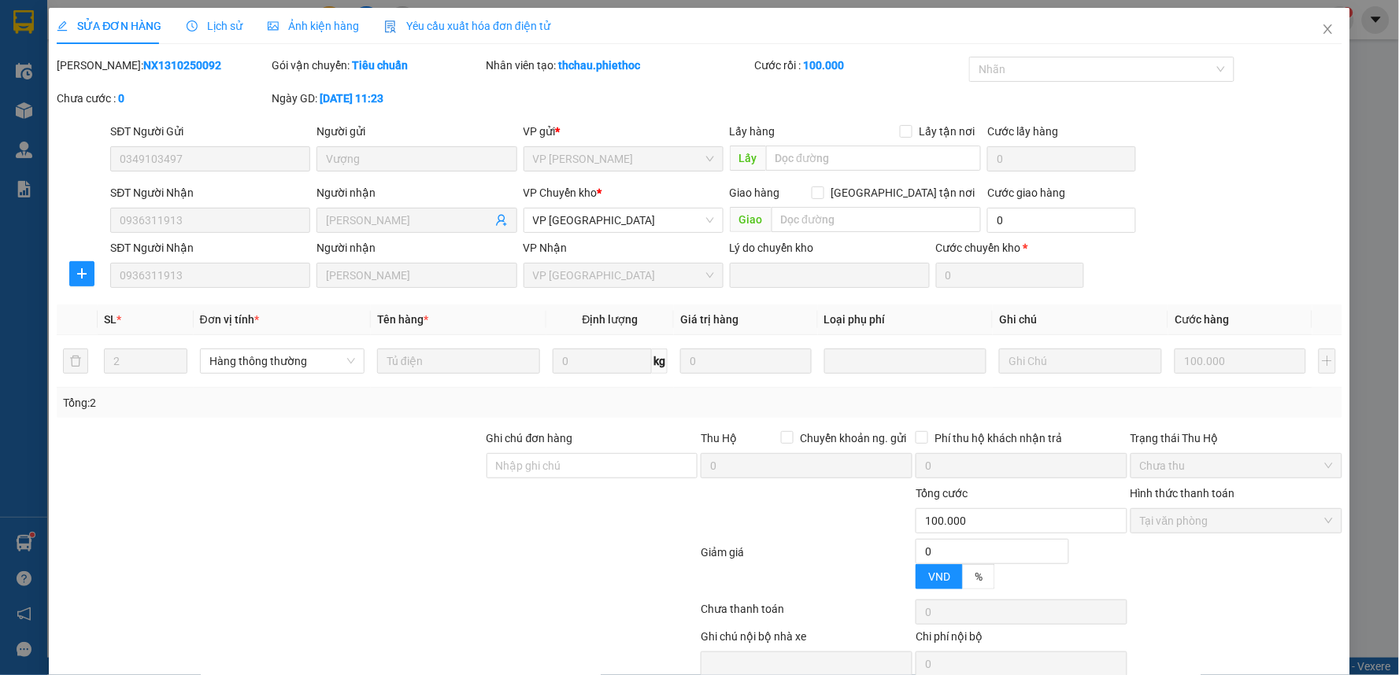
click at [210, 32] on span "Lịch sử" at bounding box center [215, 26] width 56 height 13
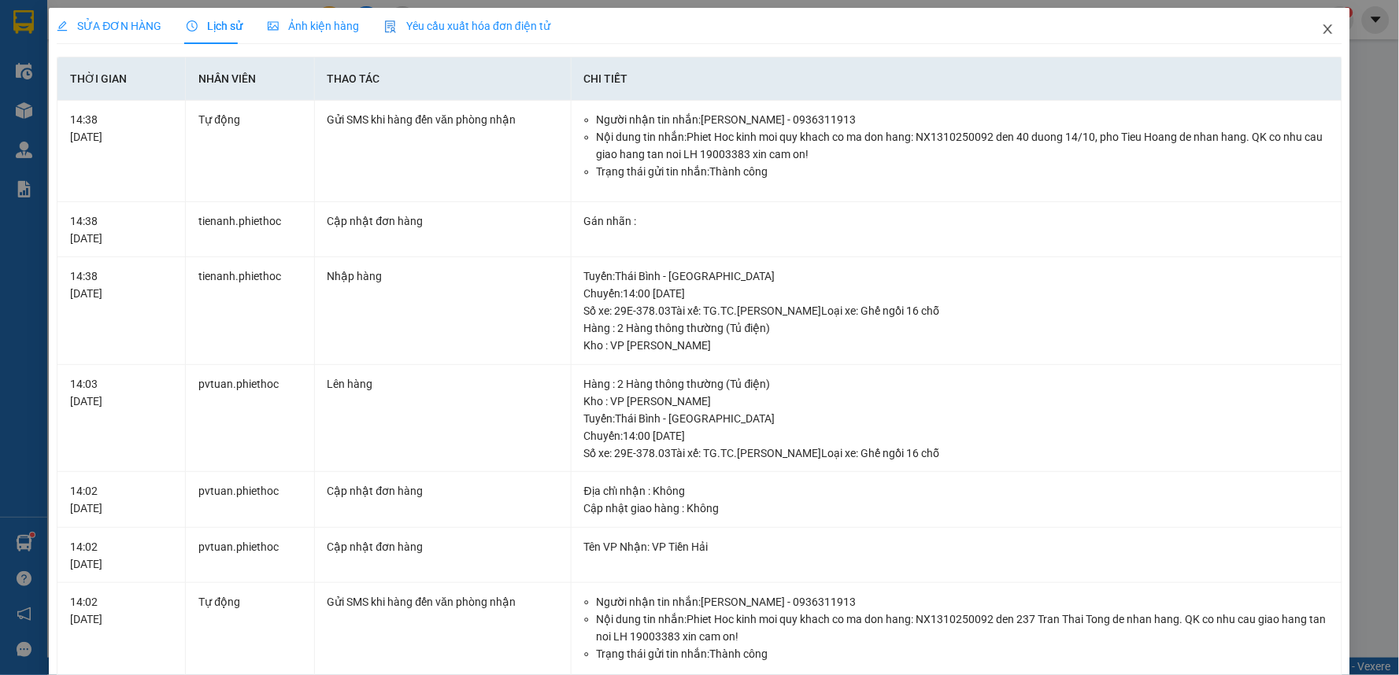
click at [1310, 21] on span "Close" at bounding box center [1328, 30] width 44 height 44
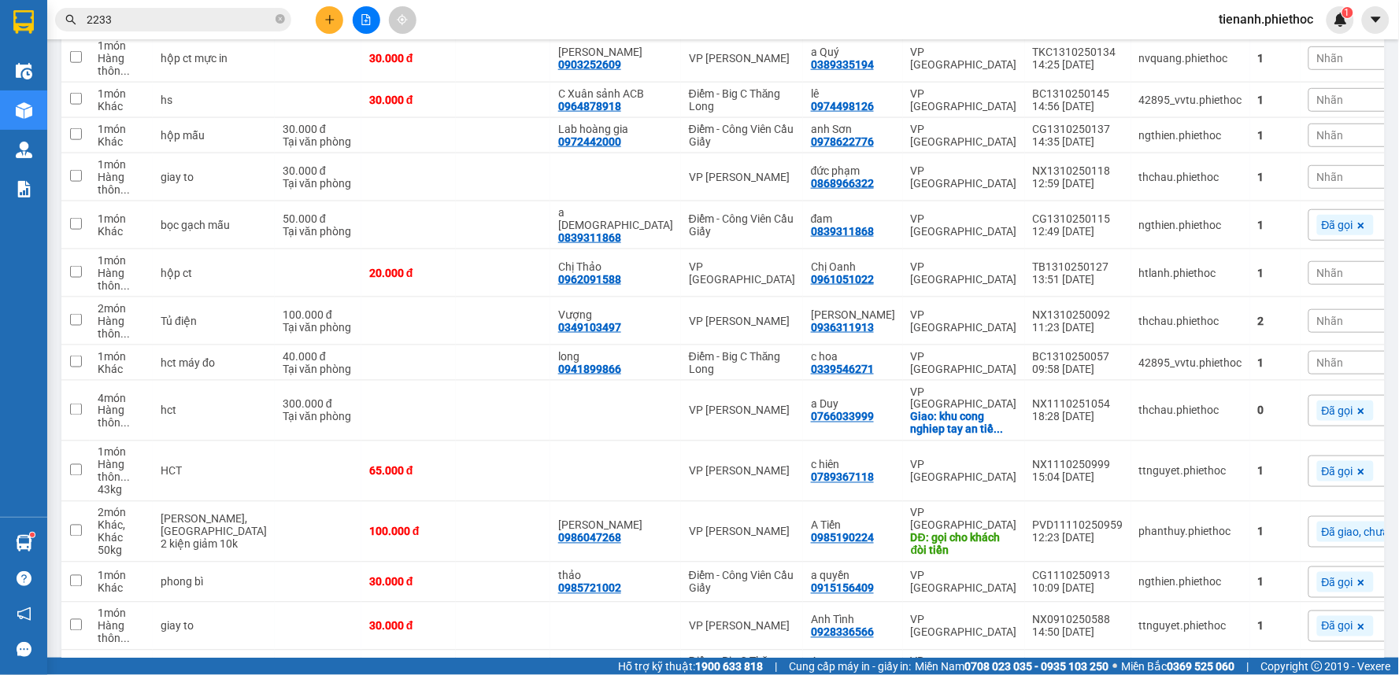
scroll to position [524, 0]
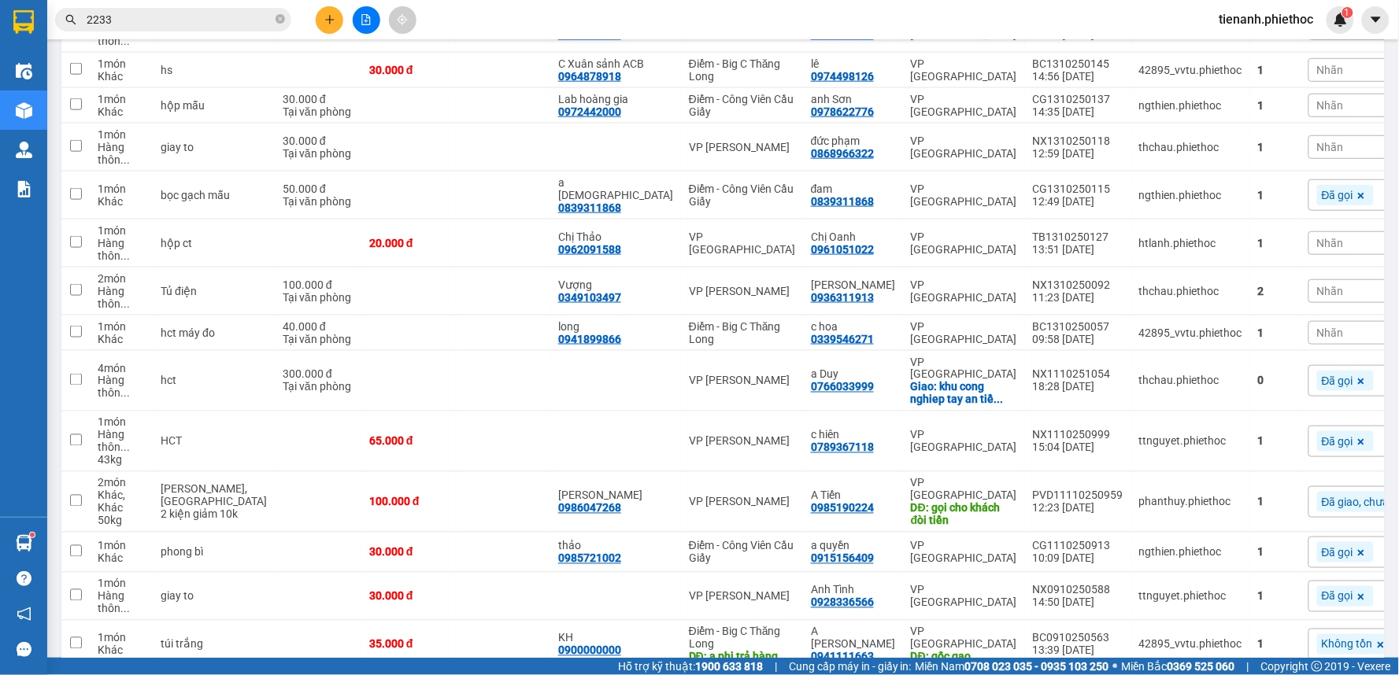
click at [1308, 325] on div "Nhãn" at bounding box center [1387, 333] width 159 height 24
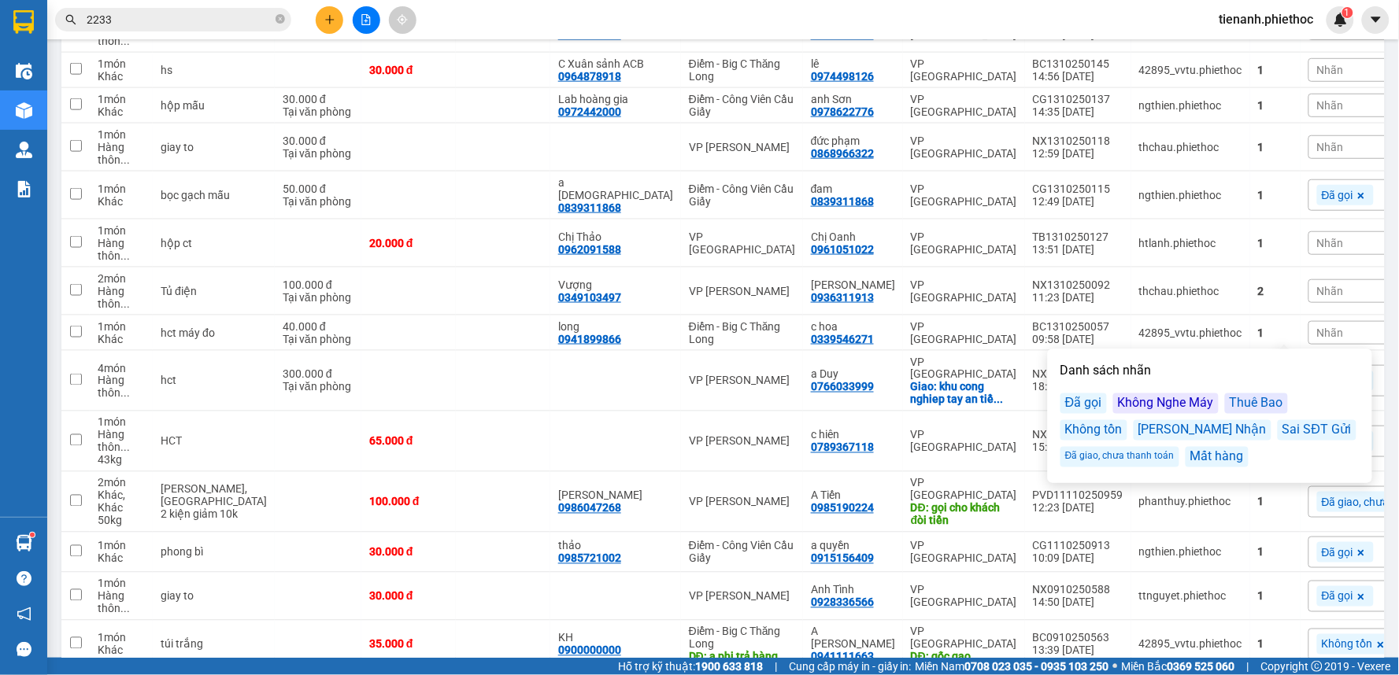
click at [1069, 405] on div "Đã gọi" at bounding box center [1083, 404] width 46 height 20
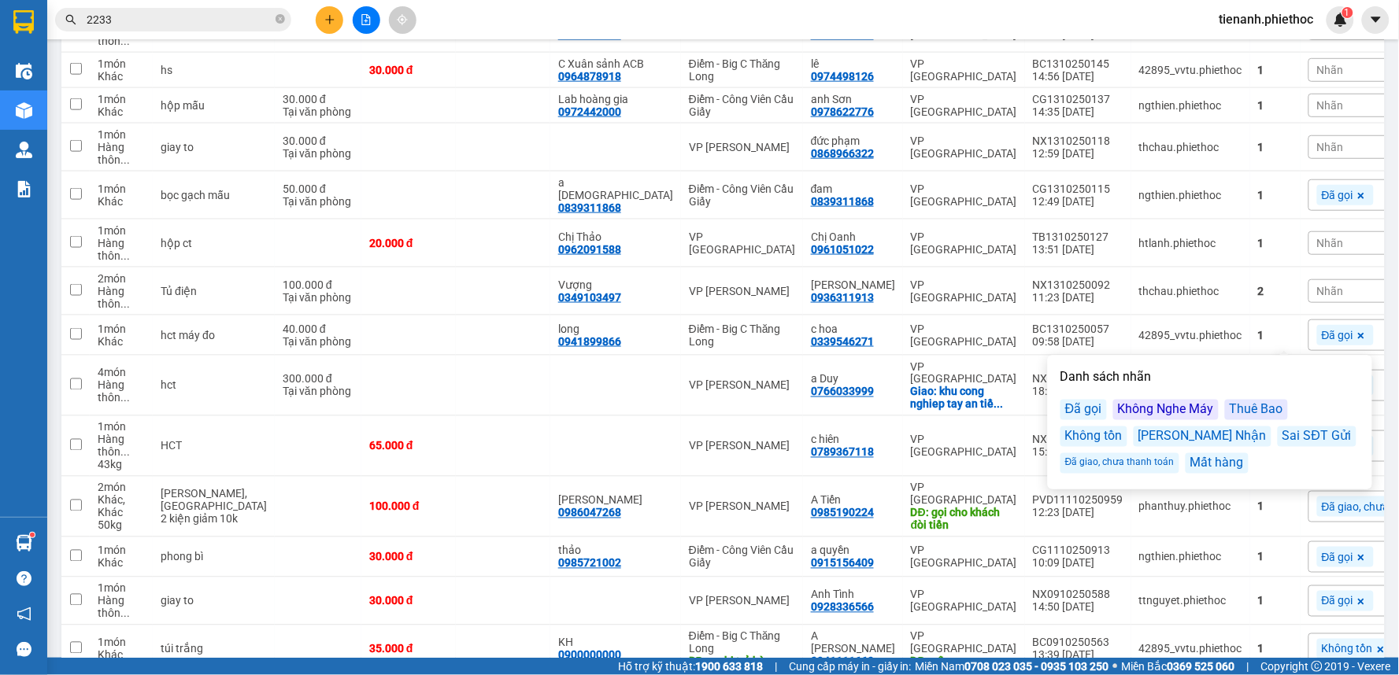
click at [1373, 290] on div "ver 1.8.146 Kho gửi Trên xe Kho nhận Kho thanh lý Hàng đã giao Đơn hàng 25 đơn …" at bounding box center [723, 270] width 1336 height 1495
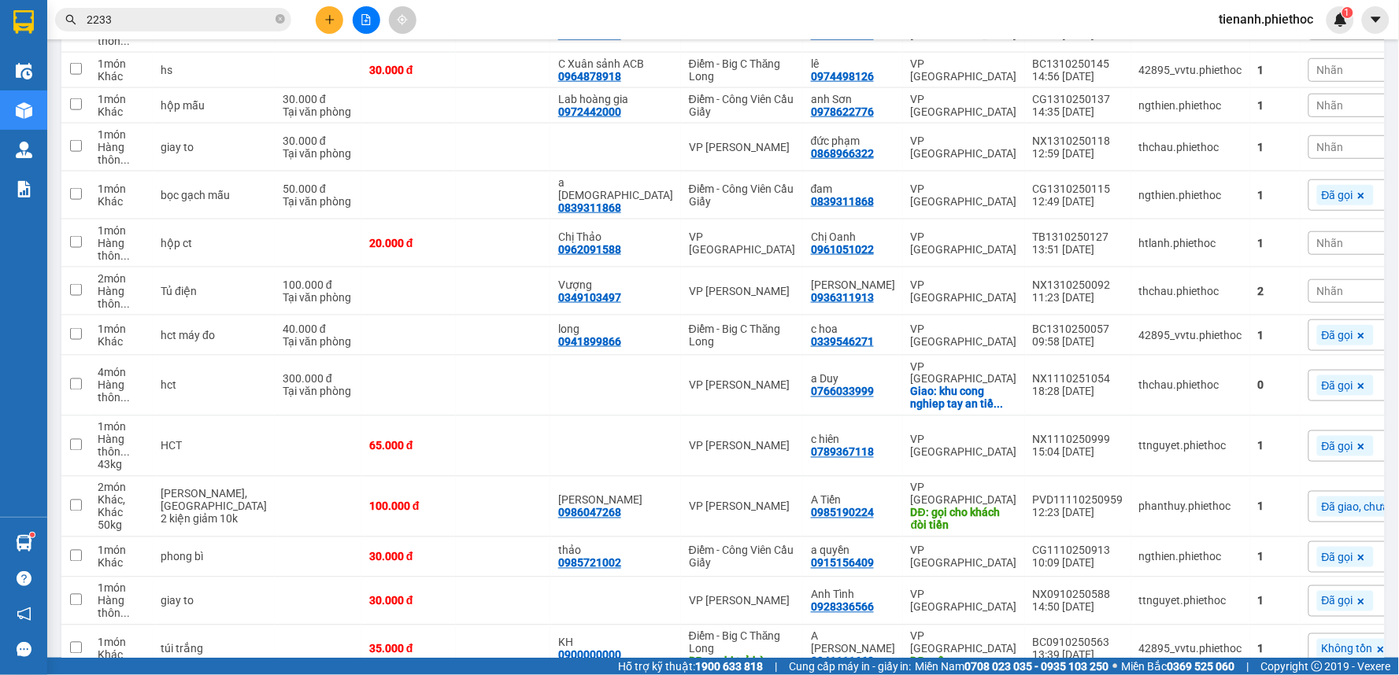
click at [1308, 285] on div "Nhãn" at bounding box center [1387, 291] width 159 height 24
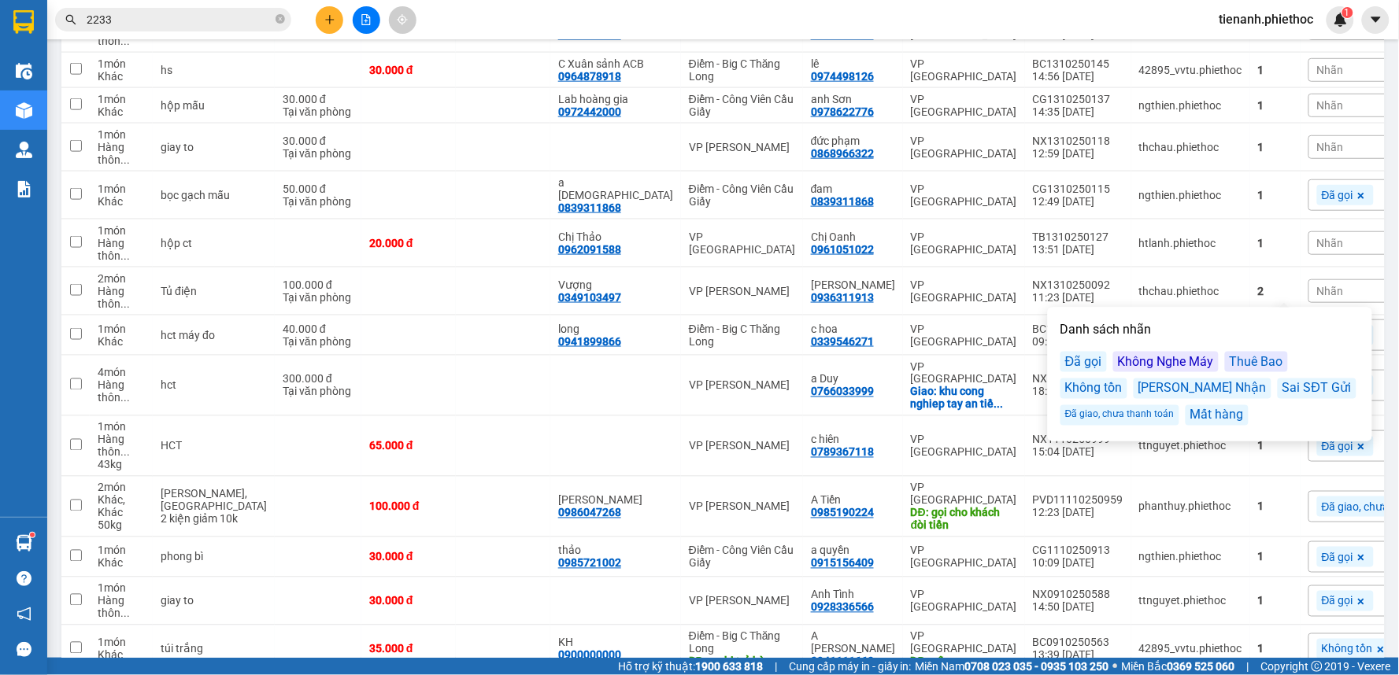
click at [1096, 360] on div "Đã gọi" at bounding box center [1083, 362] width 46 height 20
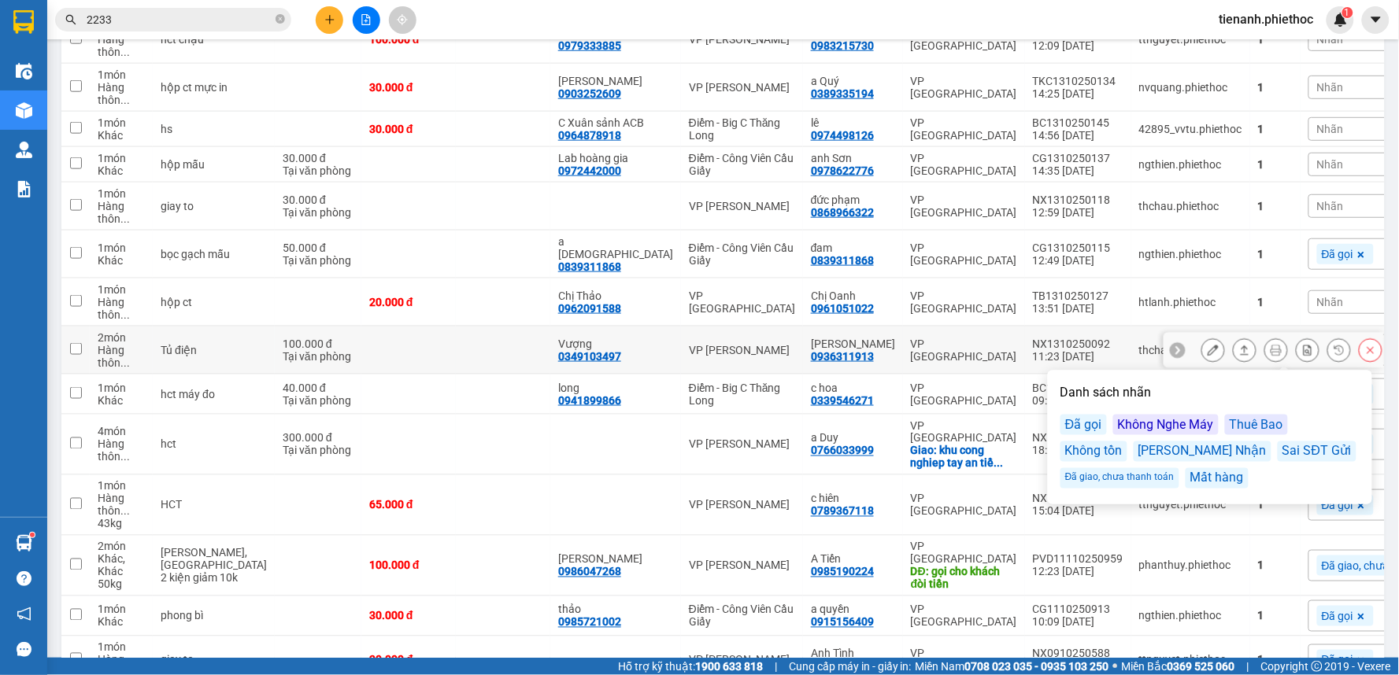
scroll to position [437, 0]
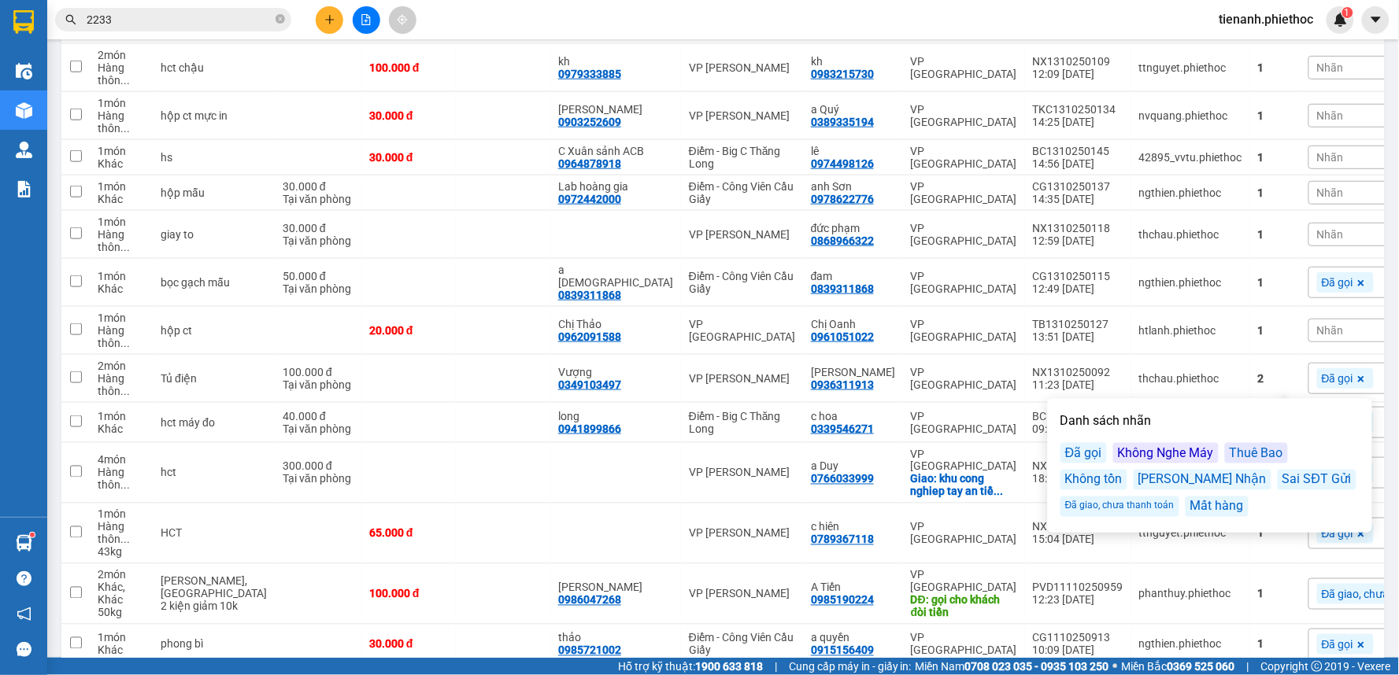
click at [1308, 327] on div "Nhãn" at bounding box center [1387, 331] width 159 height 24
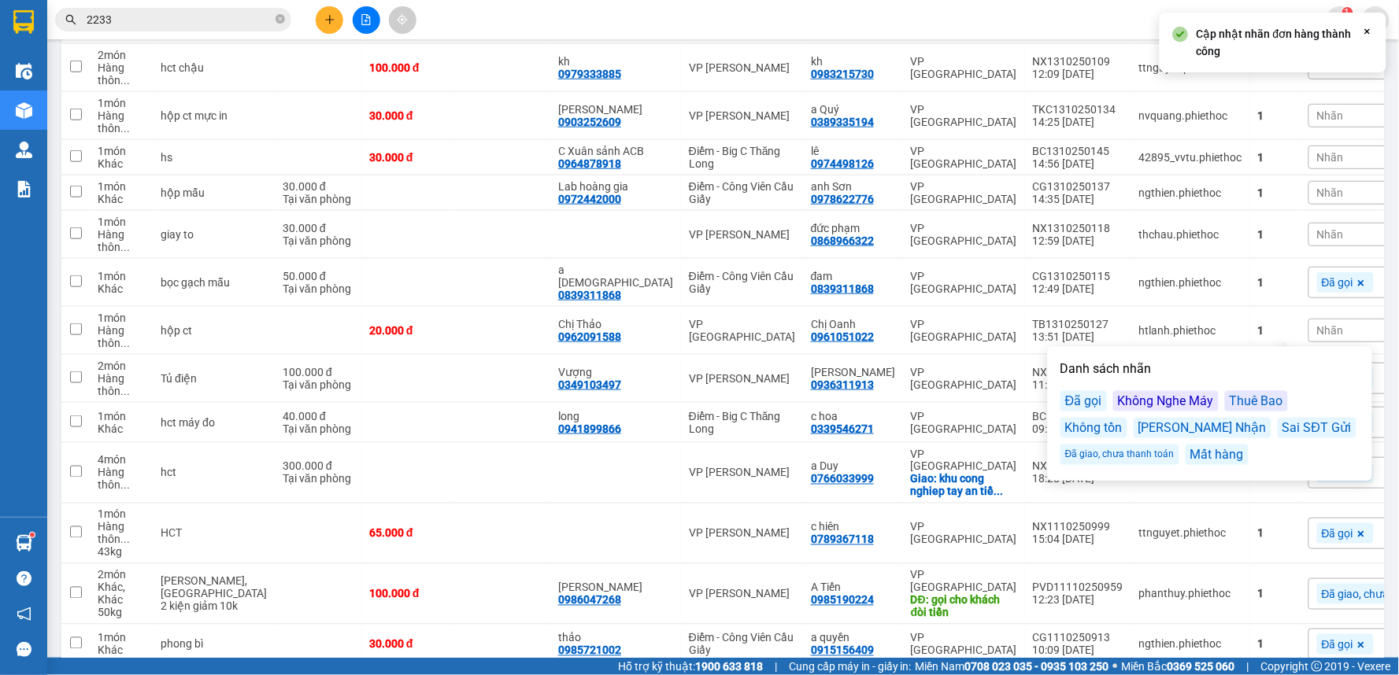
click at [1097, 404] on div "Đã gọi" at bounding box center [1083, 401] width 46 height 20
click at [1380, 292] on main "ver 1.8.146 Kho gửi Trên xe Kho nhận Kho thanh lý Hàng đã giao Đơn hàng 25 đơn …" at bounding box center [699, 329] width 1399 height 658
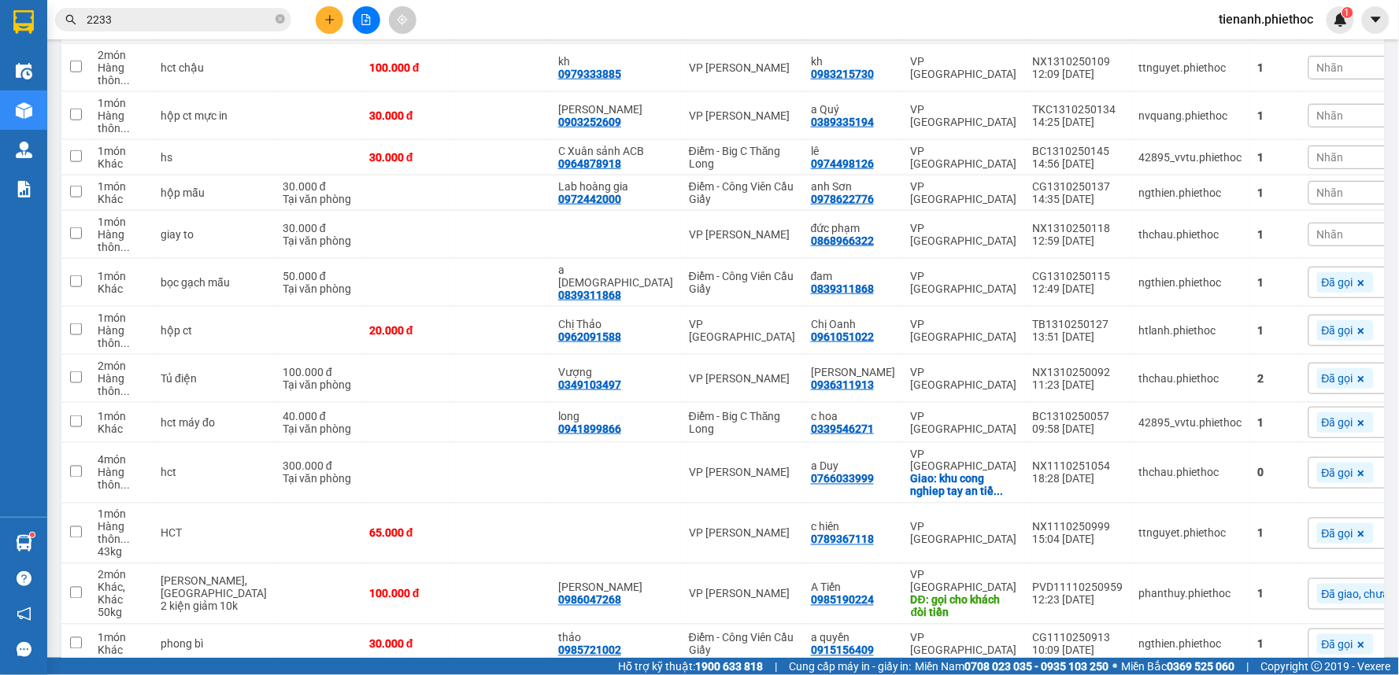
click at [1317, 240] on span "Nhãn" at bounding box center [1330, 234] width 27 height 13
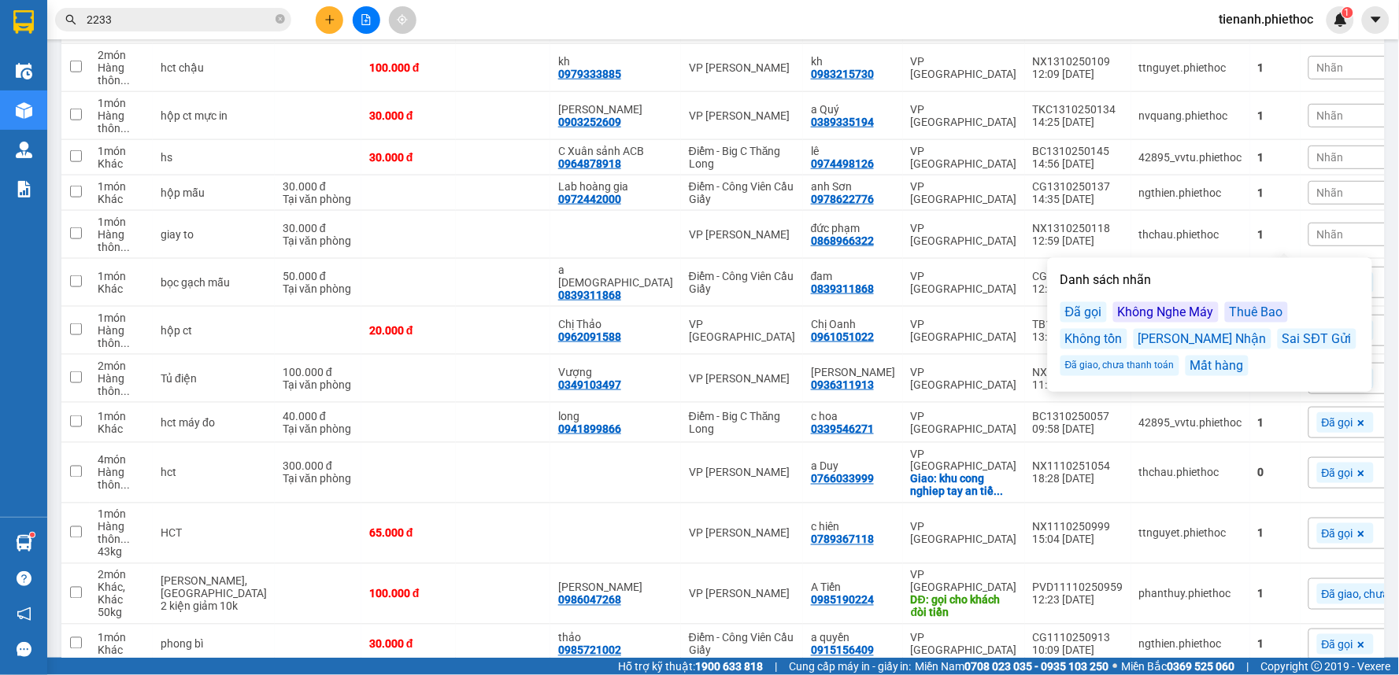
click at [1088, 309] on div "Đã gọi" at bounding box center [1083, 312] width 46 height 20
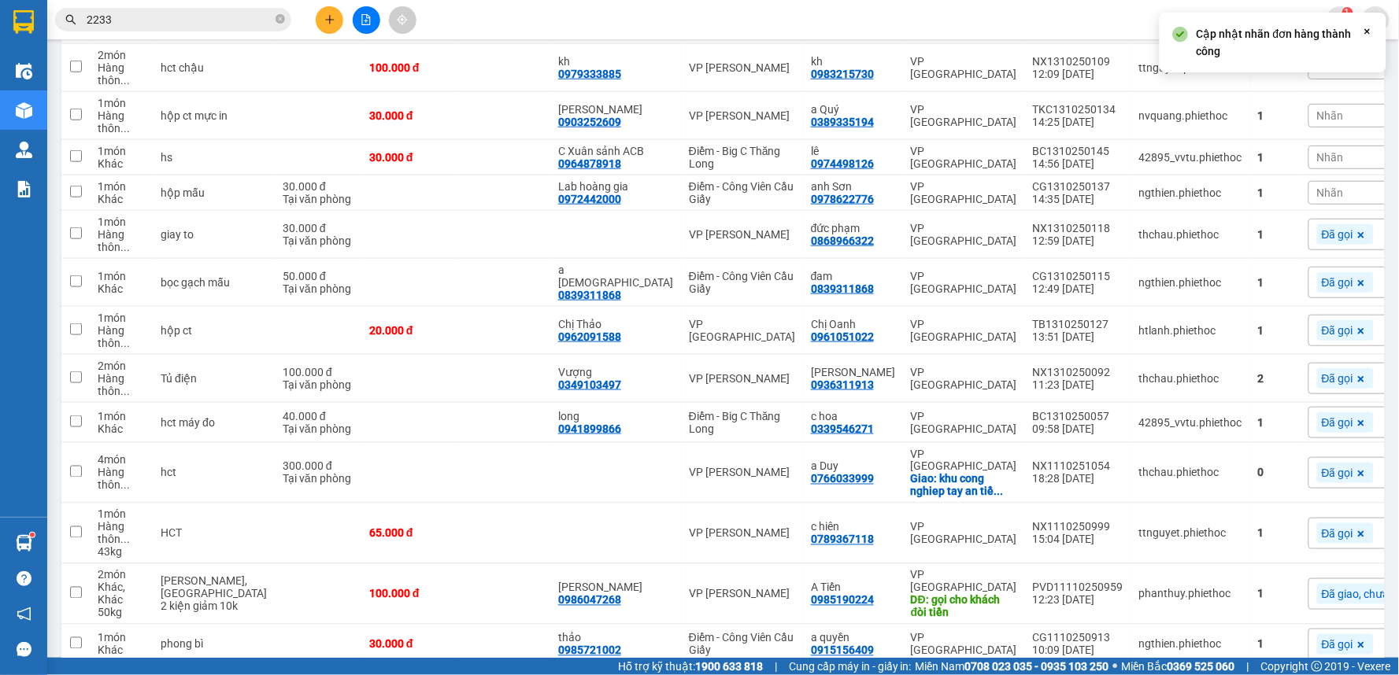
scroll to position [262, 0]
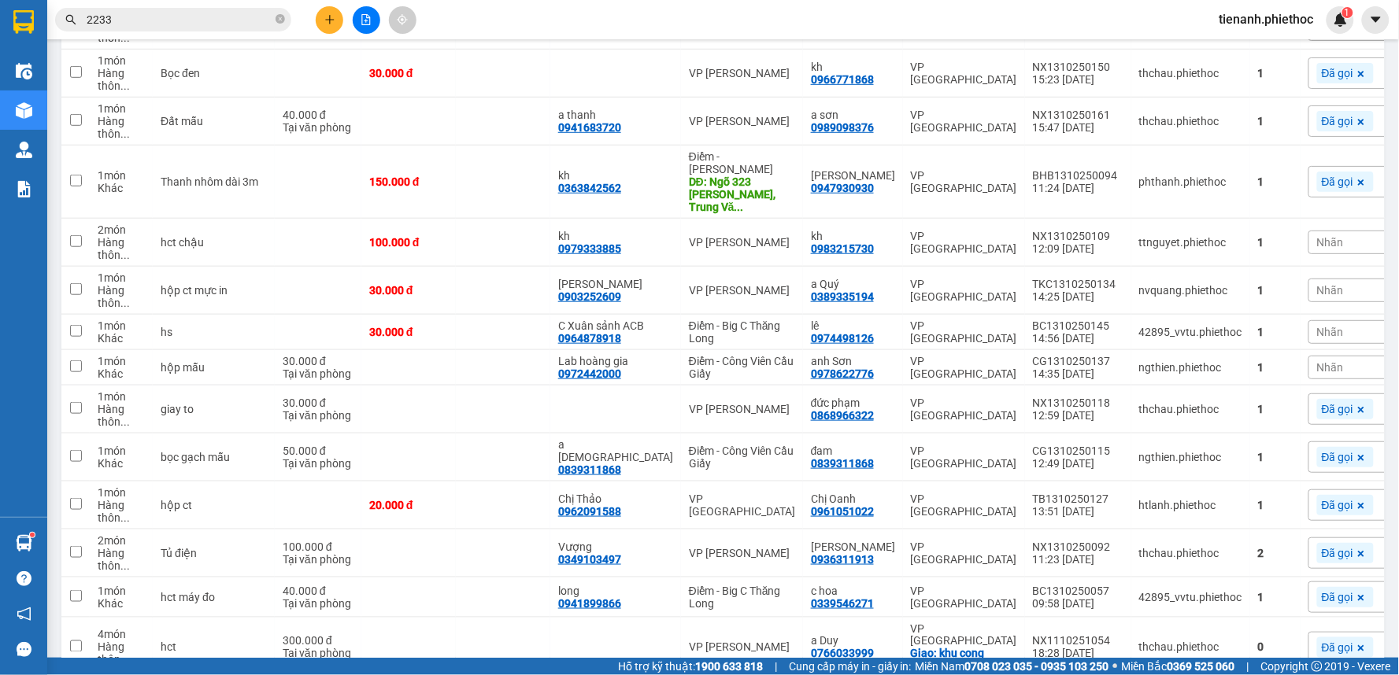
click at [1308, 370] on div "Nhãn" at bounding box center [1387, 368] width 159 height 24
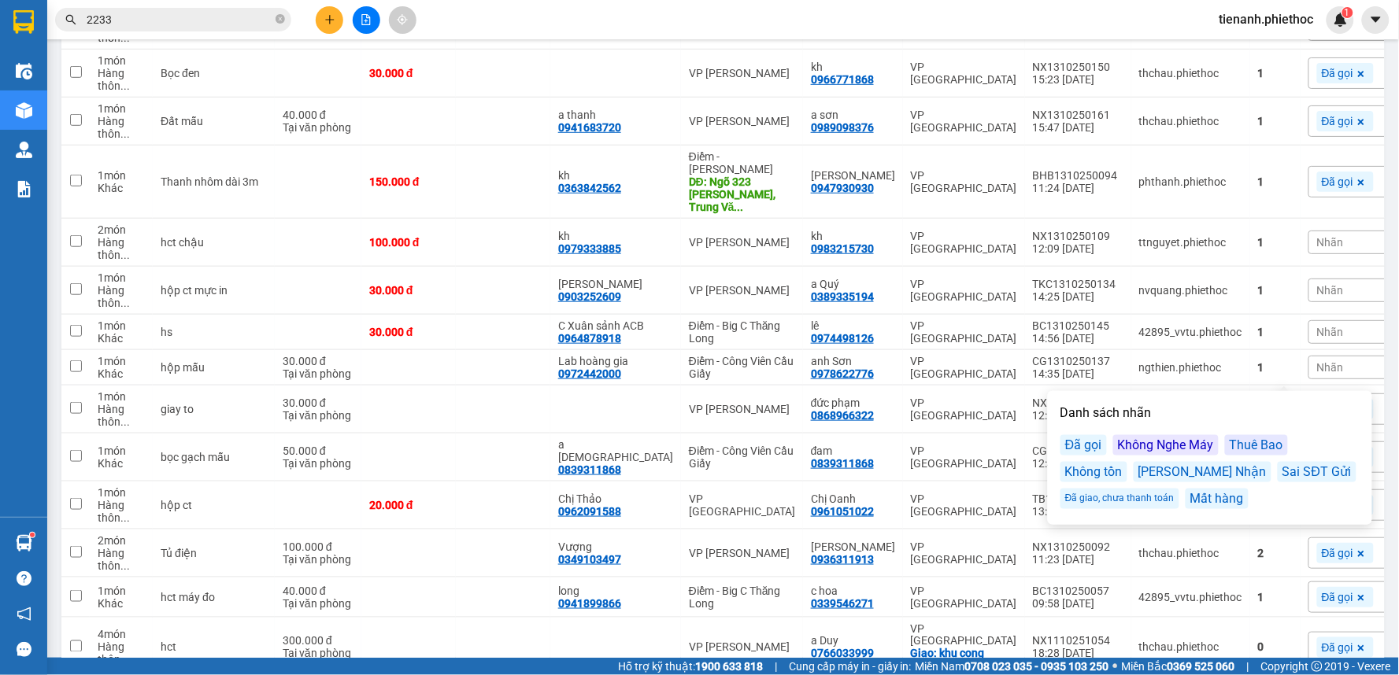
click at [1084, 443] on div "Đã gọi" at bounding box center [1083, 445] width 46 height 20
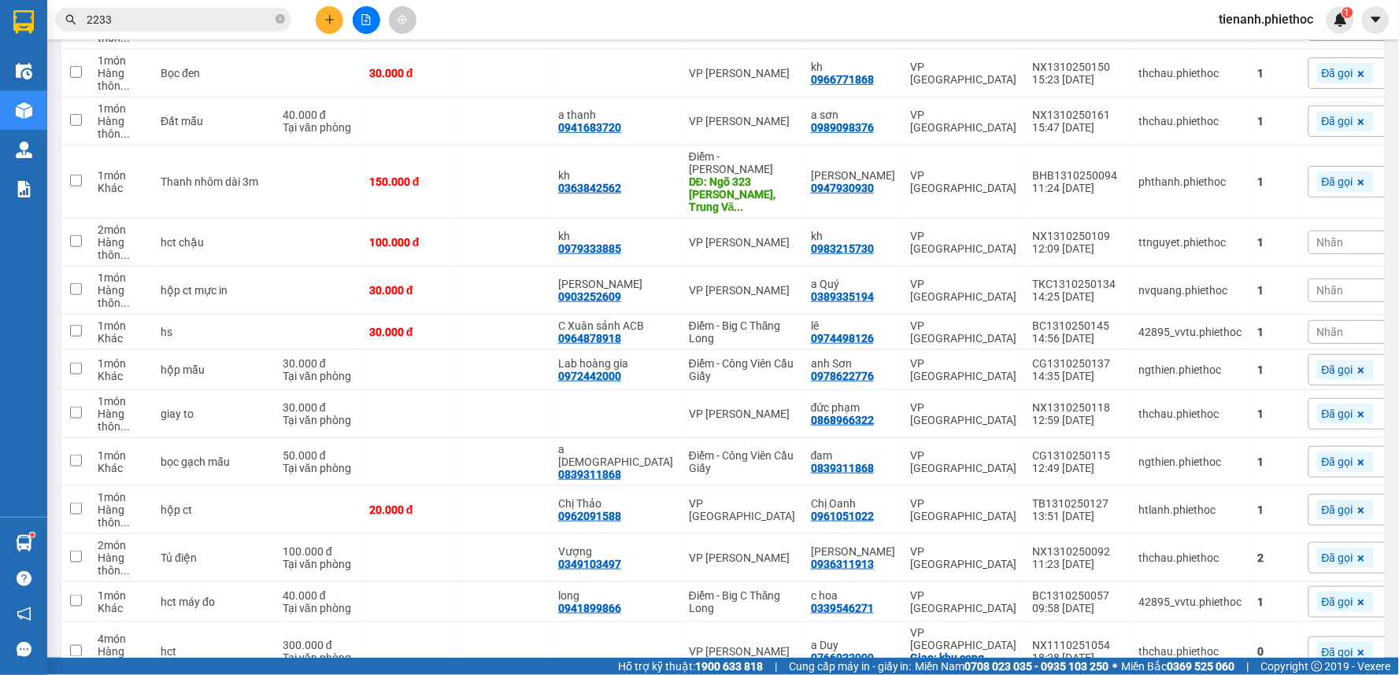
click at [1379, 353] on main "ver 1.8.146 Kho gửi Trên xe Kho nhận Kho thanh lý Hàng đã giao Đơn hàng 25 đơn …" at bounding box center [699, 329] width 1399 height 658
click at [1308, 325] on div "Nhãn" at bounding box center [1387, 332] width 159 height 24
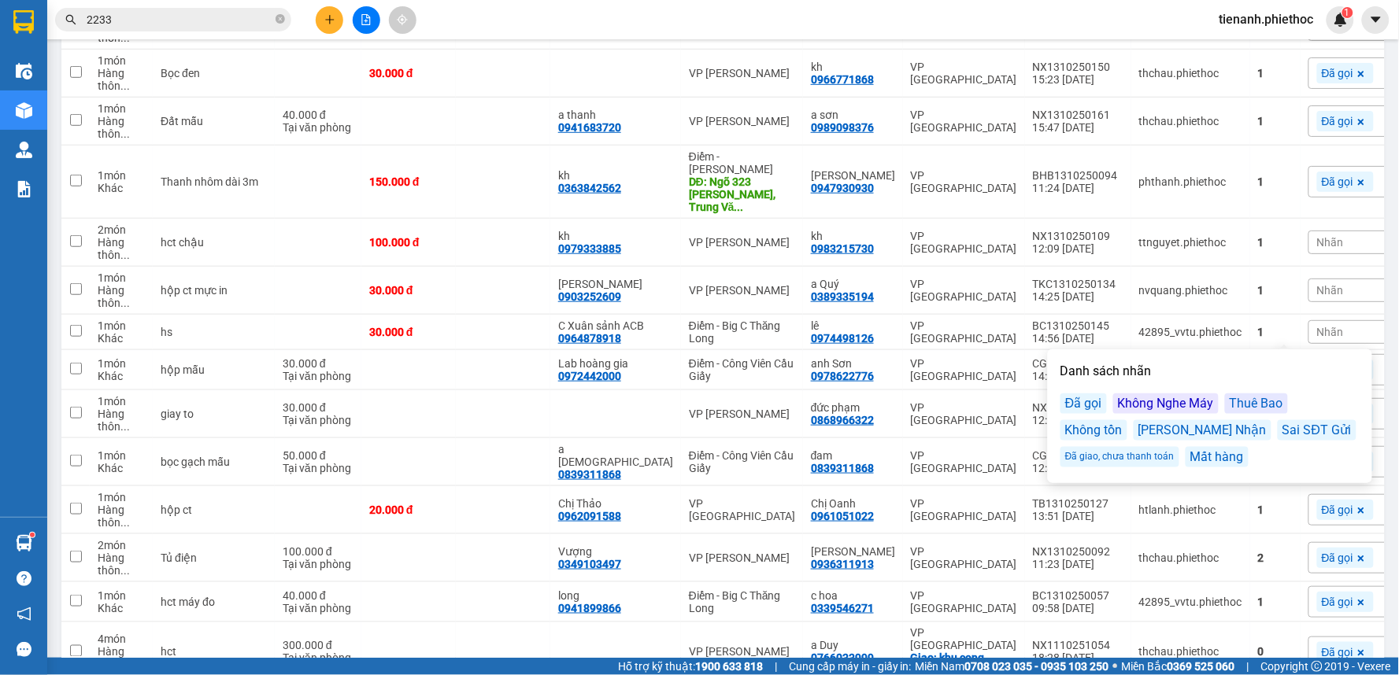
click at [1098, 405] on div "Đã gọi" at bounding box center [1083, 404] width 46 height 20
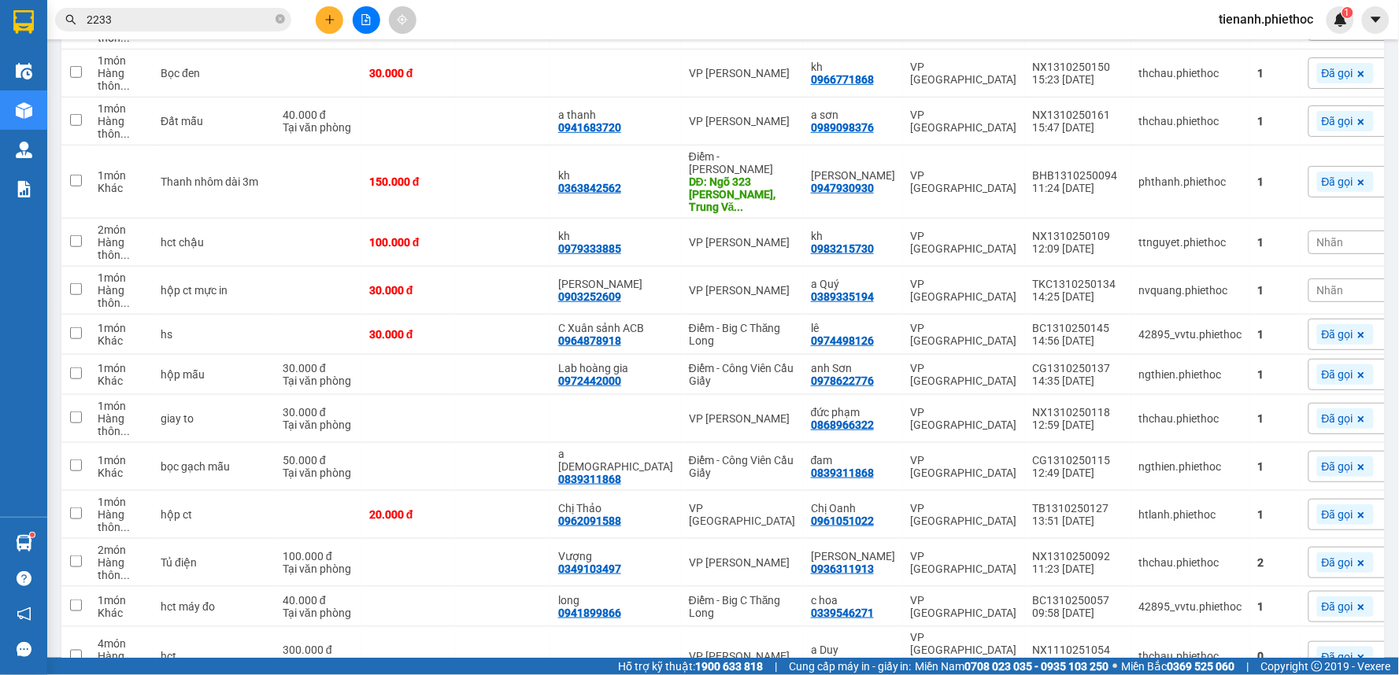
click at [1375, 253] on div "ver 1.8.146 Kho gửi Trên xe Kho nhận Kho thanh lý Hàng đã giao Đơn hàng 25 đơn …" at bounding box center [723, 537] width 1336 height 1505
click at [1308, 280] on div "Nhãn" at bounding box center [1387, 291] width 159 height 24
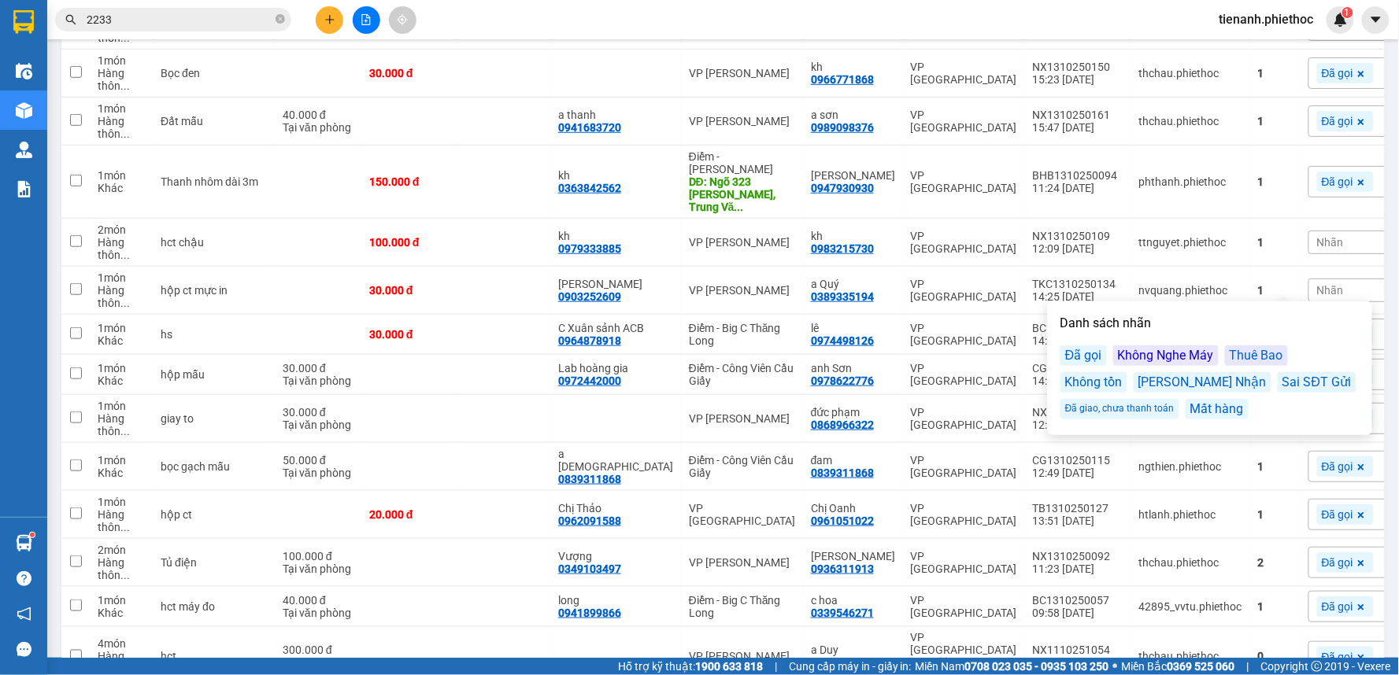
click at [1092, 360] on div "Đã gọi" at bounding box center [1083, 356] width 46 height 20
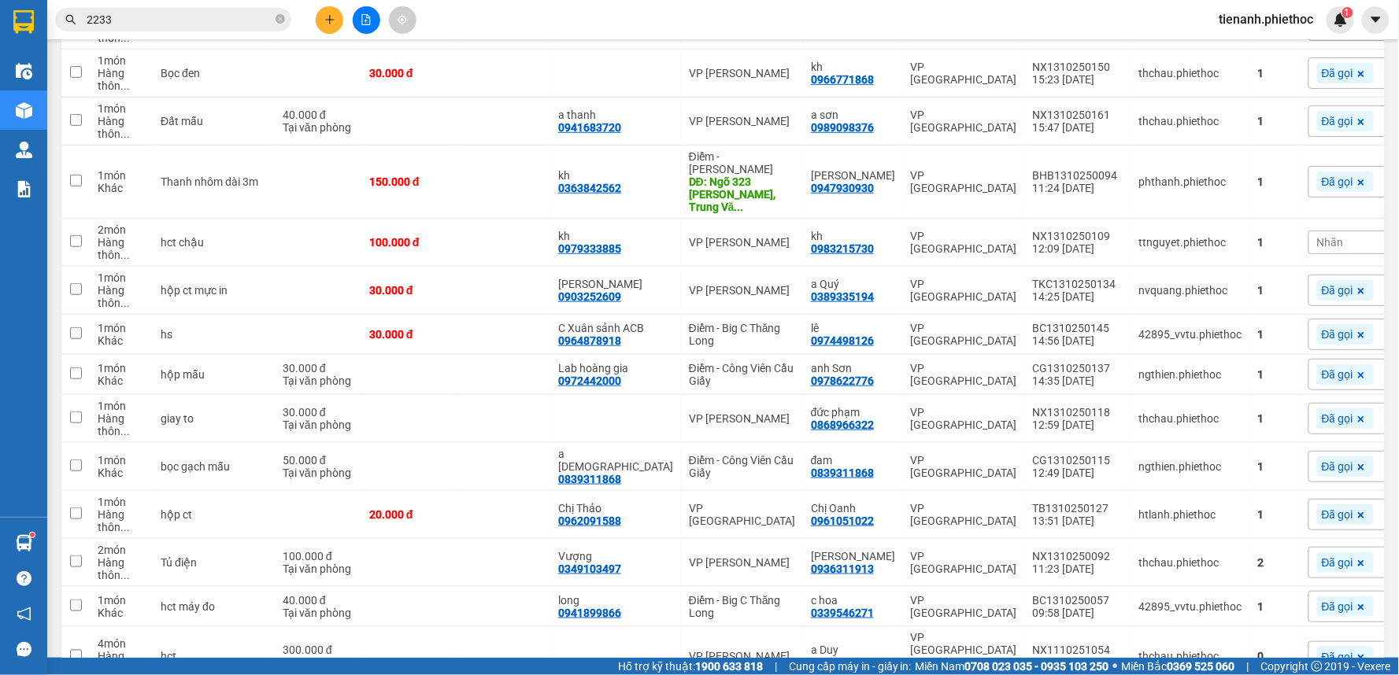
click at [1067, 28] on div "Kết quả tìm kiếm ( 39 ) Bộ lọc Mã ĐH Trạng thái Món hàng Thu hộ Tổng cước Chưa …" at bounding box center [699, 19] width 1399 height 39
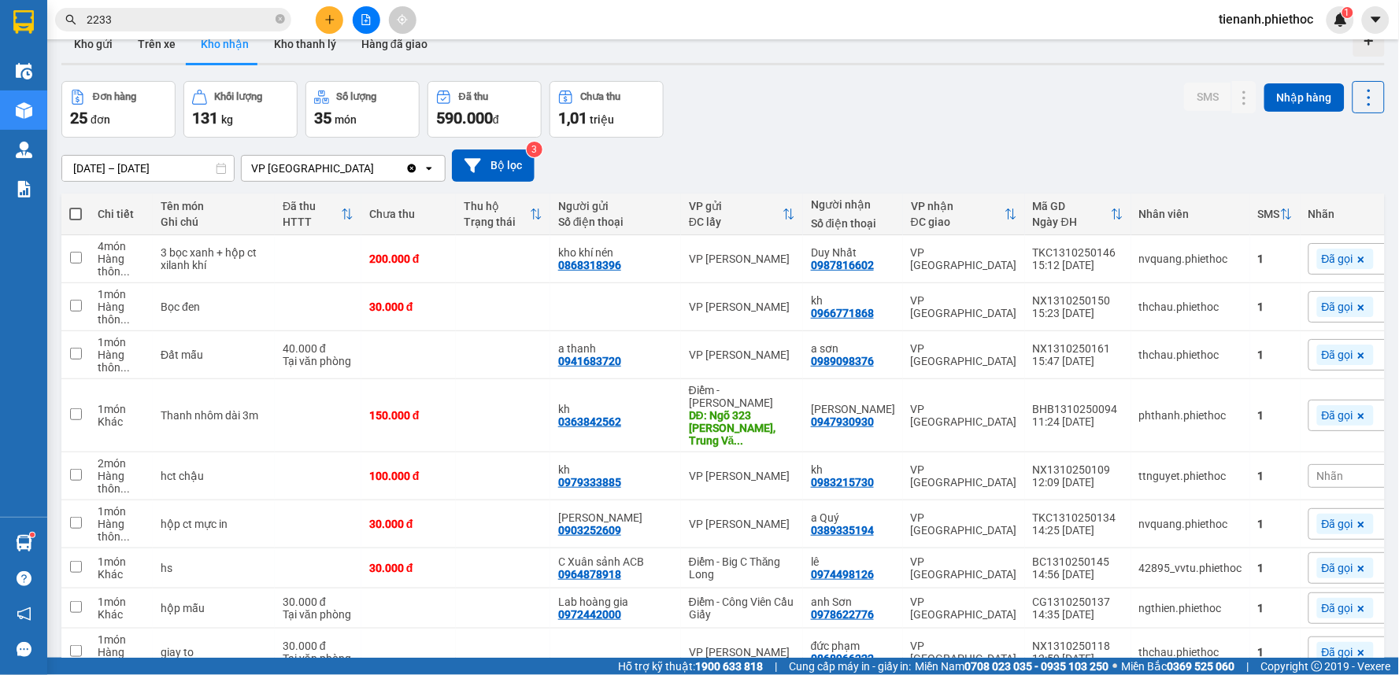
scroll to position [0, 0]
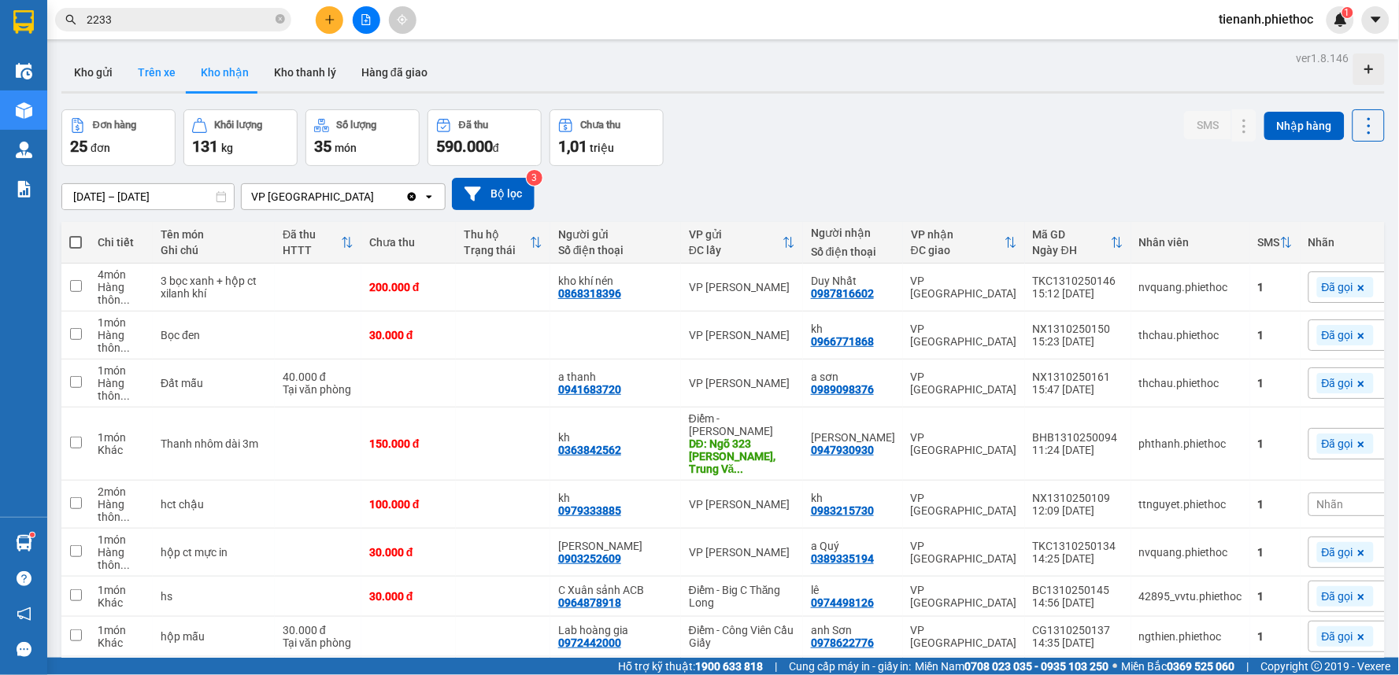
click at [161, 77] on button "Trên xe" at bounding box center [156, 73] width 63 height 38
type input "[DATE] – [DATE]"
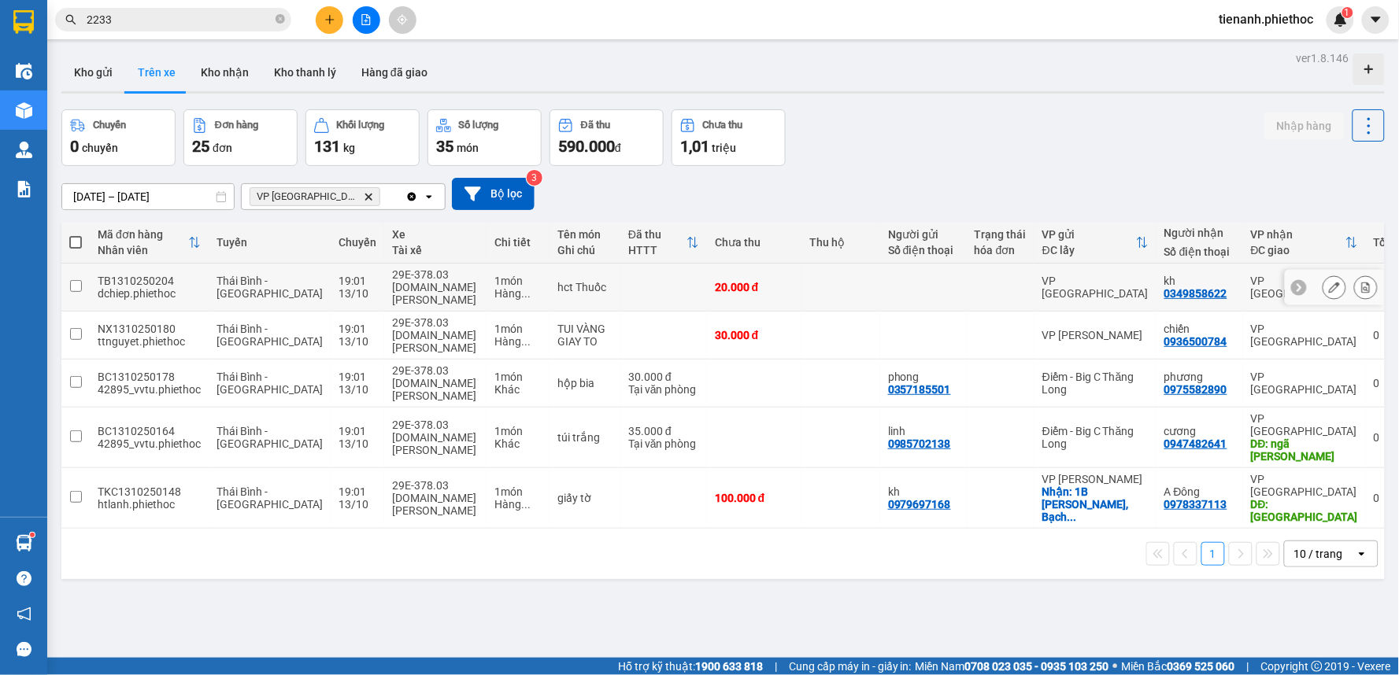
click at [836, 297] on td at bounding box center [840, 288] width 79 height 48
checkbox input "true"
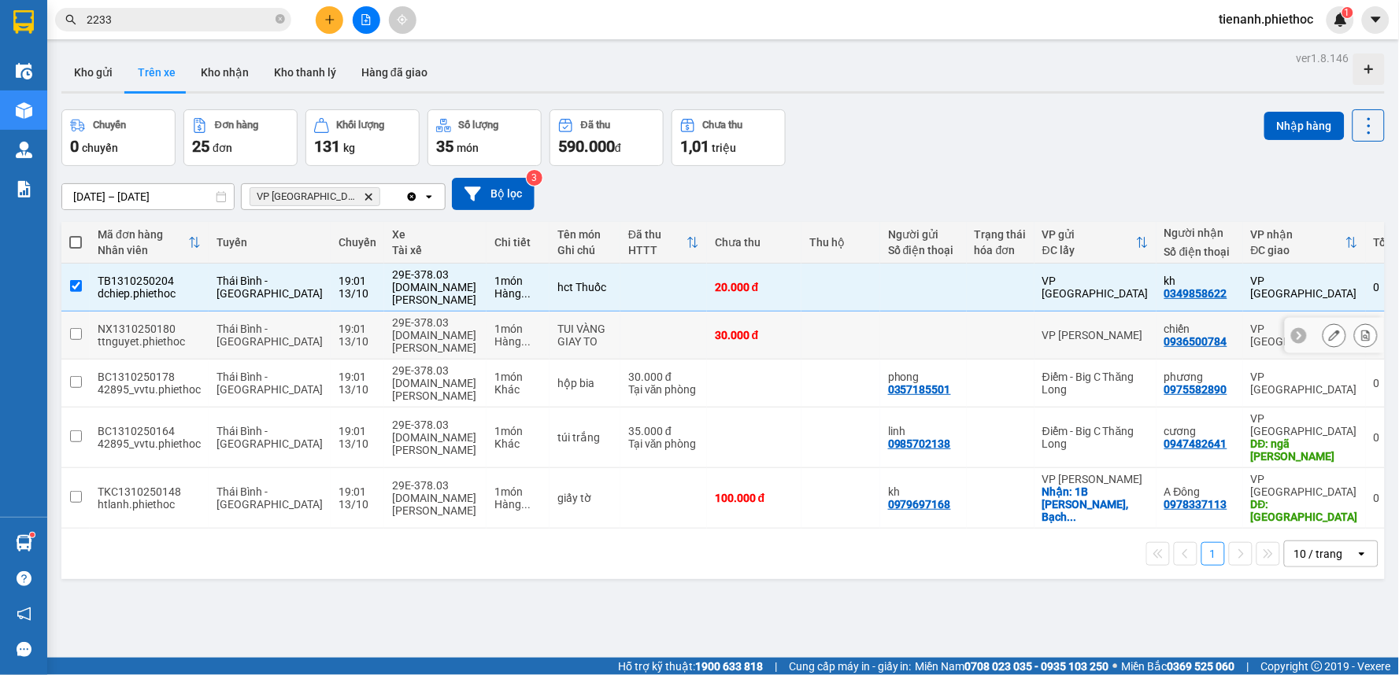
click at [804, 353] on td at bounding box center [840, 336] width 79 height 48
checkbox input "true"
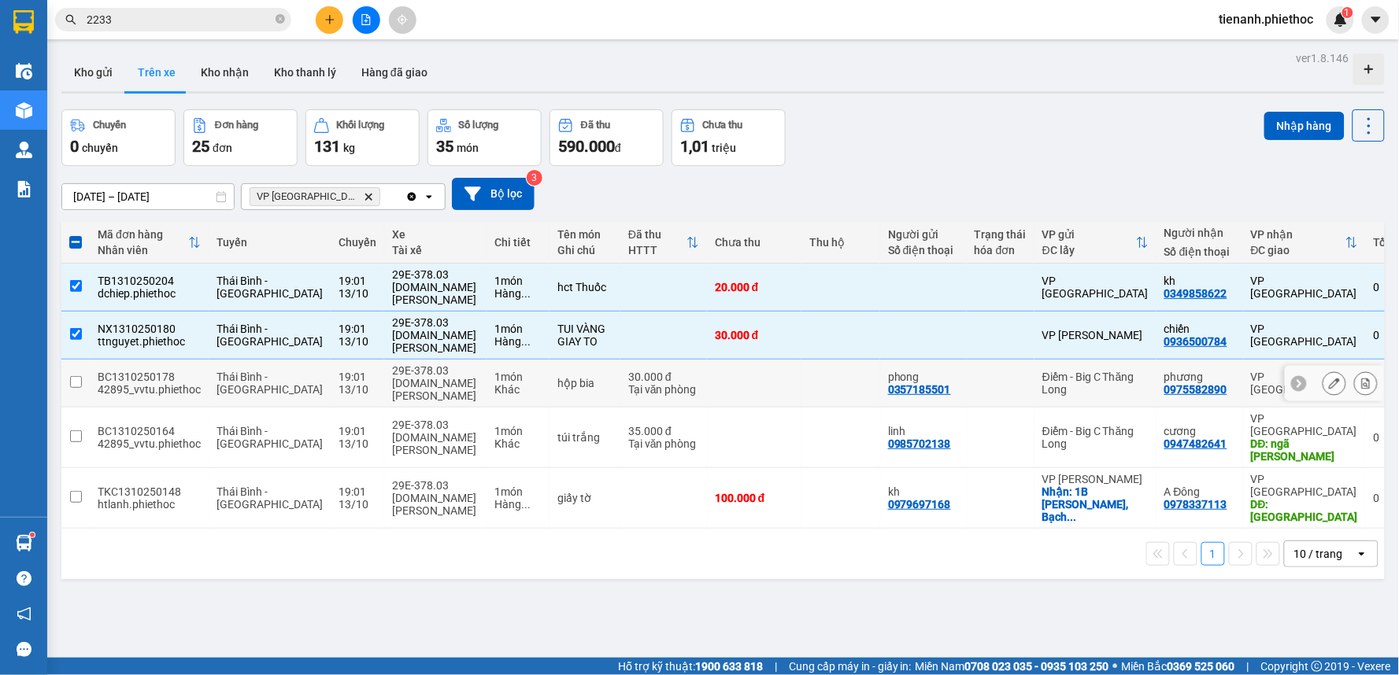
click at [801, 384] on td at bounding box center [840, 384] width 79 height 48
checkbox input "true"
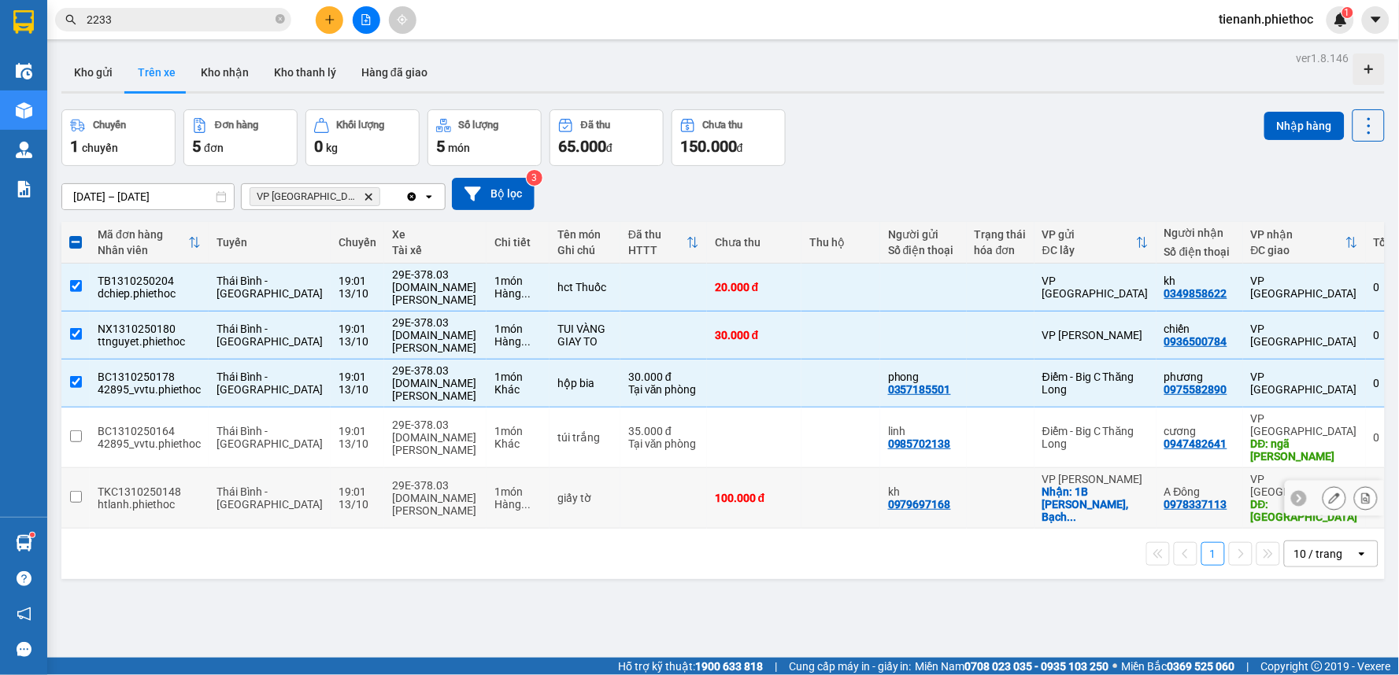
click at [1329, 493] on icon at bounding box center [1334, 498] width 11 height 11
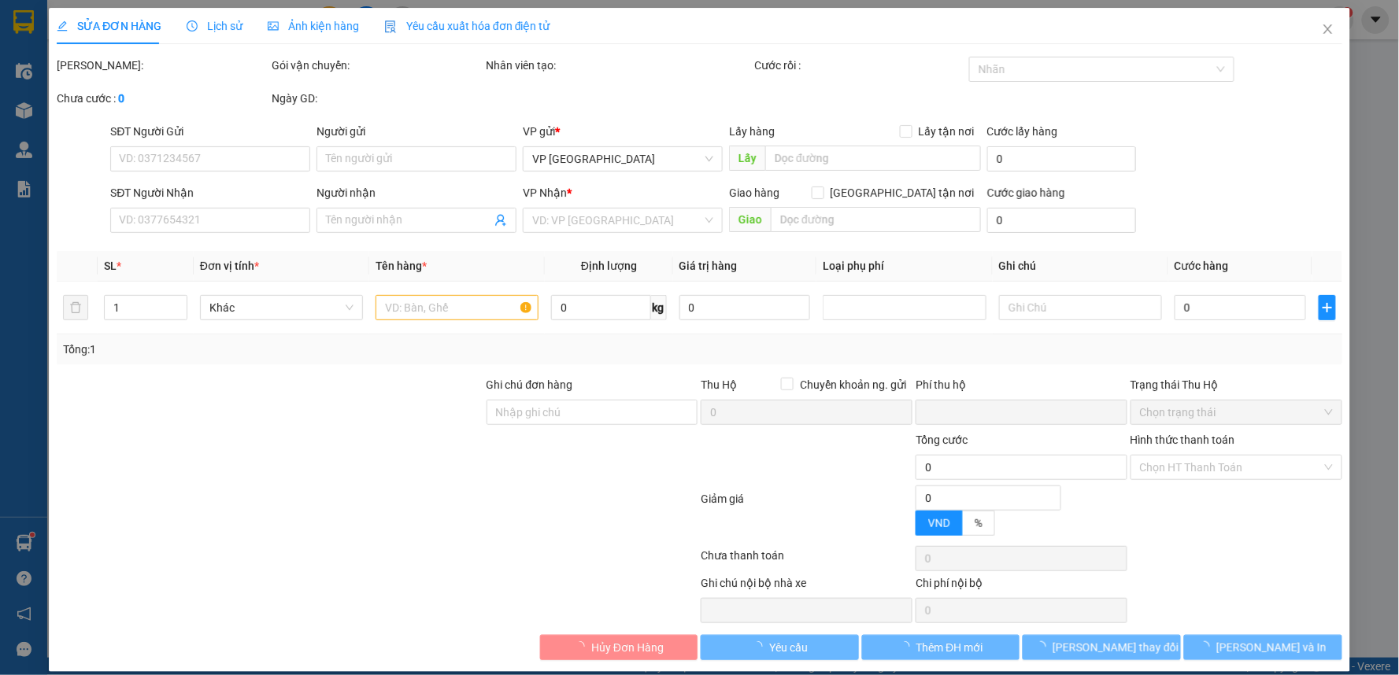
type input "0979697168"
type input "kh"
checkbox input "true"
type input "1B Trần Hưng Đạo, Bạch Đằng, Hai Bà Trưng, Hà Nội, Việt Nam"
type input "0978337113"
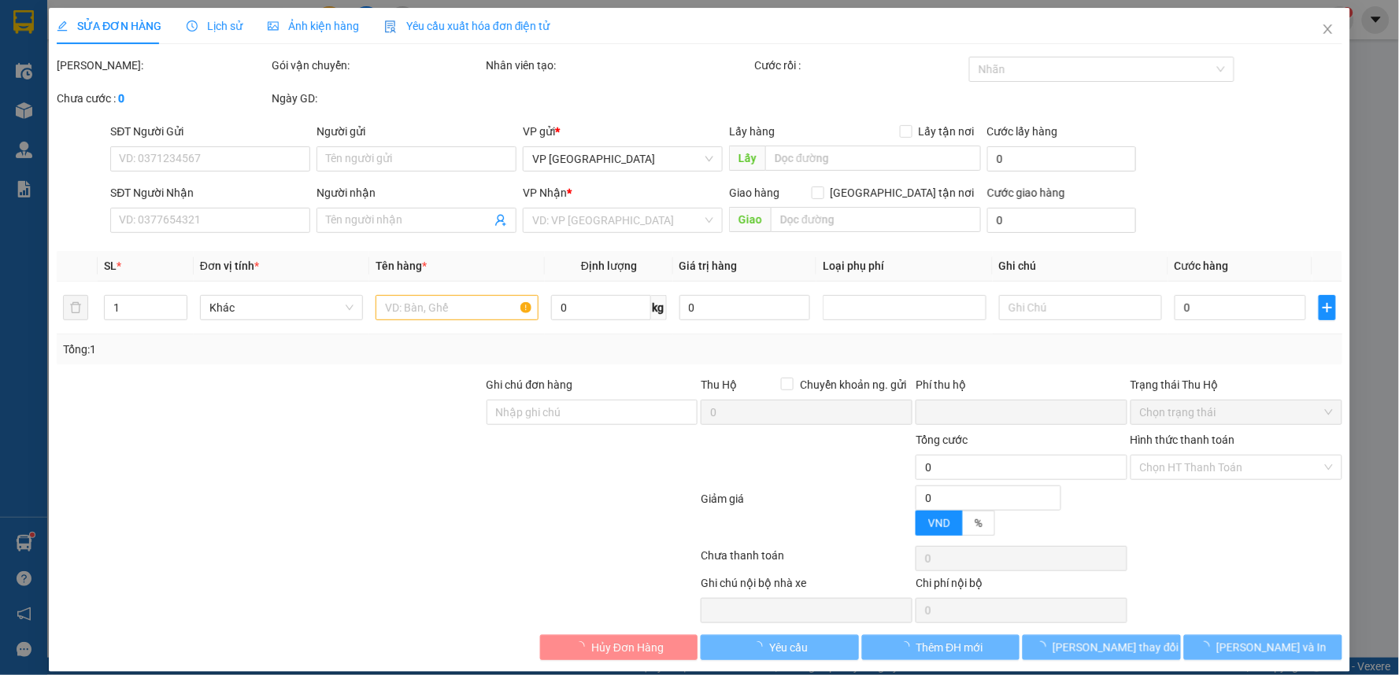
type input "A Đông"
type input "tây giang tiền hải"
type input "35.000"
type input "0"
type input "100.000"
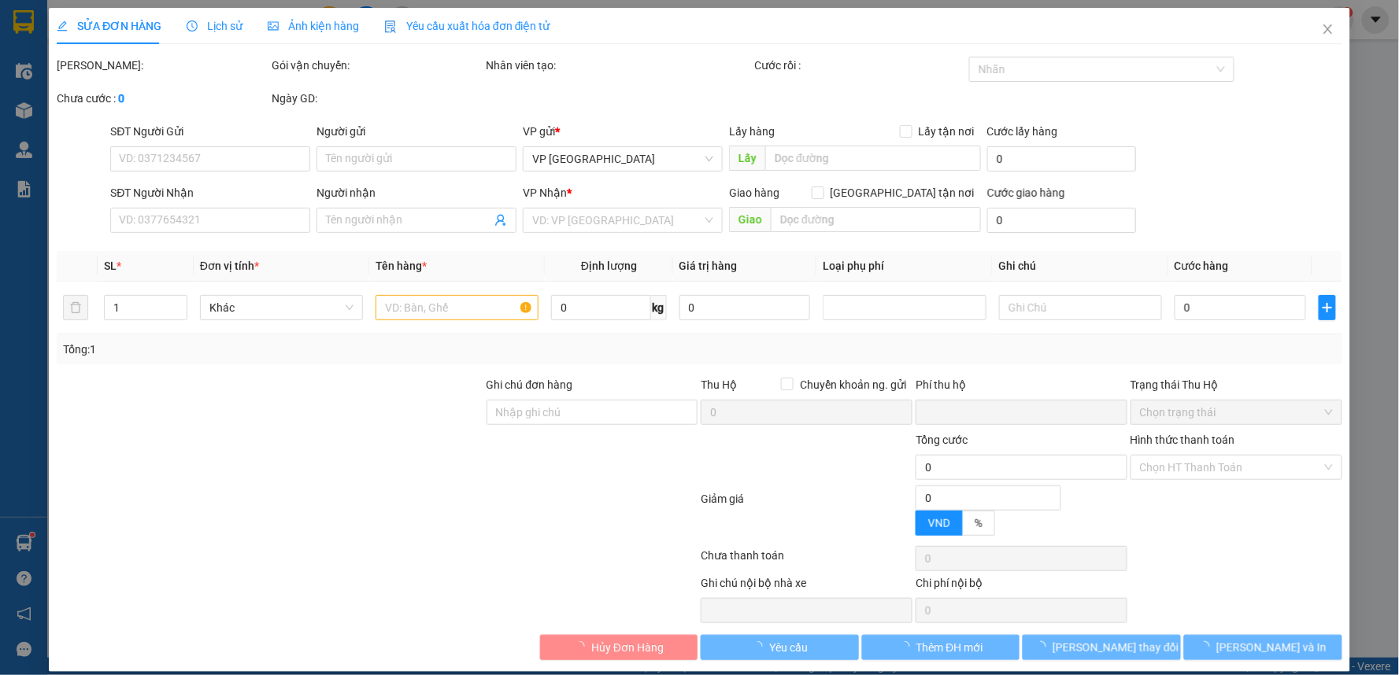
type input "100.000"
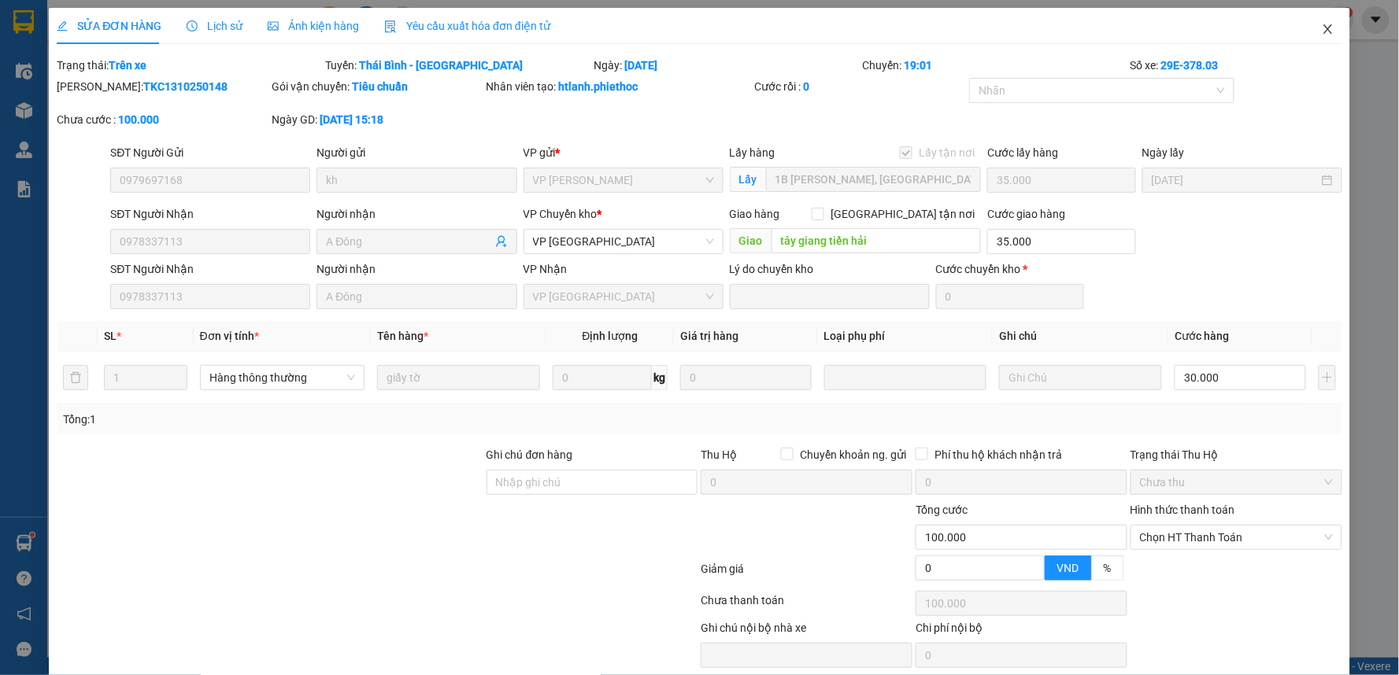
click at [1308, 28] on span "Close" at bounding box center [1328, 30] width 44 height 44
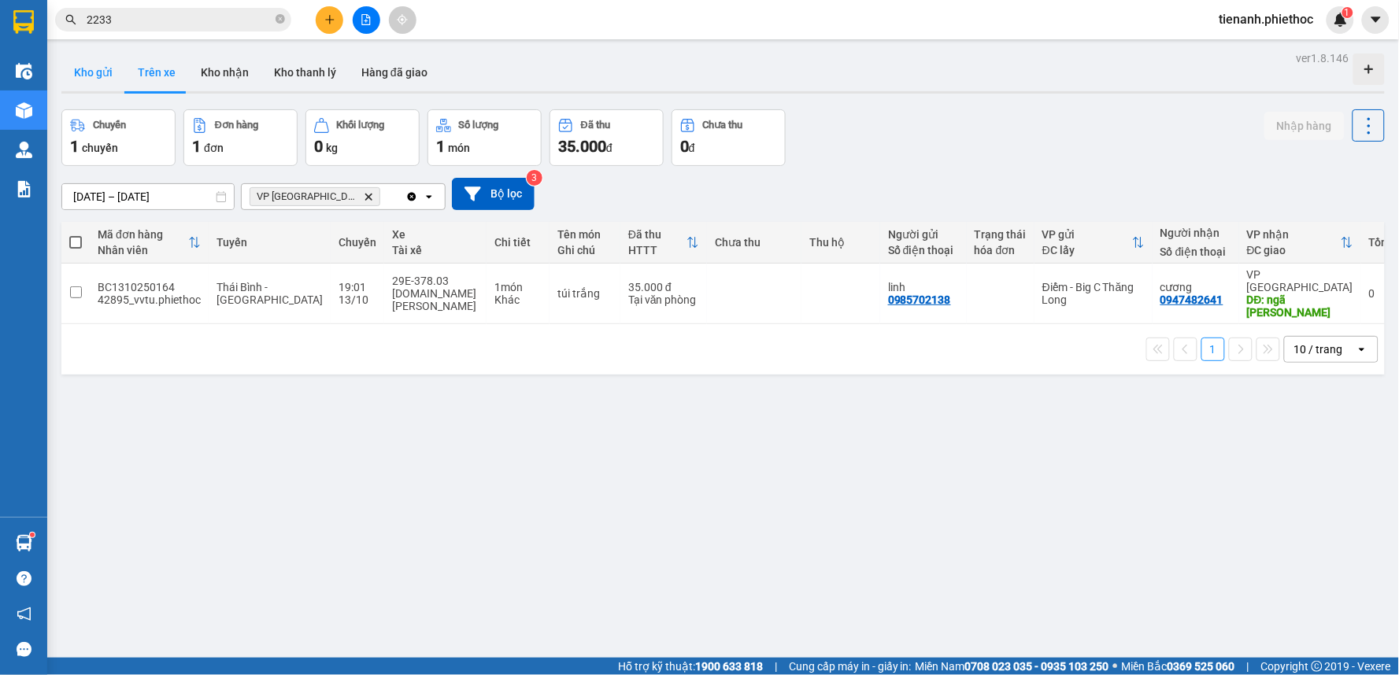
click at [88, 65] on button "Kho gửi" at bounding box center [93, 73] width 64 height 38
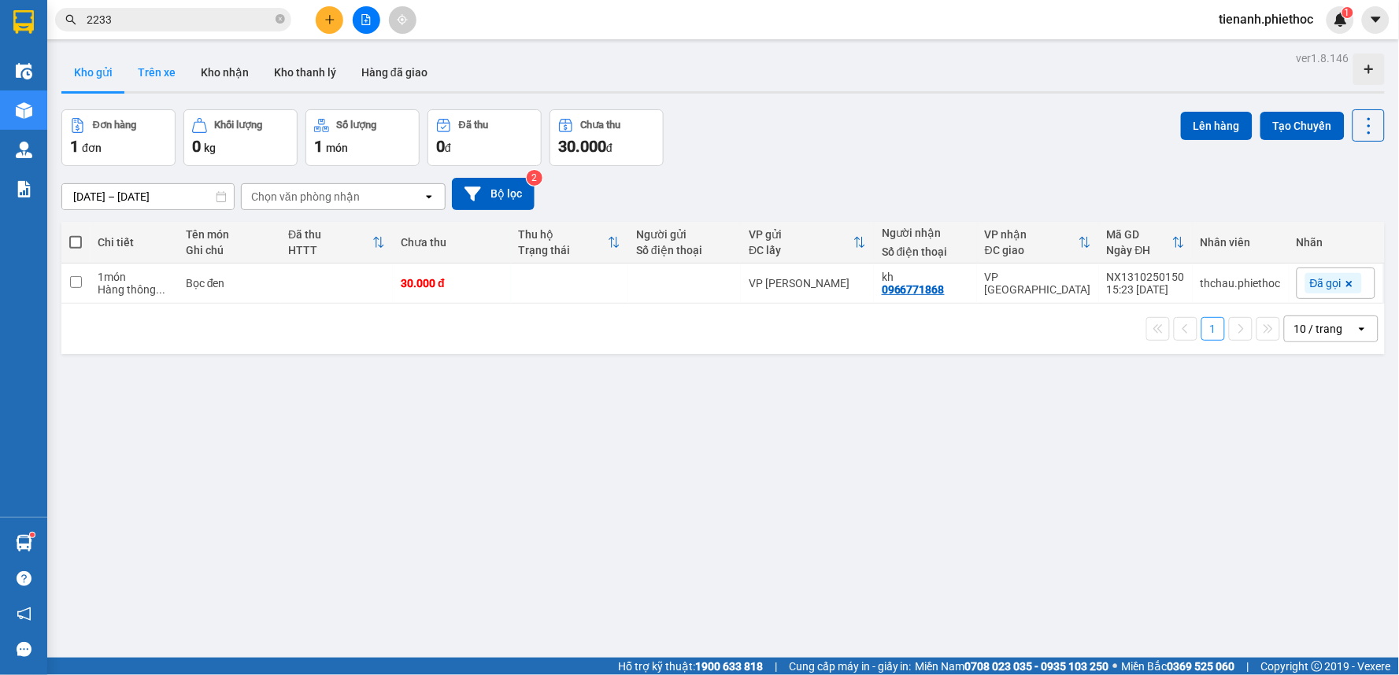
click at [161, 76] on button "Trên xe" at bounding box center [156, 73] width 63 height 38
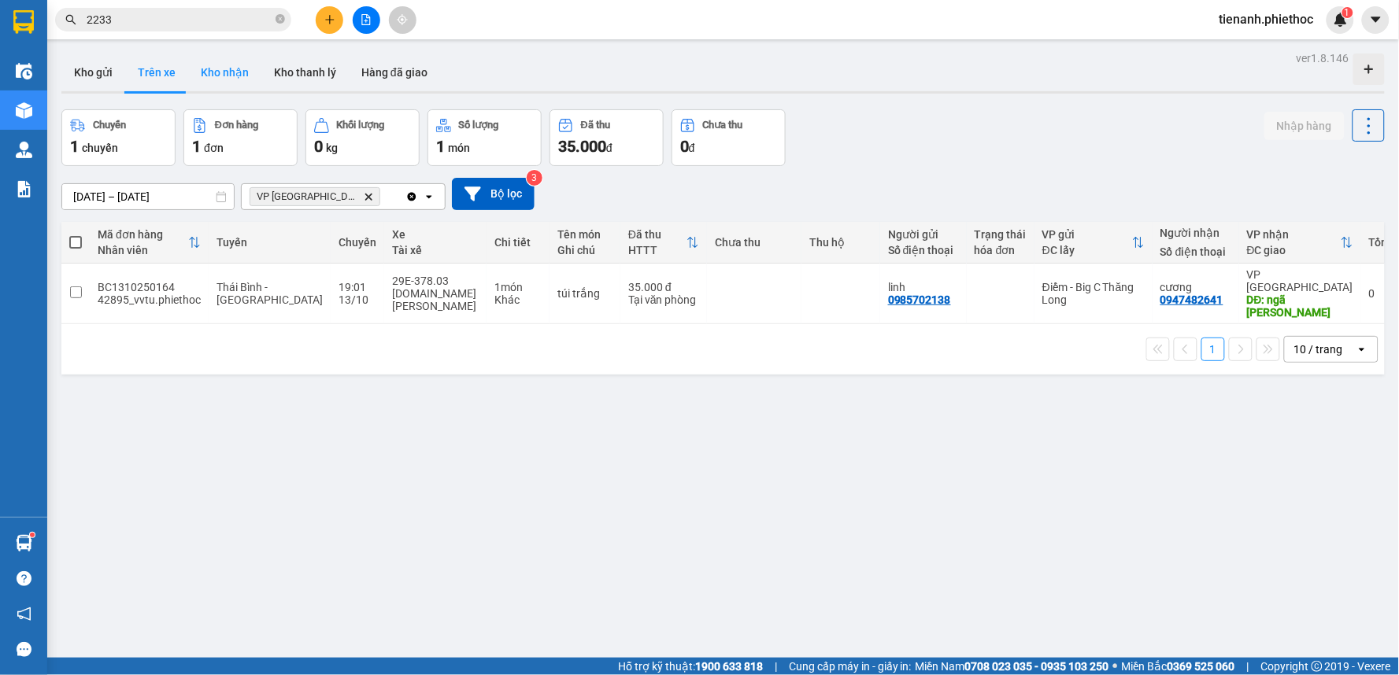
click at [208, 81] on button "Kho nhận" at bounding box center [224, 73] width 73 height 38
type input "[DATE] – [DATE]"
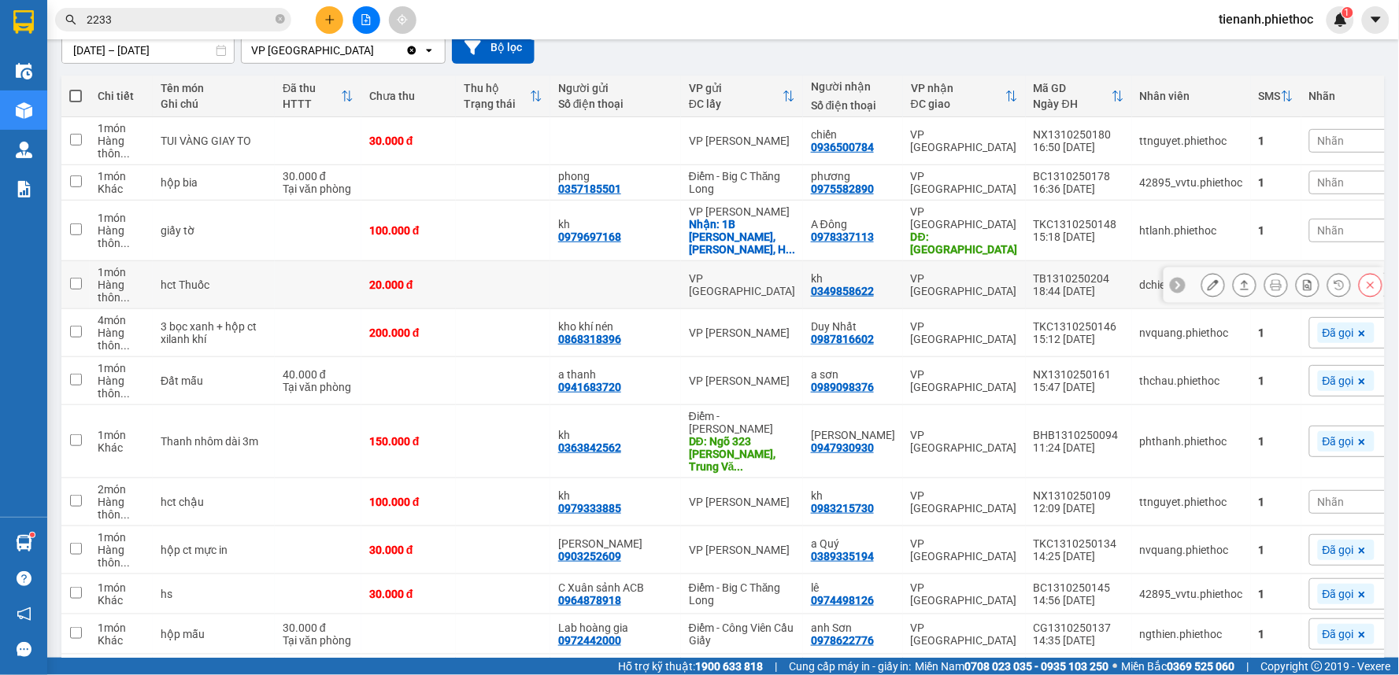
scroll to position [175, 0]
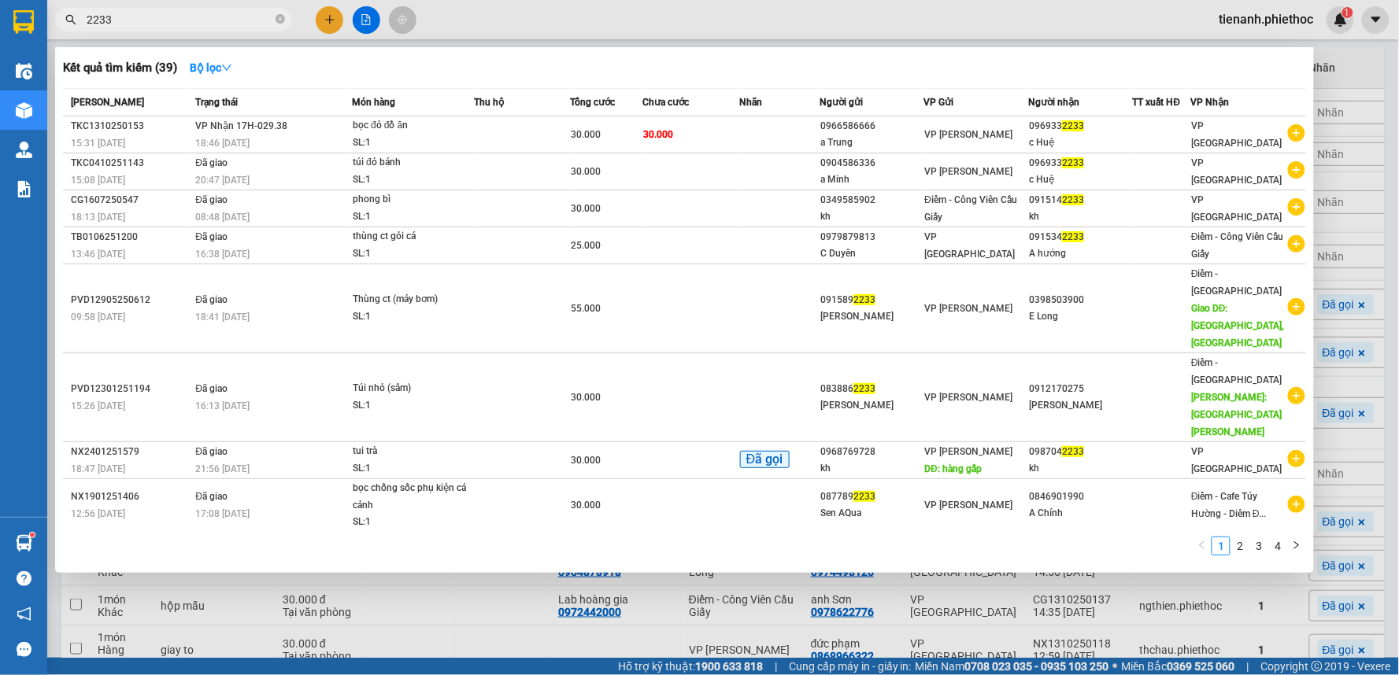
click at [187, 27] on input "2233" at bounding box center [180, 19] width 186 height 17
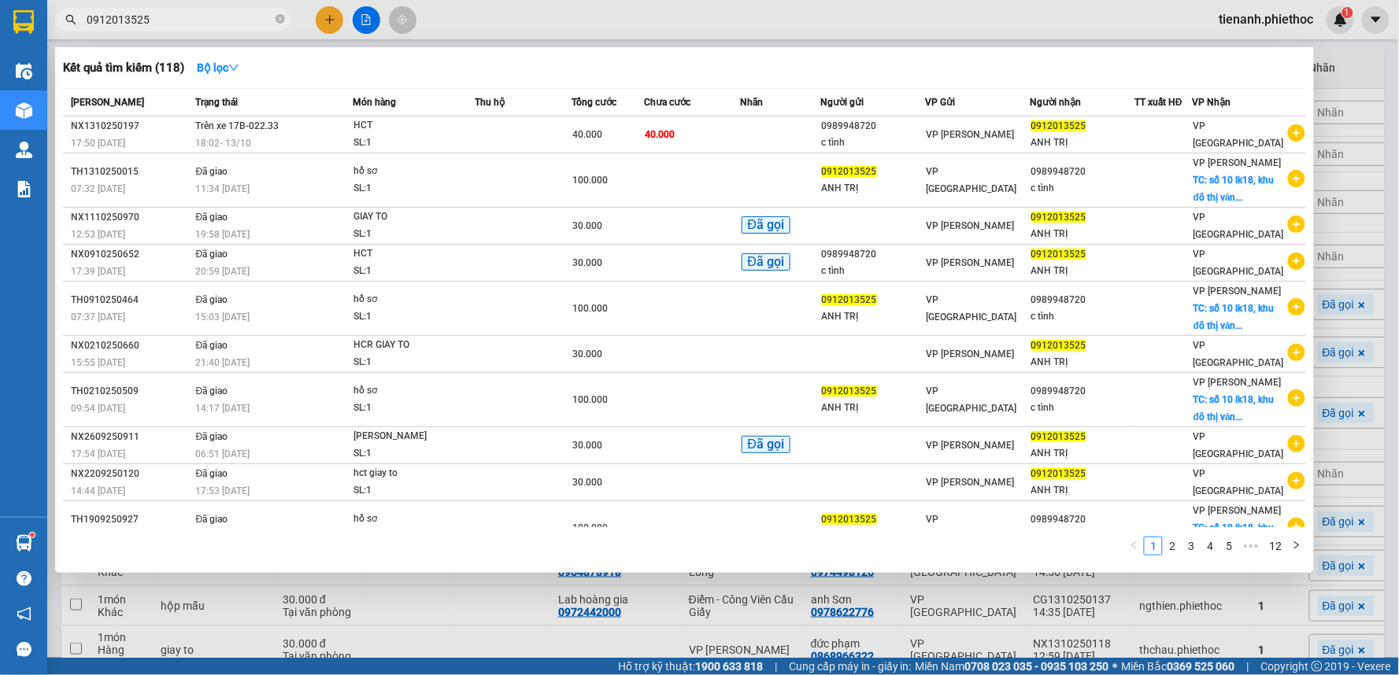
type input "0912013525"
click at [1366, 413] on div at bounding box center [699, 337] width 1399 height 675
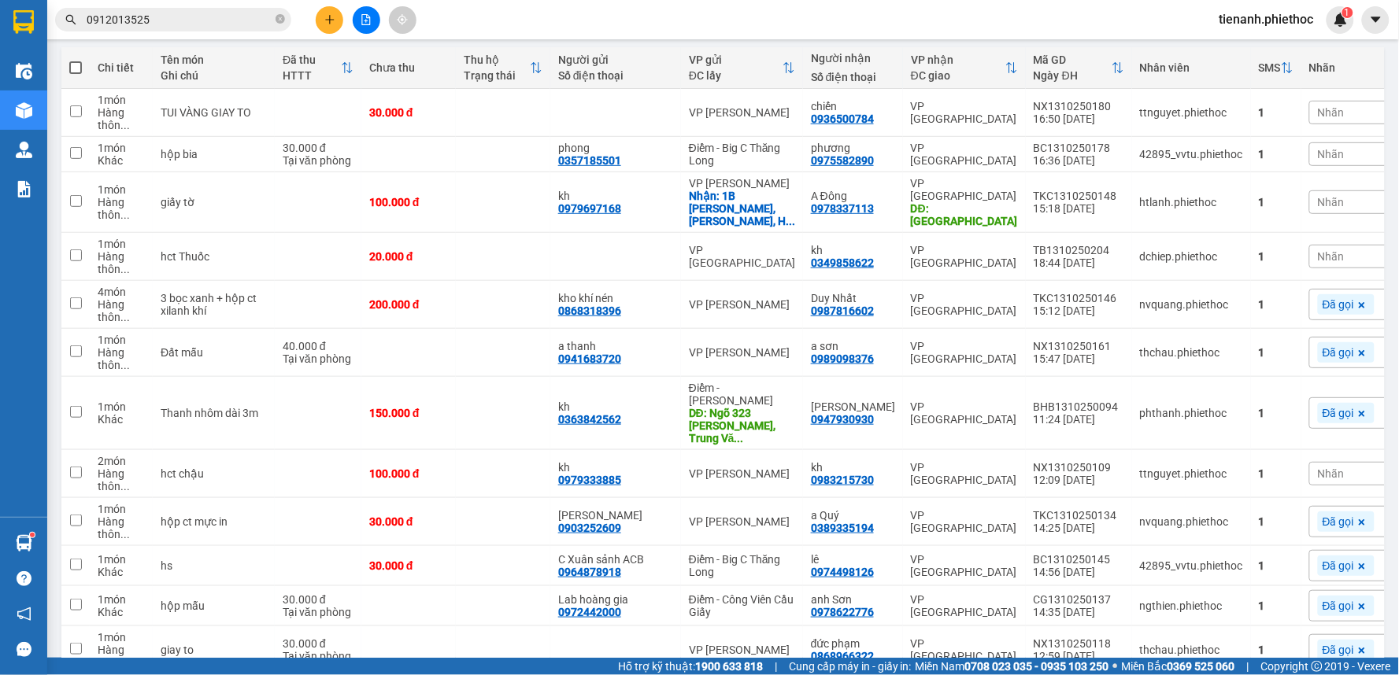
click at [1309, 472] on div "Nhãn" at bounding box center [1388, 474] width 159 height 24
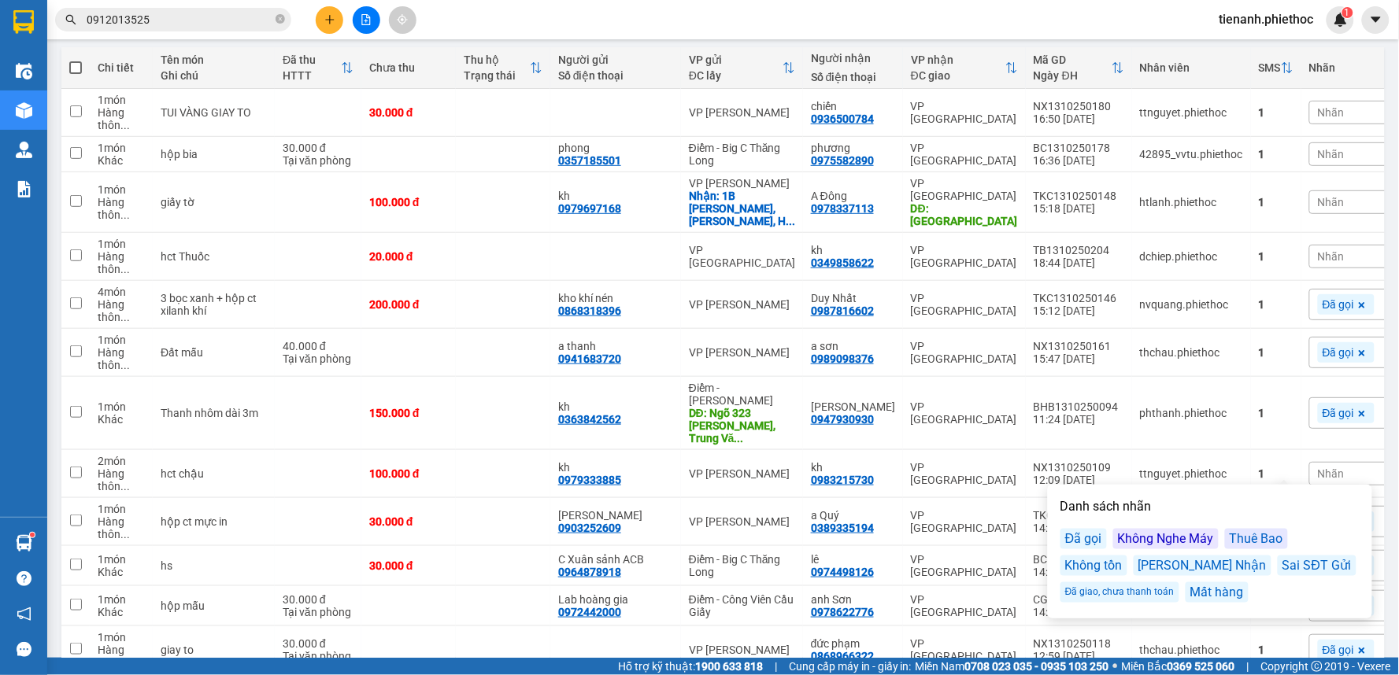
click at [1170, 569] on div "[PERSON_NAME] Nhận" at bounding box center [1202, 566] width 138 height 20
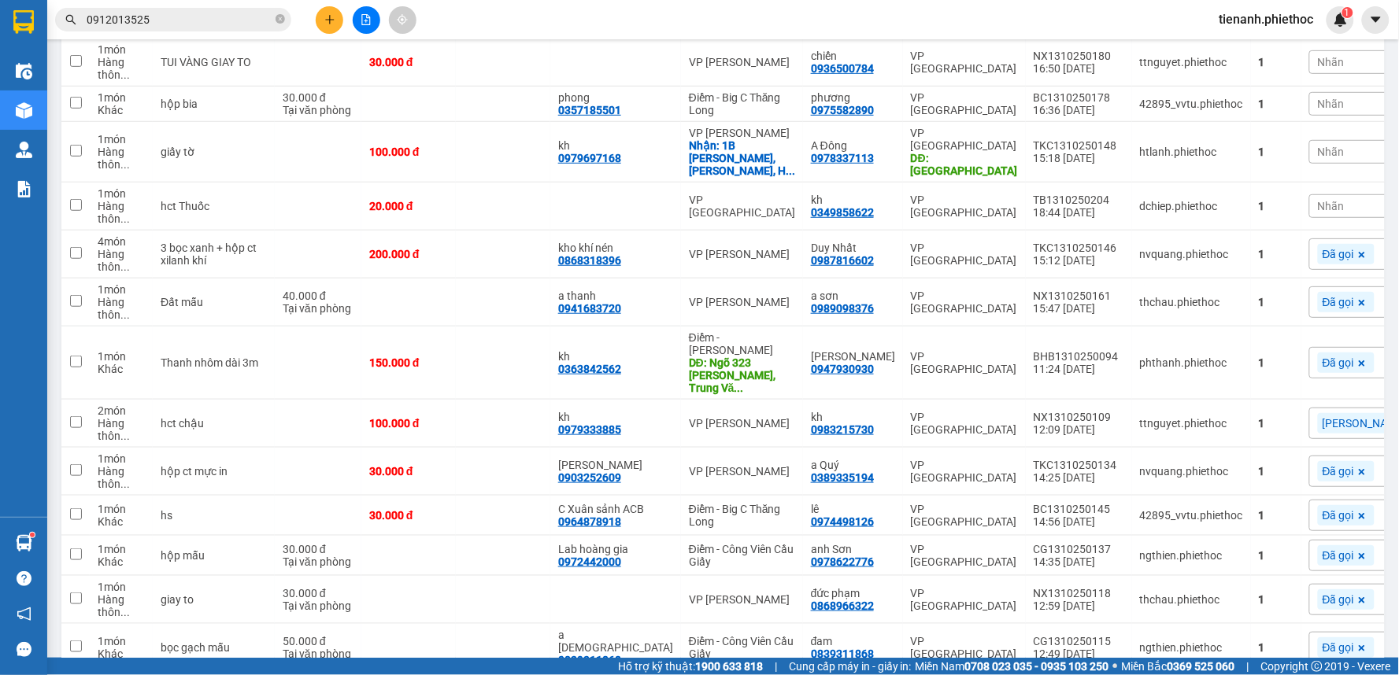
scroll to position [0, 0]
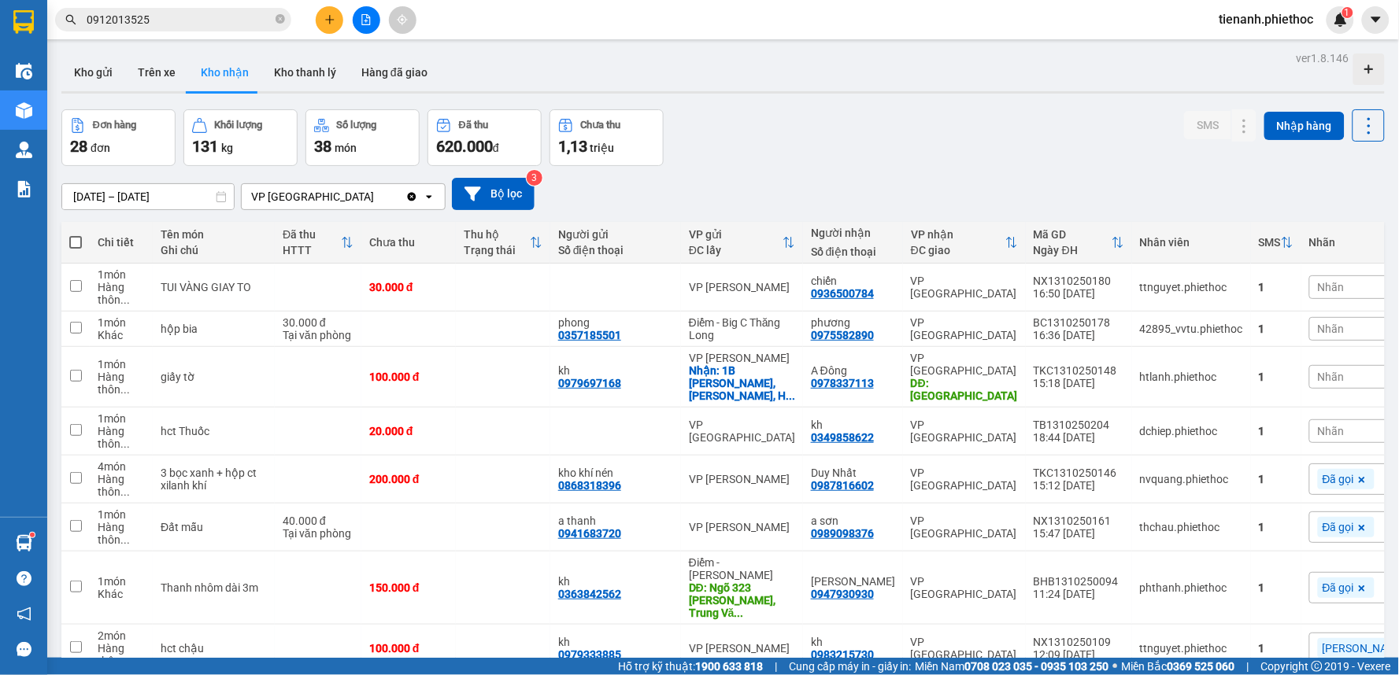
click at [1309, 297] on div "Nhãn" at bounding box center [1388, 287] width 159 height 24
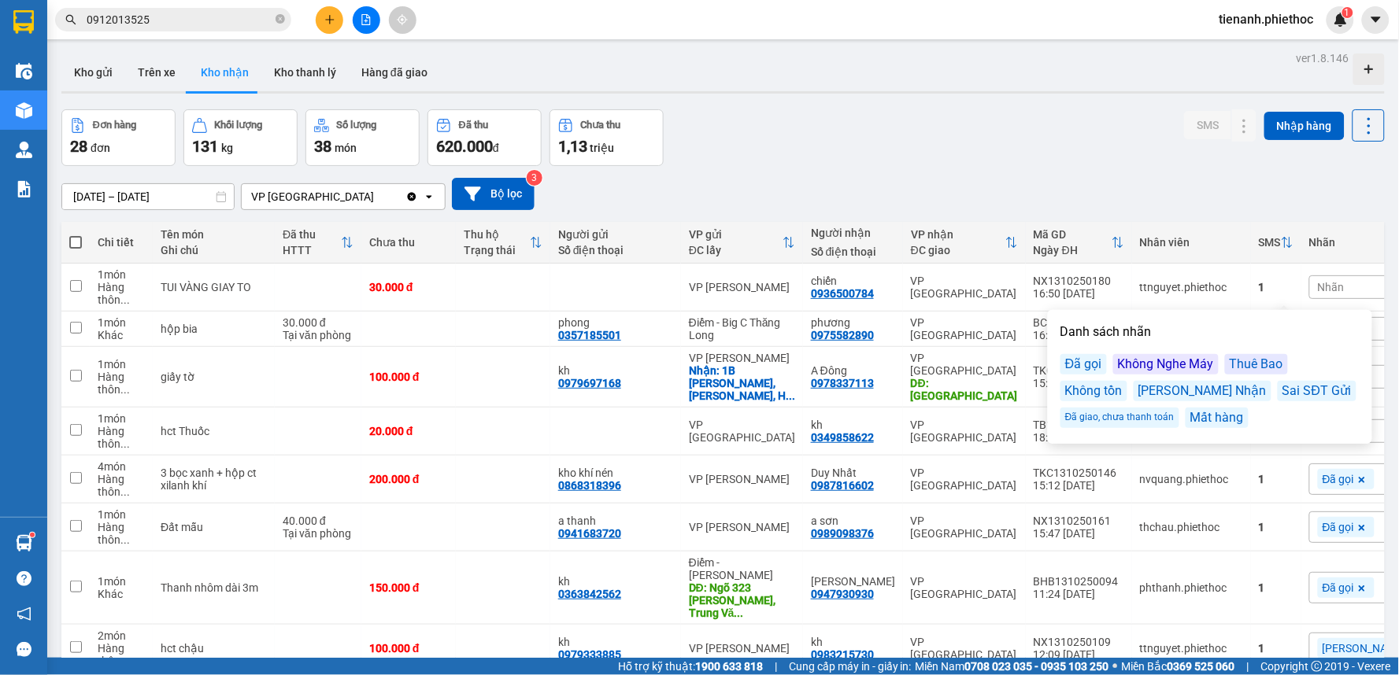
click at [1100, 366] on div "Đã gọi" at bounding box center [1083, 364] width 46 height 20
click at [1119, 199] on div "[DATE] – [DATE] Press the down arrow key to interact with the calendar and sele…" at bounding box center [722, 194] width 1323 height 32
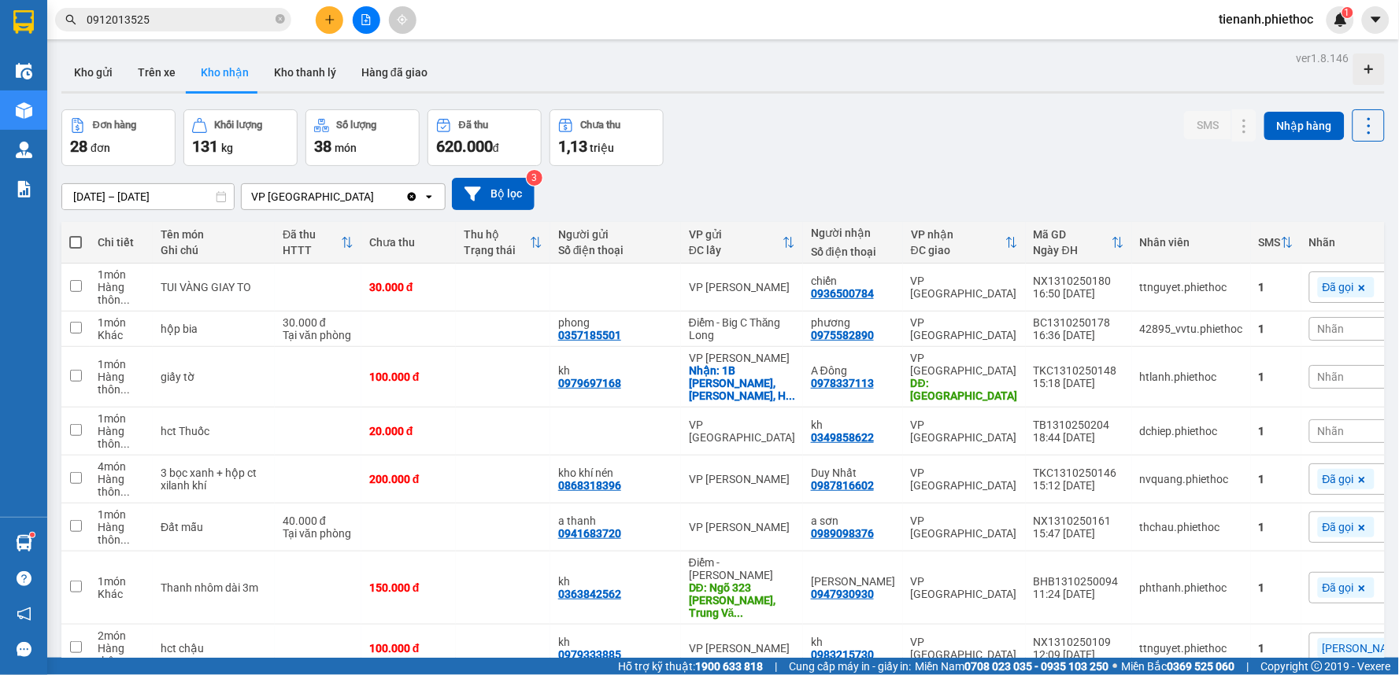
click at [1309, 328] on div "Nhãn" at bounding box center [1388, 329] width 159 height 24
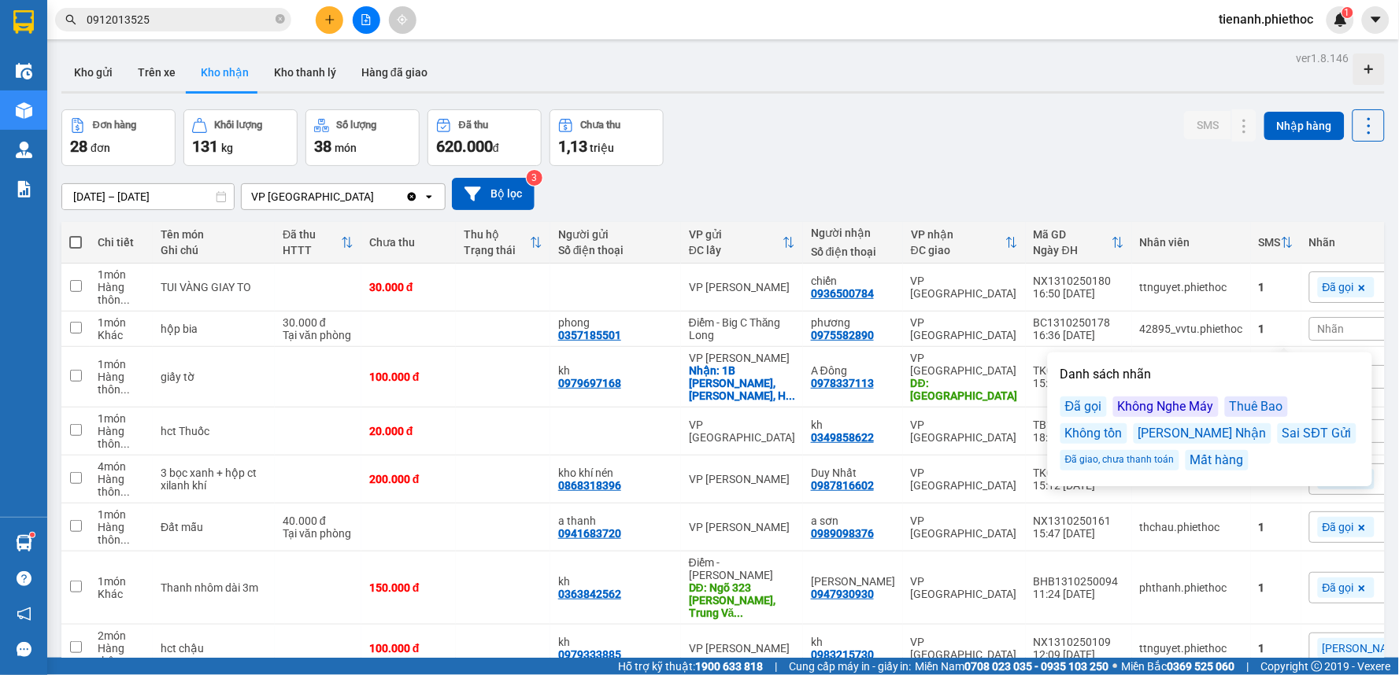
click at [1144, 401] on div "Không Nghe Máy" at bounding box center [1165, 407] width 105 height 20
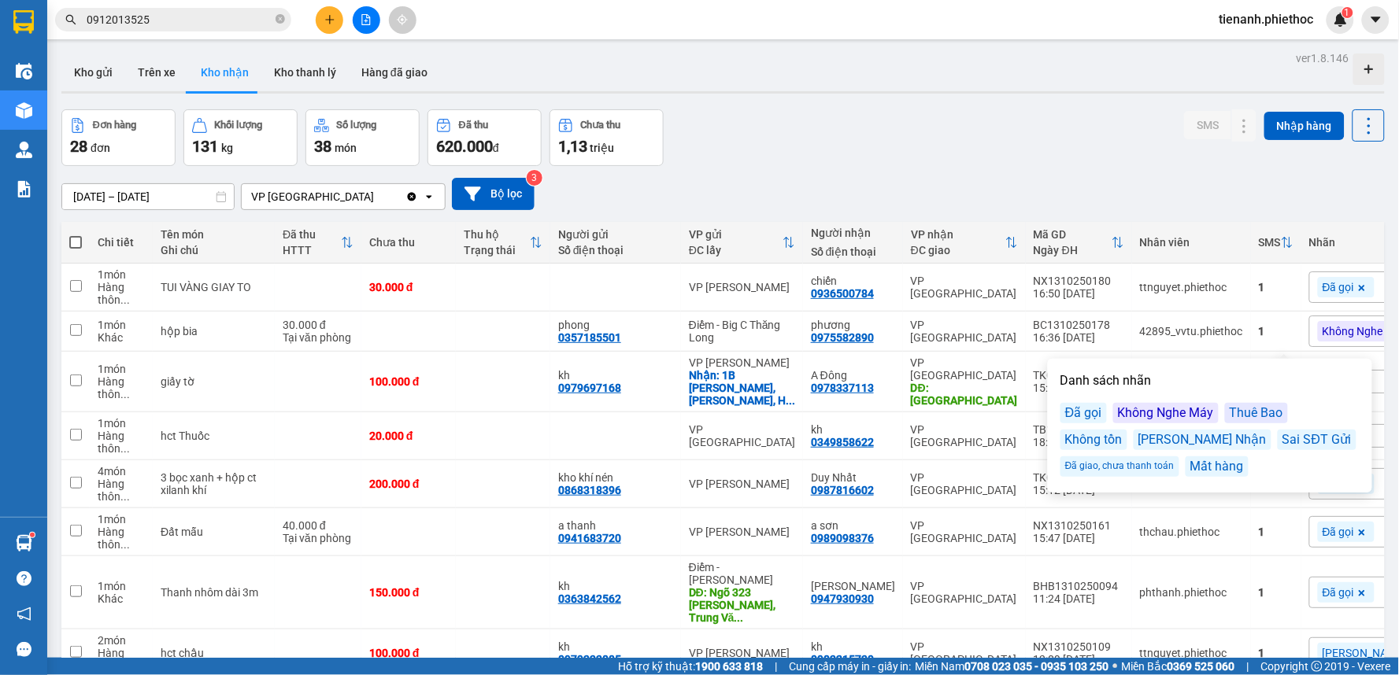
click at [1153, 194] on div "[DATE] – [DATE] Press the down arrow key to interact with the calendar and sele…" at bounding box center [722, 194] width 1323 height 32
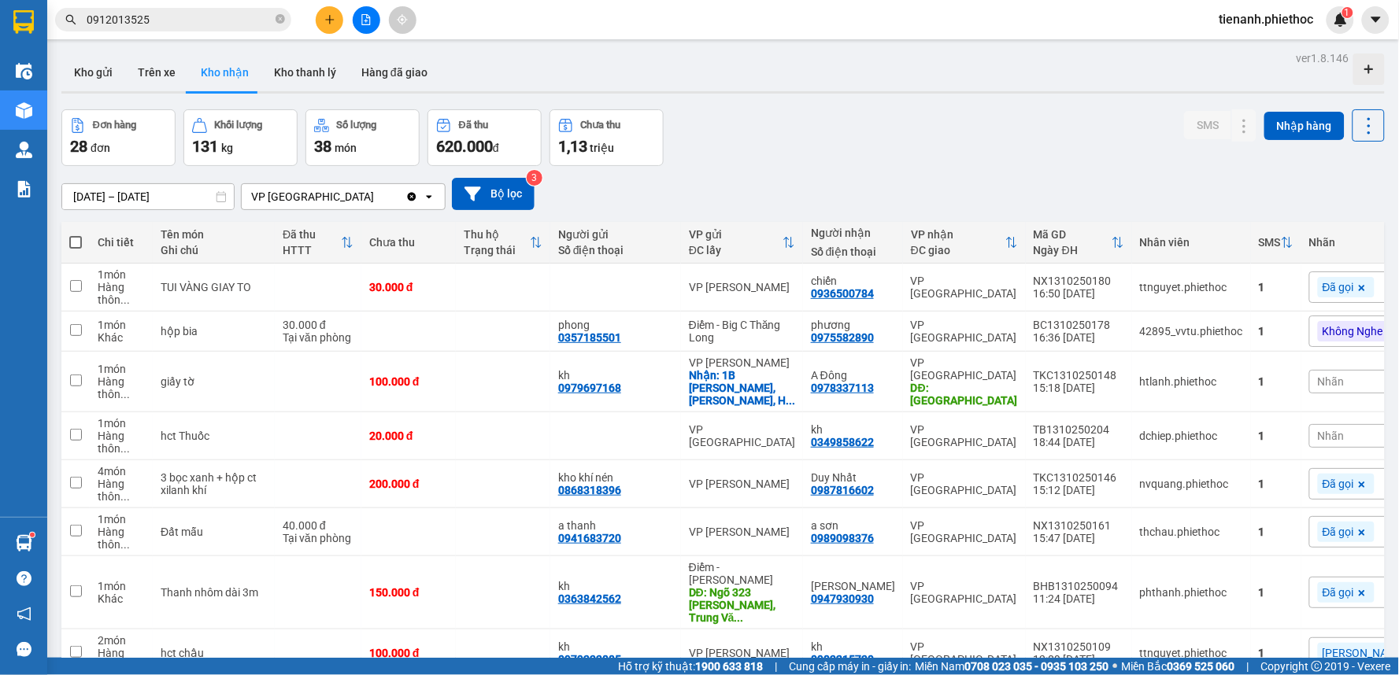
click at [1398, 334] on icon at bounding box center [1414, 332] width 6 height 6
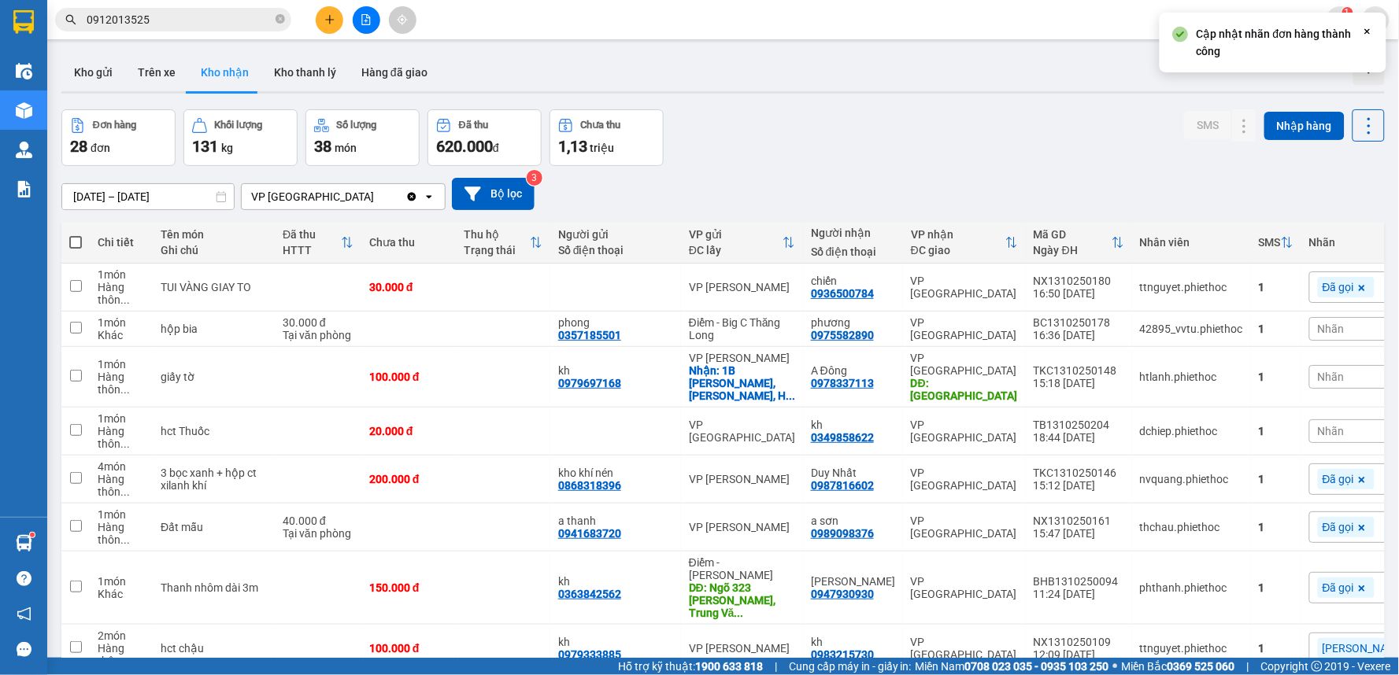
click at [1309, 334] on div "Nhãn" at bounding box center [1388, 329] width 159 height 24
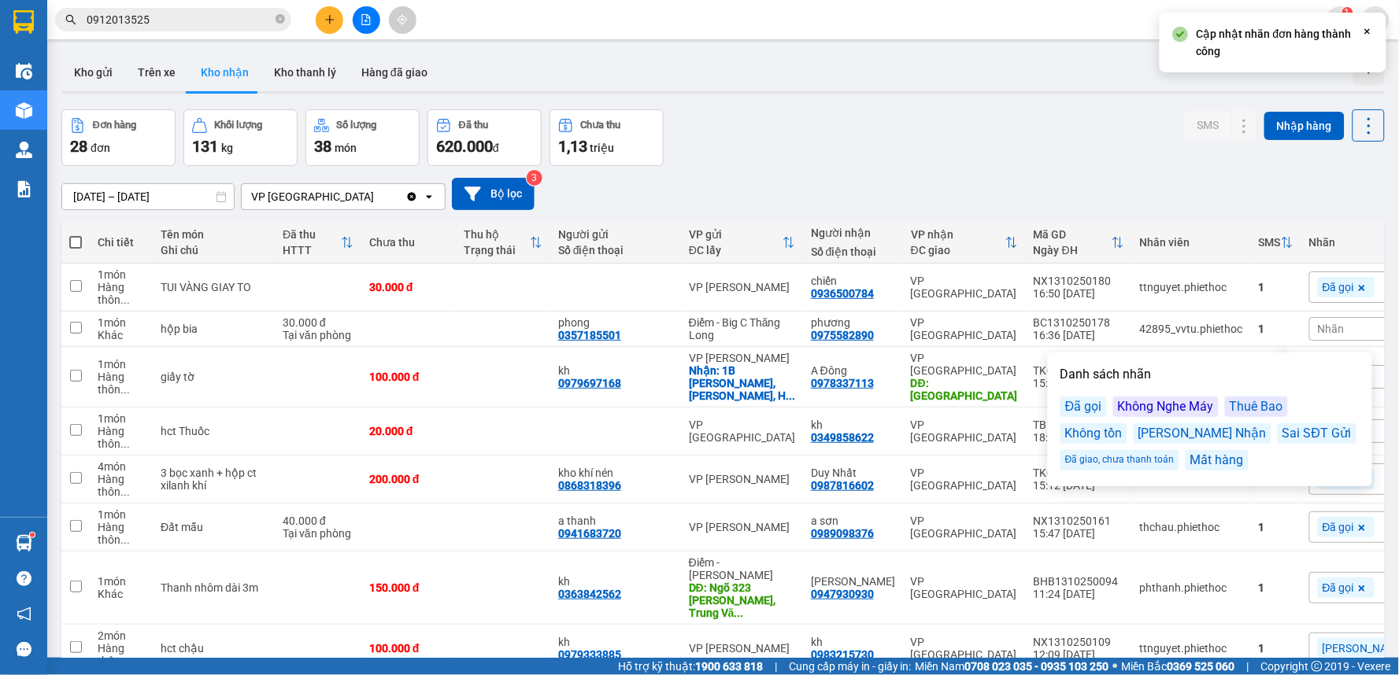
click at [1096, 412] on div "Đã gọi" at bounding box center [1083, 407] width 46 height 20
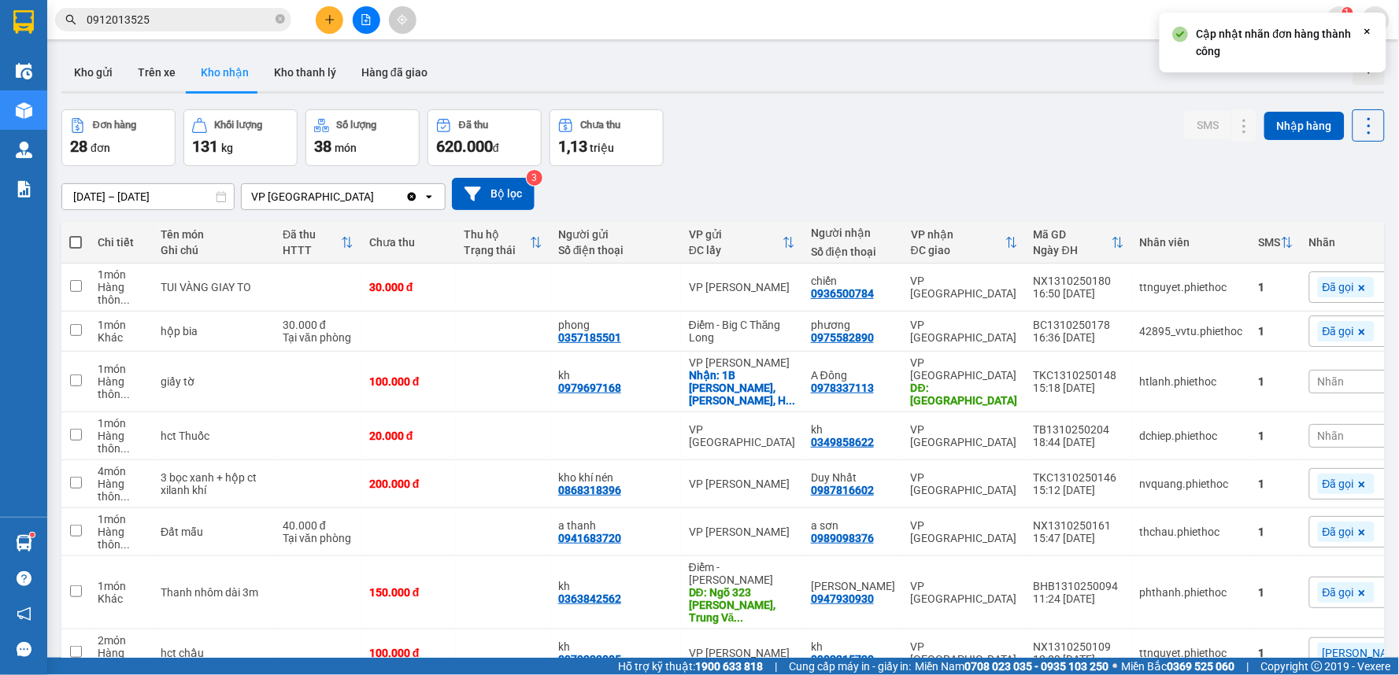
click at [1129, 197] on div "[DATE] – [DATE] Press the down arrow key to interact with the calendar and sele…" at bounding box center [722, 194] width 1323 height 32
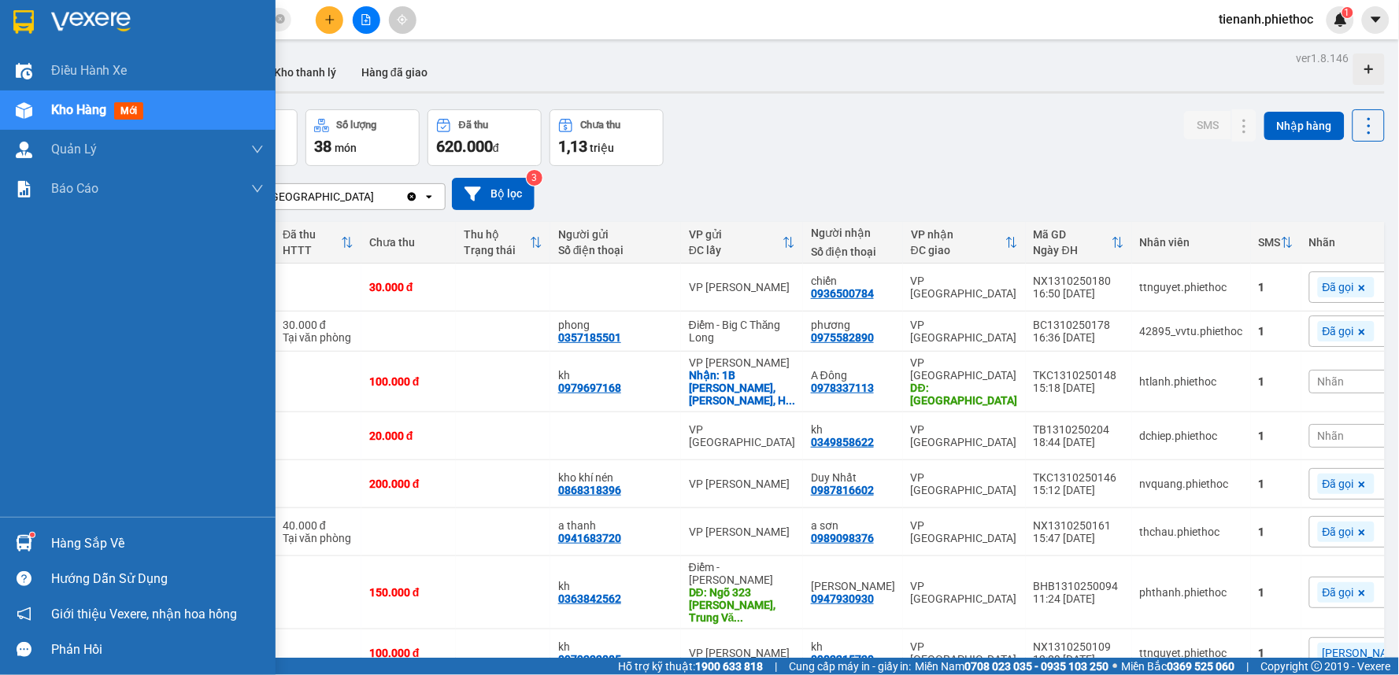
click at [76, 538] on div "Hàng sắp về" at bounding box center [157, 544] width 212 height 24
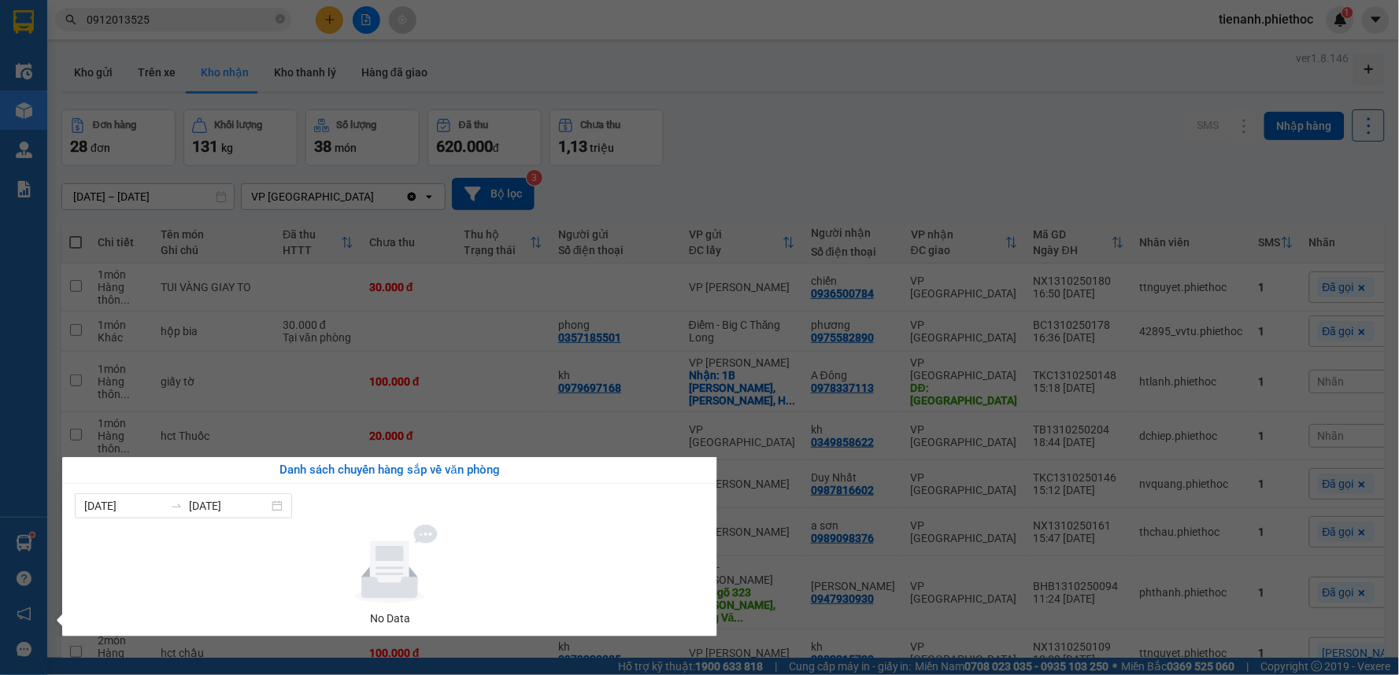
click at [749, 143] on section "Kết quả tìm kiếm ( 118 ) Bộ lọc Mã ĐH Trạng thái Món hàng Thu hộ Tổng cước Chưa…" at bounding box center [699, 337] width 1399 height 675
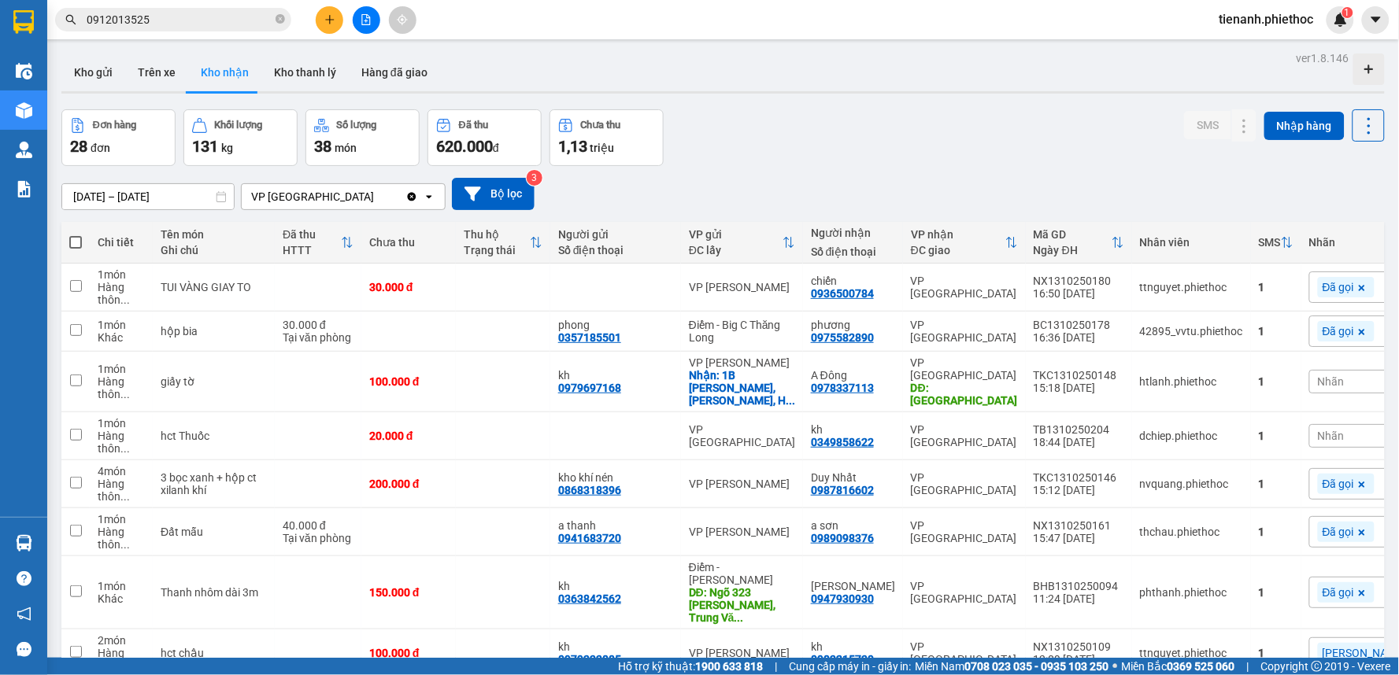
click at [1309, 384] on div "Nhãn" at bounding box center [1388, 382] width 159 height 24
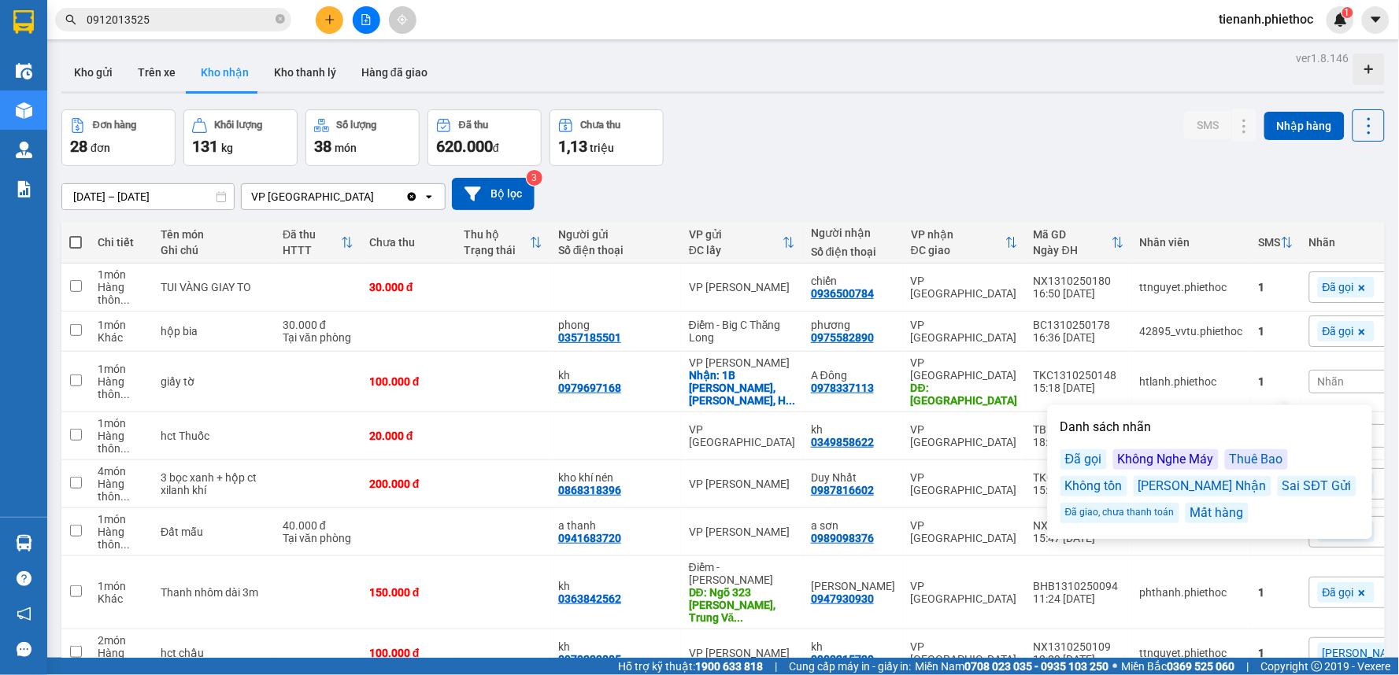
click at [1060, 459] on div "Đã gọi" at bounding box center [1083, 459] width 46 height 20
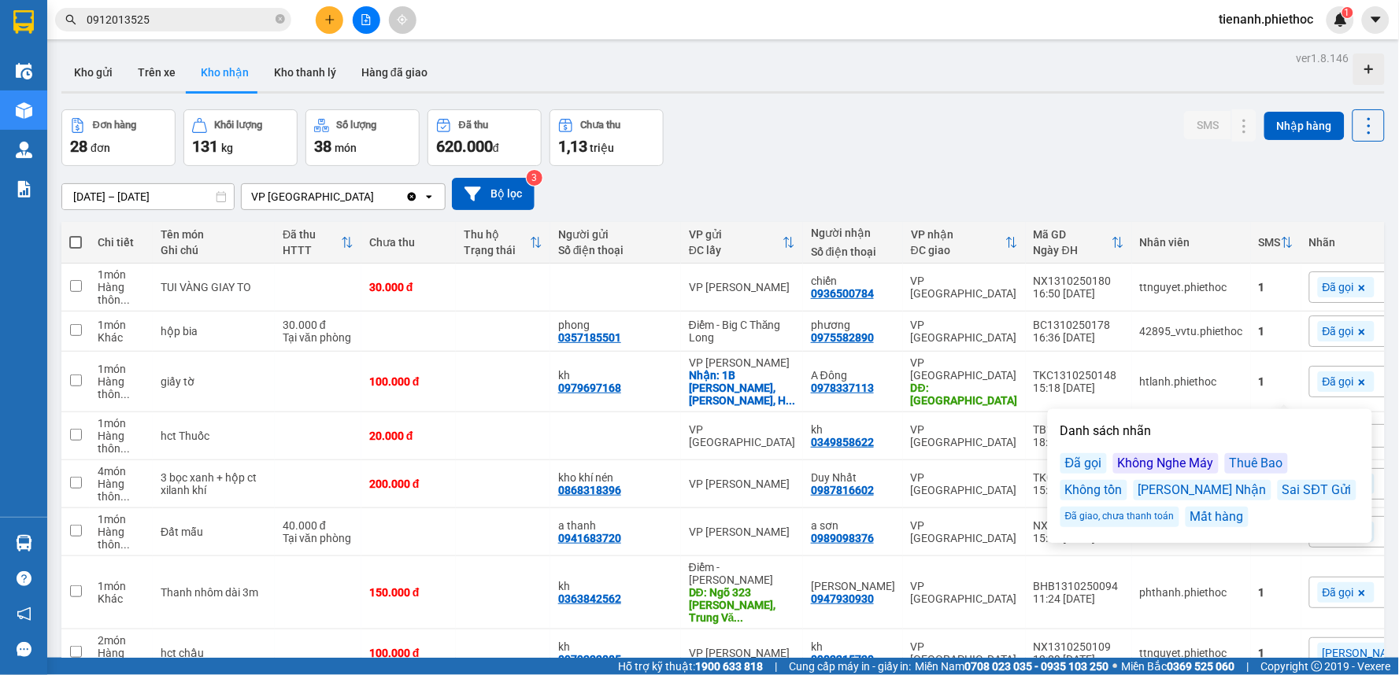
click at [1204, 202] on div "[DATE] – [DATE] Press the down arrow key to interact with the calendar and sele…" at bounding box center [722, 194] width 1323 height 32
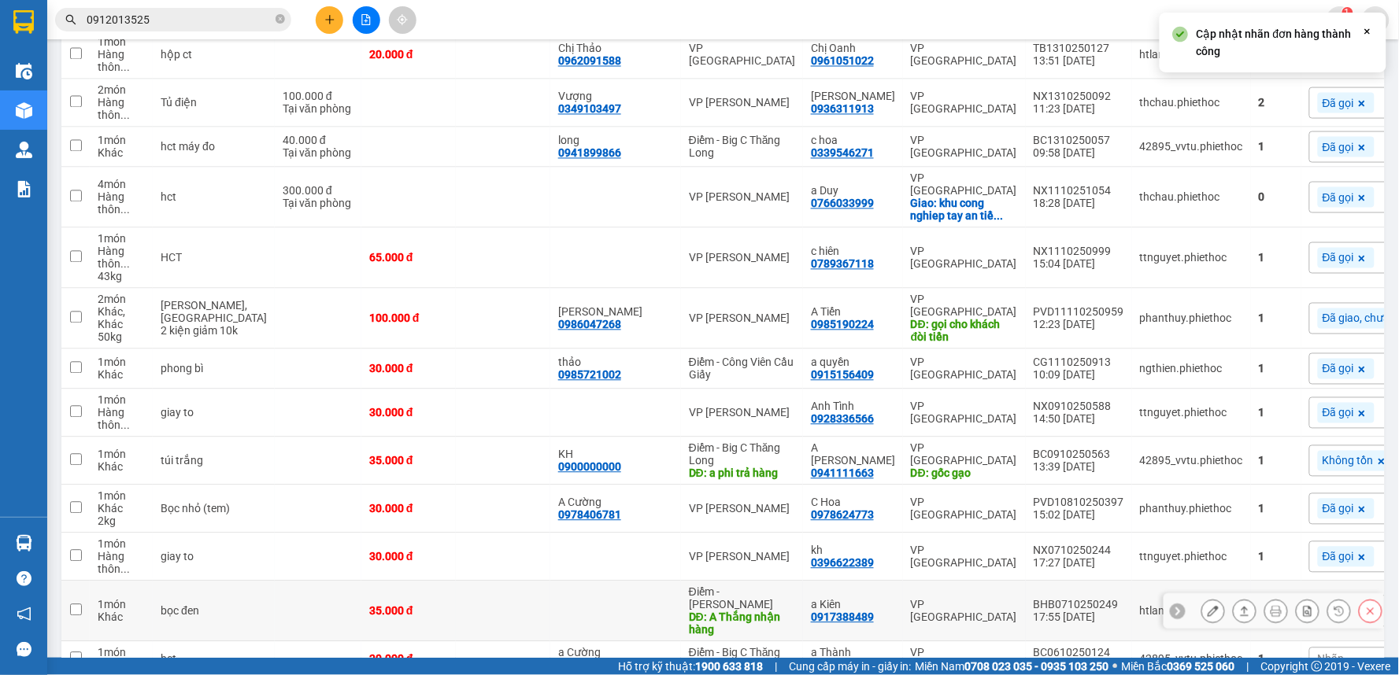
scroll to position [1041, 0]
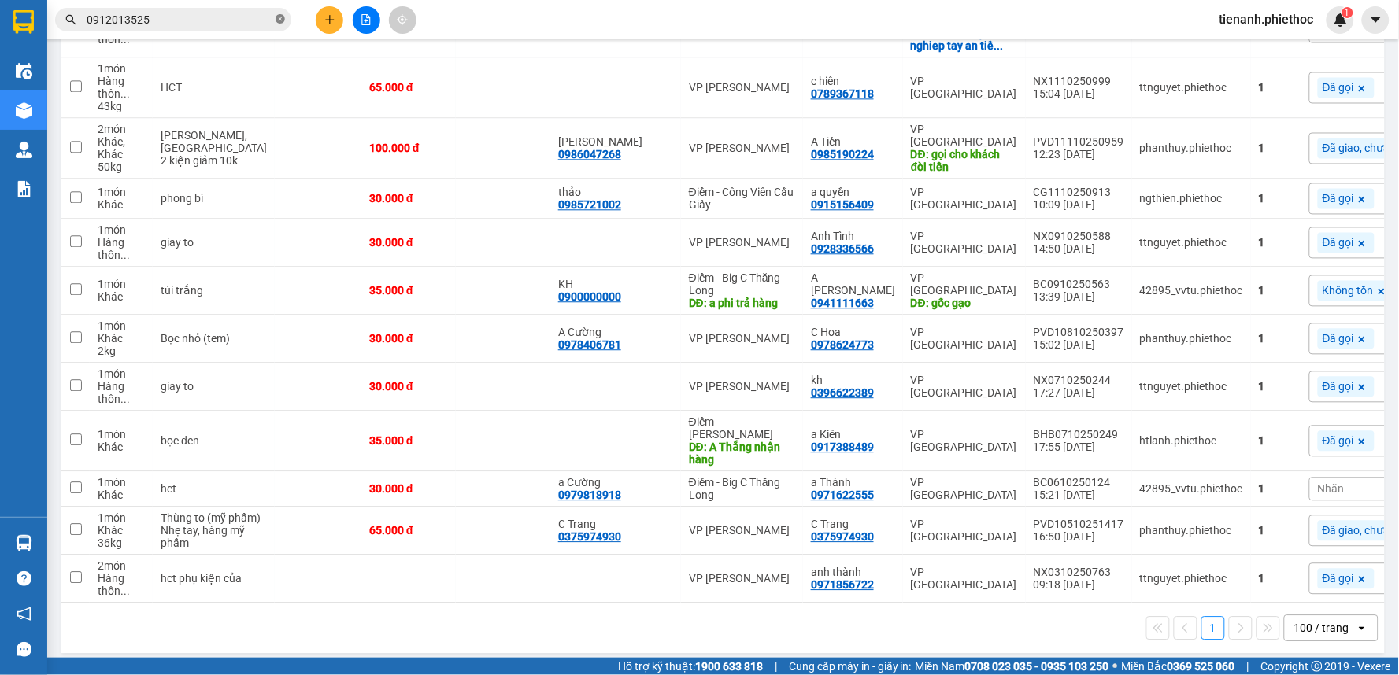
click at [279, 14] on icon "close-circle" at bounding box center [279, 18] width 9 height 9
click at [225, 21] on input "text" at bounding box center [180, 19] width 186 height 17
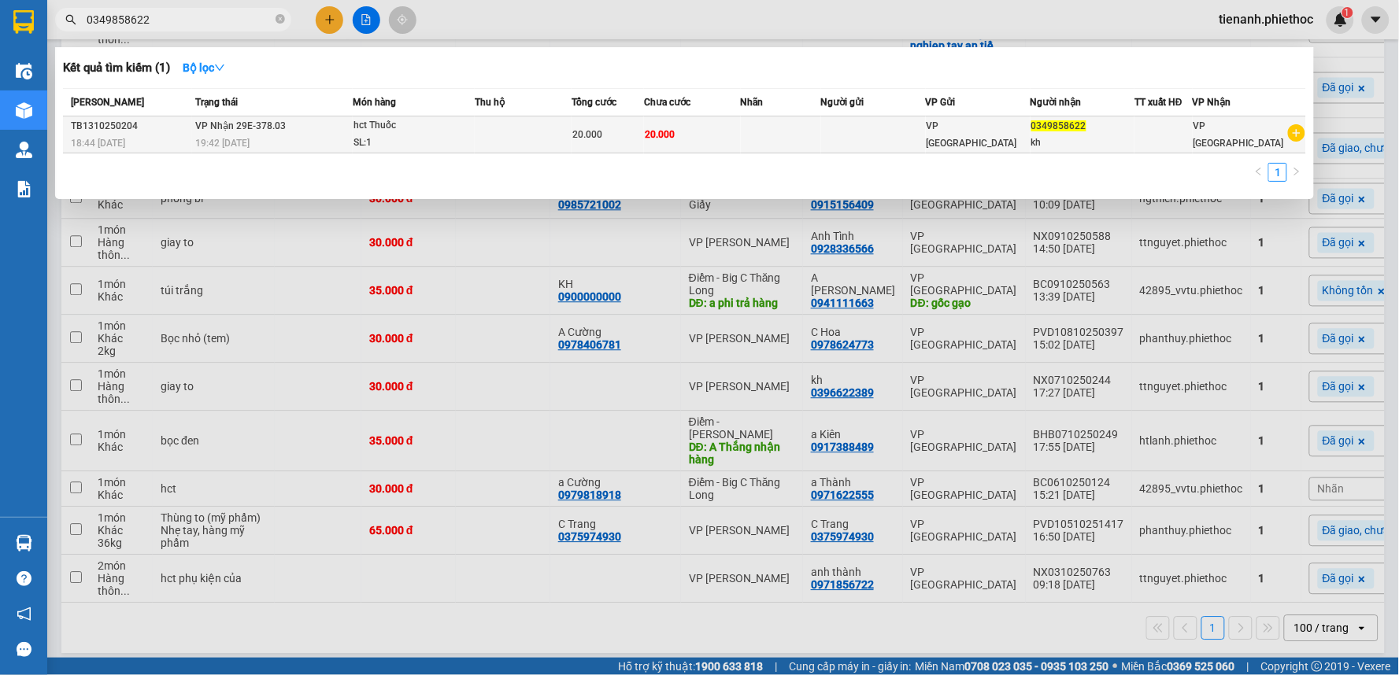
type input "0349858622"
click at [785, 139] on td at bounding box center [781, 134] width 80 height 37
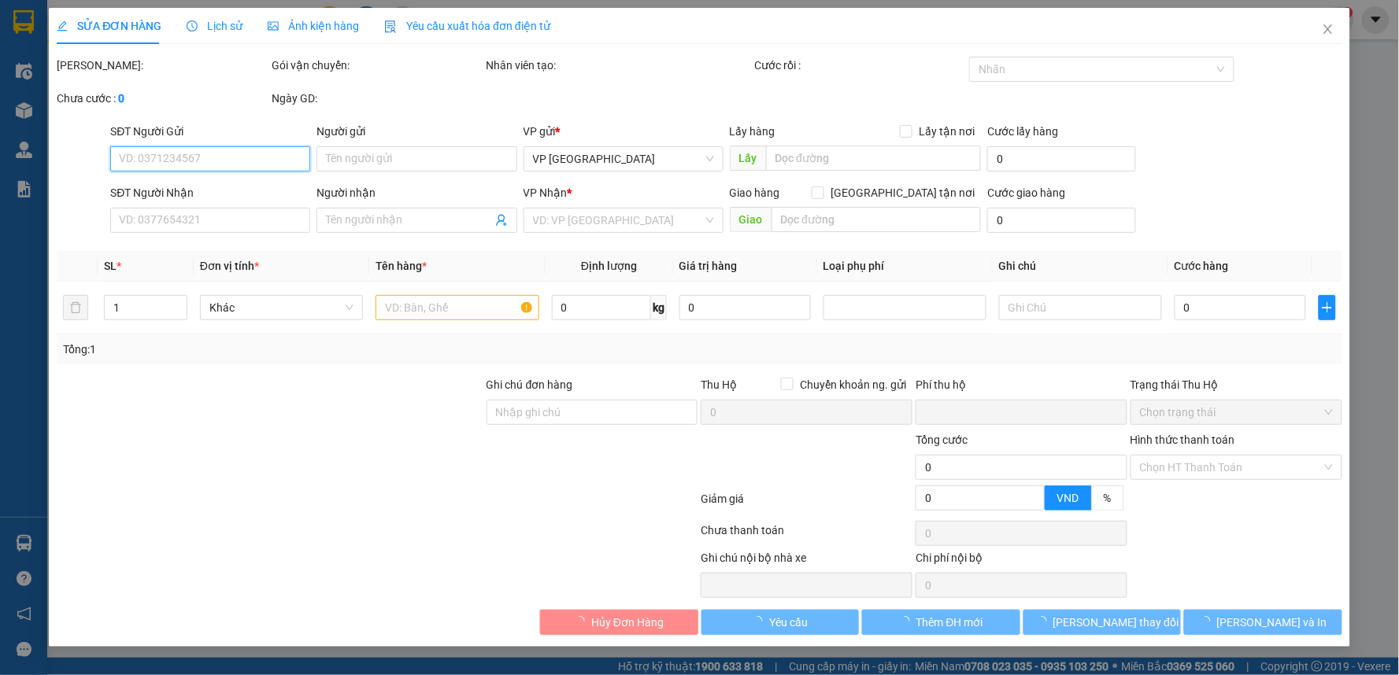
type input "0349858622"
type input "kh"
type input "0"
type input "20.000"
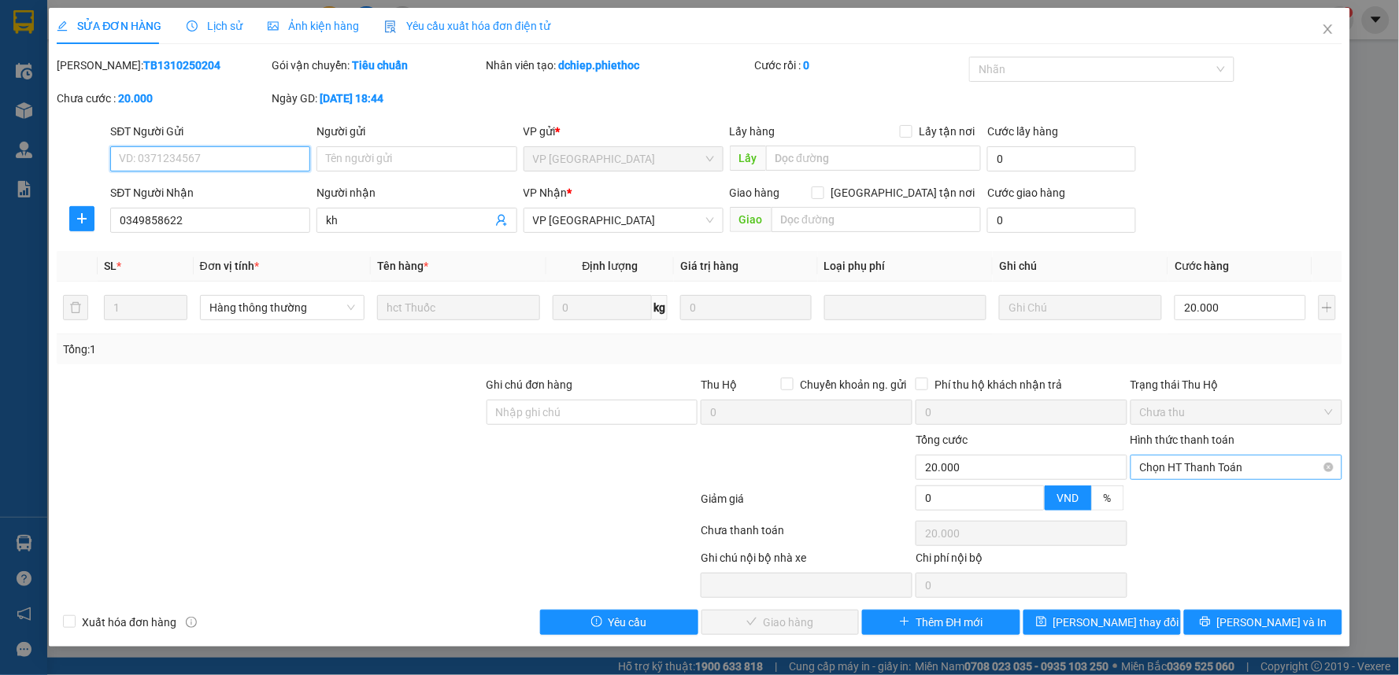
click at [1252, 474] on span "Chọn HT Thanh Toán" at bounding box center [1236, 468] width 193 height 24
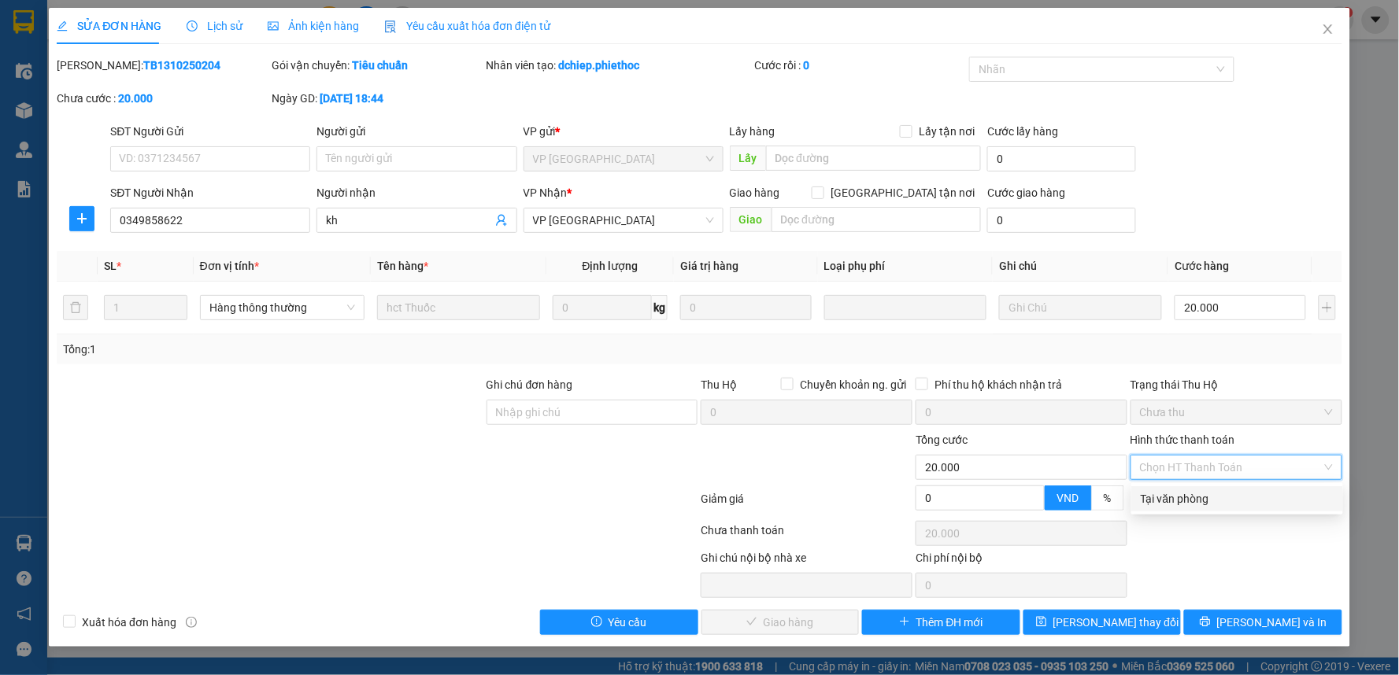
click at [1218, 504] on div "Tại văn phòng" at bounding box center [1236, 498] width 193 height 17
type input "0"
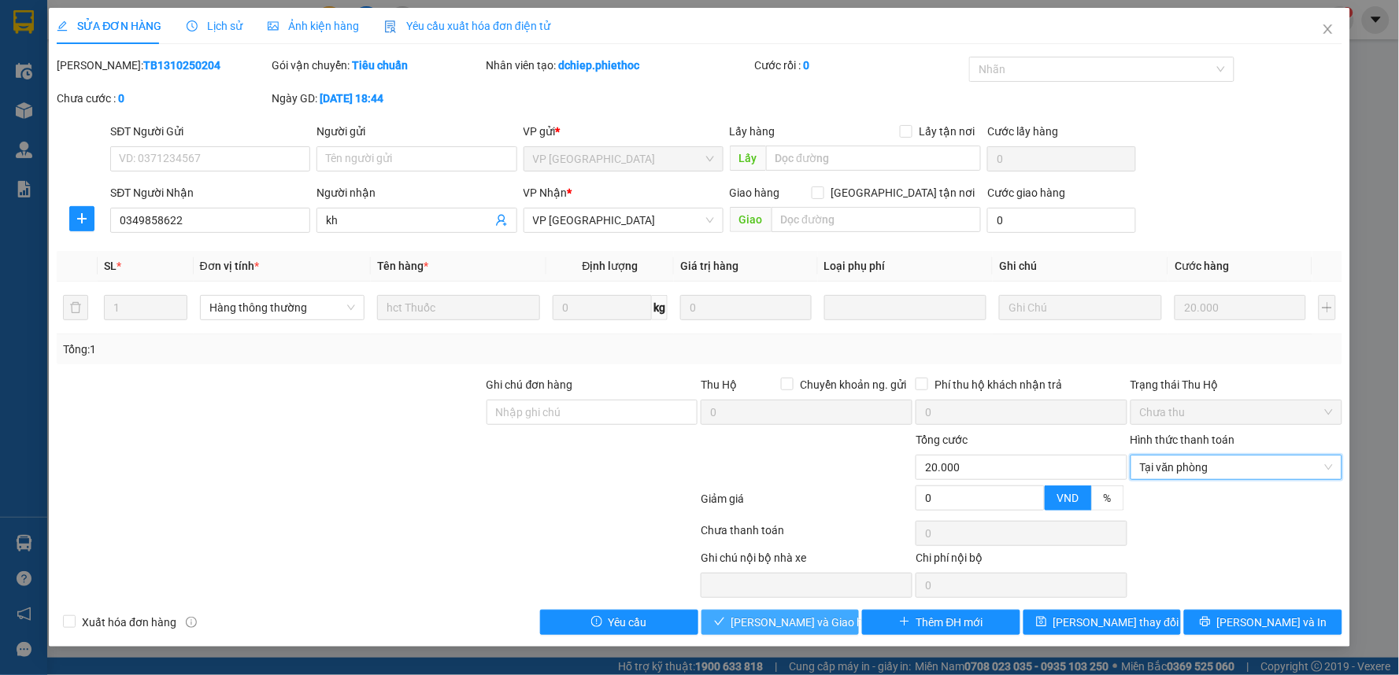
click at [781, 631] on span "[PERSON_NAME] và Giao hàng" at bounding box center [806, 622] width 151 height 17
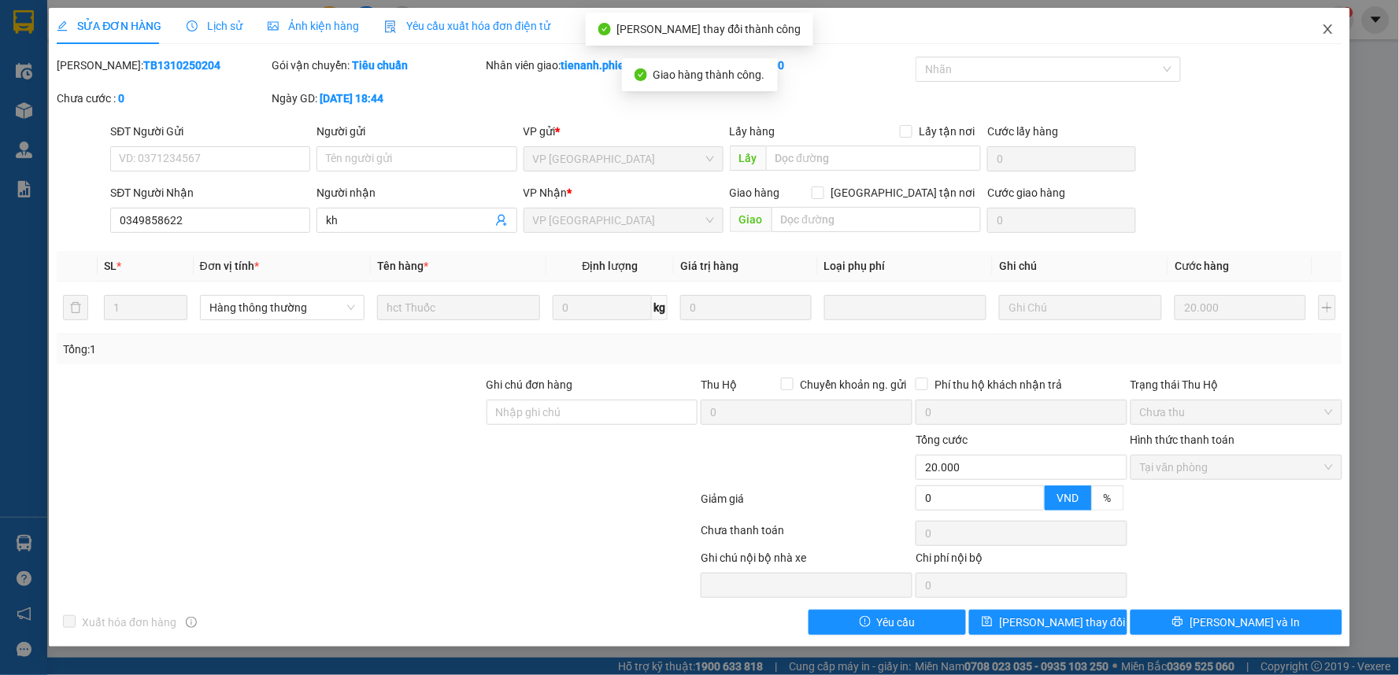
click at [1330, 36] on span "Close" at bounding box center [1328, 30] width 44 height 44
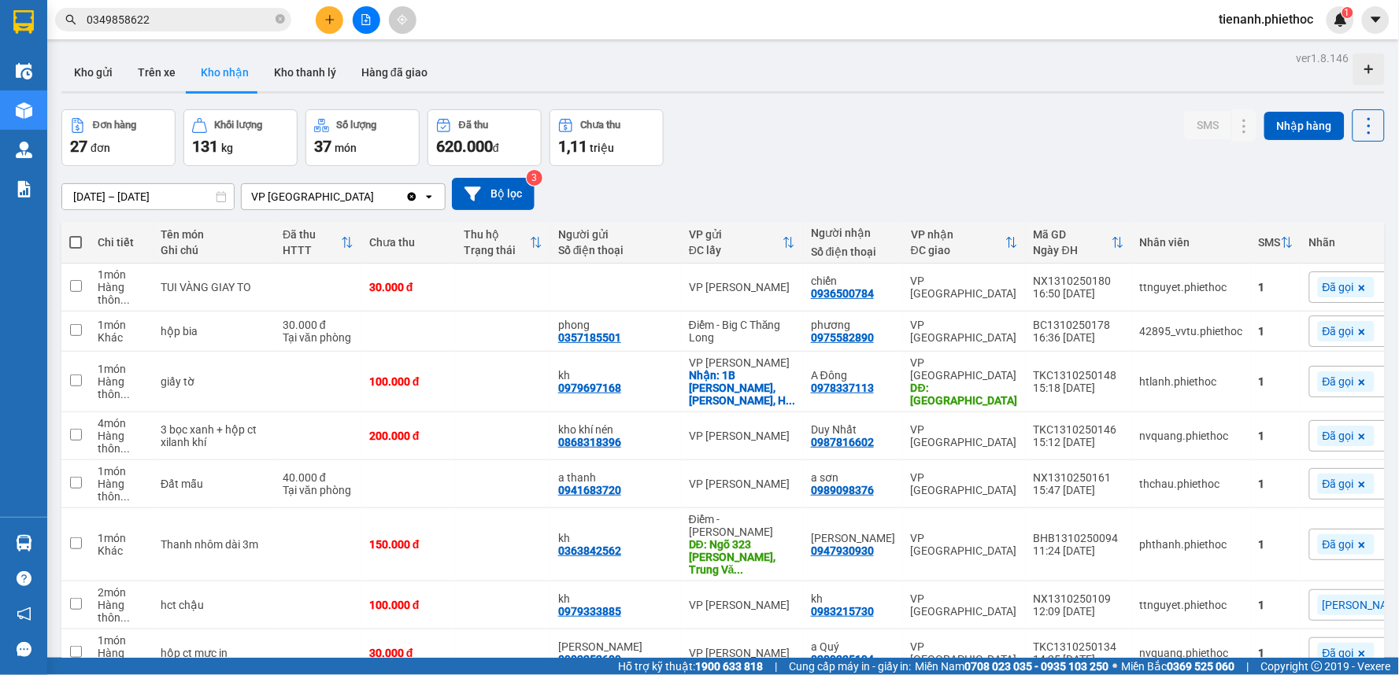
click at [934, 159] on div "Đơn hàng 27 đơn Khối lượng 131 kg Số lượng 37 món Đã thu 620.000 đ Chưa thu 1,1…" at bounding box center [722, 137] width 1323 height 57
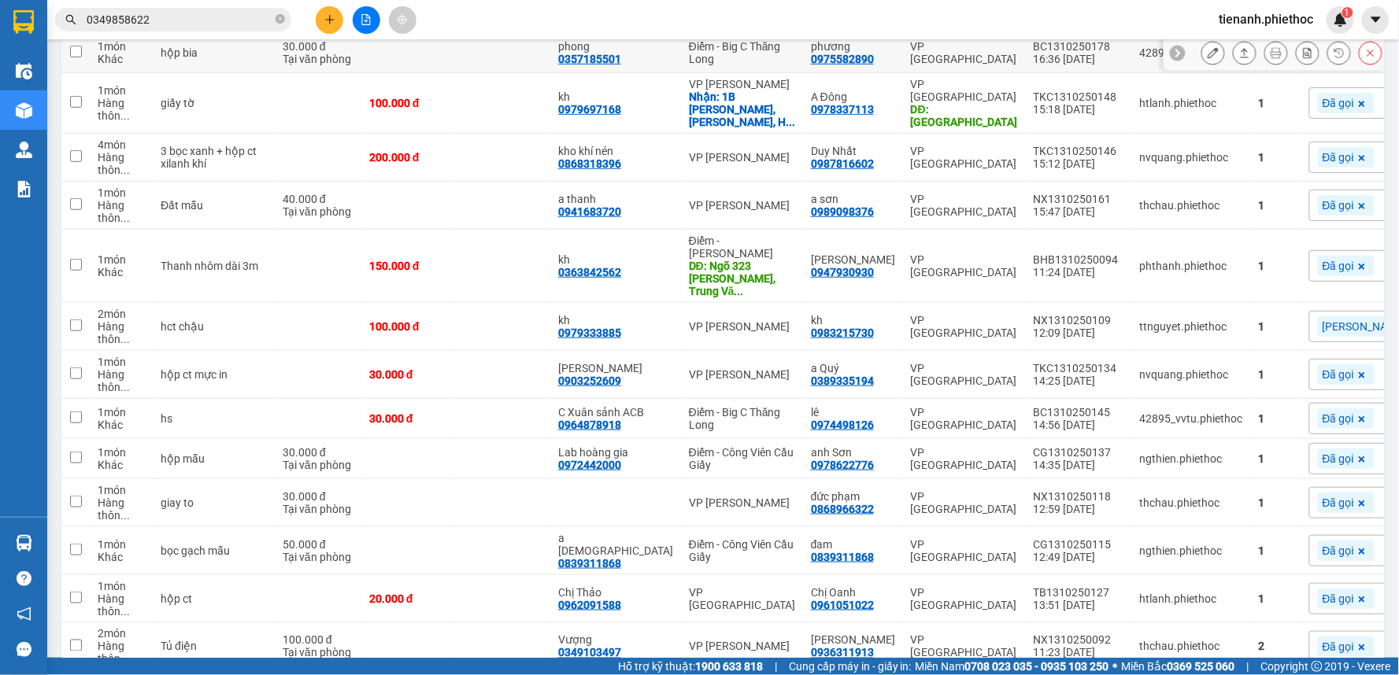
scroll to position [175, 0]
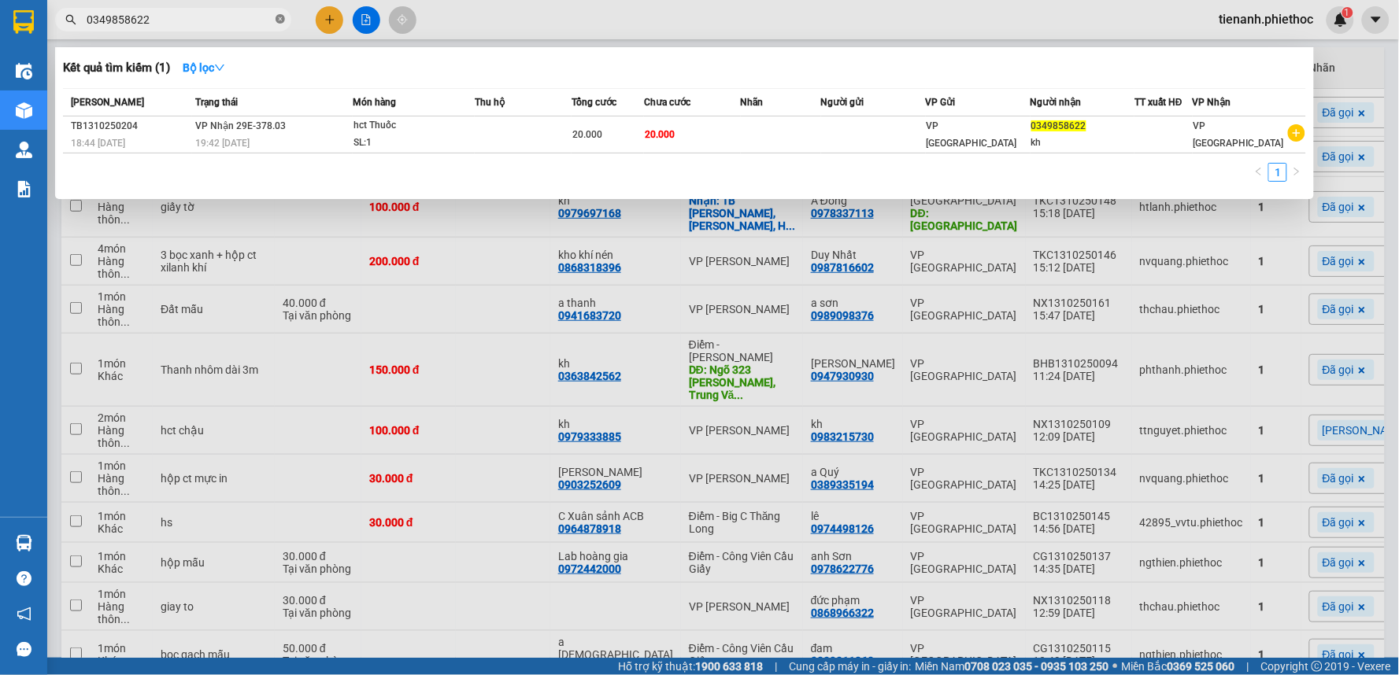
click at [280, 17] on icon "close-circle" at bounding box center [279, 18] width 9 height 9
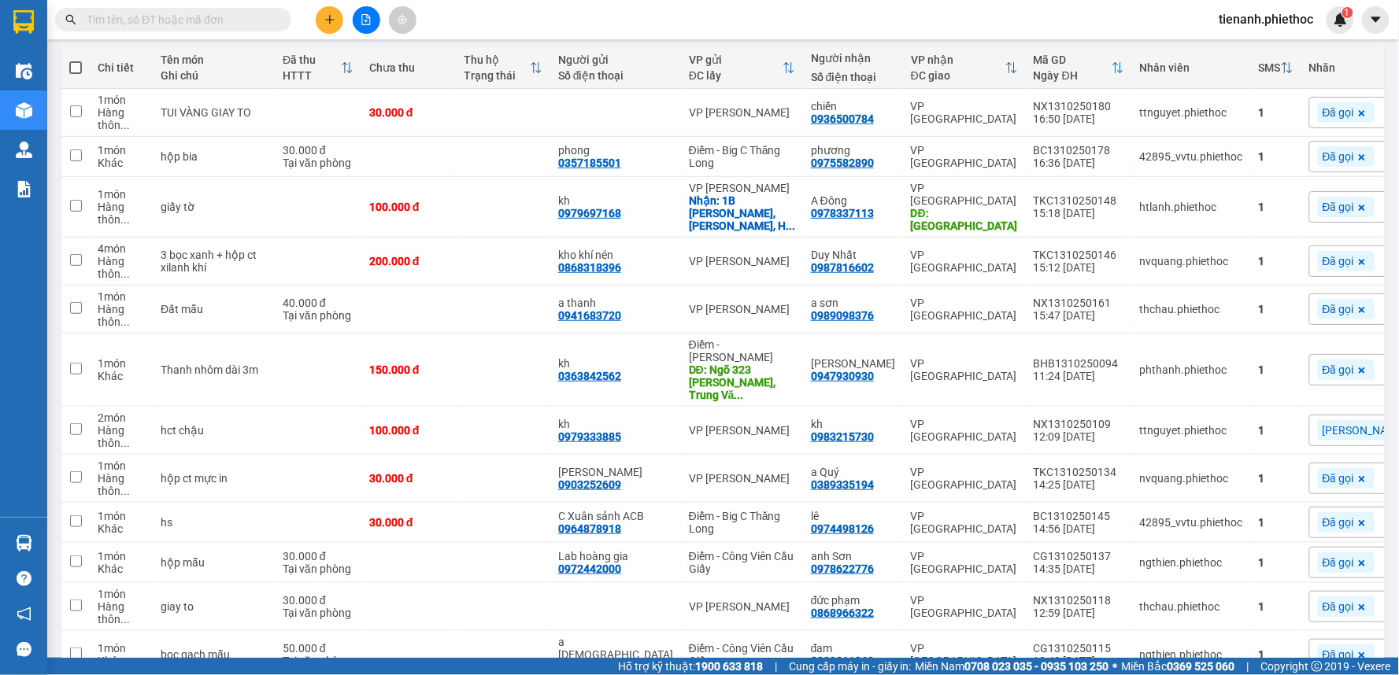
click at [250, 21] on input "text" at bounding box center [180, 19] width 186 height 17
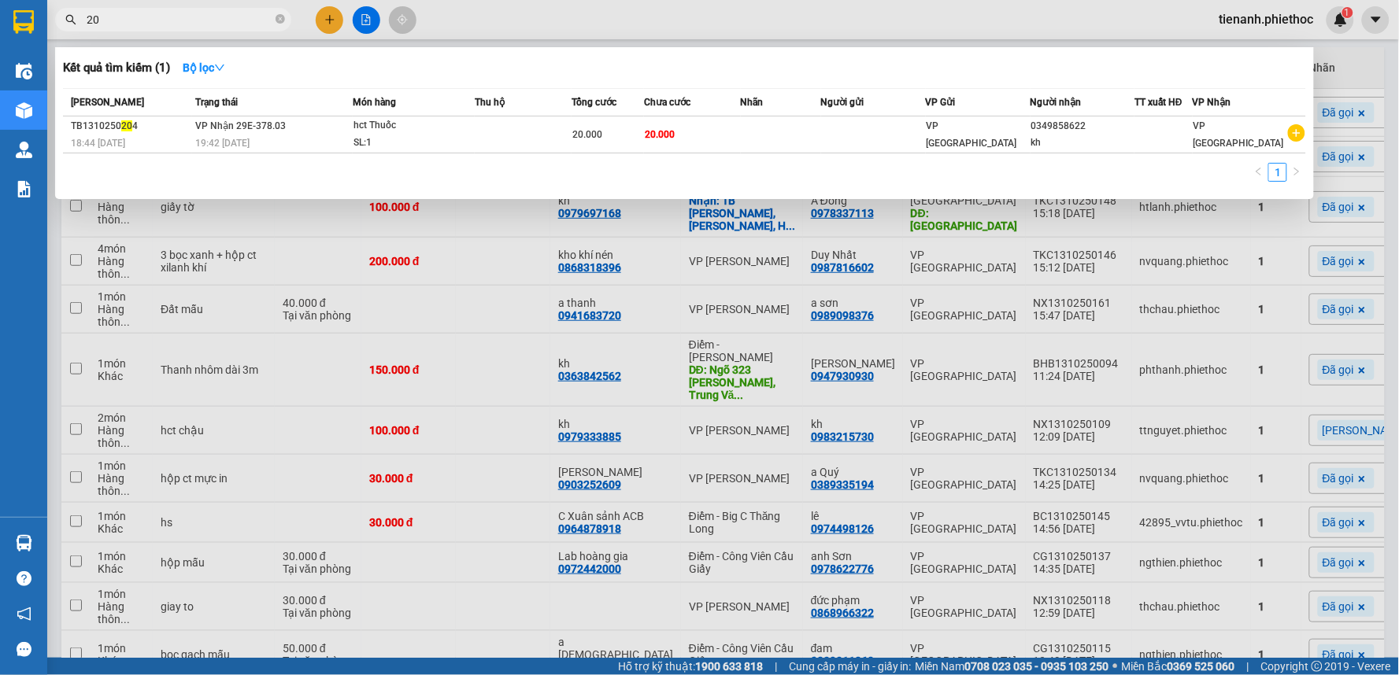
type input "2"
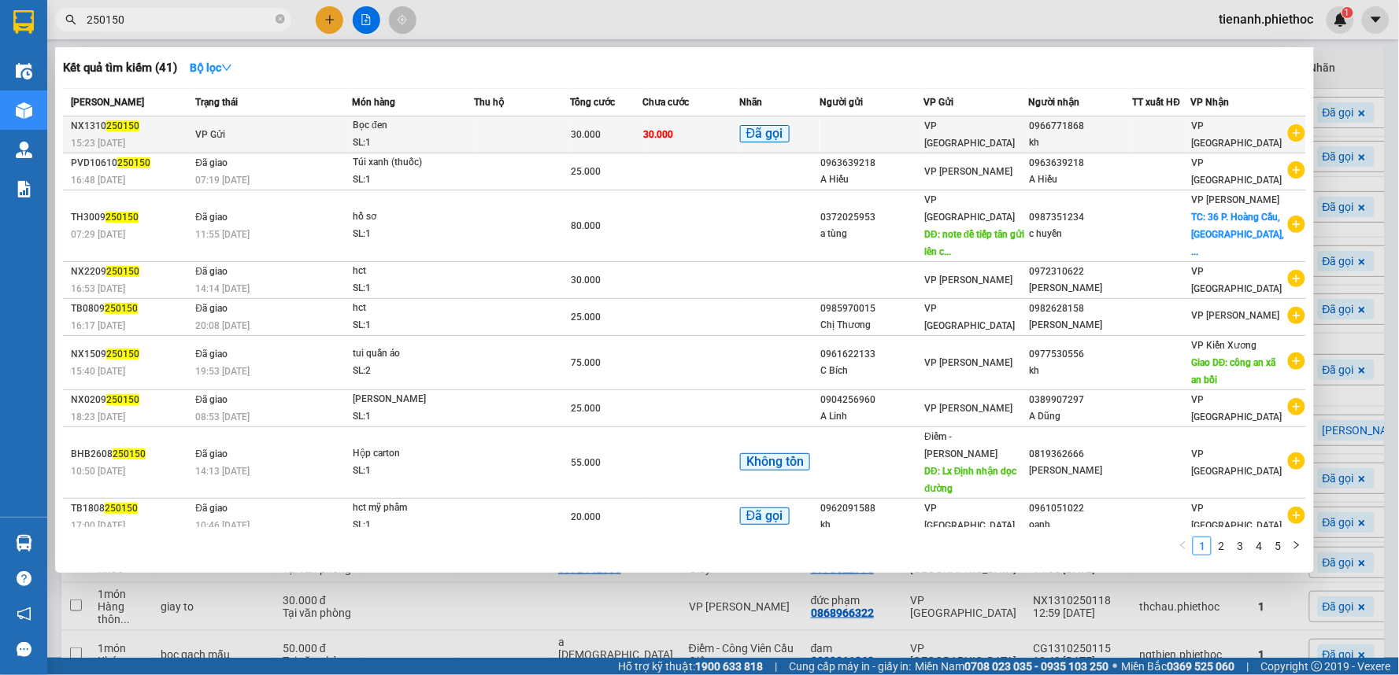
type input "250150"
click at [460, 132] on div "Bọc đen" at bounding box center [412, 125] width 118 height 17
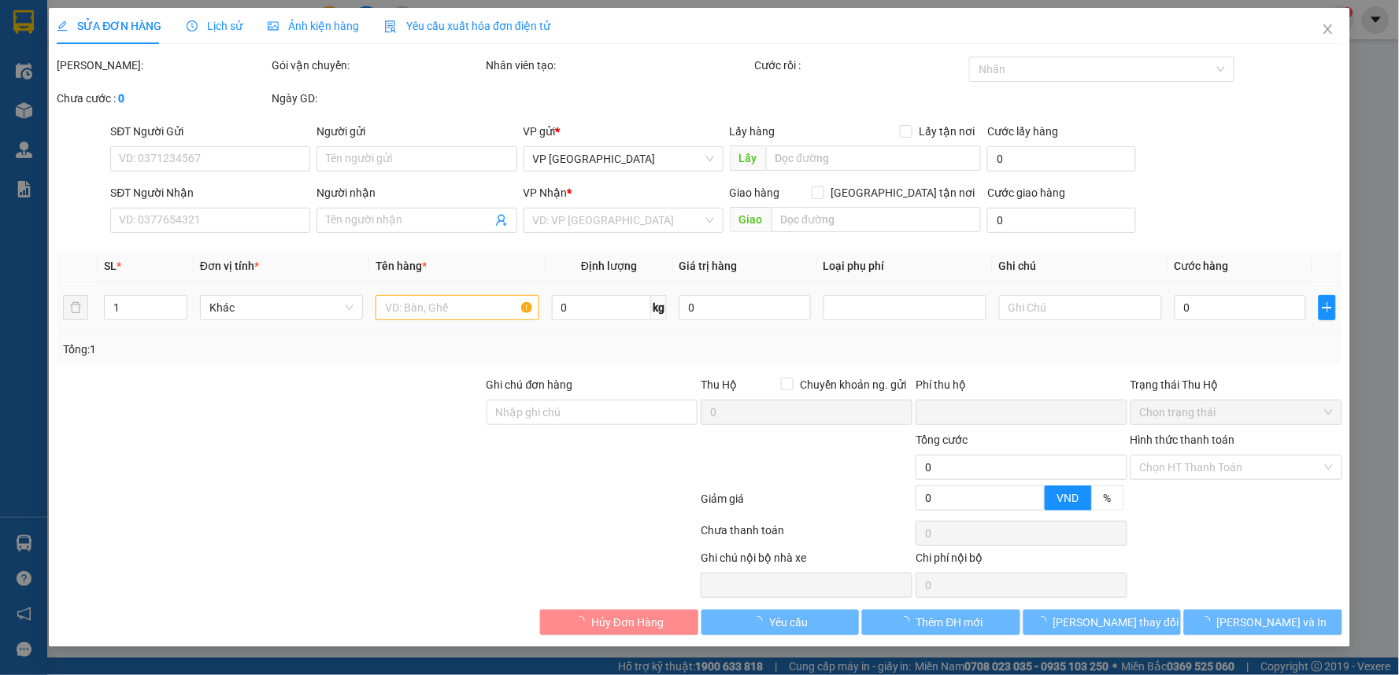
type input "0966771868"
type input "kh"
type input "0"
type input "30.000"
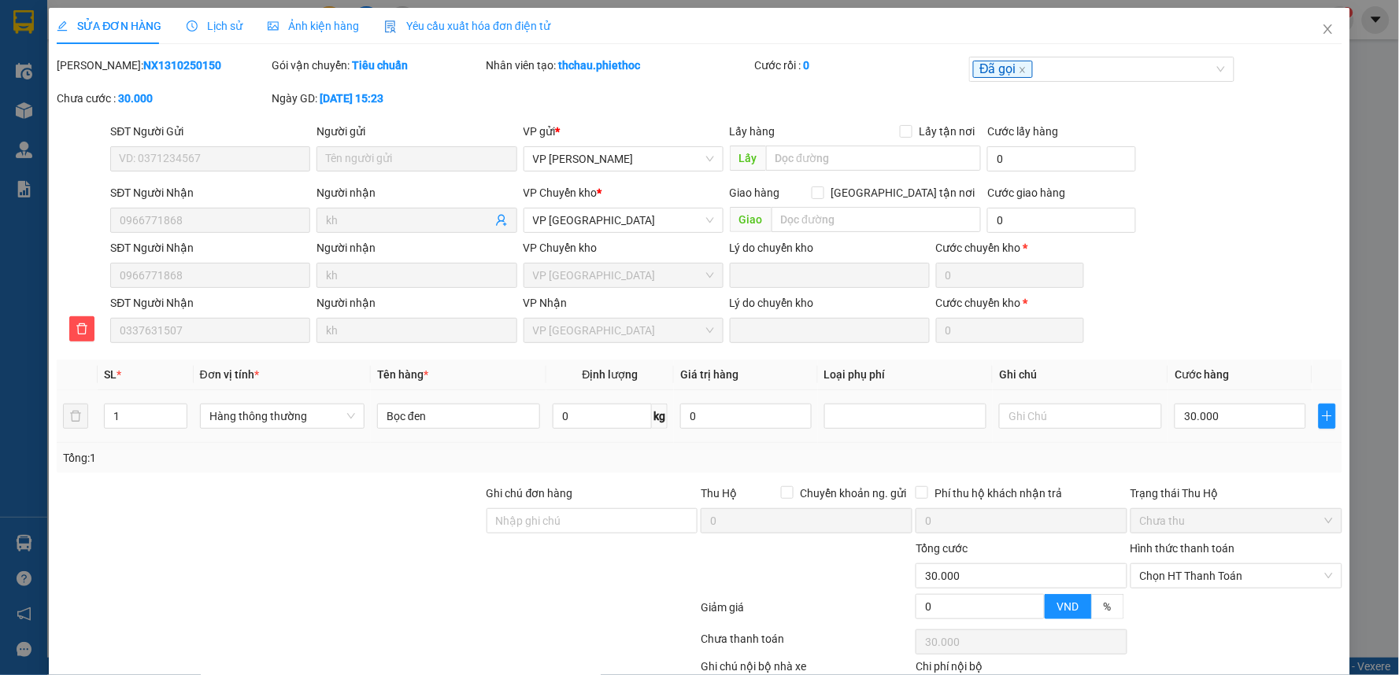
click at [226, 29] on span "Lịch sử" at bounding box center [215, 26] width 56 height 13
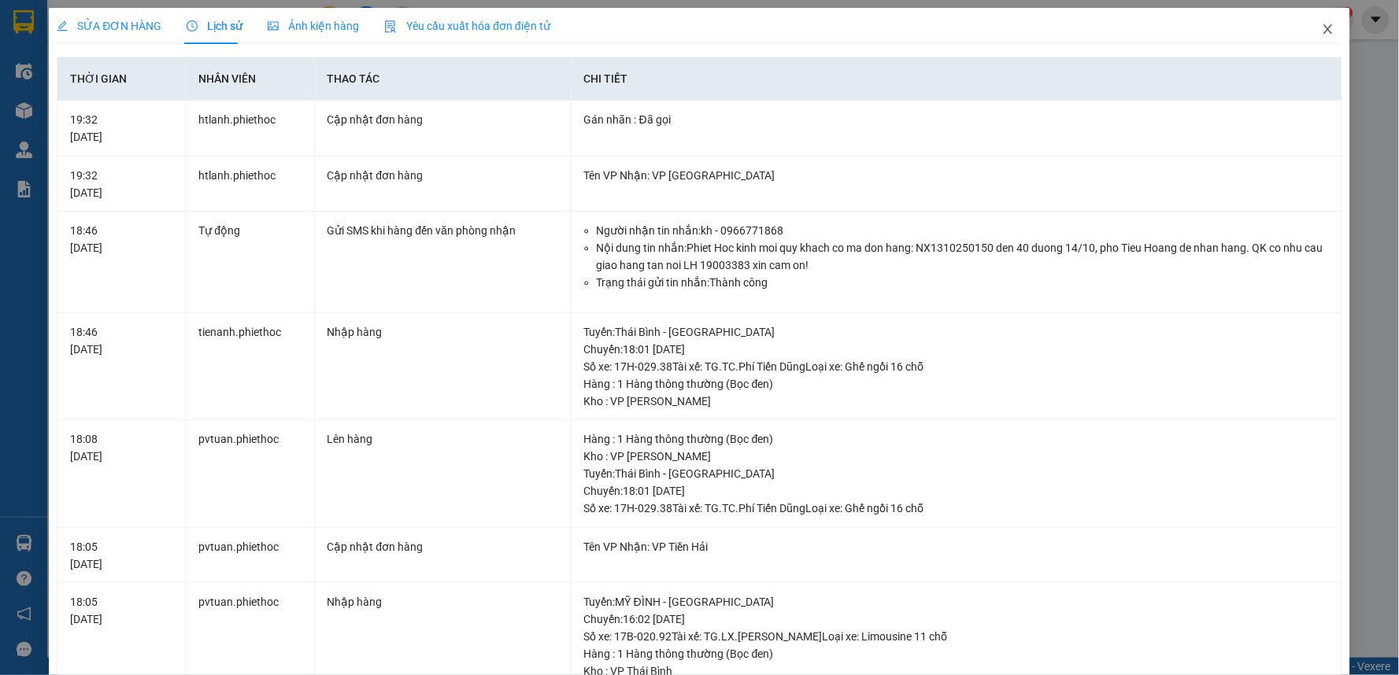
click at [1306, 33] on span "Close" at bounding box center [1328, 30] width 44 height 44
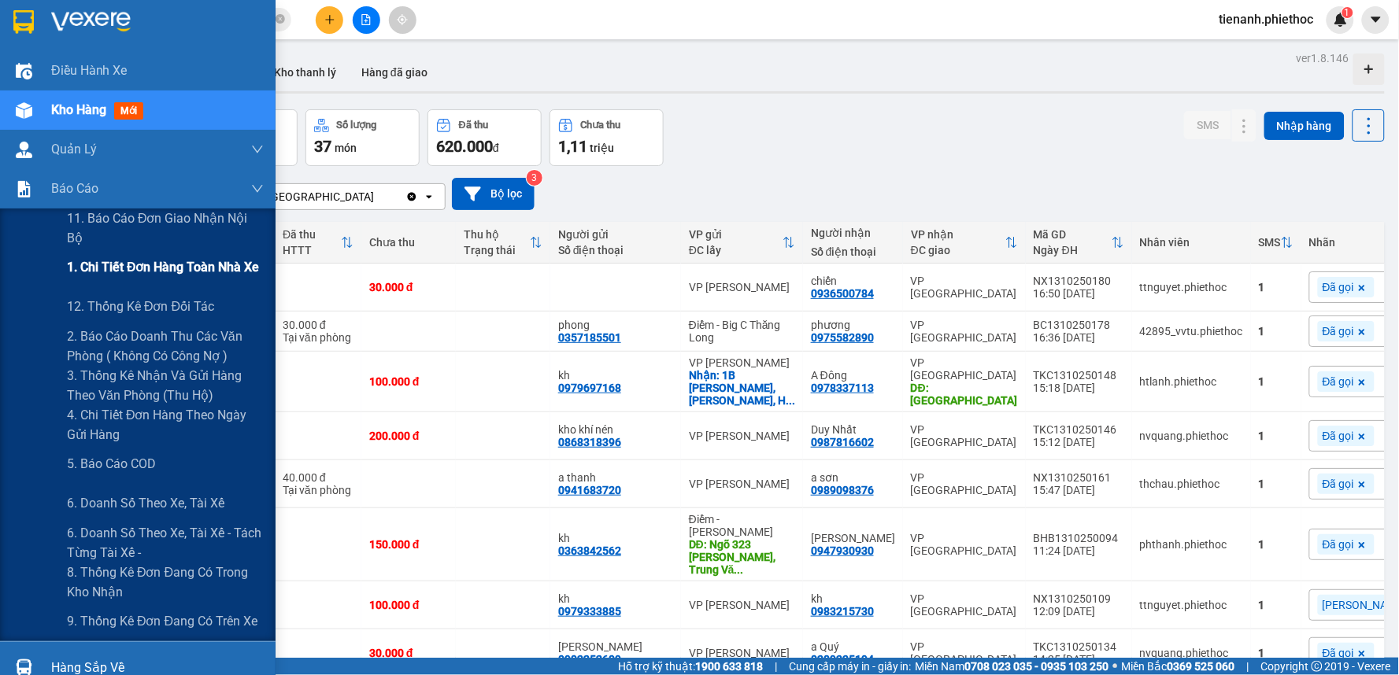
click at [113, 280] on div "1. Chi tiết đơn hàng toàn nhà xe" at bounding box center [165, 267] width 197 height 39
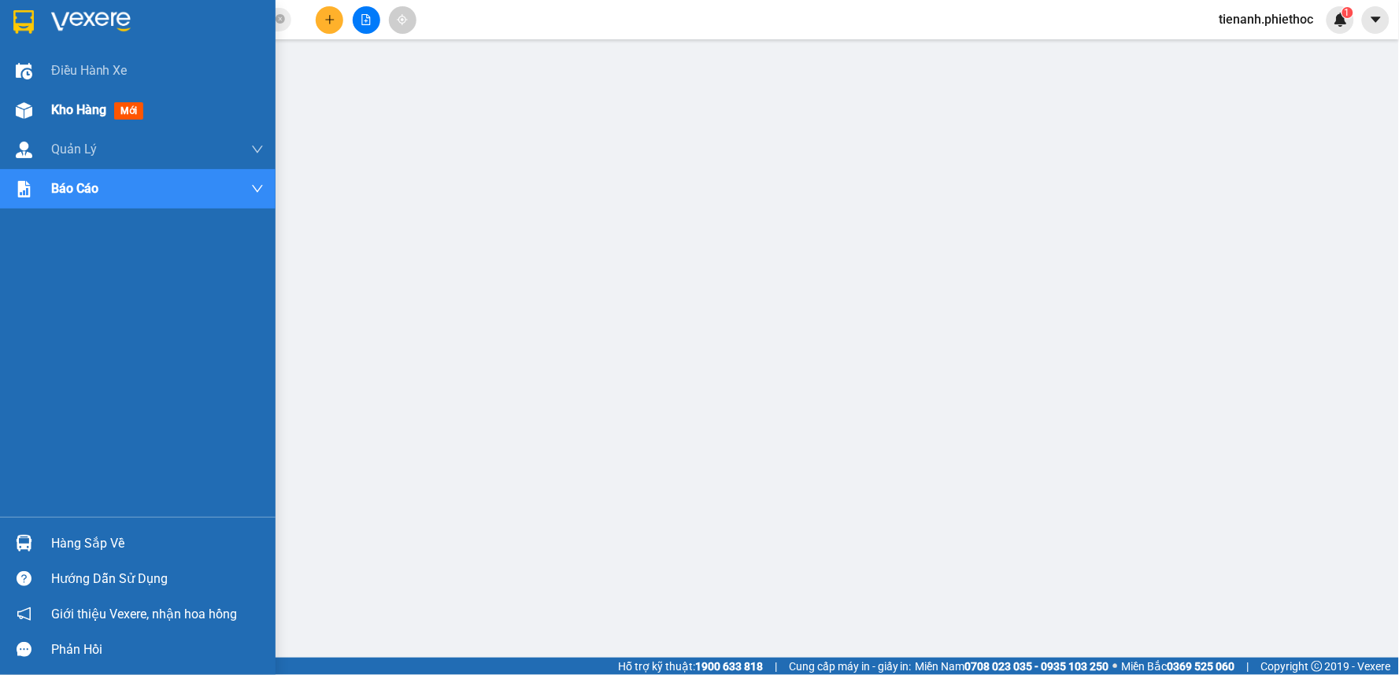
click at [91, 115] on span "Kho hàng" at bounding box center [78, 109] width 55 height 15
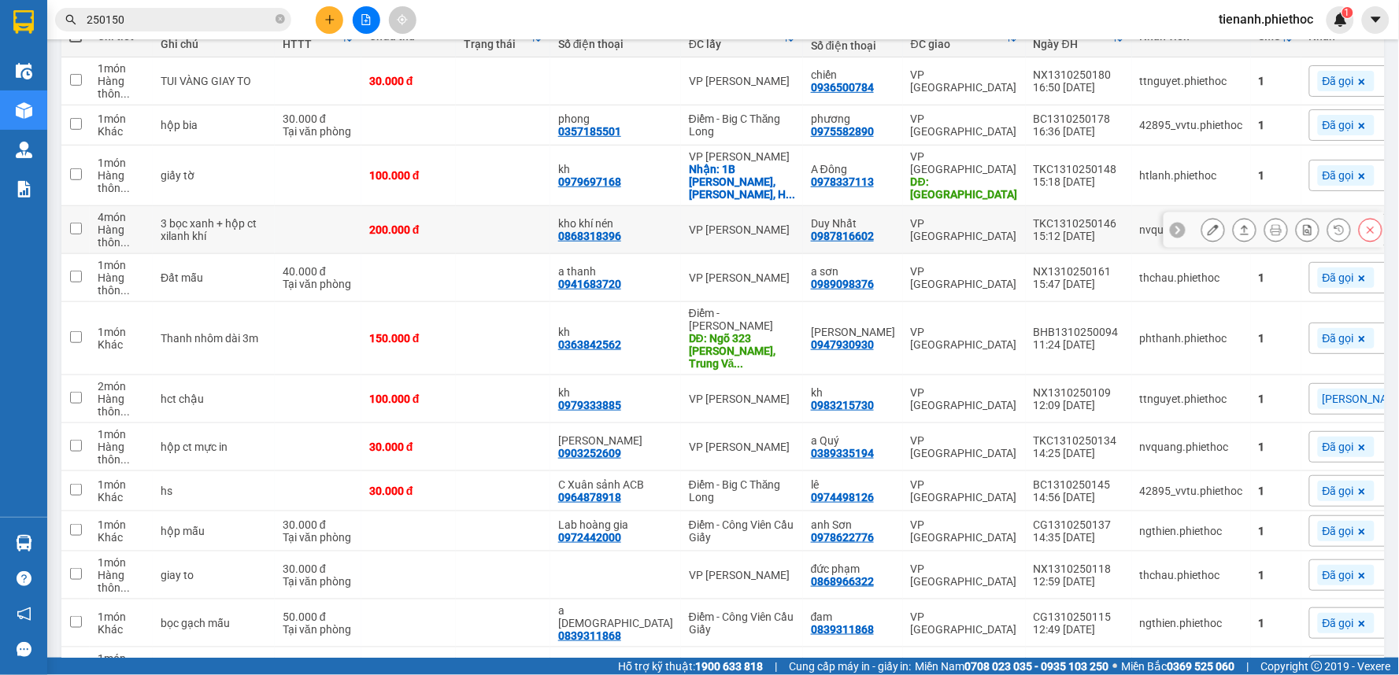
scroll to position [175, 0]
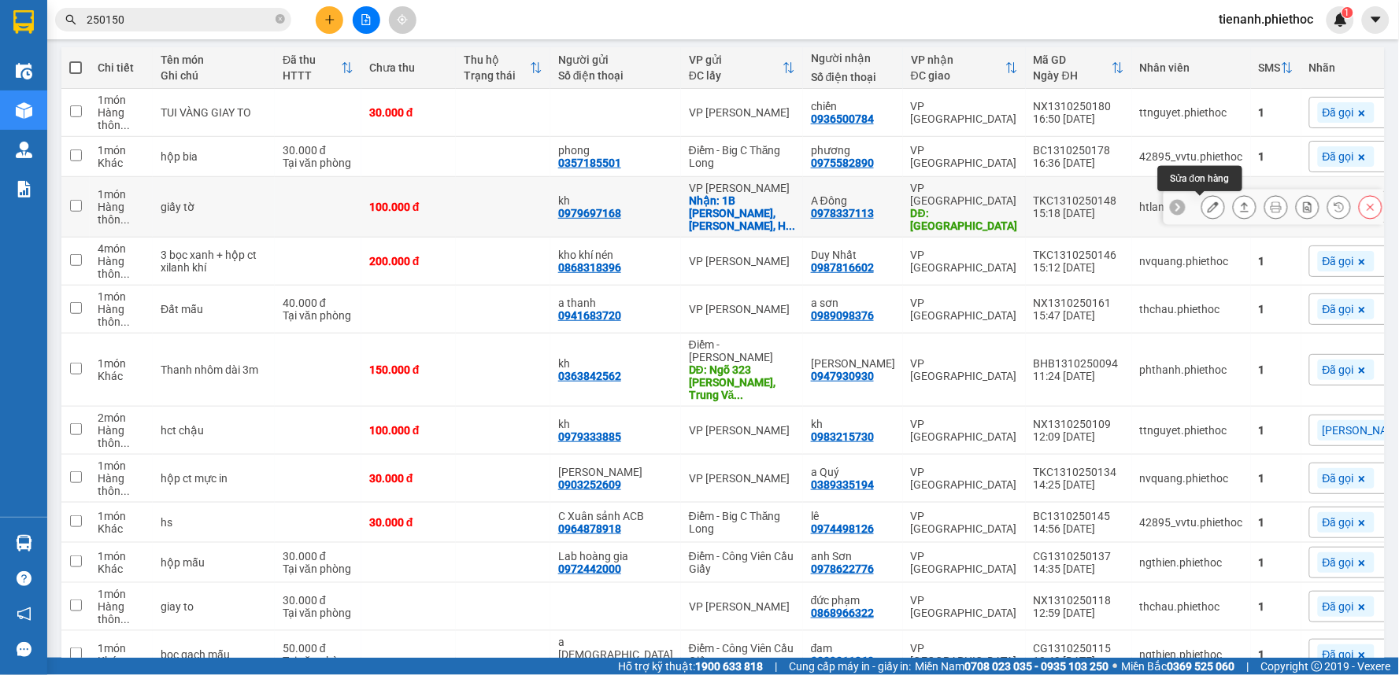
click at [1207, 207] on icon at bounding box center [1212, 206] width 11 height 11
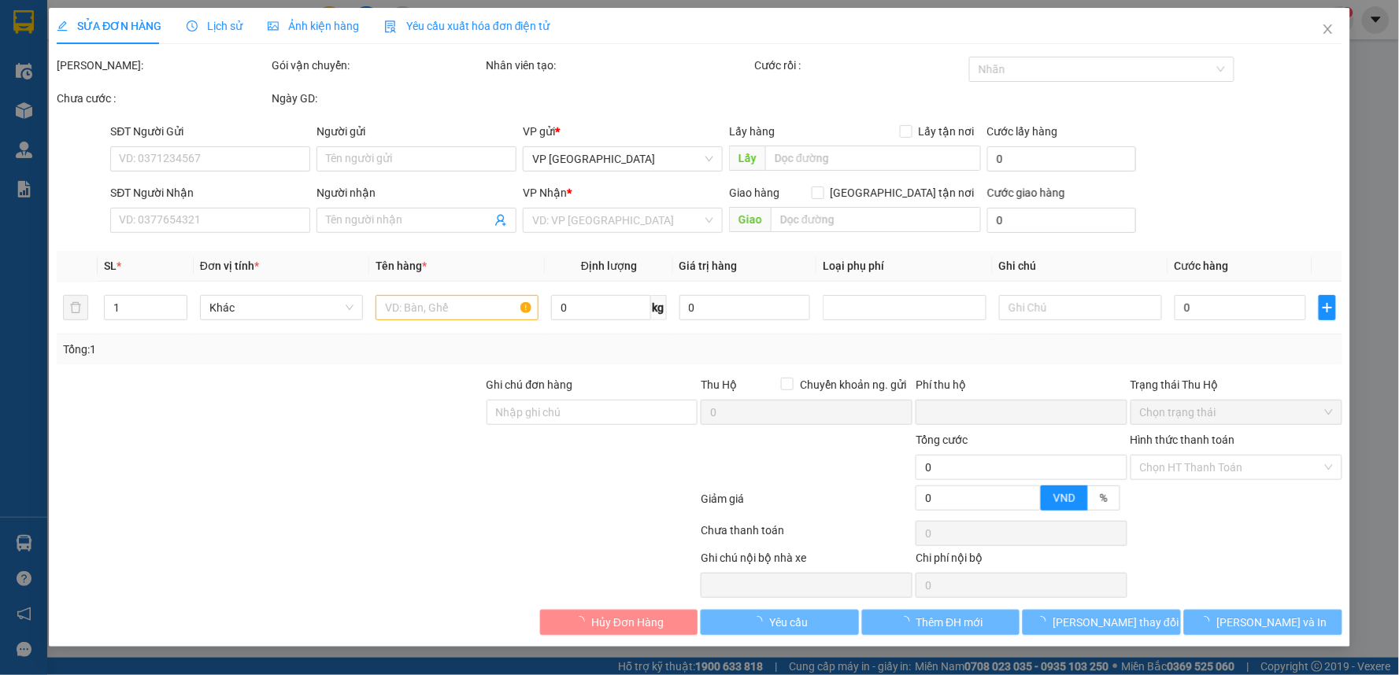
type input "0979697168"
type input "kh"
checkbox input "true"
type input "1B Trần Hưng Đạo, Bạch Đằng, Hai Bà Trưng, Hà Nội, Việt Nam"
type input "0978337113"
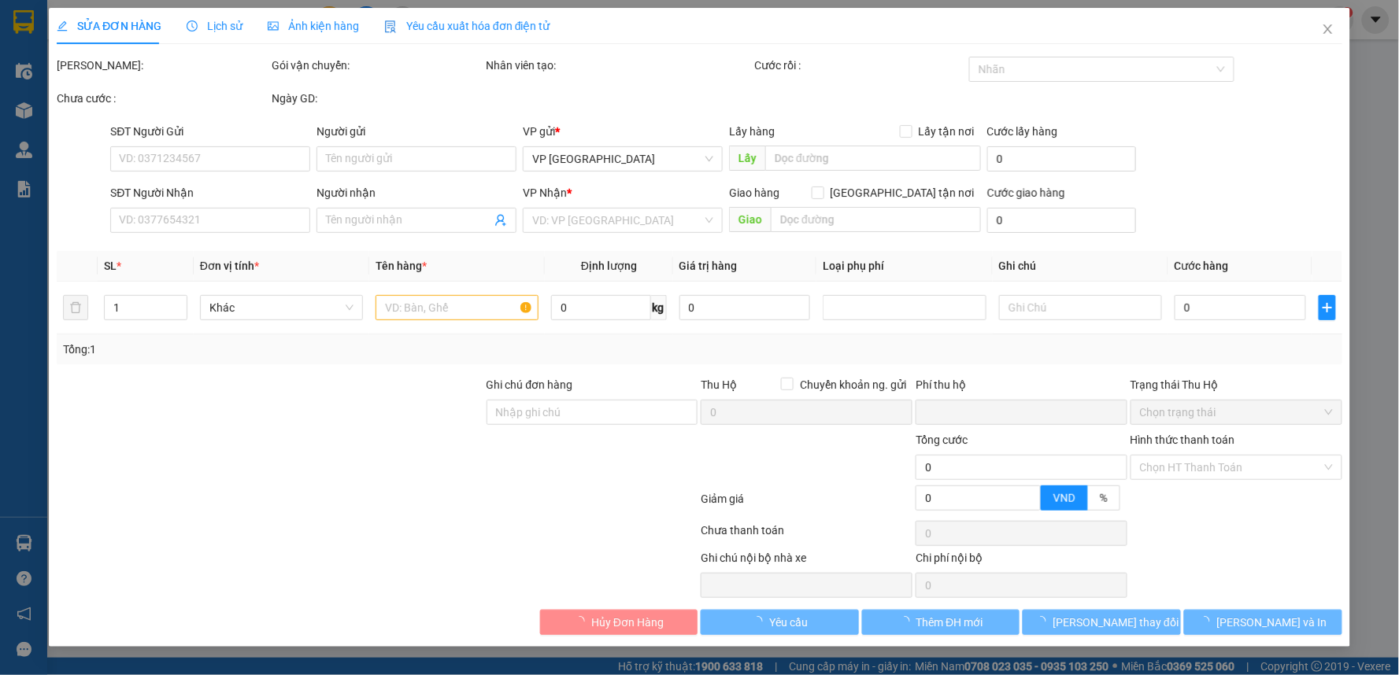
type input "A Đông"
type input "tây giang tiền hải"
type input "35.000"
type input "0"
type input "100.000"
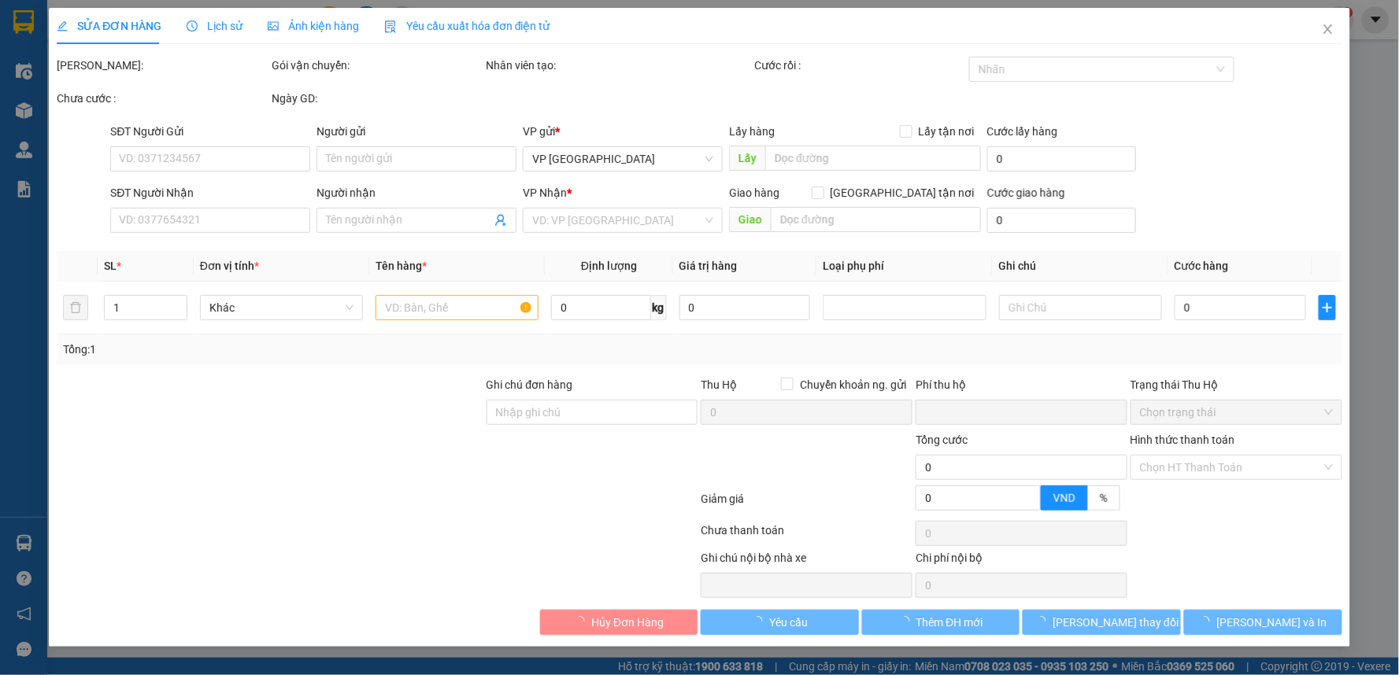
type input "100.000"
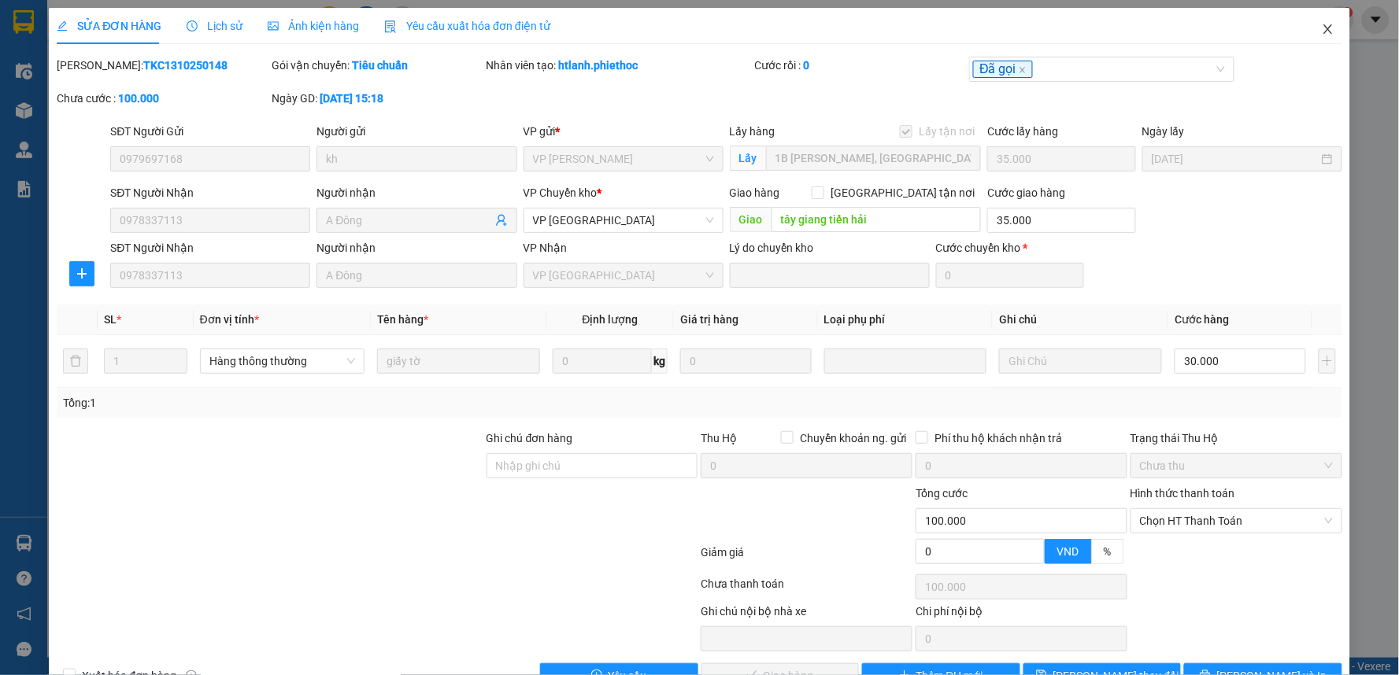
click at [1321, 29] on icon "close" at bounding box center [1327, 29] width 13 height 13
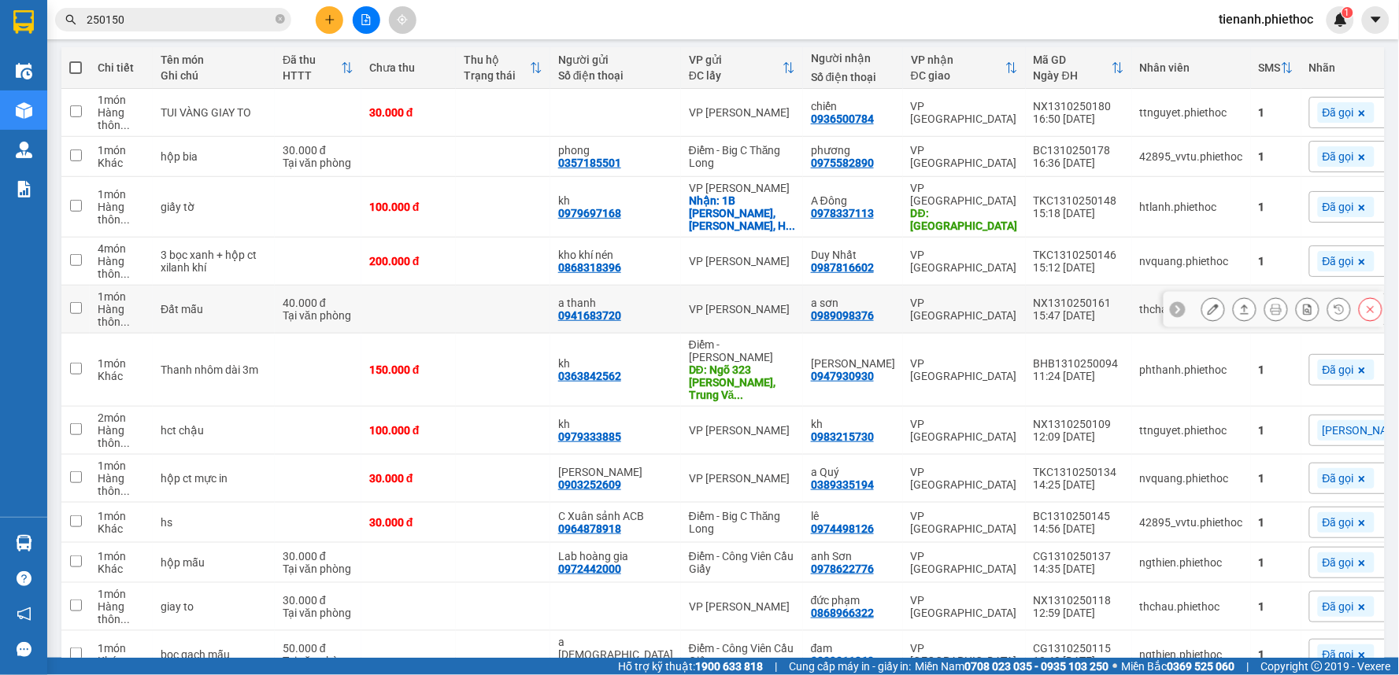
scroll to position [87, 0]
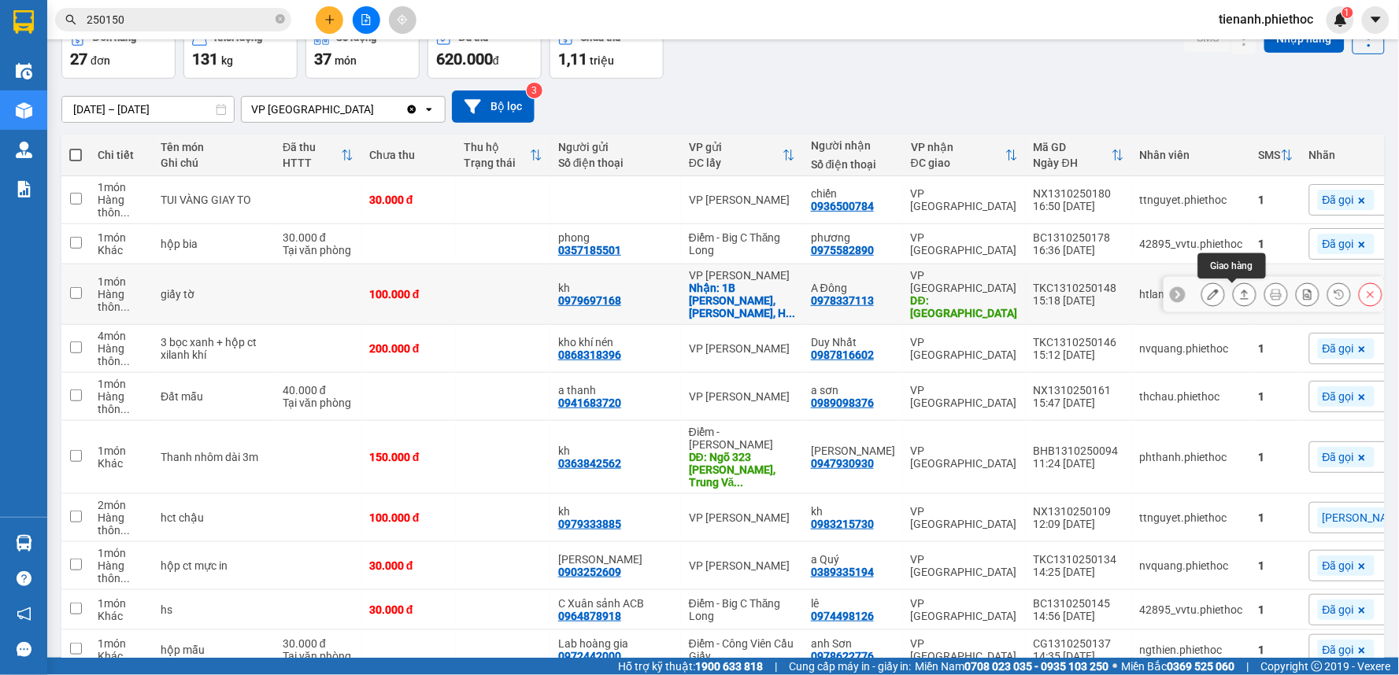
click at [1239, 295] on icon at bounding box center [1244, 294] width 11 height 11
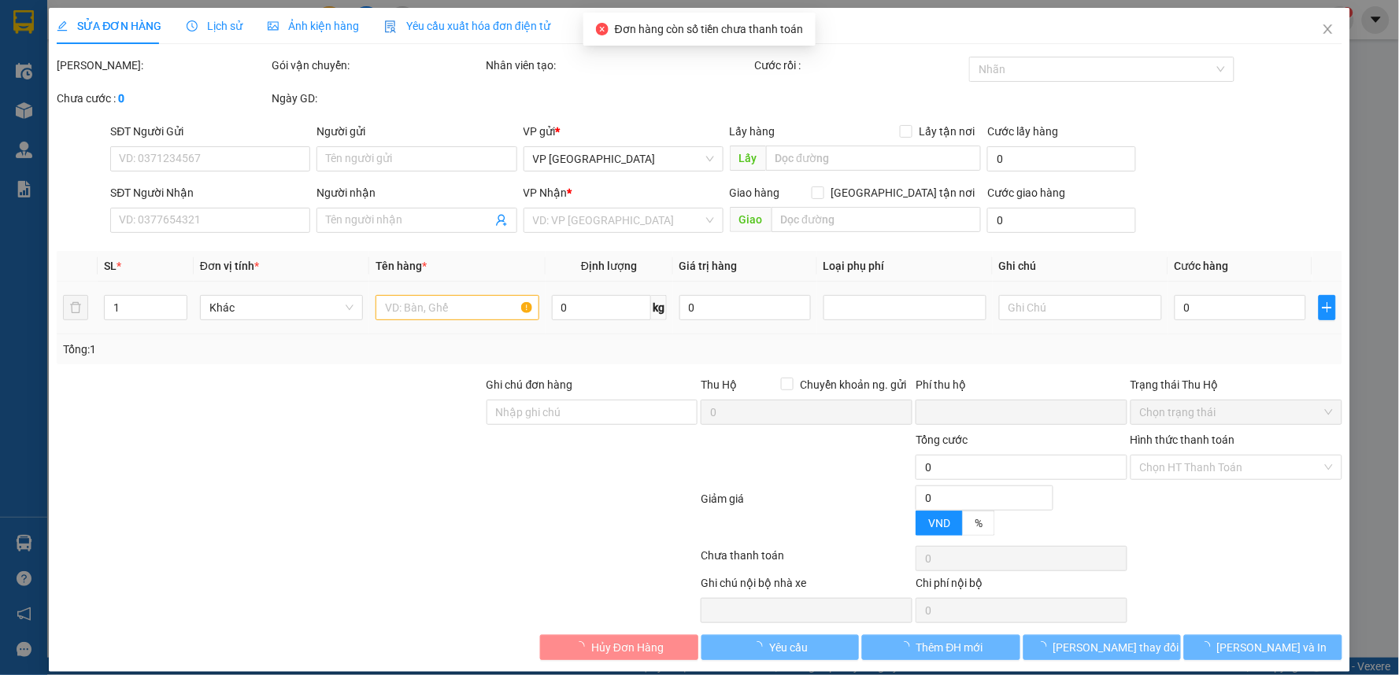
type input "0979697168"
type input "kh"
checkbox input "true"
type input "1B Trần Hưng Đạo, Bạch Đằng, Hai Bà Trưng, Hà Nội, Việt Nam"
type input "0978337113"
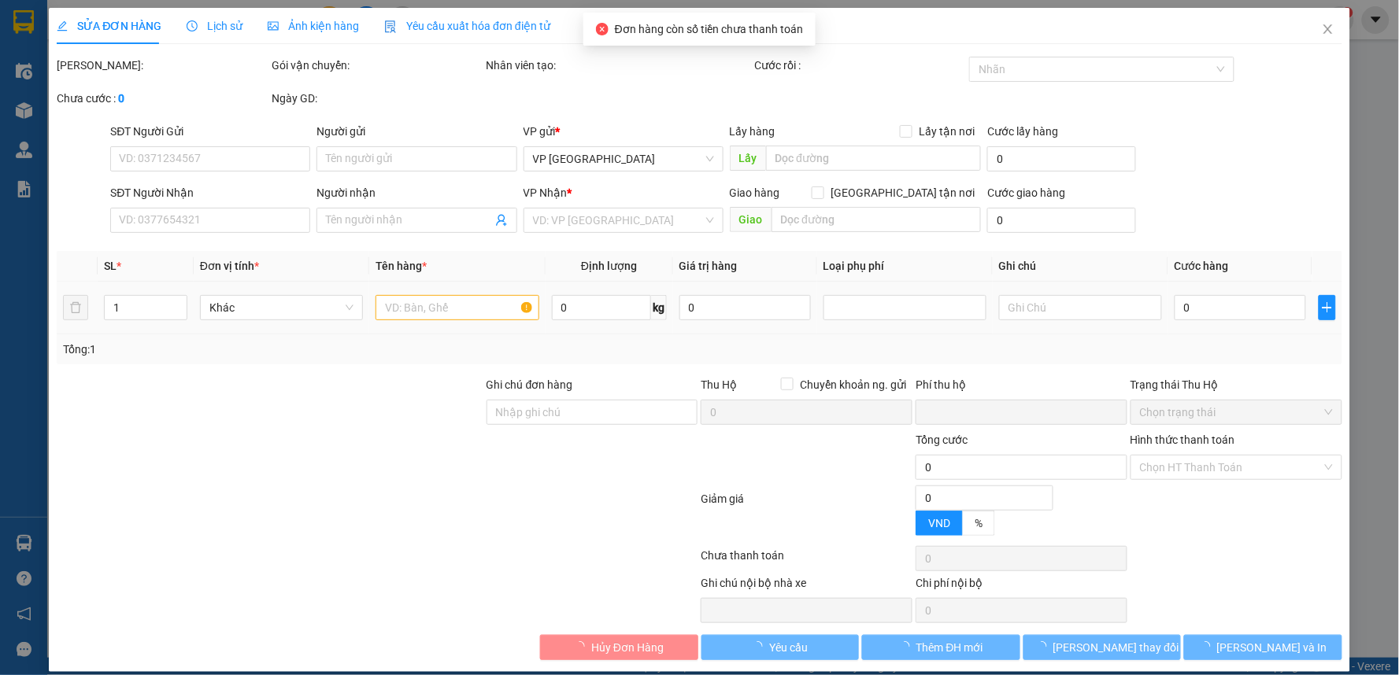
type input "A Đông"
type input "tây giang tiền hải"
type input "35.000"
type input "0"
type input "100.000"
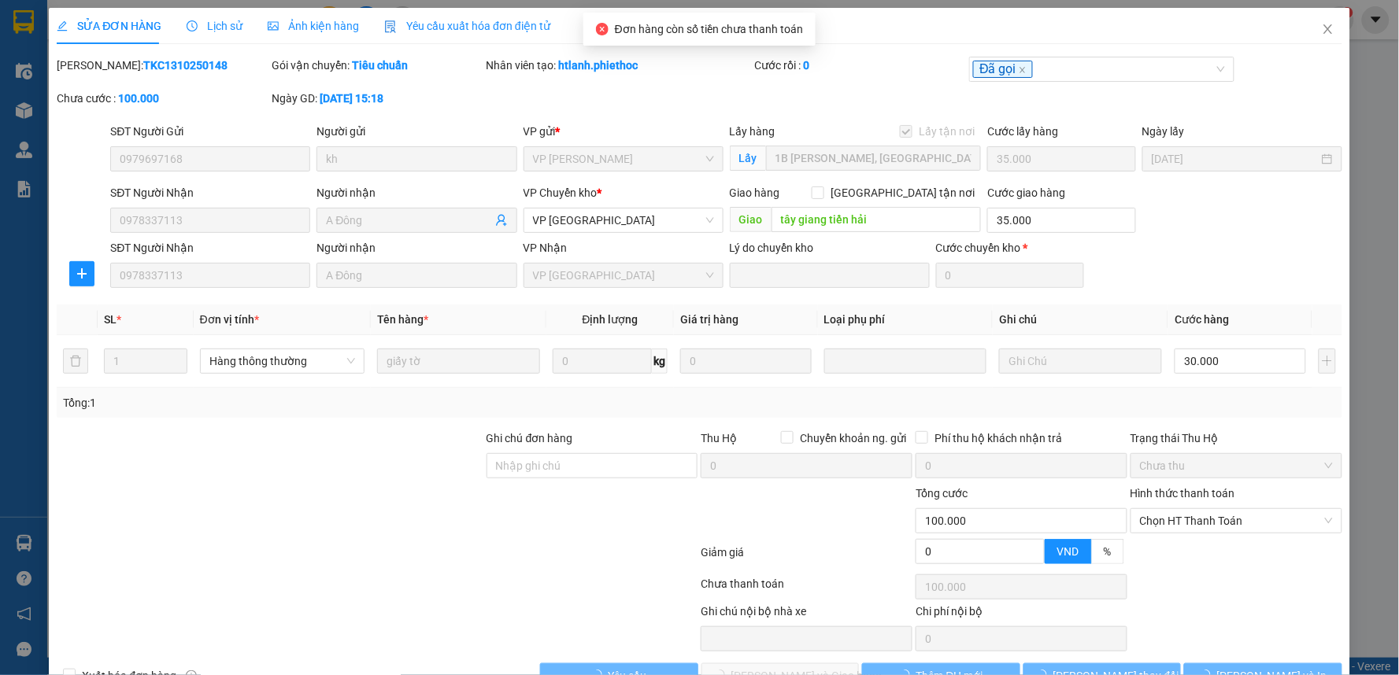
scroll to position [43, 0]
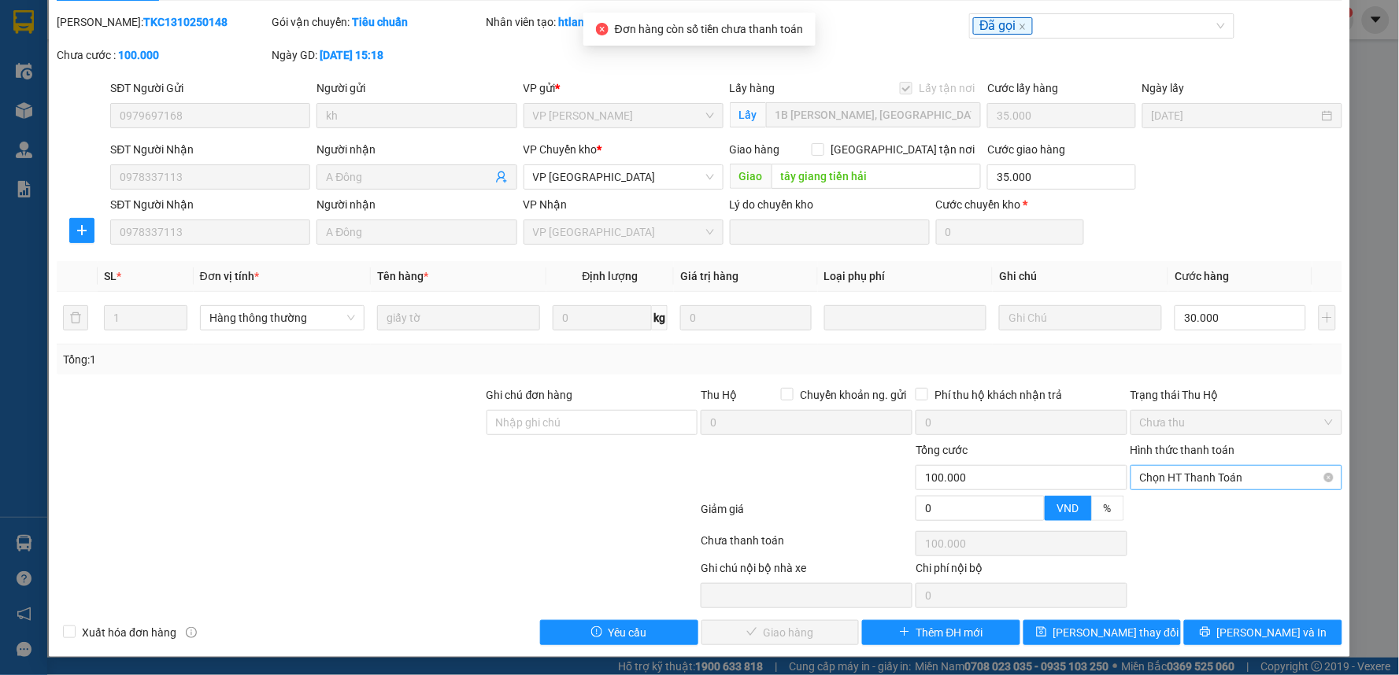
click at [1173, 480] on span "Chọn HT Thanh Toán" at bounding box center [1236, 478] width 193 height 24
click at [1151, 510] on div "Tại văn phòng" at bounding box center [1225, 509] width 190 height 17
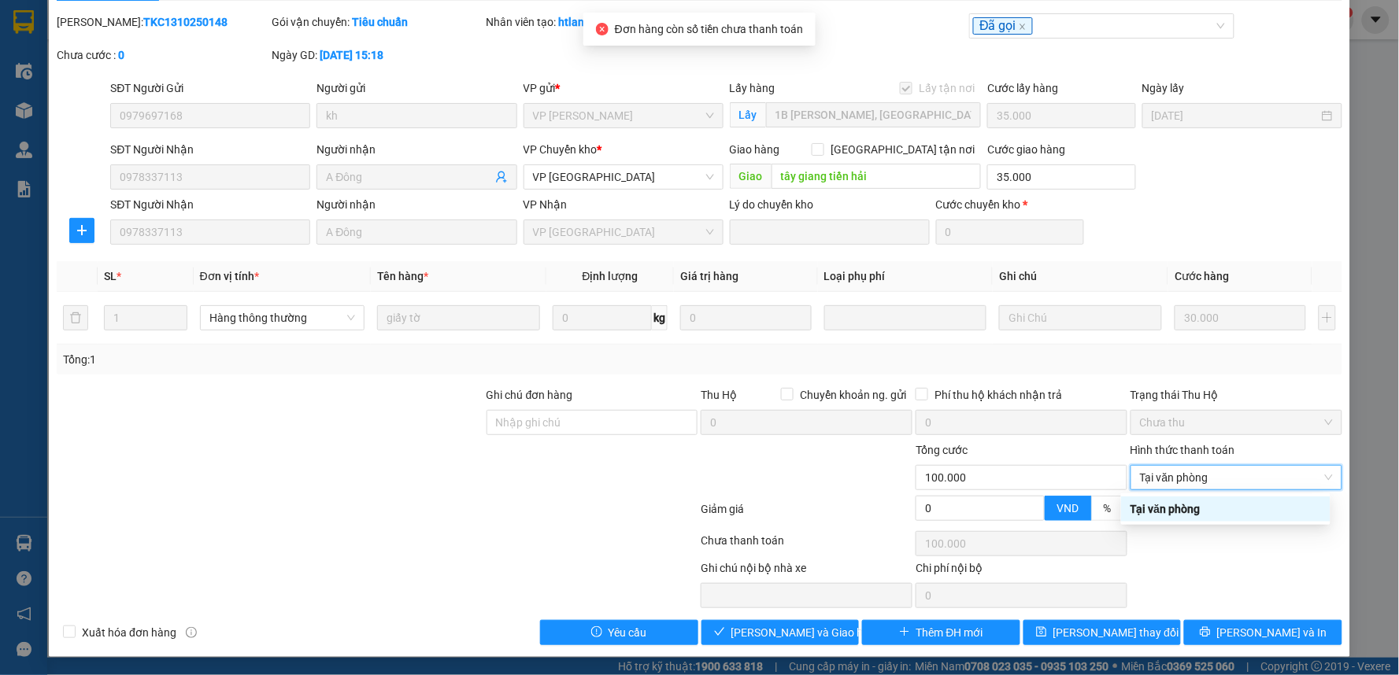
type input "0"
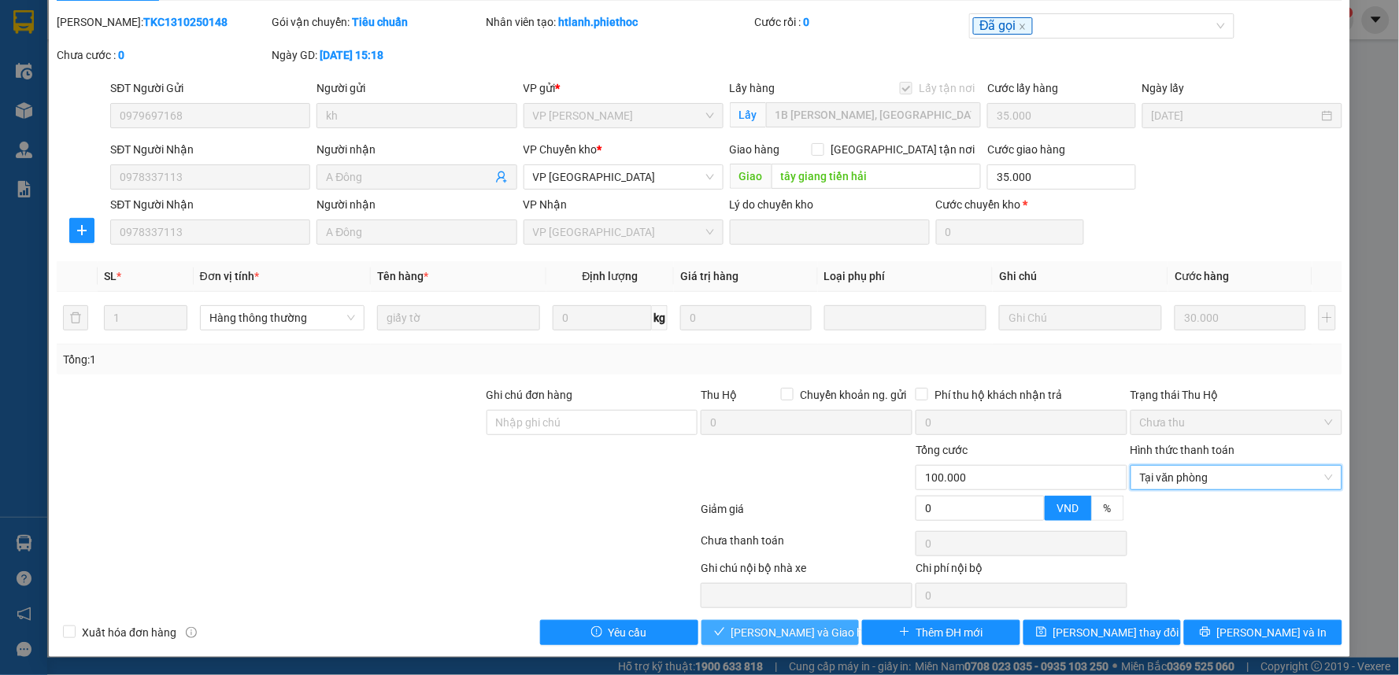
click at [843, 631] on button "[PERSON_NAME] và Giao hàng" at bounding box center [780, 632] width 158 height 25
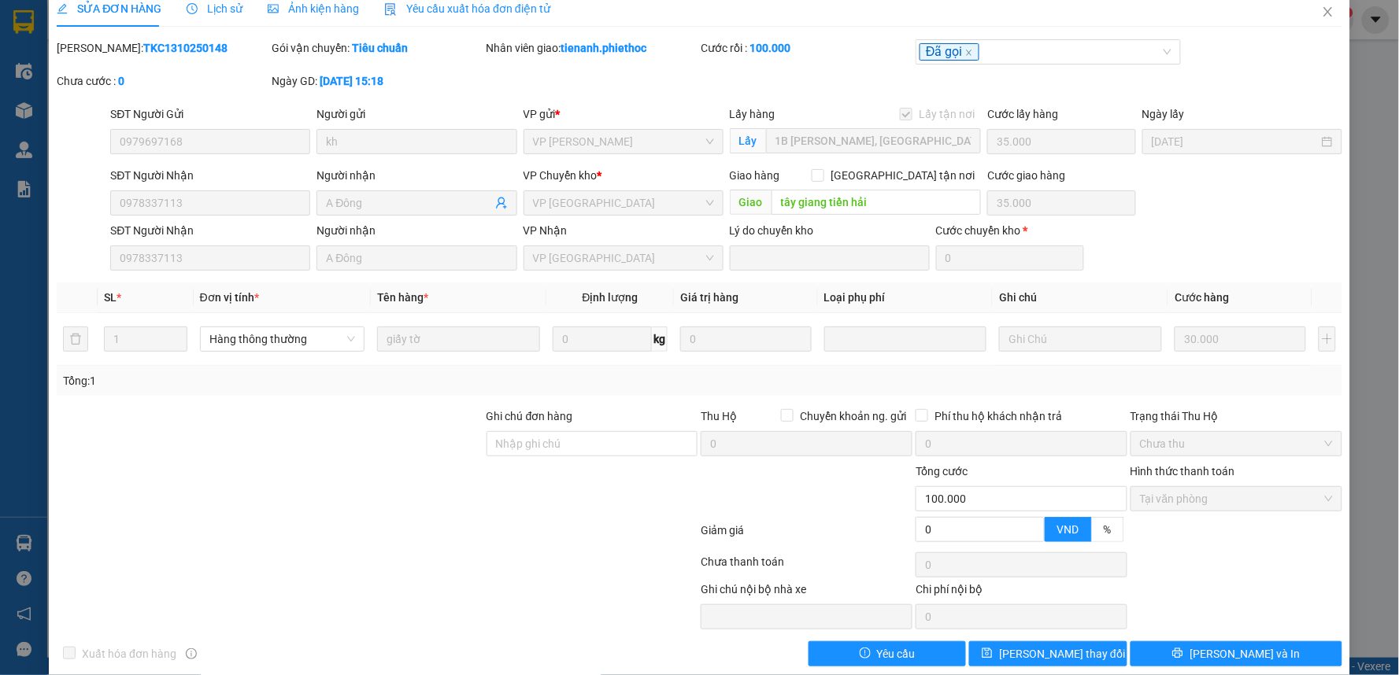
scroll to position [0, 0]
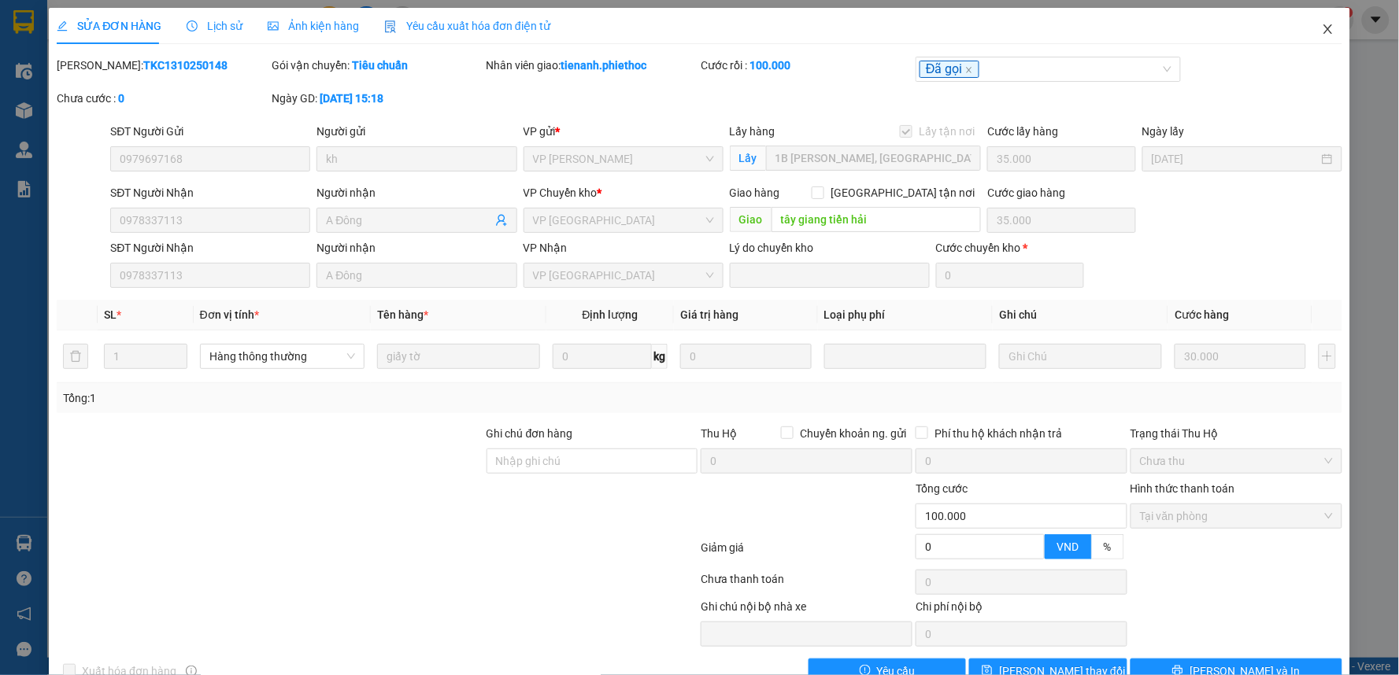
click at [1321, 24] on icon "close" at bounding box center [1327, 29] width 13 height 13
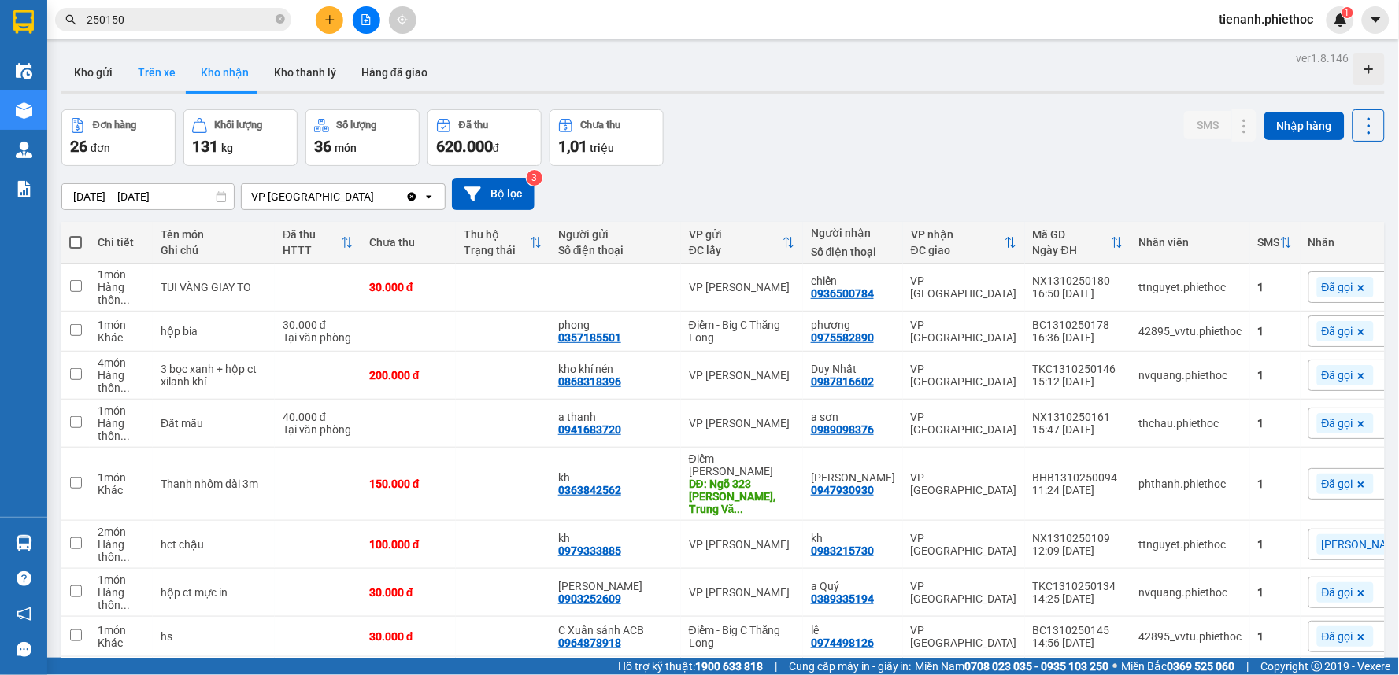
click at [175, 83] on button "Trên xe" at bounding box center [156, 73] width 63 height 38
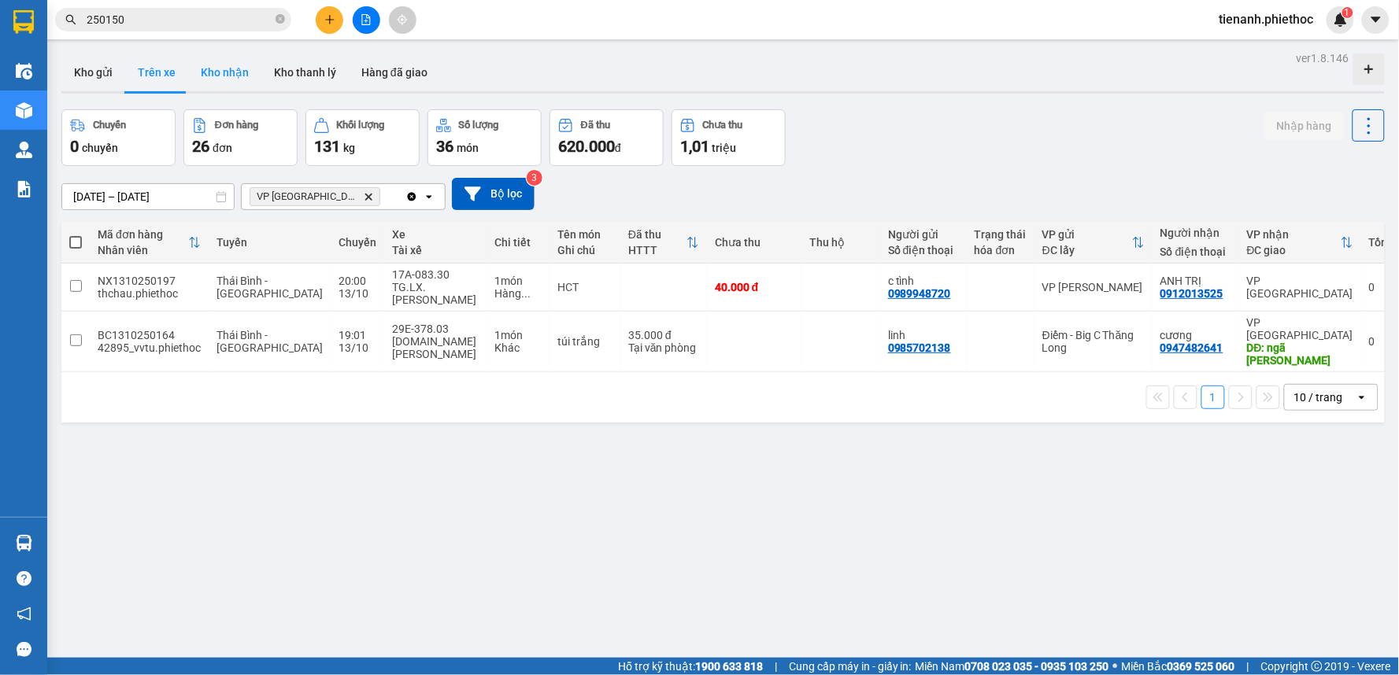
click at [195, 80] on button "Kho nhận" at bounding box center [224, 73] width 73 height 38
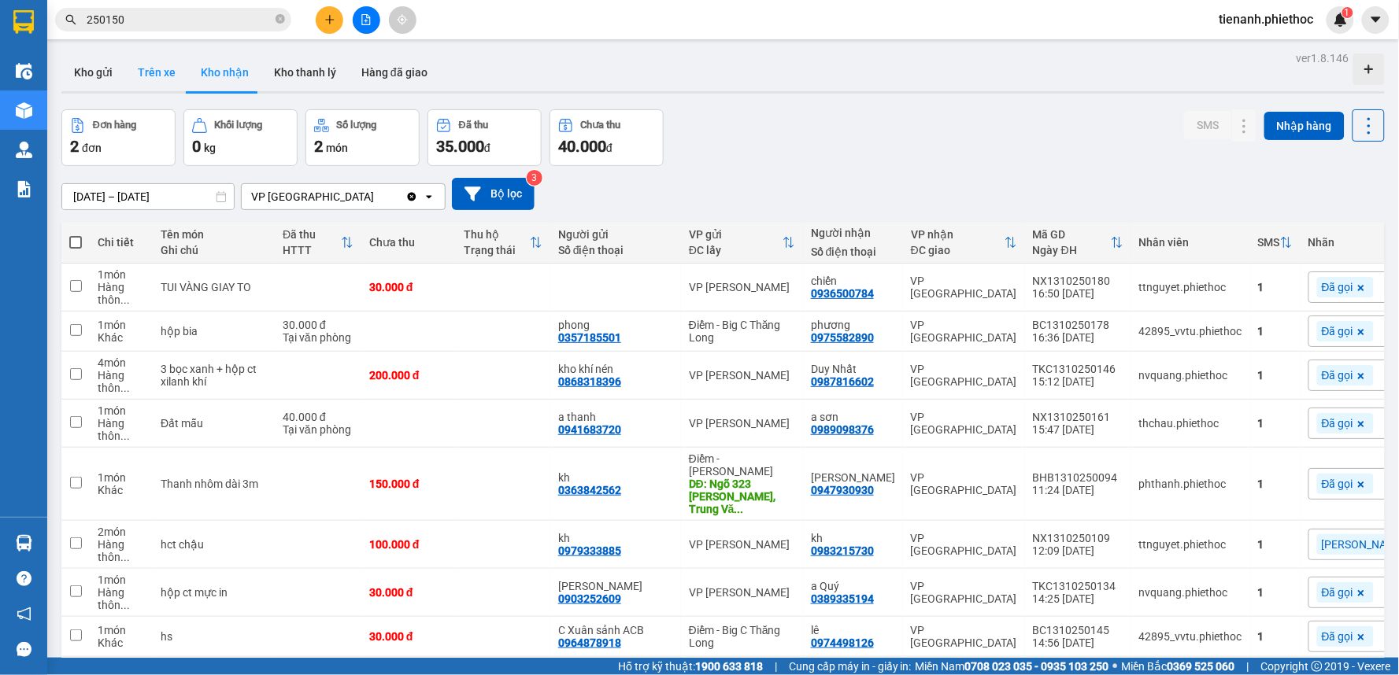
click at [176, 89] on button "Trên xe" at bounding box center [156, 73] width 63 height 38
type input "[DATE] – [DATE]"
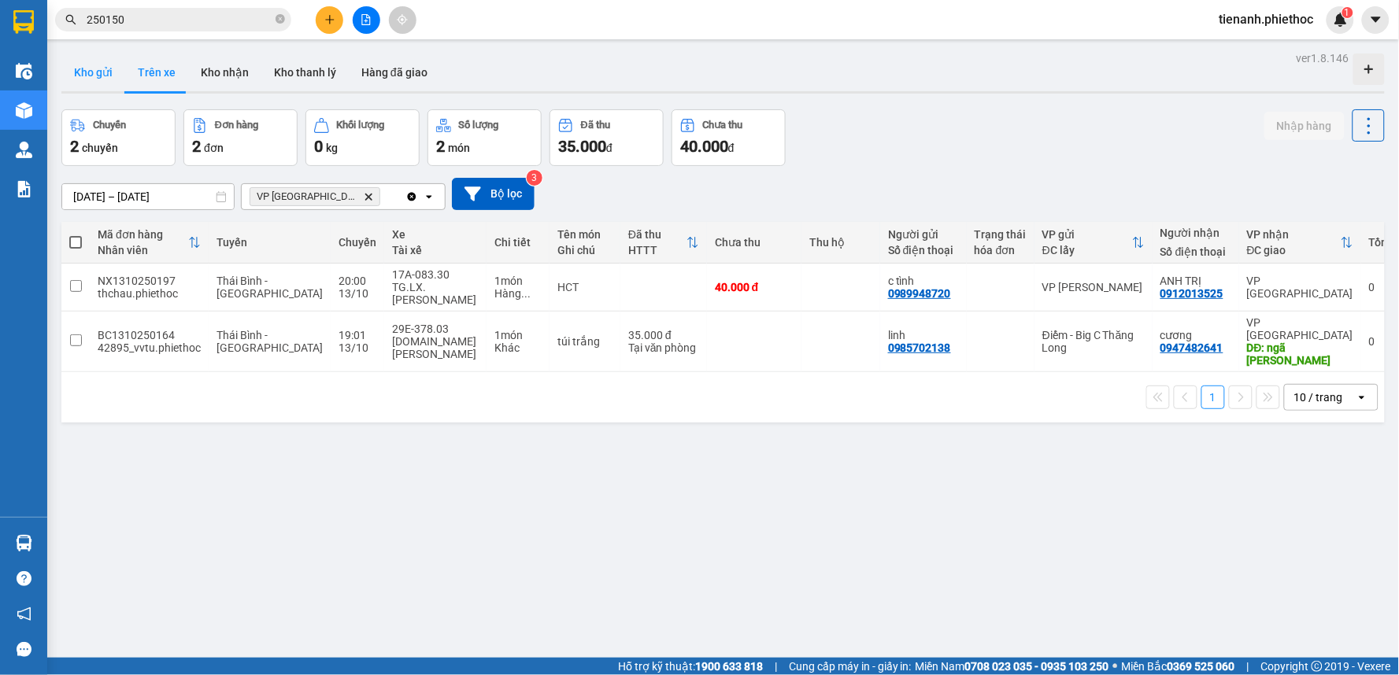
click at [96, 71] on button "Kho gửi" at bounding box center [93, 73] width 64 height 38
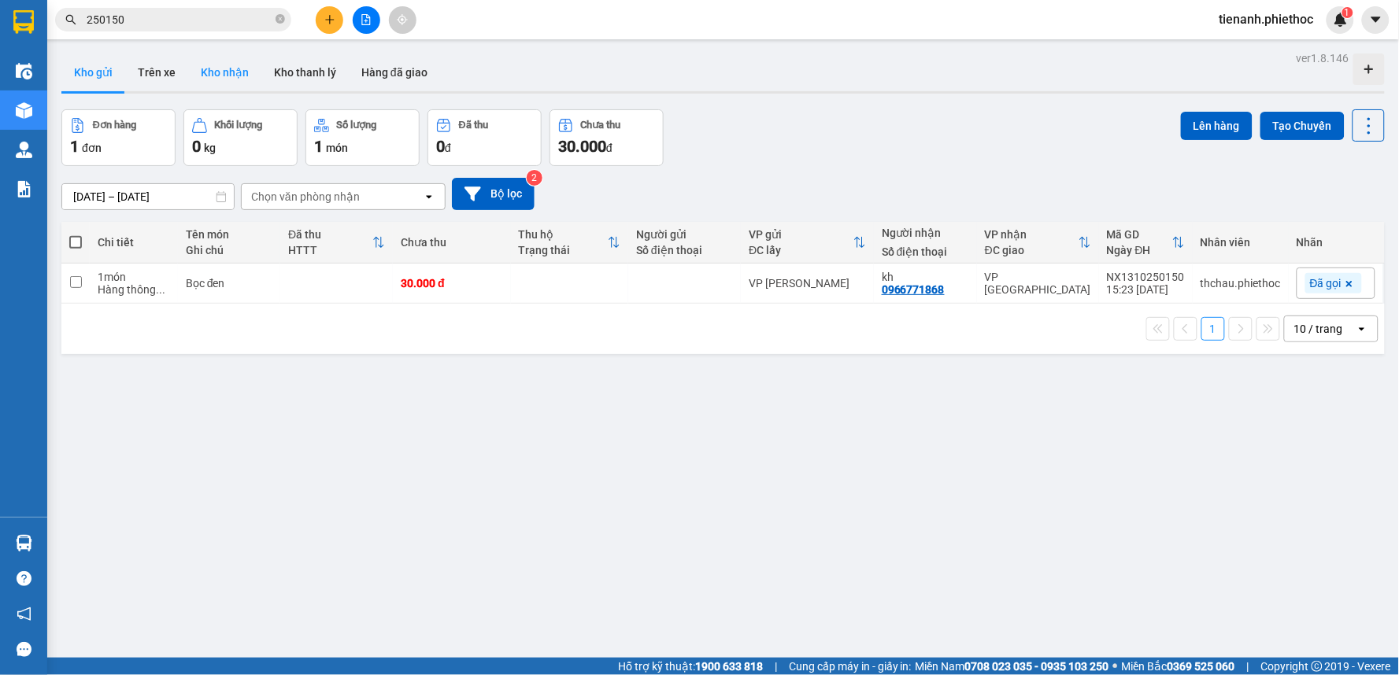
drag, startPoint x: 151, startPoint y: 69, endPoint x: 200, endPoint y: 68, distance: 48.8
click at [158, 69] on button "Trên xe" at bounding box center [156, 73] width 63 height 38
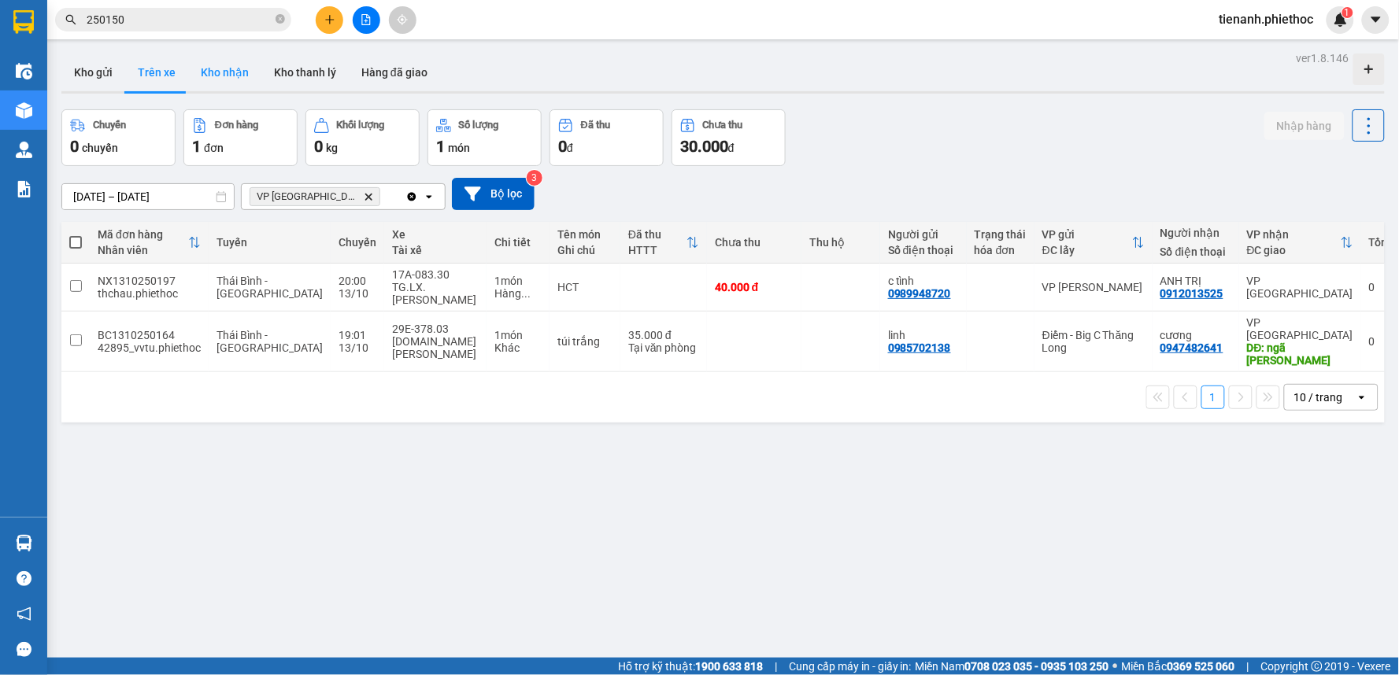
click at [220, 79] on button "Kho nhận" at bounding box center [224, 73] width 73 height 38
type input "[DATE] – [DATE]"
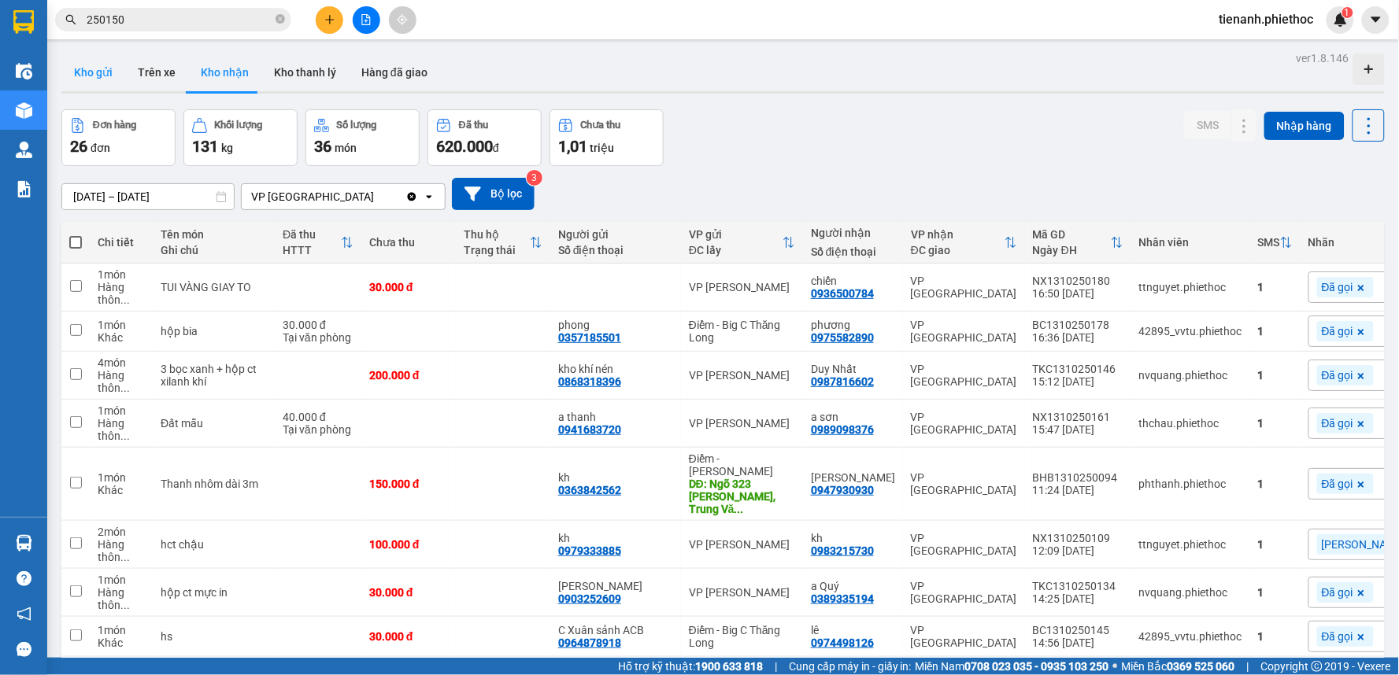
click at [98, 79] on button "Kho gửi" at bounding box center [93, 73] width 64 height 38
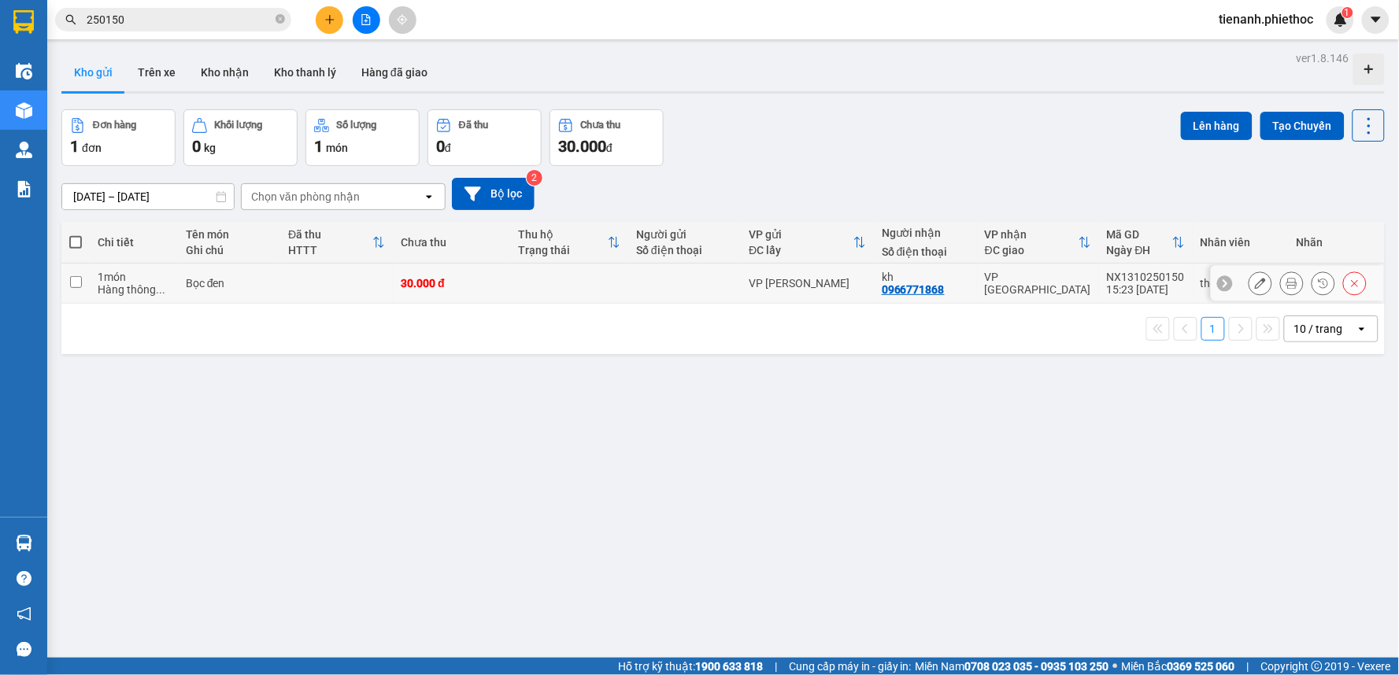
click at [600, 280] on td at bounding box center [570, 284] width 118 height 40
checkbox input "true"
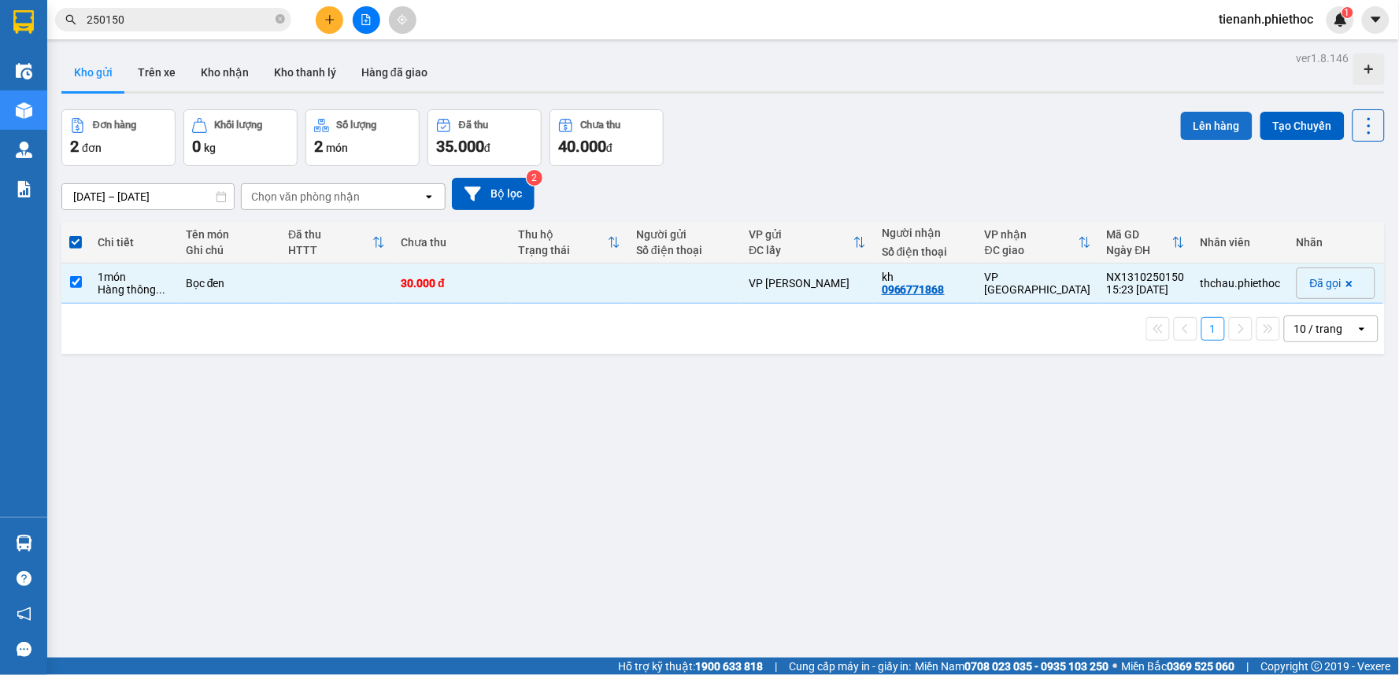
click at [1217, 127] on button "Lên hàng" at bounding box center [1217, 126] width 72 height 28
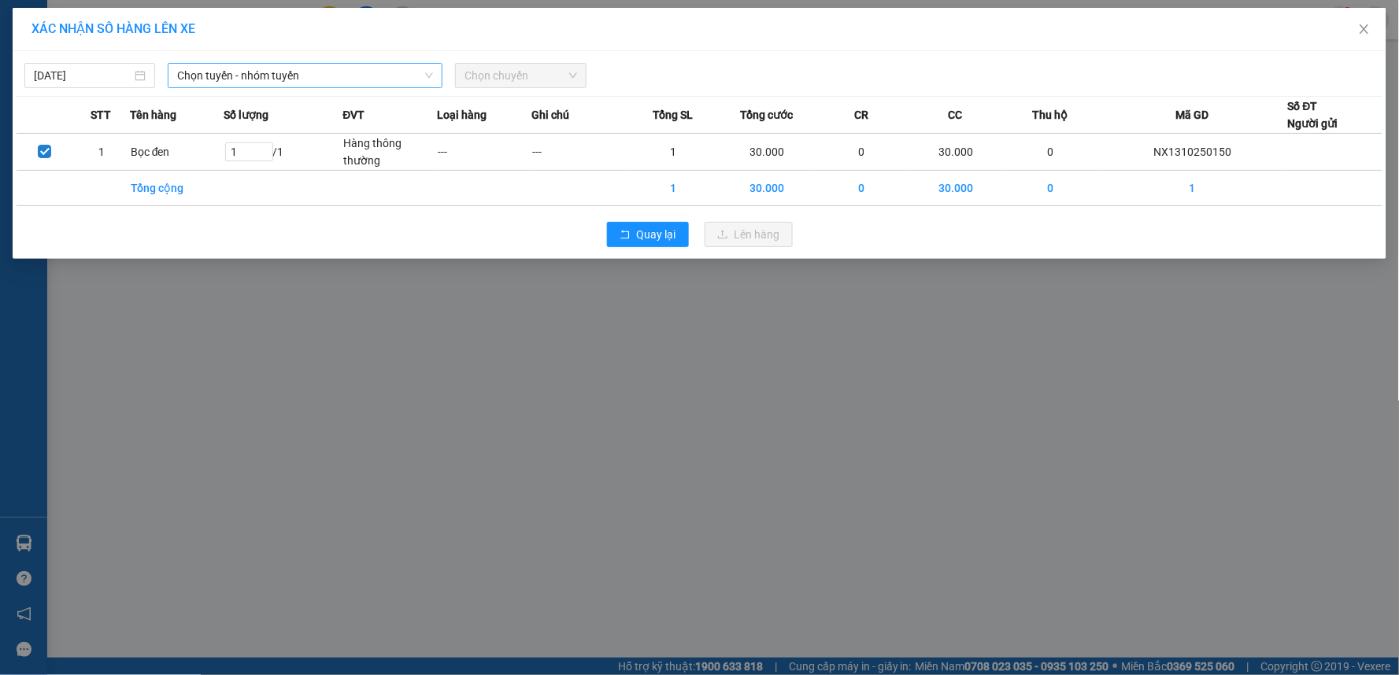
click at [376, 77] on span "Chọn tuyến - nhóm tuyến" at bounding box center [305, 76] width 256 height 24
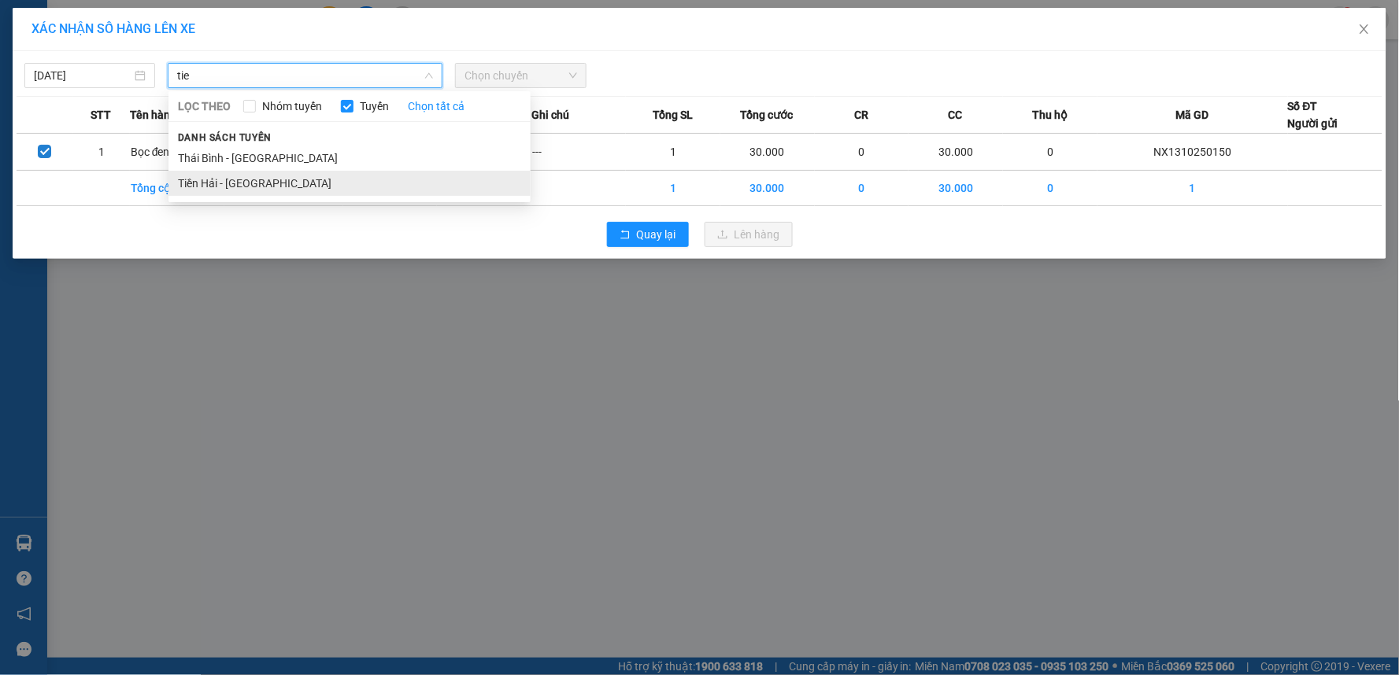
type input "tie"
click at [319, 194] on li "Tiền Hải - [GEOGRAPHIC_DATA]" at bounding box center [349, 183] width 362 height 25
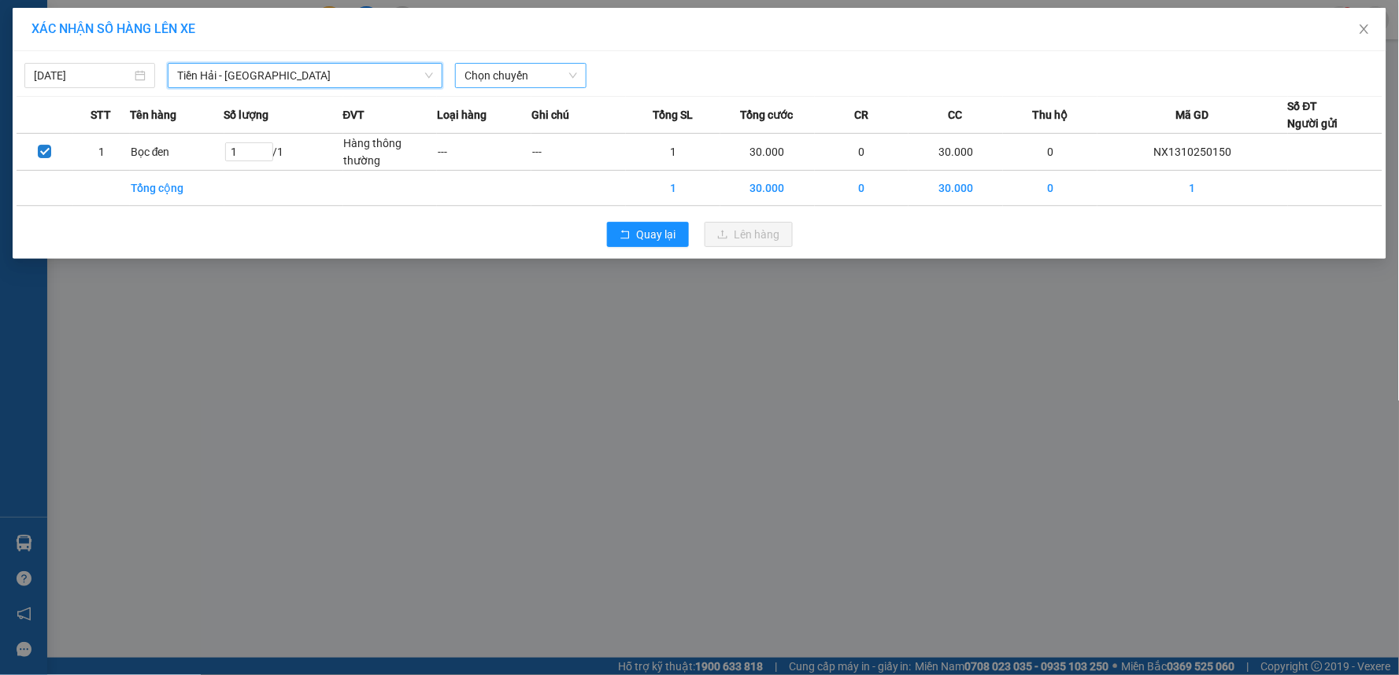
click at [512, 68] on span "Chọn chuyến" at bounding box center [520, 76] width 112 height 24
type input "20"
click at [522, 136] on div "Thêm chuyến " 20:00 "" at bounding box center [527, 133] width 142 height 27
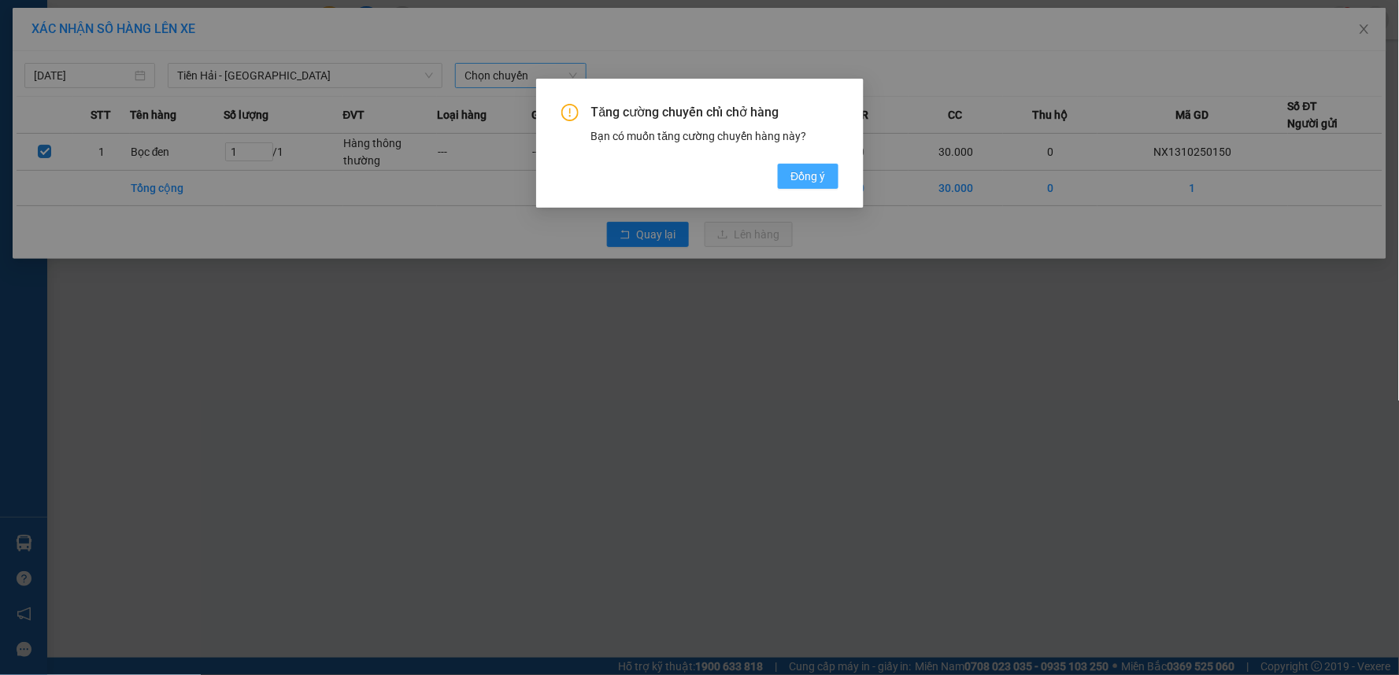
click at [807, 175] on span "Đồng ý" at bounding box center [807, 176] width 35 height 17
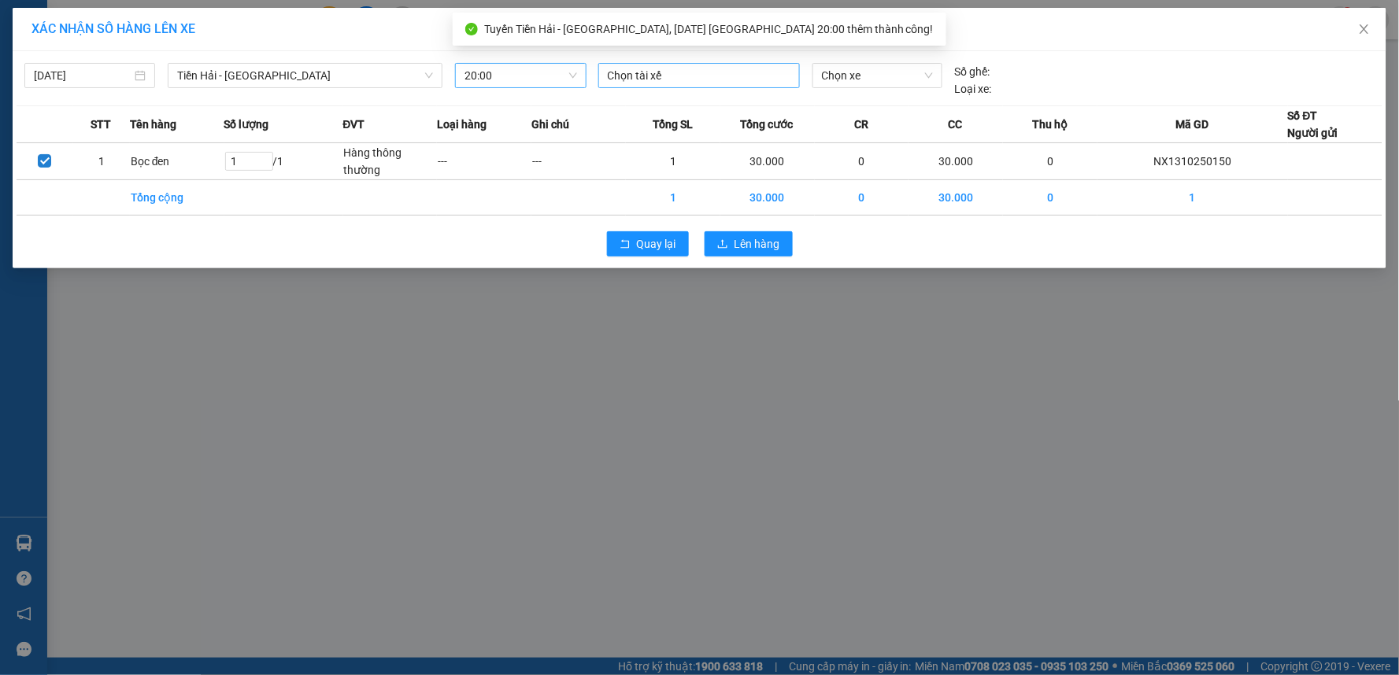
click at [691, 83] on div at bounding box center [699, 75] width 194 height 19
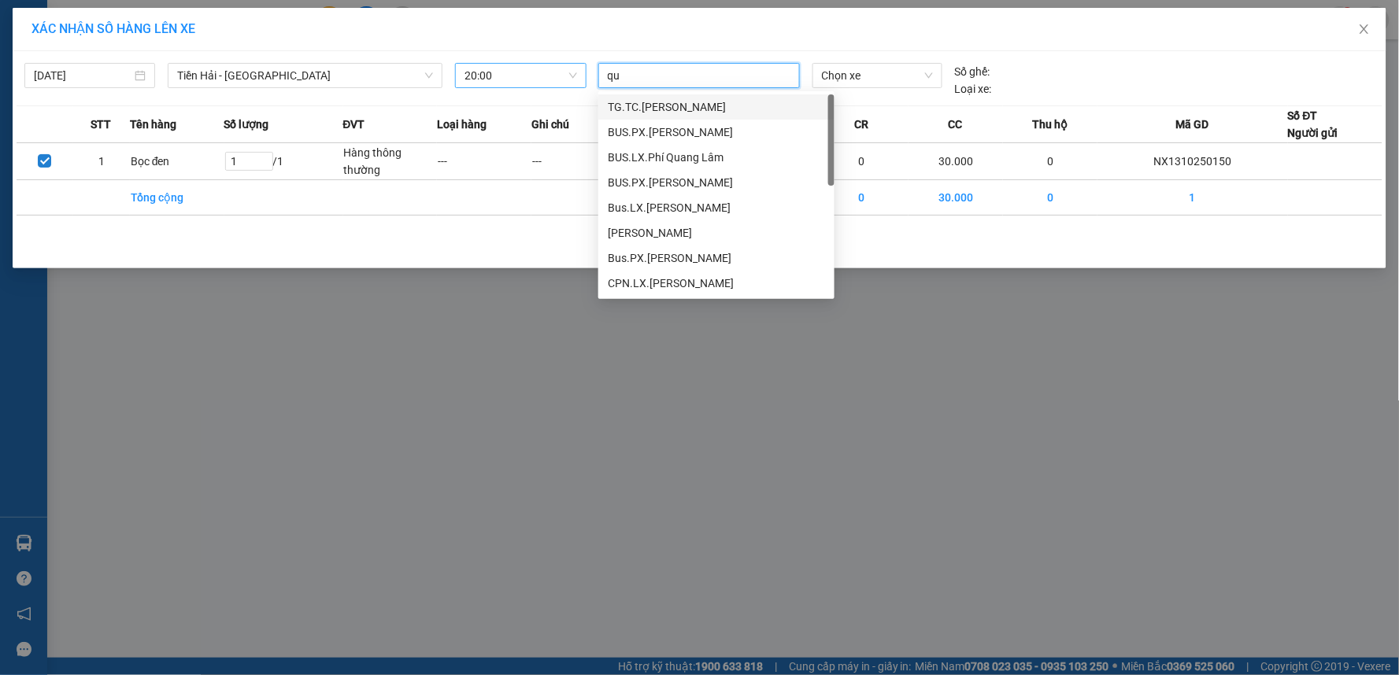
type input "qua"
click at [714, 207] on div "TG.TC Bùi Văn Quảng" at bounding box center [716, 207] width 217 height 17
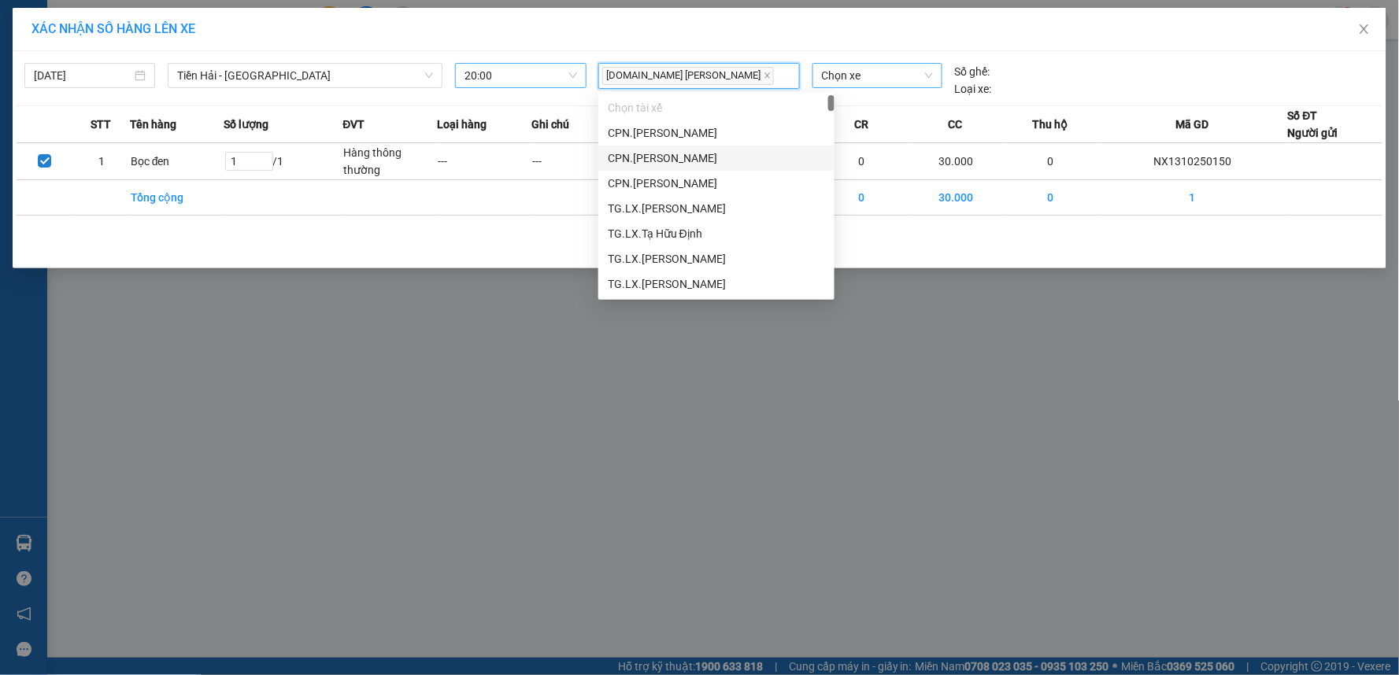
click at [881, 81] on span "Chọn xe" at bounding box center [877, 76] width 111 height 24
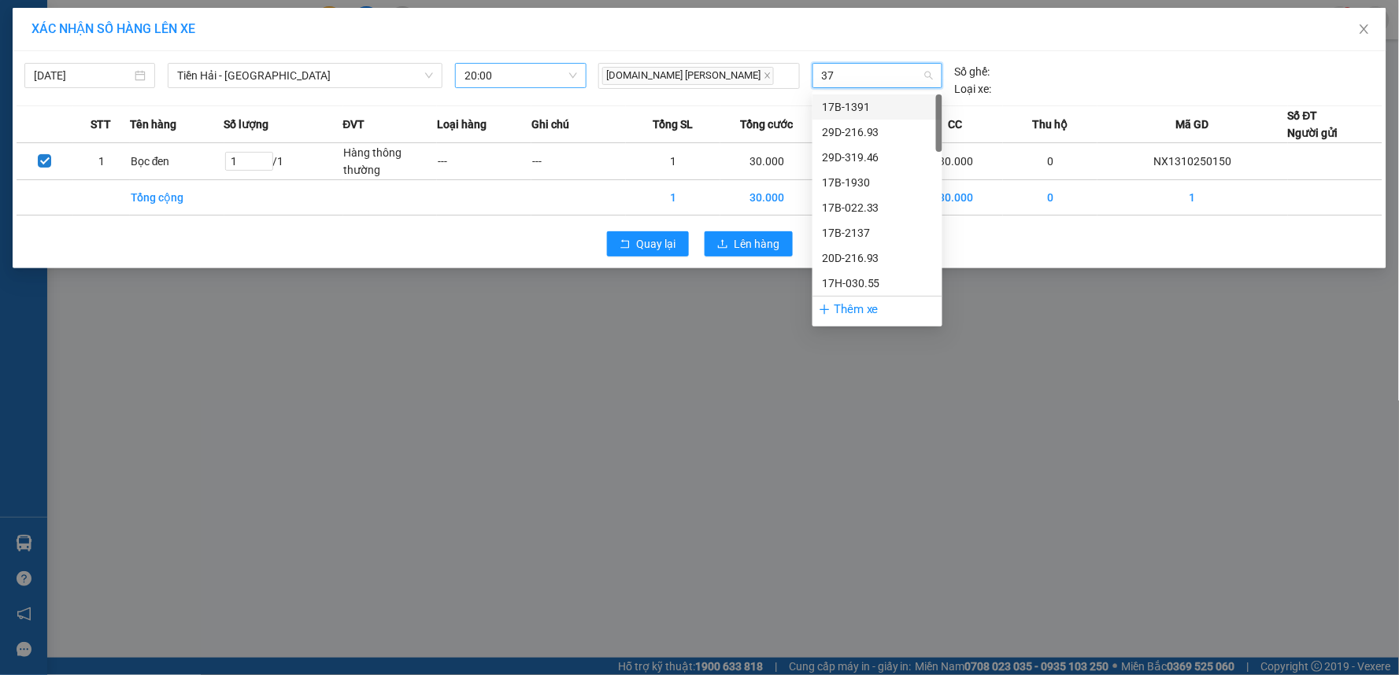
type input "378"
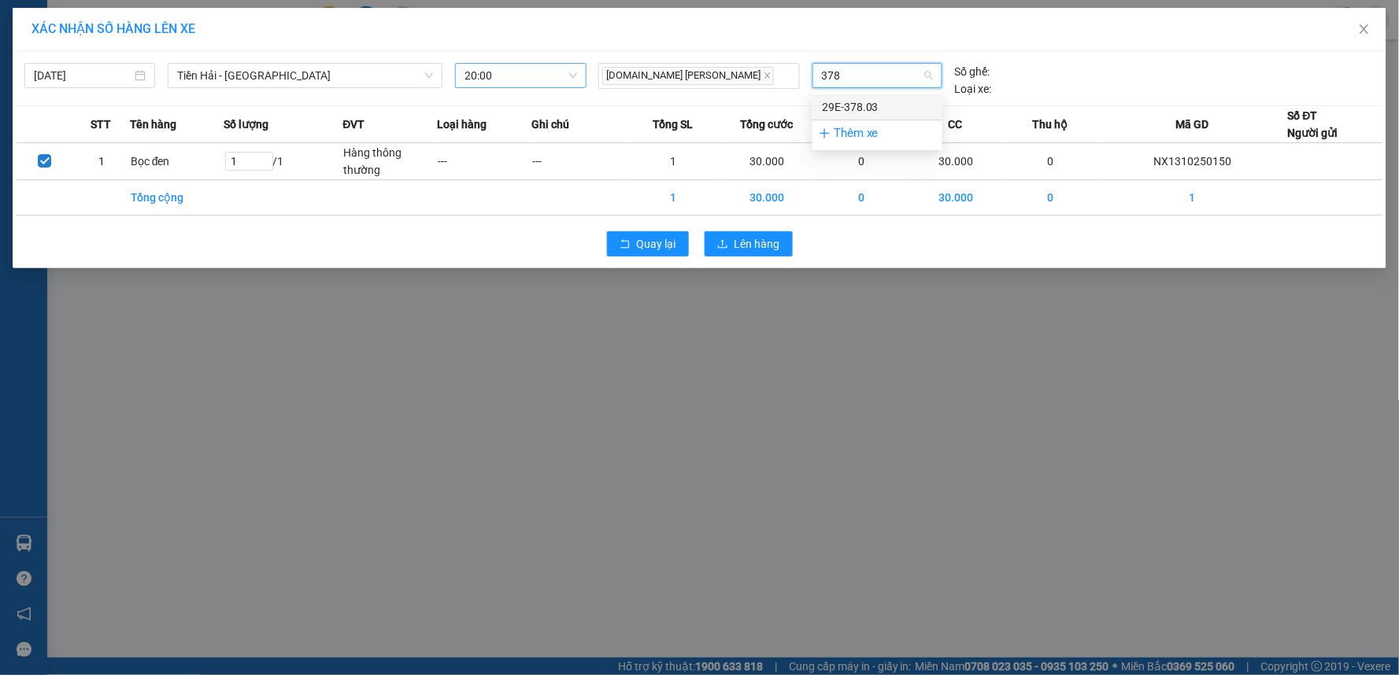
click at [845, 106] on div "29E-378.03" at bounding box center [877, 106] width 111 height 17
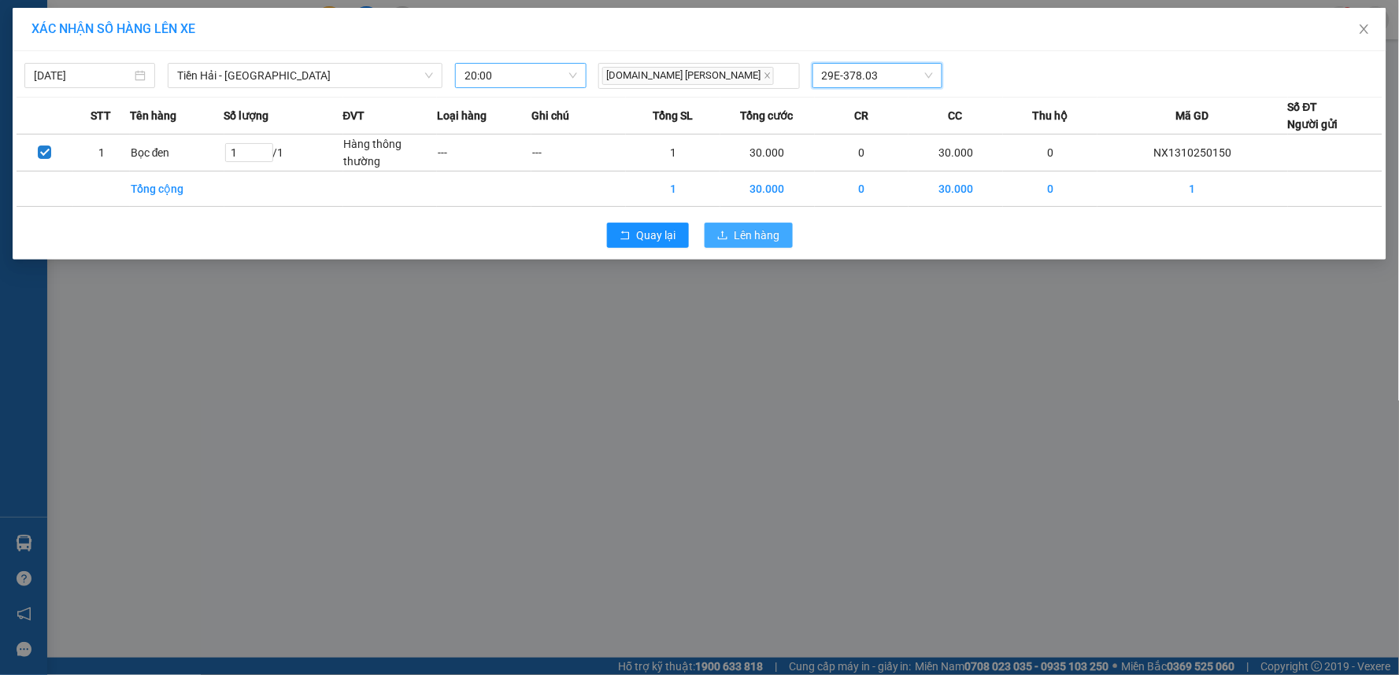
click at [751, 245] on button "Lên hàng" at bounding box center [748, 235] width 88 height 25
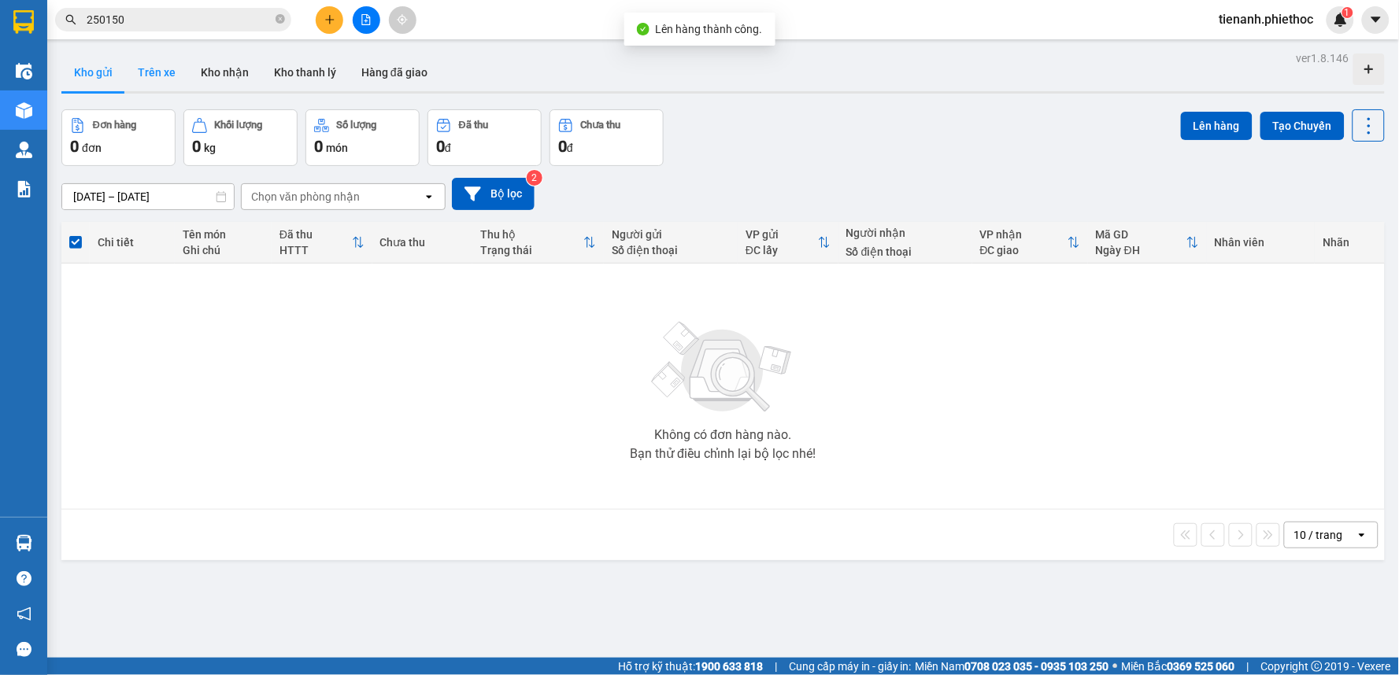
click at [184, 76] on button "Trên xe" at bounding box center [156, 73] width 63 height 38
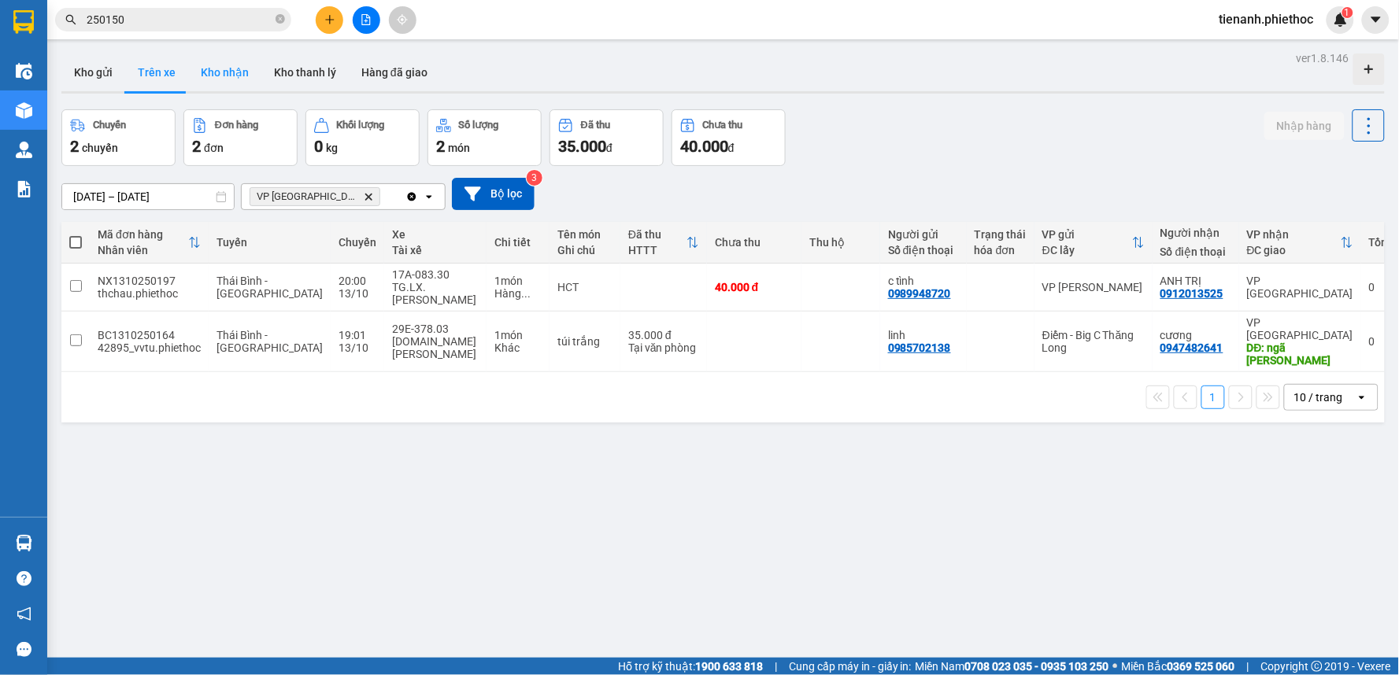
click at [218, 83] on button "Kho nhận" at bounding box center [224, 73] width 73 height 38
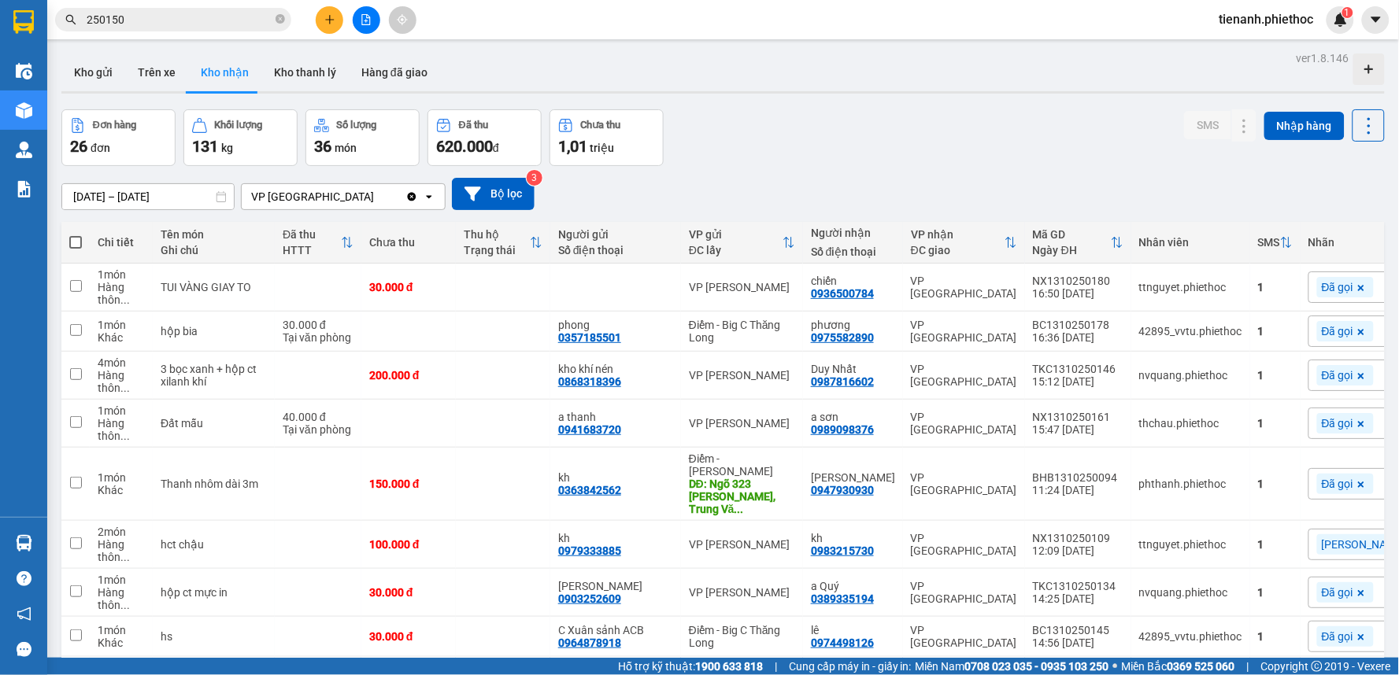
click at [162, 66] on button "Trên xe" at bounding box center [156, 73] width 63 height 38
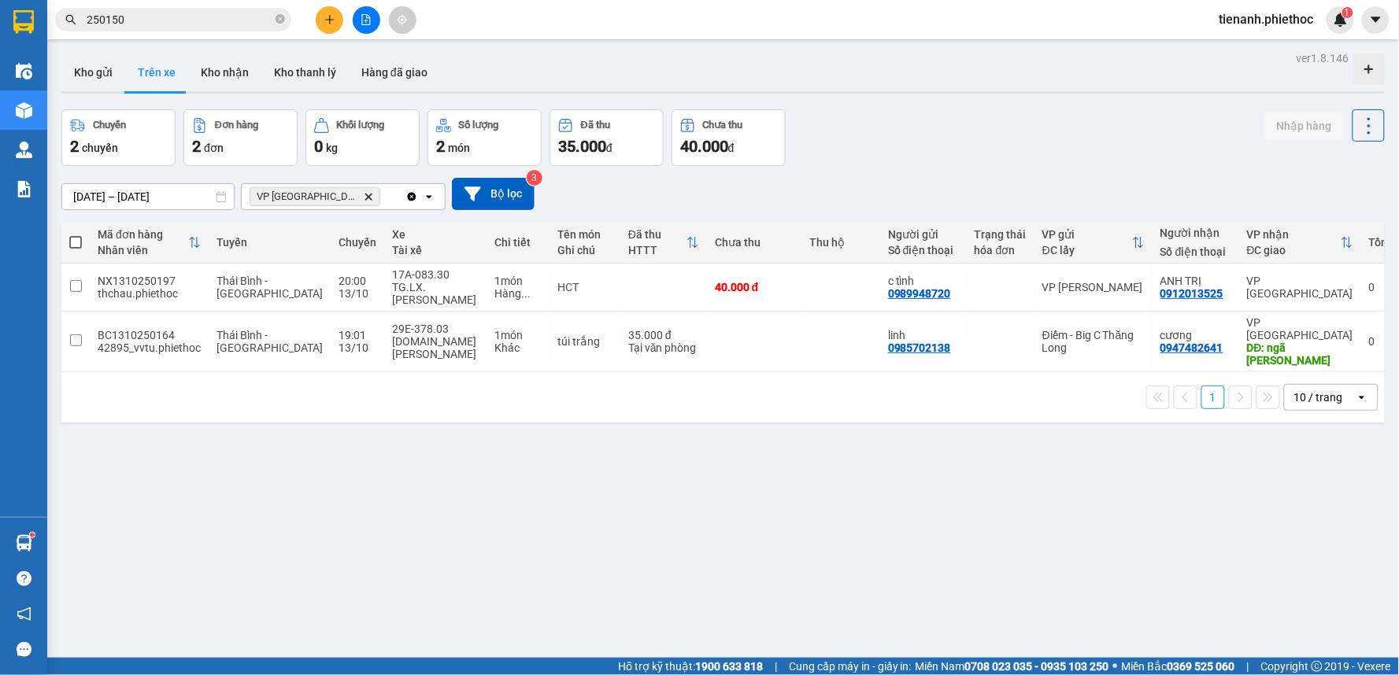
click at [216, 91] on div at bounding box center [722, 92] width 1323 height 2
click at [232, 85] on button "Kho nhận" at bounding box center [224, 73] width 73 height 38
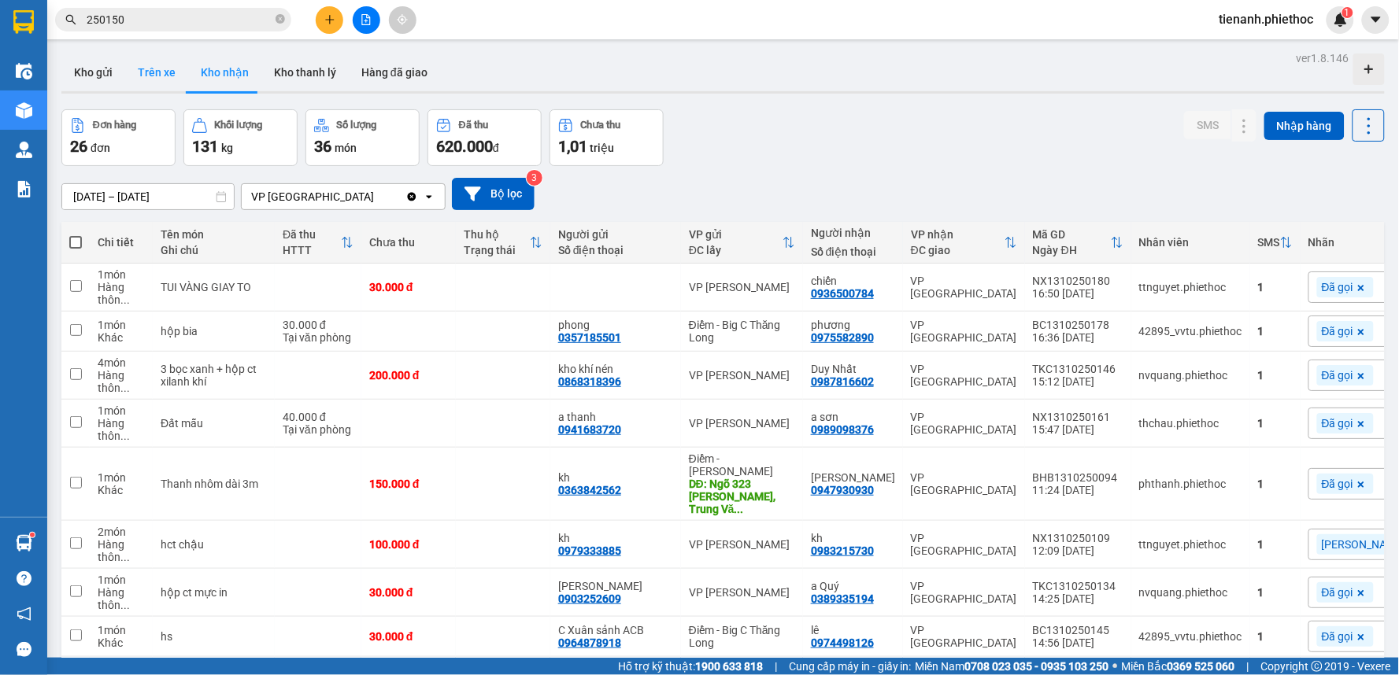
click at [176, 84] on button "Trên xe" at bounding box center [156, 73] width 63 height 38
type input "[DATE] – [DATE]"
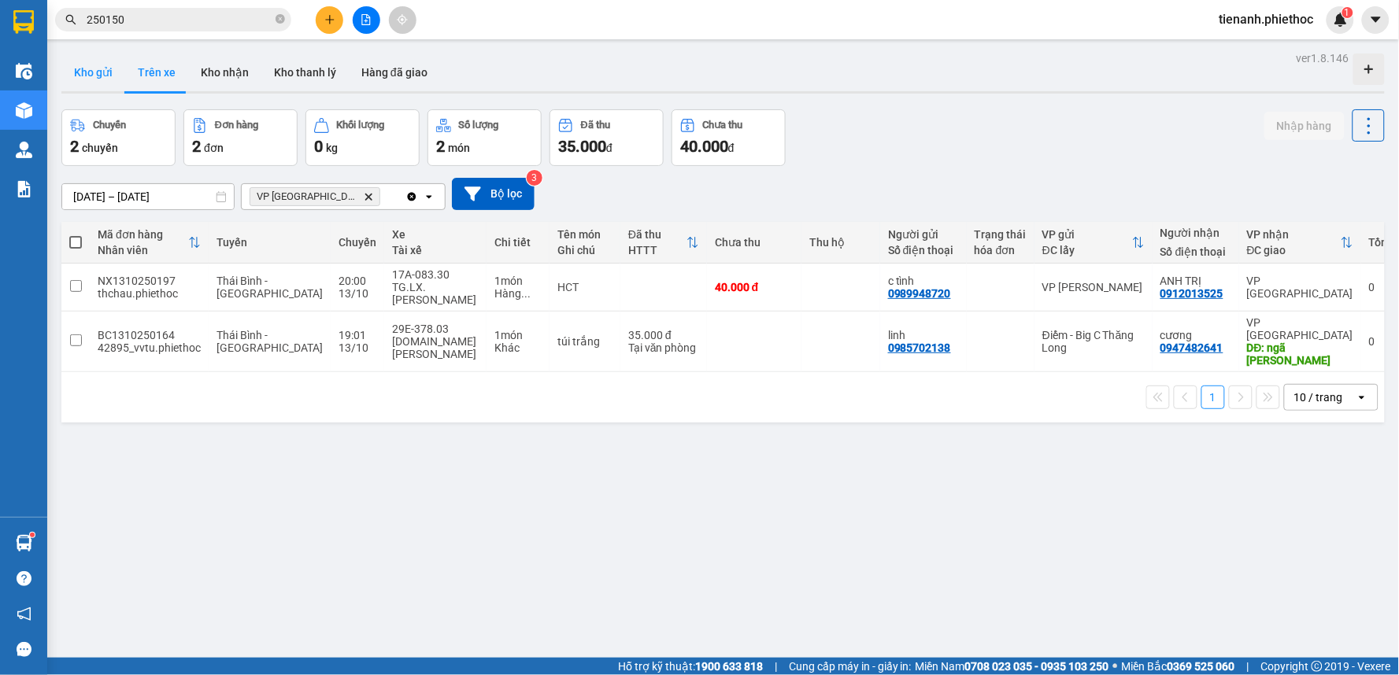
click at [98, 73] on button "Kho gửi" at bounding box center [93, 73] width 64 height 38
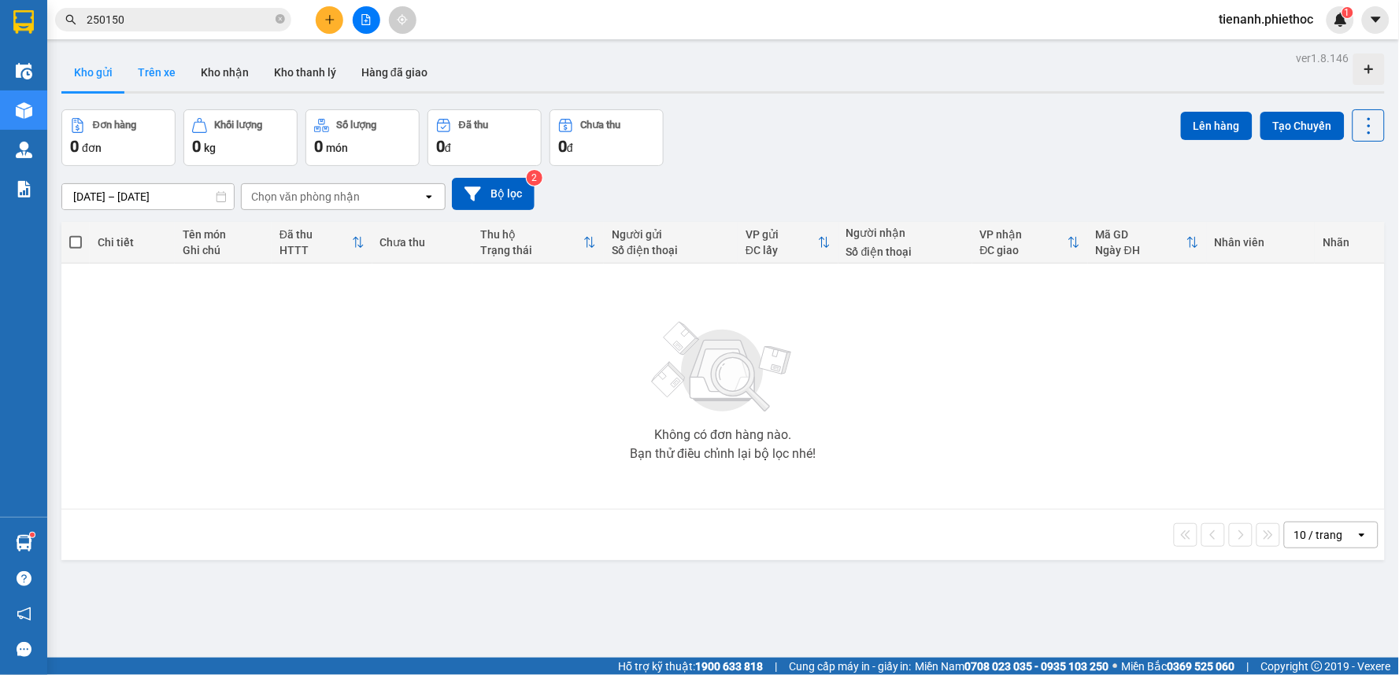
click at [153, 77] on button "Trên xe" at bounding box center [156, 73] width 63 height 38
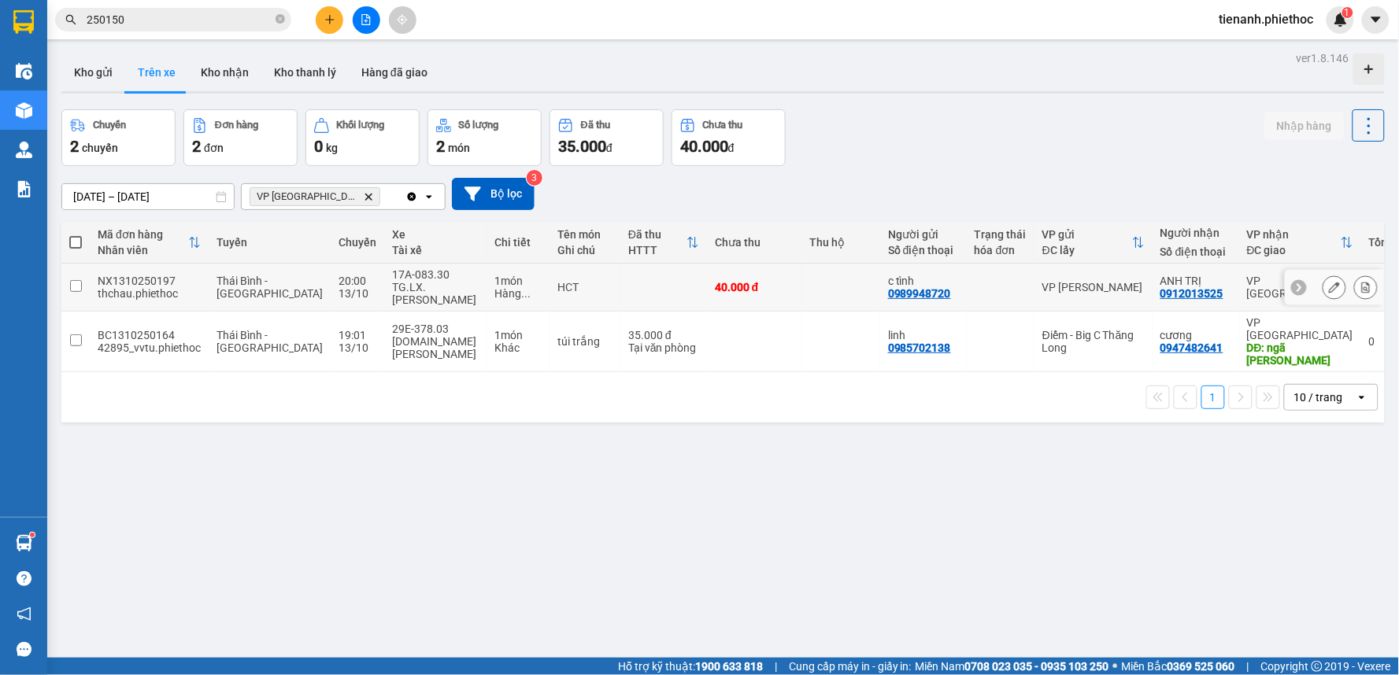
click at [620, 296] on td at bounding box center [663, 288] width 87 height 48
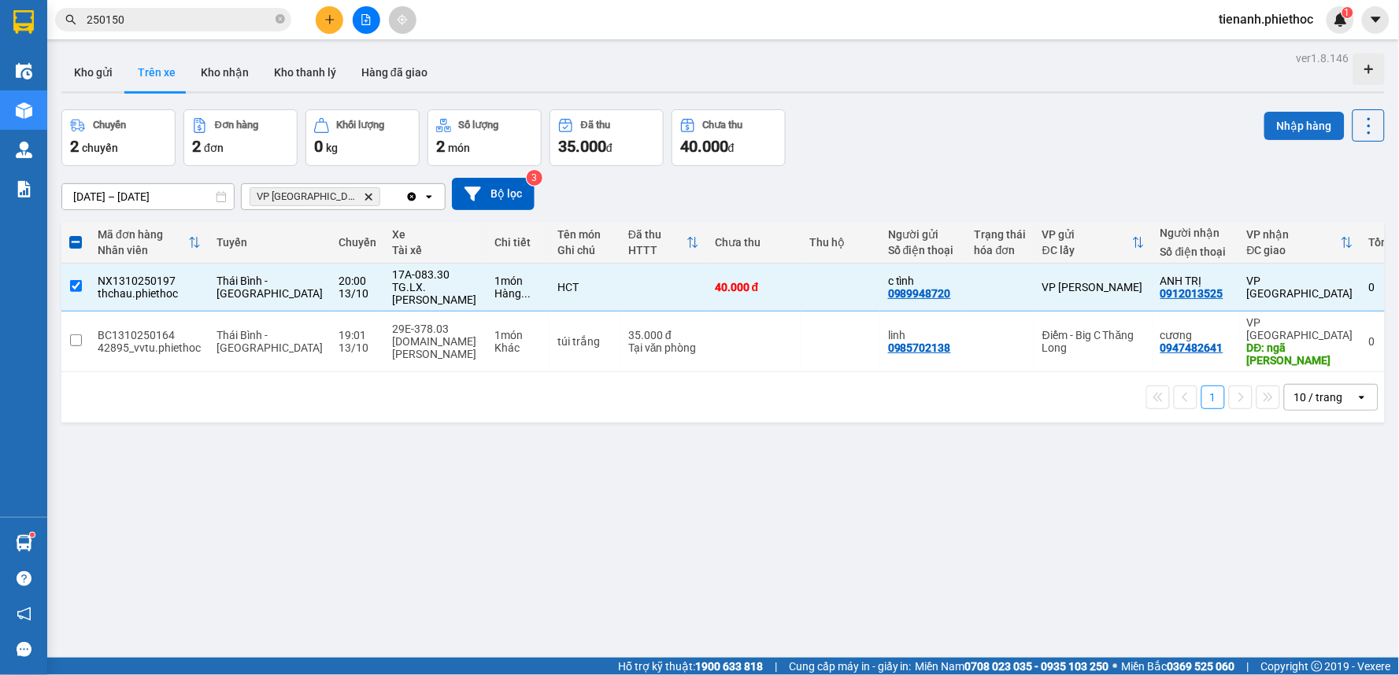
click at [1278, 121] on button "Nhập hàng" at bounding box center [1304, 126] width 80 height 28
checkbox input "false"
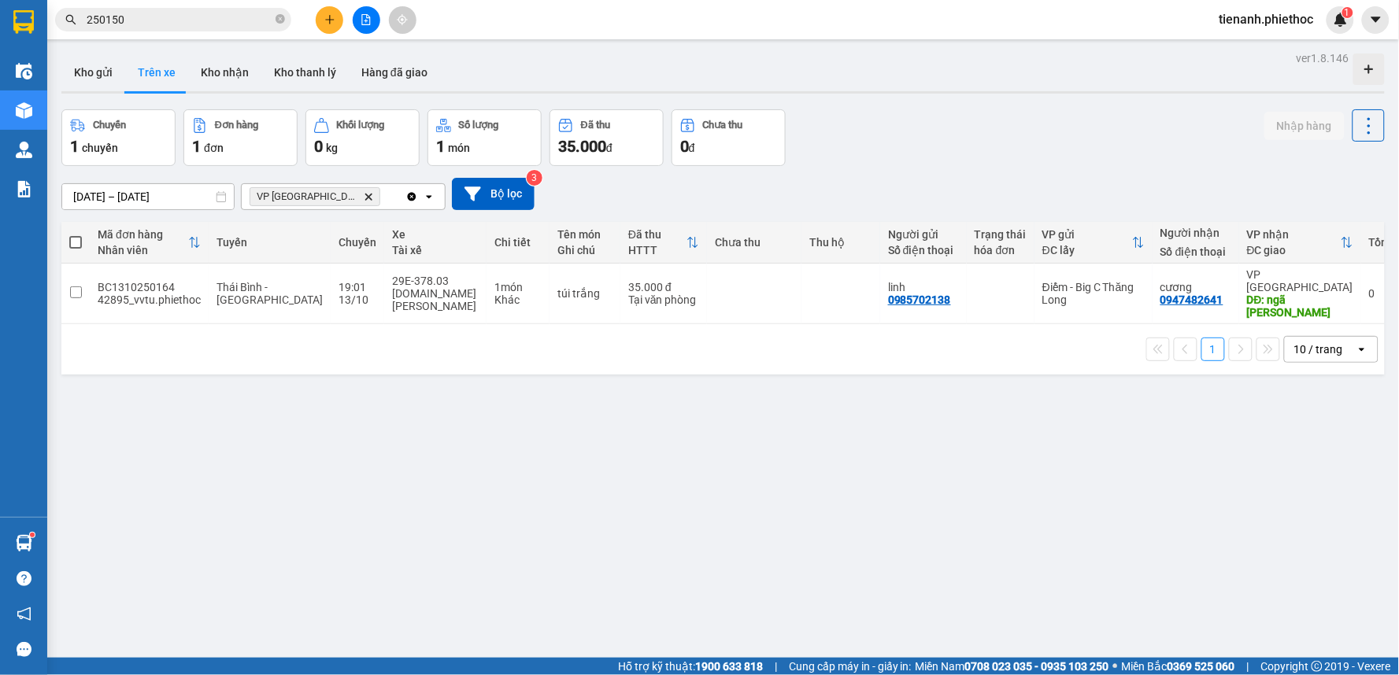
drag, startPoint x: 220, startPoint y: 61, endPoint x: 221, endPoint y: 95, distance: 33.9
click at [220, 61] on button "Kho nhận" at bounding box center [224, 73] width 73 height 38
type input "[DATE] – [DATE]"
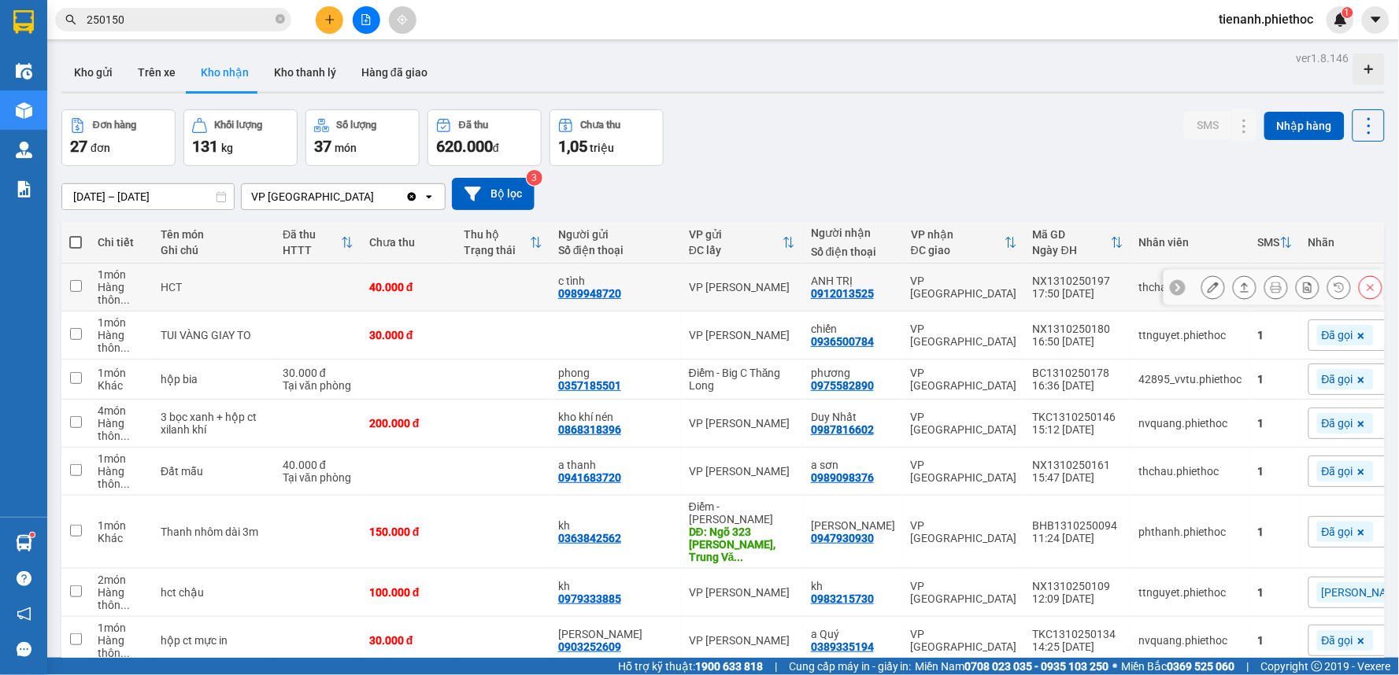
click at [1233, 285] on button at bounding box center [1244, 288] width 22 height 28
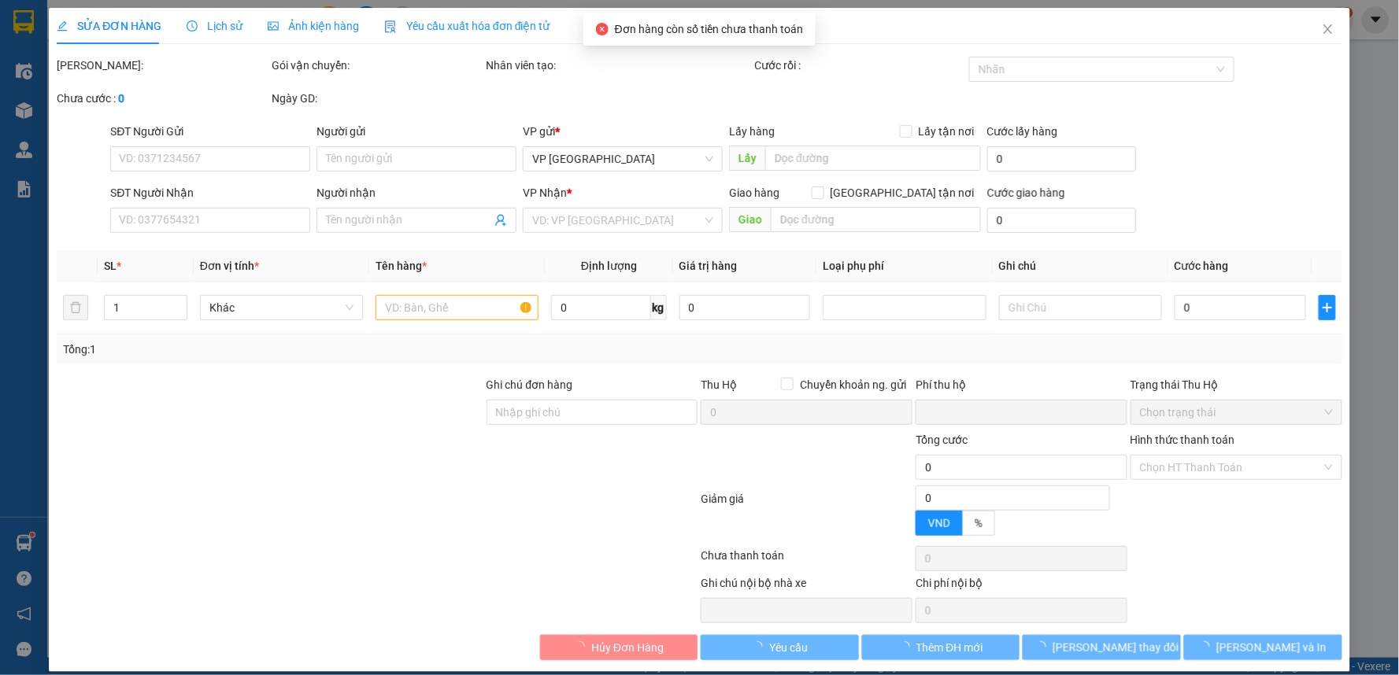
type input "0989948720"
type input "c tình"
type input "0912013525"
type input "ANH TRỊ"
type input "0"
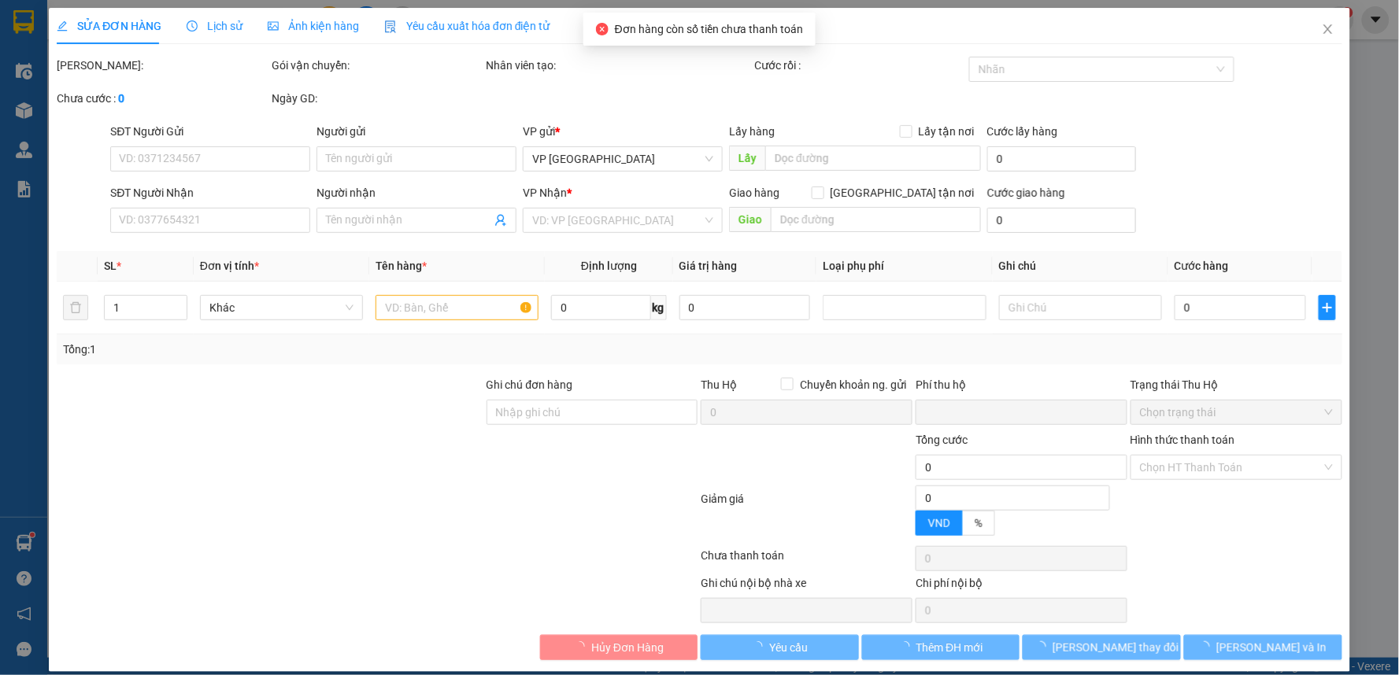
type input "40.000"
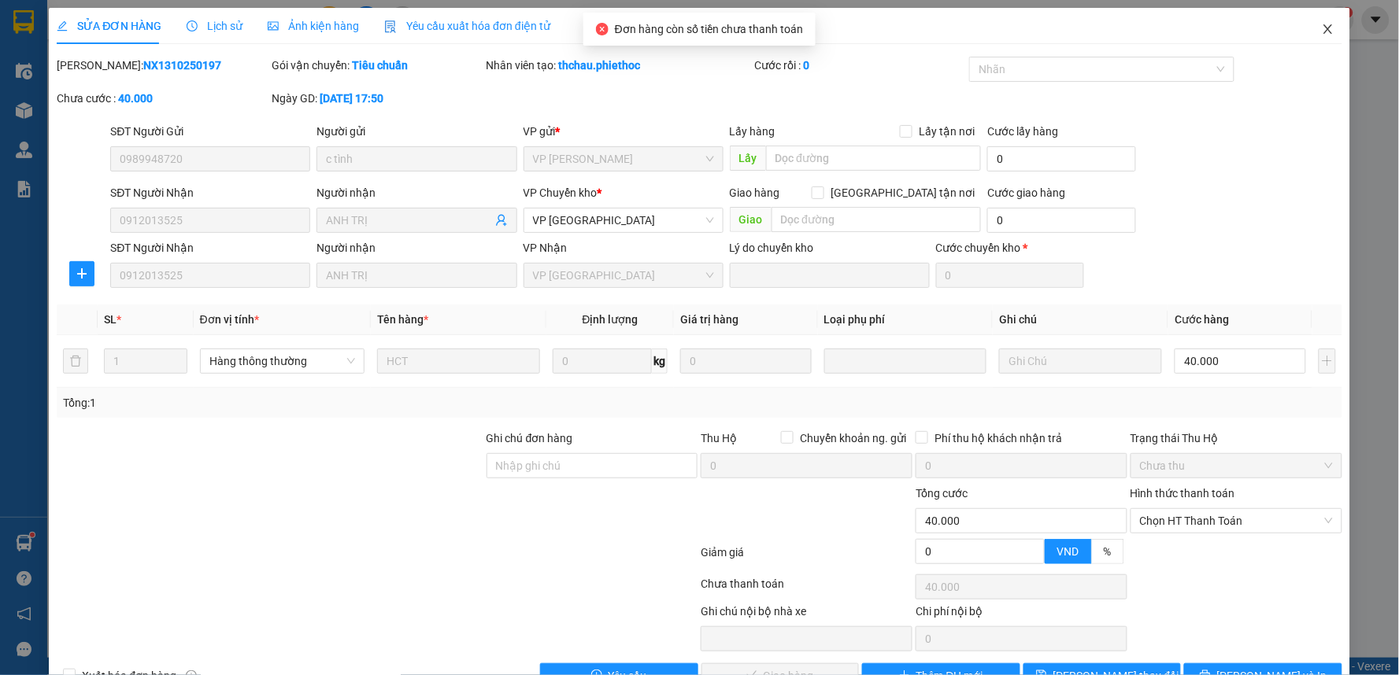
click at [1323, 28] on icon "close" at bounding box center [1327, 28] width 9 height 9
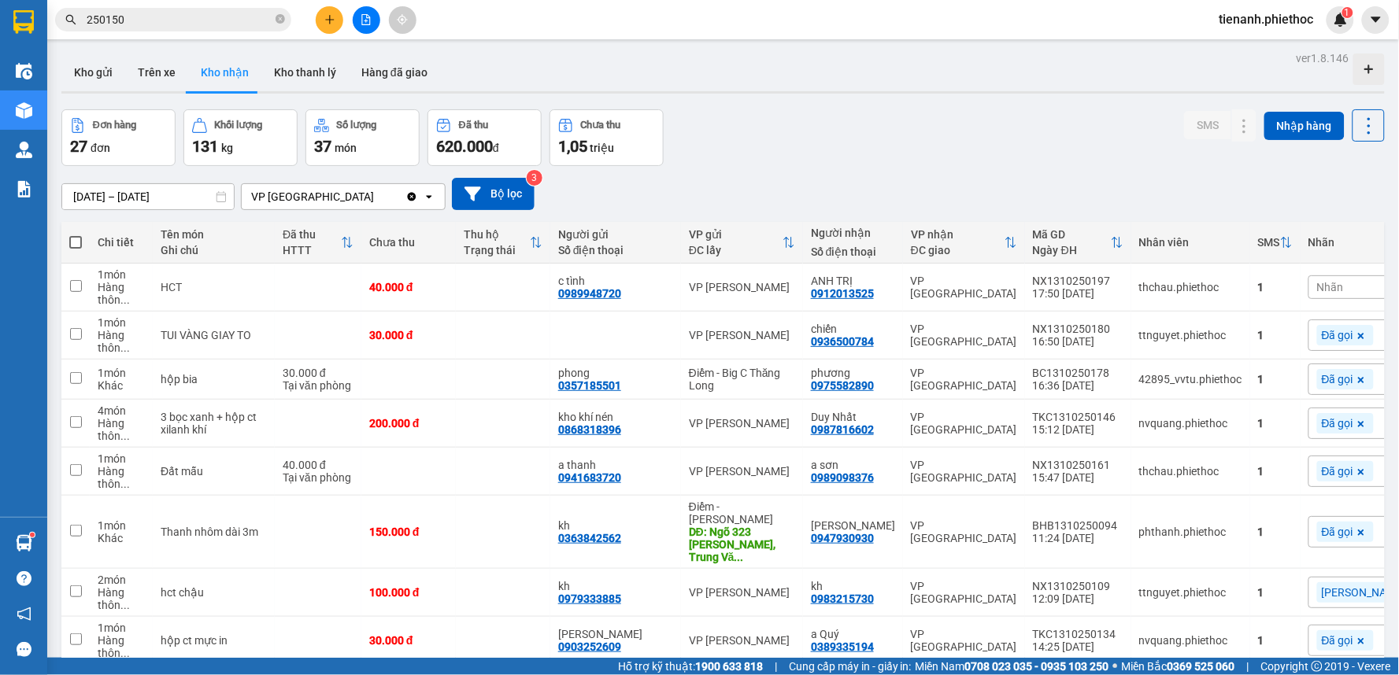
click at [1308, 294] on div "Nhãn" at bounding box center [1387, 287] width 159 height 24
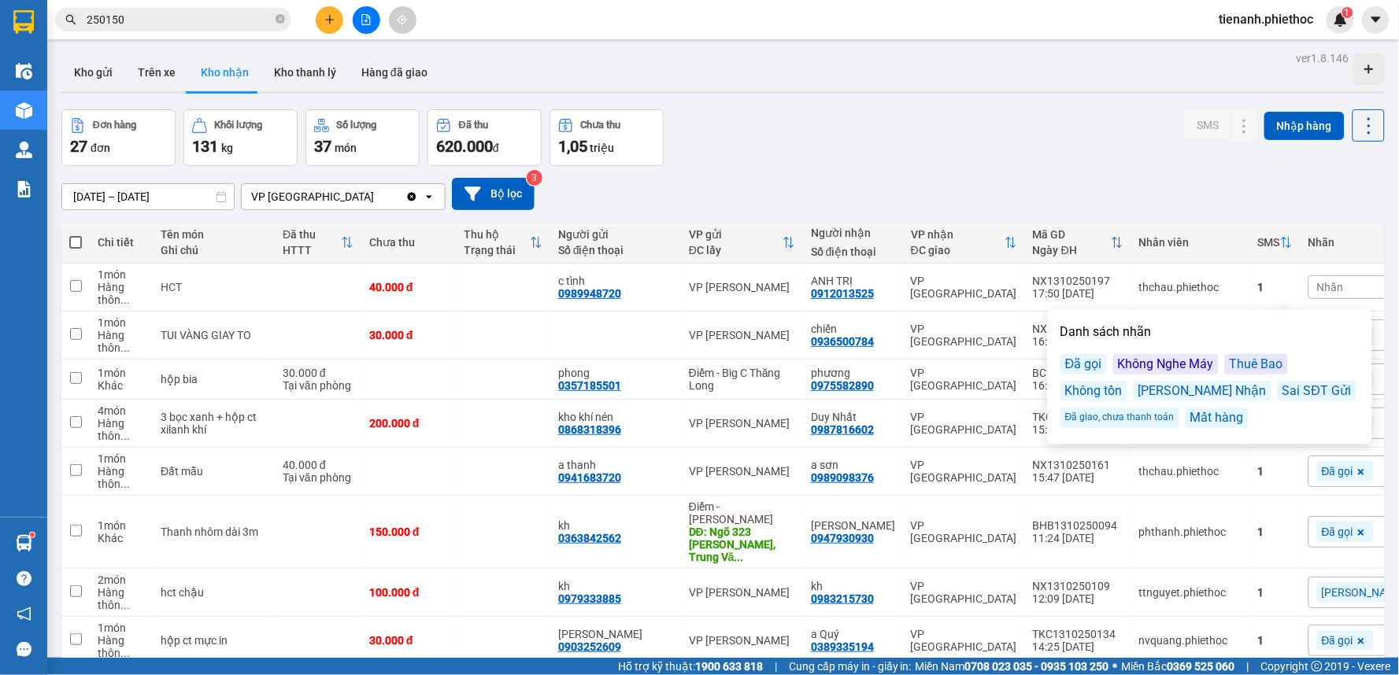
click at [1085, 360] on div "Đã gọi" at bounding box center [1083, 364] width 46 height 20
click at [1133, 140] on div "Đơn hàng 27 đơn Khối lượng 131 kg Số lượng 37 món Đã thu 620.000 đ Chưa thu 1,0…" at bounding box center [722, 137] width 1323 height 57
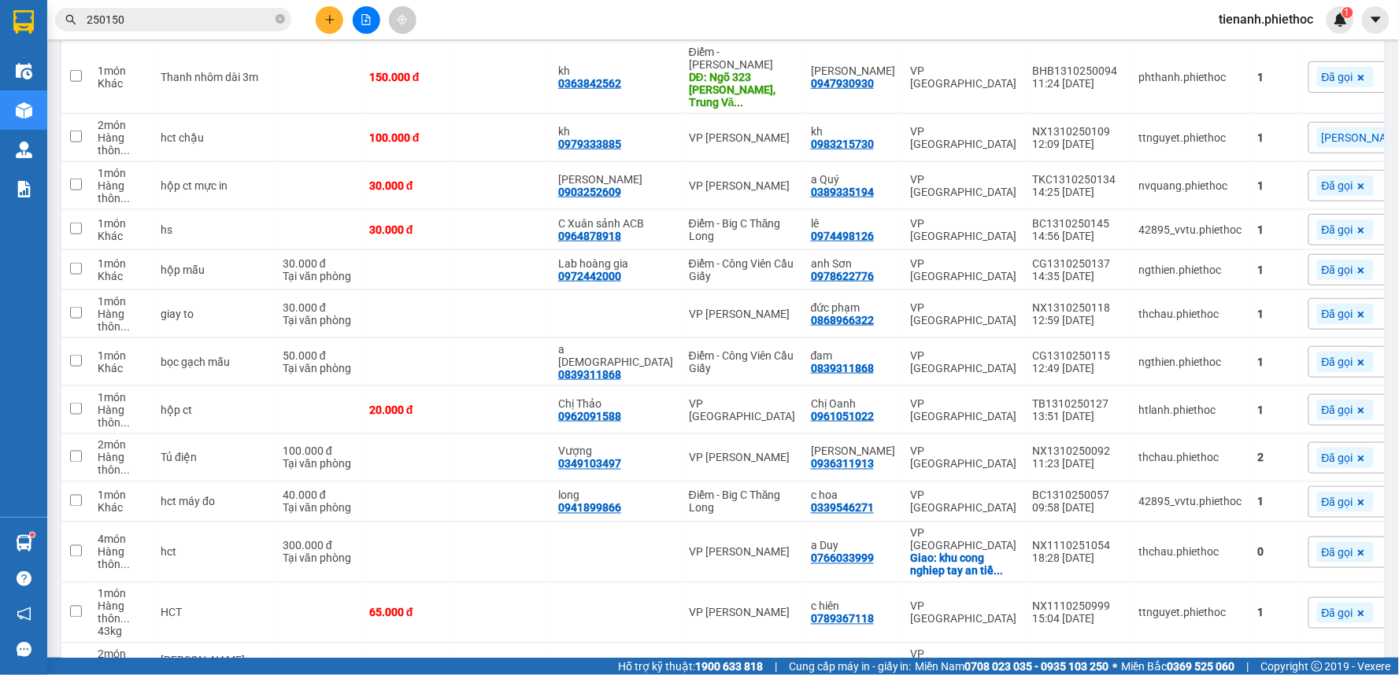
scroll to position [980, 0]
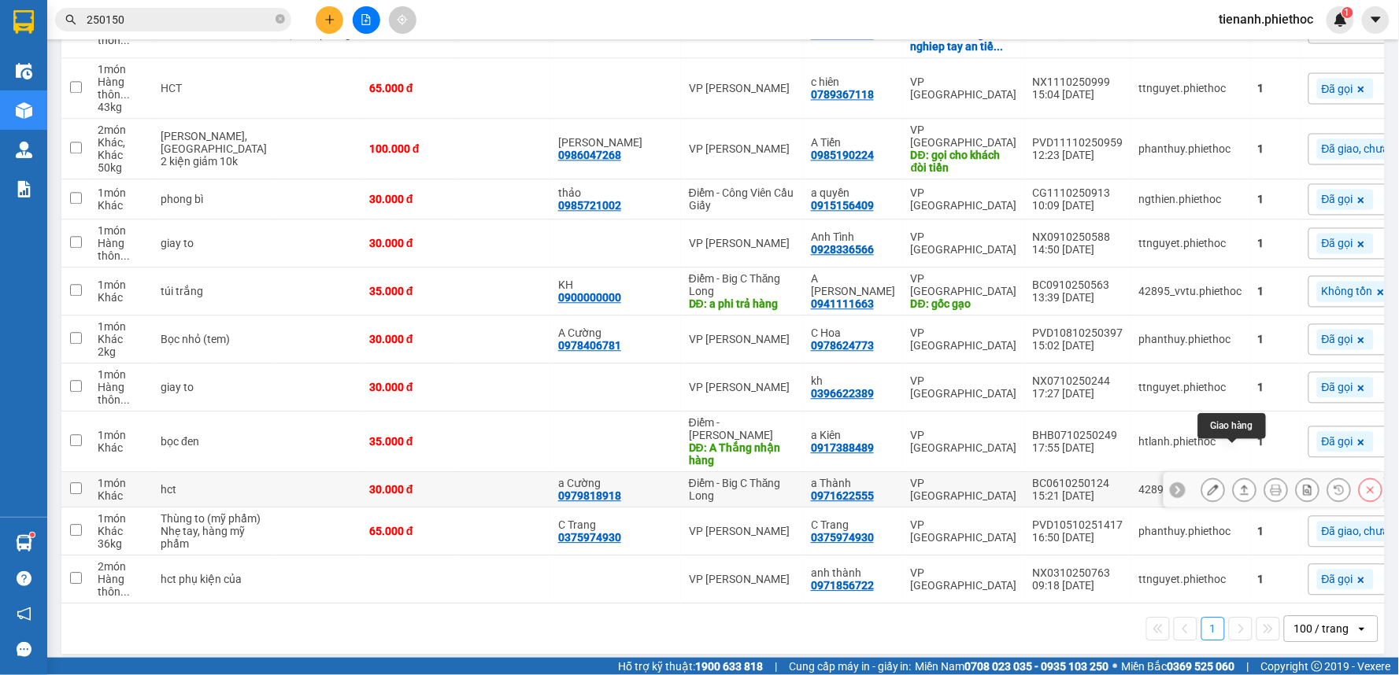
click at [1239, 484] on icon at bounding box center [1244, 489] width 11 height 11
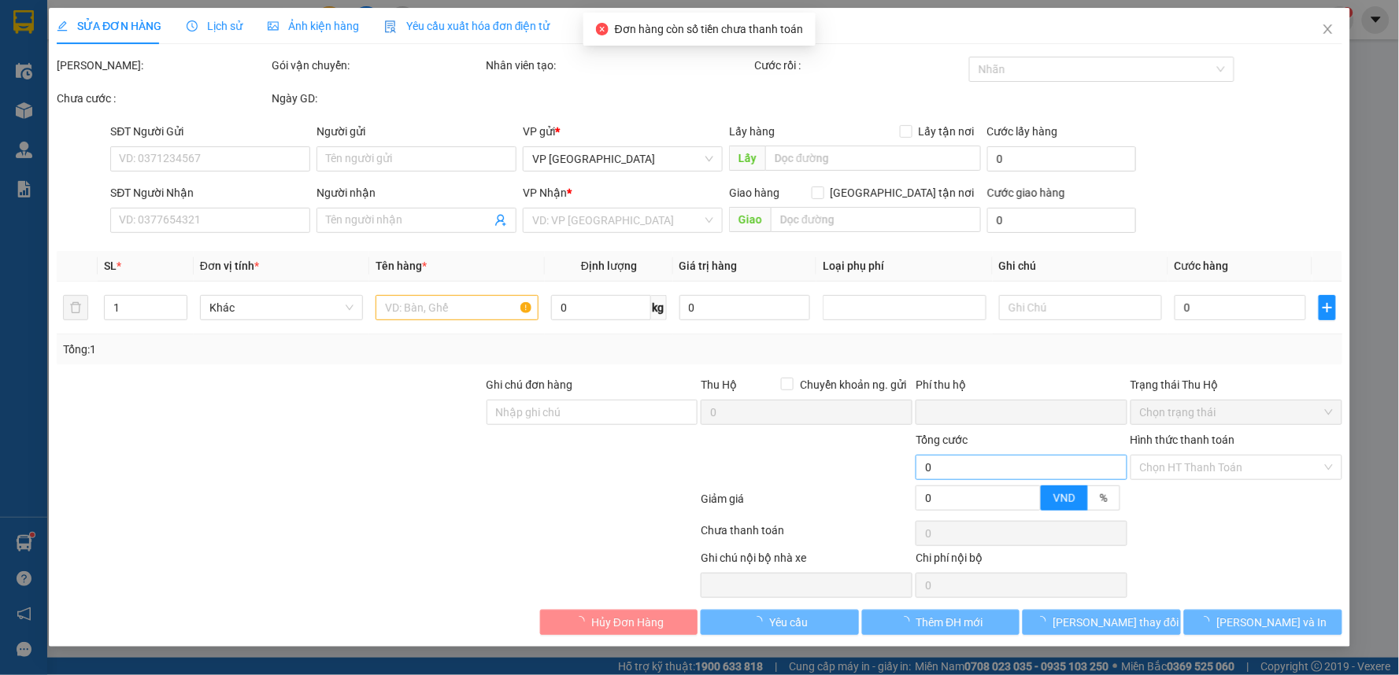
type input "0979818918"
type input "a Cường"
type input "0971622555"
type input "a Thành"
type input "0"
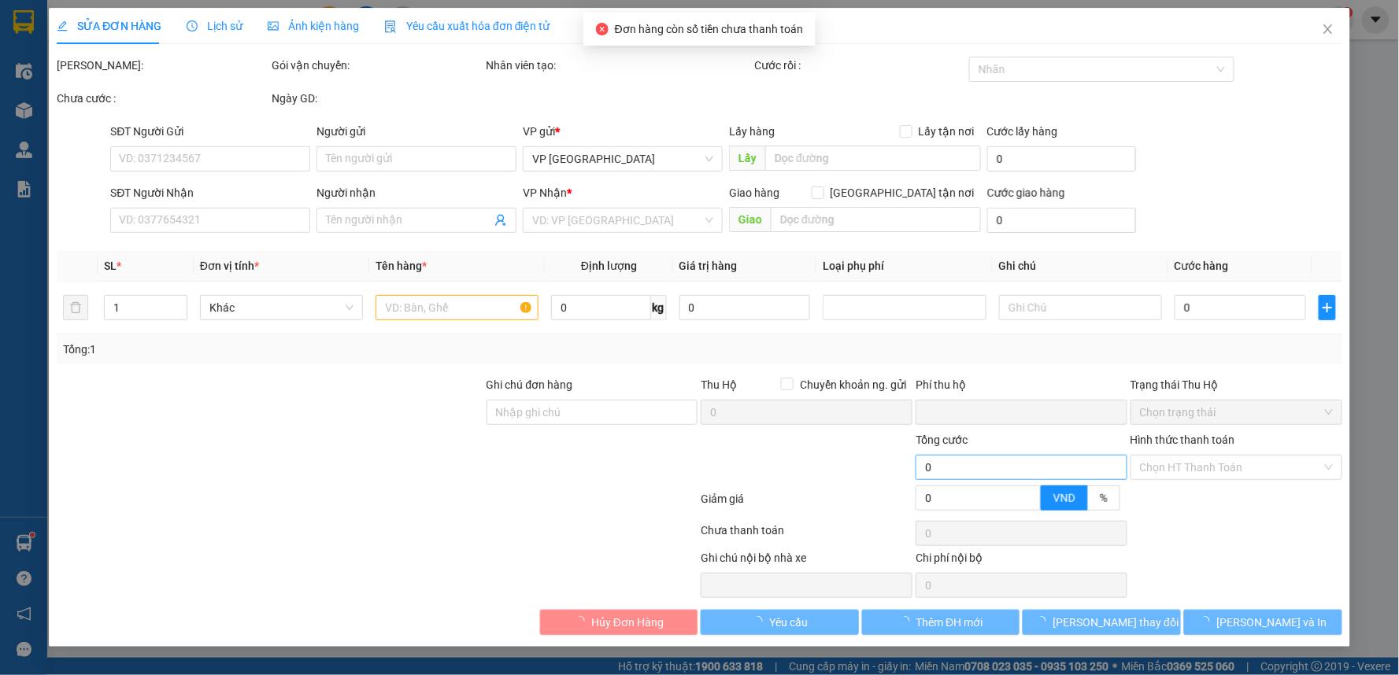
type input "30.000"
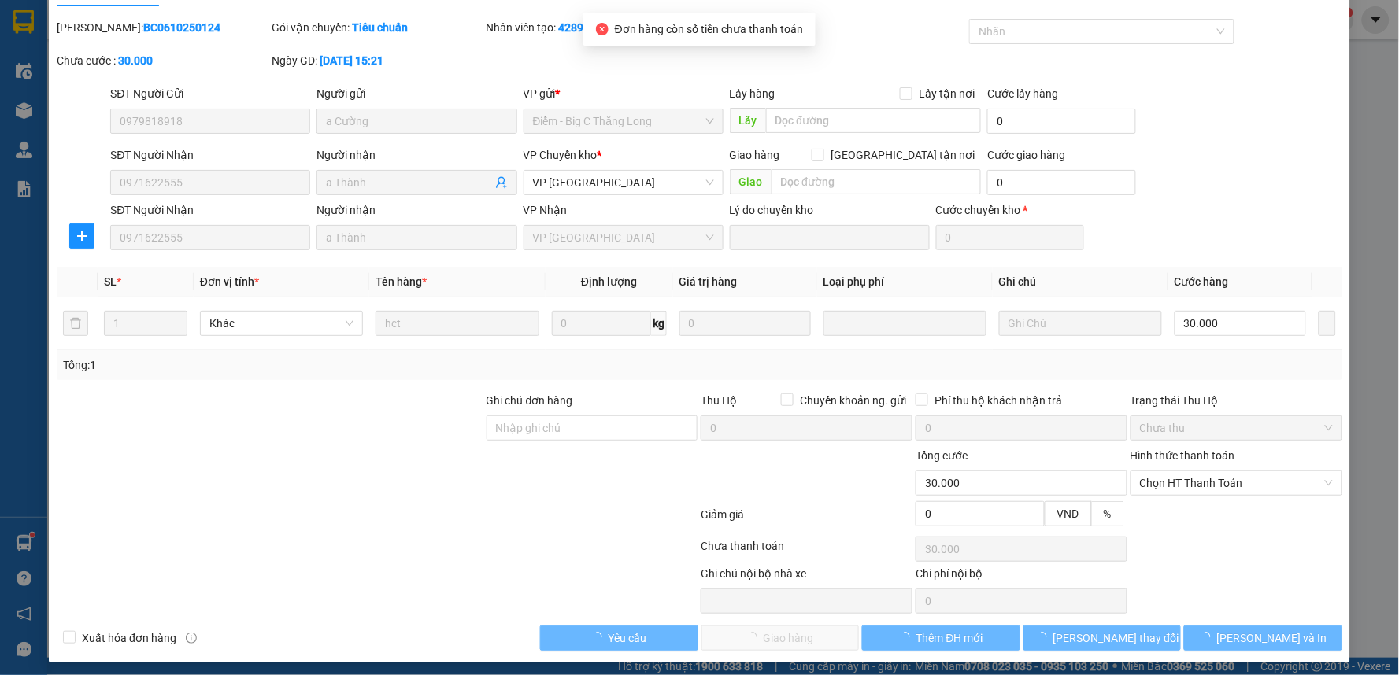
scroll to position [43, 0]
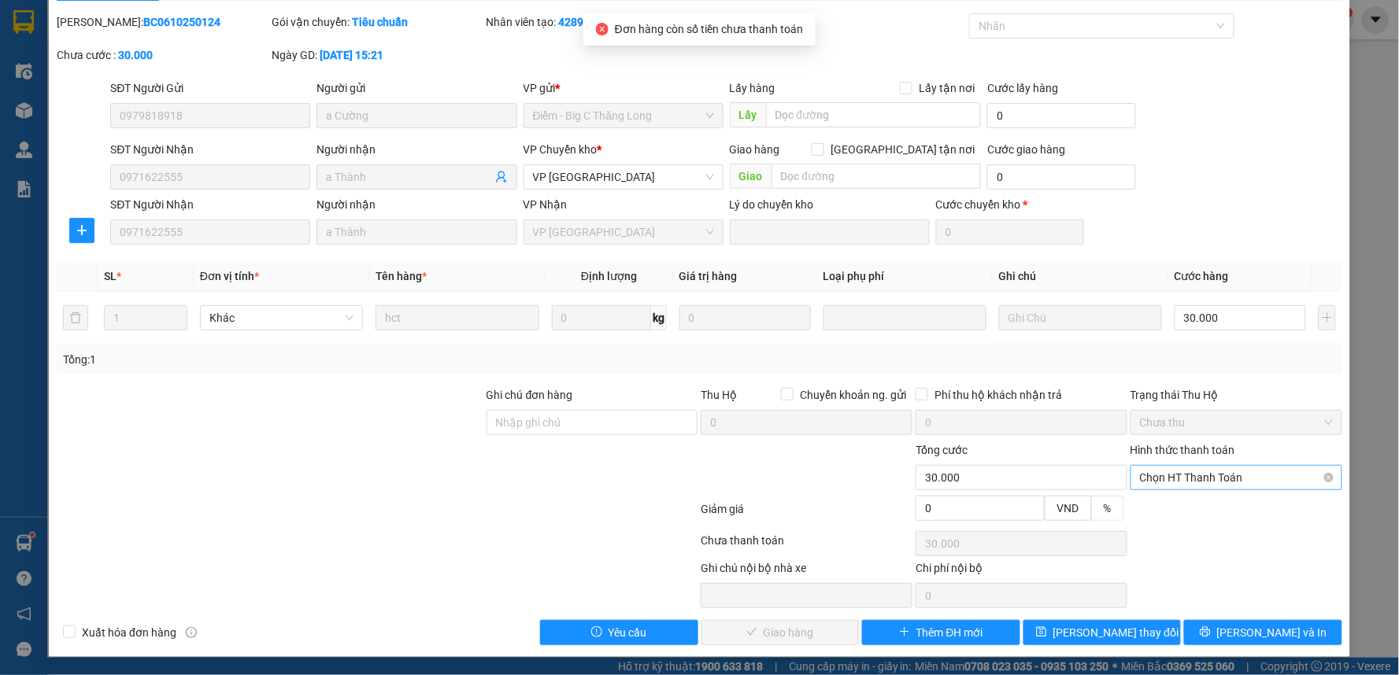
click at [1206, 475] on span "Chọn HT Thanh Toán" at bounding box center [1236, 478] width 193 height 24
click at [1205, 506] on div "Tại văn phòng" at bounding box center [1225, 509] width 190 height 17
type input "0"
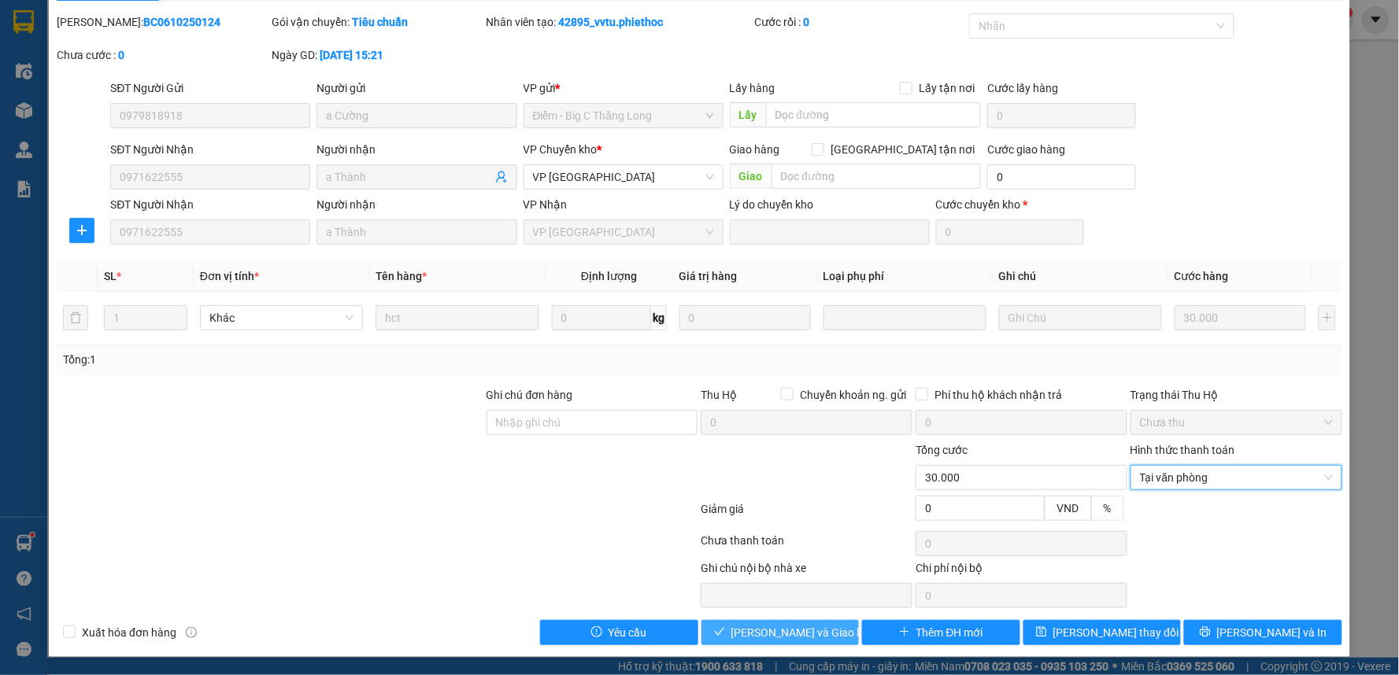
click at [823, 635] on span "[PERSON_NAME] và Giao hàng" at bounding box center [806, 632] width 151 height 17
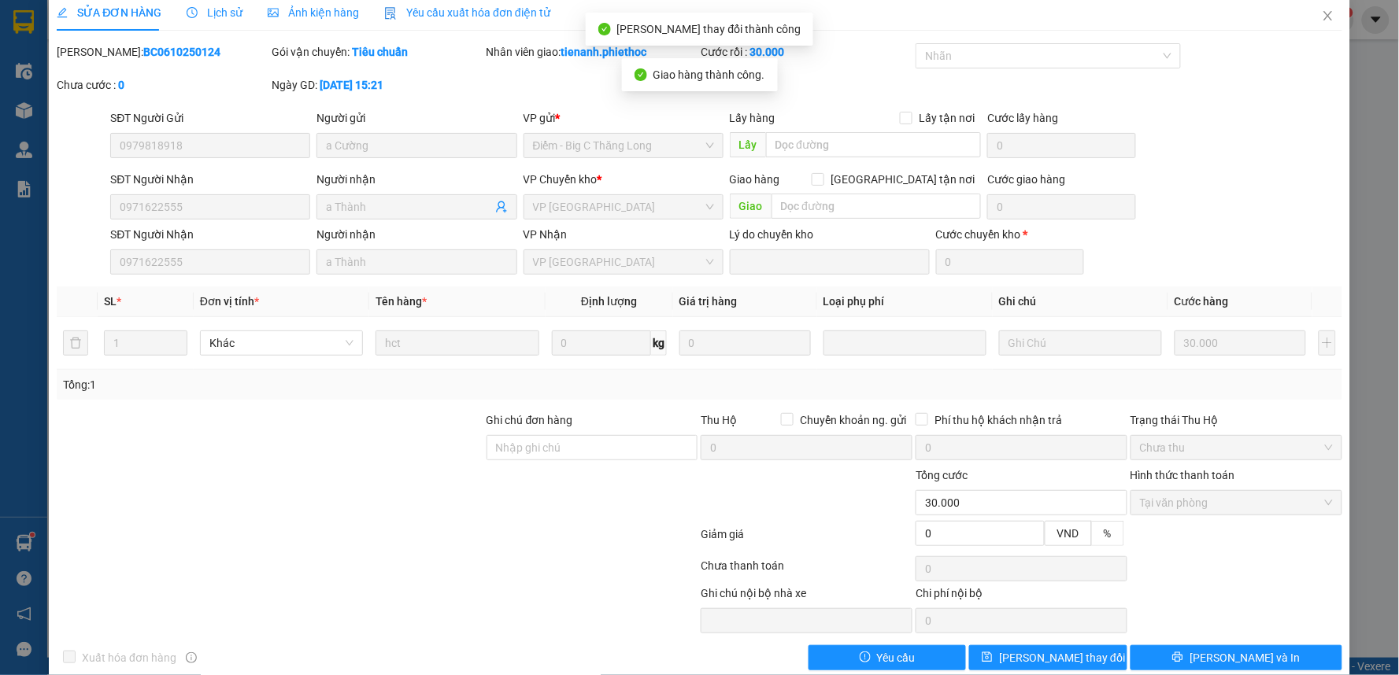
scroll to position [0, 0]
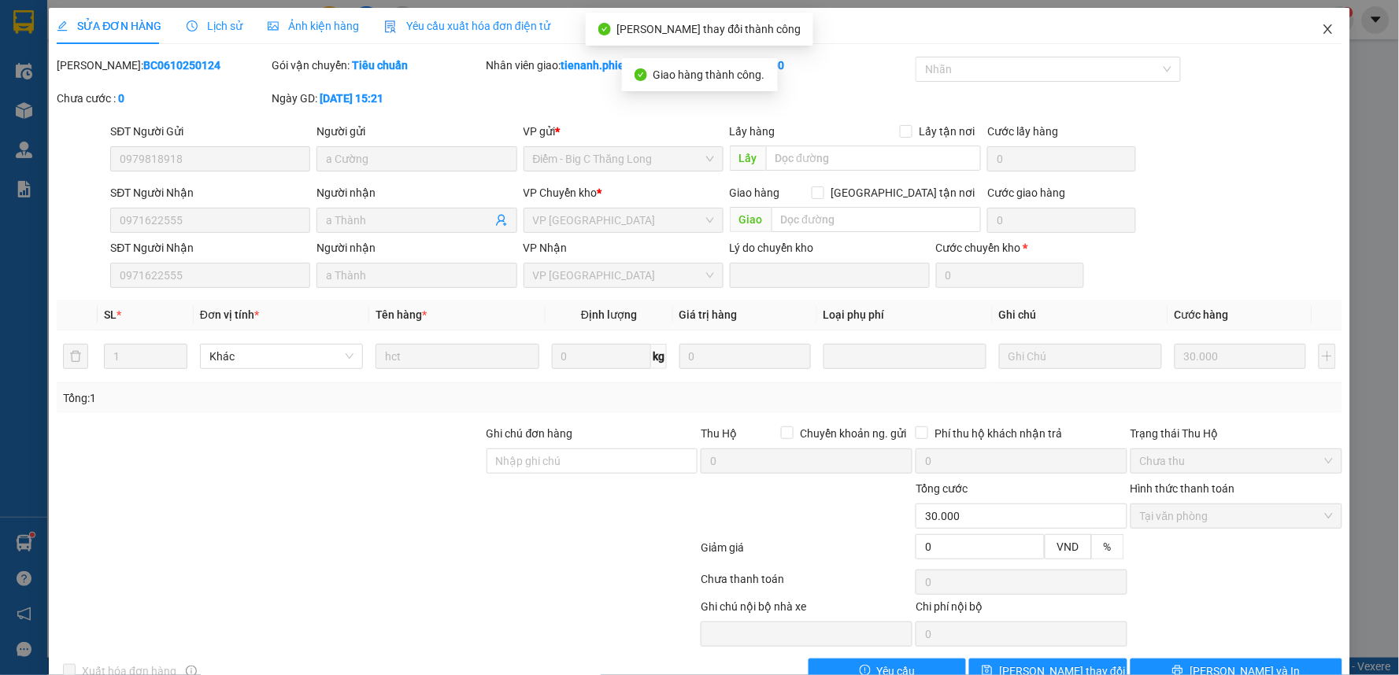
click at [1324, 28] on span "Close" at bounding box center [1328, 30] width 44 height 44
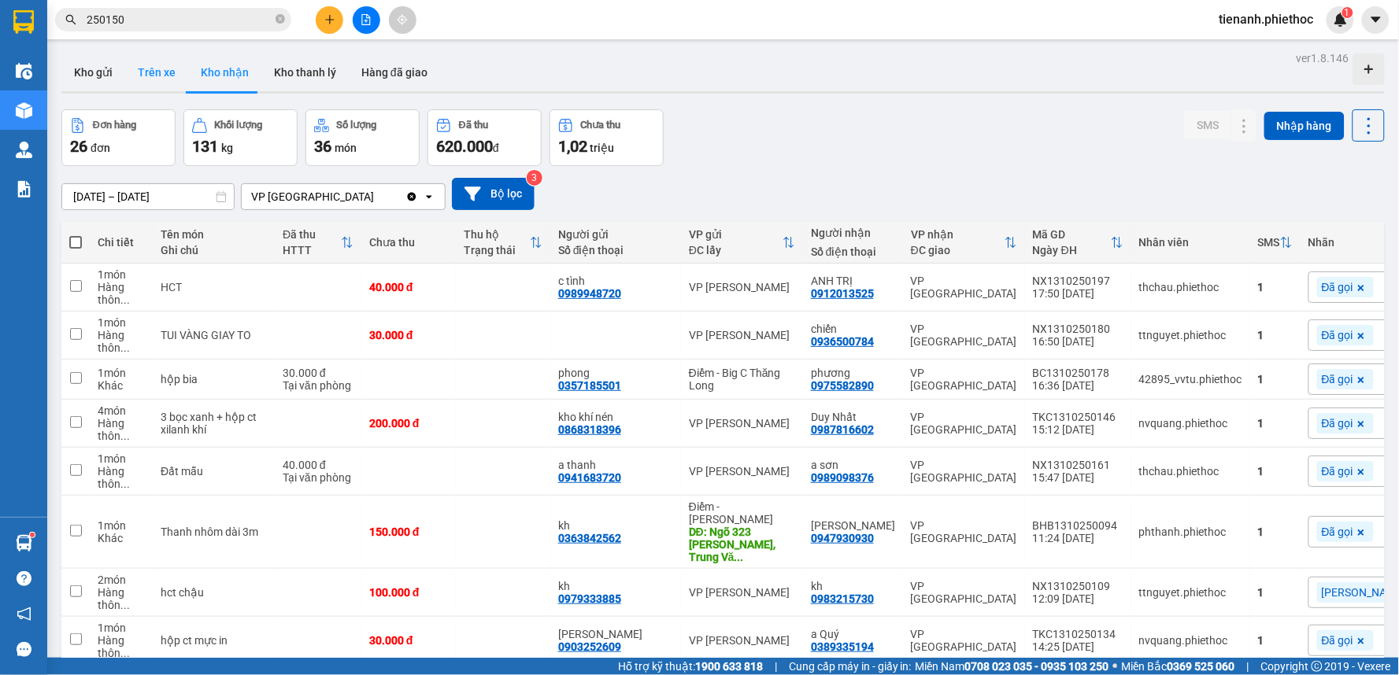
click at [176, 76] on button "Trên xe" at bounding box center [156, 73] width 63 height 38
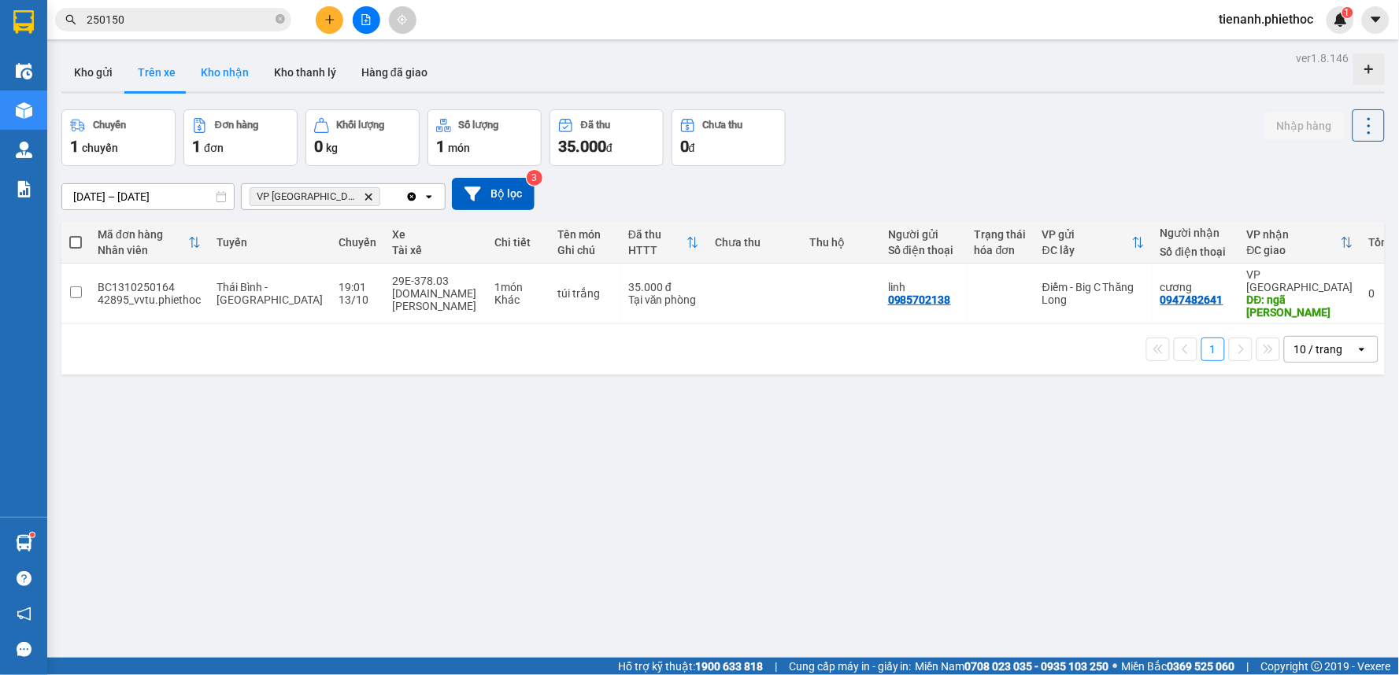
click at [211, 77] on button "Kho nhận" at bounding box center [224, 73] width 73 height 38
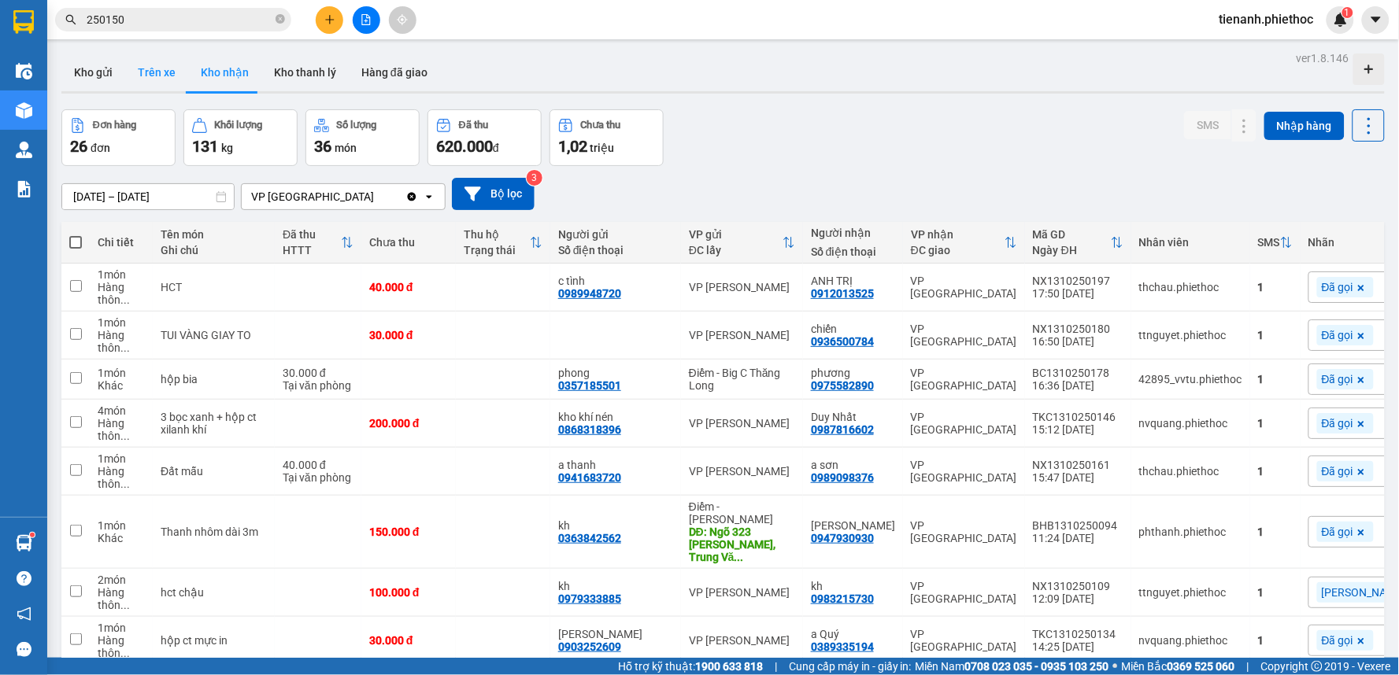
click at [139, 80] on button "Trên xe" at bounding box center [156, 73] width 63 height 38
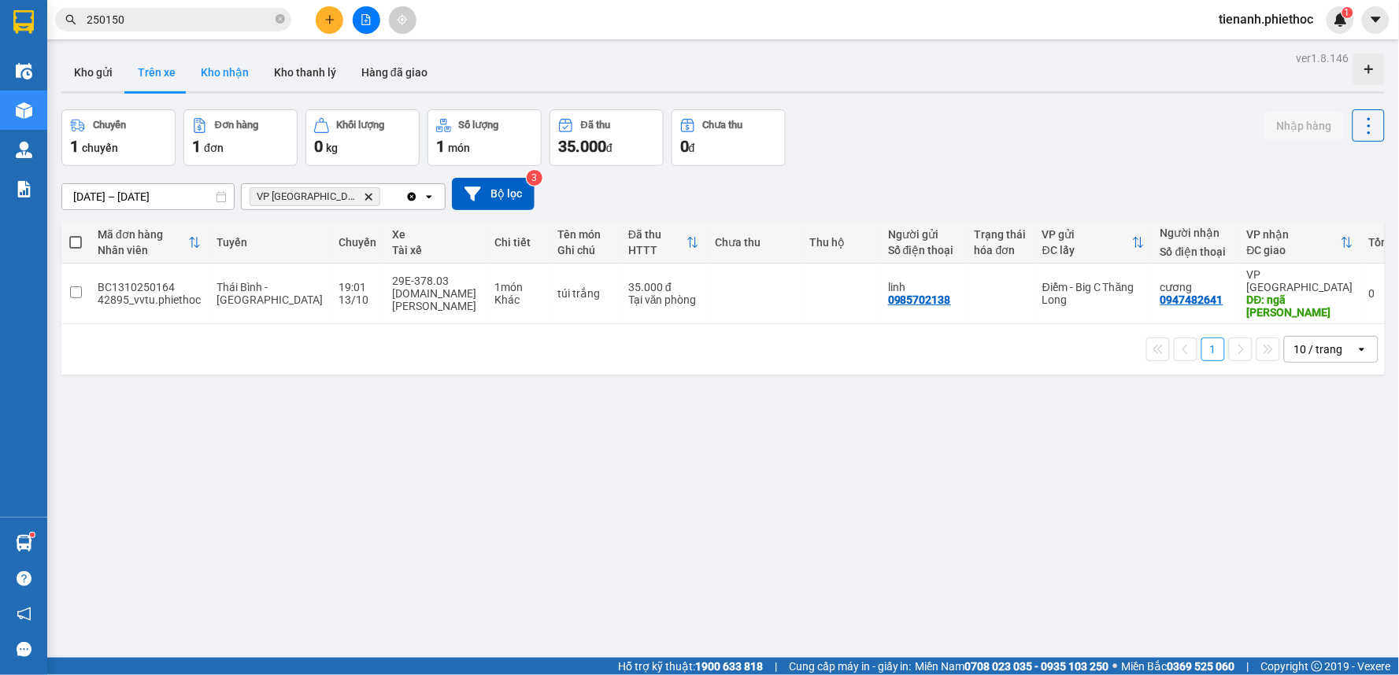
click at [233, 83] on button "Kho nhận" at bounding box center [224, 73] width 73 height 38
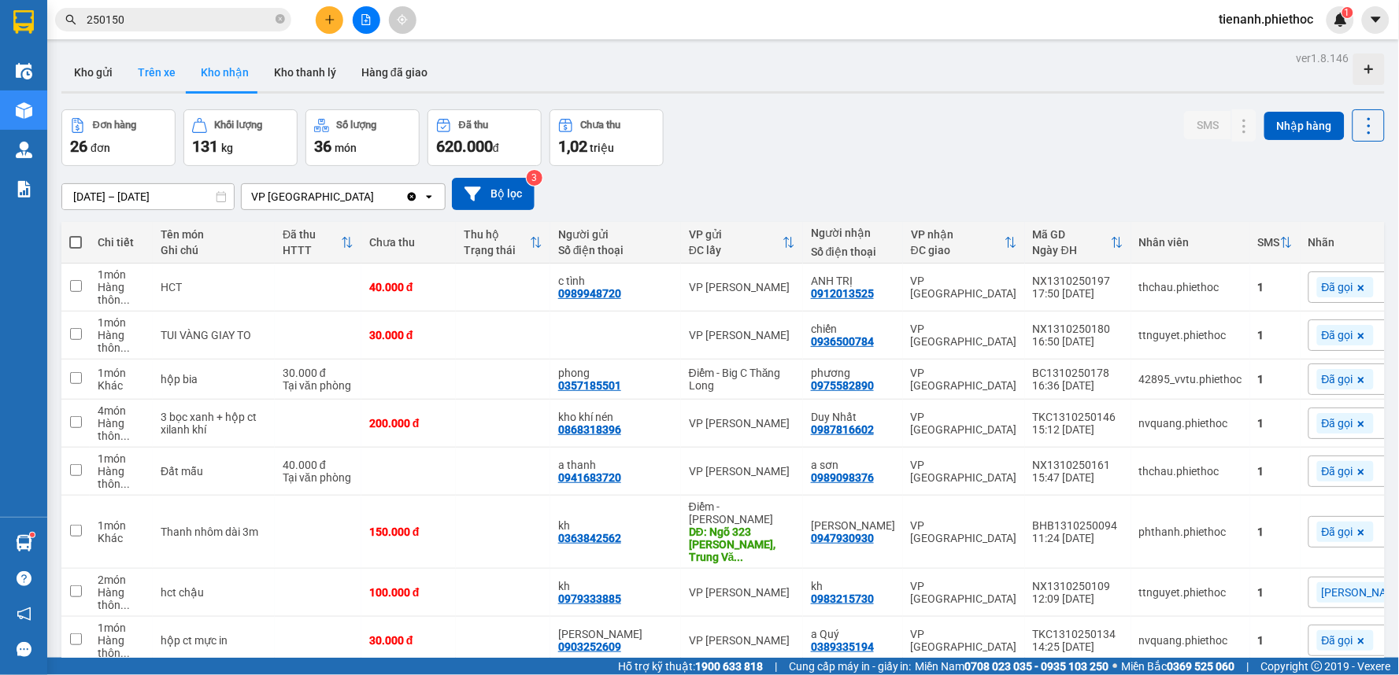
click at [161, 80] on button "Trên xe" at bounding box center [156, 73] width 63 height 38
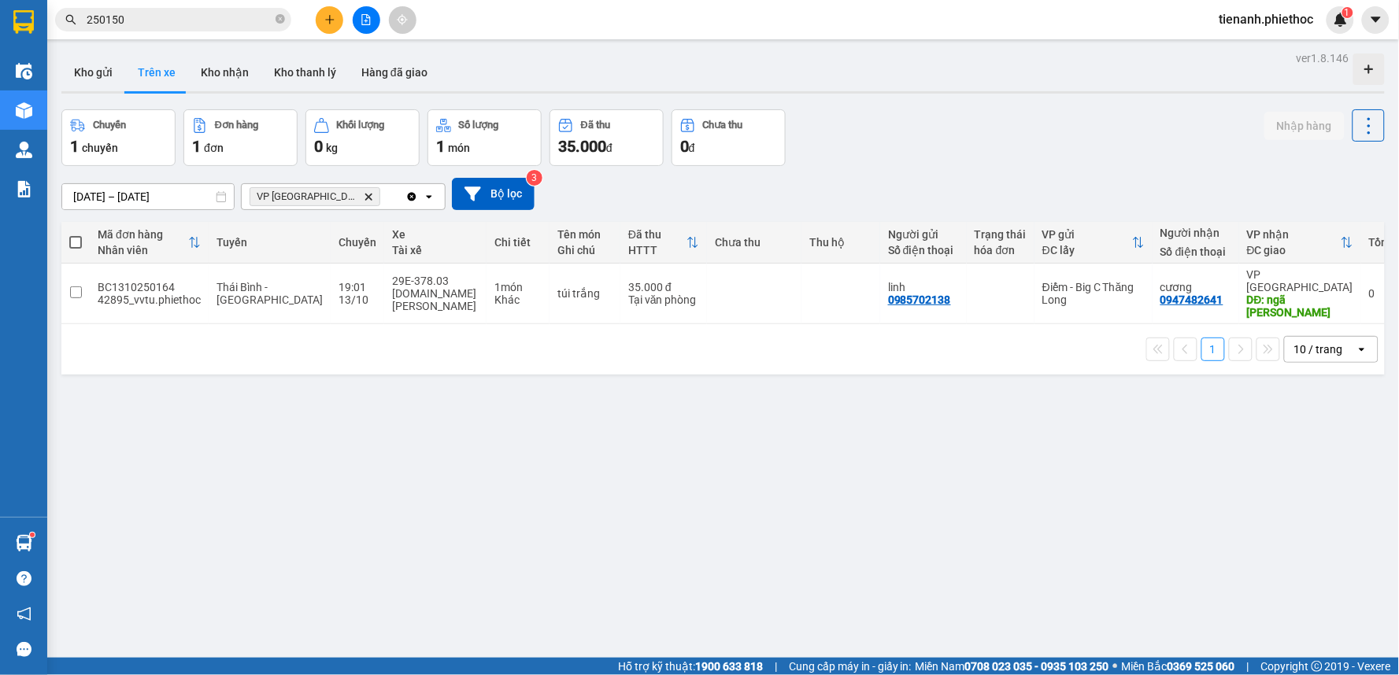
click at [193, 93] on div at bounding box center [722, 92] width 1323 height 2
click at [219, 80] on button "Kho nhận" at bounding box center [224, 73] width 73 height 38
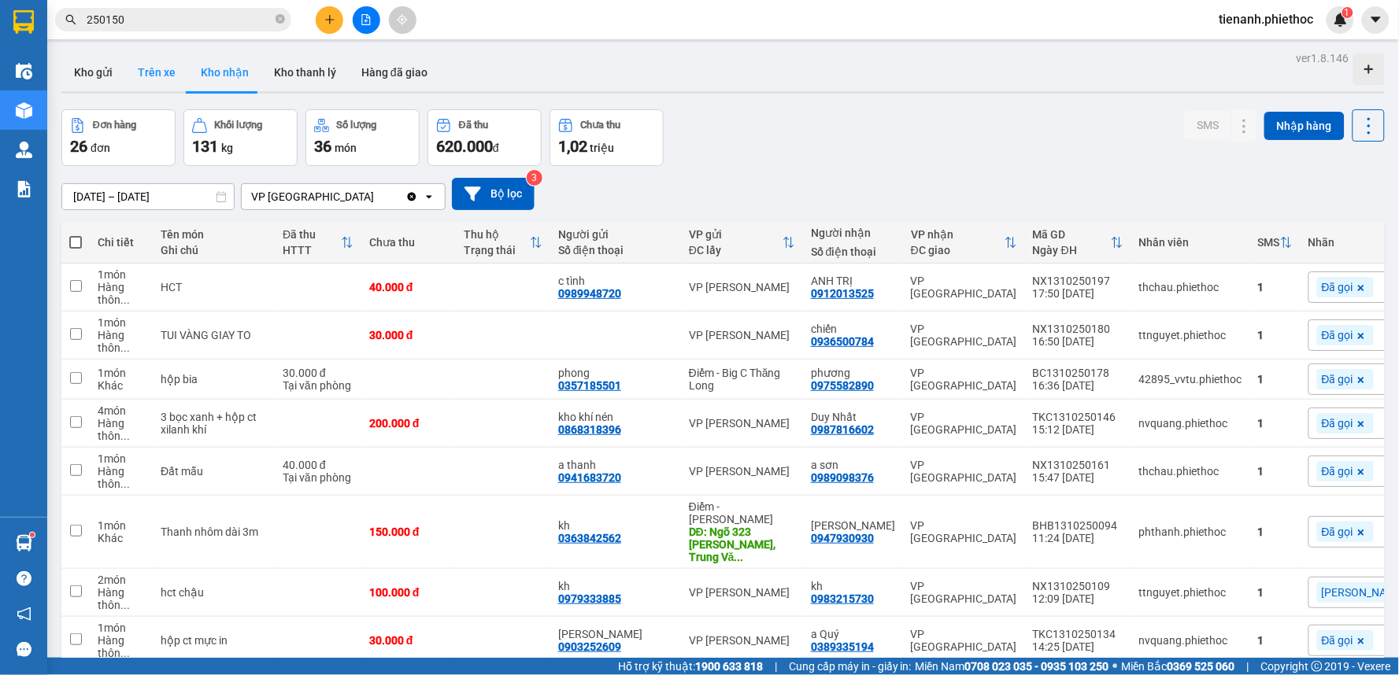
click at [167, 84] on button "Trên xe" at bounding box center [156, 73] width 63 height 38
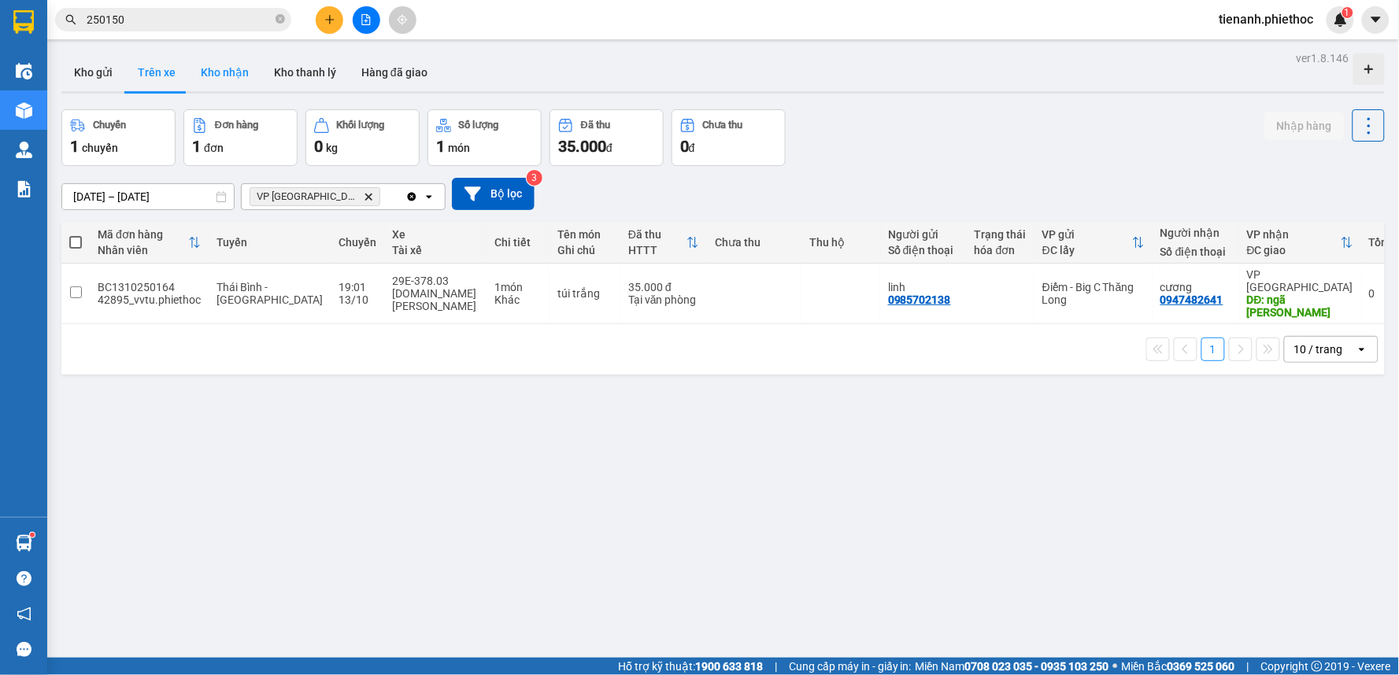
drag, startPoint x: 214, startPoint y: 76, endPoint x: 175, endPoint y: 89, distance: 41.3
click at [213, 76] on button "Kho nhận" at bounding box center [224, 73] width 73 height 38
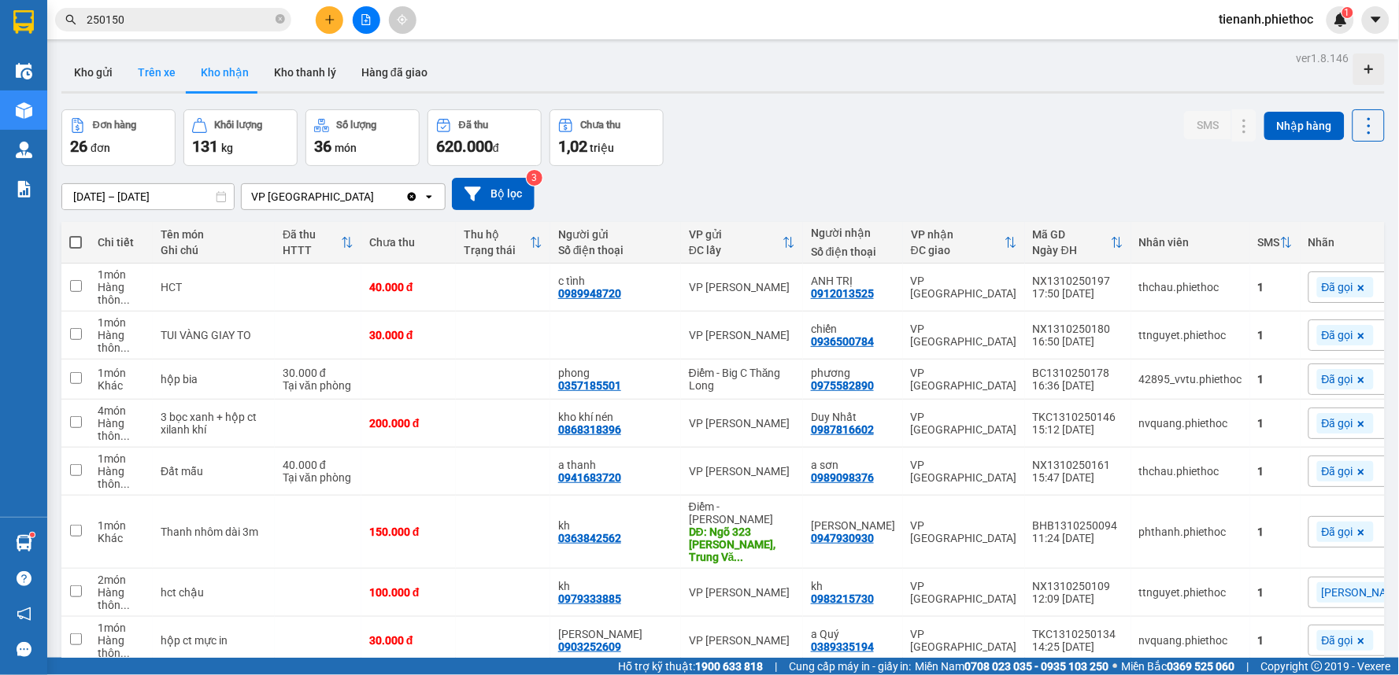
click at [164, 74] on button "Trên xe" at bounding box center [156, 73] width 63 height 38
type input "[DATE] – [DATE]"
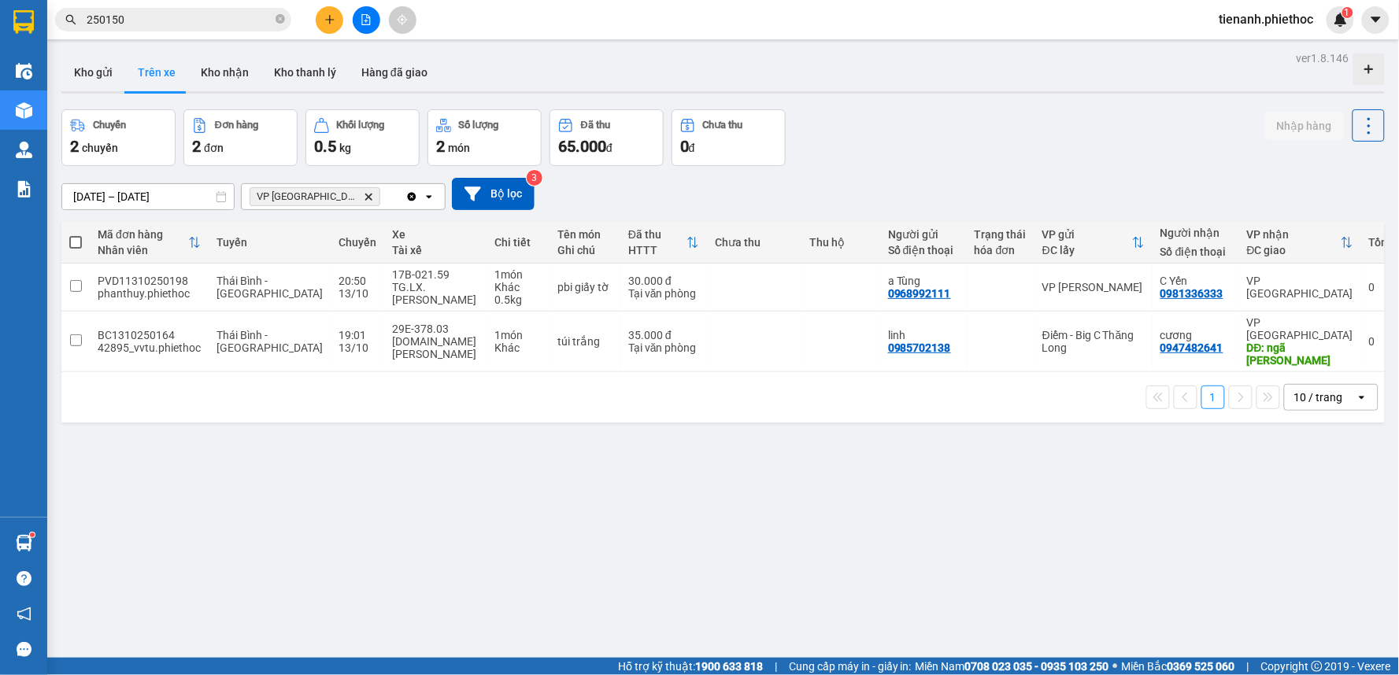
drag, startPoint x: 615, startPoint y: 261, endPoint x: 673, endPoint y: 270, distance: 58.2
click at [620, 261] on th "Đã thu HTTT" at bounding box center [663, 243] width 87 height 42
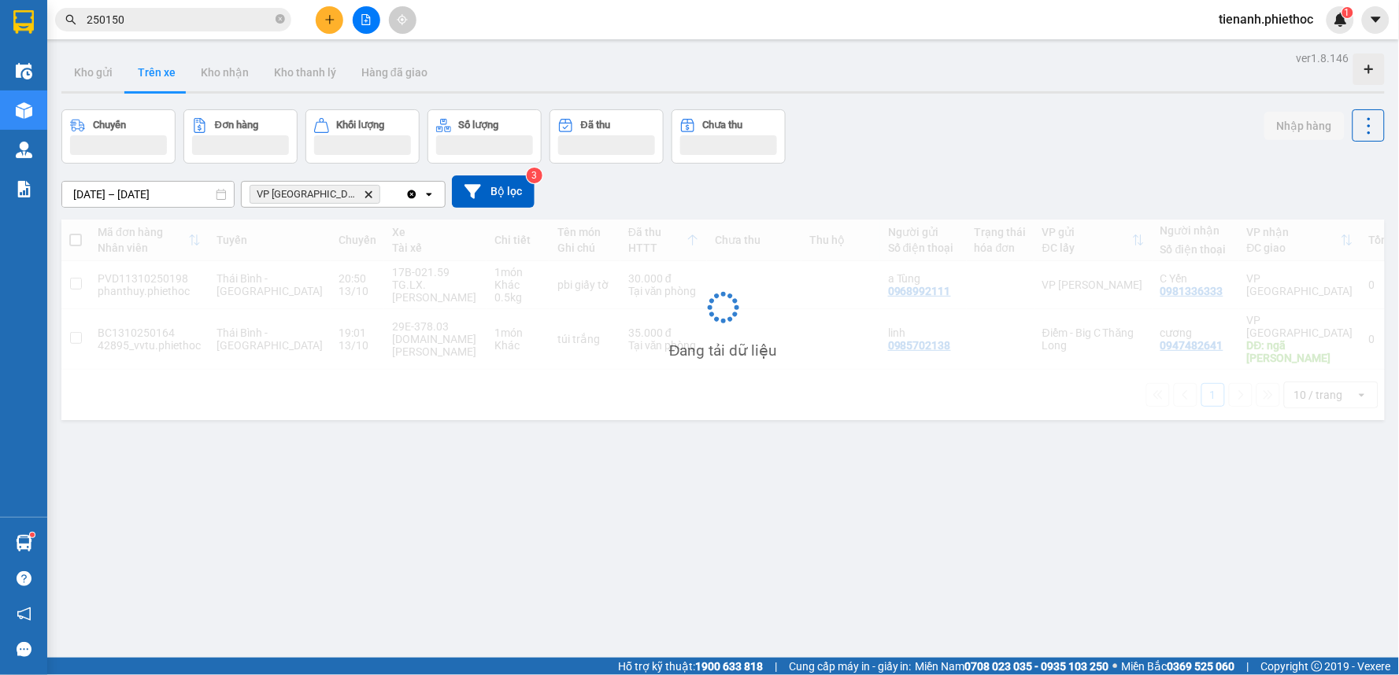
click at [687, 279] on div "Đang tải dữ liệu" at bounding box center [722, 320] width 1323 height 201
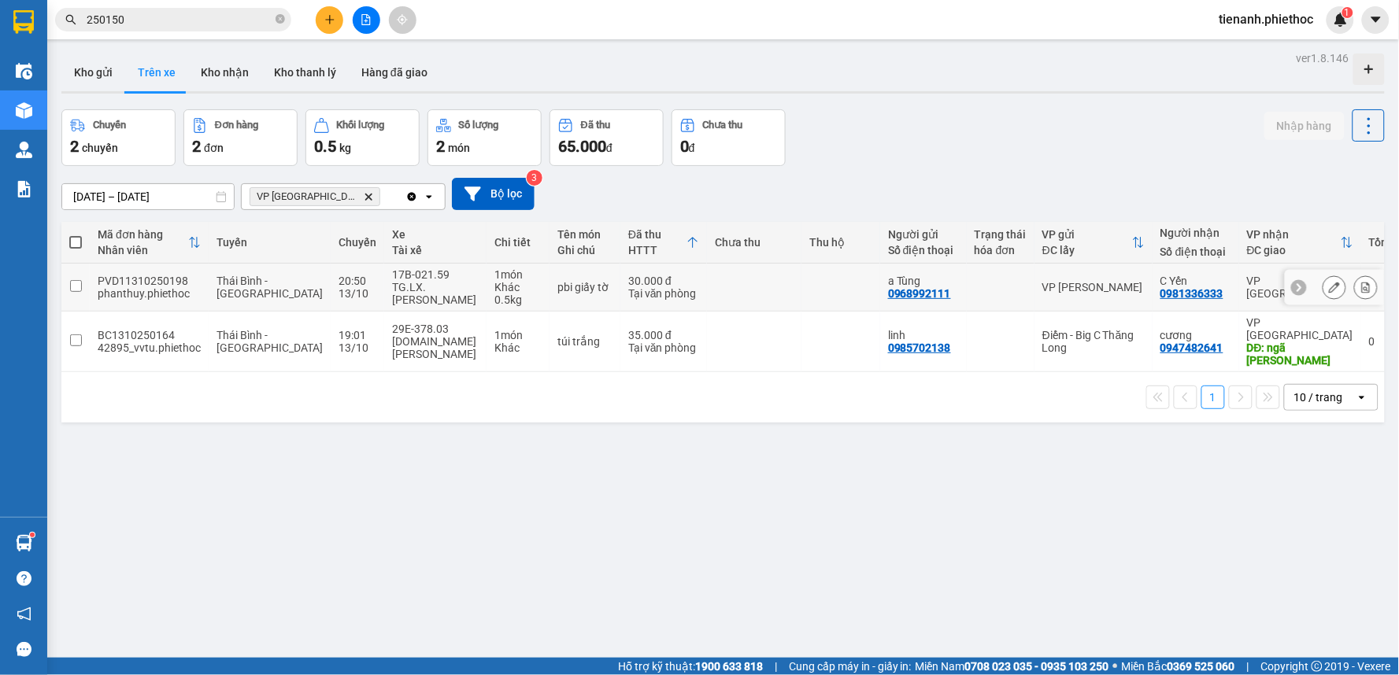
click at [707, 284] on td at bounding box center [754, 288] width 94 height 48
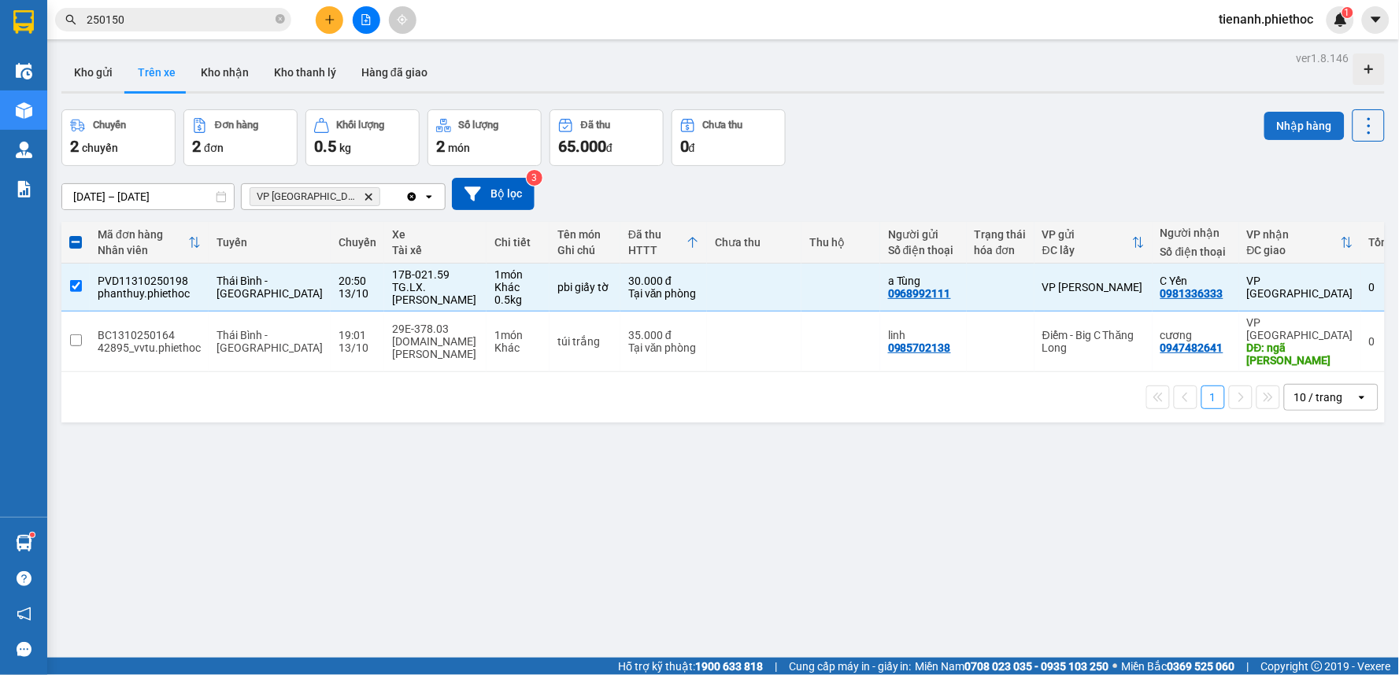
click at [1296, 124] on button "Nhập hàng" at bounding box center [1304, 126] width 80 height 28
checkbox input "false"
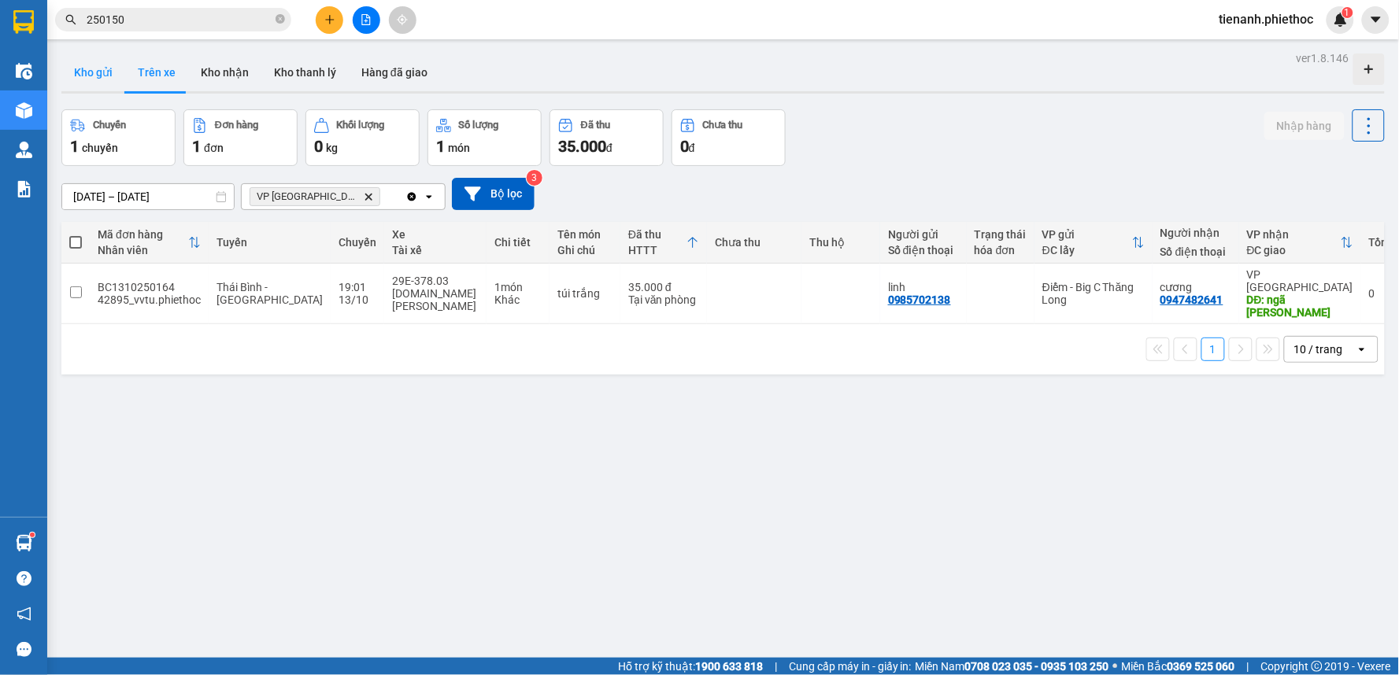
click at [93, 73] on button "Kho gửi" at bounding box center [93, 73] width 64 height 38
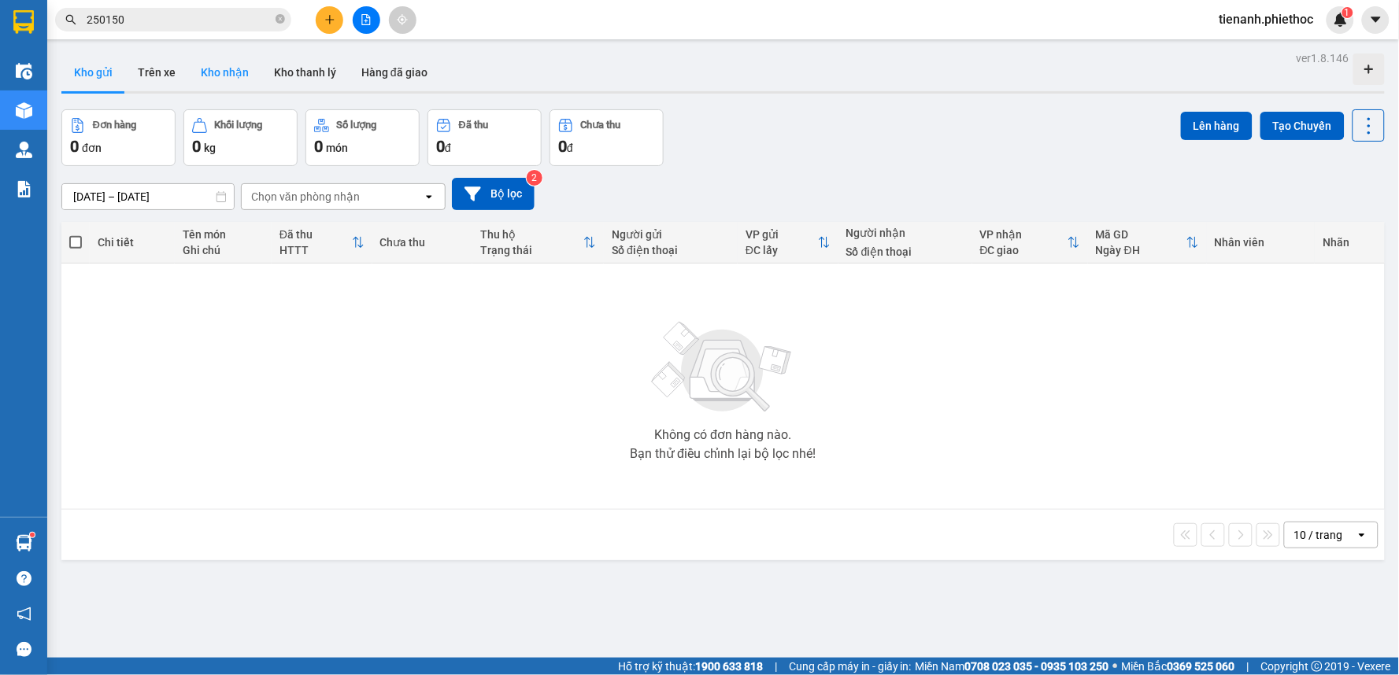
click at [203, 87] on button "Kho nhận" at bounding box center [224, 73] width 73 height 38
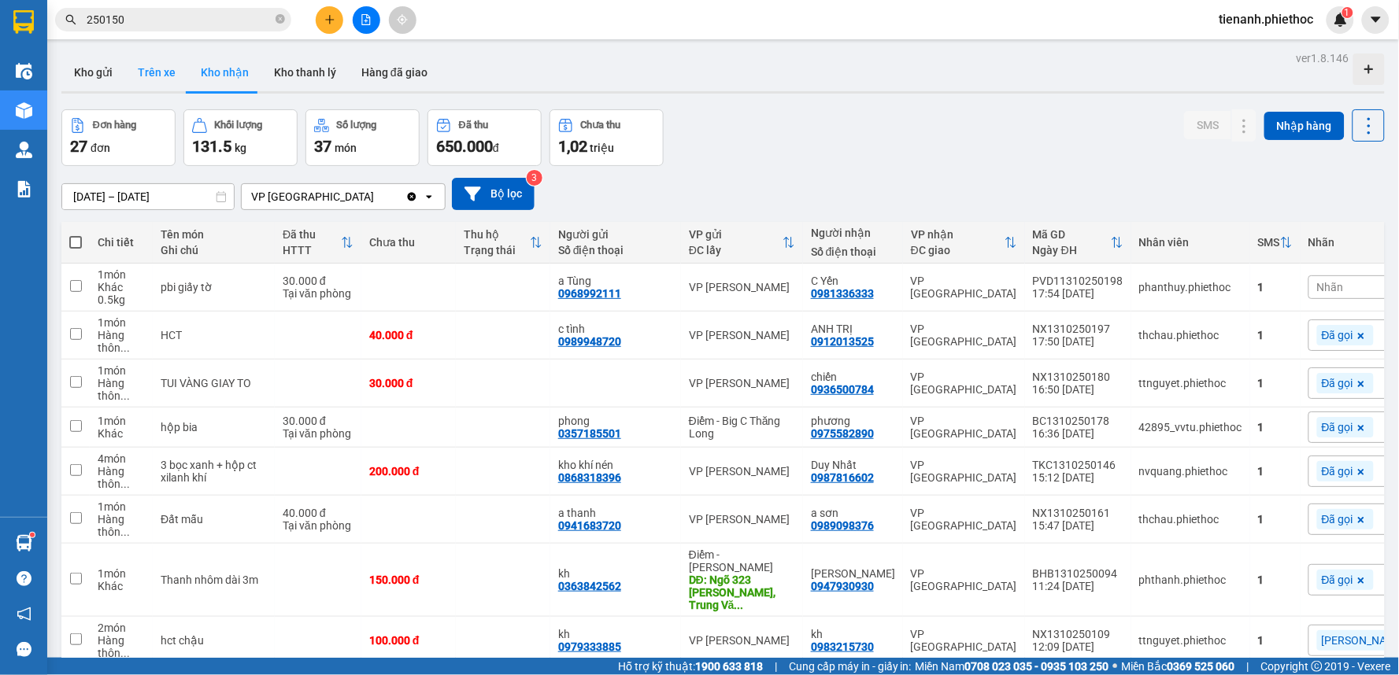
click at [142, 81] on button "Trên xe" at bounding box center [156, 73] width 63 height 38
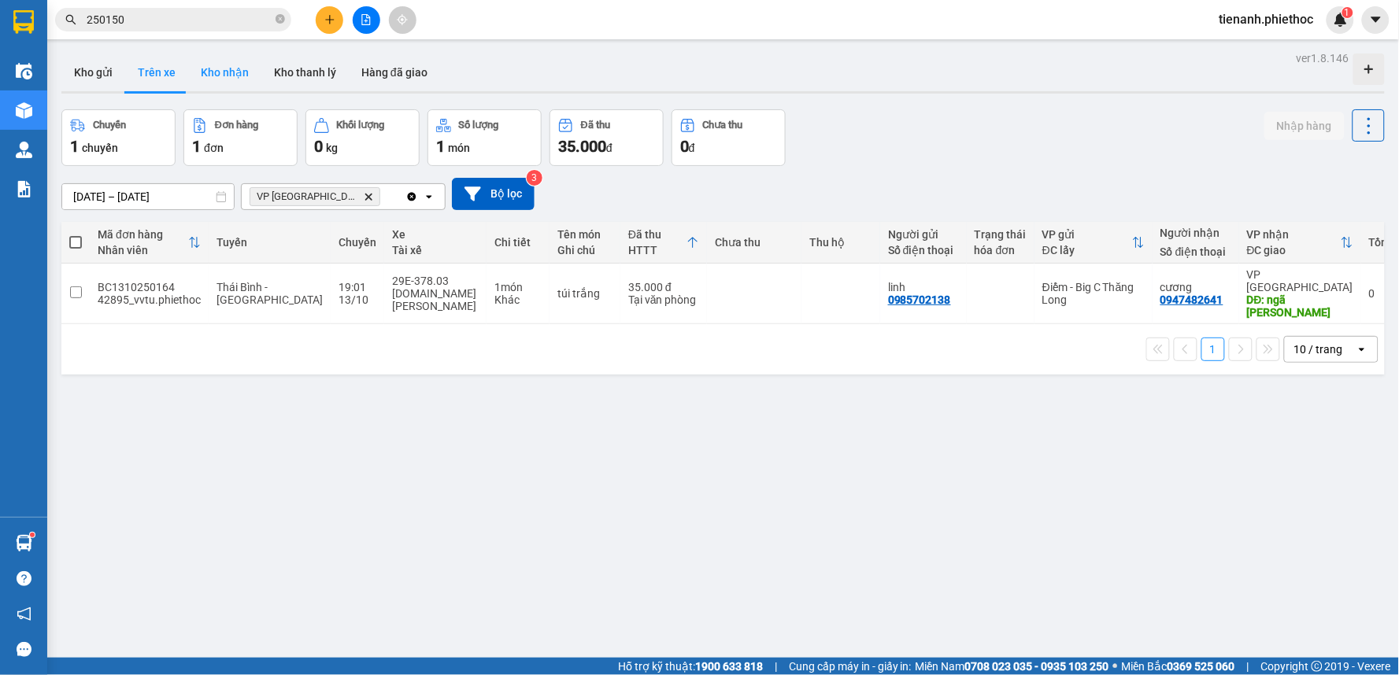
click at [229, 87] on button "Kho nhận" at bounding box center [224, 73] width 73 height 38
type input "[DATE] – [DATE]"
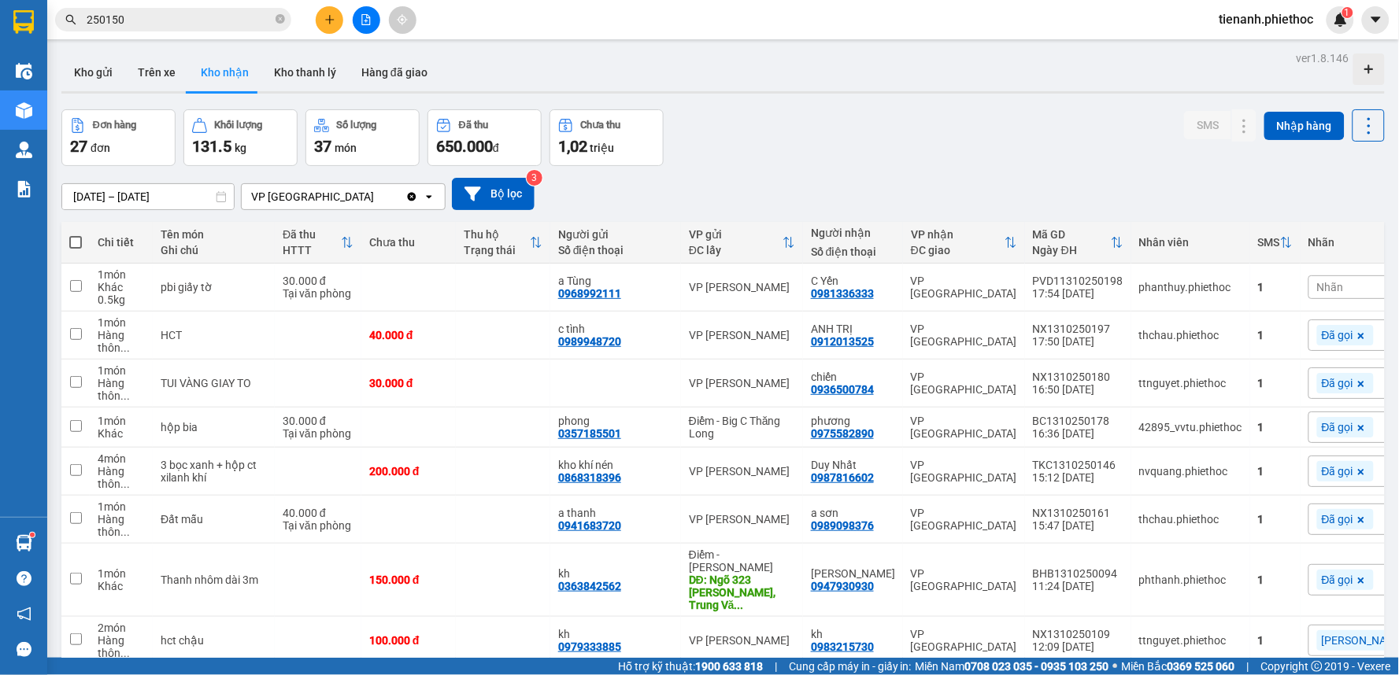
click at [1317, 292] on span "Nhãn" at bounding box center [1330, 287] width 27 height 13
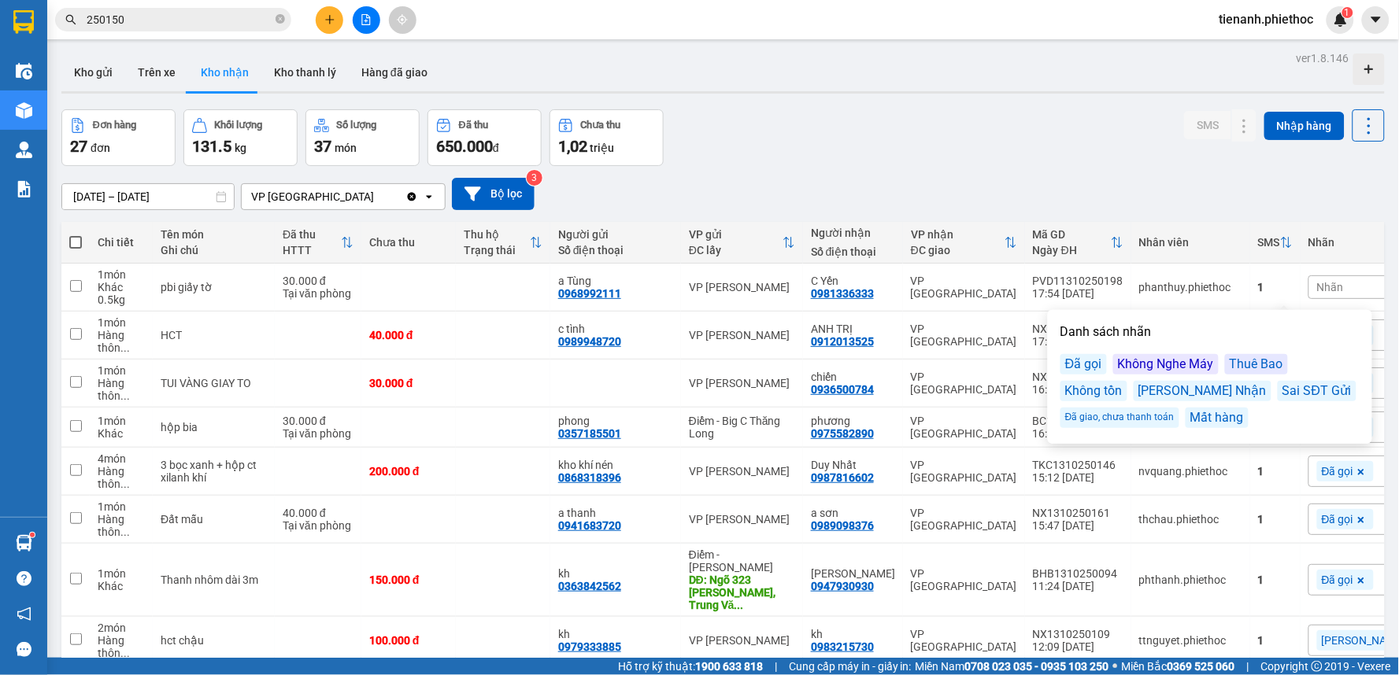
click at [1080, 368] on div "Đã gọi" at bounding box center [1083, 364] width 46 height 20
click at [1071, 165] on div "Đơn hàng 27 đơn Khối lượng 131.5 kg Số lượng 37 món Đã thu 650.000 đ Chưa thu 1…" at bounding box center [722, 137] width 1323 height 57
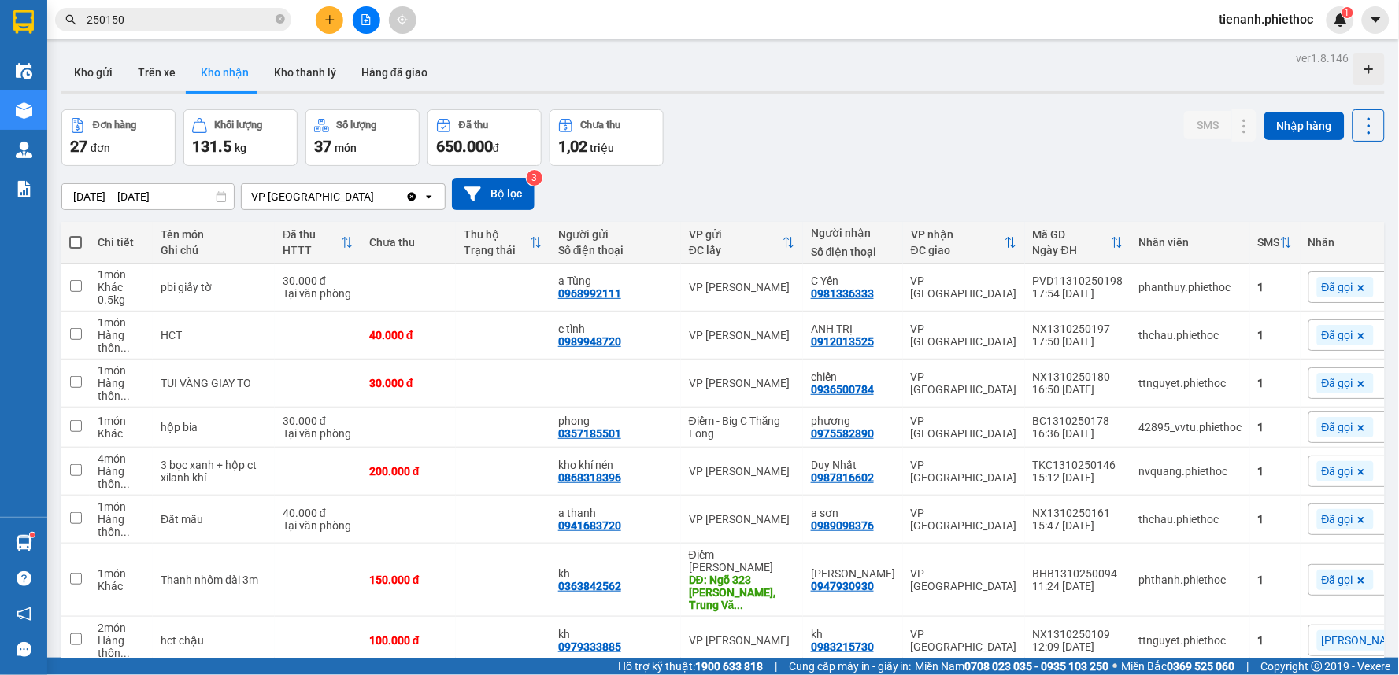
scroll to position [175, 0]
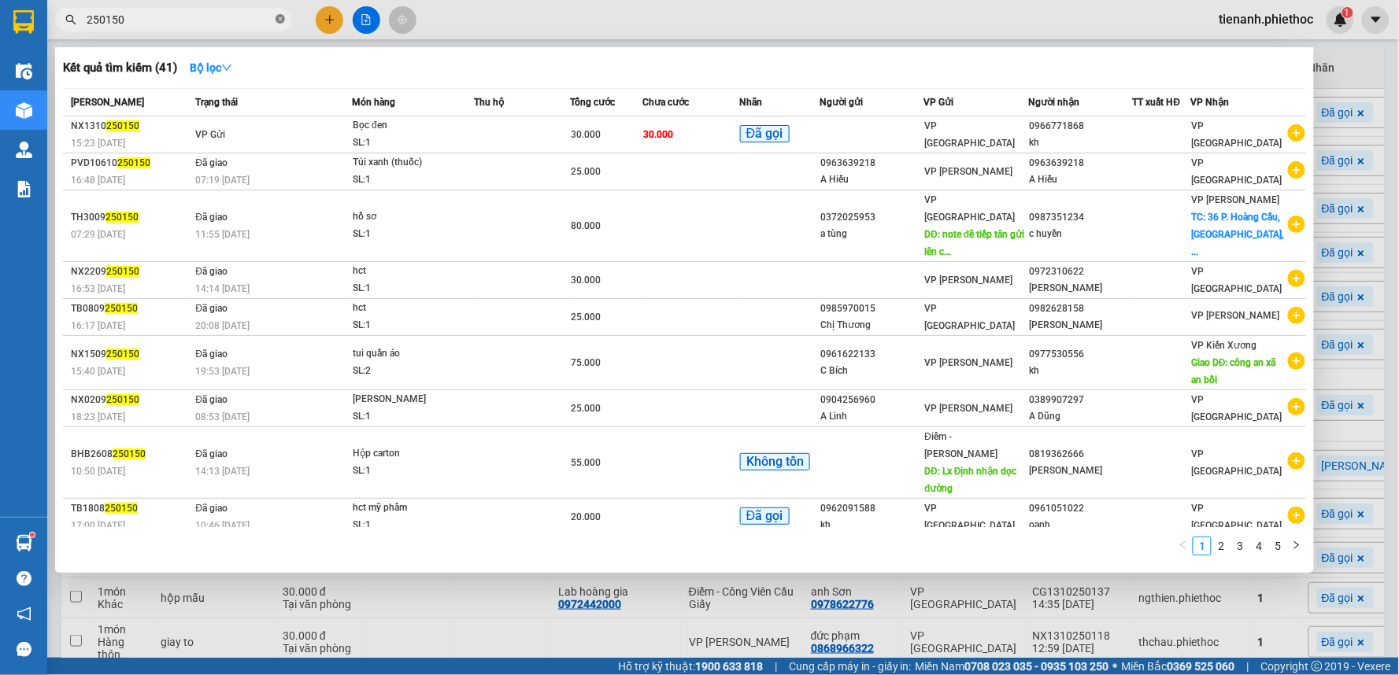
click at [278, 20] on icon "close-circle" at bounding box center [279, 18] width 9 height 9
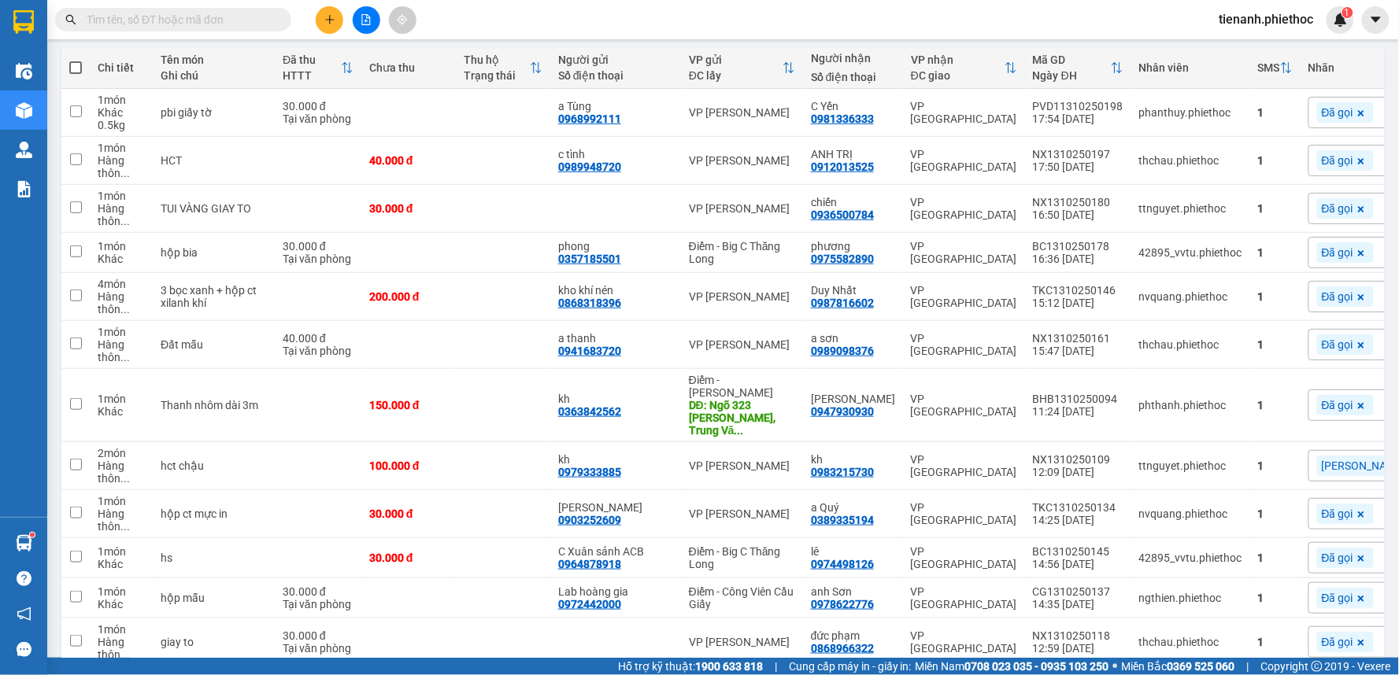
click at [231, 24] on input "text" at bounding box center [180, 19] width 186 height 17
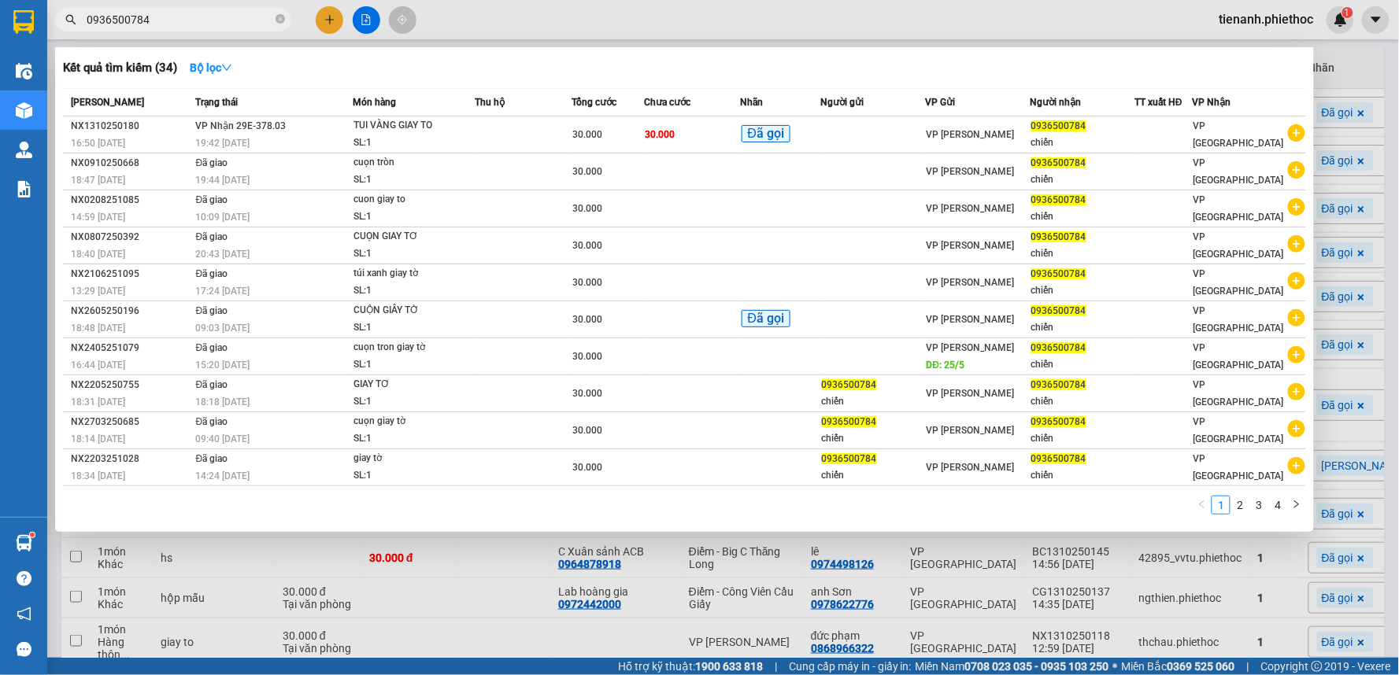
type input "0936500784"
click at [1359, 71] on div at bounding box center [699, 337] width 1399 height 675
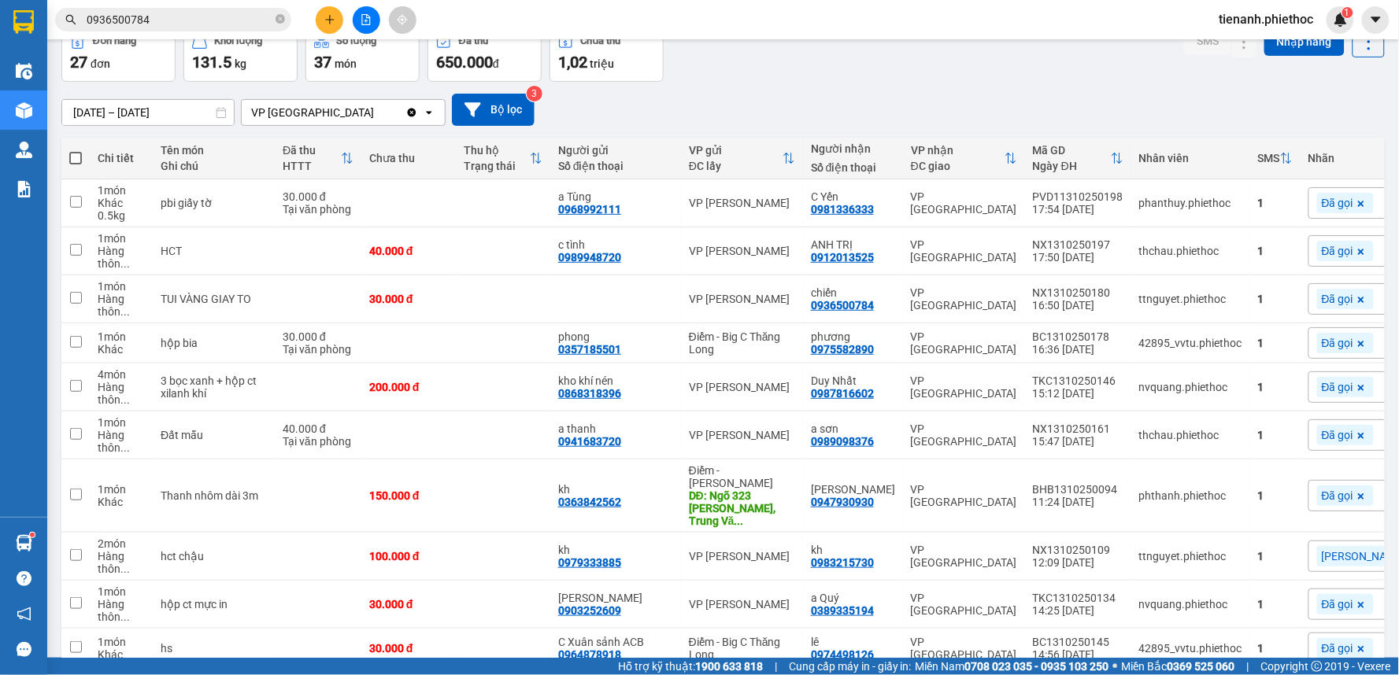
scroll to position [0, 0]
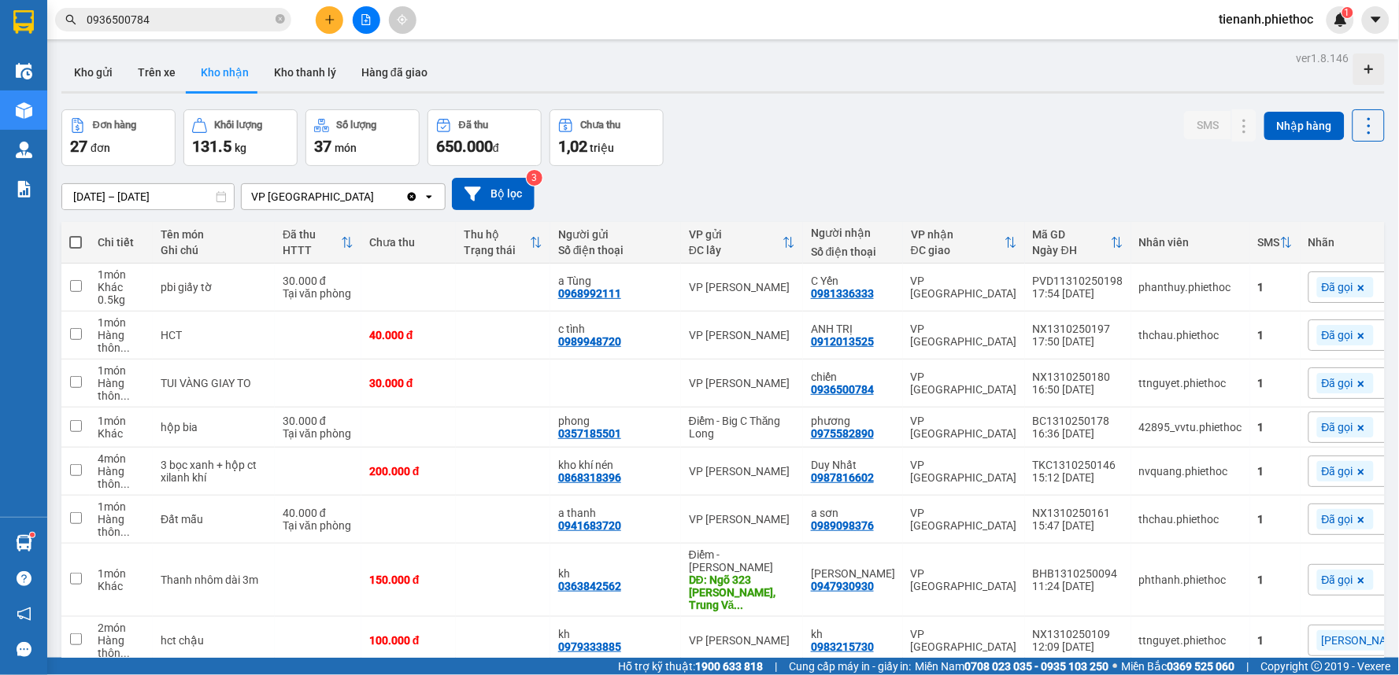
click at [244, 18] on input "0936500784" at bounding box center [180, 19] width 186 height 17
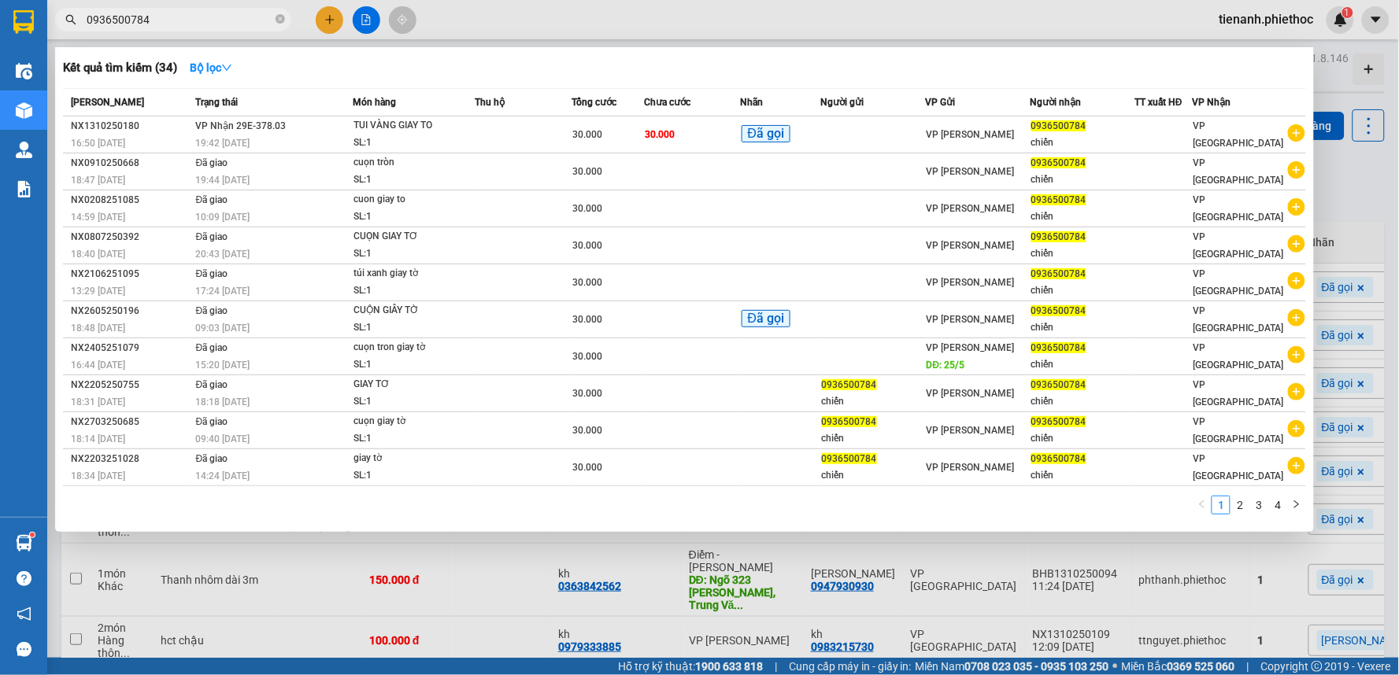
click at [977, 20] on div at bounding box center [699, 337] width 1399 height 675
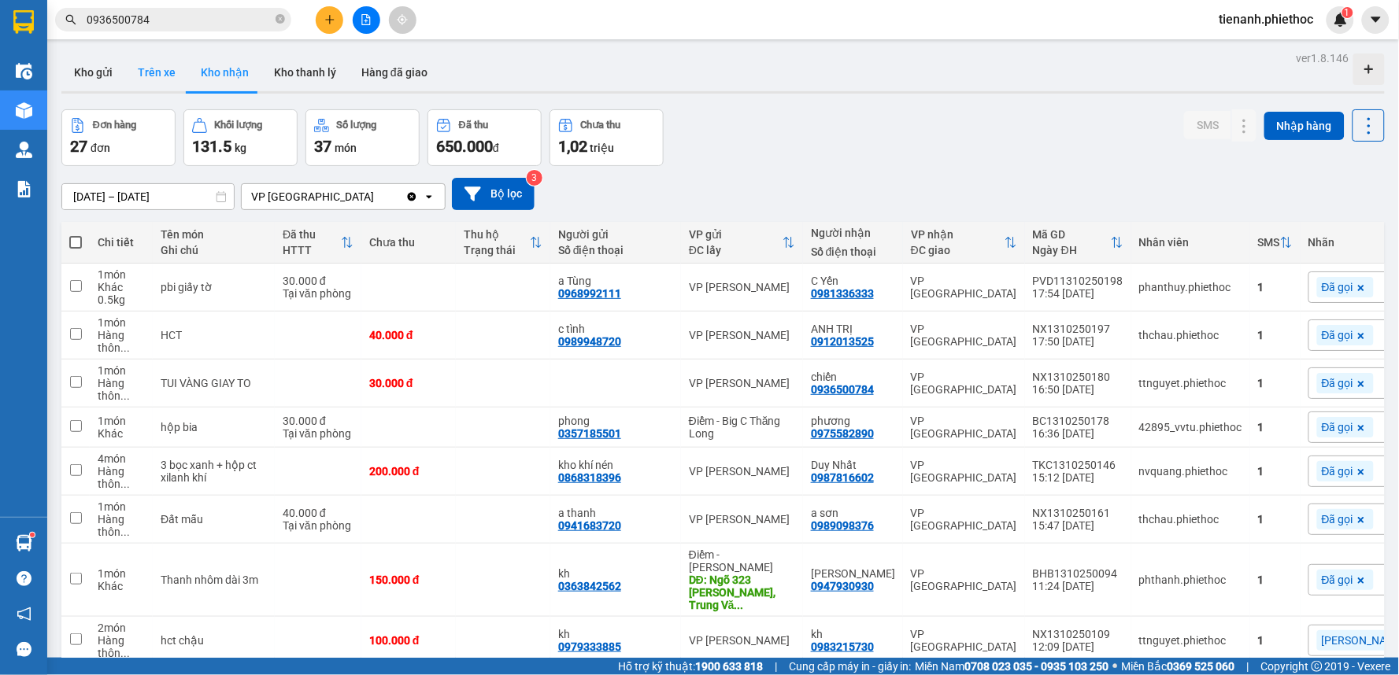
click at [171, 68] on button "Trên xe" at bounding box center [156, 73] width 63 height 38
type input "[DATE] – [DATE]"
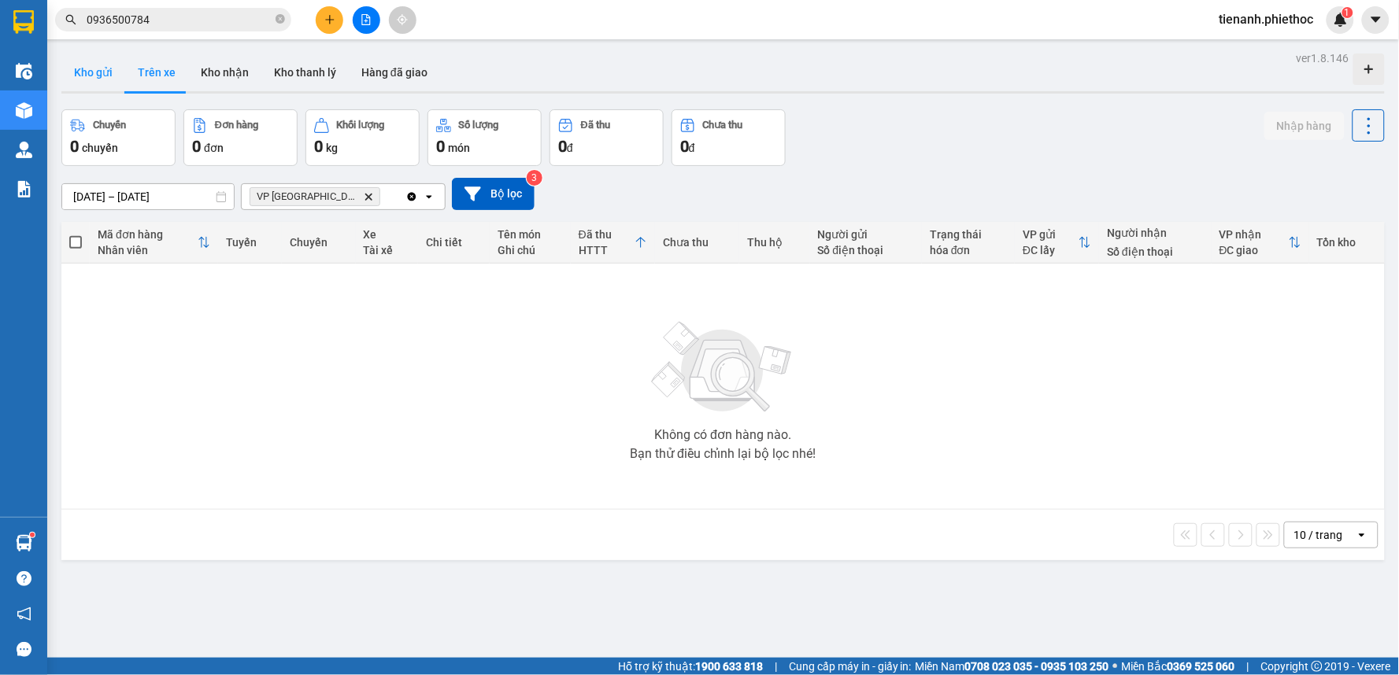
click at [102, 76] on button "Kho gửi" at bounding box center [93, 73] width 64 height 38
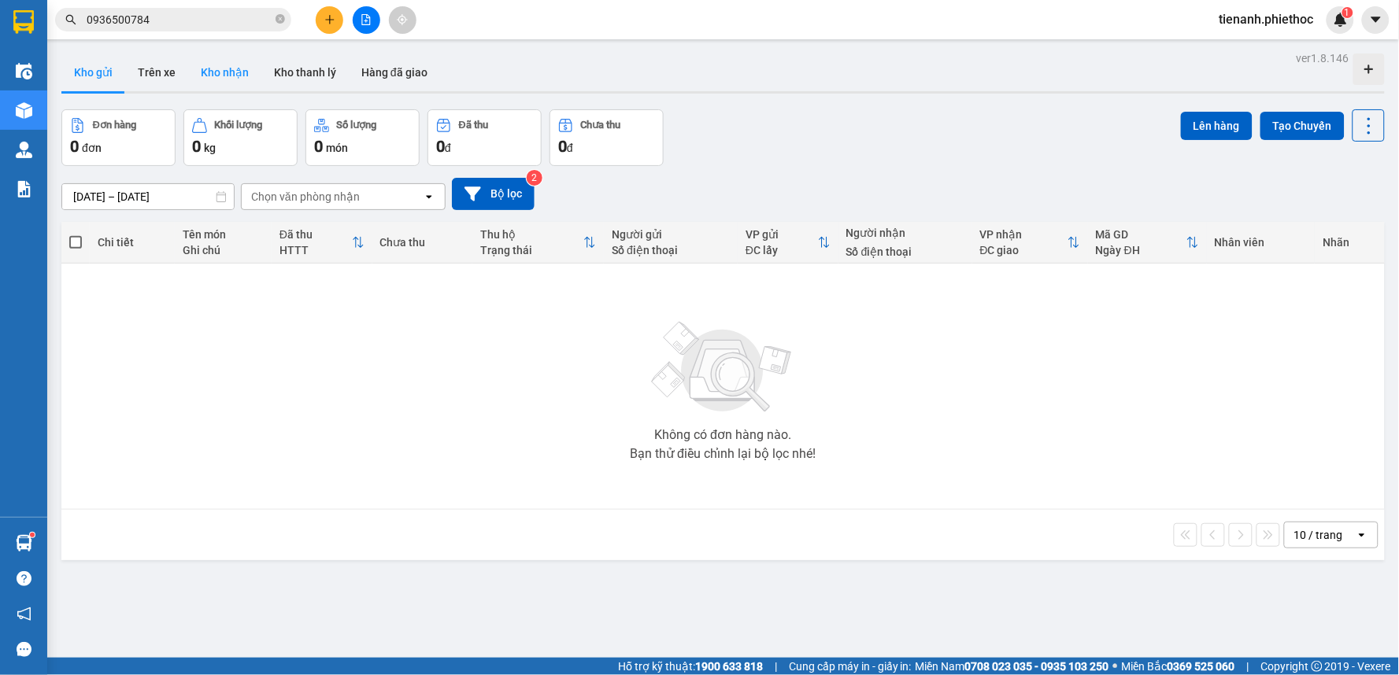
click at [210, 61] on button "Kho nhận" at bounding box center [224, 73] width 73 height 38
